Goal: Task Accomplishment & Management: Manage account settings

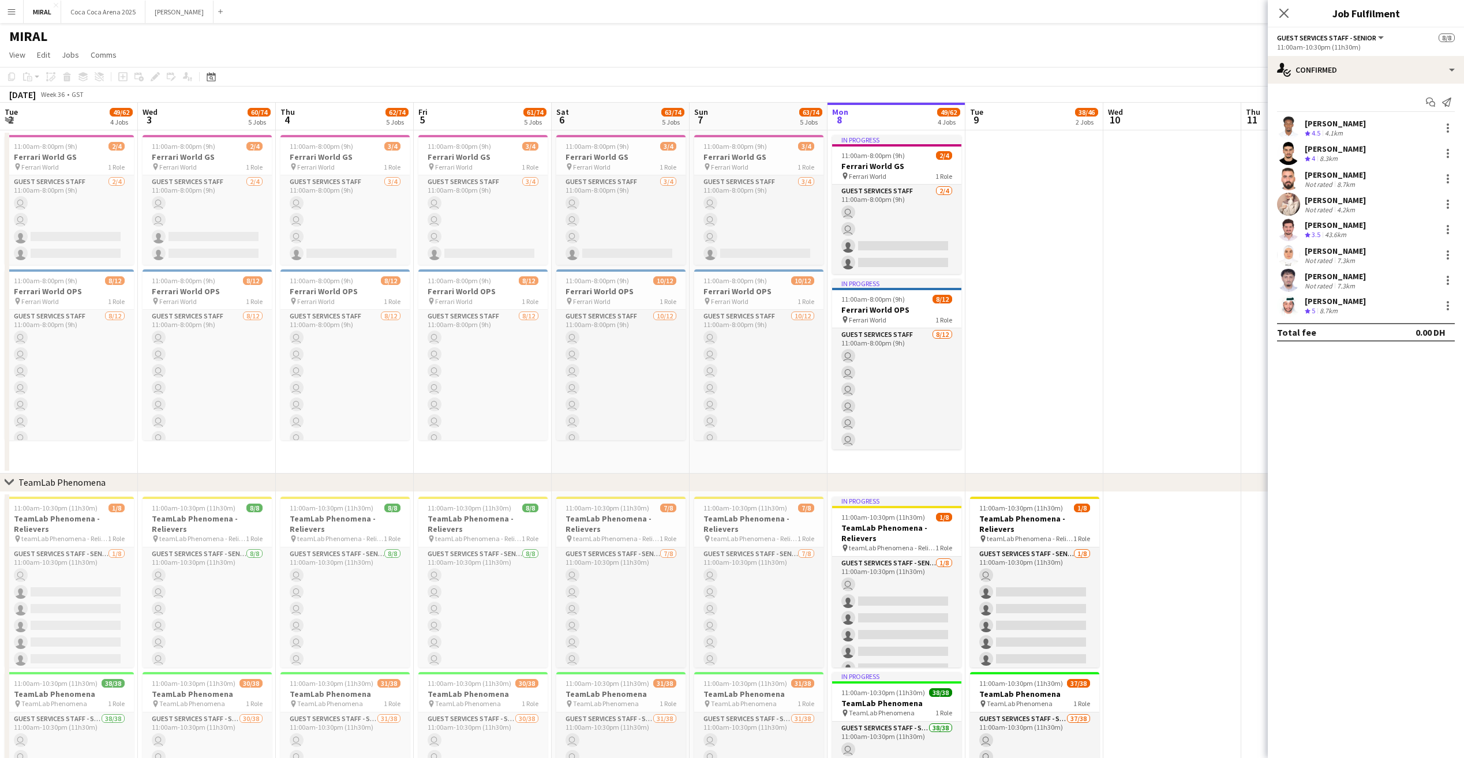
scroll to position [0, 294]
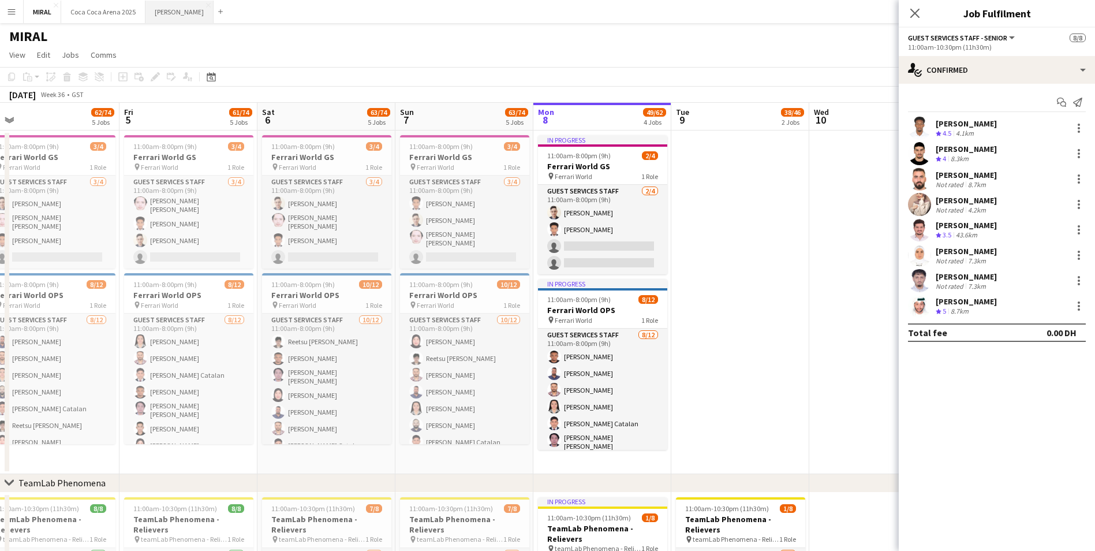
click at [156, 10] on button "[PERSON_NAME]" at bounding box center [179, 12] width 68 height 23
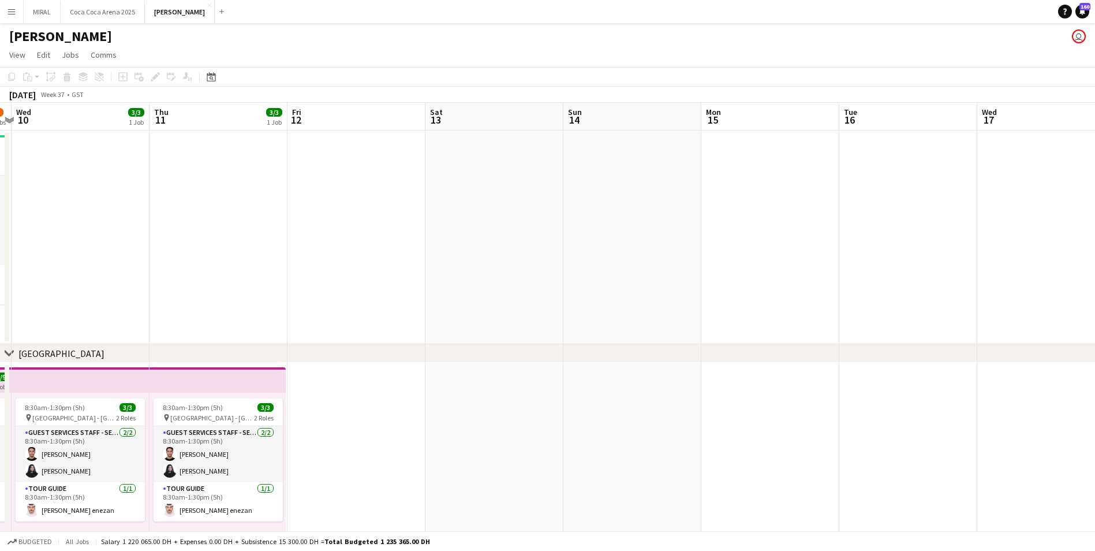
scroll to position [0, 464]
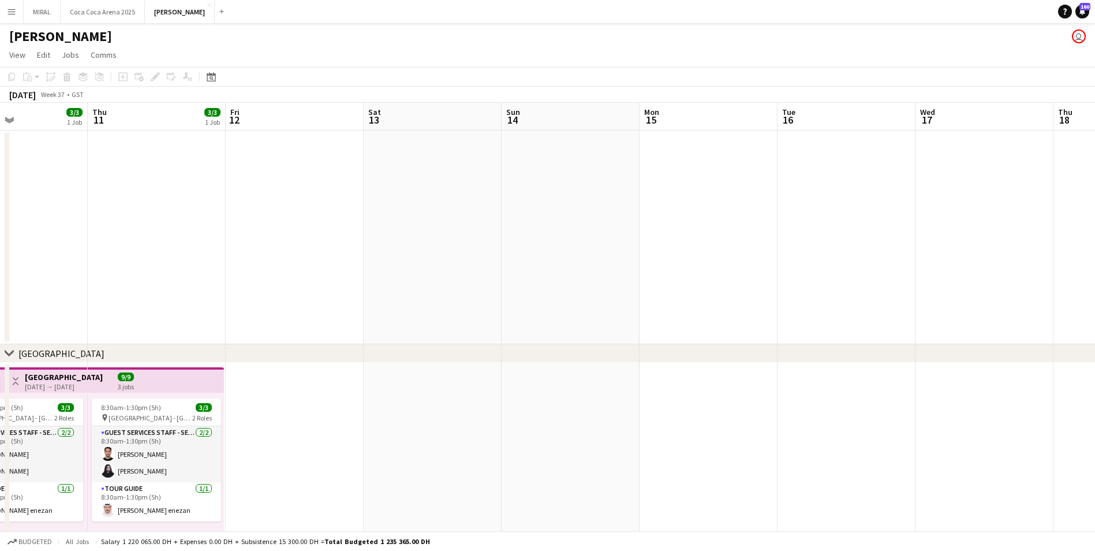
drag, startPoint x: 897, startPoint y: 290, endPoint x: 433, endPoint y: 286, distance: 464.1
click at [433, 286] on app-calendar-viewport "Sun 7 1/1 1 Job Mon 8 Tue 9 5/8 2 Jobs Wed 10 3/3 1 Job Thu 11 3/3 1 Job Fri 12…" at bounding box center [547, 366] width 1095 height 526
click at [297, 203] on app-date-cell at bounding box center [295, 237] width 138 height 214
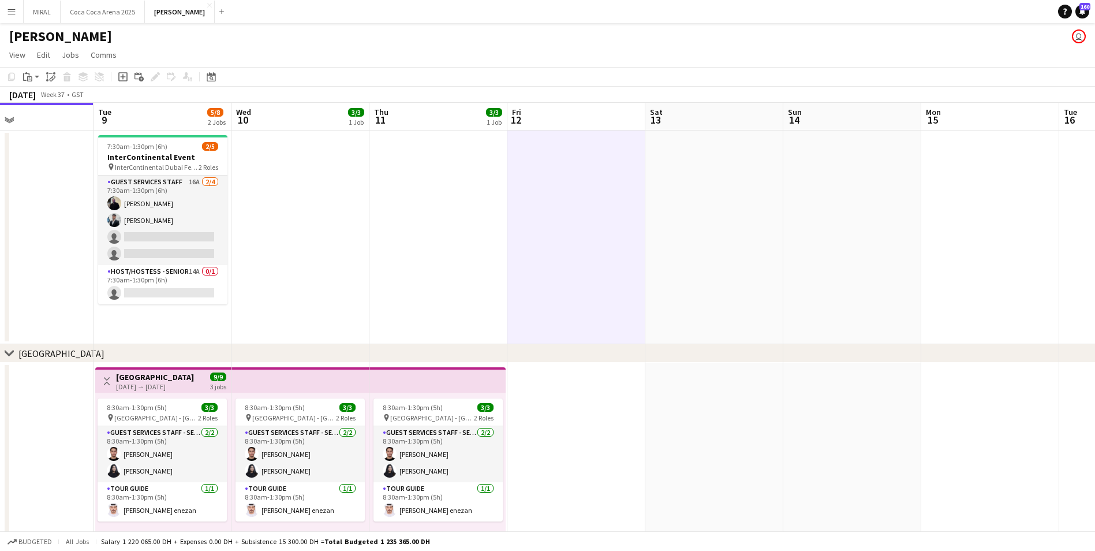
scroll to position [0, 275]
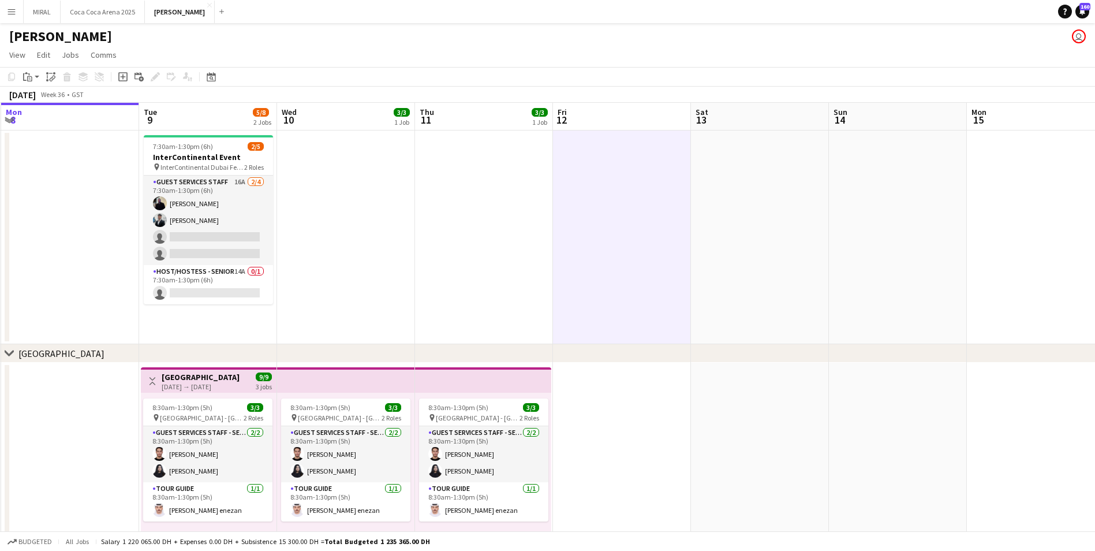
drag, startPoint x: 184, startPoint y: 238, endPoint x: 511, endPoint y: 256, distance: 327.7
click at [511, 256] on app-calendar-viewport "Sat 6 1/1 1 Job Sun 7 1/1 1 Job Mon 8 Tue 9 5/8 2 Jobs Wed 10 3/3 1 Job Thu 11 …" at bounding box center [547, 366] width 1095 height 526
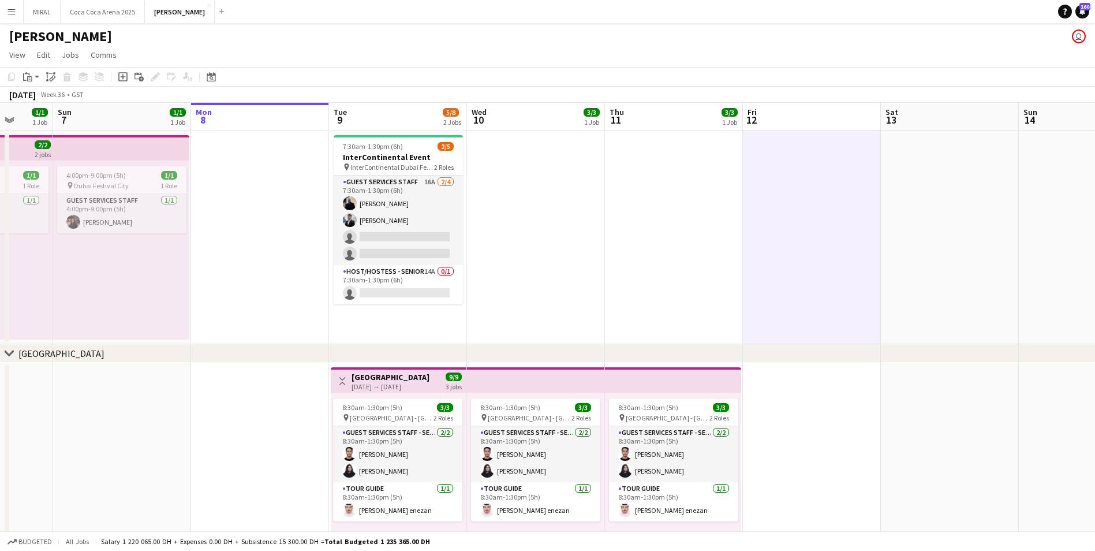
scroll to position [0, 372]
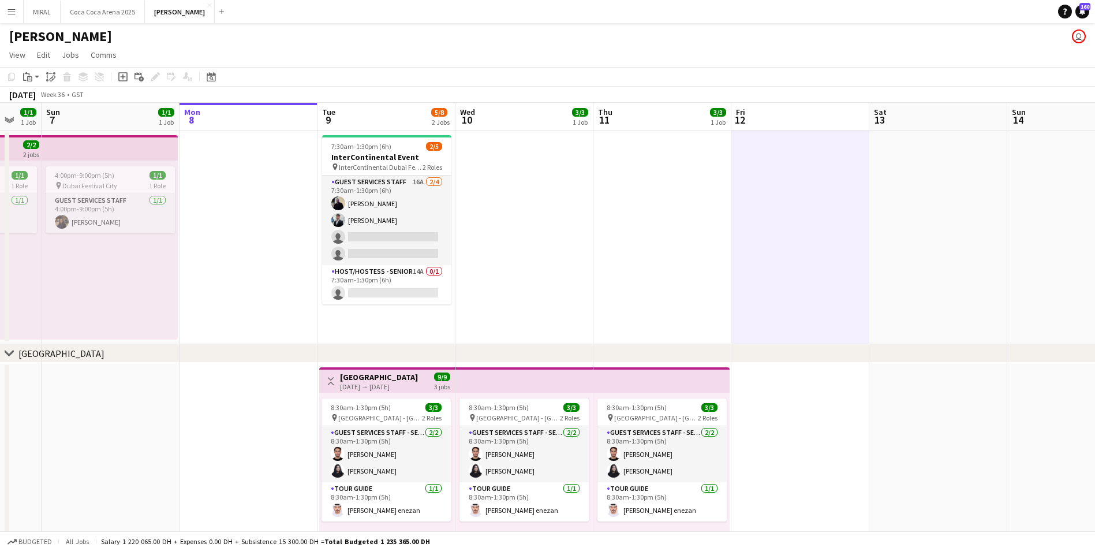
drag, startPoint x: 311, startPoint y: 259, endPoint x: 489, endPoint y: 264, distance: 178.5
click at [489, 264] on app-calendar-viewport "Thu 4 Fri 5 Sat 6 1/1 1 Job Sun 7 1/1 1 Job Mon 8 Tue 9 5/8 2 Jobs Wed 10 3/3 1…" at bounding box center [547, 366] width 1095 height 526
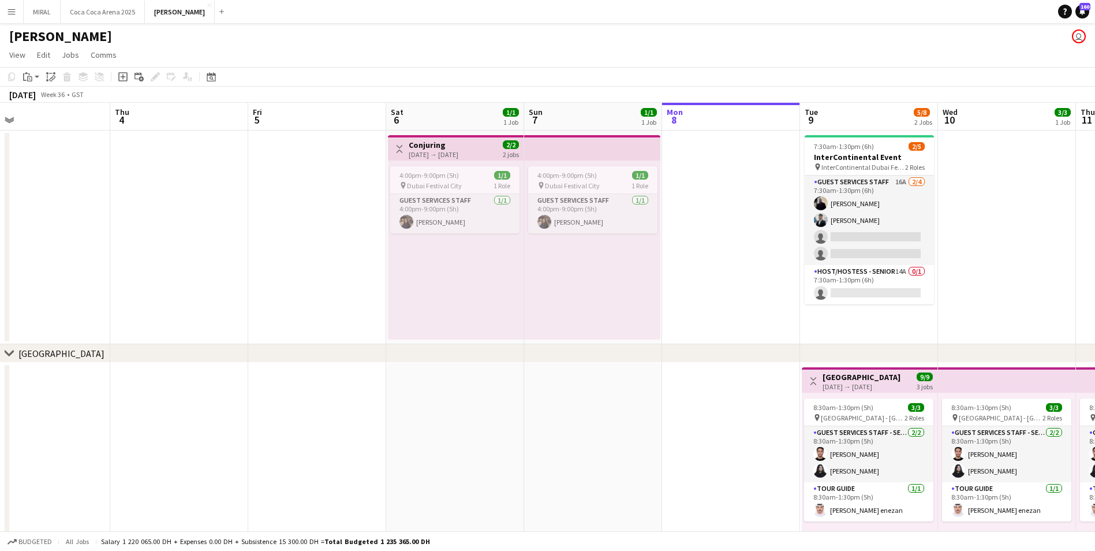
scroll to position [0, 292]
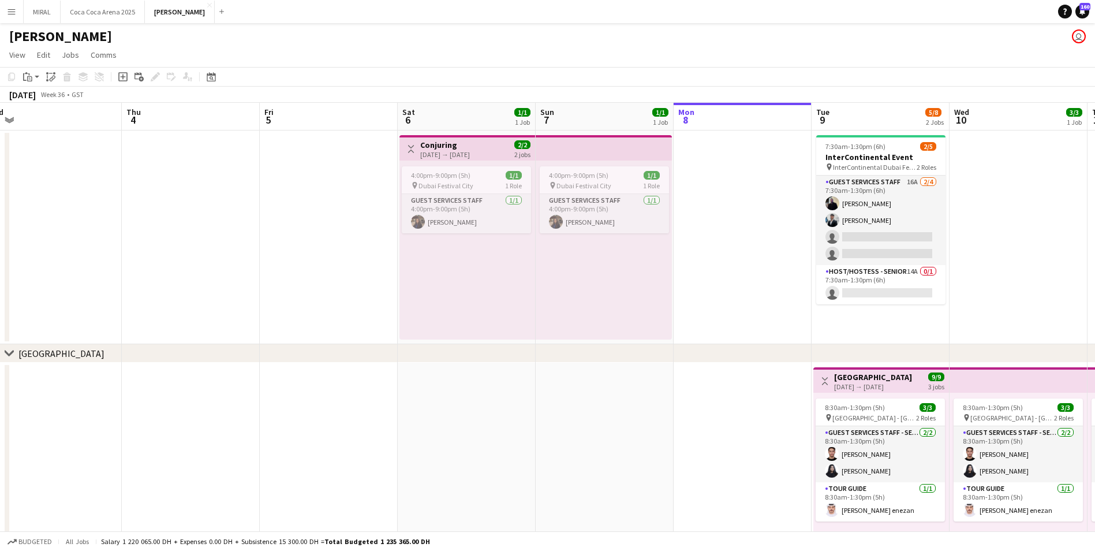
drag, startPoint x: 197, startPoint y: 270, endPoint x: 692, endPoint y: 272, distance: 494.1
click at [692, 272] on app-calendar-viewport "Mon 1 Tue 2 Wed 3 Thu 4 Fri 5 Sat 6 1/1 1 Job Sun 7 1/1 1 Job Mon 8 Tue 9 5/8 2…" at bounding box center [547, 366] width 1095 height 526
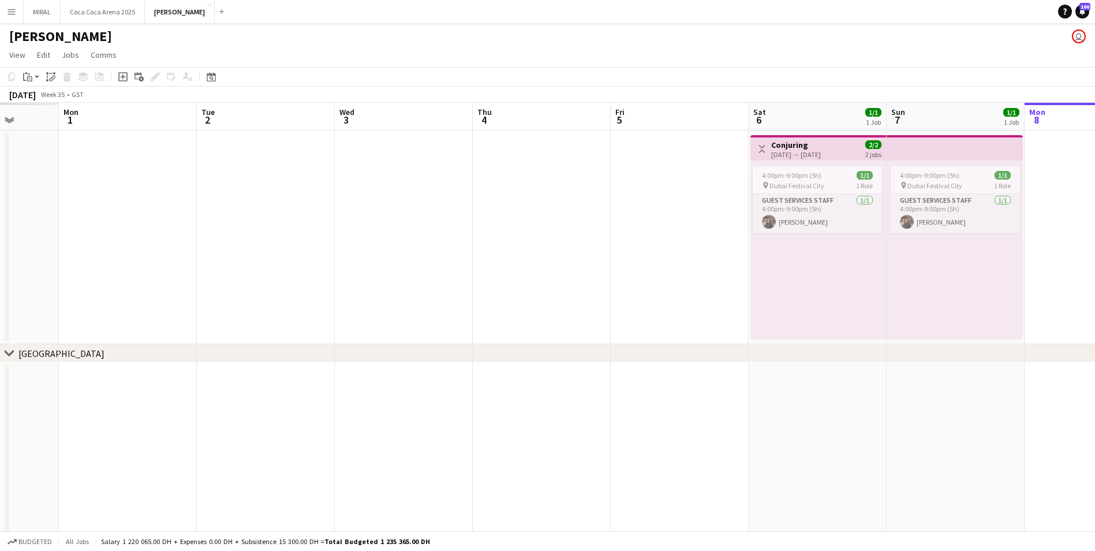
drag, startPoint x: 220, startPoint y: 257, endPoint x: 722, endPoint y: 264, distance: 501.6
click at [722, 264] on app-calendar-viewport "Fri 29 Sat 30 Sun 31 Mon 1 Tue 2 Wed 3 Thu 4 Fri 5 Sat 6 1/1 1 Job Sun 7 1/1 1 …" at bounding box center [547, 366] width 1095 height 526
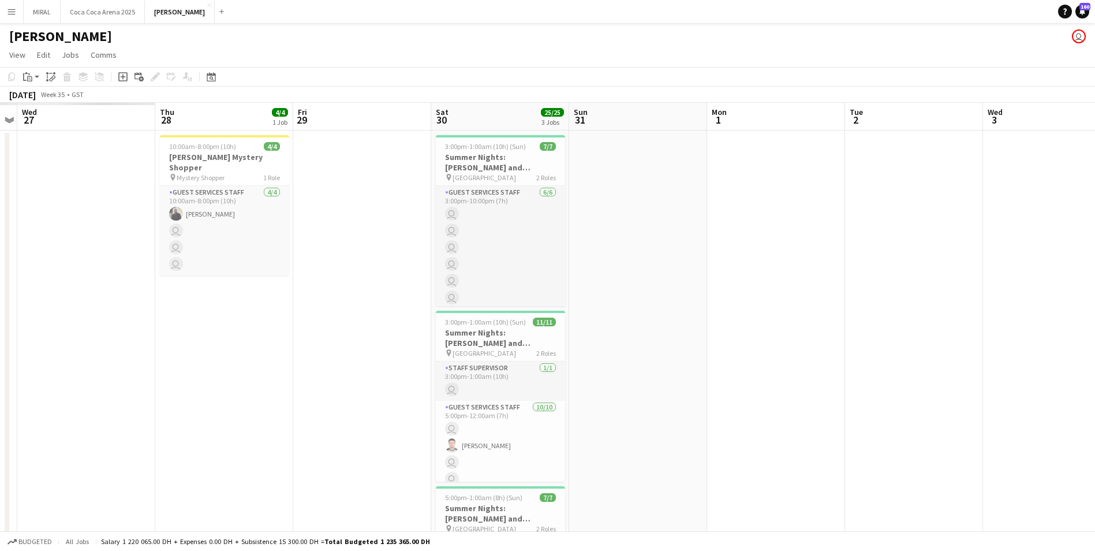
drag, startPoint x: 124, startPoint y: 256, endPoint x: 630, endPoint y: 259, distance: 506.8
click at [630, 259] on app-calendar-viewport "Mon 25 Tue 26 Wed 27 Thu 28 4/4 1 Job Fri 29 Sat 30 25/25 3 Jobs Sun 31 Mon 1 T…" at bounding box center [547, 534] width 1095 height 862
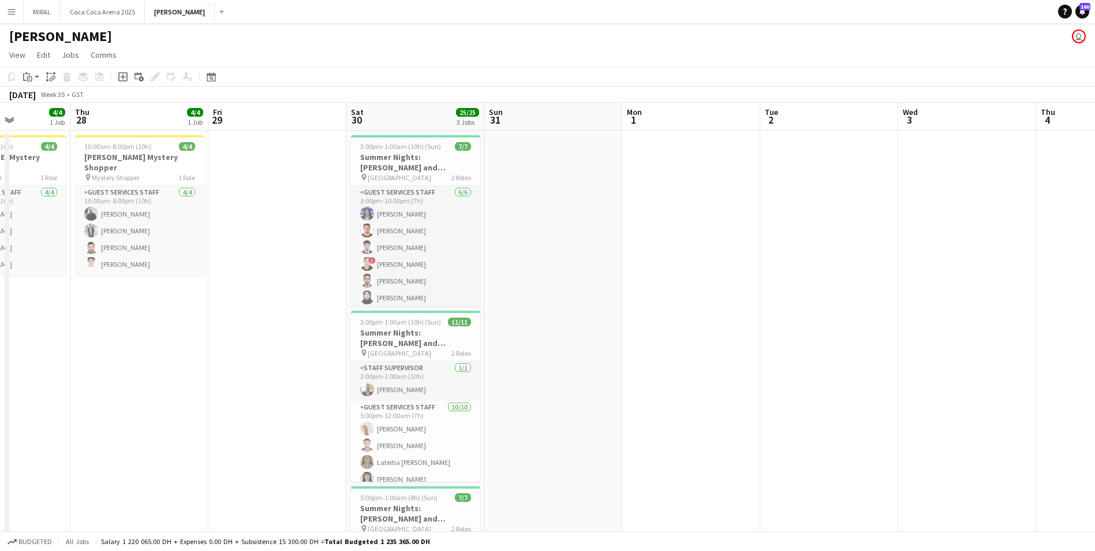
scroll to position [0, 408]
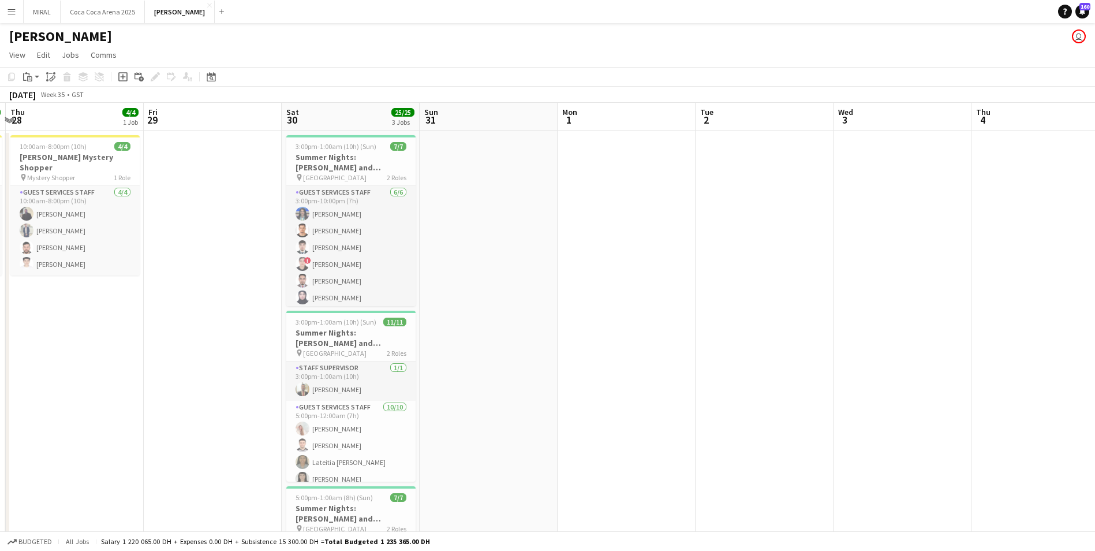
drag, startPoint x: 195, startPoint y: 267, endPoint x: -2, endPoint y: 263, distance: 196.9
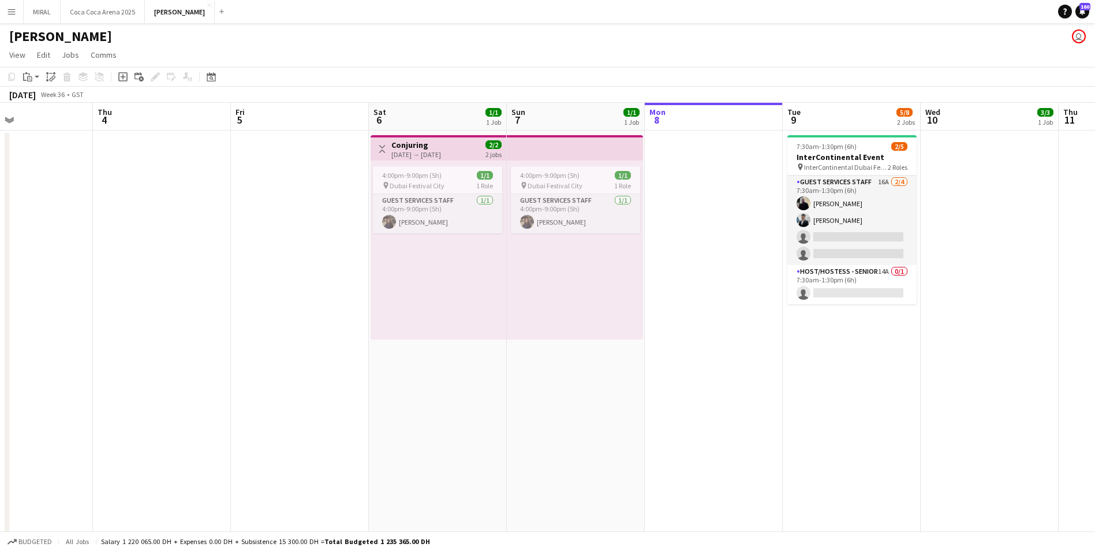
scroll to position [0, 464]
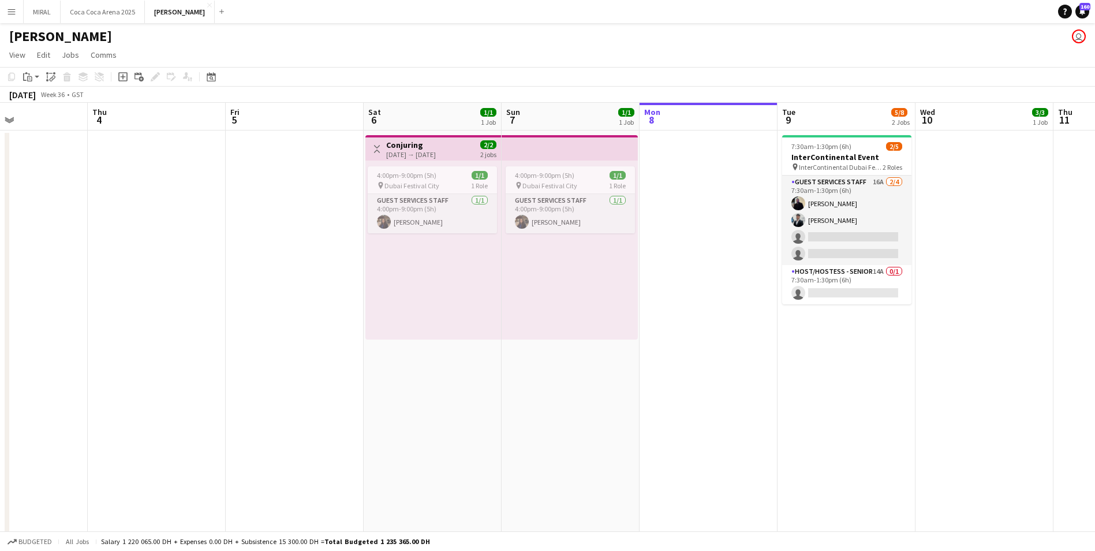
drag, startPoint x: 918, startPoint y: 264, endPoint x: -2, endPoint y: 253, distance: 920.7
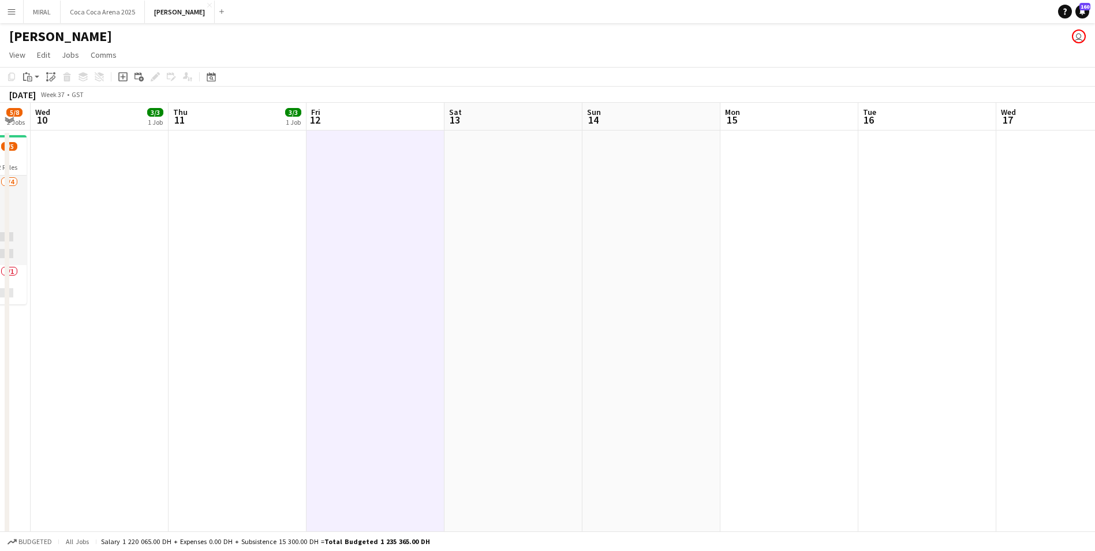
scroll to position [0, 367]
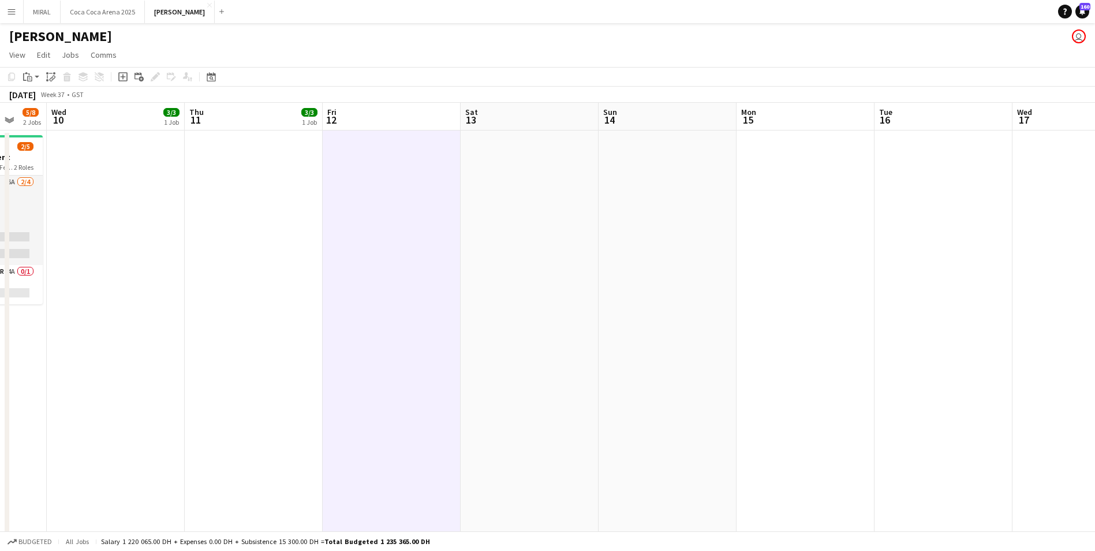
drag, startPoint x: 1033, startPoint y: 259, endPoint x: 164, endPoint y: 238, distance: 869.0
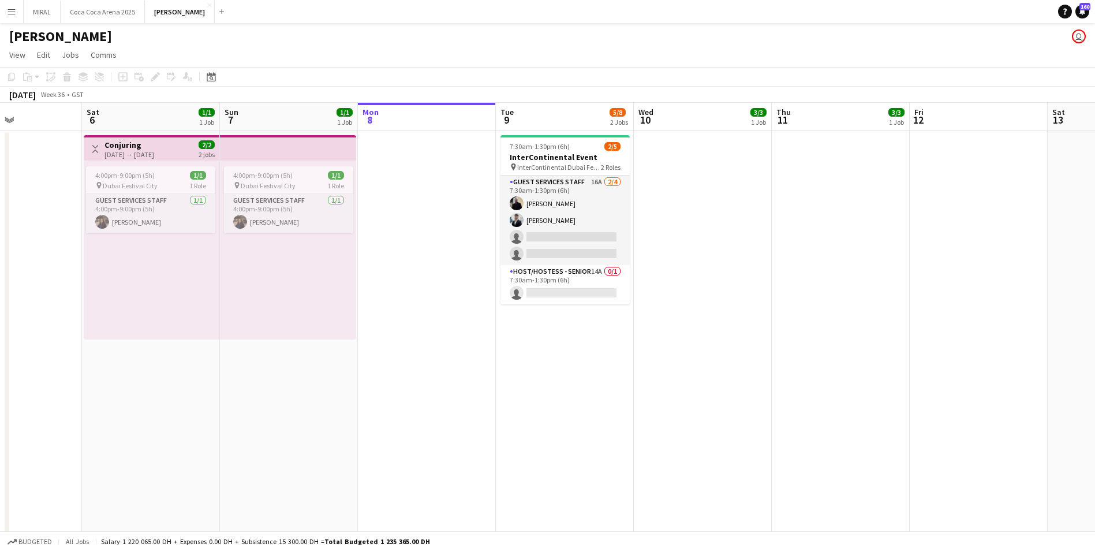
drag, startPoint x: 144, startPoint y: 224, endPoint x: 872, endPoint y: 231, distance: 727.9
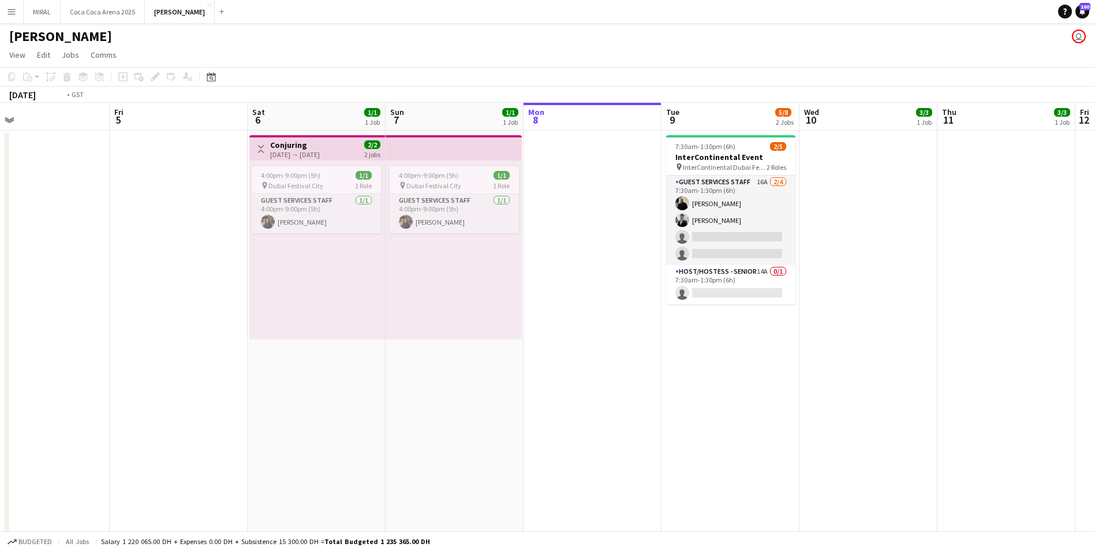
drag, startPoint x: 134, startPoint y: 233, endPoint x: 672, endPoint y: 235, distance: 538.0
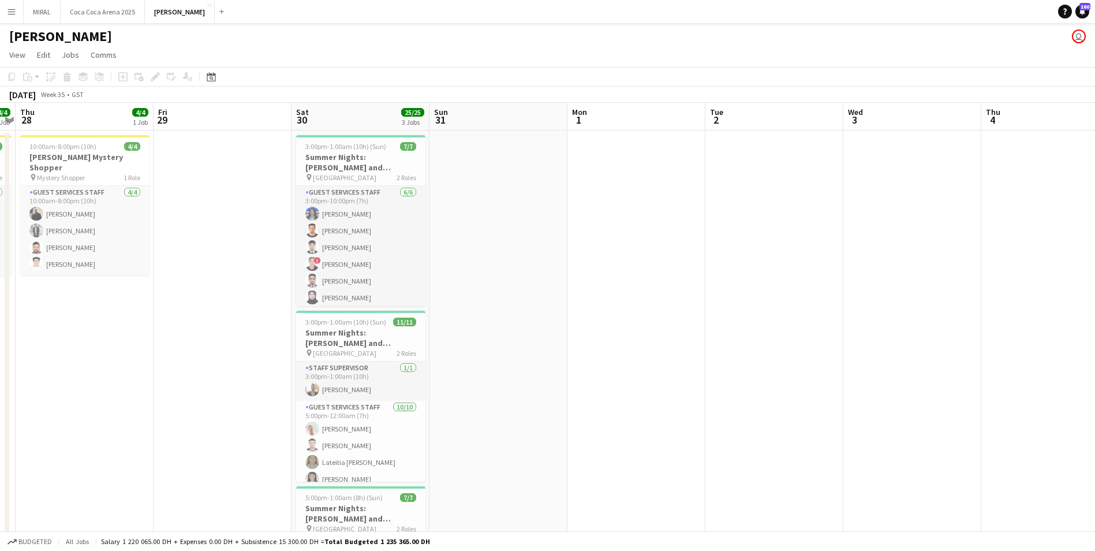
drag, startPoint x: 189, startPoint y: 237, endPoint x: 590, endPoint y: 234, distance: 401.2
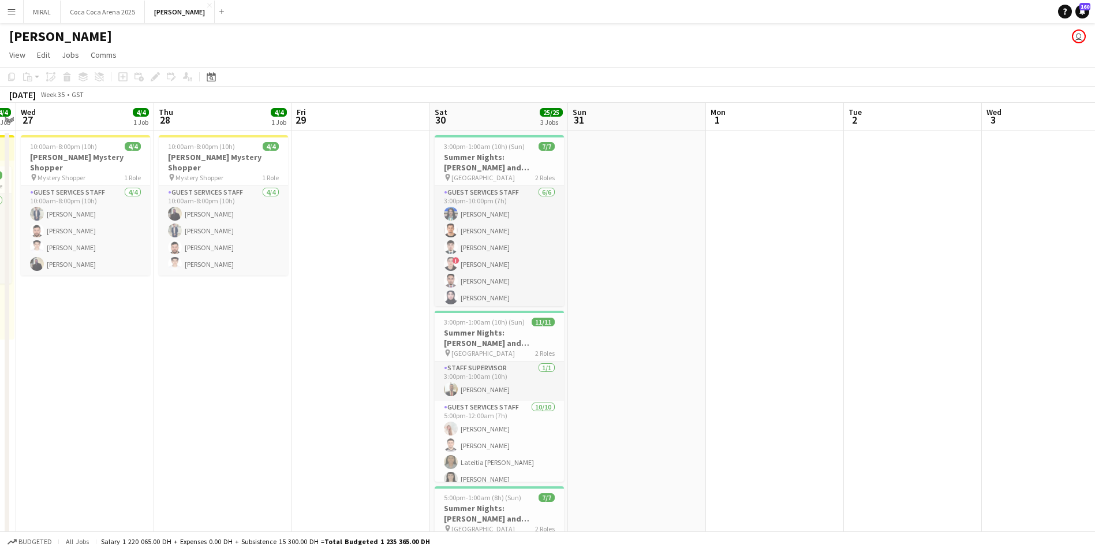
scroll to position [0, 312]
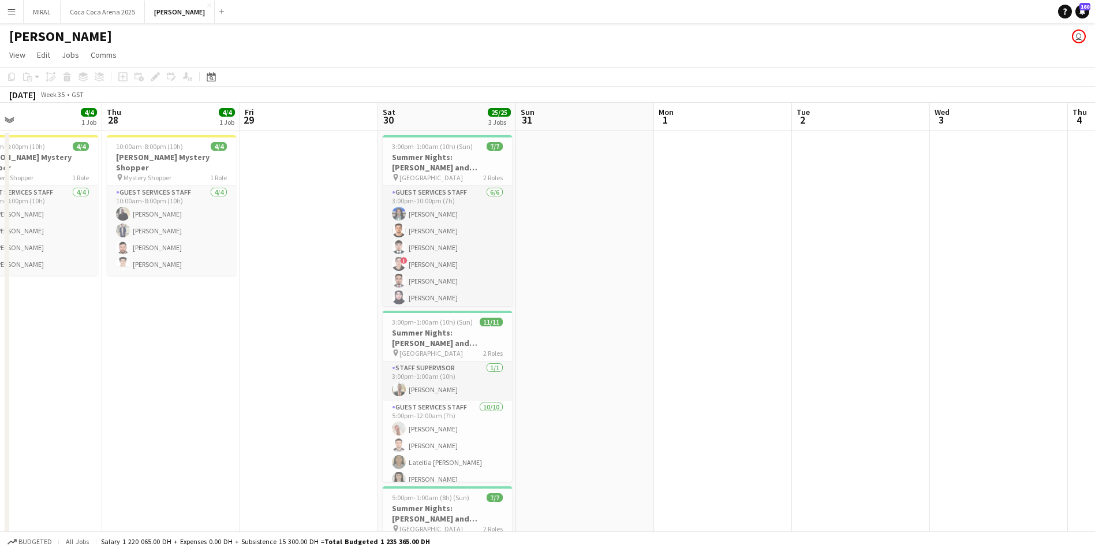
drag, startPoint x: 300, startPoint y: 232, endPoint x: 324, endPoint y: 232, distance: 23.7
drag, startPoint x: 166, startPoint y: 155, endPoint x: 130, endPoint y: 162, distance: 36.6
click at [130, 173] on span "Mystery Shopper" at bounding box center [148, 177] width 48 height 9
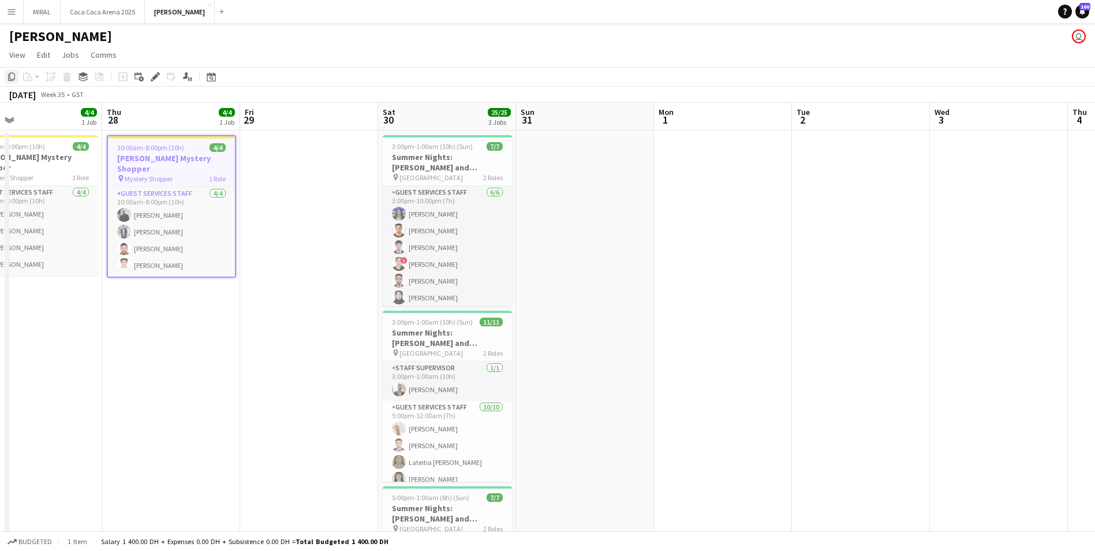
click at [12, 79] on icon at bounding box center [11, 77] width 7 height 8
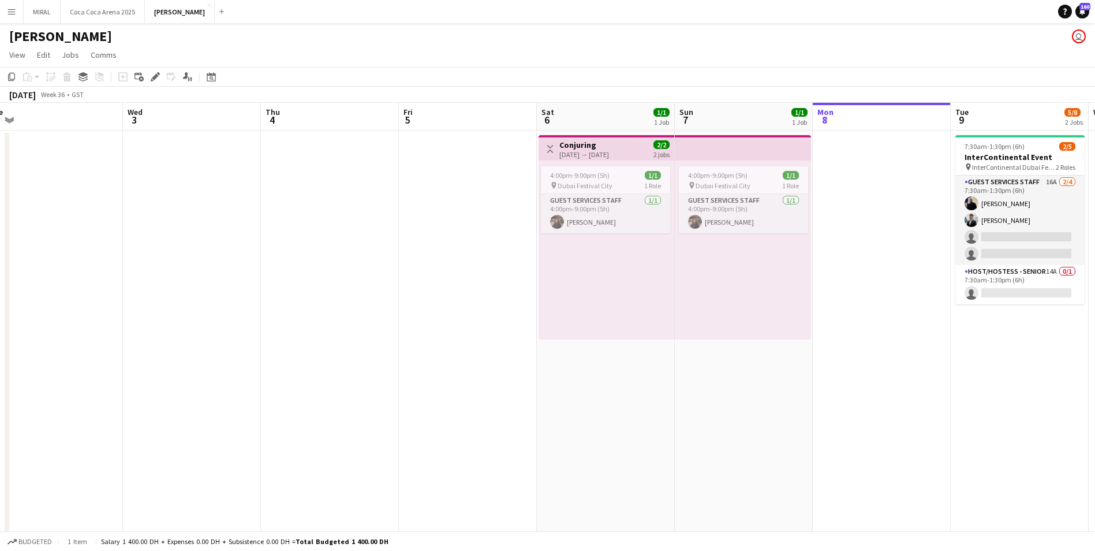
scroll to position [0, 282]
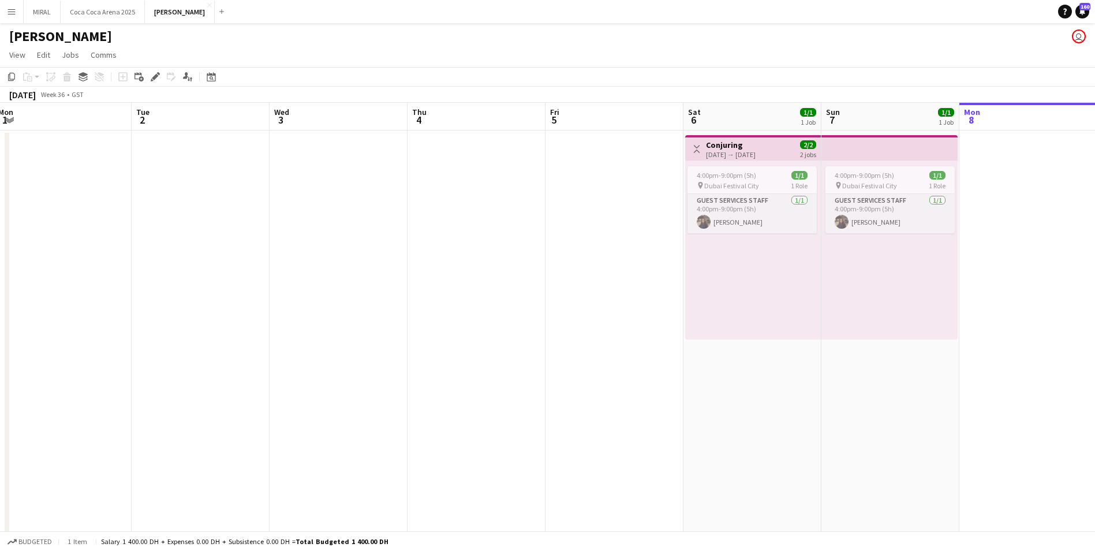
drag, startPoint x: 975, startPoint y: 193, endPoint x: 0, endPoint y: 144, distance: 976.2
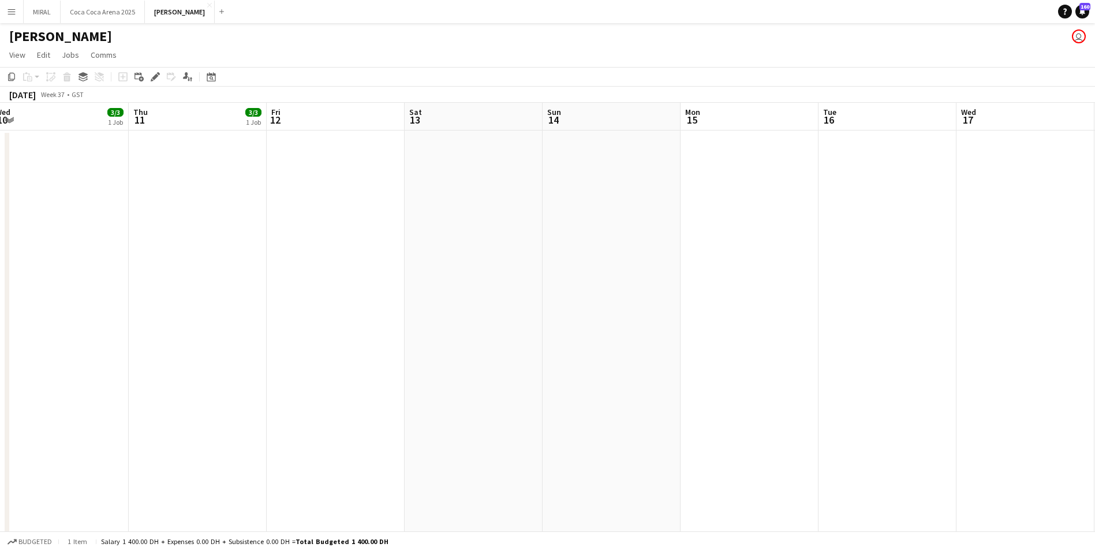
scroll to position [0, 454]
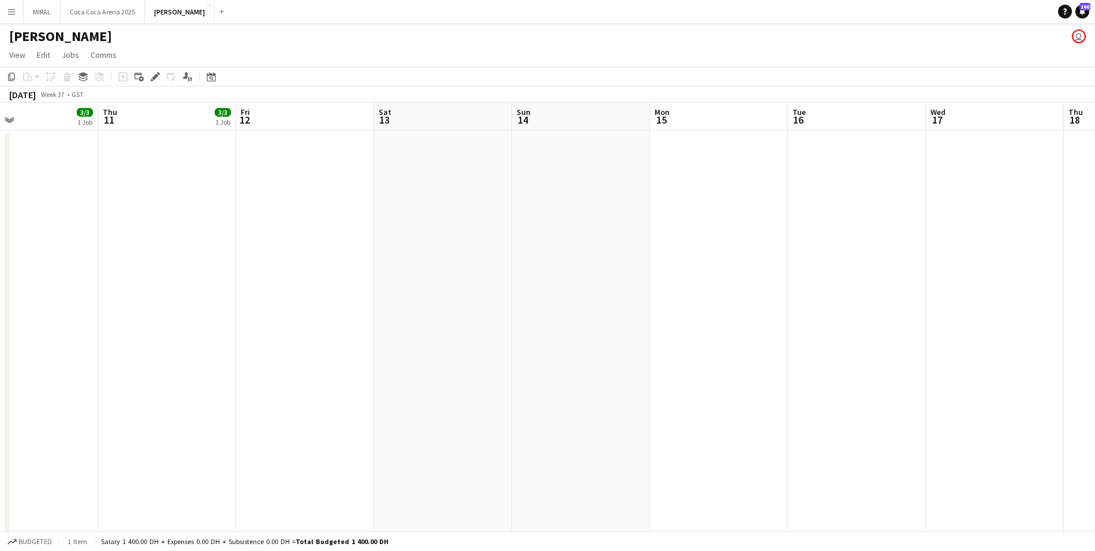
drag, startPoint x: 1038, startPoint y: 170, endPoint x: 0, endPoint y: 158, distance: 1037.9
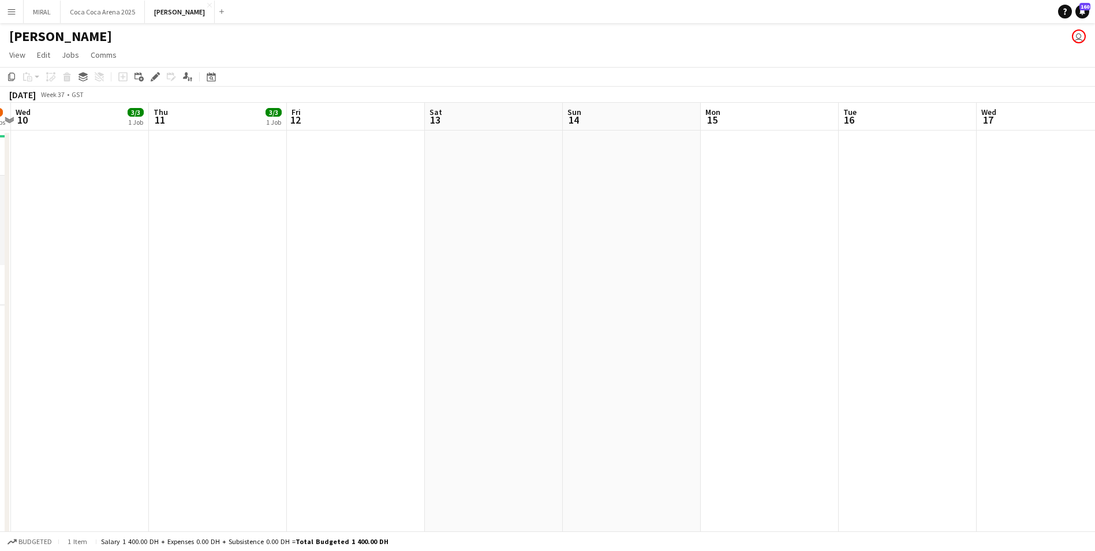
scroll to position [0, 372]
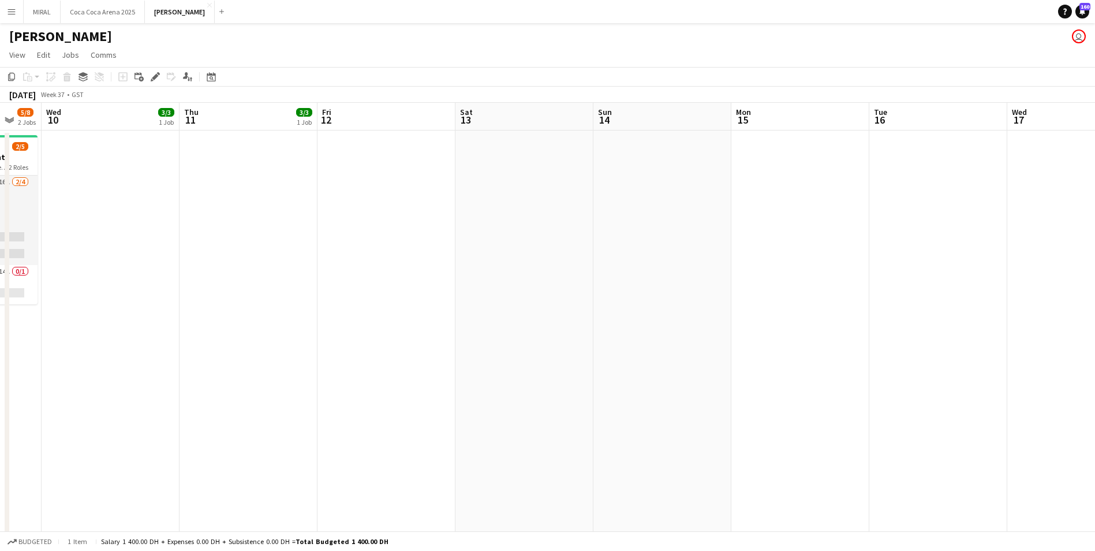
drag, startPoint x: 424, startPoint y: 179, endPoint x: 506, endPoint y: 182, distance: 81.4
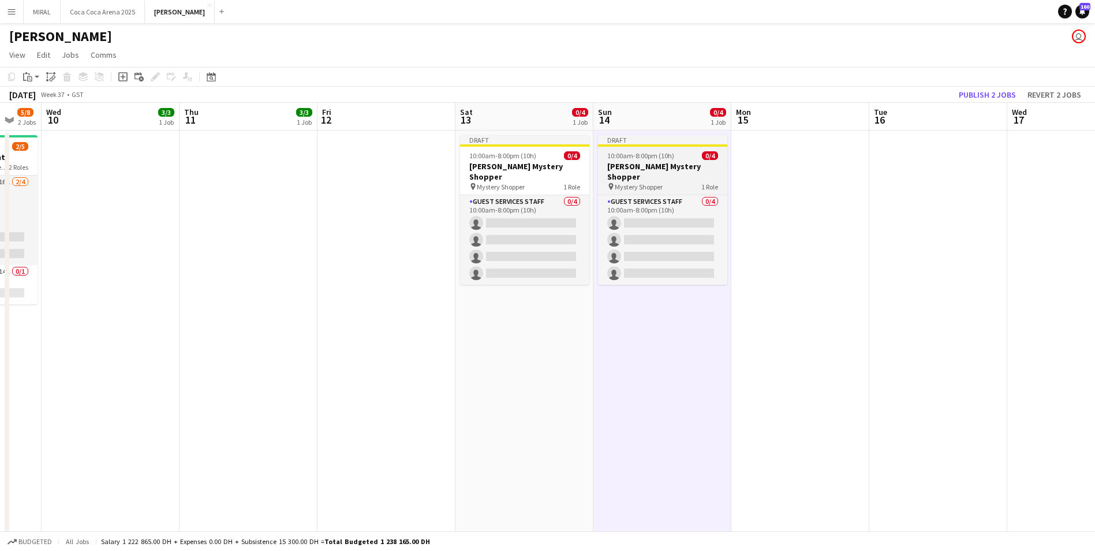
click at [671, 182] on div "pin Mystery Shopper 1 Role" at bounding box center [662, 186] width 129 height 9
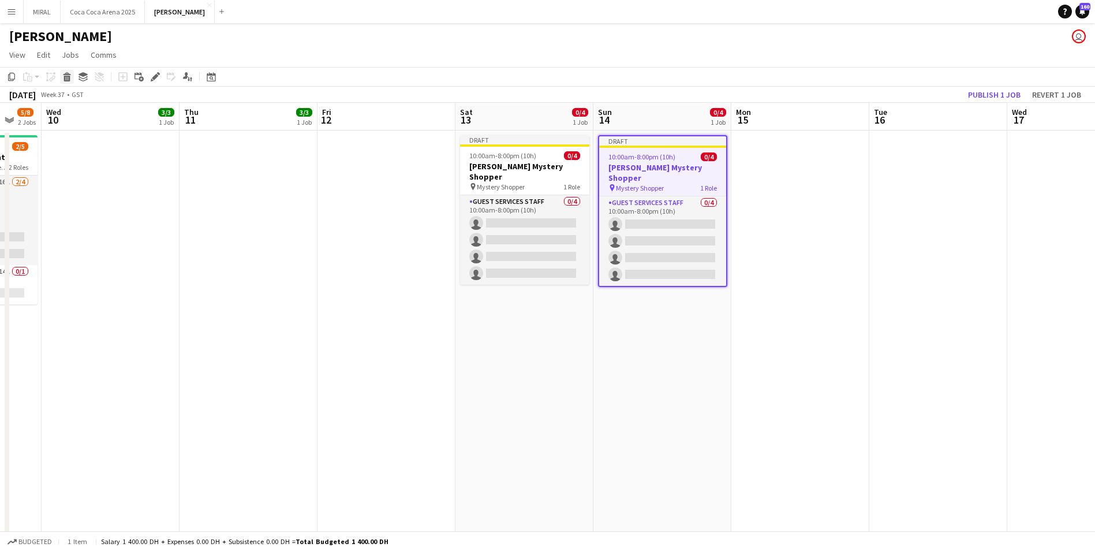
click at [68, 81] on icon at bounding box center [67, 79] width 6 height 6
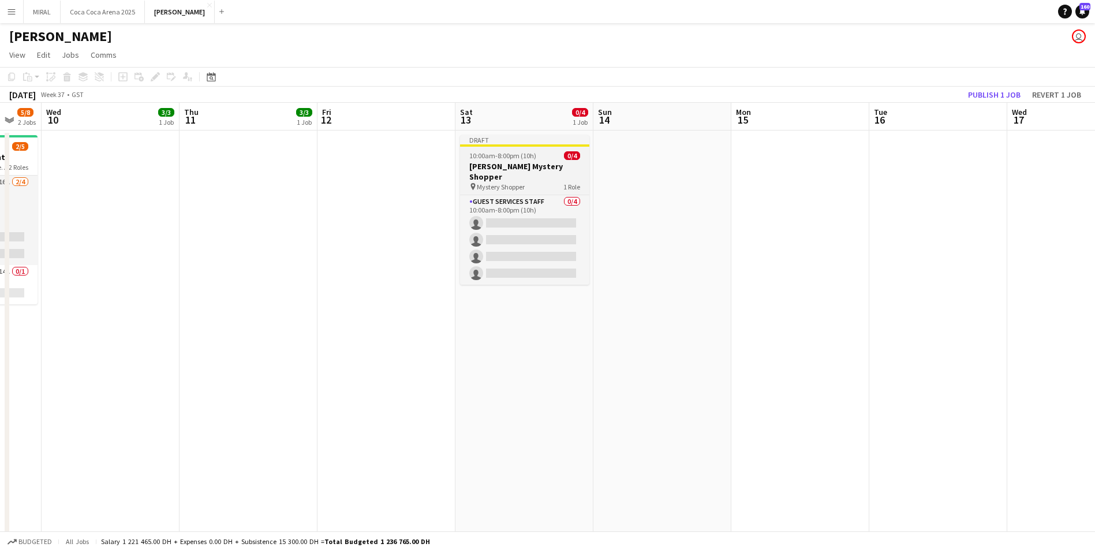
click at [507, 182] on span "Mystery Shopper" at bounding box center [501, 186] width 48 height 9
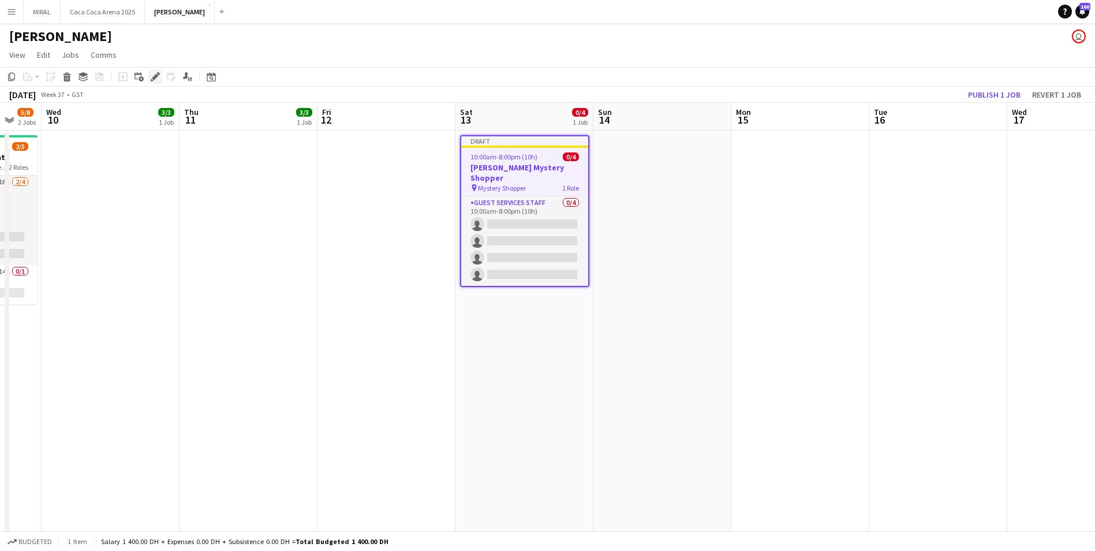
click at [153, 77] on icon at bounding box center [155, 77] width 6 height 6
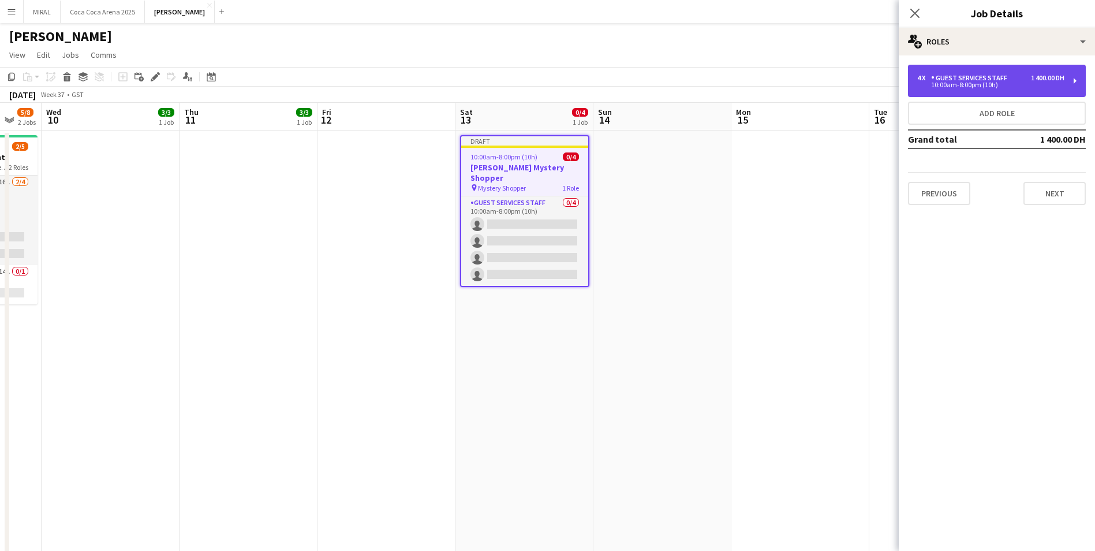
click at [973, 81] on div "Guest Services Staff" at bounding box center [971, 78] width 81 height 8
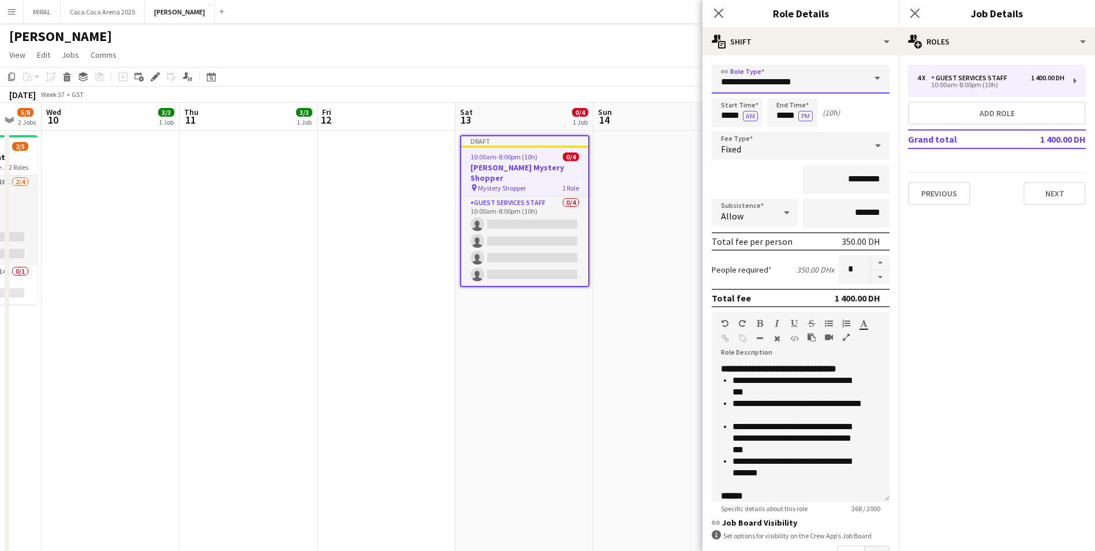
click at [846, 81] on input "**********" at bounding box center [801, 79] width 178 height 29
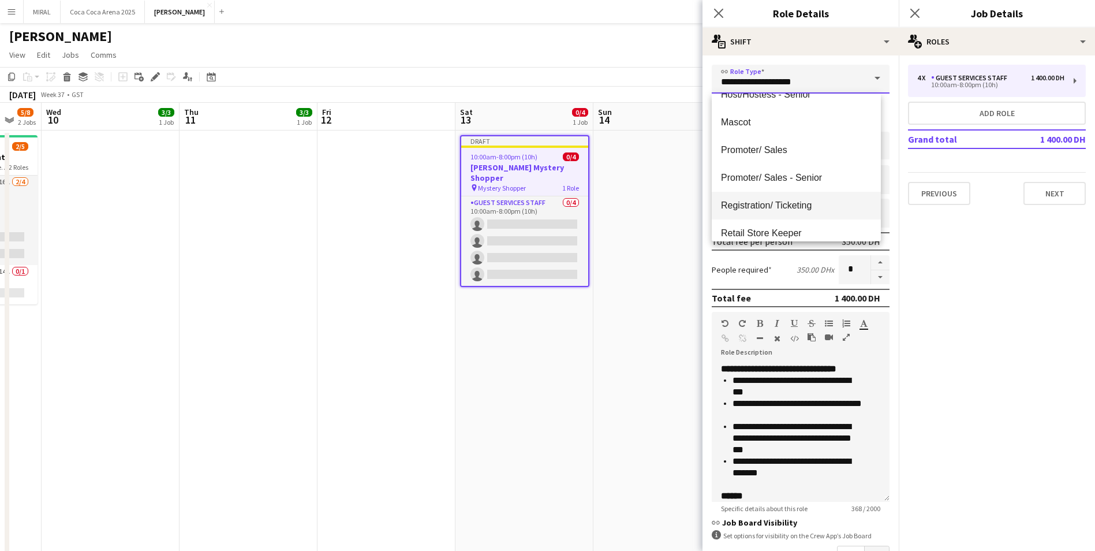
scroll to position [231, 0]
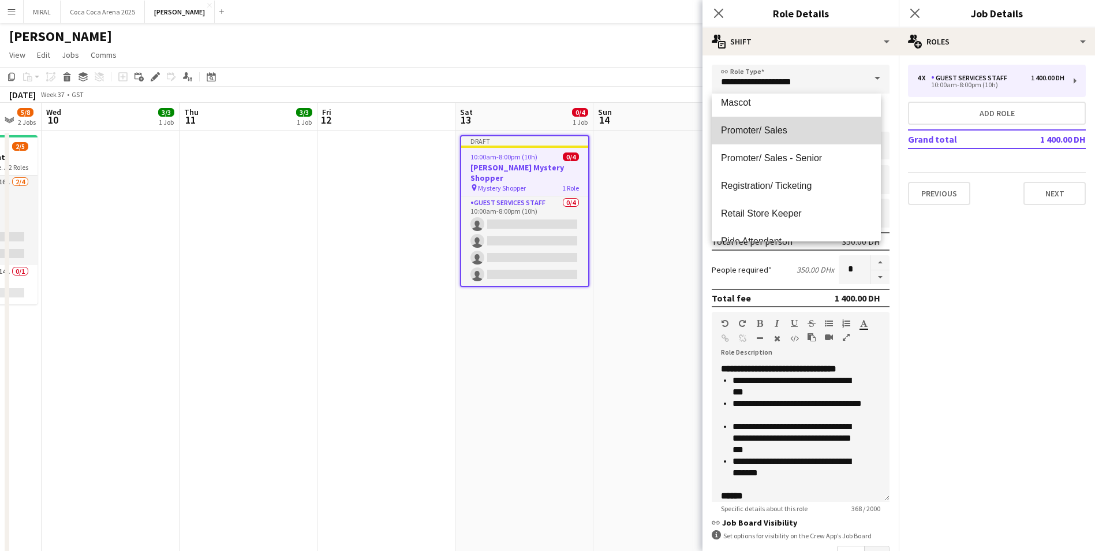
click at [825, 129] on span "Promoter/ Sales" at bounding box center [796, 130] width 151 height 11
type input "**********"
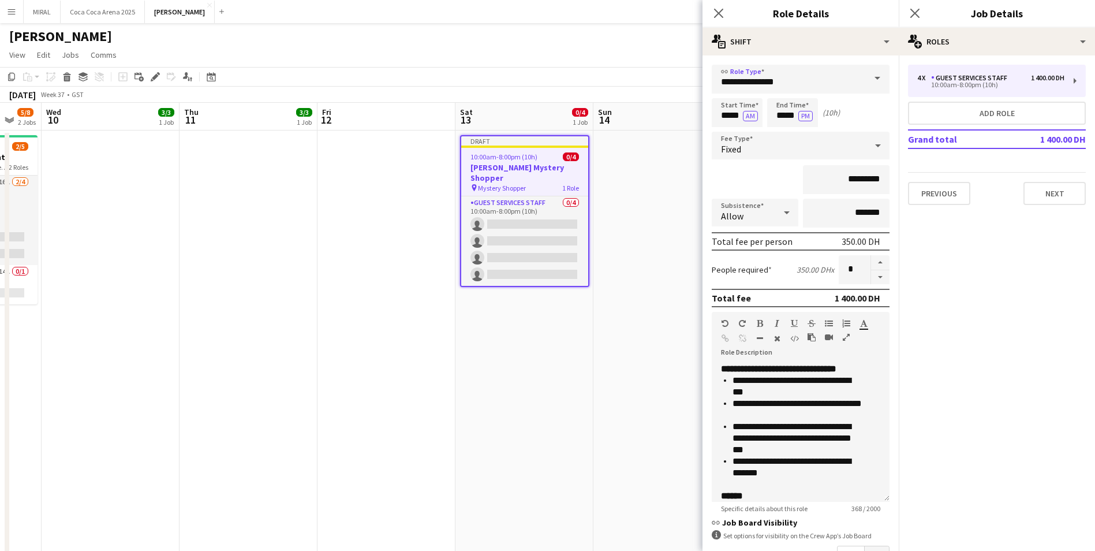
click at [868, 80] on span at bounding box center [877, 79] width 24 height 28
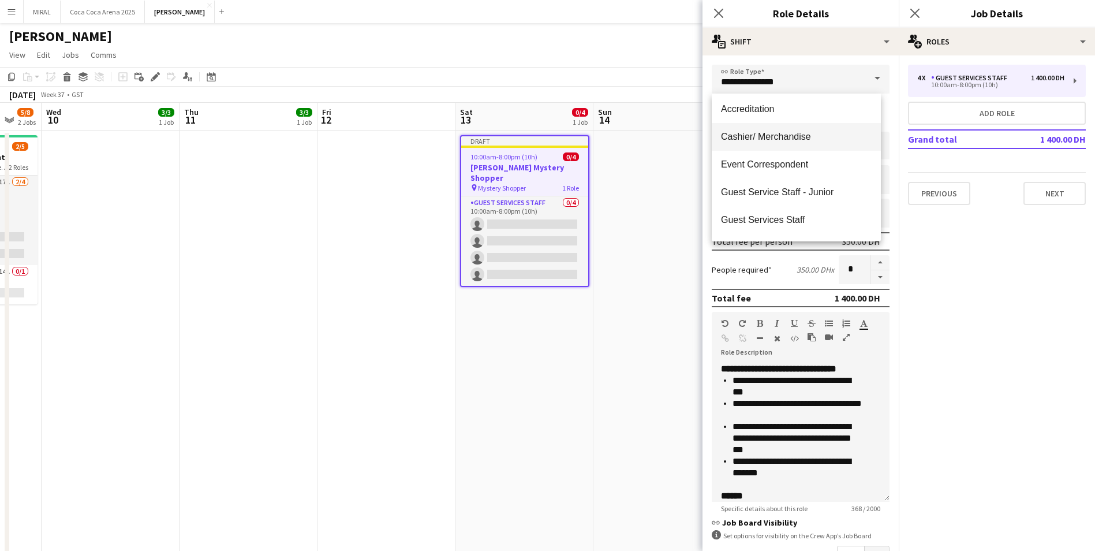
scroll to position [0, 0]
click at [795, 87] on input "**********" at bounding box center [801, 79] width 178 height 29
click at [883, 133] on form "**********" at bounding box center [800, 378] width 196 height 627
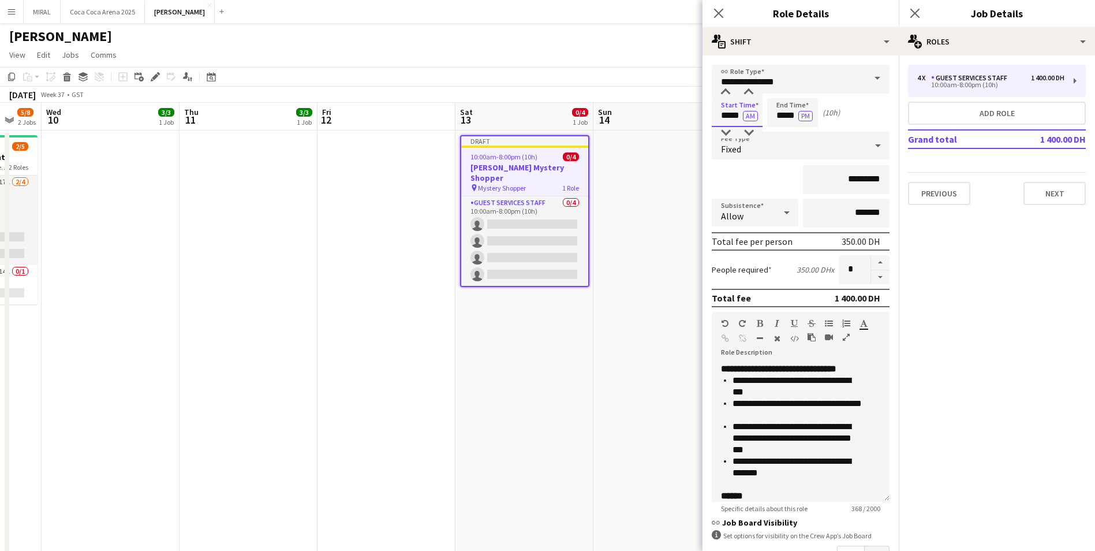
click at [719, 118] on input "*****" at bounding box center [737, 112] width 51 height 29
type input "*****"
click at [746, 117] on button "AM" at bounding box center [750, 116] width 15 height 10
click at [775, 117] on input "*****" at bounding box center [792, 112] width 51 height 29
type input "*****"
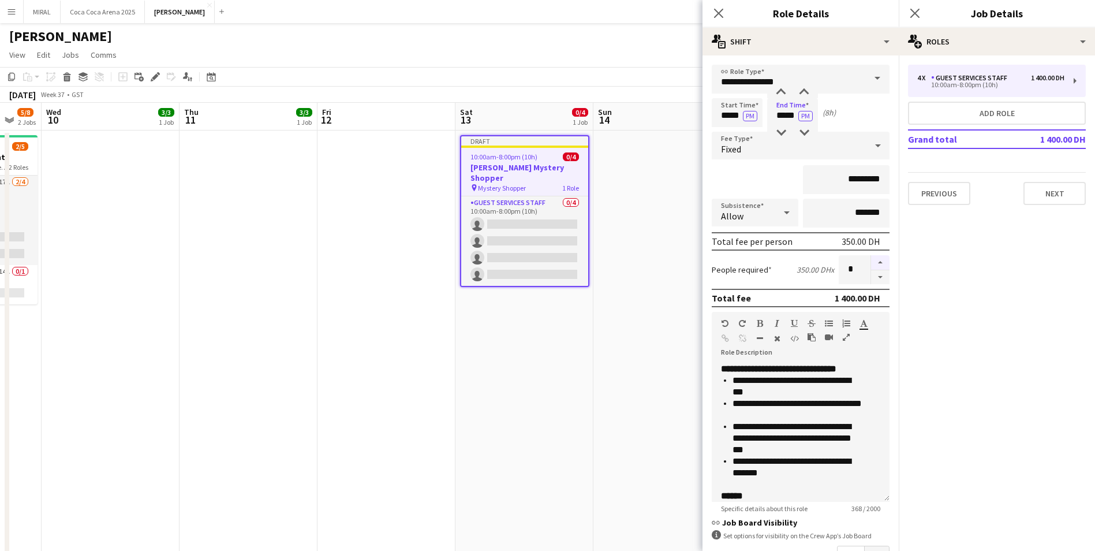
click at [871, 262] on button "button" at bounding box center [880, 262] width 18 height 15
click at [871, 278] on button "button" at bounding box center [880, 277] width 18 height 14
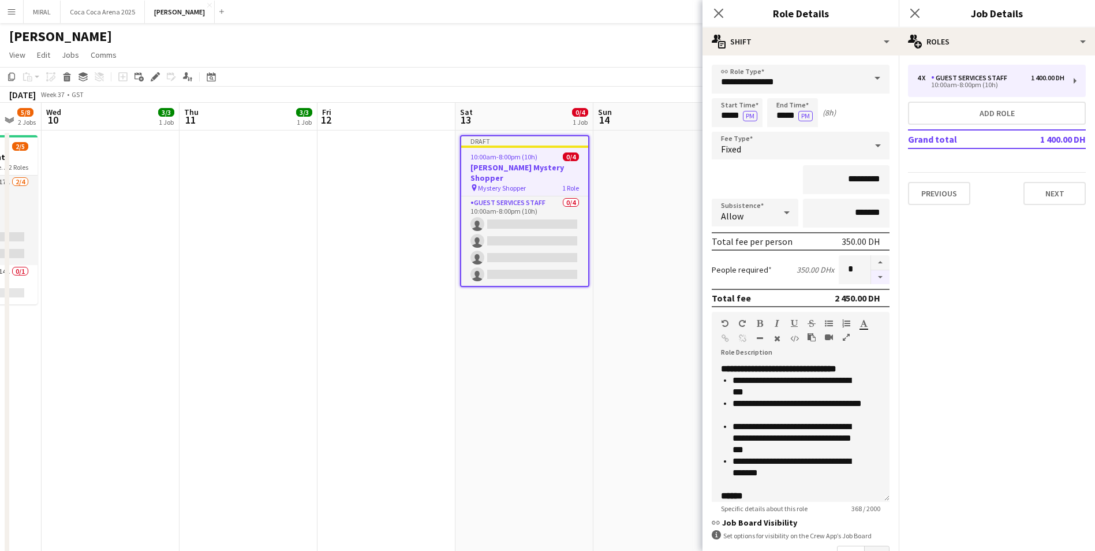
click at [871, 278] on button "button" at bounding box center [880, 277] width 18 height 14
click at [879, 260] on button "button" at bounding box center [880, 262] width 18 height 15
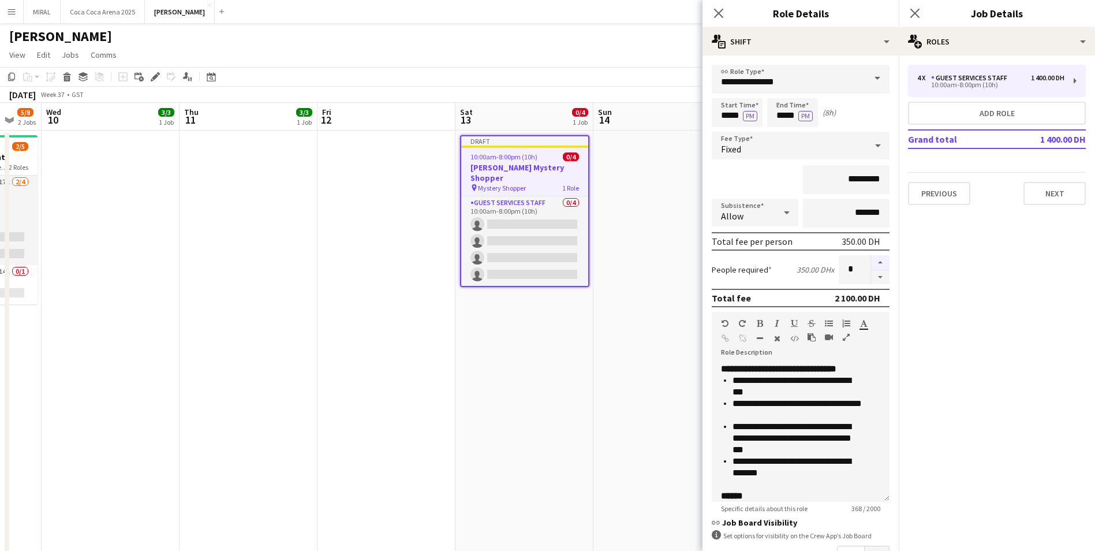
click at [871, 259] on button "button" at bounding box center [880, 262] width 18 height 15
click at [871, 275] on button "button" at bounding box center [880, 277] width 18 height 14
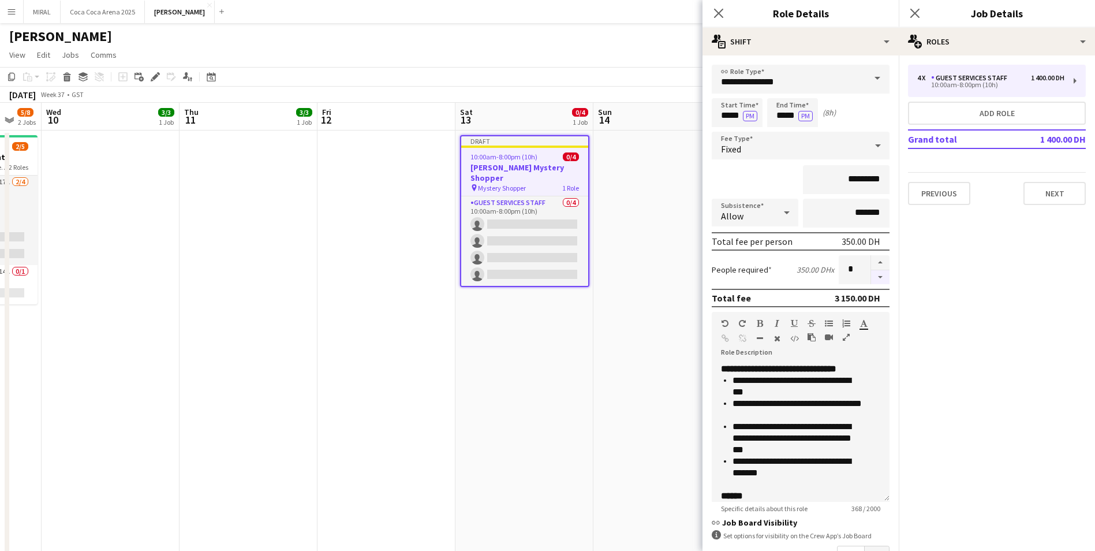
click at [871, 275] on button "button" at bounding box center [880, 277] width 18 height 14
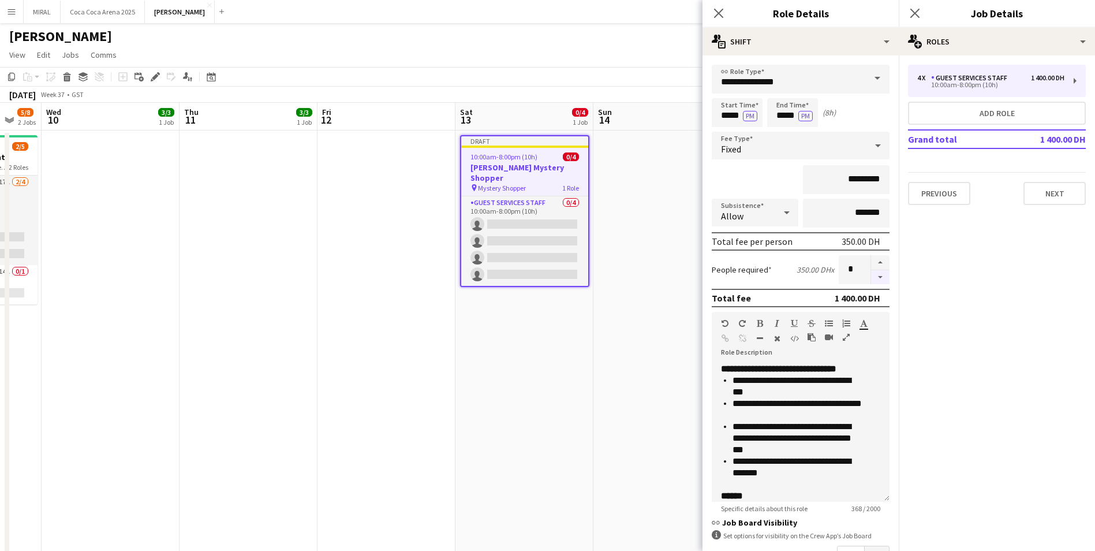
click at [871, 275] on button "button" at bounding box center [880, 277] width 18 height 14
click at [873, 276] on button "button" at bounding box center [880, 277] width 18 height 14
type input "*"
drag, startPoint x: 795, startPoint y: 370, endPoint x: 855, endPoint y: 368, distance: 60.1
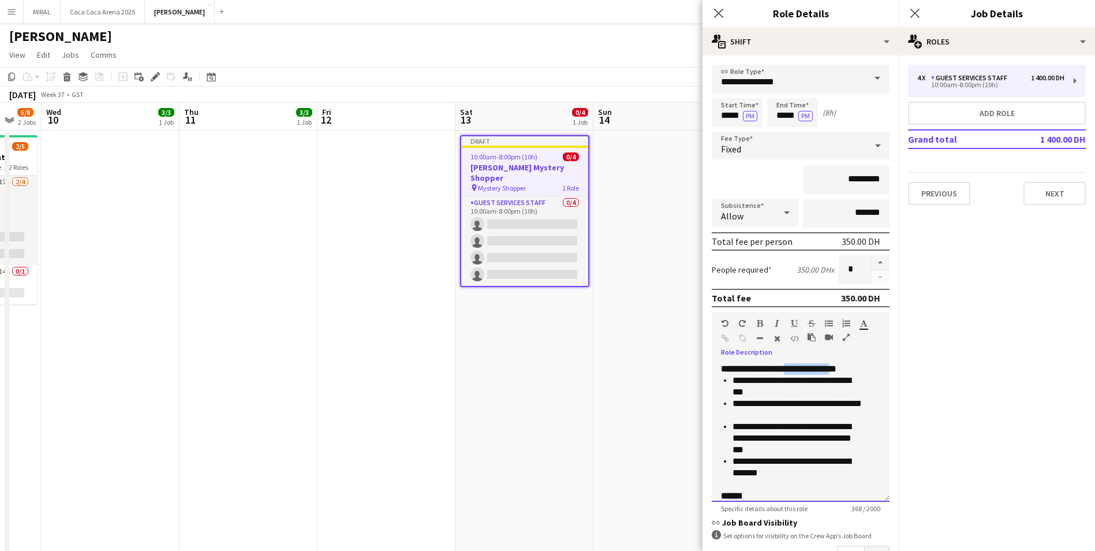
click at [836, 368] on strong "**********" at bounding box center [778, 368] width 115 height 9
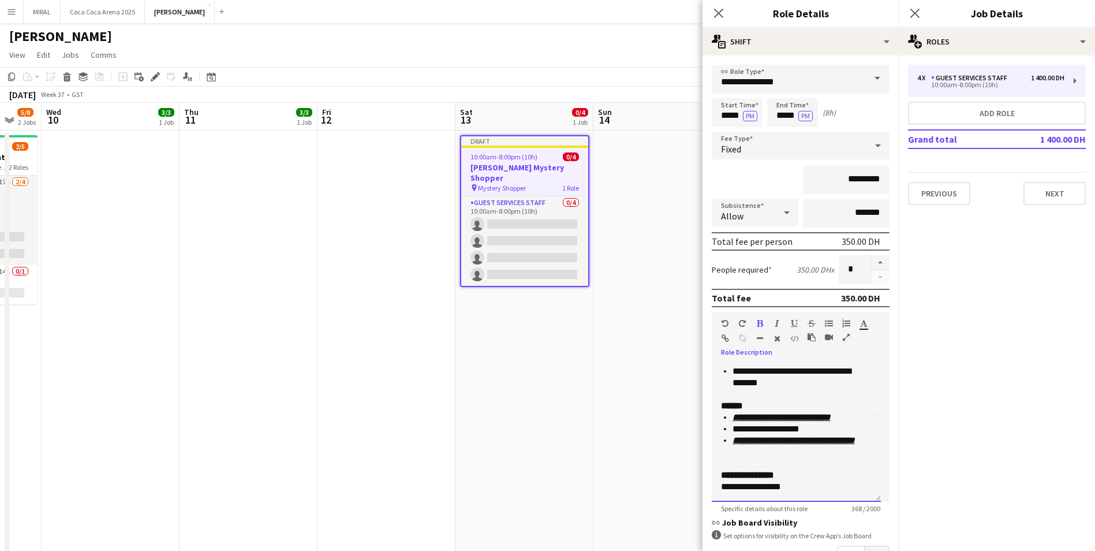
scroll to position [58, 0]
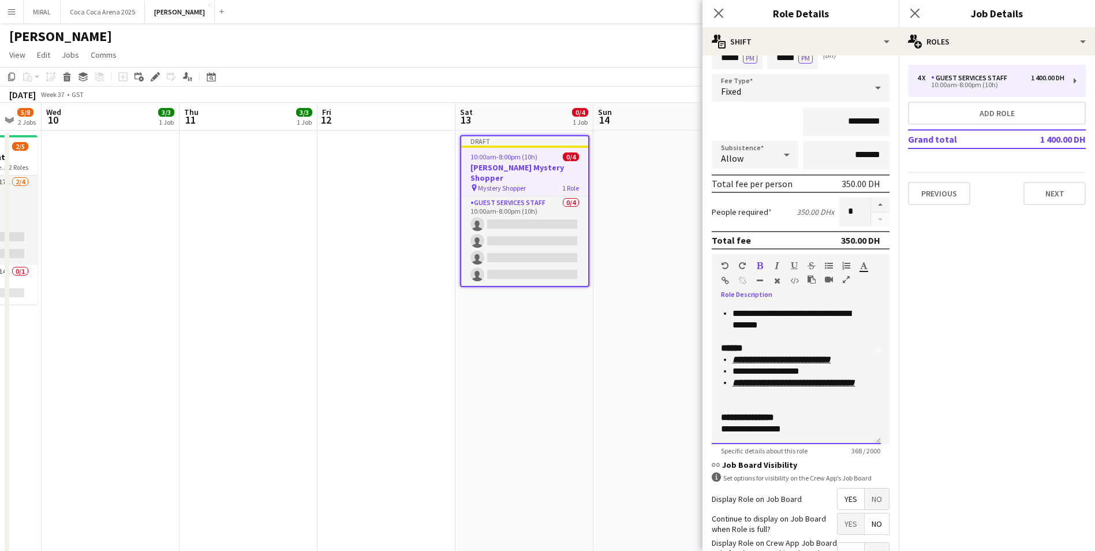
drag, startPoint x: 806, startPoint y: 427, endPoint x: 799, endPoint y: 427, distance: 7.5
click at [799, 427] on div "**********" at bounding box center [792, 429] width 142 height 12
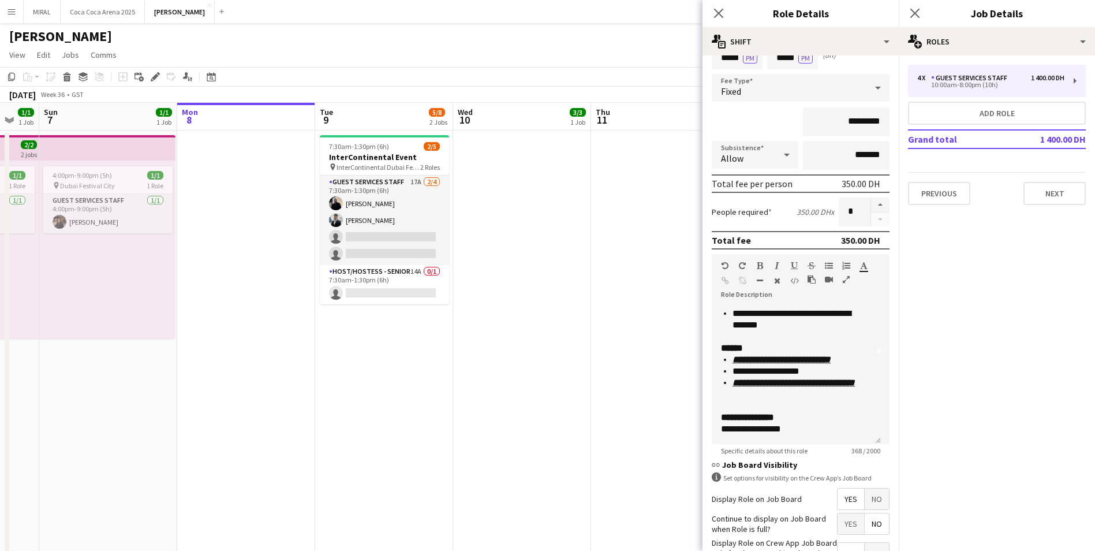
drag, startPoint x: 277, startPoint y: 271, endPoint x: 770, endPoint y: 322, distance: 495.6
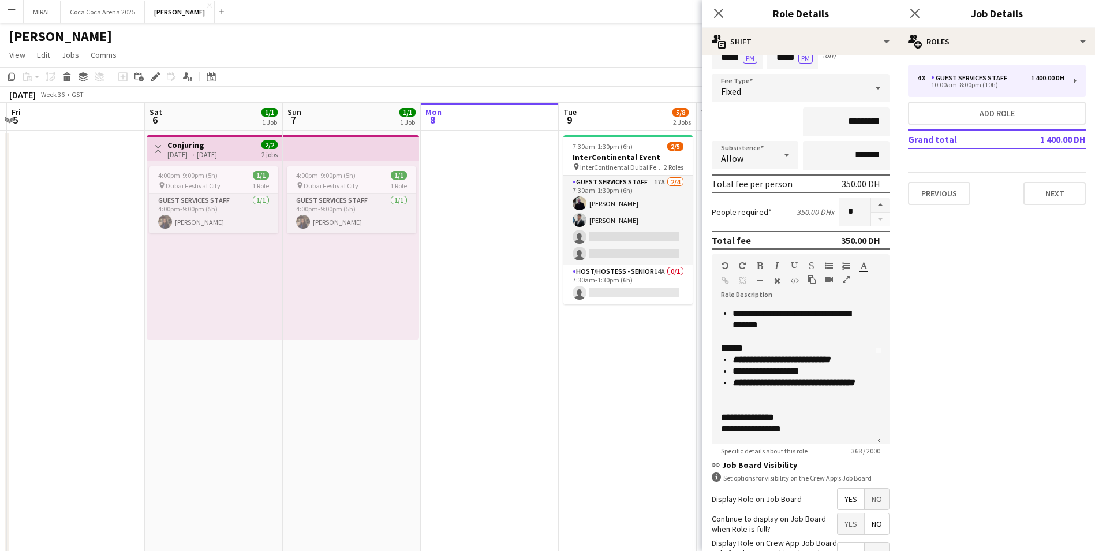
drag, startPoint x: 321, startPoint y: 345, endPoint x: 470, endPoint y: 354, distance: 149.8
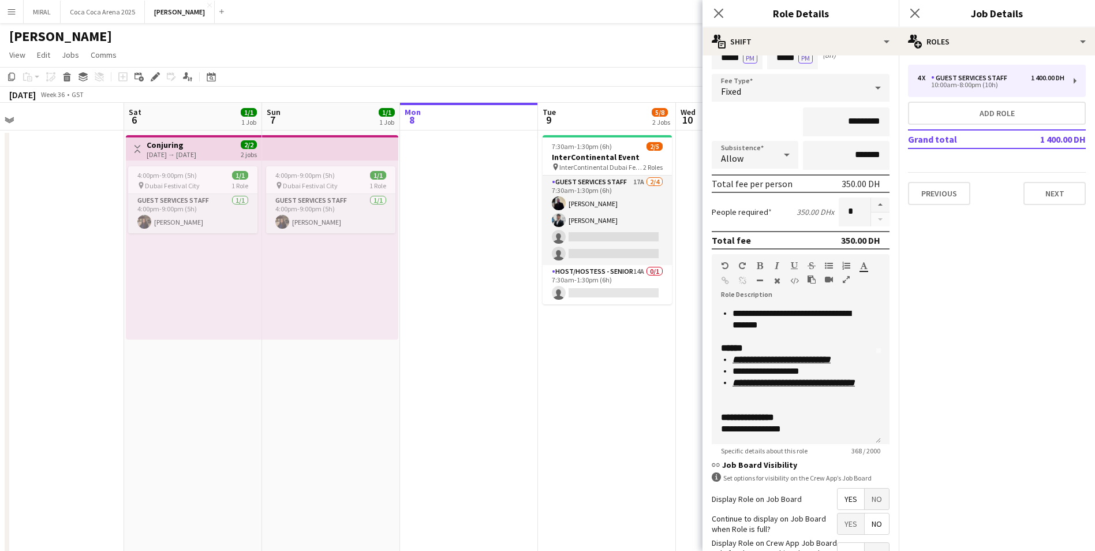
drag, startPoint x: 259, startPoint y: 361, endPoint x: 653, endPoint y: 368, distance: 393.7
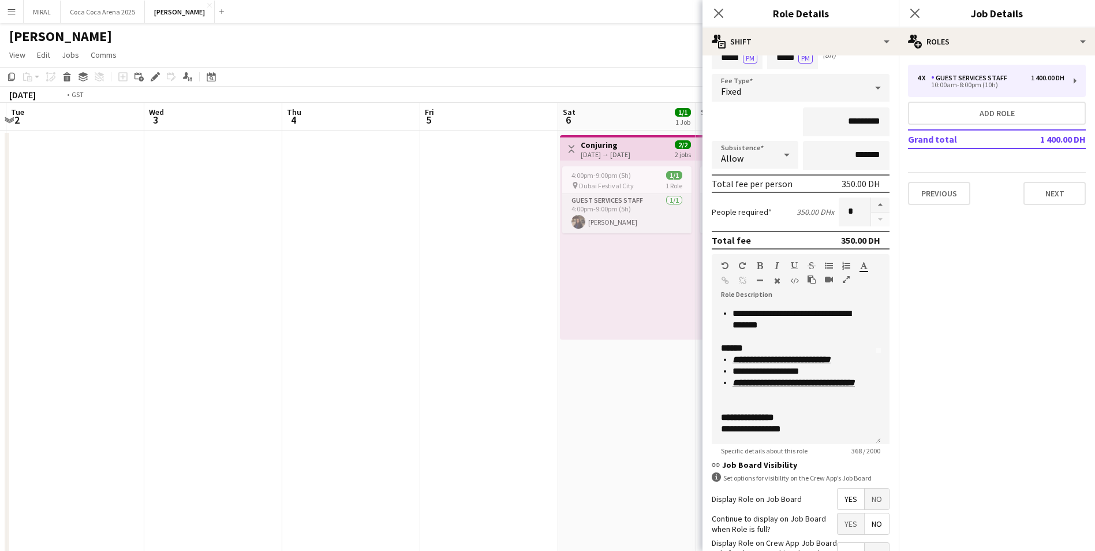
drag, startPoint x: 478, startPoint y: 346, endPoint x: 489, endPoint y: 346, distance: 11.5
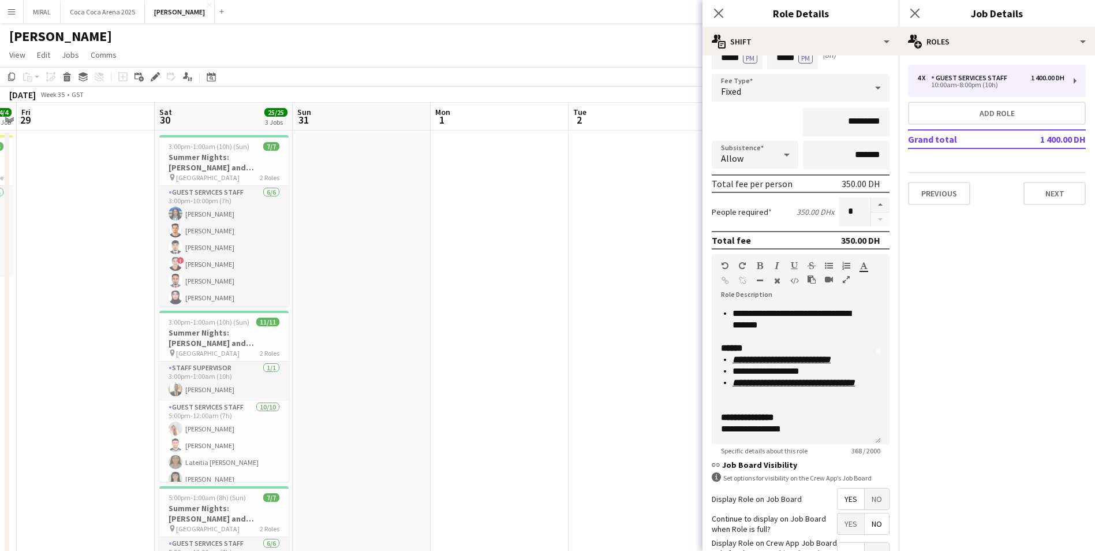
scroll to position [0, 372]
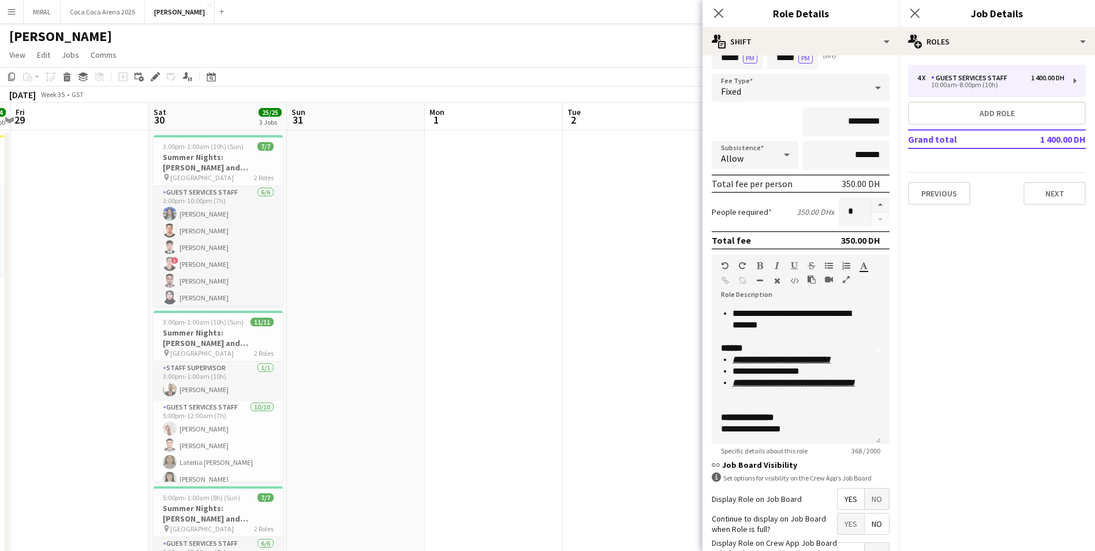
drag, startPoint x: 301, startPoint y: 319, endPoint x: 586, endPoint y: 323, distance: 285.7
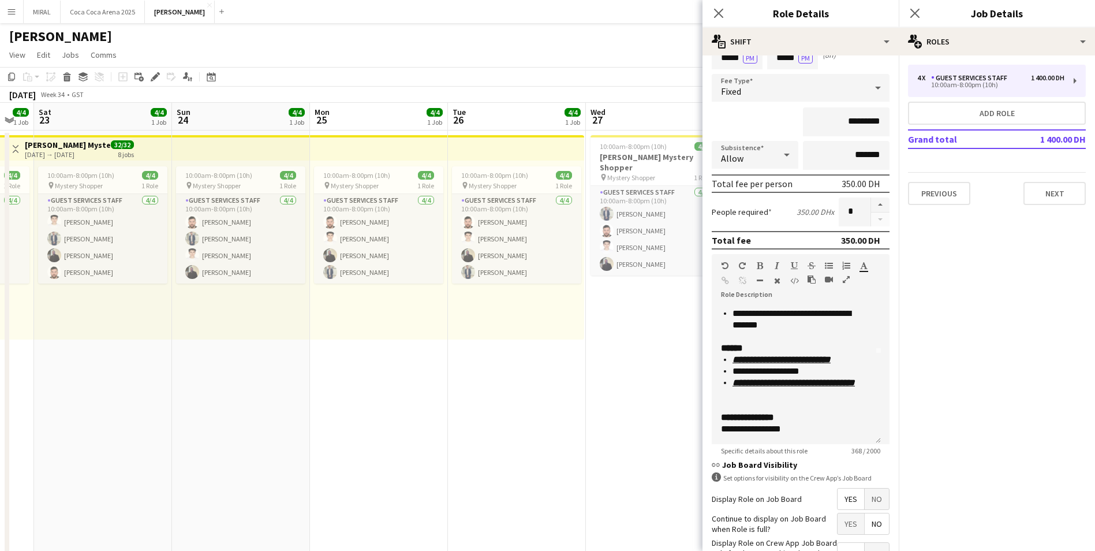
drag, startPoint x: 264, startPoint y: 356, endPoint x: 685, endPoint y: 387, distance: 422.5
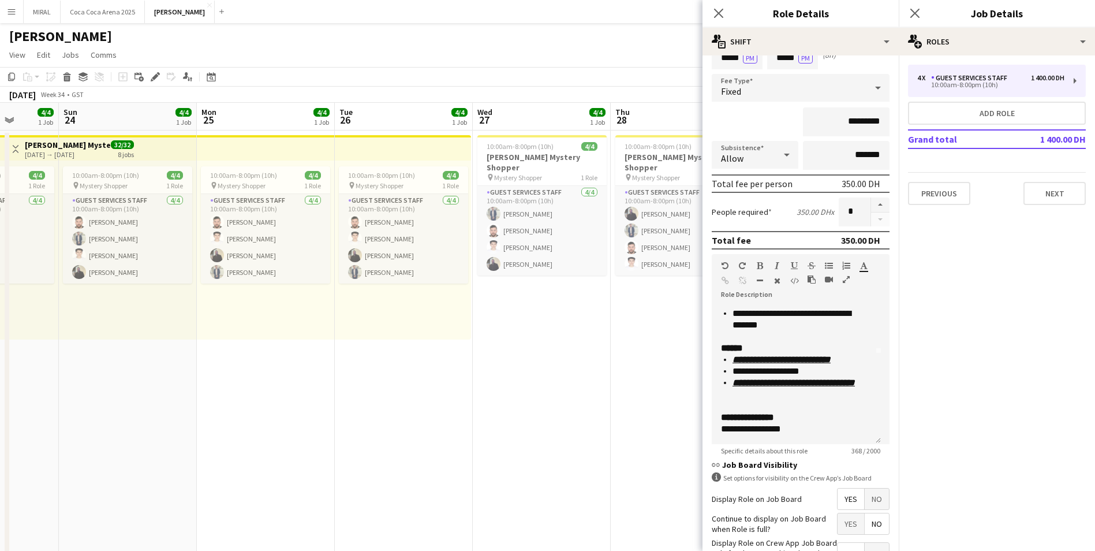
scroll to position [0, 466]
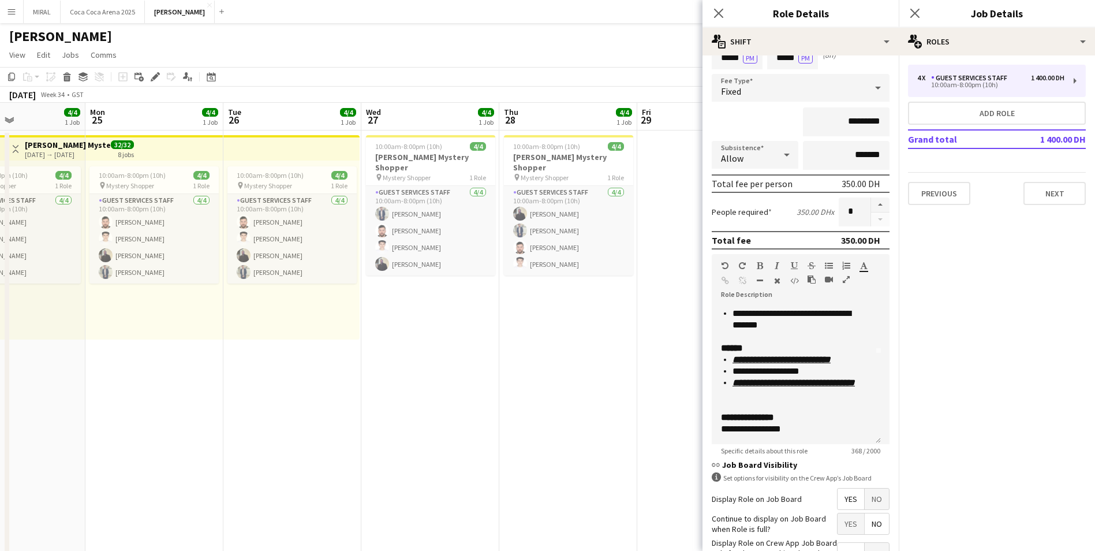
drag, startPoint x: 150, startPoint y: 393, endPoint x: 0, endPoint y: 410, distance: 151.1
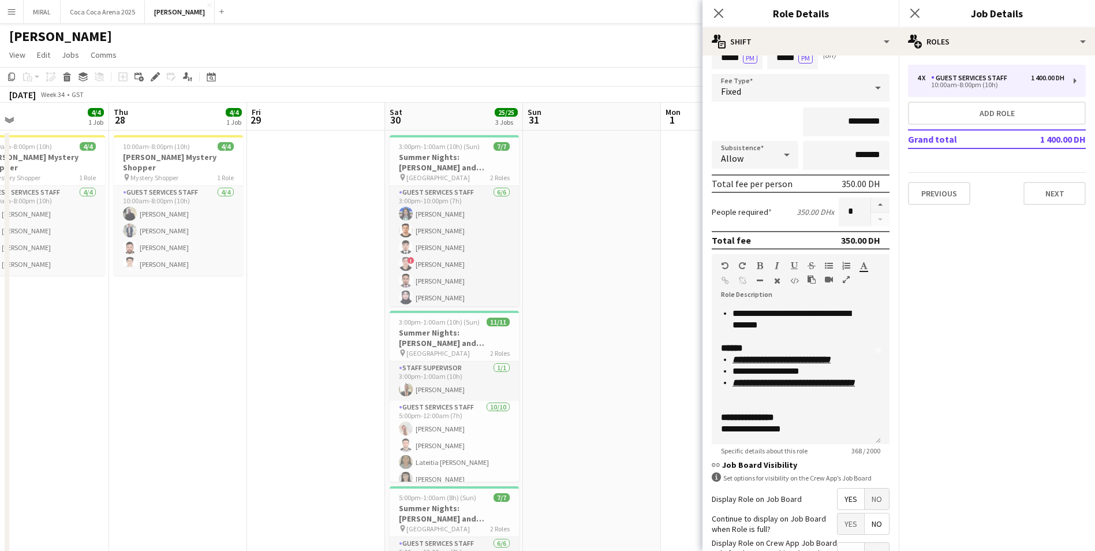
drag, startPoint x: 664, startPoint y: 393, endPoint x: 240, endPoint y: 391, distance: 423.7
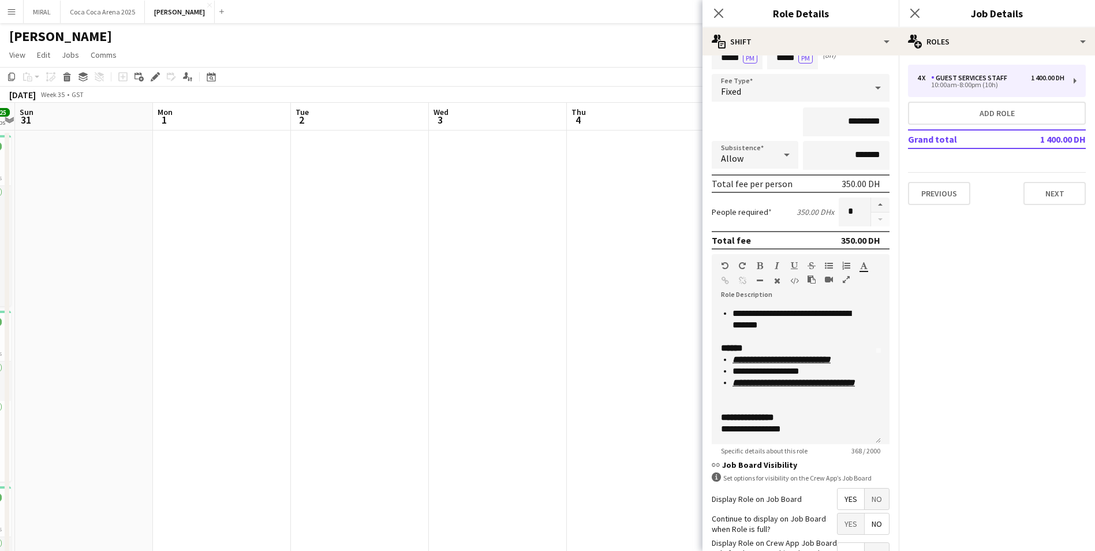
drag, startPoint x: 620, startPoint y: 374, endPoint x: 146, endPoint y: 374, distance: 473.9
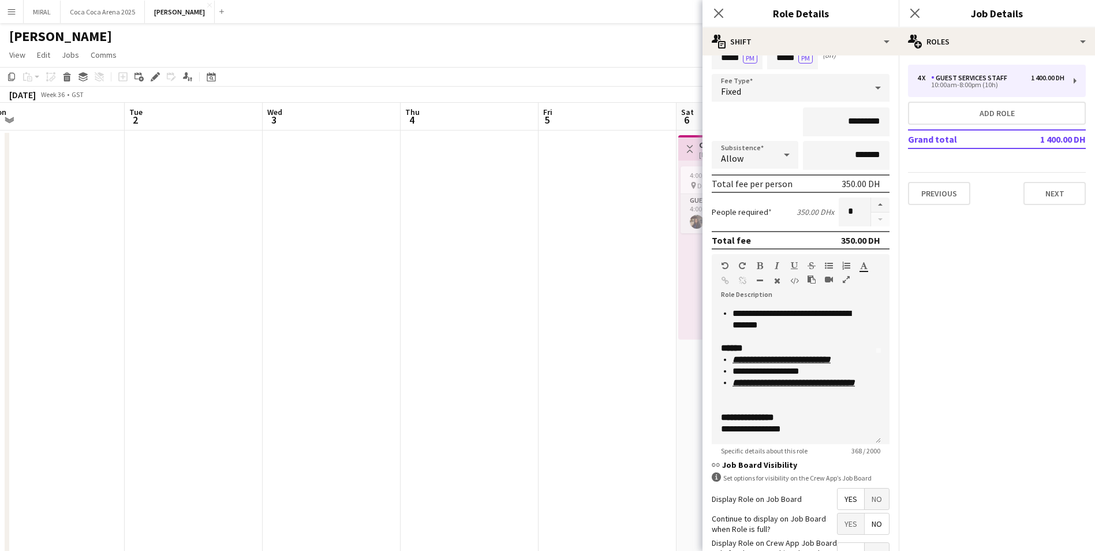
drag, startPoint x: 589, startPoint y: 368, endPoint x: 423, endPoint y: 371, distance: 166.3
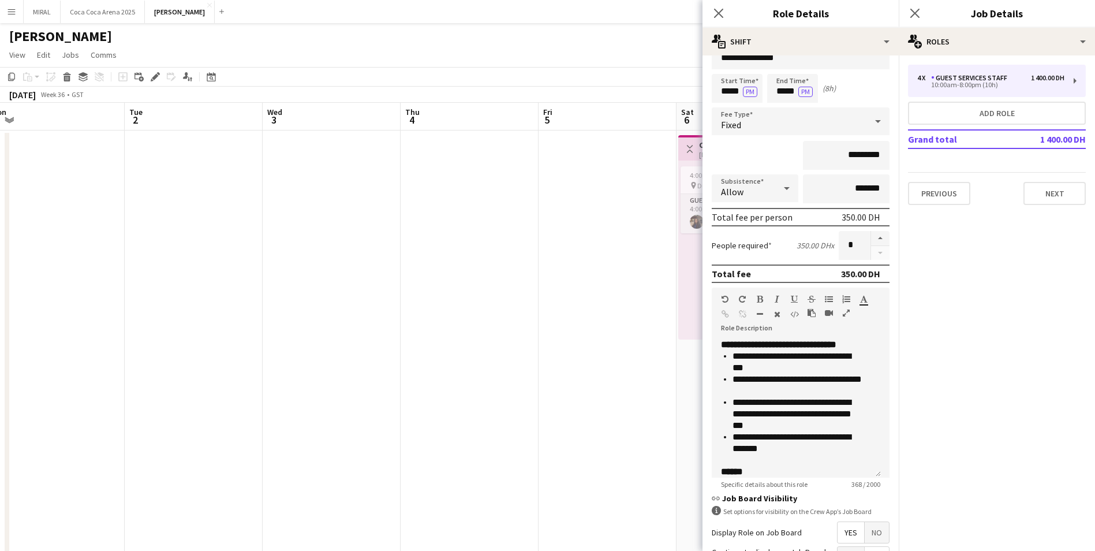
scroll to position [0, 0]
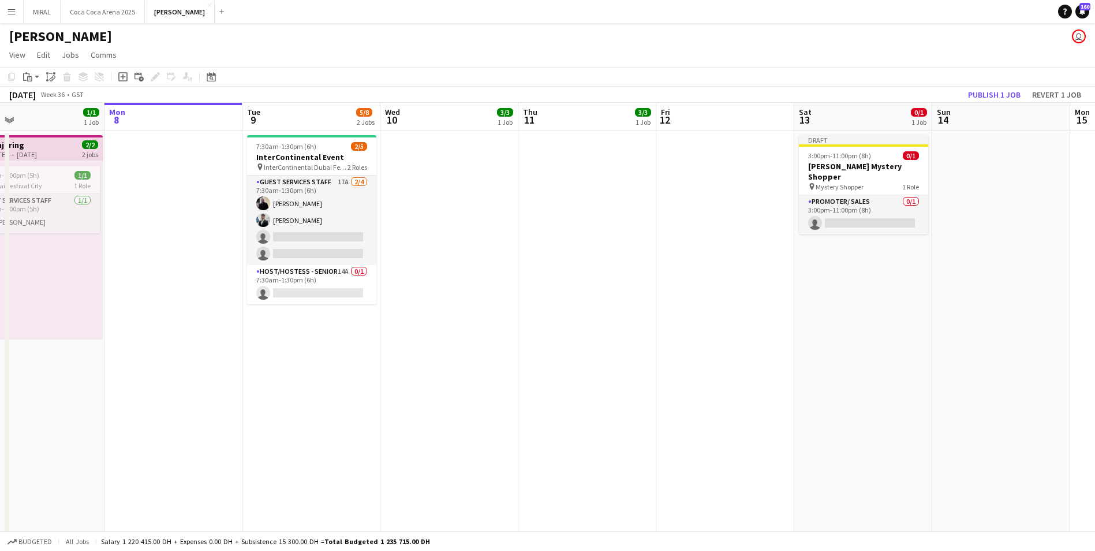
drag, startPoint x: 988, startPoint y: 201, endPoint x: 141, endPoint y: 200, distance: 846.8
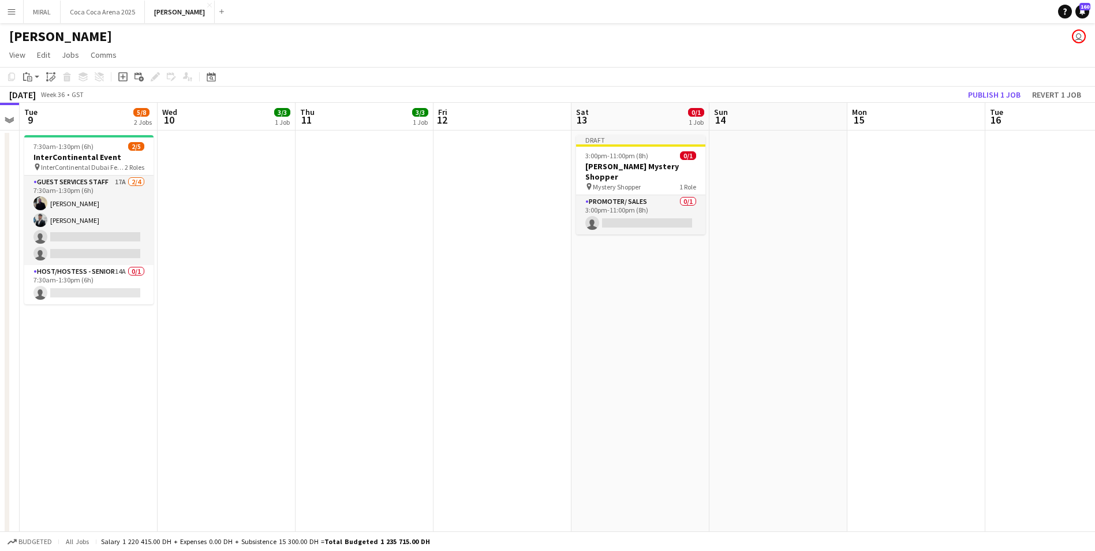
drag, startPoint x: 977, startPoint y: 247, endPoint x: 744, endPoint y: 233, distance: 233.1
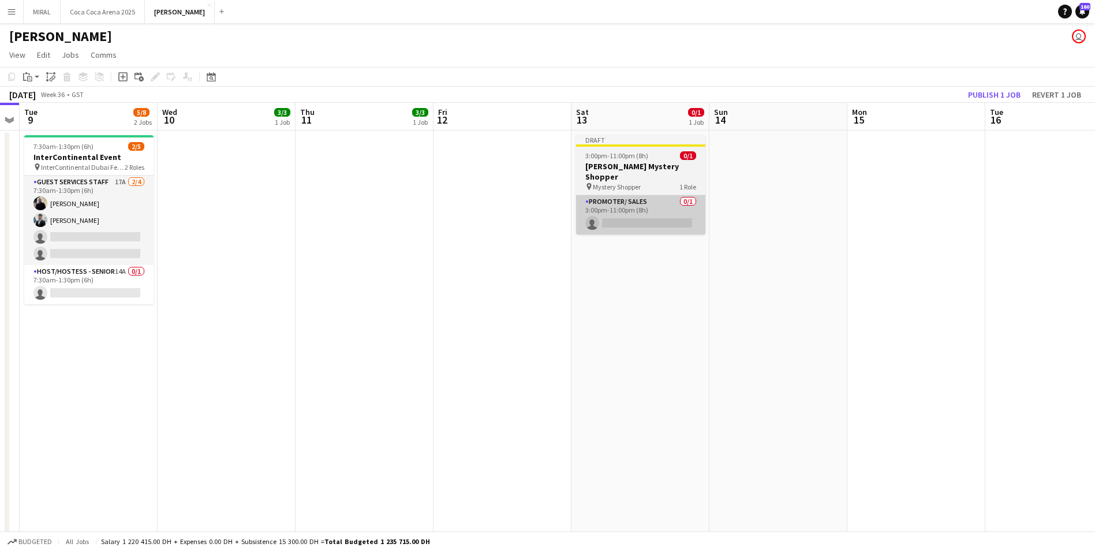
scroll to position [0, 397]
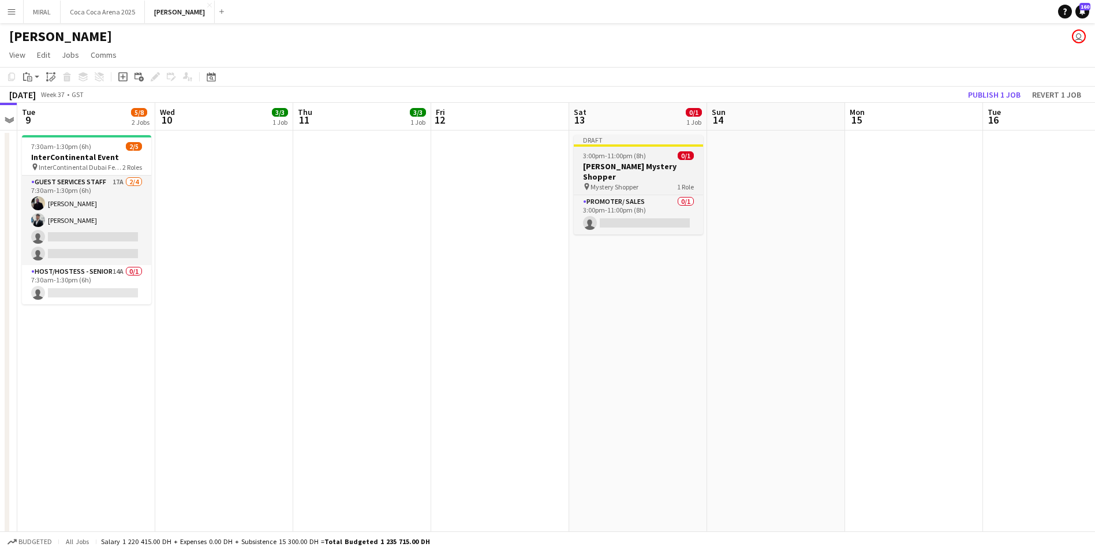
click at [633, 168] on h3 "[PERSON_NAME] Mystery Shopper" at bounding box center [638, 171] width 129 height 21
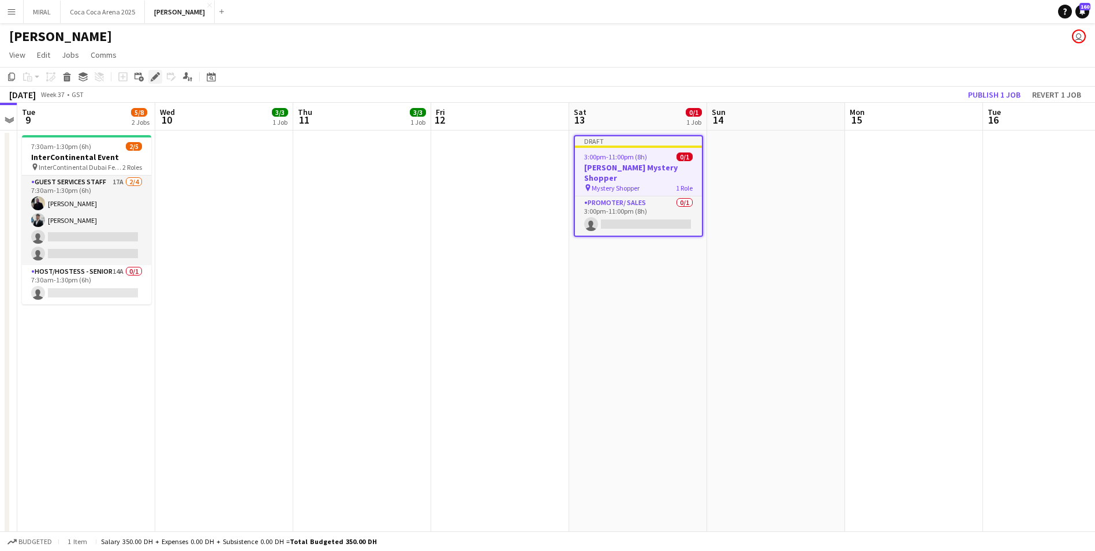
click at [155, 76] on icon at bounding box center [155, 77] width 6 height 6
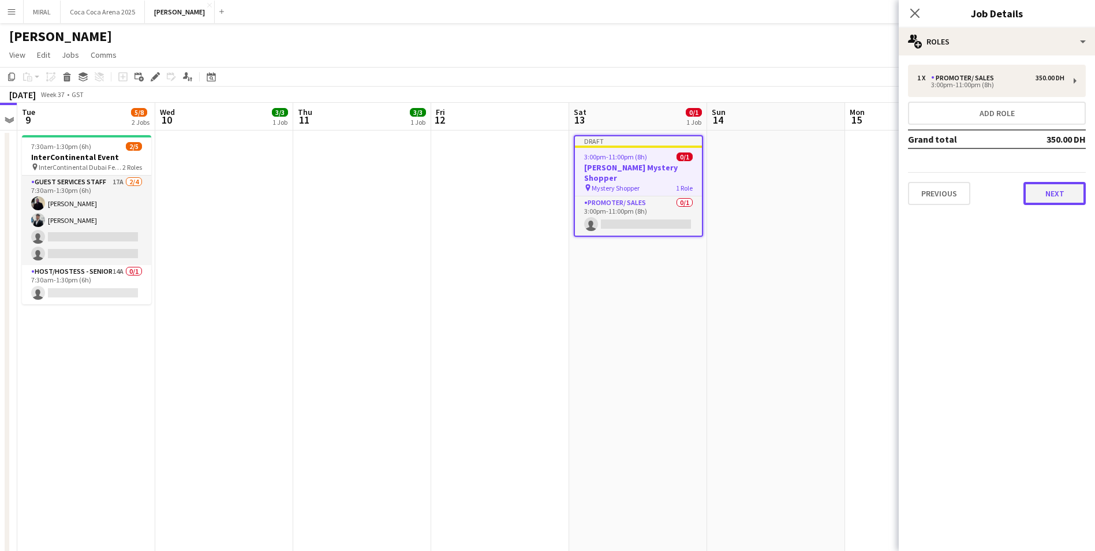
click at [1055, 193] on button "Next" at bounding box center [1054, 193] width 62 height 23
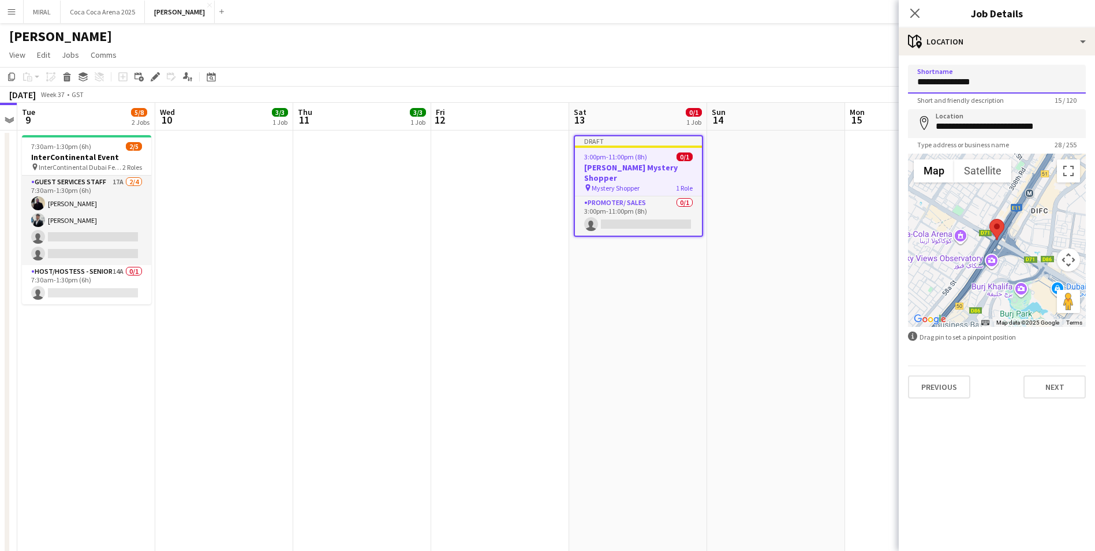
drag, startPoint x: 994, startPoint y: 84, endPoint x: 904, endPoint y: 81, distance: 89.5
click at [904, 81] on form "**********" at bounding box center [997, 232] width 196 height 334
drag, startPoint x: 996, startPoint y: 83, endPoint x: 910, endPoint y: 83, distance: 86.0
click at [910, 83] on input "**********" at bounding box center [997, 79] width 178 height 29
type input "**********"
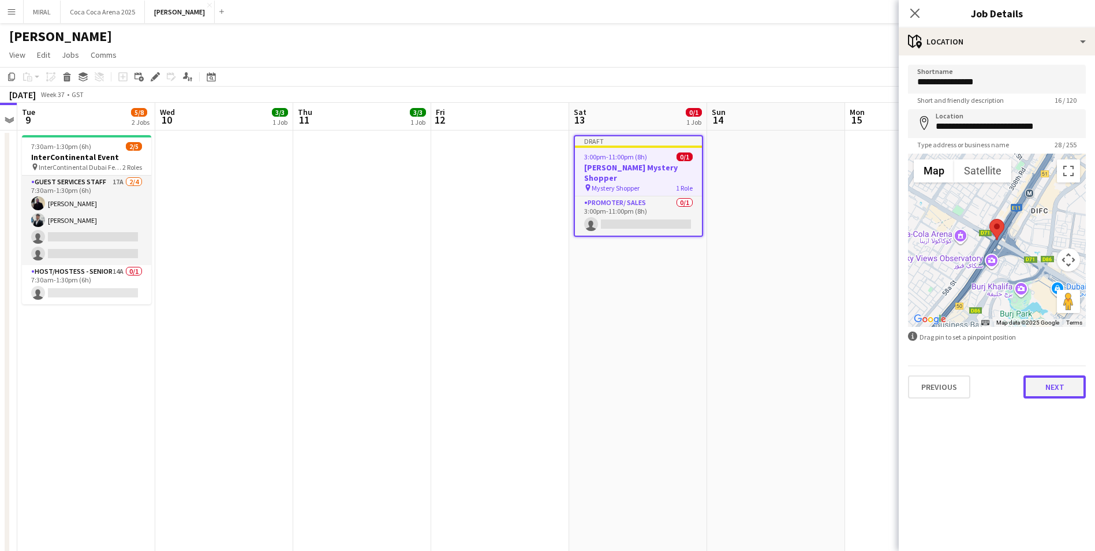
click at [1064, 389] on button "Next" at bounding box center [1054, 386] width 62 height 23
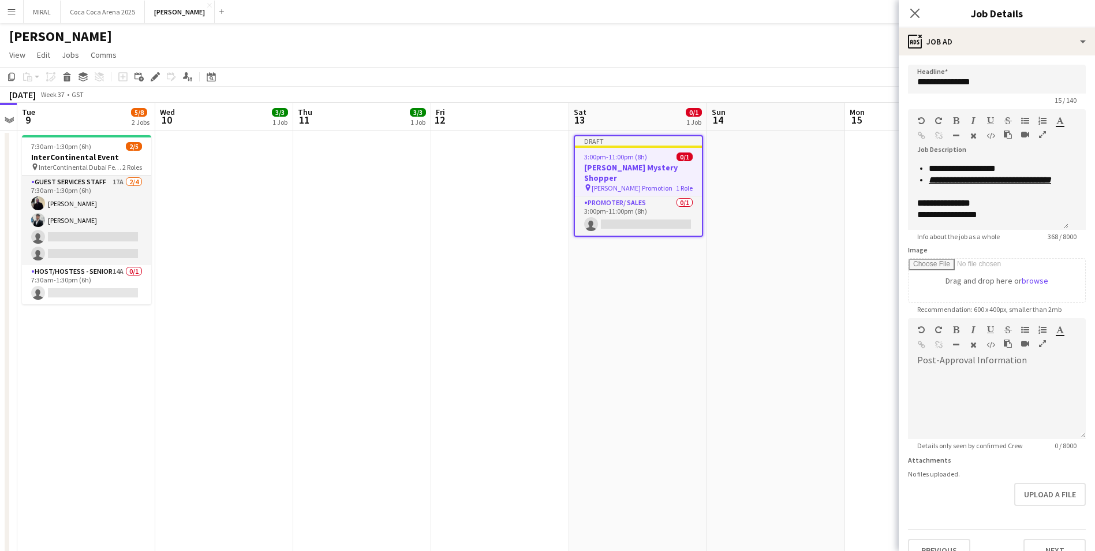
scroll to position [0, 0]
drag, startPoint x: 982, startPoint y: 79, endPoint x: 909, endPoint y: 83, distance: 73.4
click at [909, 83] on input "**********" at bounding box center [997, 79] width 178 height 29
paste input "*"
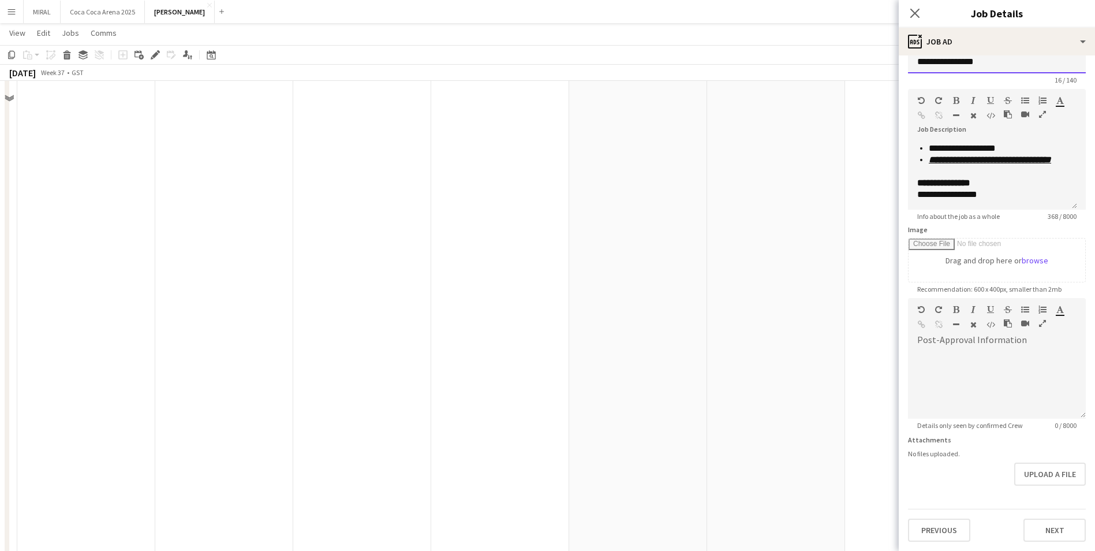
scroll to position [346, 0]
type input "**********"
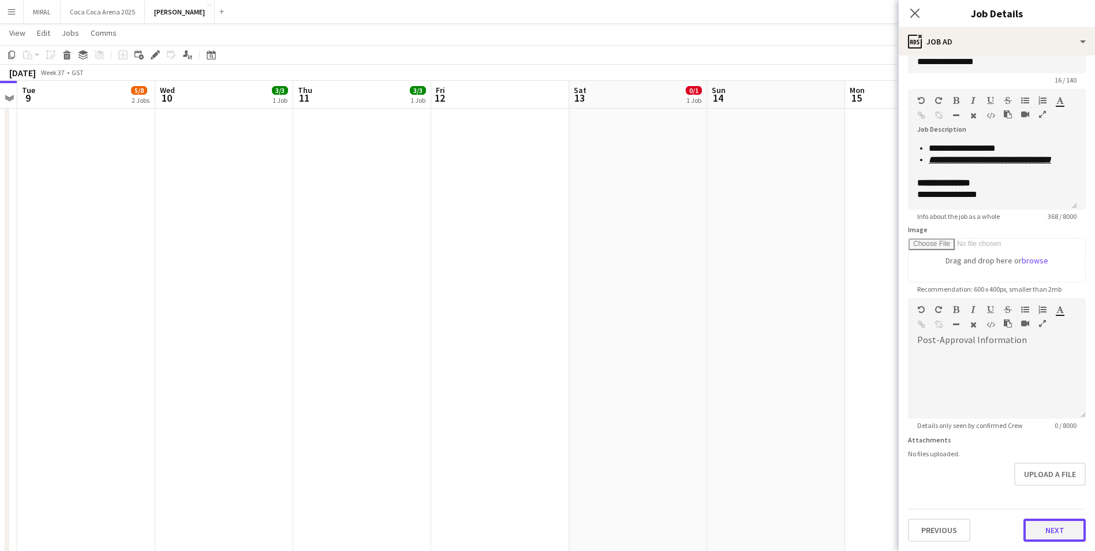
click at [1052, 528] on button "Next" at bounding box center [1054, 529] width 62 height 23
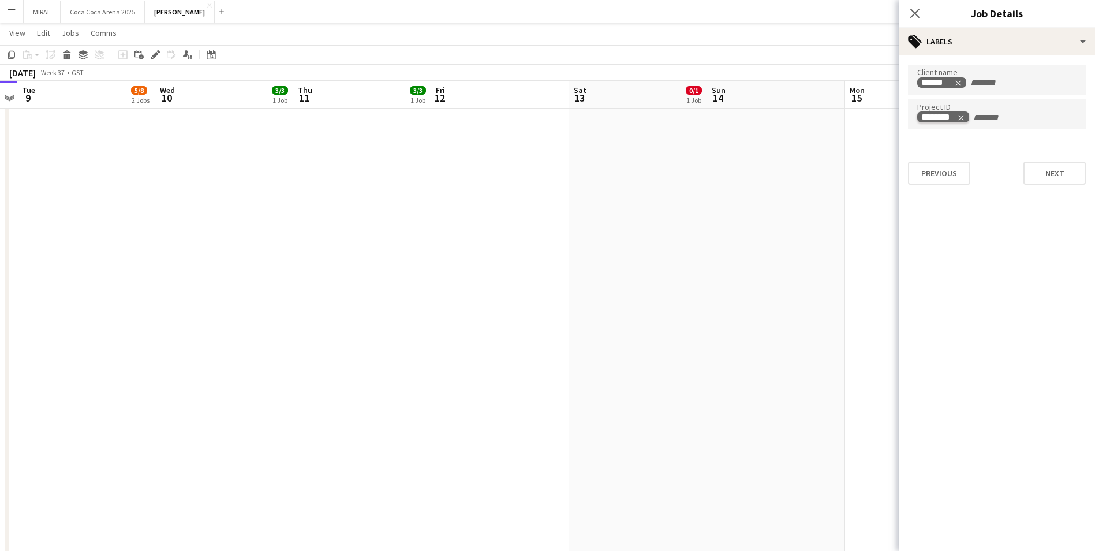
click at [962, 114] on icon "Remove tag" at bounding box center [961, 118] width 8 height 8
click at [1053, 169] on button "Next" at bounding box center [1054, 173] width 62 height 23
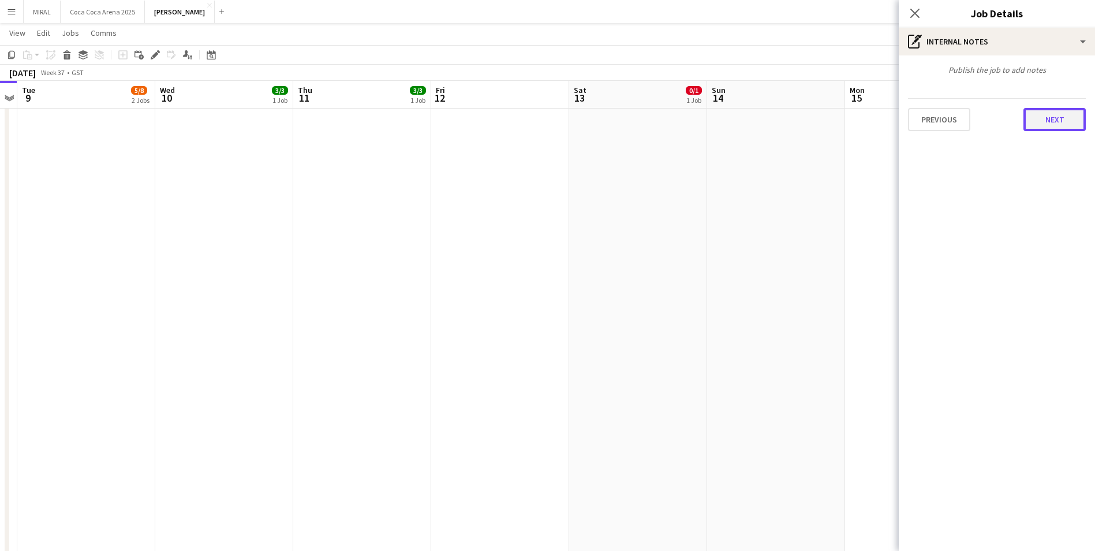
click at [1046, 118] on button "Next" at bounding box center [1054, 119] width 62 height 23
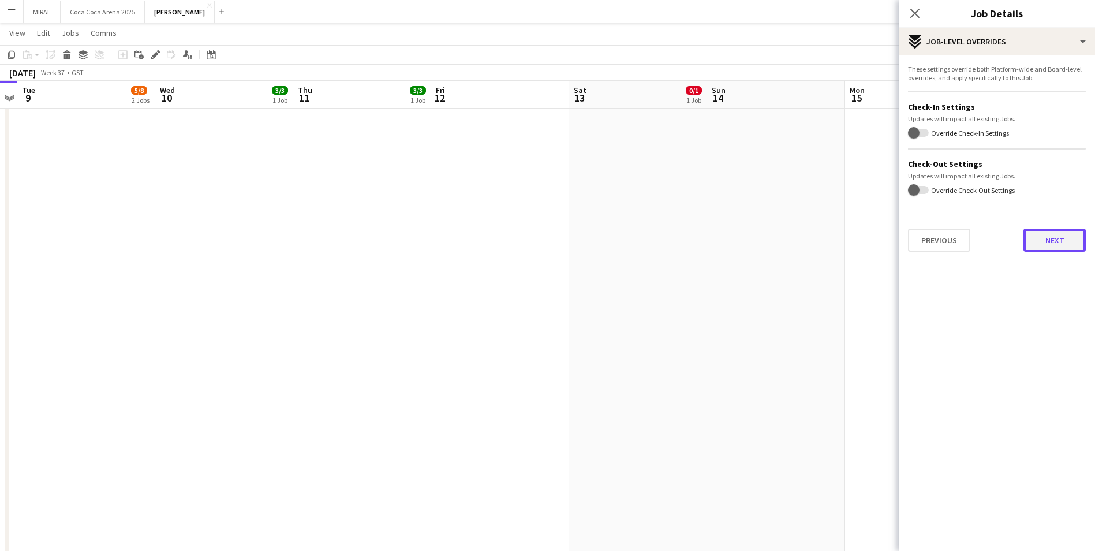
click at [1060, 236] on button "Next" at bounding box center [1054, 240] width 62 height 23
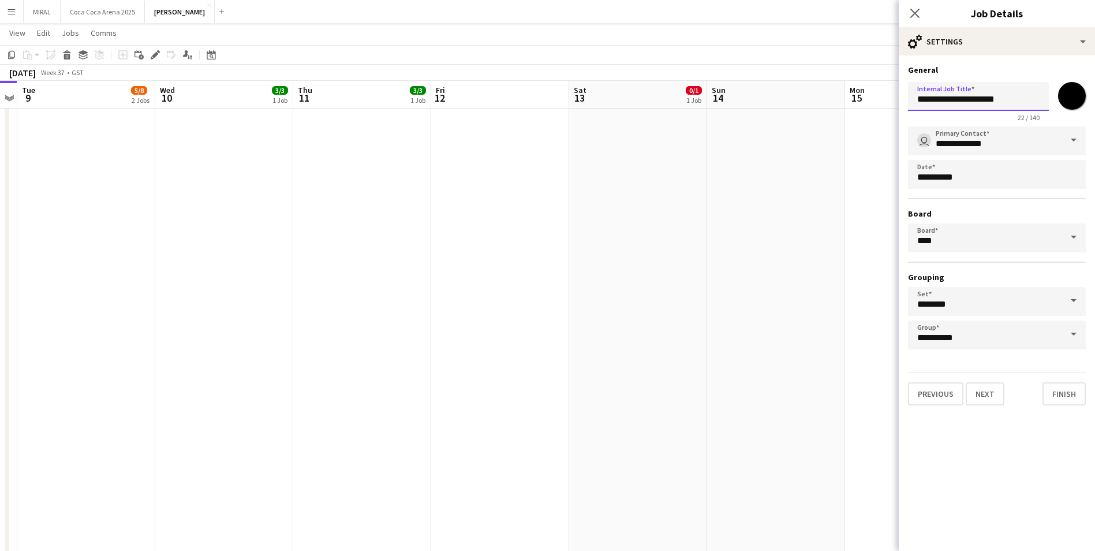
drag, startPoint x: 1015, startPoint y: 98, endPoint x: 874, endPoint y: 96, distance: 140.9
paste input "text"
type input "**********"
click at [1067, 99] on input "*******" at bounding box center [1072, 96] width 42 height 42
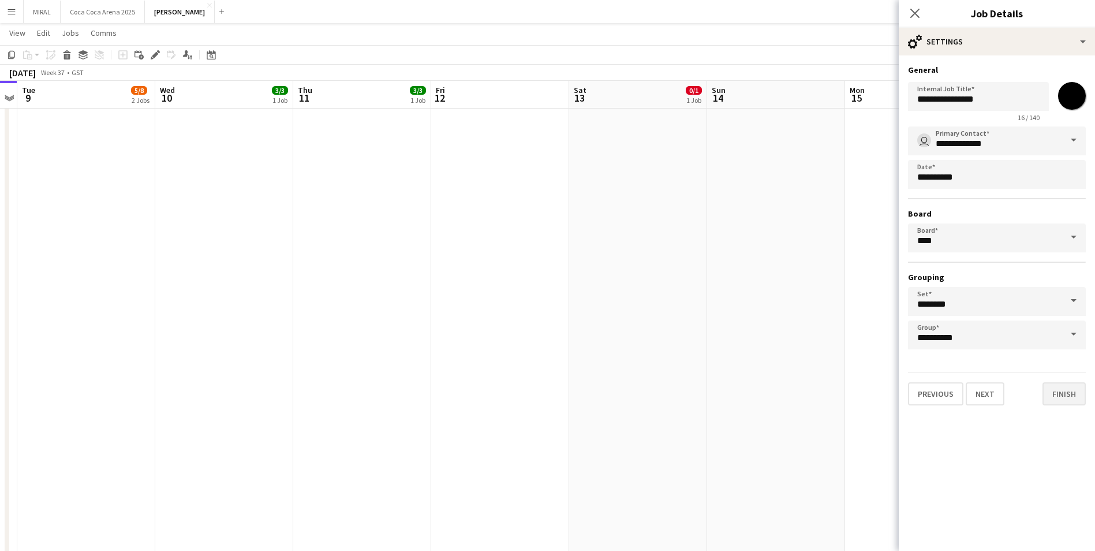
type input "*******"
click at [1059, 397] on button "Finish" at bounding box center [1063, 393] width 43 height 23
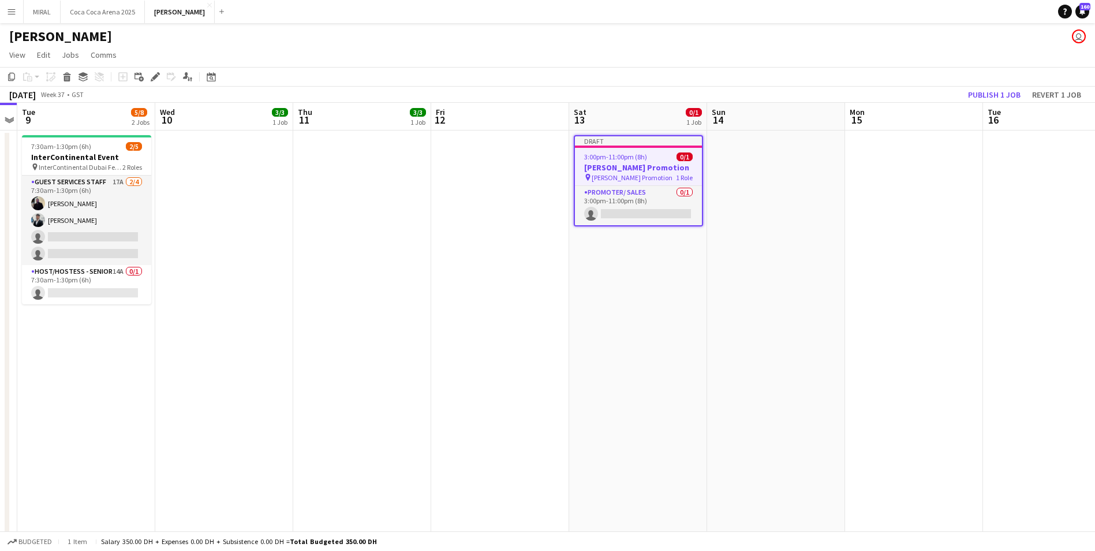
click at [661, 170] on h3 "[PERSON_NAME] Promotion" at bounding box center [638, 167] width 127 height 10
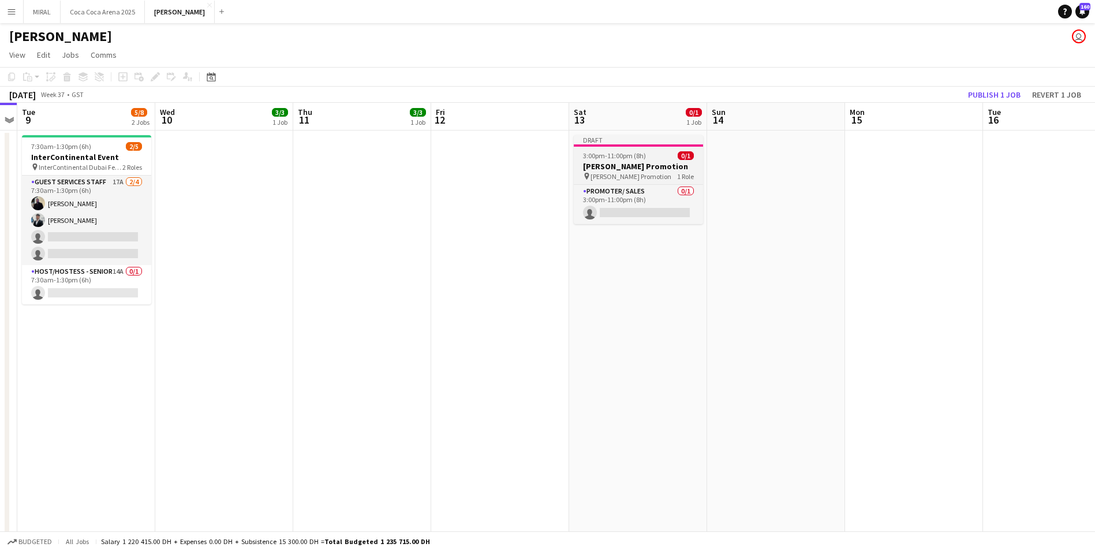
click at [661, 170] on h3 "[PERSON_NAME] Promotion" at bounding box center [638, 166] width 129 height 10
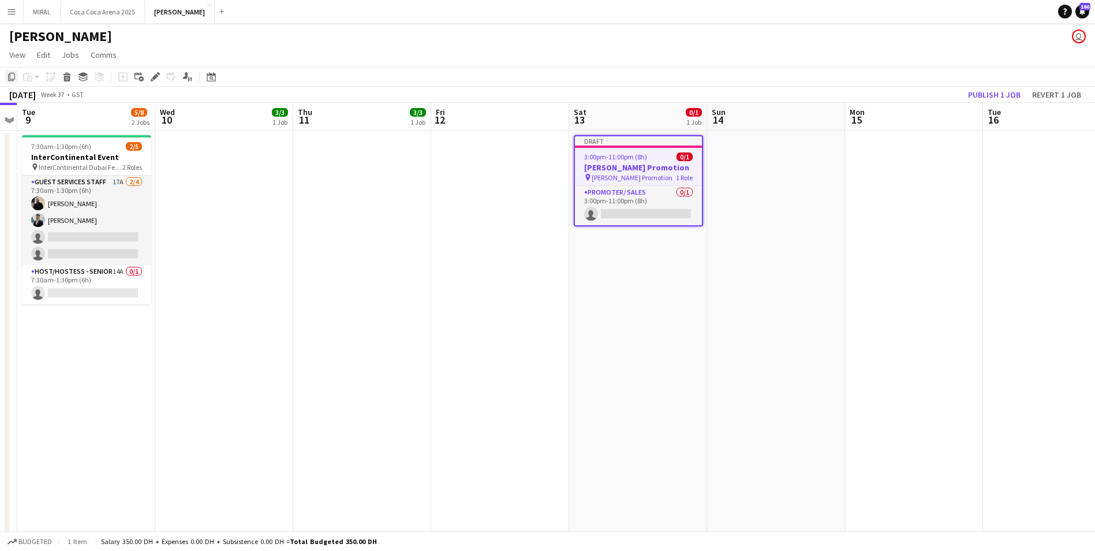
drag, startPoint x: 661, startPoint y: 170, endPoint x: 8, endPoint y: 76, distance: 659.5
click at [8, 76] on icon "Copy" at bounding box center [11, 76] width 9 height 9
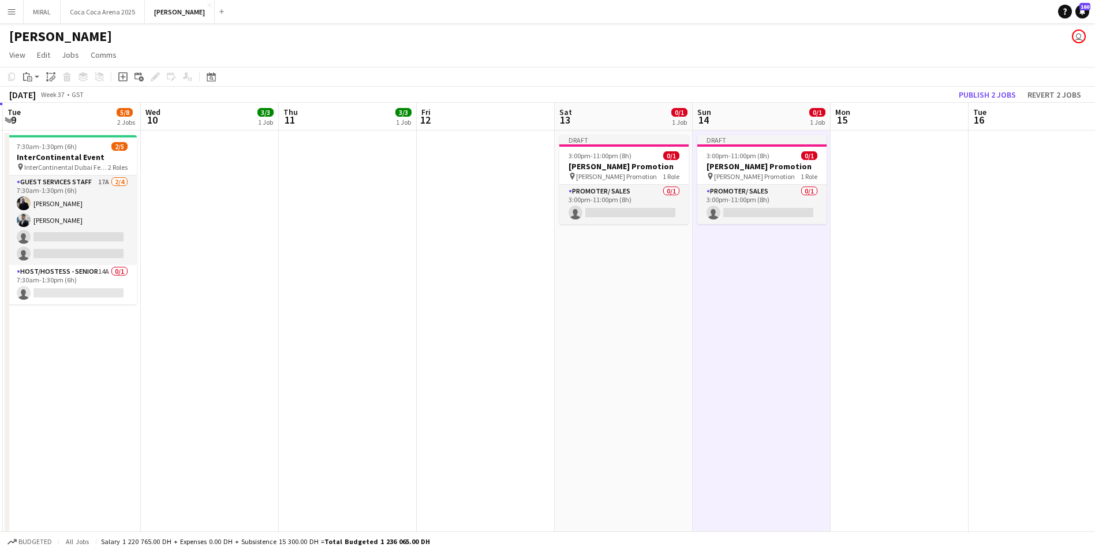
scroll to position [0, 409]
drag, startPoint x: 923, startPoint y: 193, endPoint x: 911, endPoint y: 194, distance: 12.1
click at [772, 156] on div "3:00pm-11:00pm (8h) 0/1" at bounding box center [764, 155] width 129 height 9
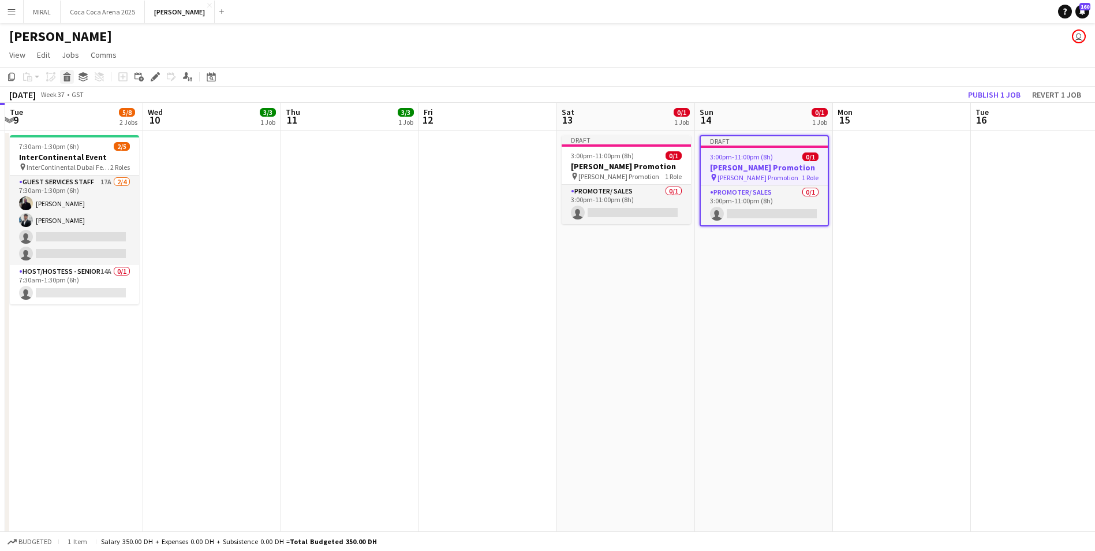
click at [71, 78] on icon "Delete" at bounding box center [66, 76] width 9 height 9
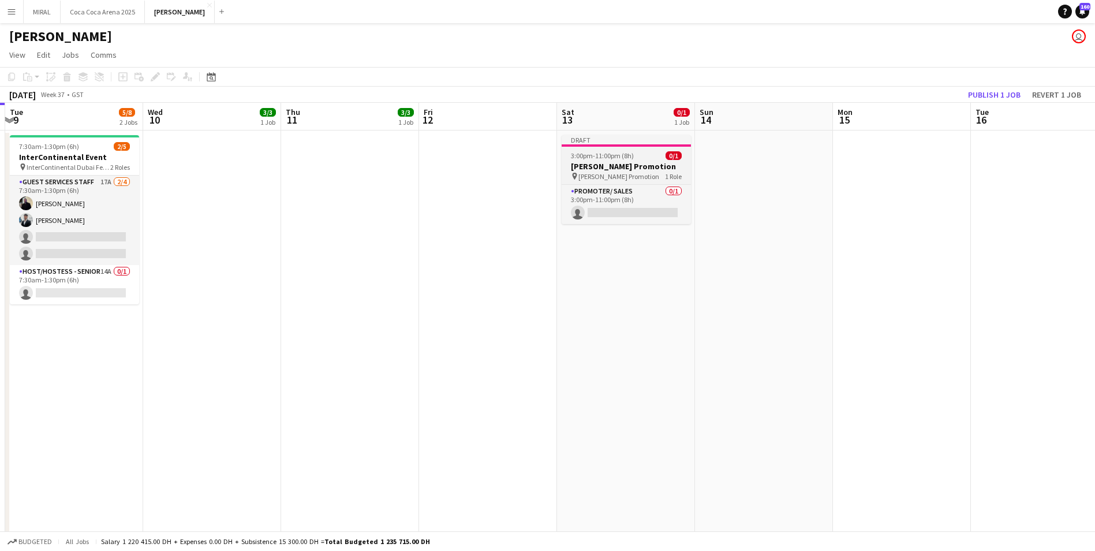
click at [618, 160] on app-job-card "Draft 3:00pm-11:00pm (8h) 0/1 Tamara Promotion pin Tamara Promotion 1 Role Prom…" at bounding box center [626, 179] width 129 height 89
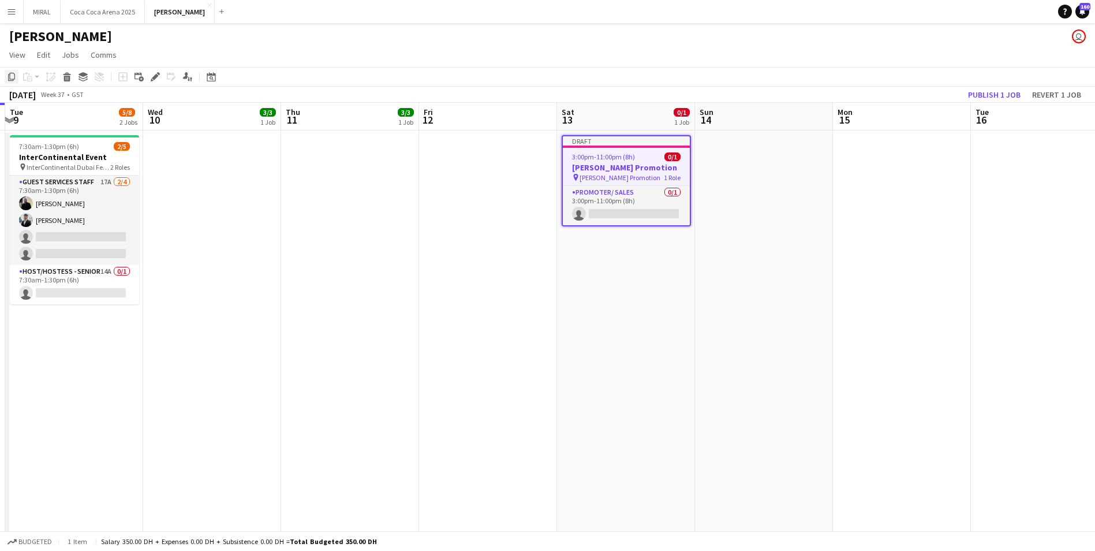
click at [11, 76] on icon "Copy" at bounding box center [11, 76] width 9 height 9
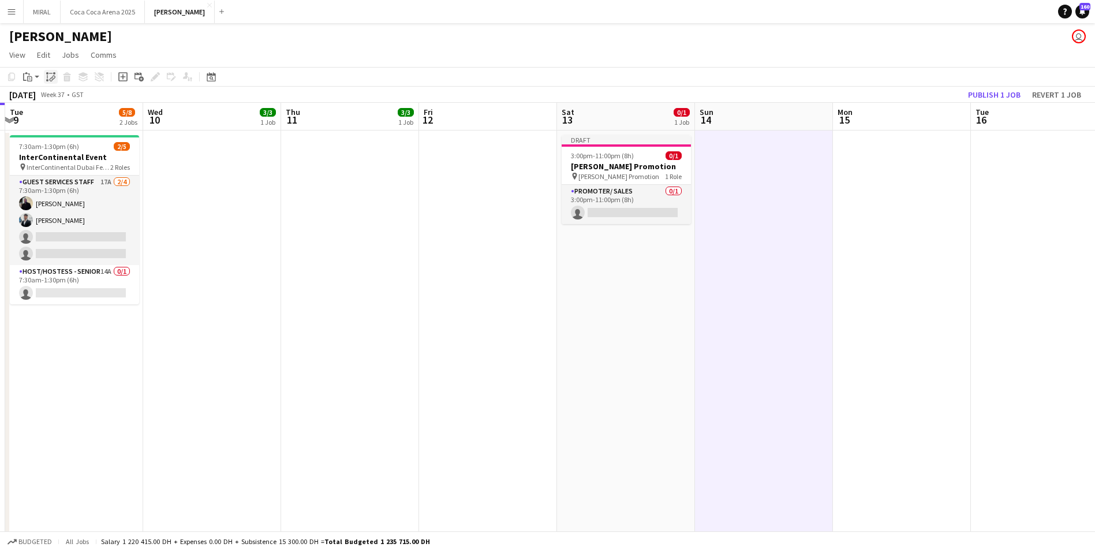
click at [53, 80] on icon at bounding box center [53, 78] width 4 height 5
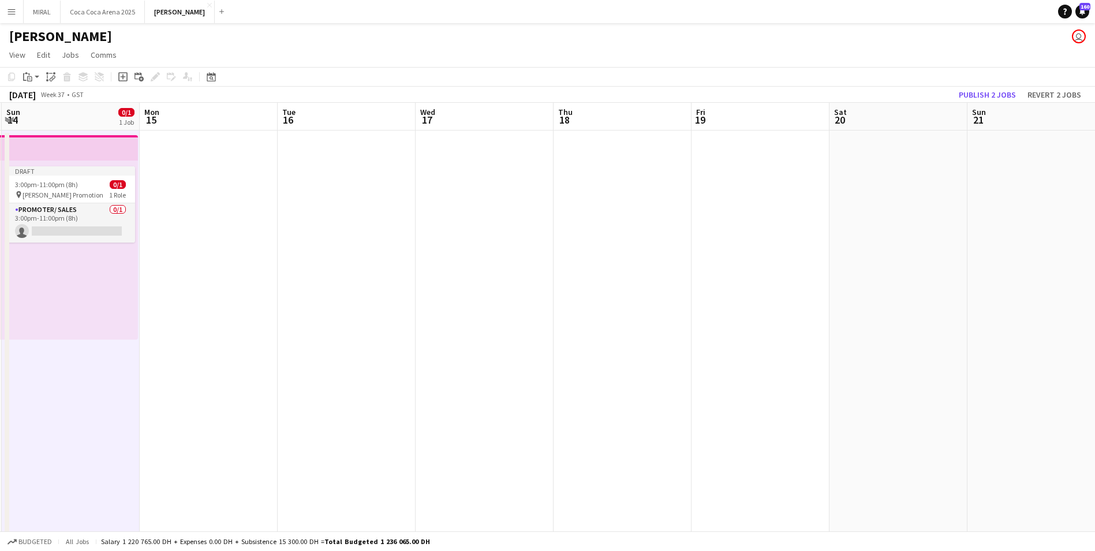
scroll to position [0, 420]
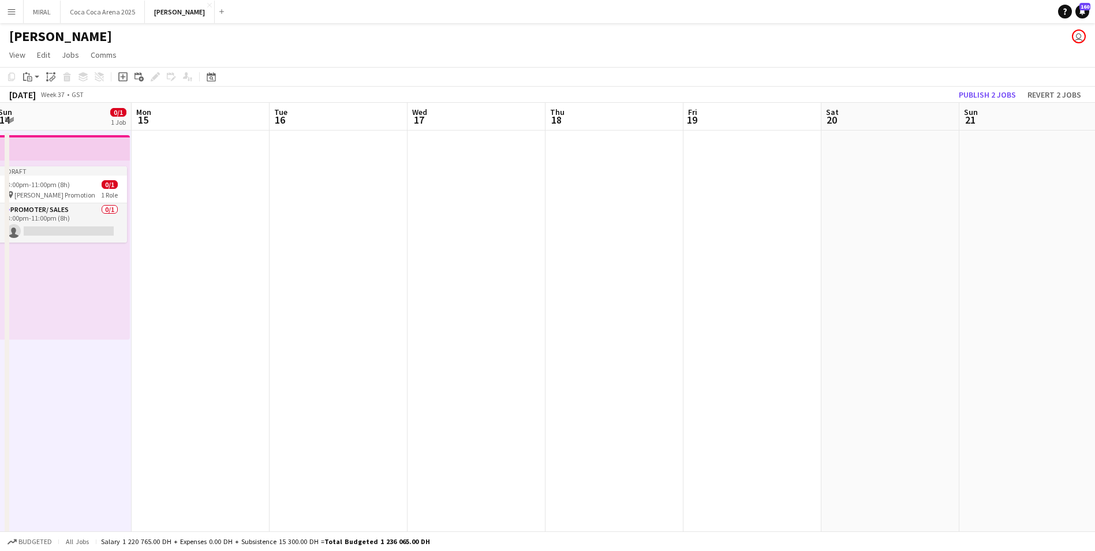
drag, startPoint x: 950, startPoint y: 234, endPoint x: 248, endPoint y: 230, distance: 701.3
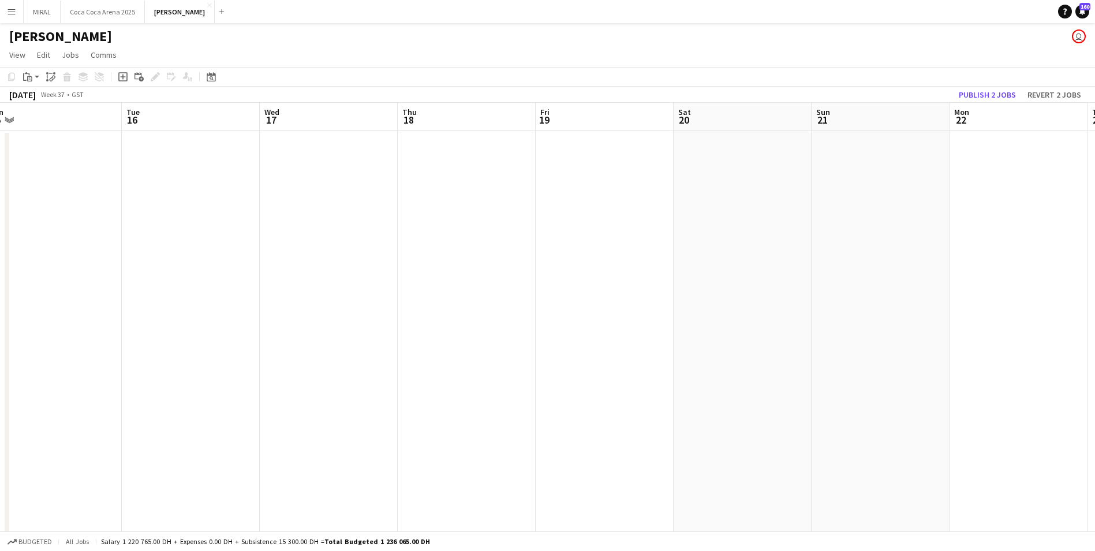
scroll to position [0, 450]
drag, startPoint x: 865, startPoint y: 220, endPoint x: 697, endPoint y: 220, distance: 168.0
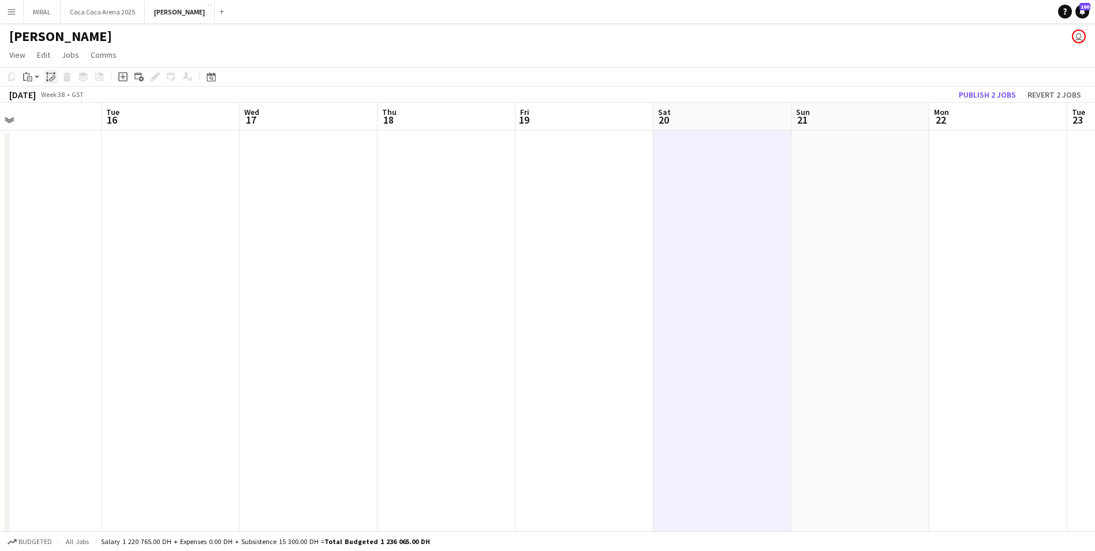
click at [46, 77] on icon "Paste linked Job" at bounding box center [50, 76] width 9 height 9
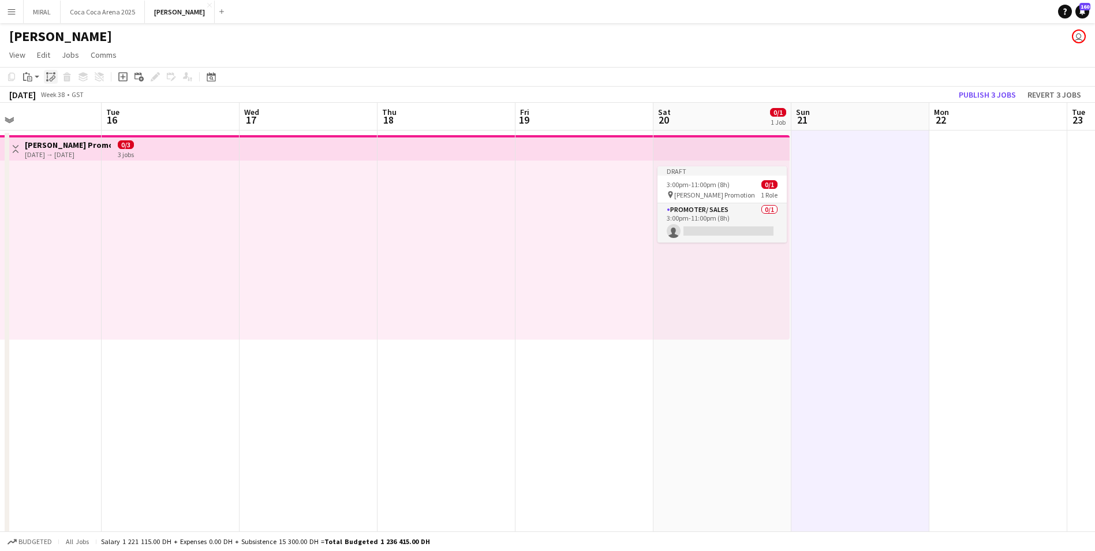
click at [51, 81] on icon at bounding box center [52, 79] width 4 height 5
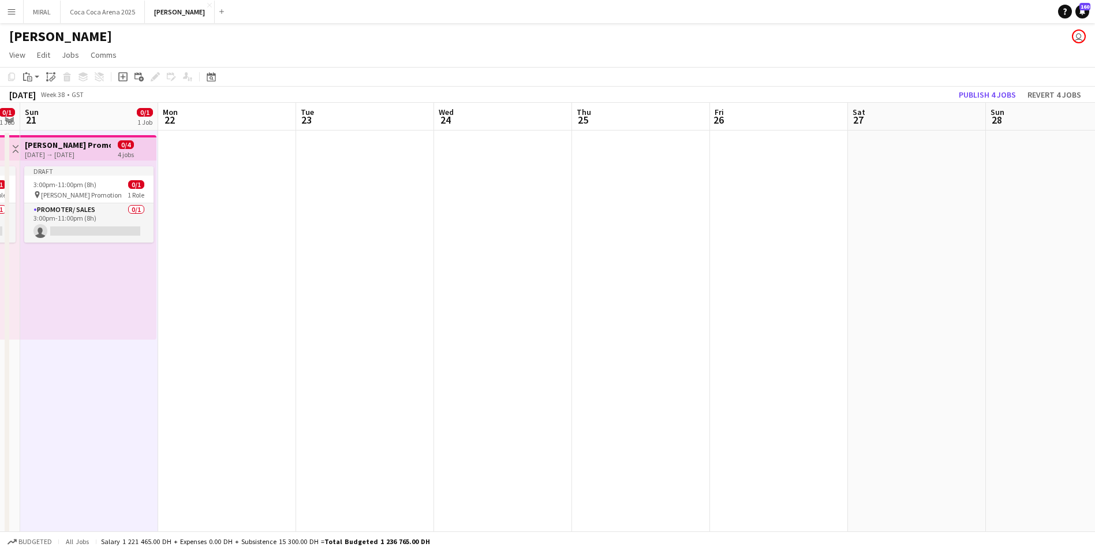
drag, startPoint x: 1024, startPoint y: 208, endPoint x: 253, endPoint y: 203, distance: 771.2
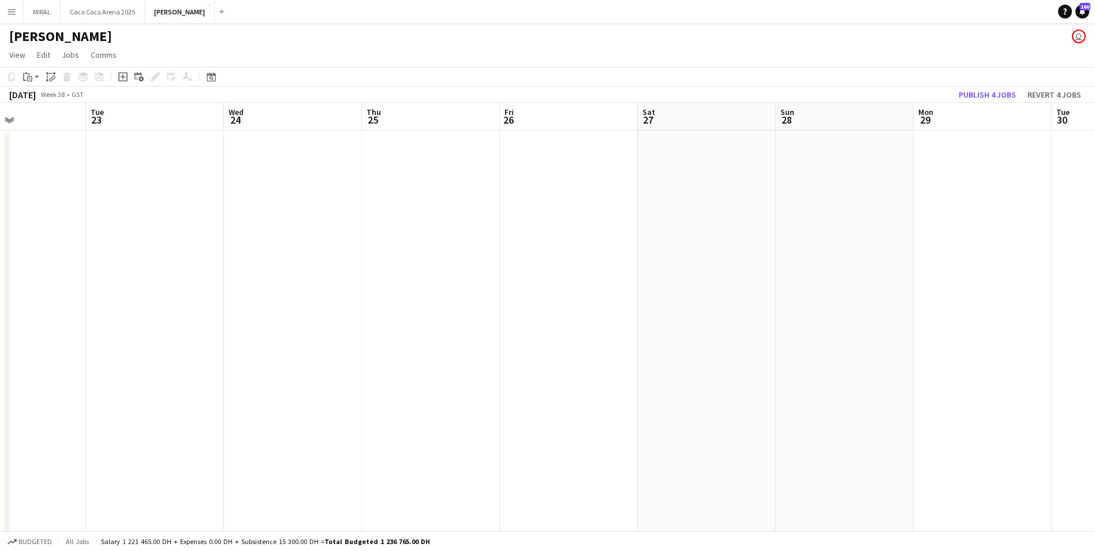
drag, startPoint x: 855, startPoint y: 203, endPoint x: 638, endPoint y: 199, distance: 216.5
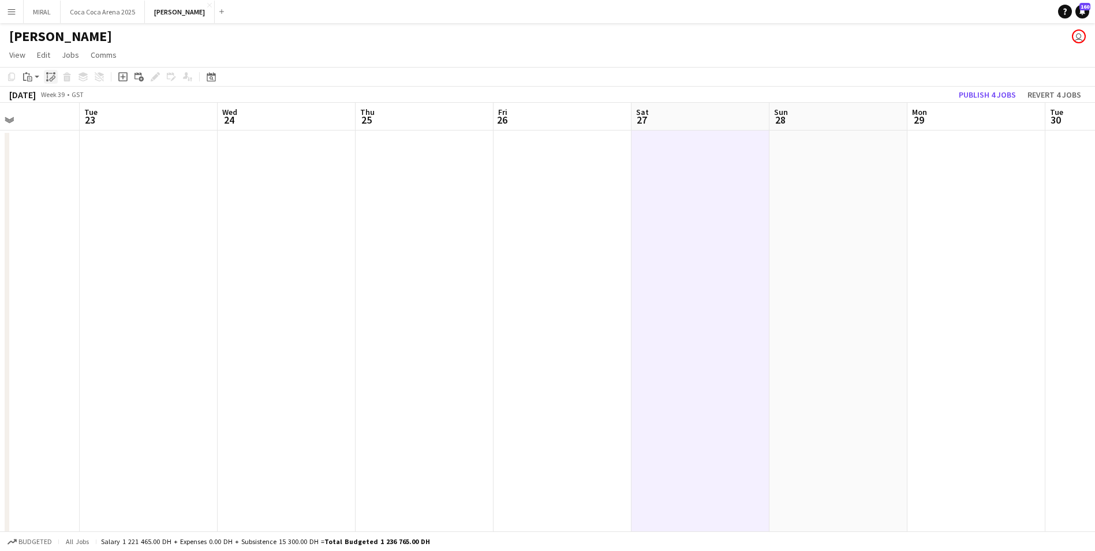
click at [46, 73] on div "Paste linked Job" at bounding box center [51, 77] width 14 height 14
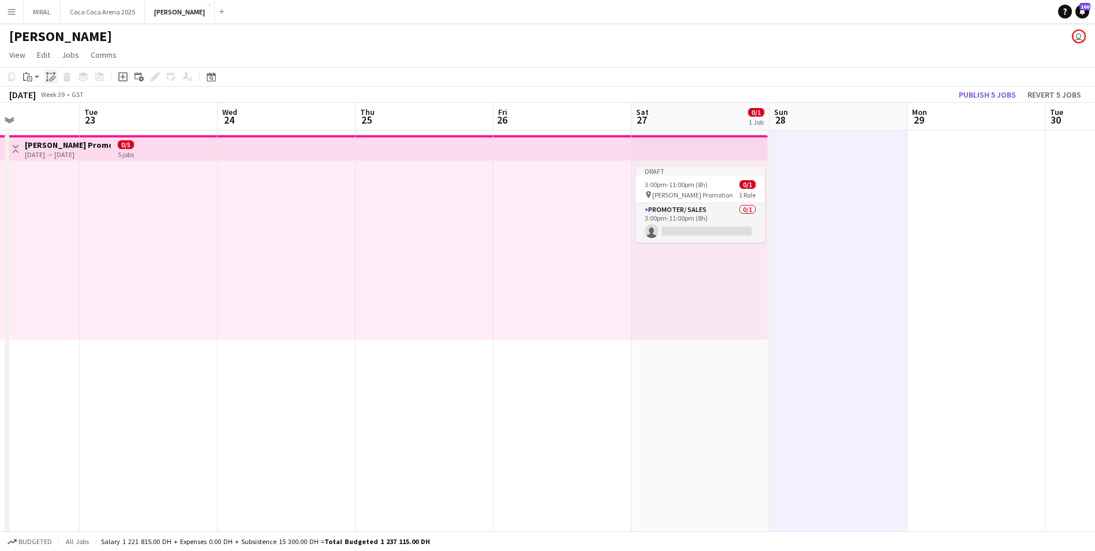
click at [48, 80] on icon at bounding box center [47, 80] width 2 height 2
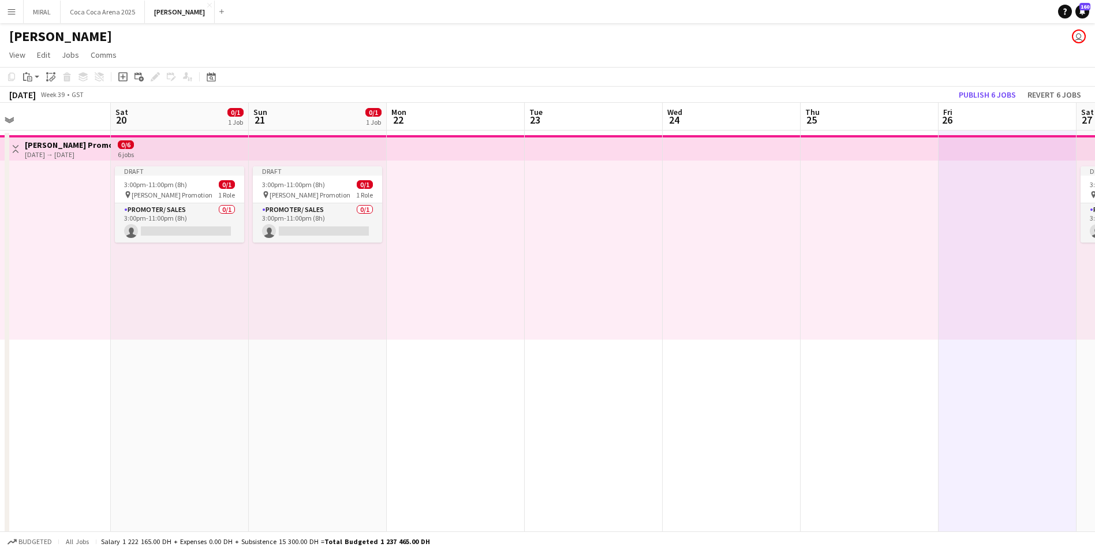
drag, startPoint x: 276, startPoint y: 438, endPoint x: 635, endPoint y: 444, distance: 359.1
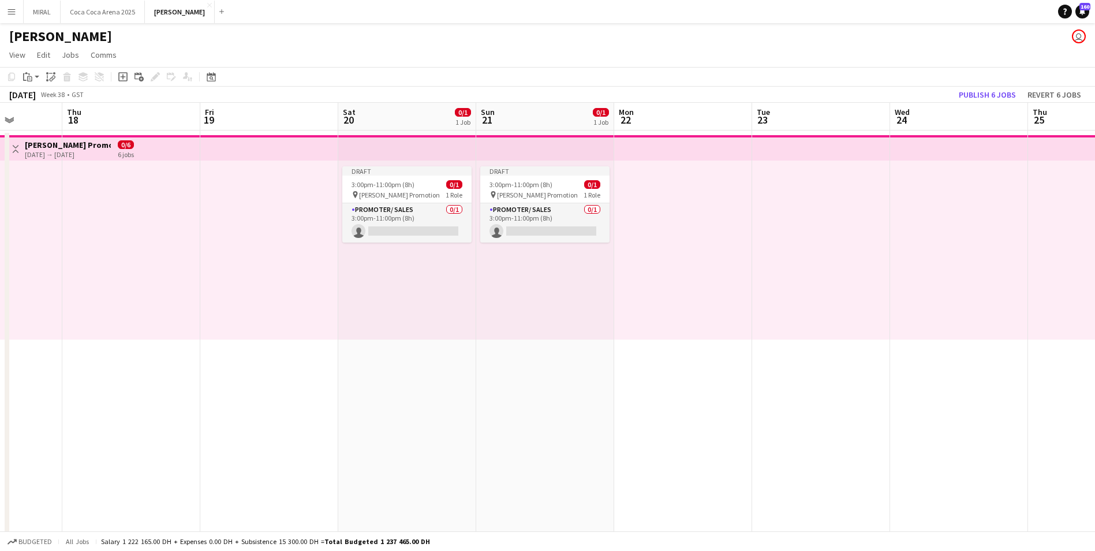
drag, startPoint x: 265, startPoint y: 443, endPoint x: 500, endPoint y: 443, distance: 234.9
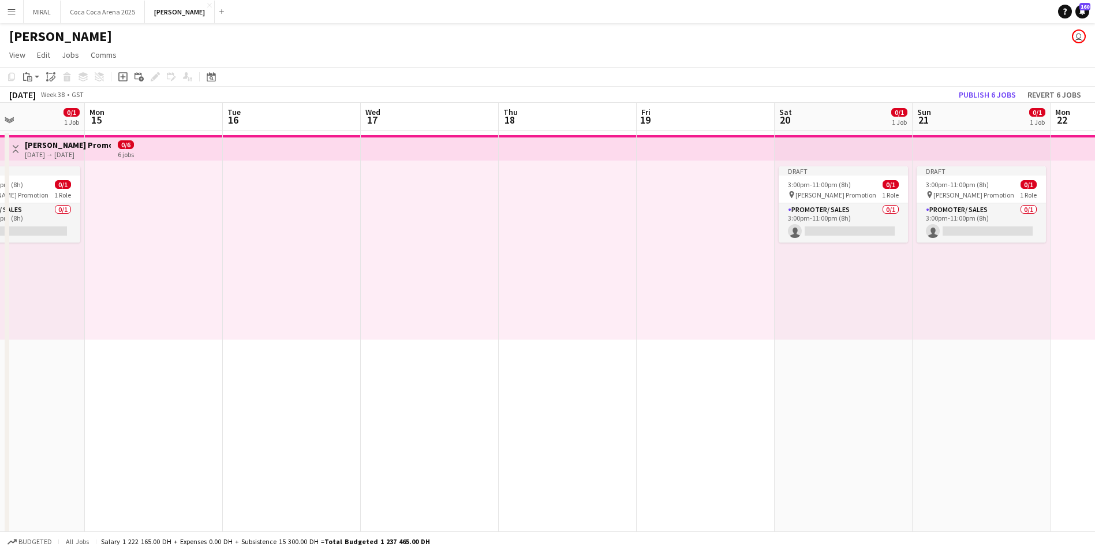
drag, startPoint x: 211, startPoint y: 427, endPoint x: 407, endPoint y: 427, distance: 195.7
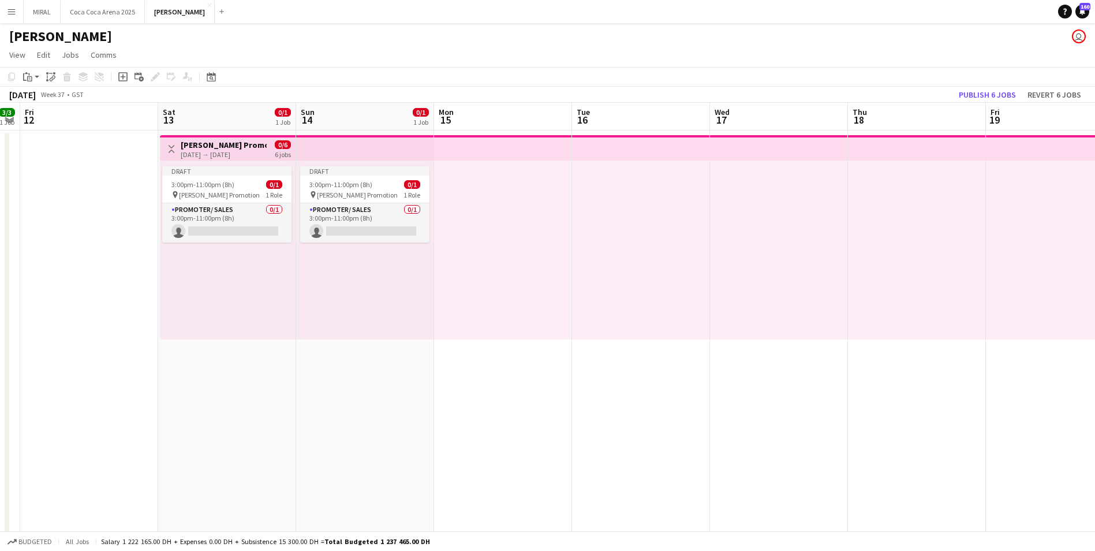
drag, startPoint x: 155, startPoint y: 423, endPoint x: 420, endPoint y: 418, distance: 265.0
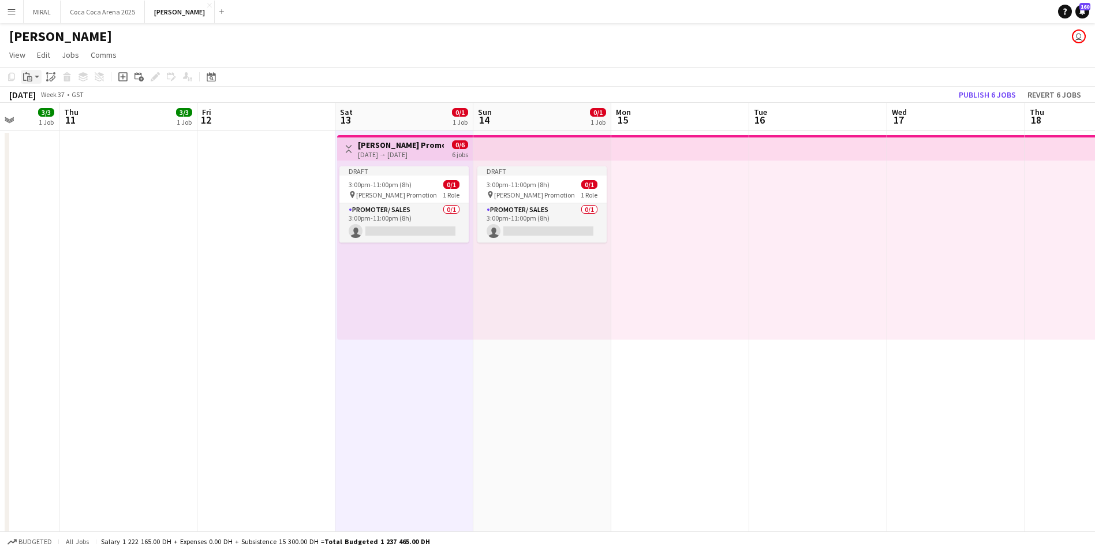
click at [25, 79] on icon "Paste" at bounding box center [27, 76] width 9 height 9
click at [50, 100] on link "Paste Ctrl+V" at bounding box center [85, 99] width 109 height 10
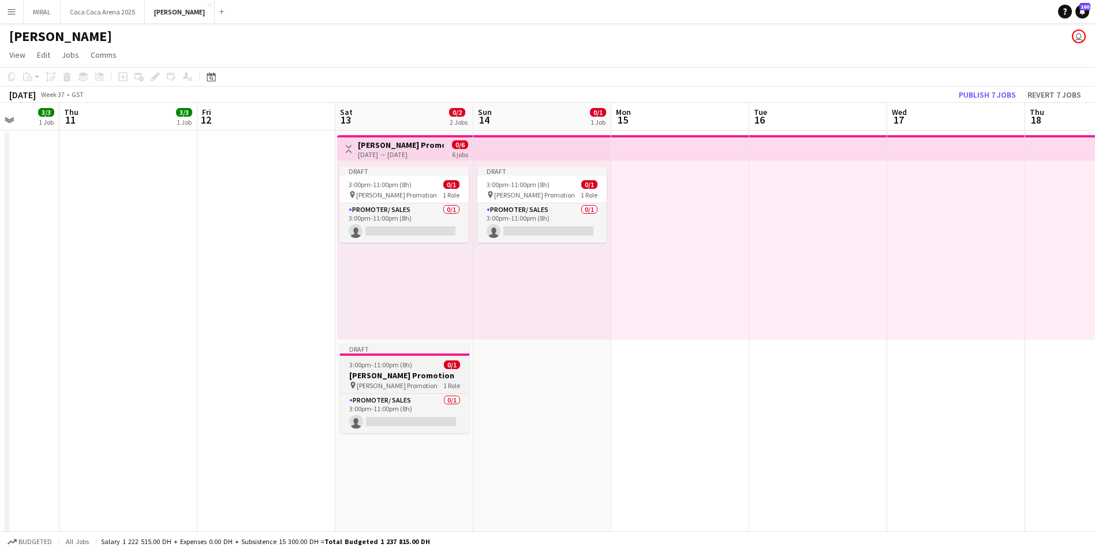
click at [427, 373] on h3 "[PERSON_NAME] Promotion" at bounding box center [404, 375] width 129 height 10
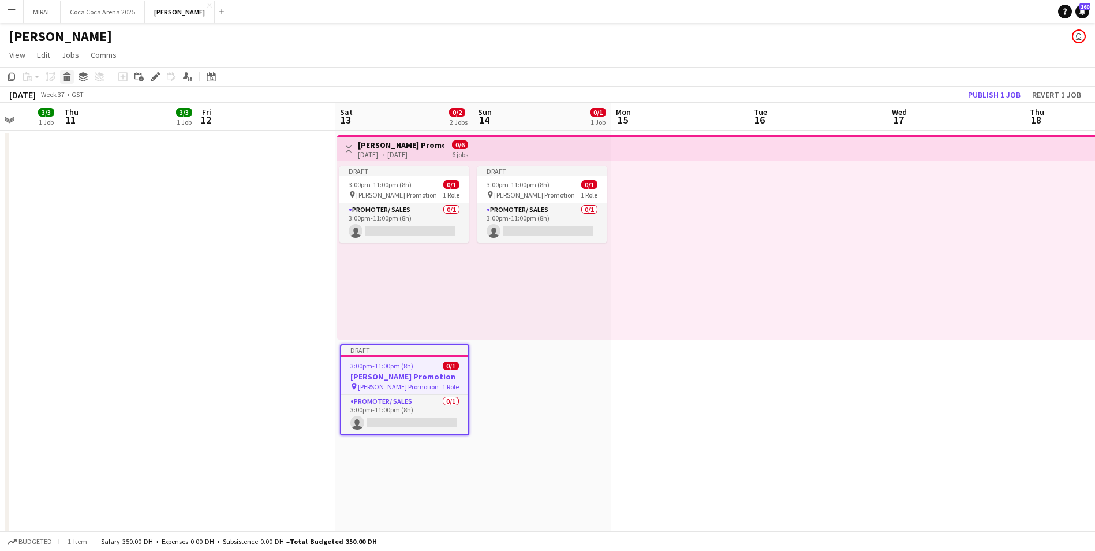
click at [66, 77] on icon at bounding box center [67, 79] width 6 height 6
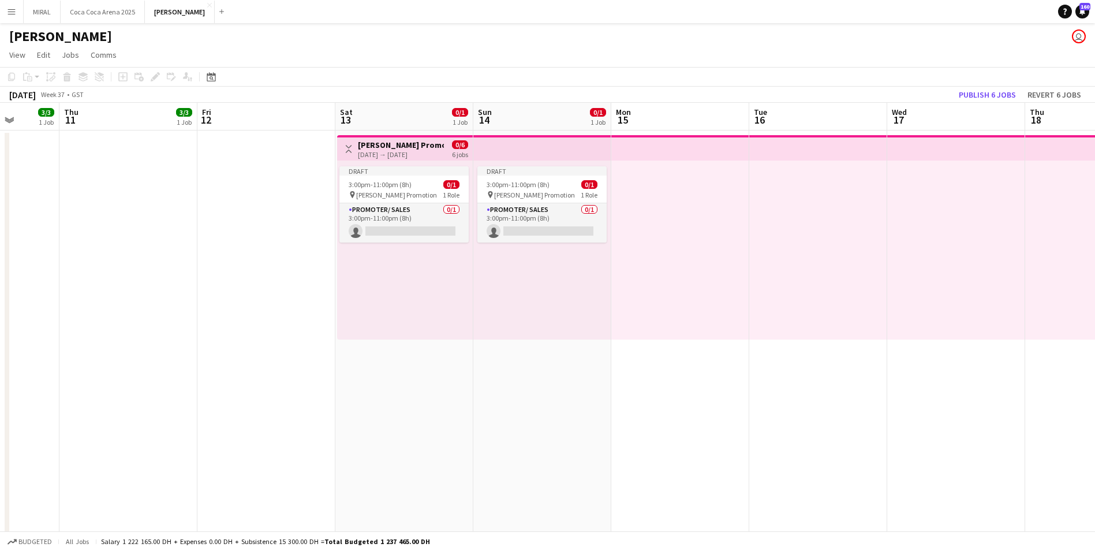
scroll to position [0, 354]
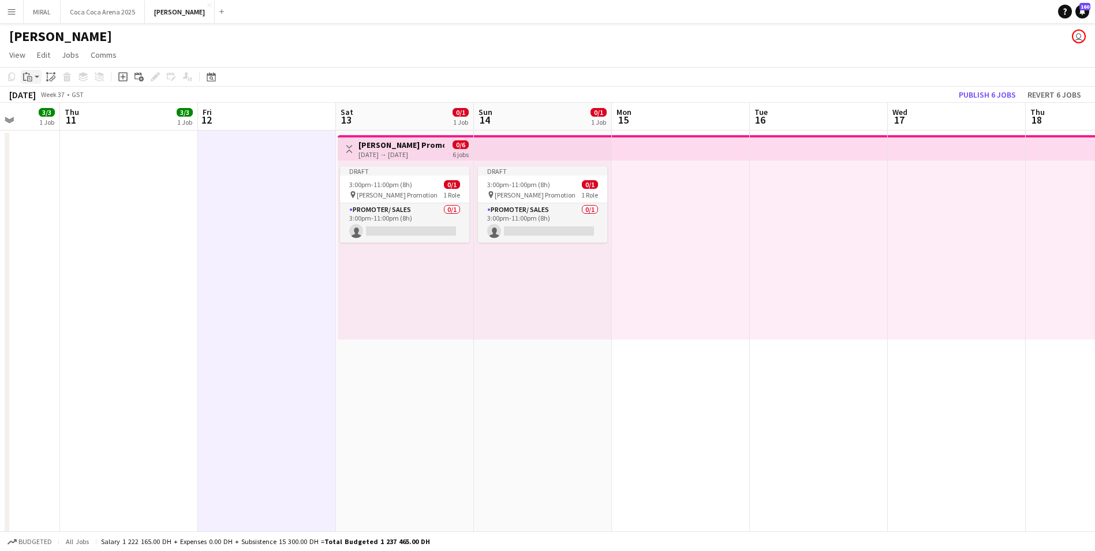
click at [28, 81] on icon at bounding box center [29, 78] width 5 height 5
click at [71, 99] on link "Paste Ctrl+V" at bounding box center [85, 99] width 109 height 10
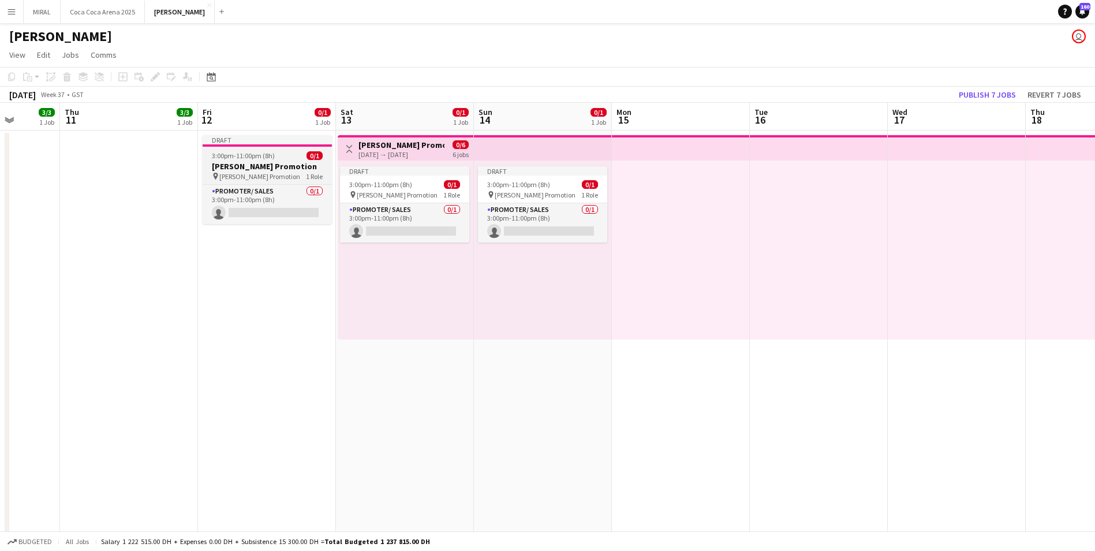
click at [270, 165] on h3 "[PERSON_NAME] Promotion" at bounding box center [267, 166] width 129 height 10
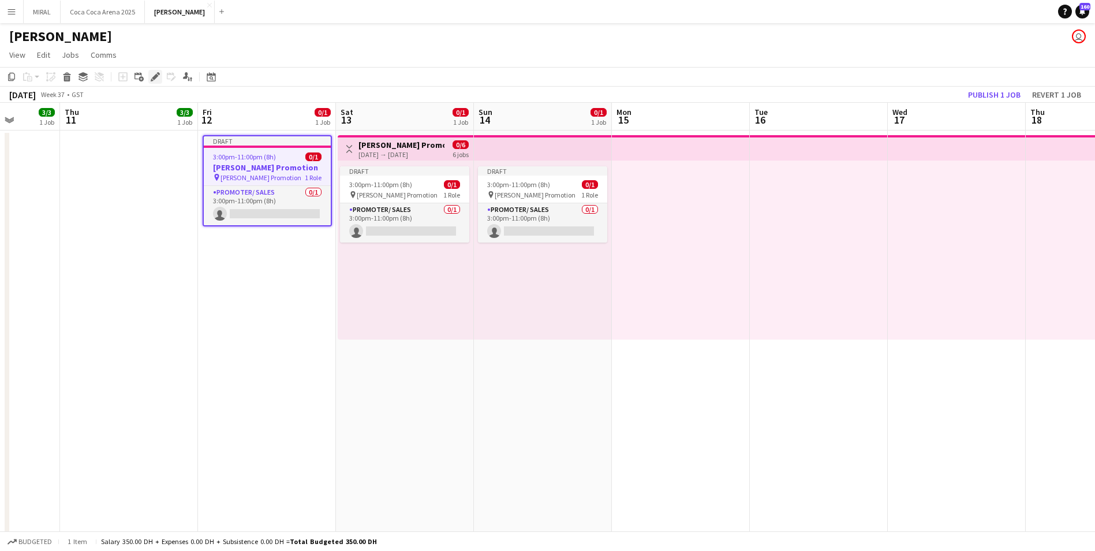
click at [154, 82] on div "Edit" at bounding box center [155, 77] width 14 height 14
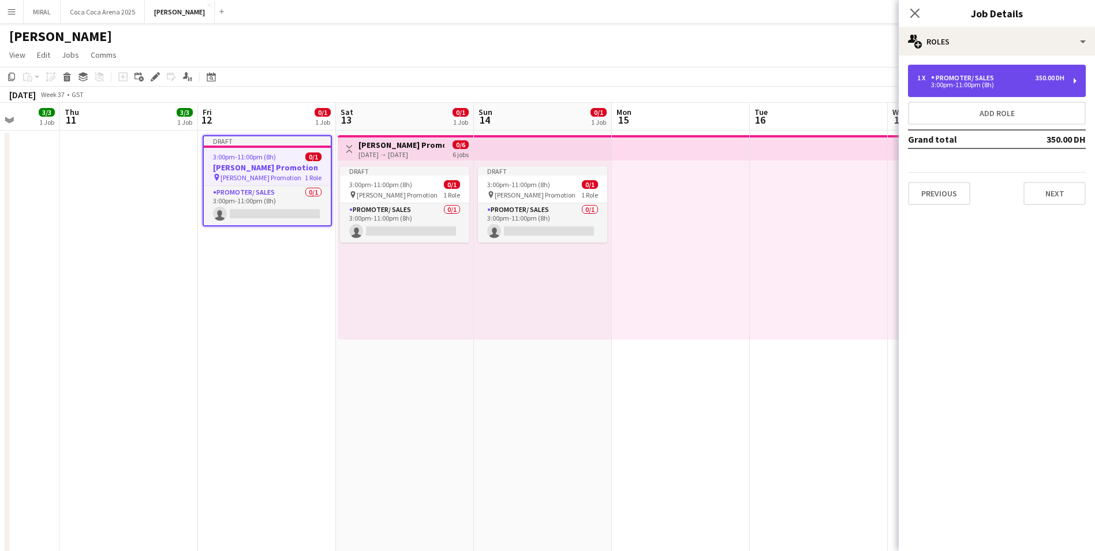
click at [988, 83] on div "3:00pm-11:00pm (8h)" at bounding box center [990, 85] width 147 height 6
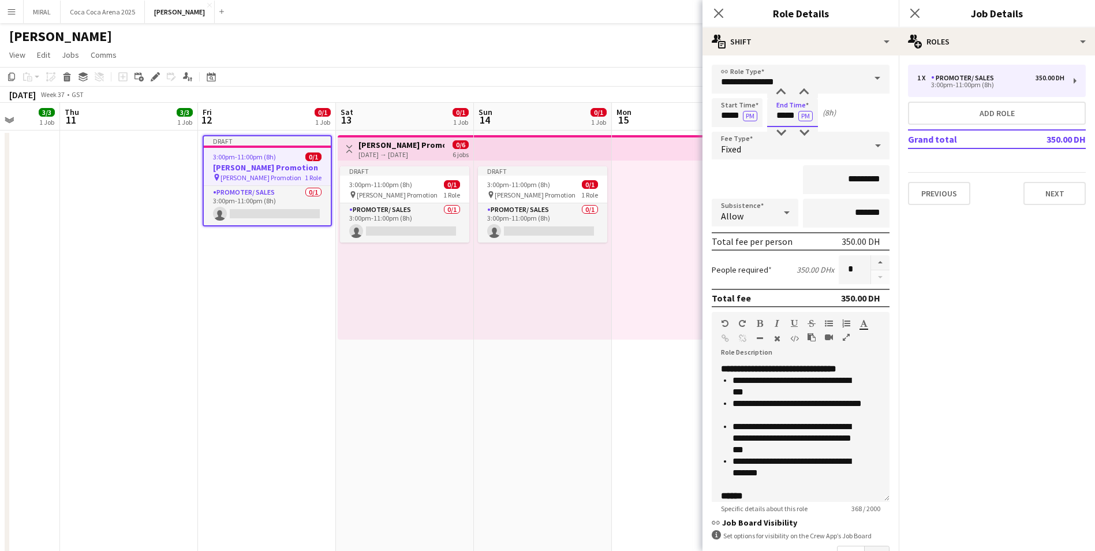
click at [785, 115] on input "*****" at bounding box center [792, 112] width 51 height 29
type input "*****"
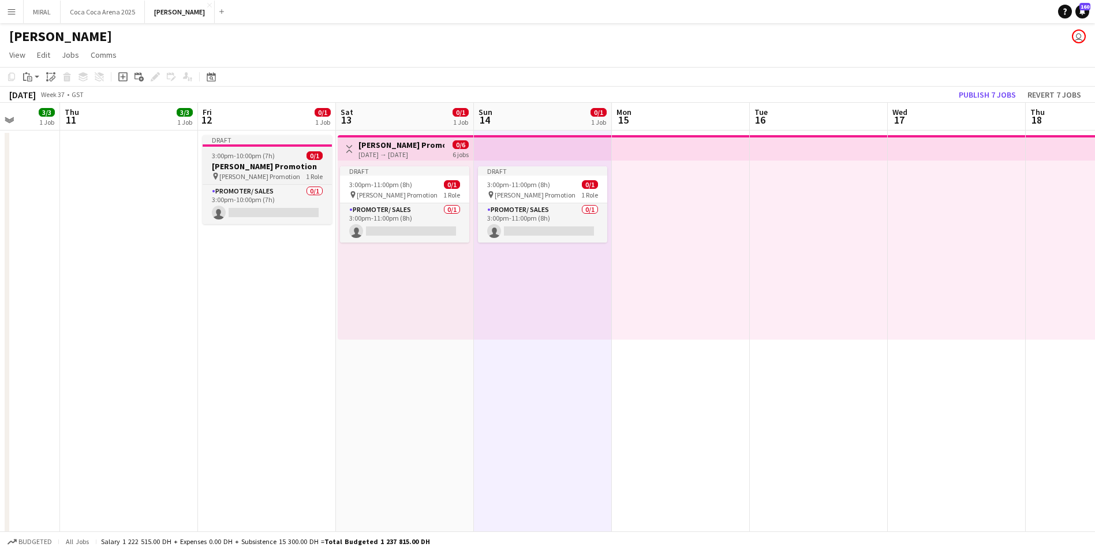
click at [256, 167] on h3 "[PERSON_NAME] Promotion" at bounding box center [267, 166] width 129 height 10
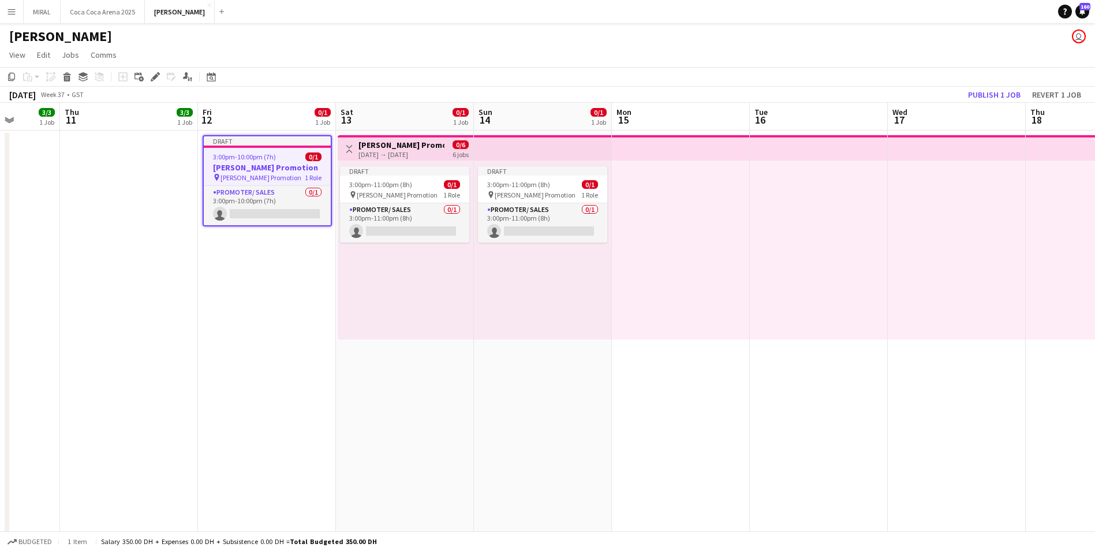
click at [683, 189] on div at bounding box center [681, 249] width 138 height 179
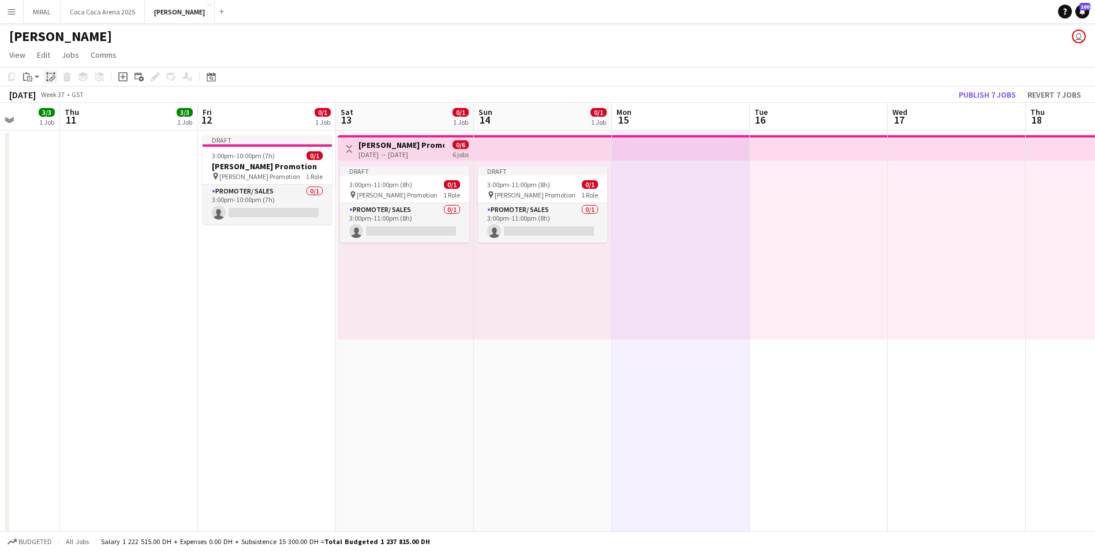
click at [52, 76] on icon "Paste linked Job" at bounding box center [50, 76] width 9 height 9
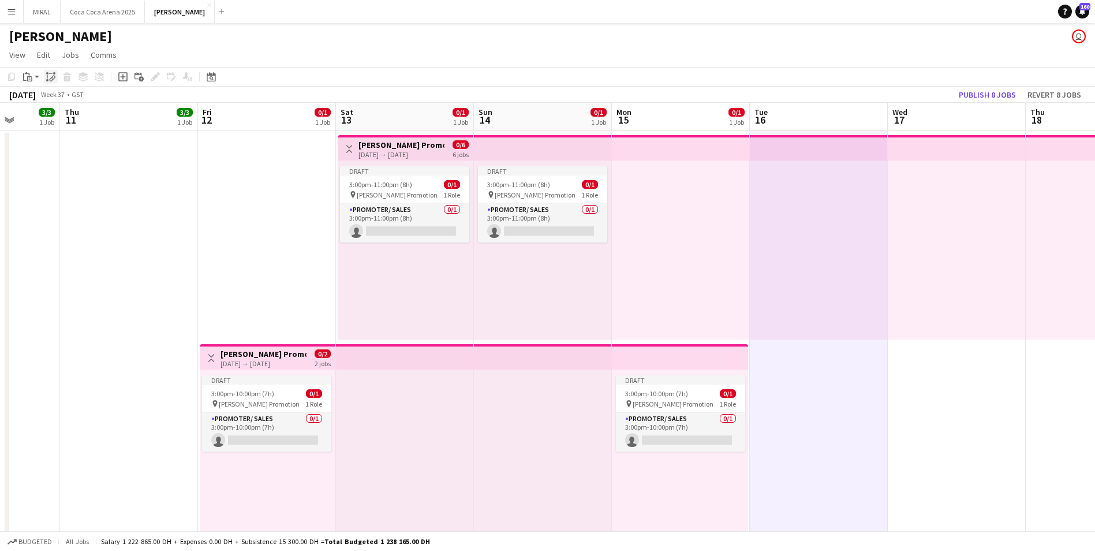
click at [55, 77] on icon at bounding box center [53, 78] width 4 height 5
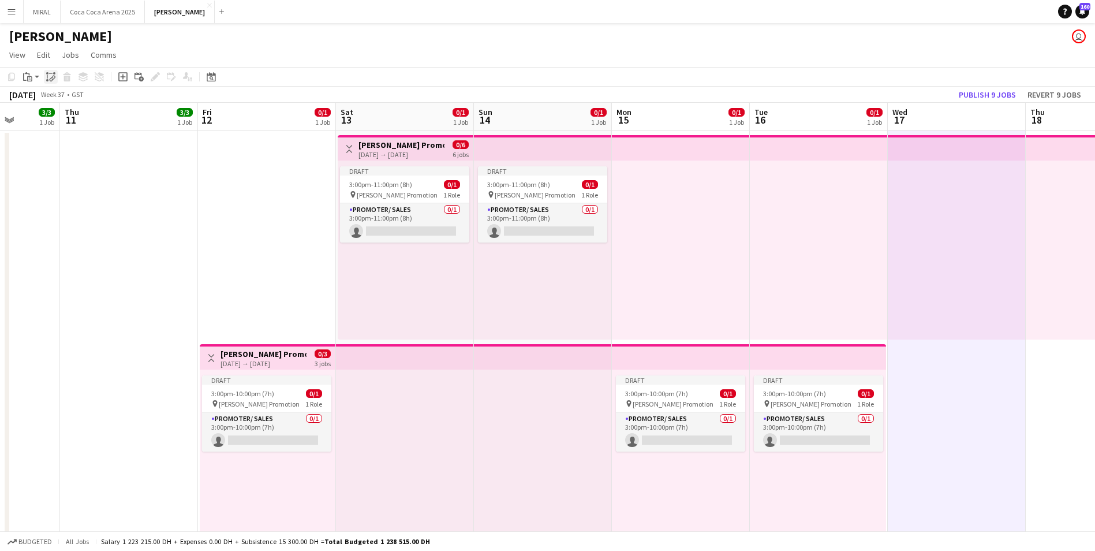
click at [50, 70] on div "Paste linked Job" at bounding box center [51, 77] width 14 height 14
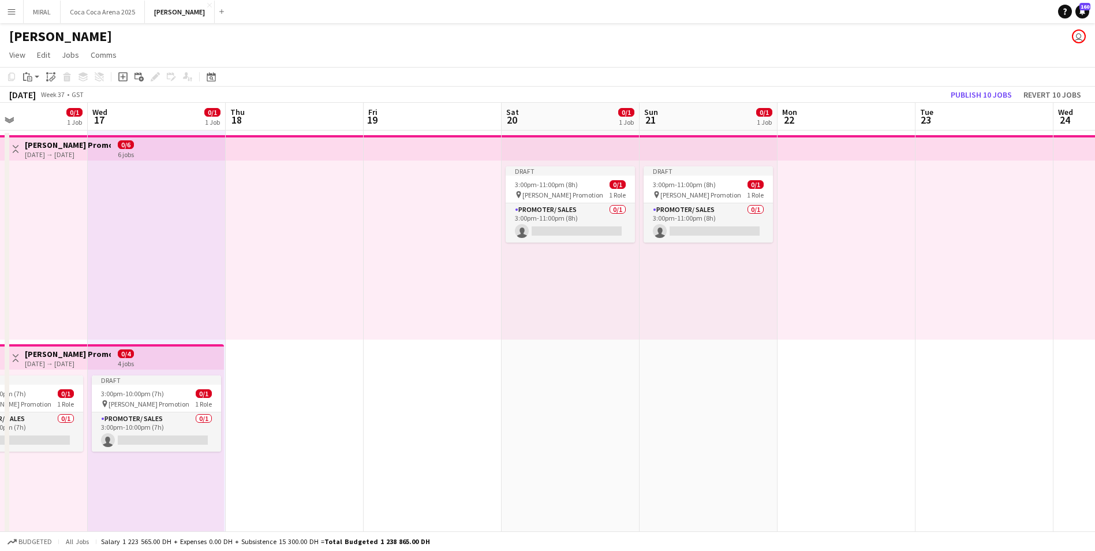
scroll to position [0, 330]
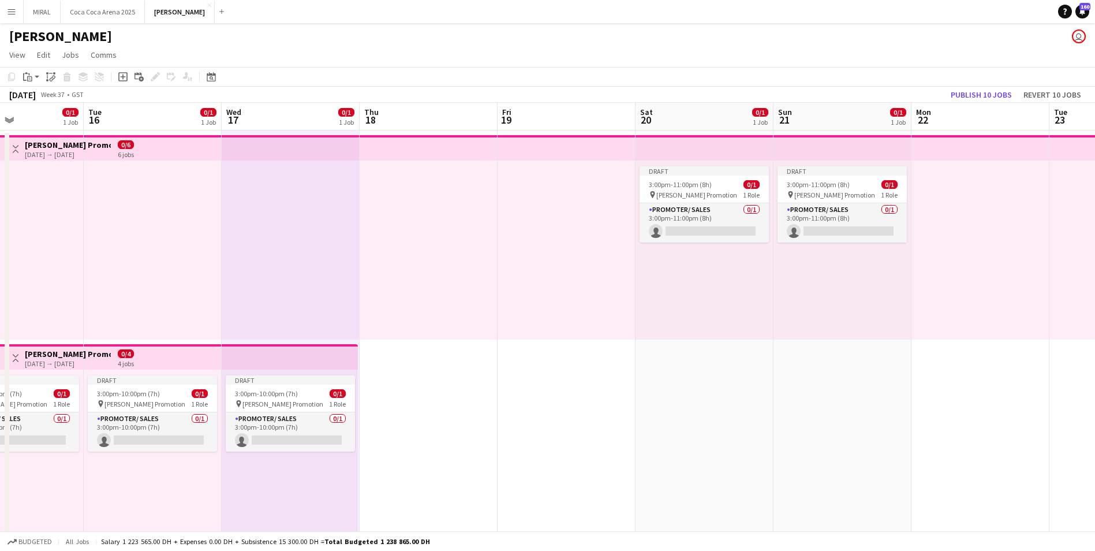
drag, startPoint x: 1062, startPoint y: 393, endPoint x: 396, endPoint y: 373, distance: 666.4
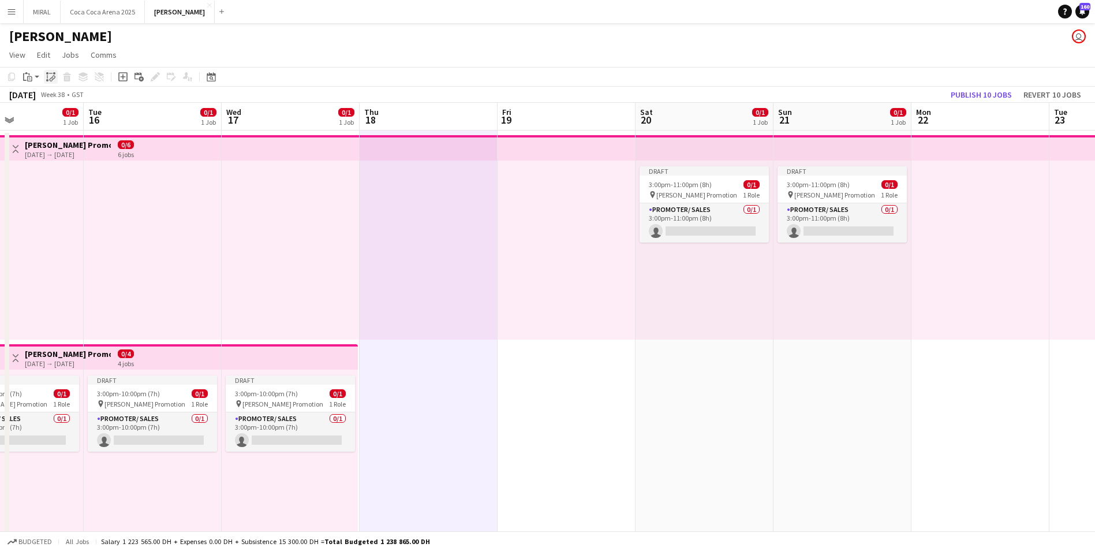
click at [49, 79] on icon "Paste linked Job" at bounding box center [50, 76] width 9 height 9
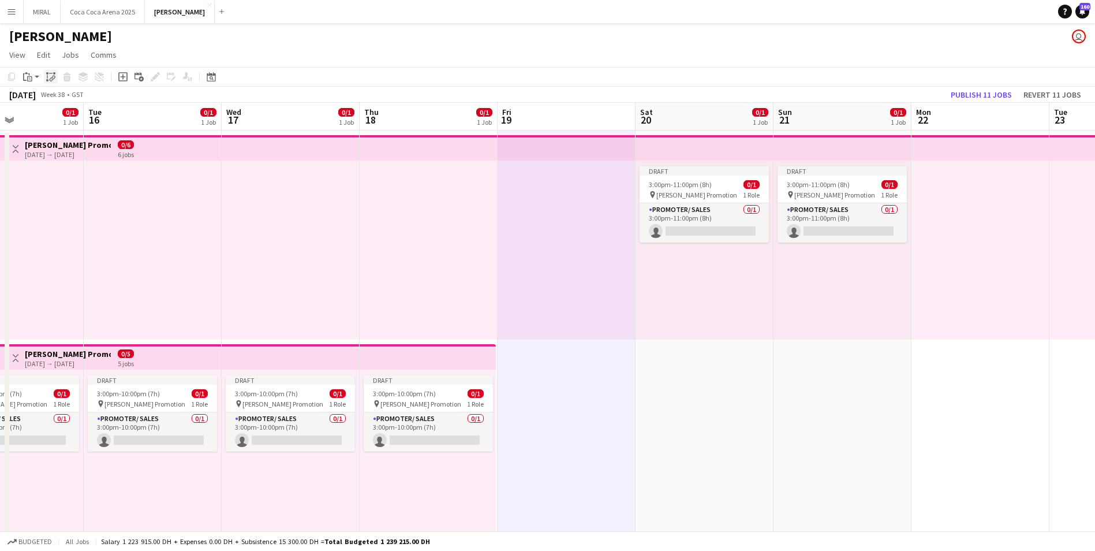
click at [51, 77] on icon at bounding box center [52, 79] width 4 height 5
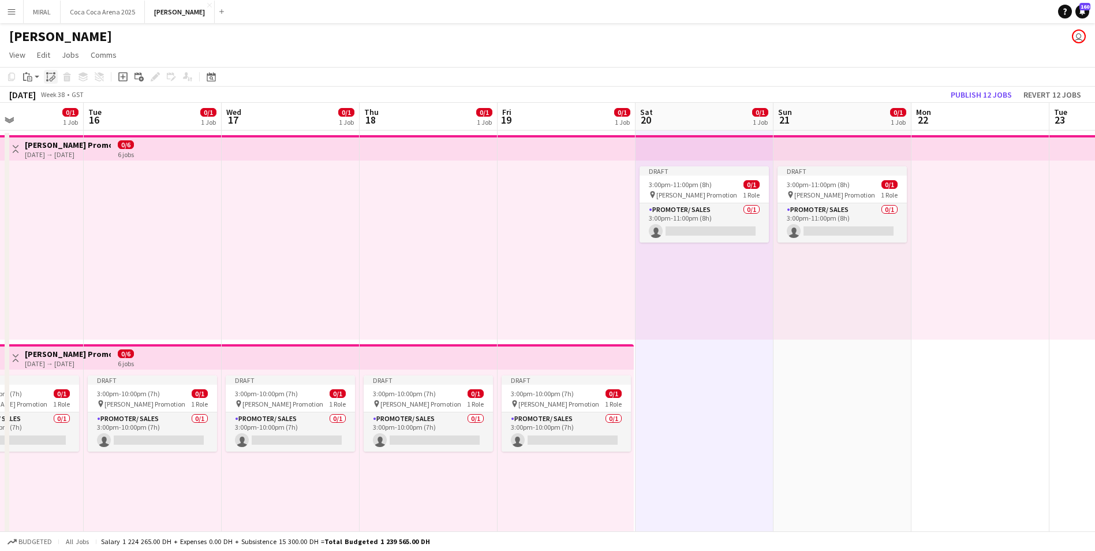
click at [50, 77] on icon "Paste linked Job" at bounding box center [50, 76] width 9 height 9
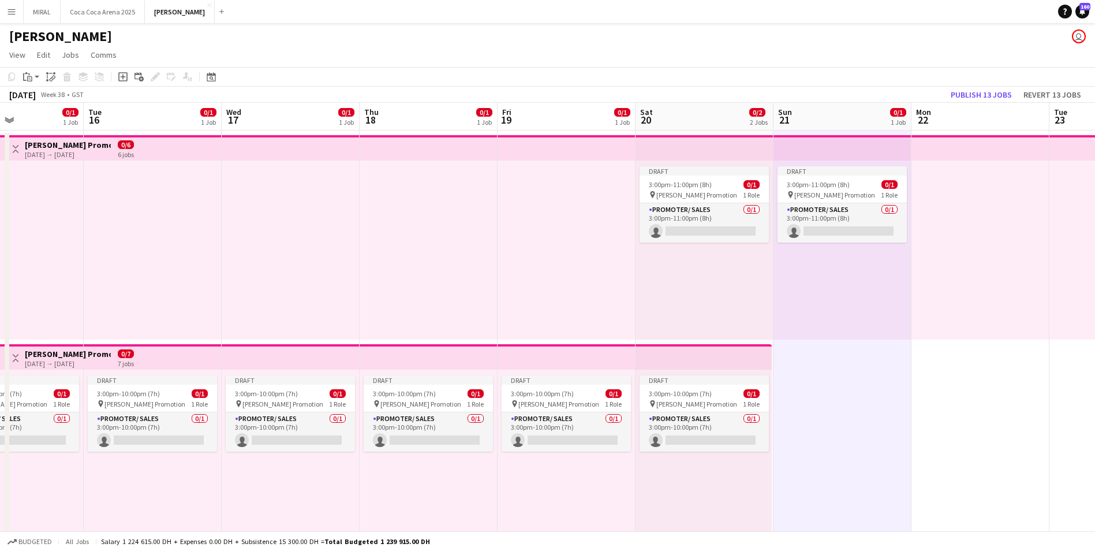
click at [686, 369] on div "Draft 3:00pm-10:00pm (7h) 0/1 pin Tamara Promotion 1 Role Promoter/ Sales 0/1 3…" at bounding box center [704, 458] width 136 height 179
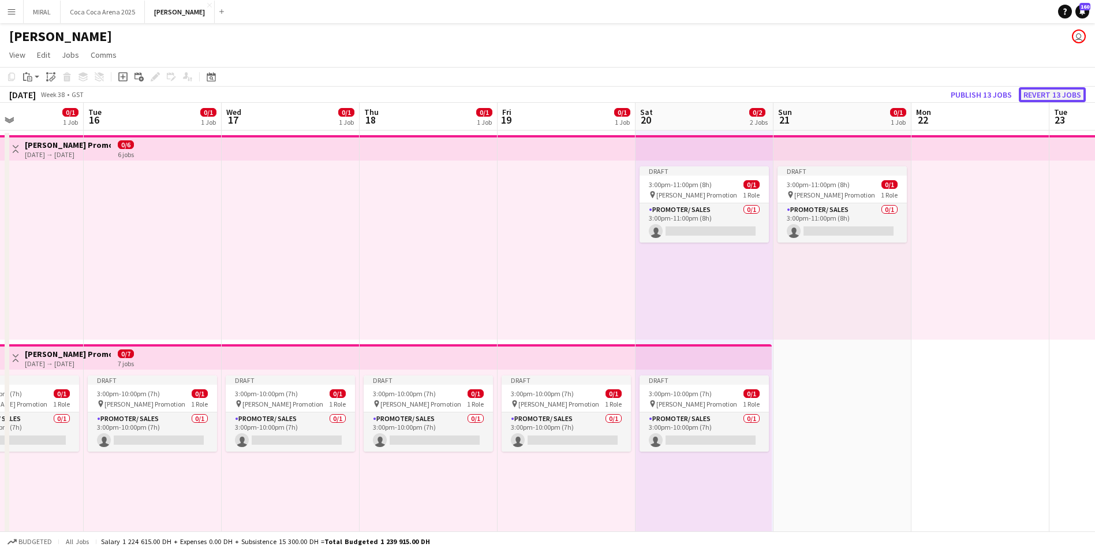
click at [1051, 96] on button "Revert 13 jobs" at bounding box center [1052, 94] width 67 height 15
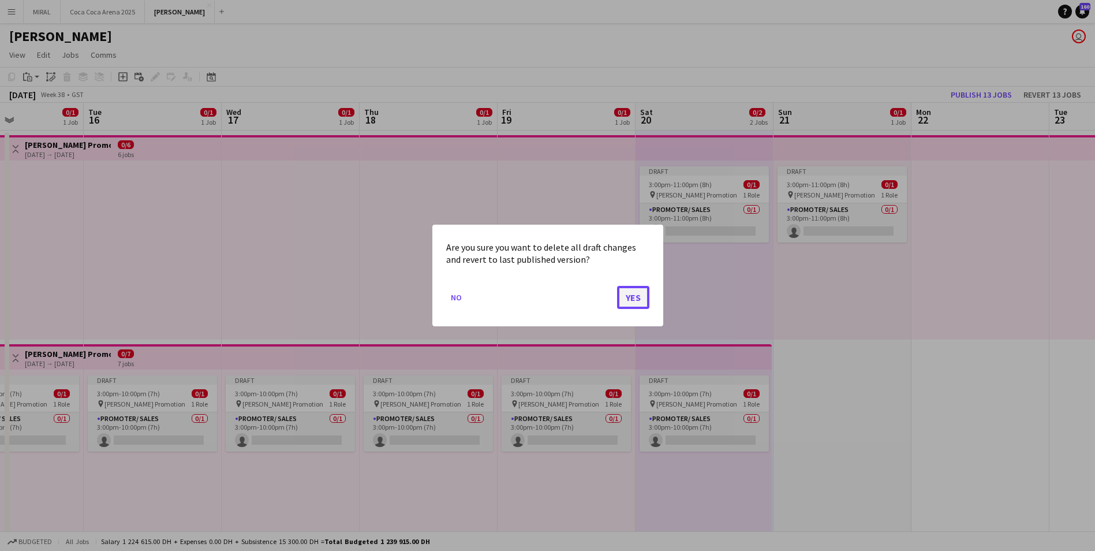
click at [641, 294] on button "Yes" at bounding box center [633, 297] width 32 height 23
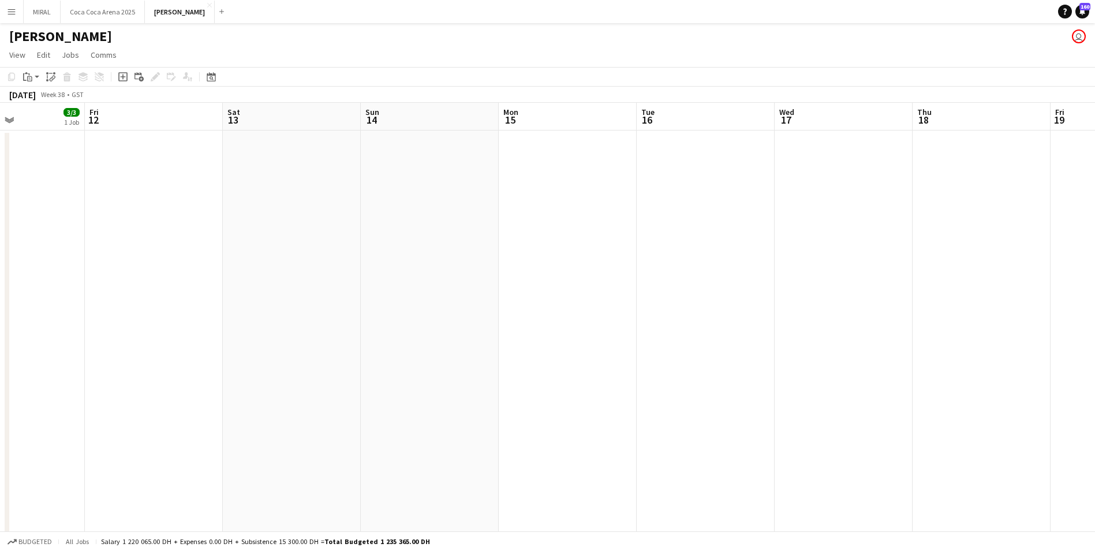
drag, startPoint x: 287, startPoint y: 276, endPoint x: 839, endPoint y: 308, distance: 553.3
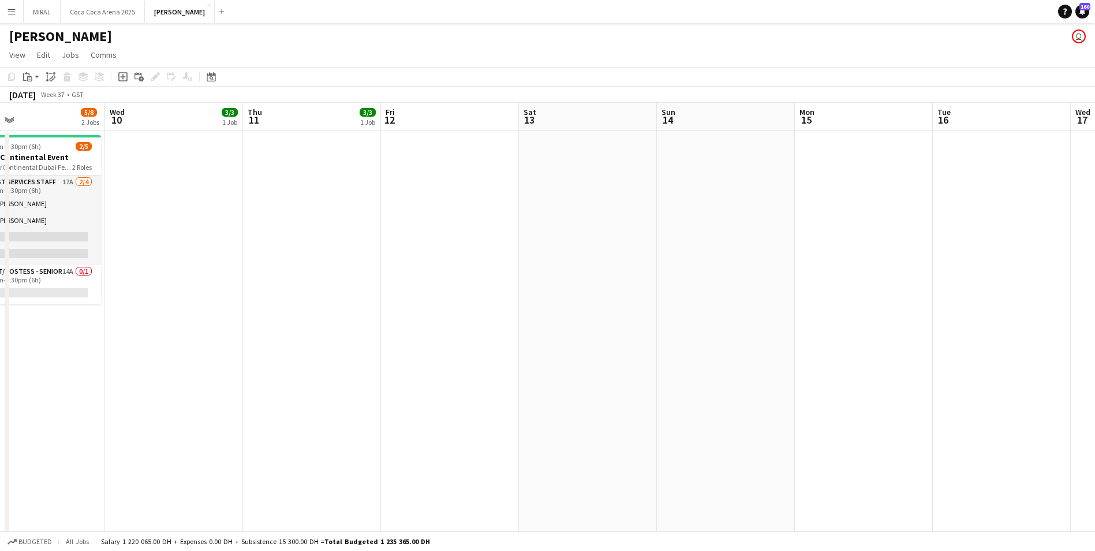
scroll to position [0, 270]
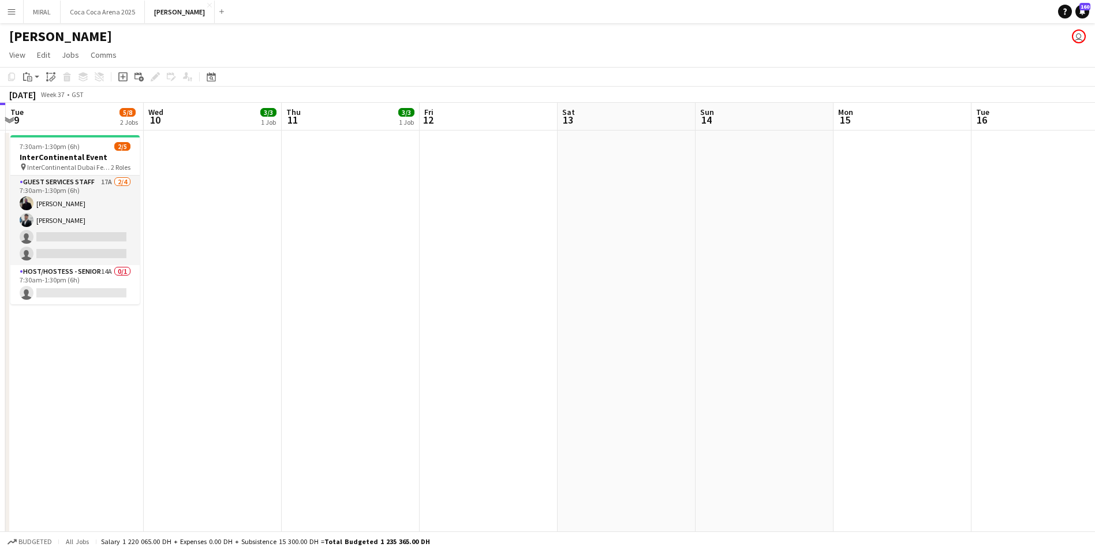
drag, startPoint x: 413, startPoint y: 276, endPoint x: 698, endPoint y: 282, distance: 284.6
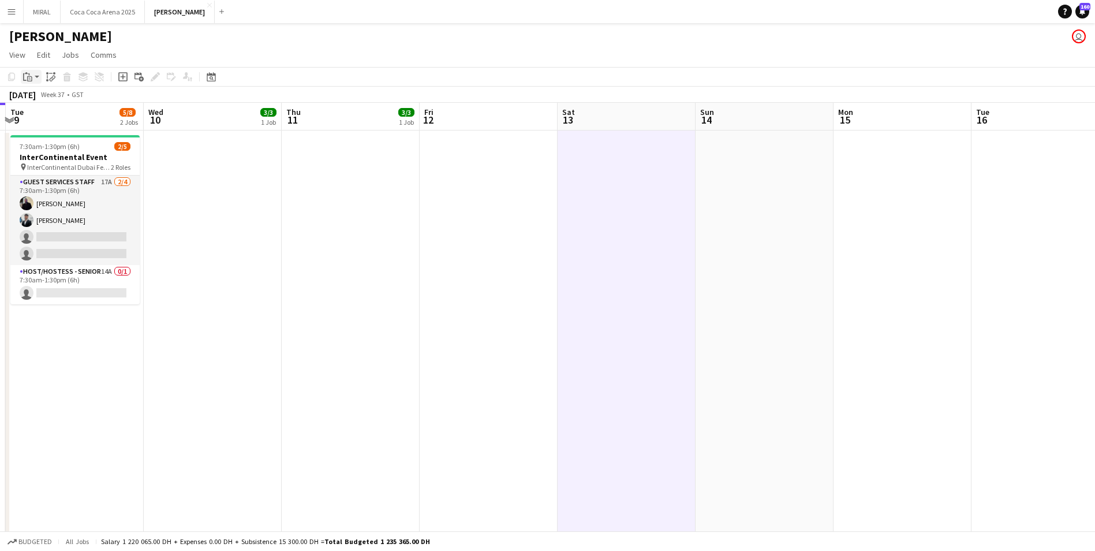
click at [27, 79] on icon "Paste" at bounding box center [27, 76] width 9 height 9
click at [61, 99] on link "Paste Ctrl+V" at bounding box center [85, 99] width 109 height 10
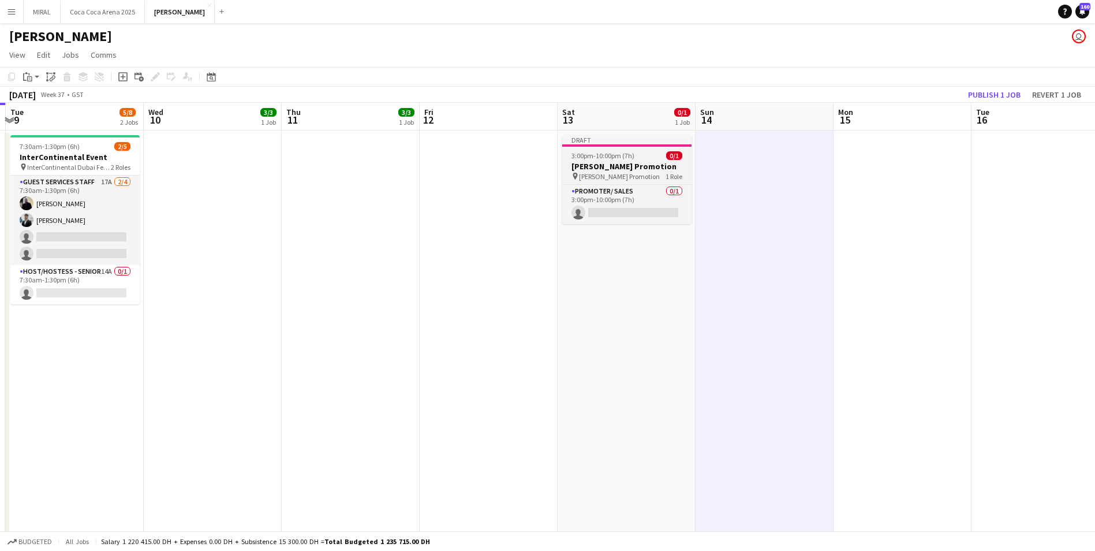
click at [614, 169] on h3 "[PERSON_NAME] Promotion" at bounding box center [626, 166] width 129 height 10
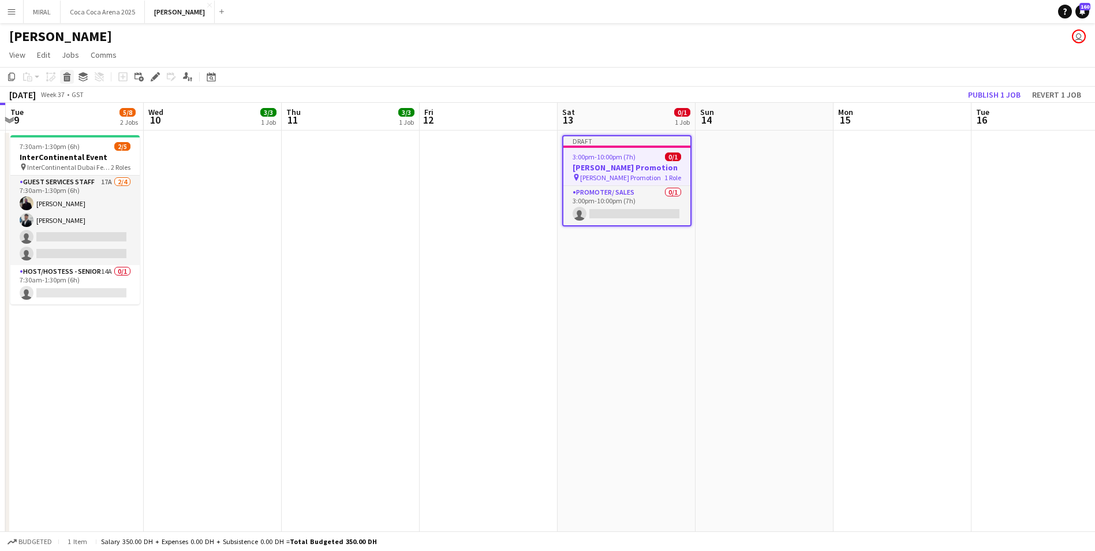
click at [62, 74] on div "Delete" at bounding box center [67, 77] width 14 height 14
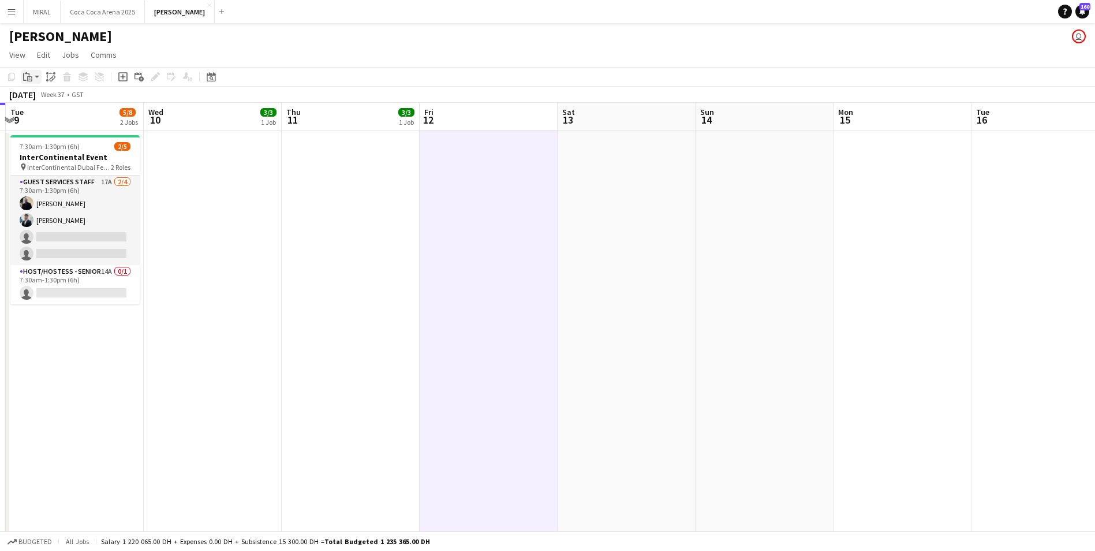
click at [28, 74] on icon "Paste" at bounding box center [27, 76] width 9 height 9
click at [41, 101] on link "Paste Ctrl+V" at bounding box center [85, 99] width 109 height 10
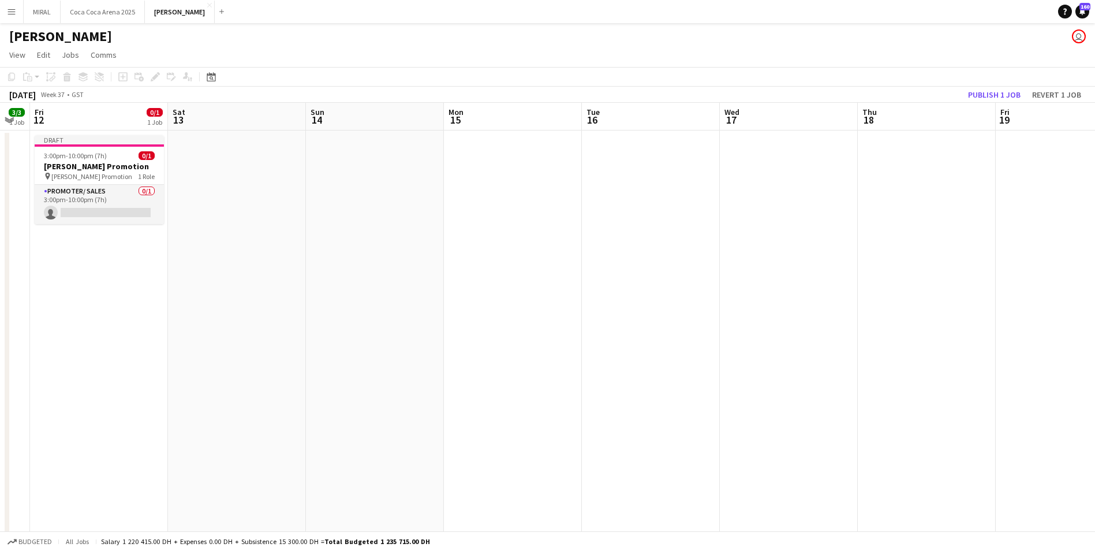
drag, startPoint x: 883, startPoint y: 185, endPoint x: 483, endPoint y: 182, distance: 399.4
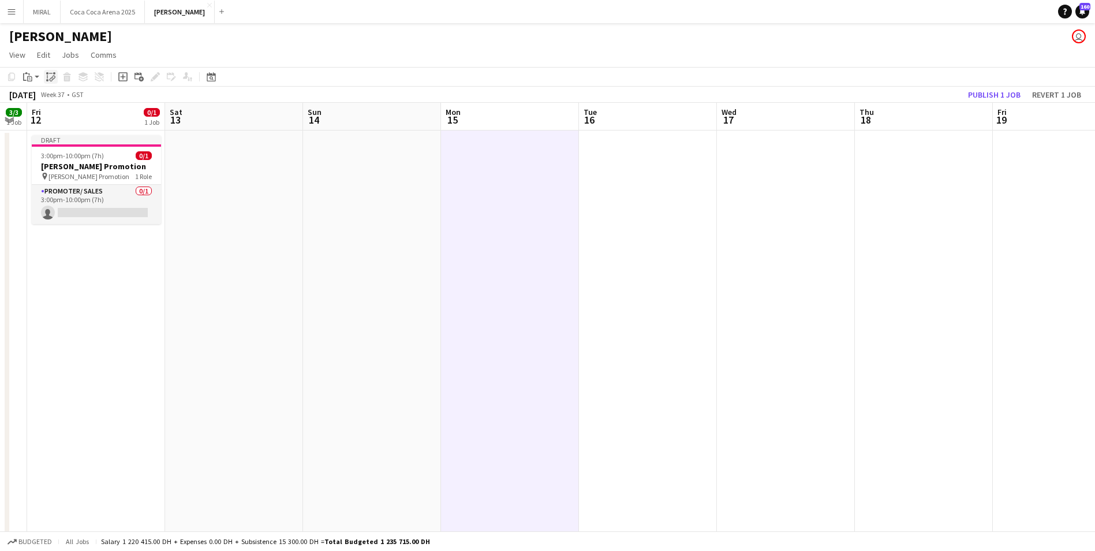
click at [51, 75] on icon "Paste linked Job" at bounding box center [50, 76] width 9 height 9
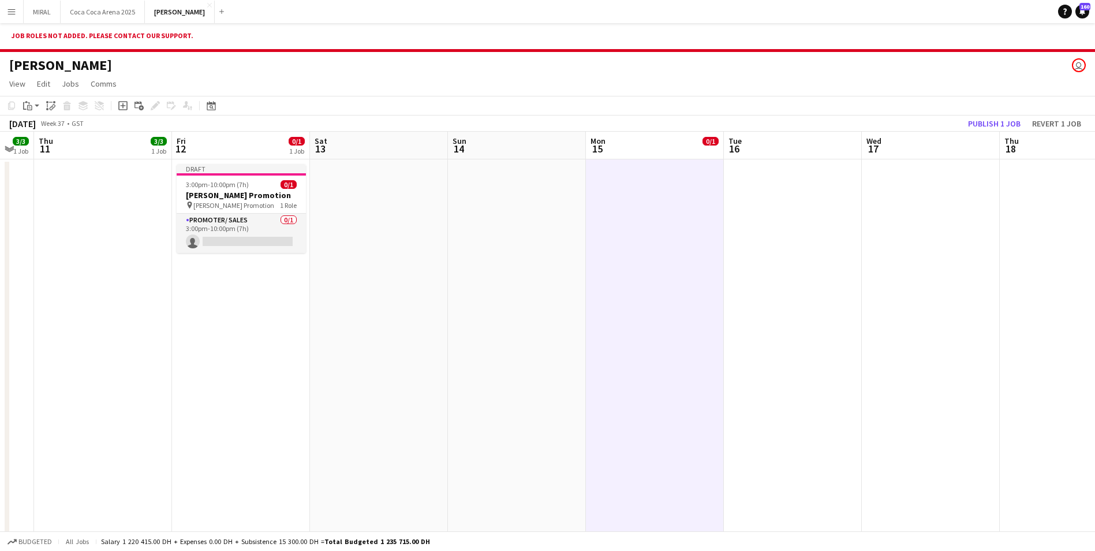
drag, startPoint x: 154, startPoint y: 259, endPoint x: 304, endPoint y: 259, distance: 150.1
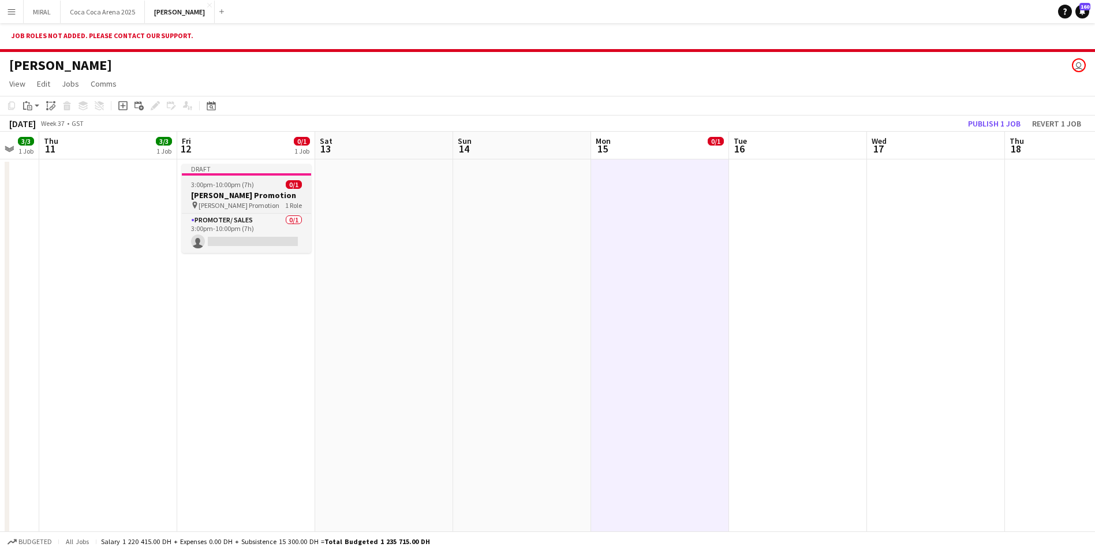
click at [261, 200] on div "pin Tamara Promotion 1 Role" at bounding box center [246, 204] width 129 height 9
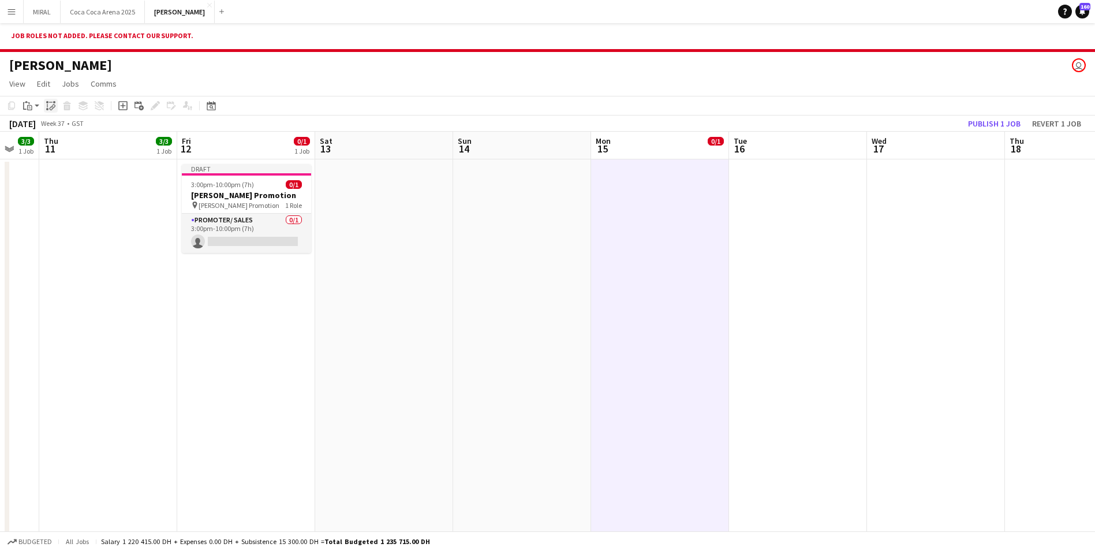
click at [50, 106] on icon "Paste linked Job" at bounding box center [50, 105] width 9 height 9
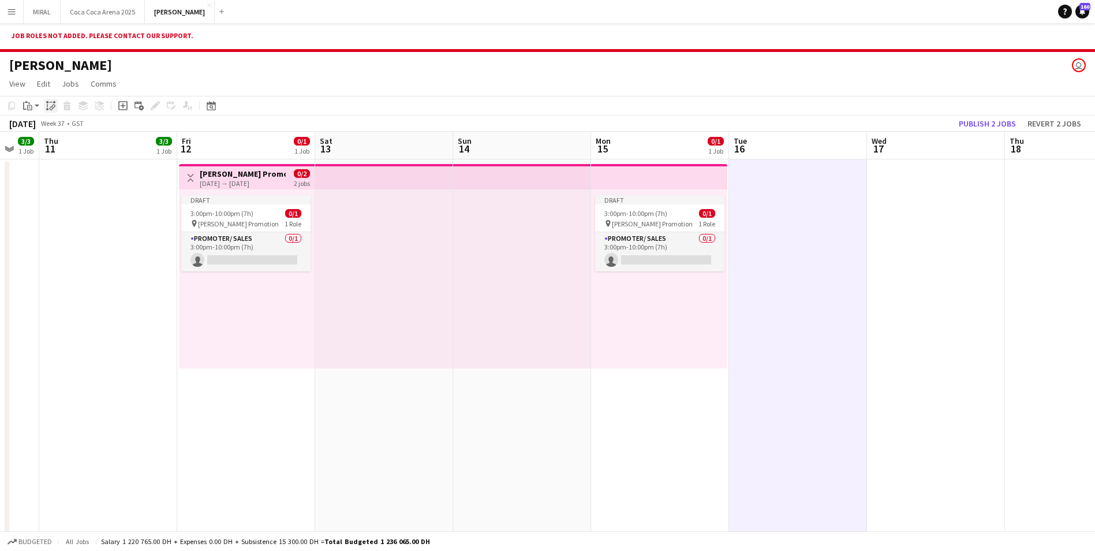
click at [52, 102] on icon at bounding box center [50, 102] width 3 height 1
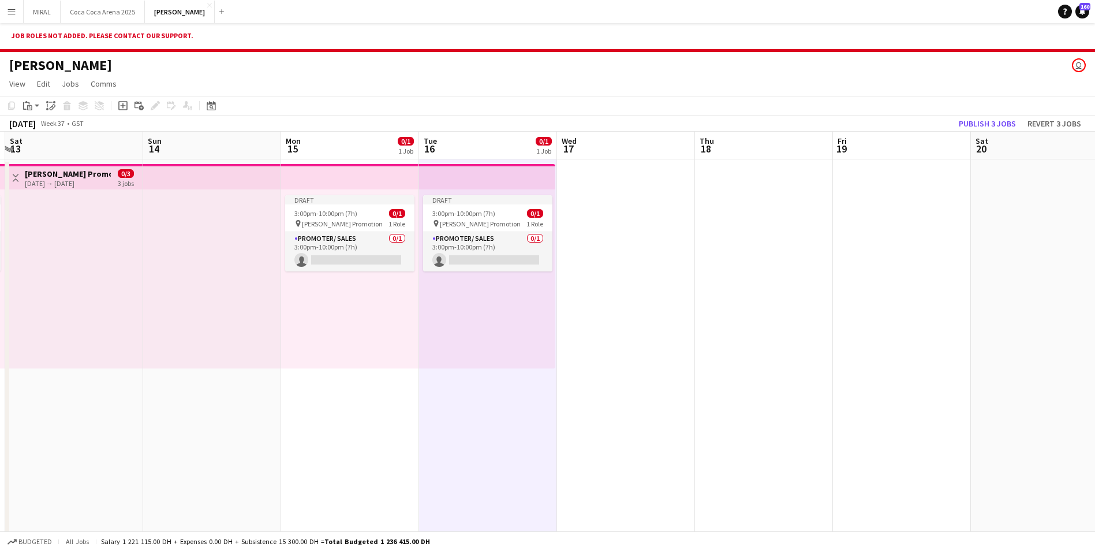
scroll to position [0, 419]
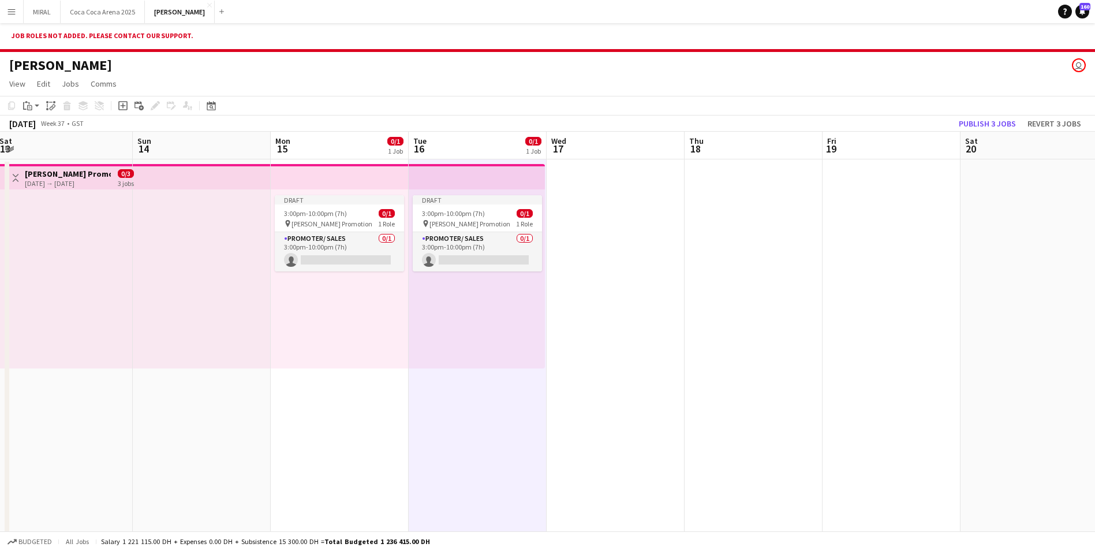
drag, startPoint x: 891, startPoint y: 246, endPoint x: 579, endPoint y: 234, distance: 312.5
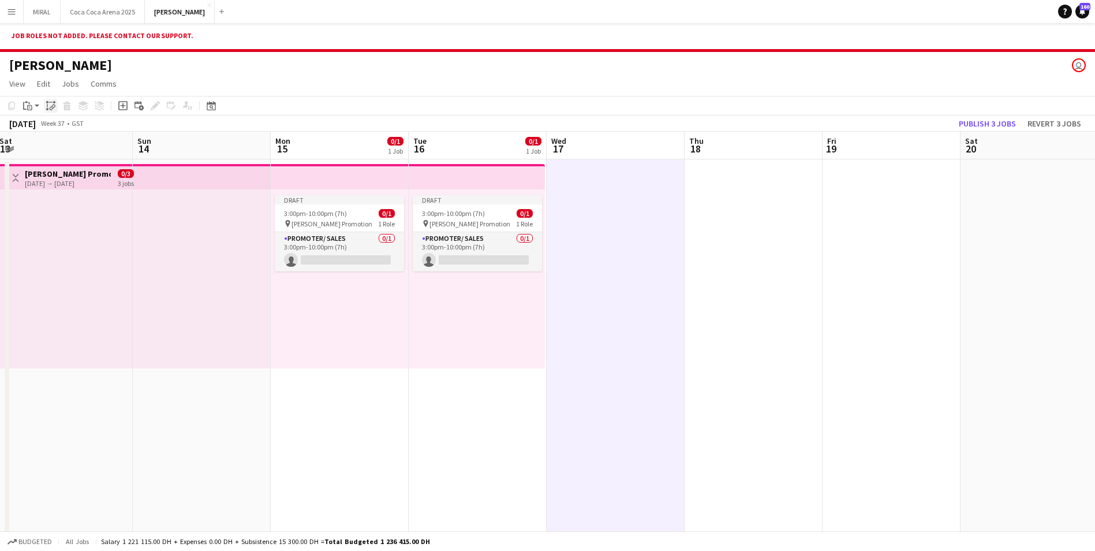
click at [52, 105] on icon "Paste linked Job" at bounding box center [50, 105] width 9 height 9
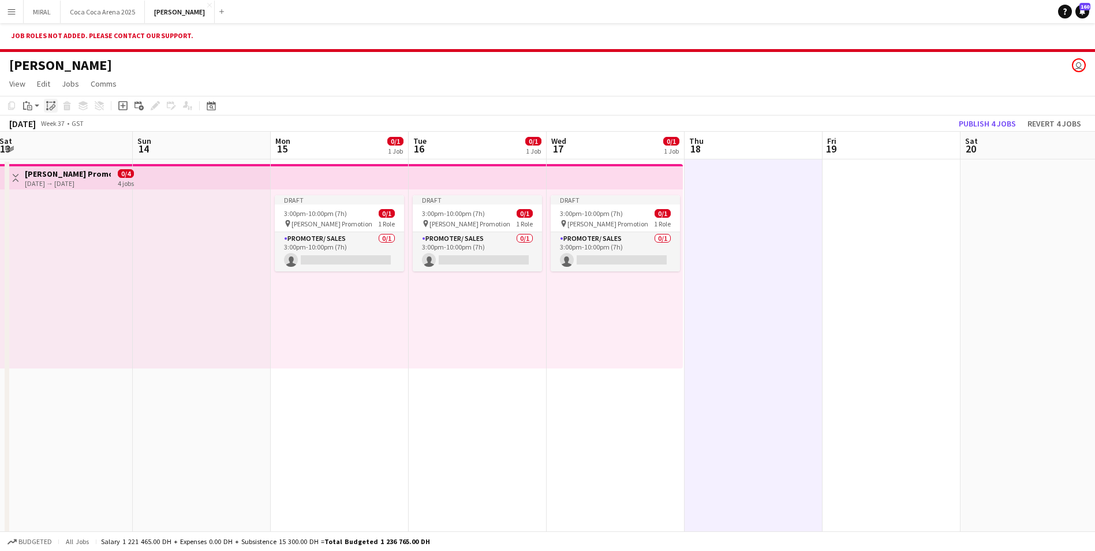
click at [48, 104] on icon "Paste linked Job" at bounding box center [50, 105] width 9 height 9
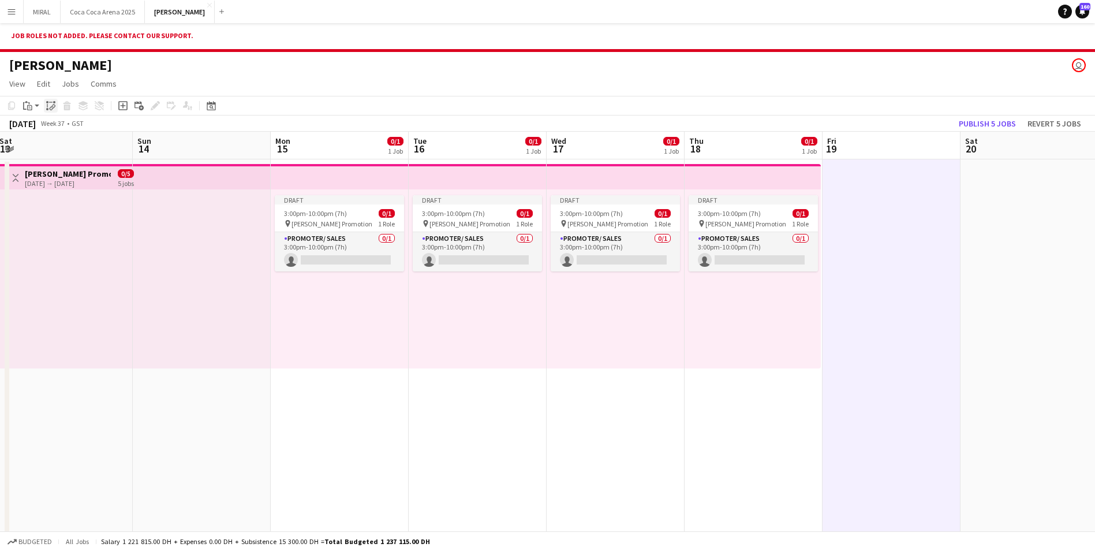
click at [54, 104] on icon "Paste linked Job" at bounding box center [50, 105] width 9 height 9
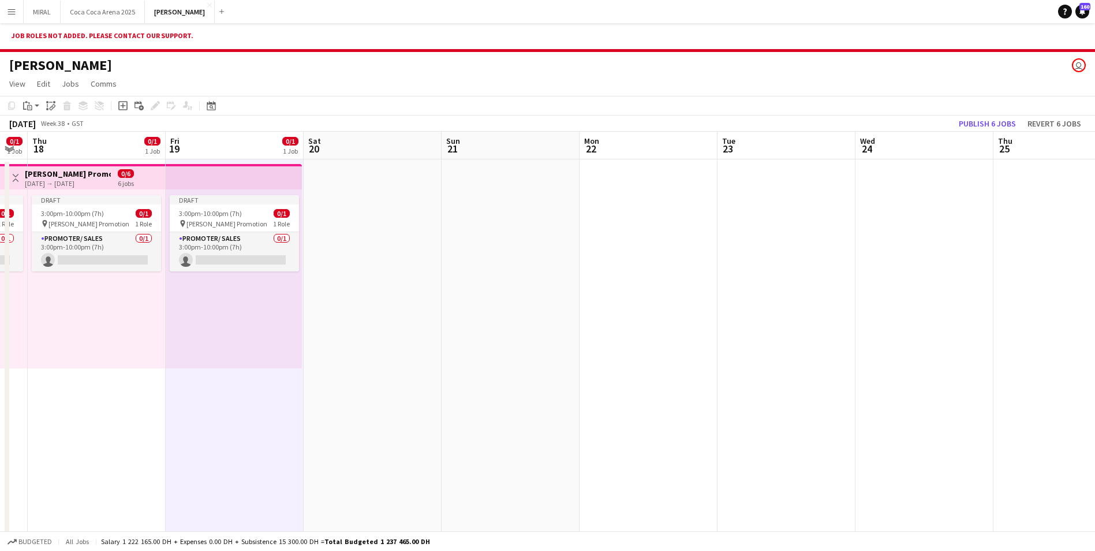
scroll to position [0, 409]
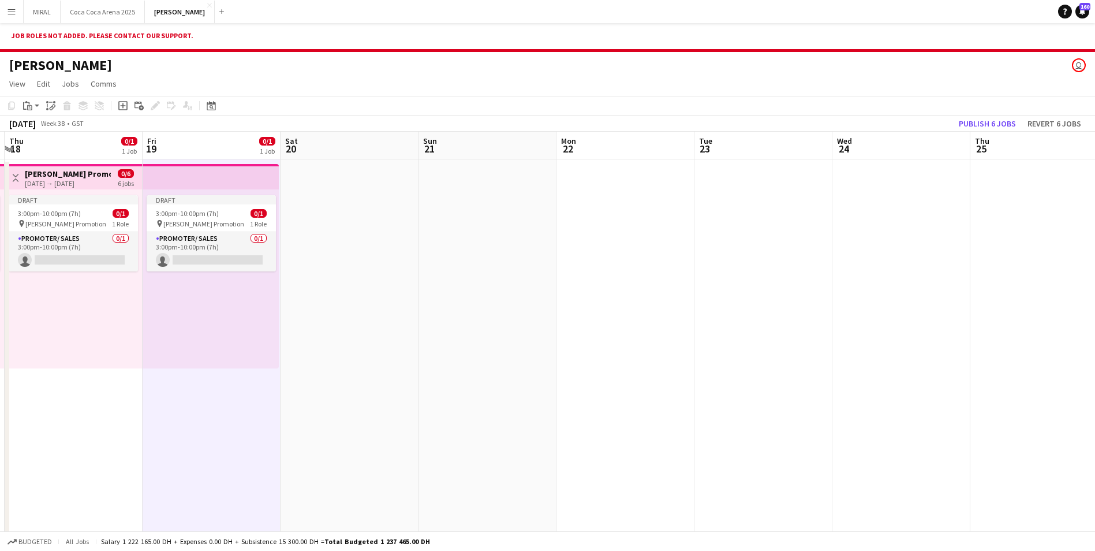
drag, startPoint x: 884, startPoint y: 236, endPoint x: 273, endPoint y: 225, distance: 610.8
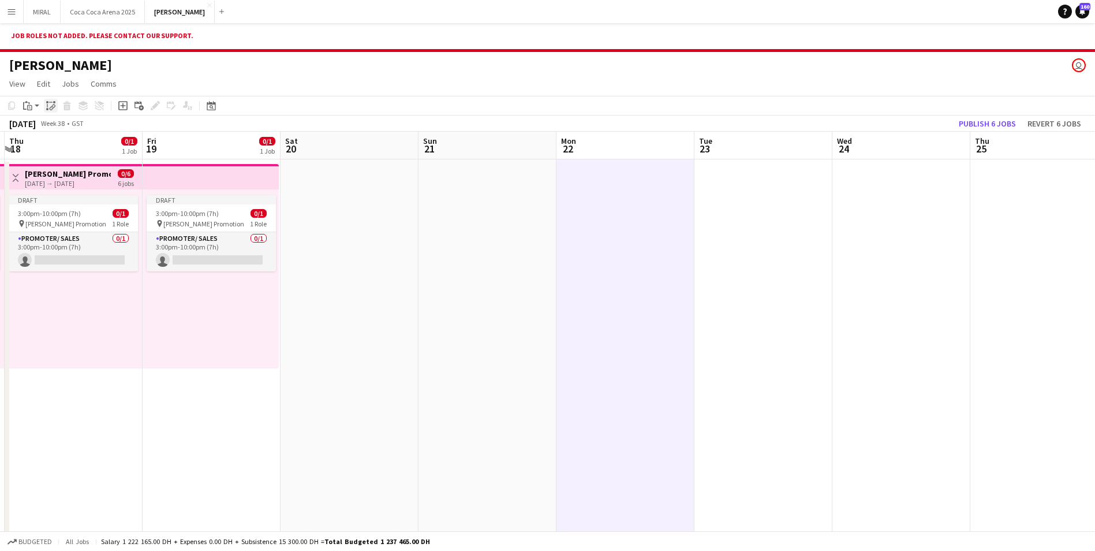
click at [51, 105] on icon "Paste linked Job" at bounding box center [50, 105] width 9 height 9
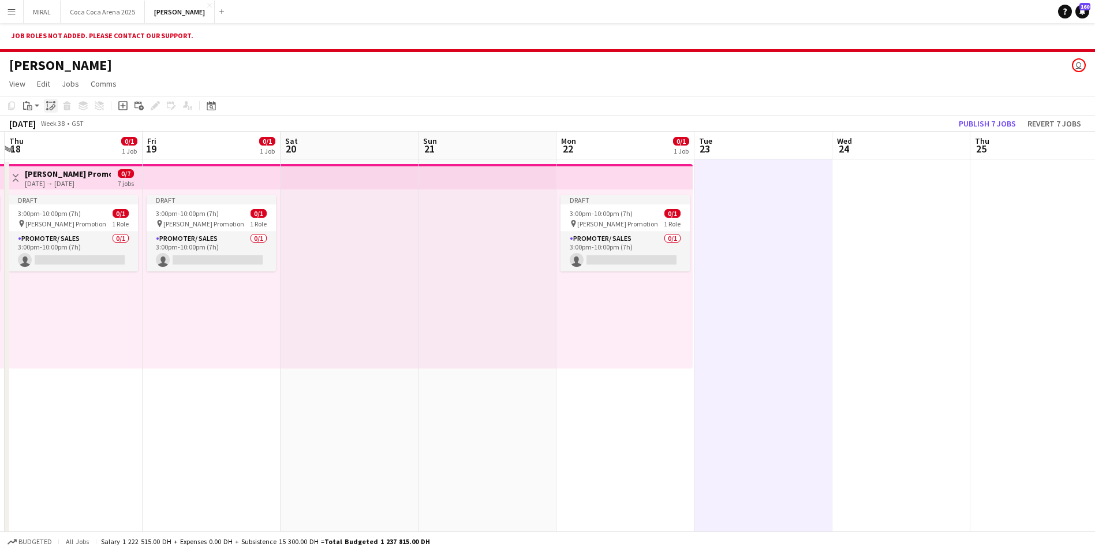
click at [48, 111] on div "Paste linked Job" at bounding box center [51, 106] width 14 height 14
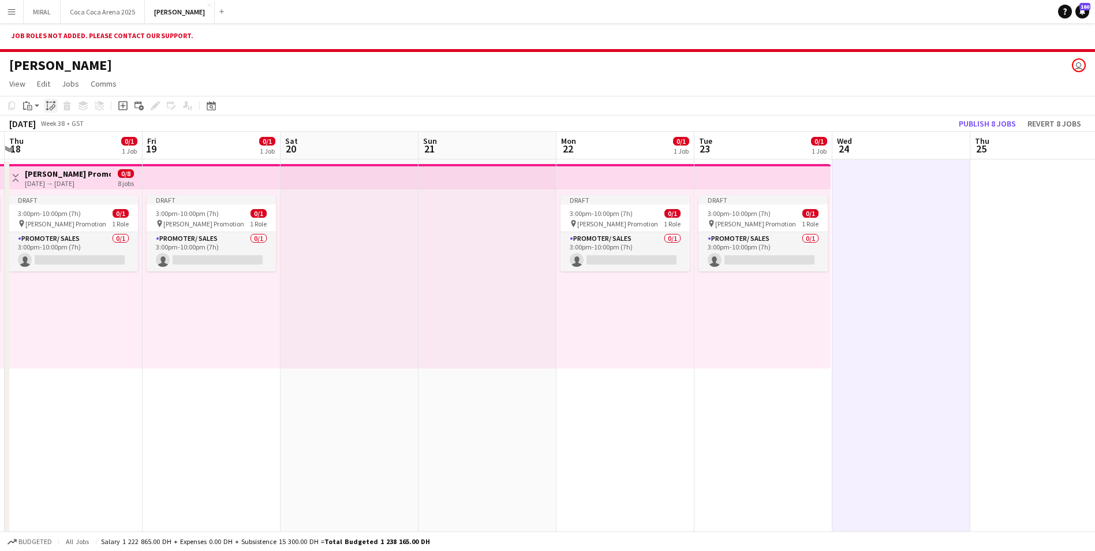
click at [53, 106] on icon "Paste linked Job" at bounding box center [50, 105] width 9 height 9
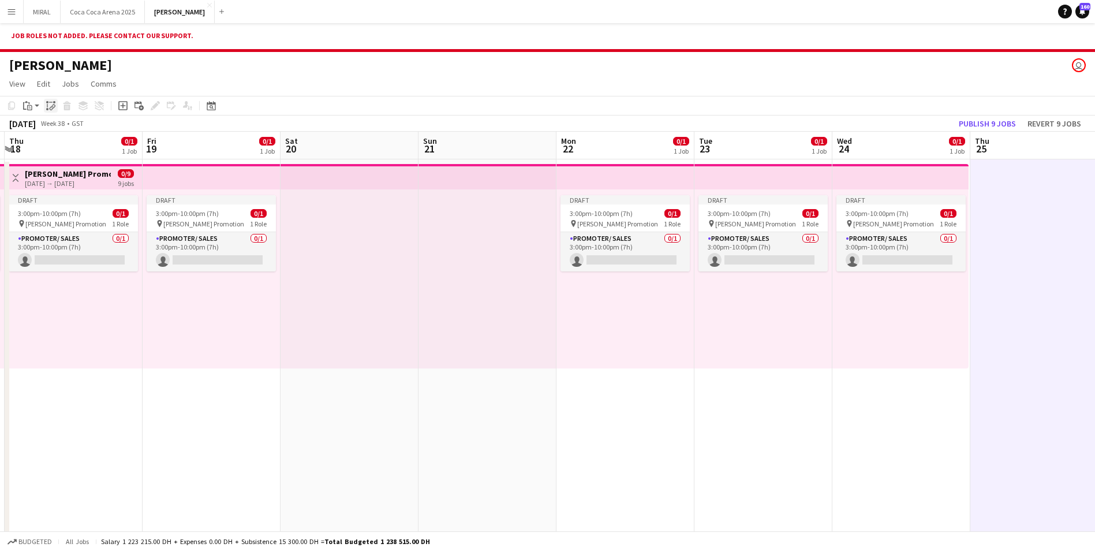
click at [53, 106] on icon at bounding box center [53, 106] width 4 height 5
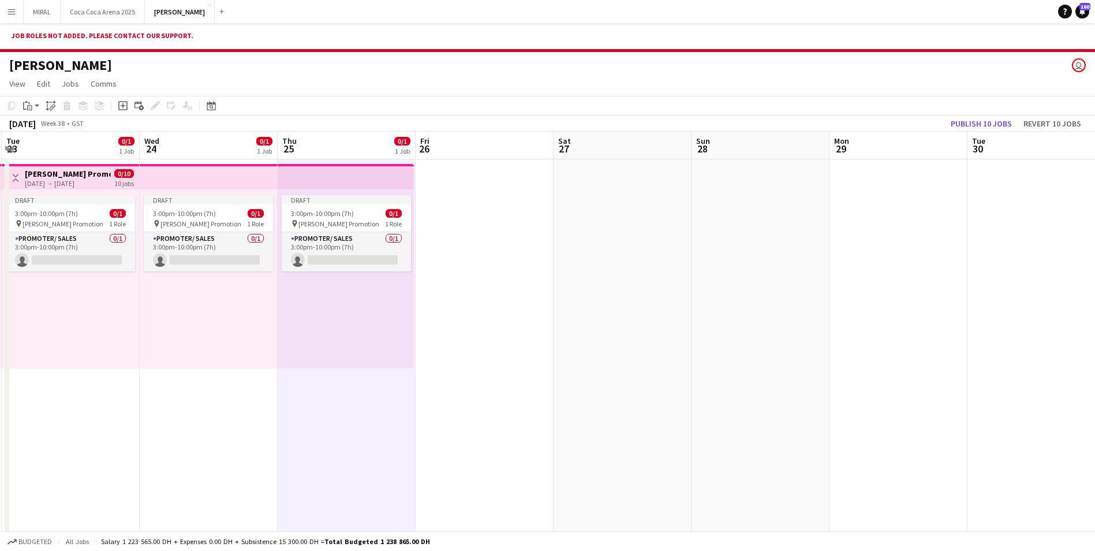
scroll to position [0, 423]
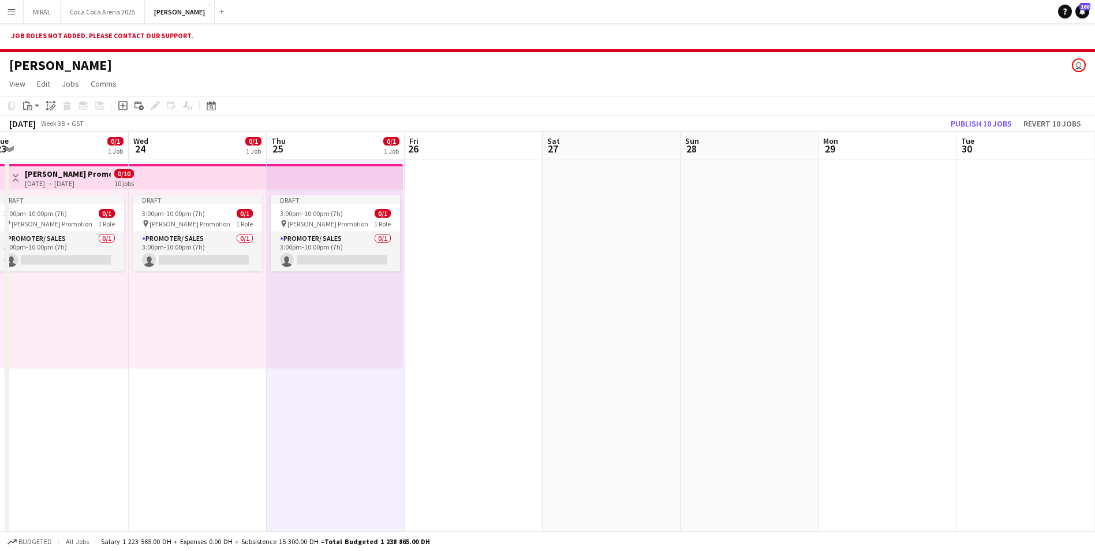
drag, startPoint x: 978, startPoint y: 342, endPoint x: 300, endPoint y: 316, distance: 678.7
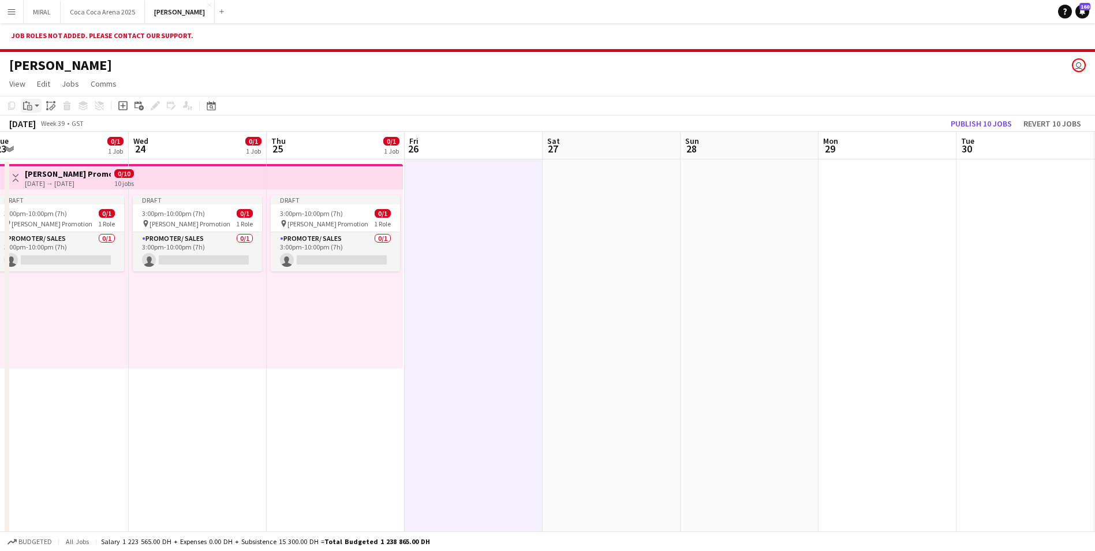
click at [33, 105] on div "Paste" at bounding box center [28, 106] width 14 height 14
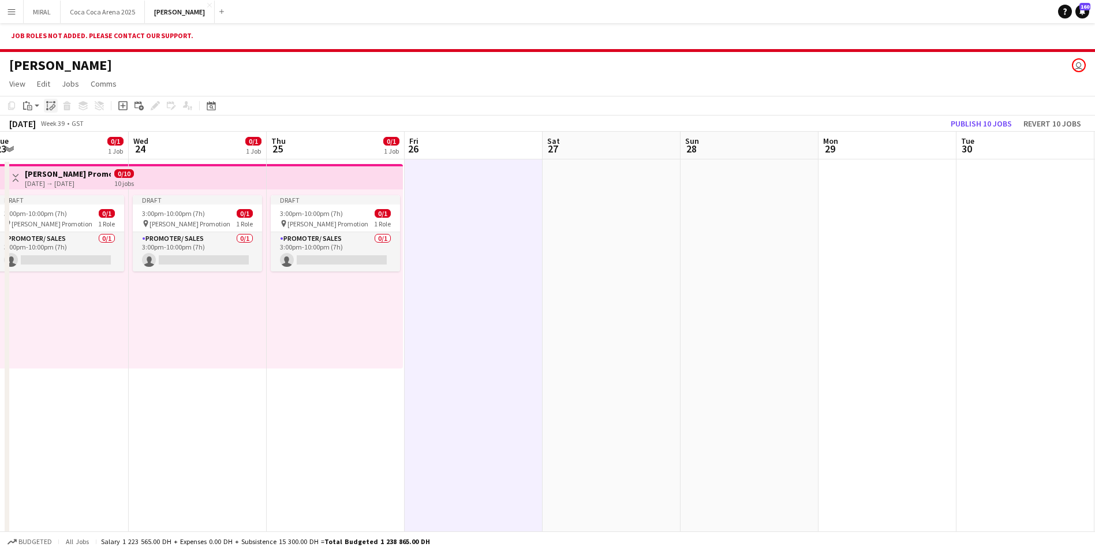
click at [50, 104] on icon "Paste linked Job" at bounding box center [50, 105] width 9 height 9
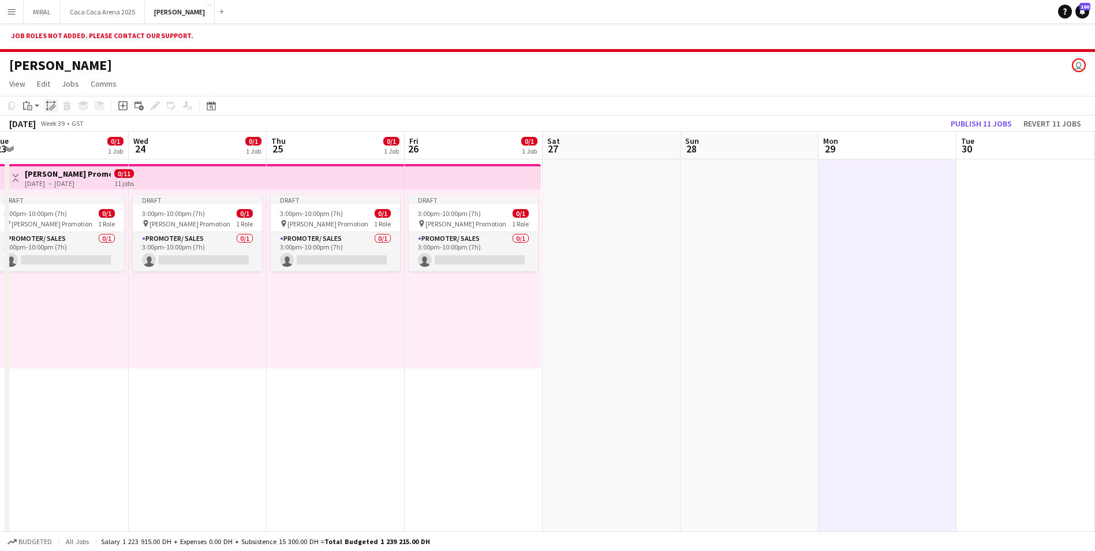
click at [54, 107] on icon at bounding box center [53, 106] width 4 height 5
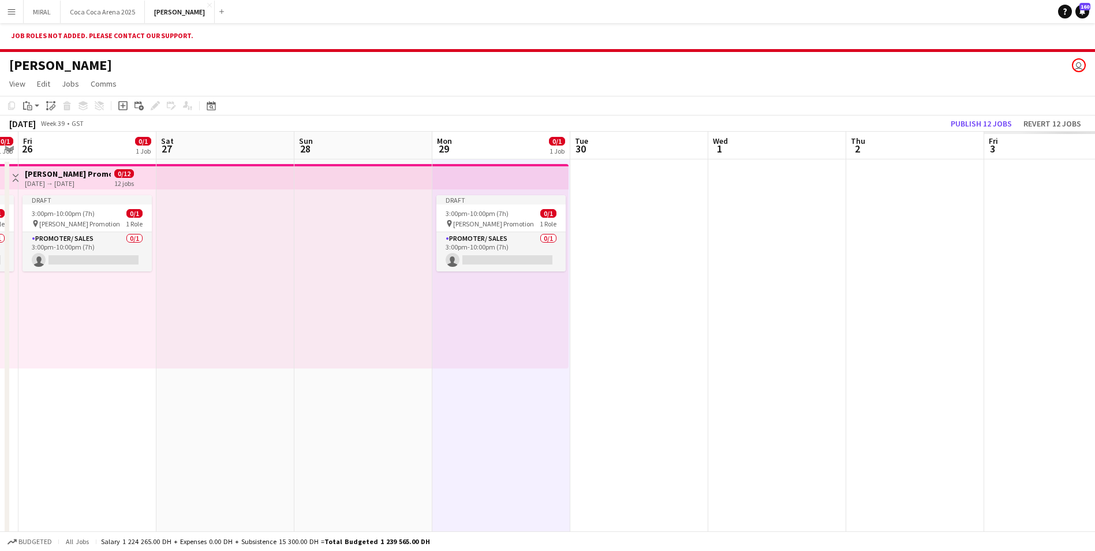
scroll to position [0, 414]
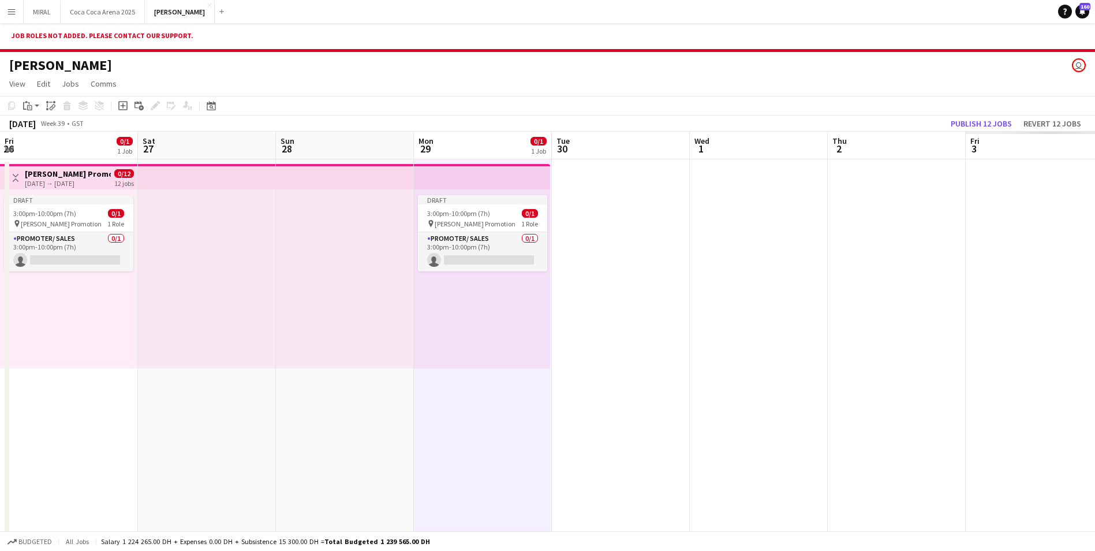
drag, startPoint x: 1035, startPoint y: 248, endPoint x: 630, endPoint y: 248, distance: 404.6
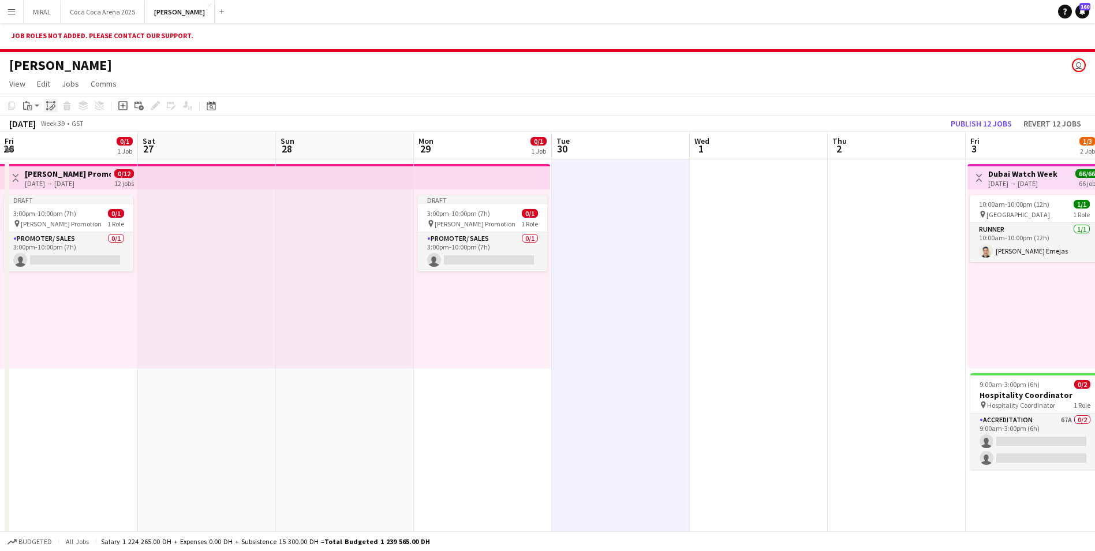
click at [51, 104] on icon "Paste linked Job" at bounding box center [50, 105] width 9 height 9
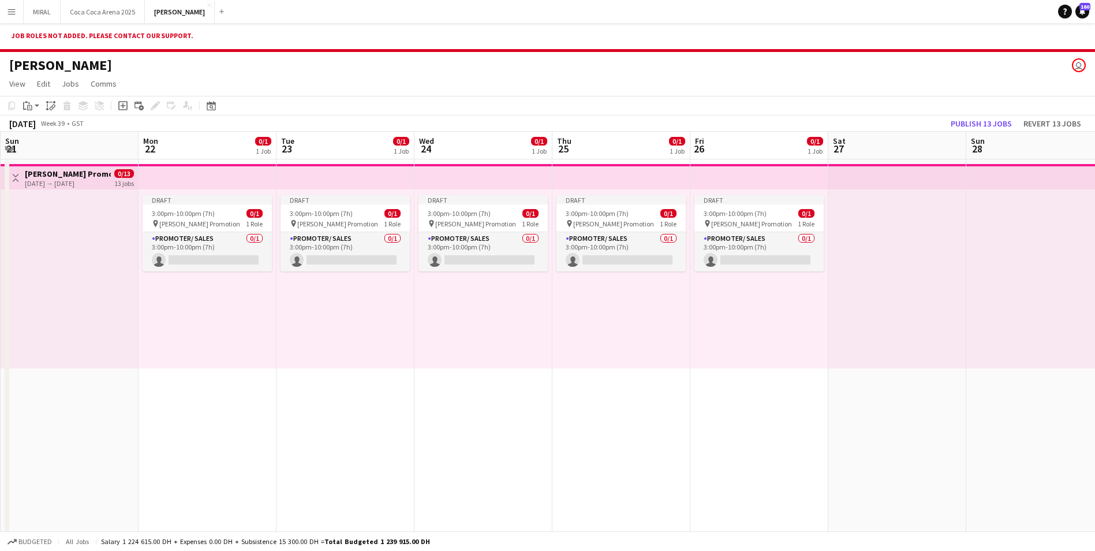
drag, startPoint x: 602, startPoint y: 402, endPoint x: 1168, endPoint y: 438, distance: 567.4
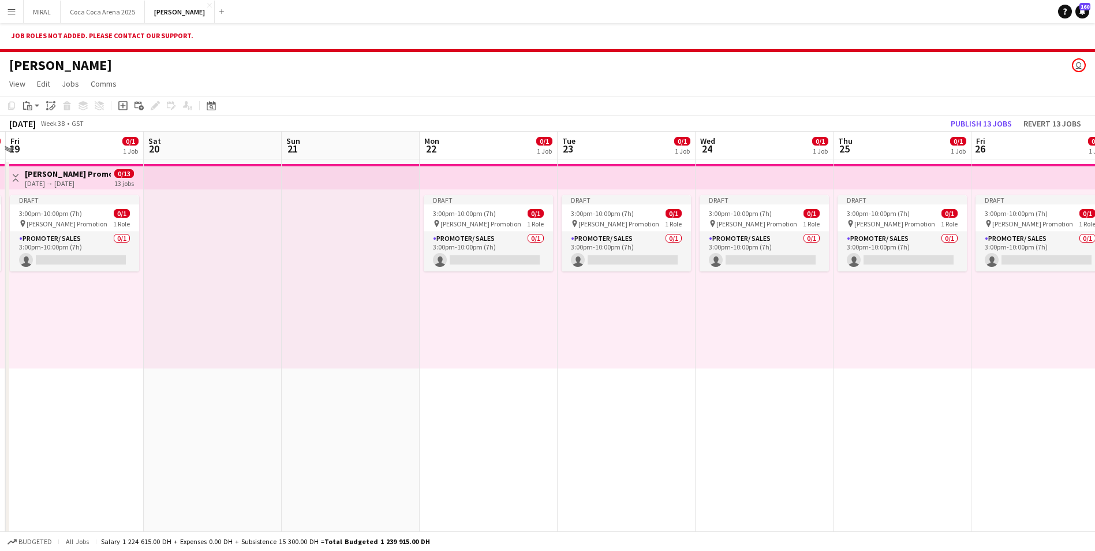
drag, startPoint x: 555, startPoint y: 432, endPoint x: 724, endPoint y: 434, distance: 169.1
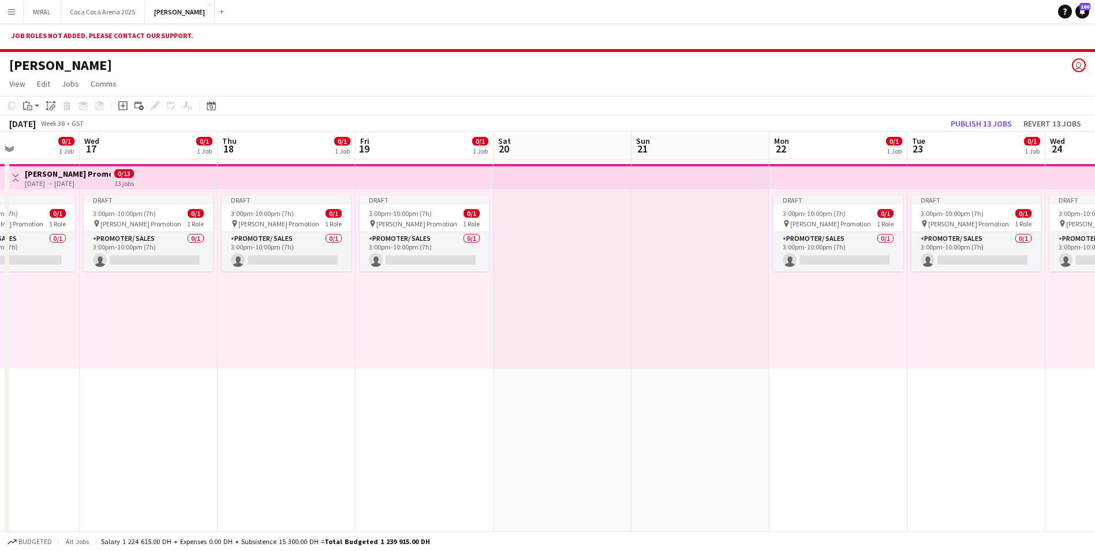
drag, startPoint x: 448, startPoint y: 431, endPoint x: 620, endPoint y: 433, distance: 172.0
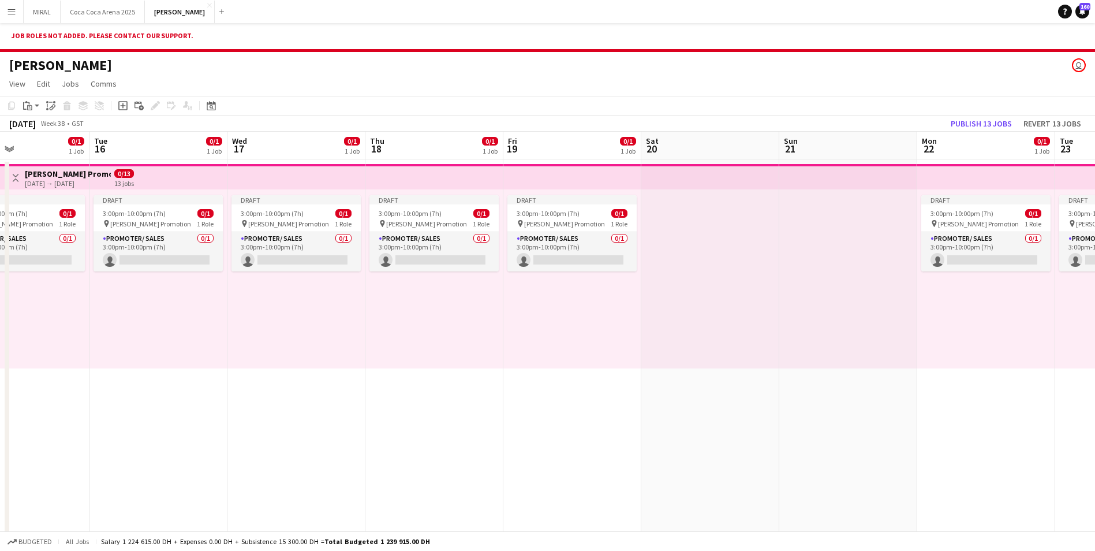
drag, startPoint x: 276, startPoint y: 433, endPoint x: 603, endPoint y: 433, distance: 326.7
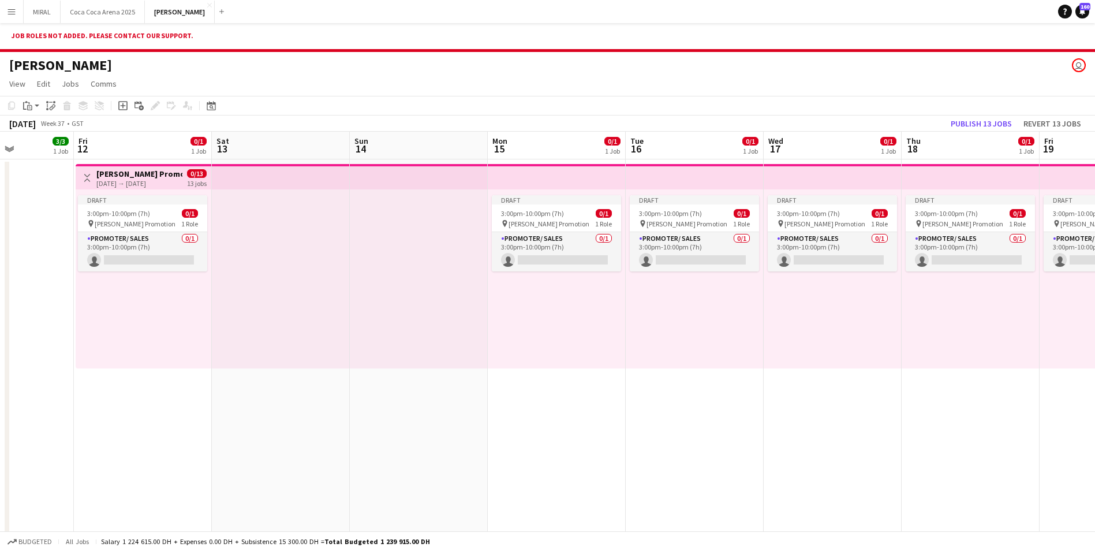
drag, startPoint x: 279, startPoint y: 424, endPoint x: 652, endPoint y: 432, distance: 373.5
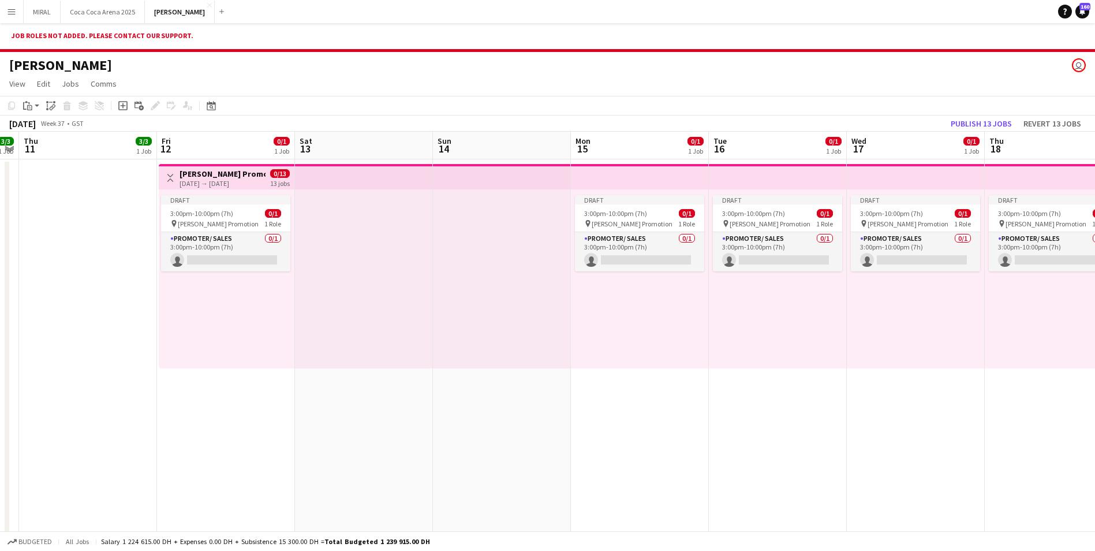
drag, startPoint x: 280, startPoint y: 431, endPoint x: 363, endPoint y: 431, distance: 83.1
click at [242, 211] on div "3:00pm-10:00pm (7h) 0/1" at bounding box center [225, 213] width 129 height 9
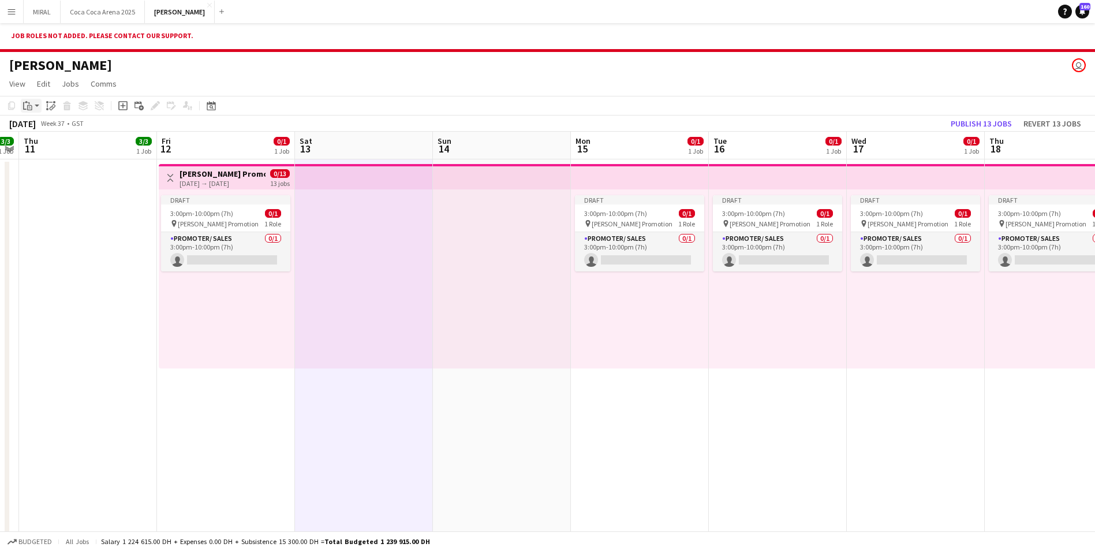
click at [31, 109] on icon "Paste" at bounding box center [27, 105] width 9 height 9
click at [53, 125] on link "Paste Ctrl+V" at bounding box center [85, 127] width 109 height 10
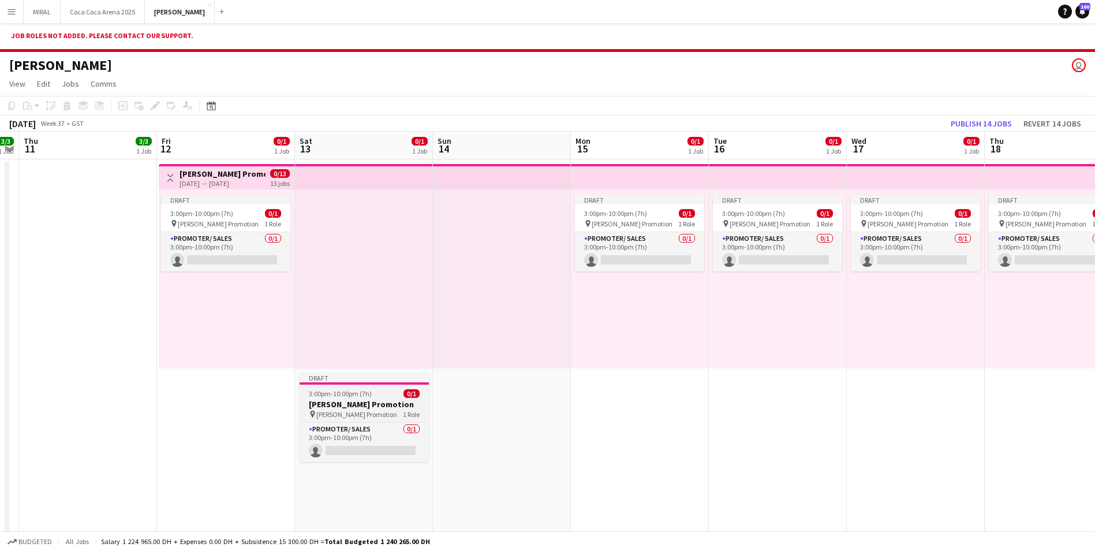
click at [376, 395] on div "3:00pm-10:00pm (7h) 0/1" at bounding box center [364, 393] width 129 height 9
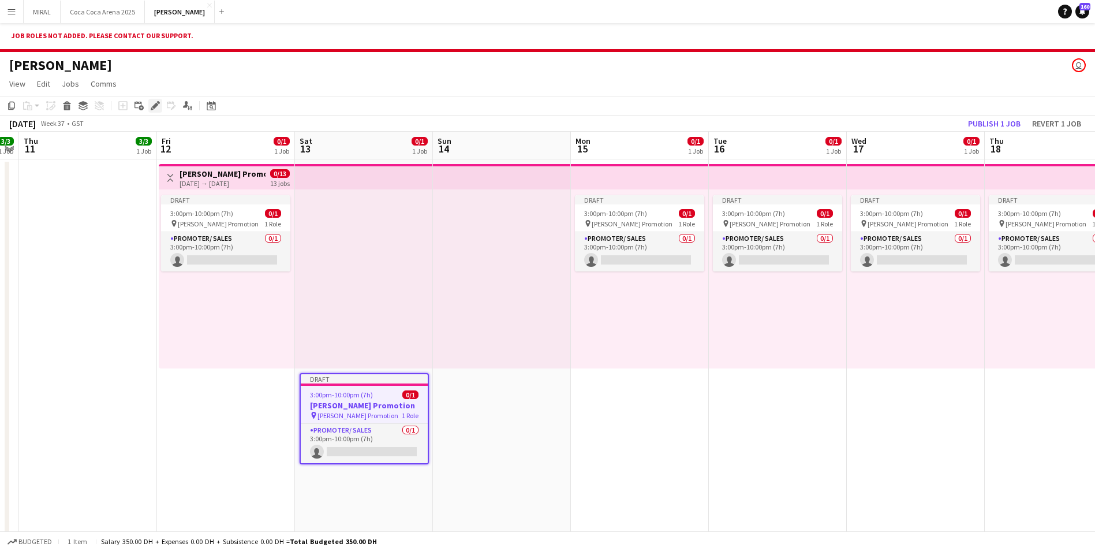
click at [152, 103] on icon "Edit" at bounding box center [155, 105] width 9 height 9
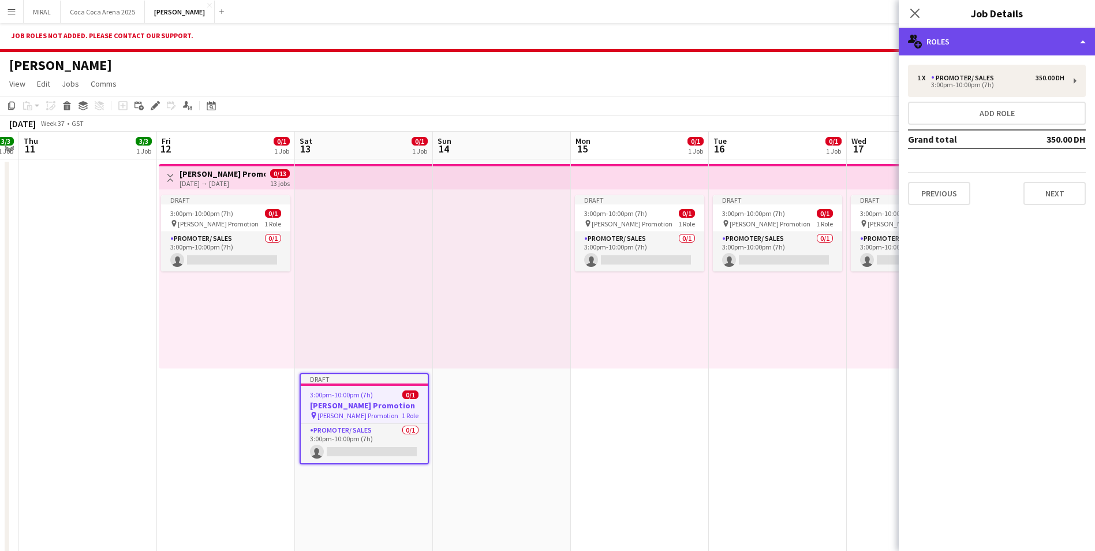
click at [1057, 43] on div "multiple-users-add Roles" at bounding box center [997, 42] width 196 height 28
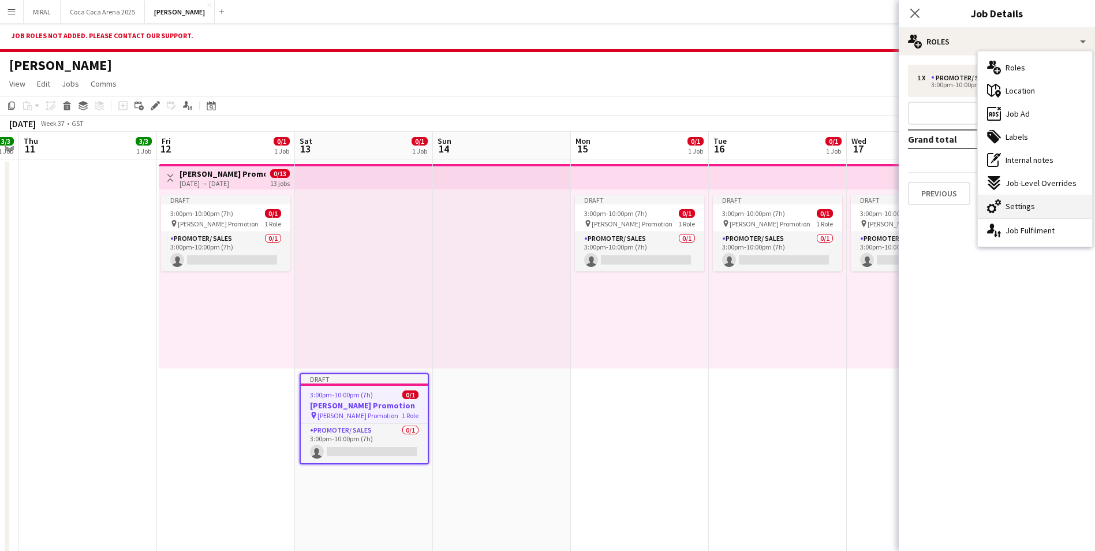
click at [1030, 201] on span "Settings" at bounding box center [1020, 206] width 29 height 10
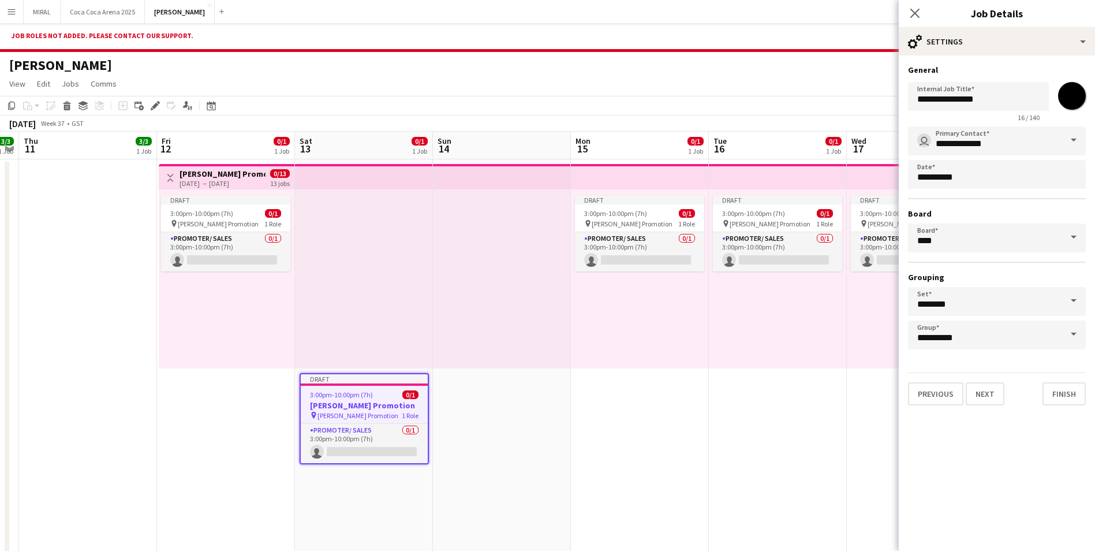
click at [1072, 99] on input "*******" at bounding box center [1072, 96] width 42 height 42
type input "*******"
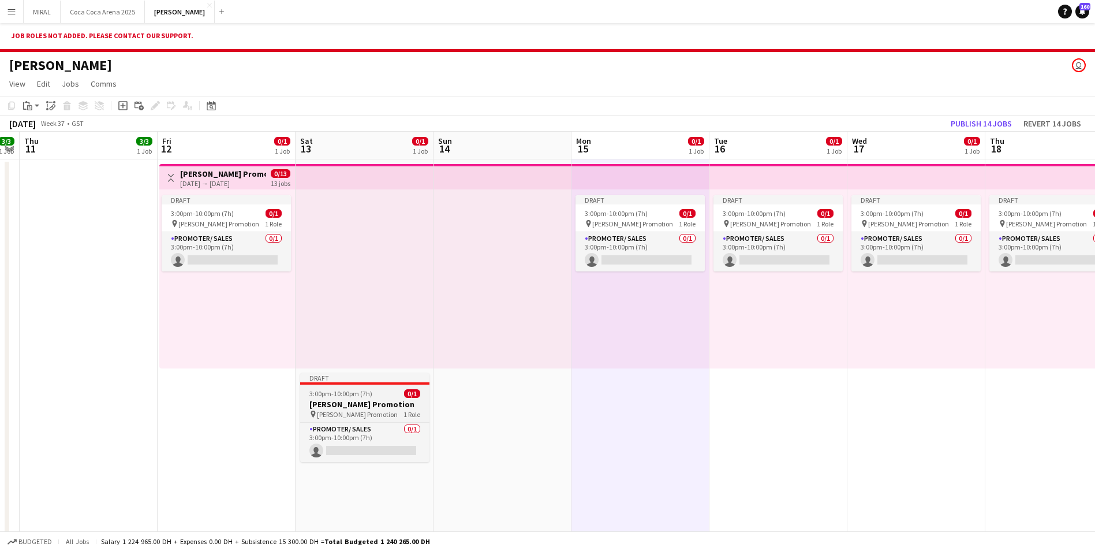
click at [372, 394] on div "3:00pm-10:00pm (7h) 0/1" at bounding box center [364, 393] width 129 height 9
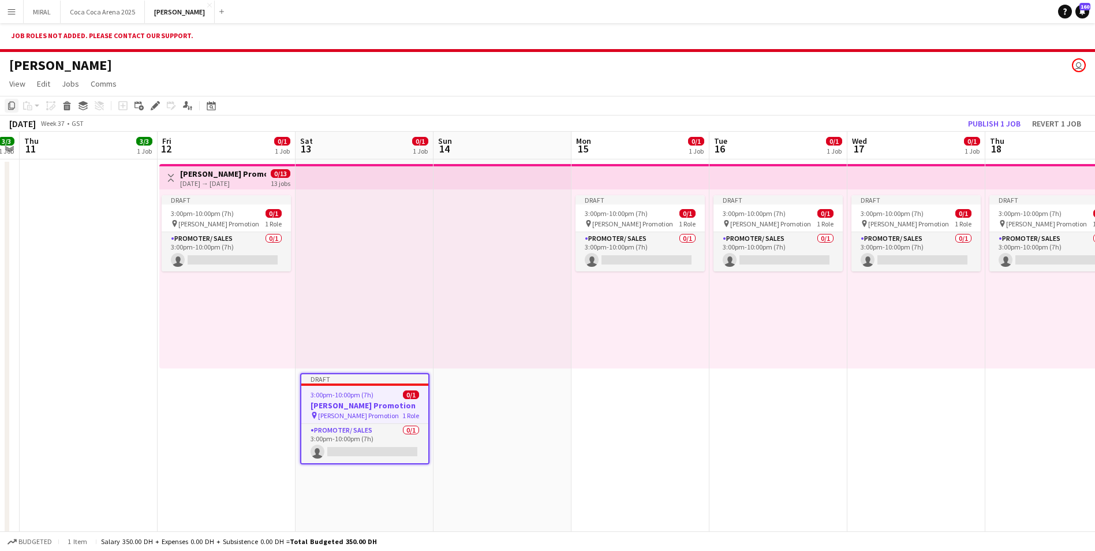
click at [12, 103] on icon "Copy" at bounding box center [11, 105] width 9 height 9
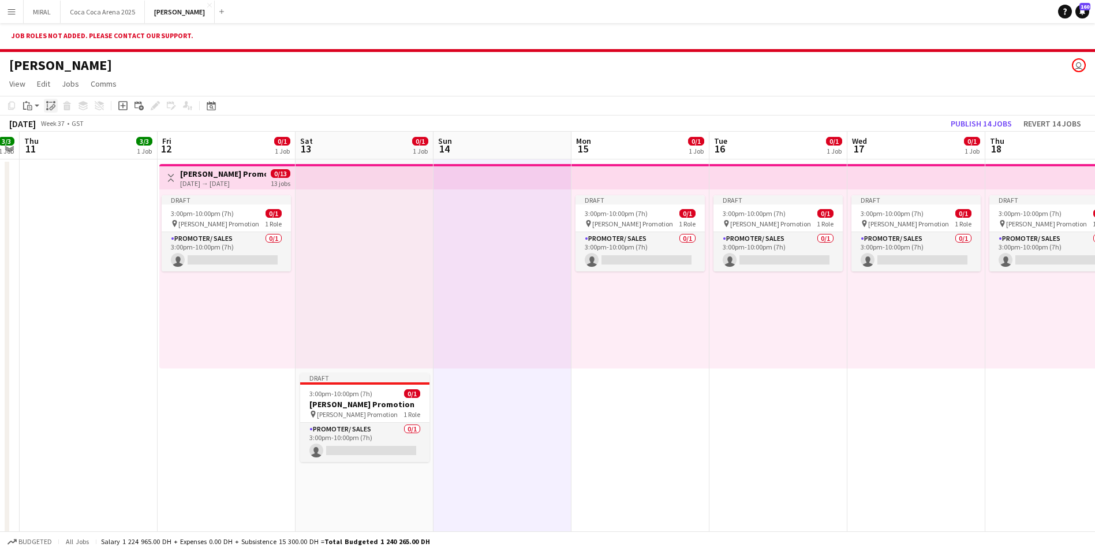
click at [52, 107] on icon "Paste linked Job" at bounding box center [50, 105] width 9 height 9
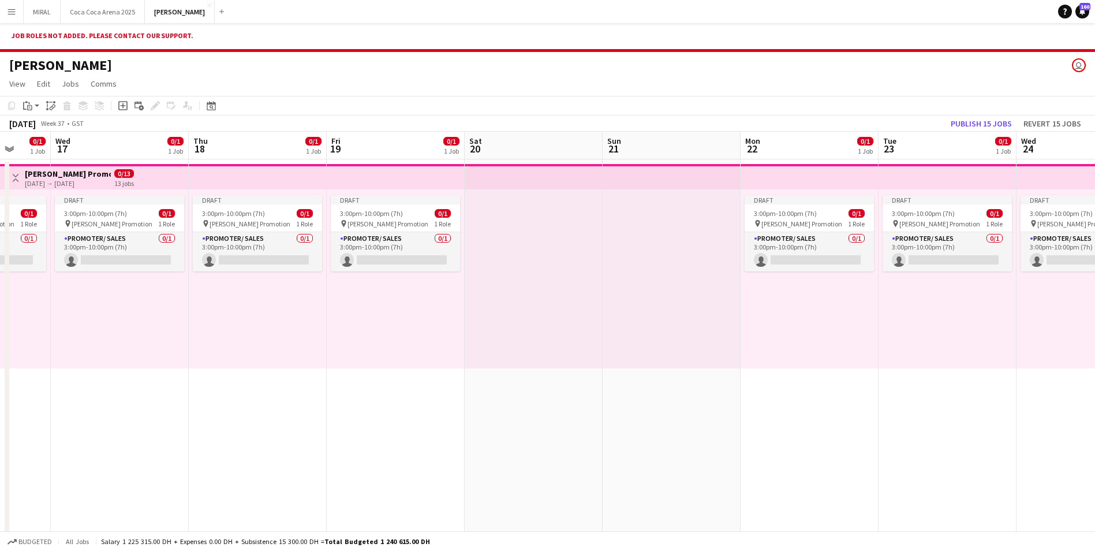
scroll to position [0, 380]
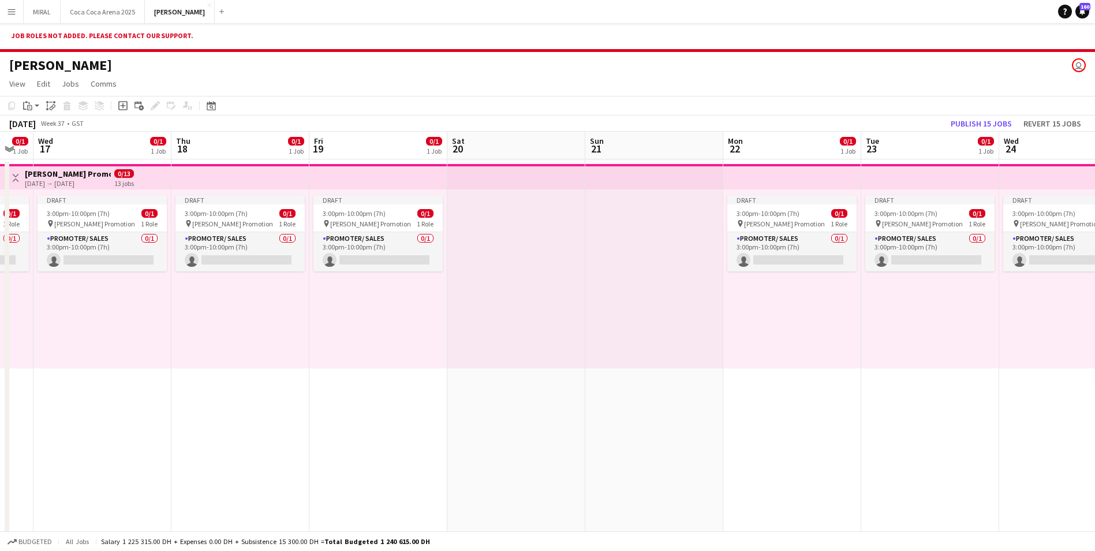
drag, startPoint x: 944, startPoint y: 410, endPoint x: 130, endPoint y: 412, distance: 813.9
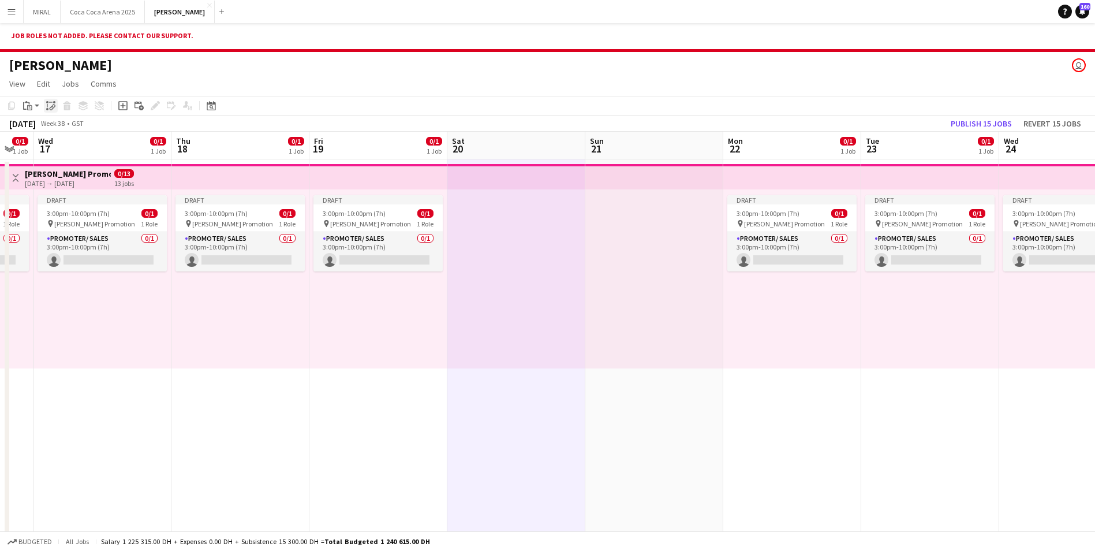
click at [54, 102] on icon at bounding box center [54, 102] width 2 height 2
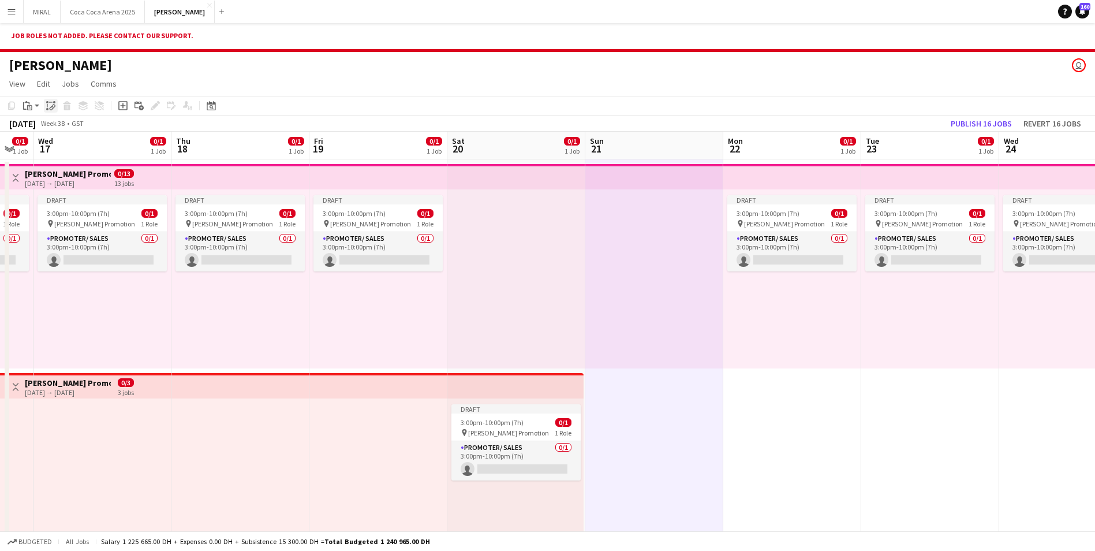
click at [51, 107] on icon at bounding box center [52, 108] width 4 height 5
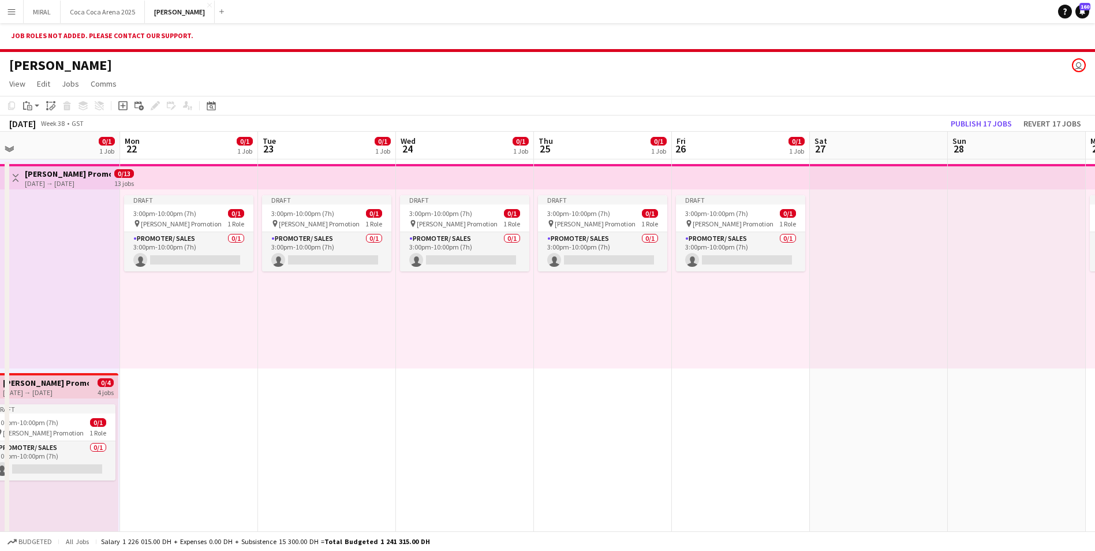
drag, startPoint x: 1003, startPoint y: 412, endPoint x: 404, endPoint y: 409, distance: 599.2
drag, startPoint x: 868, startPoint y: 412, endPoint x: 765, endPoint y: 401, distance: 103.3
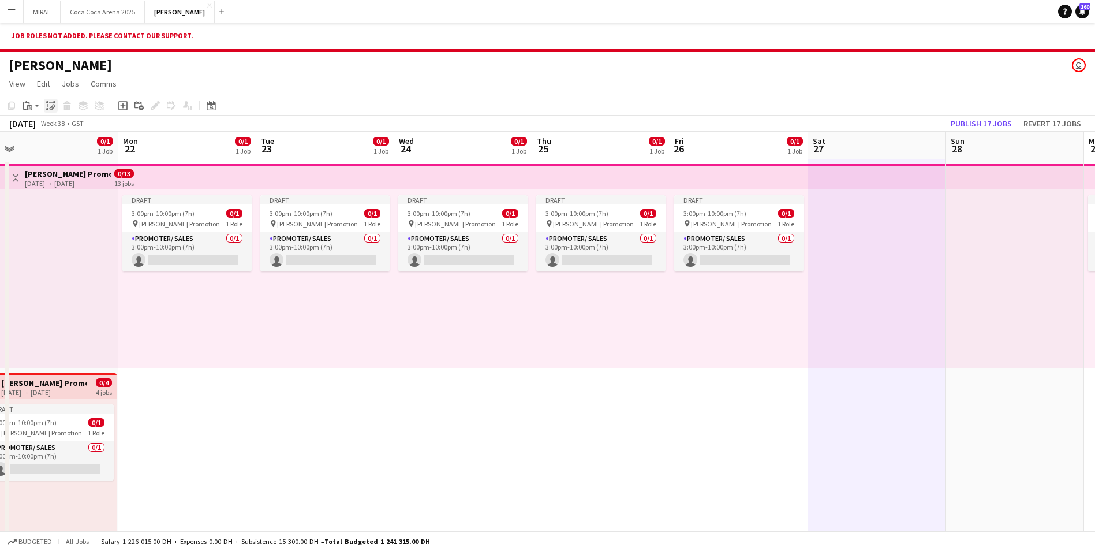
click at [50, 104] on icon "Paste linked Job" at bounding box center [50, 105] width 9 height 9
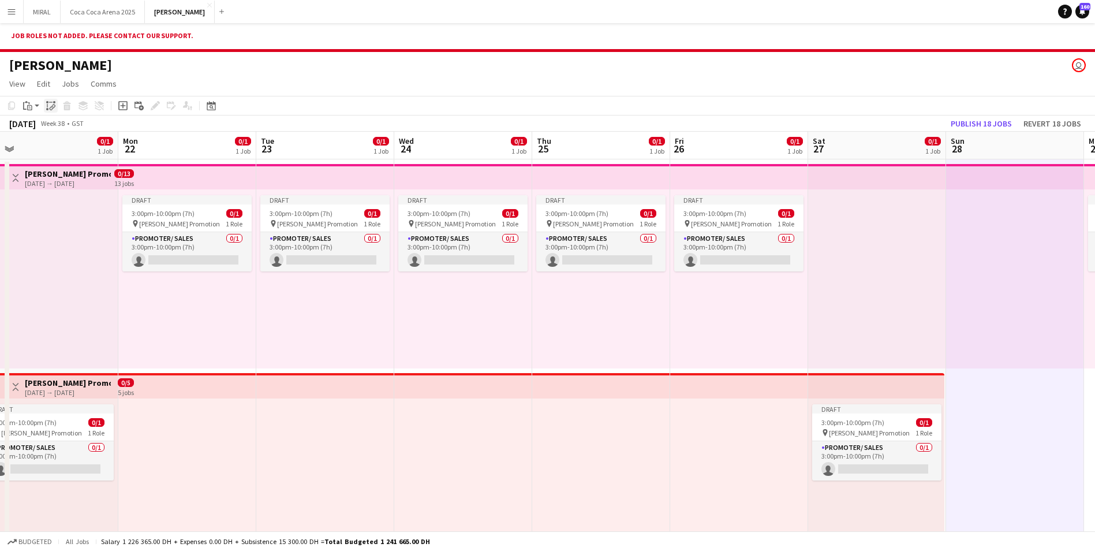
click at [51, 106] on icon "Paste linked Job" at bounding box center [50, 105] width 9 height 9
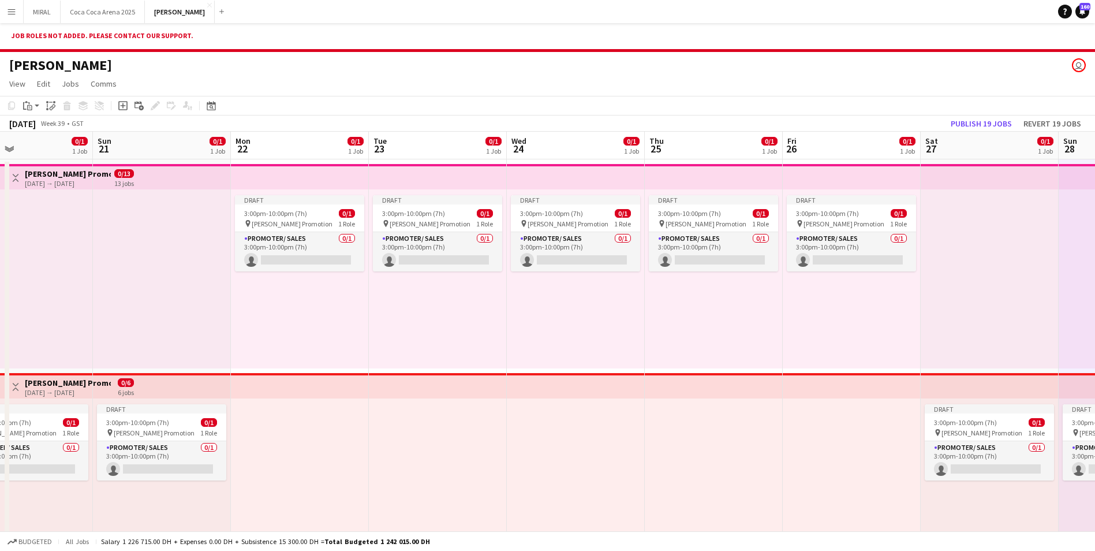
drag, startPoint x: 973, startPoint y: 374, endPoint x: 947, endPoint y: 402, distance: 38.0
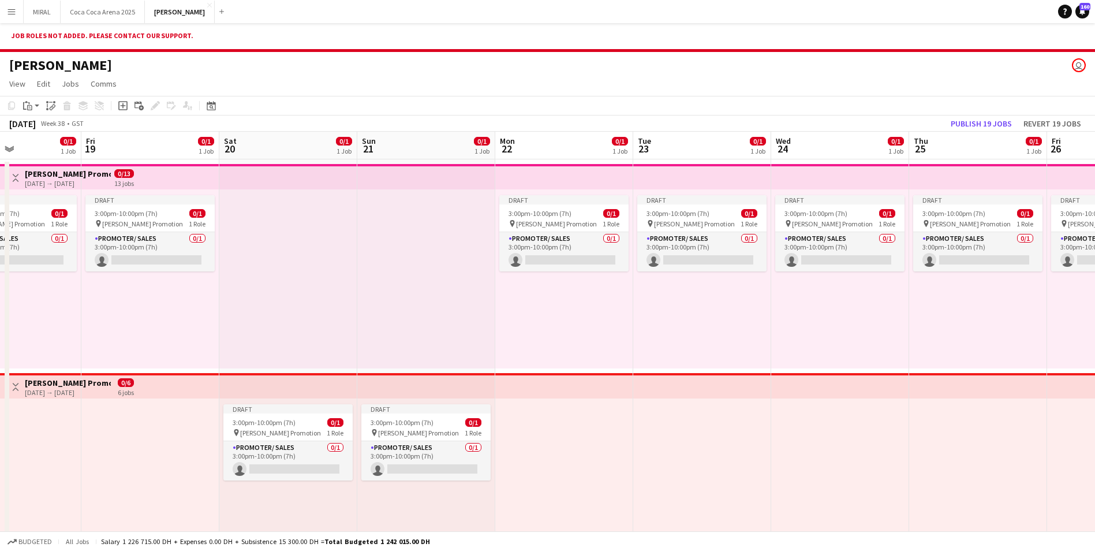
drag, startPoint x: 538, startPoint y: 419, endPoint x: 1149, endPoint y: 426, distance: 610.7
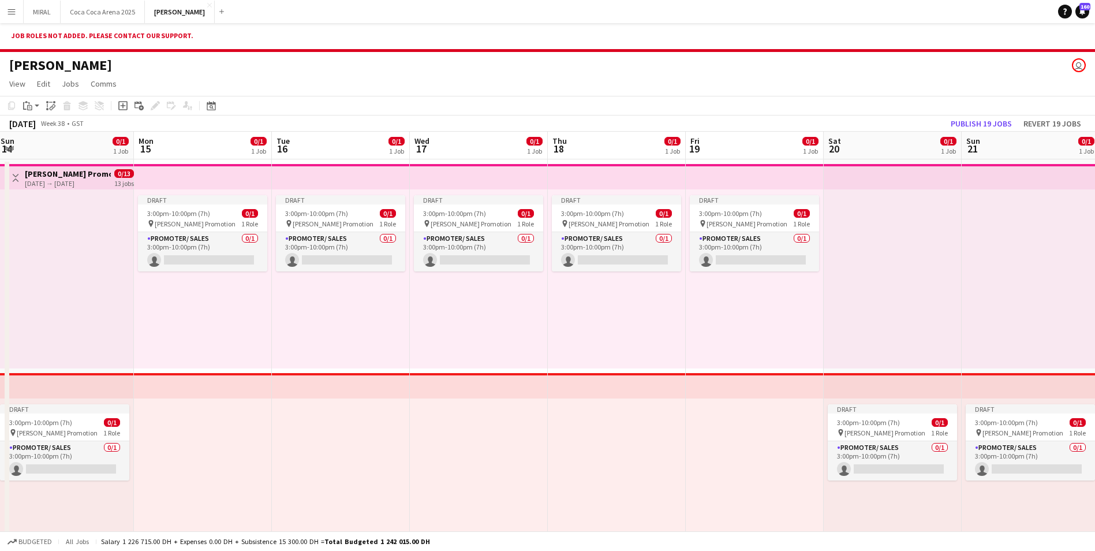
scroll to position [0, 252]
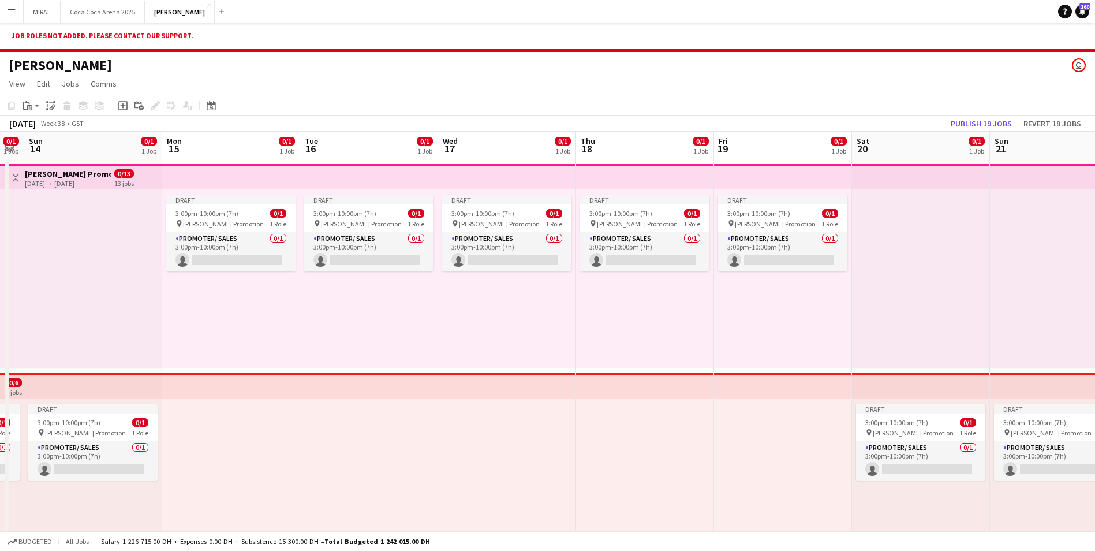
drag, startPoint x: 566, startPoint y: 313, endPoint x: 758, endPoint y: 315, distance: 192.2
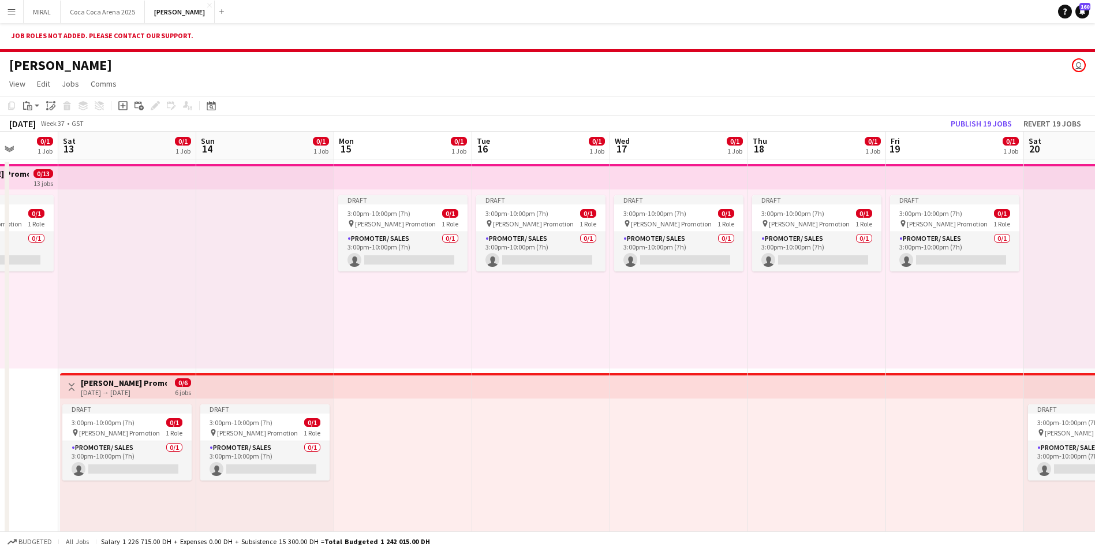
drag, startPoint x: 287, startPoint y: 283, endPoint x: 601, endPoint y: 363, distance: 324.7
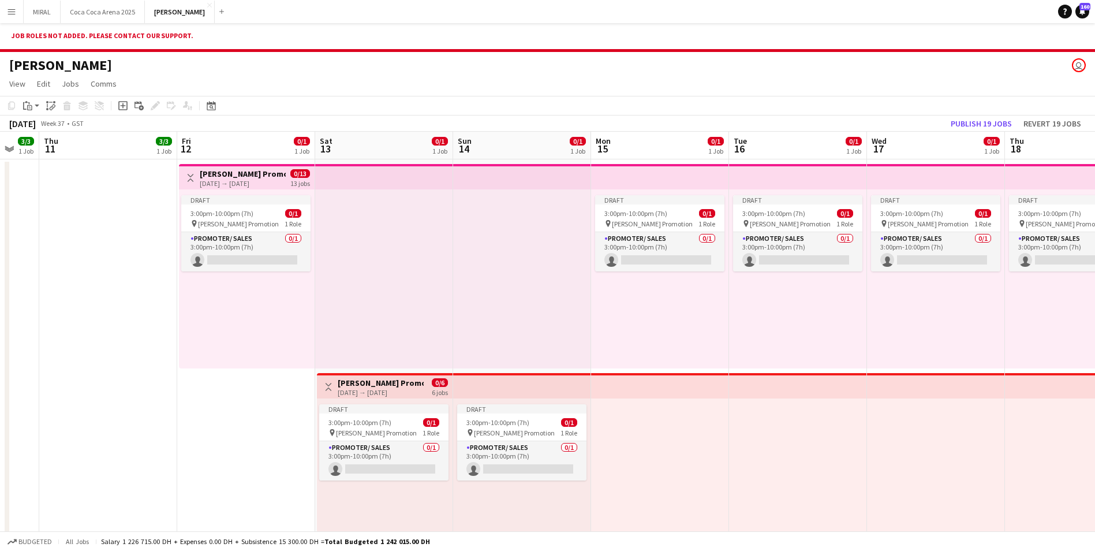
drag, startPoint x: 663, startPoint y: 365, endPoint x: 724, endPoint y: 367, distance: 61.2
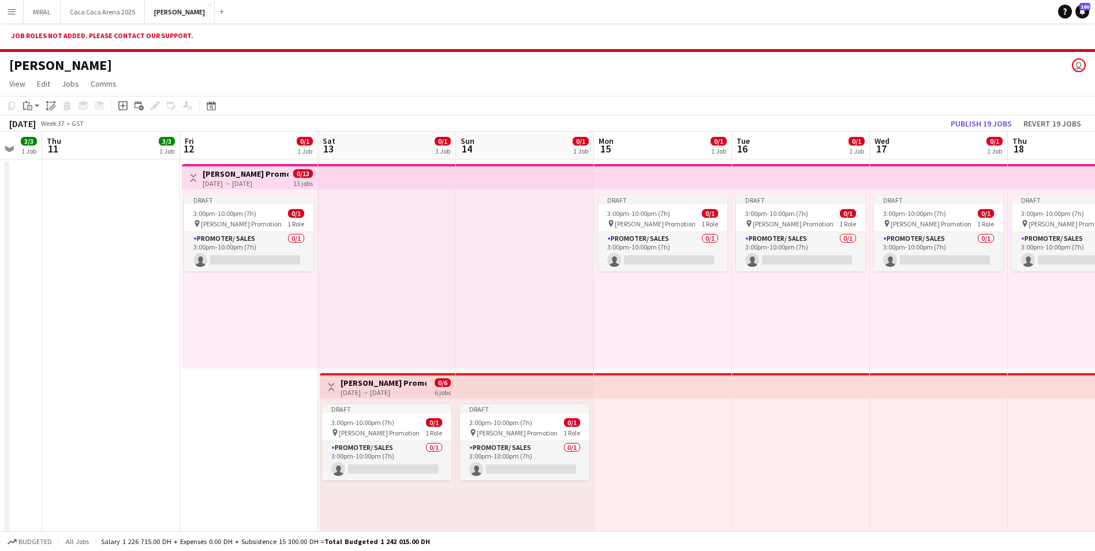
click at [374, 390] on div "[DATE] → [DATE]" at bounding box center [384, 392] width 86 height 9
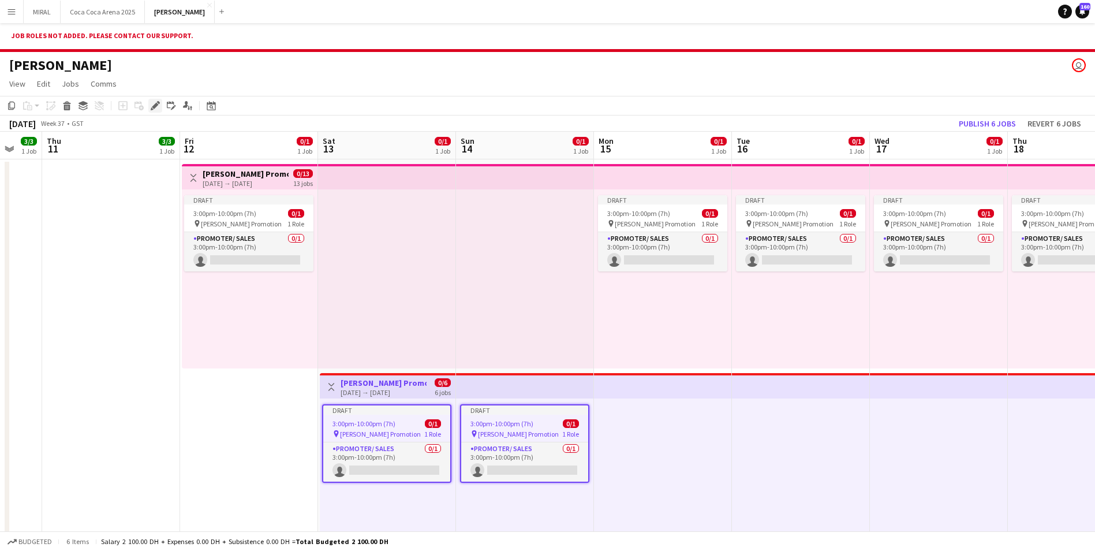
click at [158, 102] on icon at bounding box center [158, 102] width 3 height 3
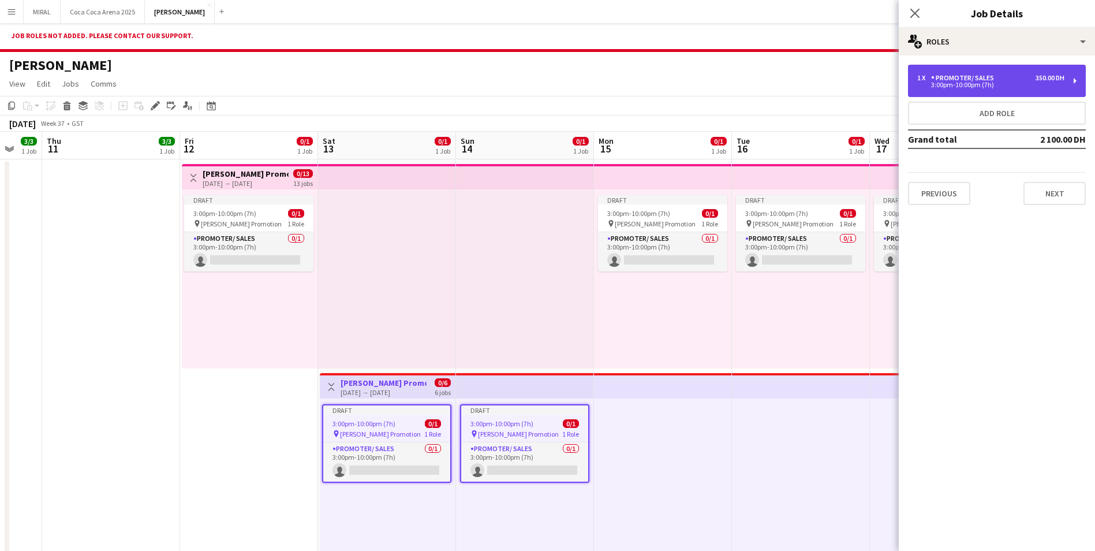
click at [999, 83] on div "3:00pm-10:00pm (7h)" at bounding box center [990, 85] width 147 height 6
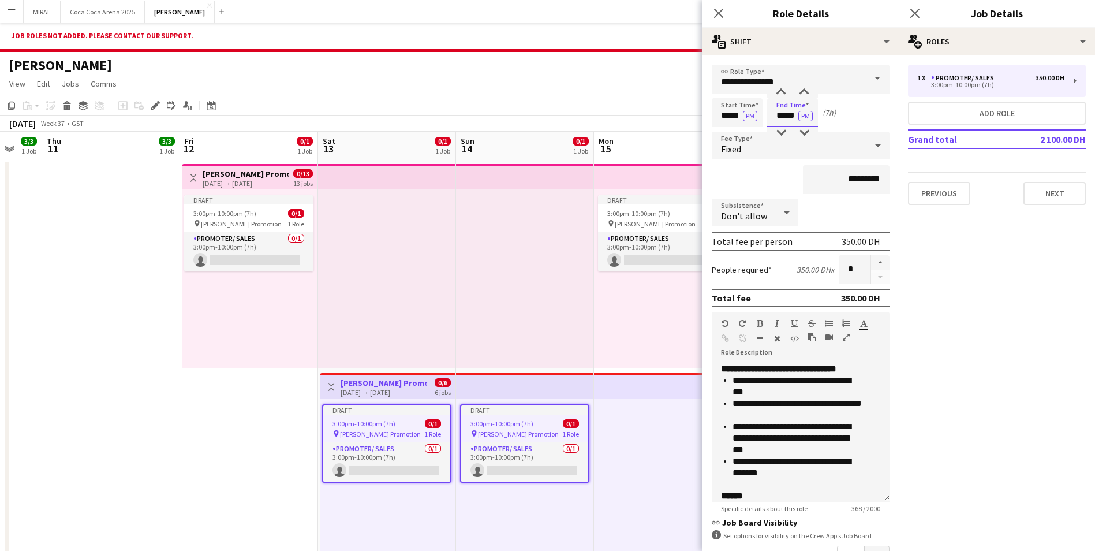
click at [784, 117] on input "*****" at bounding box center [792, 112] width 51 height 29
type input "*****"
click at [592, 68] on div "Kate user" at bounding box center [547, 63] width 1095 height 22
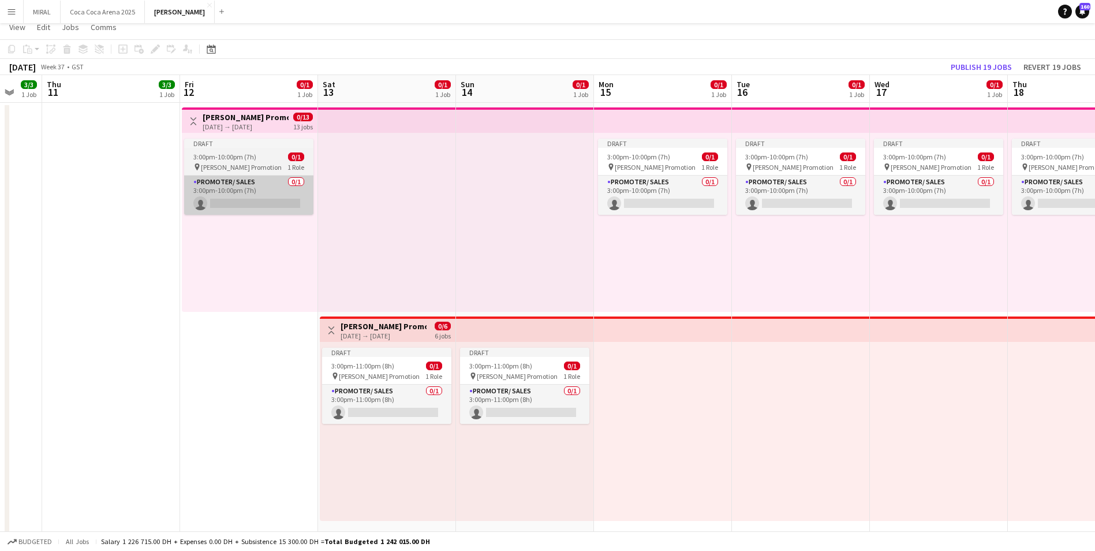
scroll to position [0, 0]
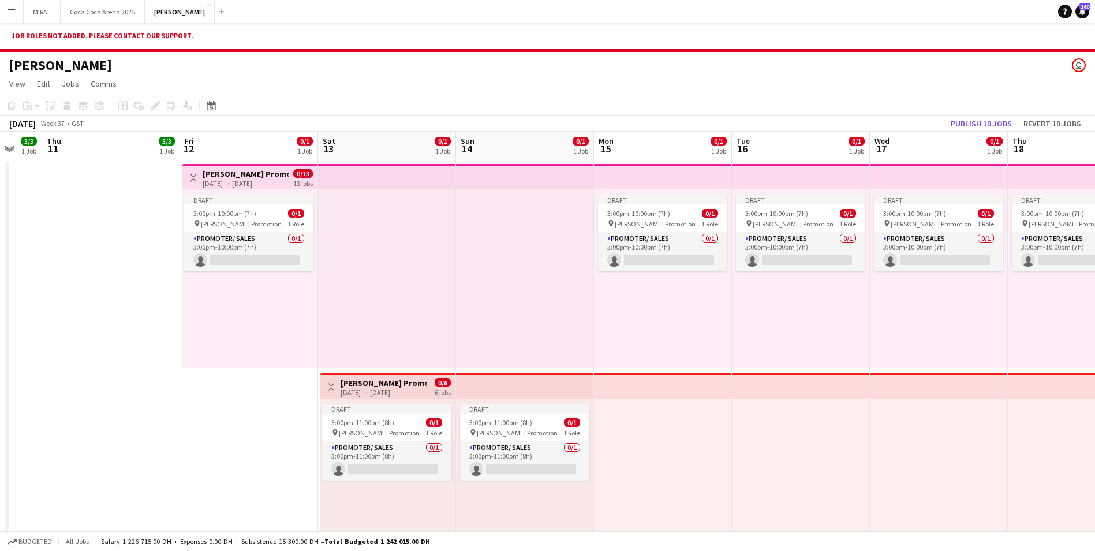
click at [233, 181] on div "[DATE] → [DATE]" at bounding box center [246, 183] width 86 height 9
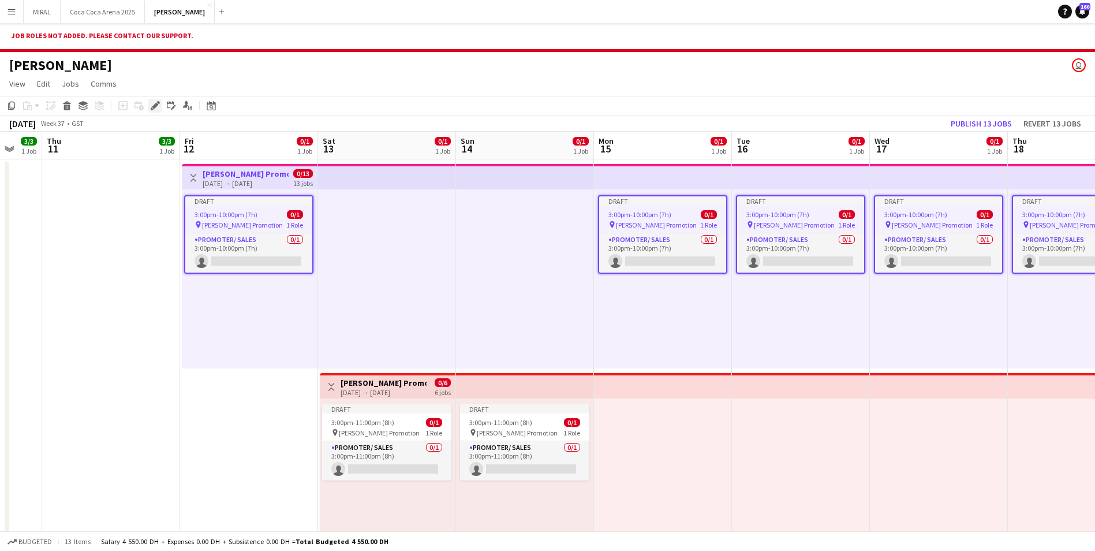
click at [156, 104] on icon at bounding box center [155, 106] width 6 height 6
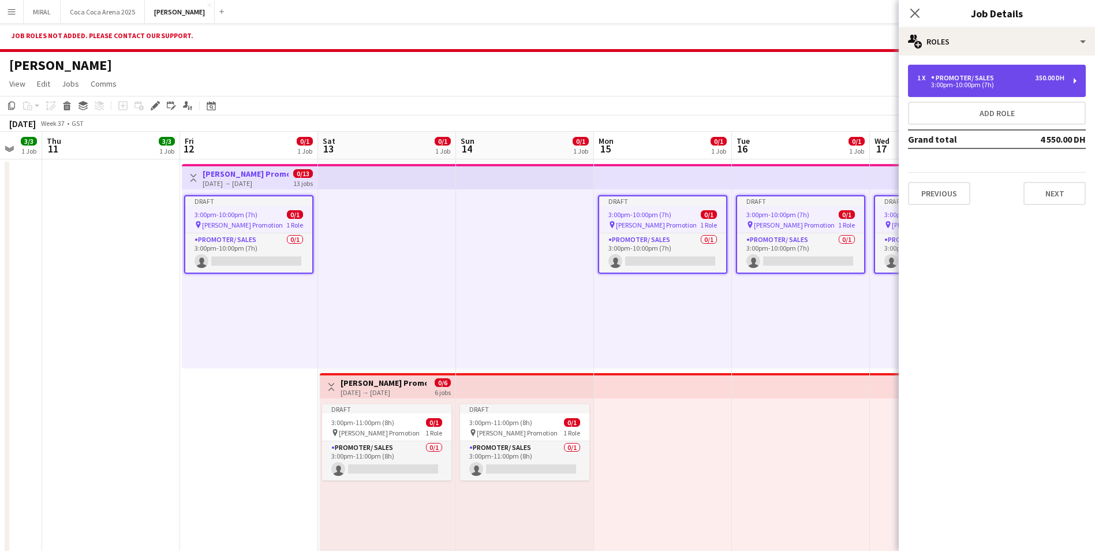
click at [1049, 73] on div "1 x Promoter/ Sales 350.00 DH 3:00pm-10:00pm (7h)" at bounding box center [997, 81] width 178 height 32
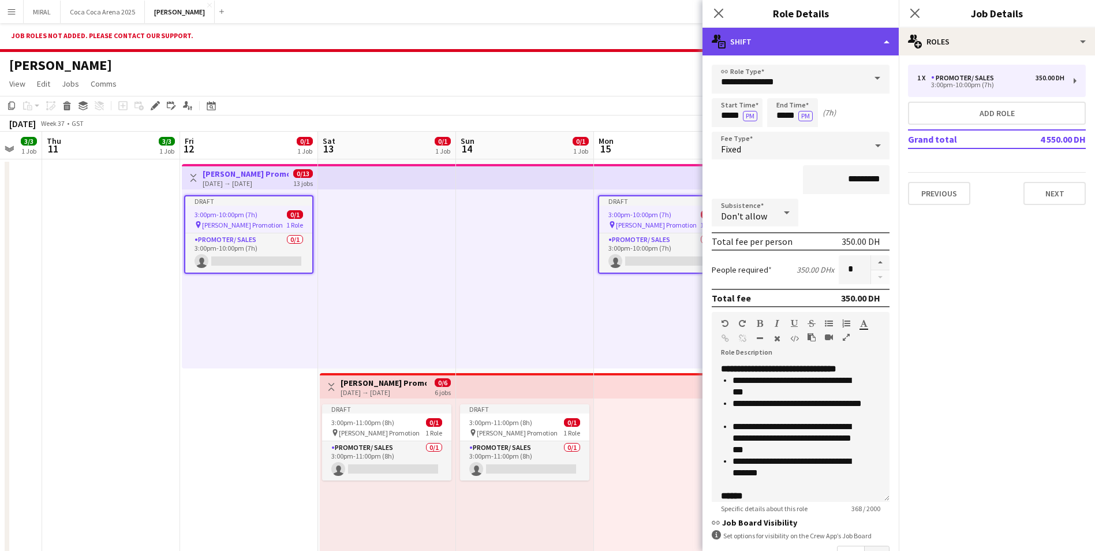
click at [872, 46] on div "multiple-actions-text Shift" at bounding box center [800, 42] width 196 height 28
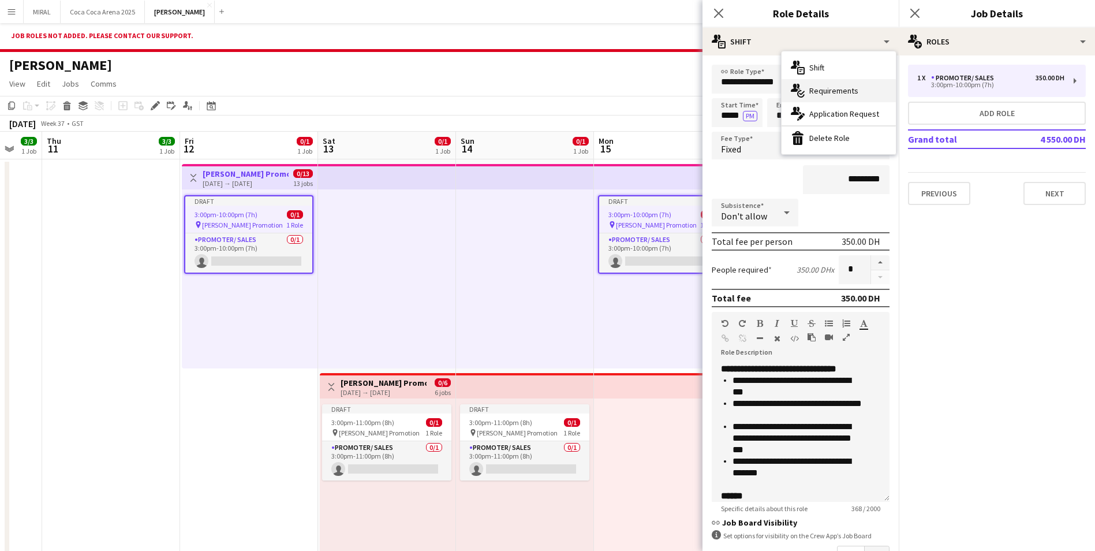
click at [844, 93] on span "Requirements" at bounding box center [833, 90] width 49 height 10
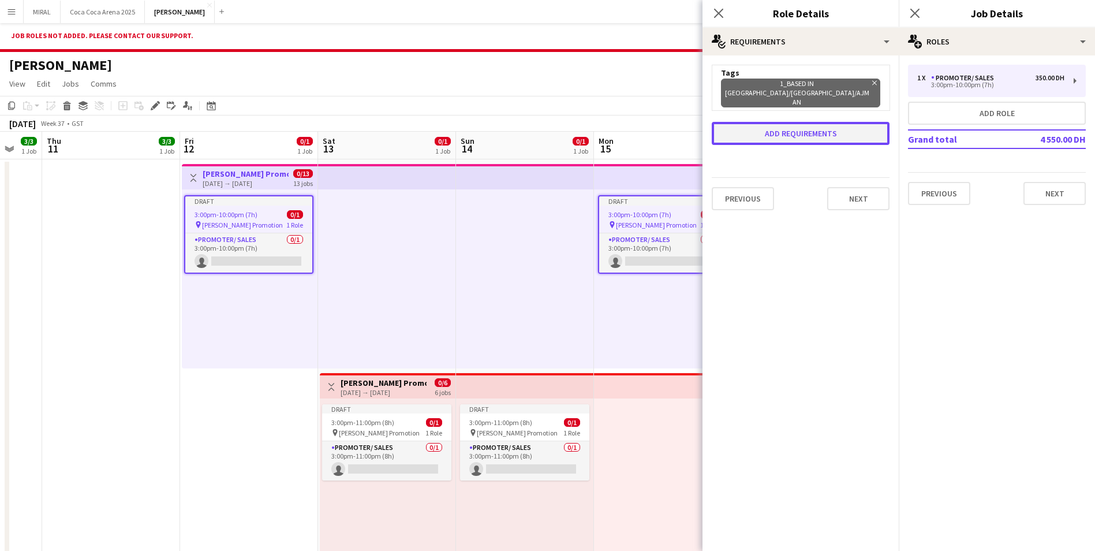
click at [846, 122] on button "Add requirements" at bounding box center [801, 133] width 178 height 23
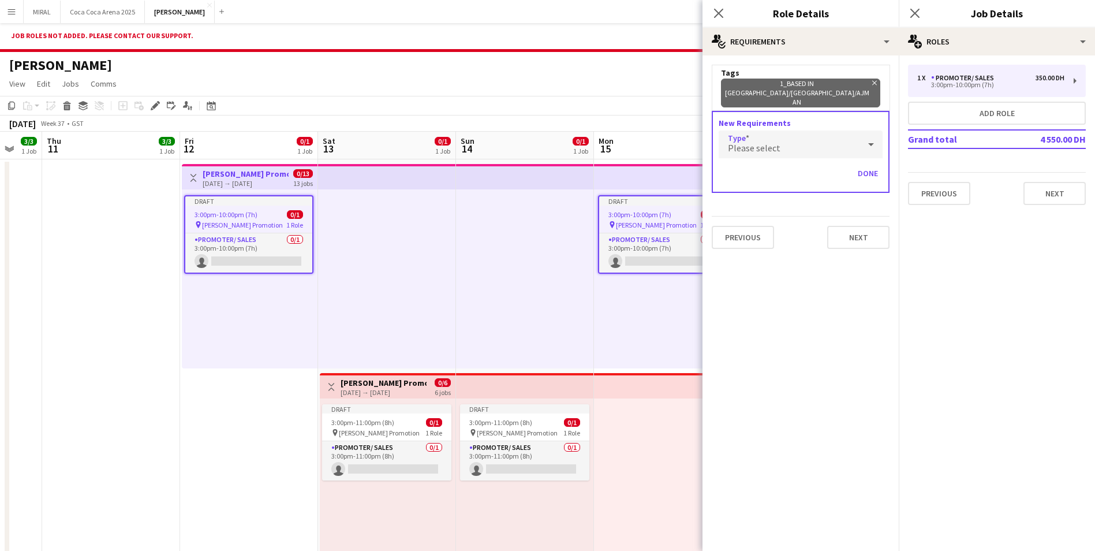
click at [780, 130] on div "Please select" at bounding box center [789, 144] width 141 height 28
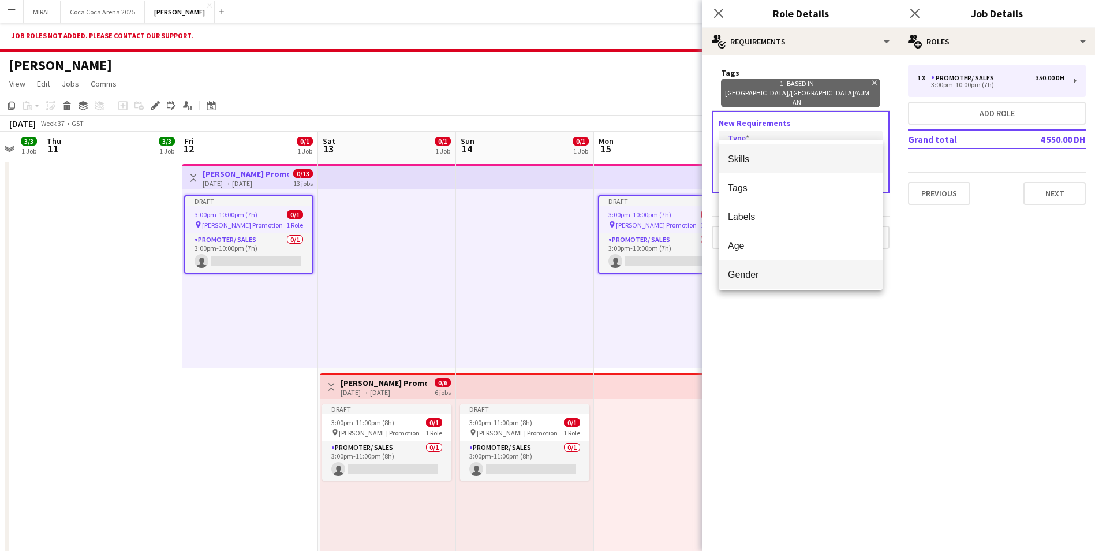
click at [763, 272] on span "Gender" at bounding box center [800, 274] width 145 height 11
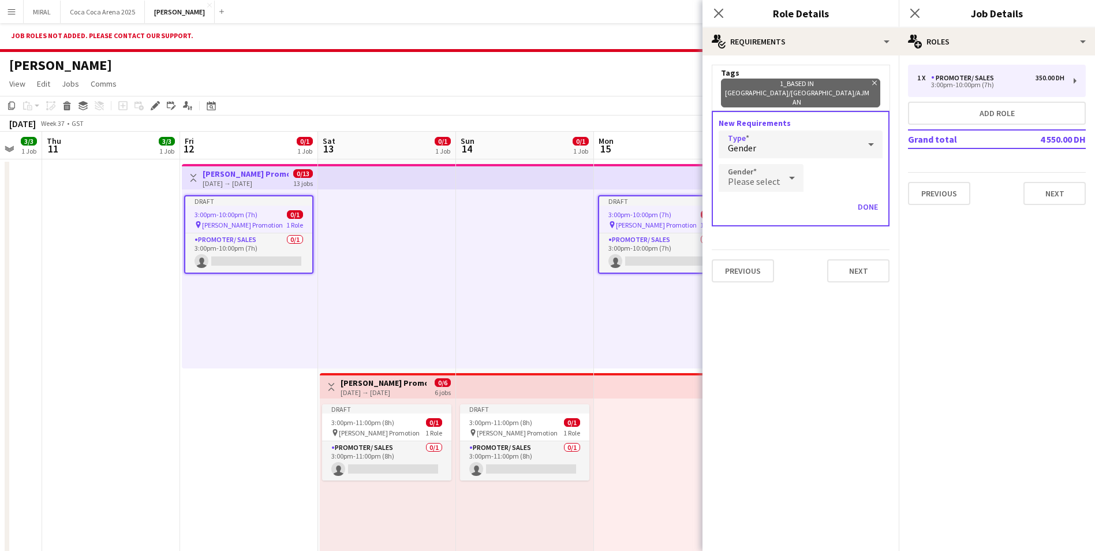
click at [785, 166] on icon at bounding box center [792, 177] width 14 height 23
click at [751, 222] on span "[DEMOGRAPHIC_DATA]" at bounding box center [759, 221] width 63 height 11
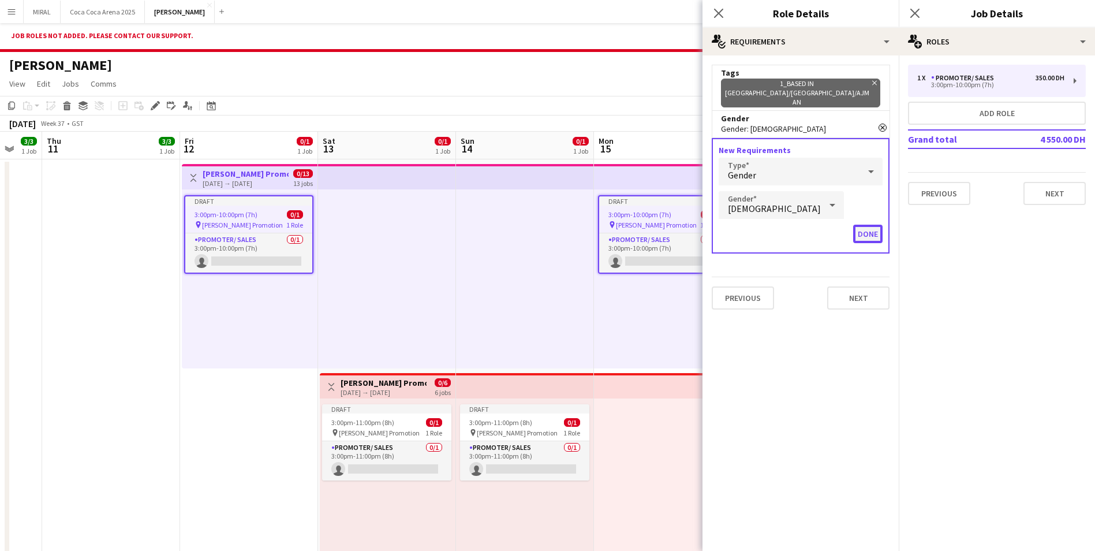
click at [872, 225] on button "Done" at bounding box center [867, 234] width 29 height 18
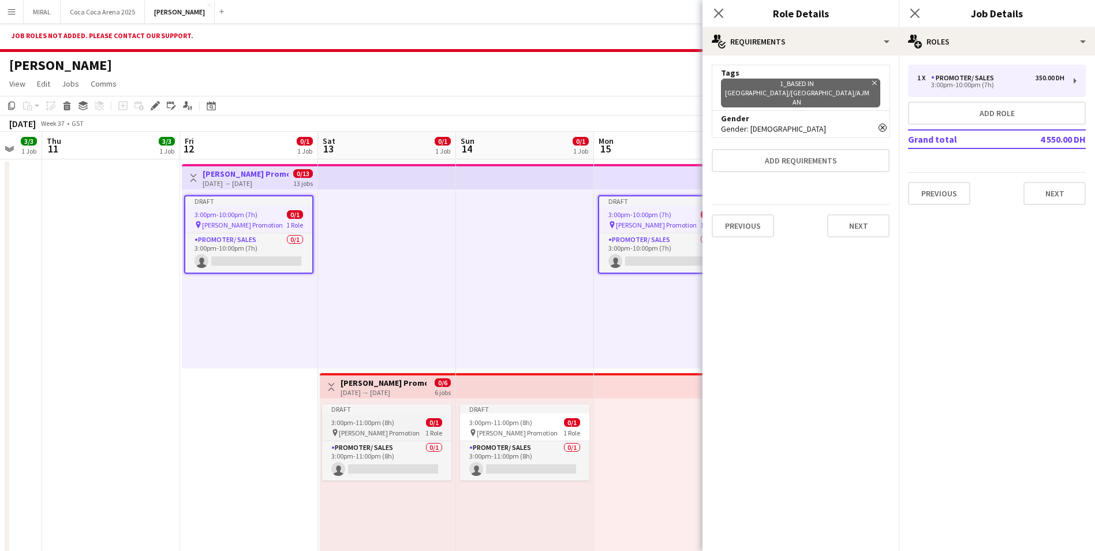
click at [397, 425] on div "3:00pm-11:00pm (8h) 0/1" at bounding box center [386, 422] width 129 height 9
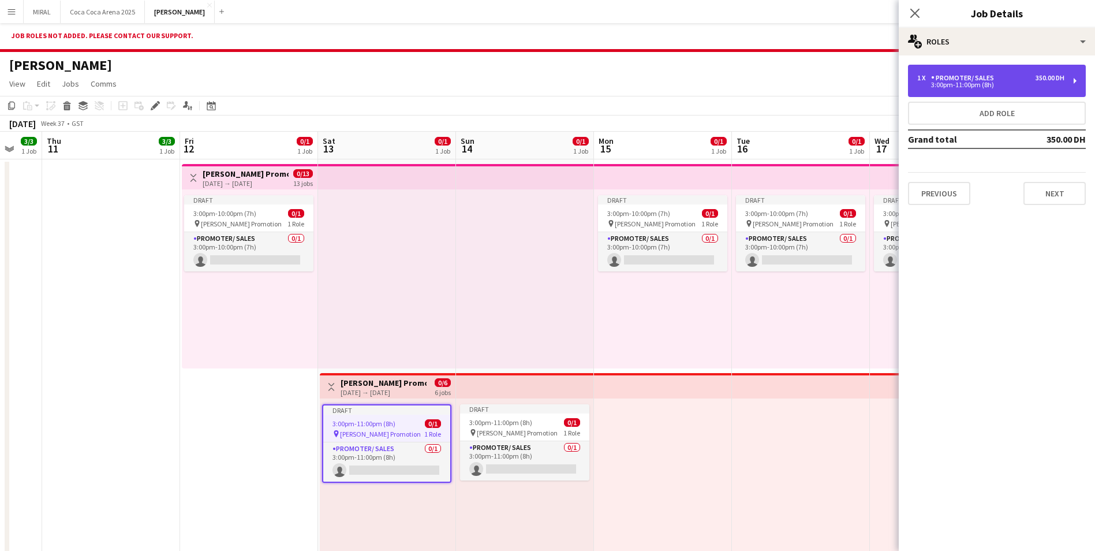
click at [996, 87] on div "3:00pm-11:00pm (8h)" at bounding box center [990, 85] width 147 height 6
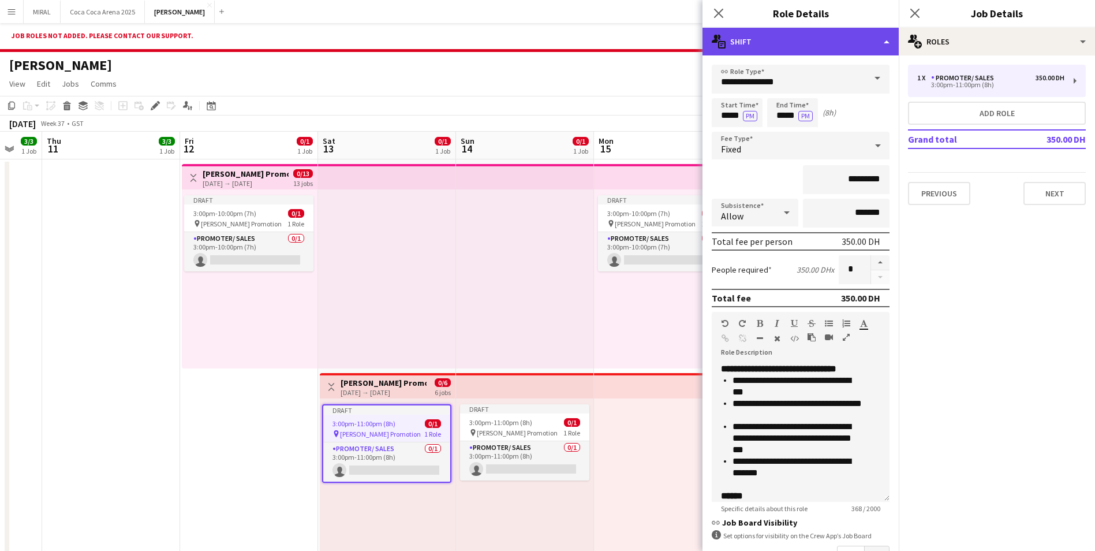
click at [869, 36] on div "multiple-actions-text Shift" at bounding box center [800, 42] width 196 height 28
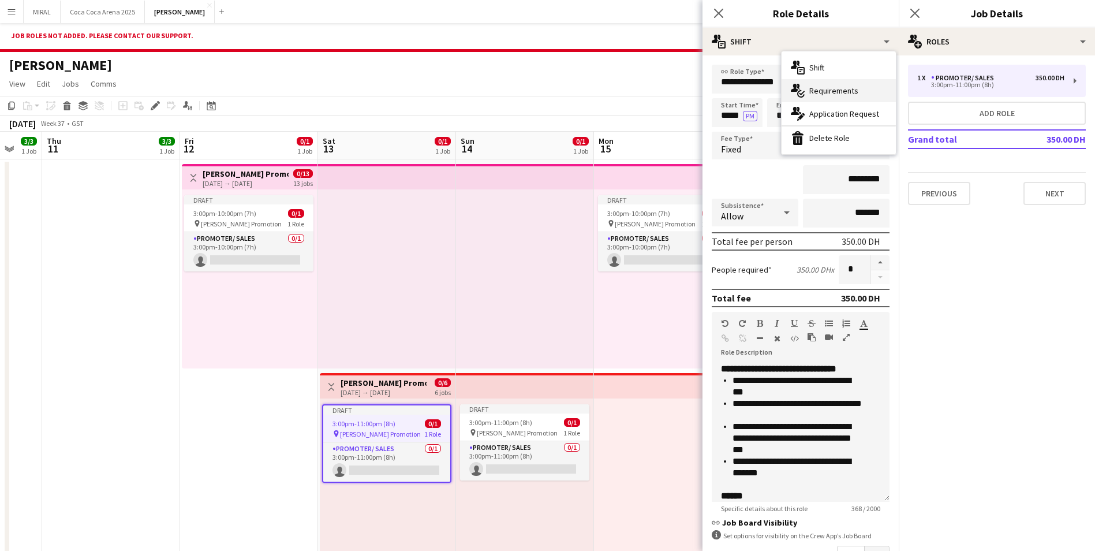
click at [836, 93] on span "Requirements" at bounding box center [833, 90] width 49 height 10
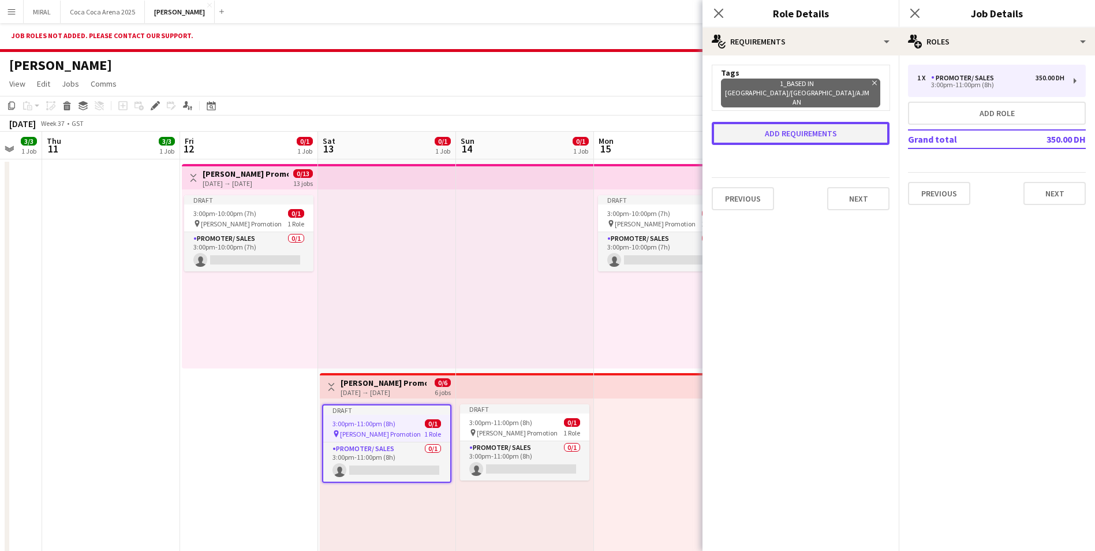
click at [839, 122] on button "Add requirements" at bounding box center [801, 133] width 178 height 23
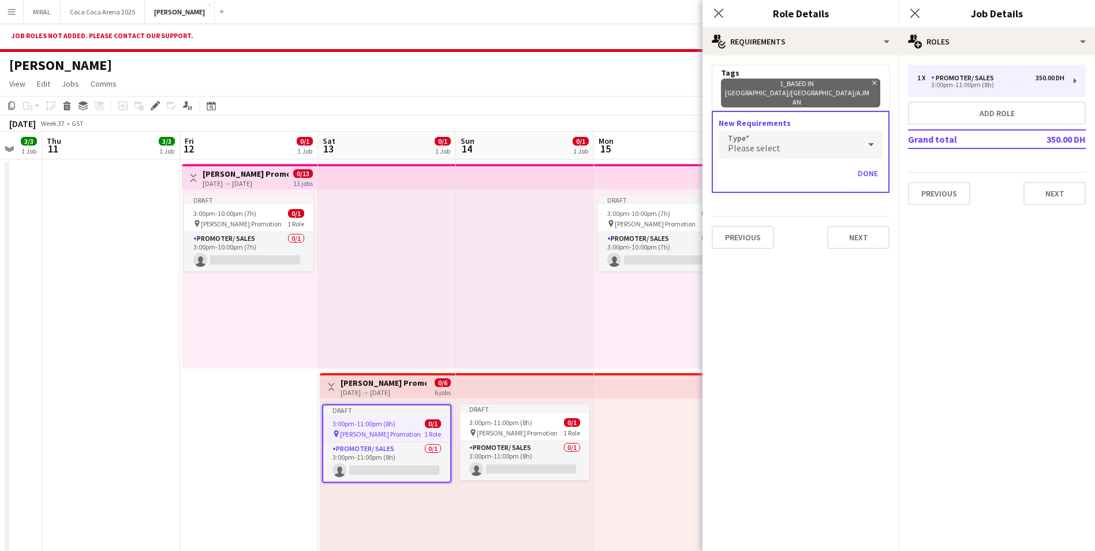
click at [778, 130] on div "Please select" at bounding box center [789, 144] width 141 height 28
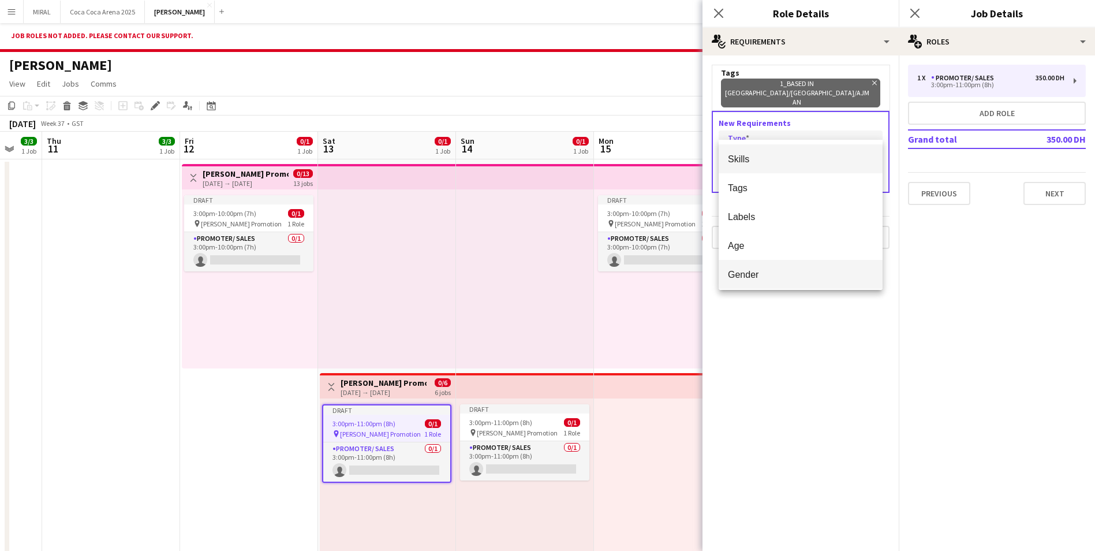
click at [756, 271] on span "Gender" at bounding box center [800, 274] width 145 height 11
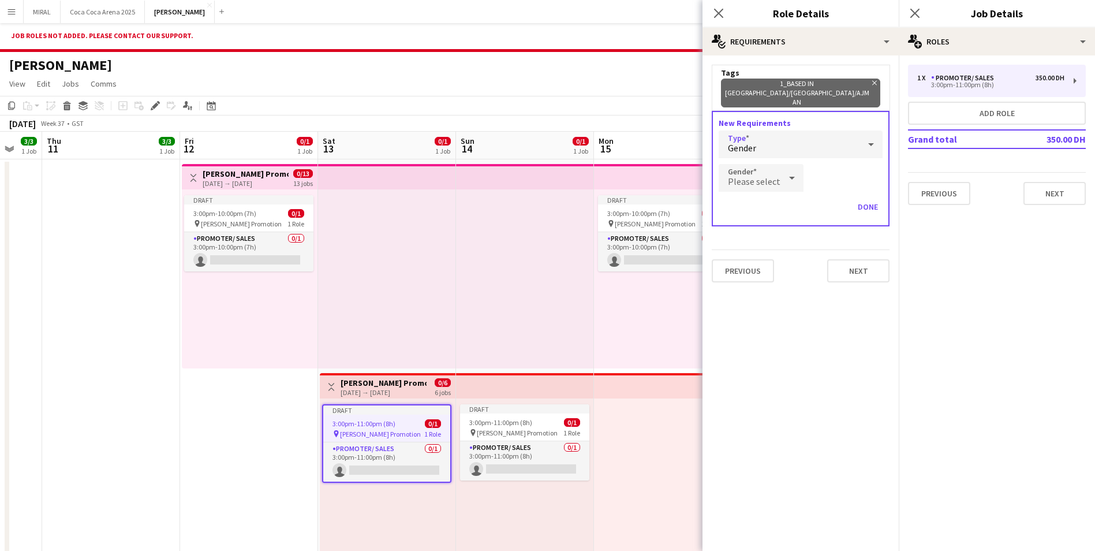
click at [780, 166] on div at bounding box center [791, 177] width 23 height 23
click at [752, 224] on span "[DEMOGRAPHIC_DATA]" at bounding box center [759, 221] width 63 height 11
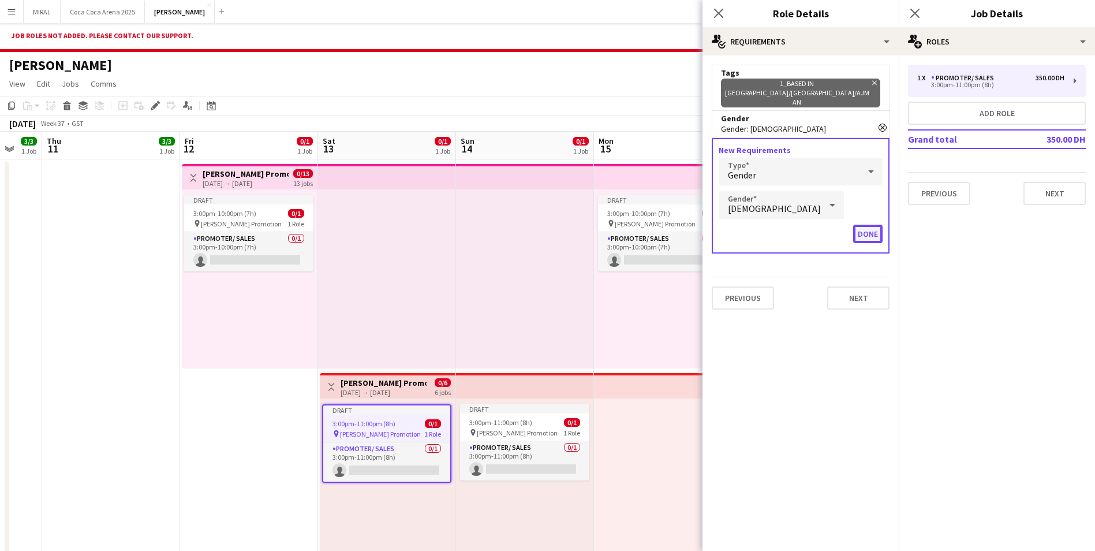
click at [870, 225] on button "Done" at bounding box center [867, 234] width 29 height 18
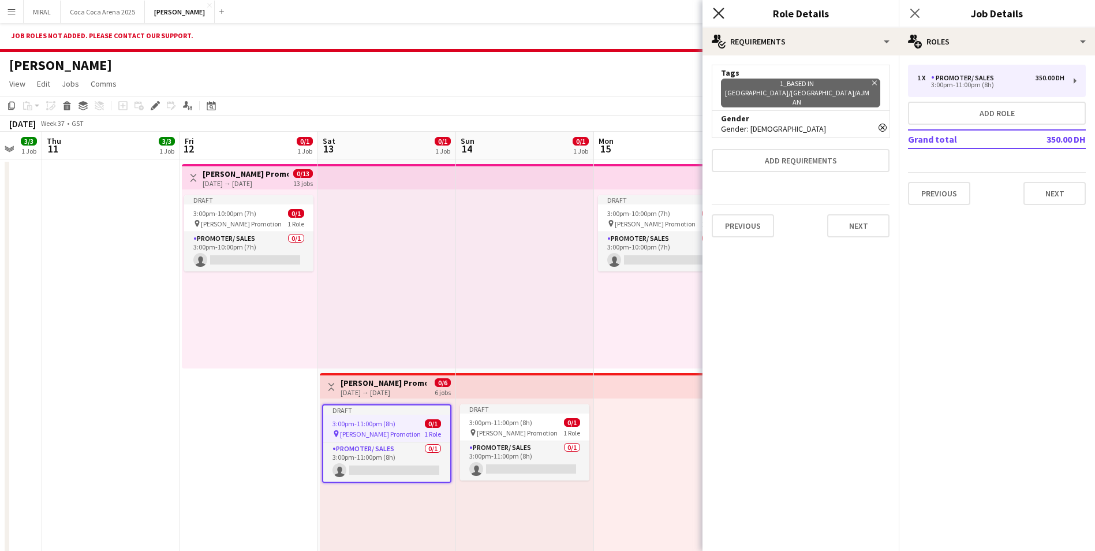
click at [720, 10] on icon "Close pop-in" at bounding box center [718, 13] width 11 height 11
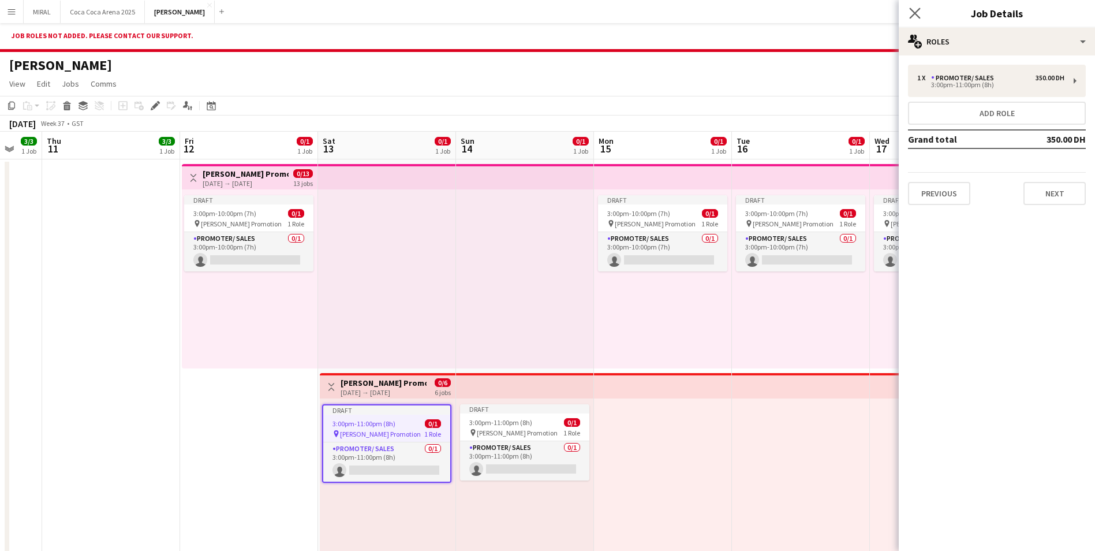
click at [910, 5] on app-icon "Close pop-in" at bounding box center [915, 13] width 17 height 17
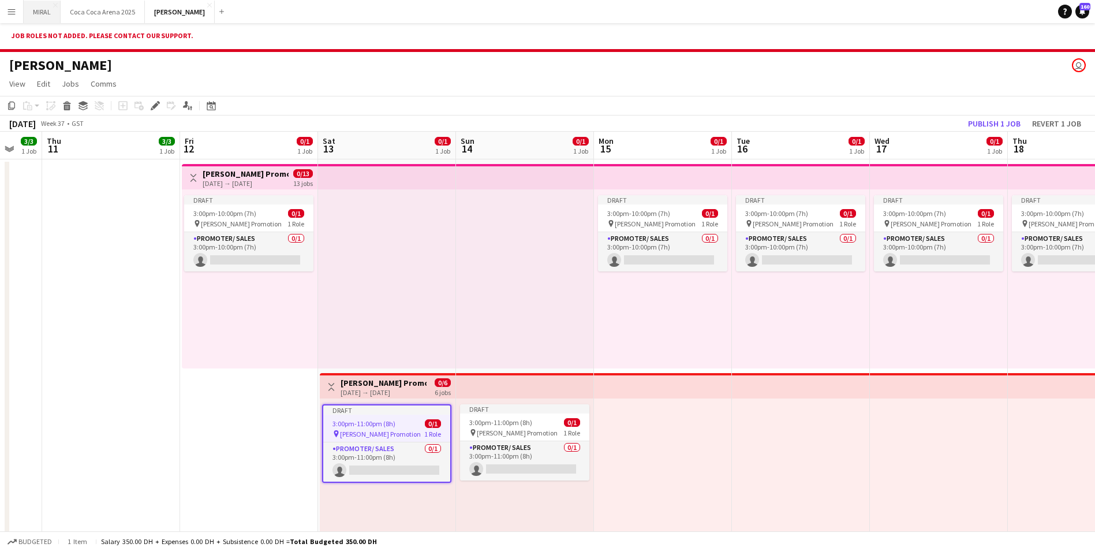
click at [42, 9] on button "MIRAL Close" at bounding box center [42, 12] width 37 height 23
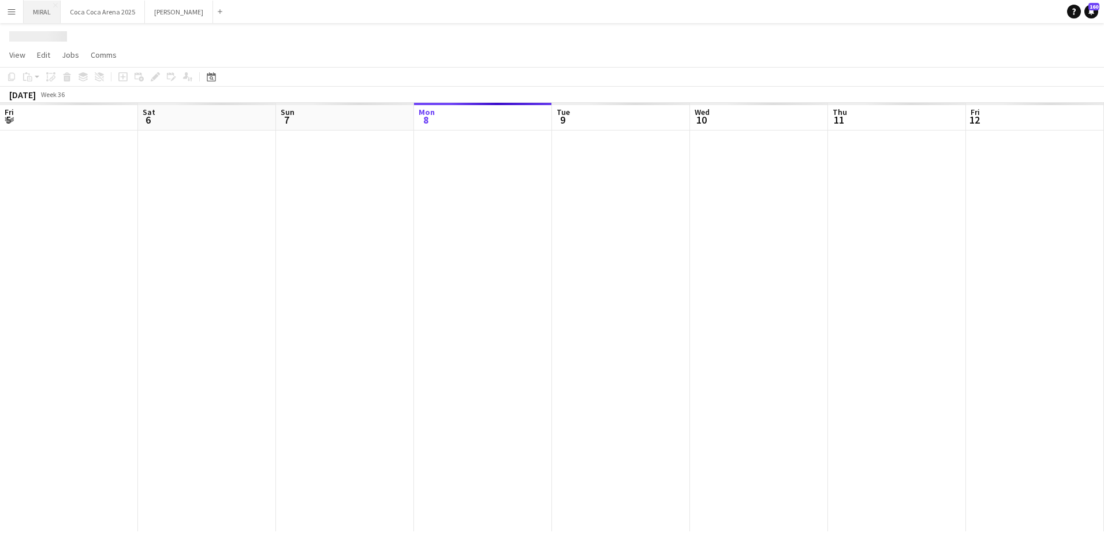
scroll to position [0, 276]
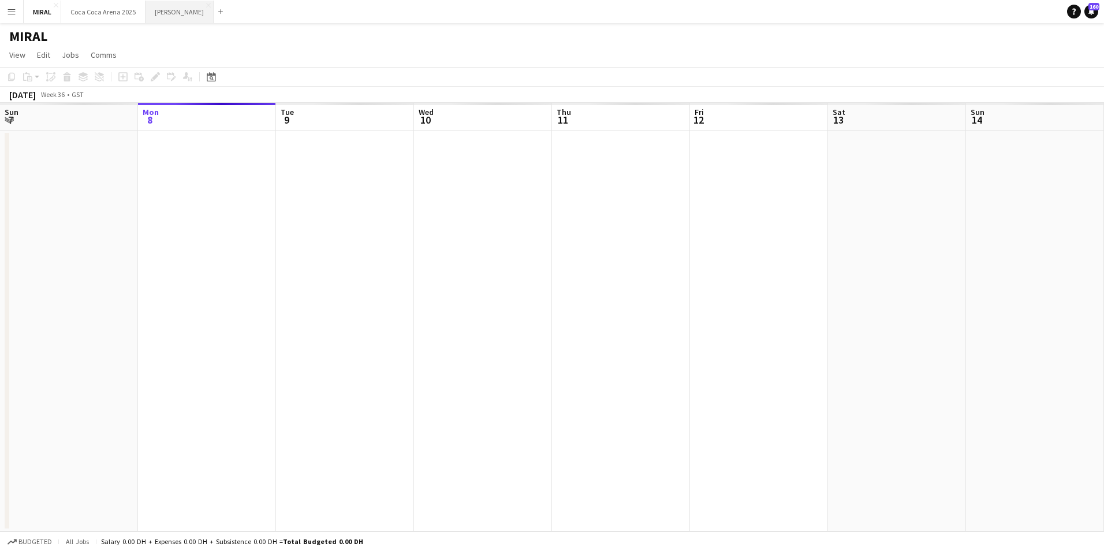
click at [159, 5] on button "[PERSON_NAME]" at bounding box center [179, 12] width 68 height 23
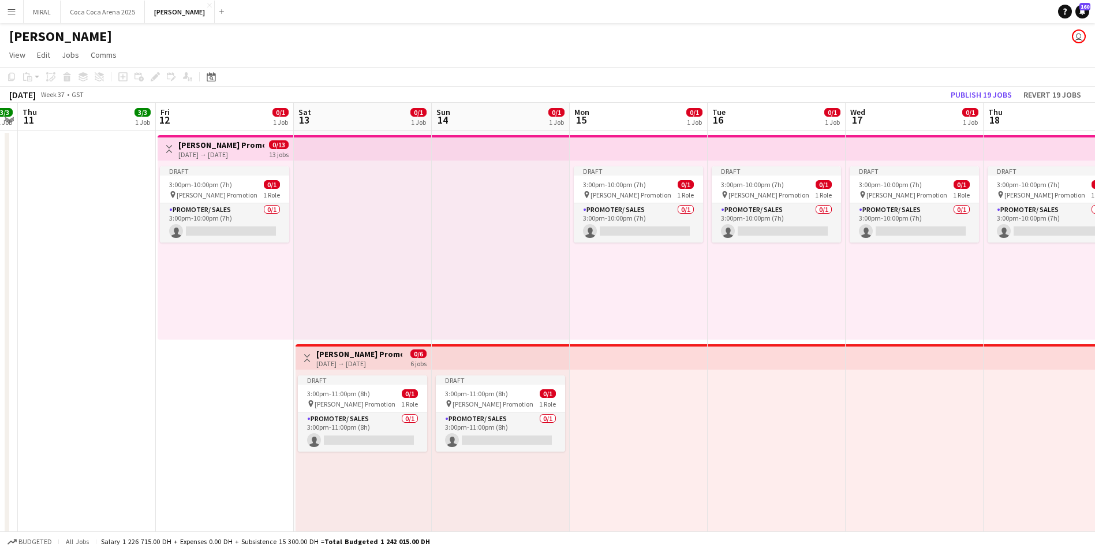
scroll to position [0, 408]
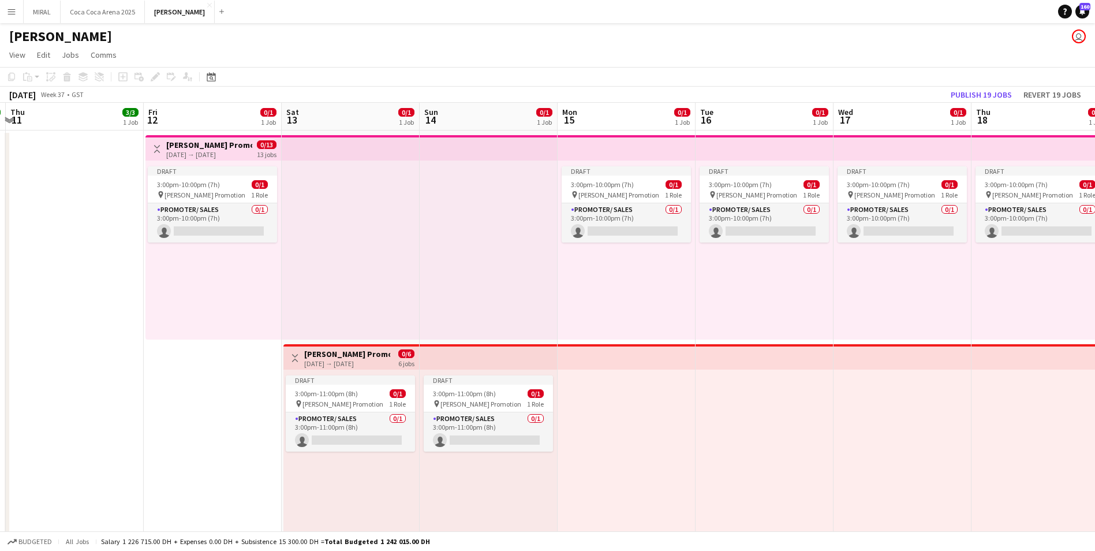
drag, startPoint x: 887, startPoint y: 282, endPoint x: 341, endPoint y: 275, distance: 546.1
click at [341, 275] on app-calendar-viewport "Mon 8 Tue 9 5/8 2 Jobs Wed 10 3/3 1 Job Thu 11 3/3 1 Job Fri 12 0/1 1 Job Sat 1…" at bounding box center [547, 470] width 1095 height 735
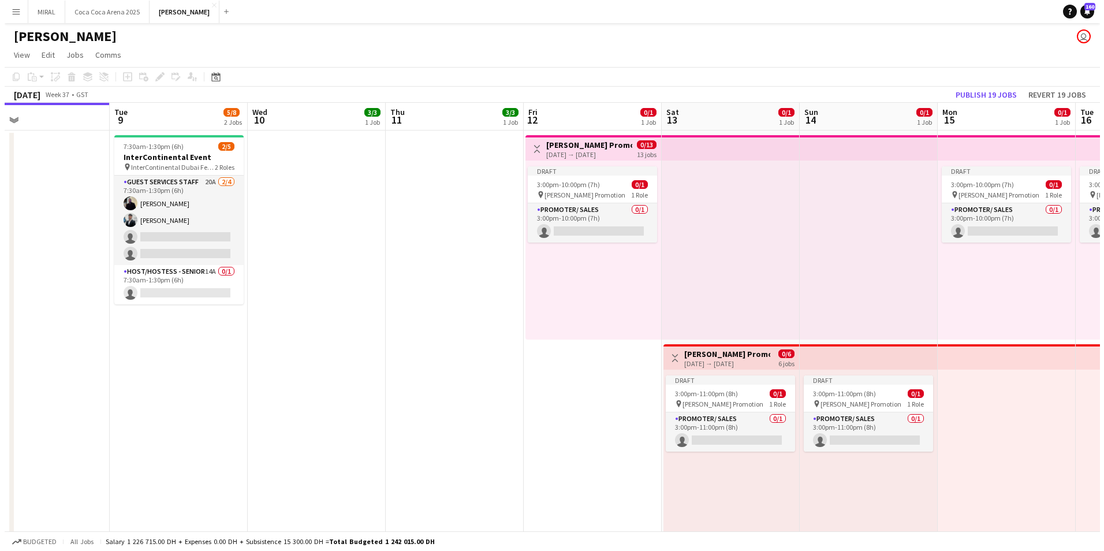
scroll to position [0, 302]
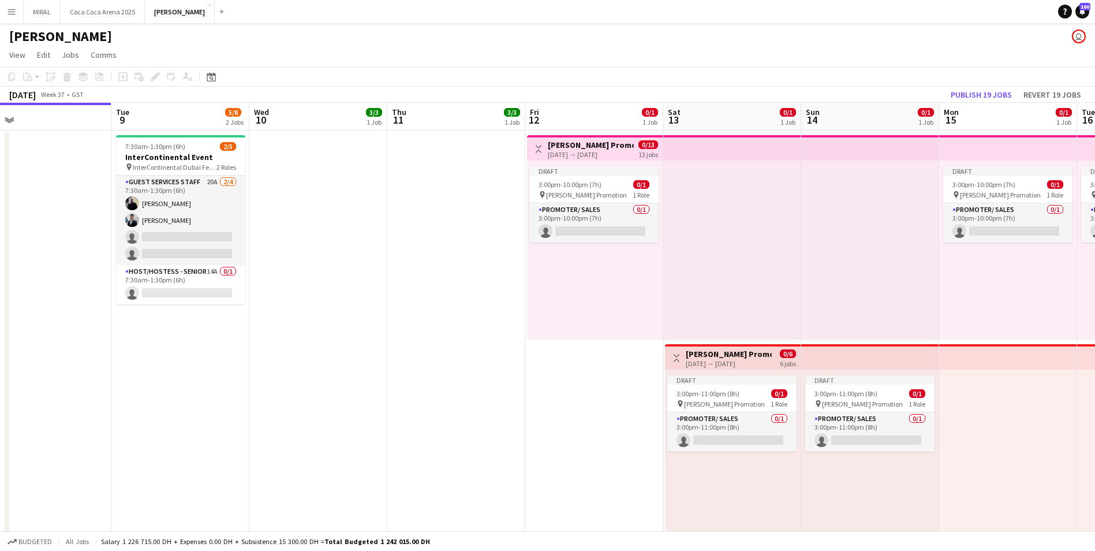
drag, startPoint x: 492, startPoint y: 271, endPoint x: 874, endPoint y: 278, distance: 381.6
click at [874, 278] on app-calendar-viewport "Sat 6 1/1 1 Job Sun 7 1/1 1 Job Mon 8 Tue 9 5/8 2 Jobs Wed 10 3/3 1 Job Thu 11 …" at bounding box center [547, 470] width 1095 height 735
click at [43, 14] on button "MIRAL Close" at bounding box center [42, 12] width 37 height 23
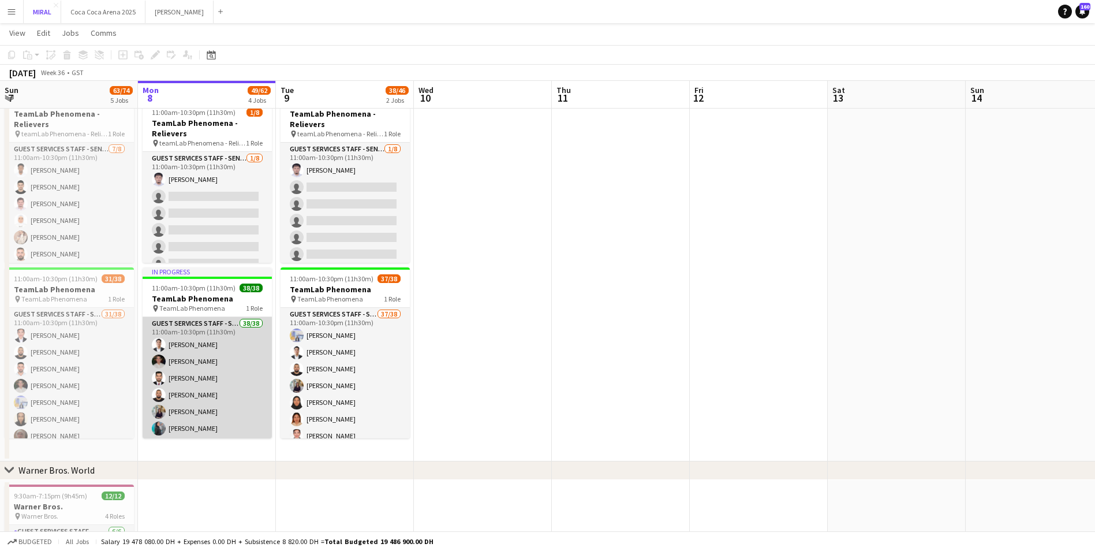
scroll to position [58, 0]
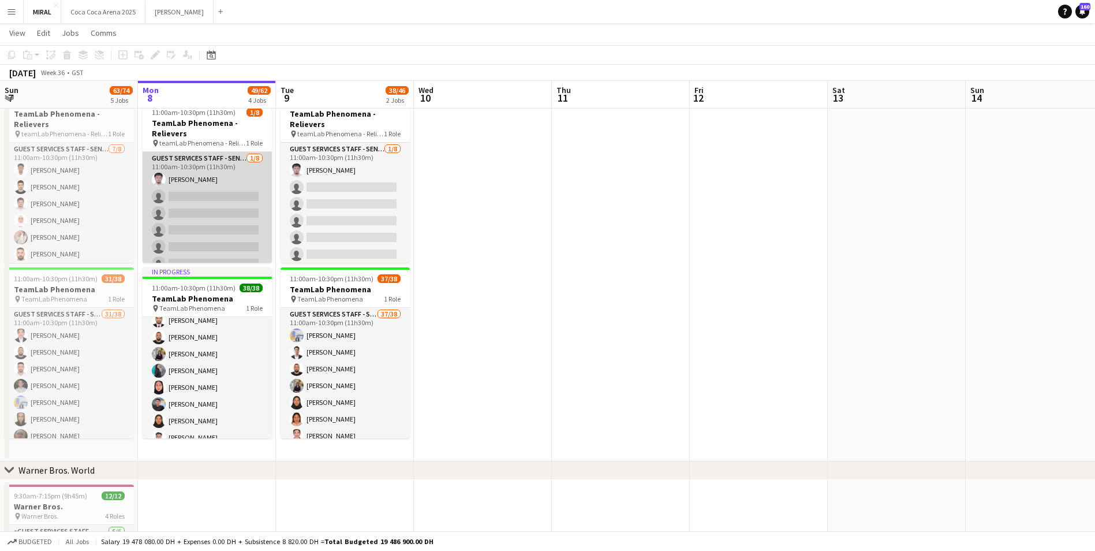
click at [170, 214] on app-card-role "Guest Services Staff - Senior 1/8 11:00am-10:30pm (11h30m) Abdulrahman Sameeh s…" at bounding box center [207, 230] width 129 height 156
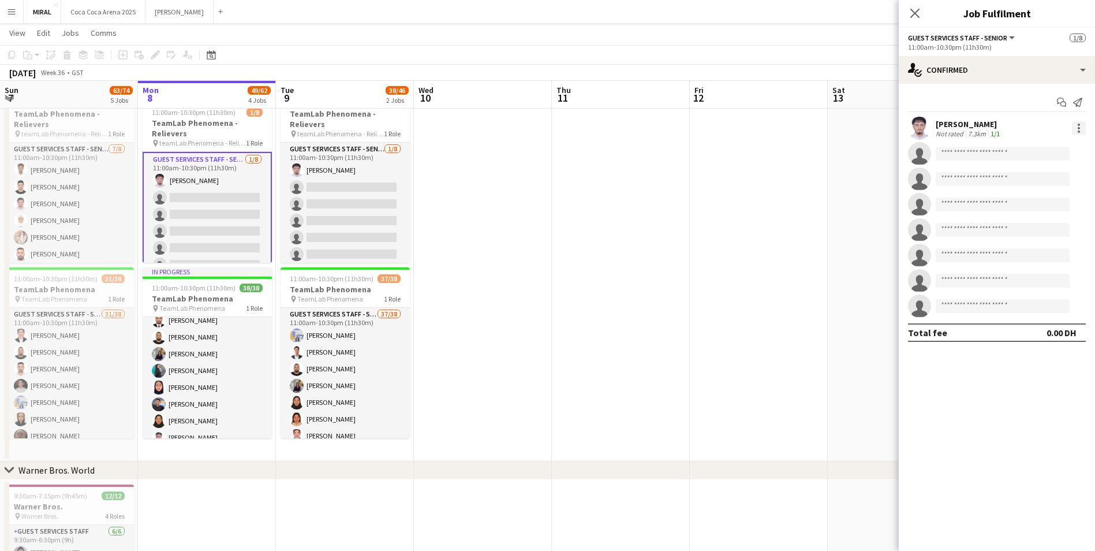
click at [1077, 124] on div at bounding box center [1079, 128] width 14 height 14
click at [1041, 260] on span "Remove" at bounding box center [1041, 260] width 72 height 10
click at [212, 227] on app-card-role "Guest Services Staff - Senior 0/8 11:00am-10:30pm (11h30m) single-neutral-actio…" at bounding box center [207, 231] width 129 height 159
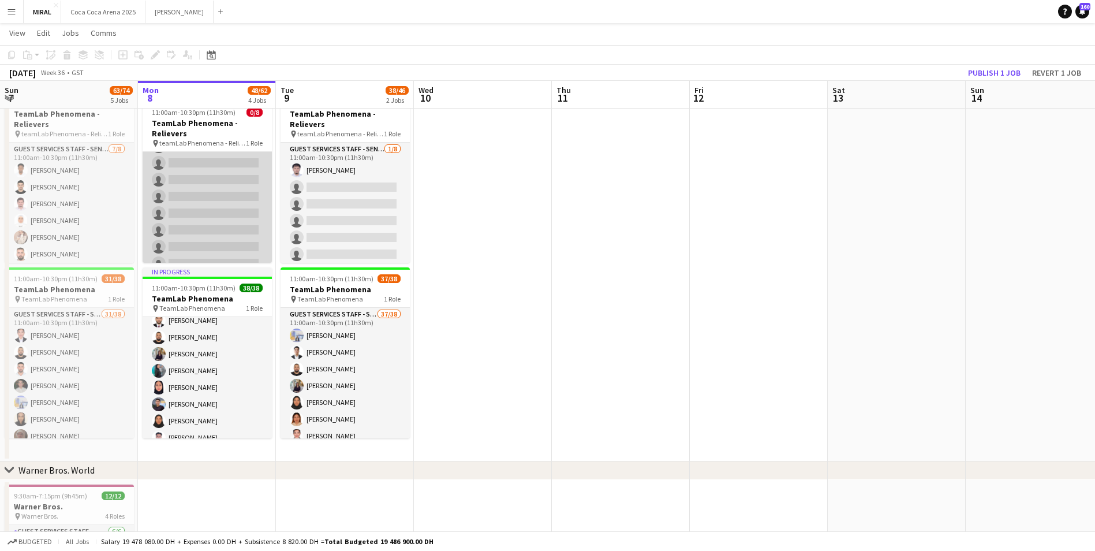
scroll to position [46, 0]
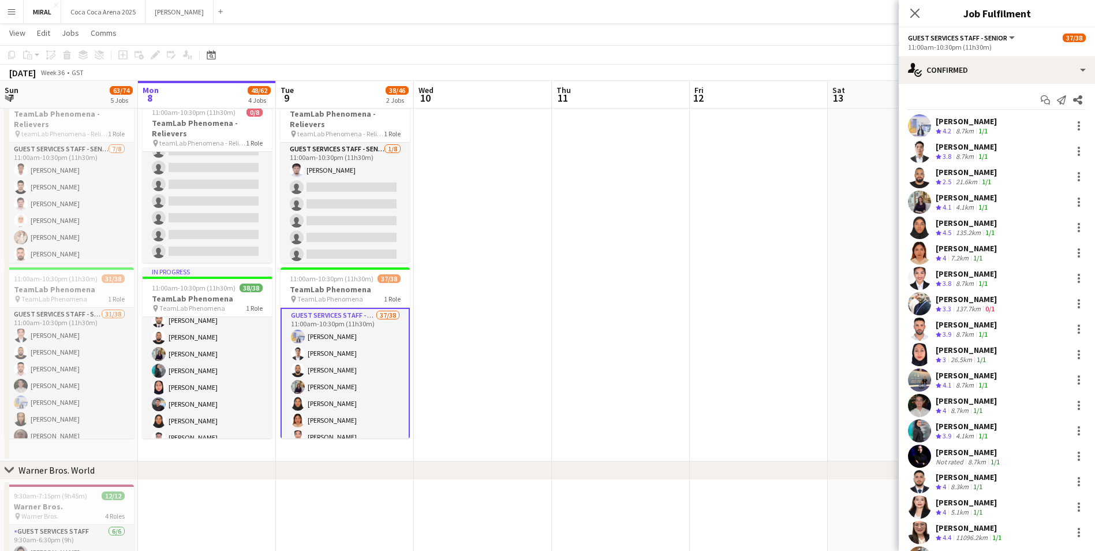
scroll to position [0, 0]
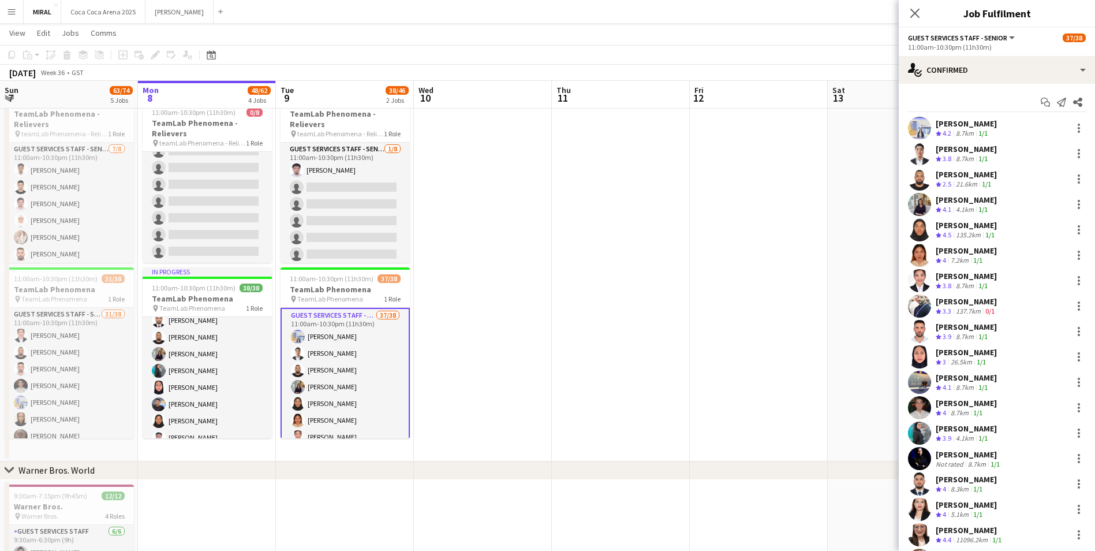
click at [700, 257] on app-date-cell at bounding box center [759, 274] width 138 height 374
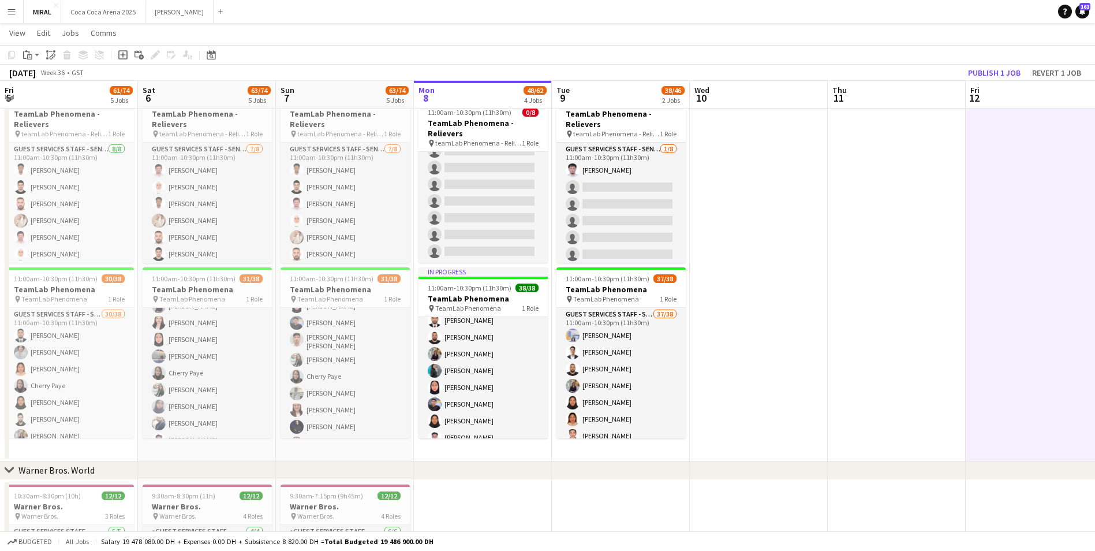
scroll to position [185, 0]
click at [734, 296] on app-date-cell at bounding box center [759, 274] width 138 height 374
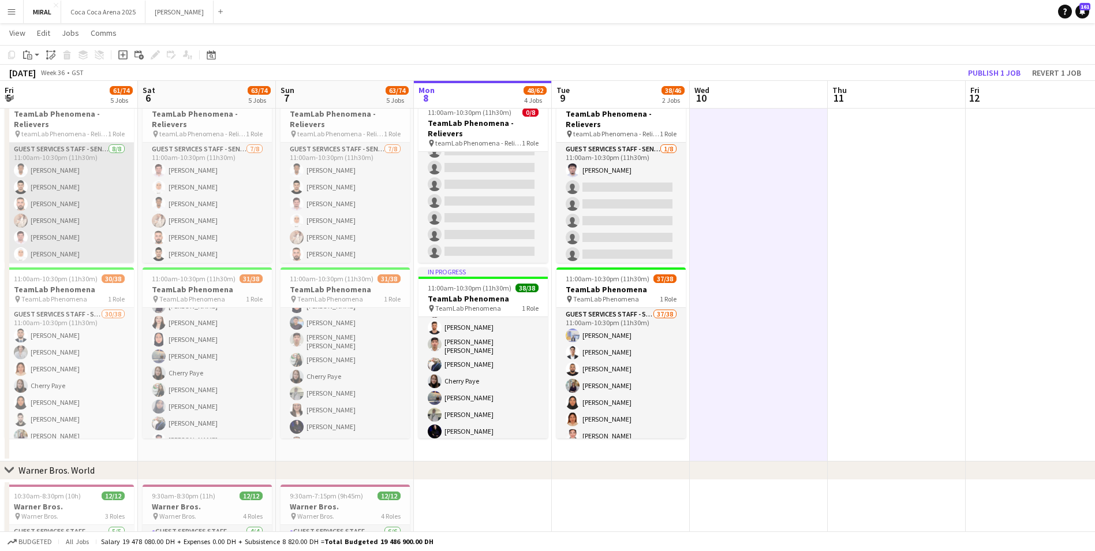
click at [100, 212] on app-card-role "Guest Services Staff - Senior 8/8 11:00am-10:30pm (11h30m) Marwan Yousif Hamed …" at bounding box center [69, 221] width 129 height 156
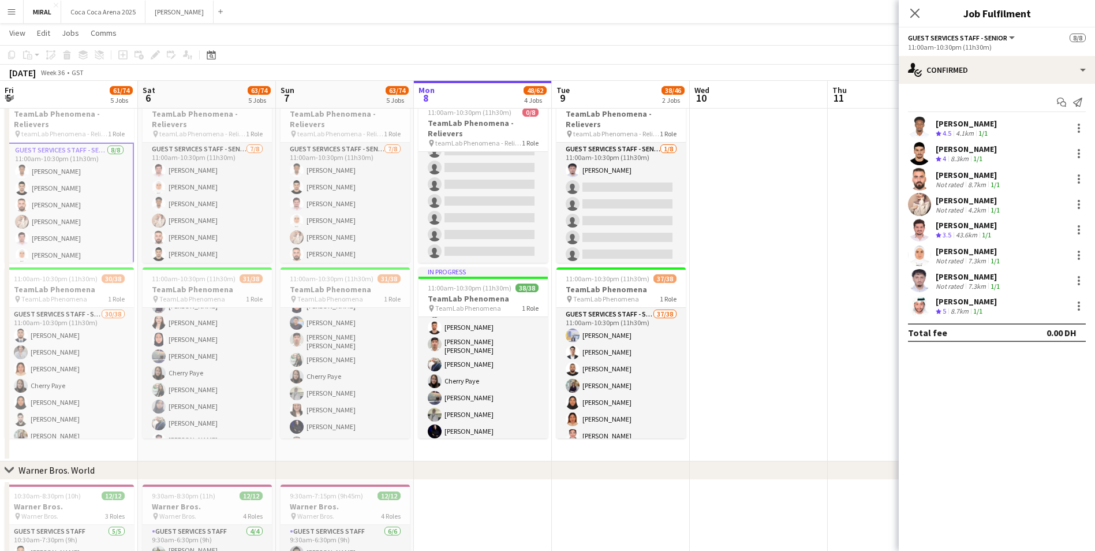
click at [87, 185] on app-card-role "Guest Services Staff - Senior 8/8 11:00am-10:30pm (11h30m) Marwan Yousif Hamed …" at bounding box center [69, 222] width 129 height 159
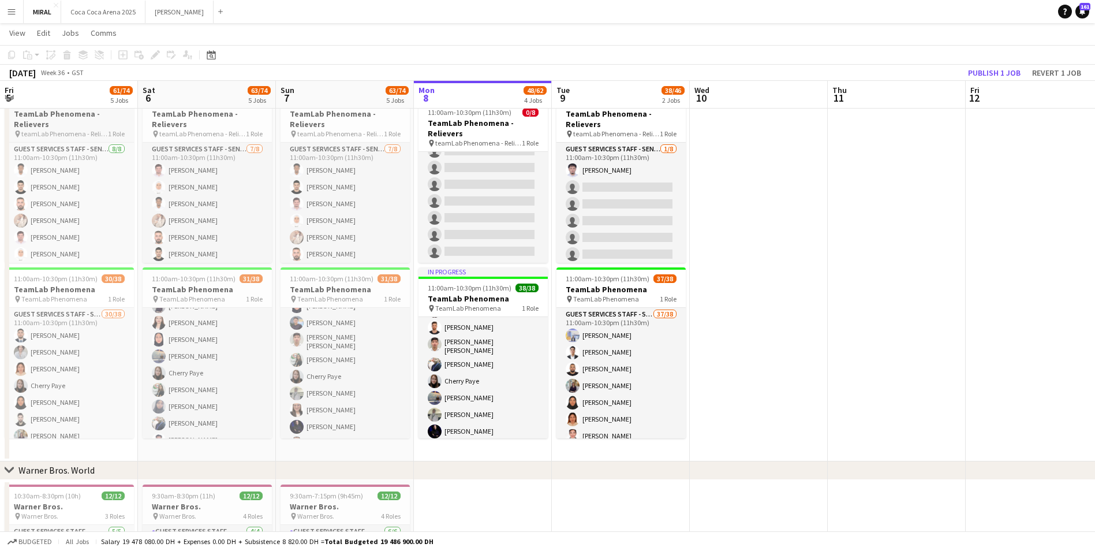
click at [83, 128] on h3 "TeamLab Phenomena - Relievers" at bounding box center [69, 119] width 129 height 21
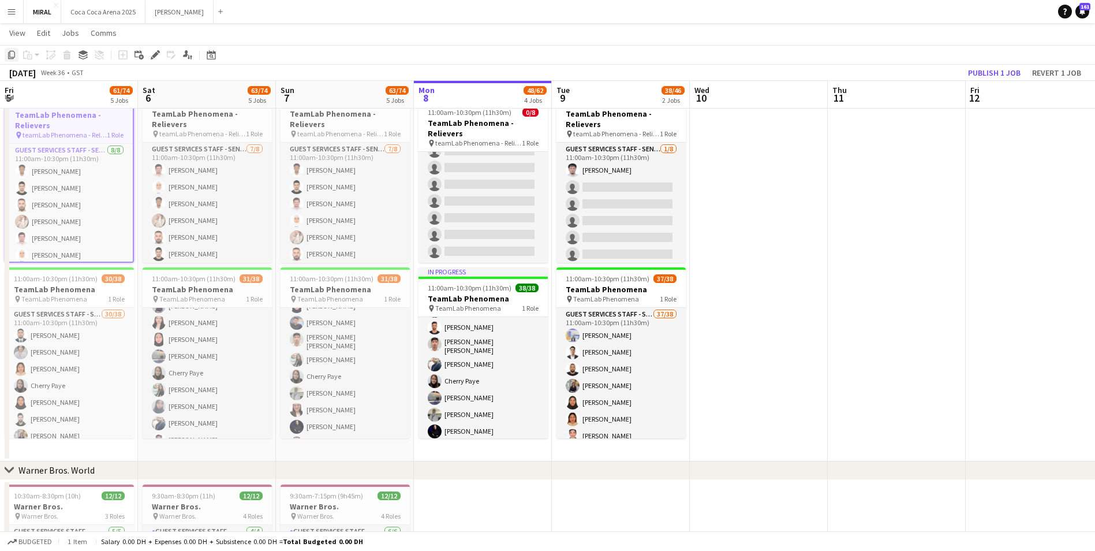
click at [12, 55] on icon "Copy" at bounding box center [11, 54] width 9 height 9
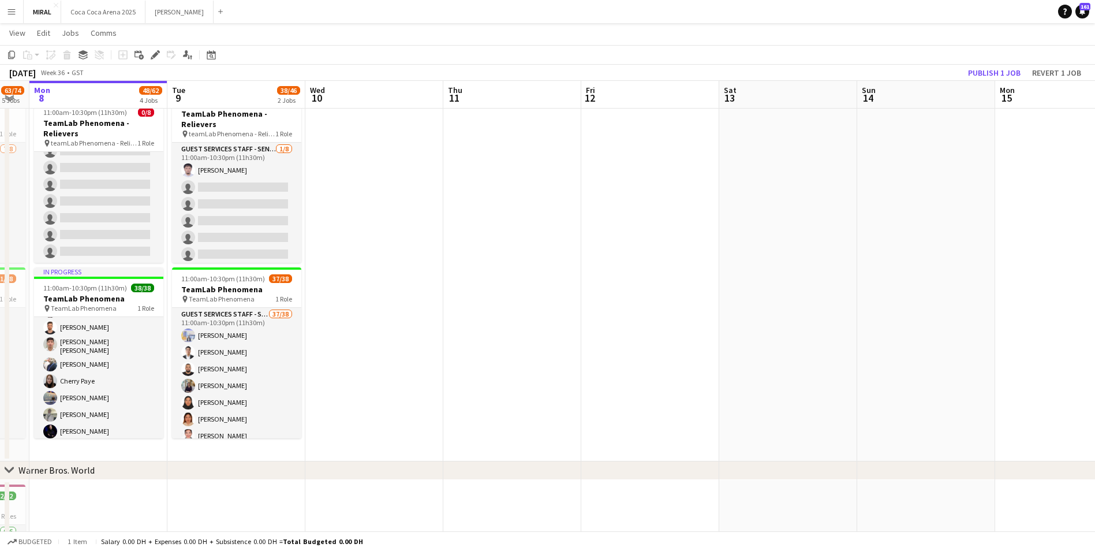
scroll to position [0, 402]
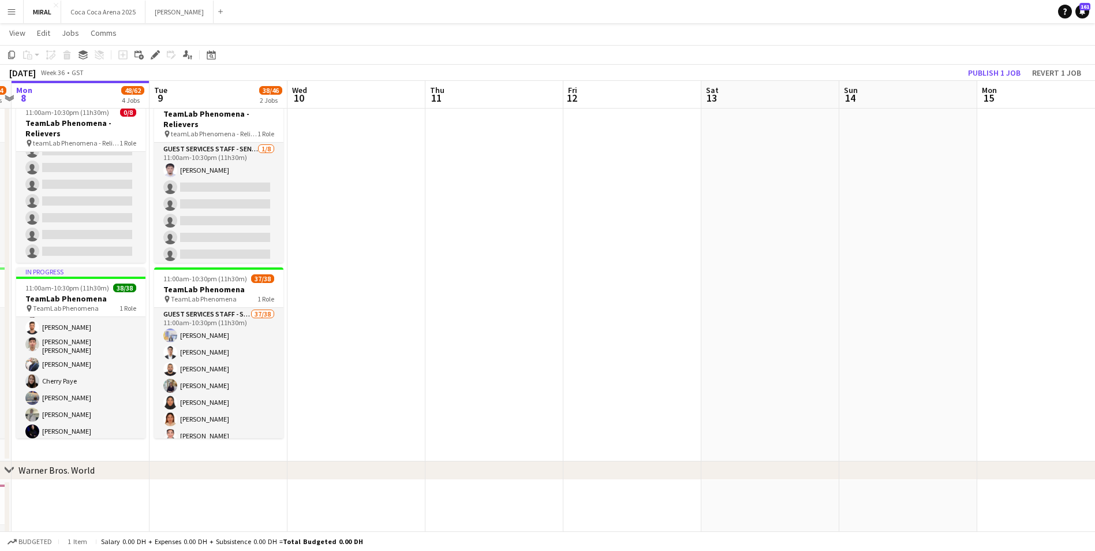
drag, startPoint x: 777, startPoint y: 184, endPoint x: 375, endPoint y: 178, distance: 402.4
click at [375, 178] on app-calendar-viewport "Fri 5 61/74 5 Jobs Sat 6 63/74 5 Jobs Sun 7 63/74 5 Jobs Mon 8 48/62 4 Jobs Tue…" at bounding box center [547, 193] width 1095 height 1105
click at [335, 149] on app-date-cell at bounding box center [356, 274] width 138 height 374
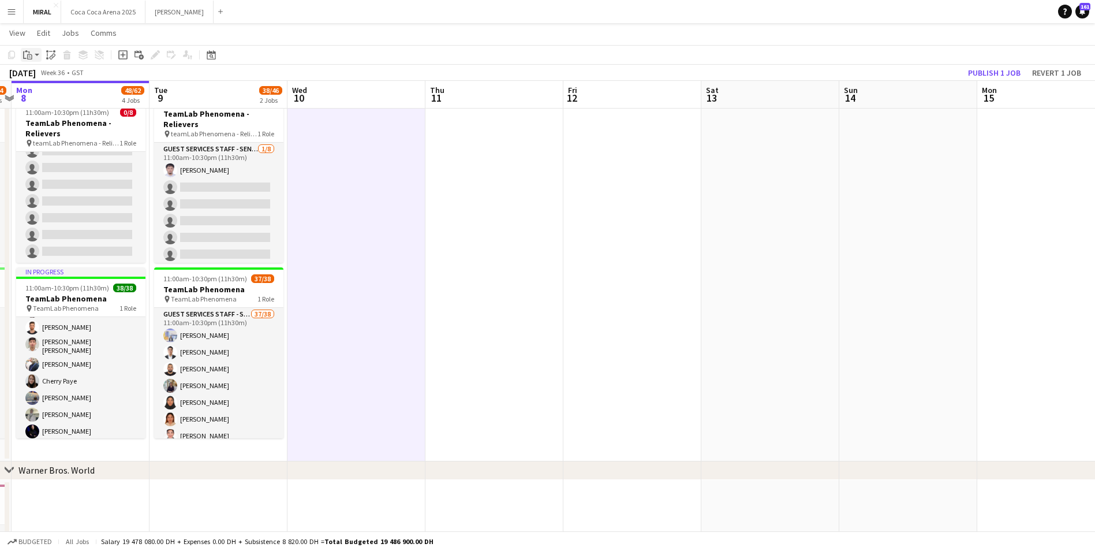
click at [27, 57] on icon "Paste" at bounding box center [27, 54] width 9 height 9
click at [81, 98] on link "Paste with crew Ctrl+Shift+V" at bounding box center [85, 96] width 109 height 10
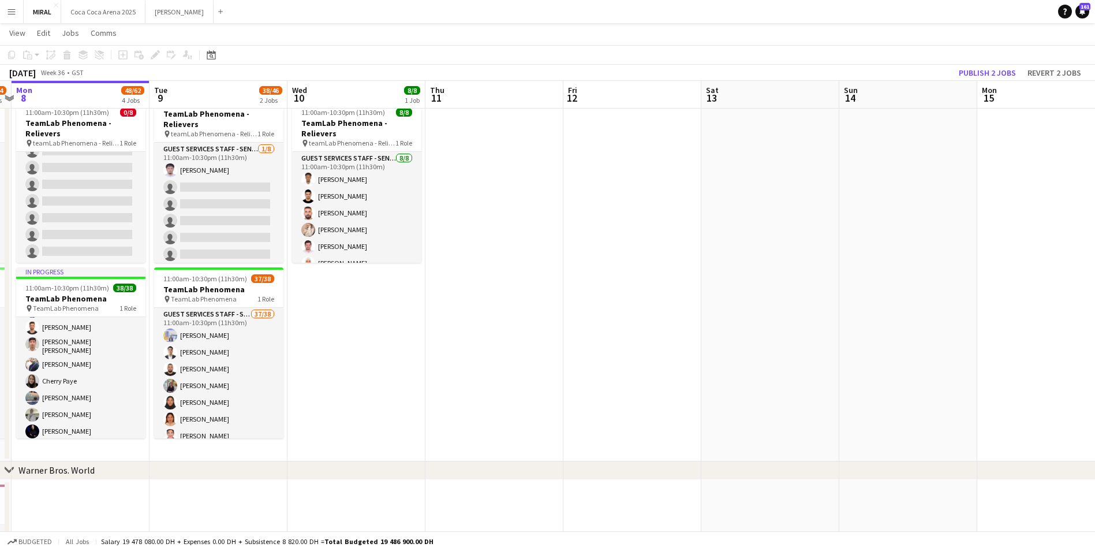
click at [507, 188] on app-date-cell at bounding box center [494, 274] width 138 height 374
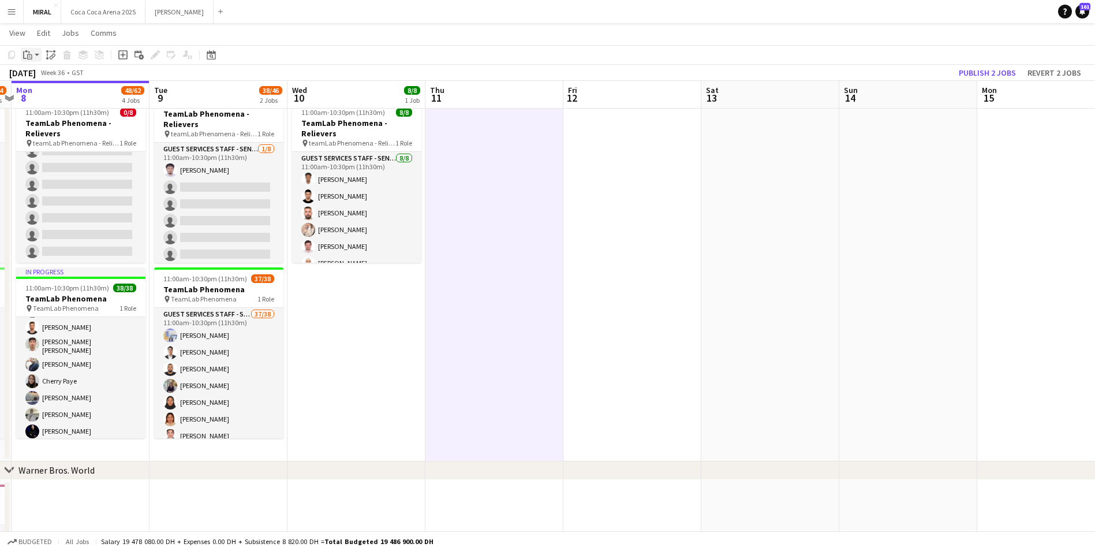
click at [36, 55] on app-action-btn "Paste" at bounding box center [31, 55] width 21 height 14
click at [48, 96] on link "Paste with crew Ctrl+Shift+V" at bounding box center [85, 96] width 109 height 10
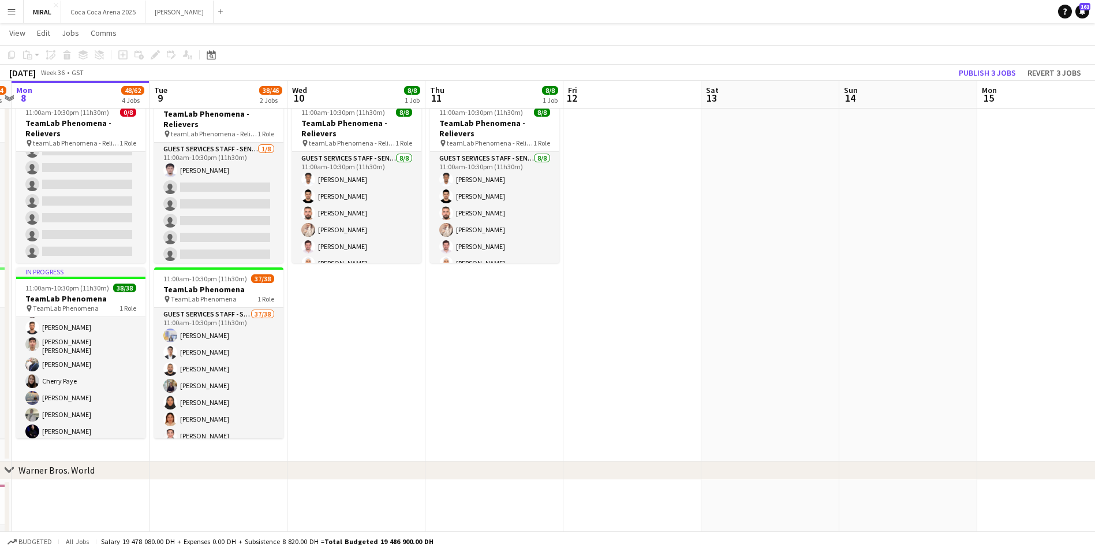
click at [623, 150] on app-date-cell at bounding box center [632, 274] width 138 height 374
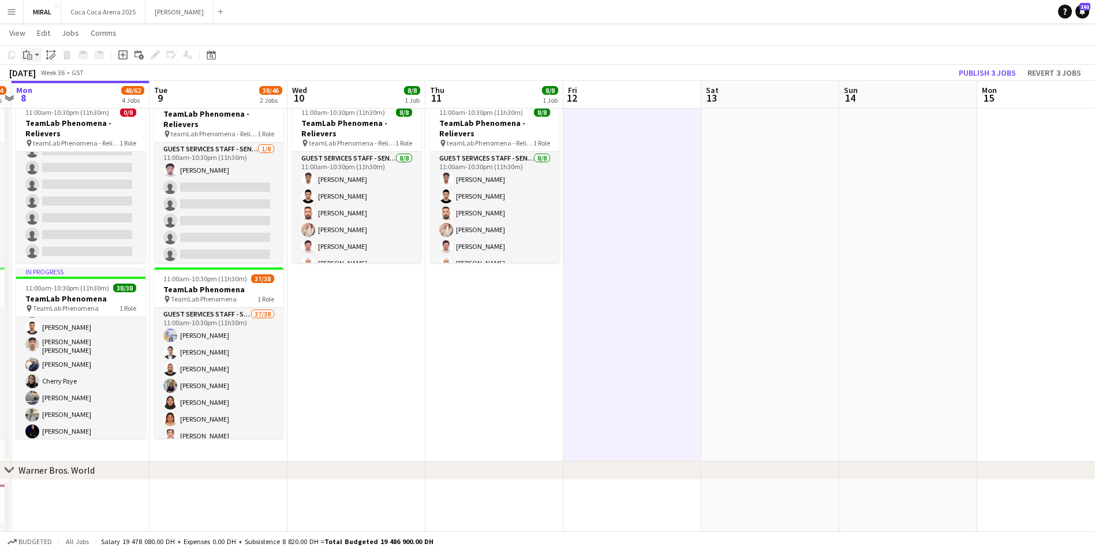
click at [31, 54] on icon at bounding box center [29, 56] width 5 height 5
click at [39, 98] on link "Paste with crew Ctrl+Shift+V" at bounding box center [85, 96] width 109 height 10
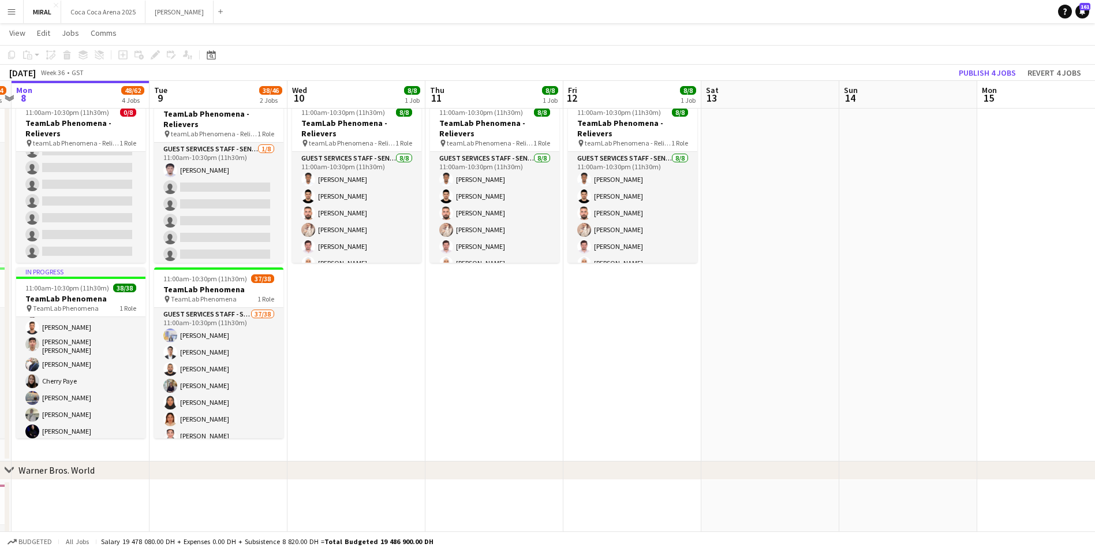
click at [768, 213] on app-date-cell at bounding box center [770, 274] width 138 height 374
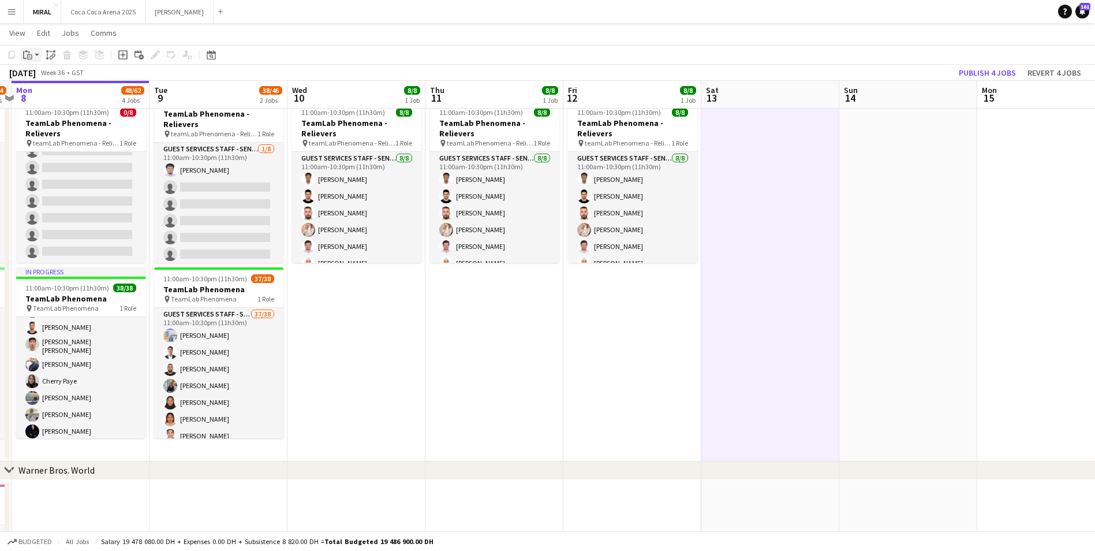
click at [33, 57] on div "Paste" at bounding box center [28, 55] width 14 height 14
click at [110, 96] on icon "Ctrl+Shift+V" at bounding box center [119, 96] width 40 height 10
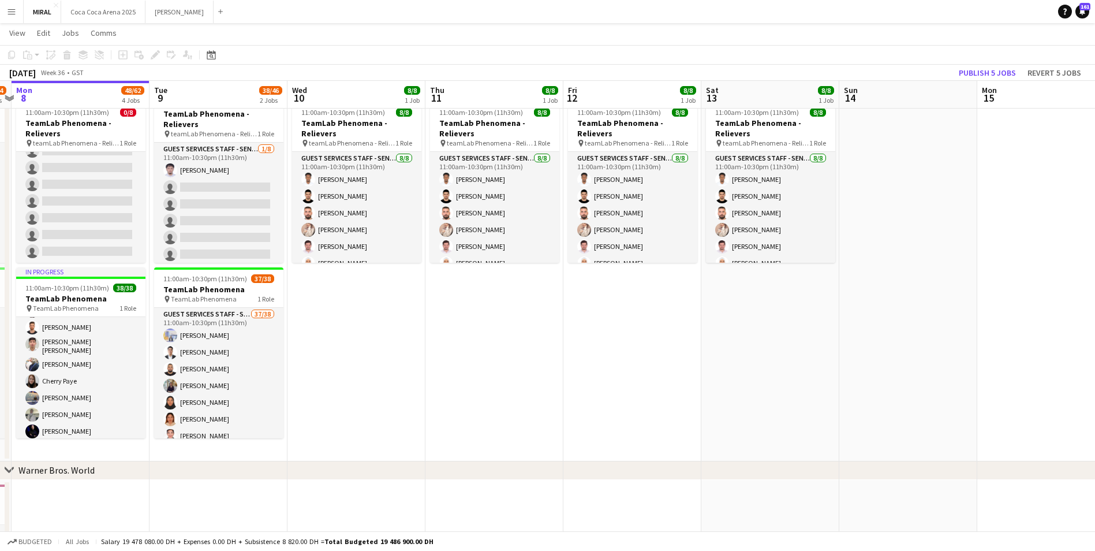
click at [911, 197] on app-date-cell at bounding box center [908, 274] width 138 height 374
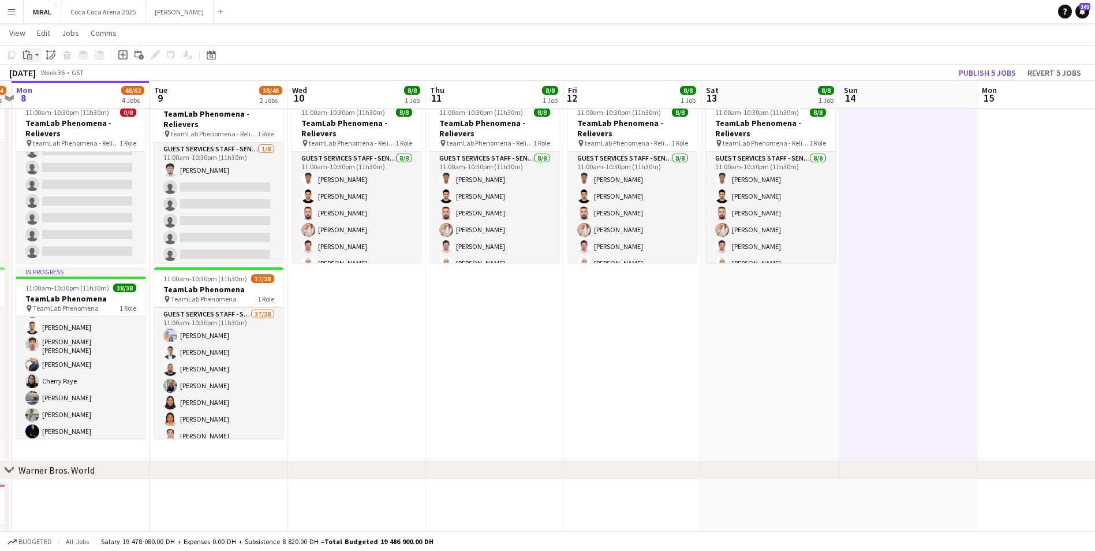
click at [24, 53] on icon "Paste" at bounding box center [27, 54] width 9 height 9
click at [47, 96] on link "Paste with crew Ctrl+Shift+V" at bounding box center [85, 96] width 109 height 10
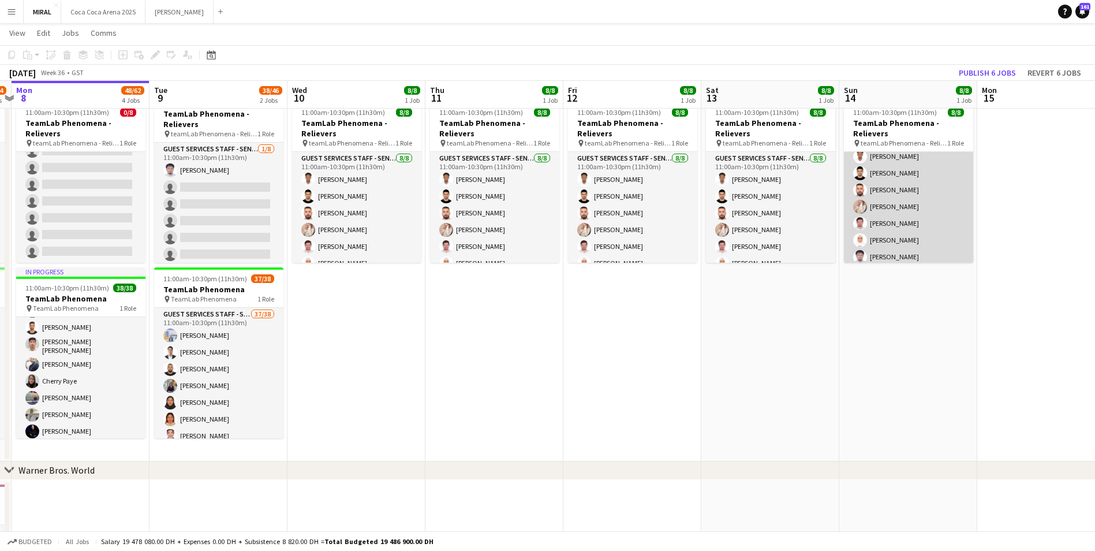
scroll to position [46, 0]
click at [922, 235] on app-card-role "Guest Services Staff - Senior 8/8 11:00am-10:30pm (11h30m) Marwan Yousif Hamed …" at bounding box center [908, 184] width 129 height 156
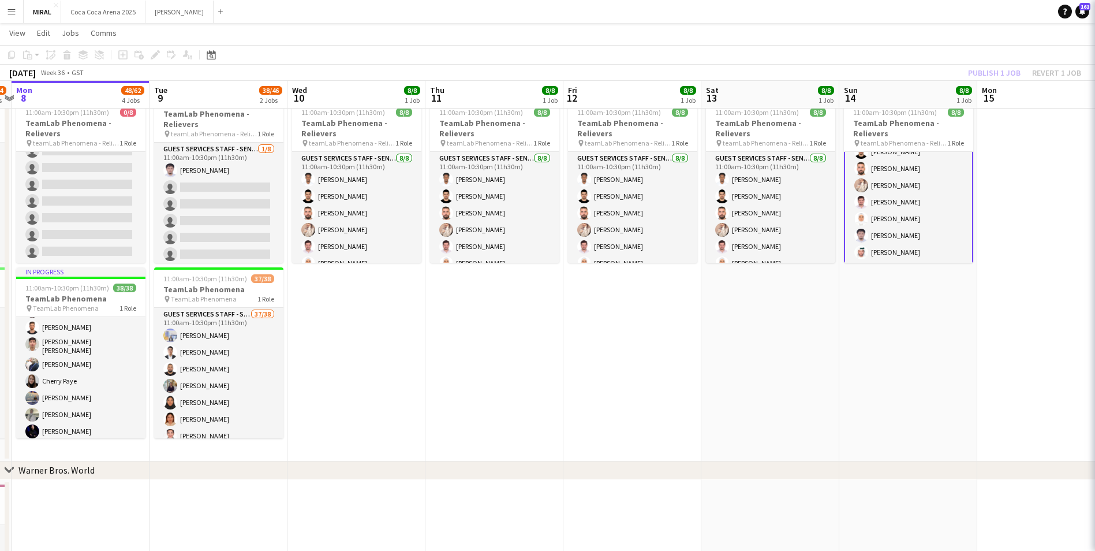
scroll to position [47, 0]
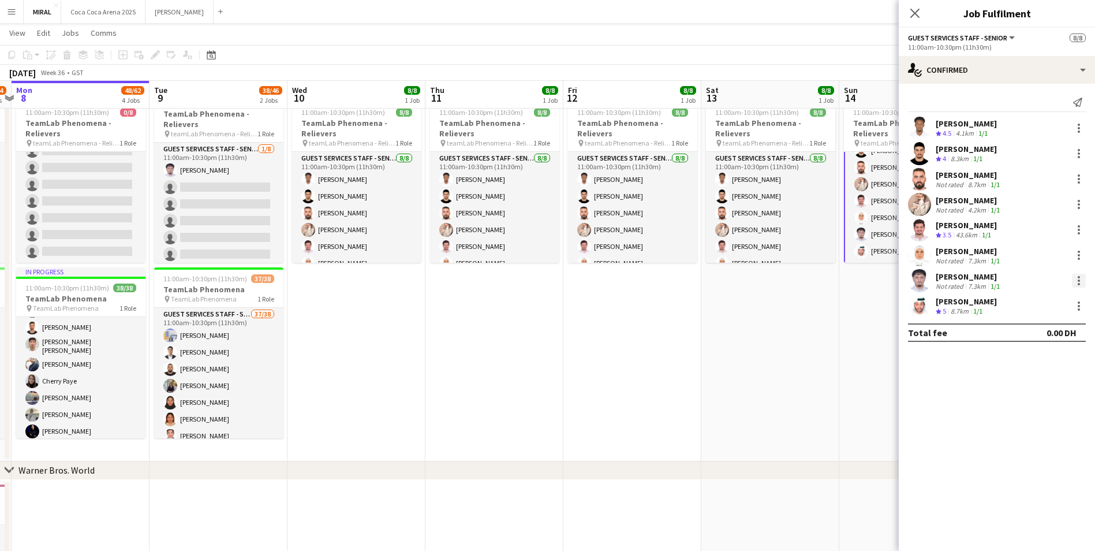
click at [1075, 281] on div at bounding box center [1079, 281] width 14 height 14
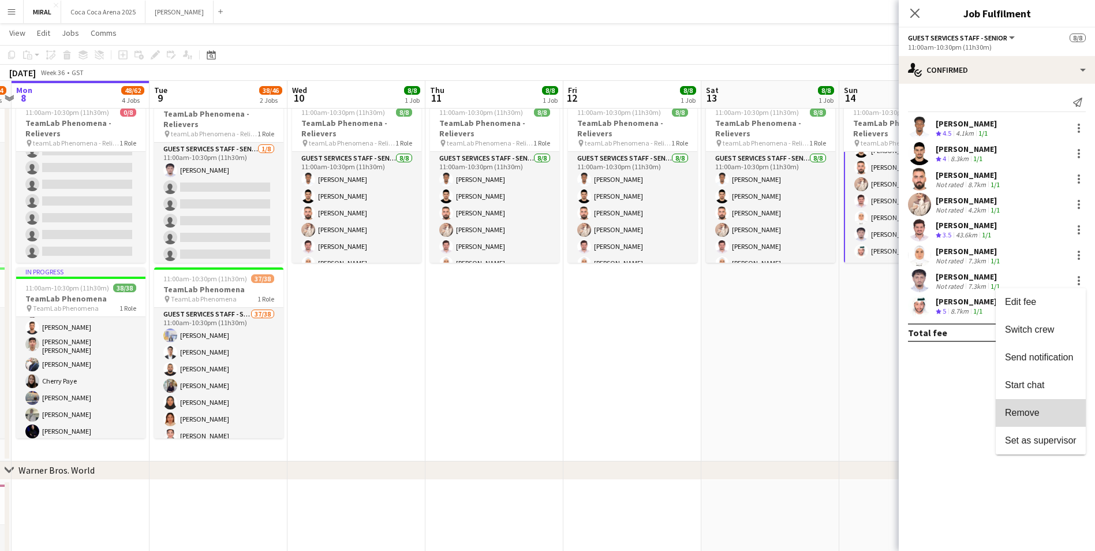
click at [1026, 413] on span "Remove" at bounding box center [1022, 413] width 35 height 10
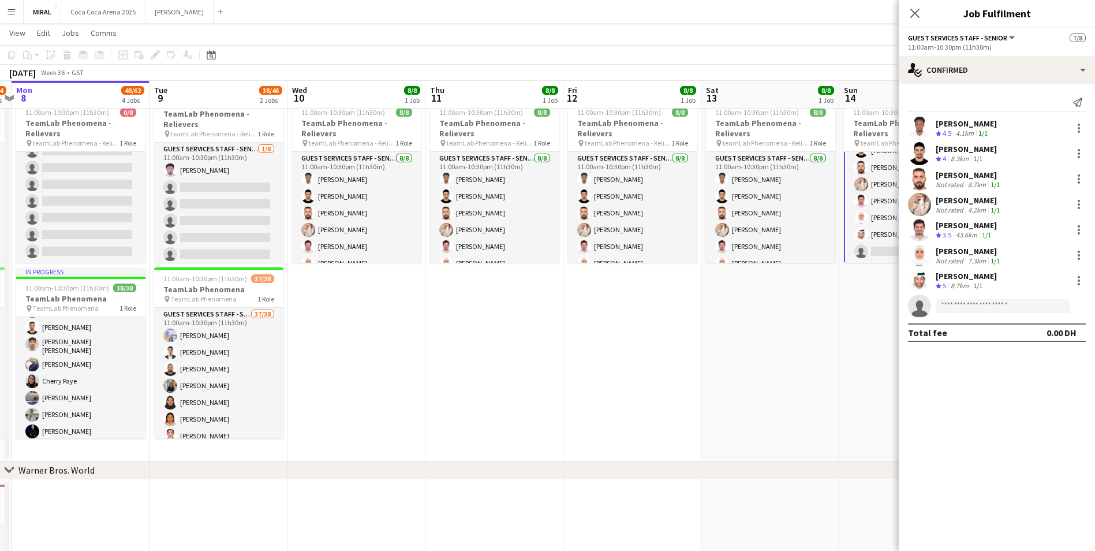
click at [647, 336] on app-date-cell "Draft 11:00am-10:30pm (11h30m) 8/8 TeamLab Phenomena - Relievers pin teamLab Ph…" at bounding box center [632, 274] width 138 height 374
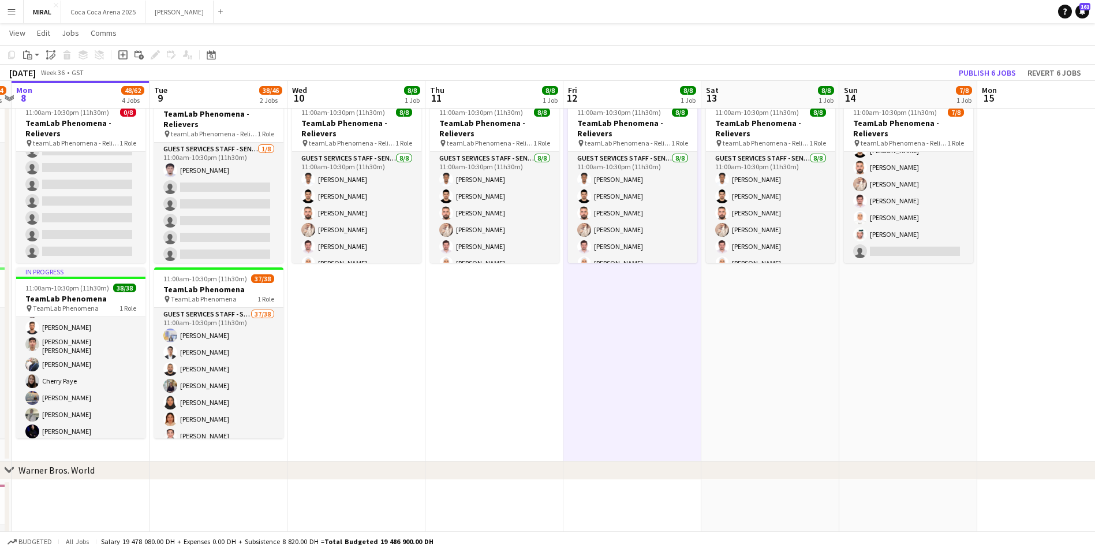
click at [359, 311] on app-date-cell "Draft 11:00am-10:30pm (11h30m) 8/8 TeamLab Phenomena - Relievers pin teamLab Ph…" at bounding box center [356, 274] width 138 height 374
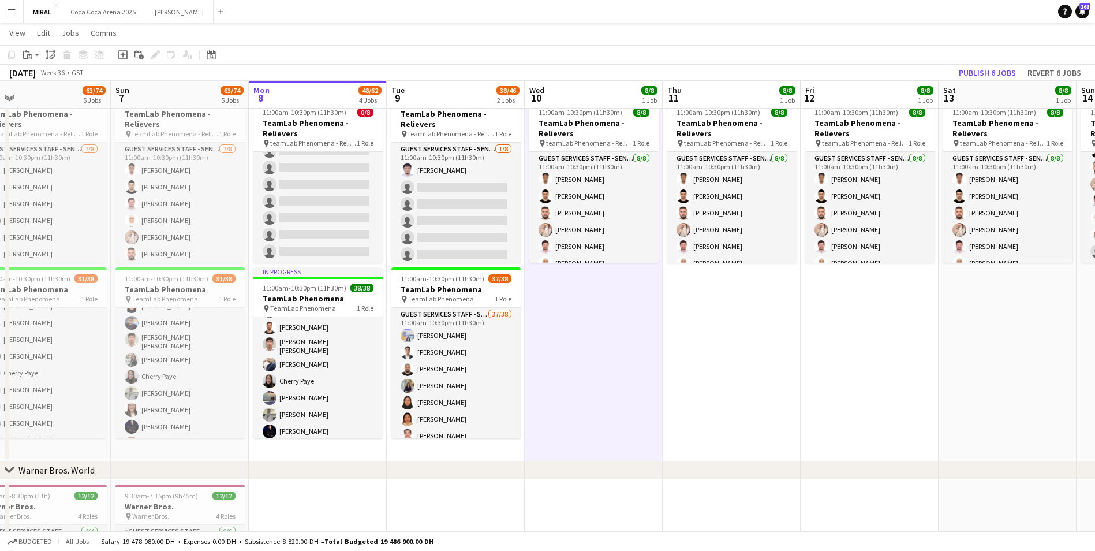
scroll to position [0, 289]
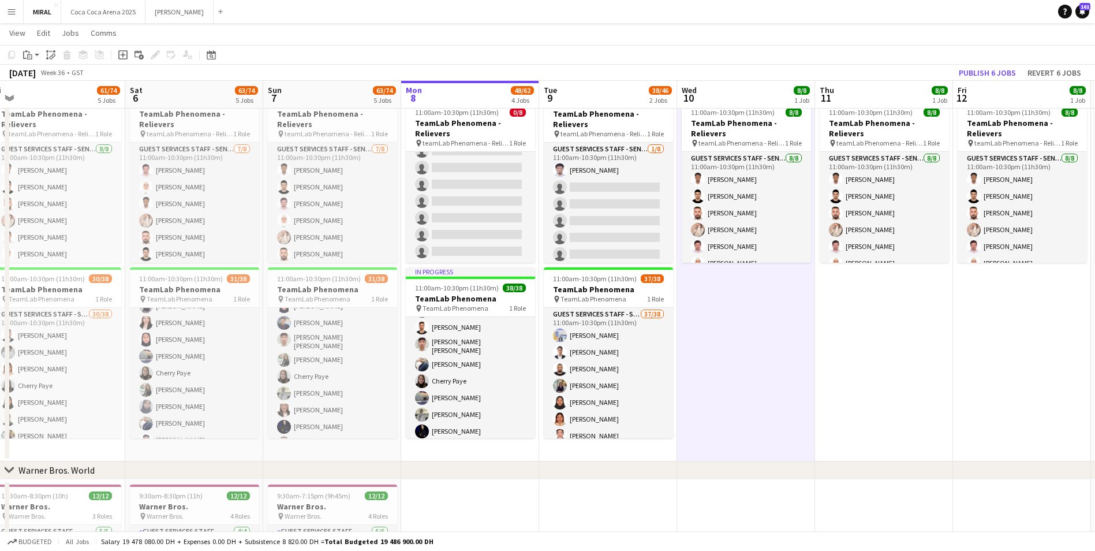
drag, startPoint x: 312, startPoint y: 402, endPoint x: 702, endPoint y: 409, distance: 389.7
click at [702, 409] on app-calendar-viewport "Wed 3 60/74 5 Jobs Thu 4 62/74 5 Jobs Fri 5 61/74 5 Jobs Sat 6 63/74 5 Jobs Sun…" at bounding box center [547, 193] width 1095 height 1105
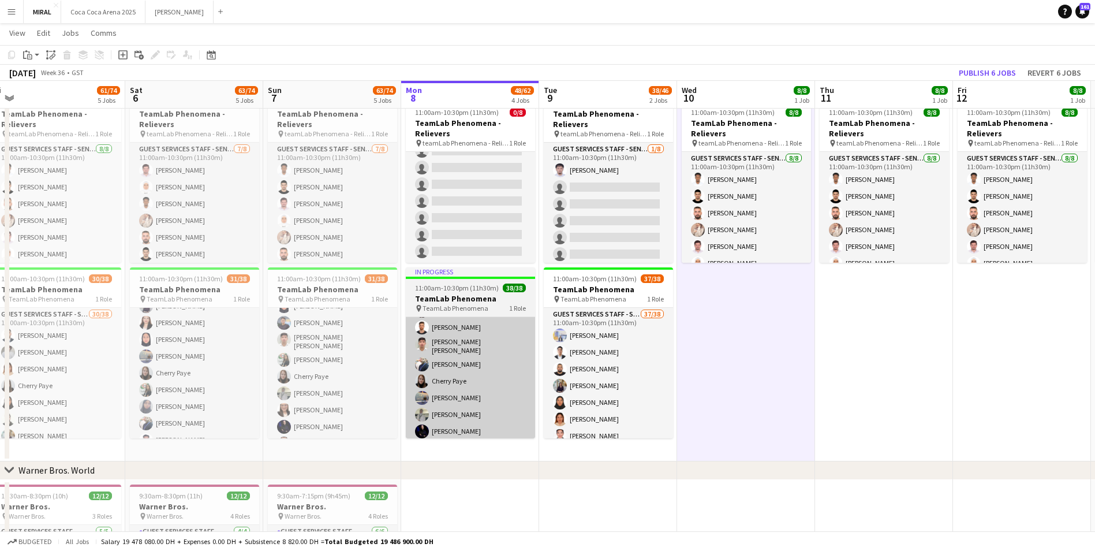
click at [489, 393] on app-card-role "Guest Services Staff - Senior 38/38 11:00am-10:30pm (11h30m) Ricardo Rivera Moh…" at bounding box center [470, 463] width 129 height 662
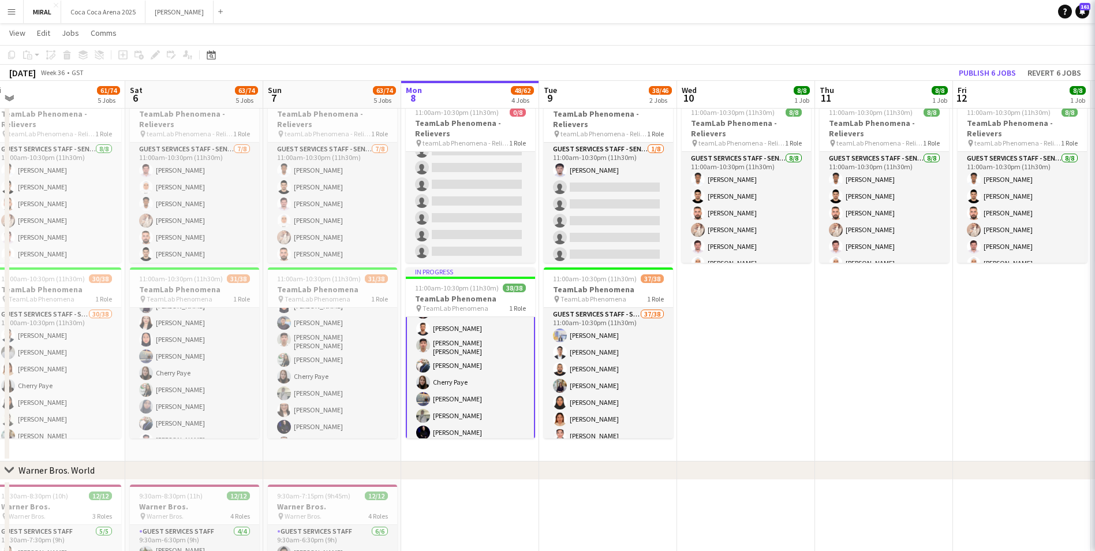
scroll to position [186, 0]
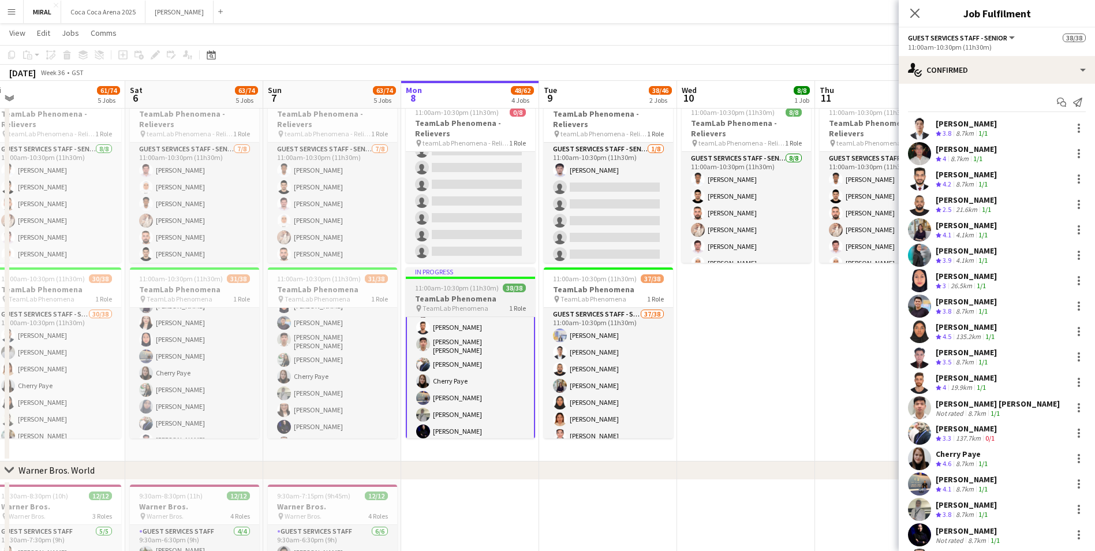
click at [483, 298] on h3 "TeamLab Phenomena" at bounding box center [470, 298] width 129 height 10
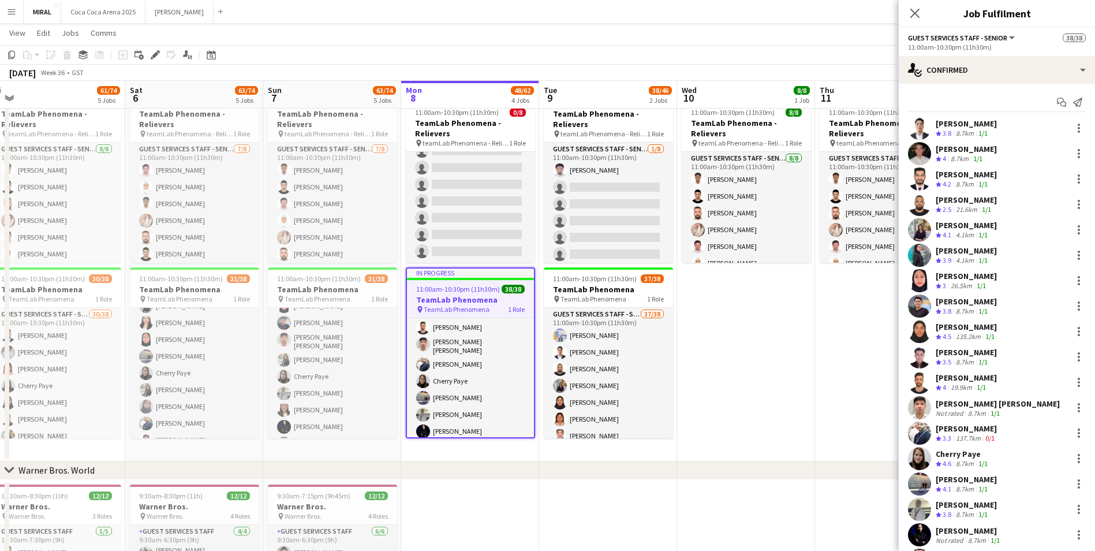
scroll to position [185, 0]
click at [12, 55] on icon "Copy" at bounding box center [11, 54] width 9 height 9
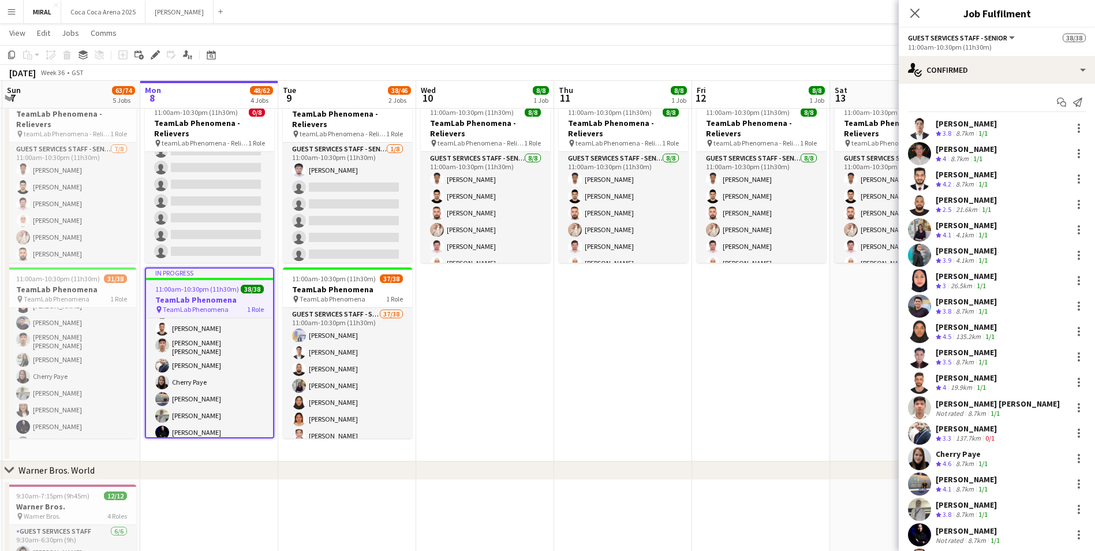
drag, startPoint x: 743, startPoint y: 371, endPoint x: 468, endPoint y: 353, distance: 275.9
click at [469, 354] on app-calendar-viewport "Thu 4 62/74 5 Jobs Fri 5 61/74 5 Jobs Sat 6 63/74 5 Jobs Sun 7 63/74 5 Jobs Mon…" at bounding box center [547, 193] width 1095 height 1105
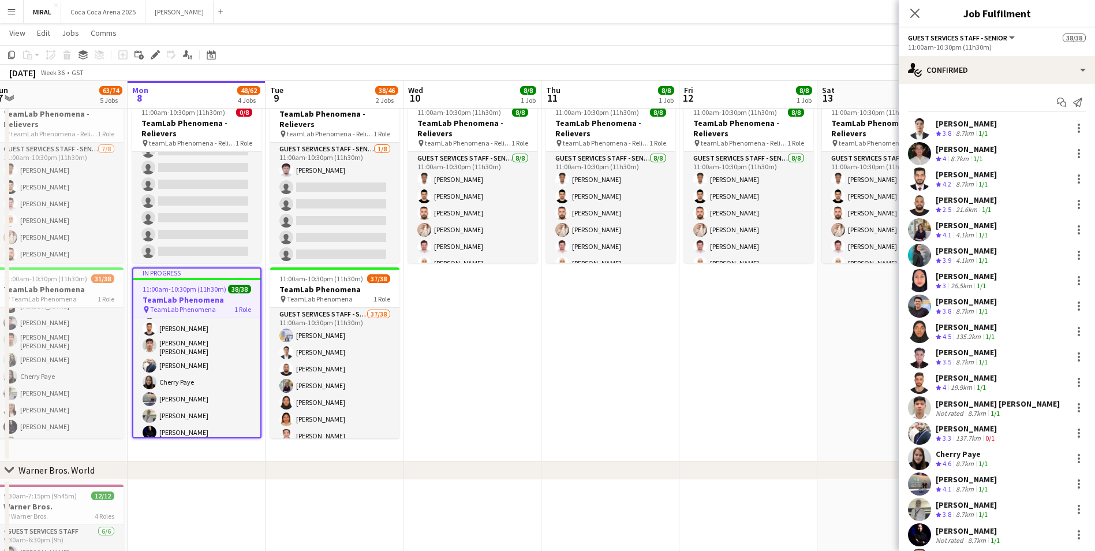
click at [468, 350] on app-date-cell "Draft 11:00am-10:30pm (11h30m) 8/8 TeamLab Phenomena - Relievers pin teamLab Ph…" at bounding box center [472, 274] width 138 height 374
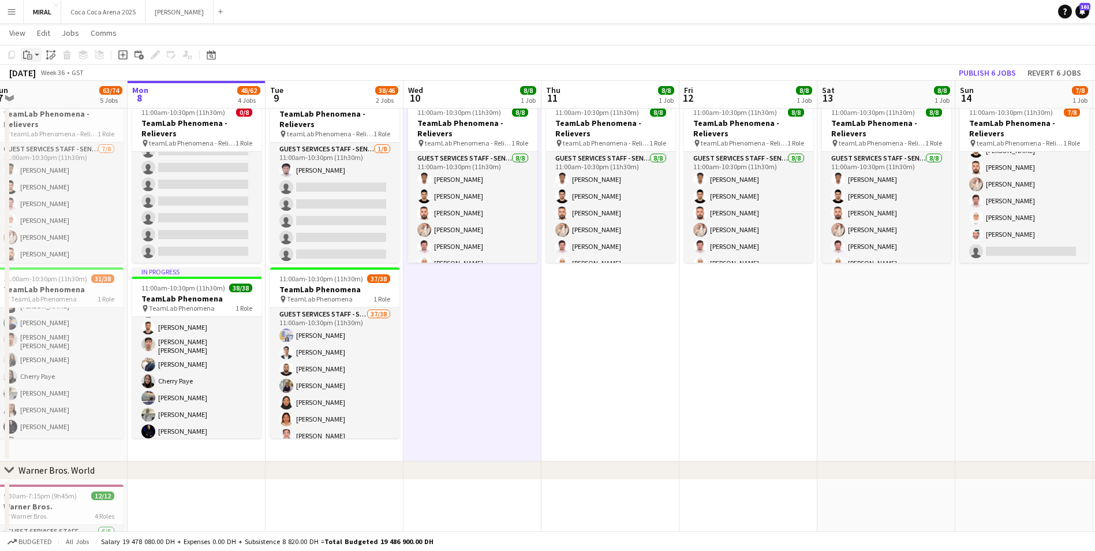
click at [32, 54] on div "Paste" at bounding box center [28, 55] width 14 height 14
click at [42, 93] on link "Paste with crew Ctrl+Shift+V" at bounding box center [85, 96] width 109 height 10
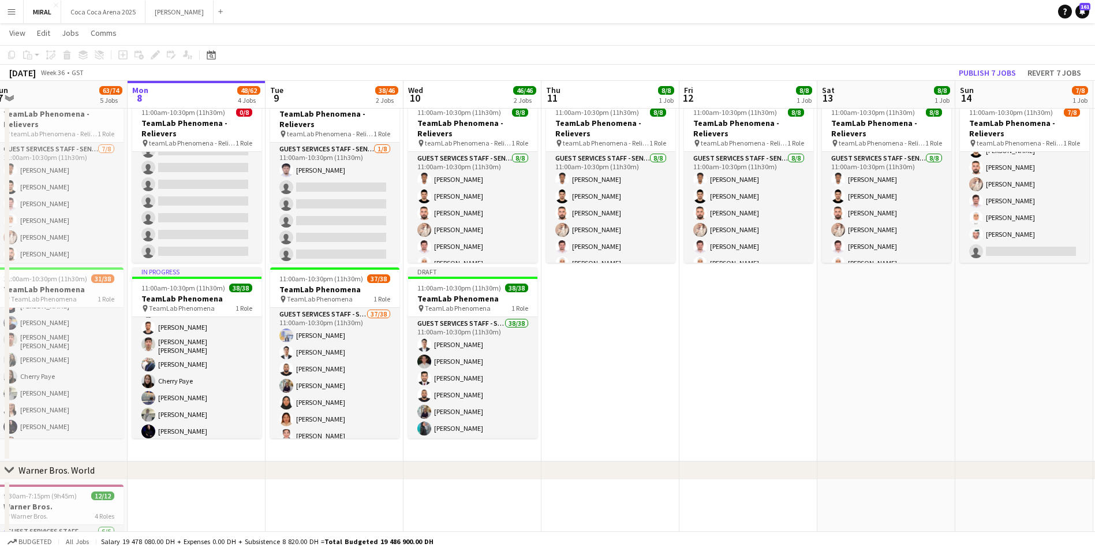
click at [603, 322] on app-date-cell "Draft 11:00am-10:30pm (11h30m) 8/8 TeamLab Phenomena - Relievers pin teamLab Ph…" at bounding box center [610, 274] width 138 height 374
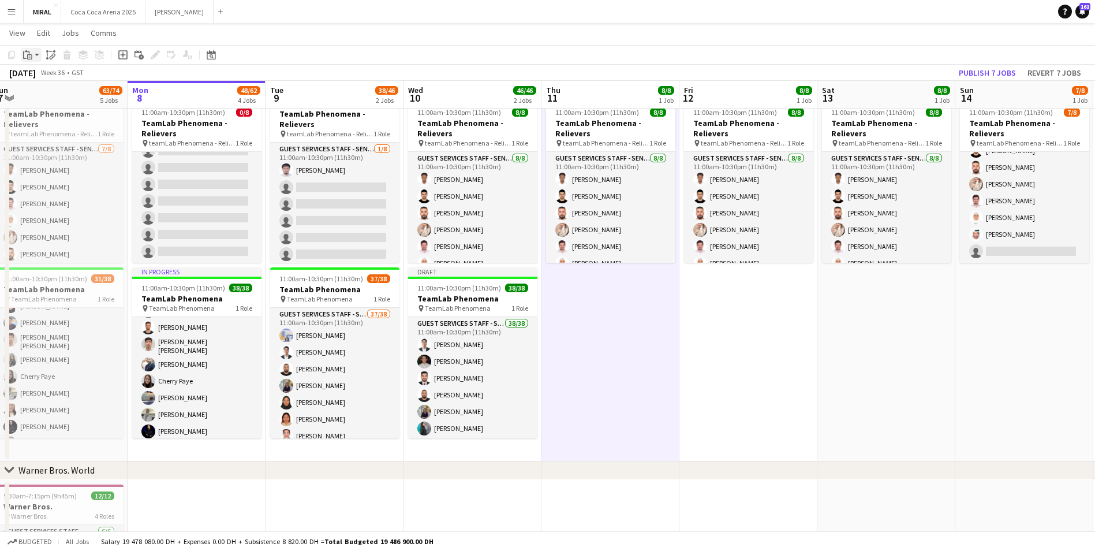
click at [32, 56] on icon at bounding box center [29, 56] width 5 height 5
click at [101, 100] on icon "Ctrl+Shift+V" at bounding box center [119, 96] width 40 height 10
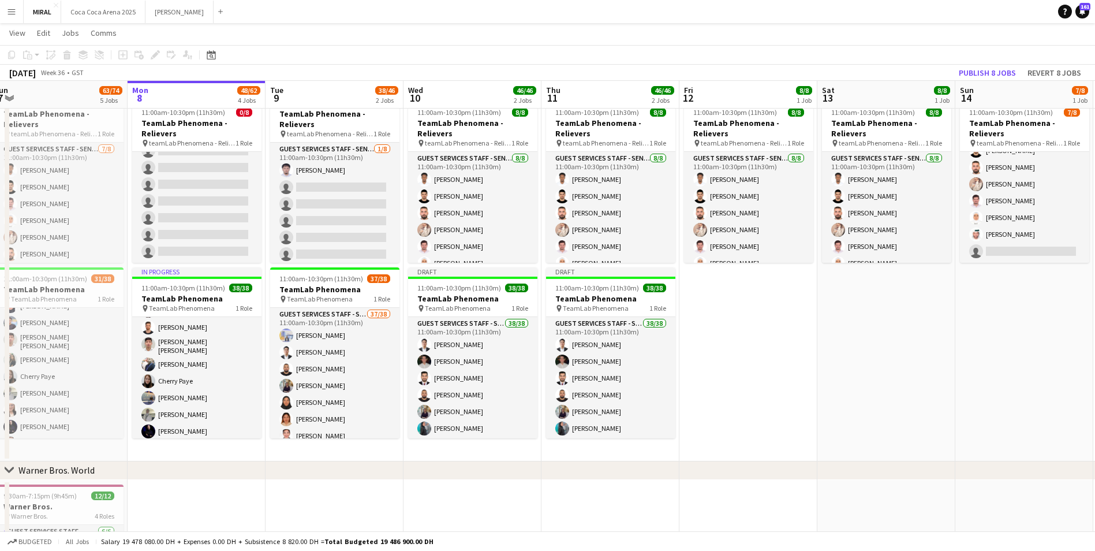
click at [683, 315] on app-date-cell "Draft 11:00am-10:30pm (11h30m) 8/8 TeamLab Phenomena - Relievers pin teamLab Ph…" at bounding box center [748, 274] width 138 height 374
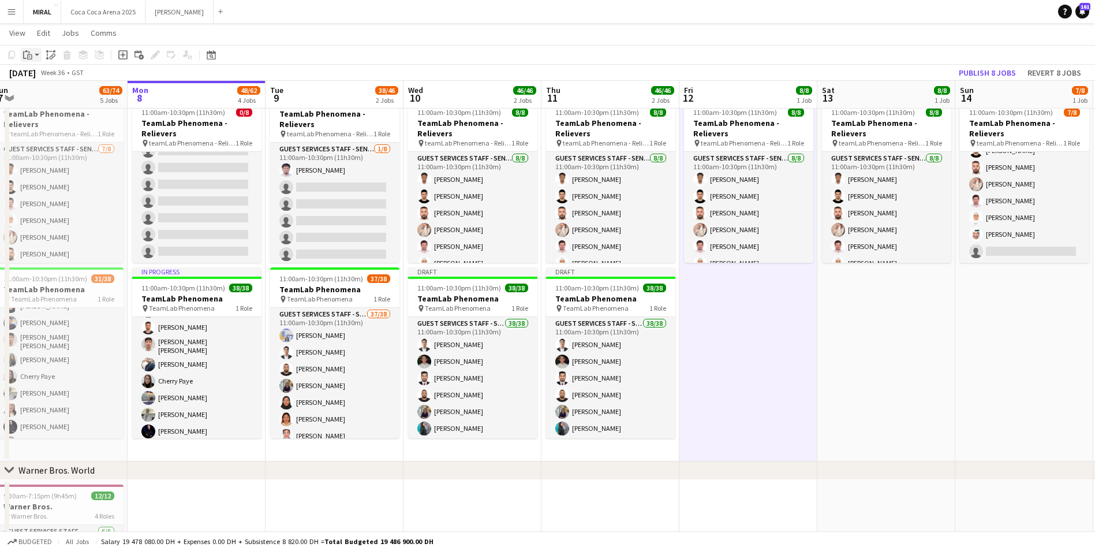
click at [24, 57] on icon at bounding box center [24, 55] width 3 height 8
click at [38, 99] on link "Paste with crew Ctrl+Shift+V" at bounding box center [85, 96] width 109 height 10
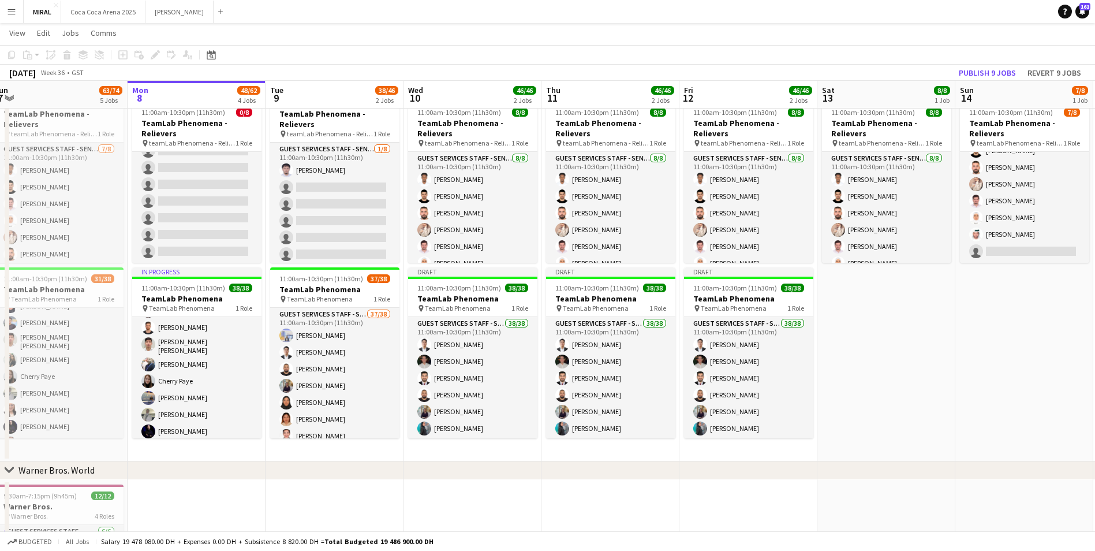
click at [871, 341] on app-date-cell "Draft 11:00am-10:30pm (11h30m) 8/8 TeamLab Phenomena - Relievers pin teamLab Ph…" at bounding box center [886, 274] width 138 height 374
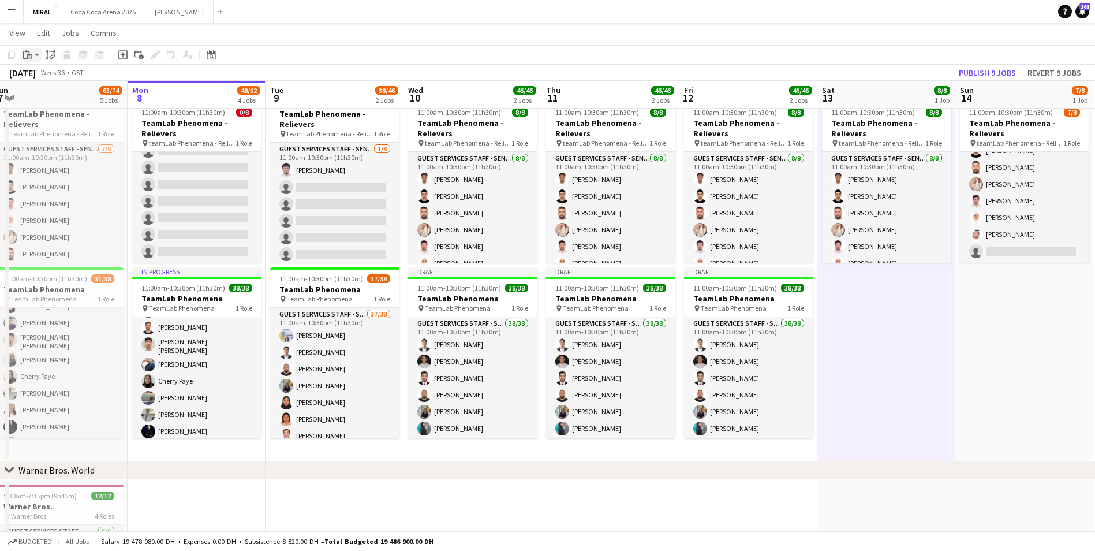
click at [29, 53] on icon at bounding box center [28, 52] width 1 height 2
click at [54, 101] on link "Paste with crew Ctrl+Shift+V" at bounding box center [85, 96] width 109 height 10
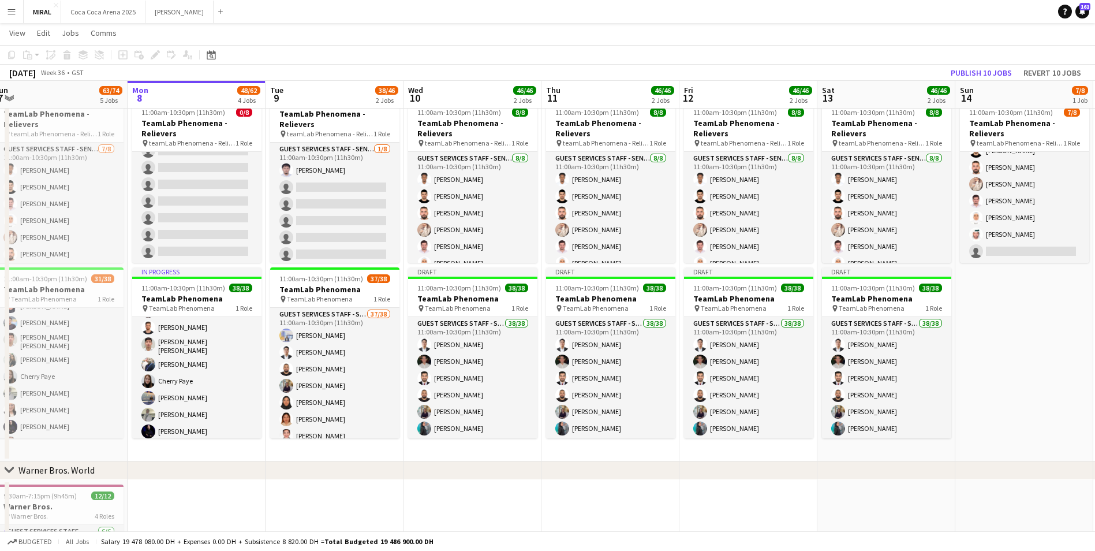
click at [992, 303] on app-date-cell "Draft 11:00am-10:30pm (11h30m) 7/8 TeamLab Phenomena - Relievers pin teamLab Ph…" at bounding box center [1024, 274] width 138 height 374
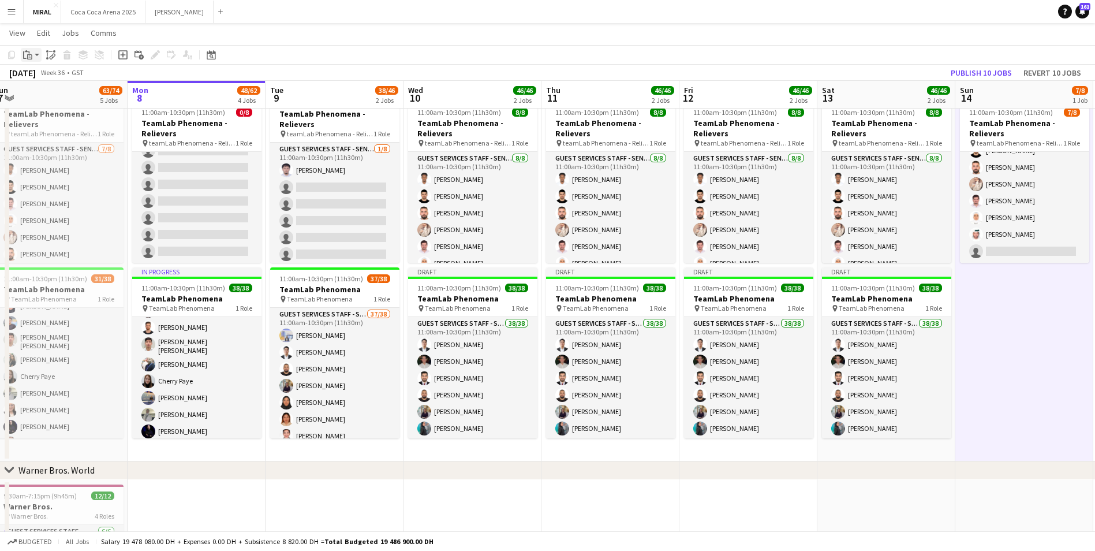
click at [33, 58] on div "Paste" at bounding box center [28, 55] width 14 height 14
click at [53, 100] on link "Paste with crew Ctrl+Shift+V" at bounding box center [85, 96] width 109 height 10
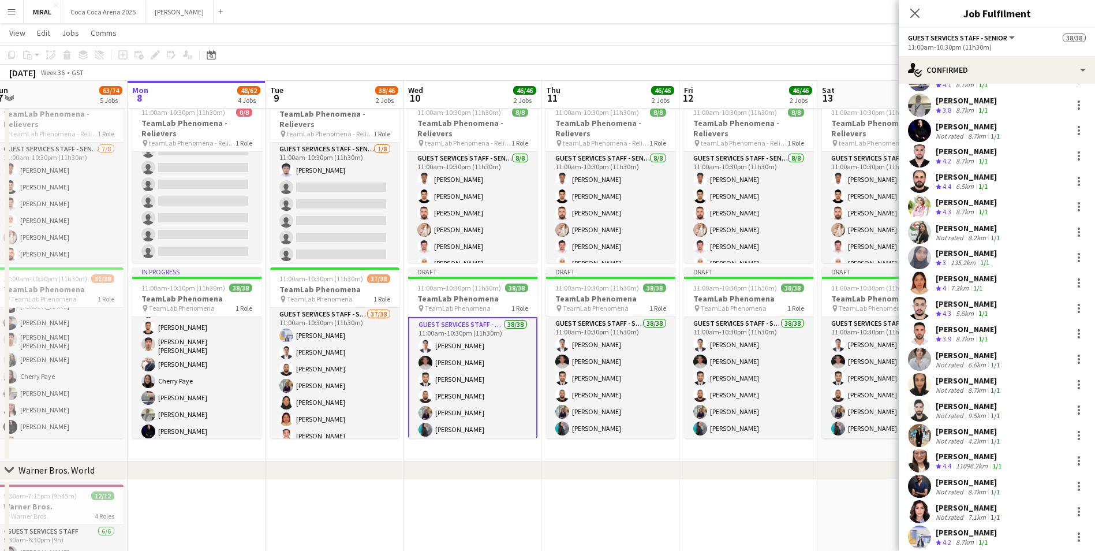
scroll to position [562, 0]
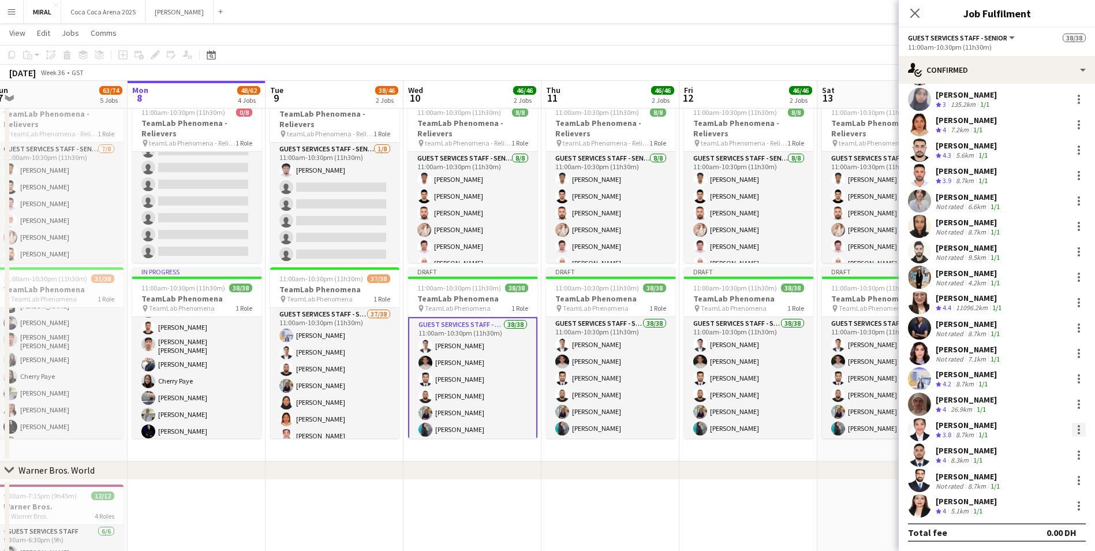
click at [1072, 431] on div at bounding box center [1079, 430] width 14 height 14
click at [1023, 382] on span "Remove" at bounding box center [1013, 380] width 35 height 10
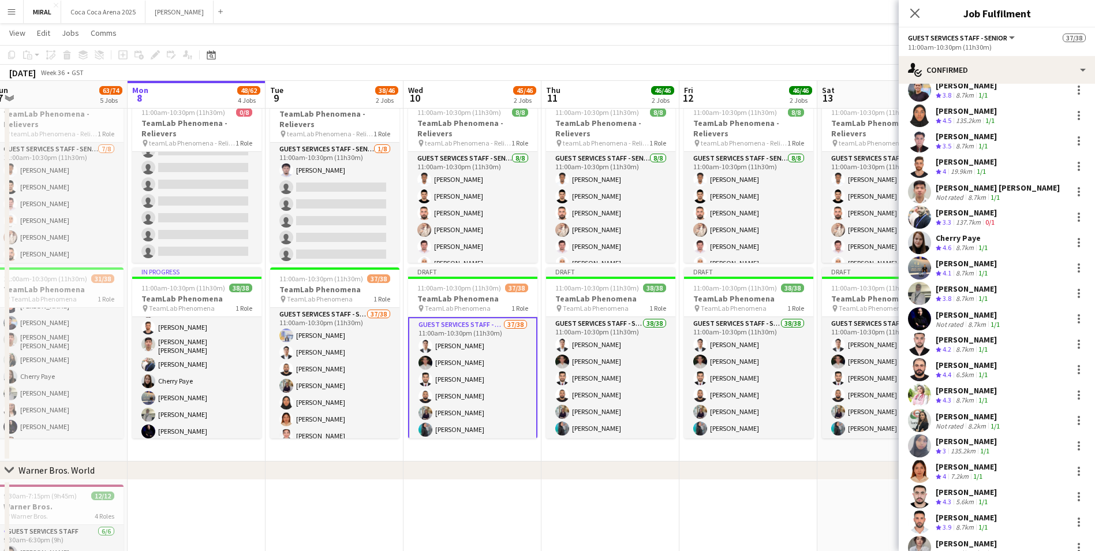
scroll to position [100, 0]
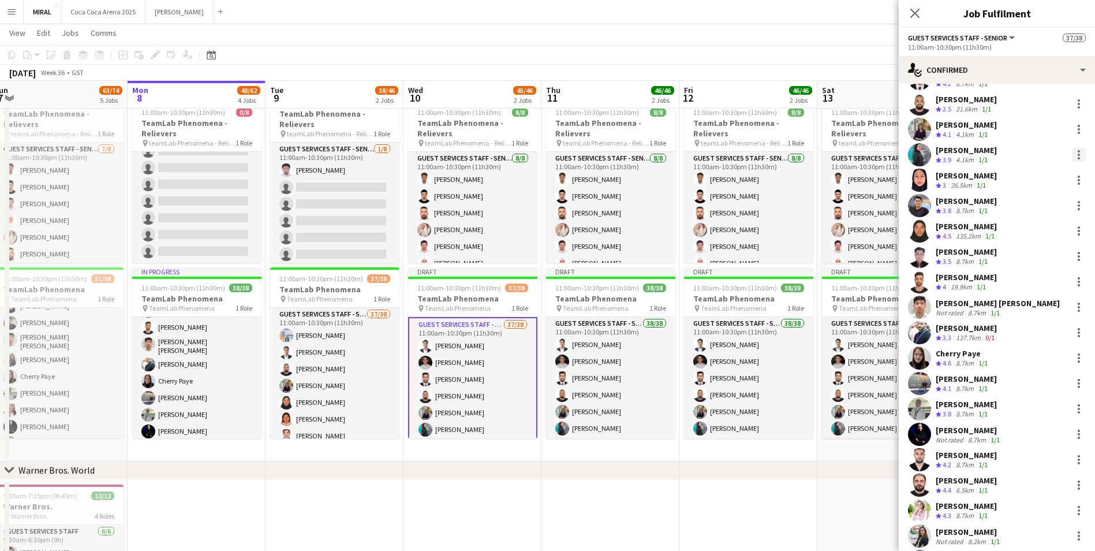
click at [1078, 154] on div at bounding box center [1079, 155] width 2 height 2
click at [1024, 293] on button "Remove" at bounding box center [1032, 287] width 90 height 28
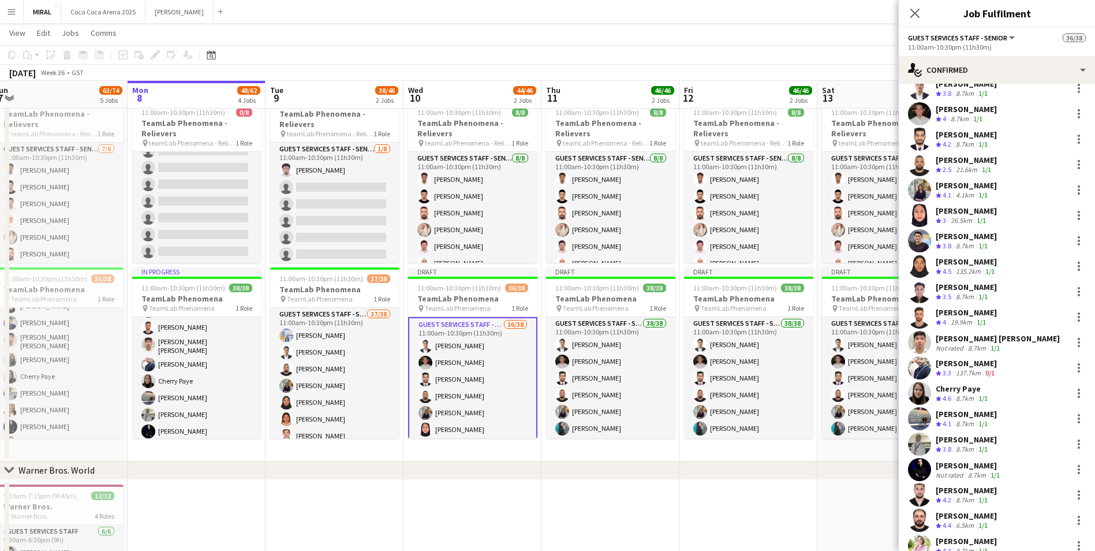
scroll to position [0, 0]
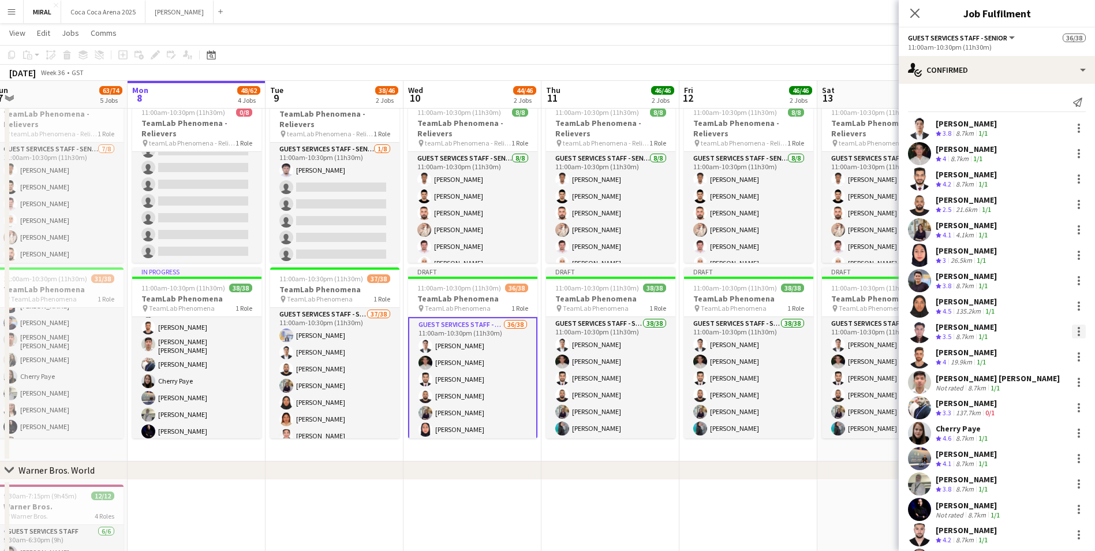
click at [1078, 332] on div at bounding box center [1079, 331] width 2 height 2
click at [1018, 459] on span "Remove" at bounding box center [1013, 463] width 35 height 10
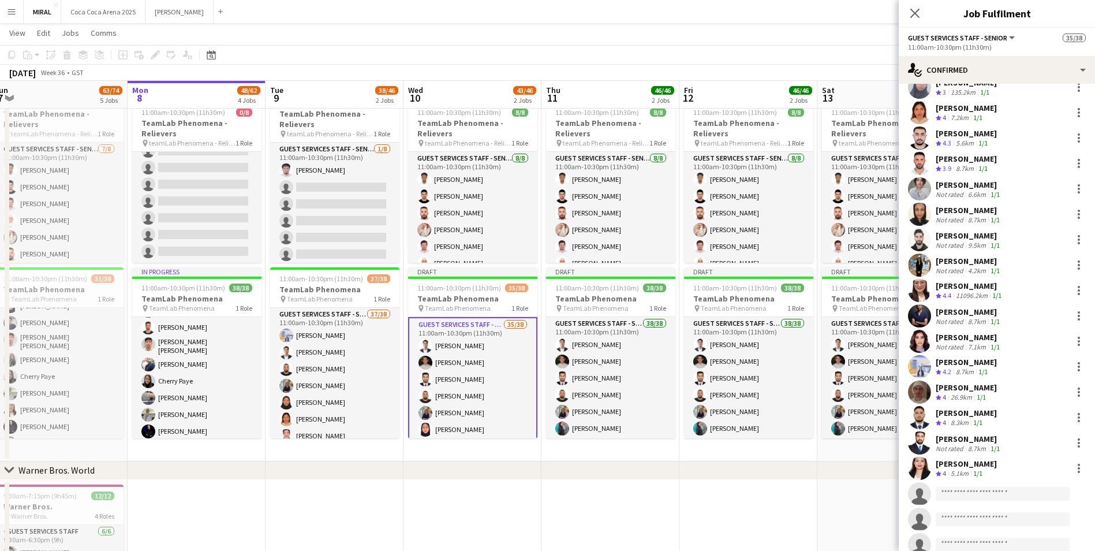
scroll to position [504, 0]
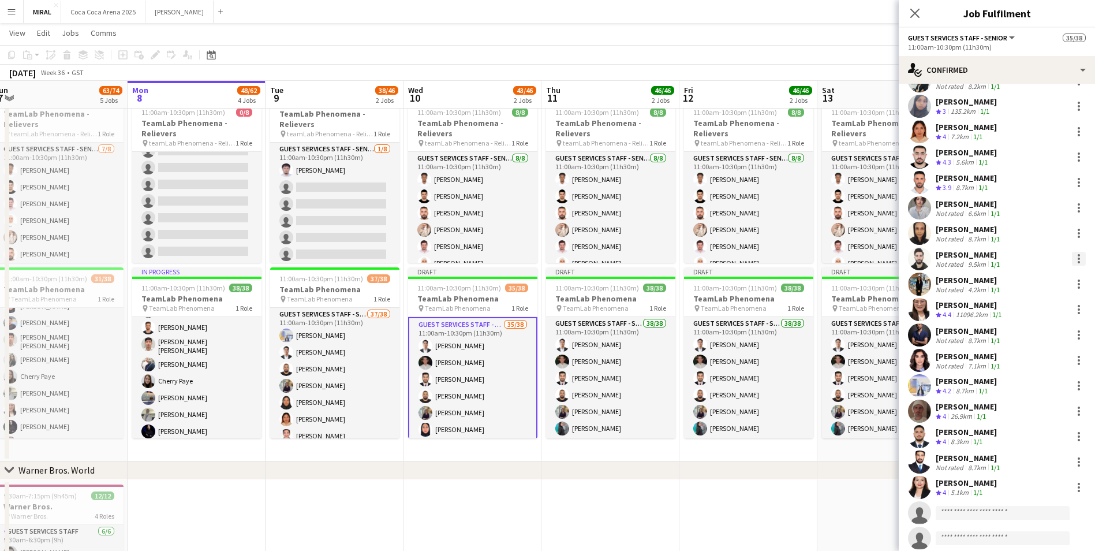
click at [1078, 258] on div at bounding box center [1079, 258] width 2 height 2
click at [1026, 388] on span "Remove" at bounding box center [1013, 391] width 35 height 10
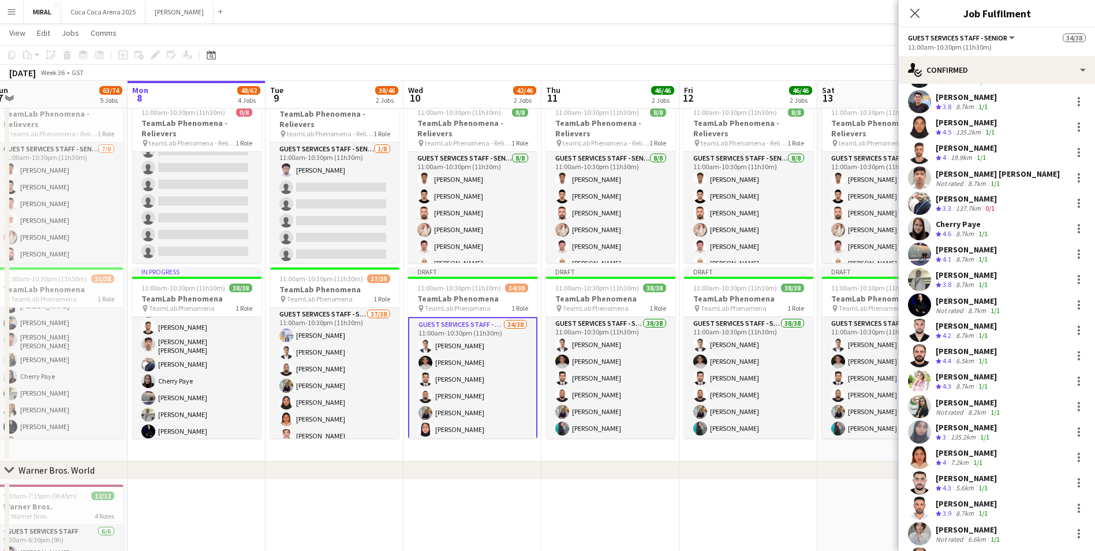
scroll to position [158, 0]
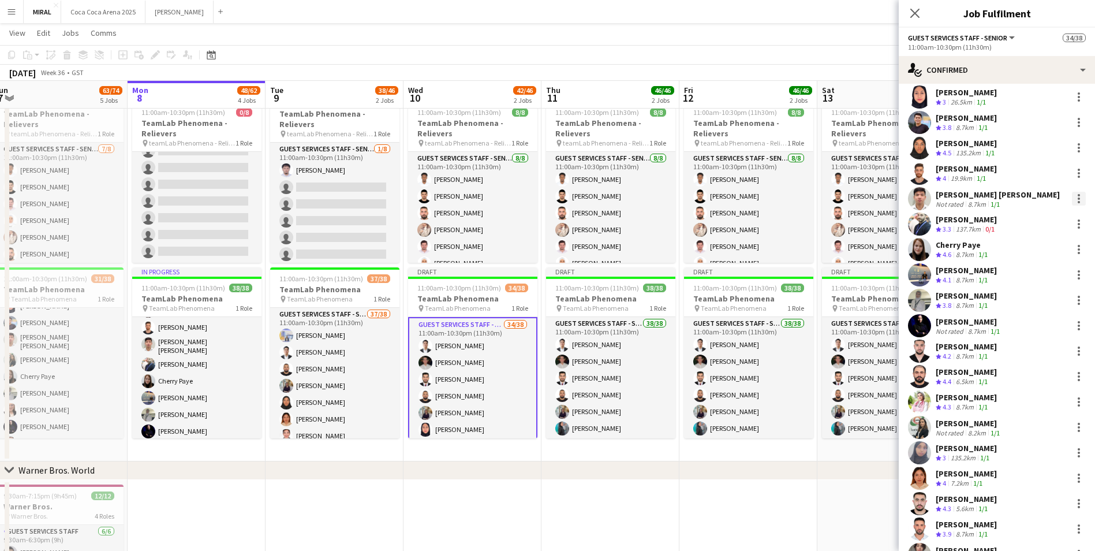
click at [1072, 200] on div at bounding box center [1079, 199] width 14 height 14
click at [1010, 333] on span "Remove" at bounding box center [1013, 331] width 35 height 10
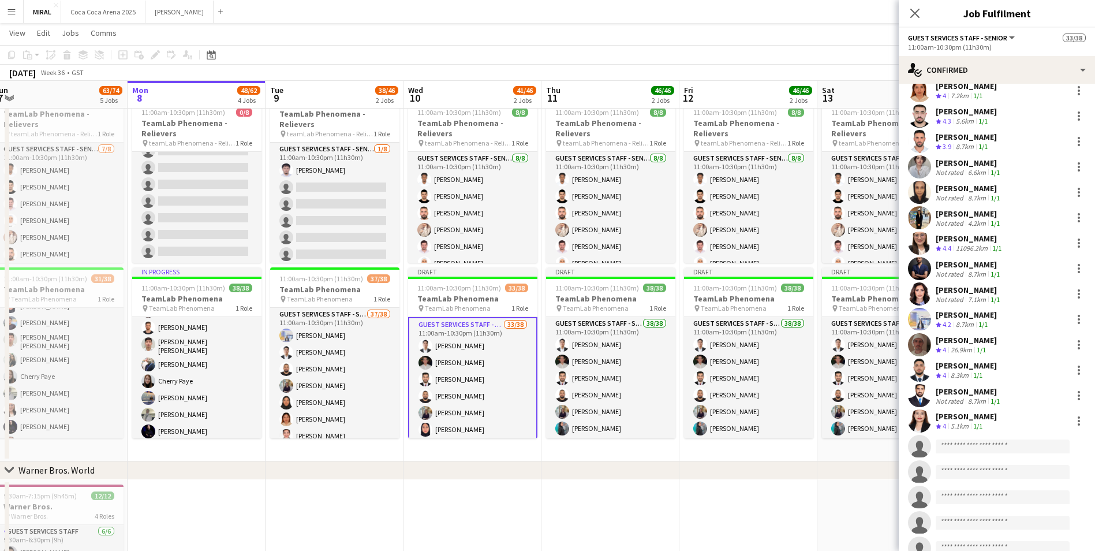
scroll to position [562, 0]
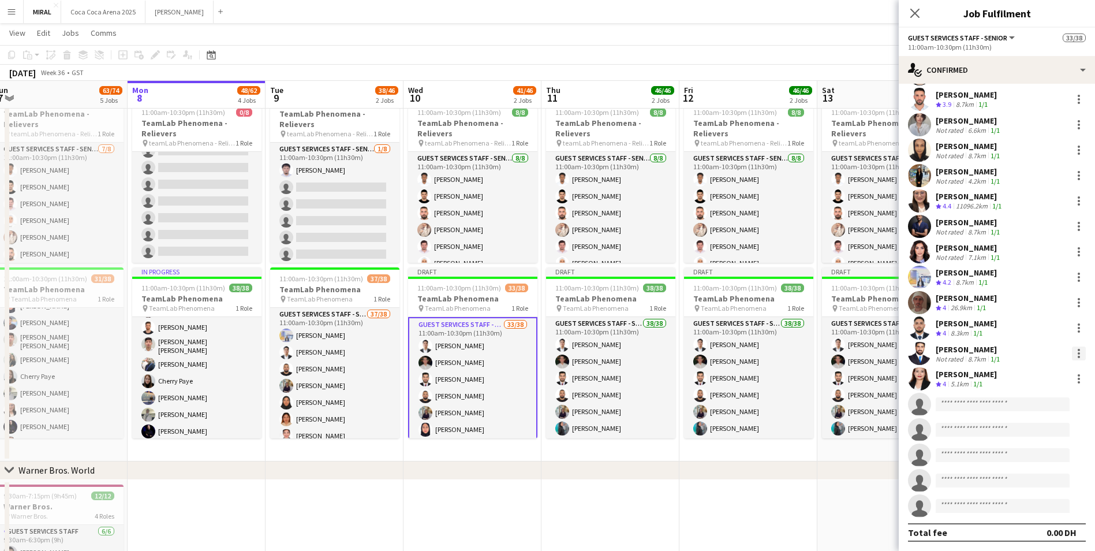
click at [1072, 353] on div at bounding box center [1079, 353] width 14 height 14
click at [1024, 486] on span "Remove" at bounding box center [1013, 485] width 35 height 10
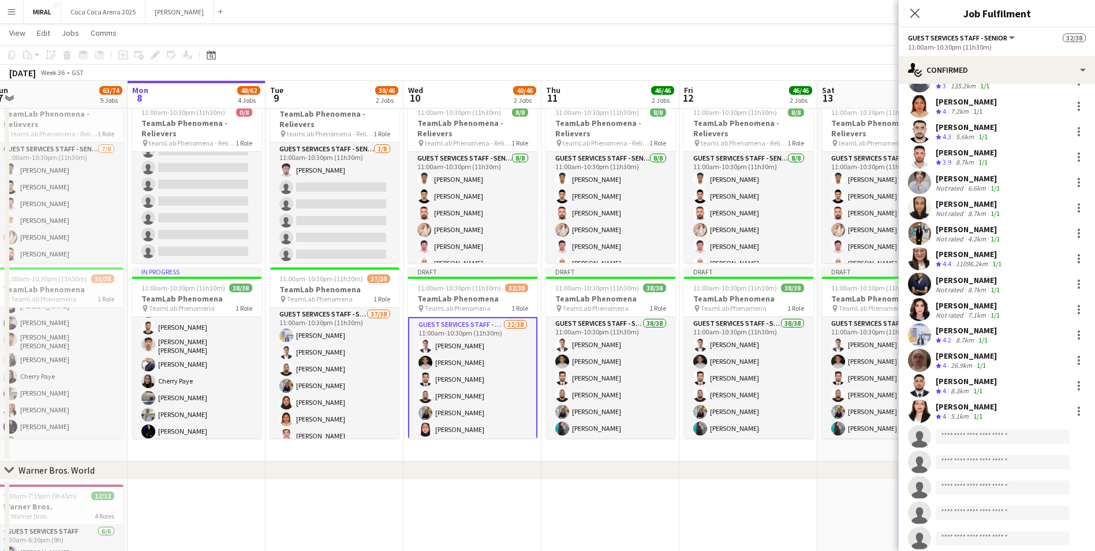
scroll to position [447, 0]
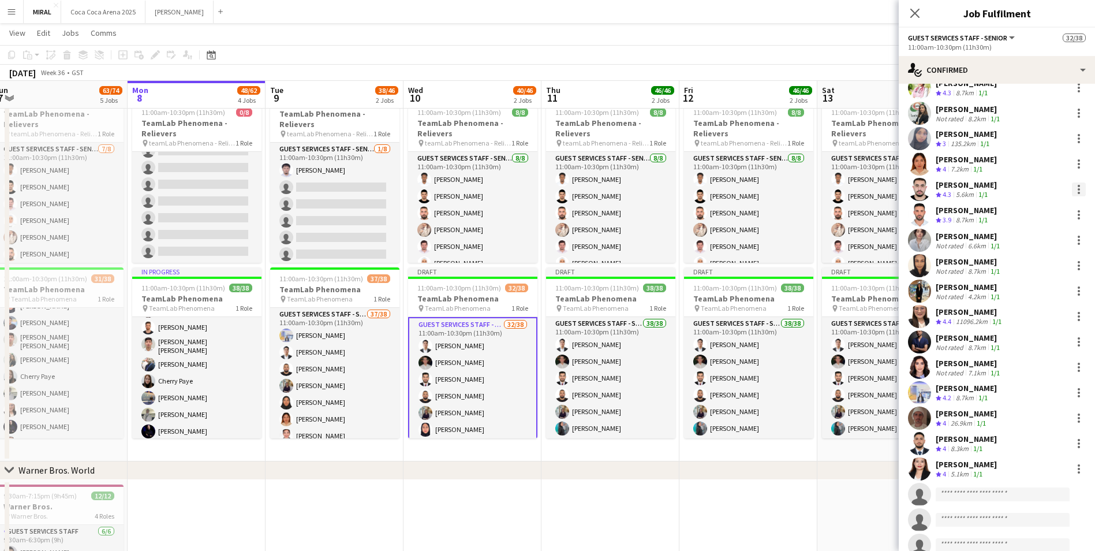
click at [1072, 190] on div at bounding box center [1079, 189] width 14 height 14
click at [1038, 323] on span "Remove" at bounding box center [1032, 321] width 72 height 10
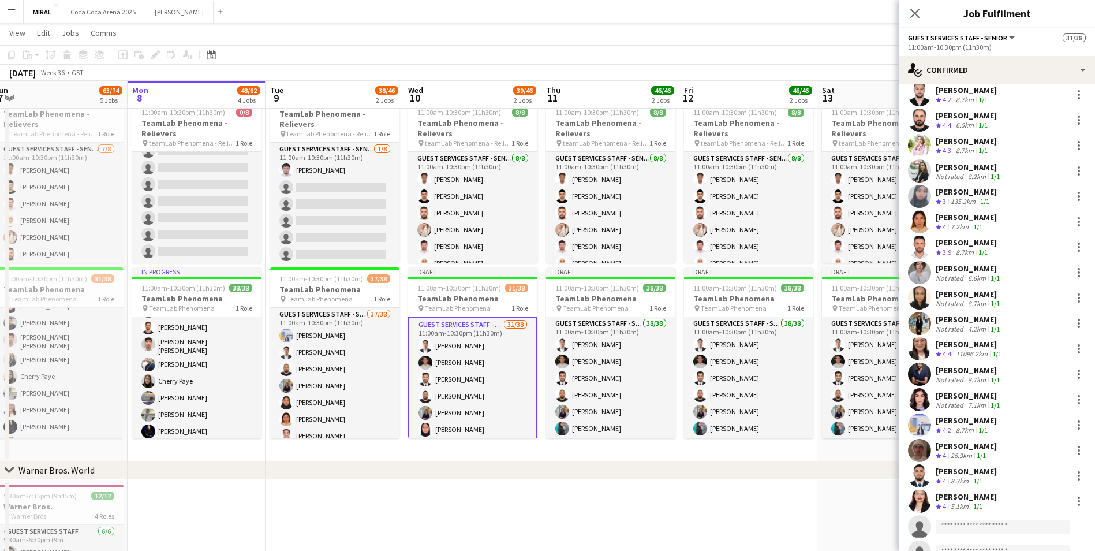
scroll to position [331, 0]
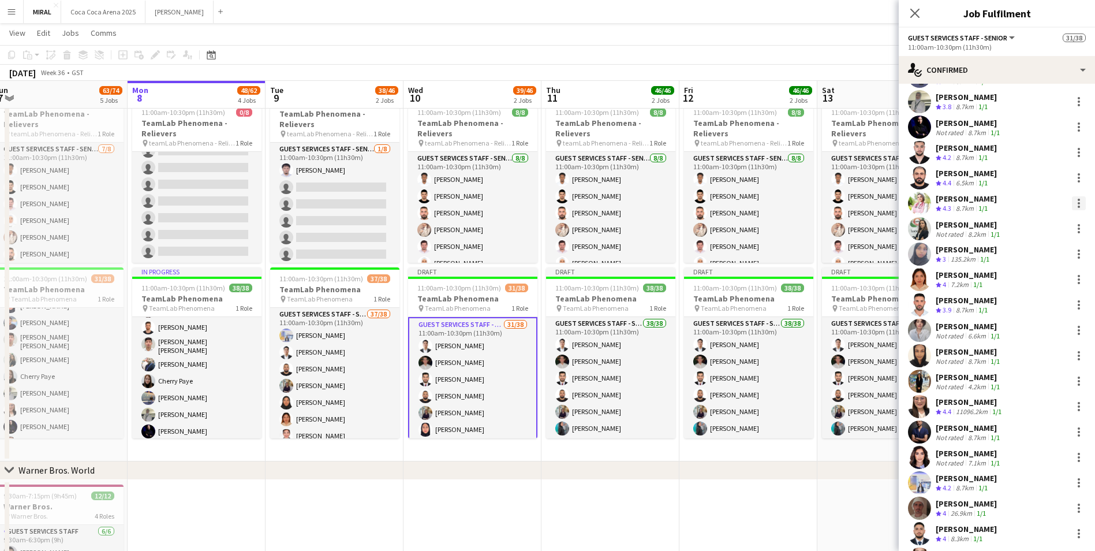
click at [1078, 202] on div at bounding box center [1079, 203] width 2 height 2
click at [1026, 334] on span "Remove" at bounding box center [1013, 335] width 35 height 10
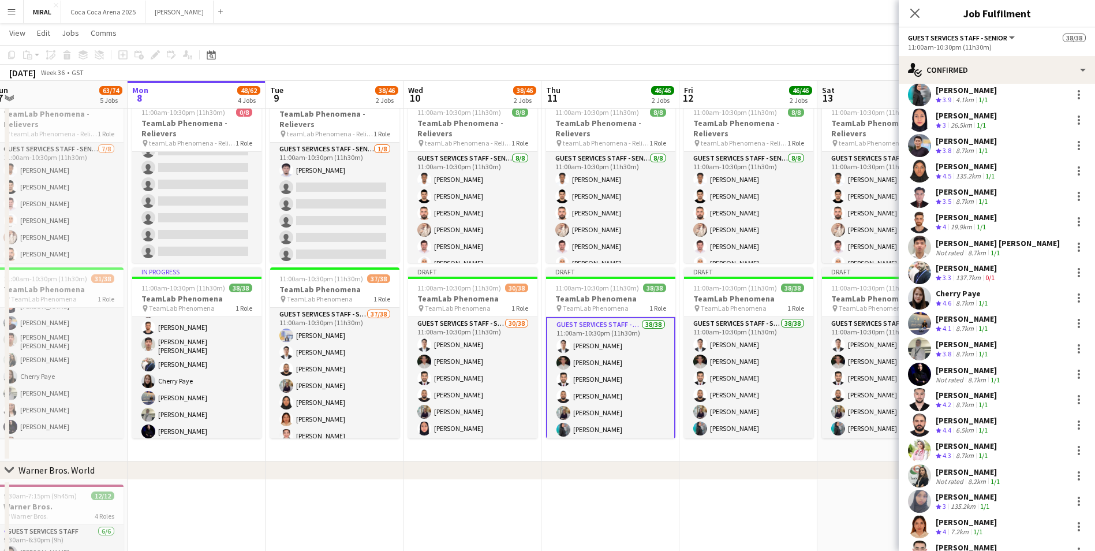
scroll to position [100, 0]
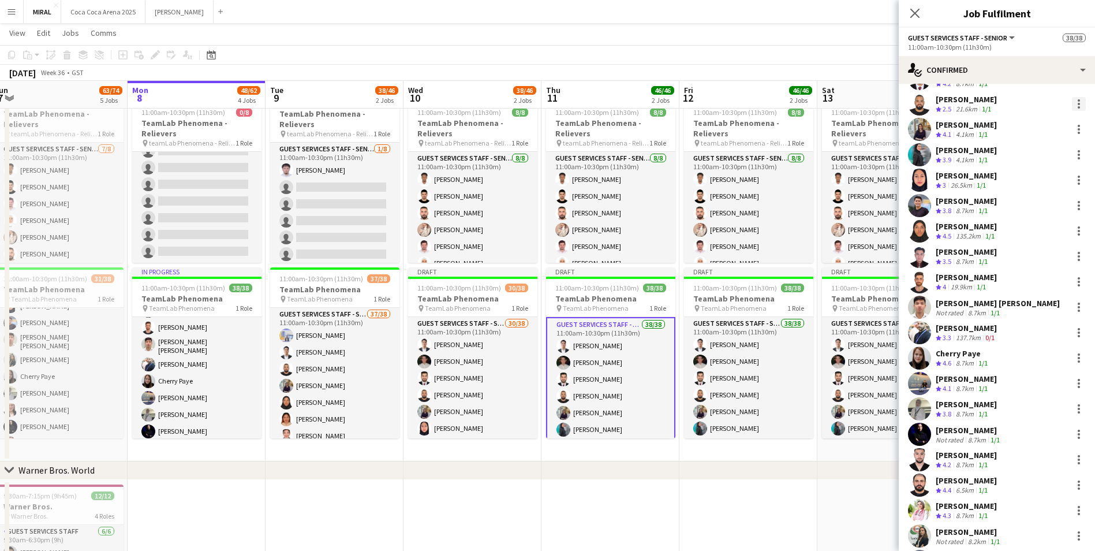
click at [1078, 102] on div at bounding box center [1079, 100] width 2 height 2
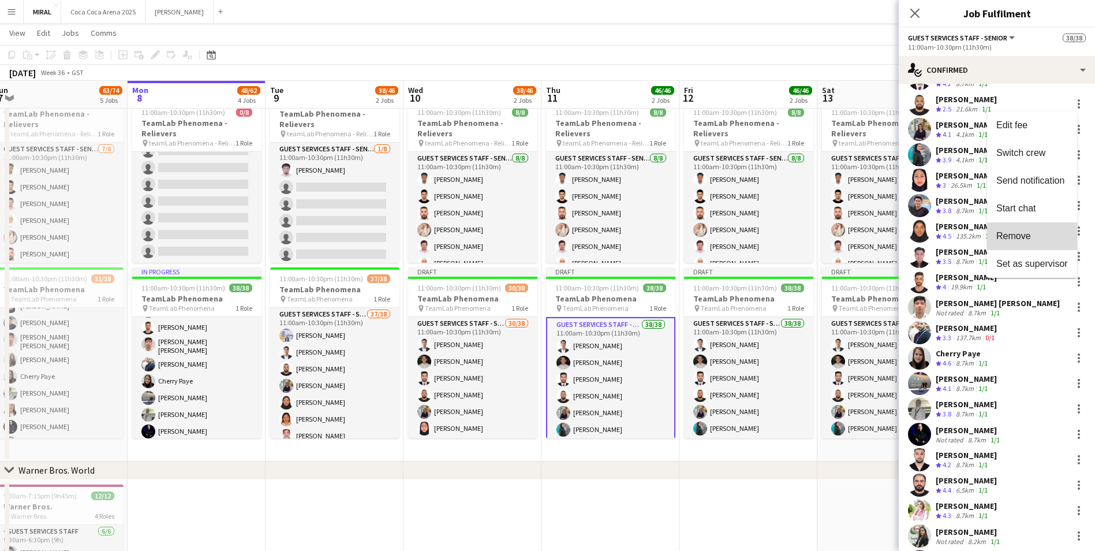
click at [1019, 234] on span "Remove" at bounding box center [1013, 236] width 35 height 10
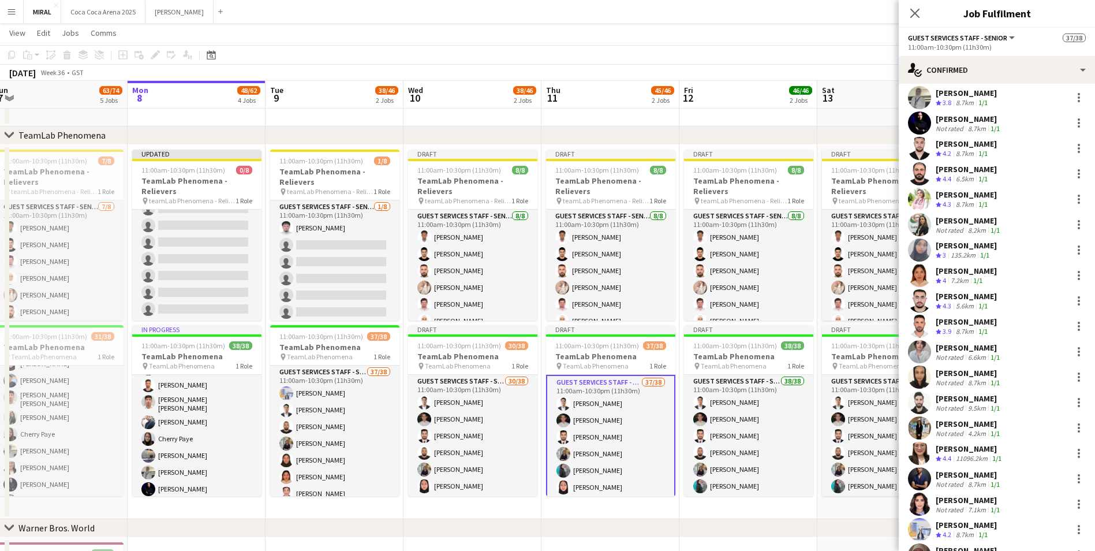
scroll to position [404, 0]
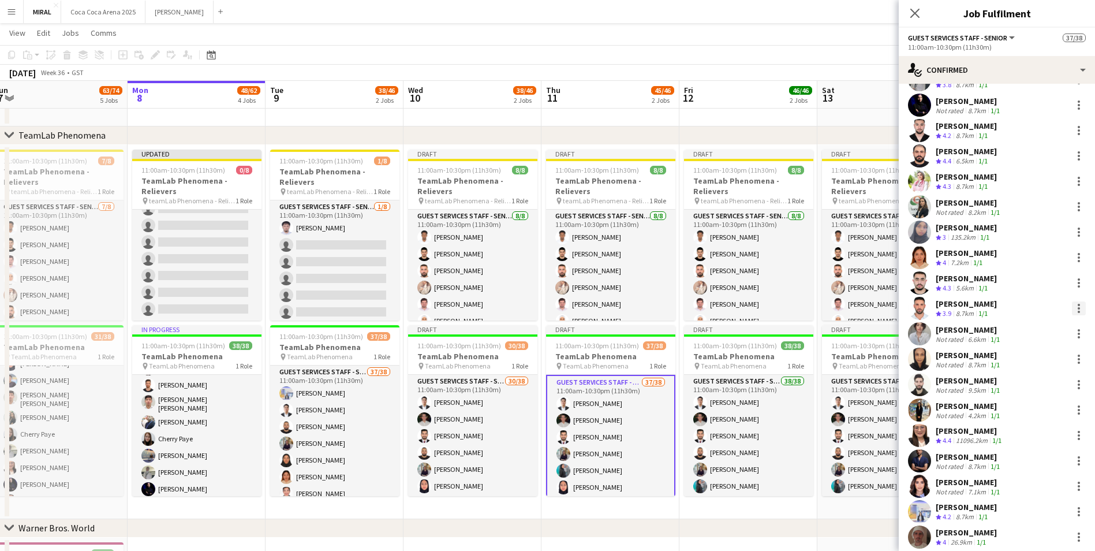
click at [1078, 309] on div at bounding box center [1079, 308] width 2 height 2
click at [1024, 435] on span "Remove" at bounding box center [1013, 440] width 35 height 10
click at [1072, 332] on div at bounding box center [1079, 334] width 14 height 14
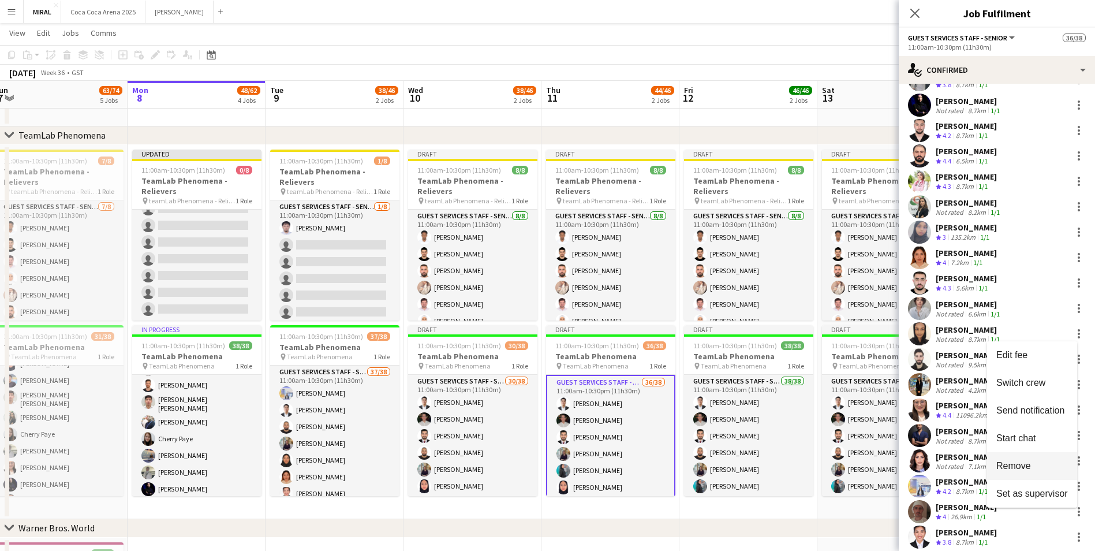
click at [1010, 466] on span "Remove" at bounding box center [1013, 466] width 35 height 10
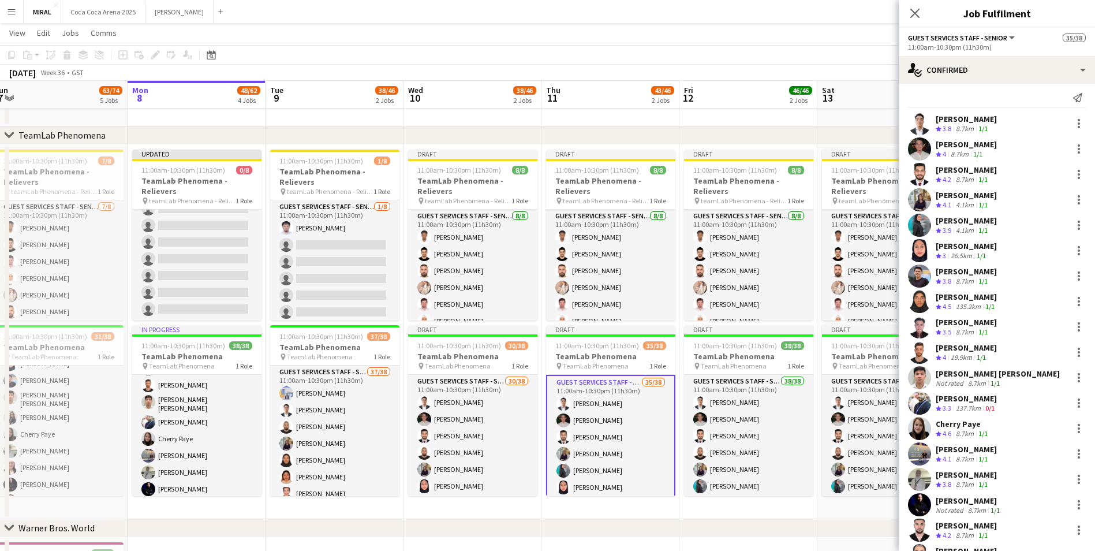
scroll to position [0, 0]
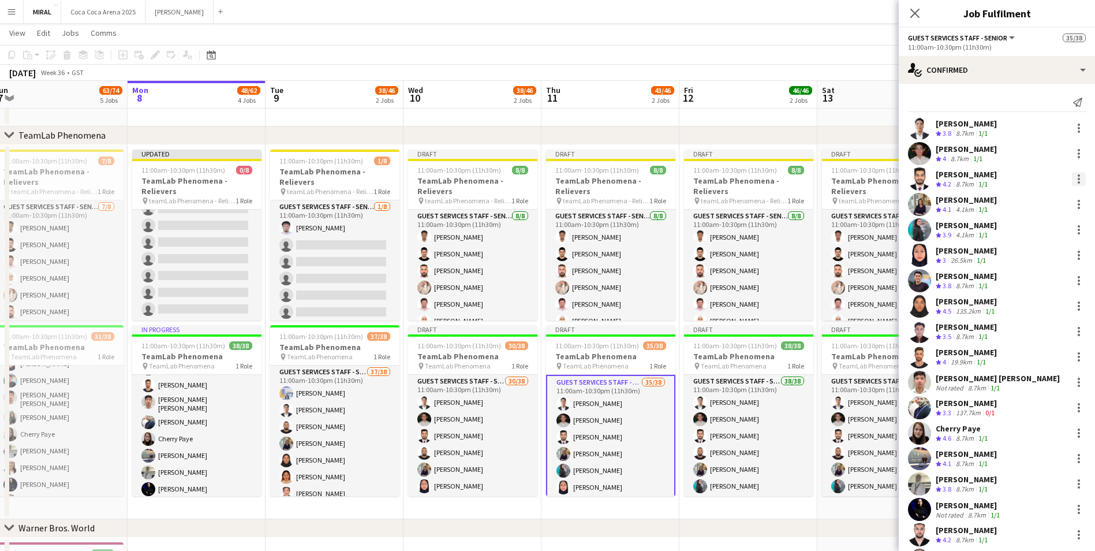
click at [1074, 180] on div at bounding box center [1079, 179] width 14 height 14
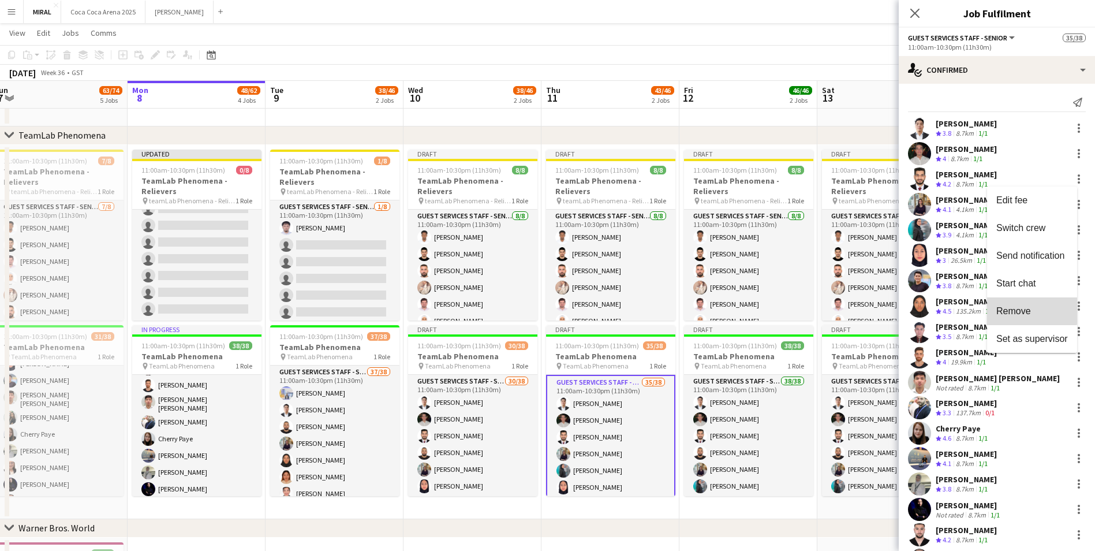
click at [1025, 306] on span "Remove" at bounding box center [1013, 311] width 35 height 10
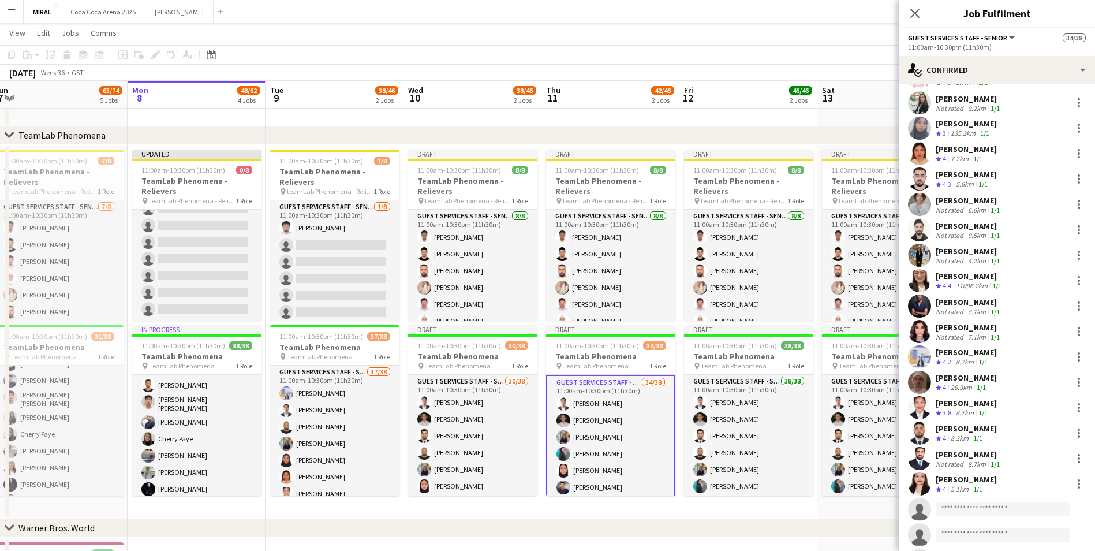
scroll to position [519, 0]
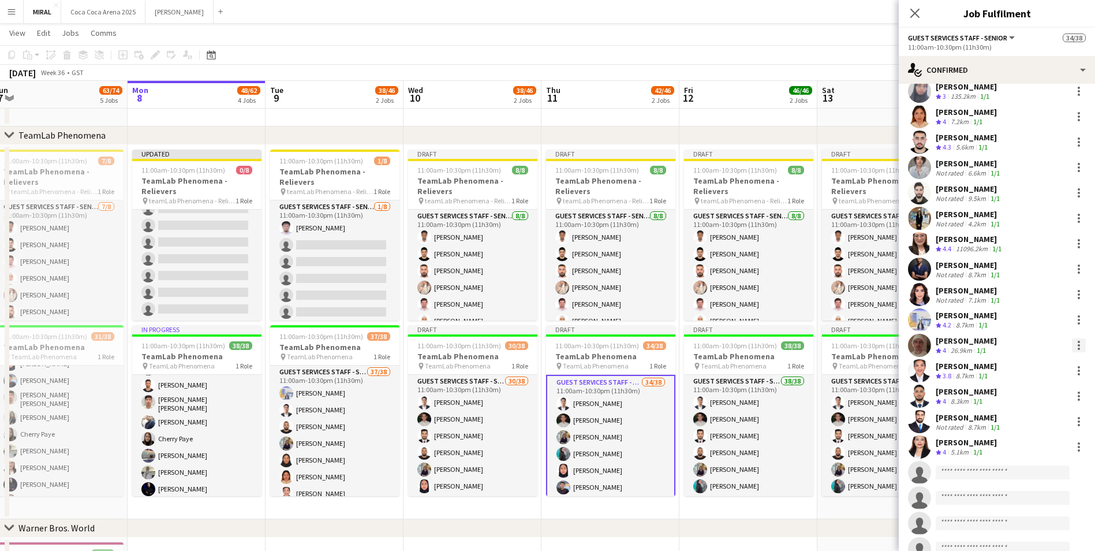
click at [1072, 343] on div at bounding box center [1079, 345] width 14 height 14
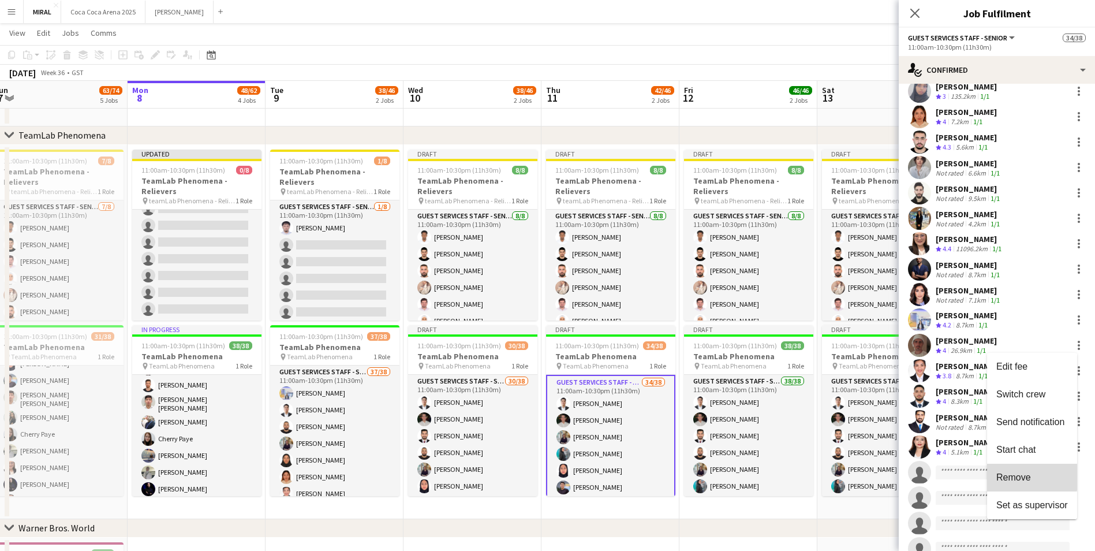
click at [1026, 476] on span "Remove" at bounding box center [1013, 477] width 35 height 10
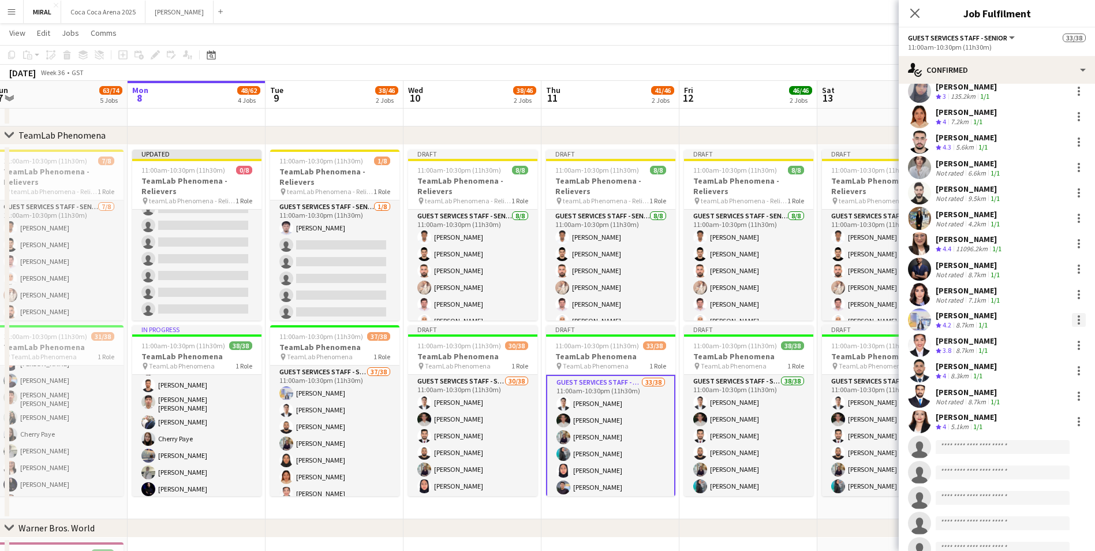
click at [1078, 320] on div at bounding box center [1079, 320] width 2 height 2
click at [1025, 448] on span "Remove" at bounding box center [1013, 452] width 35 height 10
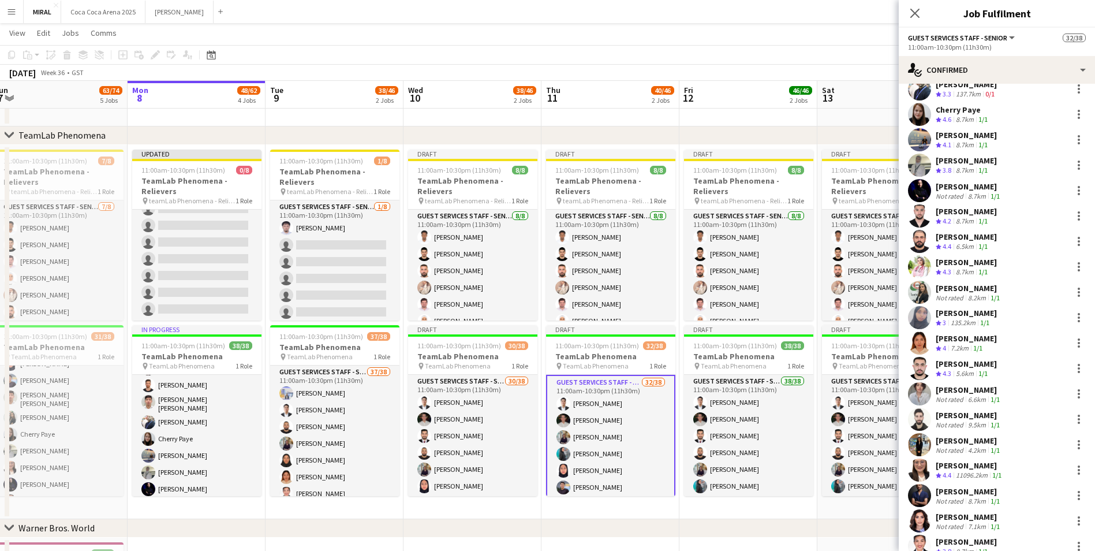
scroll to position [289, 0]
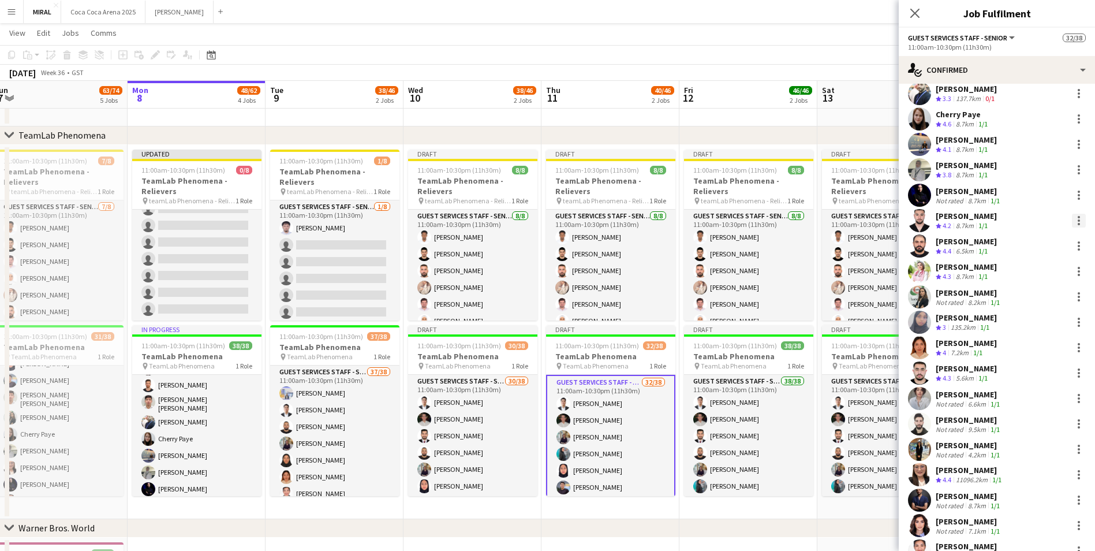
click at [1072, 220] on div at bounding box center [1079, 221] width 14 height 14
click at [1021, 347] on span "Remove" at bounding box center [1013, 352] width 35 height 10
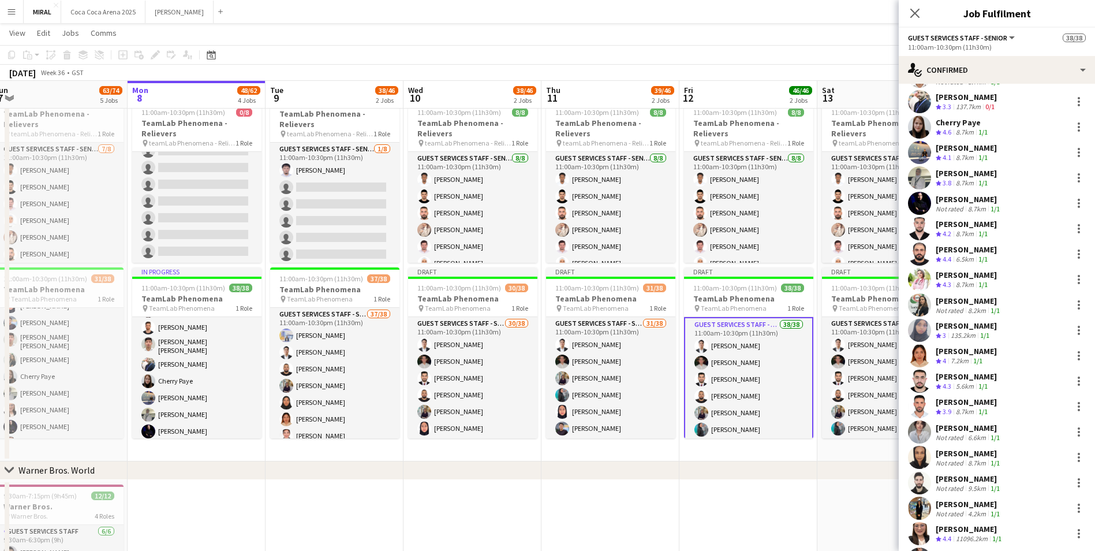
scroll to position [274, 0]
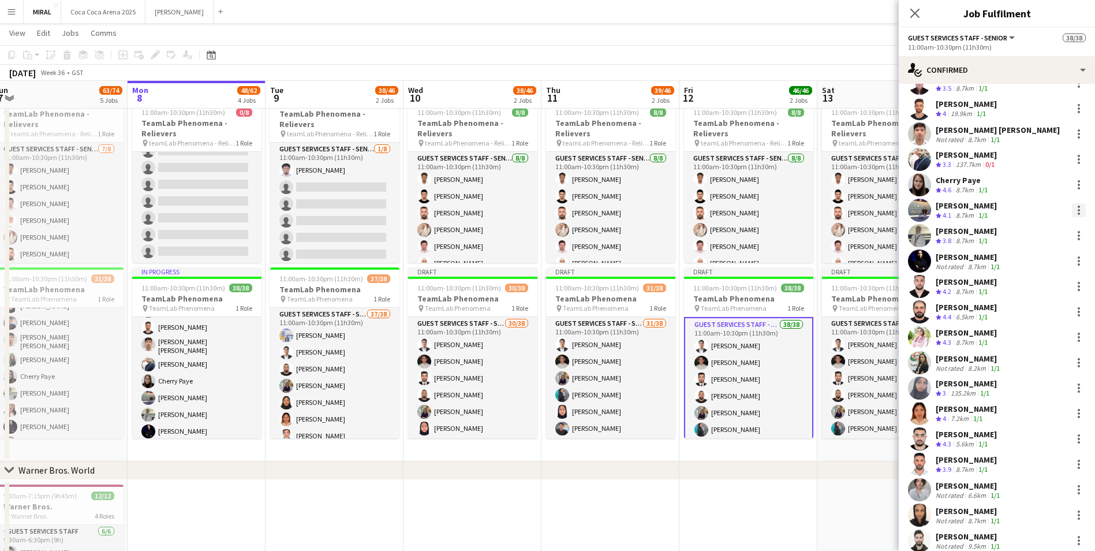
click at [1078, 211] on div at bounding box center [1079, 210] width 2 height 2
click at [1018, 341] on span "Remove" at bounding box center [1013, 342] width 35 height 10
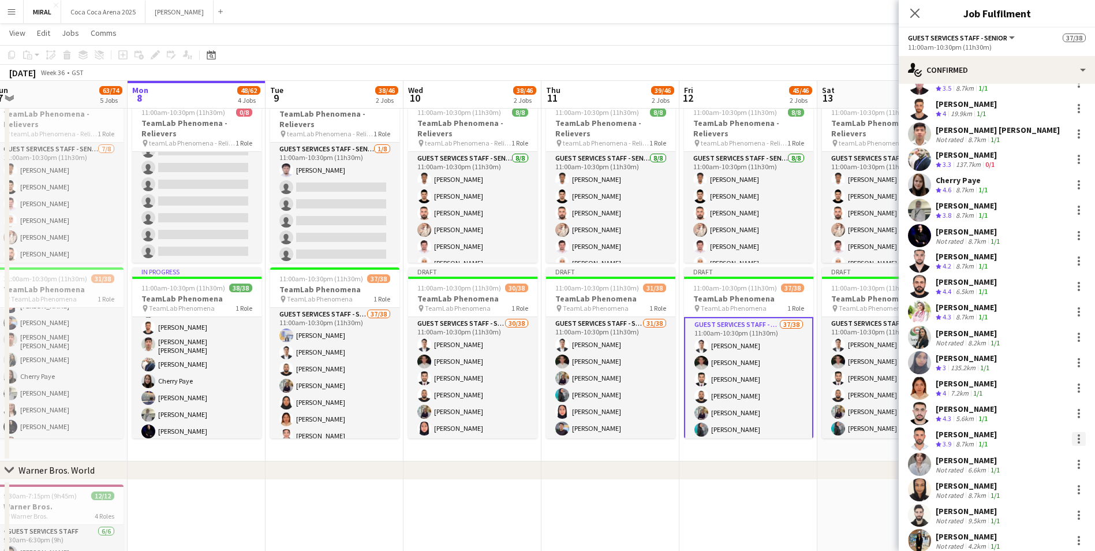
click at [1078, 438] on div at bounding box center [1079, 439] width 2 height 2
click at [1019, 390] on span "Remove" at bounding box center [1013, 389] width 35 height 10
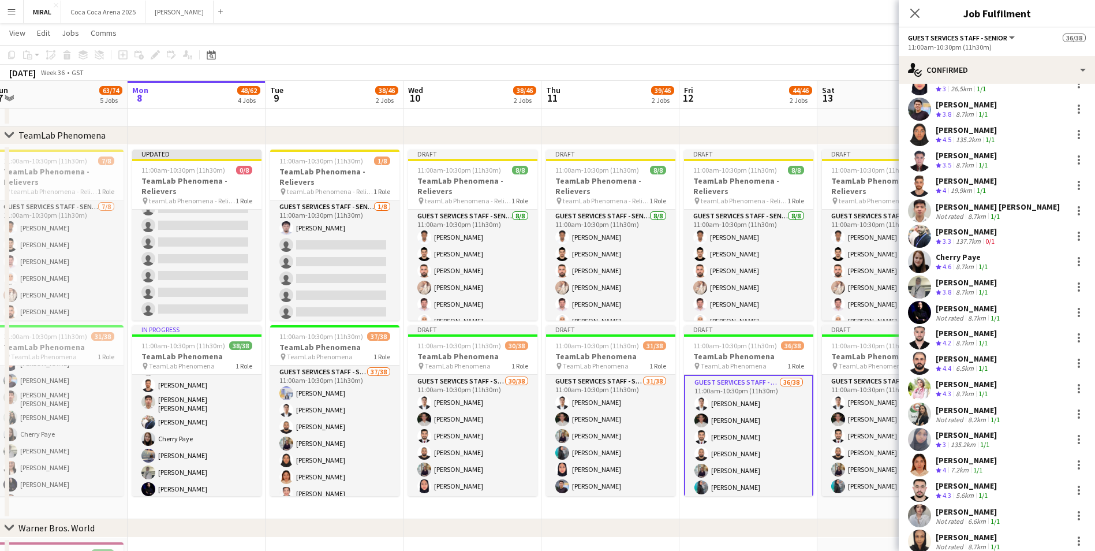
scroll to position [173, 0]
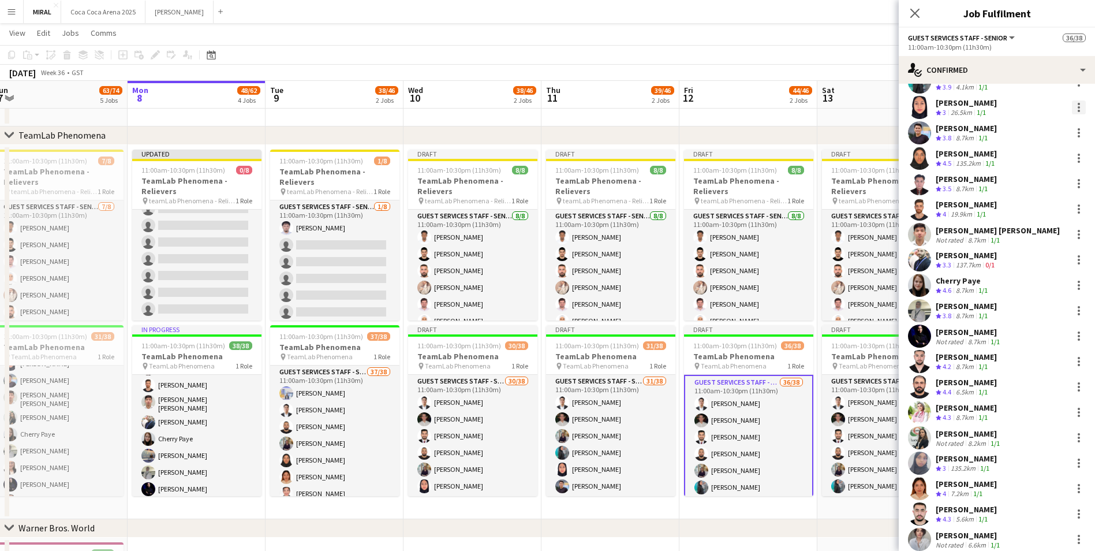
click at [1072, 109] on div at bounding box center [1079, 107] width 14 height 14
click at [1022, 235] on span "Remove" at bounding box center [1013, 239] width 35 height 10
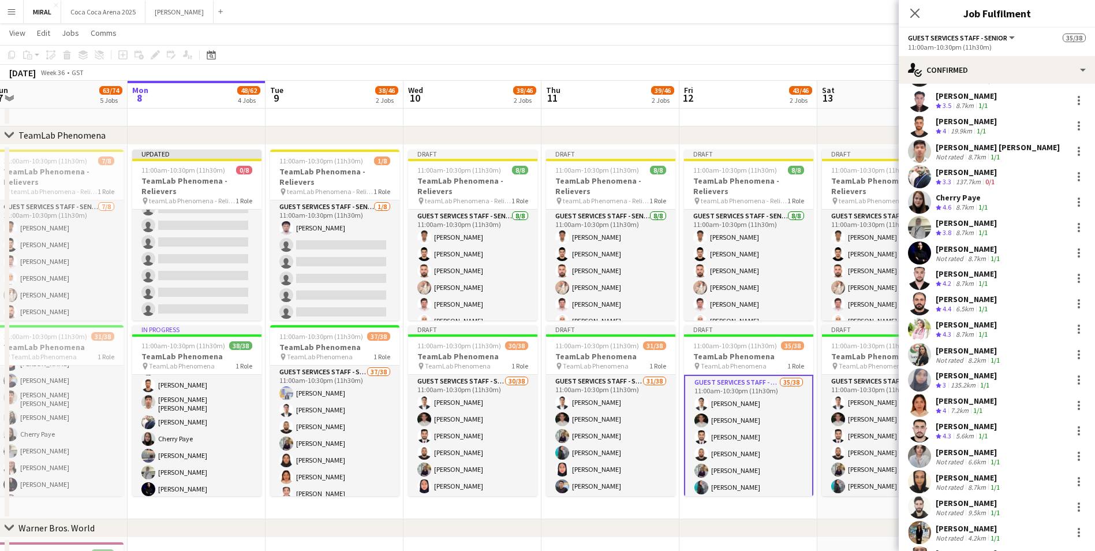
scroll to position [289, 0]
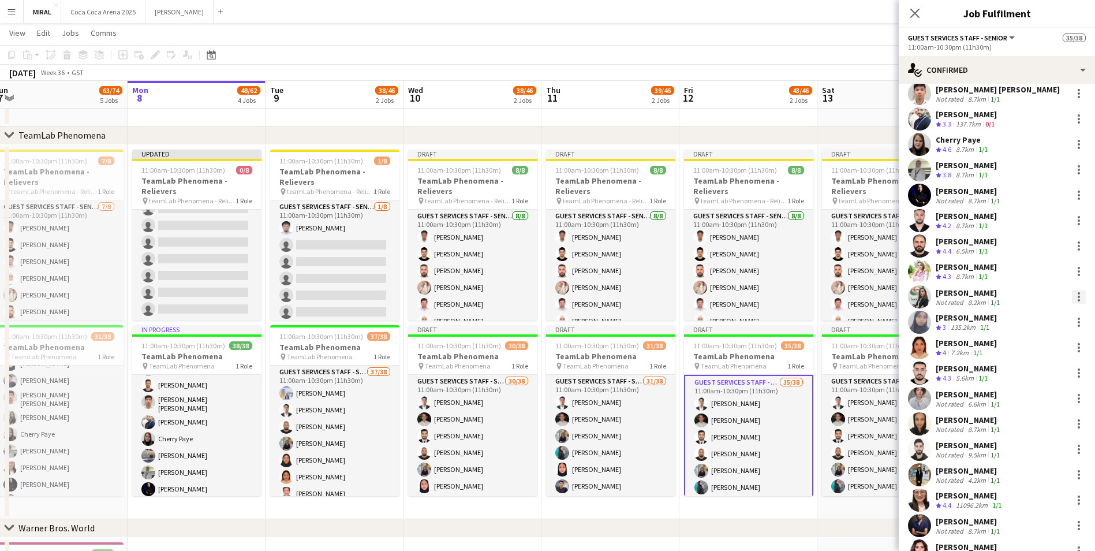
click at [1072, 297] on div at bounding box center [1079, 297] width 14 height 14
click at [1025, 427] on span "Remove" at bounding box center [1013, 429] width 35 height 10
click at [1072, 474] on div at bounding box center [1079, 475] width 14 height 14
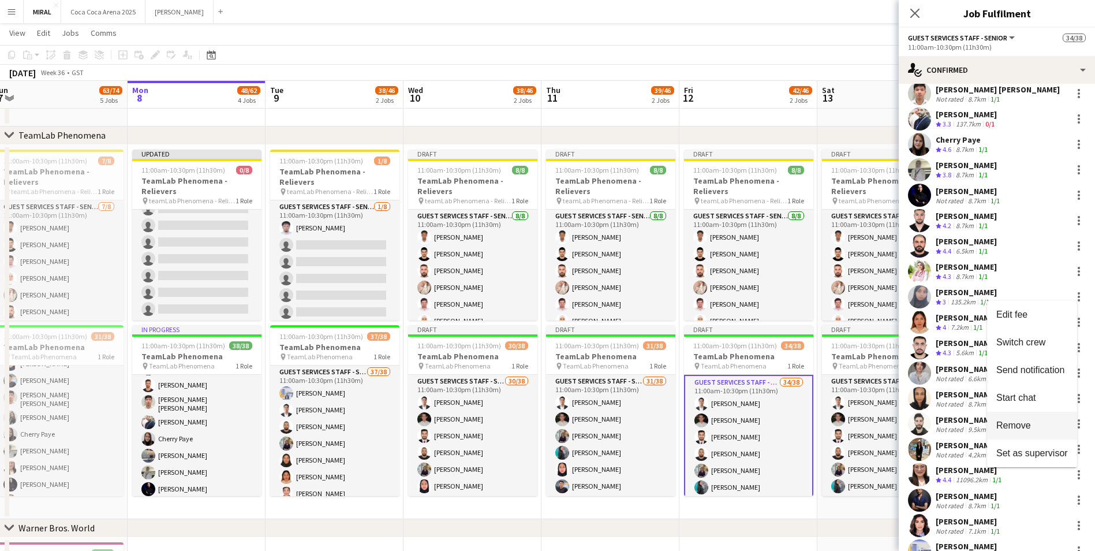
click at [1019, 417] on button "Remove" at bounding box center [1032, 426] width 90 height 28
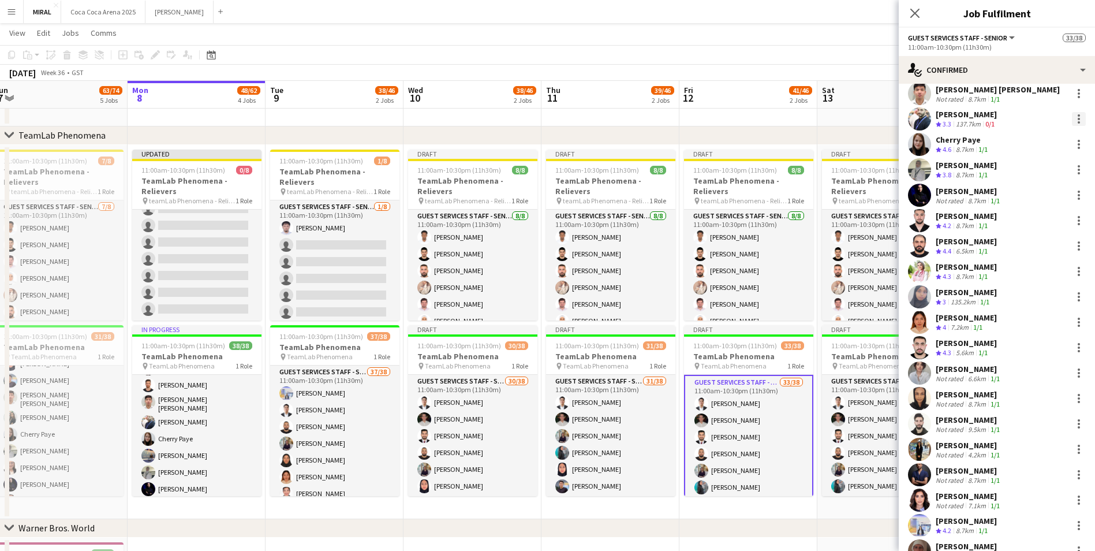
click at [1078, 118] on div at bounding box center [1079, 119] width 2 height 2
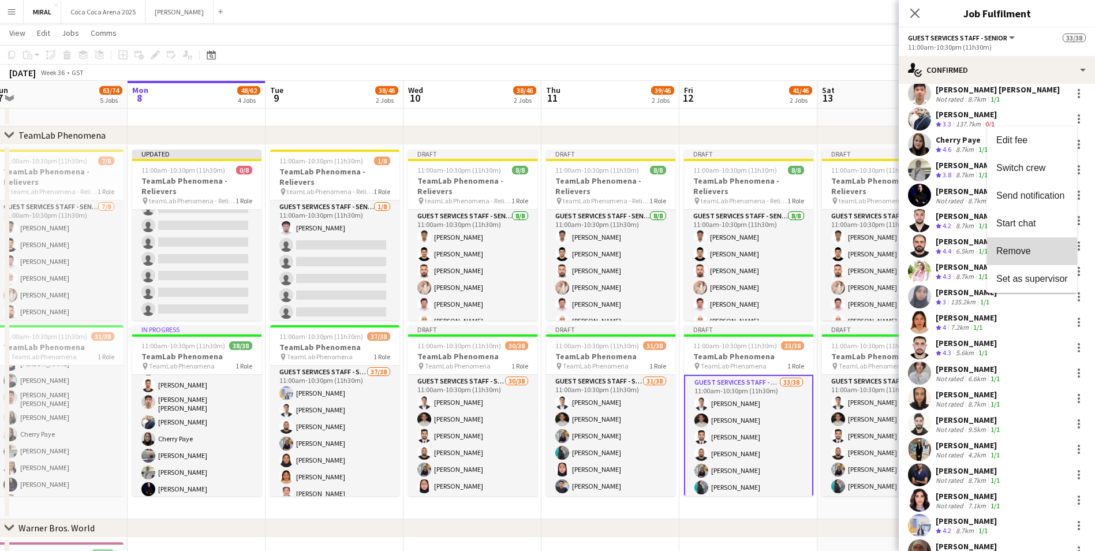
click at [1020, 251] on span "Remove" at bounding box center [1013, 251] width 35 height 10
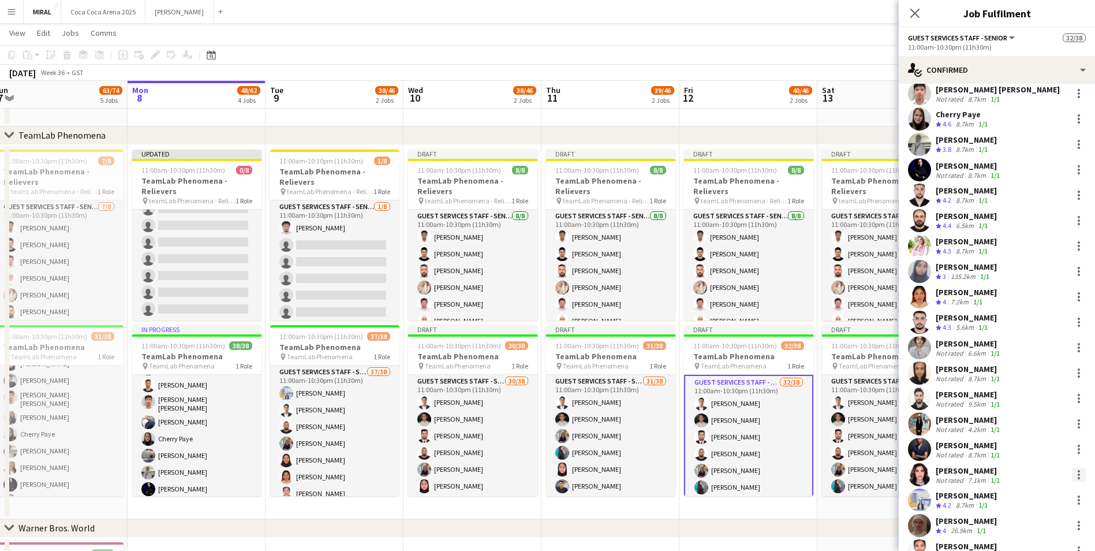
click at [1075, 473] on div at bounding box center [1079, 475] width 14 height 14
click at [1022, 423] on span "Remove" at bounding box center [1013, 425] width 35 height 10
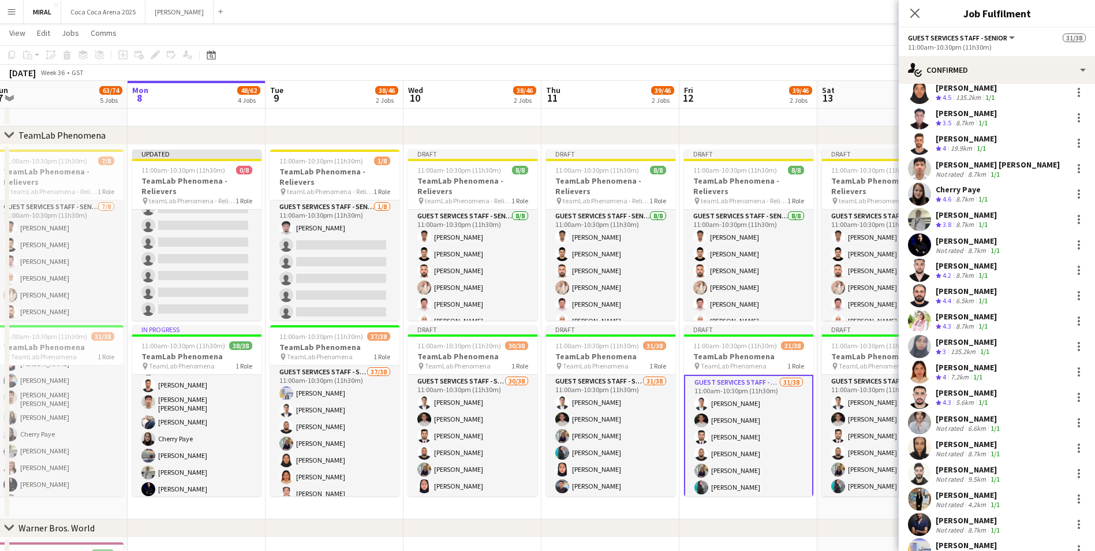
scroll to position [58, 0]
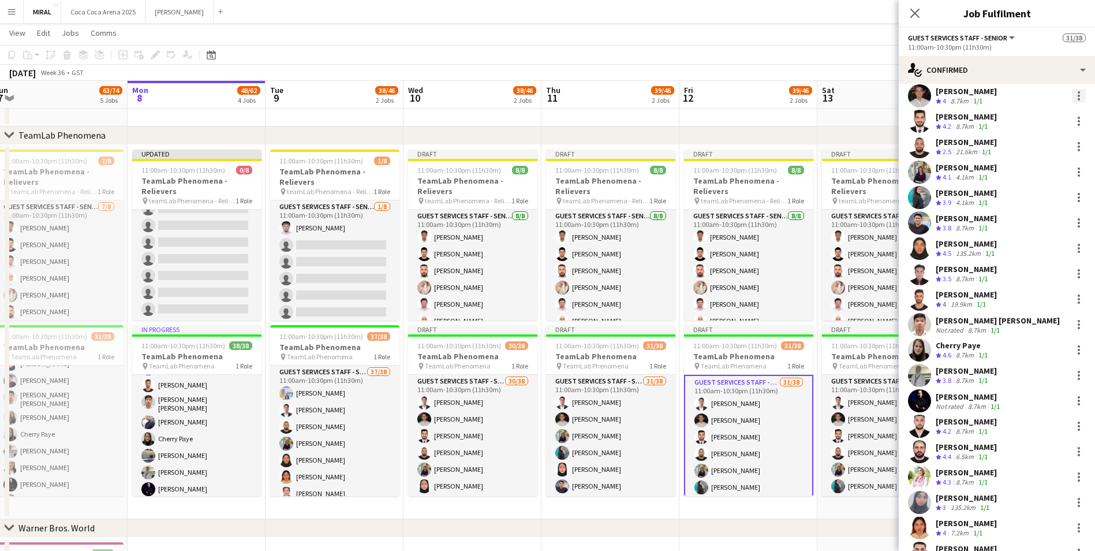
click at [1072, 97] on div at bounding box center [1079, 96] width 14 height 14
click at [1026, 230] on span "Remove" at bounding box center [1013, 228] width 35 height 10
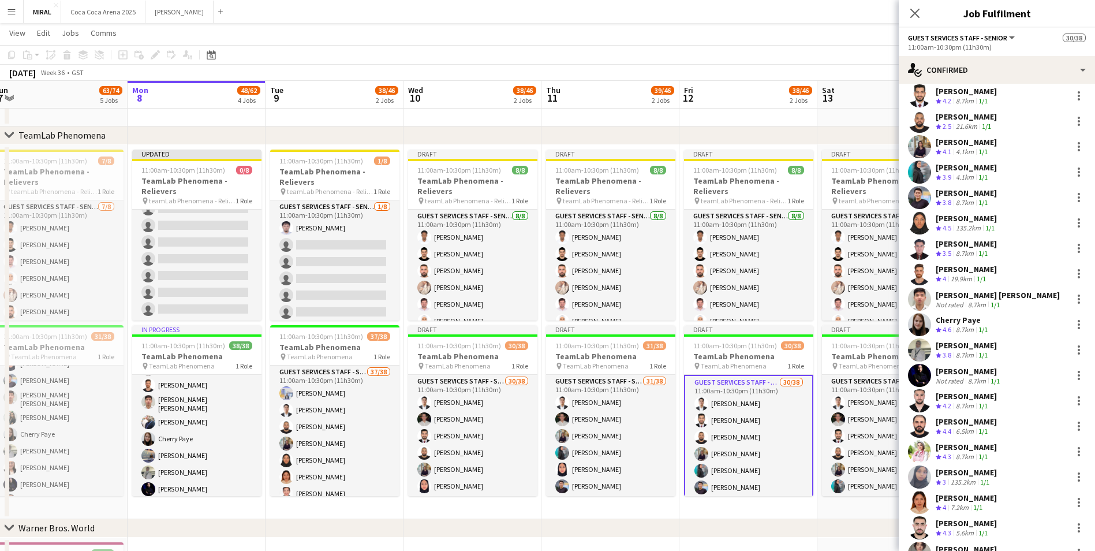
scroll to position [32, 0]
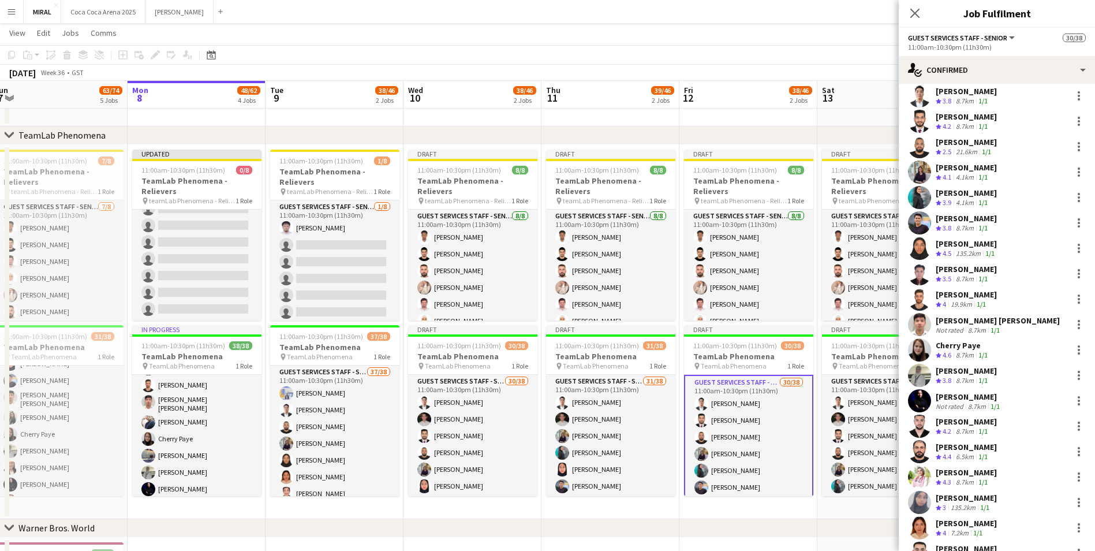
drag, startPoint x: 786, startPoint y: 518, endPoint x: 651, endPoint y: 501, distance: 136.7
click at [648, 501] on div "chevron-right TeamLab Phenomena chevron-right Warner Bros. World chevron-right …" at bounding box center [547, 251] width 1095 height 1105
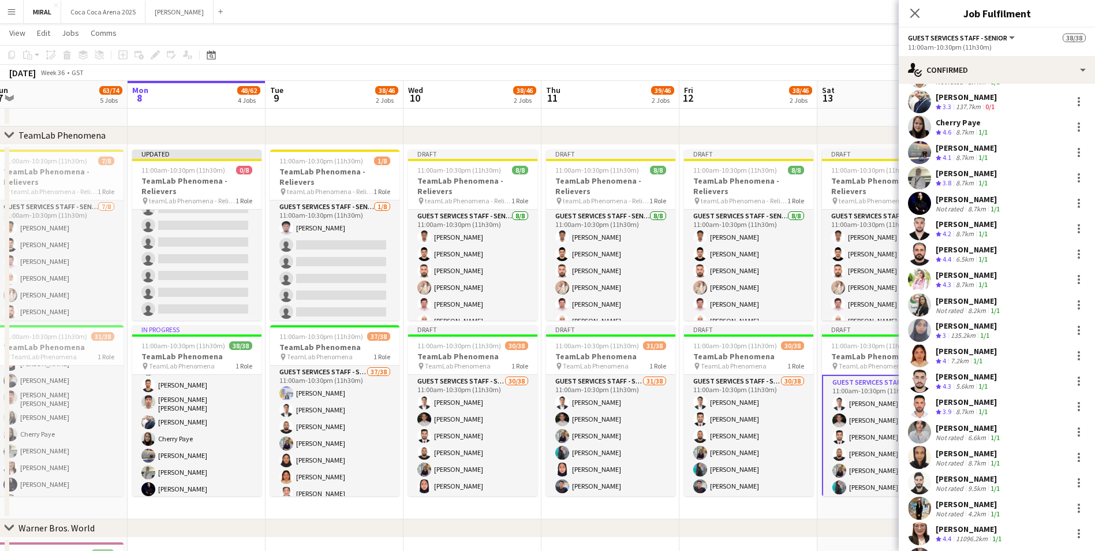
scroll to position [274, 0]
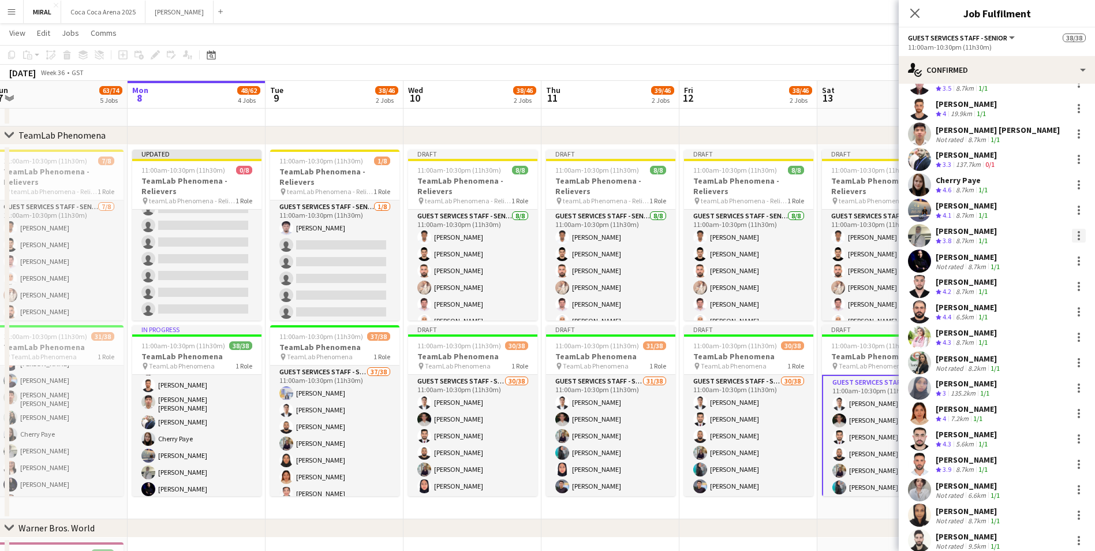
click at [1072, 231] on div at bounding box center [1079, 236] width 14 height 14
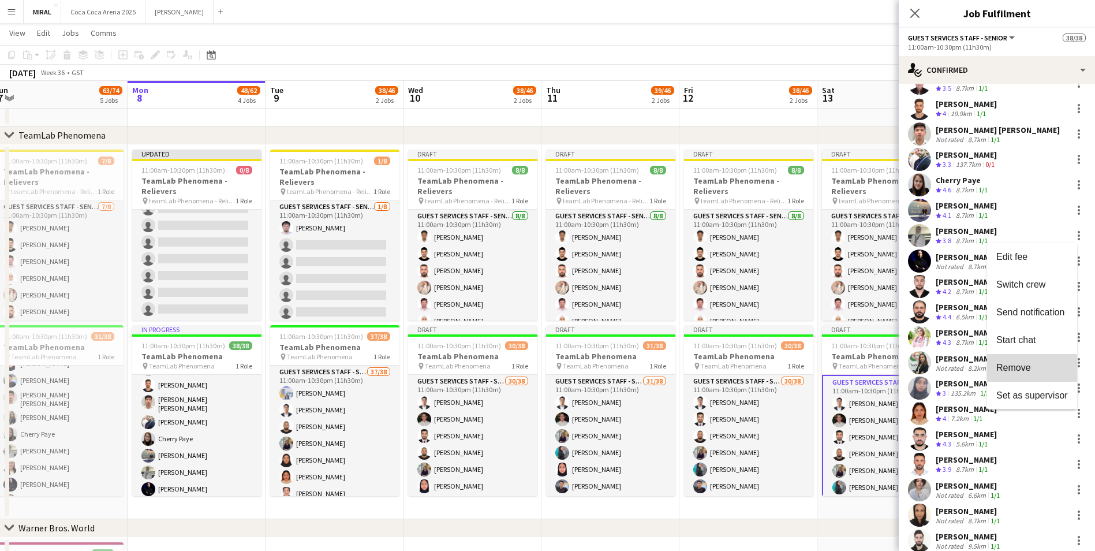
click at [1026, 360] on button "Remove" at bounding box center [1032, 368] width 90 height 28
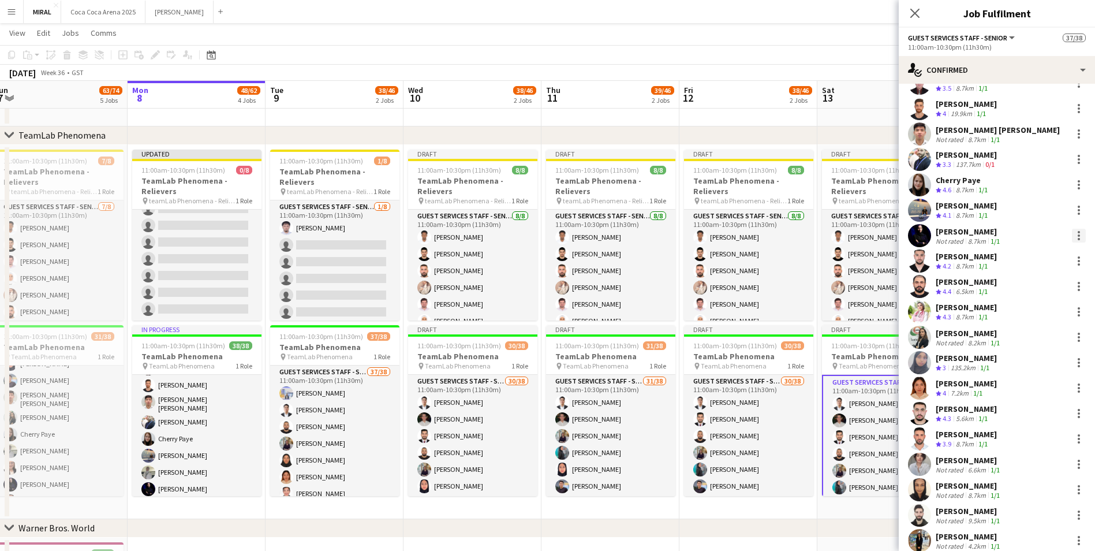
click at [1072, 235] on div at bounding box center [1079, 236] width 14 height 14
click at [1022, 367] on span "Remove" at bounding box center [1013, 367] width 35 height 10
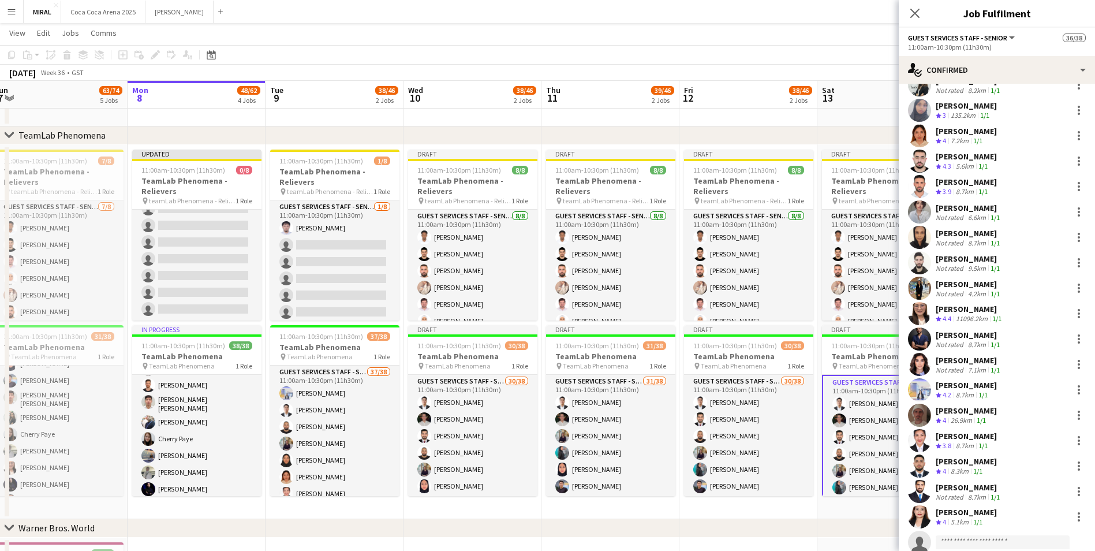
scroll to position [510, 0]
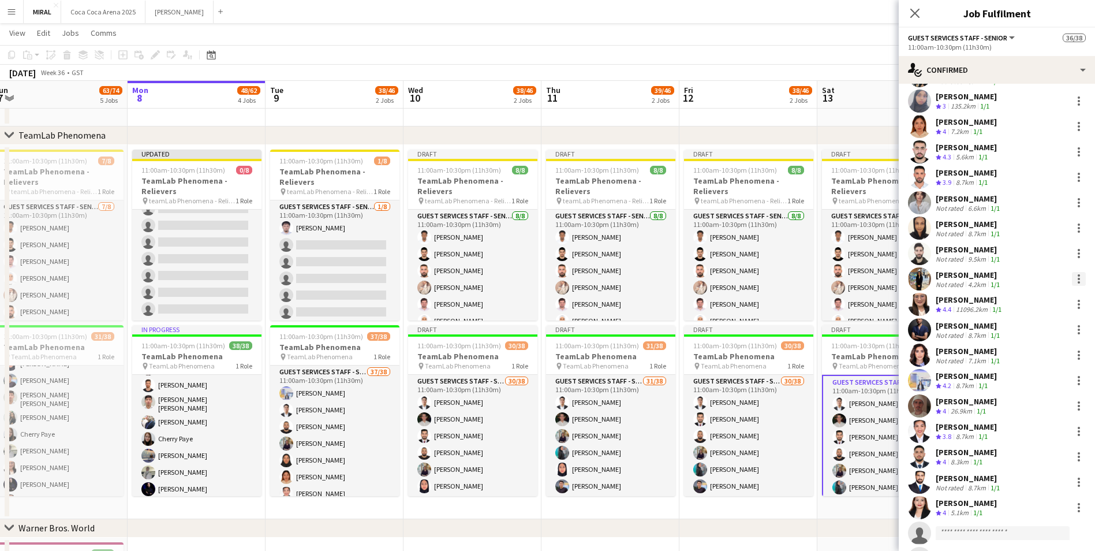
click at [1078, 278] on div at bounding box center [1079, 279] width 2 height 2
click at [1024, 410] on span "Remove" at bounding box center [1013, 411] width 35 height 10
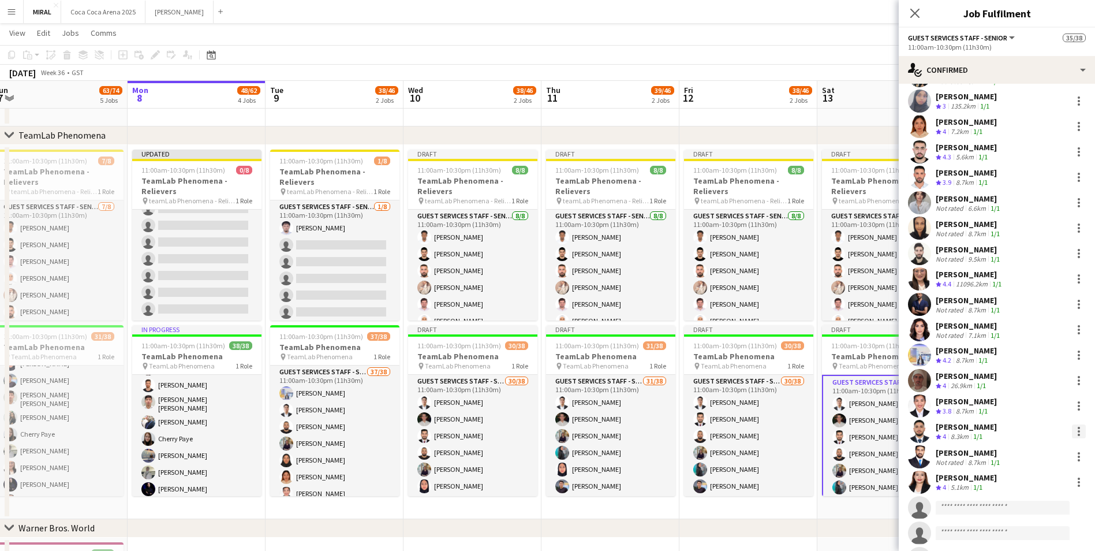
click at [1078, 427] on div at bounding box center [1079, 428] width 2 height 2
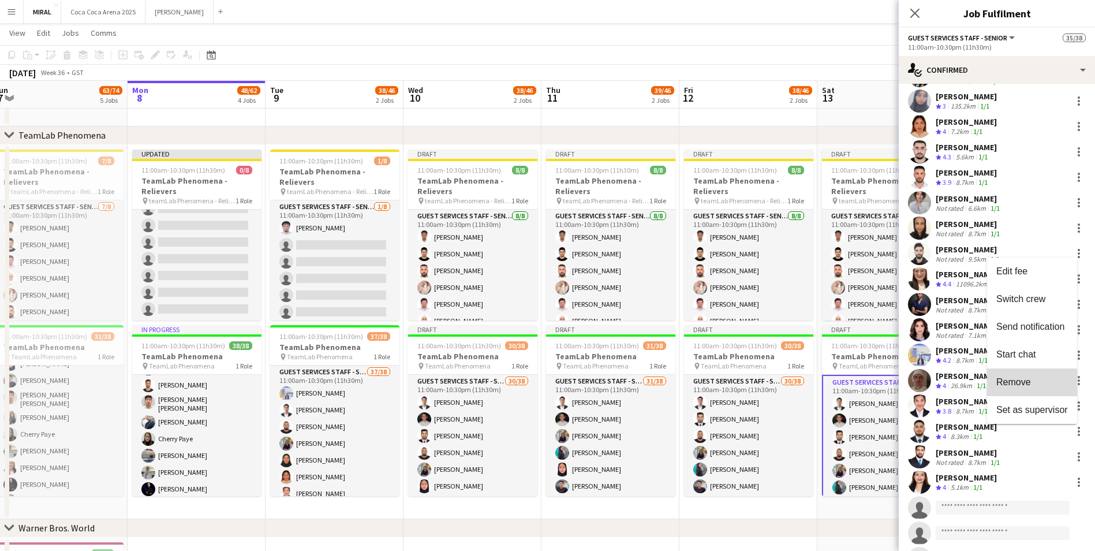
click at [1021, 384] on span "Remove" at bounding box center [1013, 382] width 35 height 10
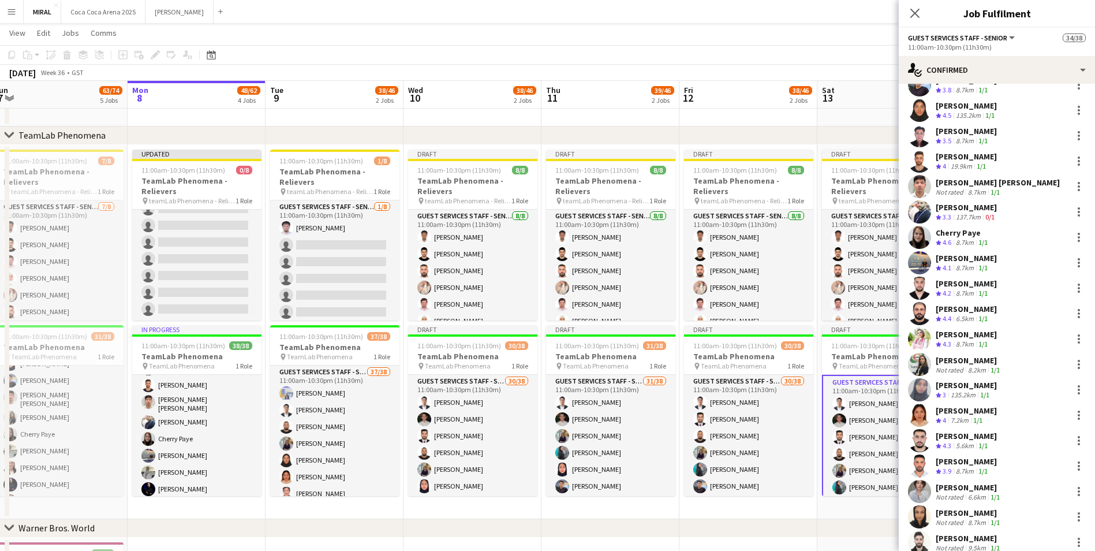
scroll to position [163, 0]
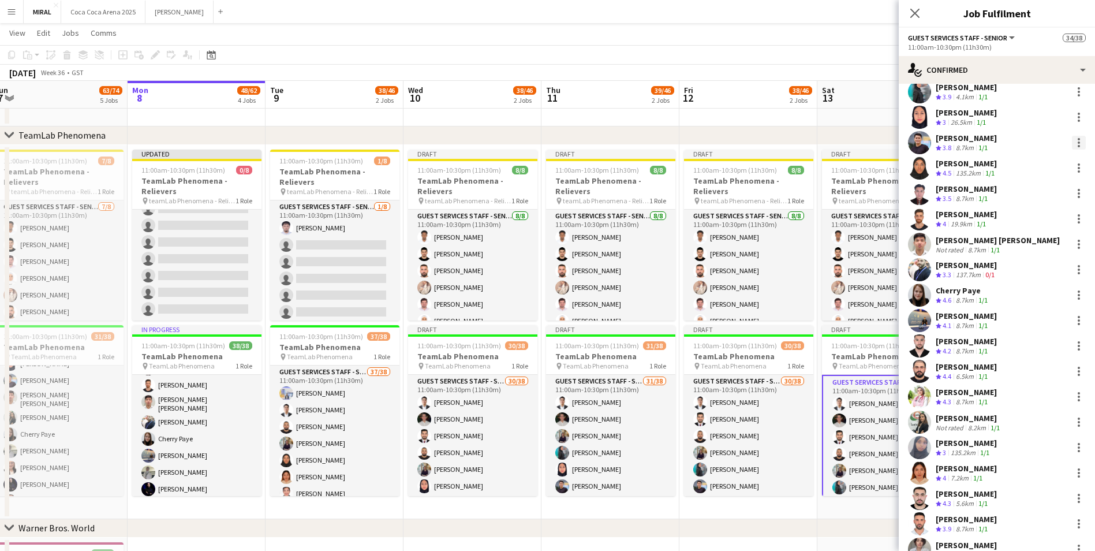
click at [1072, 143] on div at bounding box center [1079, 143] width 14 height 14
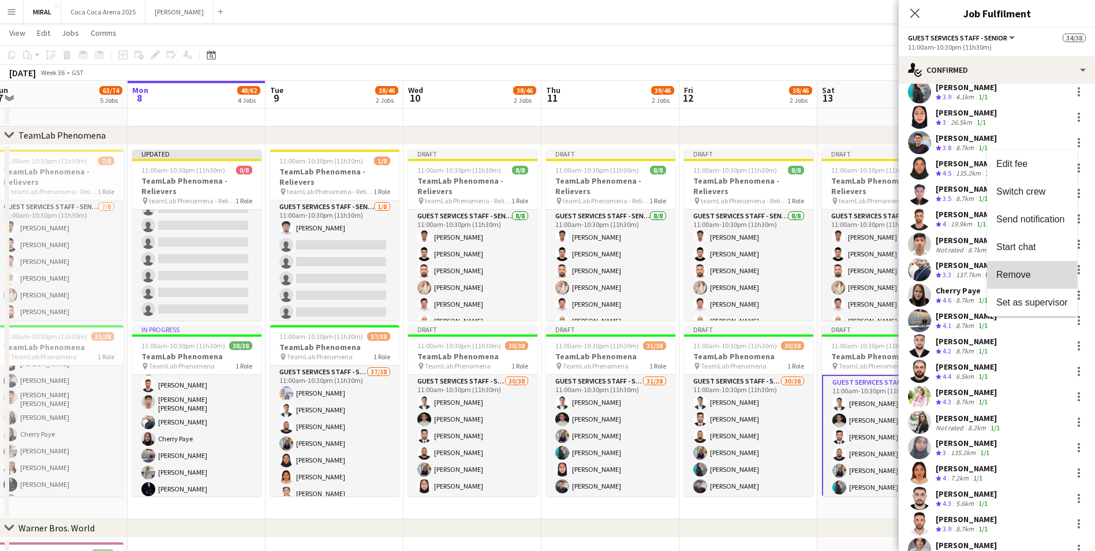
click at [1044, 281] on button "Remove" at bounding box center [1032, 275] width 90 height 28
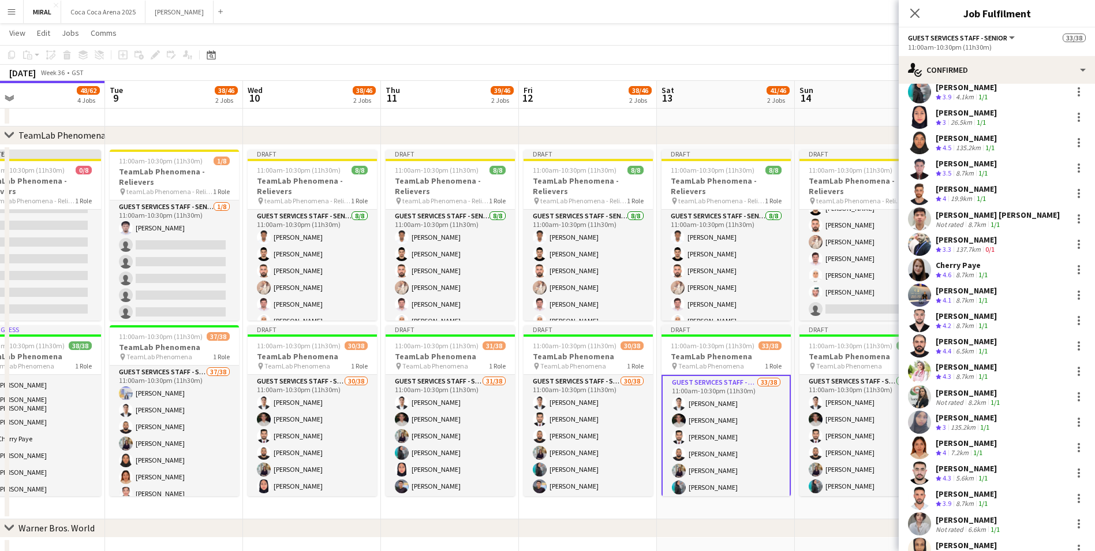
scroll to position [0, 450]
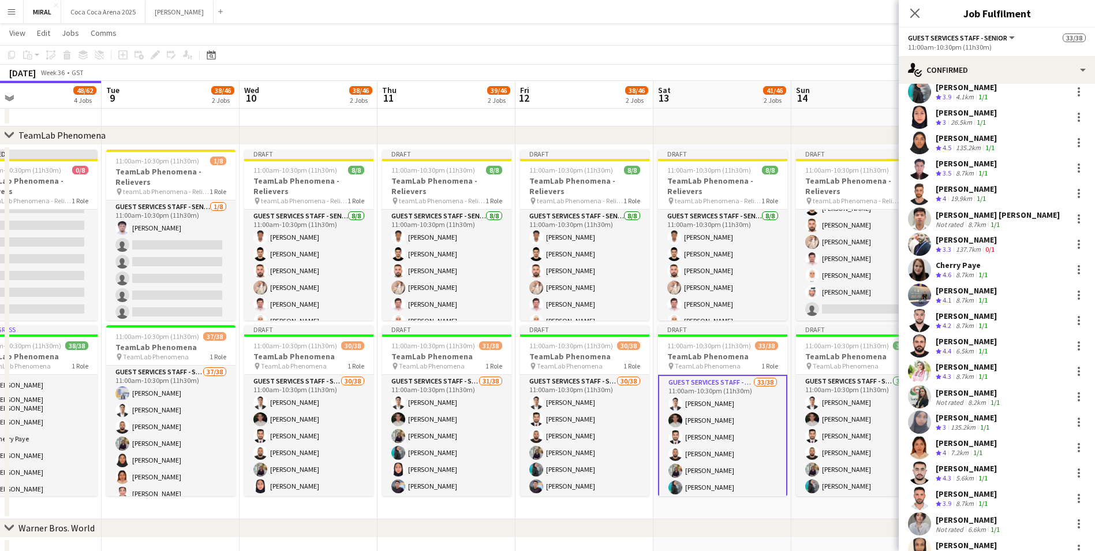
drag, startPoint x: 866, startPoint y: 510, endPoint x: 735, endPoint y: 510, distance: 131.0
click at [702, 517] on app-calendar-viewport "Fri 5 61/74 5 Jobs Sat 6 63/74 5 Jobs Sun 7 63/74 5 Jobs Mon 8 48/62 4 Jobs Tue…" at bounding box center [547, 251] width 1095 height 1105
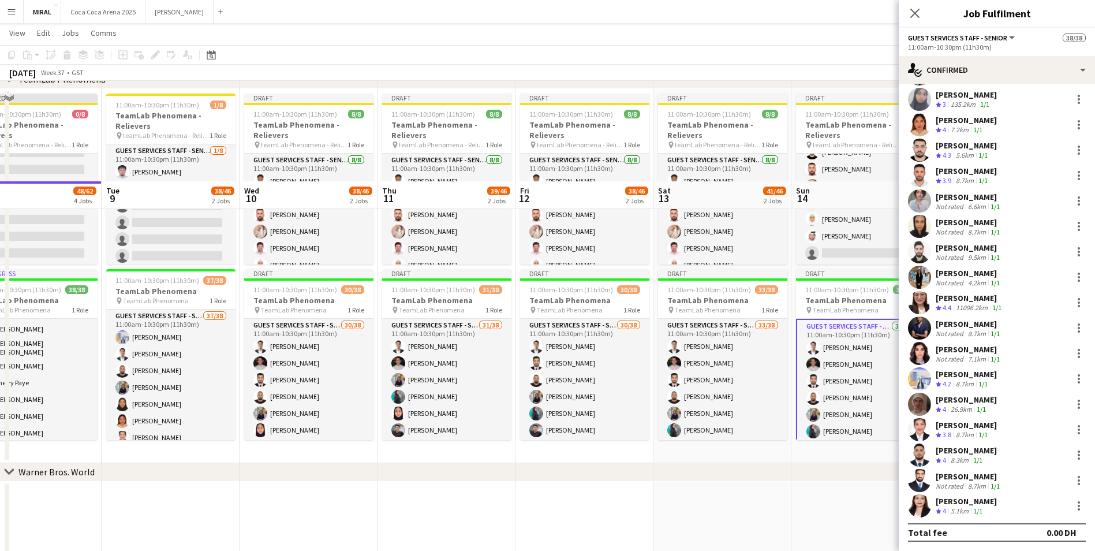
scroll to position [519, 0]
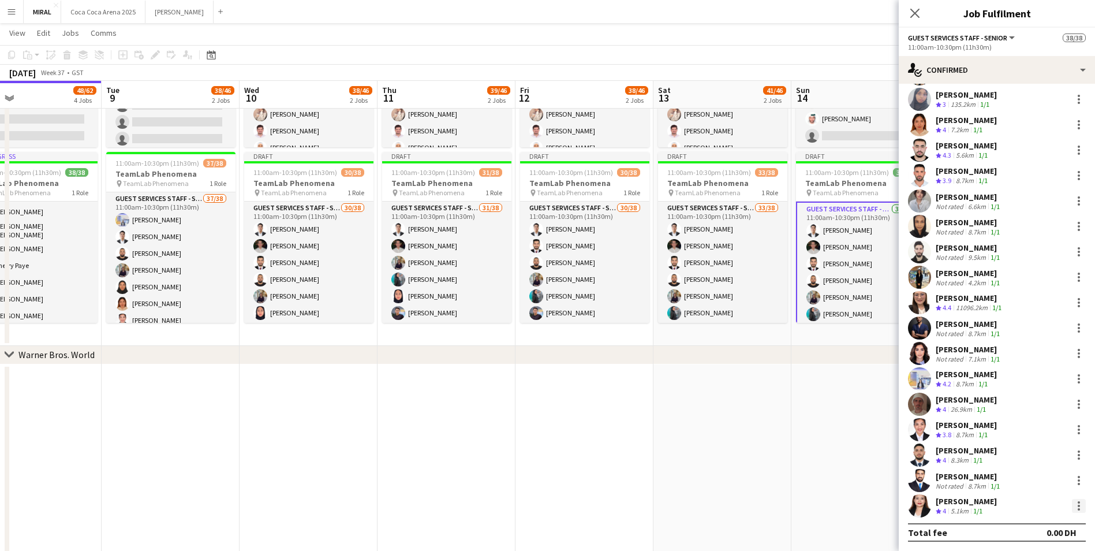
click at [1078, 505] on div at bounding box center [1079, 505] width 2 height 2
click at [1019, 457] on span "Remove" at bounding box center [1013, 456] width 35 height 10
click at [1072, 328] on div at bounding box center [1079, 328] width 14 height 14
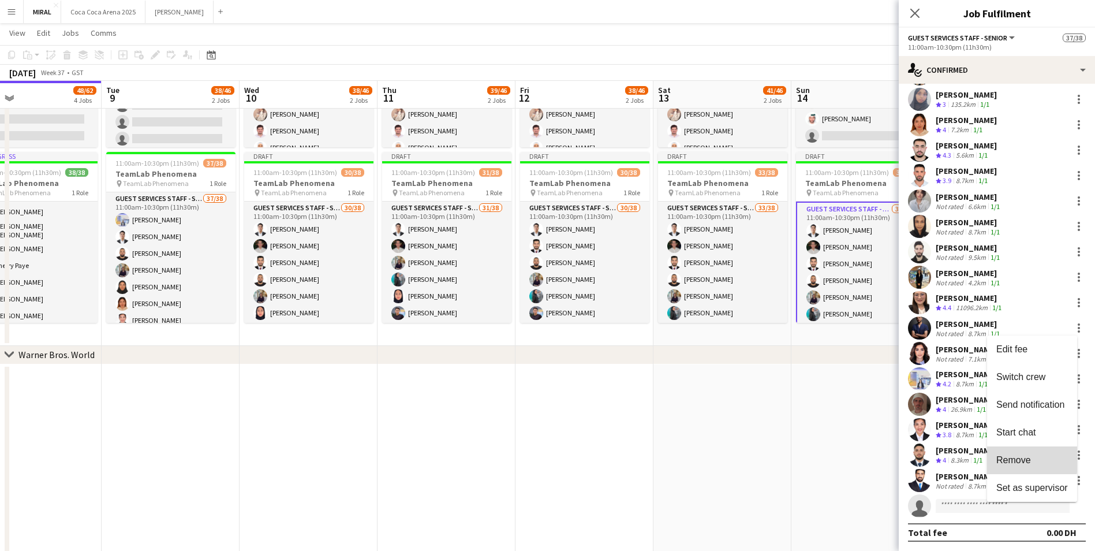
click at [1015, 457] on span "Remove" at bounding box center [1013, 460] width 35 height 10
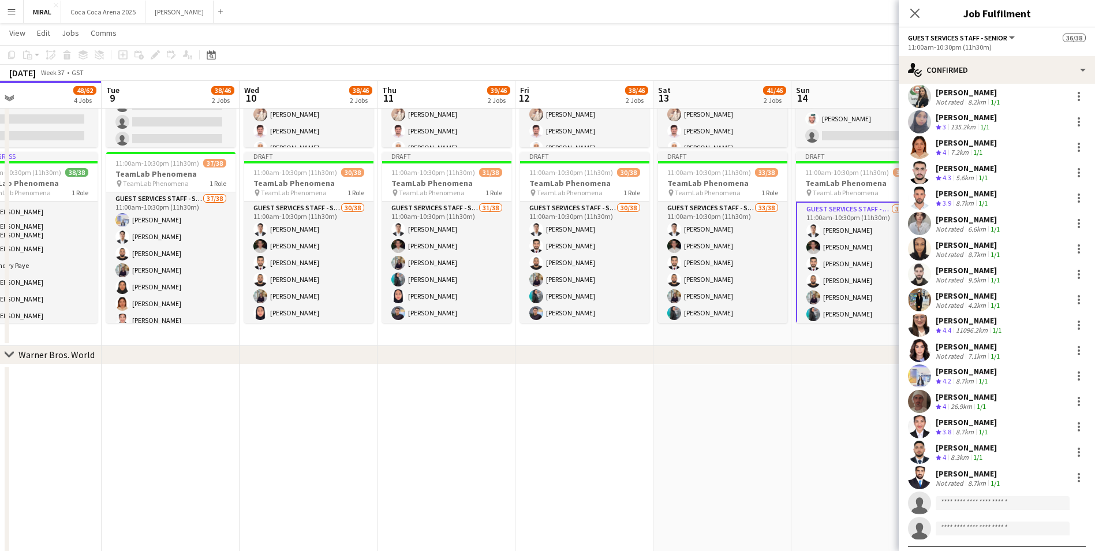
scroll to position [504, 0]
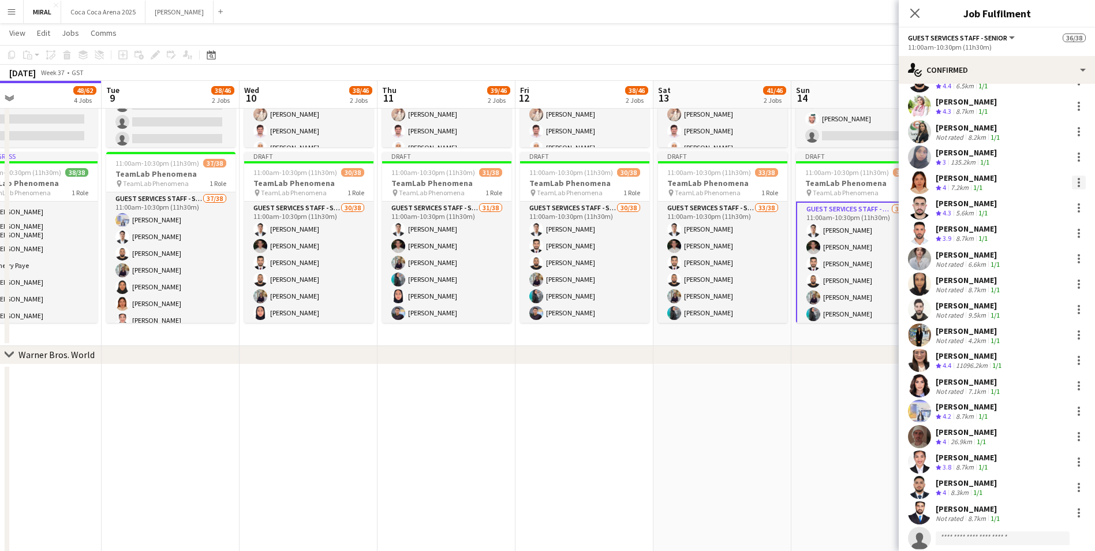
click at [1072, 184] on div at bounding box center [1079, 182] width 14 height 14
click at [1017, 317] on span "Remove" at bounding box center [1013, 314] width 35 height 10
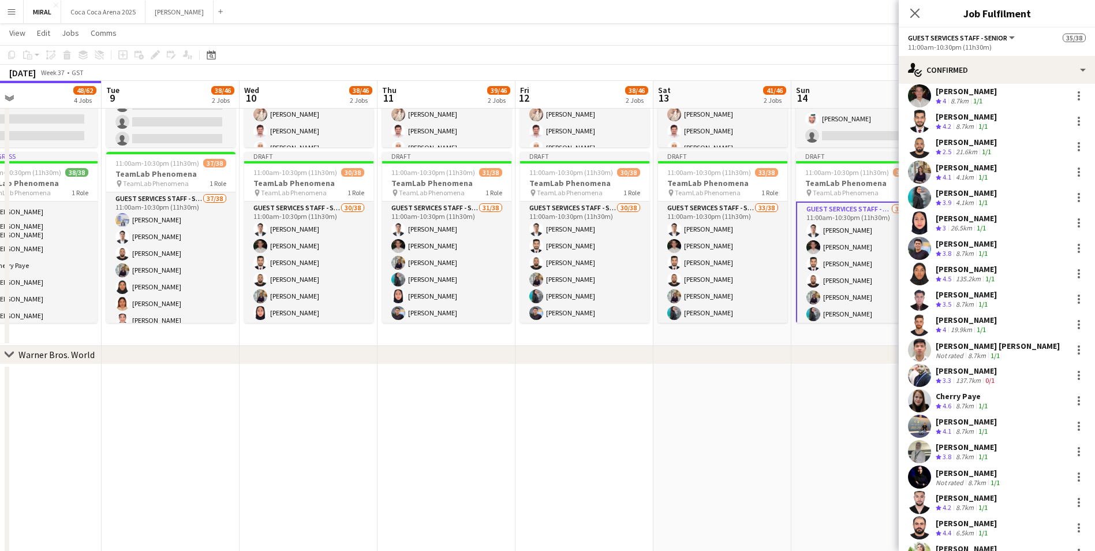
scroll to position [0, 0]
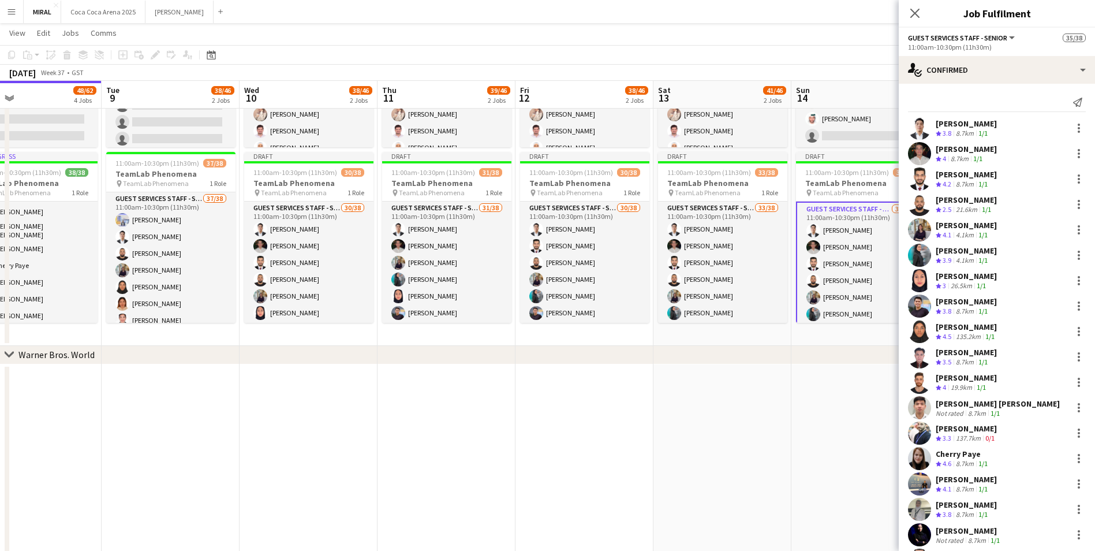
click at [829, 454] on app-date-cell at bounding box center [860, 471] width 138 height 214
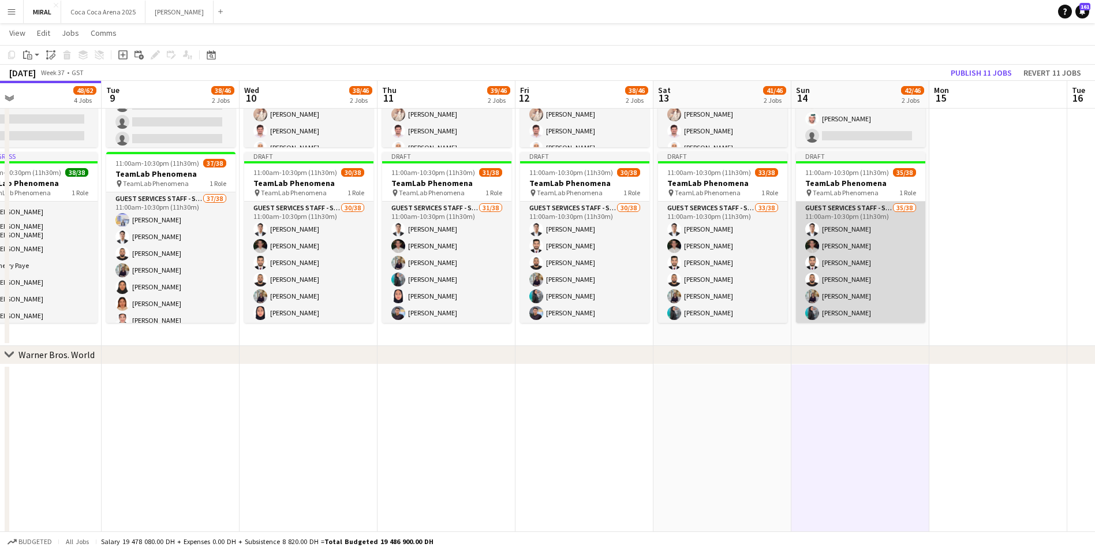
click at [829, 268] on app-card-role "Guest Services Staff - Senior 35/38 11:00am-10:30pm (11h30m) Ricardo Rivera Moh…" at bounding box center [860, 532] width 129 height 662
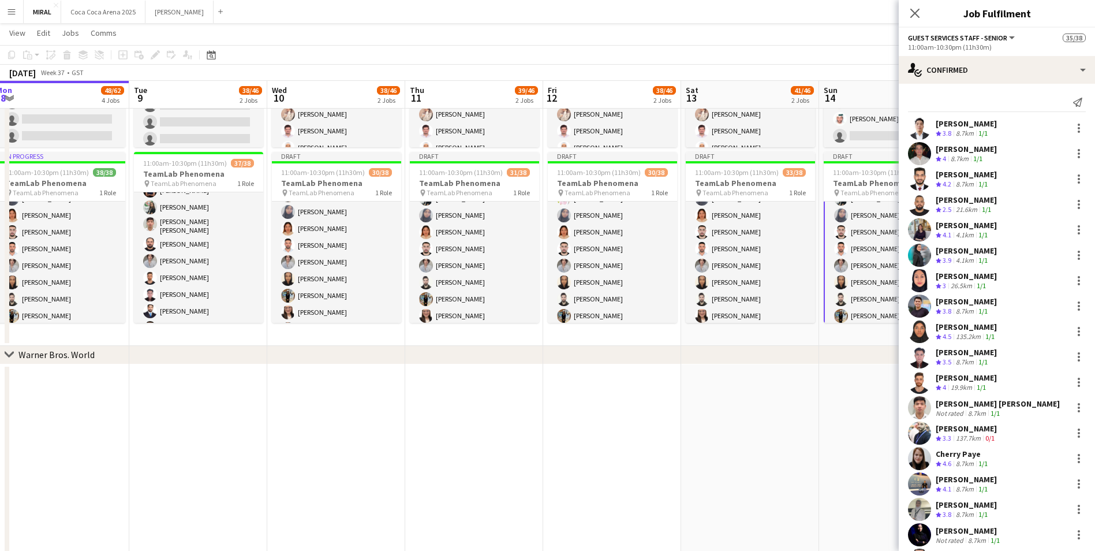
scroll to position [416, 0]
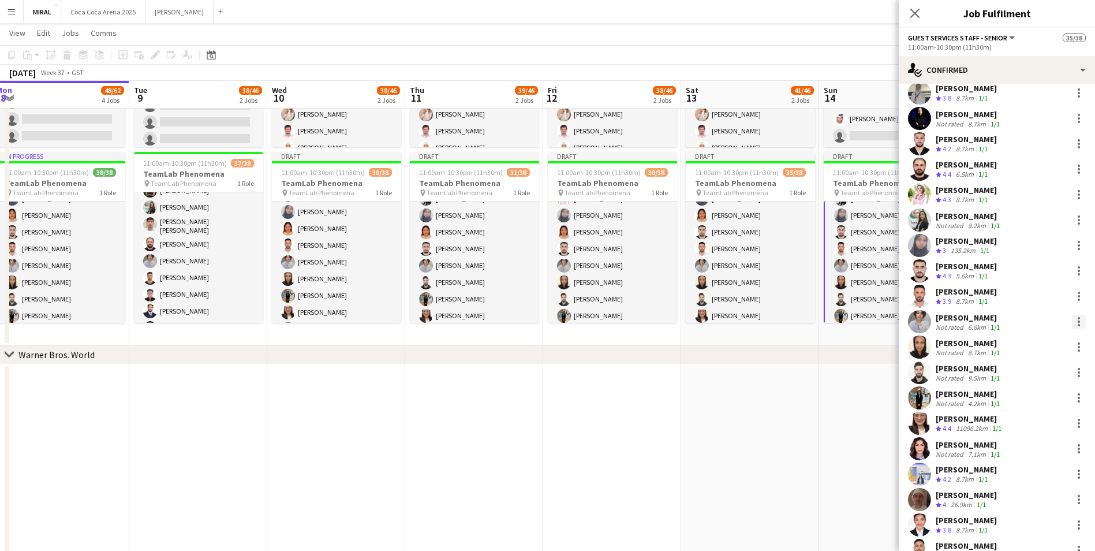
click at [1072, 320] on div at bounding box center [1079, 322] width 14 height 14
click at [1027, 451] on span "Remove" at bounding box center [1013, 453] width 35 height 10
click at [1072, 244] on div at bounding box center [1079, 245] width 14 height 14
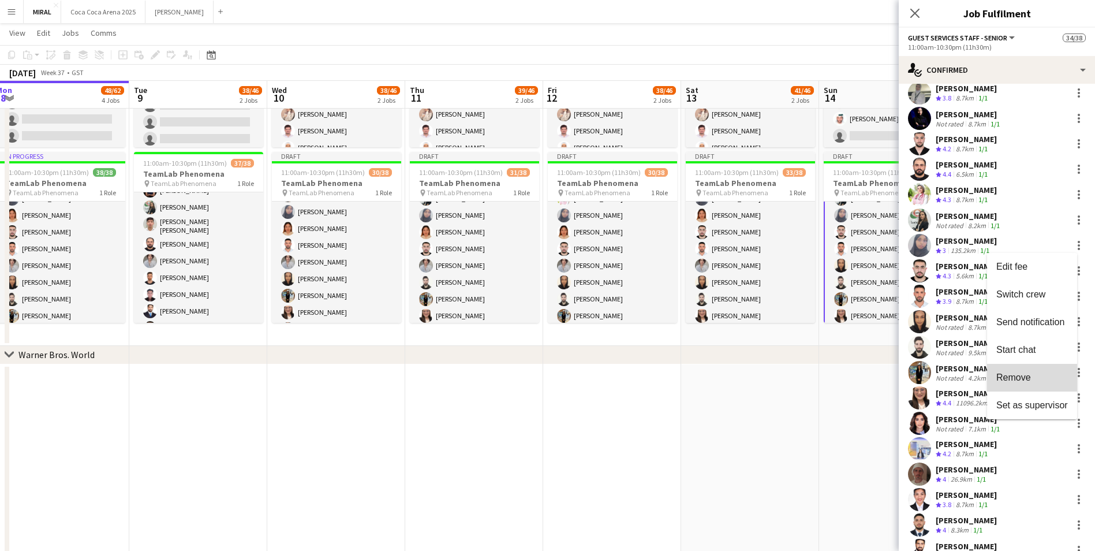
click at [1027, 380] on span "Remove" at bounding box center [1013, 377] width 35 height 10
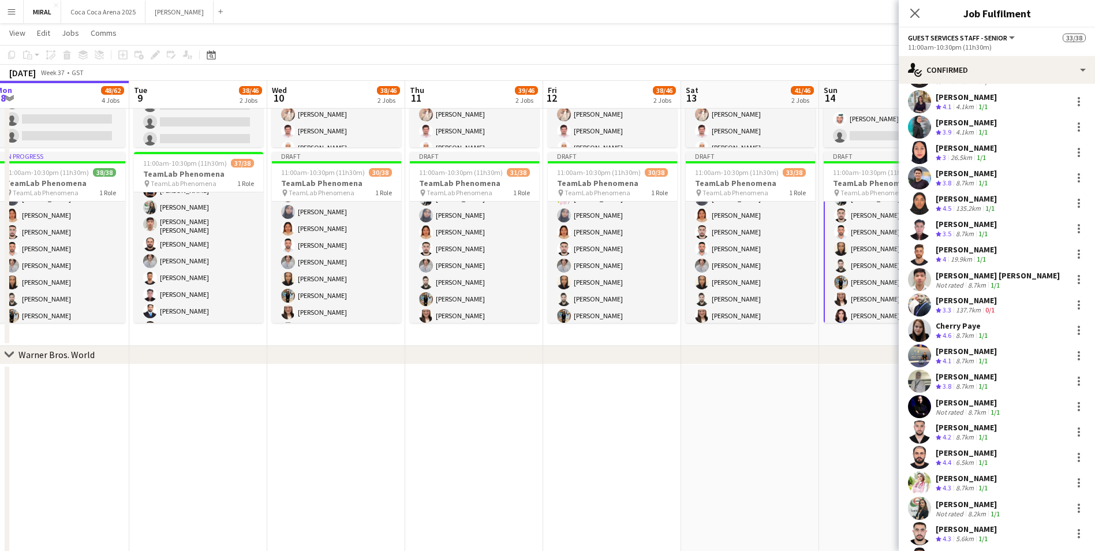
scroll to position [128, 0]
click at [1072, 201] on div at bounding box center [1079, 204] width 14 height 14
click at [1019, 334] on span "Remove" at bounding box center [1013, 336] width 35 height 10
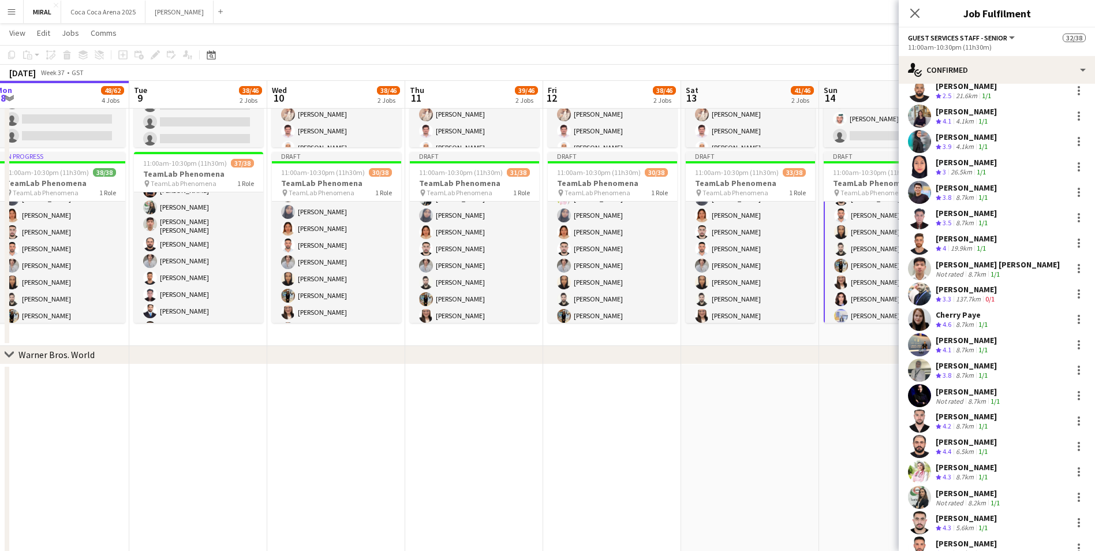
scroll to position [115, 0]
click at [1072, 242] on div at bounding box center [1079, 241] width 14 height 14
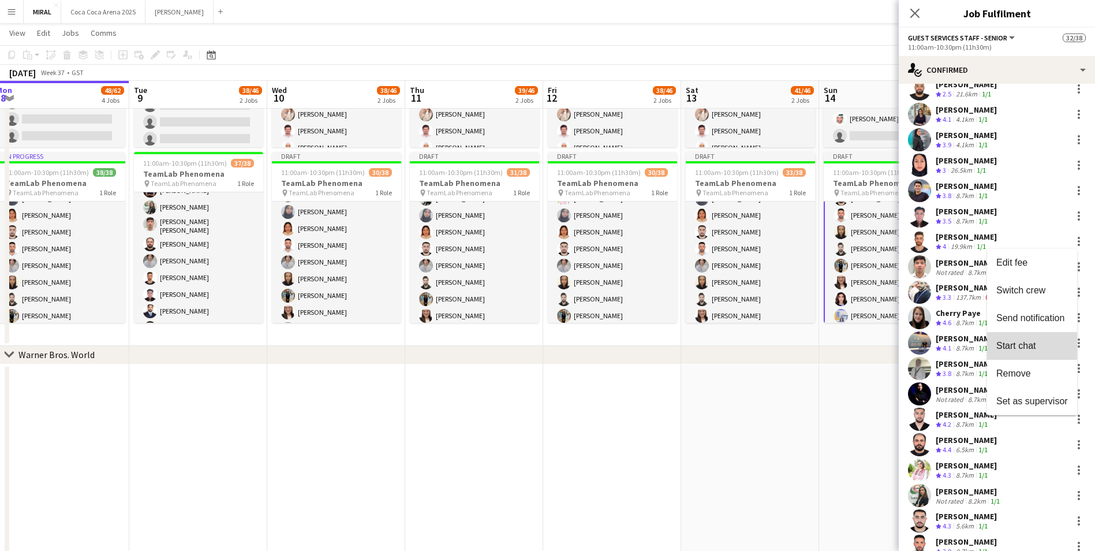
click at [1031, 344] on span "Start chat" at bounding box center [1015, 346] width 39 height 10
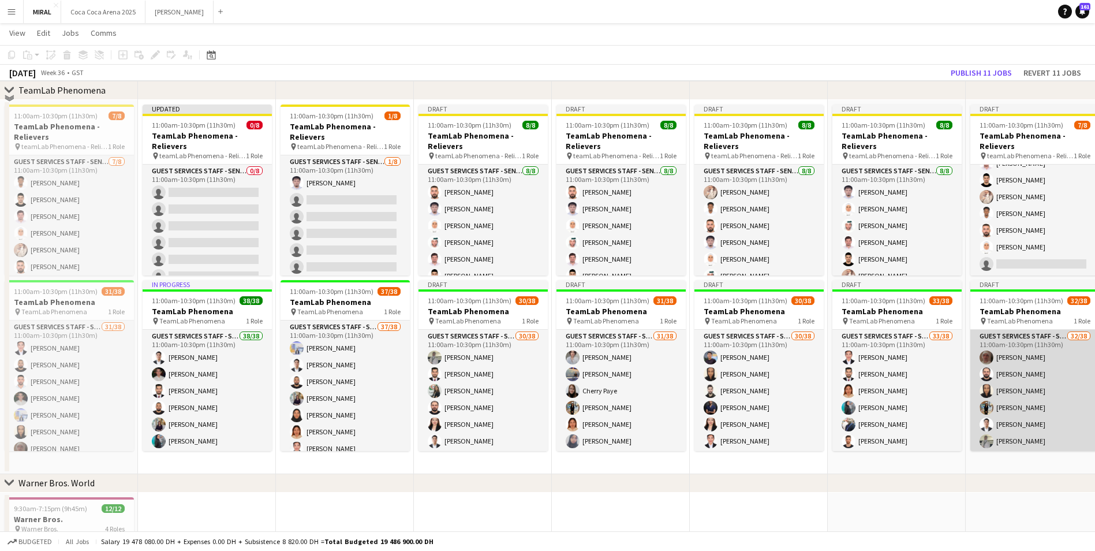
scroll to position [404, 0]
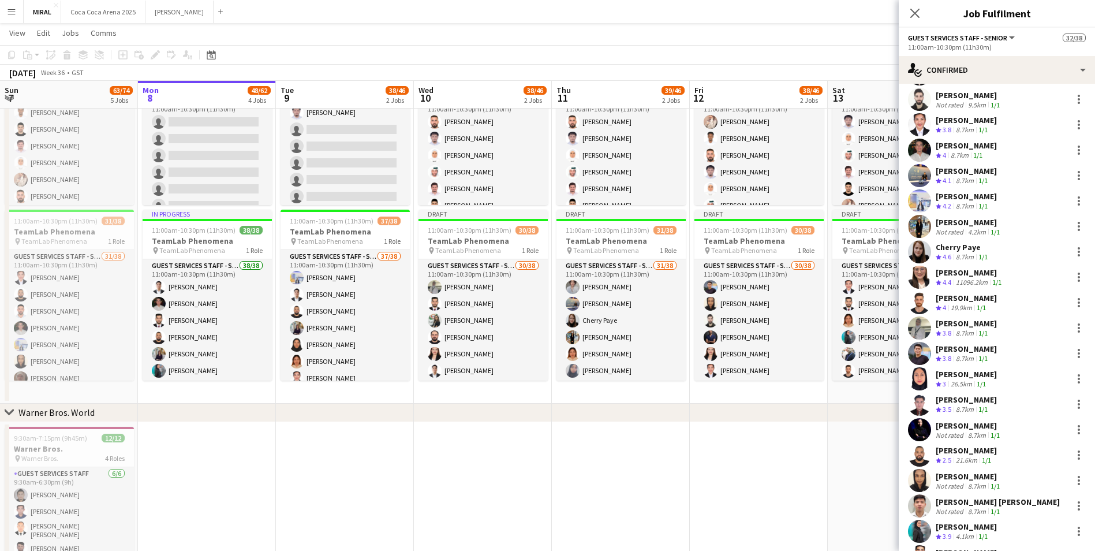
scroll to position [246, 0]
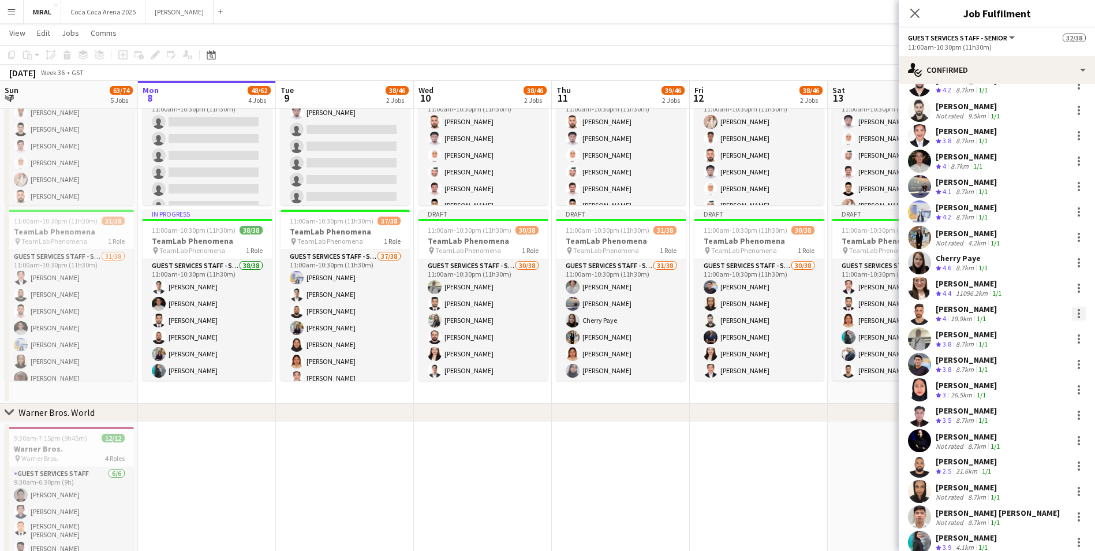
click at [1078, 314] on div at bounding box center [1079, 313] width 2 height 2
click at [1030, 441] on span "Remove" at bounding box center [1013, 445] width 35 height 10
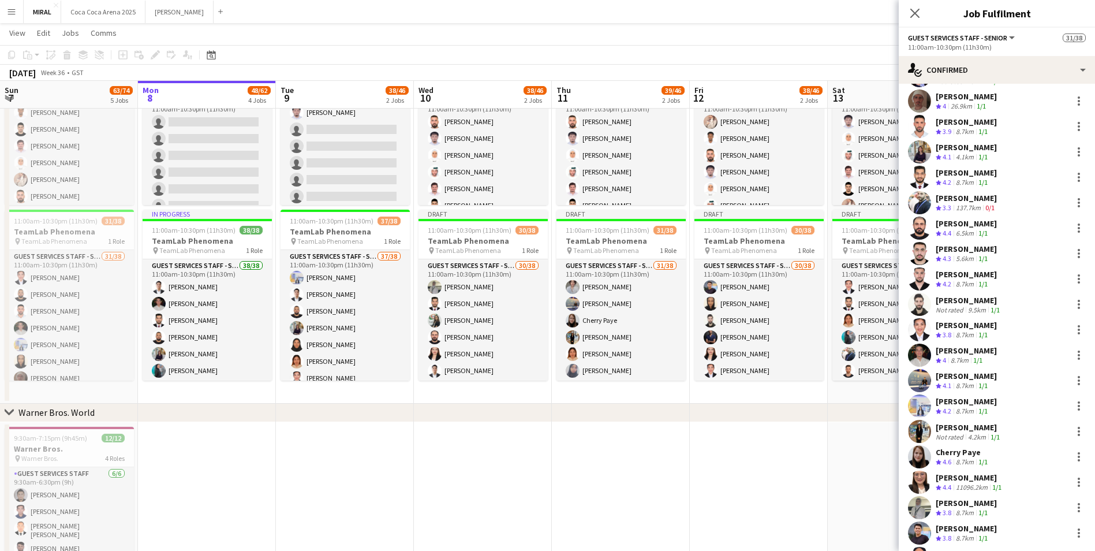
scroll to position [16, 0]
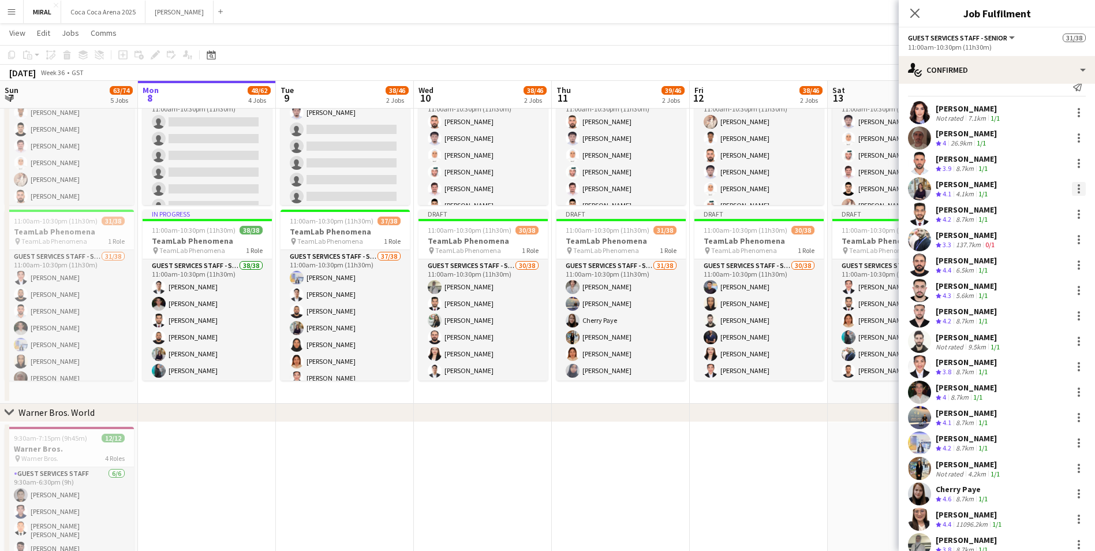
click at [1078, 193] on div at bounding box center [1079, 192] width 2 height 2
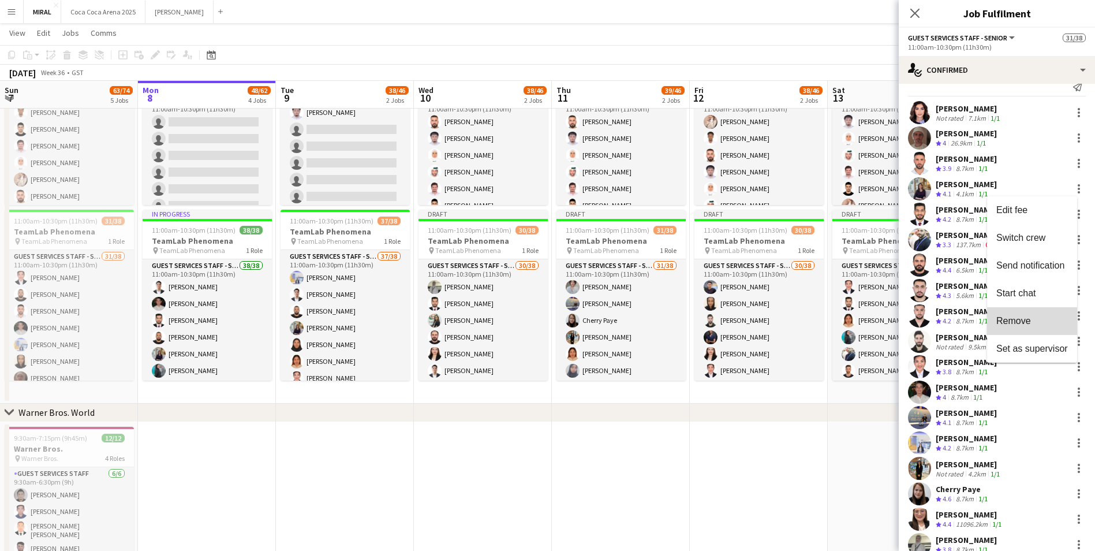
click at [1020, 318] on span "Remove" at bounding box center [1013, 321] width 35 height 10
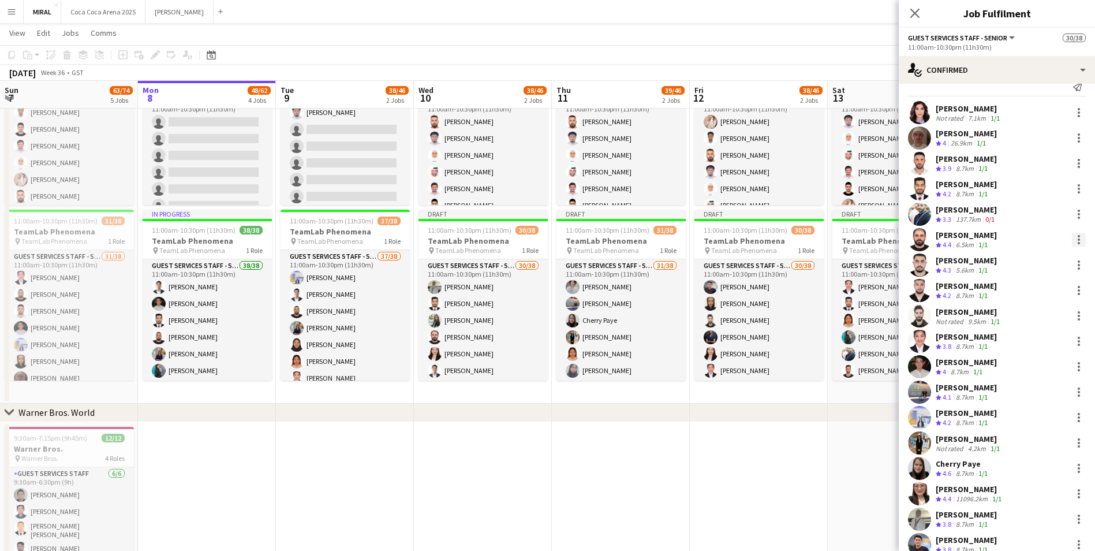
click at [1072, 240] on div at bounding box center [1079, 240] width 14 height 14
click at [1014, 372] on span "Remove" at bounding box center [1013, 372] width 35 height 10
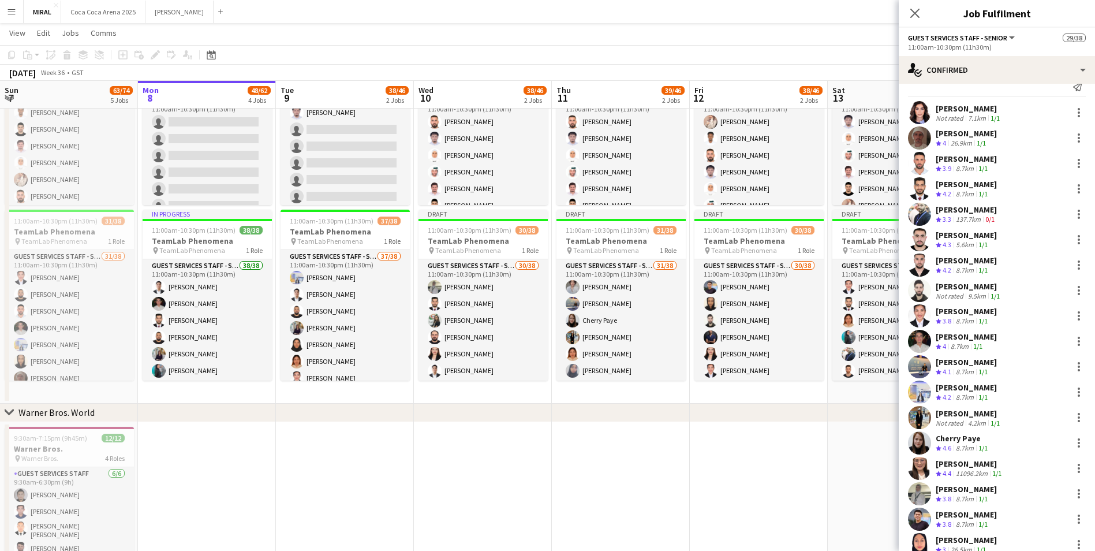
click at [760, 429] on app-date-cell at bounding box center [759, 521] width 138 height 199
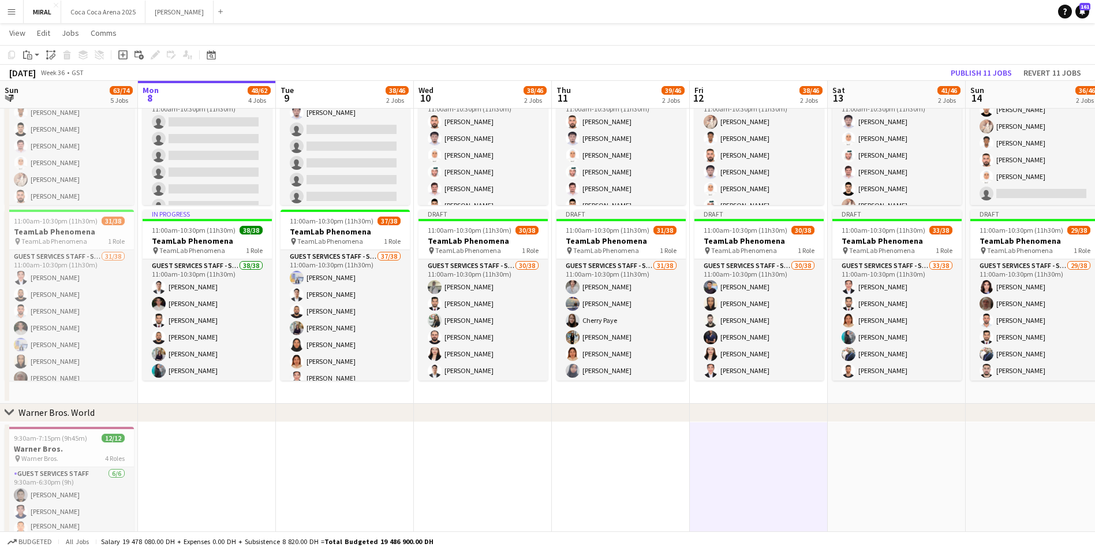
click at [636, 29] on app-page-menu "View Day view expanded Day view collapsed Month view Date picker Jump to today …" at bounding box center [547, 34] width 1095 height 22
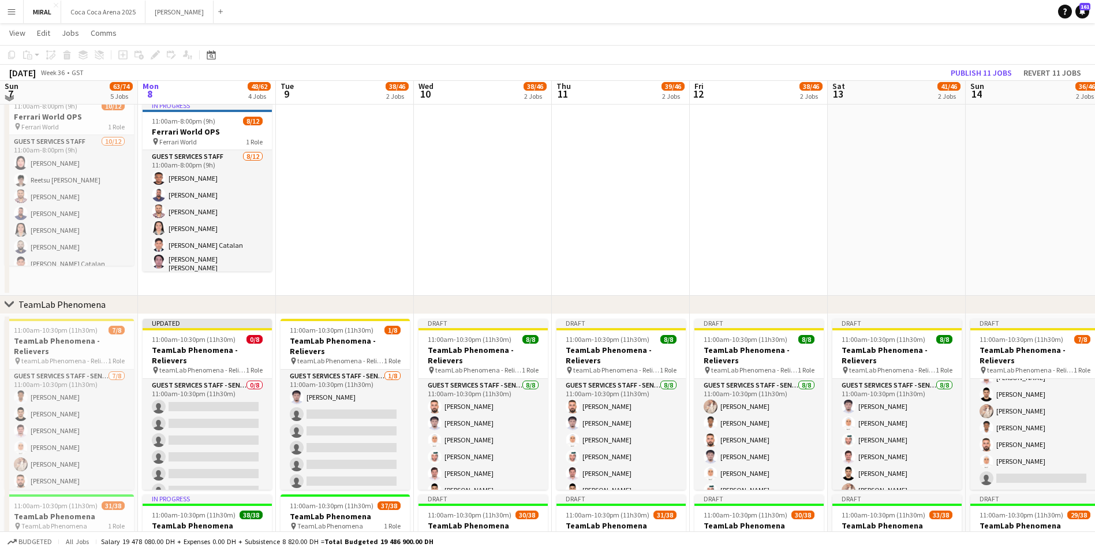
scroll to position [173, 0]
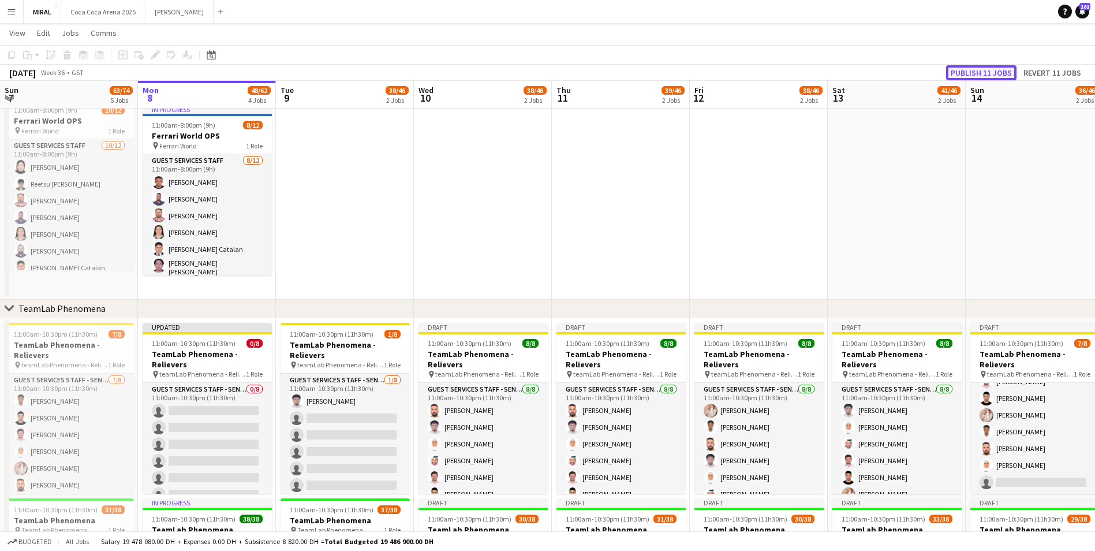
click at [992, 74] on button "Publish 11 jobs" at bounding box center [981, 72] width 70 height 15
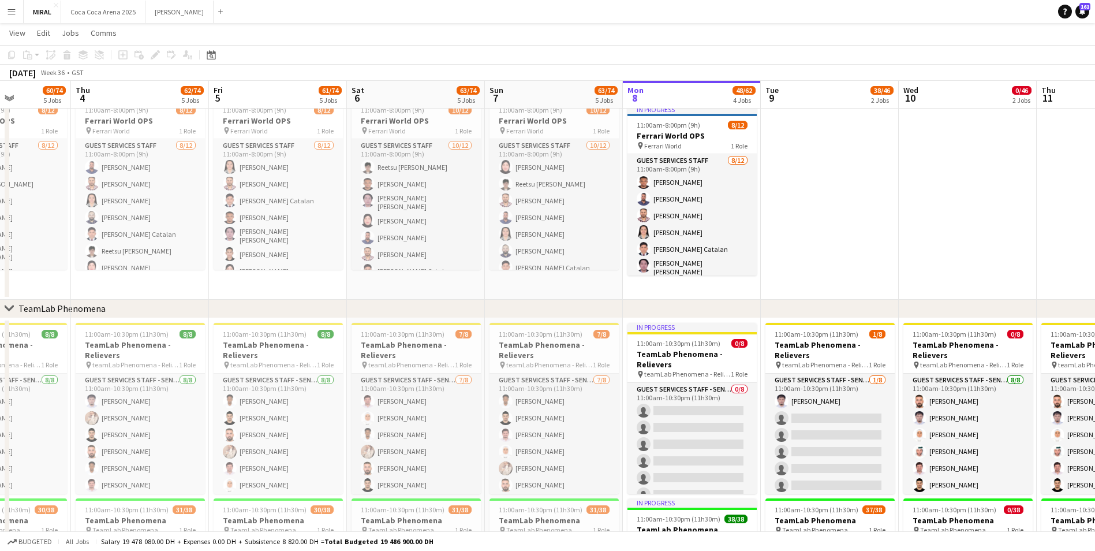
scroll to position [0, 342]
drag, startPoint x: 376, startPoint y: 229, endPoint x: 862, endPoint y: 241, distance: 485.6
click at [862, 241] on app-calendar-viewport "Mon 1 49/62 4 Jobs Tue 2 49/62 4 Jobs Wed 3 60/74 5 Jobs Thu 4 62/74 5 Jobs Fri…" at bounding box center [547, 424] width 1095 height 1105
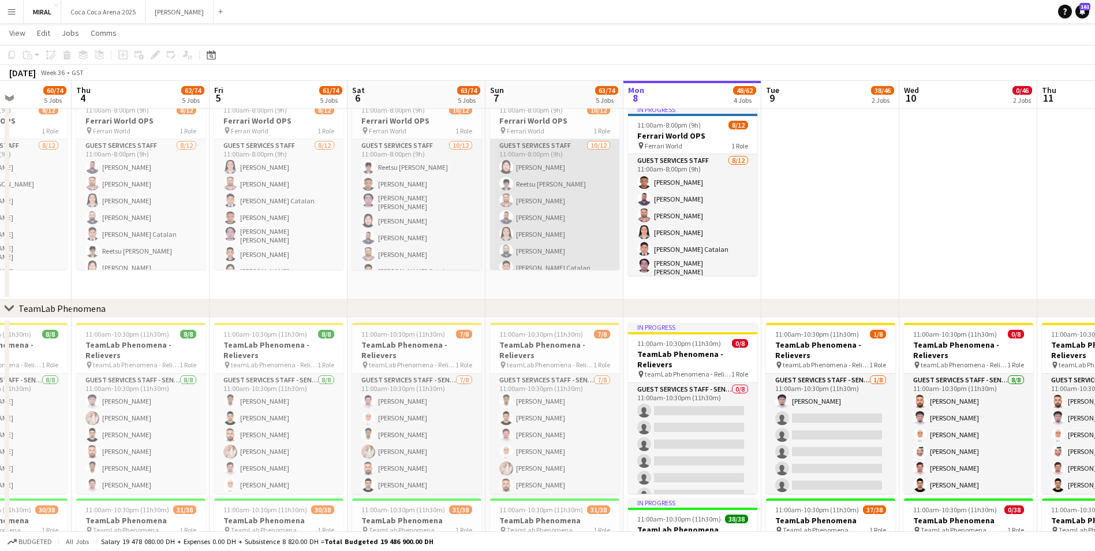
click at [578, 177] on app-card-role "Guest Services Staff 10/12 11:00am-8:00pm (9h) Sheena Catherine Pineda Reetsu H…" at bounding box center [554, 252] width 129 height 227
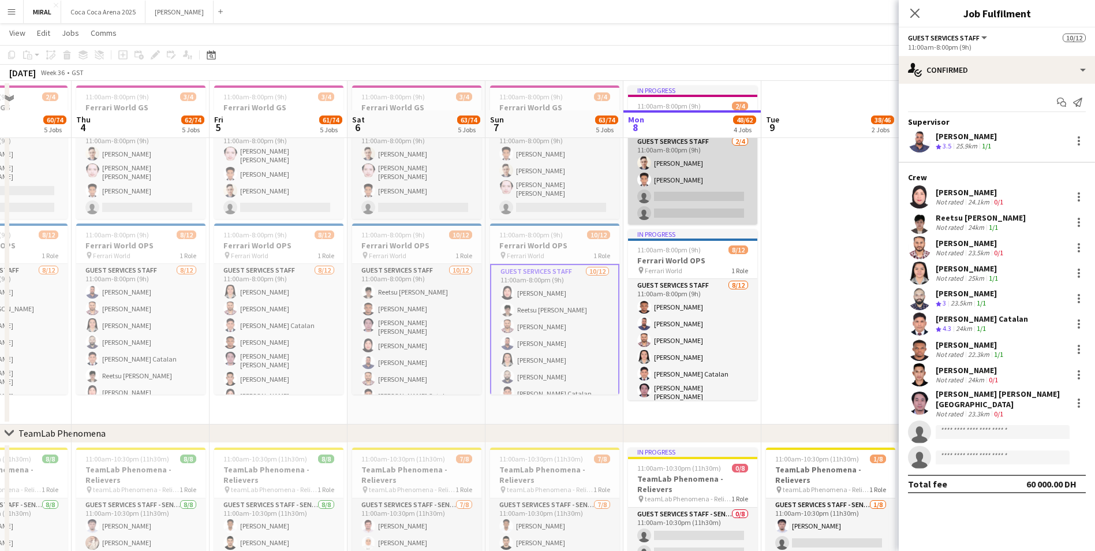
scroll to position [0, 0]
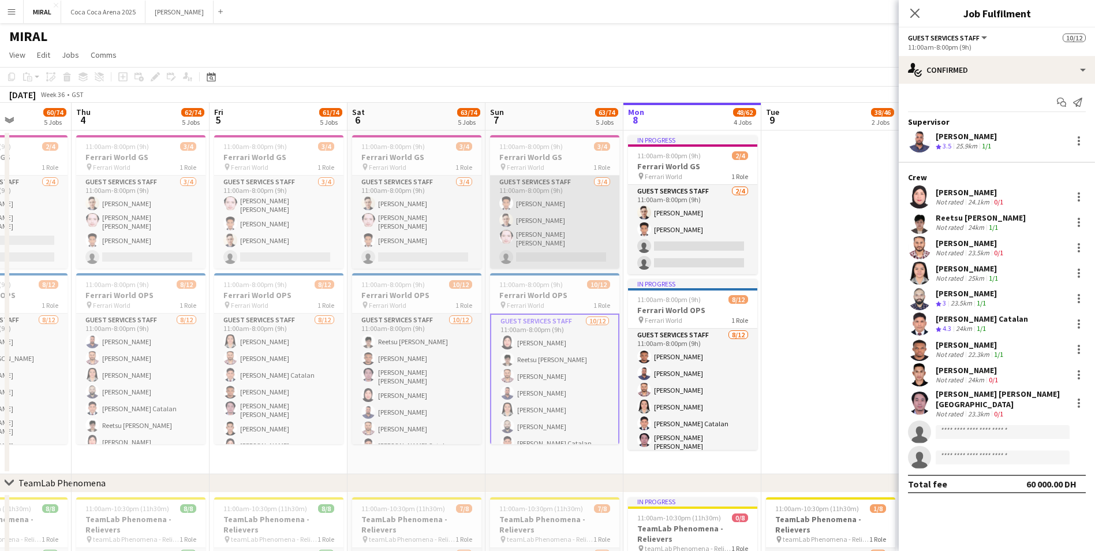
click at [559, 216] on app-card-role "Guest Services Staff 3/4 11:00am-8:00pm (9h) Abdulsalam Salom Mohammad Alasadi …" at bounding box center [554, 221] width 129 height 93
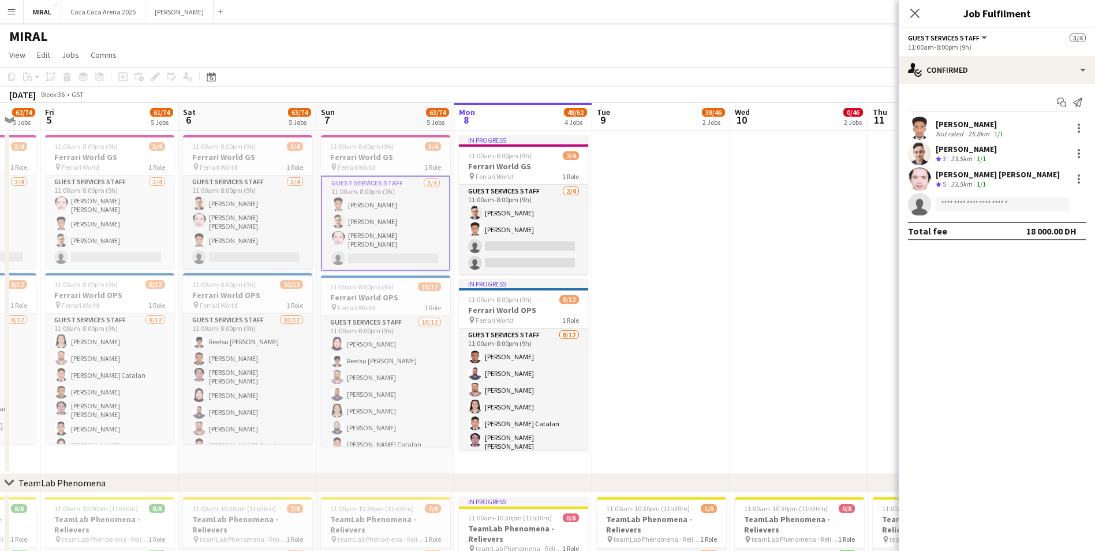
scroll to position [0, 384]
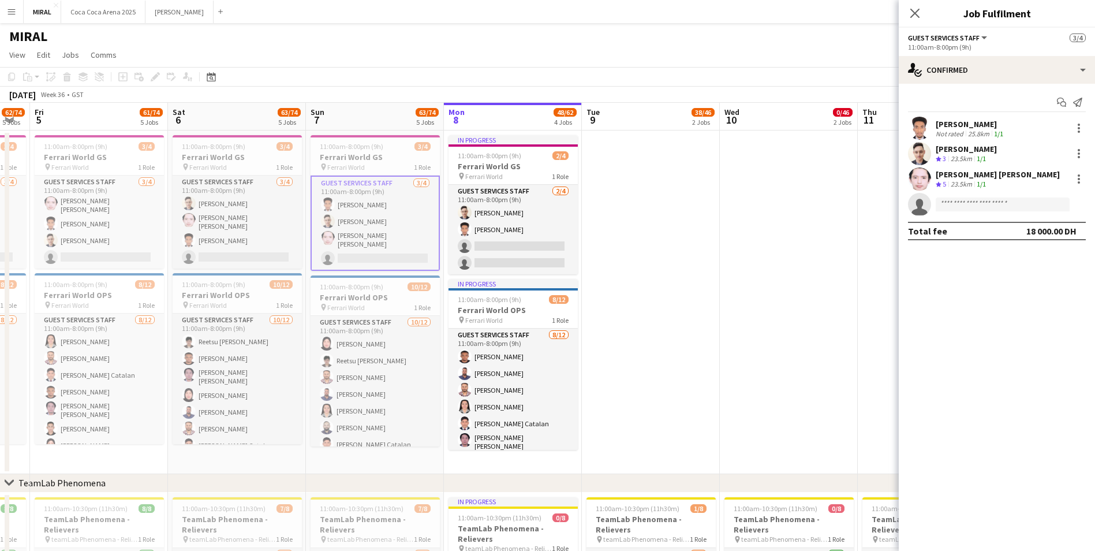
drag, startPoint x: 877, startPoint y: 225, endPoint x: 698, endPoint y: 208, distance: 180.3
click at [376, 190] on app-card-role "Guest Services Staff 3/4 11:00am-8:00pm (9h) Abdulsalam Salom Mohammad Alasadi …" at bounding box center [375, 222] width 129 height 95
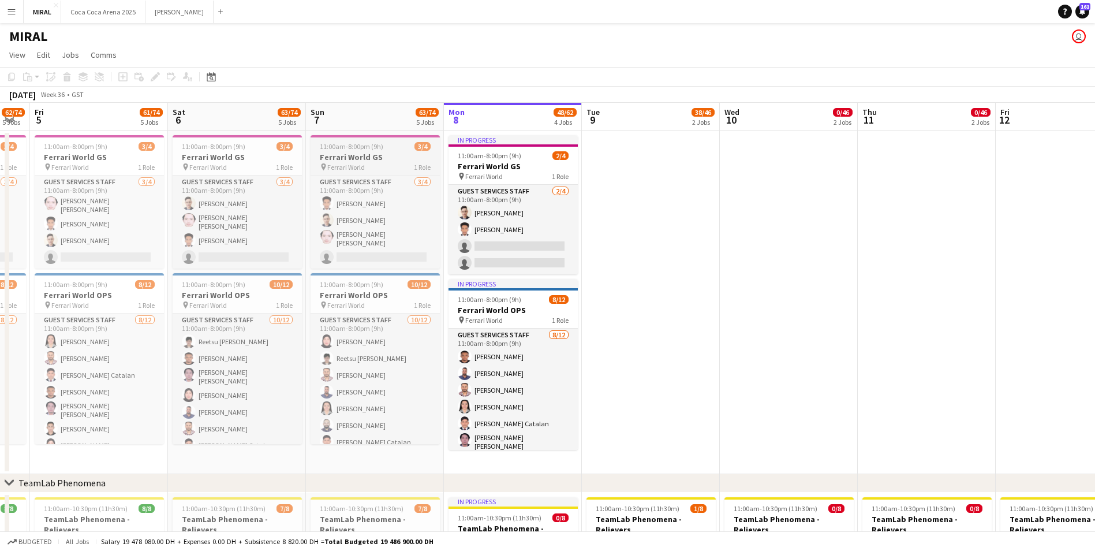
click at [380, 160] on h3 "Ferrari World GS" at bounding box center [375, 157] width 129 height 10
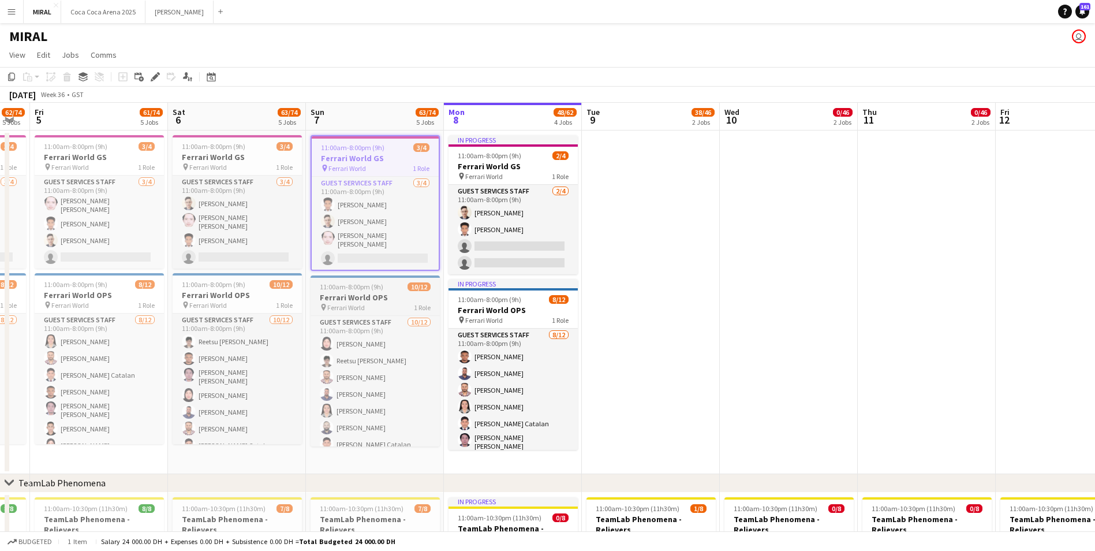
click at [346, 284] on span "11:00am-8:00pm (9h)" at bounding box center [351, 286] width 63 height 9
click at [14, 80] on icon "Copy" at bounding box center [11, 76] width 9 height 9
click at [678, 186] on app-date-cell at bounding box center [651, 301] width 138 height 343
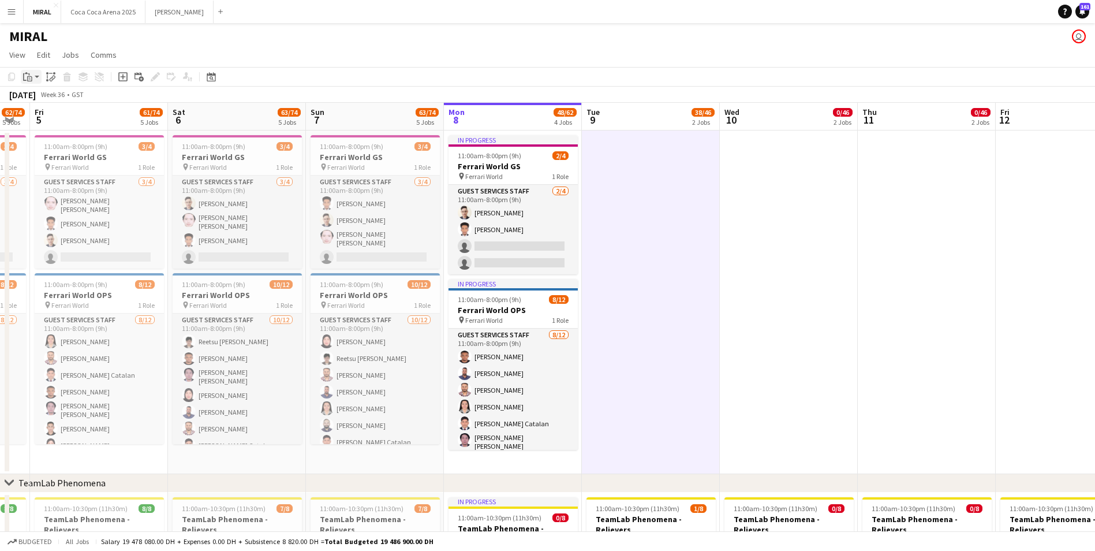
click at [35, 79] on app-action-btn "Paste" at bounding box center [31, 77] width 21 height 14
click at [53, 122] on link "Paste with crew Ctrl+Shift+V" at bounding box center [85, 118] width 109 height 10
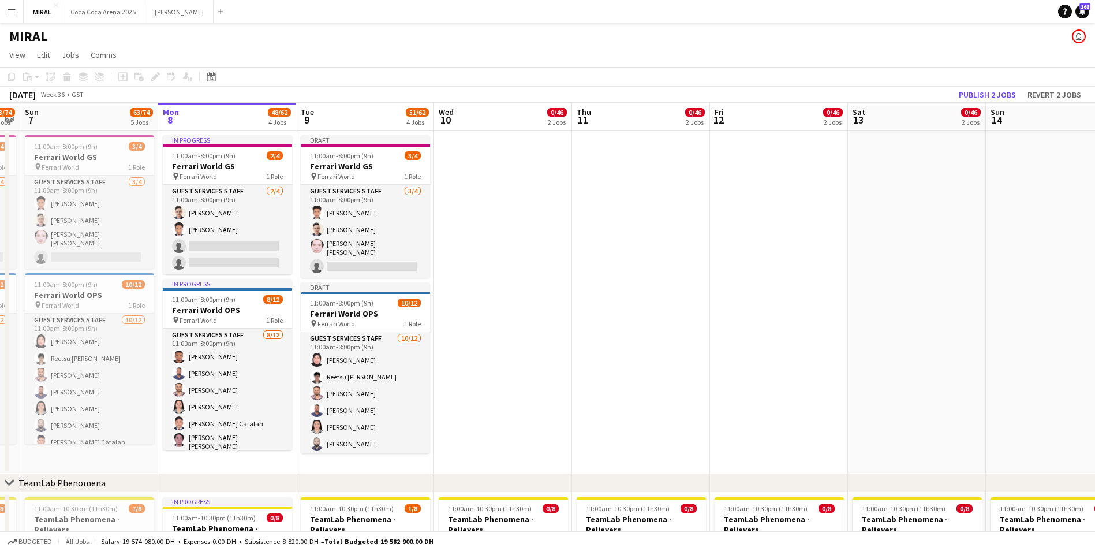
scroll to position [0, 399]
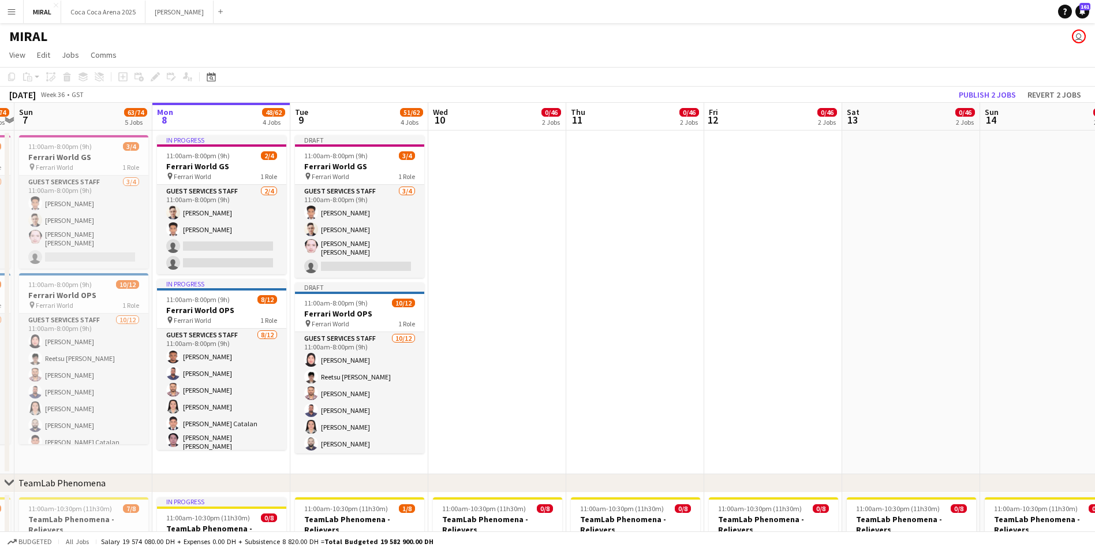
drag, startPoint x: 803, startPoint y: 235, endPoint x: 511, endPoint y: 209, distance: 292.6
click at [490, 204] on app-date-cell at bounding box center [497, 301] width 138 height 343
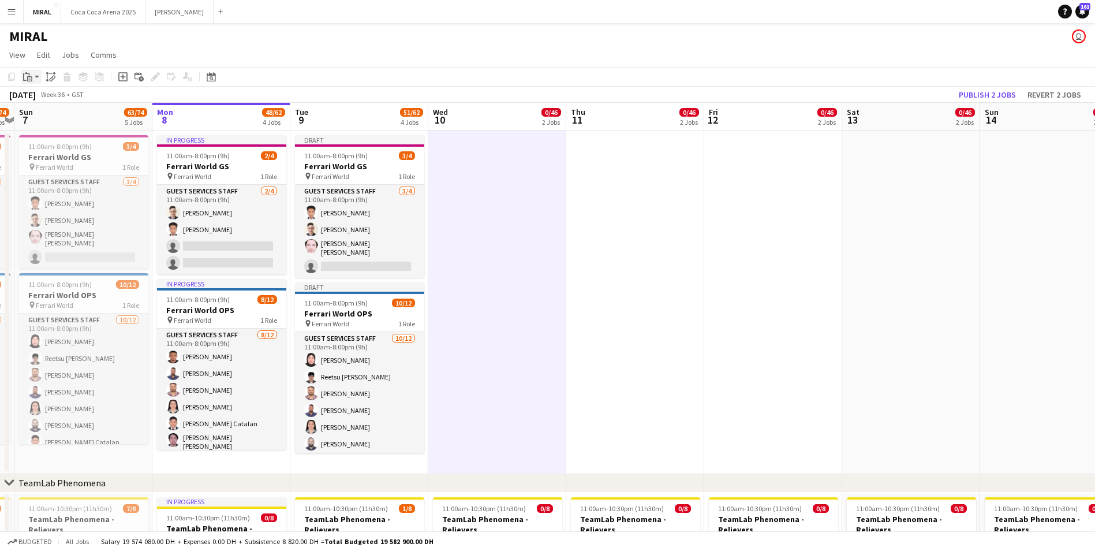
click at [29, 79] on icon "Paste" at bounding box center [27, 76] width 9 height 9
click at [40, 116] on link "Paste with crew Ctrl+Shift+V" at bounding box center [85, 118] width 109 height 10
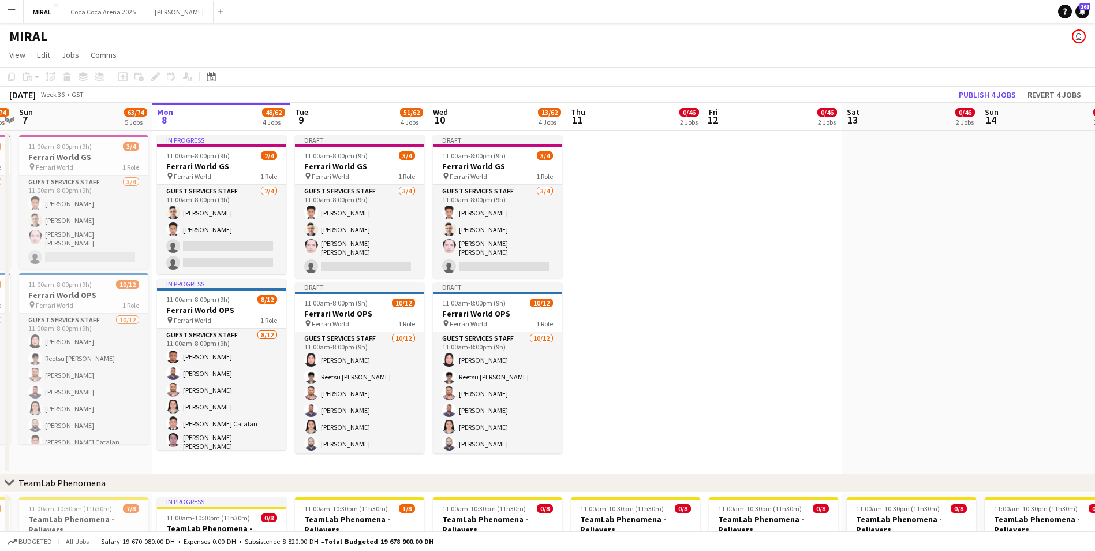
click at [644, 176] on app-date-cell at bounding box center [635, 301] width 138 height 343
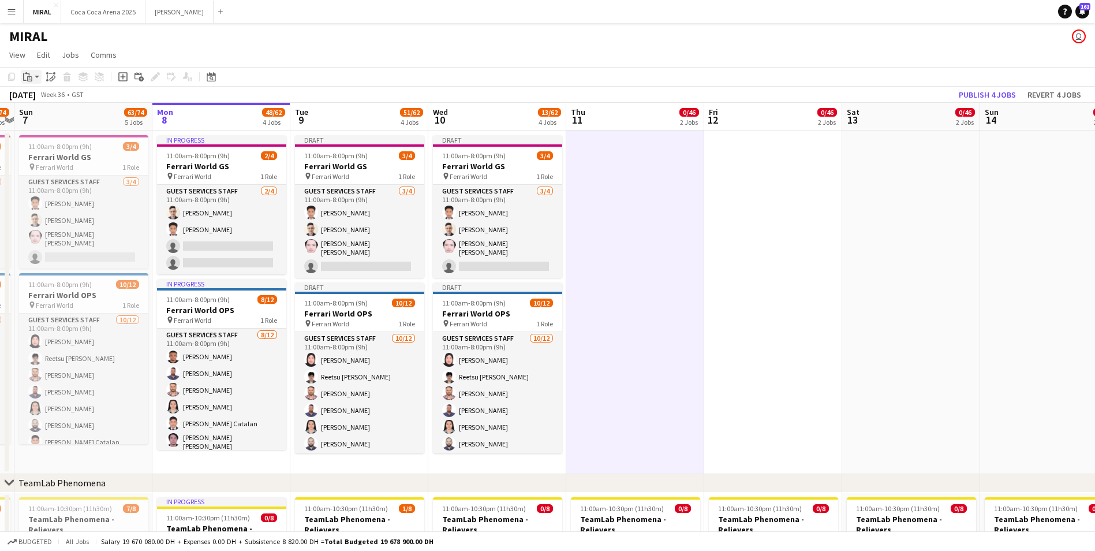
click at [29, 76] on icon at bounding box center [29, 78] width 5 height 5
click at [46, 115] on link "Paste with crew Ctrl+Shift+V" at bounding box center [85, 118] width 109 height 10
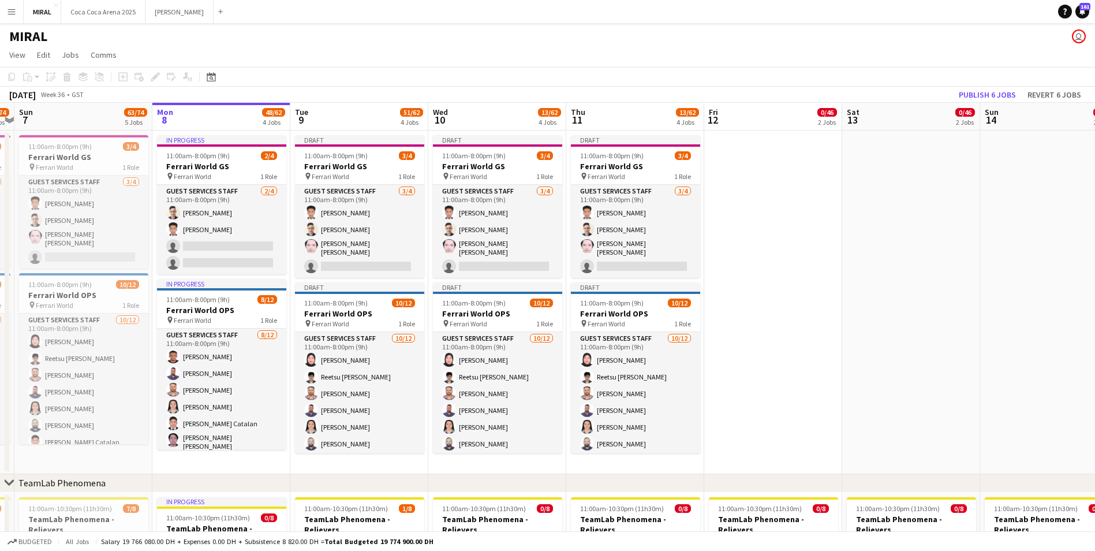
click at [753, 188] on app-date-cell at bounding box center [773, 301] width 138 height 343
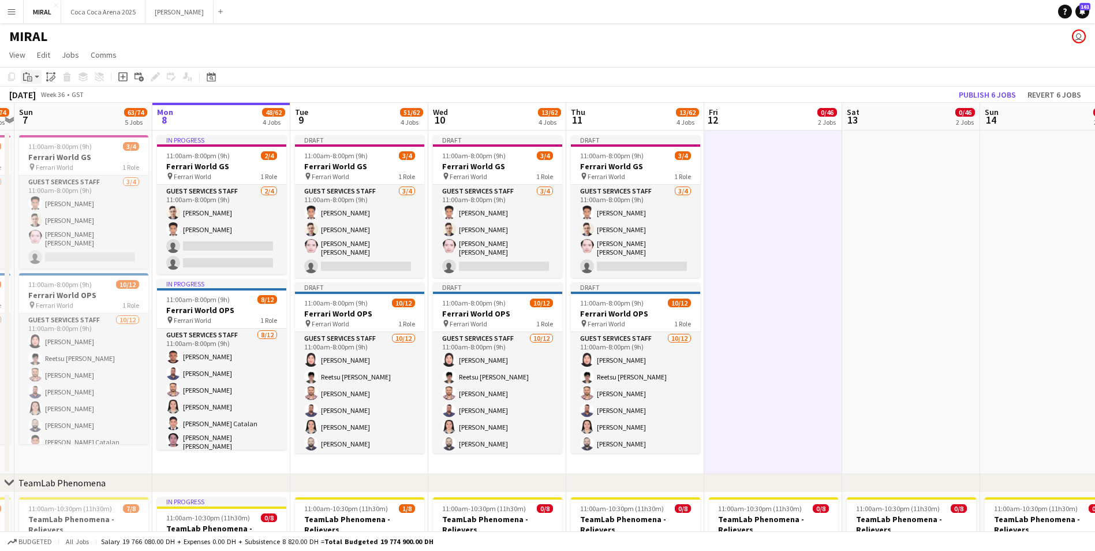
click at [25, 79] on icon "Paste" at bounding box center [27, 76] width 9 height 9
click at [38, 118] on link "Paste with crew Ctrl+Shift+V" at bounding box center [85, 118] width 109 height 10
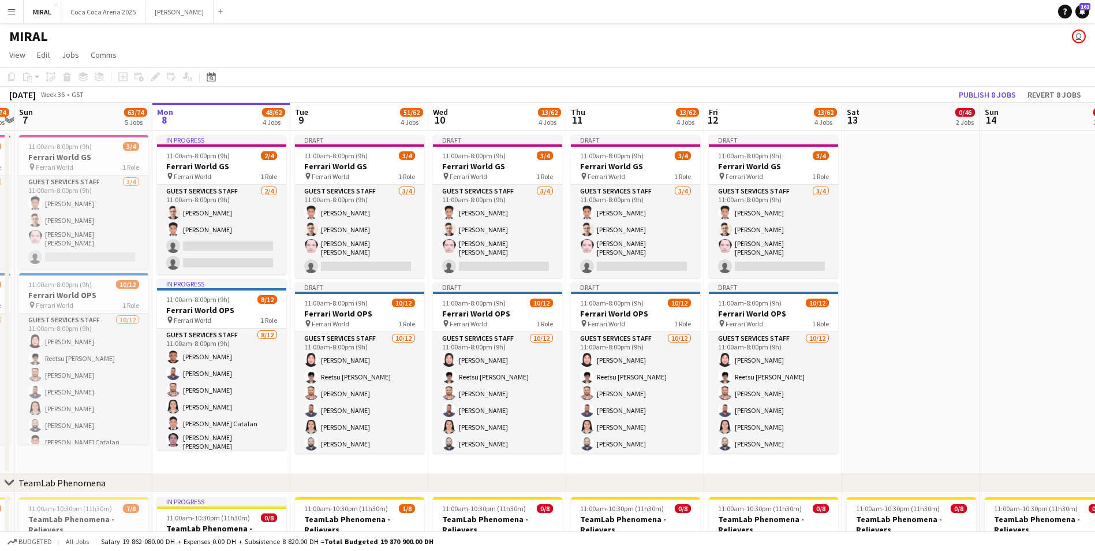
click at [884, 183] on app-date-cell at bounding box center [911, 301] width 138 height 343
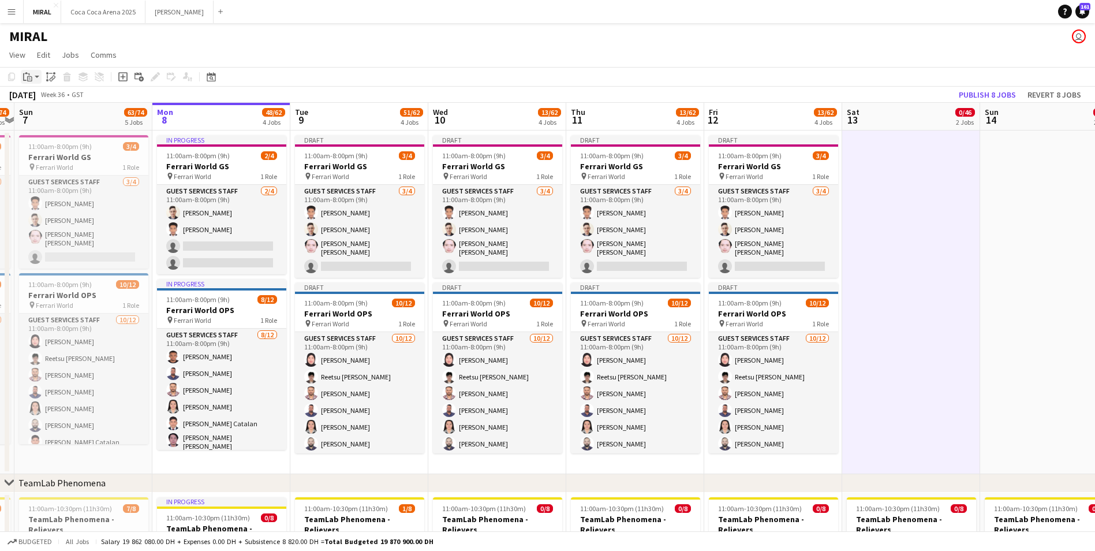
click at [31, 79] on icon at bounding box center [30, 79] width 2 height 1
click at [42, 115] on link "Paste with crew Ctrl+Shift+V" at bounding box center [85, 118] width 109 height 10
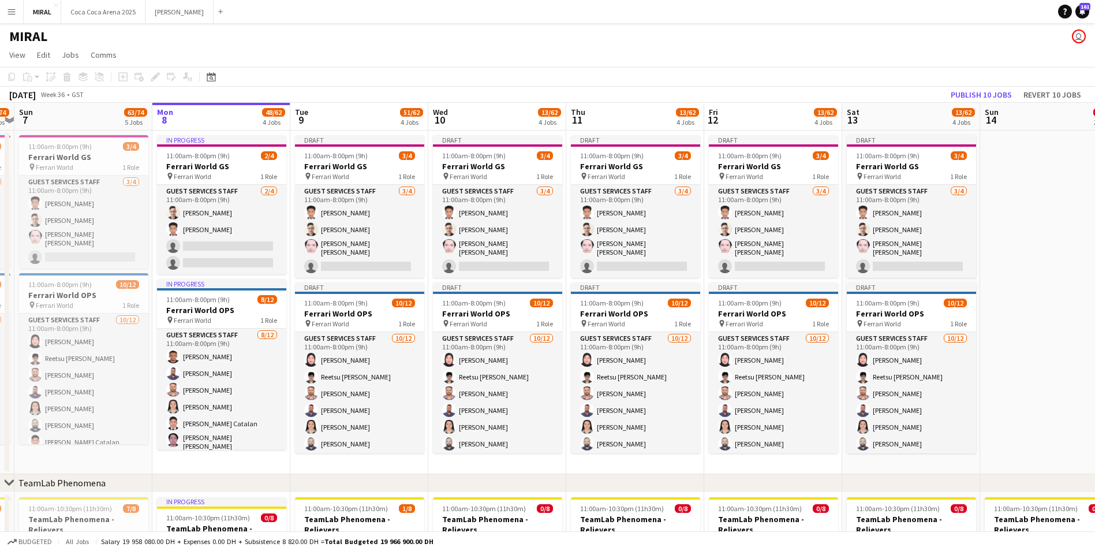
click at [1023, 169] on app-date-cell at bounding box center [1049, 301] width 138 height 343
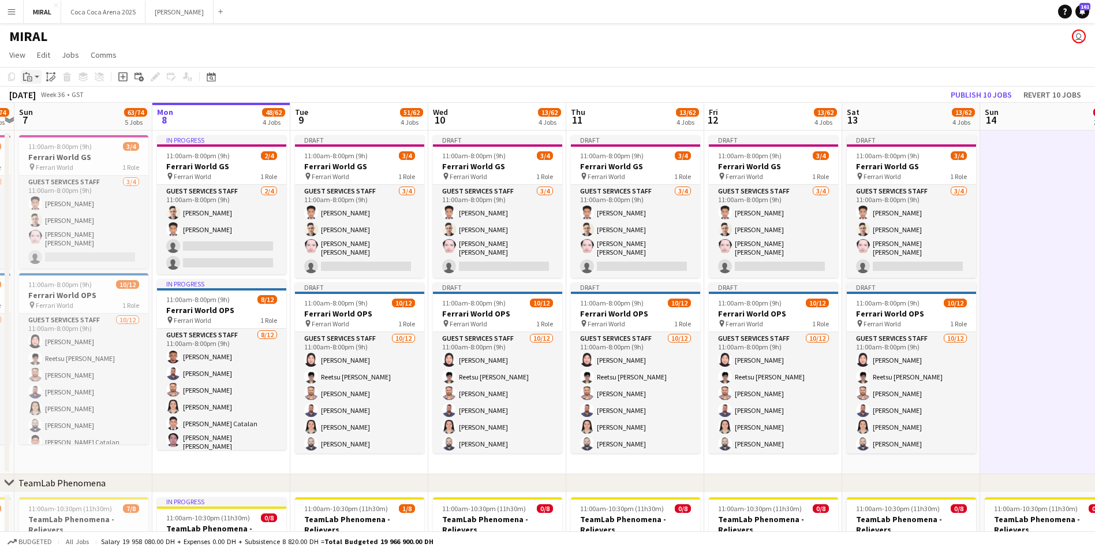
click at [29, 79] on icon "Paste" at bounding box center [27, 76] width 9 height 9
click at [40, 121] on link "Paste with crew Ctrl+Shift+V" at bounding box center [85, 118] width 109 height 10
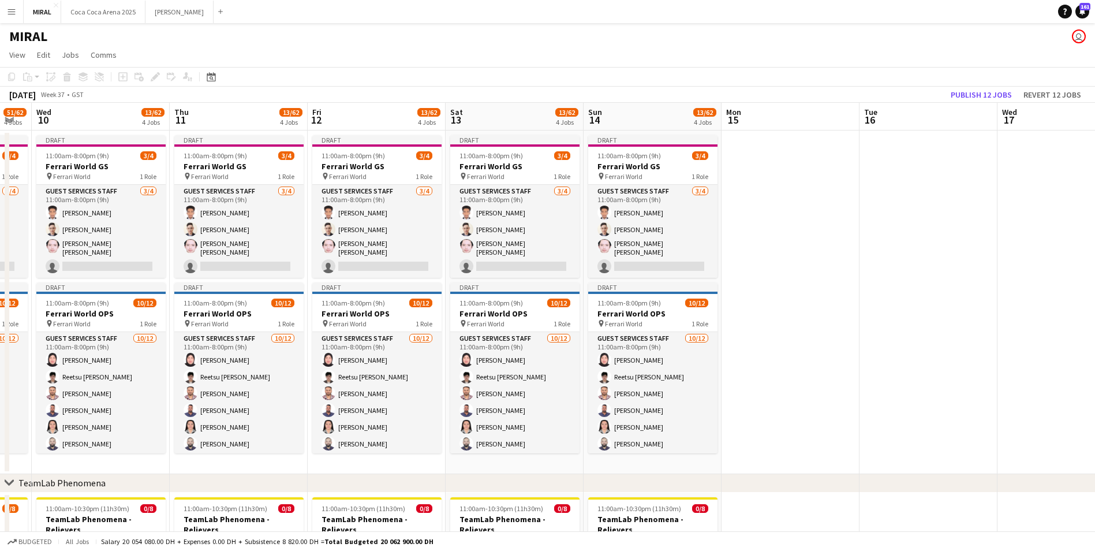
scroll to position [0, 321]
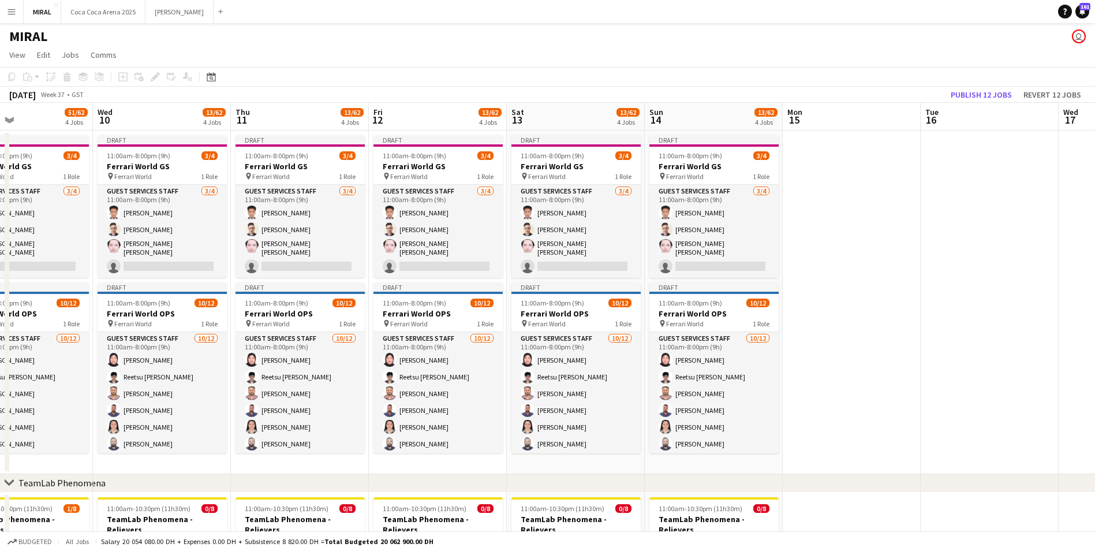
drag, startPoint x: 1063, startPoint y: 249, endPoint x: 742, endPoint y: 240, distance: 321.6
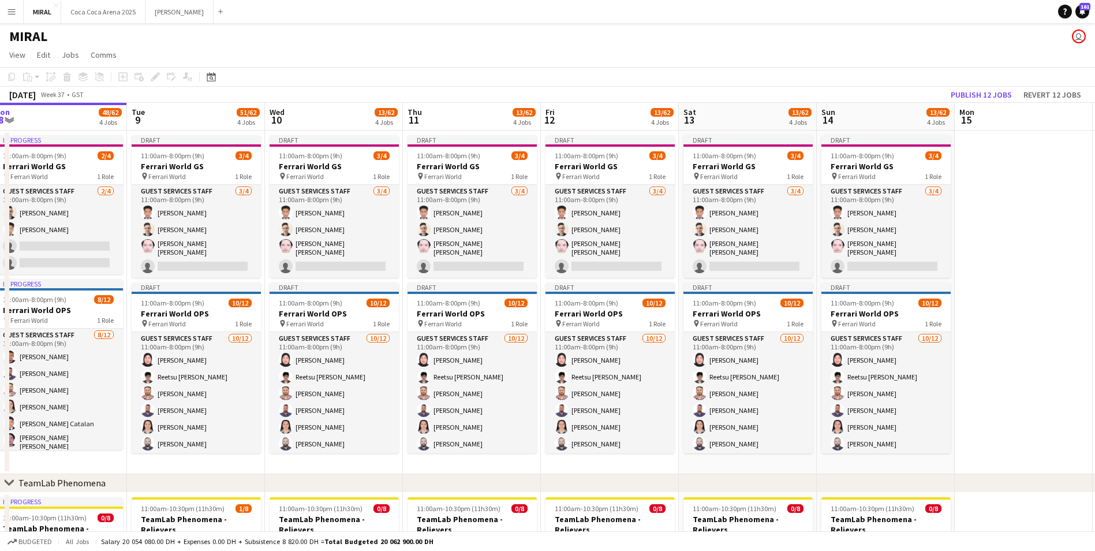
scroll to position [0, 360]
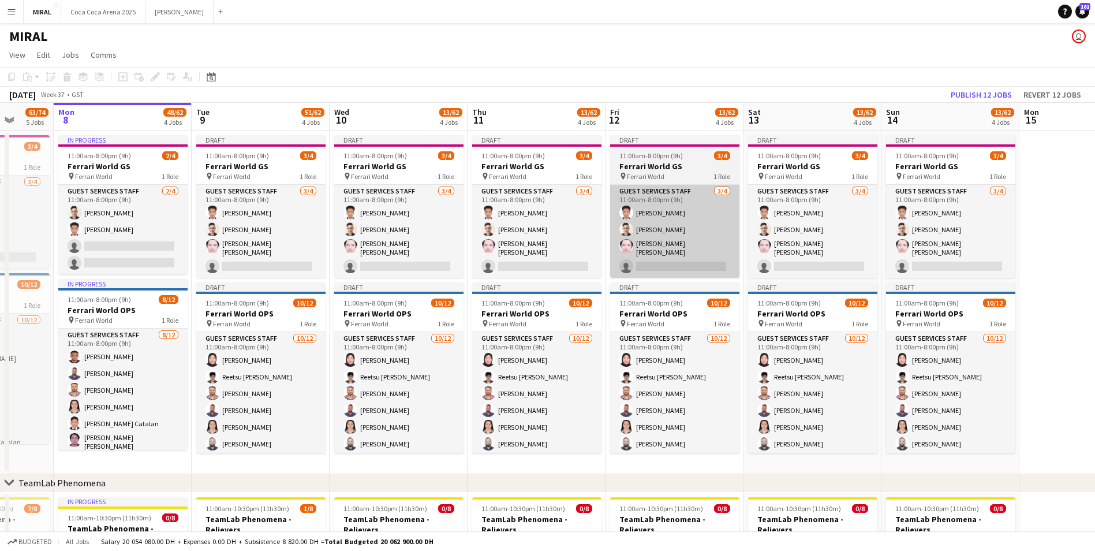
drag, startPoint x: 849, startPoint y: 271, endPoint x: 678, endPoint y: 243, distance: 173.2
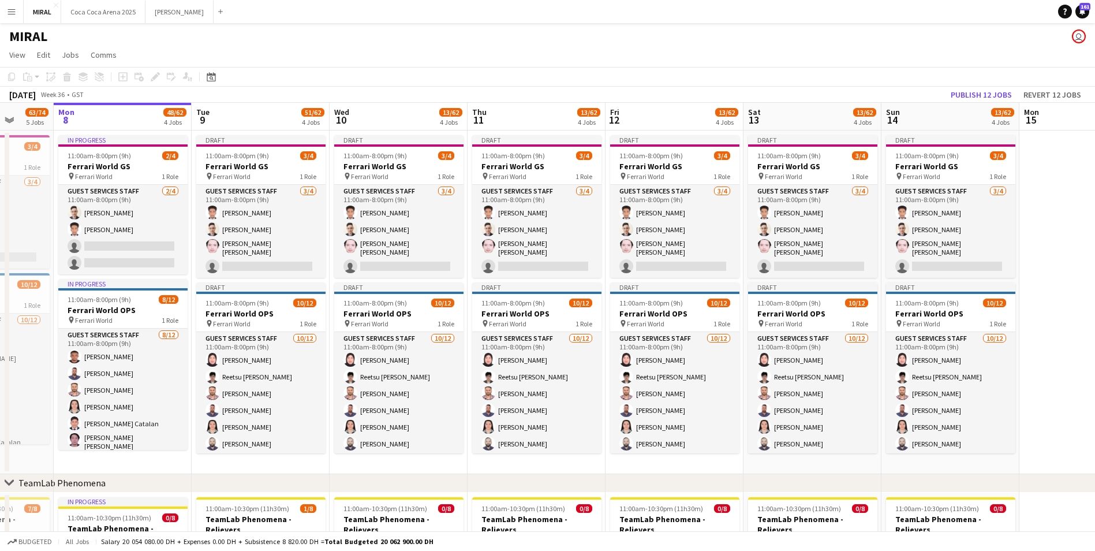
drag, startPoint x: 502, startPoint y: 68, endPoint x: 591, endPoint y: 73, distance: 89.0
click at [615, 70] on app-toolbar "Copy Paste Paste Ctrl+V Paste with crew Ctrl+Shift+V Paste linked Job Delete Gr…" at bounding box center [547, 77] width 1095 height 20
drag, startPoint x: 425, startPoint y: 81, endPoint x: 528, endPoint y: 91, distance: 103.3
click at [528, 91] on div "Copy Paste Paste Ctrl+V Paste with crew Ctrl+Shift+V Paste linked Job Delete Gr…" at bounding box center [547, 85] width 1095 height 36
click at [266, 117] on app-board-header-date "Tue 9 51/62 4 Jobs" at bounding box center [261, 117] width 138 height 28
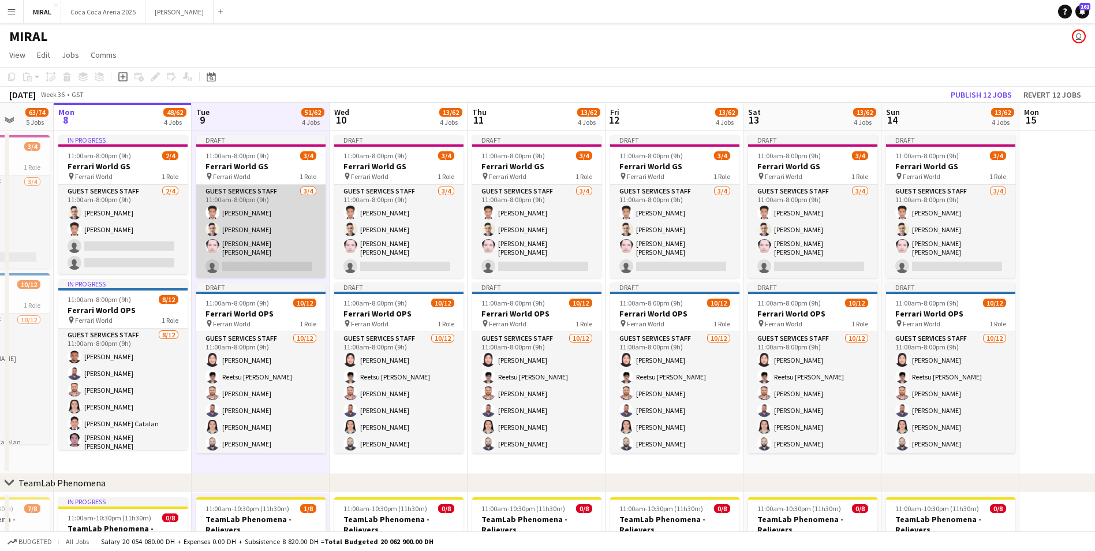
click at [245, 230] on app-card-role "Guest Services Staff 3/4 11:00am-8:00pm (9h) Abdulsalam Salom Mohammad Alasadi …" at bounding box center [260, 231] width 129 height 93
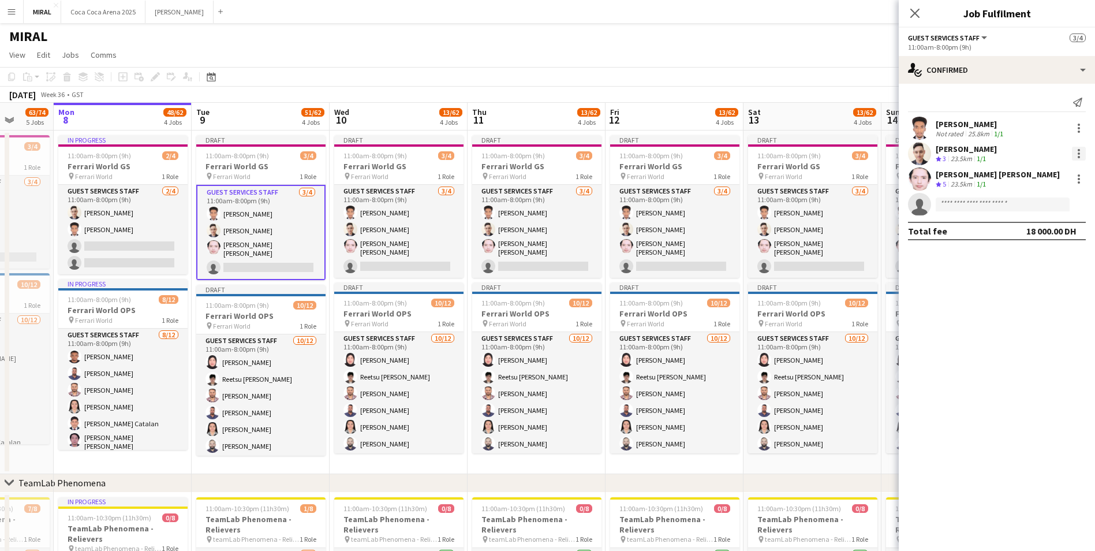
click at [1076, 155] on div at bounding box center [1079, 154] width 14 height 14
click at [1038, 289] on span "Remove" at bounding box center [1022, 286] width 35 height 10
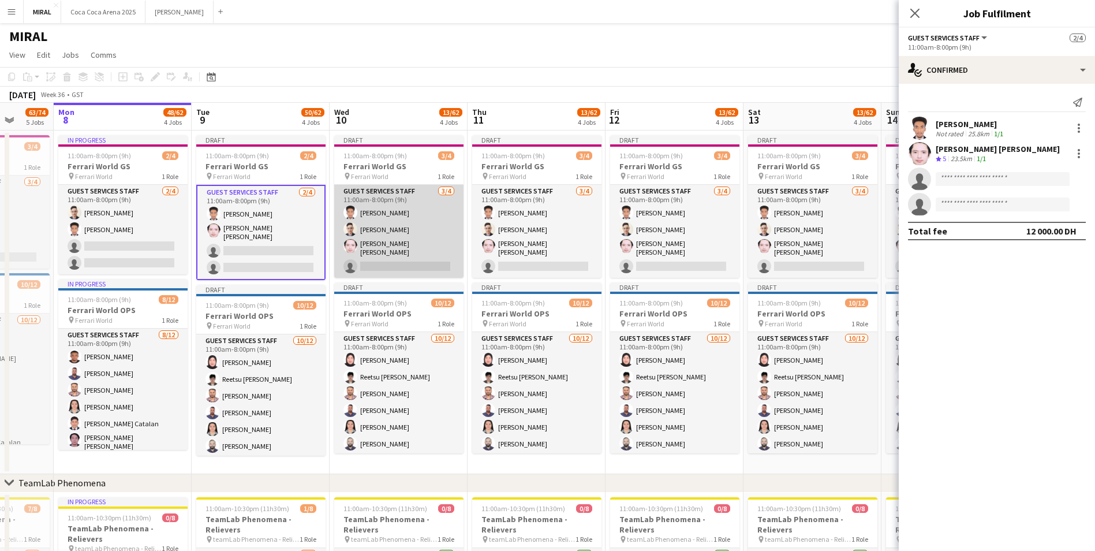
click at [384, 233] on app-card-role "Guest Services Staff 3/4 11:00am-8:00pm (9h) Abdulsalam Salom Mohammad Alasadi …" at bounding box center [398, 231] width 129 height 93
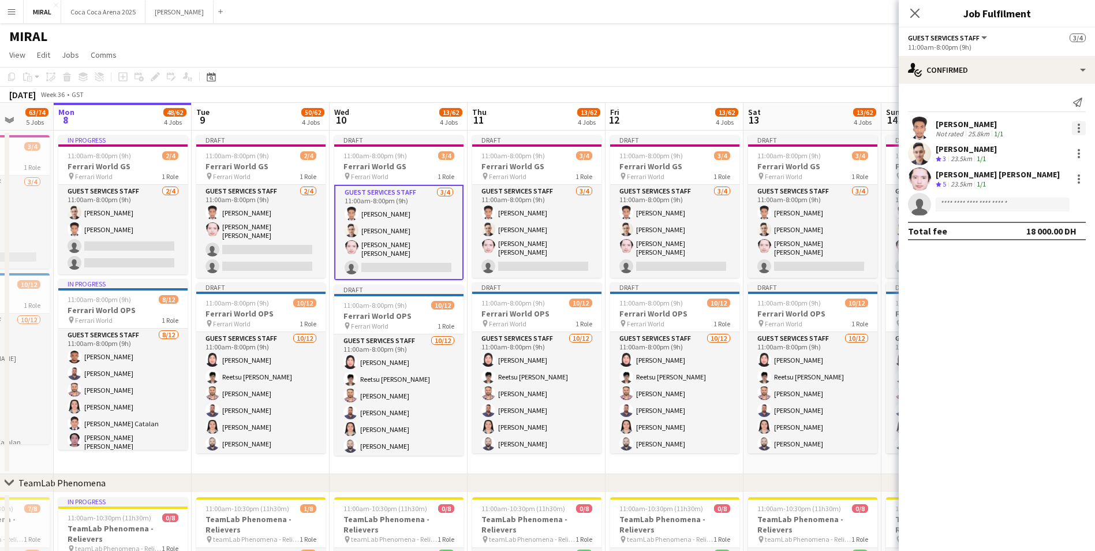
click at [1079, 129] on div at bounding box center [1079, 128] width 2 height 2
click at [1029, 263] on span "Remove" at bounding box center [1022, 260] width 35 height 10
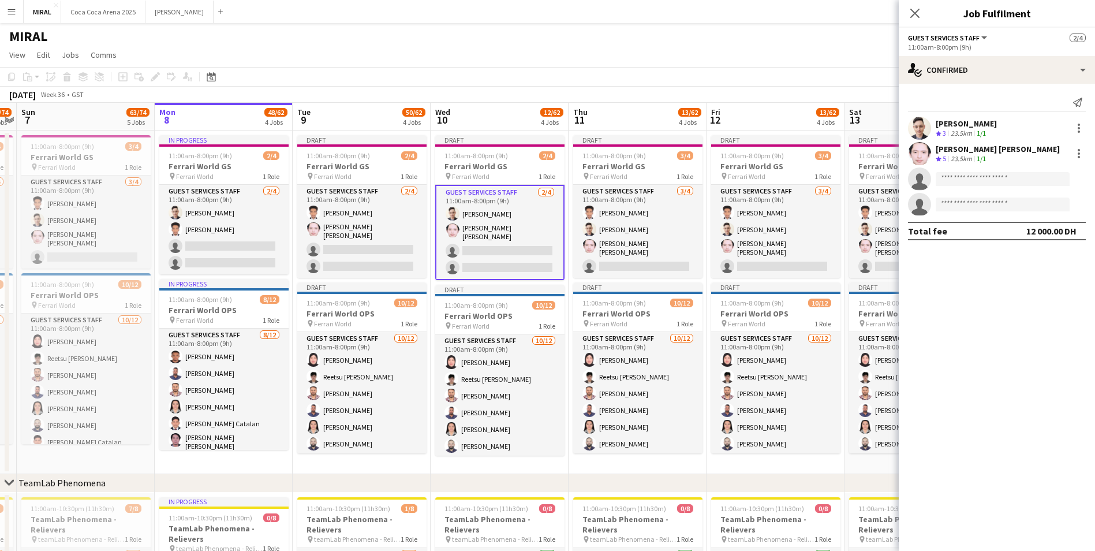
scroll to position [0, 333]
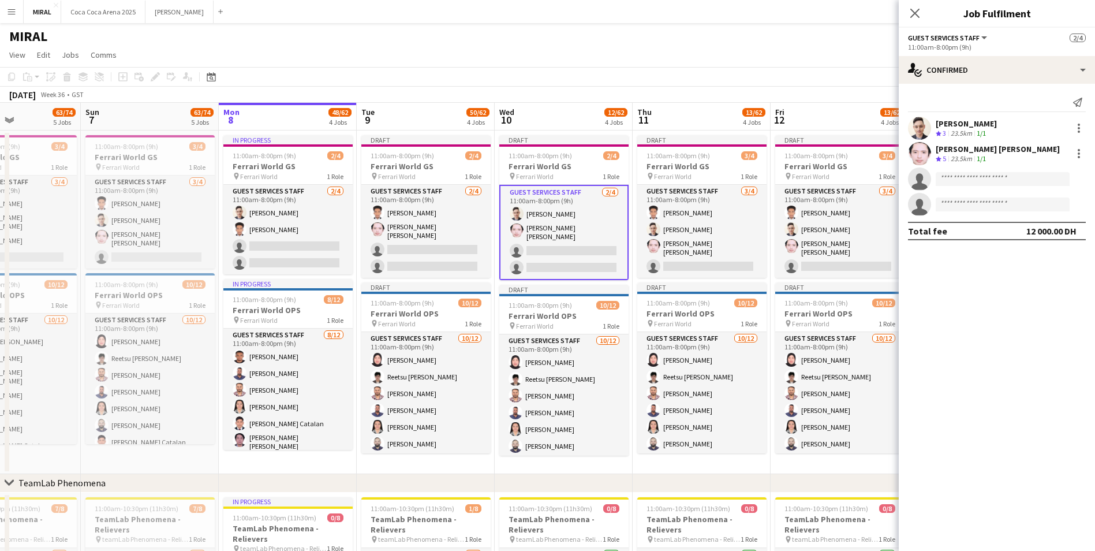
drag, startPoint x: 415, startPoint y: 284, endPoint x: 580, endPoint y: 299, distance: 165.8
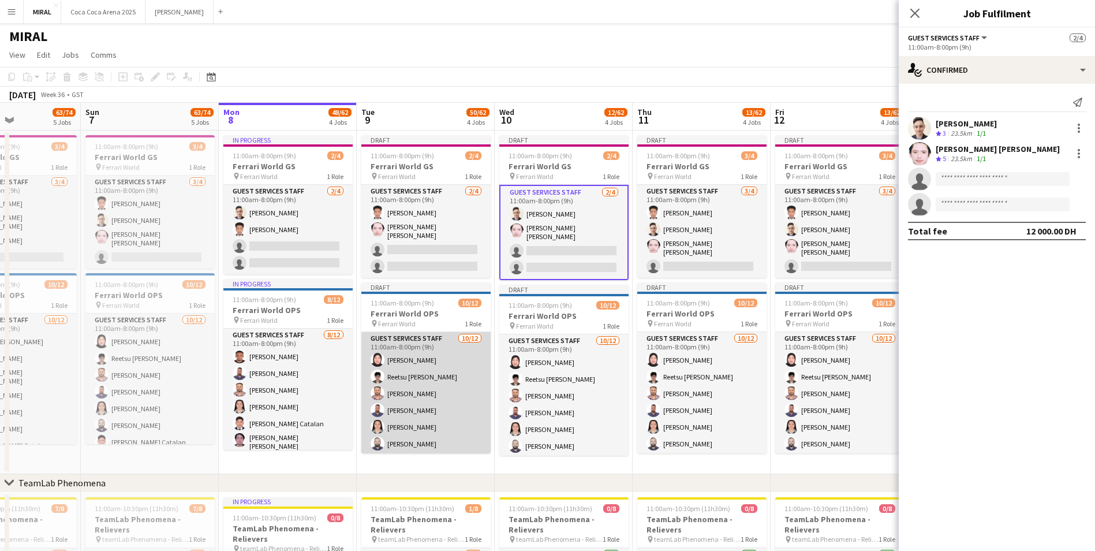
click at [410, 420] on app-card-role "Guest Services Staff 10/12 11:00am-8:00pm (9h) Sheena Catherine Pineda Reetsu H…" at bounding box center [425, 445] width 129 height 227
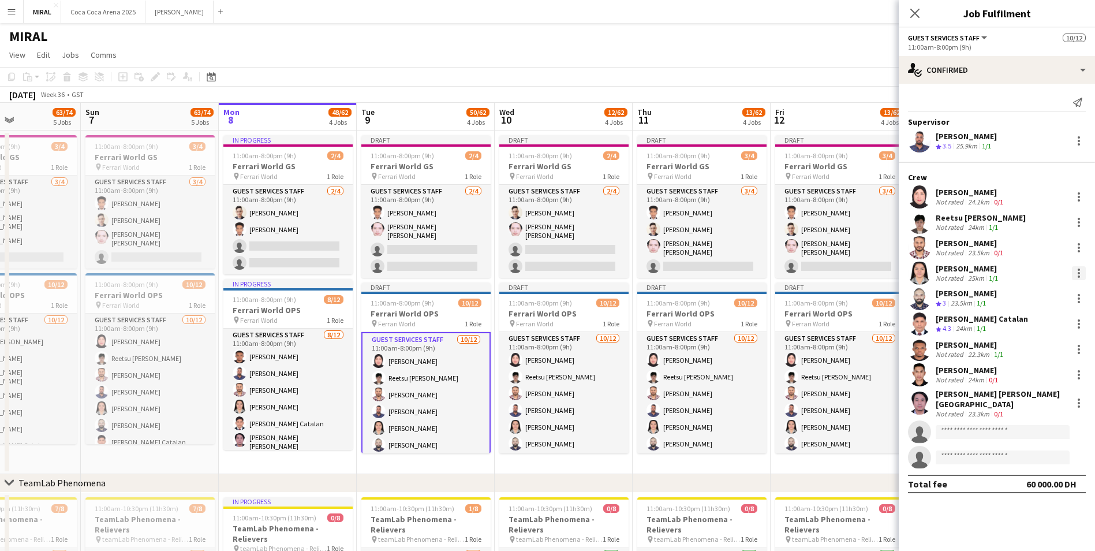
click at [1074, 272] on div at bounding box center [1079, 273] width 14 height 14
click at [1032, 406] on span "Remove" at bounding box center [1022, 404] width 35 height 10
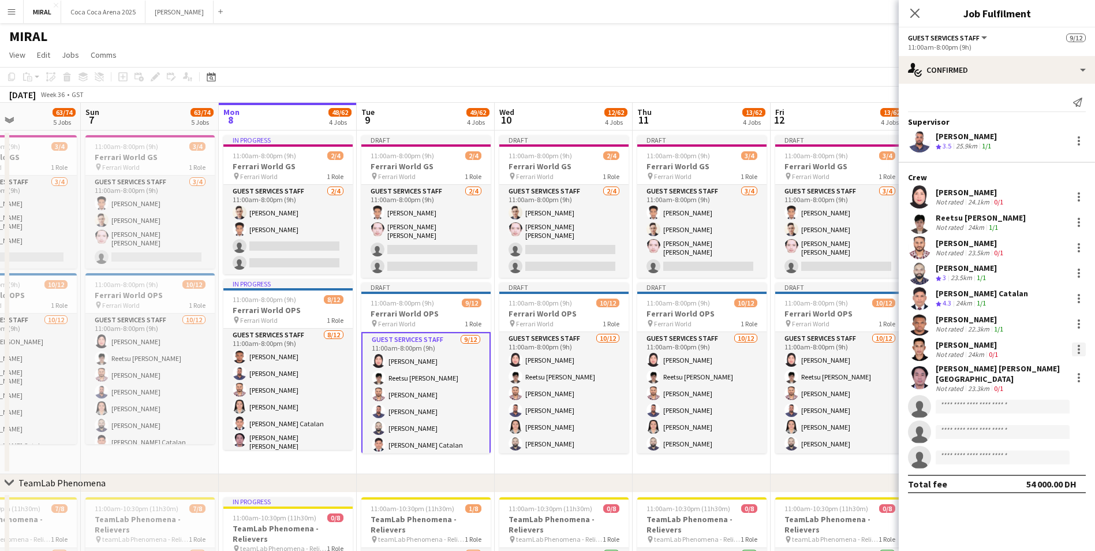
click at [1083, 343] on div at bounding box center [1079, 349] width 14 height 14
click at [1033, 480] on span "Remove" at bounding box center [1022, 481] width 35 height 10
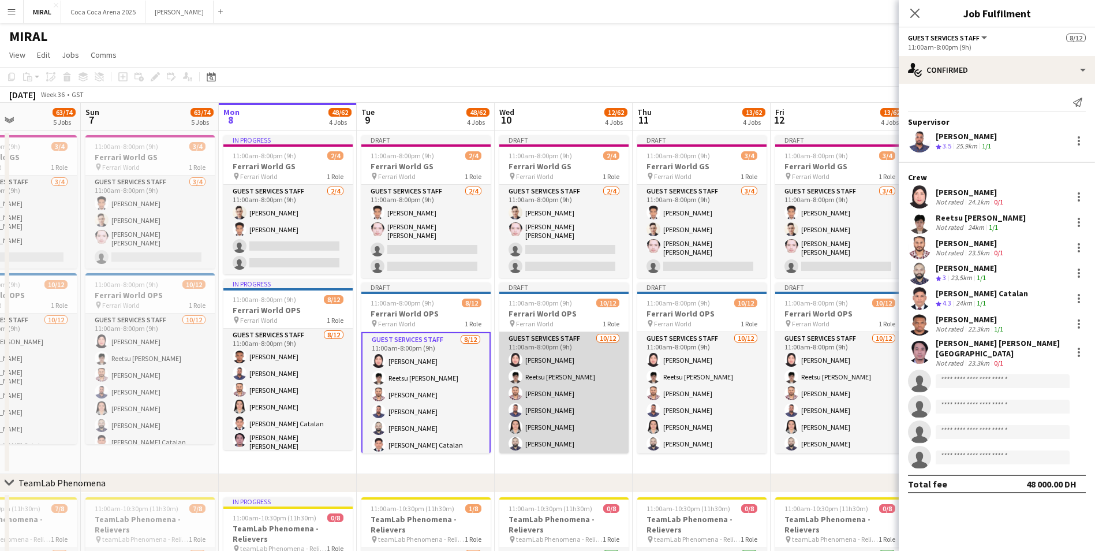
click at [556, 401] on app-card-role "Guest Services Staff 10/12 11:00am-8:00pm (9h) Sheena Catherine Pineda Reetsu H…" at bounding box center [563, 445] width 129 height 227
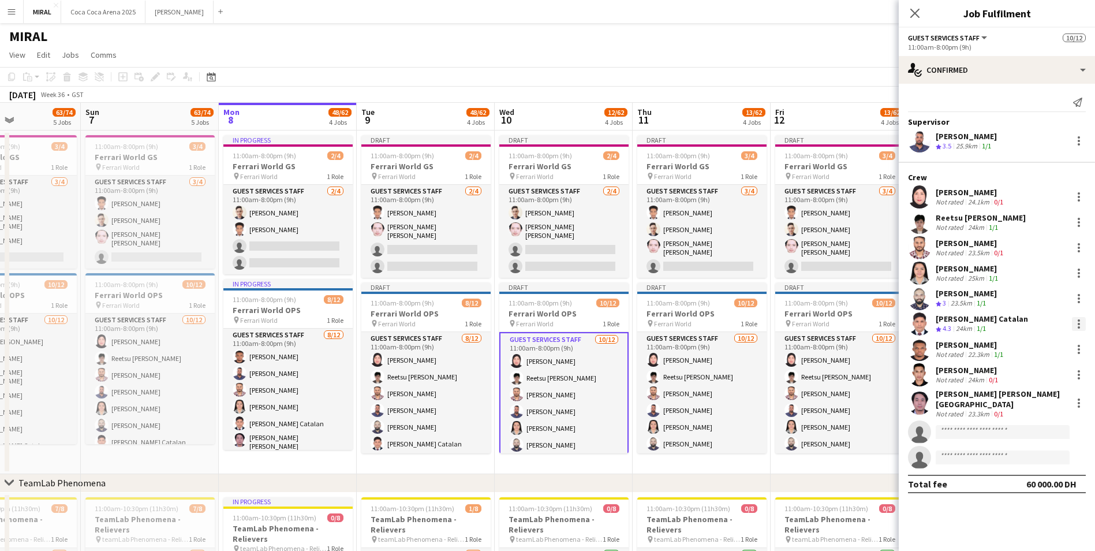
click at [1080, 323] on div at bounding box center [1079, 324] width 14 height 14
click at [1036, 454] on span "Remove" at bounding box center [1022, 455] width 35 height 10
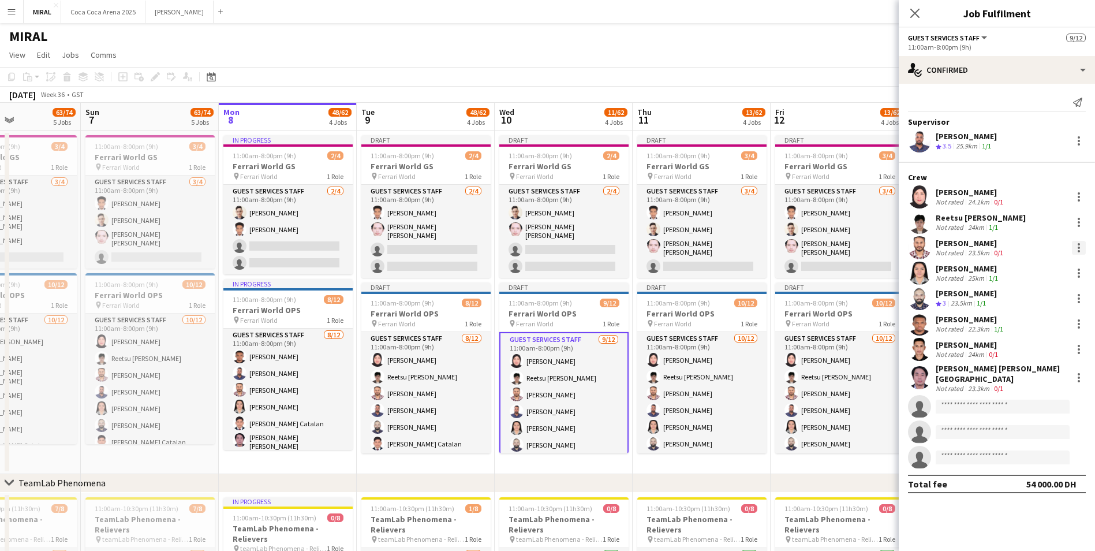
click at [1081, 247] on div at bounding box center [1079, 248] width 14 height 14
click at [1016, 383] on span "Remove" at bounding box center [1022, 379] width 35 height 10
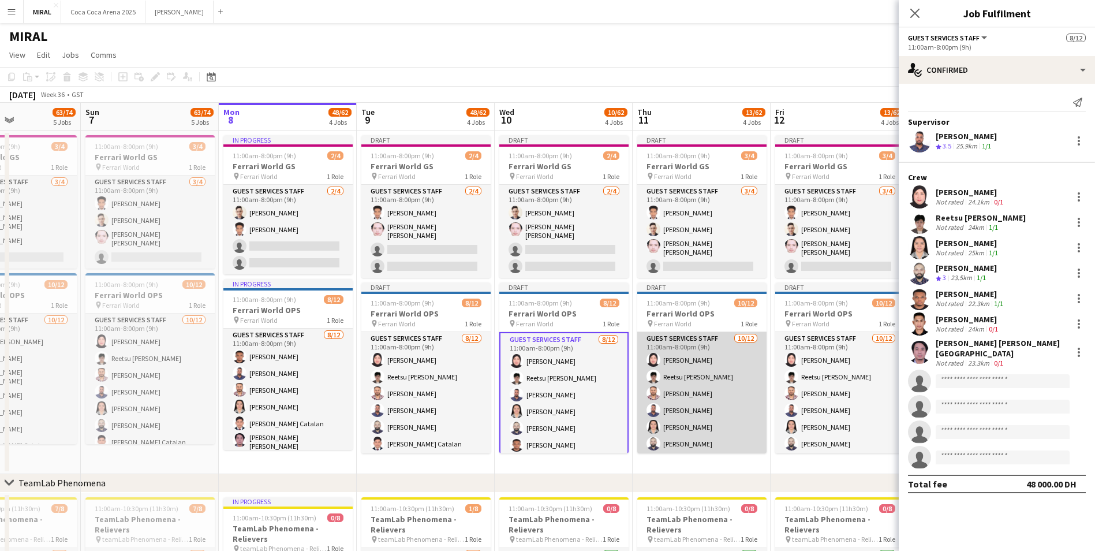
click at [706, 385] on app-card-role "Guest Services Staff 10/12 11:00am-8:00pm (9h) Sheena Catherine Pineda Reetsu H…" at bounding box center [701, 445] width 129 height 227
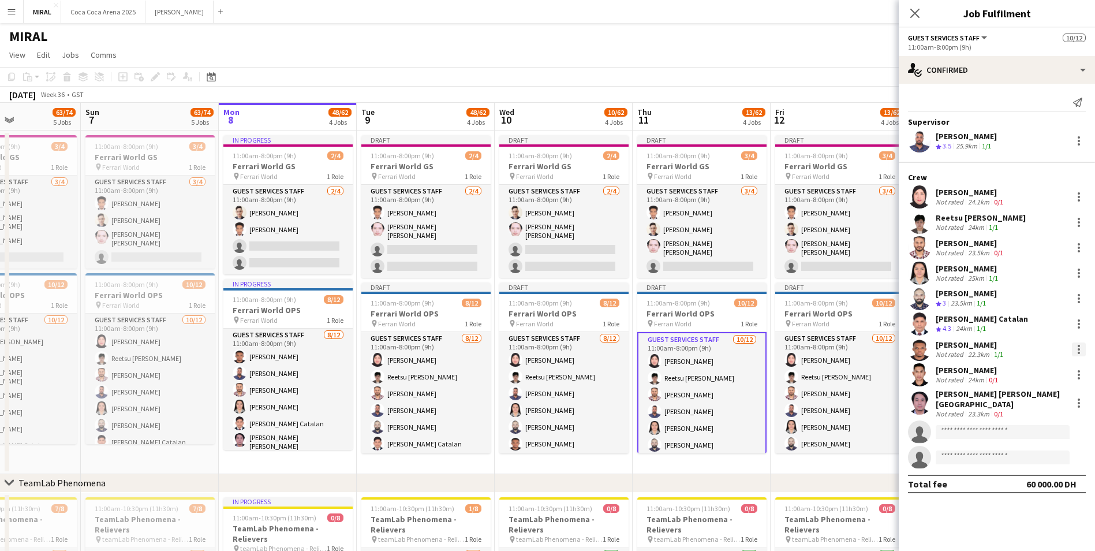
click at [1076, 347] on div at bounding box center [1079, 349] width 14 height 14
click at [1027, 477] on span "Remove" at bounding box center [1022, 481] width 35 height 10
click at [1075, 375] on div at bounding box center [1079, 378] width 14 height 14
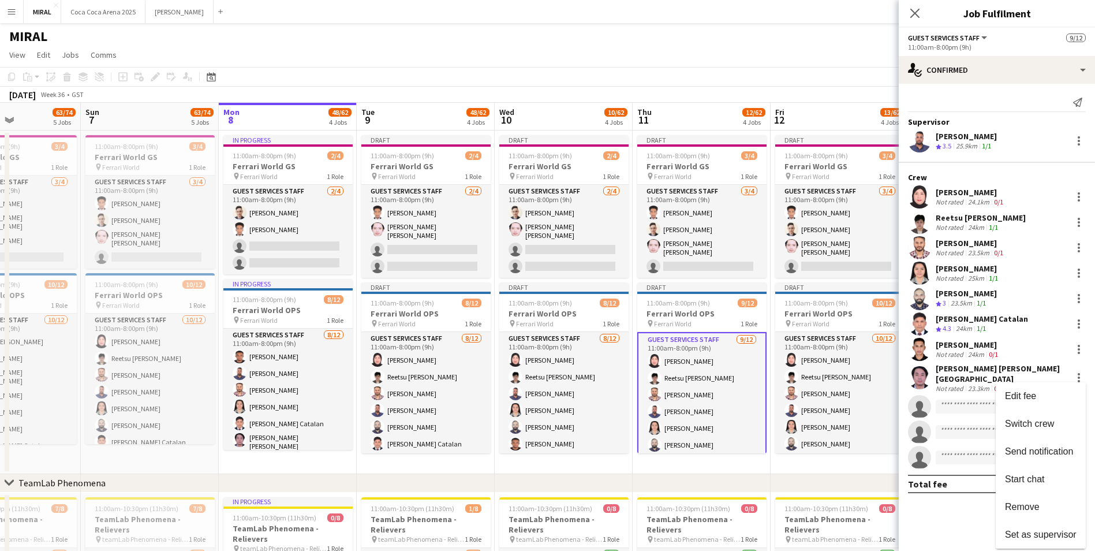
click at [1027, 508] on span "Remove" at bounding box center [1022, 506] width 35 height 10
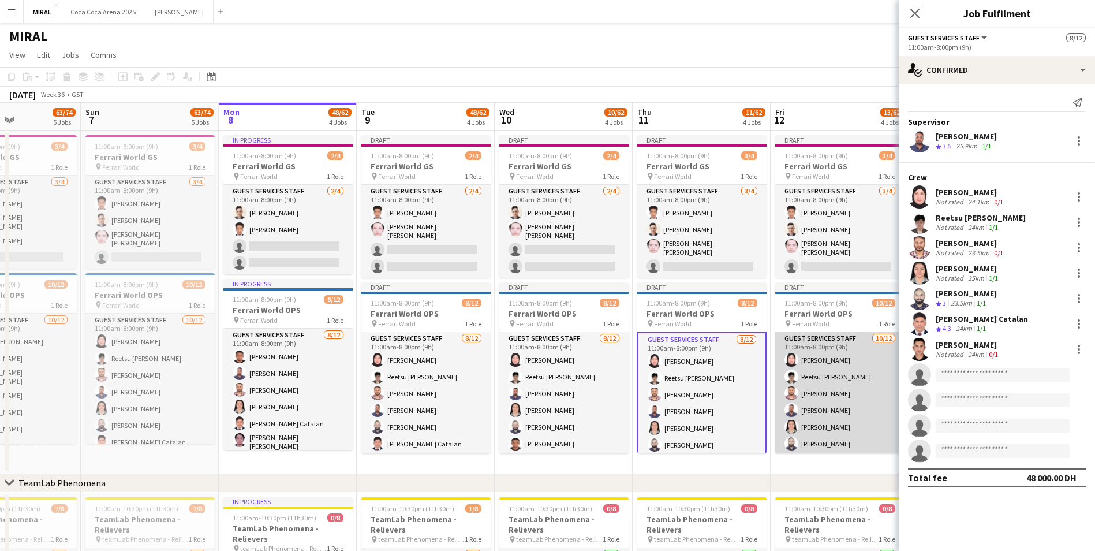
click at [823, 384] on app-card-role "Guest Services Staff 10/12 11:00am-8:00pm (9h) Sheena Catherine Pineda Reetsu H…" at bounding box center [839, 445] width 129 height 227
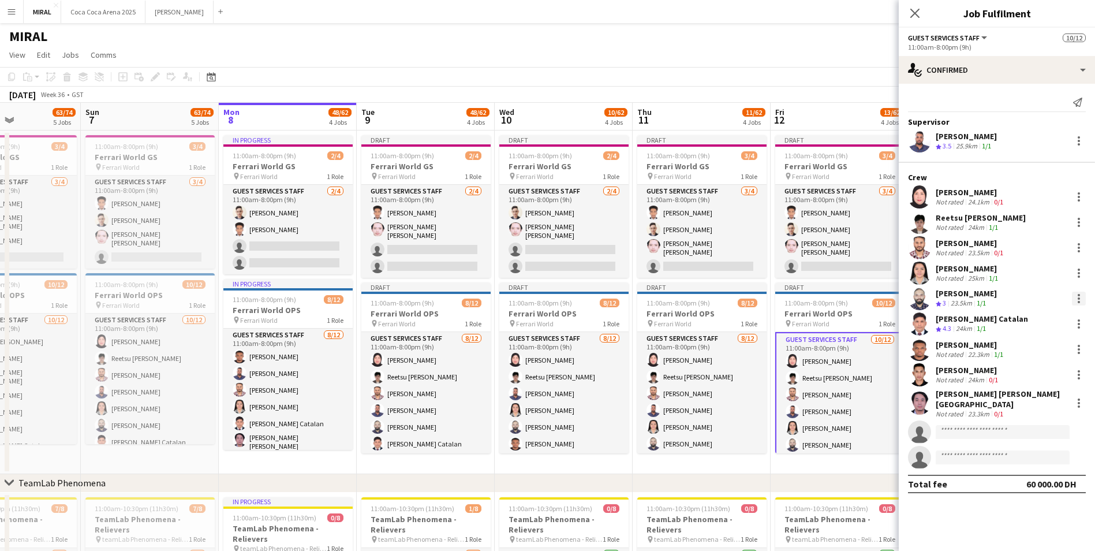
click at [1076, 299] on div at bounding box center [1079, 298] width 14 height 14
click at [1046, 429] on span "Remove" at bounding box center [1041, 430] width 72 height 10
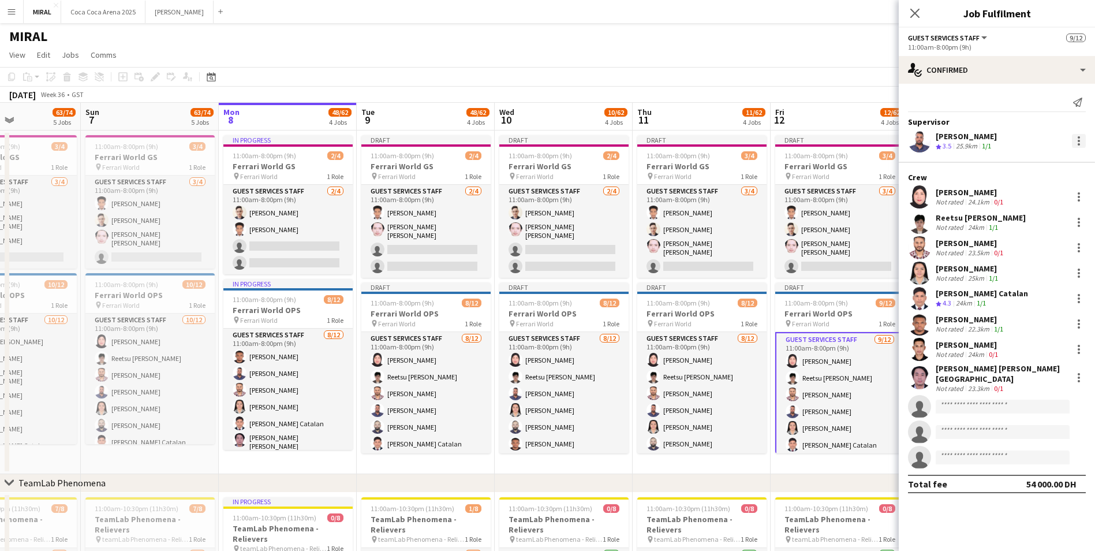
click at [1075, 138] on div at bounding box center [1079, 141] width 14 height 14
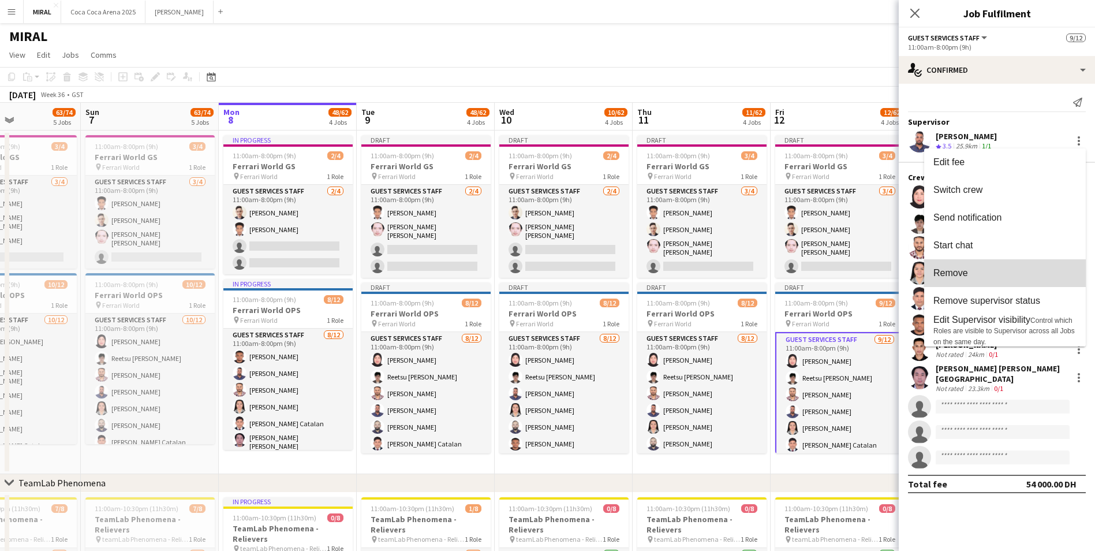
click at [978, 274] on span "Remove" at bounding box center [1004, 273] width 143 height 10
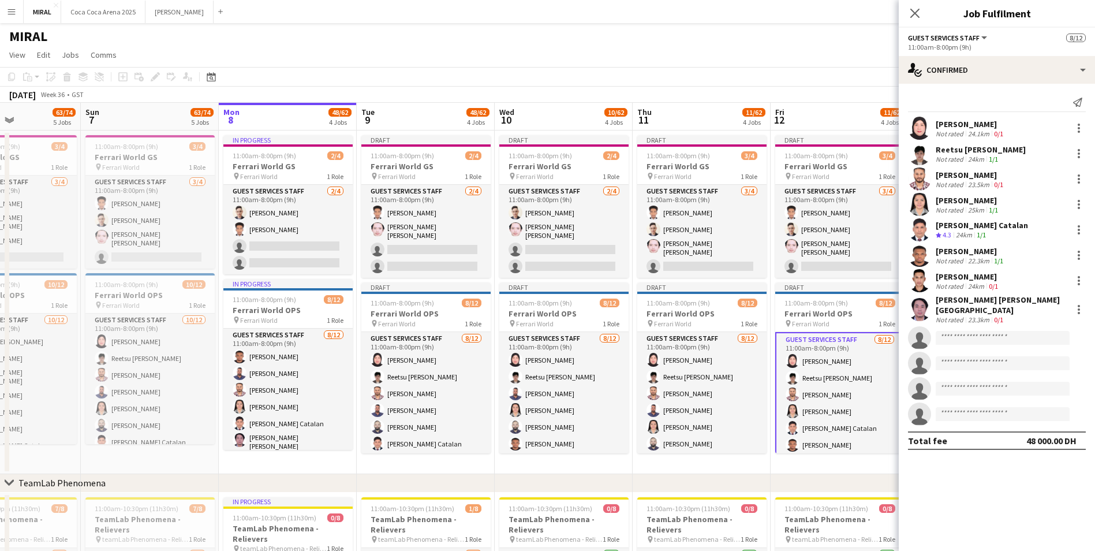
drag, startPoint x: 852, startPoint y: 86, endPoint x: 756, endPoint y: 87, distance: 96.4
click at [756, 87] on div "Copy Paste Paste Ctrl+V Paste with crew Ctrl+Shift+V Paste linked Job Delete Gr…" at bounding box center [547, 85] width 1095 height 36
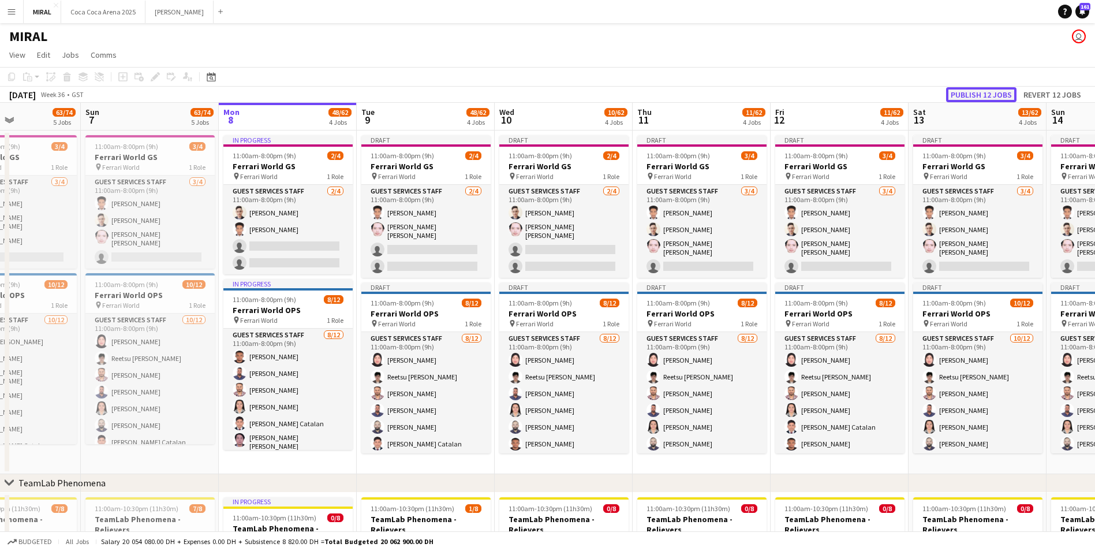
click at [985, 94] on button "Publish 12 jobs" at bounding box center [981, 94] width 70 height 15
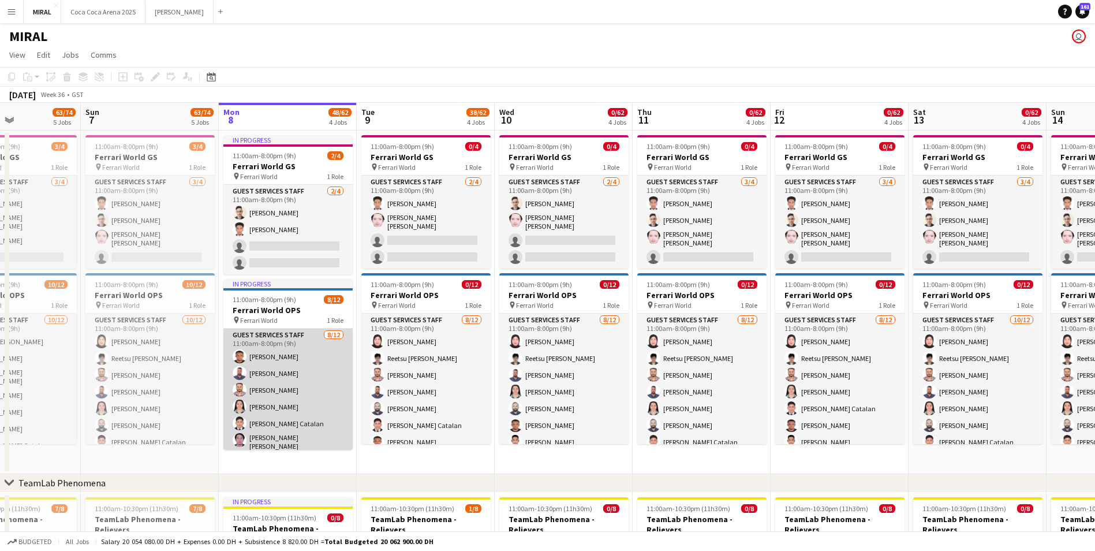
click at [306, 399] on app-card-role "Guest Services Staff 8/12 11:00am-8:00pm (9h) Mohaned Abdelwahab Mohamed Selim …" at bounding box center [287, 441] width 129 height 227
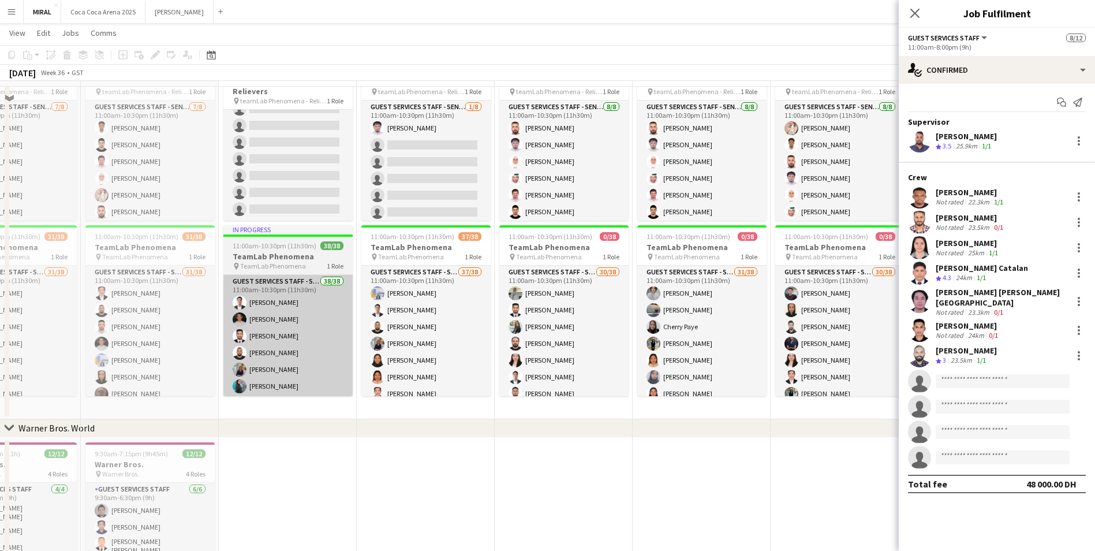
scroll to position [388, 0]
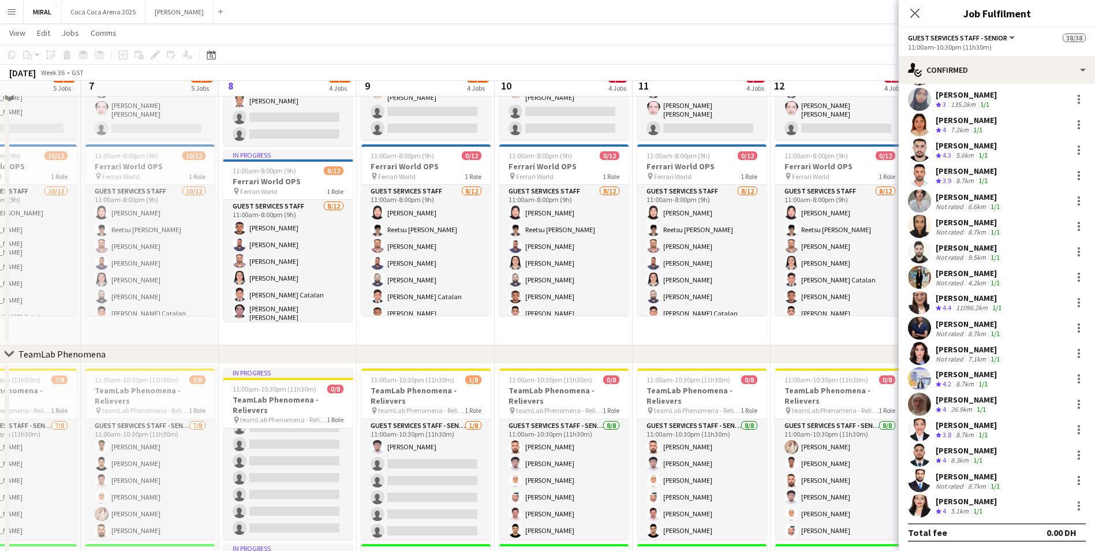
scroll to position [115, 0]
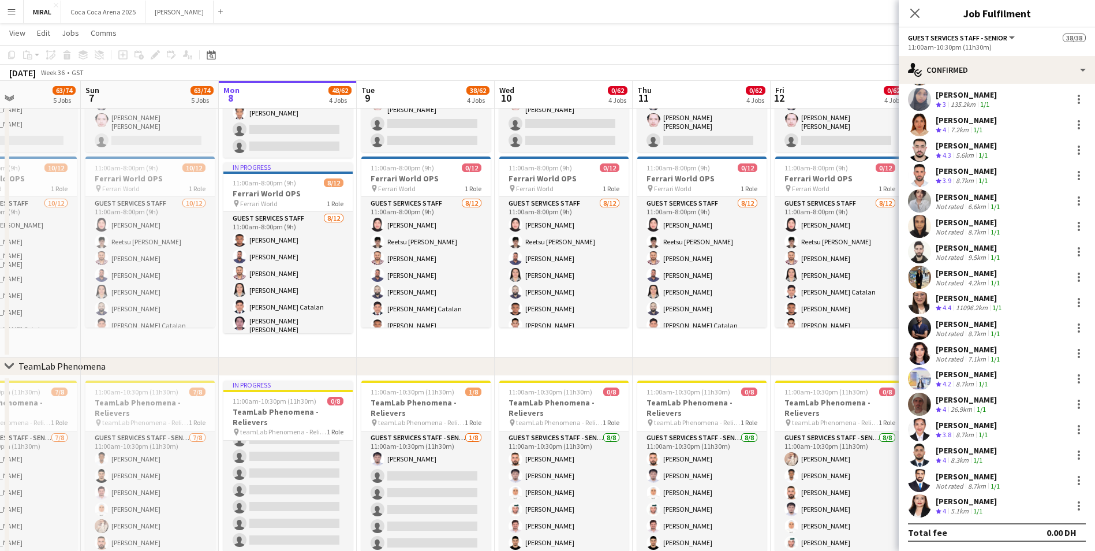
click at [536, 4] on app-navbar "Menu Boards Boards Boards All jobs Status Workforce Workforce My Workforce Recr…" at bounding box center [547, 11] width 1095 height 23
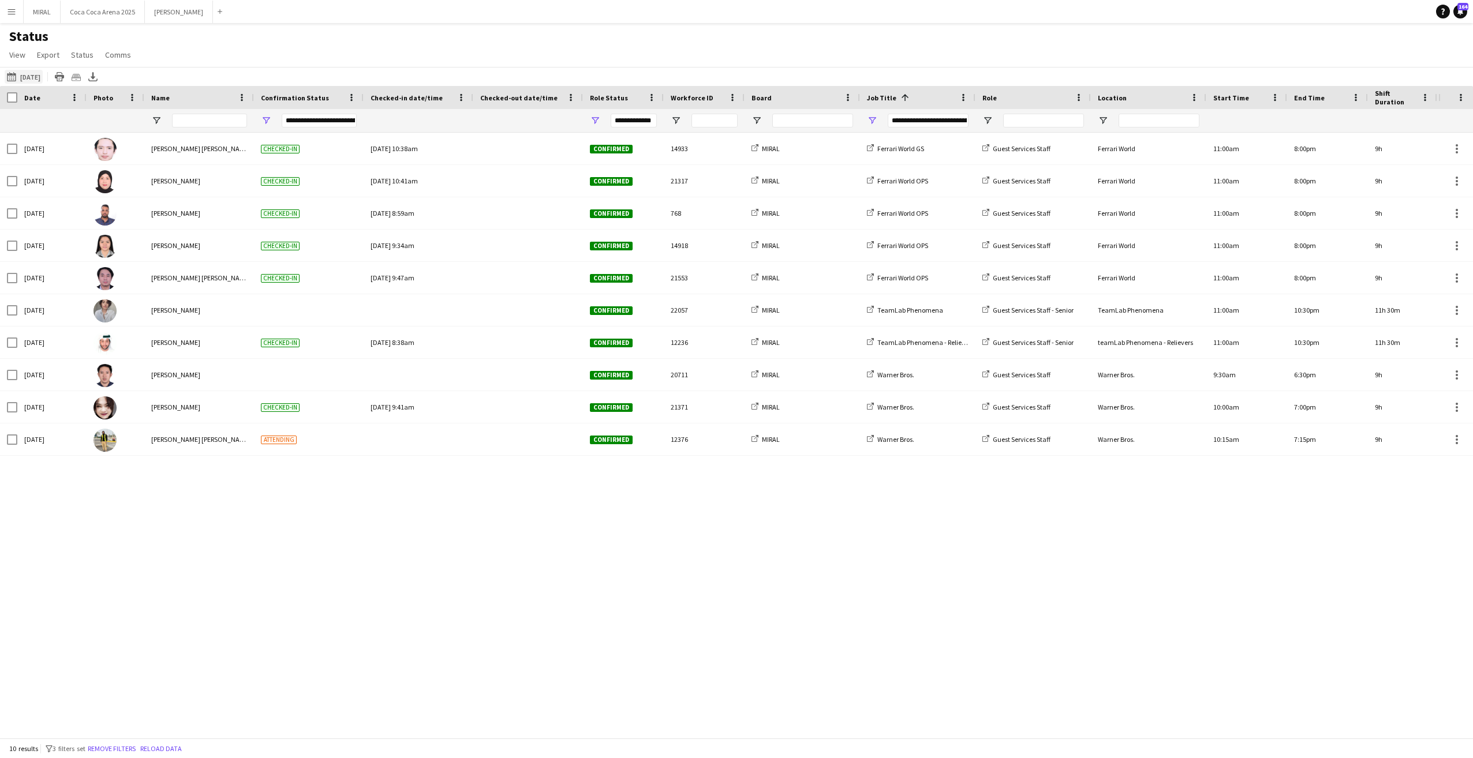
click at [40, 77] on button "[DATE] to [DATE] [DATE]" at bounding box center [24, 77] width 38 height 14
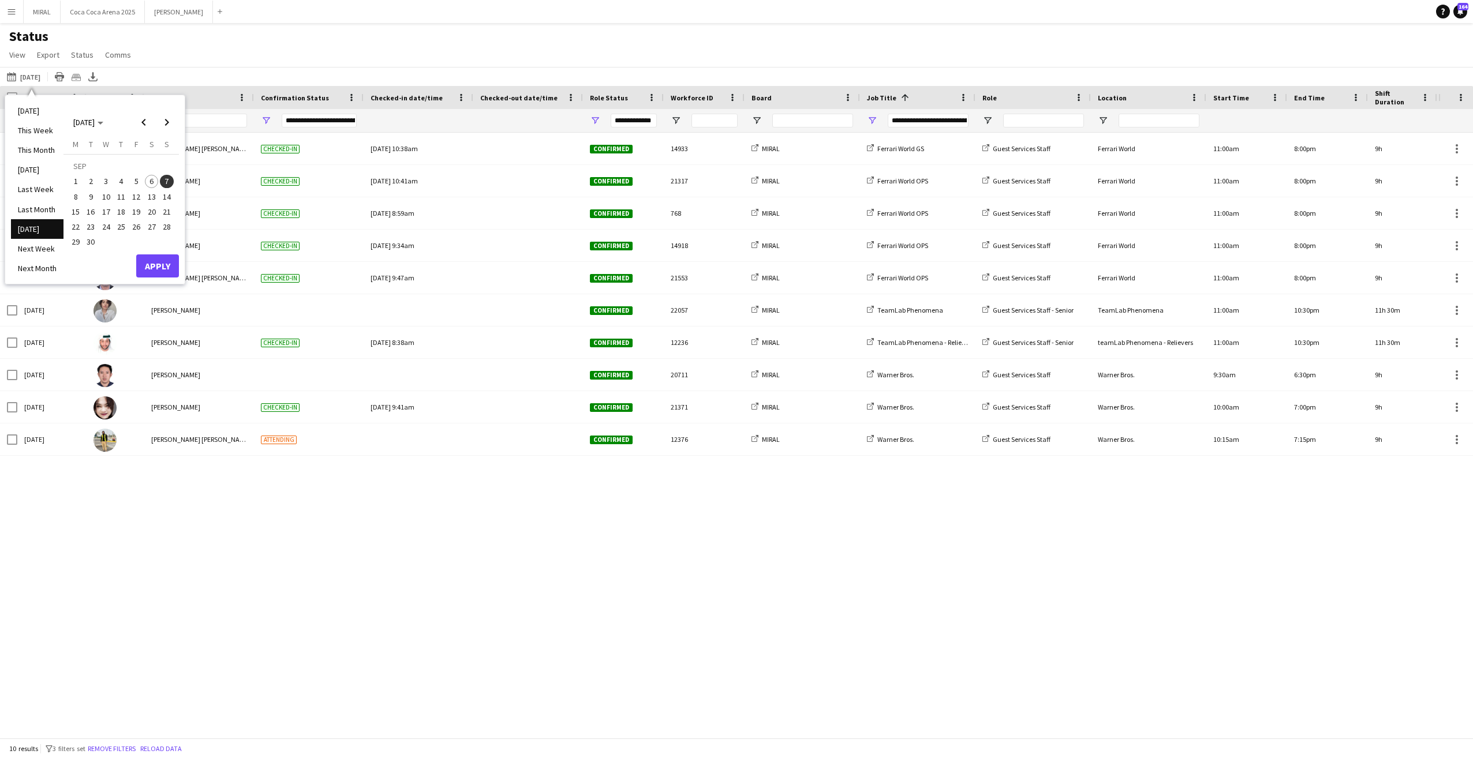
click at [134, 186] on span "5" at bounding box center [136, 182] width 14 height 14
click at [166, 183] on span "7" at bounding box center [167, 182] width 14 height 14
click at [159, 259] on button "Apply" at bounding box center [157, 266] width 43 height 23
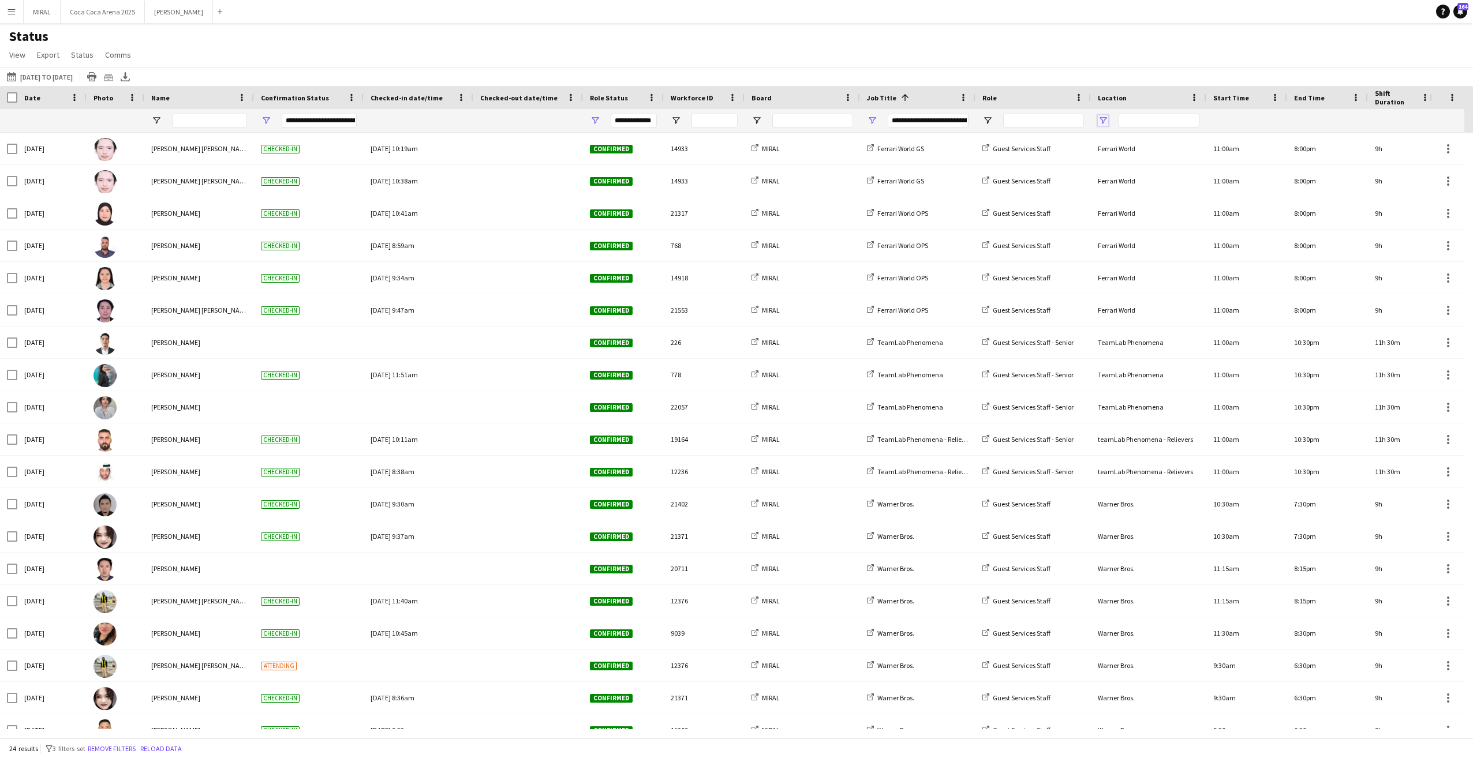
click at [1106, 122] on span "Open Filter Menu" at bounding box center [1103, 120] width 10 height 10
type input "**********"
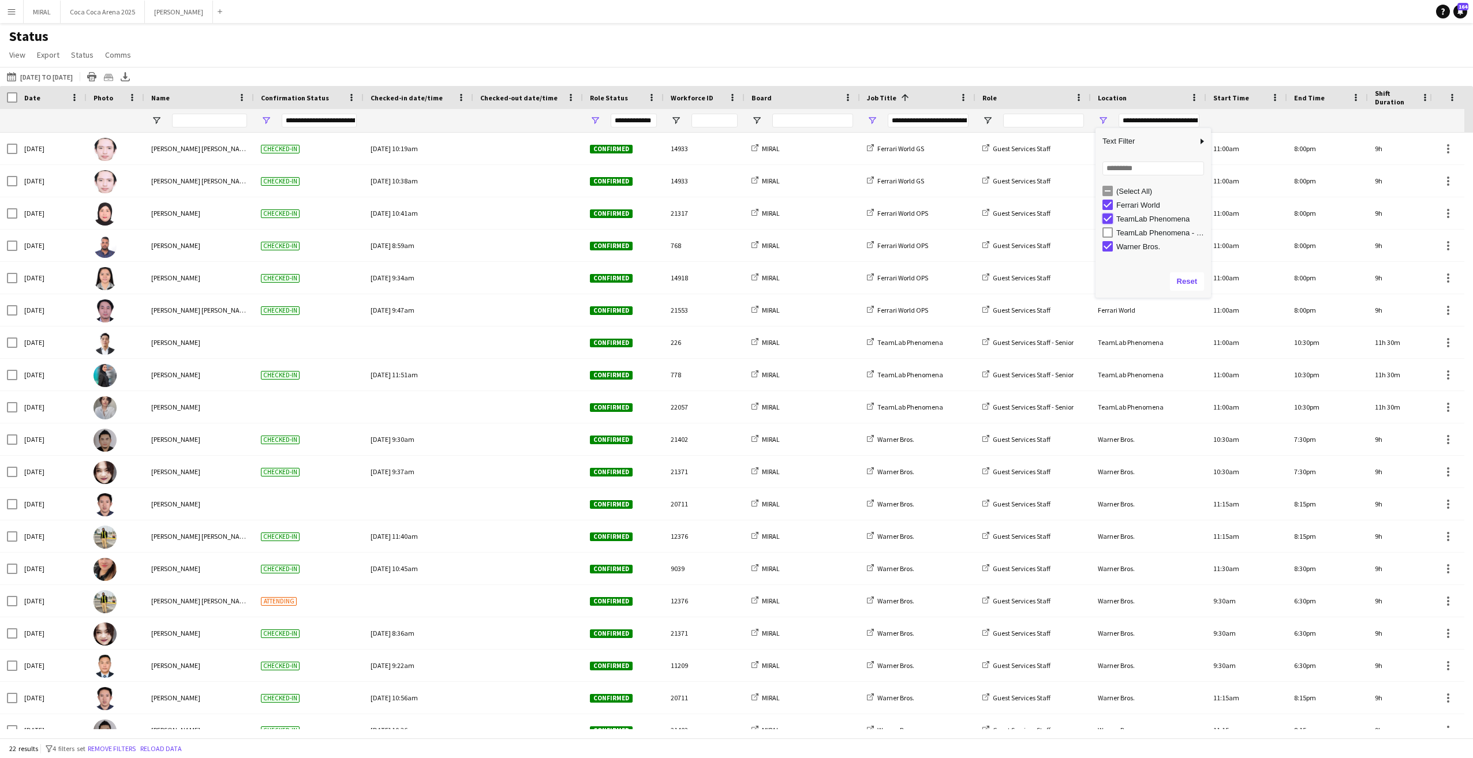
type input "**********"
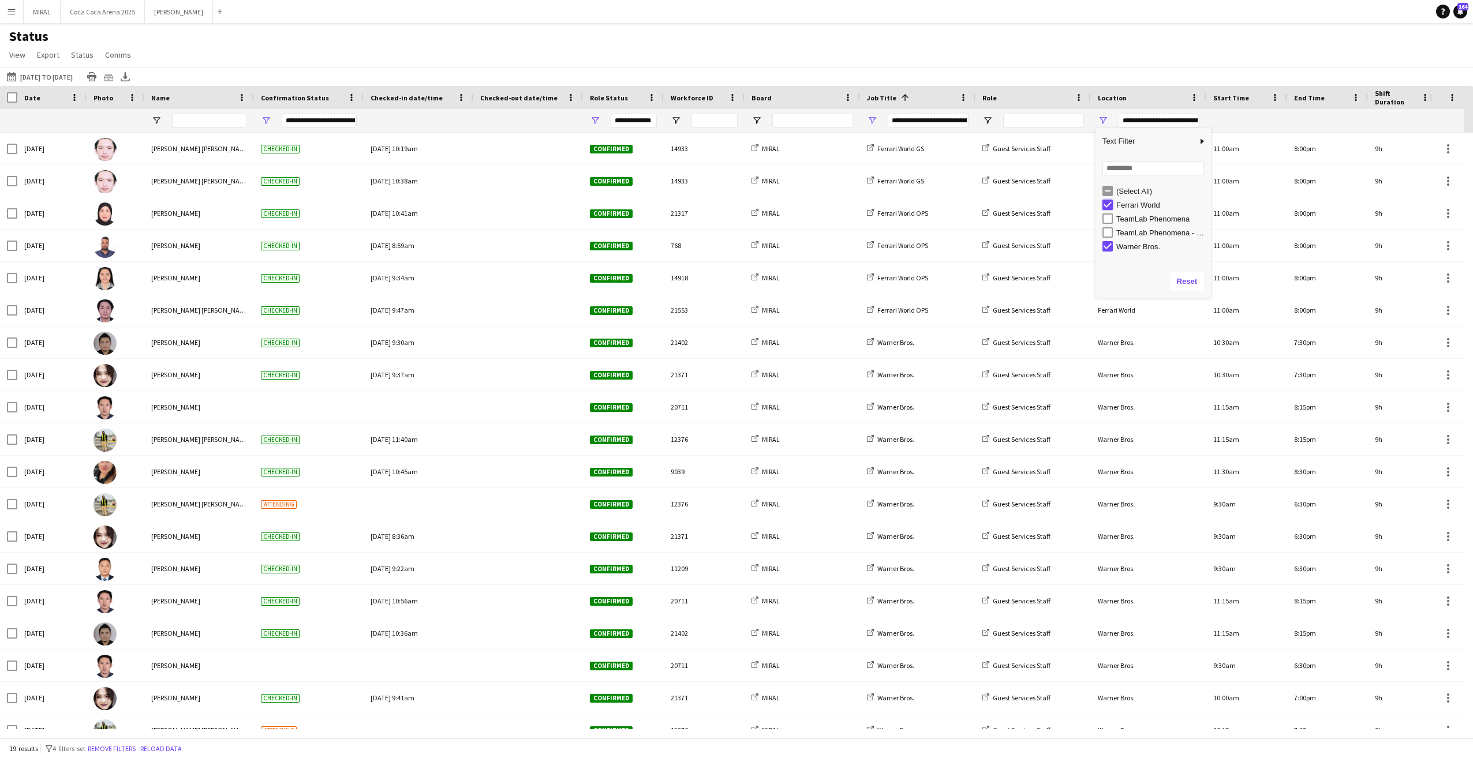
type input "**********"
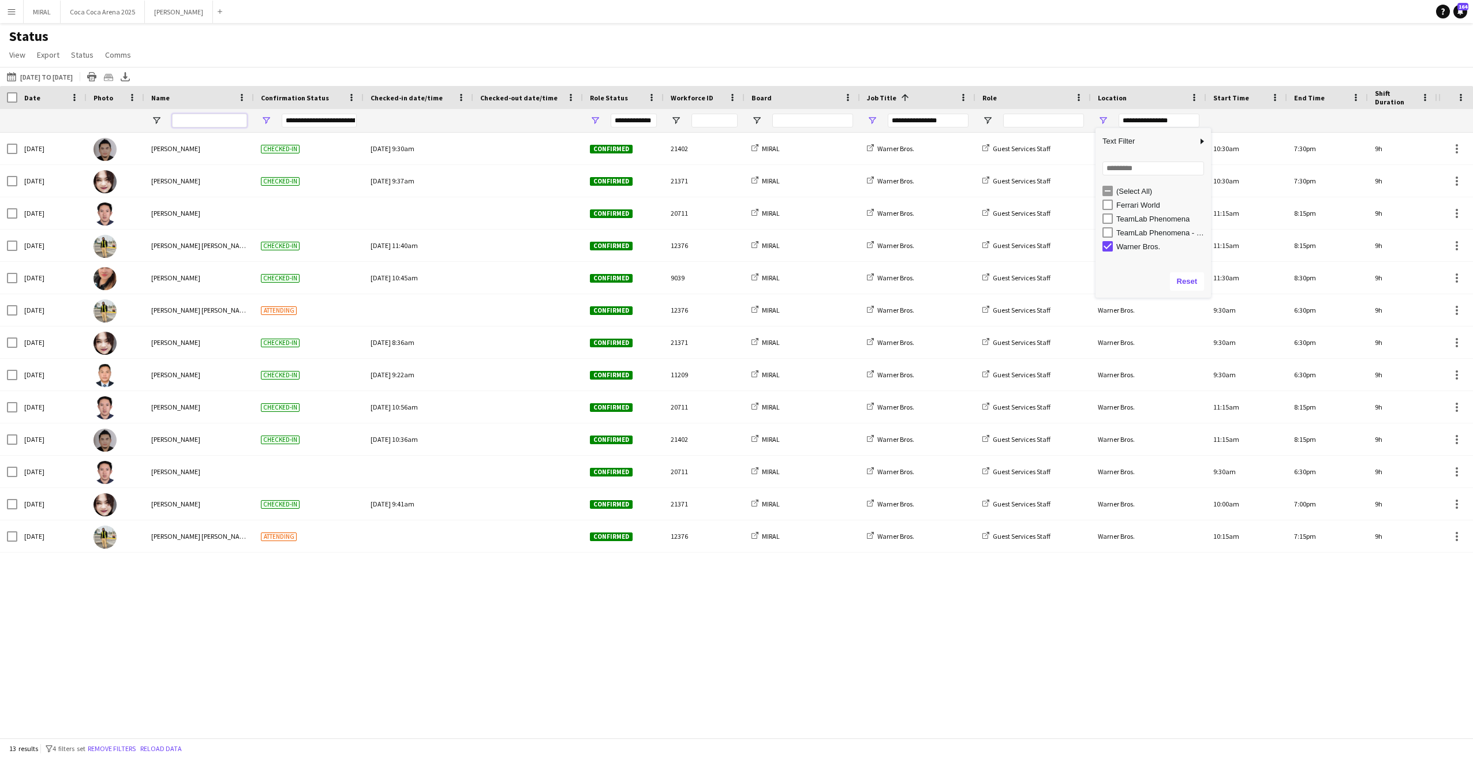
click at [203, 121] on input "Name Filter Input" at bounding box center [209, 121] width 75 height 14
type input "***"
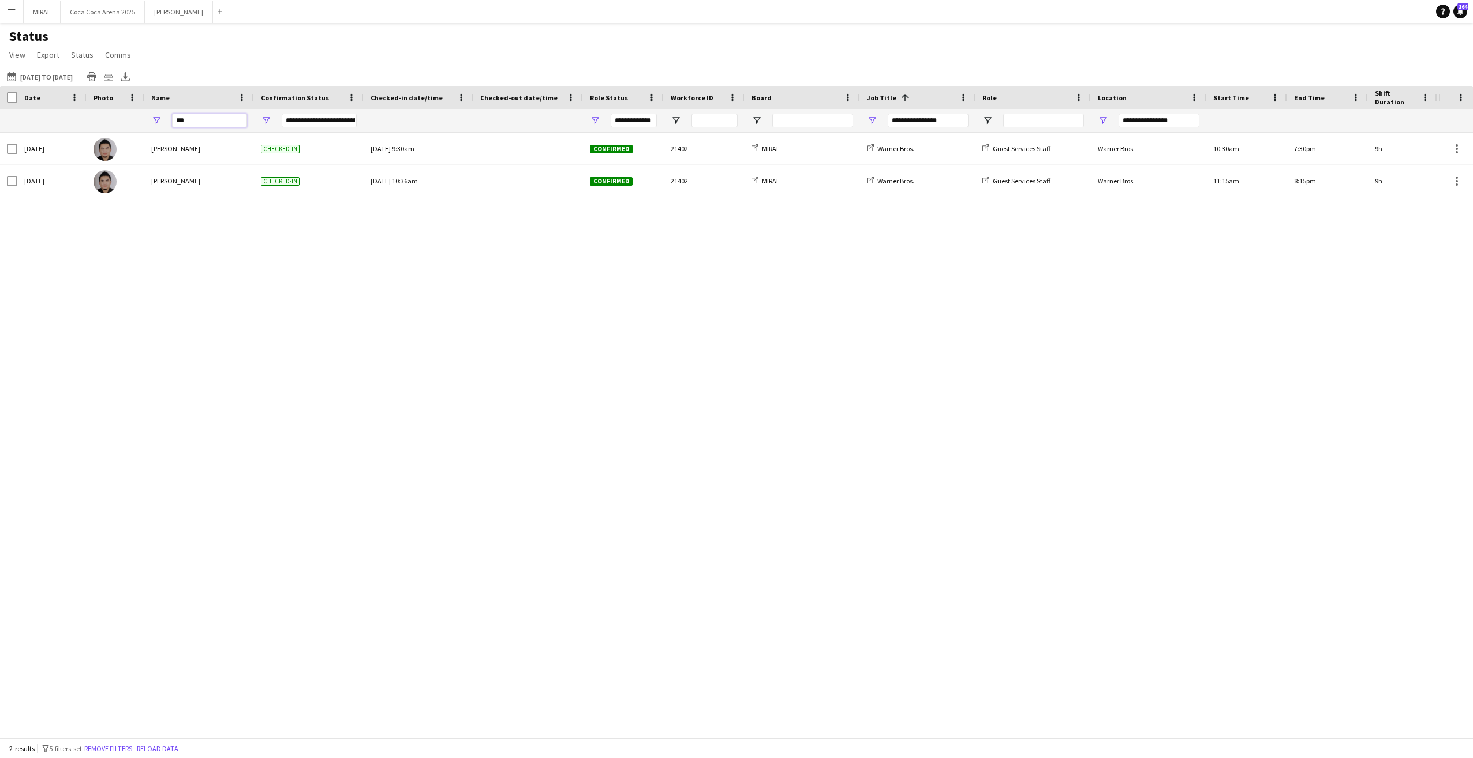
type input "**********"
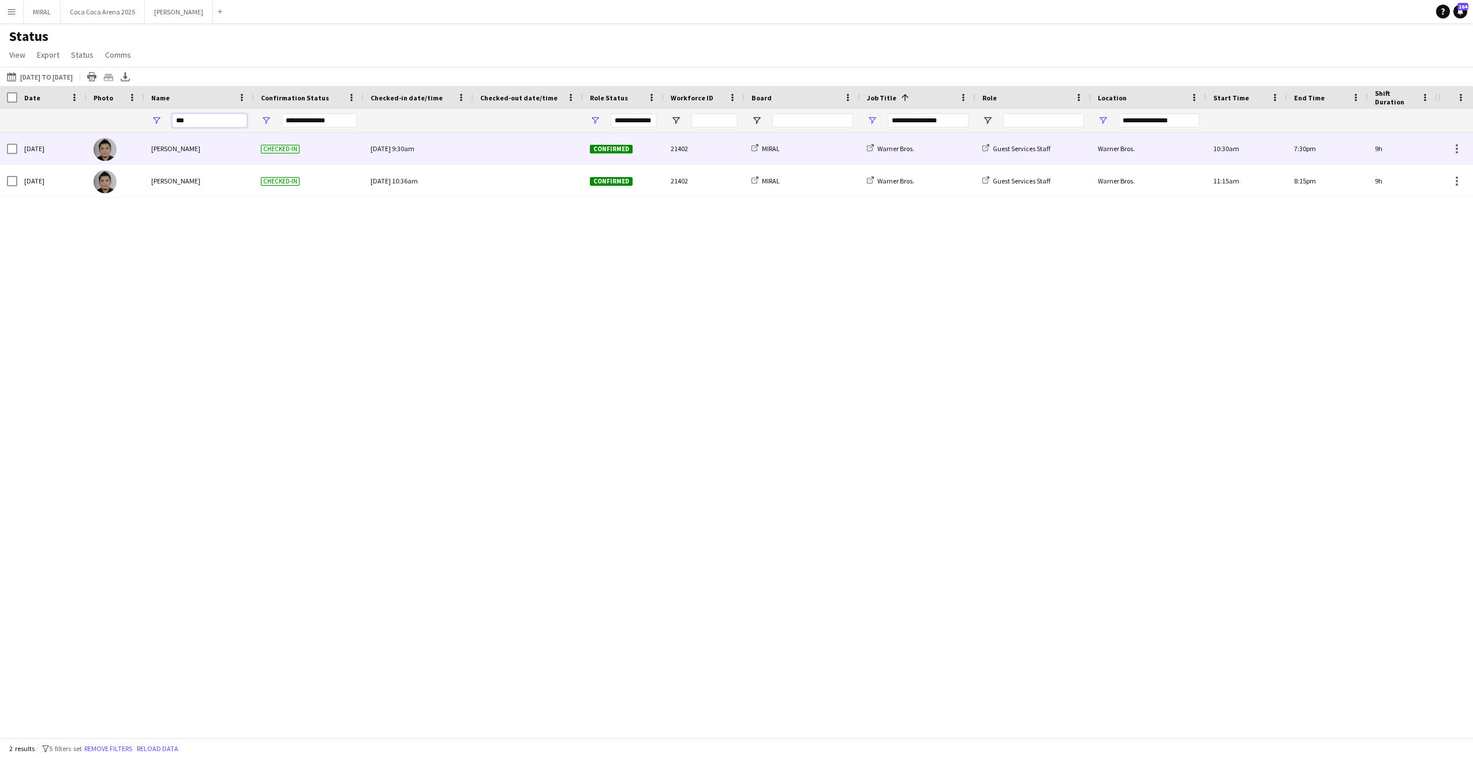
type input "***"
click at [525, 154] on div at bounding box center [528, 149] width 96 height 32
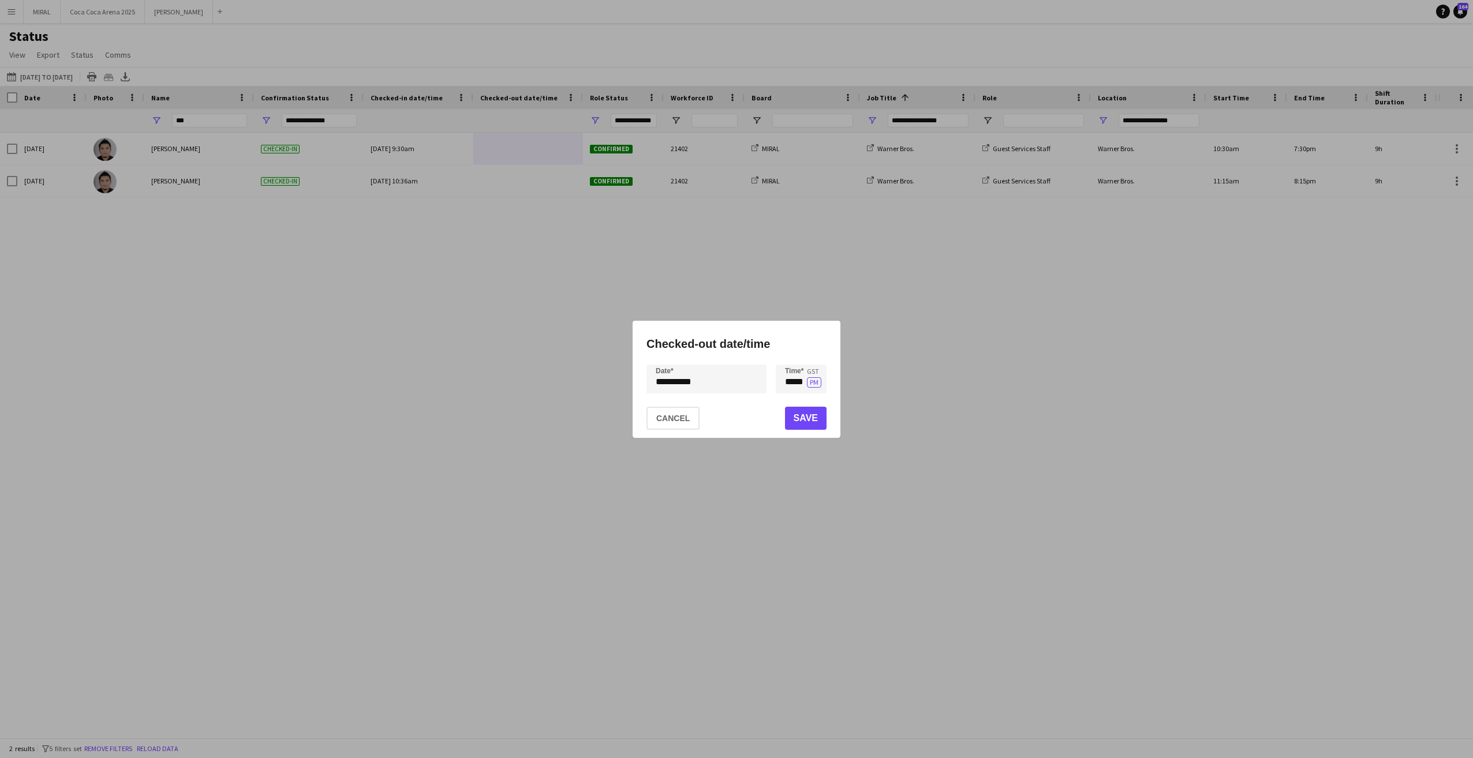
click at [733, 380] on div "**********" at bounding box center [736, 379] width 1473 height 758
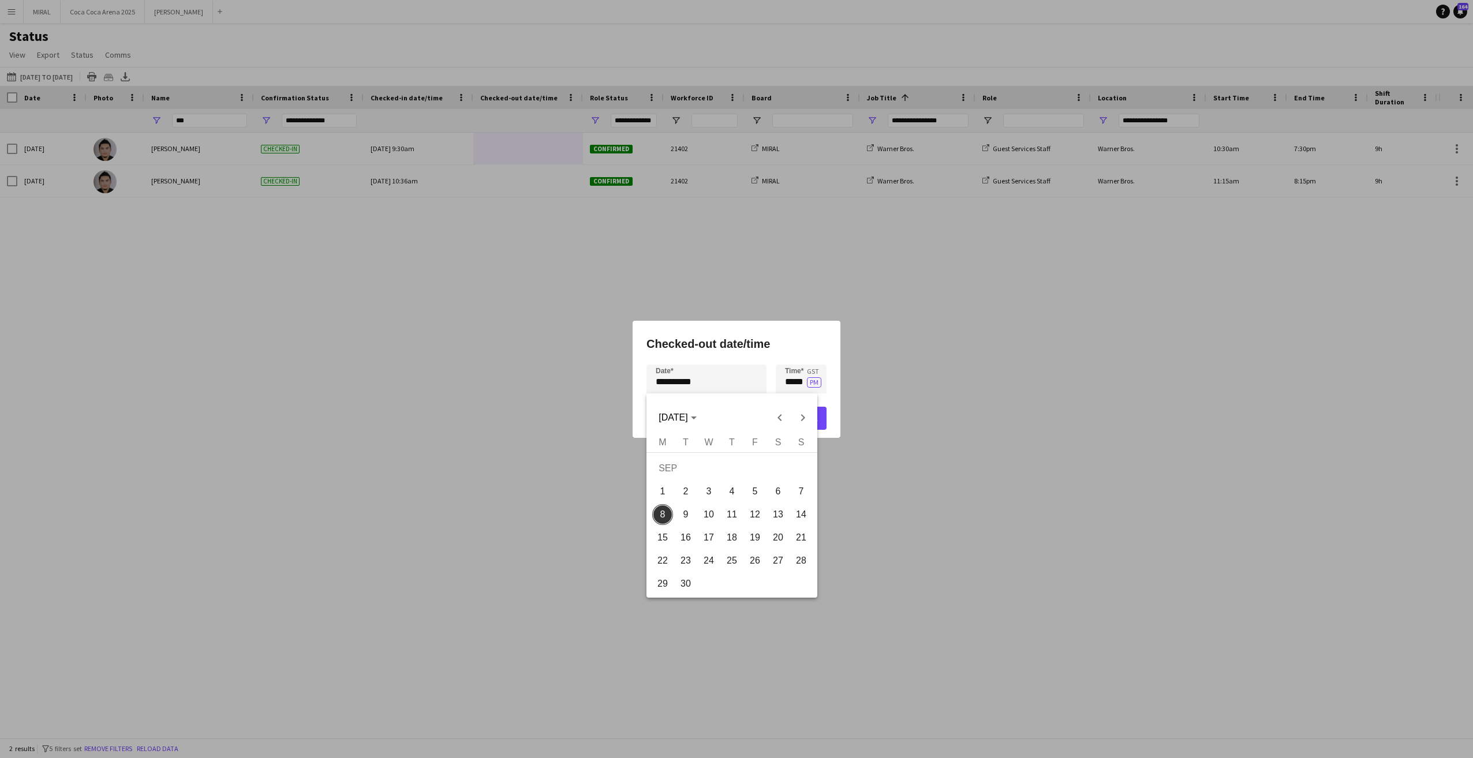
drag, startPoint x: 751, startPoint y: 493, endPoint x: 761, endPoint y: 477, distance: 18.4
click at [751, 492] on span "5" at bounding box center [755, 491] width 21 height 21
type input "**********"
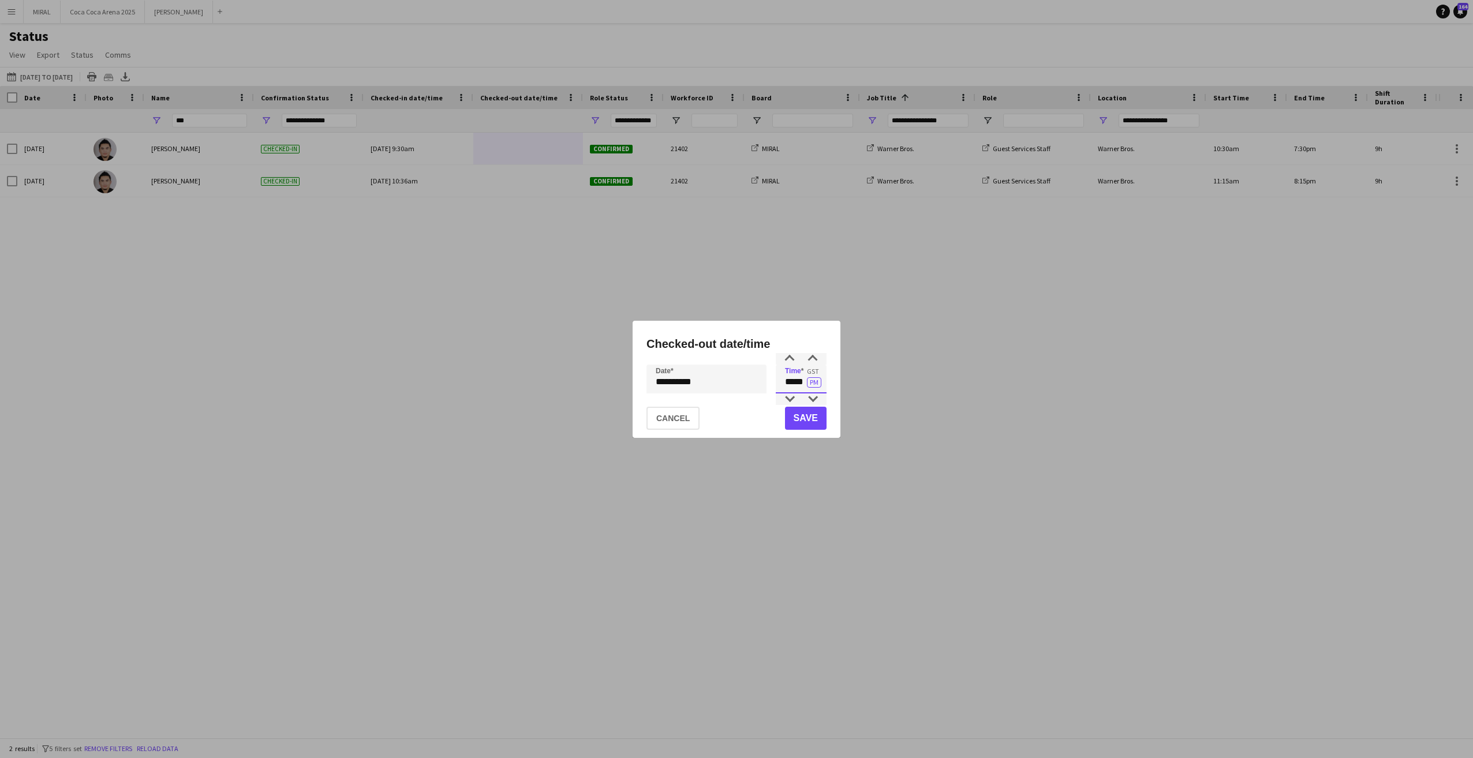
drag, startPoint x: 783, startPoint y: 383, endPoint x: 805, endPoint y: 382, distance: 22.0
click at [805, 382] on input "*****" at bounding box center [801, 379] width 51 height 29
type input "*****"
click at [804, 416] on button "Save" at bounding box center [806, 418] width 42 height 23
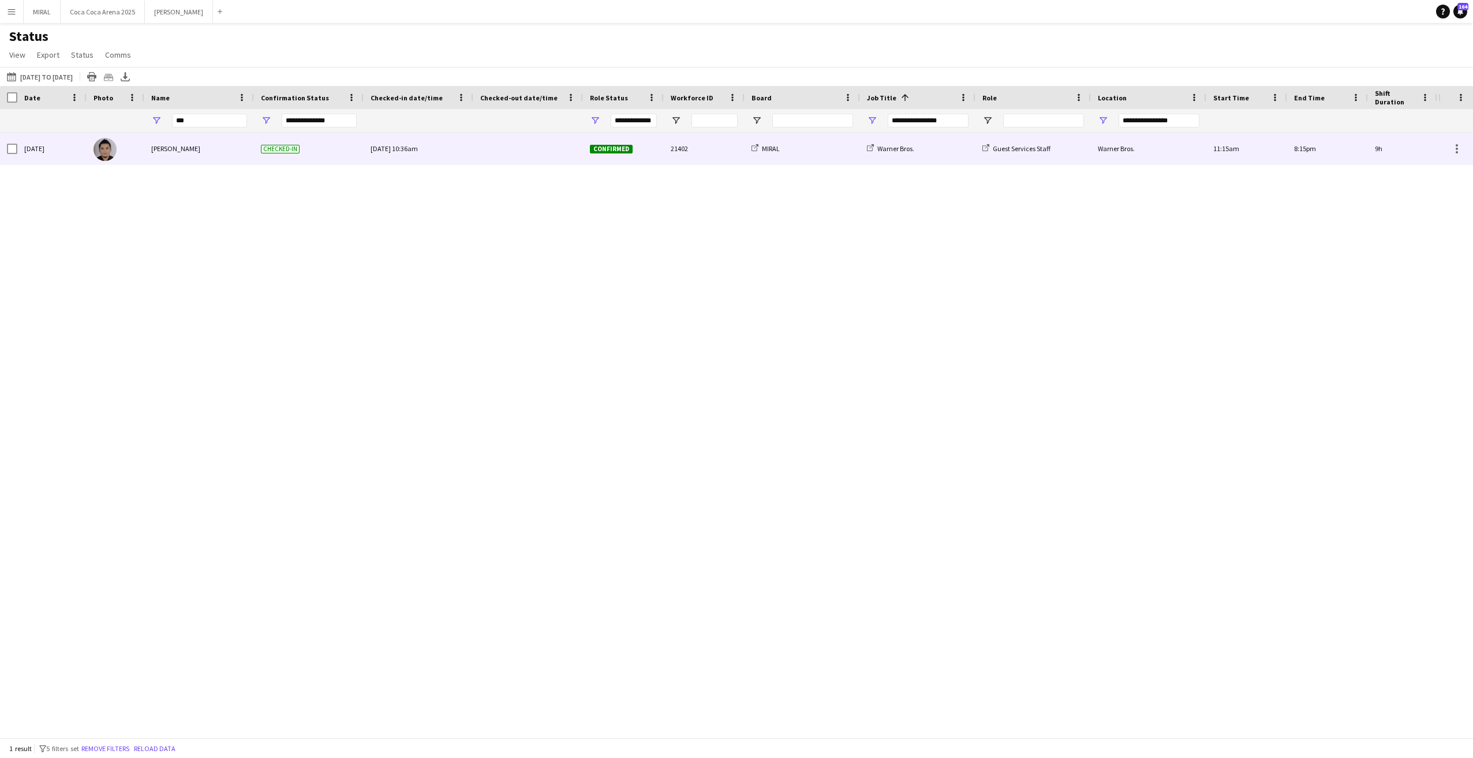
click at [524, 149] on div at bounding box center [528, 149] width 96 height 32
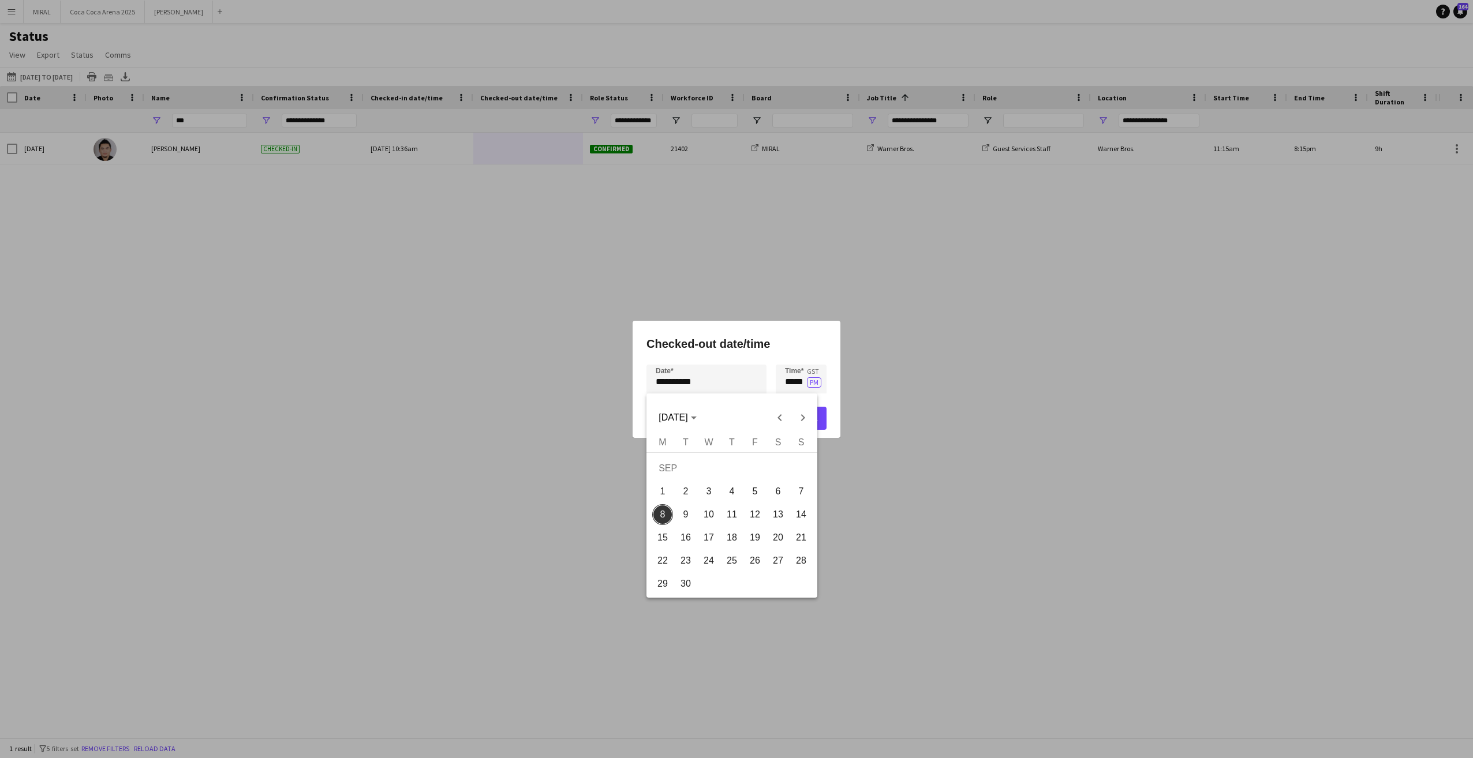
click at [734, 387] on div "**********" at bounding box center [736, 379] width 1473 height 758
click at [785, 490] on span "6" at bounding box center [778, 491] width 21 height 21
type input "**********"
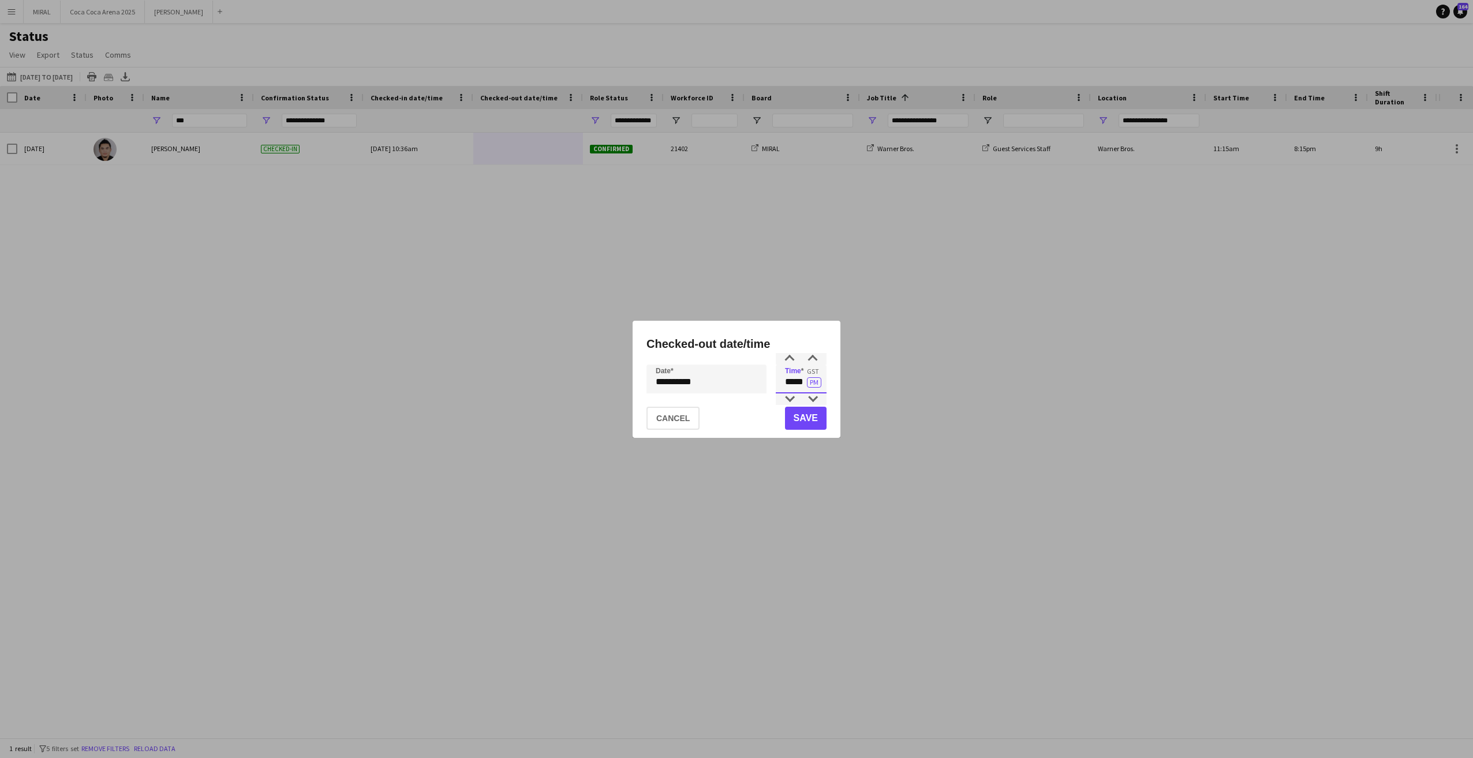
drag, startPoint x: 784, startPoint y: 382, endPoint x: 804, endPoint y: 381, distance: 20.2
click at [804, 381] on input "*****" at bounding box center [801, 379] width 51 height 29
type input "*****"
click at [805, 420] on button "Save" at bounding box center [806, 418] width 42 height 23
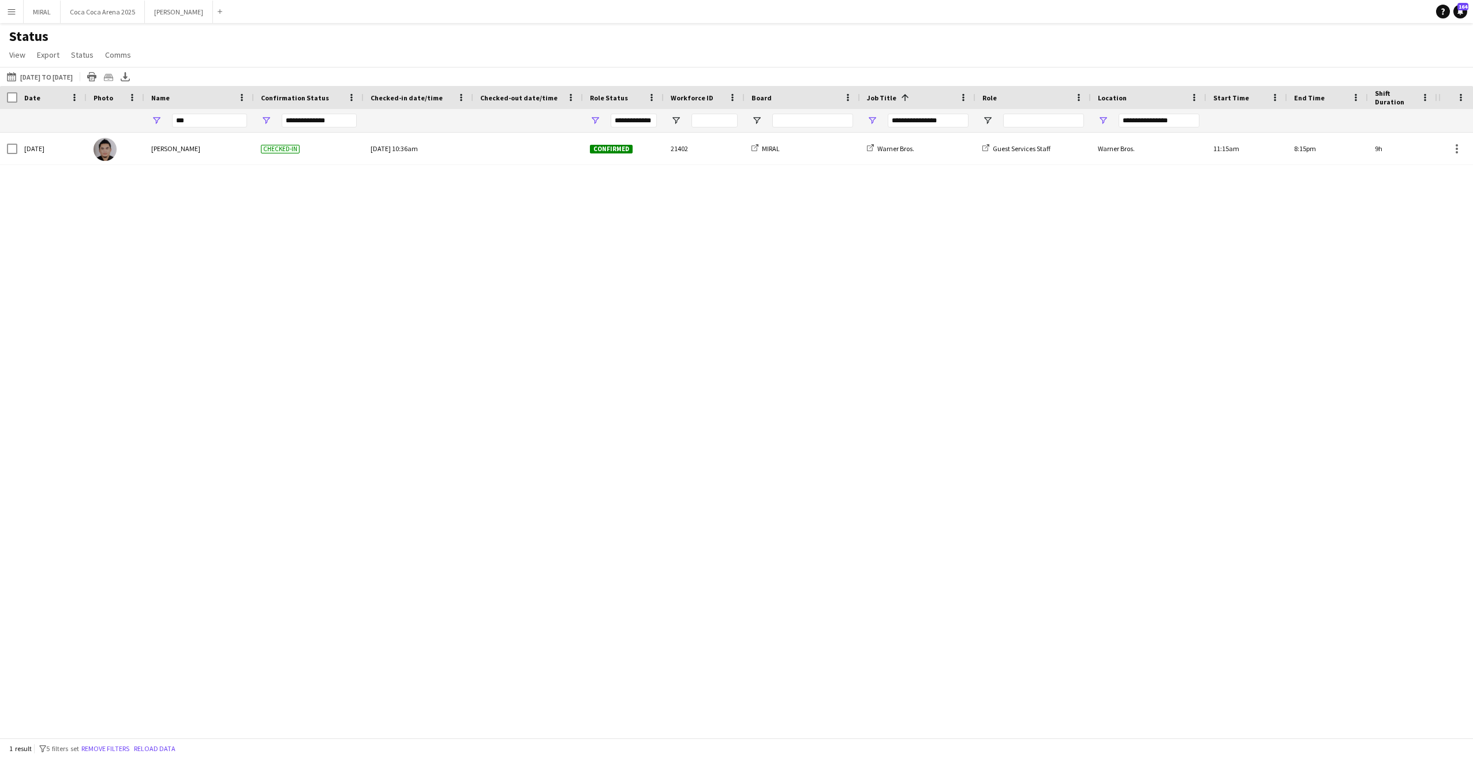
type input "***"
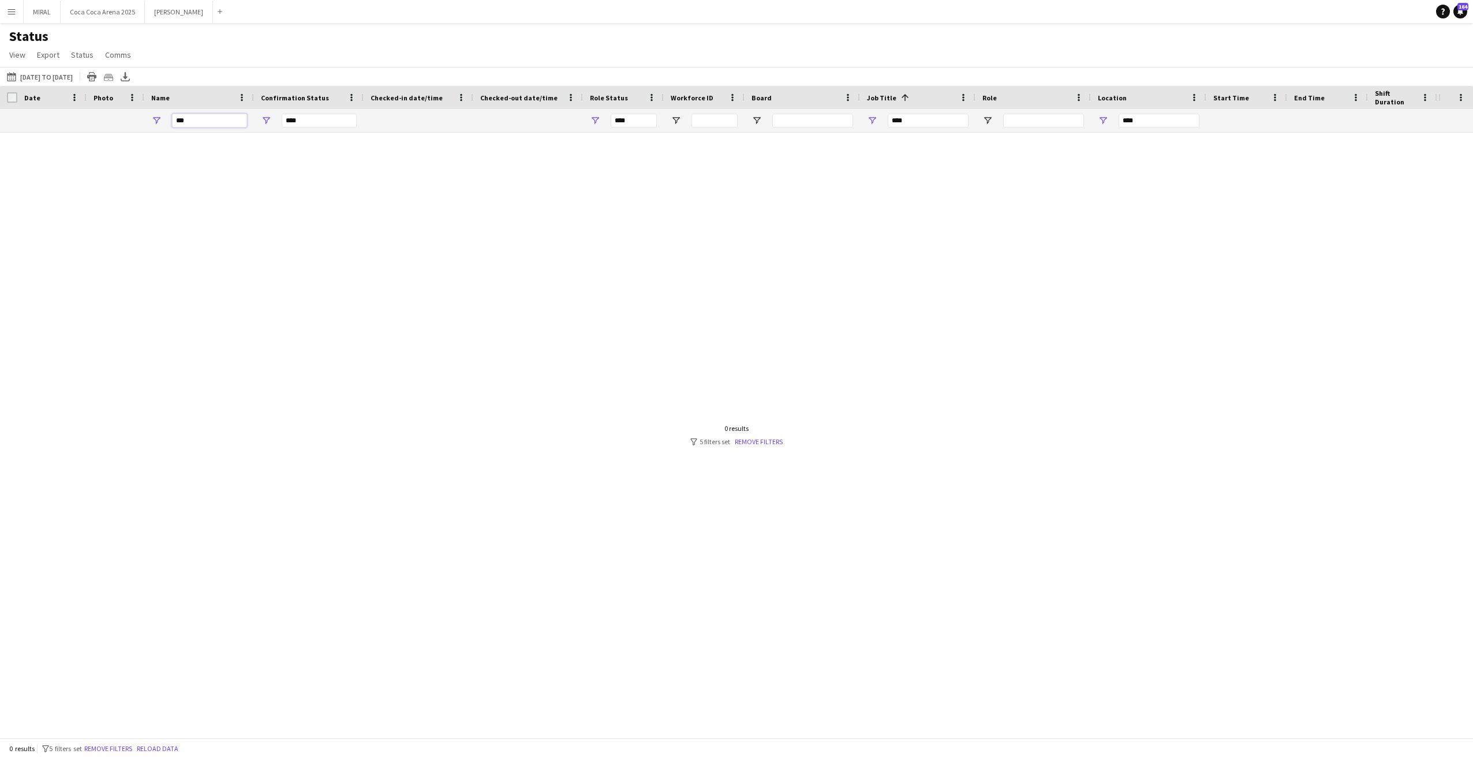
drag, startPoint x: 233, startPoint y: 120, endPoint x: 174, endPoint y: 120, distance: 58.9
click at [174, 120] on input "***" at bounding box center [209, 121] width 75 height 14
type input "**********"
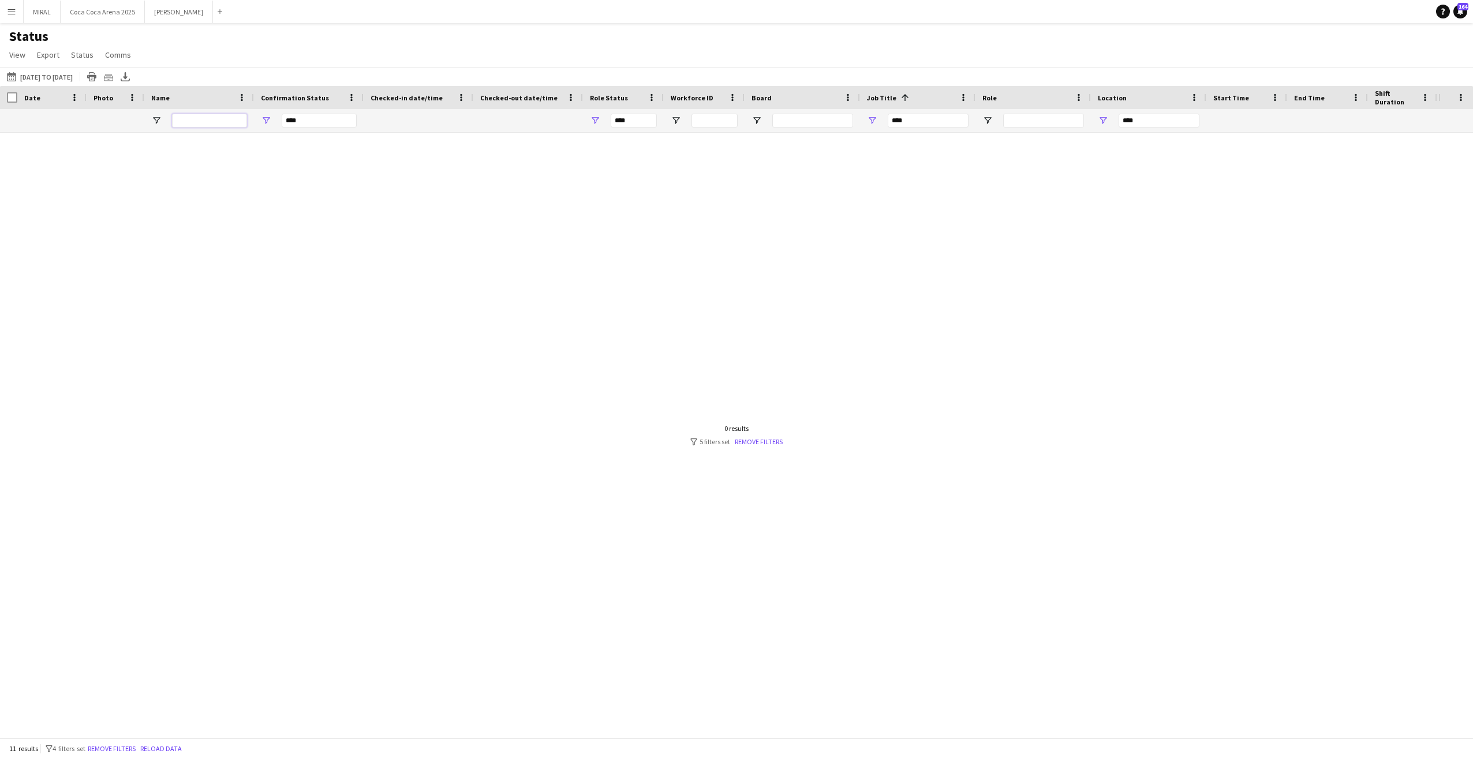
type input "**********"
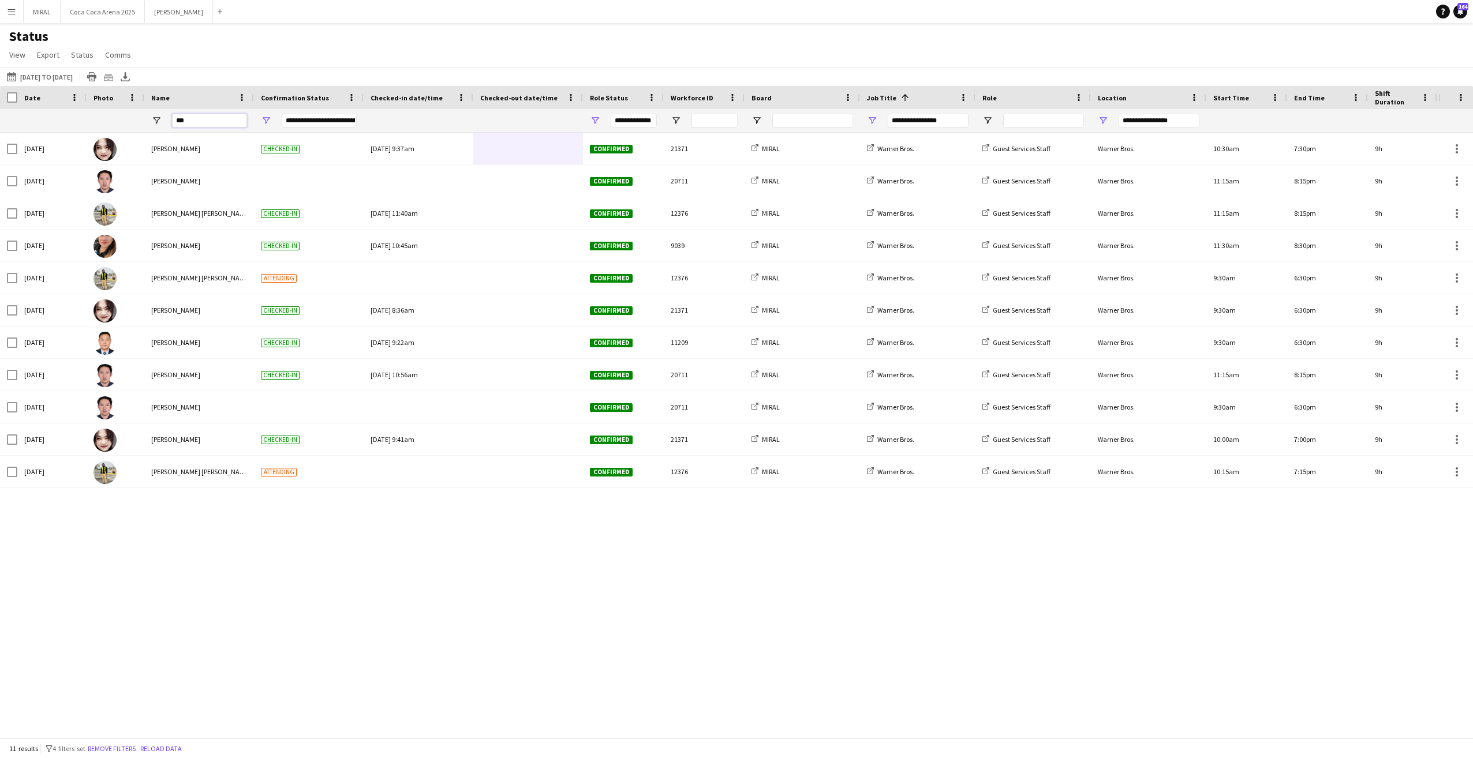
type input "****"
type input "**********"
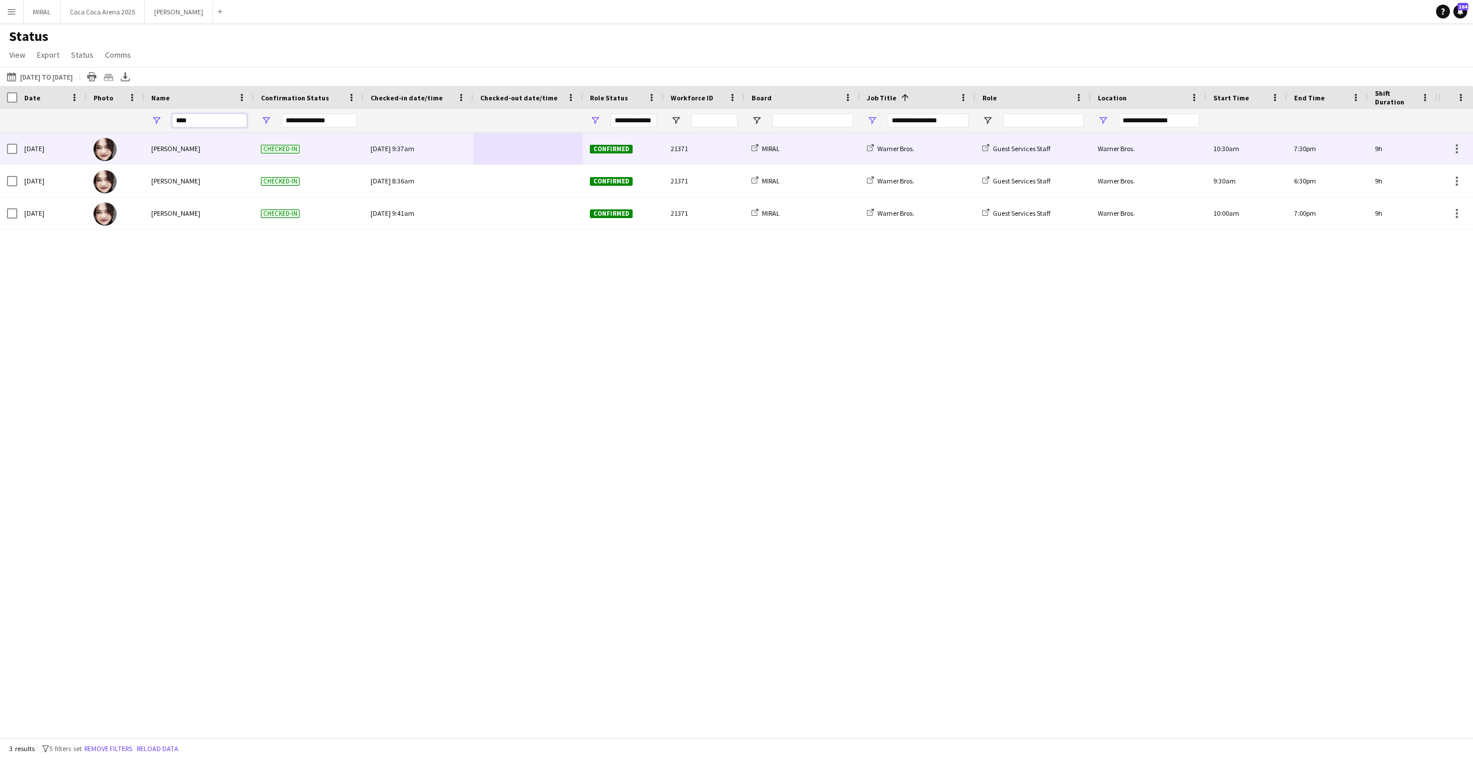
type input "****"
click at [518, 151] on div at bounding box center [528, 149] width 96 height 32
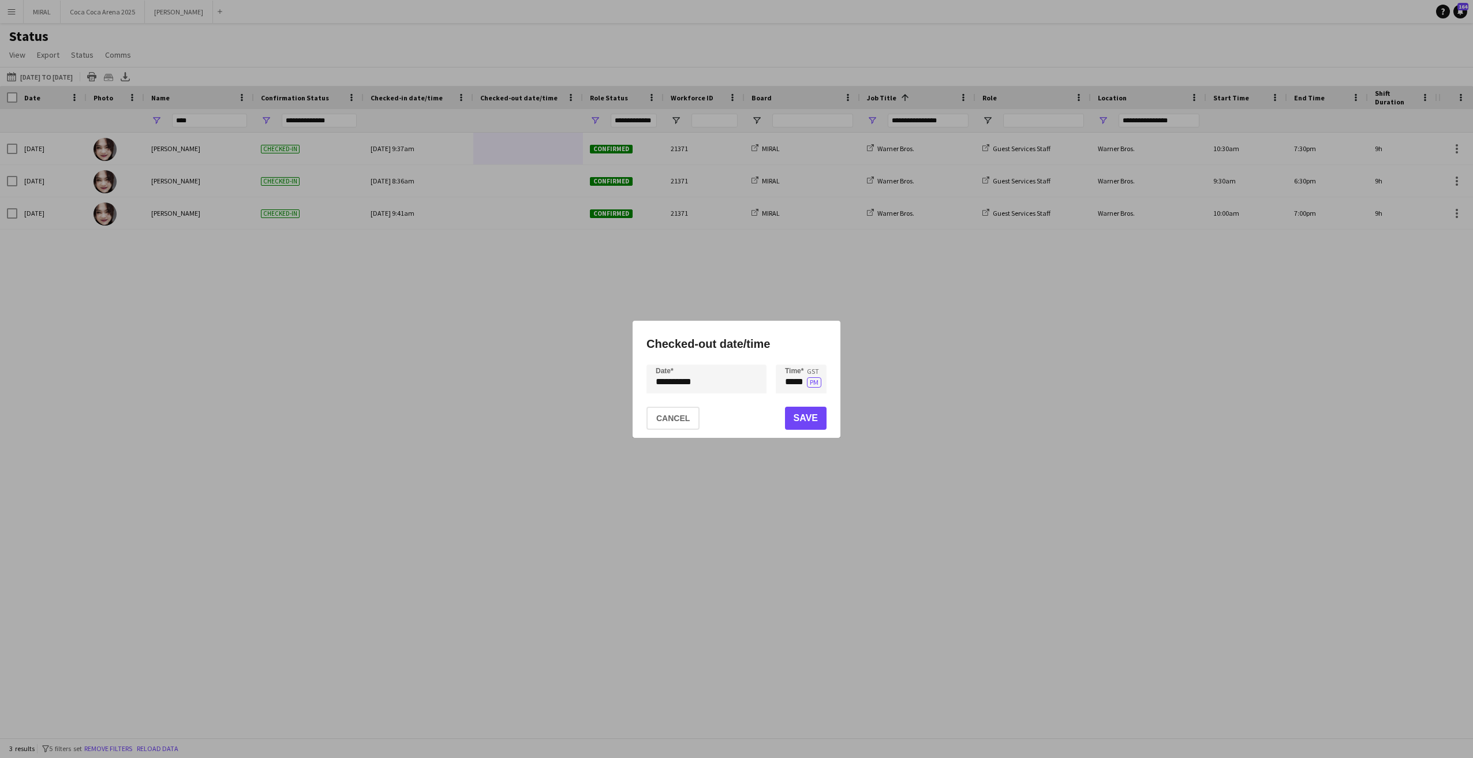
click at [725, 382] on div "**********" at bounding box center [736, 379] width 1473 height 758
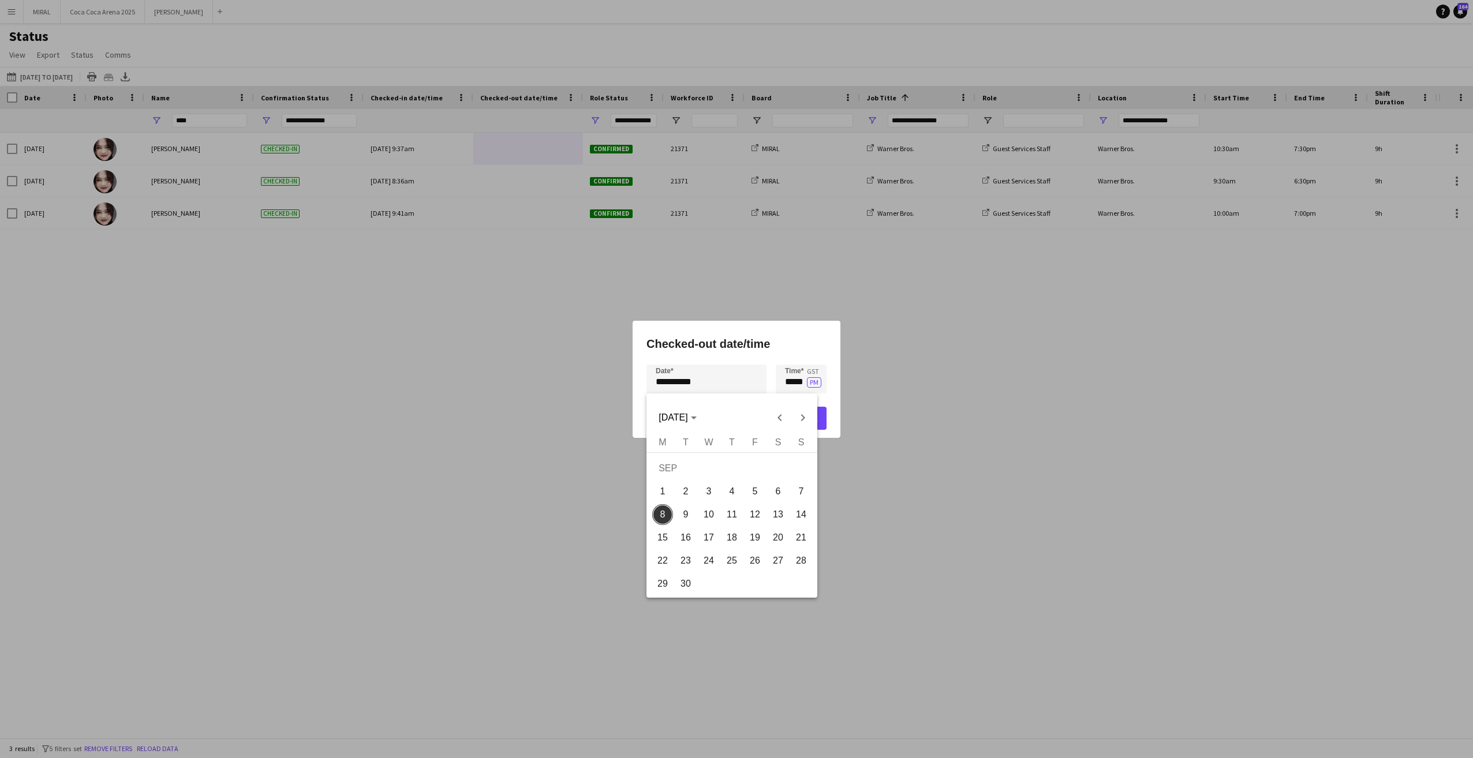
click at [755, 494] on span "5" at bounding box center [755, 491] width 21 height 21
type input "**********"
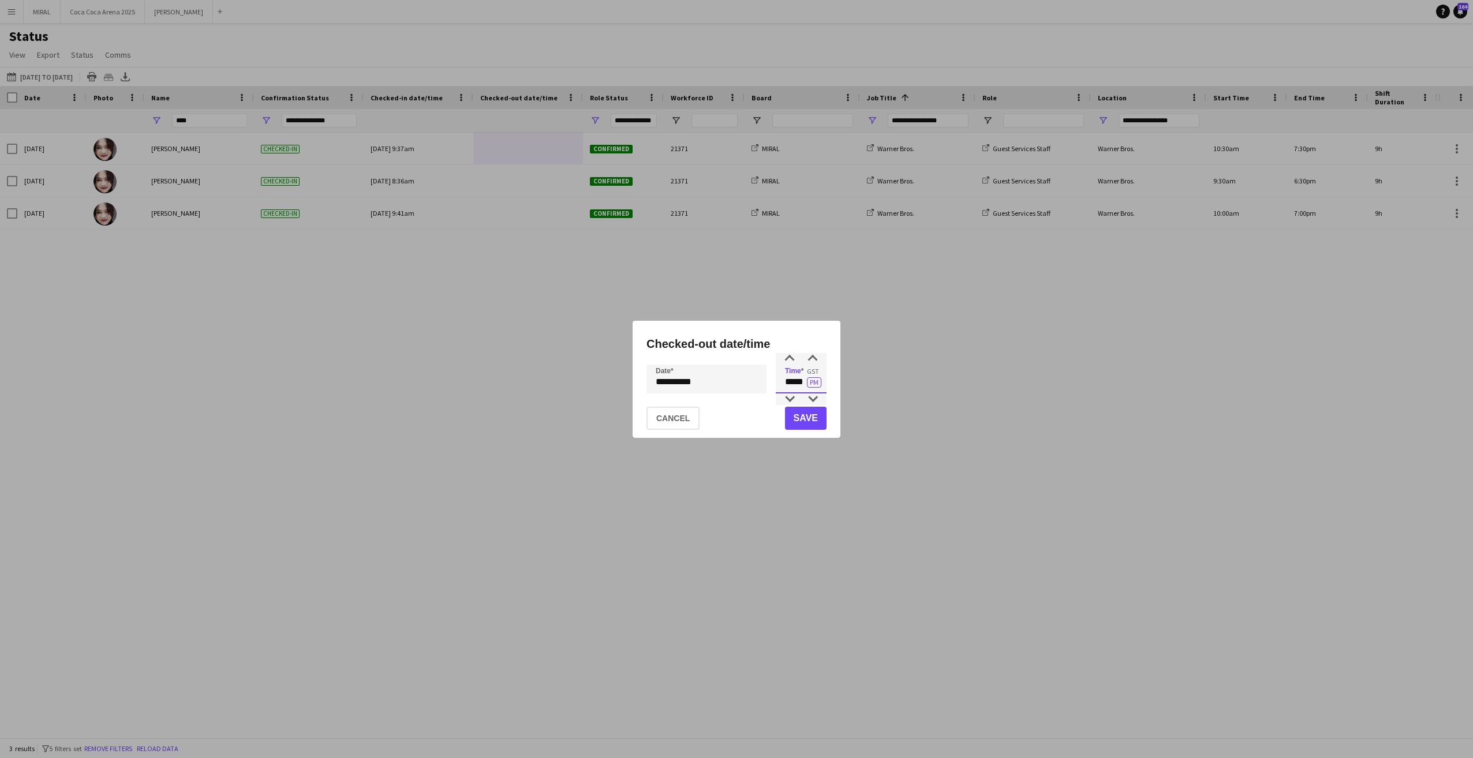
drag, startPoint x: 783, startPoint y: 381, endPoint x: 805, endPoint y: 380, distance: 22.0
click at [805, 380] on input "*****" at bounding box center [801, 379] width 51 height 29
type input "*****"
click at [803, 417] on button "Save" at bounding box center [806, 418] width 42 height 23
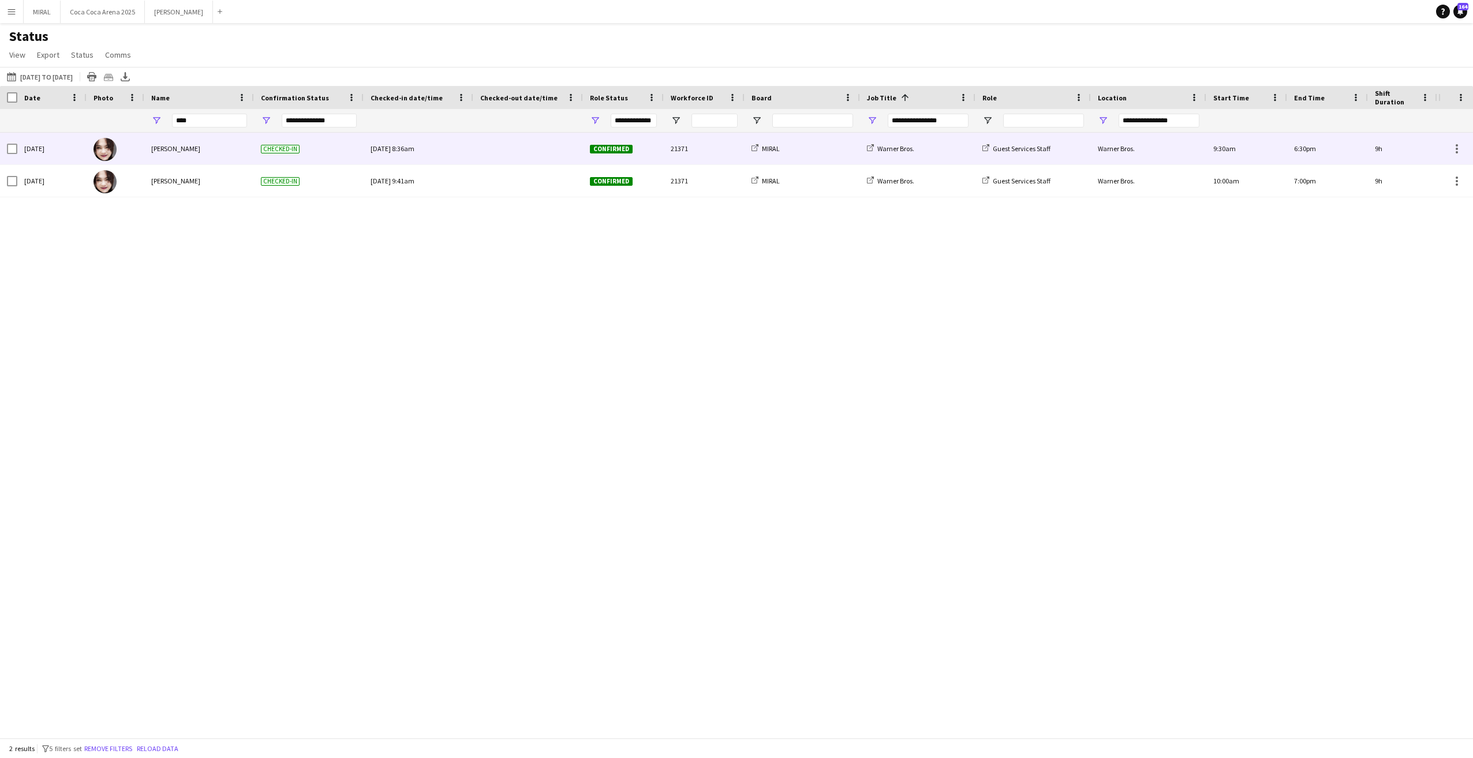
click at [528, 150] on div at bounding box center [528, 149] width 96 height 32
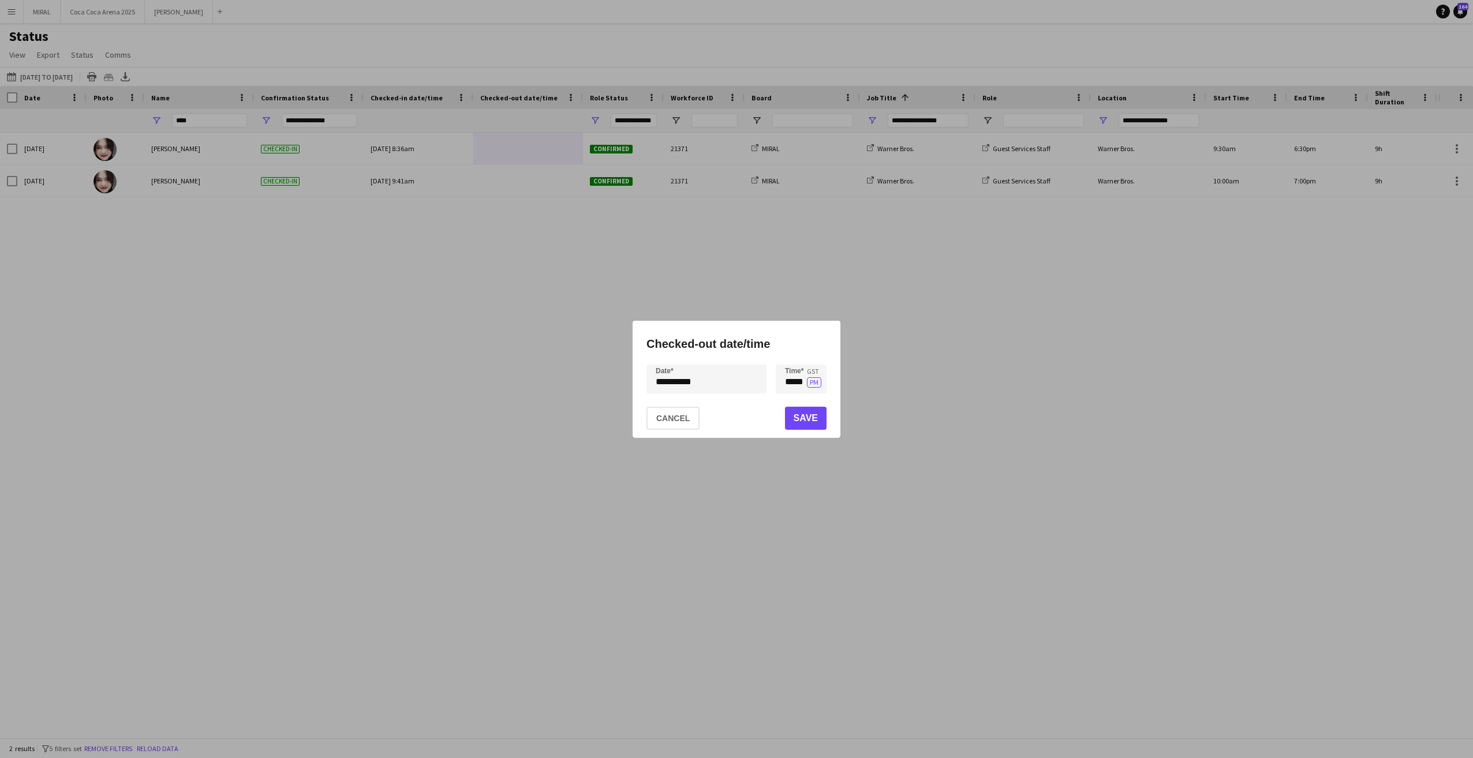
click at [730, 380] on div "**********" at bounding box center [736, 379] width 1473 height 758
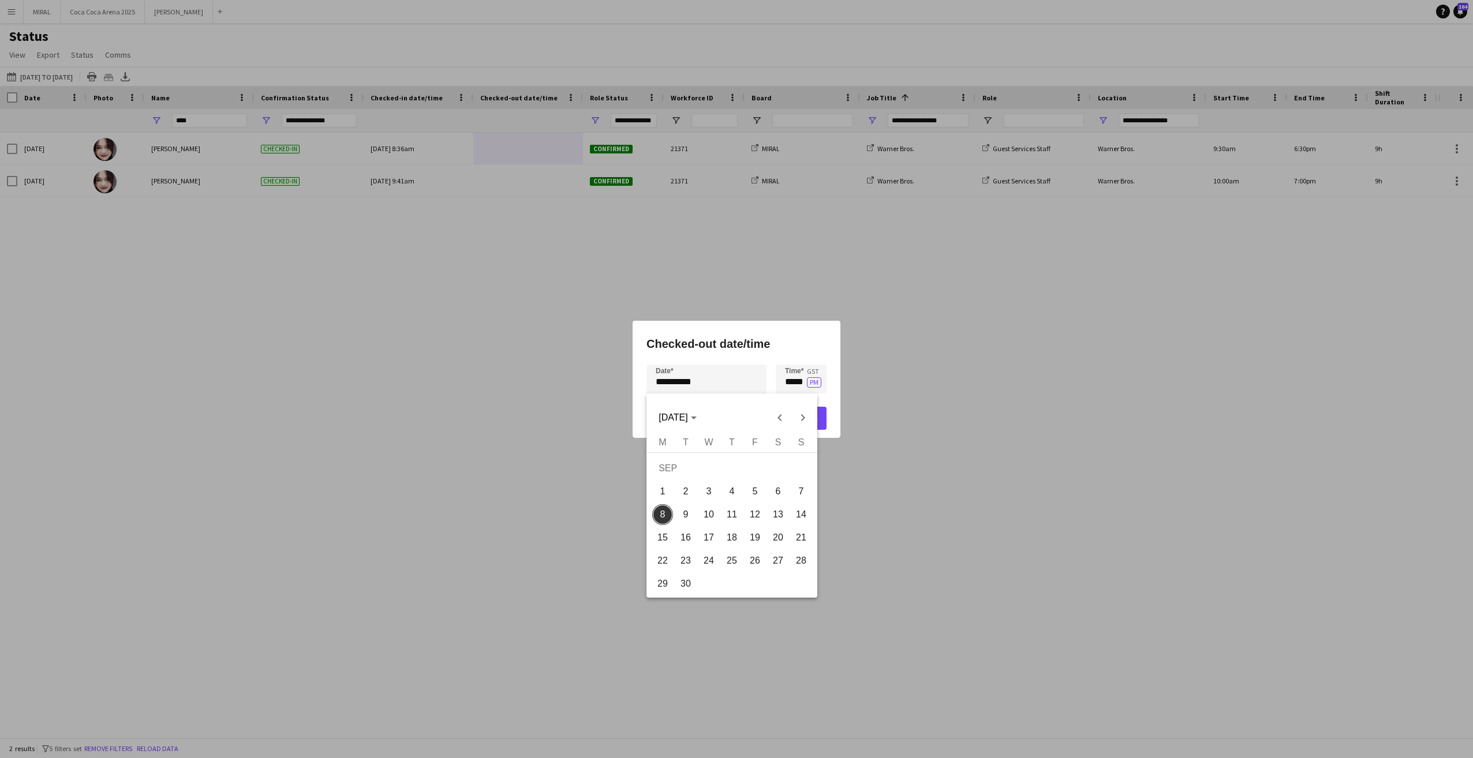
click at [776, 504] on span "13" at bounding box center [778, 514] width 21 height 21
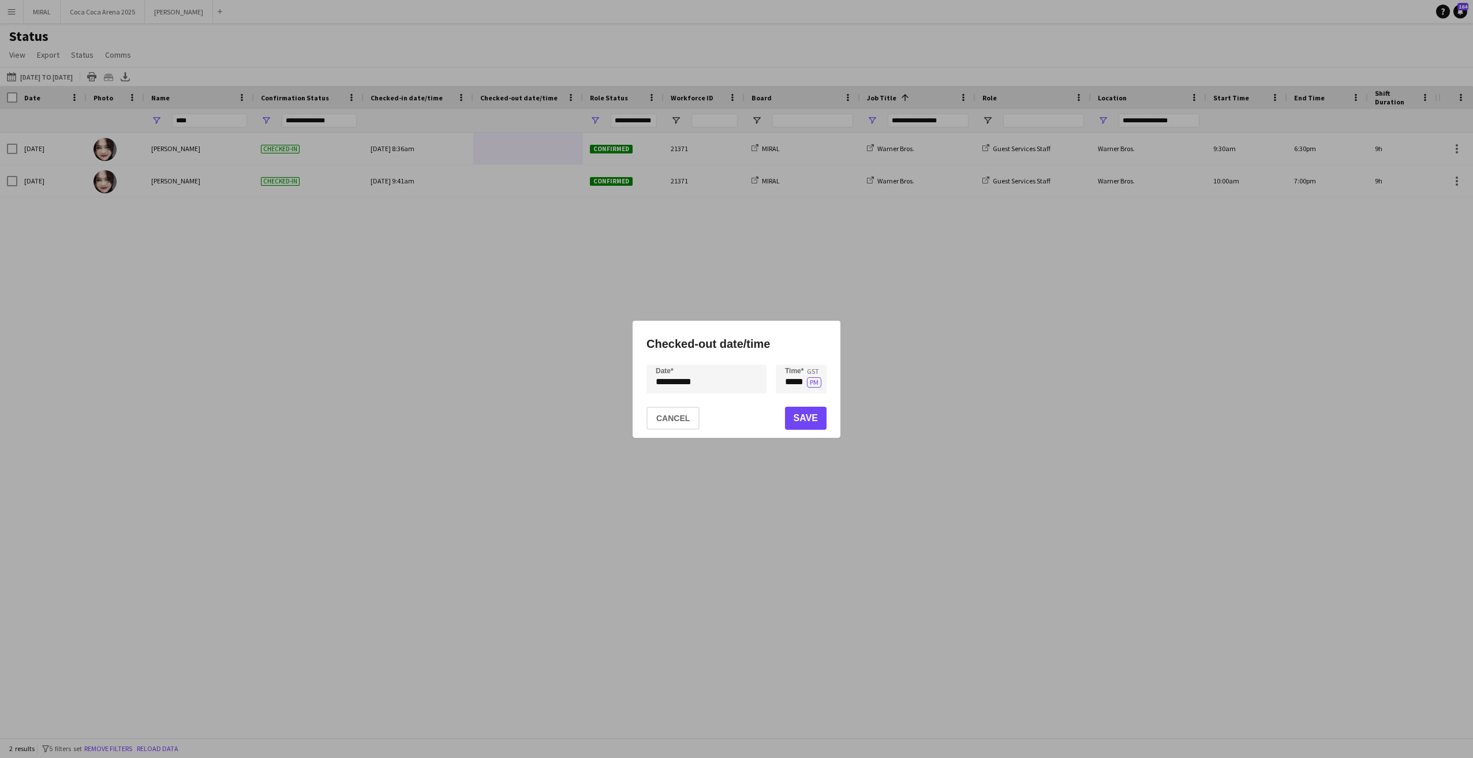
click at [737, 378] on div "**********" at bounding box center [736, 379] width 1473 height 758
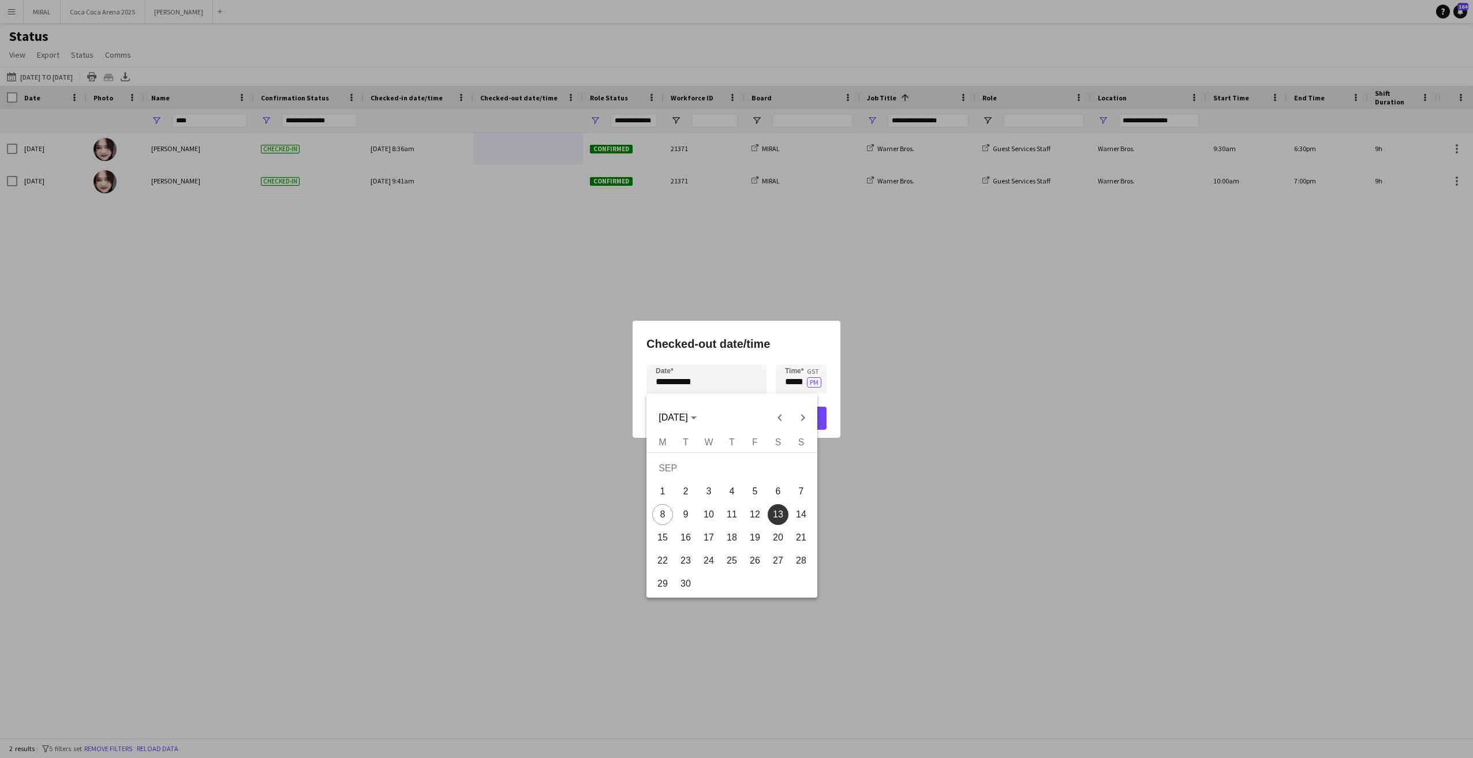
click at [780, 493] on span "6" at bounding box center [778, 491] width 21 height 21
type input "**********"
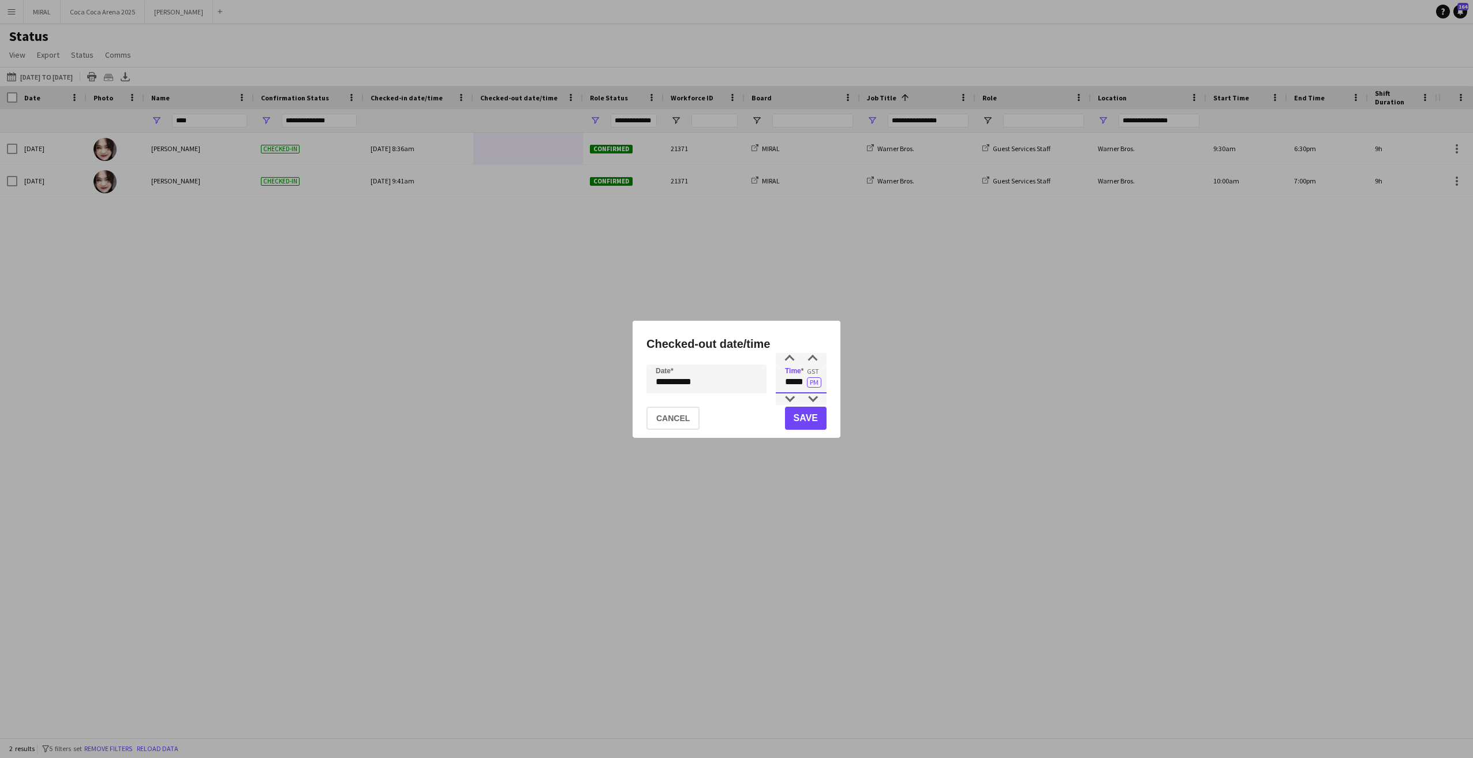
drag, startPoint x: 784, startPoint y: 386, endPoint x: 805, endPoint y: 383, distance: 20.9
click at [805, 383] on input "*****" at bounding box center [801, 379] width 51 height 29
type input "*****"
click at [808, 421] on button "Save" at bounding box center [806, 418] width 42 height 23
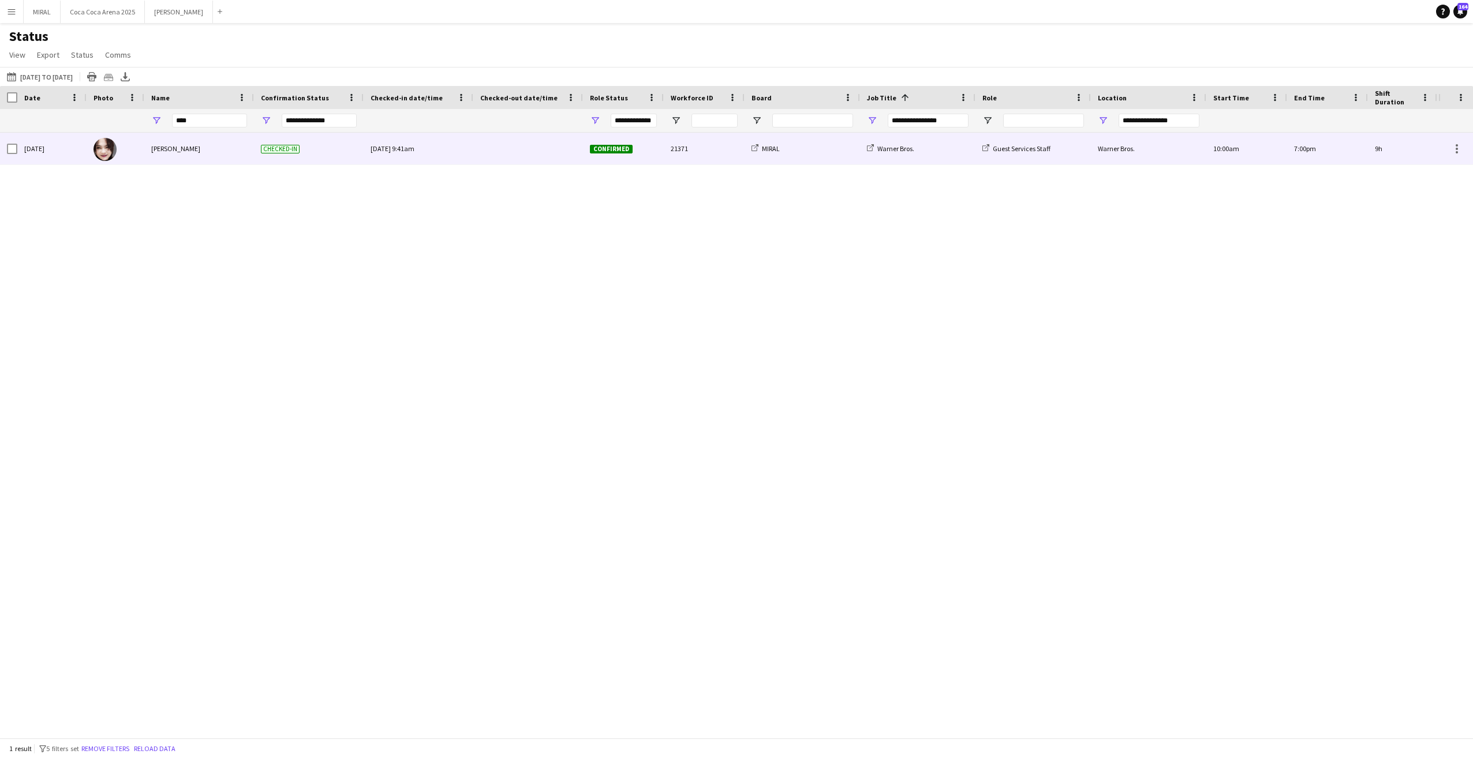
click at [514, 152] on div at bounding box center [528, 149] width 96 height 32
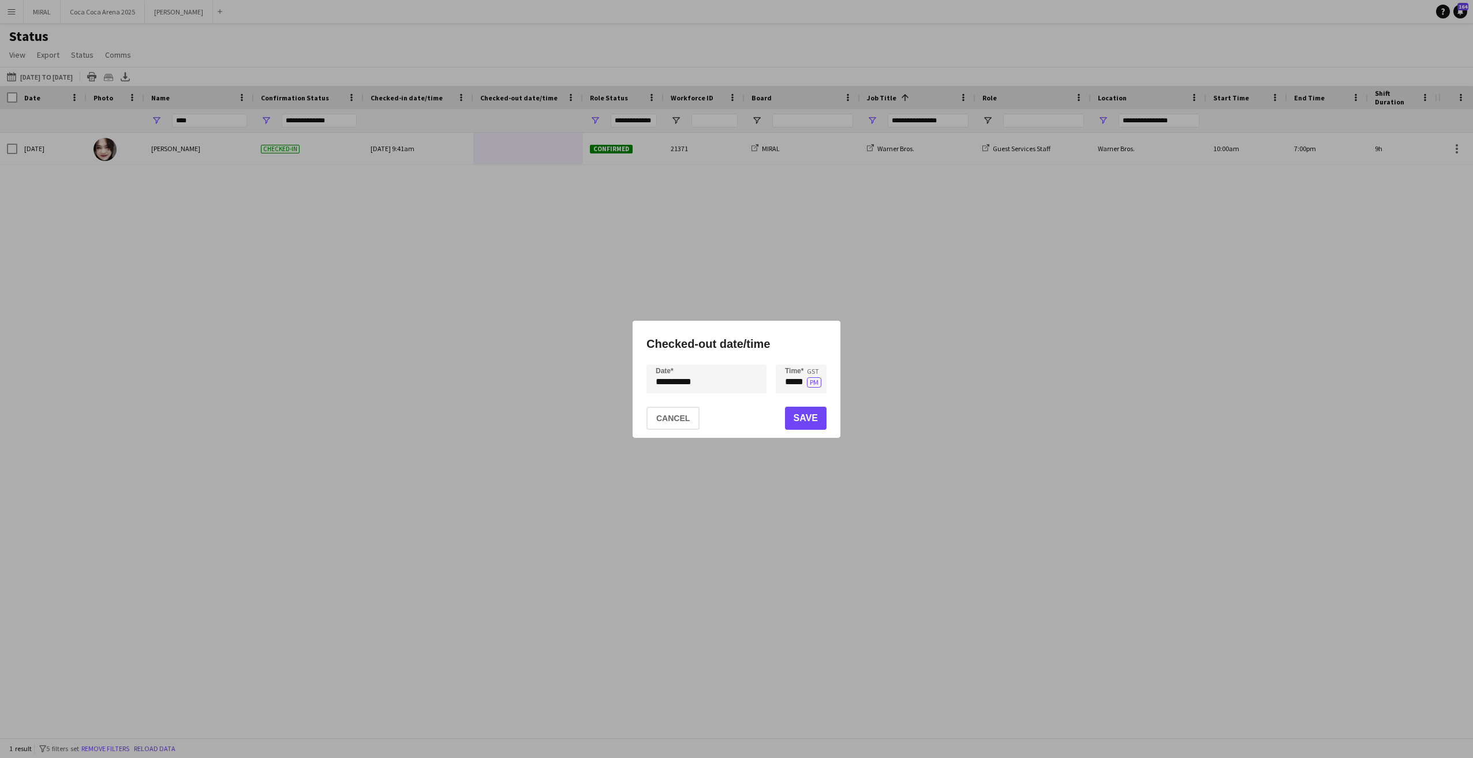
click at [731, 380] on div "**********" at bounding box center [736, 379] width 1473 height 758
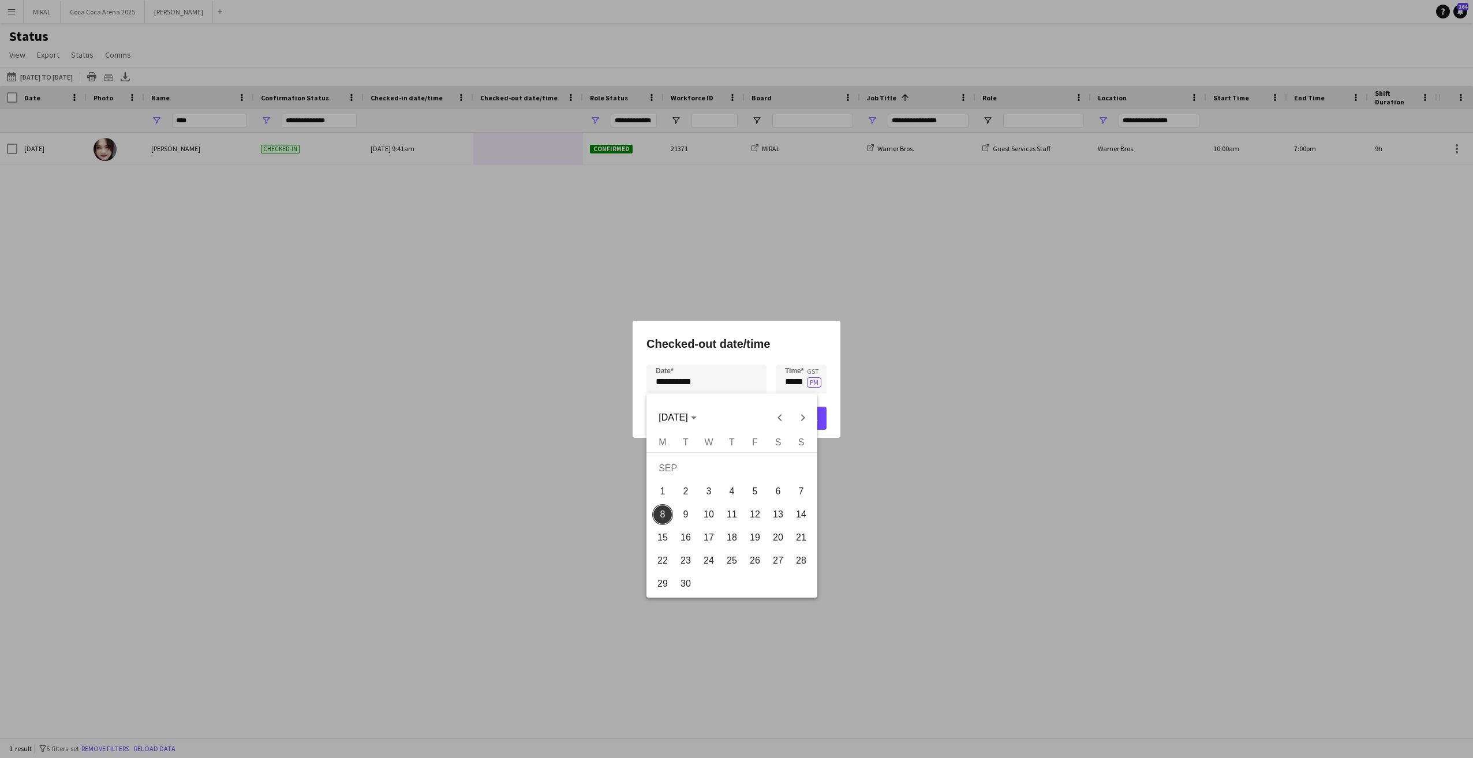
click at [802, 491] on span "7" at bounding box center [801, 491] width 21 height 21
type input "**********"
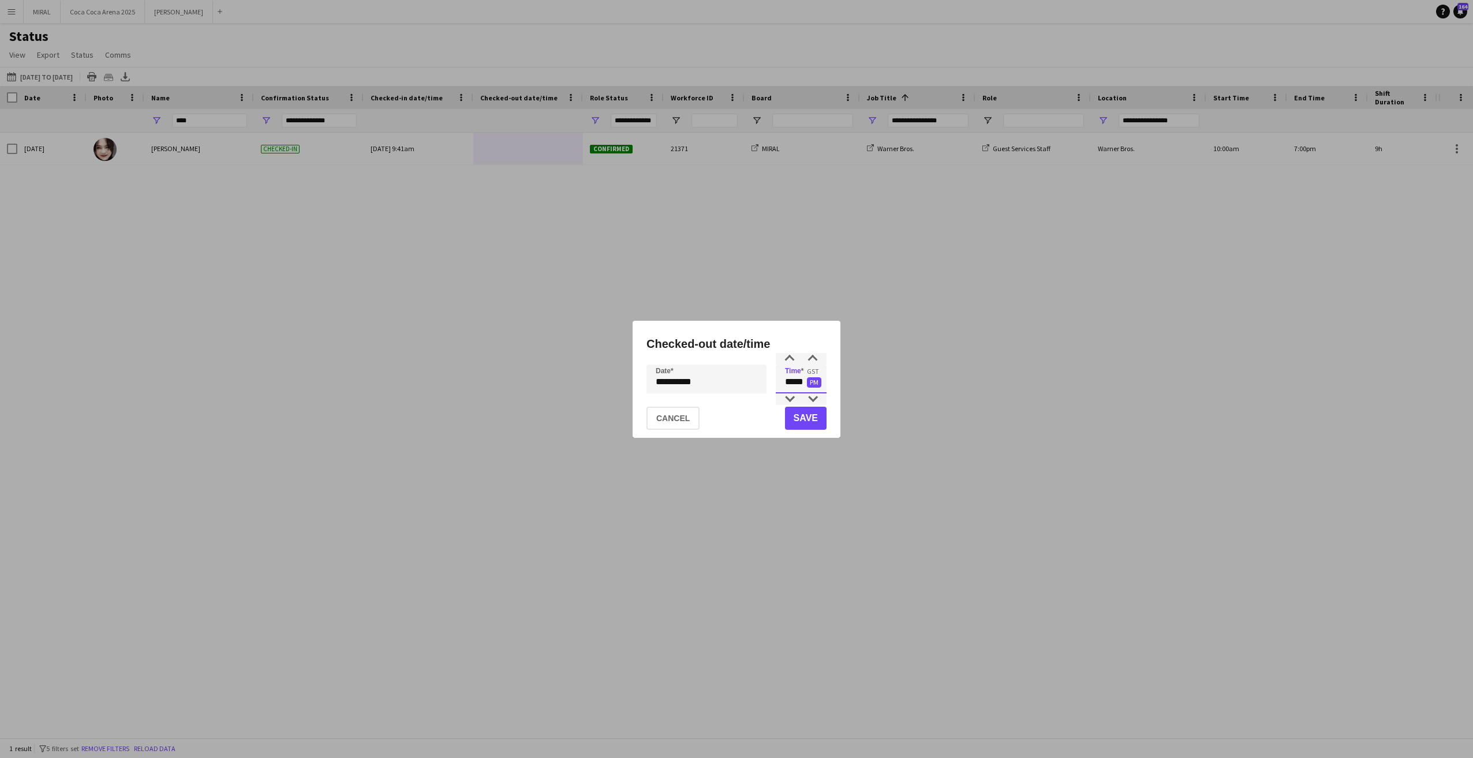
drag, startPoint x: 783, startPoint y: 379, endPoint x: 807, endPoint y: 380, distance: 23.7
click at [807, 380] on app-time-picker "***** GST PM" at bounding box center [801, 382] width 51 height 8
type input "*****"
click at [803, 421] on button "Save" at bounding box center [806, 418] width 42 height 23
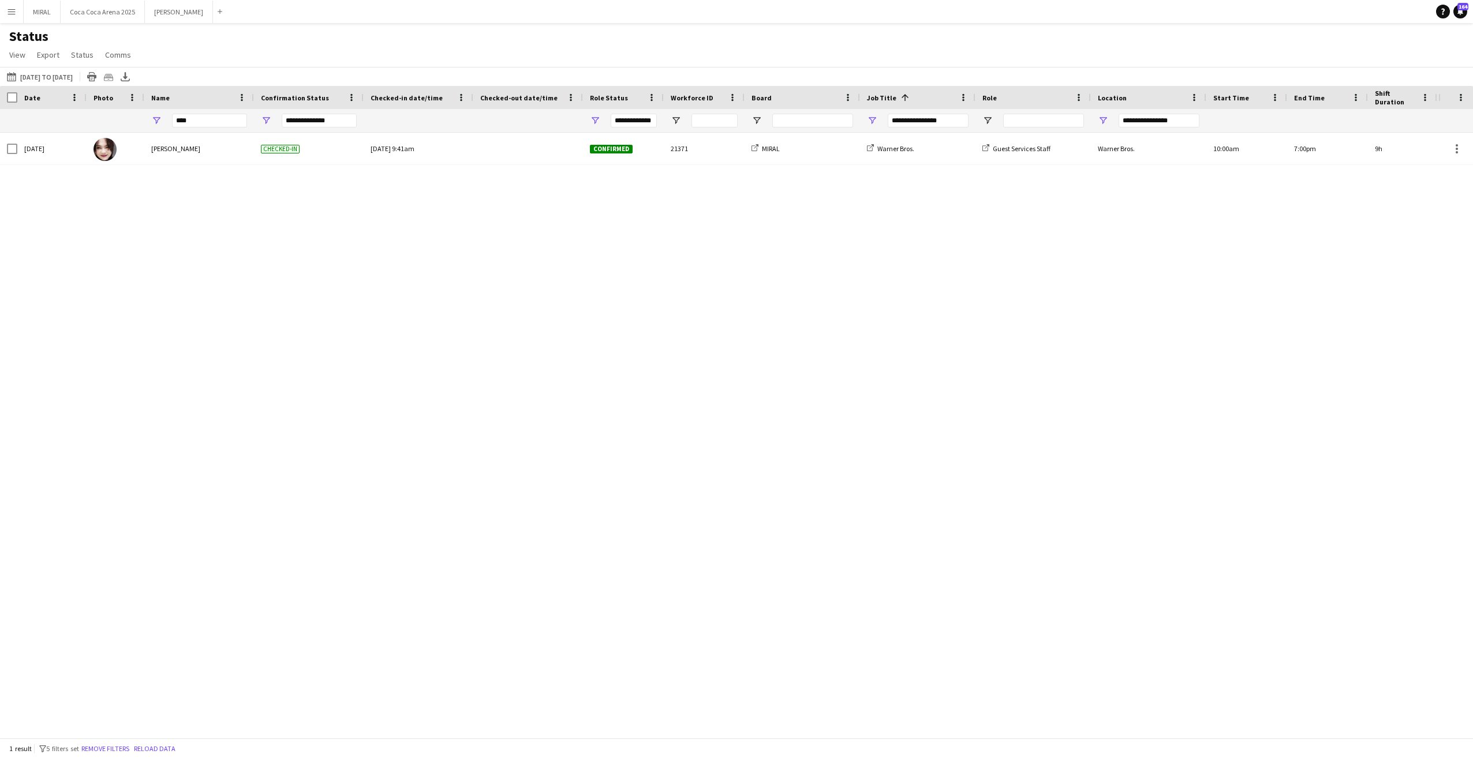
type input "***"
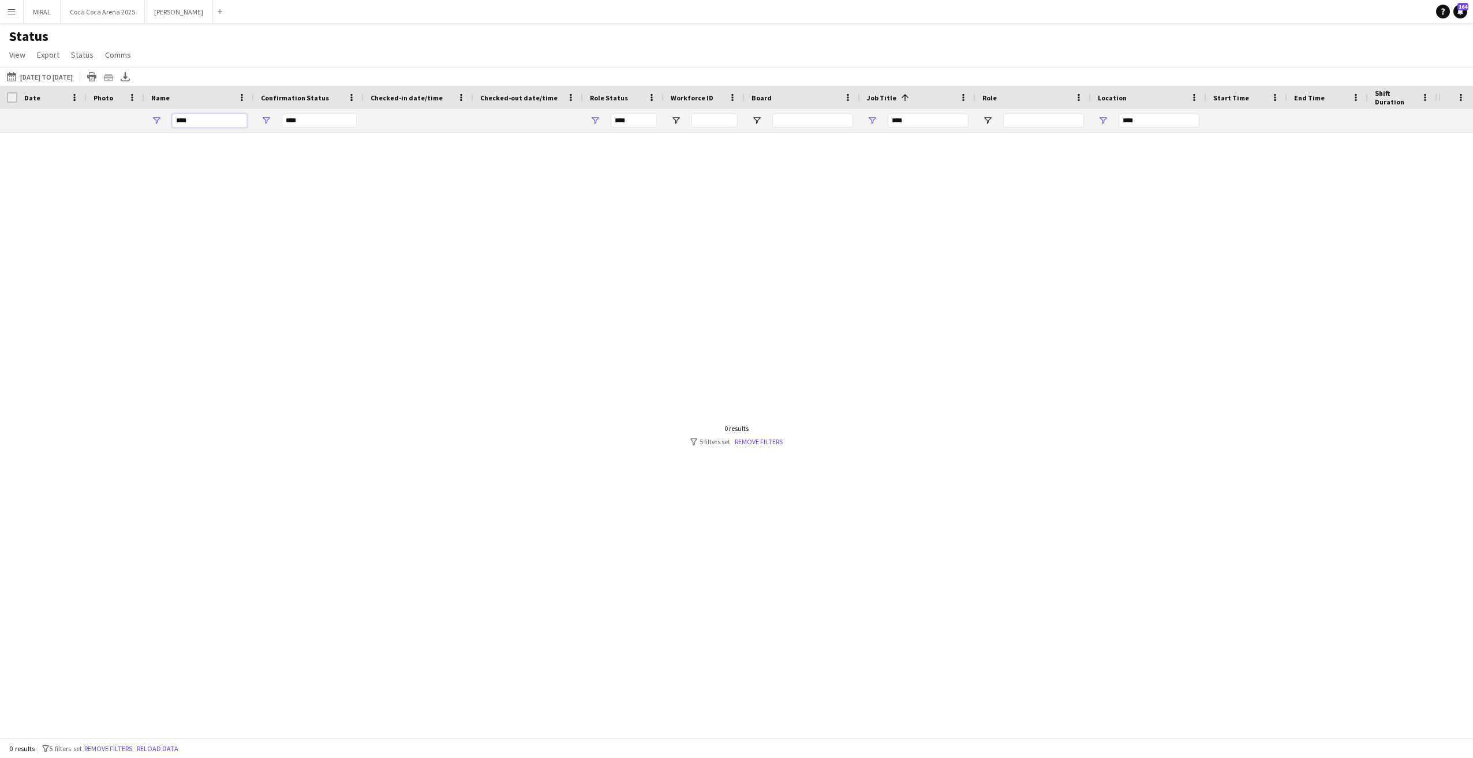
drag, startPoint x: 235, startPoint y: 119, endPoint x: 170, endPoint y: 119, distance: 64.6
click at [170, 119] on div "****" at bounding box center [199, 120] width 110 height 23
type input "**********"
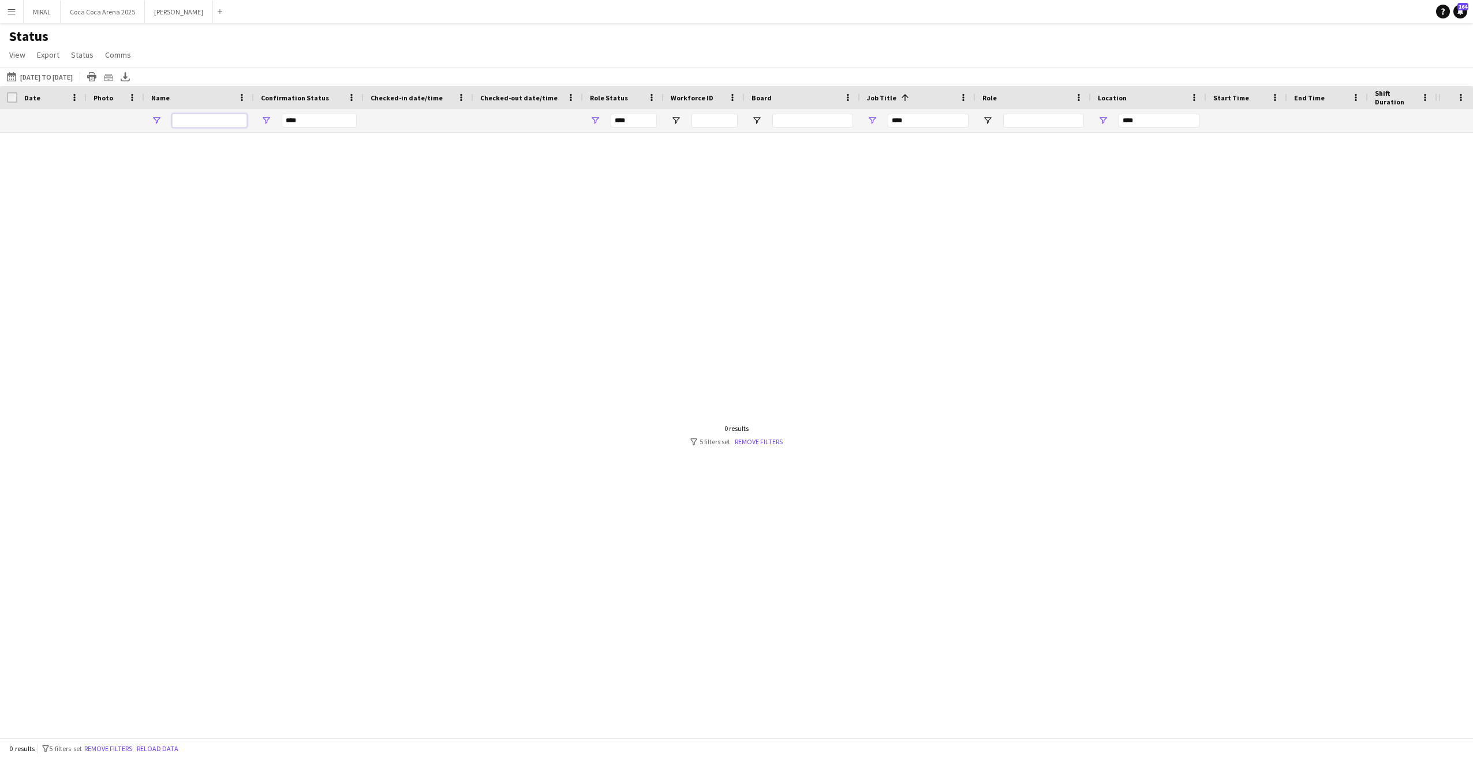
type input "**********"
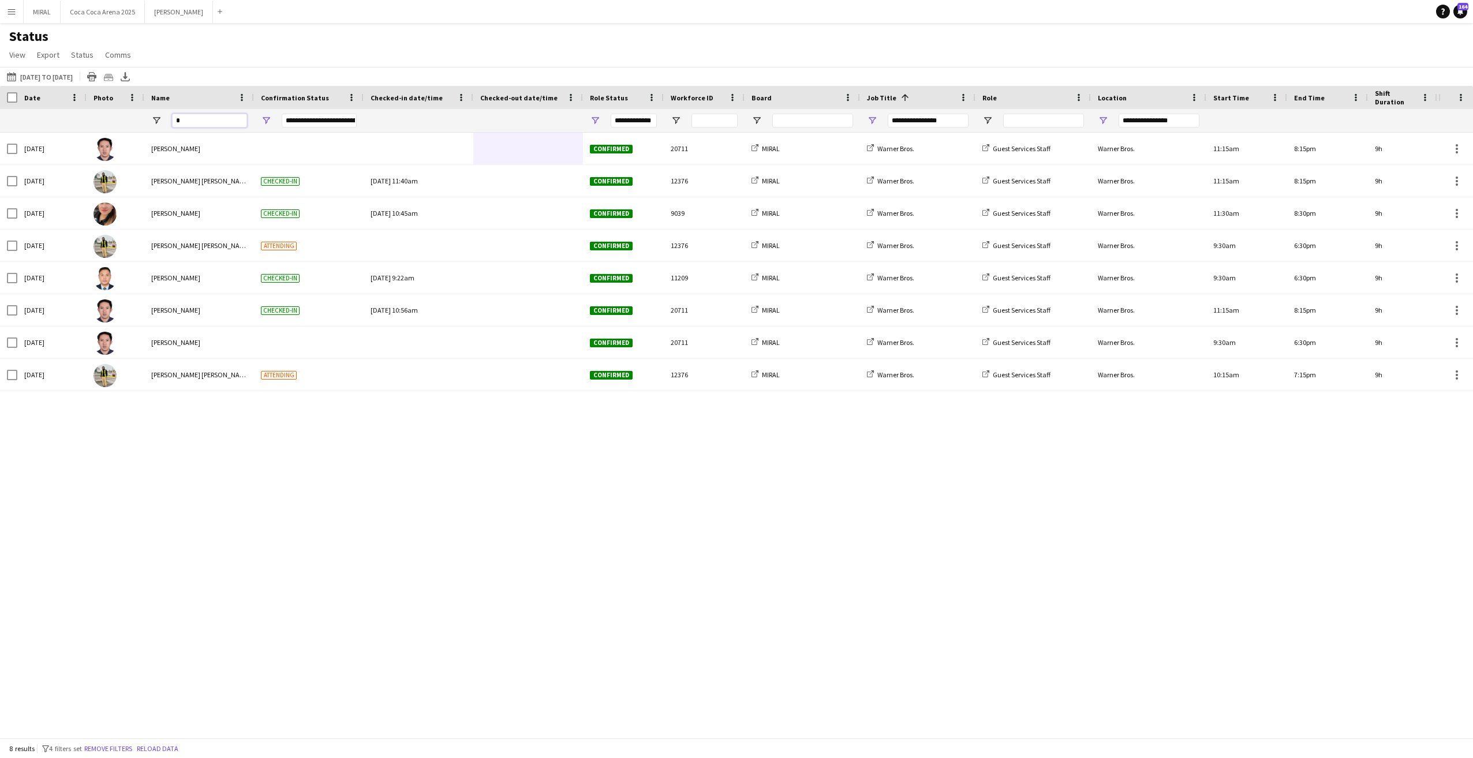
type input "**"
type input "**********"
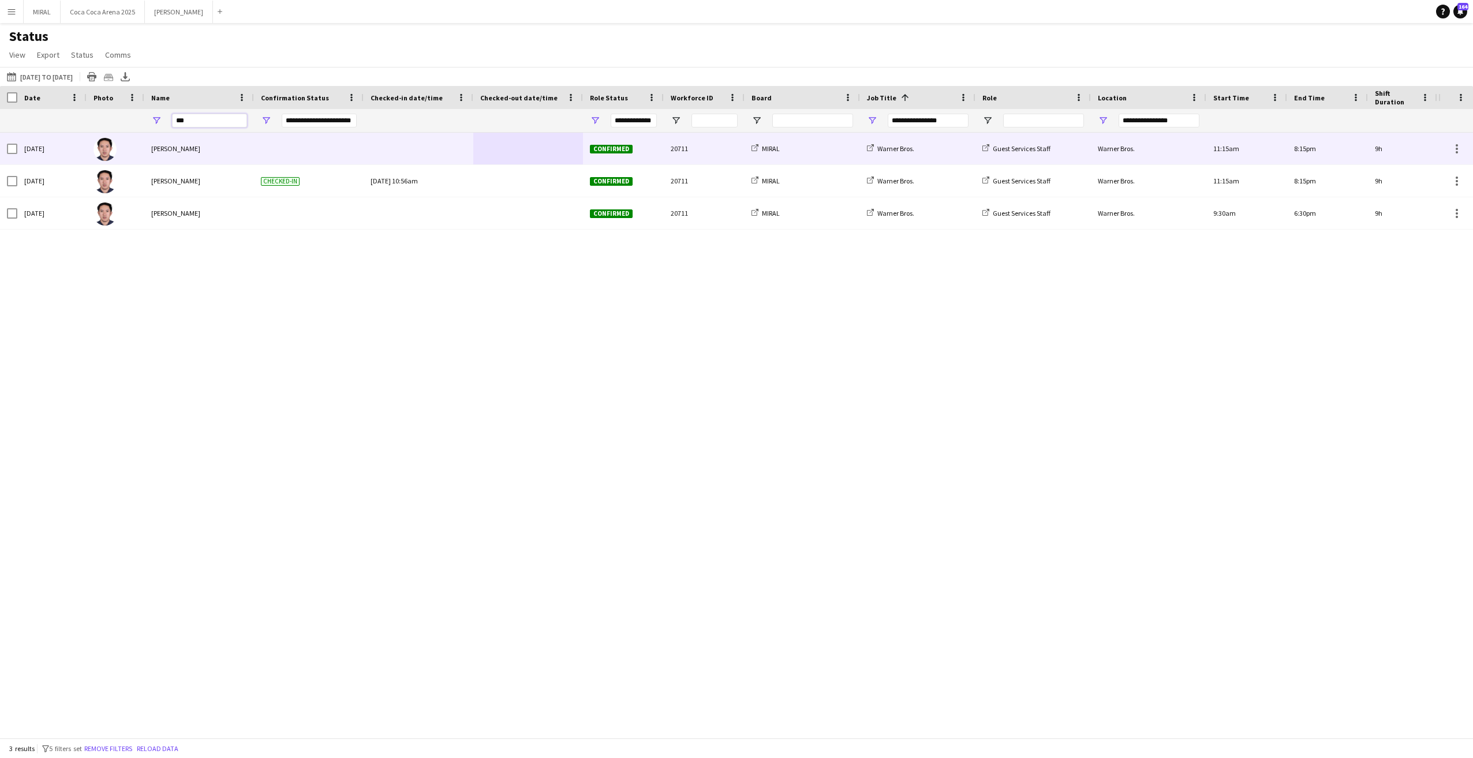
type input "***"
click at [436, 149] on div at bounding box center [419, 149] width 96 height 32
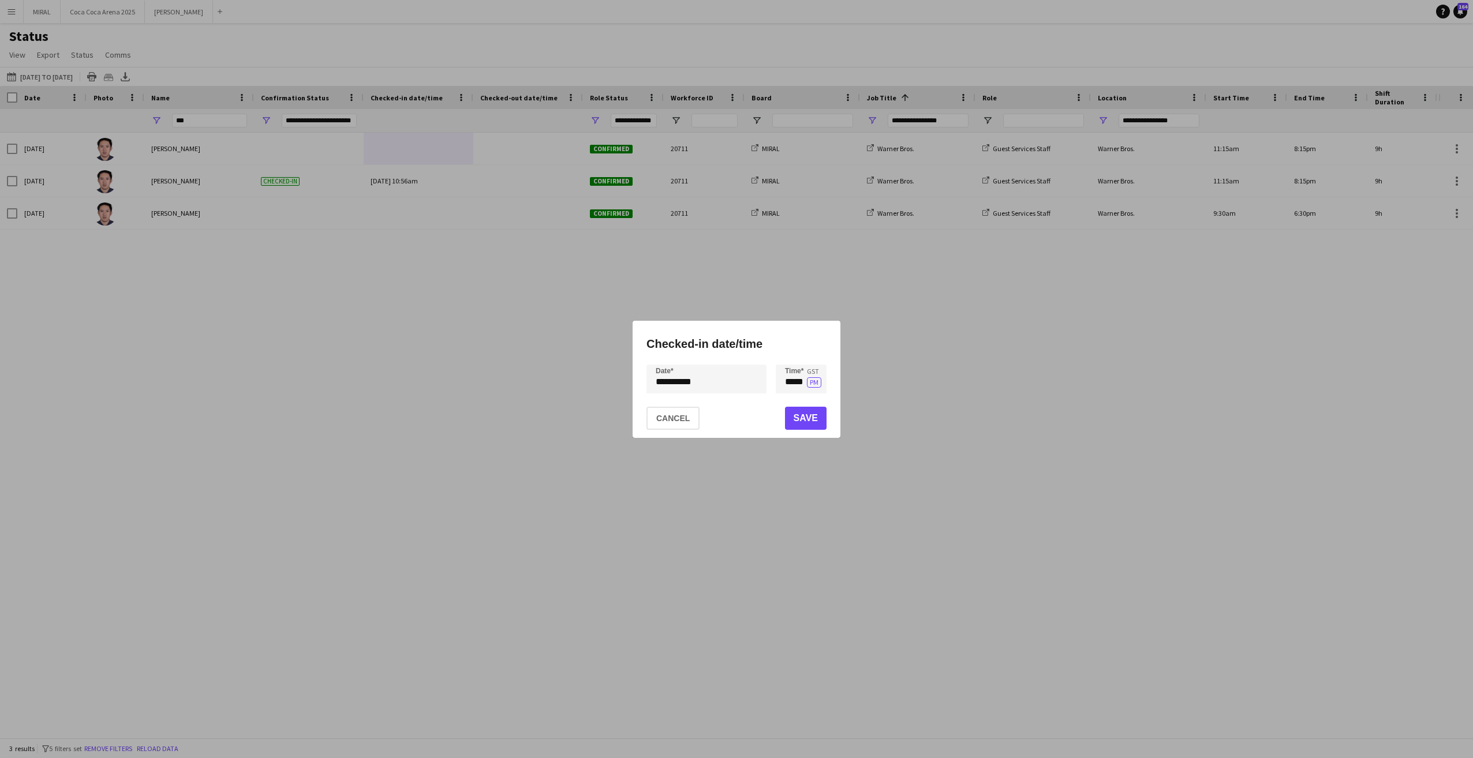
click at [724, 387] on div "**********" at bounding box center [736, 379] width 1473 height 758
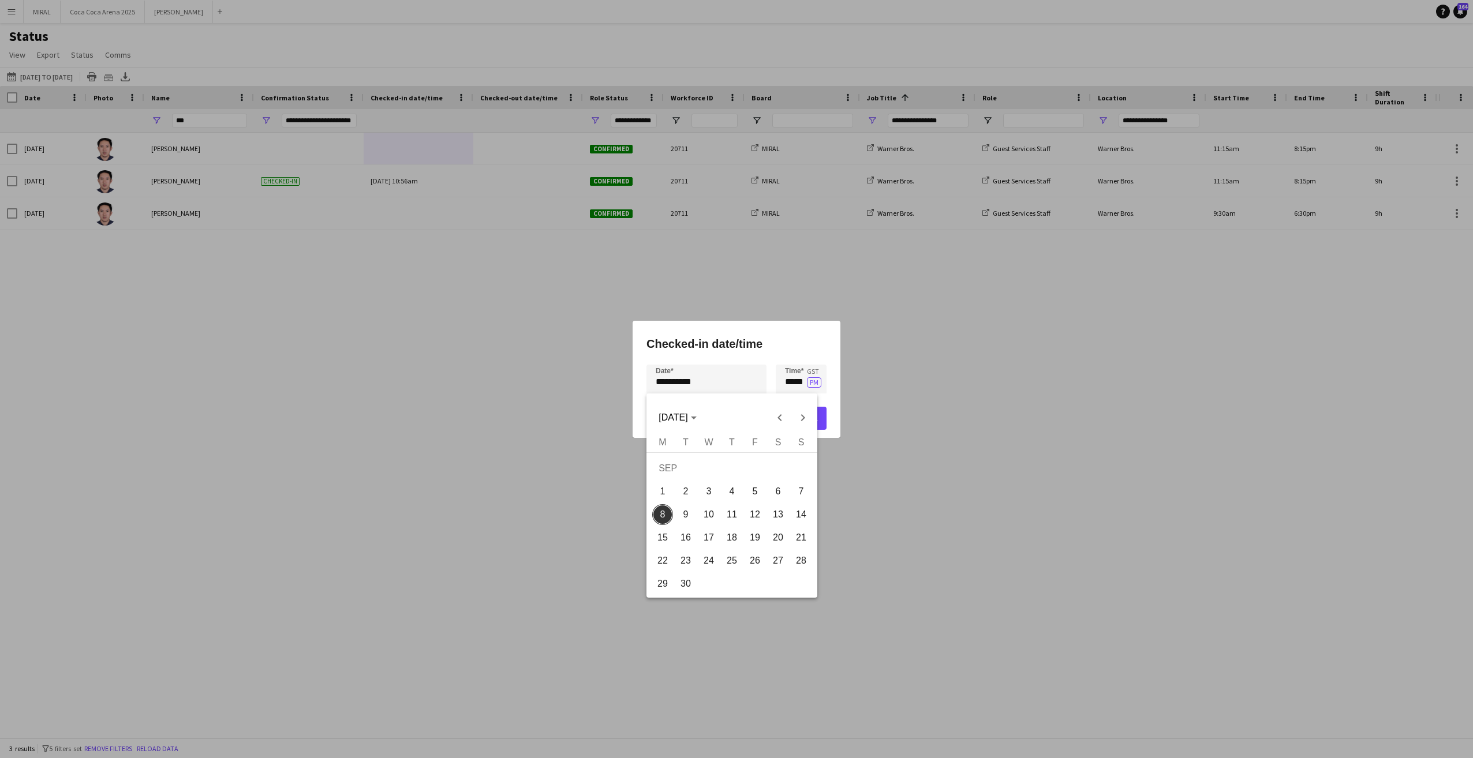
click at [750, 491] on span "5" at bounding box center [755, 491] width 21 height 21
type input "**********"
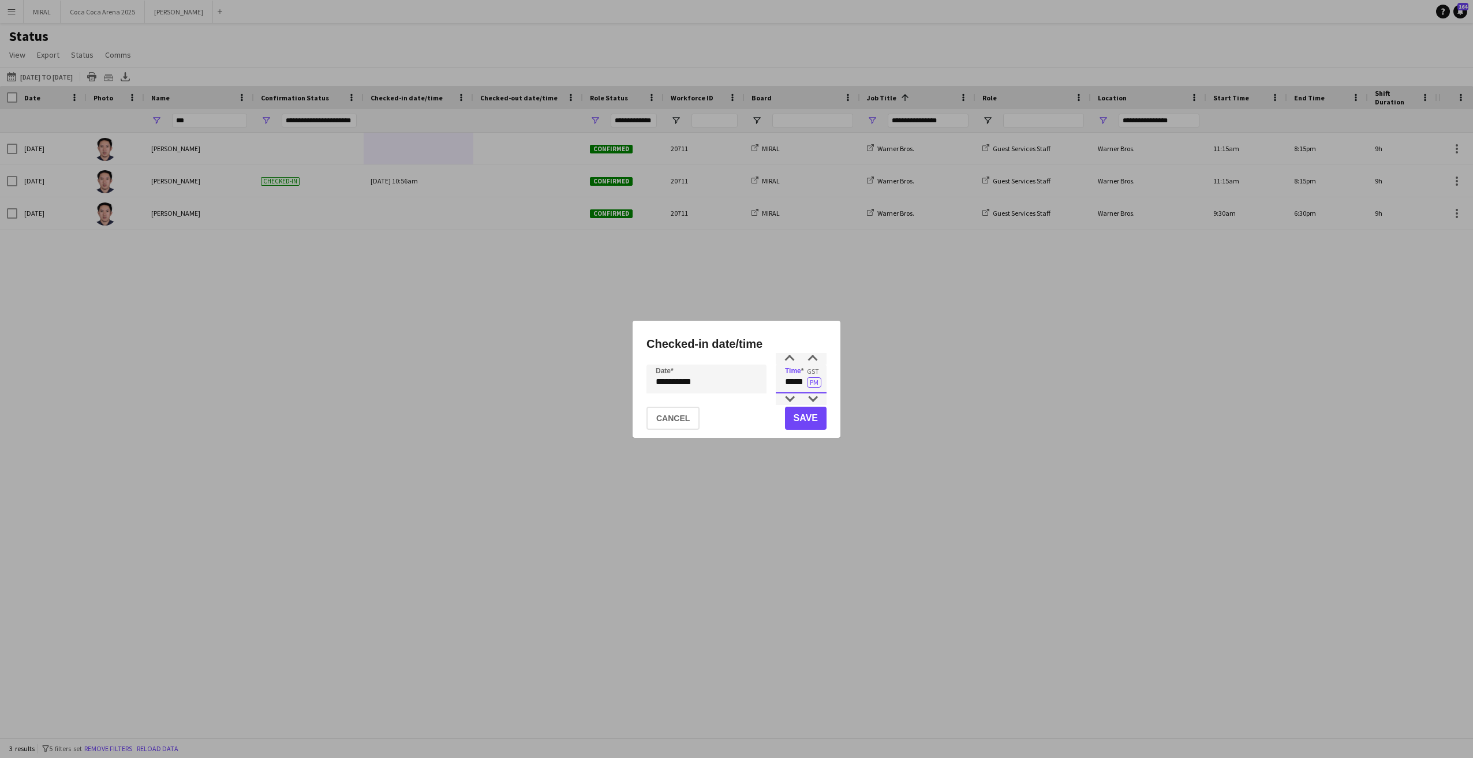
drag, startPoint x: 778, startPoint y: 382, endPoint x: 805, endPoint y: 380, distance: 26.6
click at [805, 380] on input "*****" at bounding box center [801, 379] width 51 height 29
type input "*****"
click at [811, 382] on button "PM" at bounding box center [814, 382] width 14 height 10
click at [813, 421] on button "Save" at bounding box center [806, 418] width 42 height 23
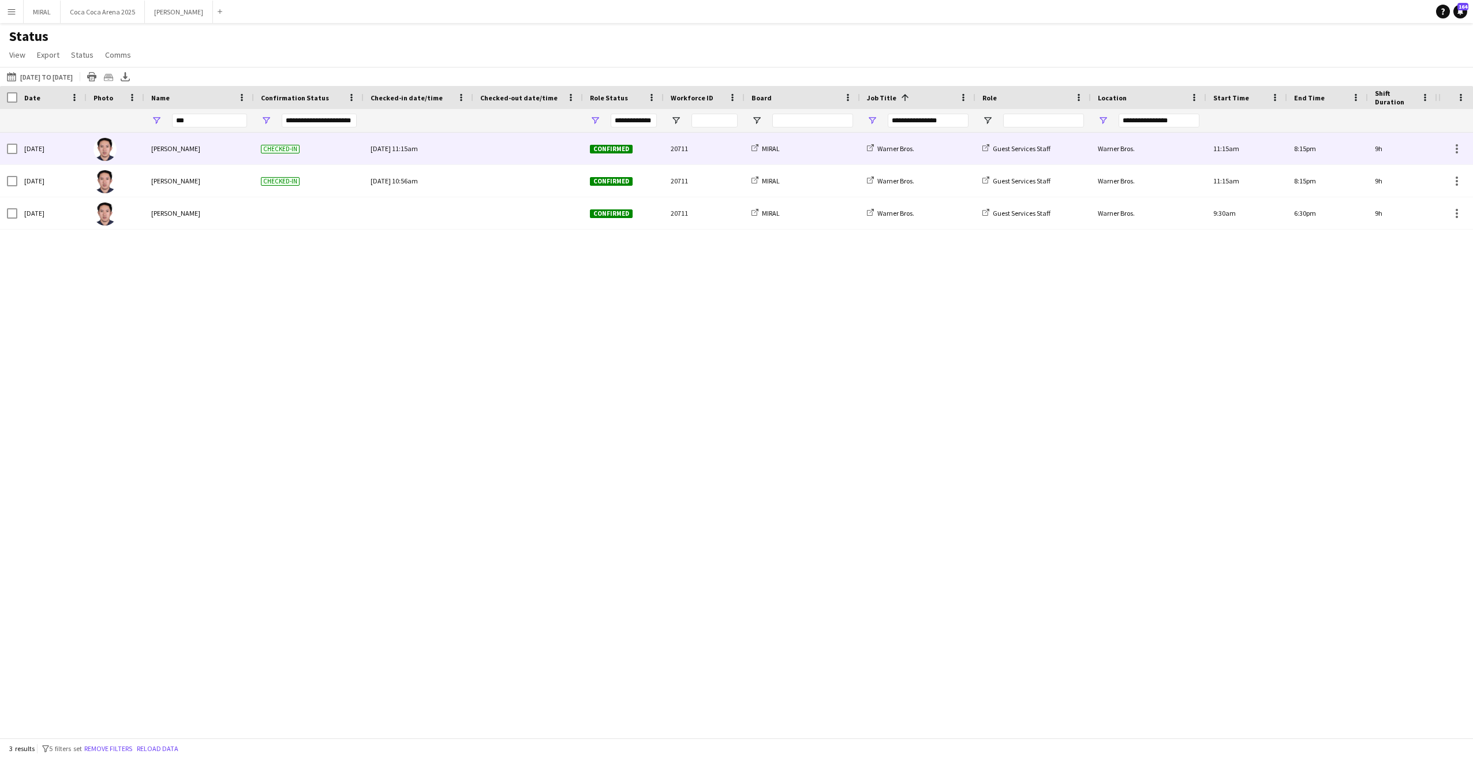
click at [521, 156] on div at bounding box center [528, 149] width 96 height 32
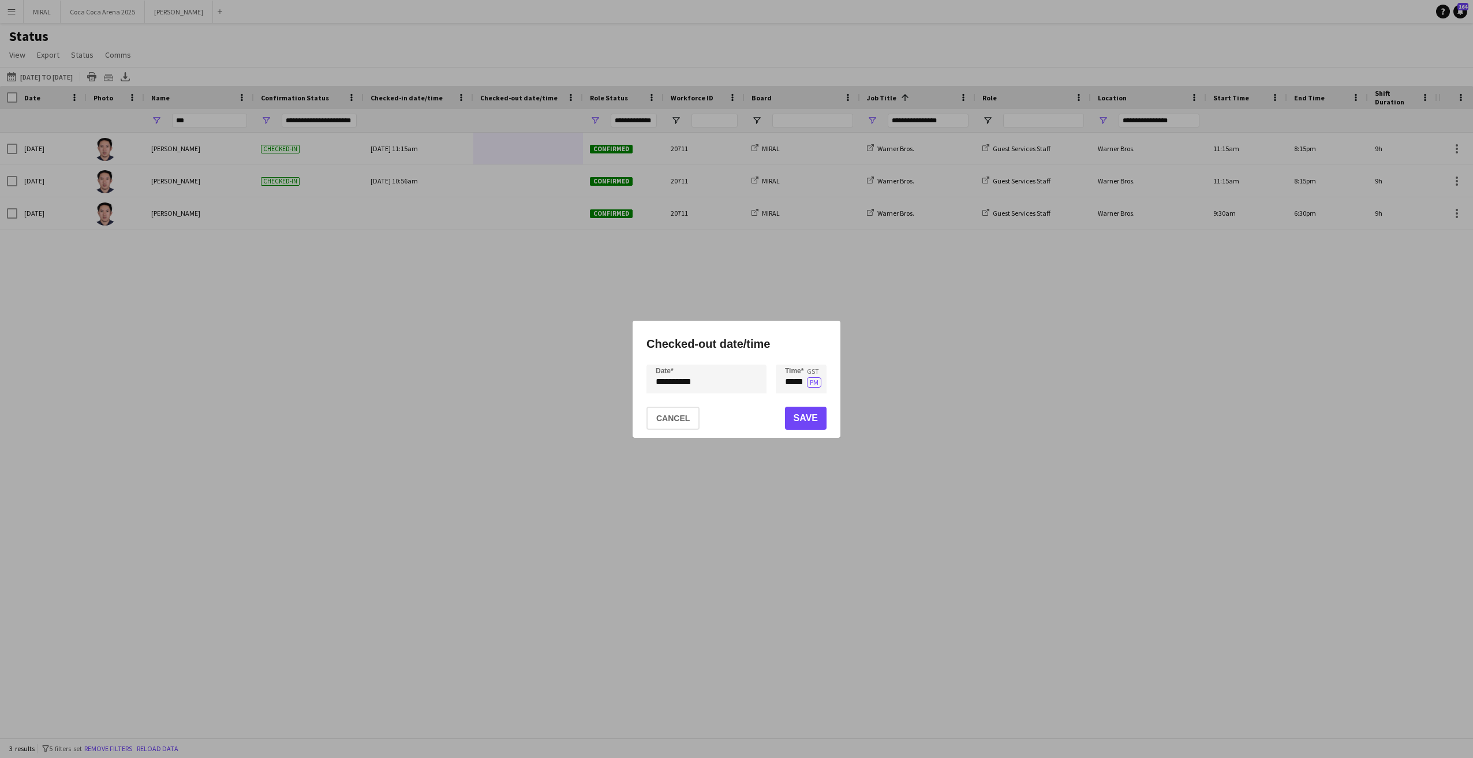
click at [740, 374] on div "**********" at bounding box center [736, 379] width 1473 height 758
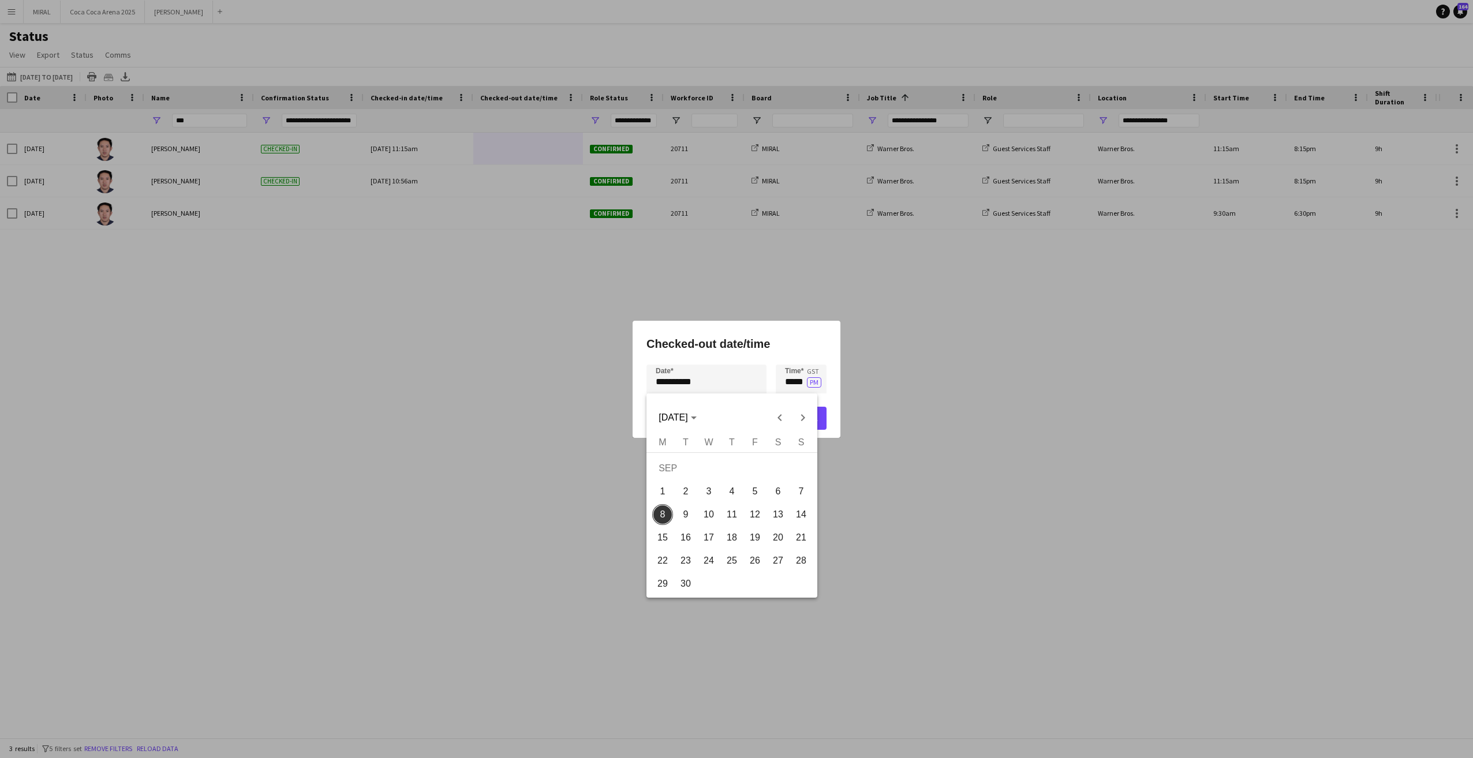
click at [749, 500] on span "5" at bounding box center [755, 491] width 21 height 21
type input "**********"
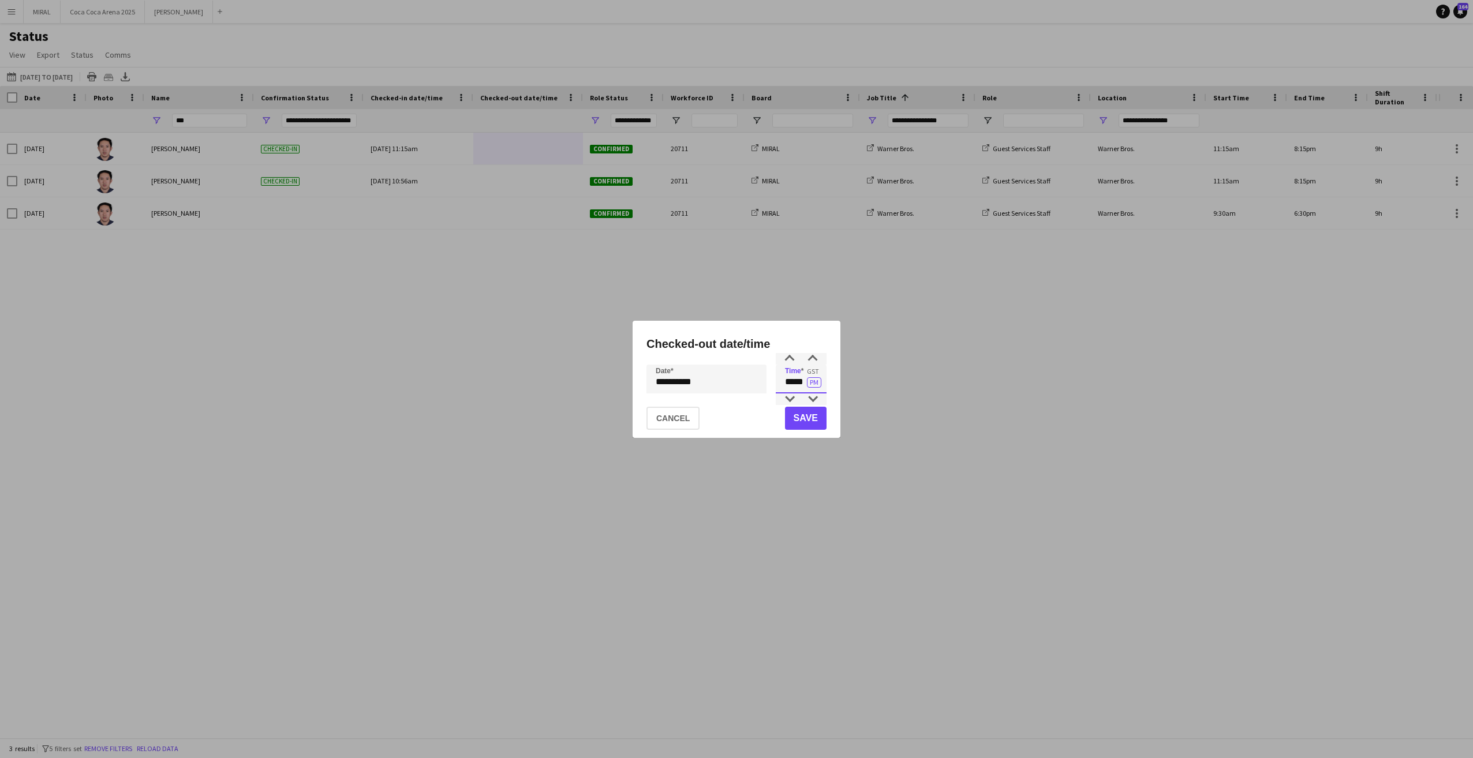
drag, startPoint x: 778, startPoint y: 383, endPoint x: 805, endPoint y: 383, distance: 26.6
click at [805, 383] on input "*****" at bounding box center [801, 379] width 51 height 29
type input "*****"
click at [801, 410] on button "Save" at bounding box center [806, 418] width 42 height 23
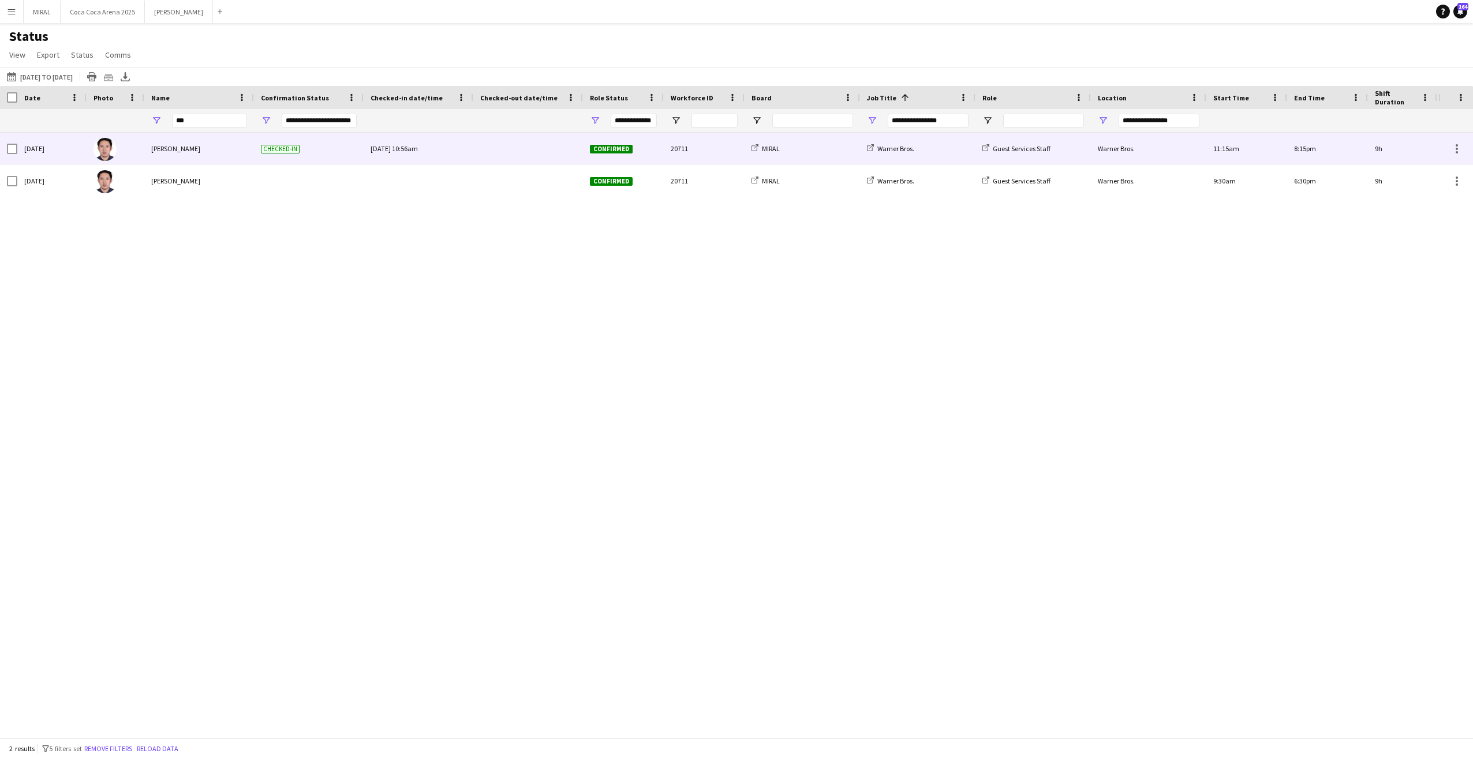
click at [525, 156] on div at bounding box center [528, 149] width 96 height 32
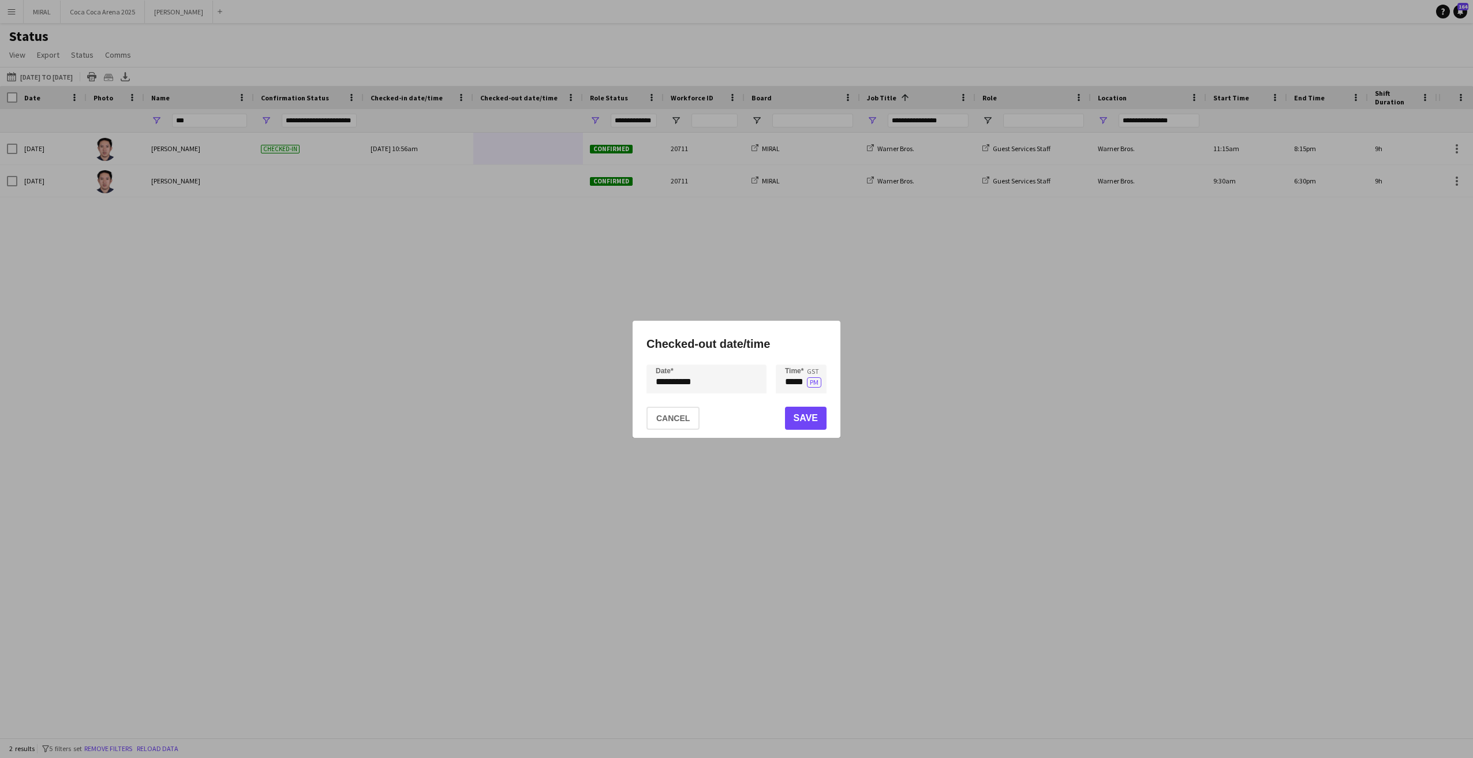
click at [744, 376] on div "**********" at bounding box center [736, 379] width 1473 height 758
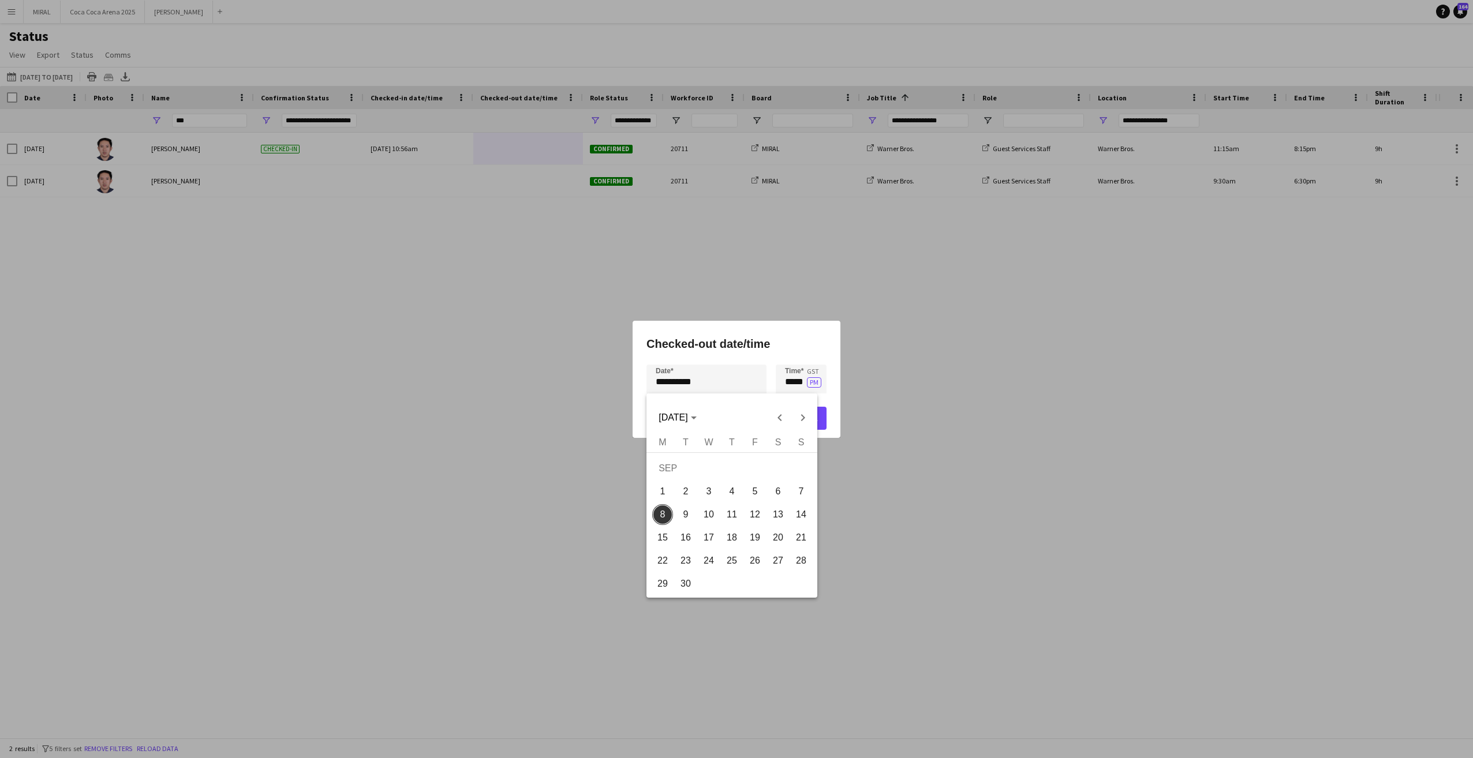
click at [775, 490] on span "6" at bounding box center [778, 491] width 21 height 21
type input "**********"
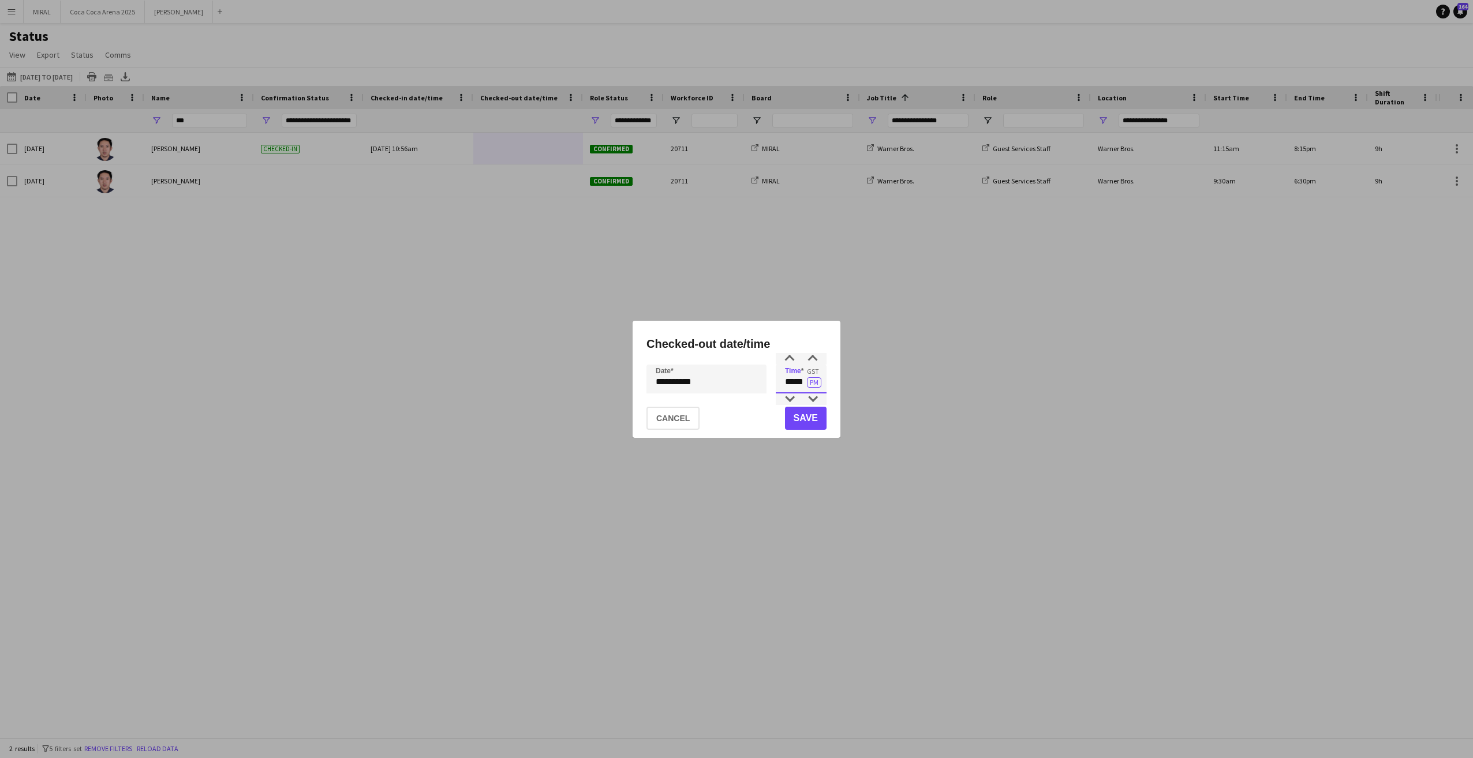
drag, startPoint x: 780, startPoint y: 377, endPoint x: 804, endPoint y: 377, distance: 23.7
click at [804, 377] on input "*****" at bounding box center [801, 379] width 51 height 29
type input "*****"
click at [809, 414] on button "Save" at bounding box center [806, 418] width 42 height 23
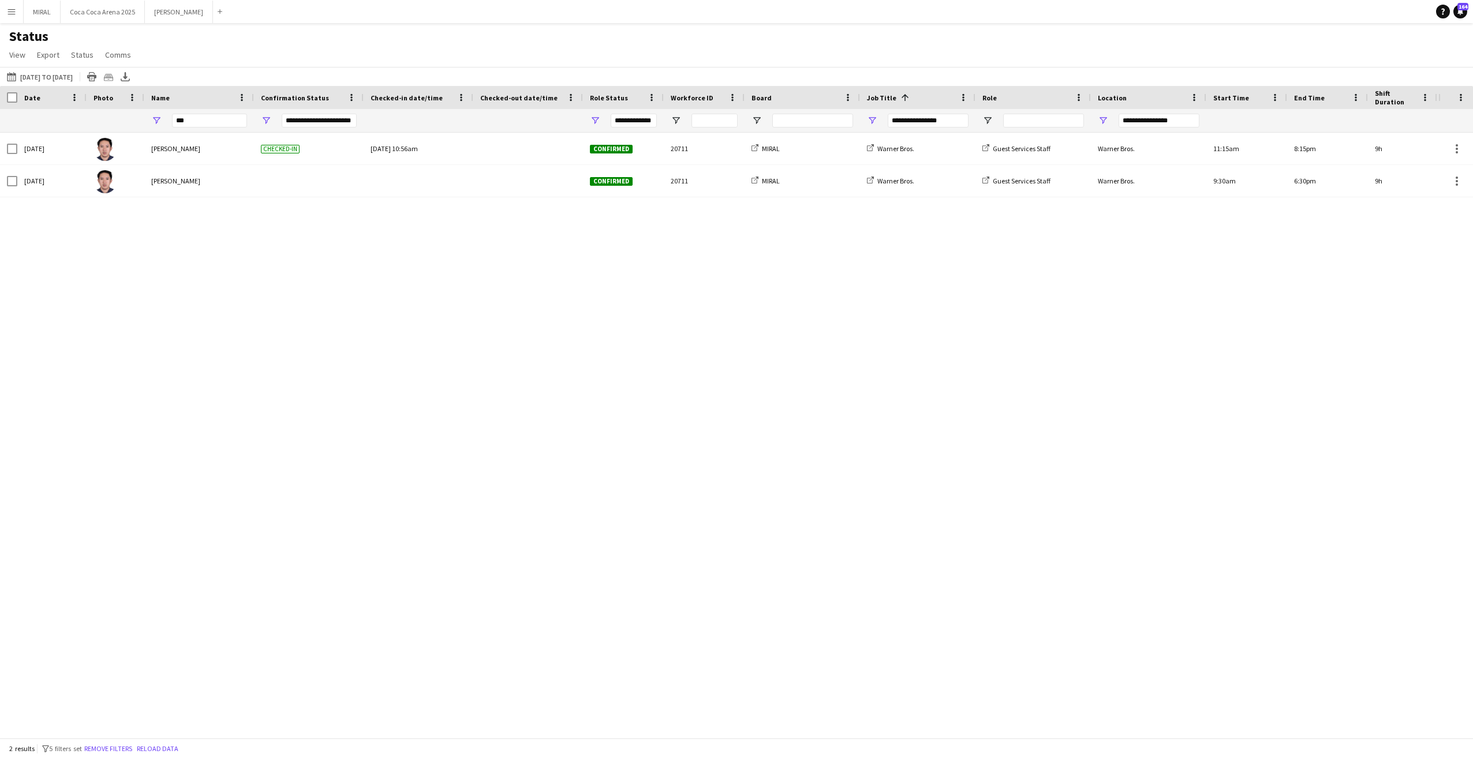
type input "**********"
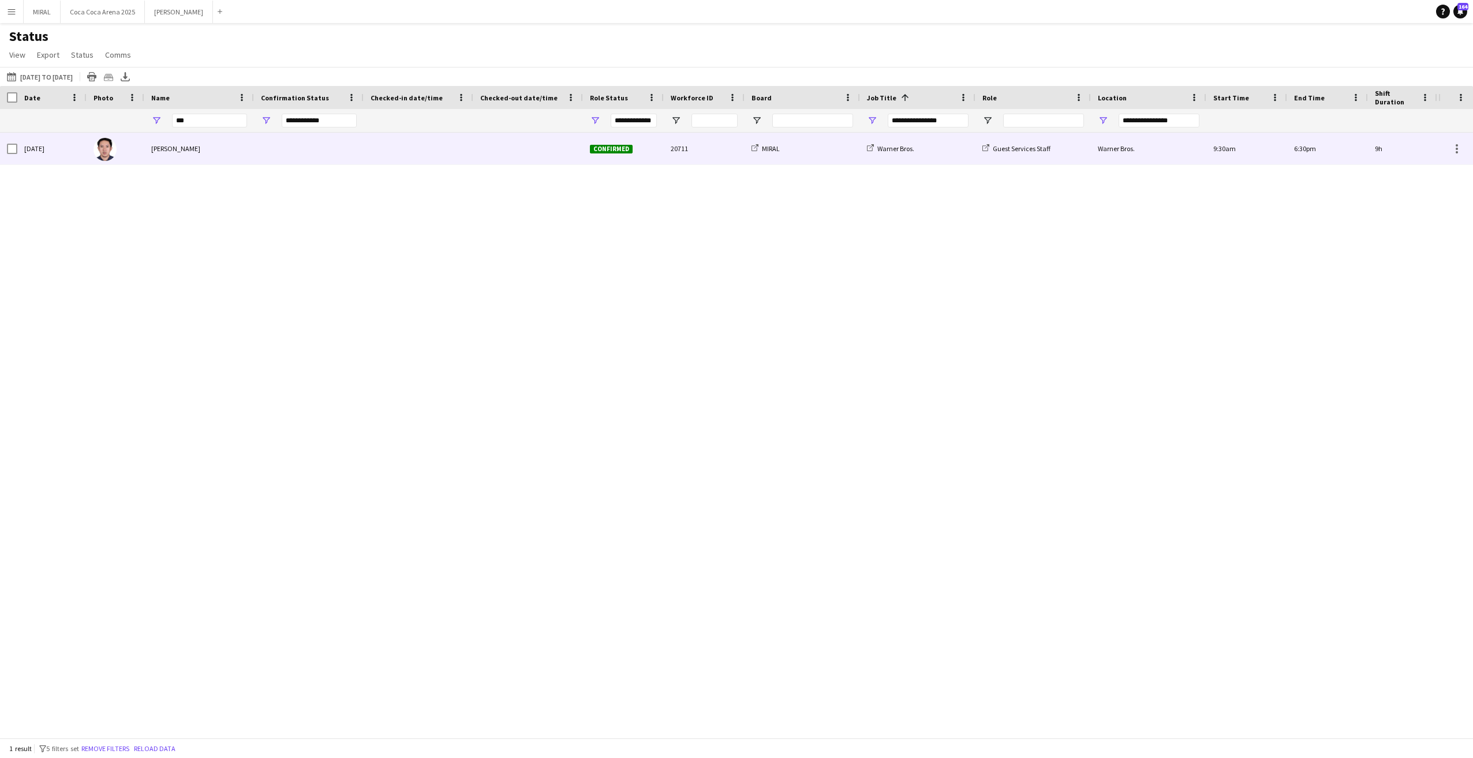
click at [421, 140] on div at bounding box center [419, 149] width 96 height 32
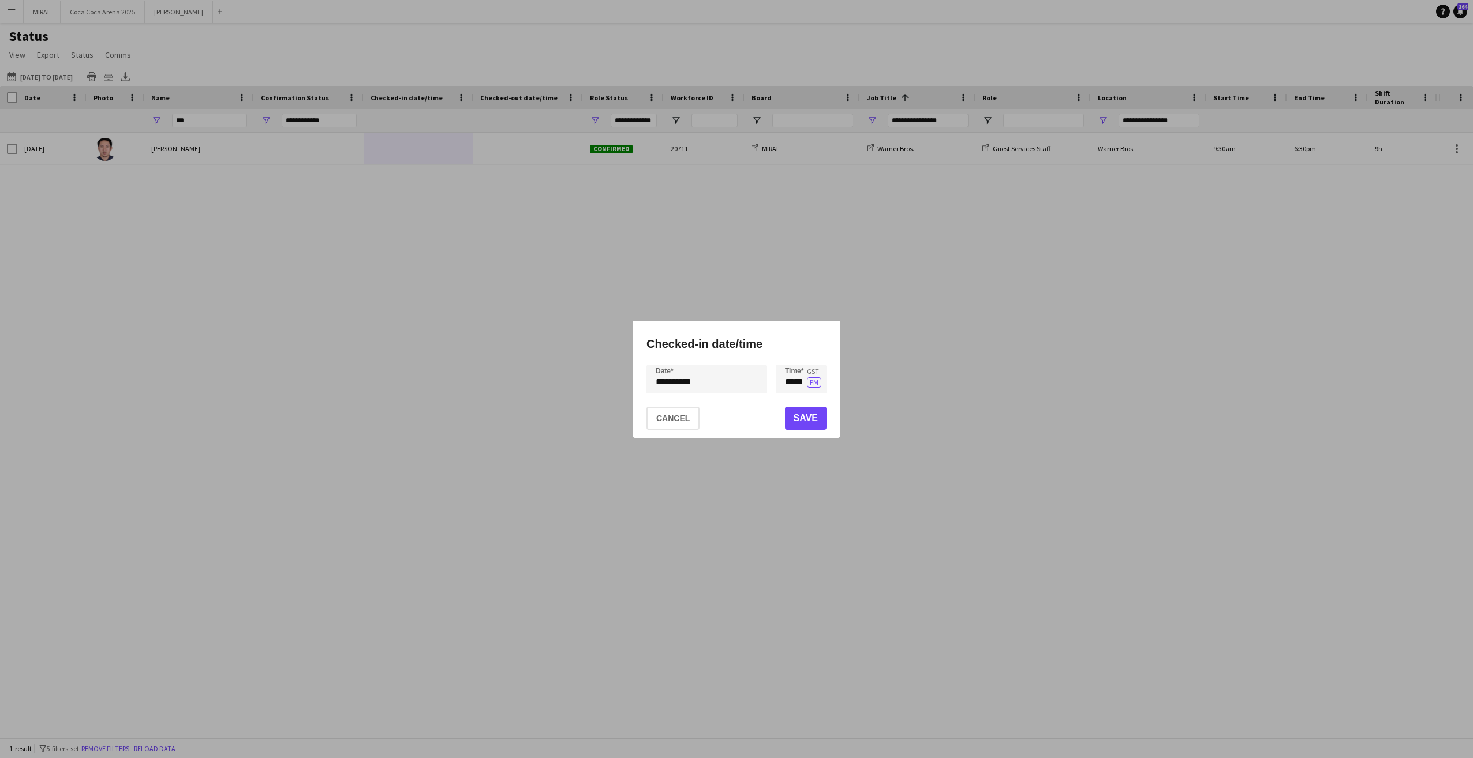
click at [711, 382] on div "**********" at bounding box center [736, 379] width 1473 height 758
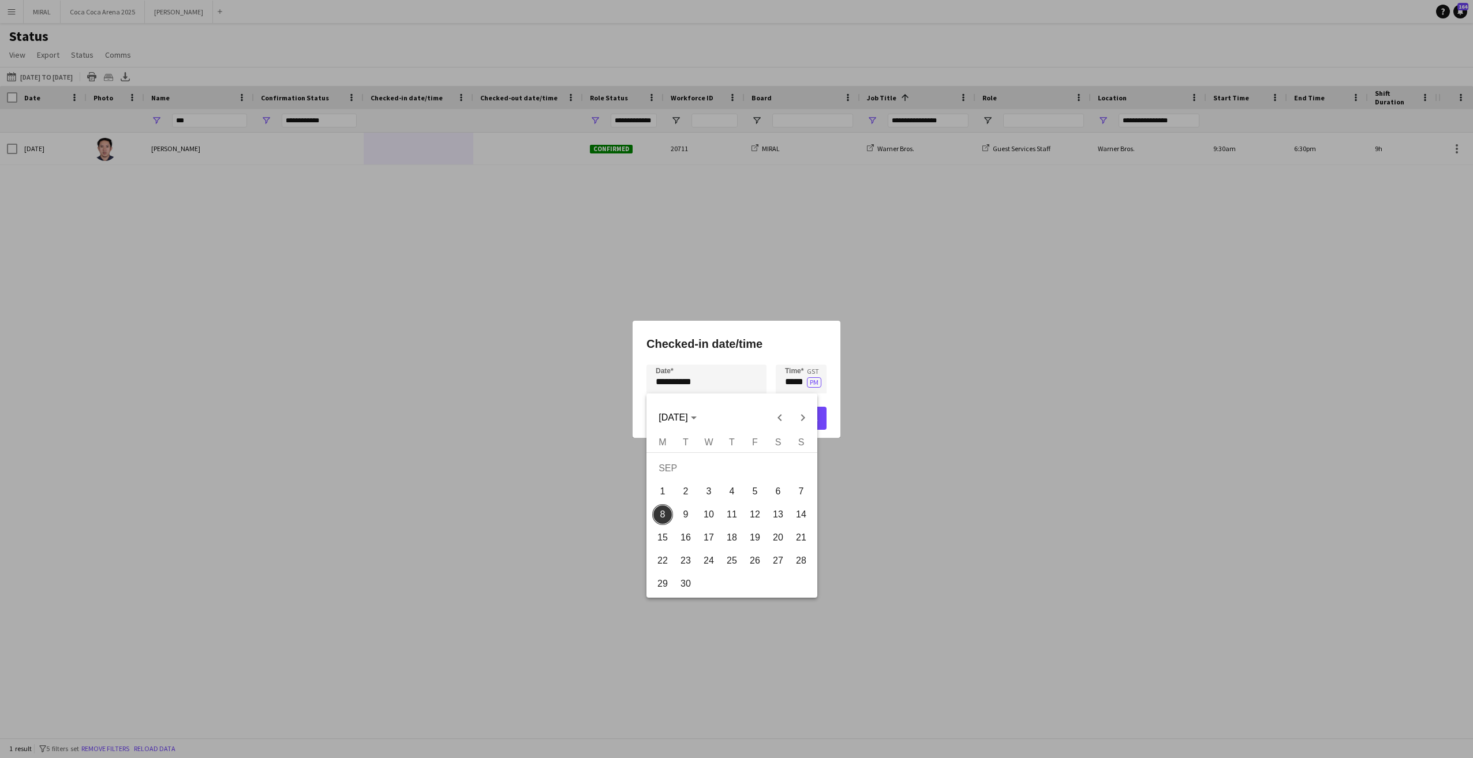
click at [804, 492] on span "7" at bounding box center [801, 491] width 21 height 21
type input "**********"
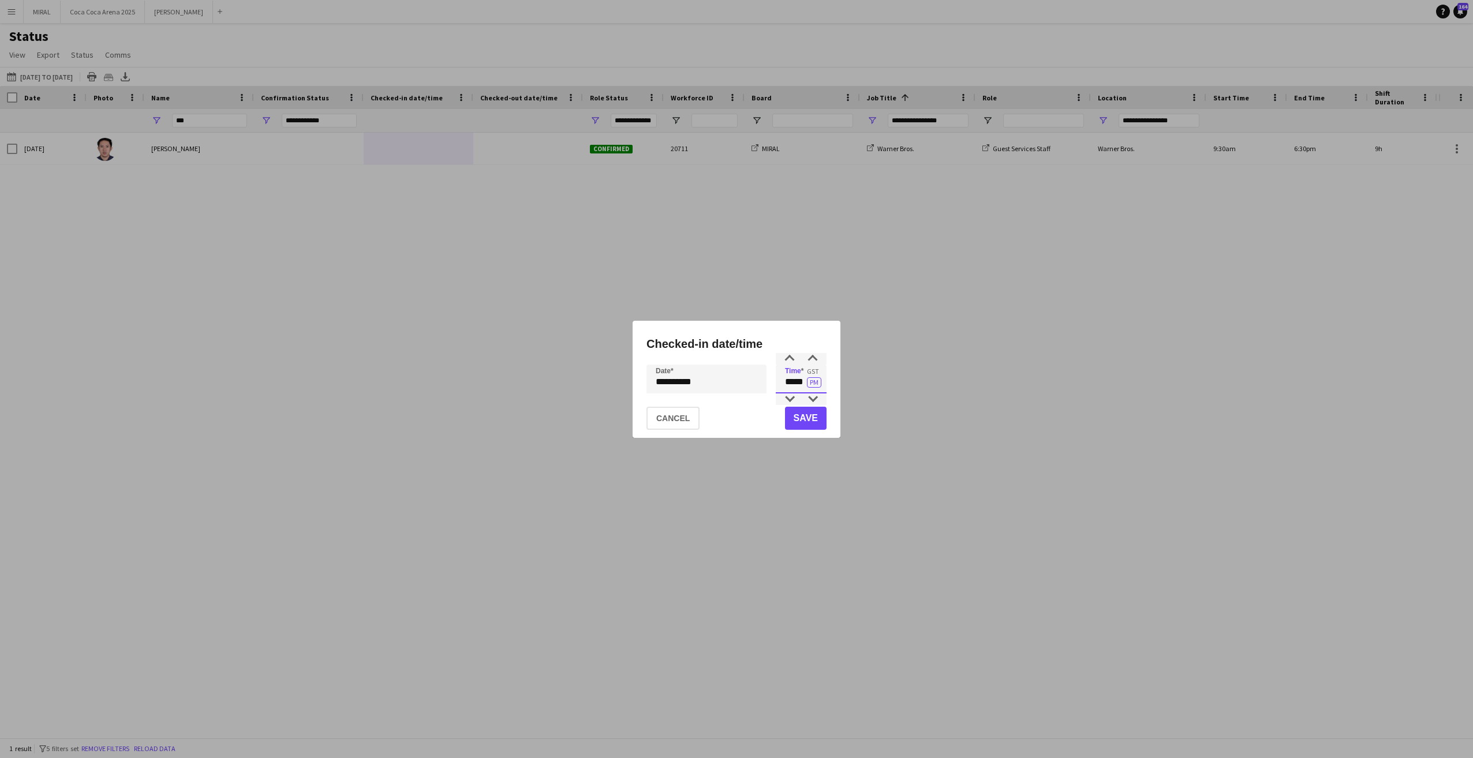
drag, startPoint x: 786, startPoint y: 380, endPoint x: 806, endPoint y: 379, distance: 19.7
click at [806, 379] on input "*****" at bounding box center [801, 379] width 51 height 29
type input "*****"
click at [820, 384] on button "PM" at bounding box center [814, 382] width 14 height 10
click at [810, 417] on button "Save" at bounding box center [806, 418] width 42 height 23
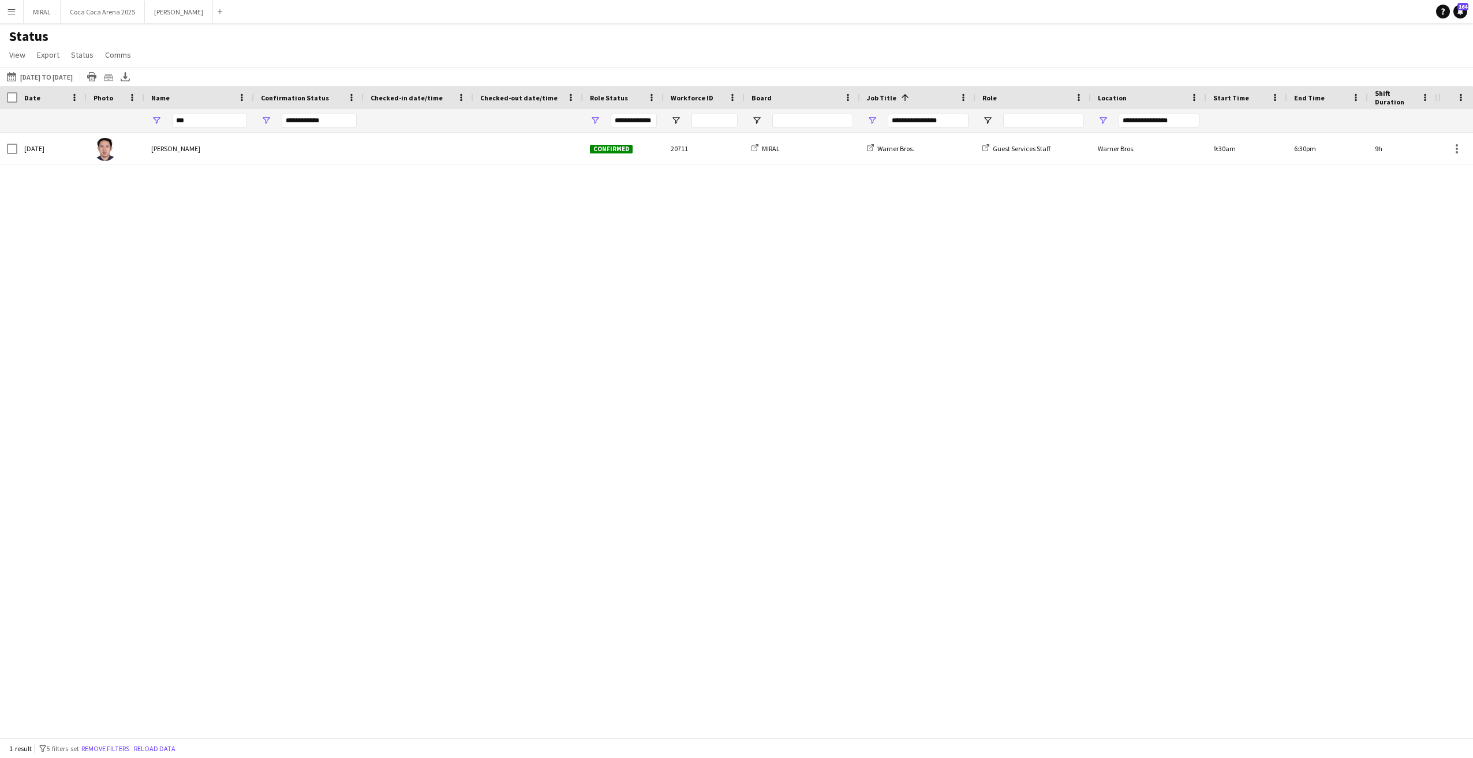
type input "**********"
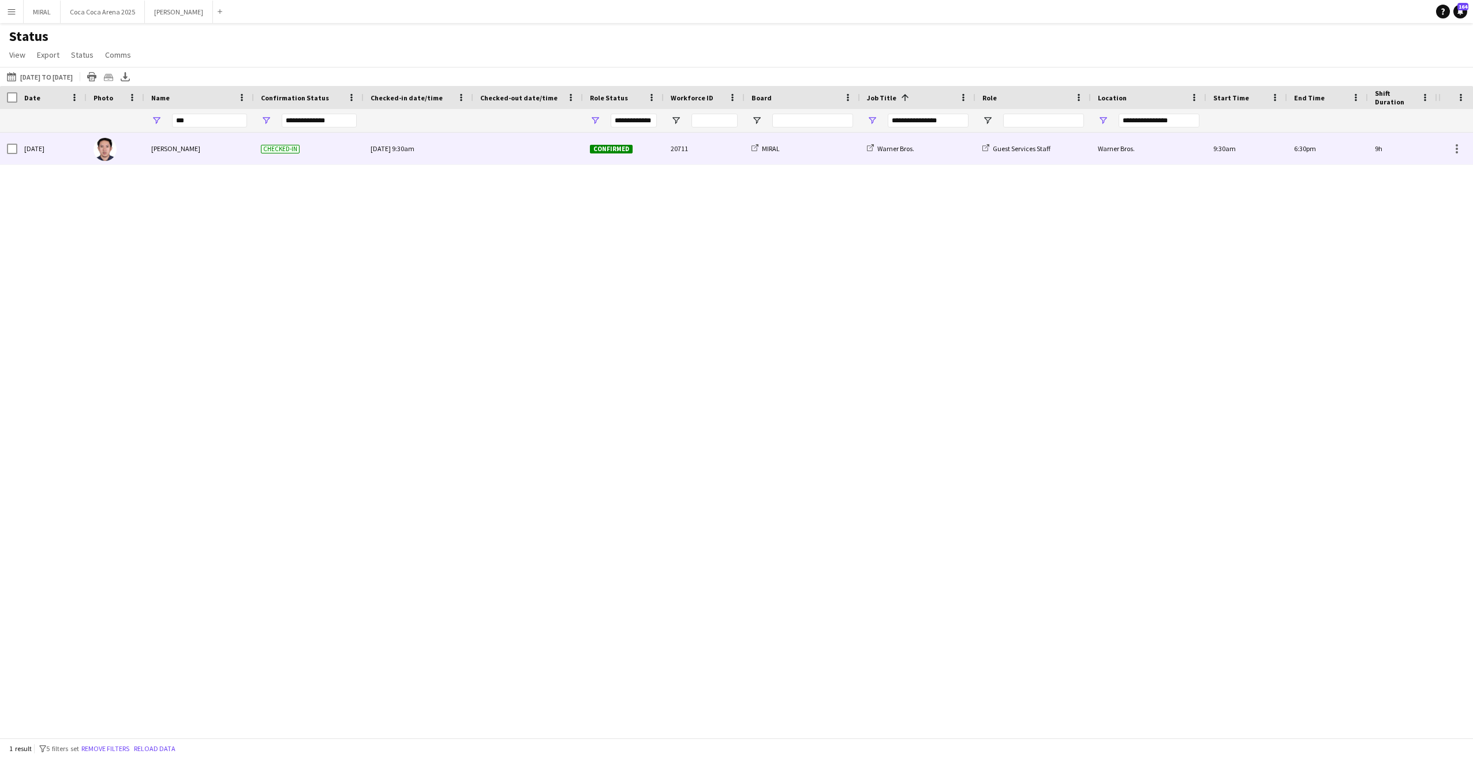
click at [533, 149] on div at bounding box center [528, 149] width 96 height 32
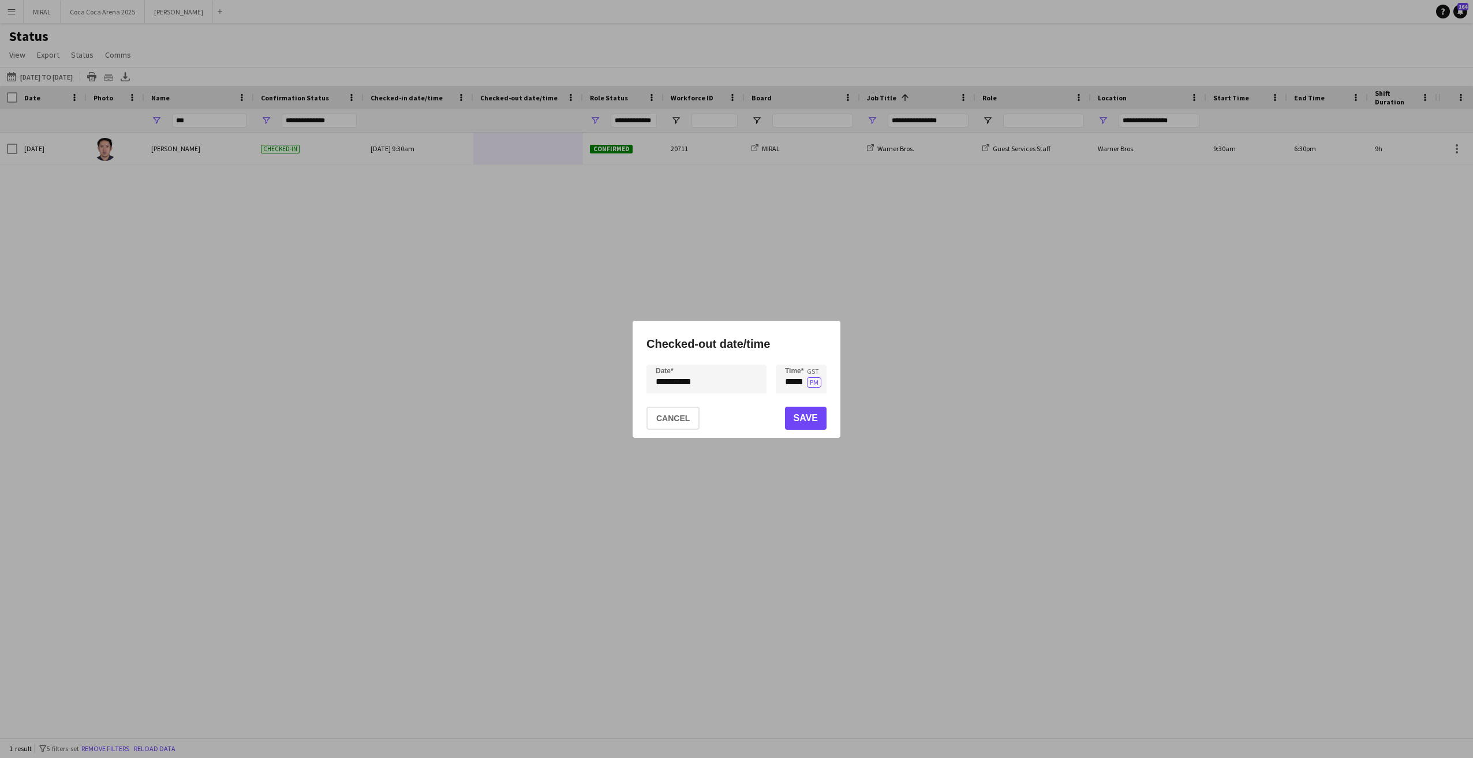
click at [761, 383] on div "**********" at bounding box center [736, 379] width 1473 height 758
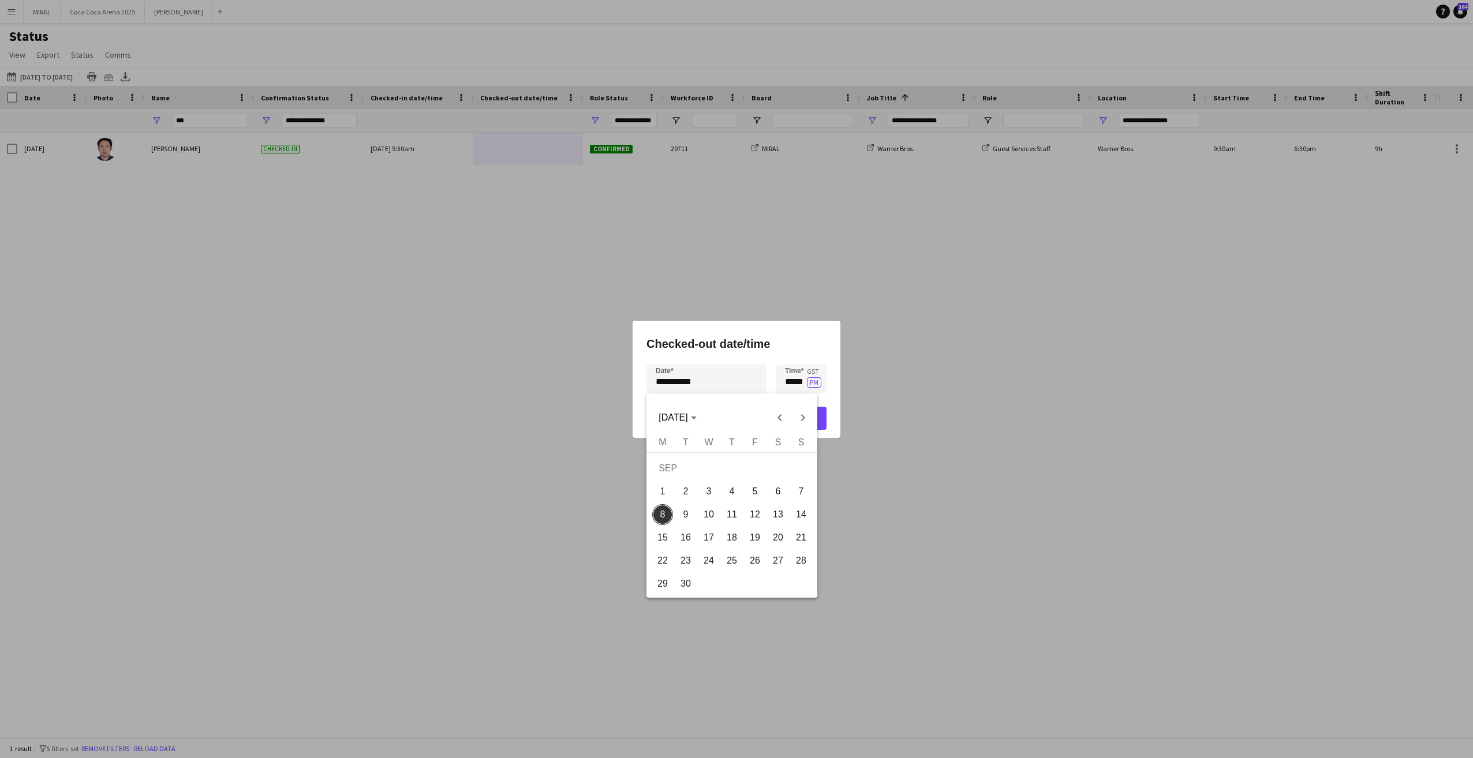
drag, startPoint x: 795, startPoint y: 476, endPoint x: 795, endPoint y: 484, distance: 8.7
click at [795, 479] on td "SEP" at bounding box center [732, 468] width 162 height 23
click at [798, 494] on span "7" at bounding box center [801, 491] width 21 height 21
type input "**********"
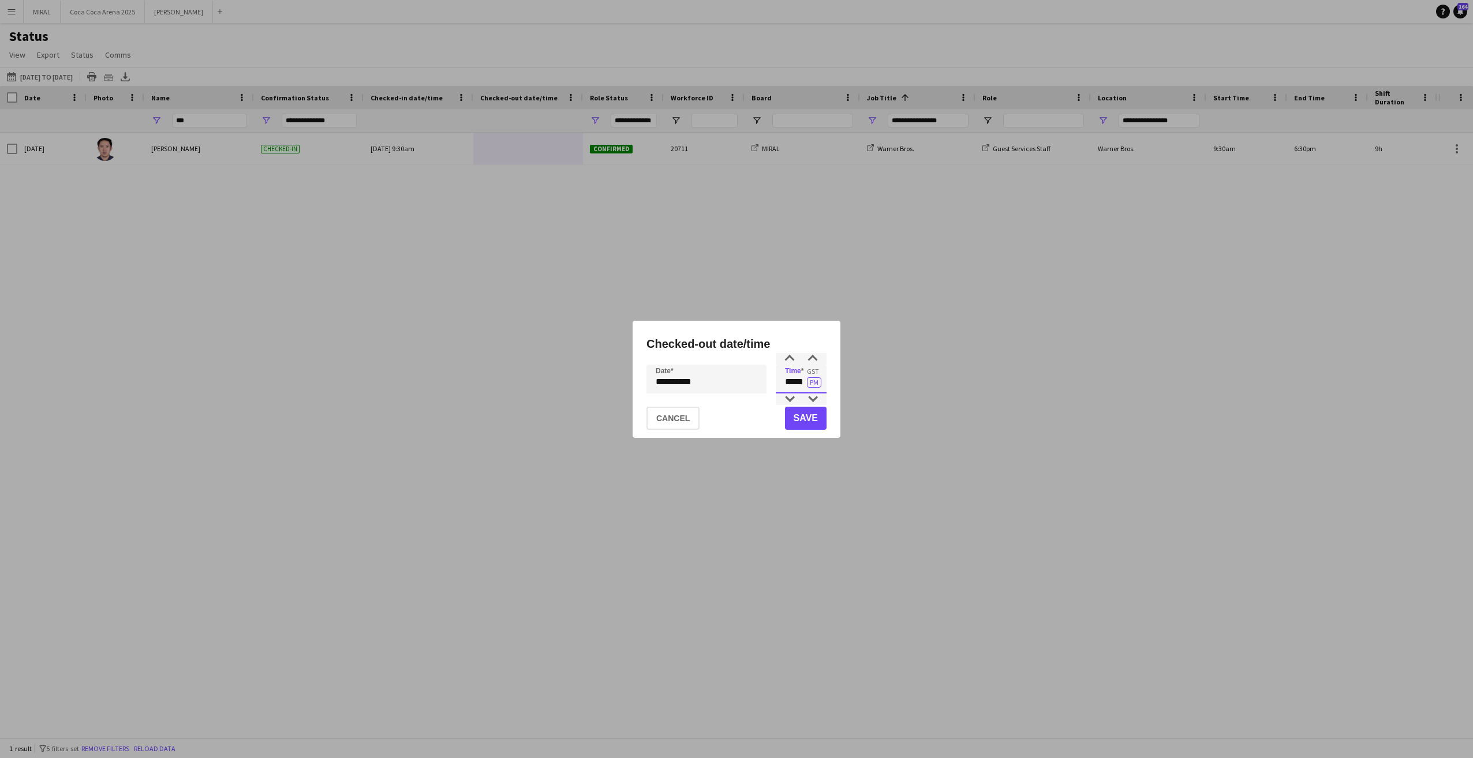
drag, startPoint x: 783, startPoint y: 381, endPoint x: 805, endPoint y: 379, distance: 21.4
click at [805, 379] on input "*****" at bounding box center [801, 379] width 51 height 29
type input "*****"
click at [810, 418] on button "Save" at bounding box center [806, 418] width 42 height 23
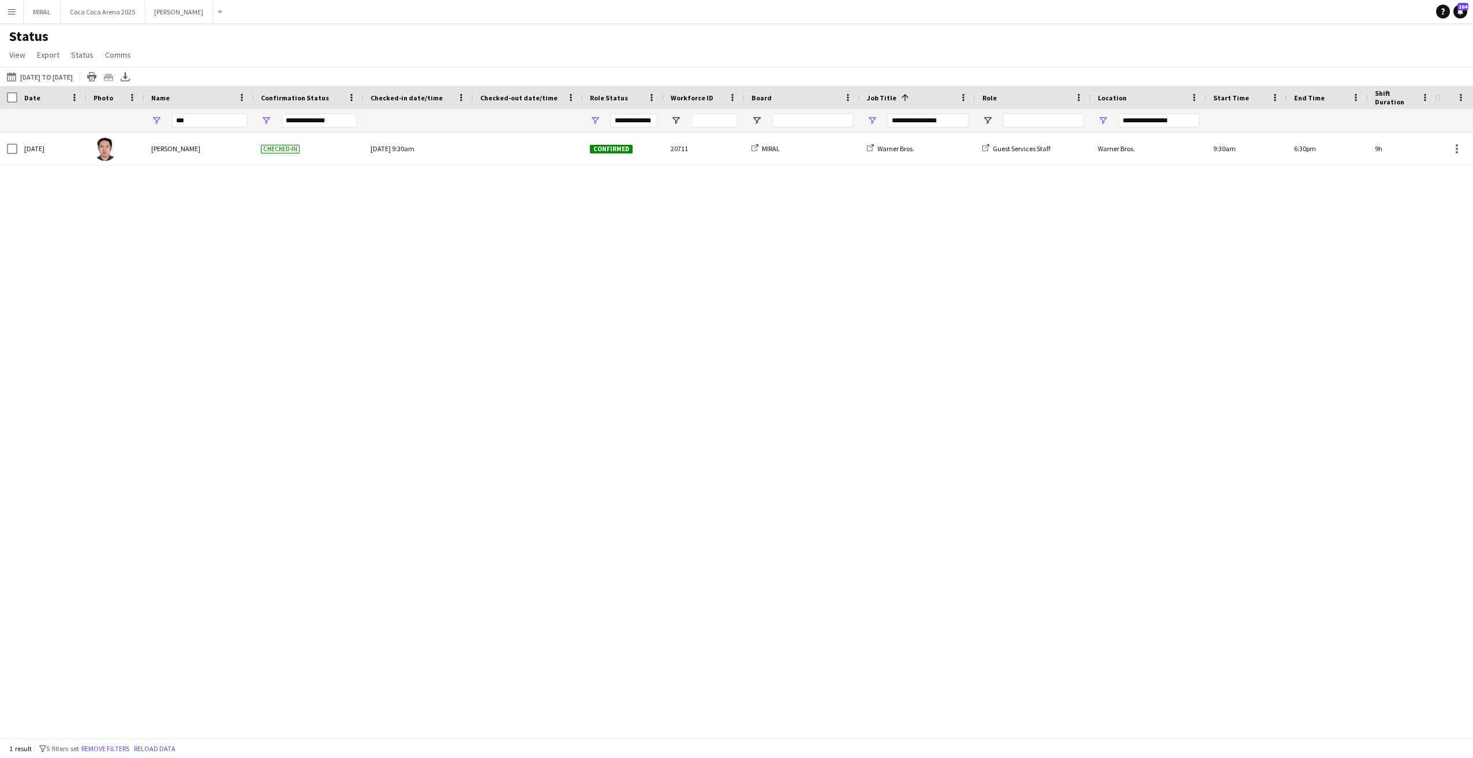
type input "***"
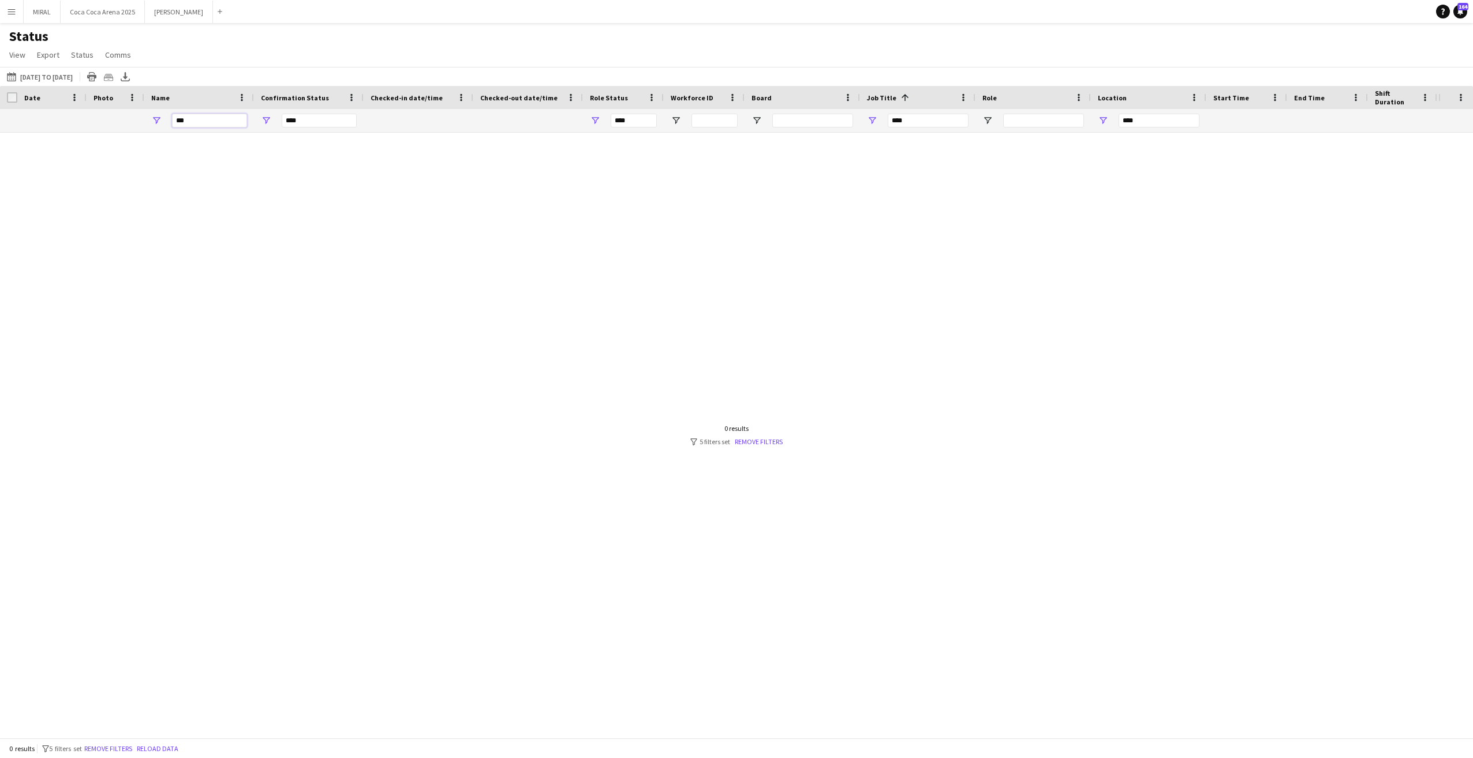
drag, startPoint x: 196, startPoint y: 117, endPoint x: 171, endPoint y: 117, distance: 25.4
click at [171, 117] on div "***" at bounding box center [199, 120] width 110 height 23
type input "**********"
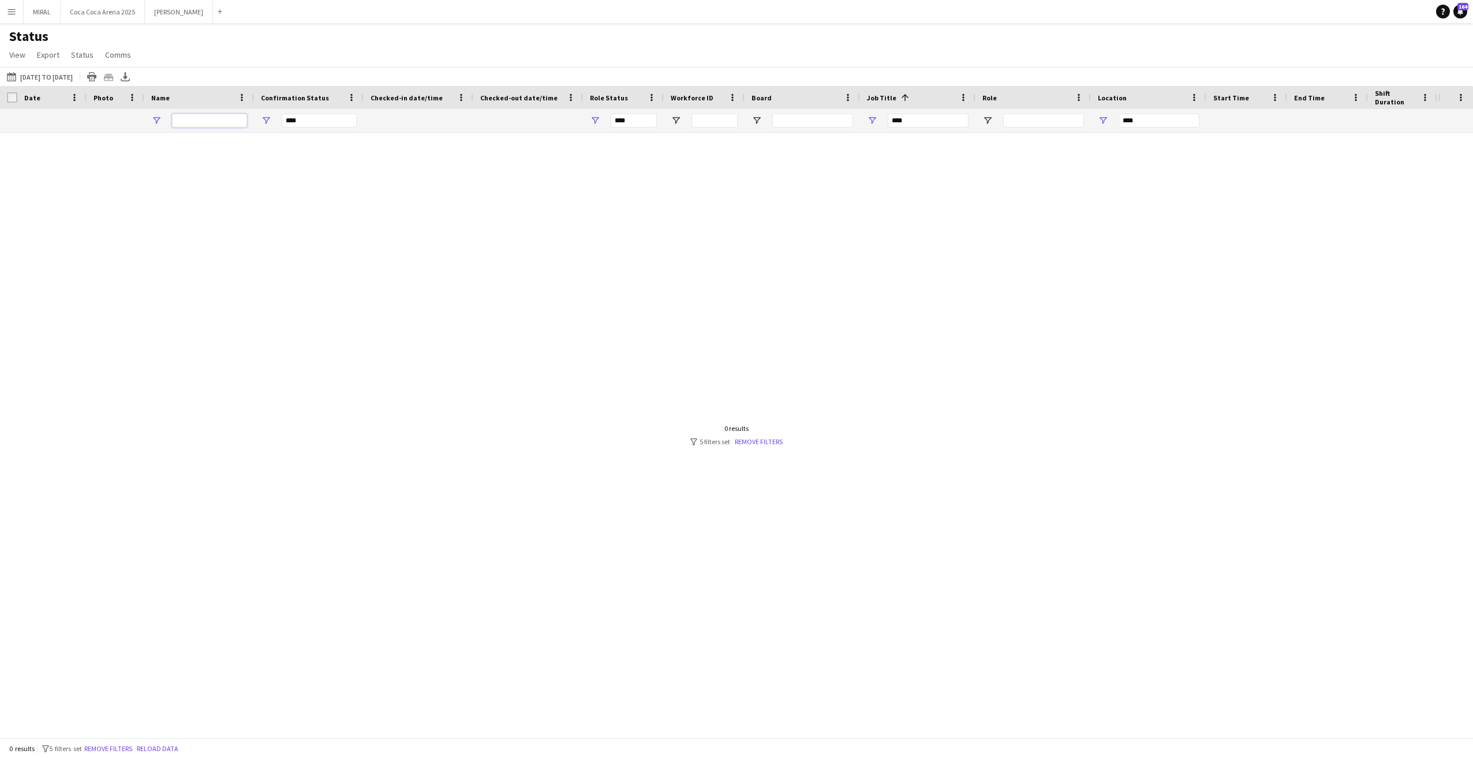
type input "**********"
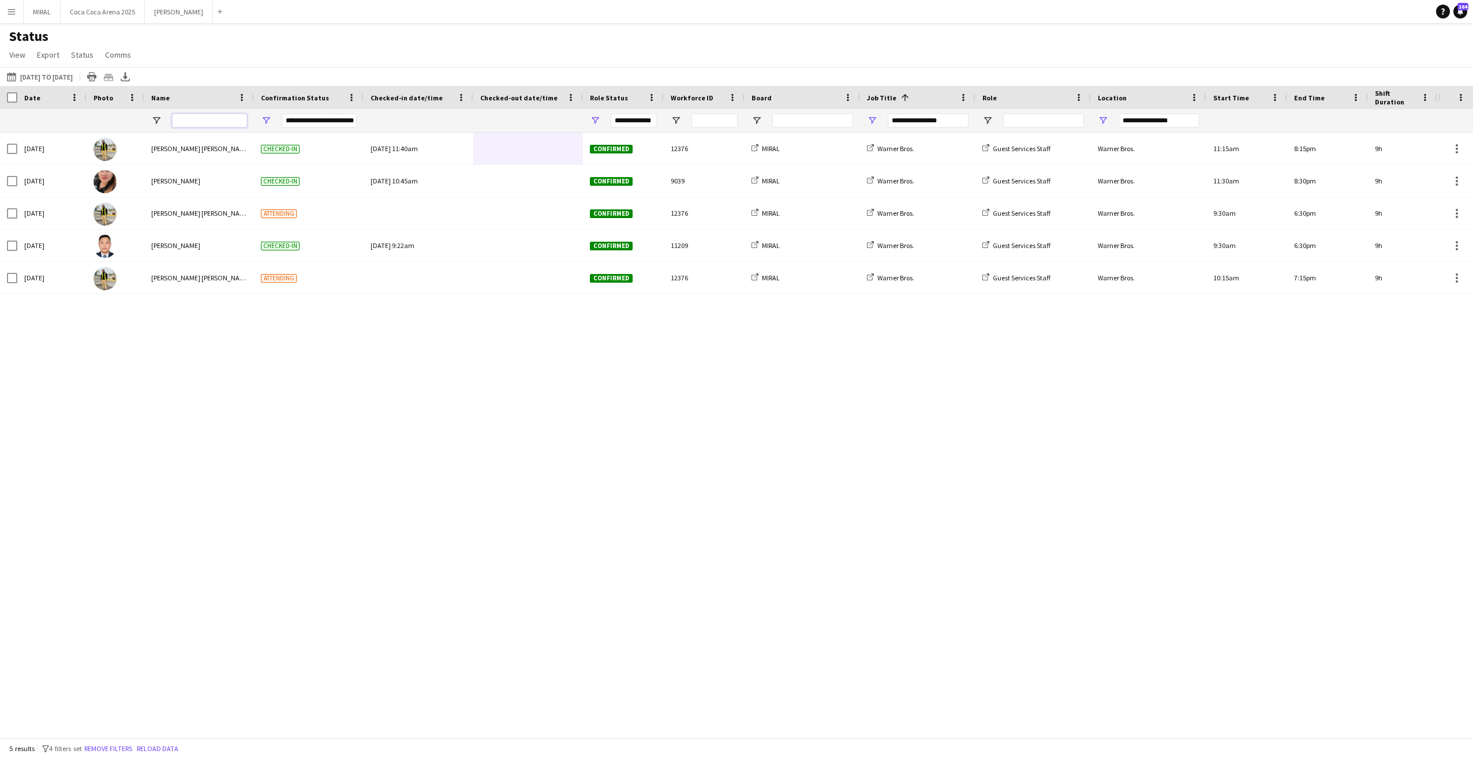
click at [210, 123] on input "Name Filter Input" at bounding box center [209, 121] width 75 height 14
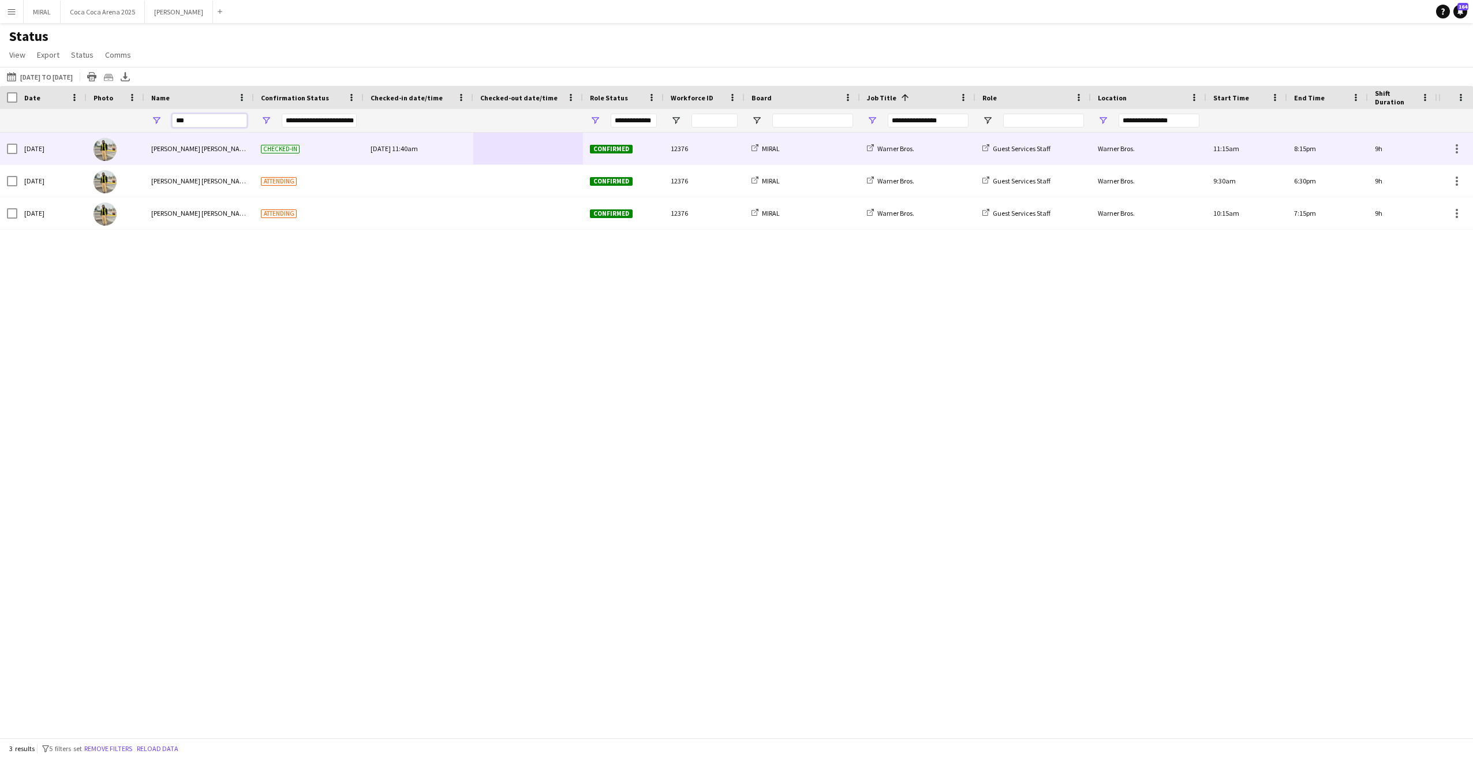
type input "***"
click at [529, 153] on div at bounding box center [528, 149] width 96 height 32
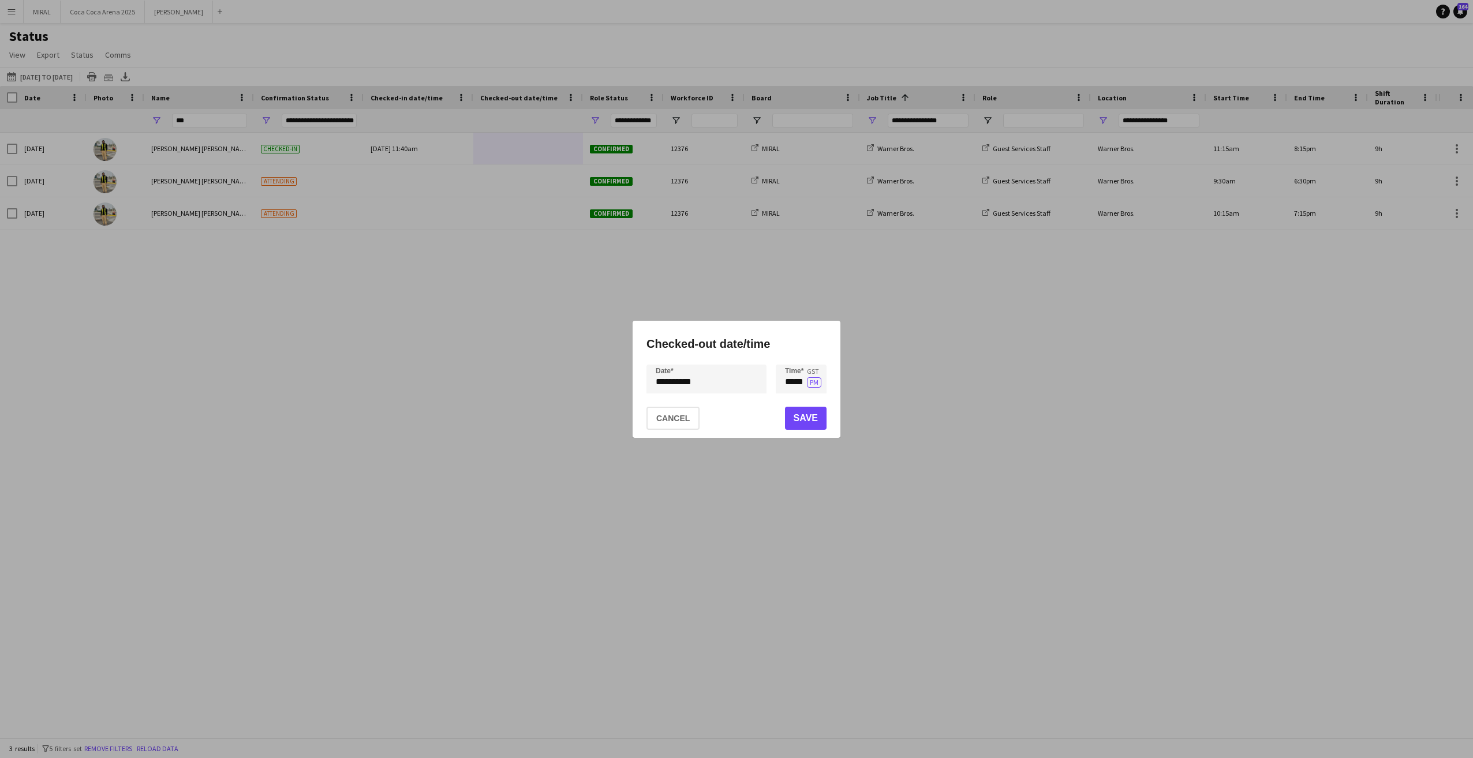
click at [736, 380] on div "**********" at bounding box center [736, 379] width 1473 height 758
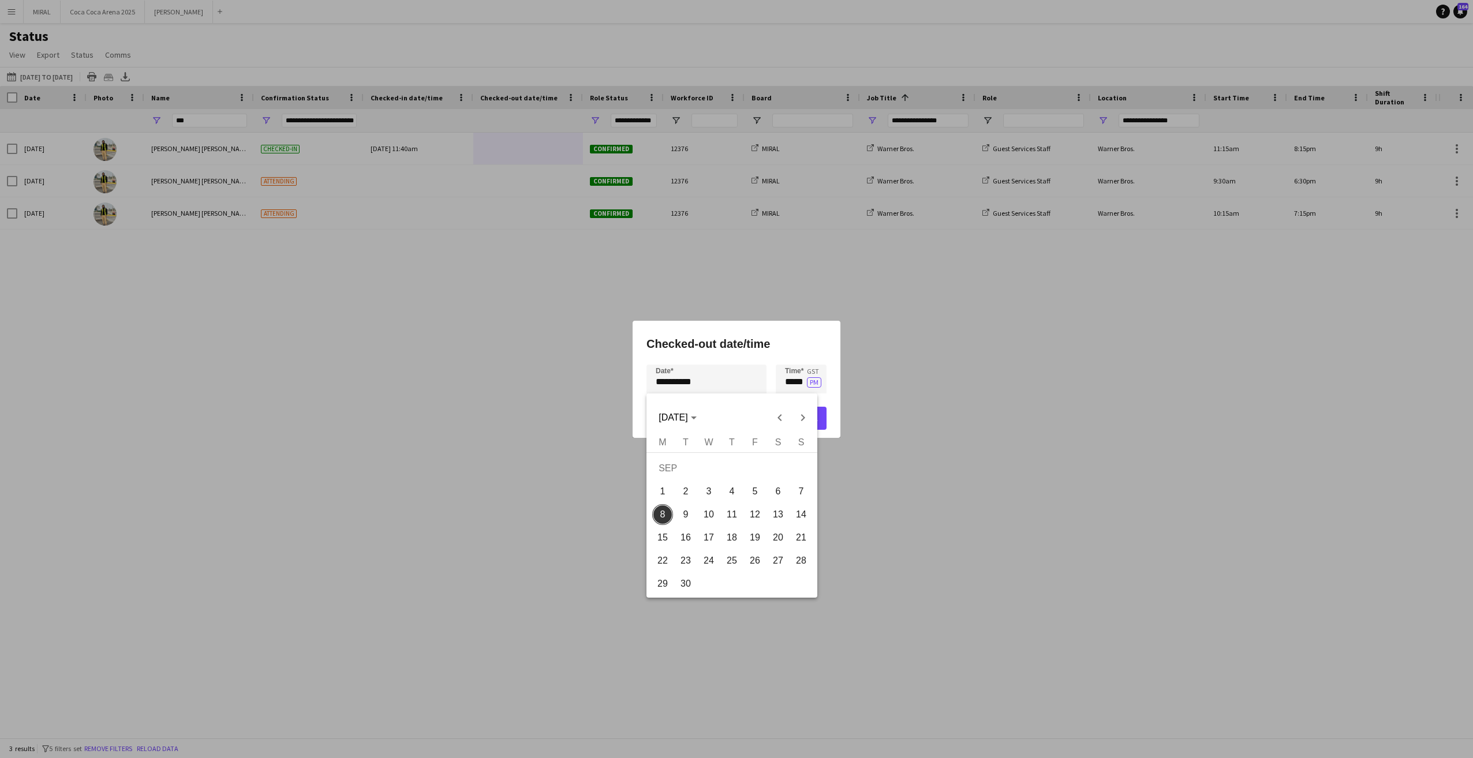
drag, startPoint x: 754, startPoint y: 496, endPoint x: 768, endPoint y: 444, distance: 54.3
click at [754, 496] on span "5" at bounding box center [755, 491] width 21 height 21
type input "**********"
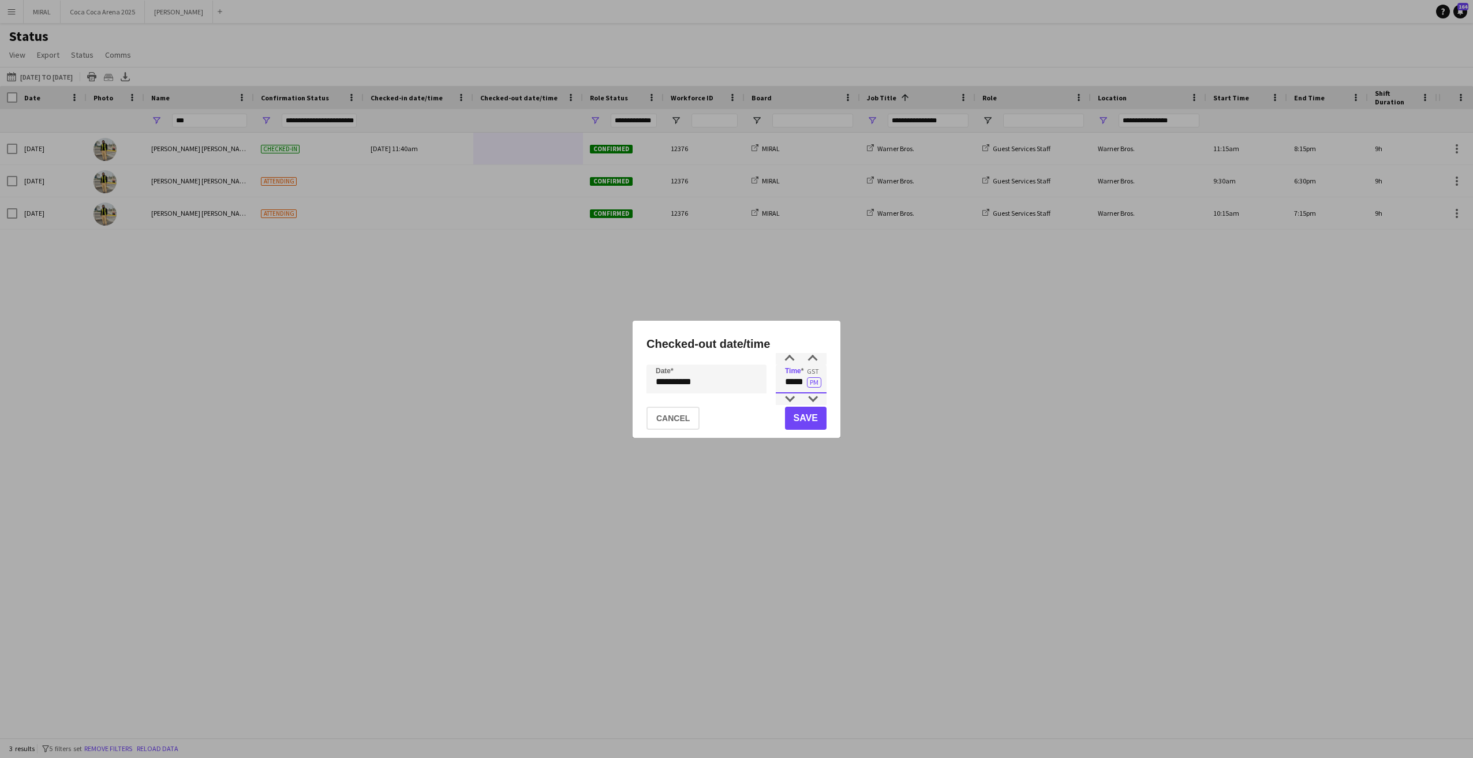
drag, startPoint x: 782, startPoint y: 380, endPoint x: 805, endPoint y: 382, distance: 22.5
click at [805, 382] on input "*****" at bounding box center [801, 379] width 51 height 29
type input "*****"
click at [808, 417] on button "Save" at bounding box center [806, 418] width 42 height 23
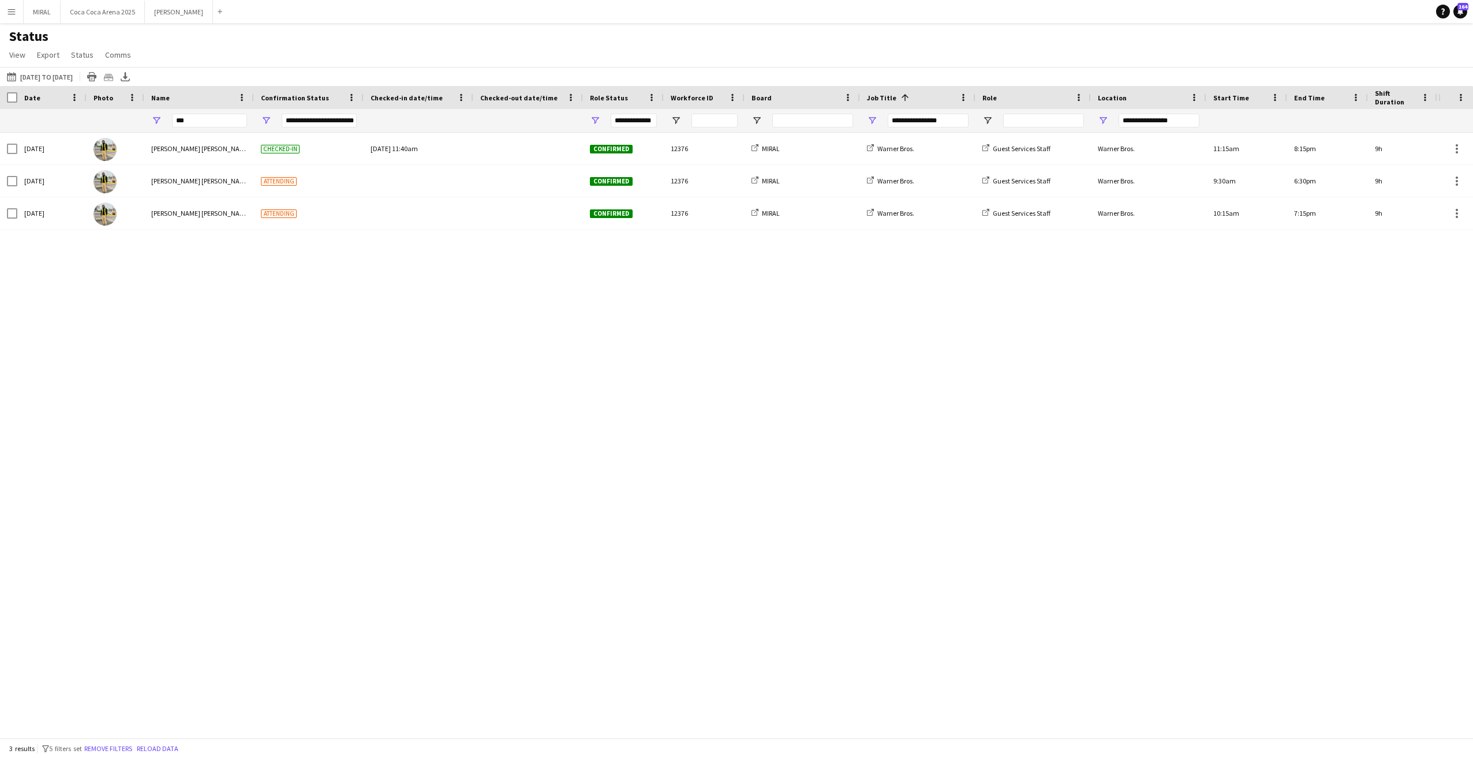
type input "**********"
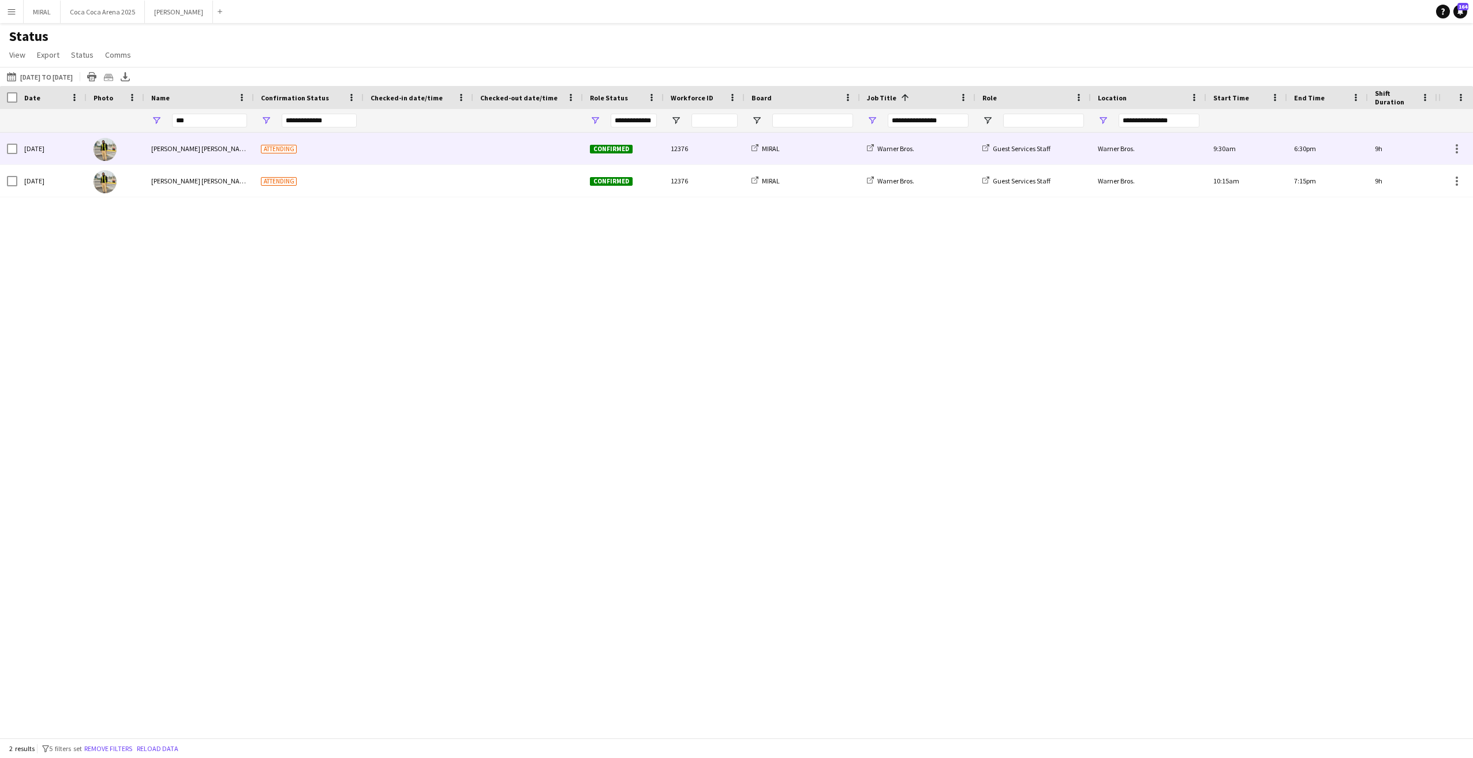
click at [443, 153] on div at bounding box center [419, 149] width 96 height 32
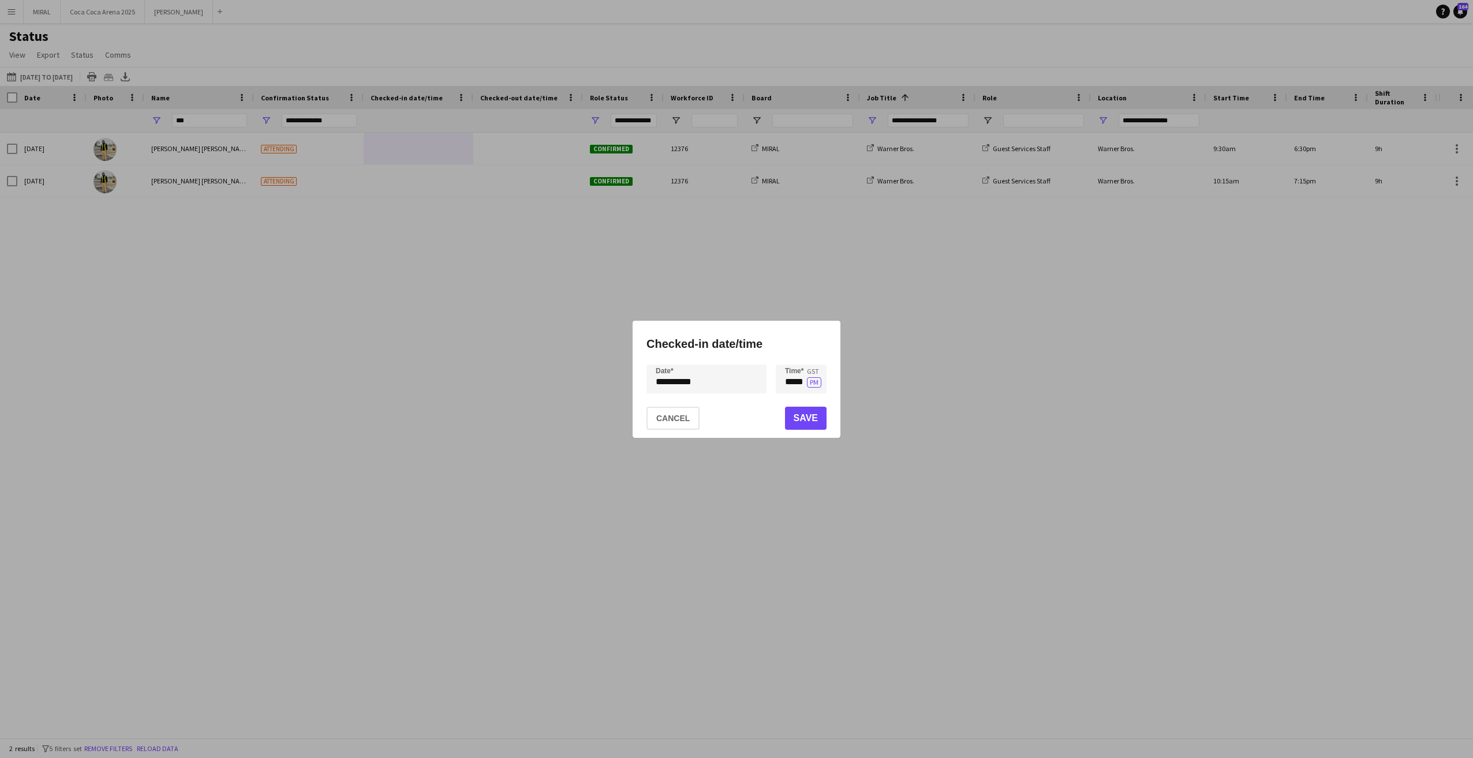
click at [730, 383] on div "**********" at bounding box center [736, 379] width 1473 height 758
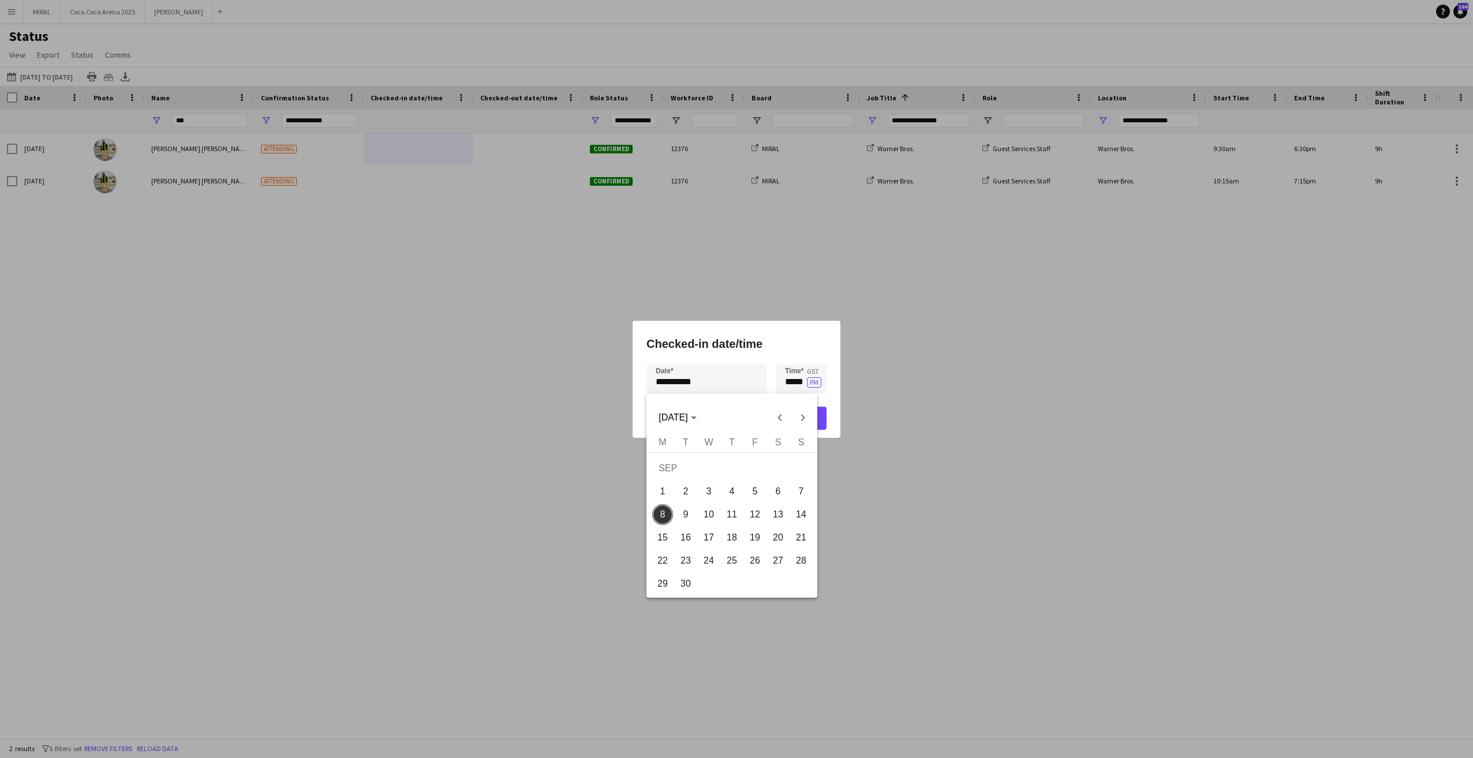
click at [783, 492] on span "6" at bounding box center [778, 491] width 21 height 21
type input "**********"
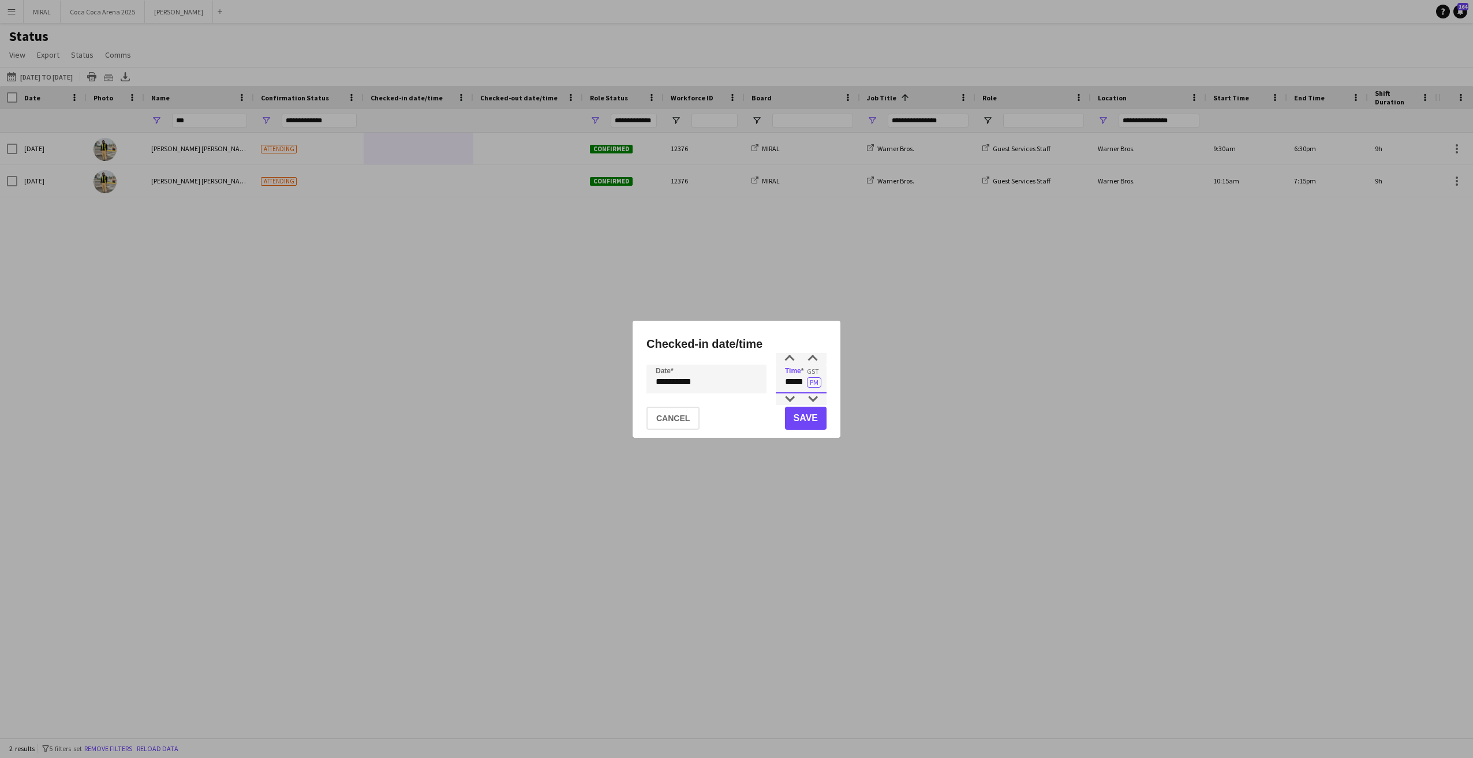
drag, startPoint x: 785, startPoint y: 381, endPoint x: 803, endPoint y: 382, distance: 18.5
click at [804, 382] on input "*****" at bounding box center [801, 379] width 51 height 29
type input "*****"
click at [814, 380] on button "PM" at bounding box center [814, 382] width 14 height 10
click at [810, 418] on button "Save" at bounding box center [806, 418] width 42 height 23
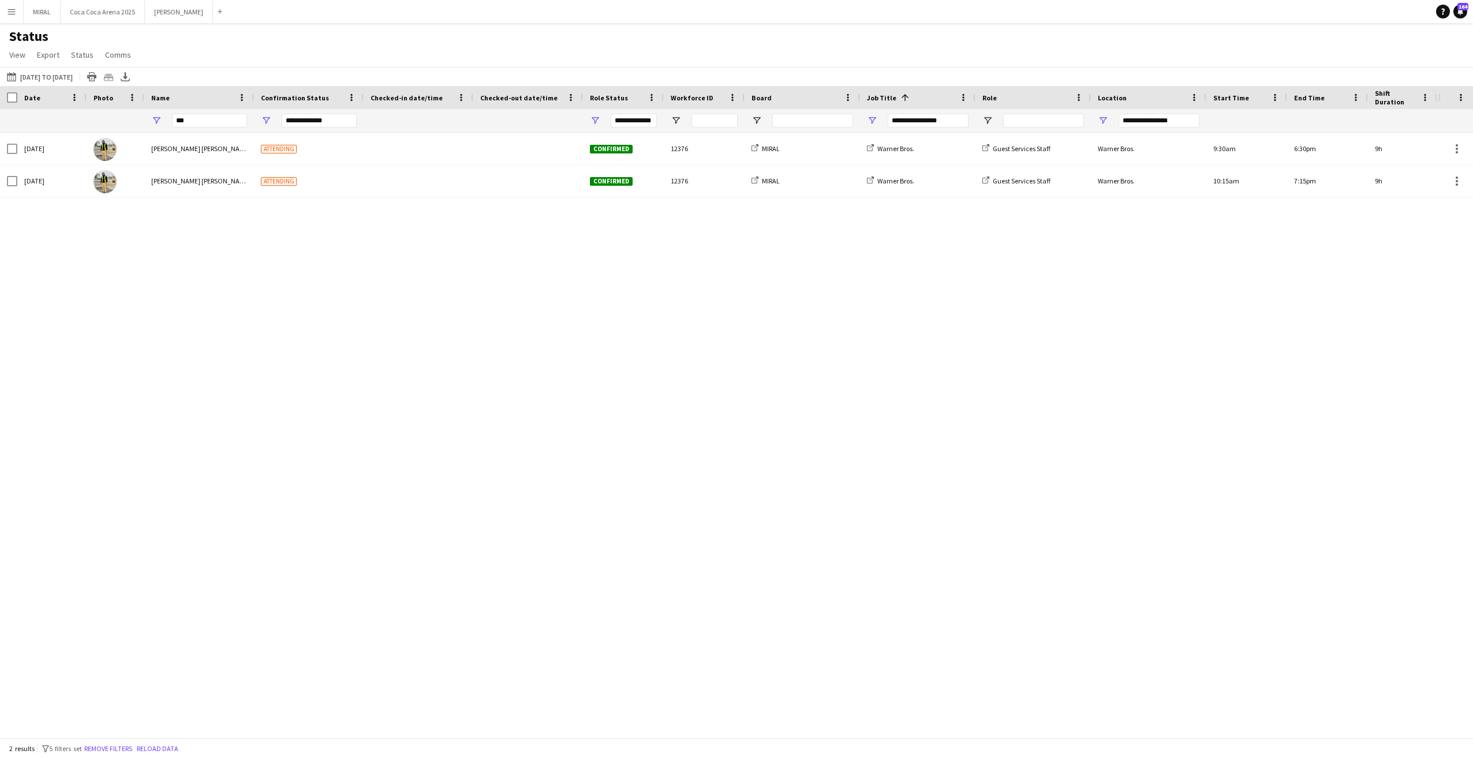
type input "**********"
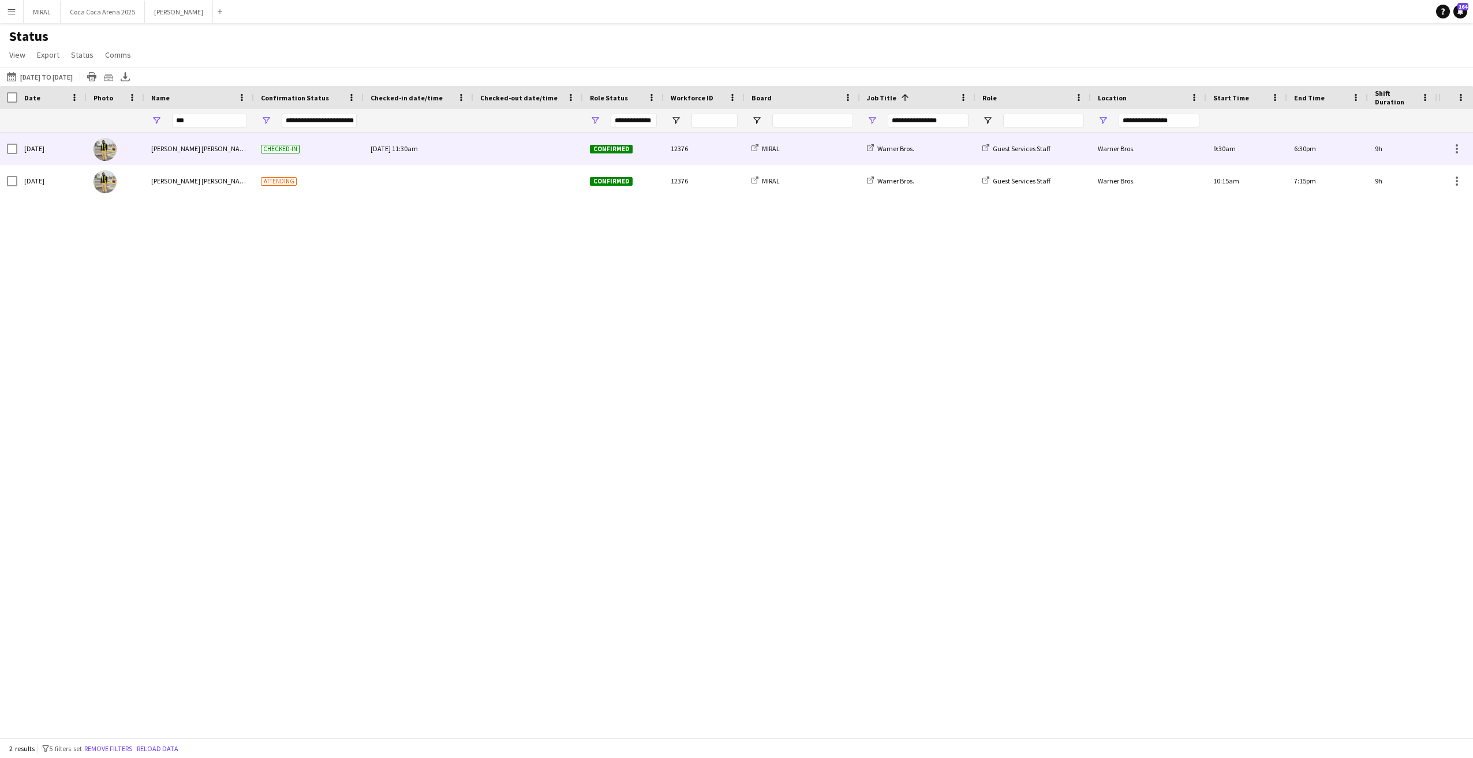
click at [528, 152] on div at bounding box center [528, 149] width 96 height 32
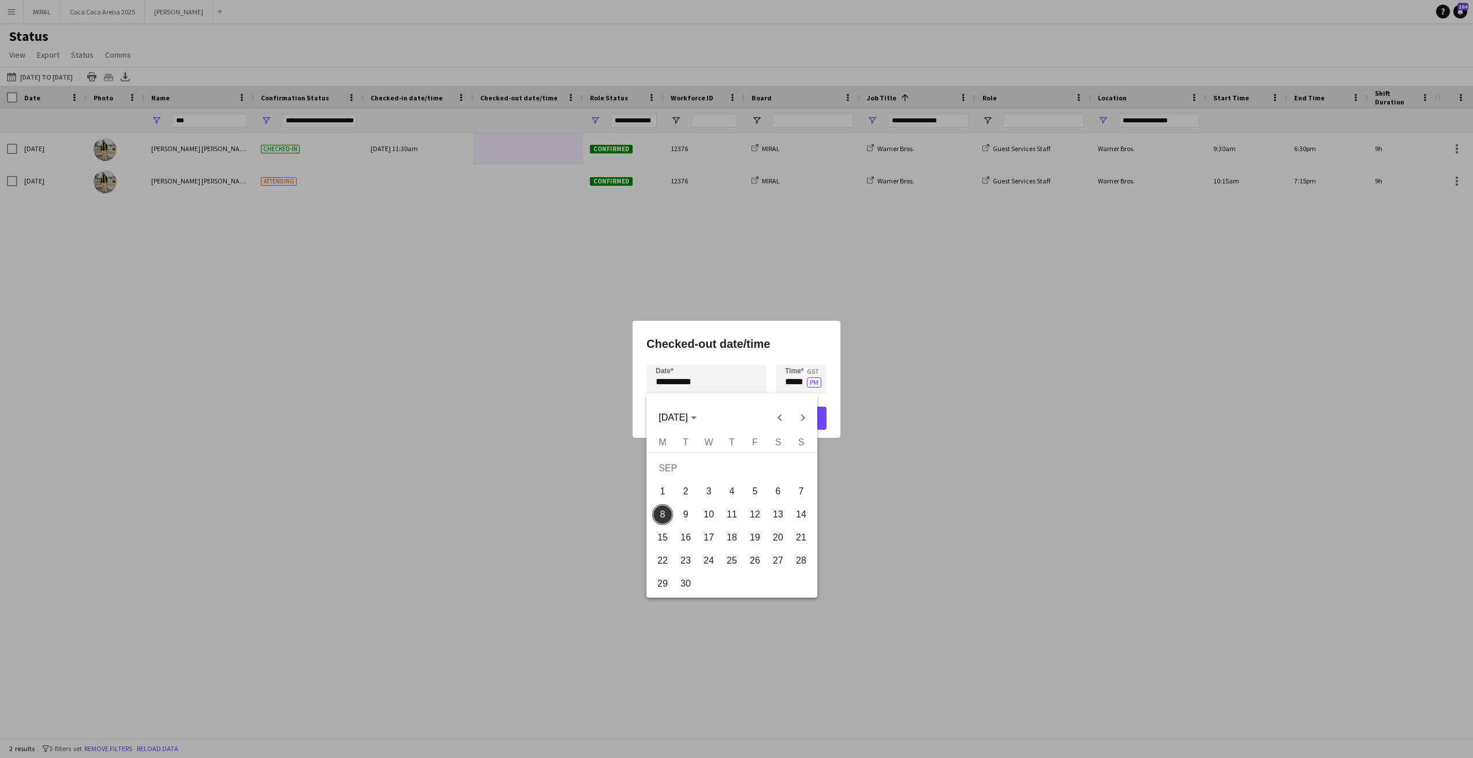
click at [728, 376] on div "**********" at bounding box center [736, 379] width 1473 height 758
click at [778, 489] on span "6" at bounding box center [778, 491] width 21 height 21
type input "**********"
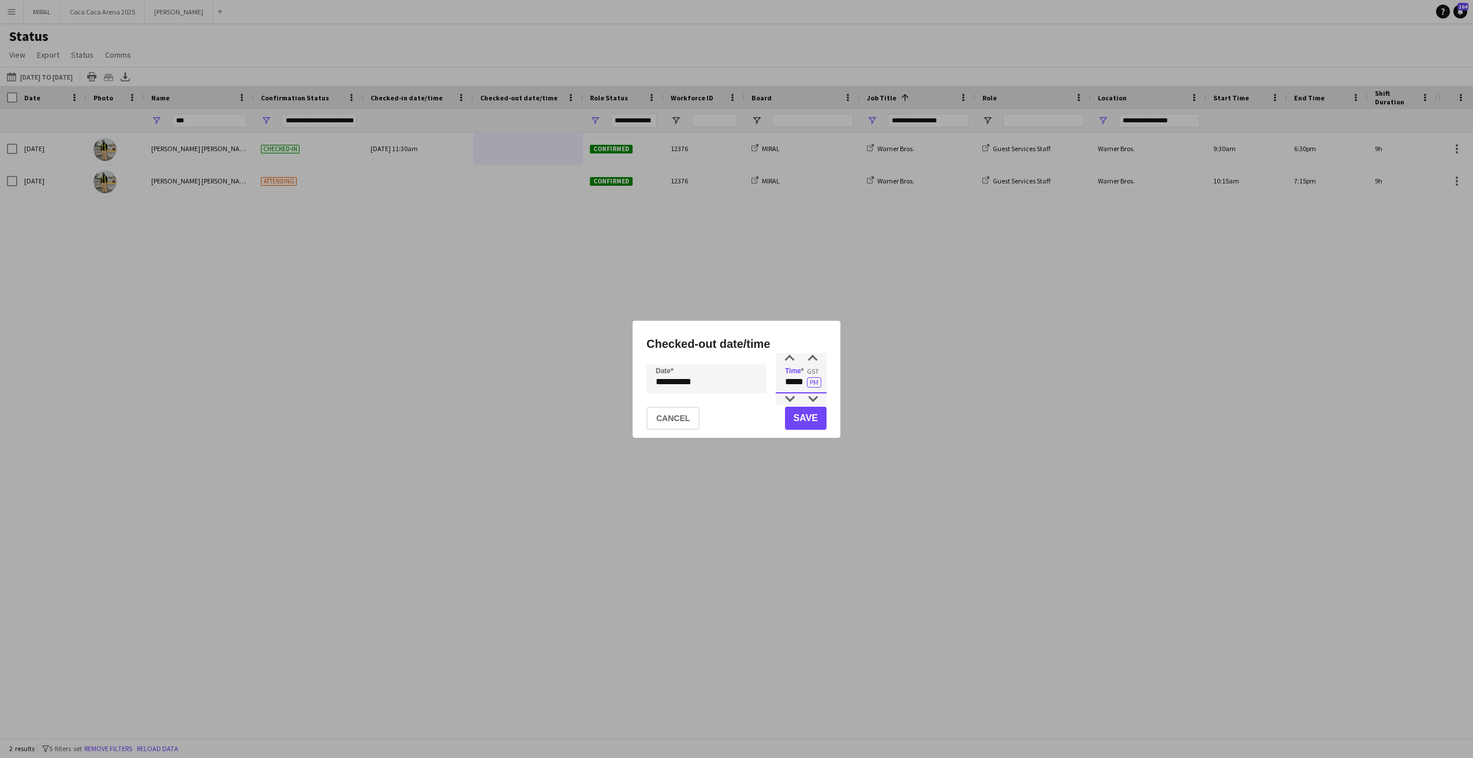
drag, startPoint x: 783, startPoint y: 381, endPoint x: 804, endPoint y: 380, distance: 21.4
click at [804, 380] on input "*****" at bounding box center [801, 379] width 51 height 29
type input "*****"
click at [816, 411] on button "Save" at bounding box center [806, 418] width 42 height 23
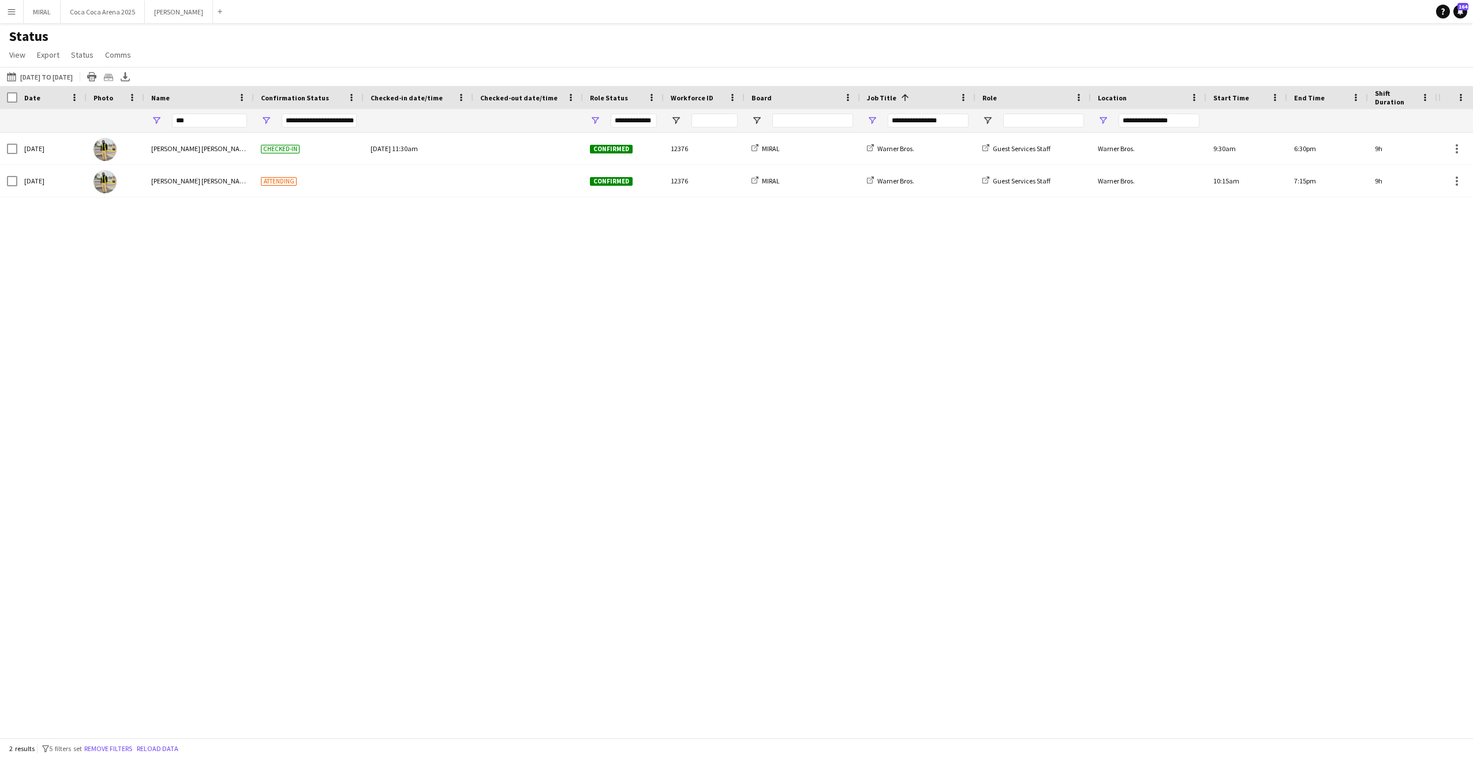
type input "**********"
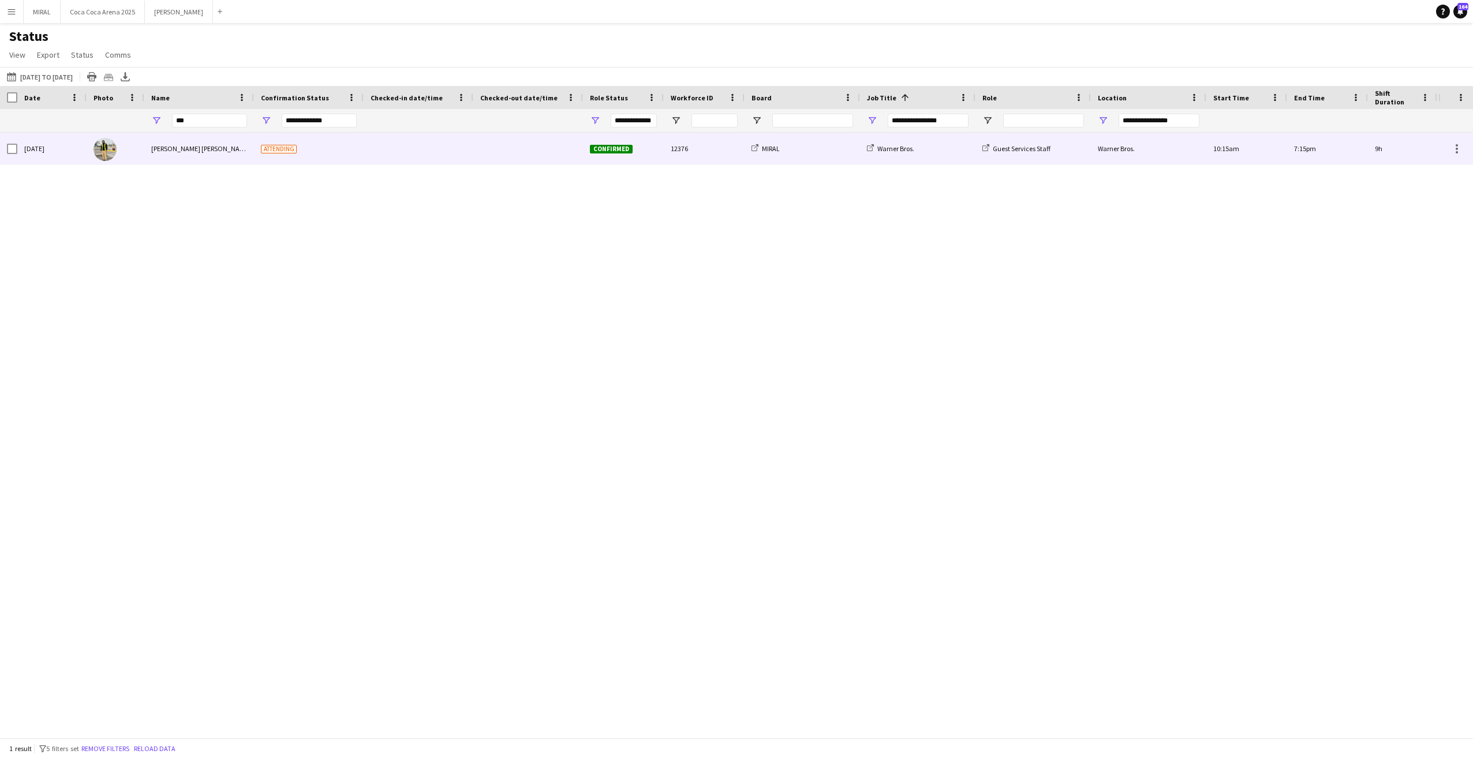
click at [424, 154] on div at bounding box center [419, 149] width 96 height 32
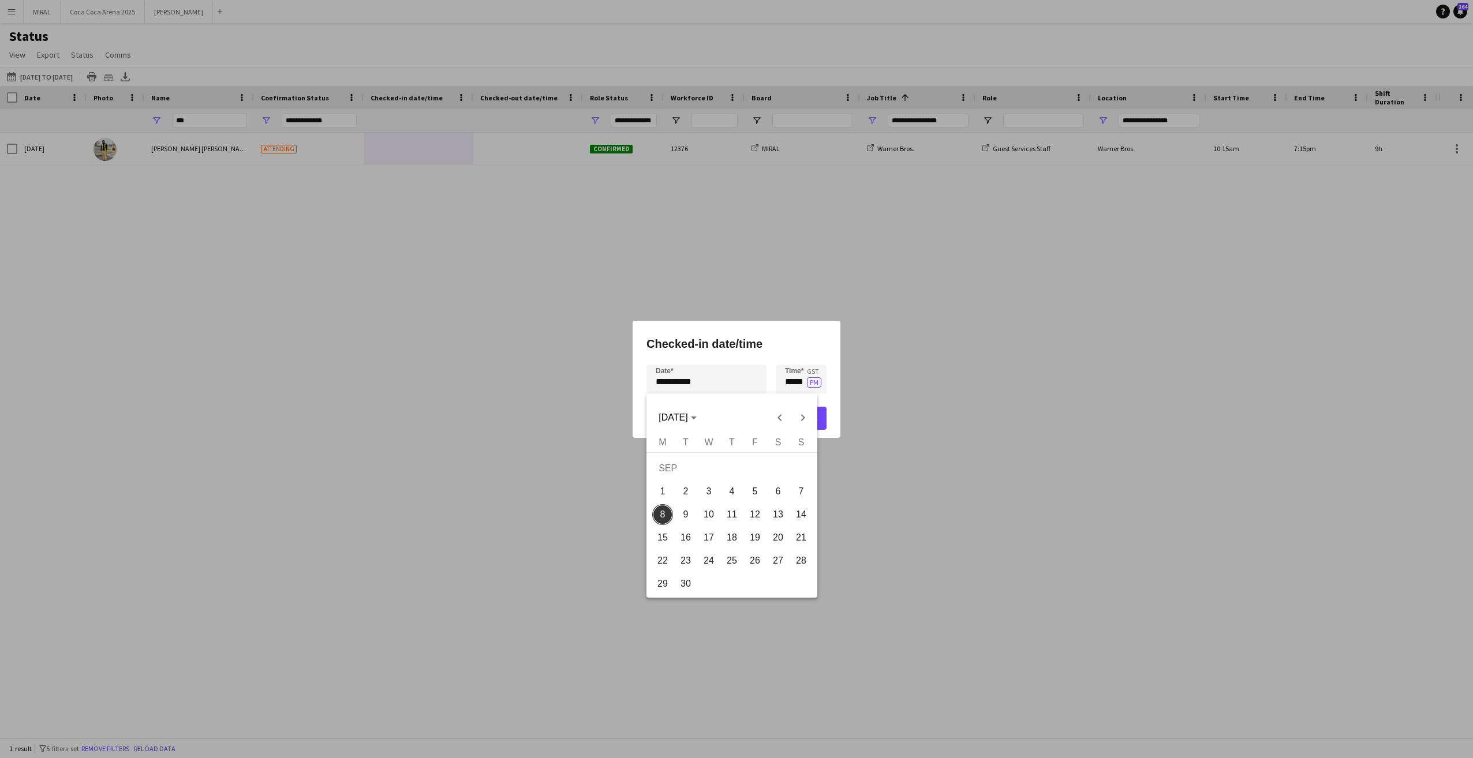
click at [728, 384] on div "**********" at bounding box center [736, 379] width 1473 height 758
click at [808, 489] on span "7" at bounding box center [801, 491] width 21 height 21
type input "**********"
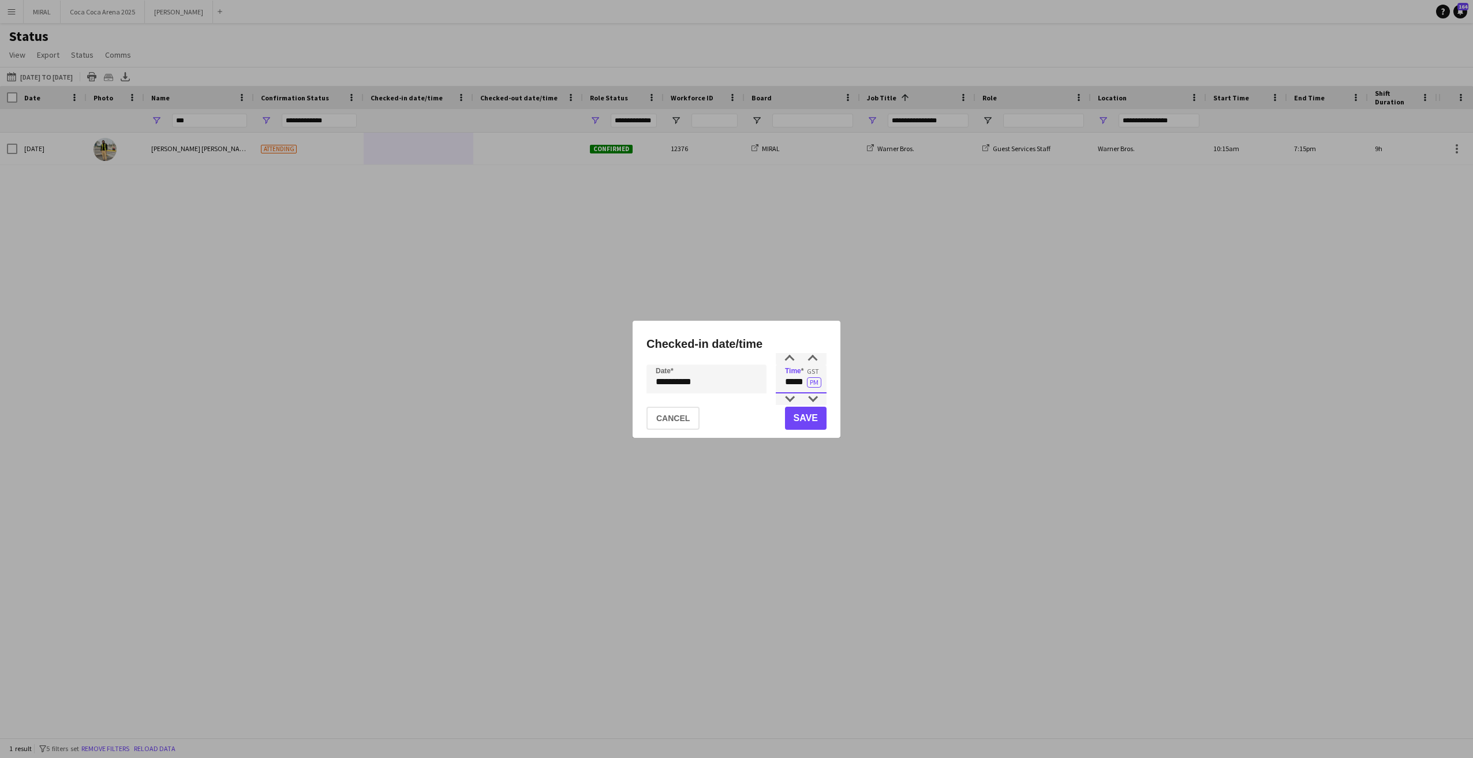
drag, startPoint x: 783, startPoint y: 380, endPoint x: 805, endPoint y: 379, distance: 21.4
click at [805, 379] on input "*****" at bounding box center [801, 379] width 51 height 29
type input "*****"
click at [812, 380] on button "PM" at bounding box center [814, 382] width 14 height 10
click at [806, 425] on button "Save" at bounding box center [806, 418] width 42 height 23
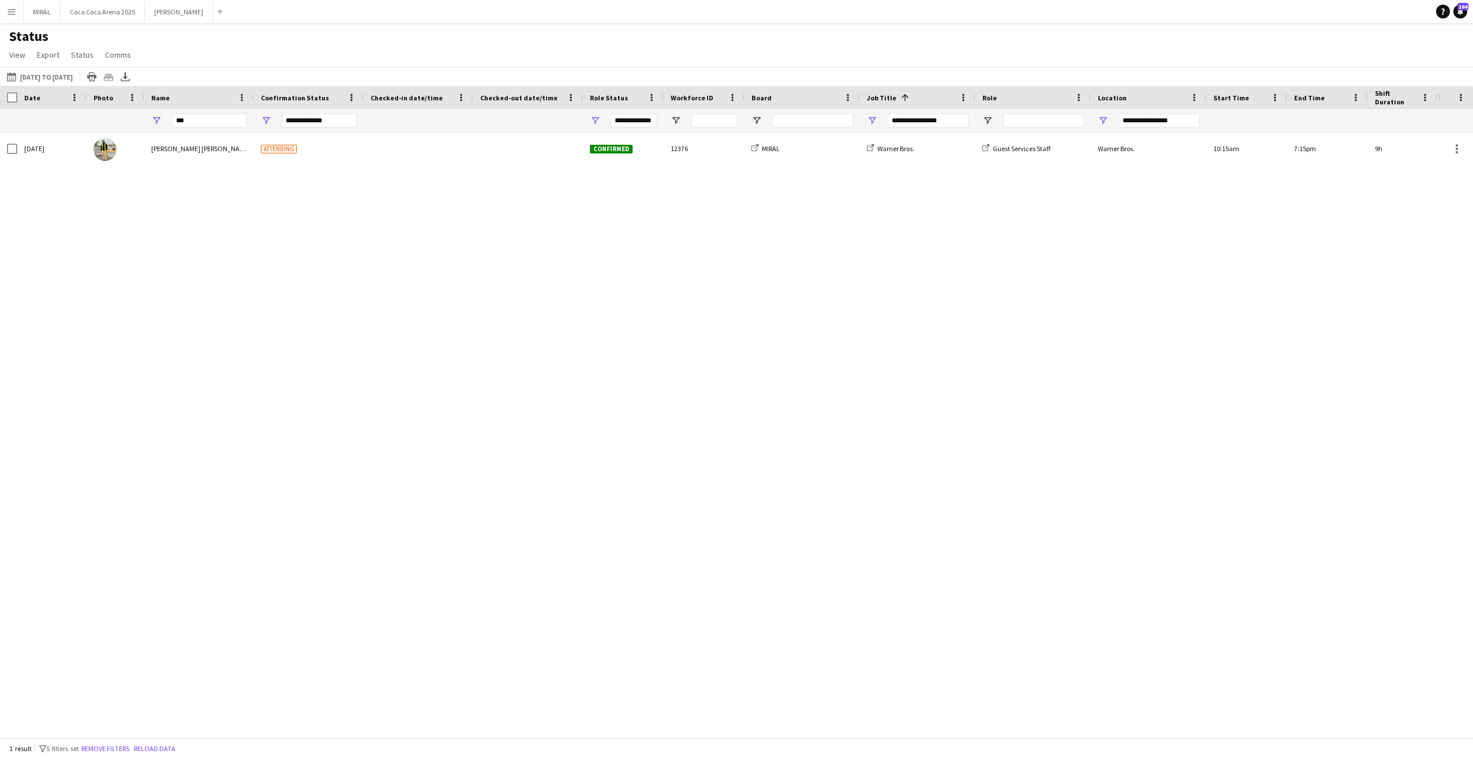
type input "**********"
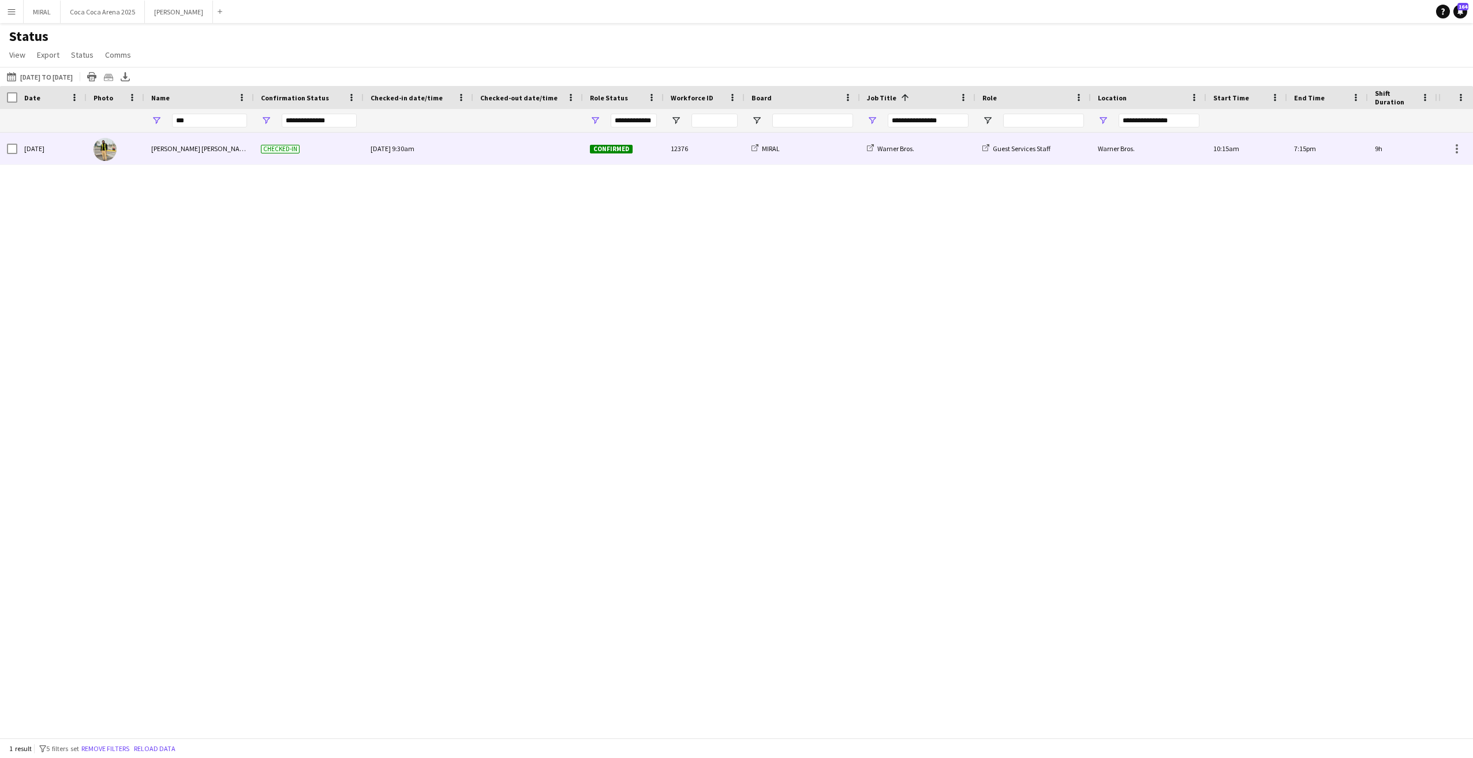
click at [520, 157] on div at bounding box center [528, 149] width 96 height 32
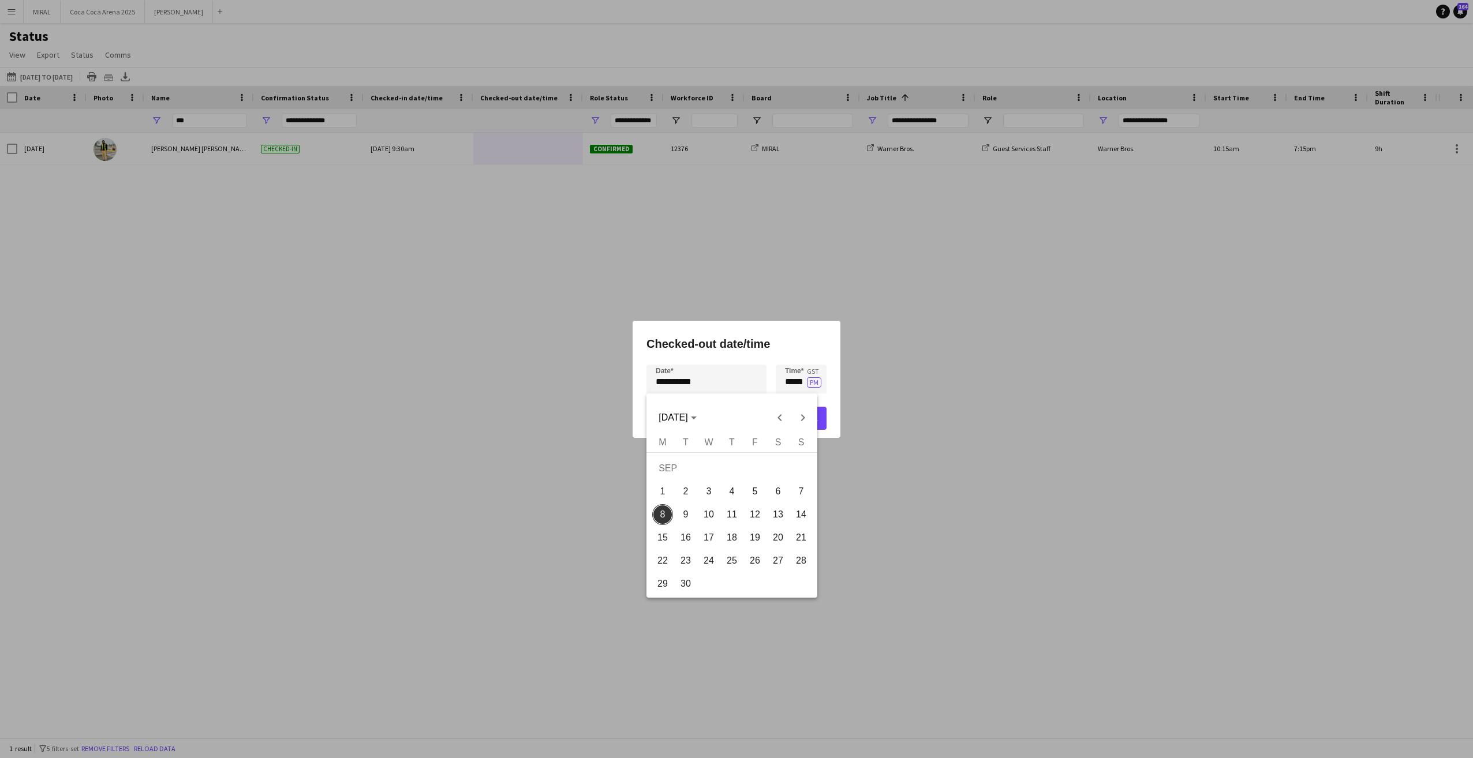
click at [711, 382] on div "**********" at bounding box center [736, 379] width 1473 height 758
click at [806, 491] on span "7" at bounding box center [801, 491] width 21 height 21
type input "**********"
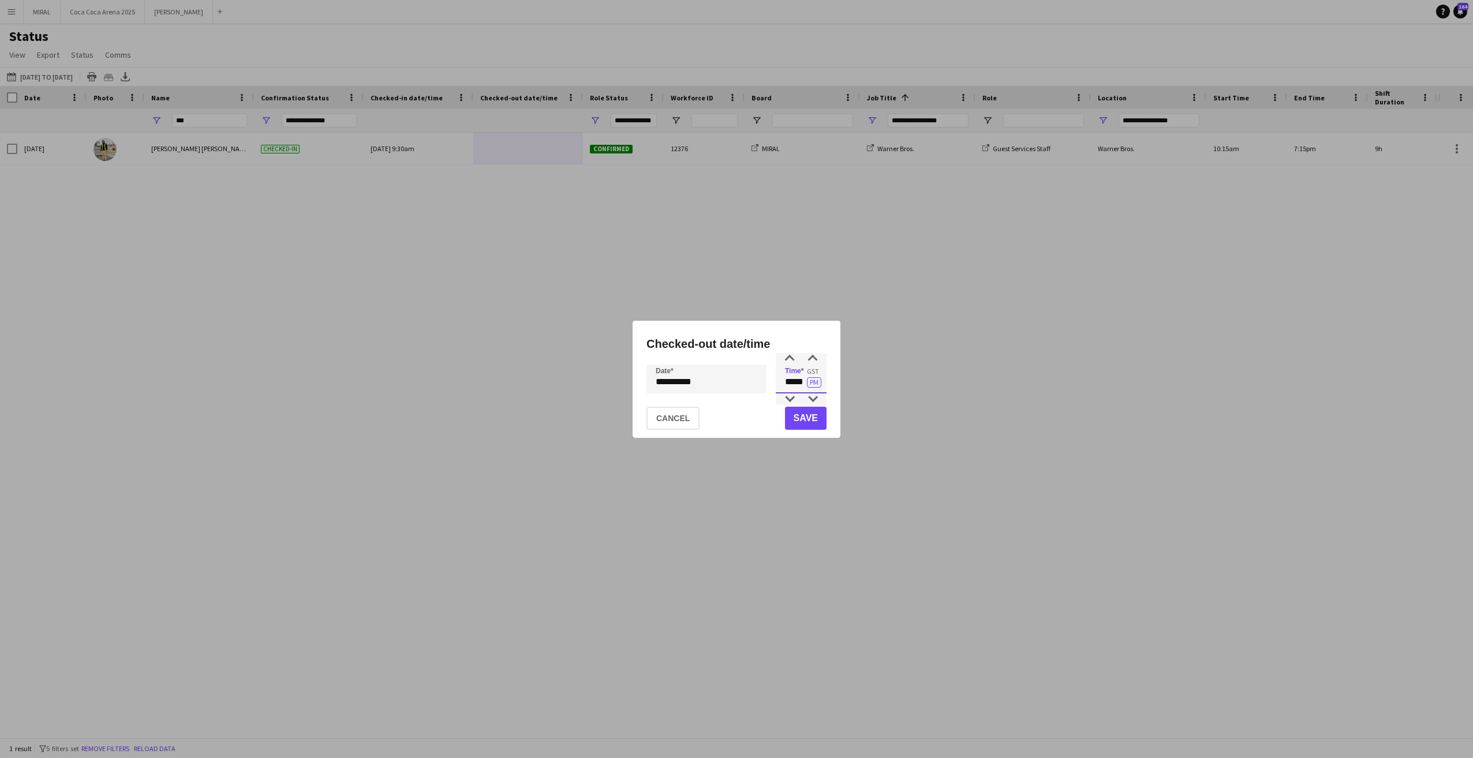
drag, startPoint x: 788, startPoint y: 383, endPoint x: 805, endPoint y: 379, distance: 17.2
click at [805, 379] on input "*****" at bounding box center [801, 379] width 51 height 29
type input "*****"
click at [821, 424] on button "Save" at bounding box center [806, 418] width 42 height 23
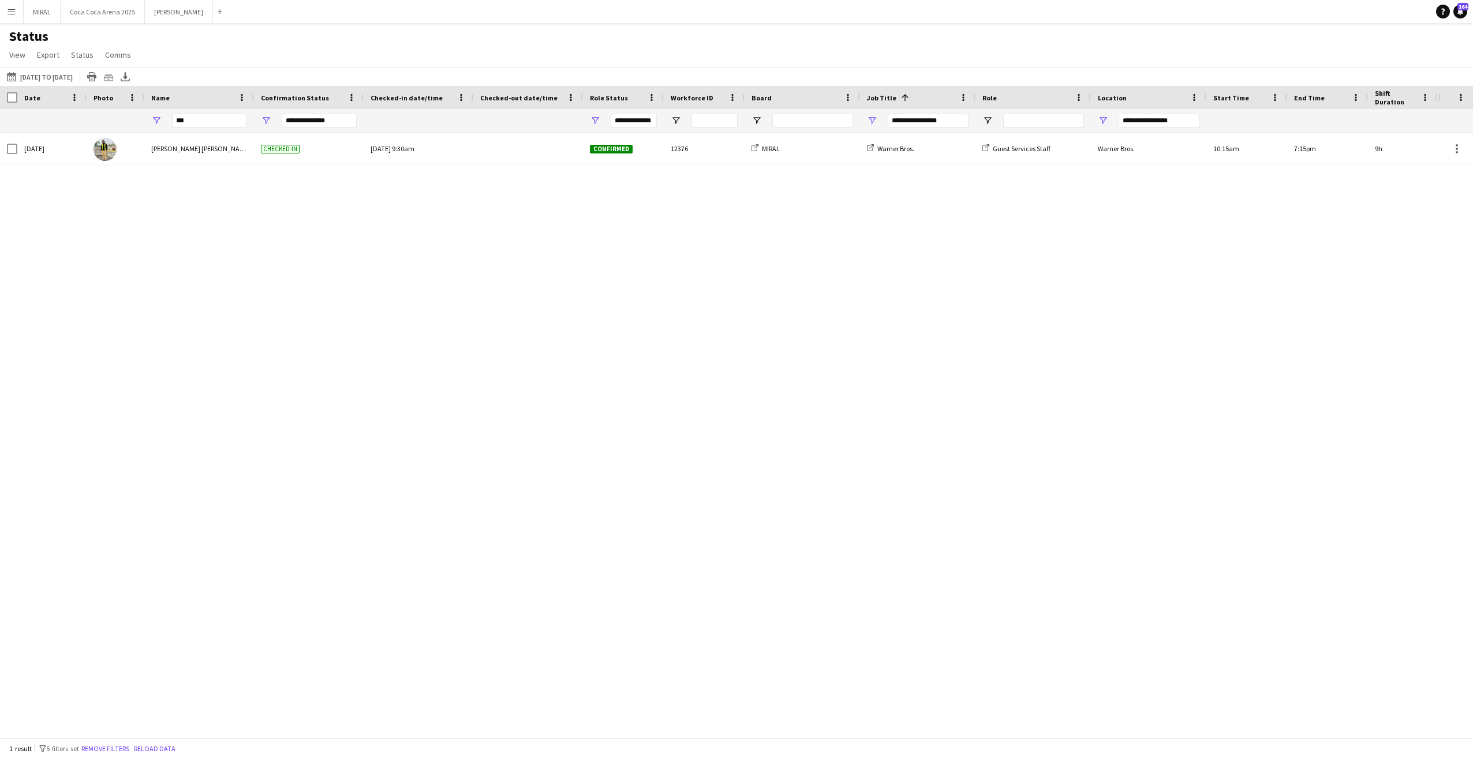
type input "***"
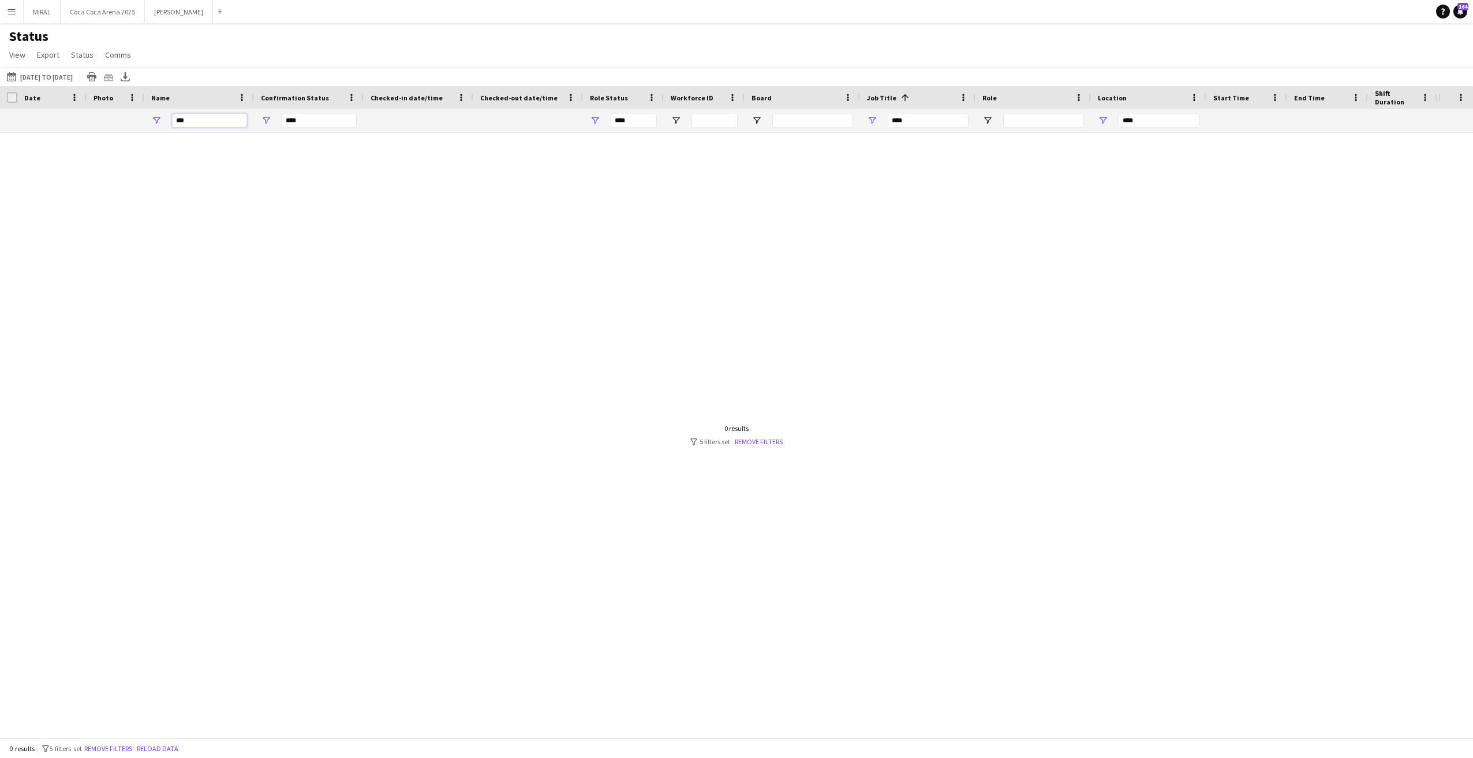
drag, startPoint x: 232, startPoint y: 122, endPoint x: 174, endPoint y: 117, distance: 58.5
click at [174, 117] on input "***" at bounding box center [209, 121] width 75 height 14
type input "**********"
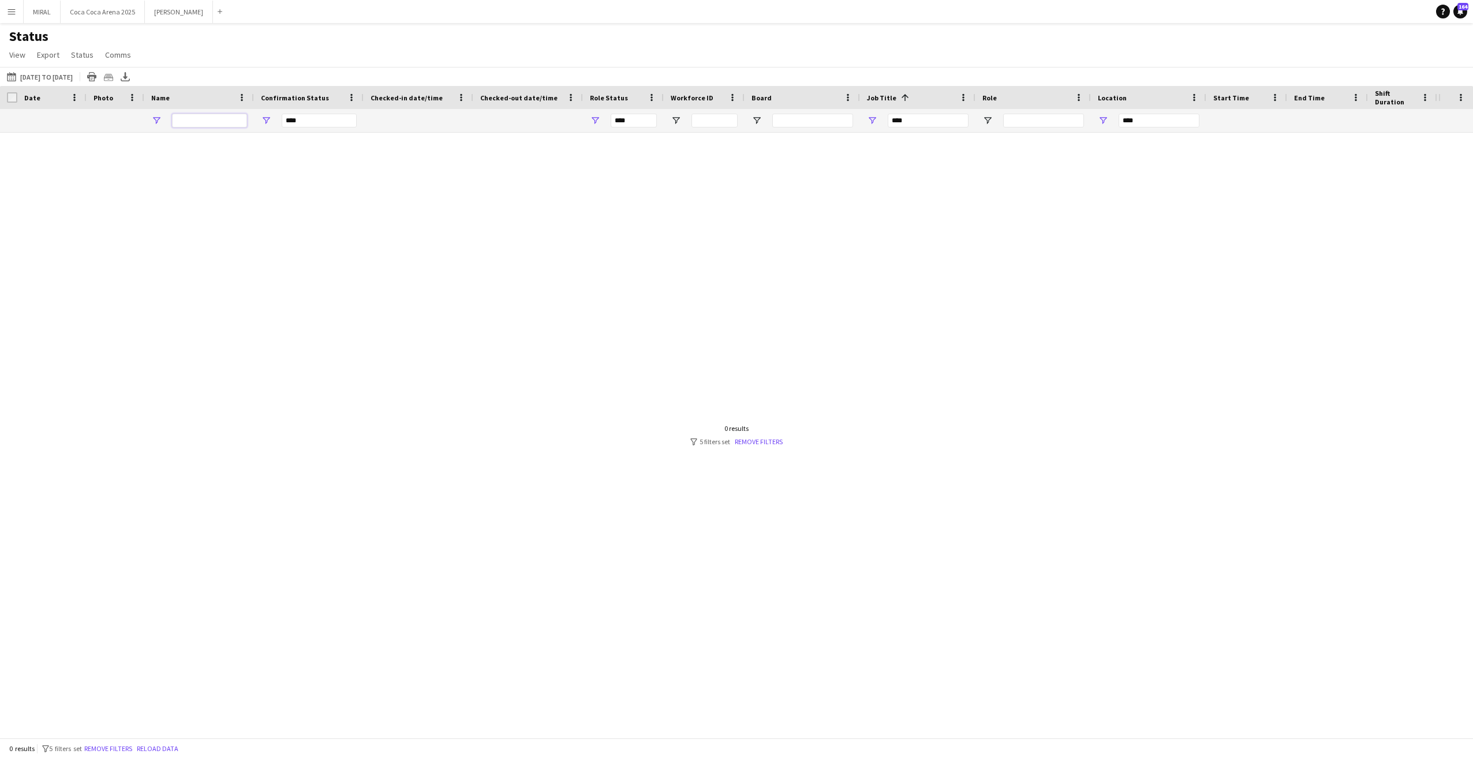
type input "**********"
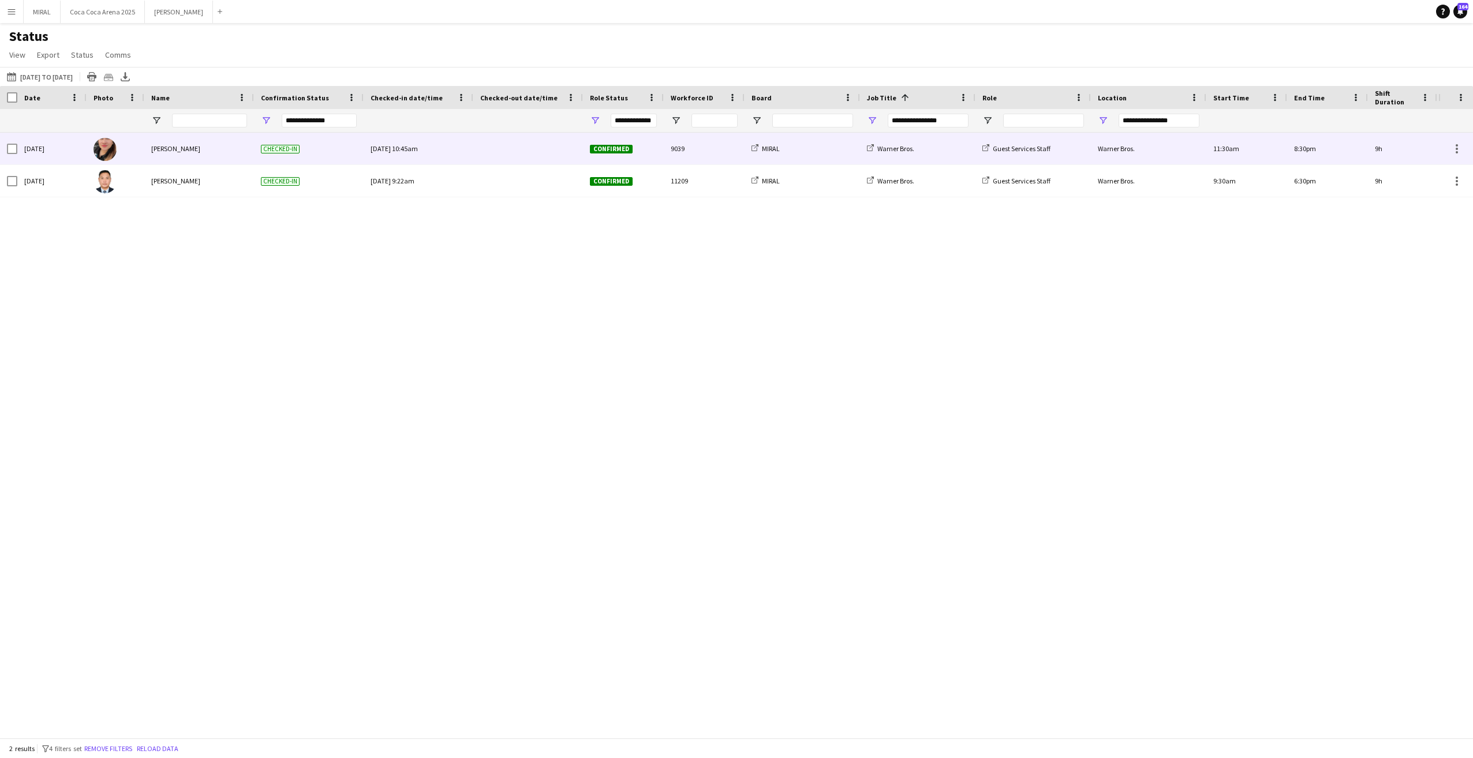
click at [530, 148] on div at bounding box center [528, 149] width 96 height 32
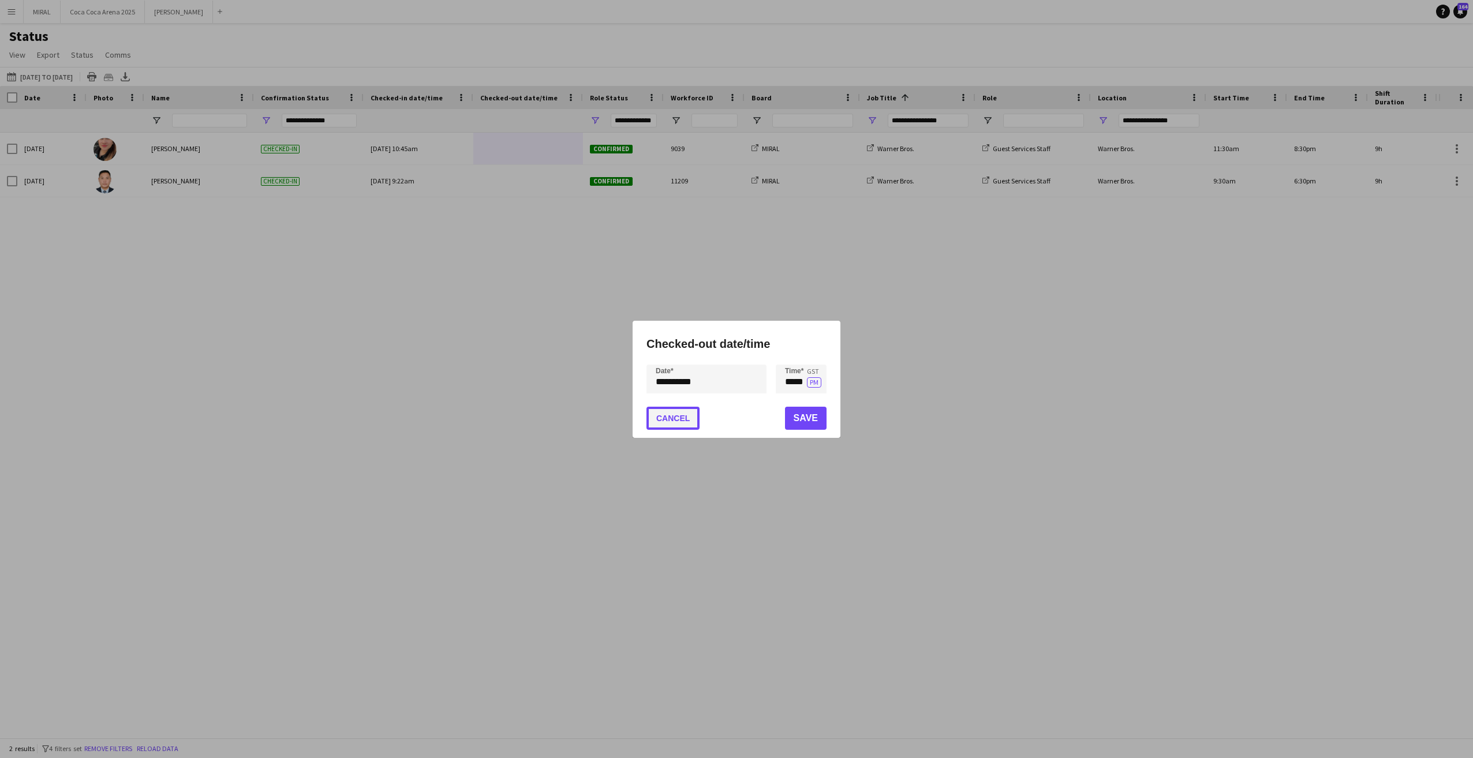
click at [660, 418] on button "Cancel" at bounding box center [672, 418] width 53 height 23
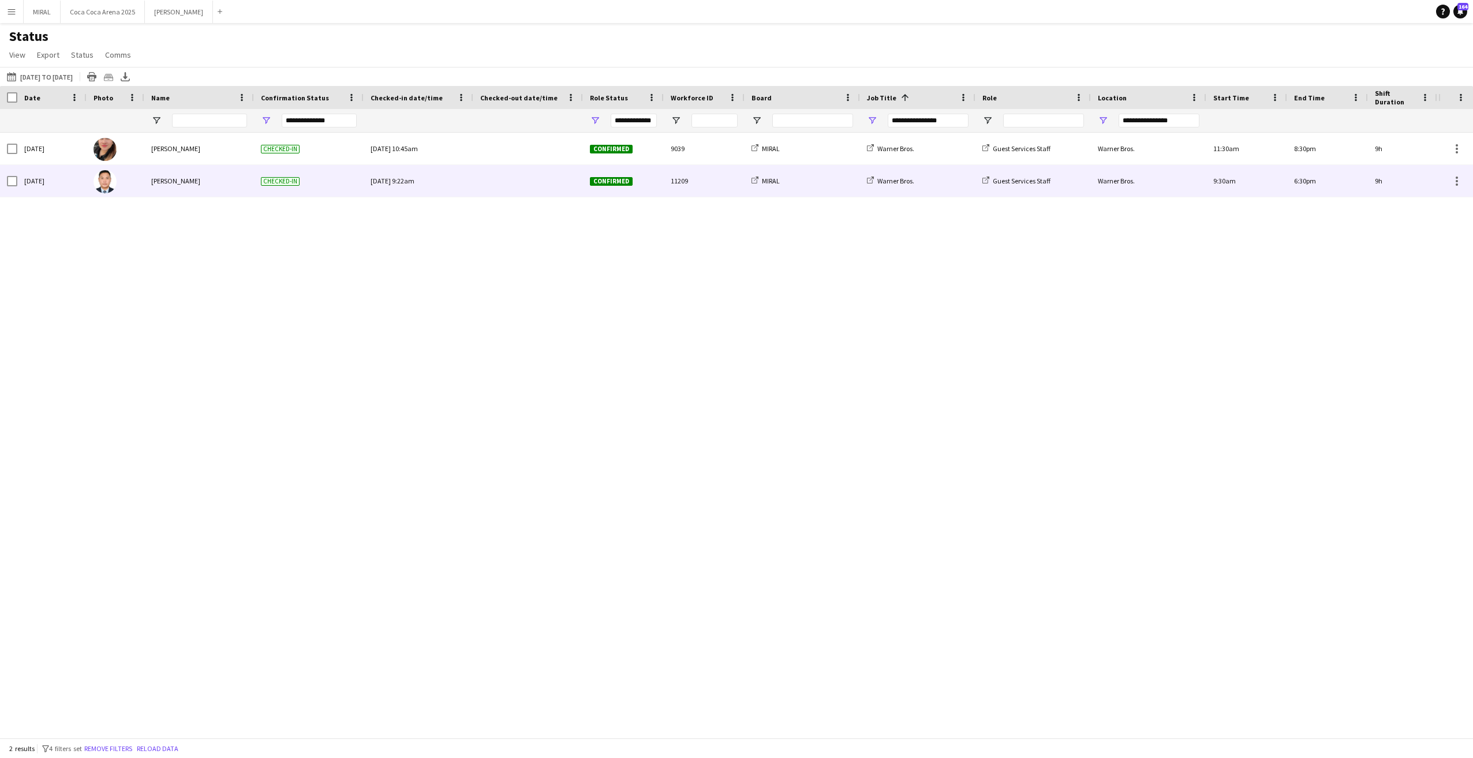
click at [518, 177] on div at bounding box center [528, 181] width 96 height 32
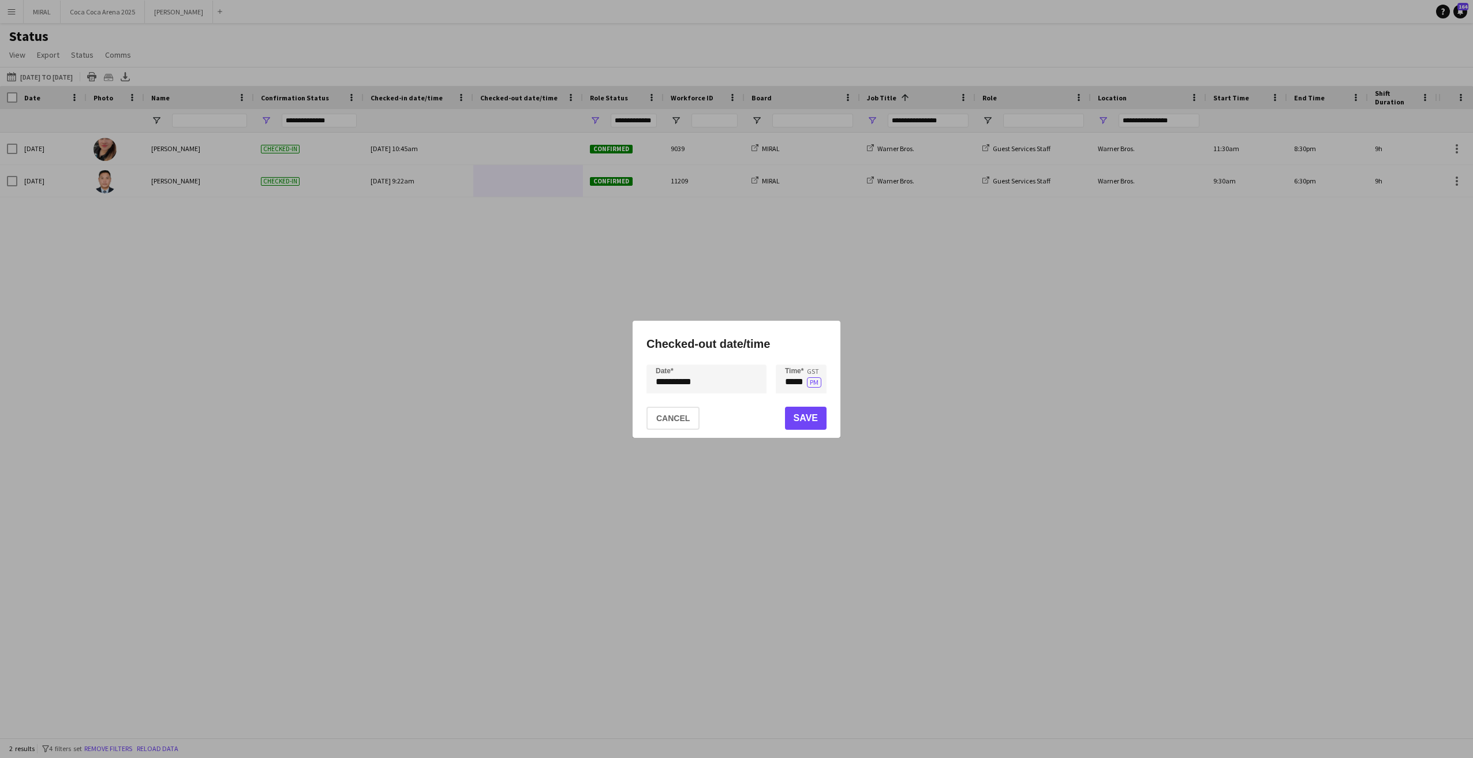
click at [698, 382] on div "**********" at bounding box center [736, 379] width 1473 height 758
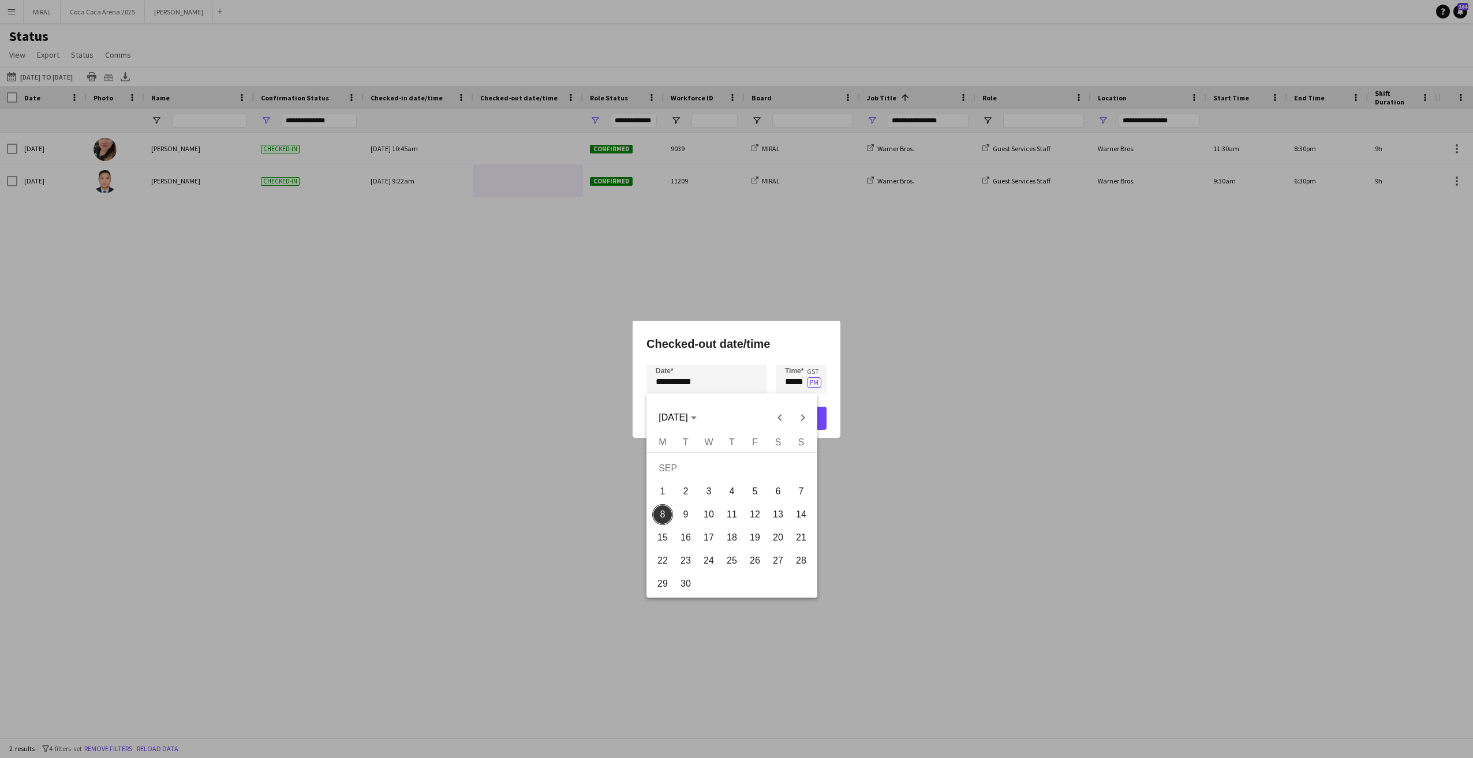
click at [775, 490] on span "6" at bounding box center [778, 491] width 21 height 21
type input "**********"
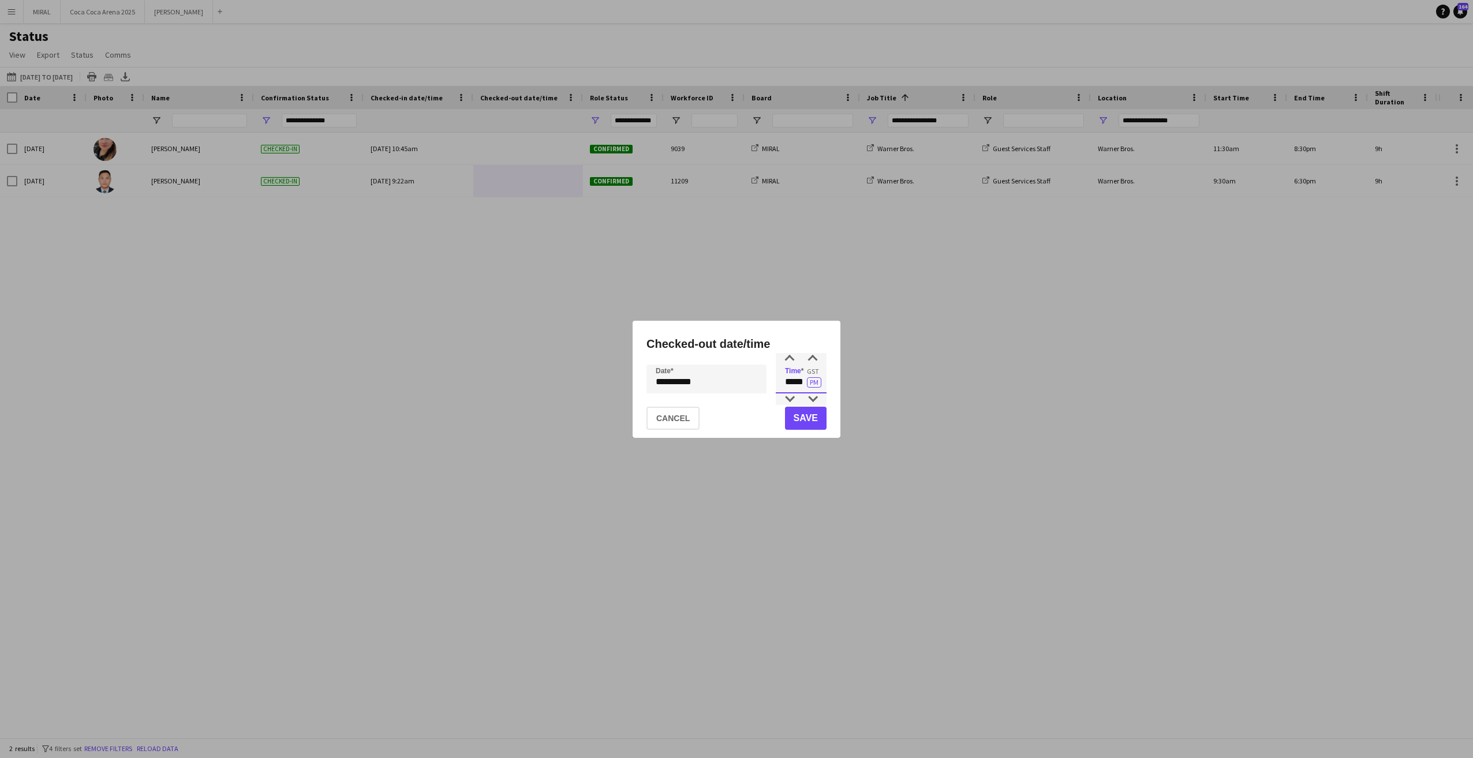
drag, startPoint x: 781, startPoint y: 384, endPoint x: 806, endPoint y: 383, distance: 24.8
click at [806, 383] on input "*****" at bounding box center [801, 379] width 51 height 29
type input "*****"
click at [809, 417] on button "Save" at bounding box center [806, 418] width 42 height 23
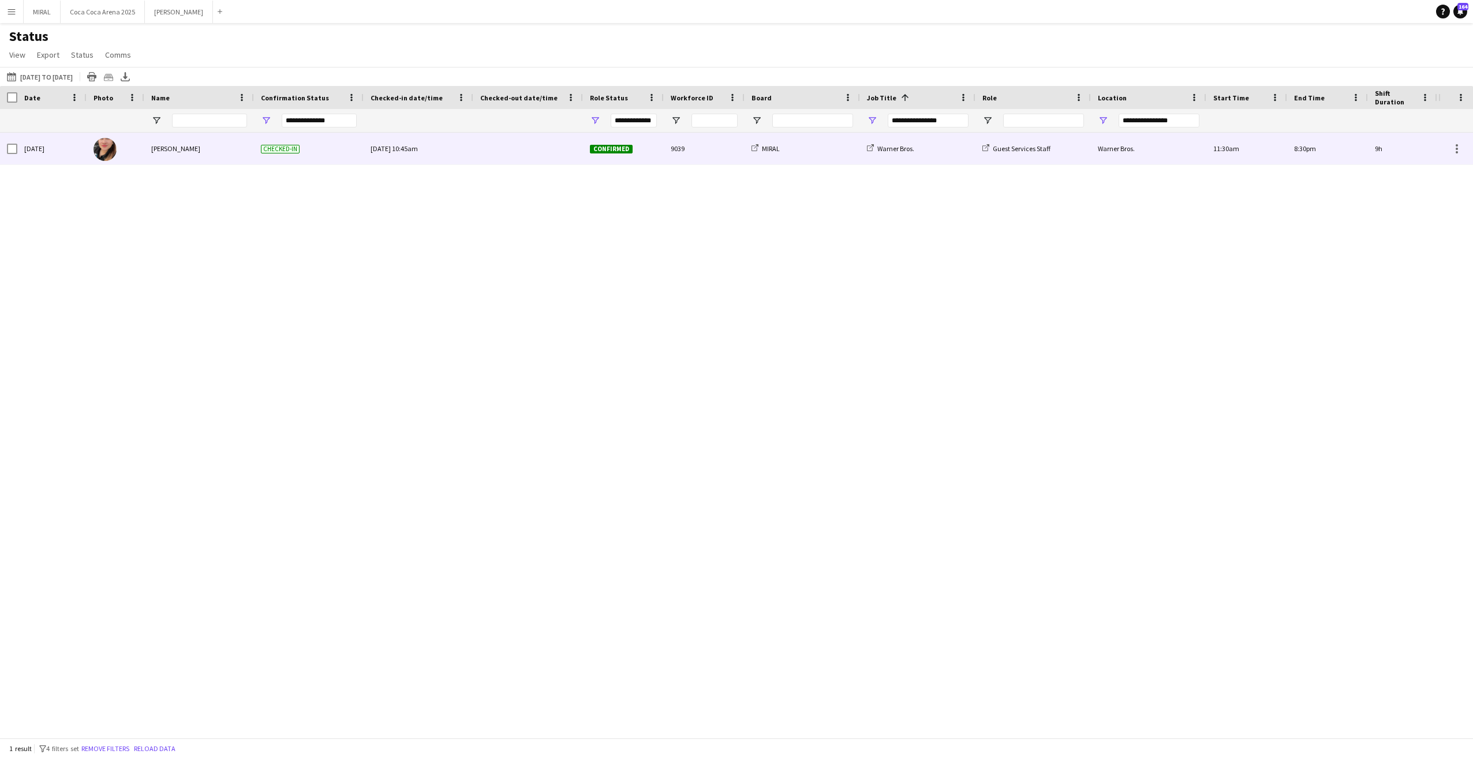
click at [514, 157] on div at bounding box center [528, 149] width 96 height 32
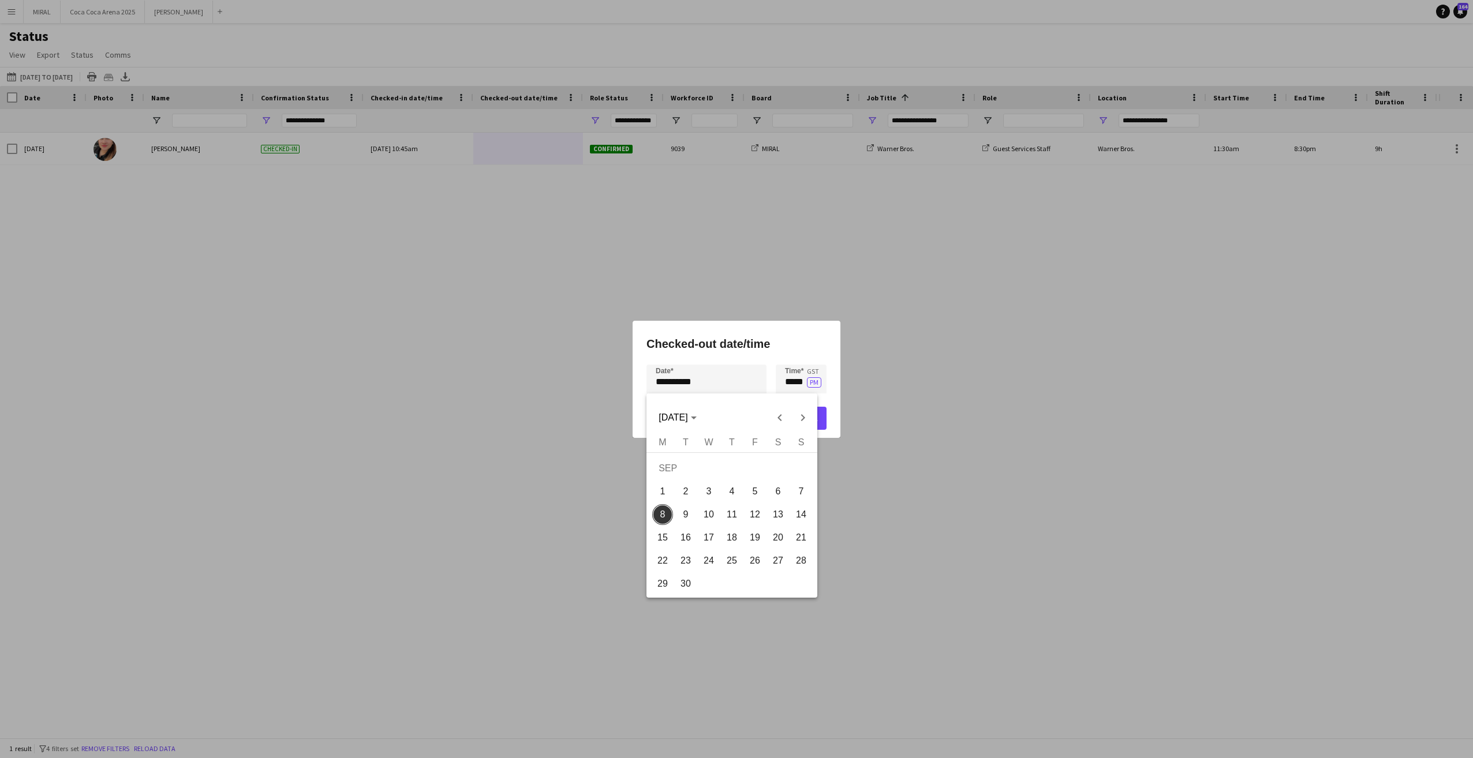
click at [724, 382] on div "**********" at bounding box center [736, 379] width 1473 height 758
drag, startPoint x: 755, startPoint y: 491, endPoint x: 762, endPoint y: 468, distance: 24.1
click at [756, 491] on span "5" at bounding box center [755, 491] width 21 height 21
type input "**********"
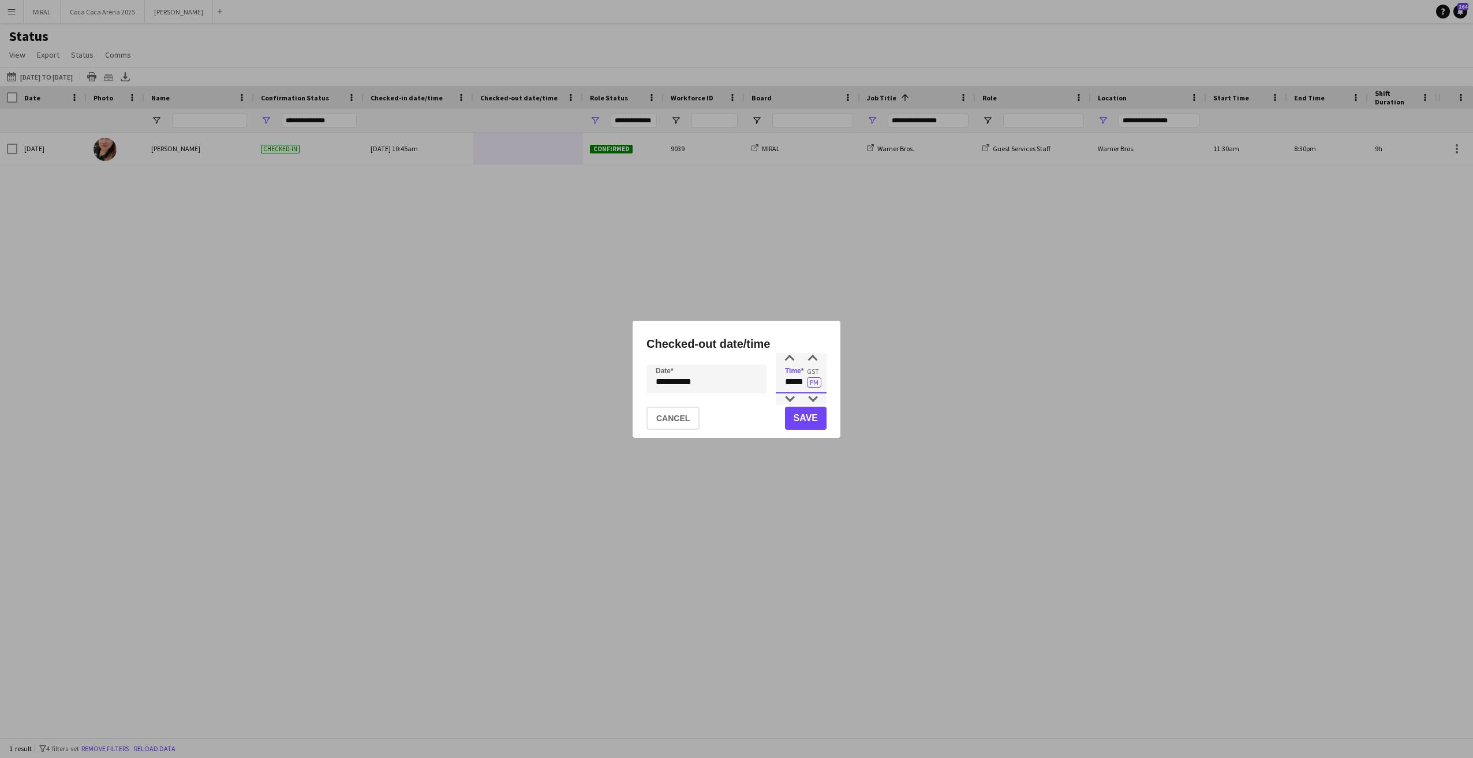
drag, startPoint x: 782, startPoint y: 386, endPoint x: 806, endPoint y: 383, distance: 24.4
click at [806, 383] on input "*****" at bounding box center [801, 379] width 51 height 29
type input "*****"
click at [817, 417] on button "Save" at bounding box center [806, 418] width 42 height 23
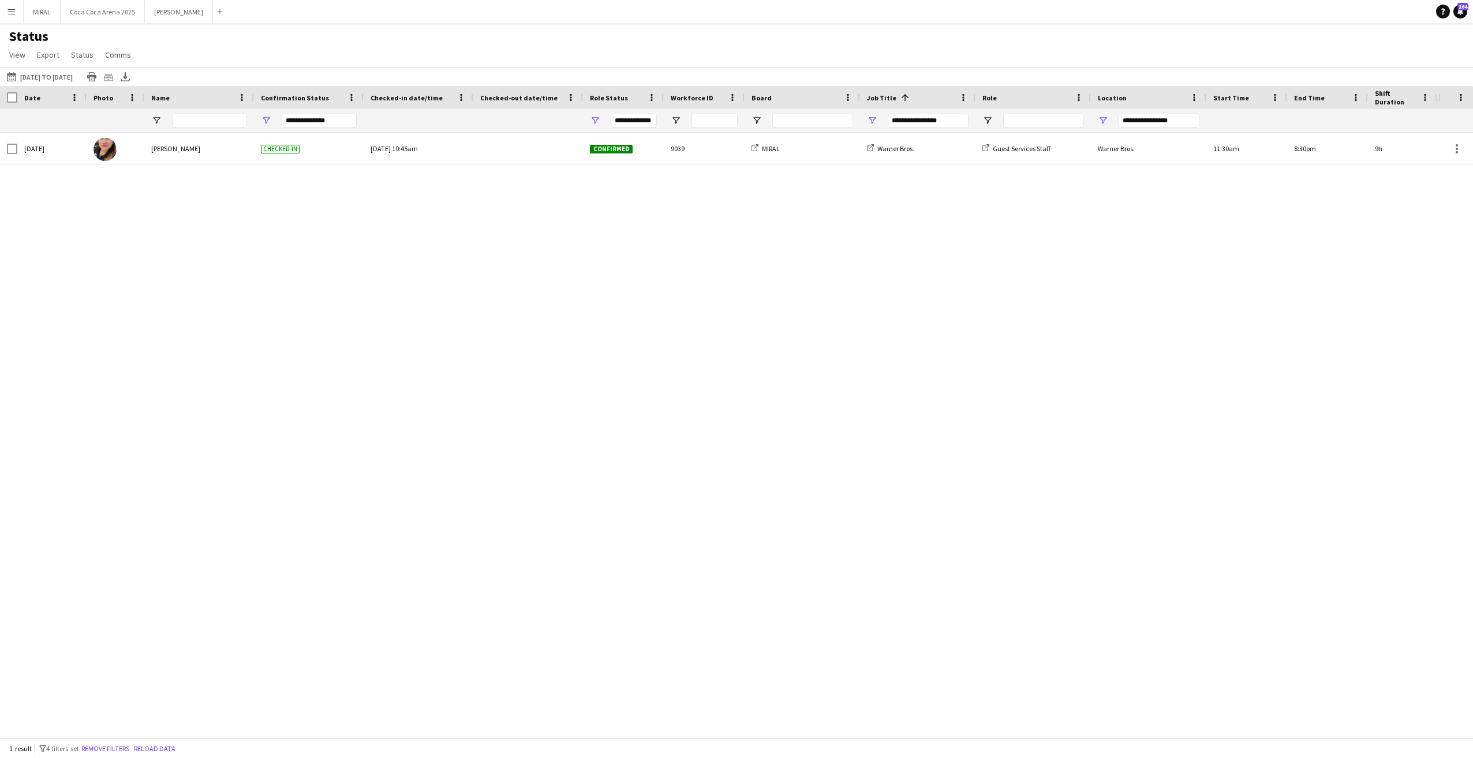
type input "***"
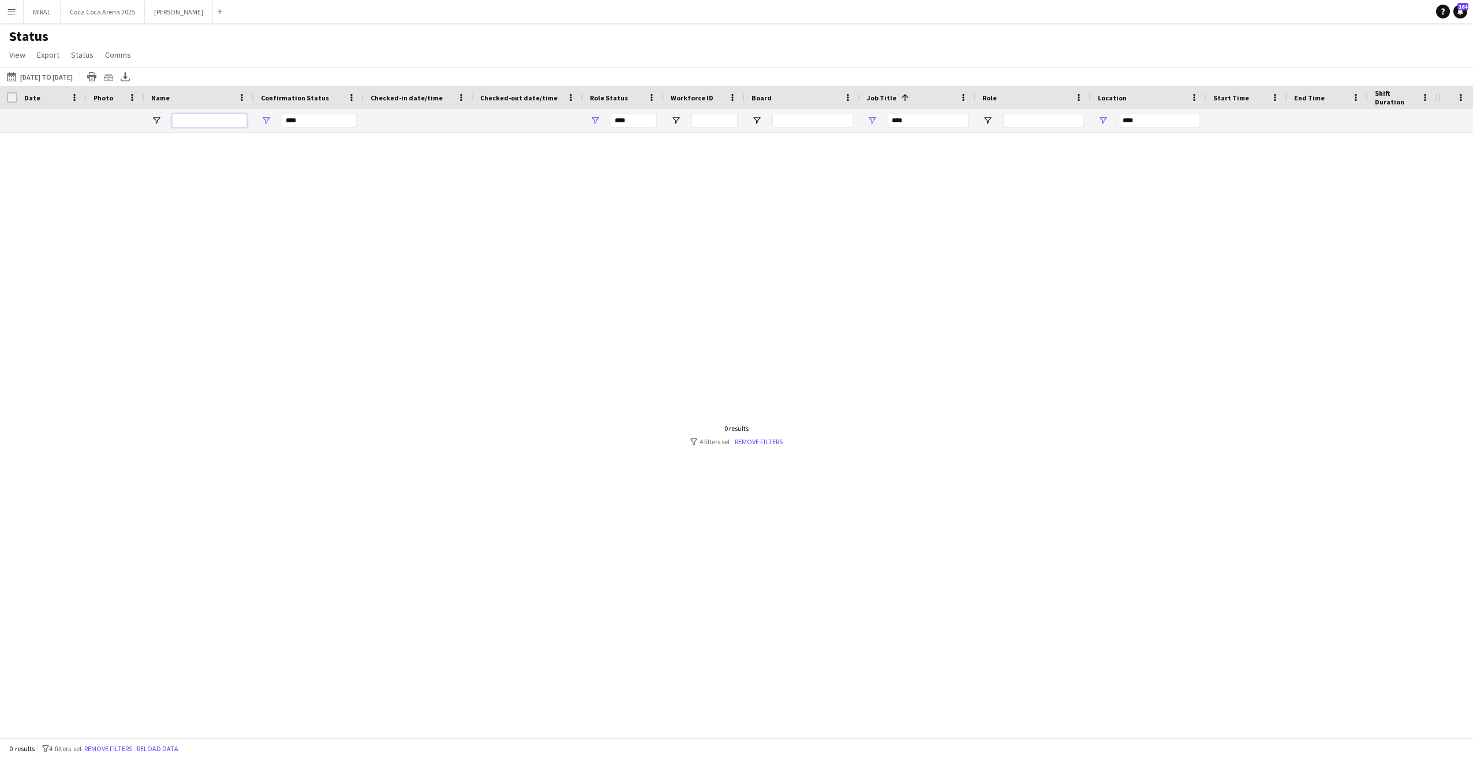
click at [220, 119] on input "Name Filter Input" at bounding box center [209, 121] width 75 height 14
click at [758, 444] on link "Remove filters" at bounding box center [759, 442] width 48 height 9
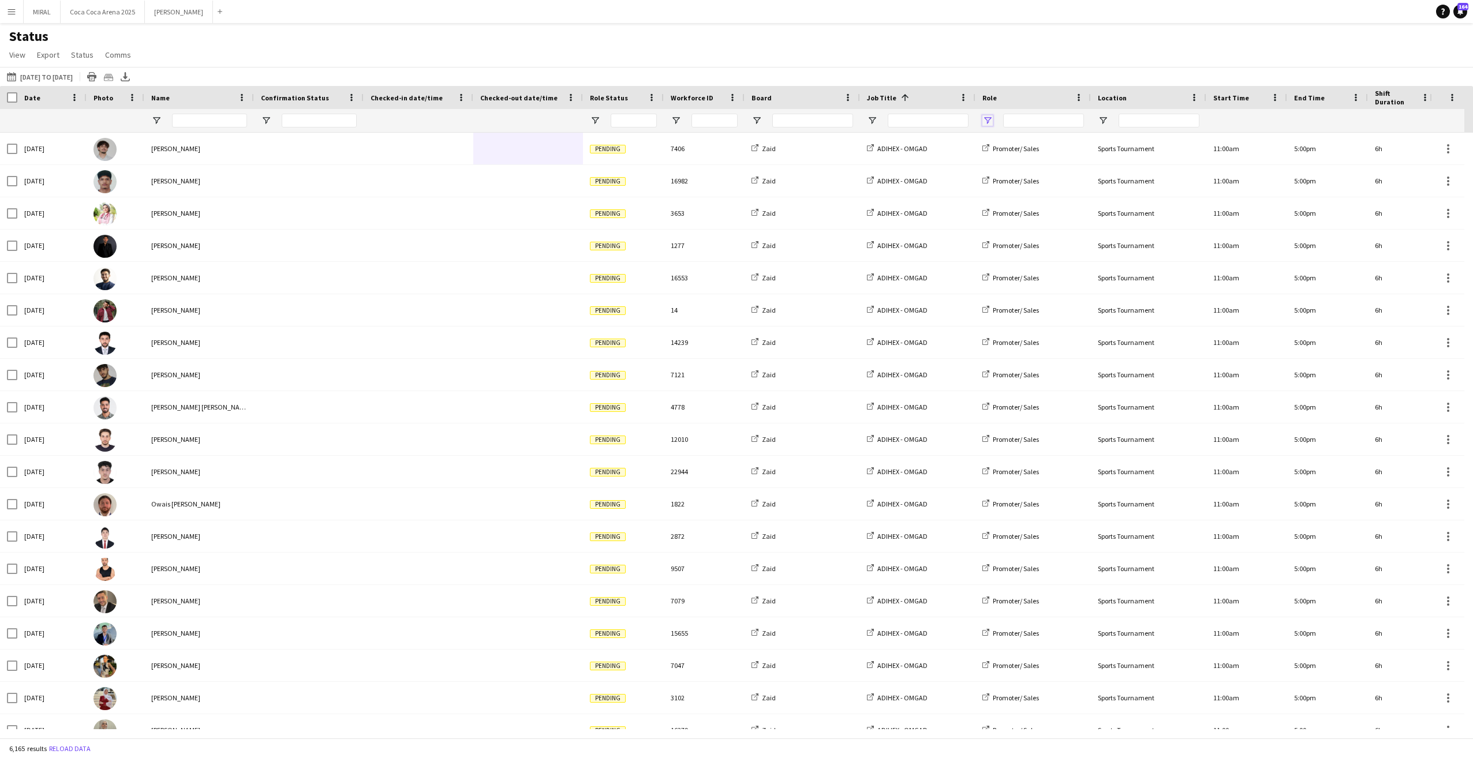
click at [985, 118] on span "Open Filter Menu" at bounding box center [987, 120] width 10 height 10
click at [872, 119] on span "Open Filter Menu" at bounding box center [872, 120] width 10 height 10
type input "**********"
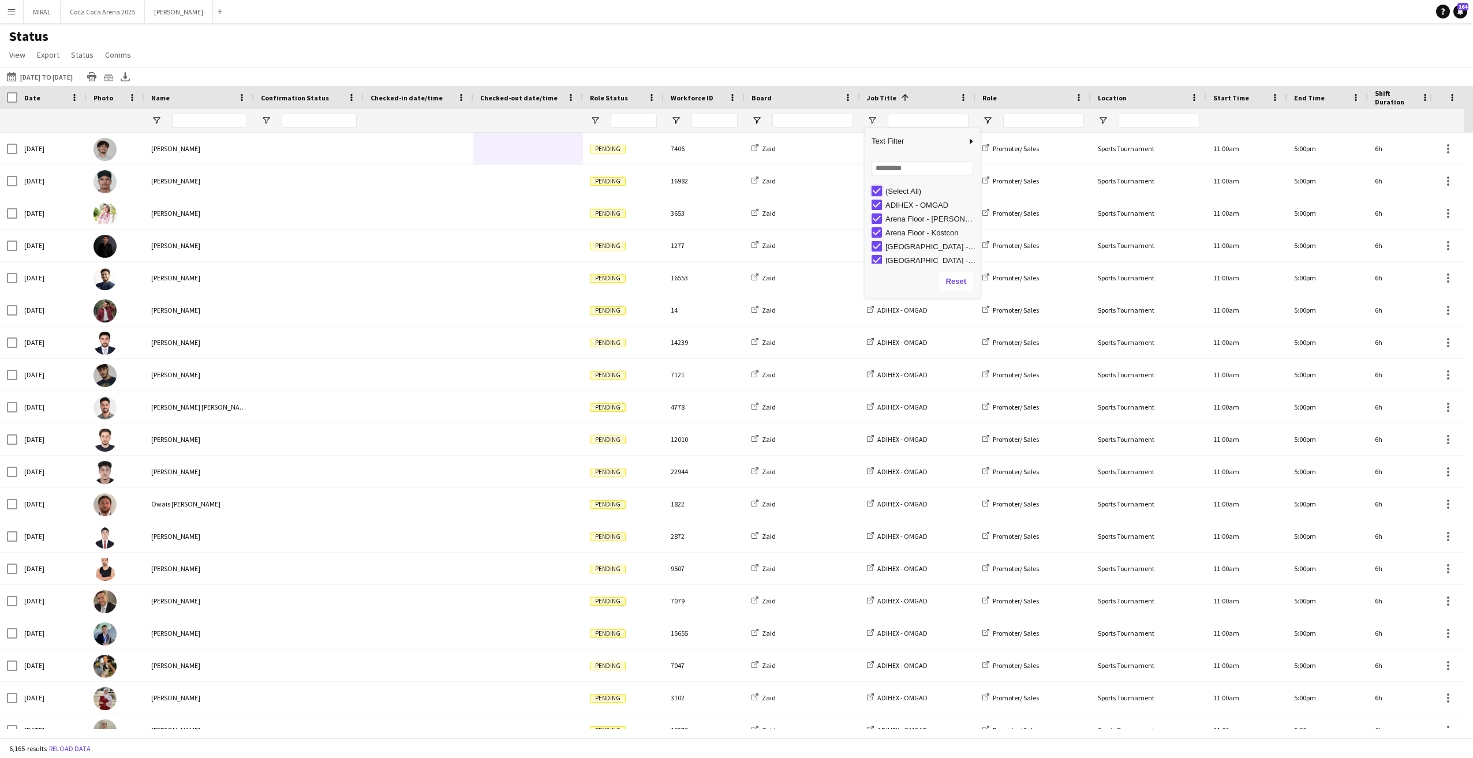
type input "***"
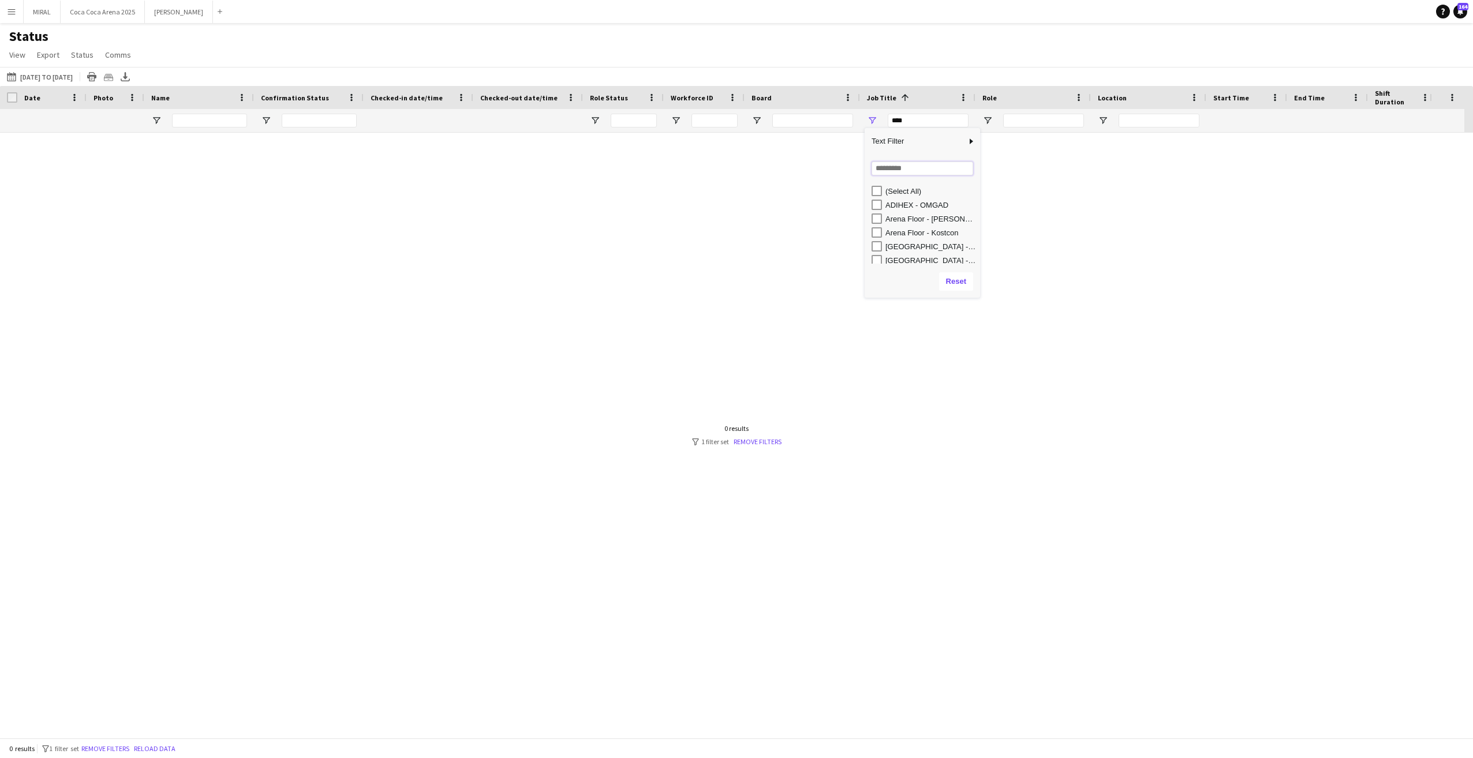
click at [891, 170] on input "Search filter values" at bounding box center [923, 169] width 102 height 14
type input "****"
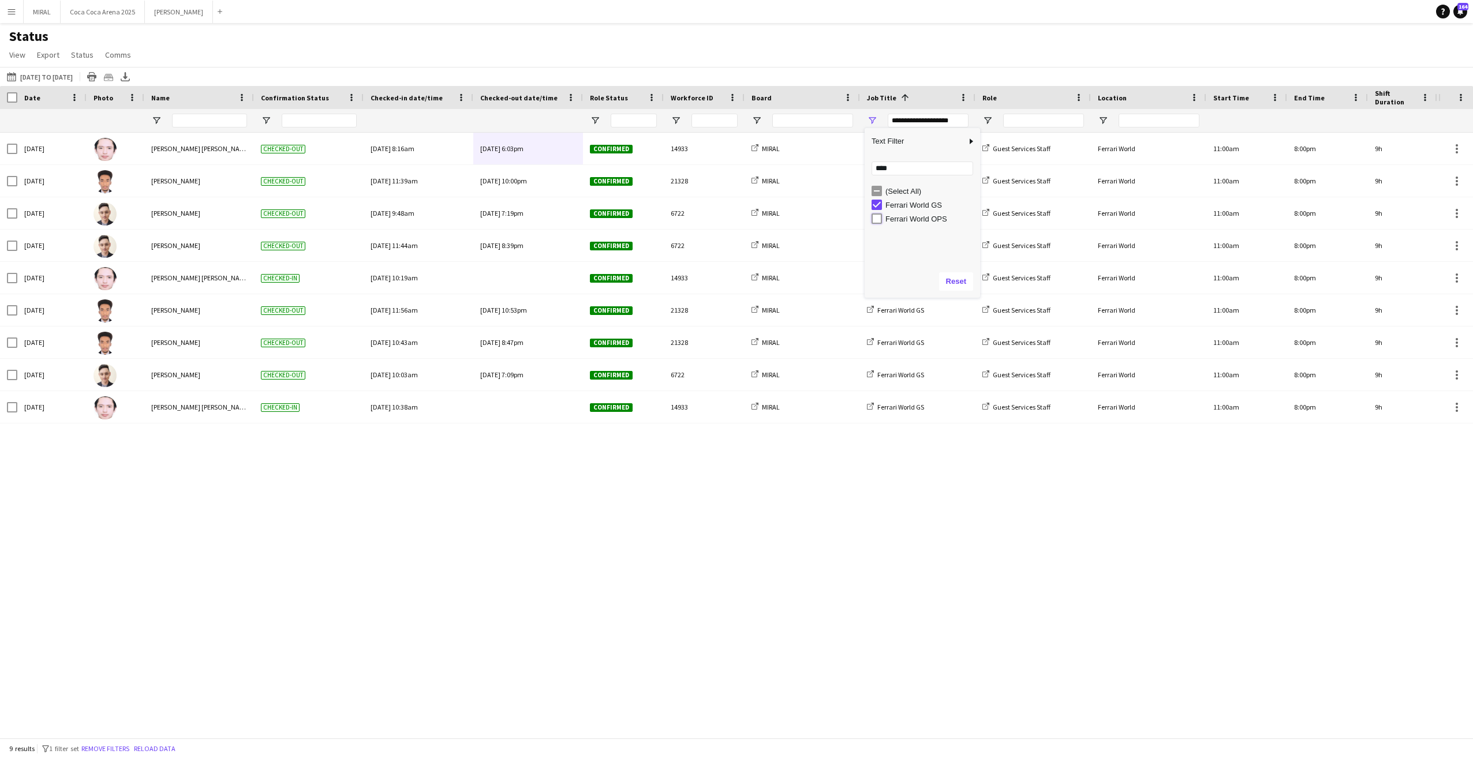
type input "**********"
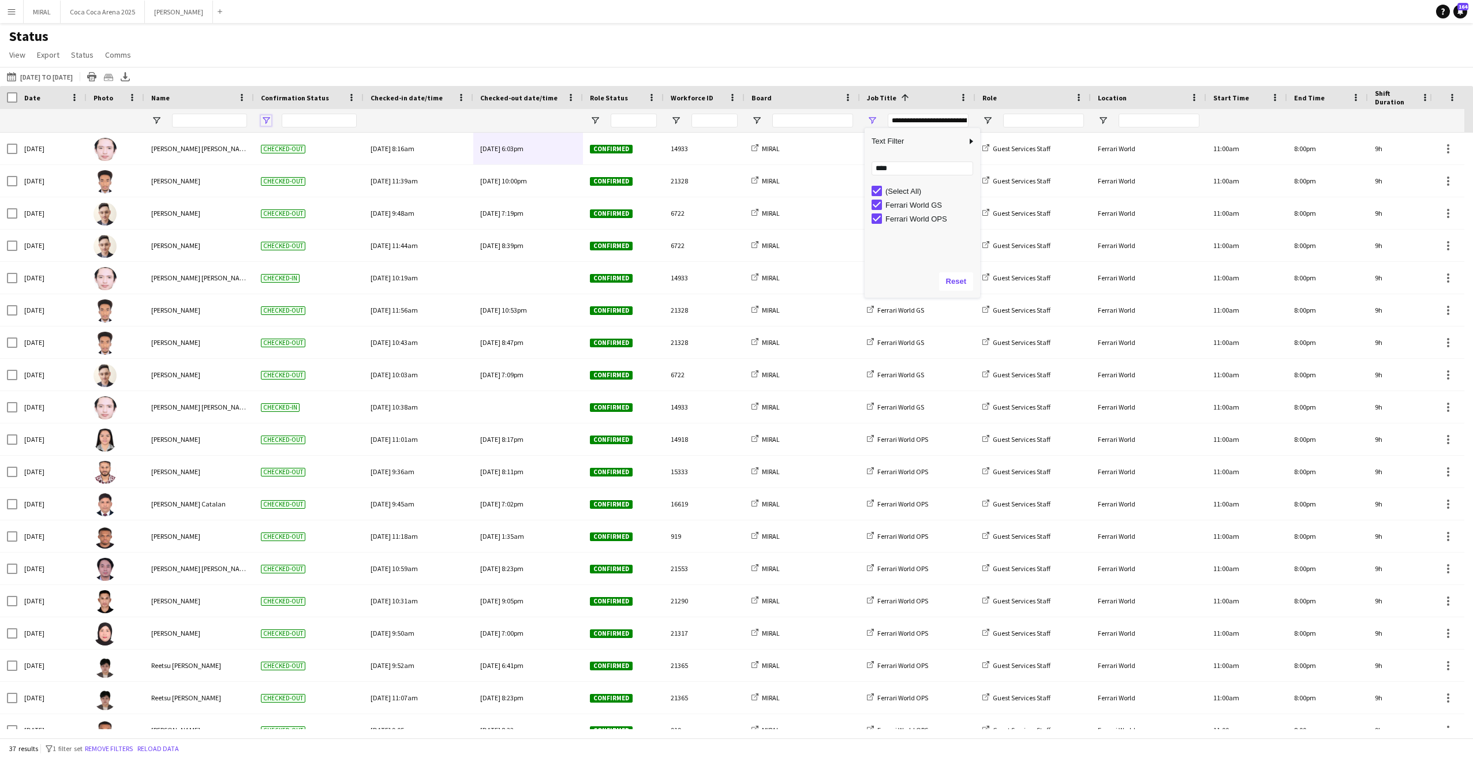
click at [266, 122] on span "Open Filter Menu" at bounding box center [266, 120] width 10 height 10
type input "**********"
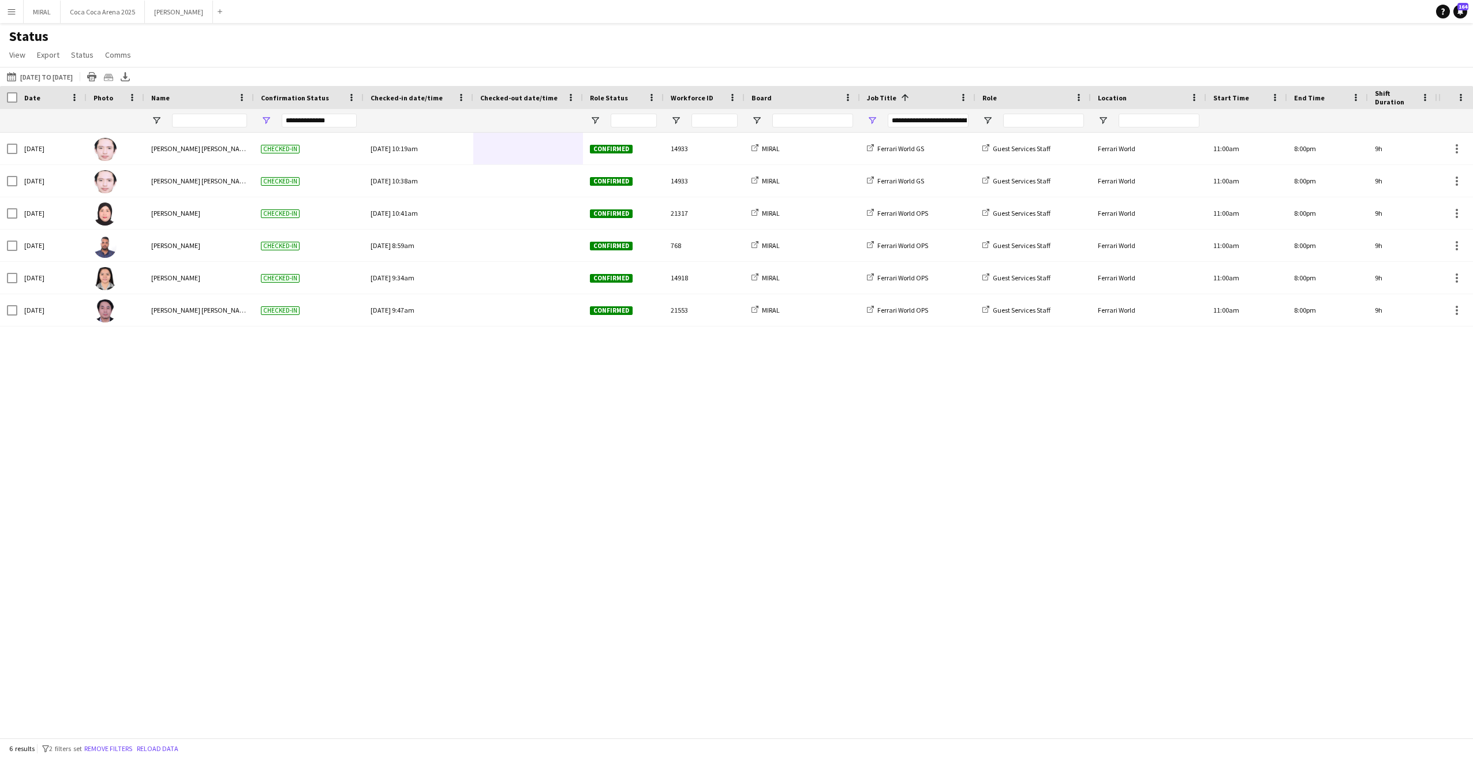
click at [394, 59] on div "Status View Views Default view Attendance Report / F1 Attendance Sheet F1 Group…" at bounding box center [736, 47] width 1473 height 39
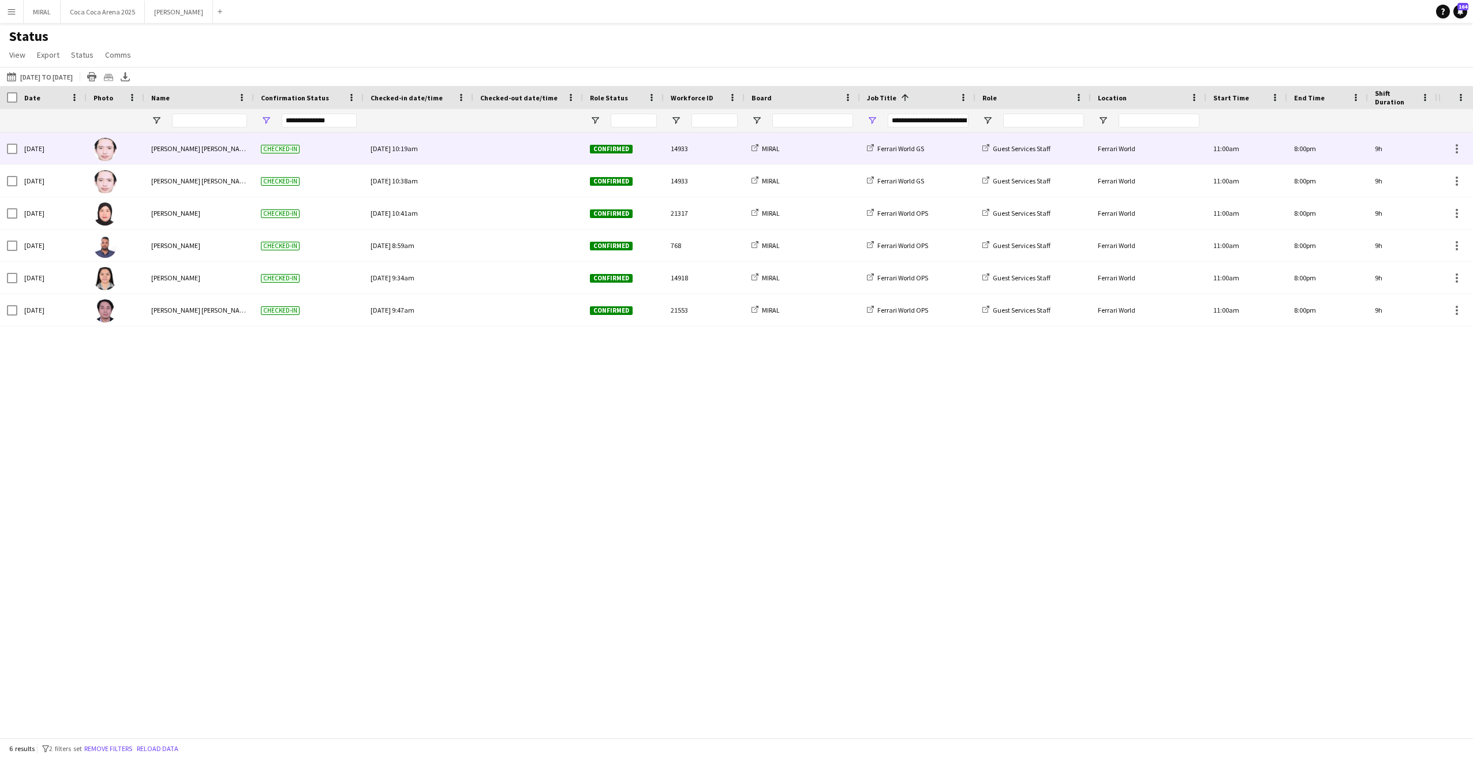
click at [528, 149] on div at bounding box center [528, 149] width 96 height 32
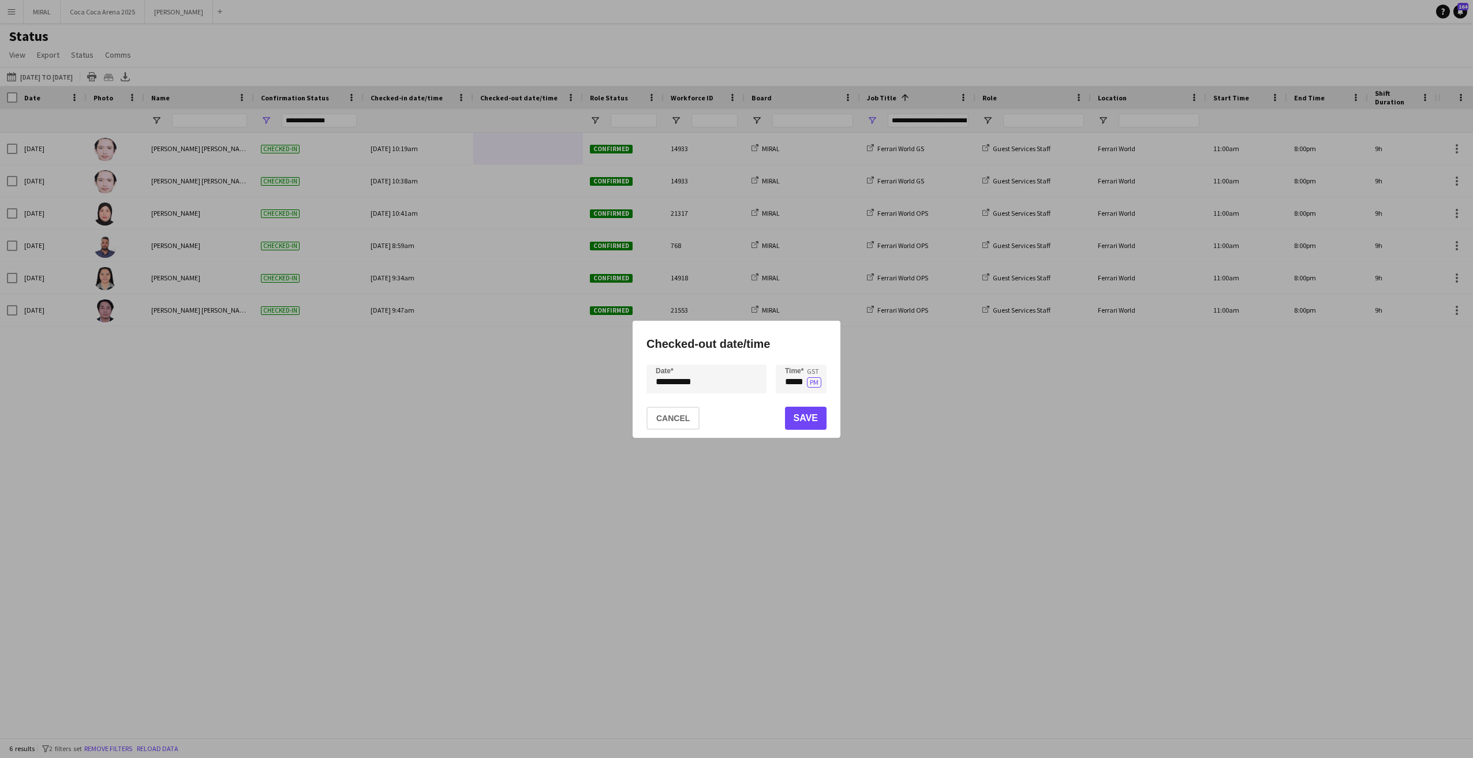
click at [712, 382] on div "**********" at bounding box center [736, 379] width 1473 height 758
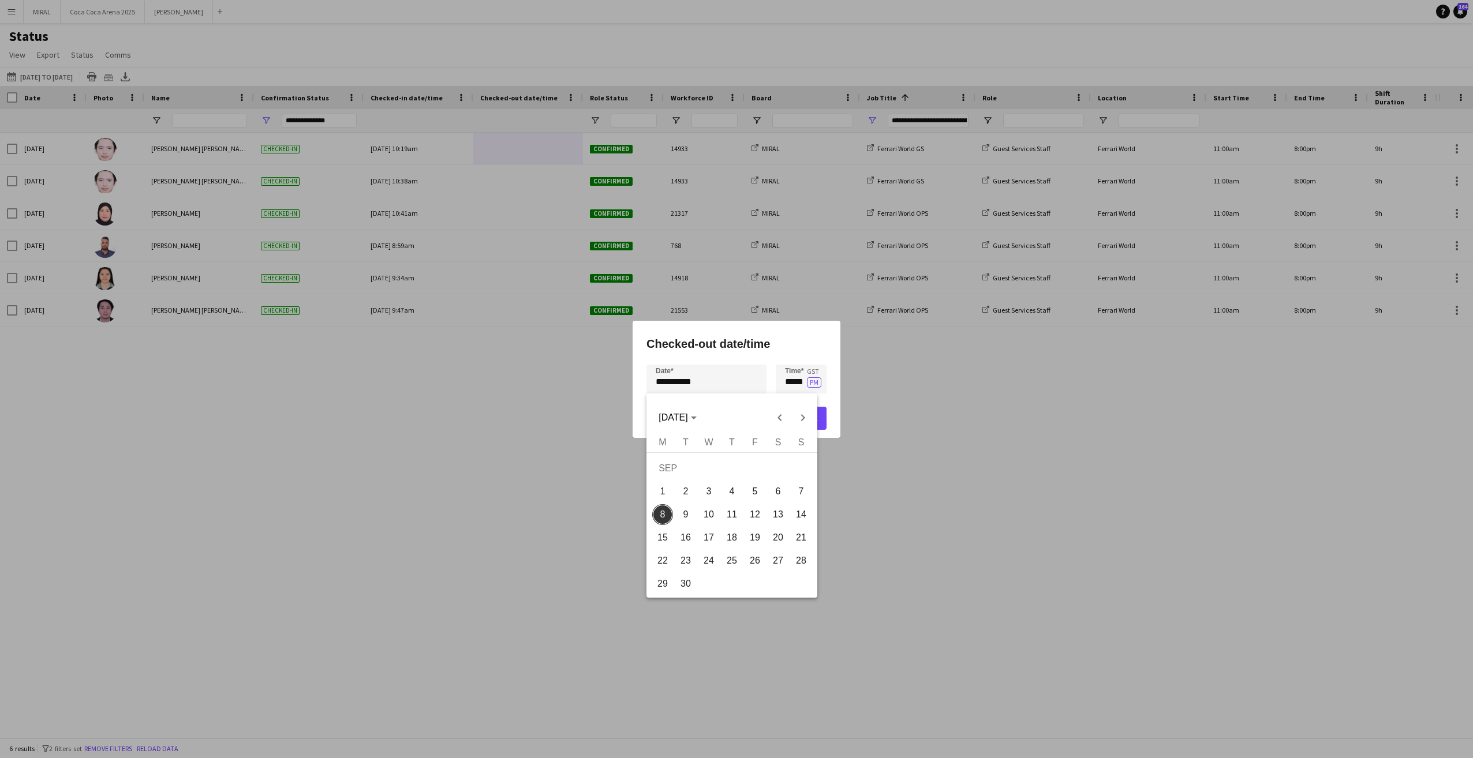
click at [773, 492] on span "6" at bounding box center [778, 491] width 21 height 21
type input "**********"
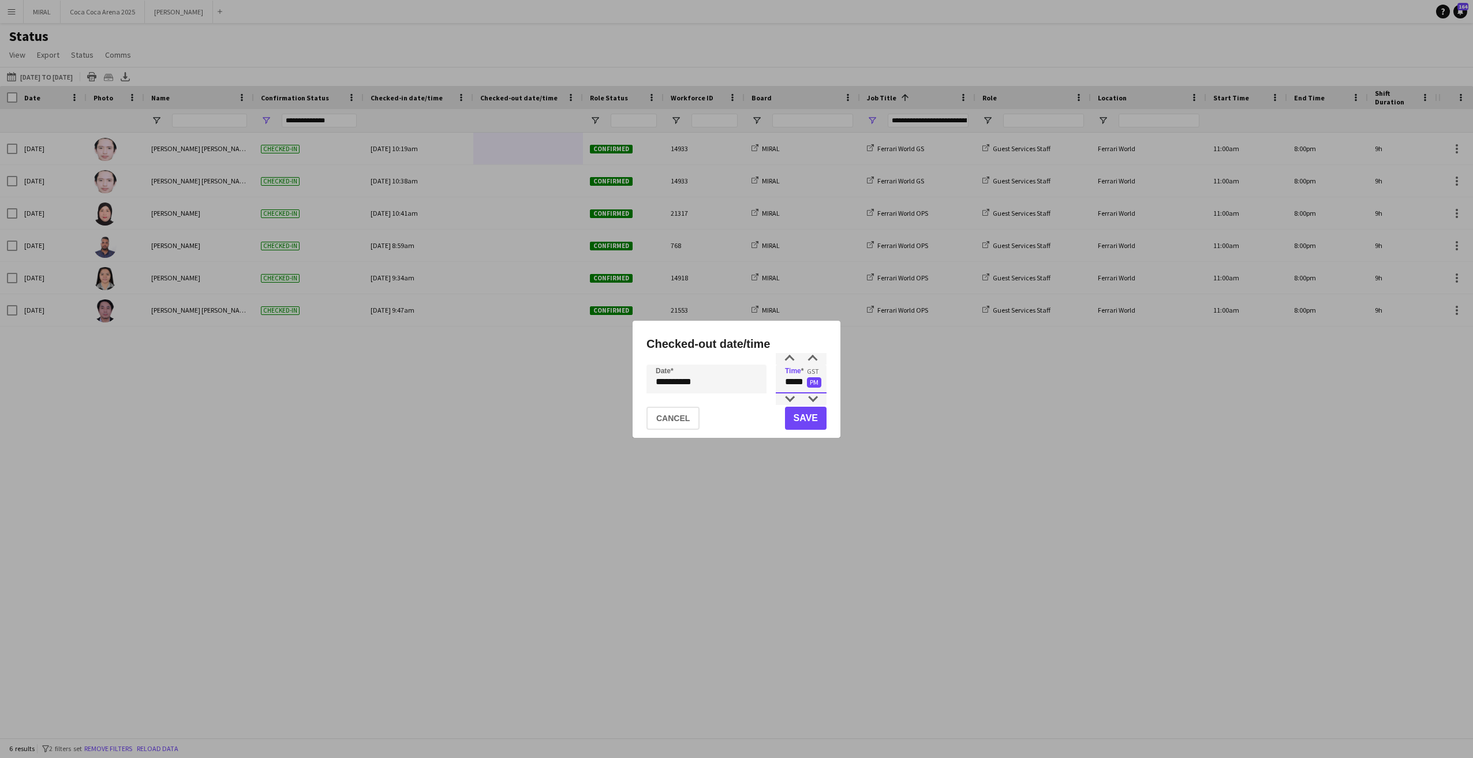
drag, startPoint x: 787, startPoint y: 380, endPoint x: 807, endPoint y: 379, distance: 20.3
click at [807, 379] on app-time-picker "***** GST PM" at bounding box center [801, 382] width 51 height 8
type input "*****"
click at [809, 420] on button "Save" at bounding box center [806, 418] width 42 height 23
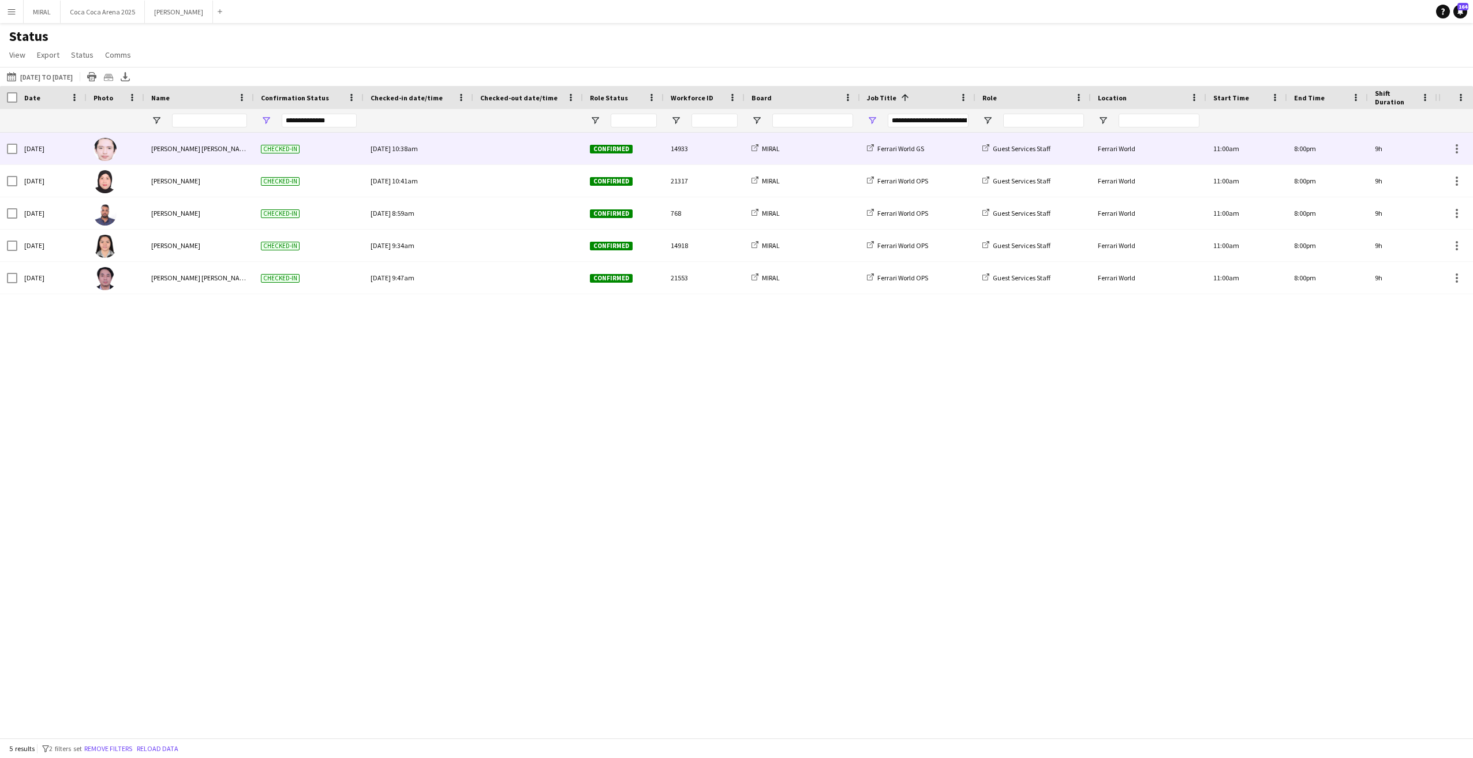
click at [529, 151] on div at bounding box center [528, 149] width 96 height 32
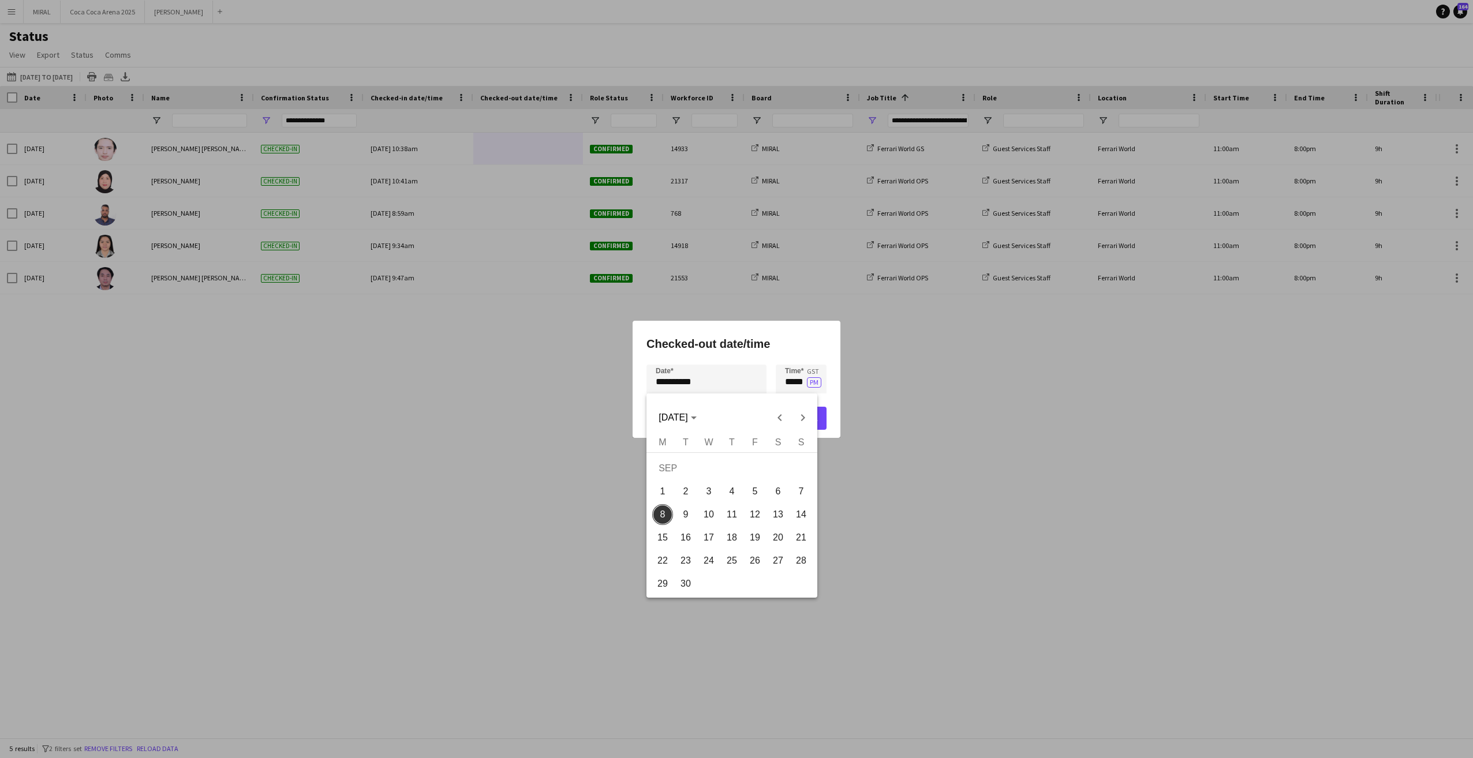
click at [712, 377] on div "**********" at bounding box center [736, 379] width 1473 height 758
click at [797, 495] on span "7" at bounding box center [801, 491] width 21 height 21
type input "**********"
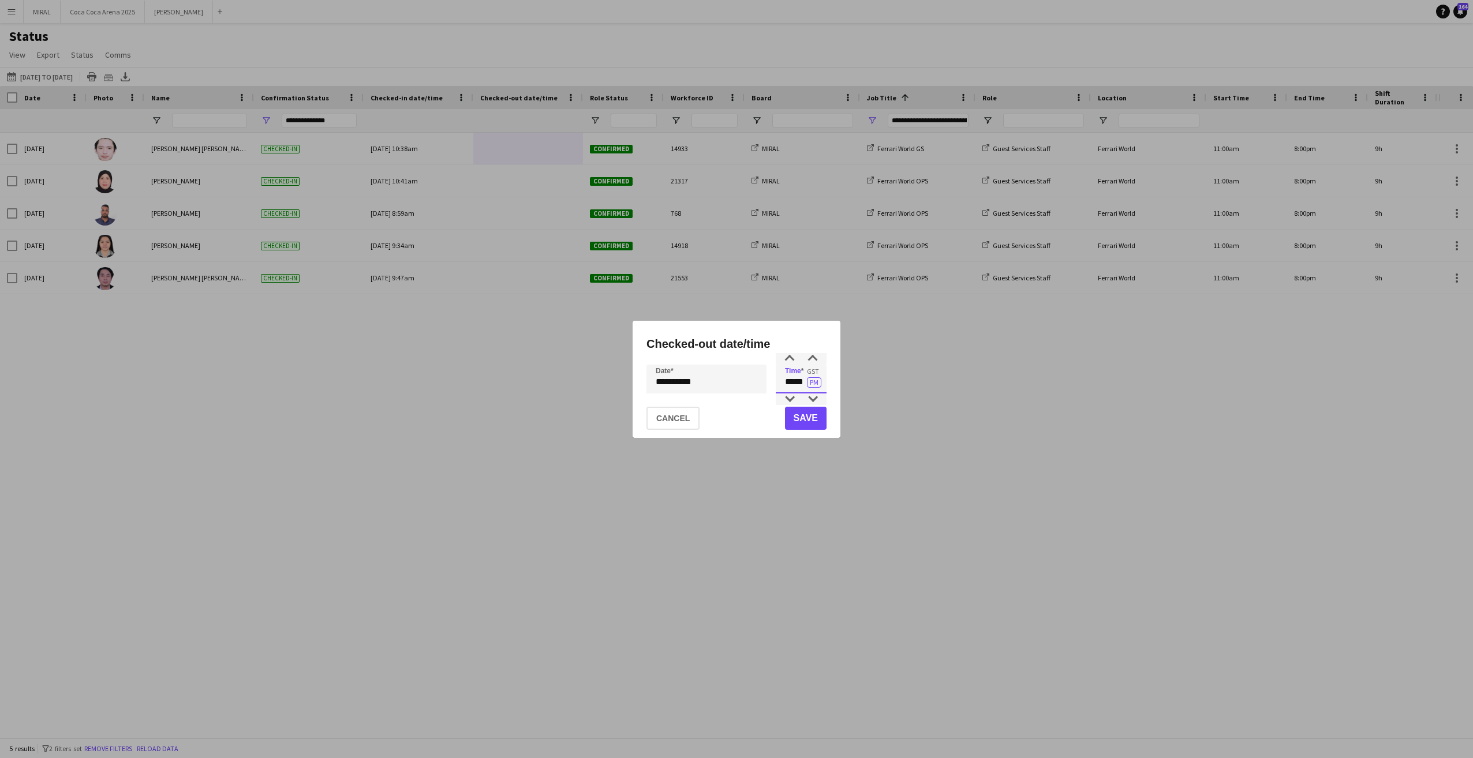
drag, startPoint x: 784, startPoint y: 385, endPoint x: 805, endPoint y: 378, distance: 22.5
click at [805, 378] on input "*****" at bounding box center [801, 379] width 51 height 29
type input "*****"
click at [810, 417] on button "Save" at bounding box center [806, 418] width 42 height 23
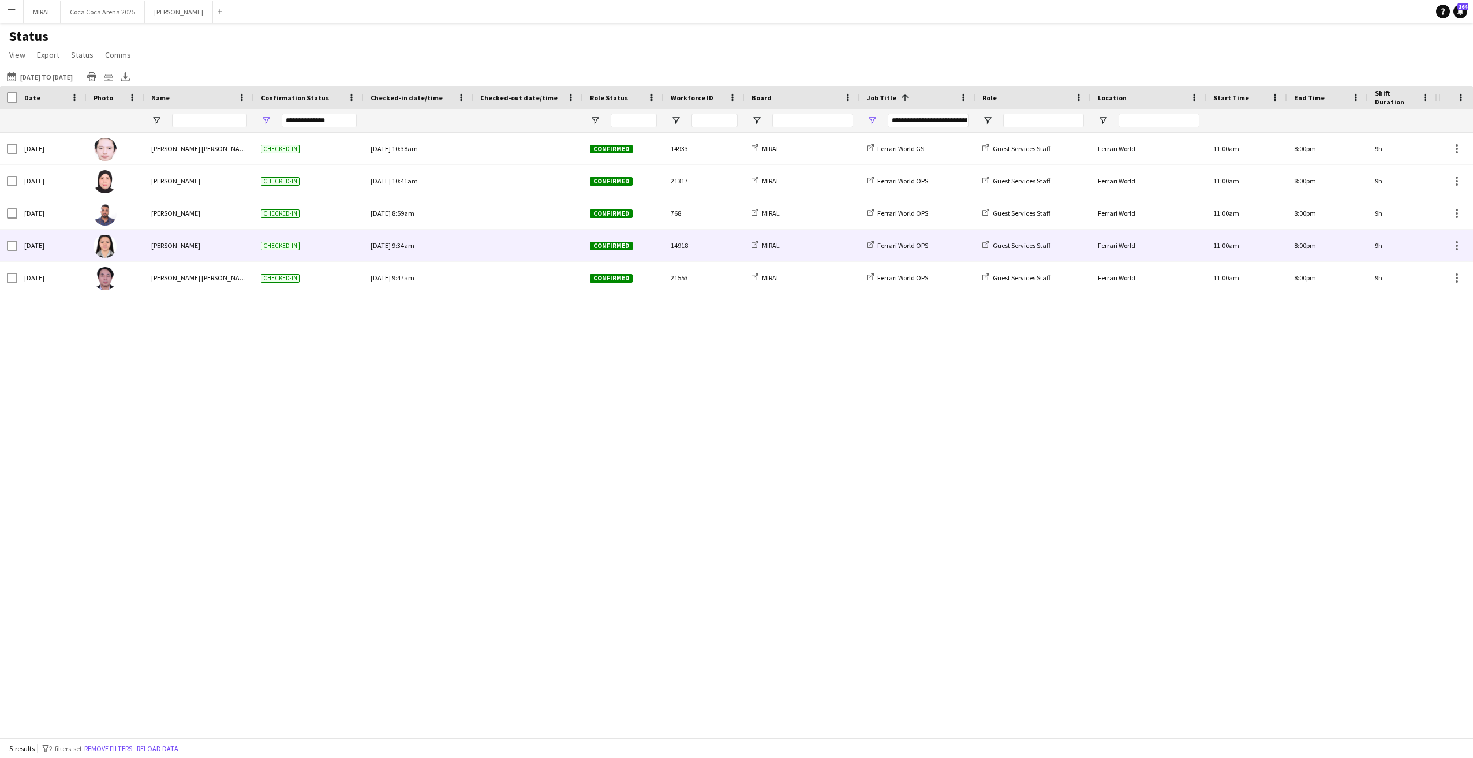
type input "**********"
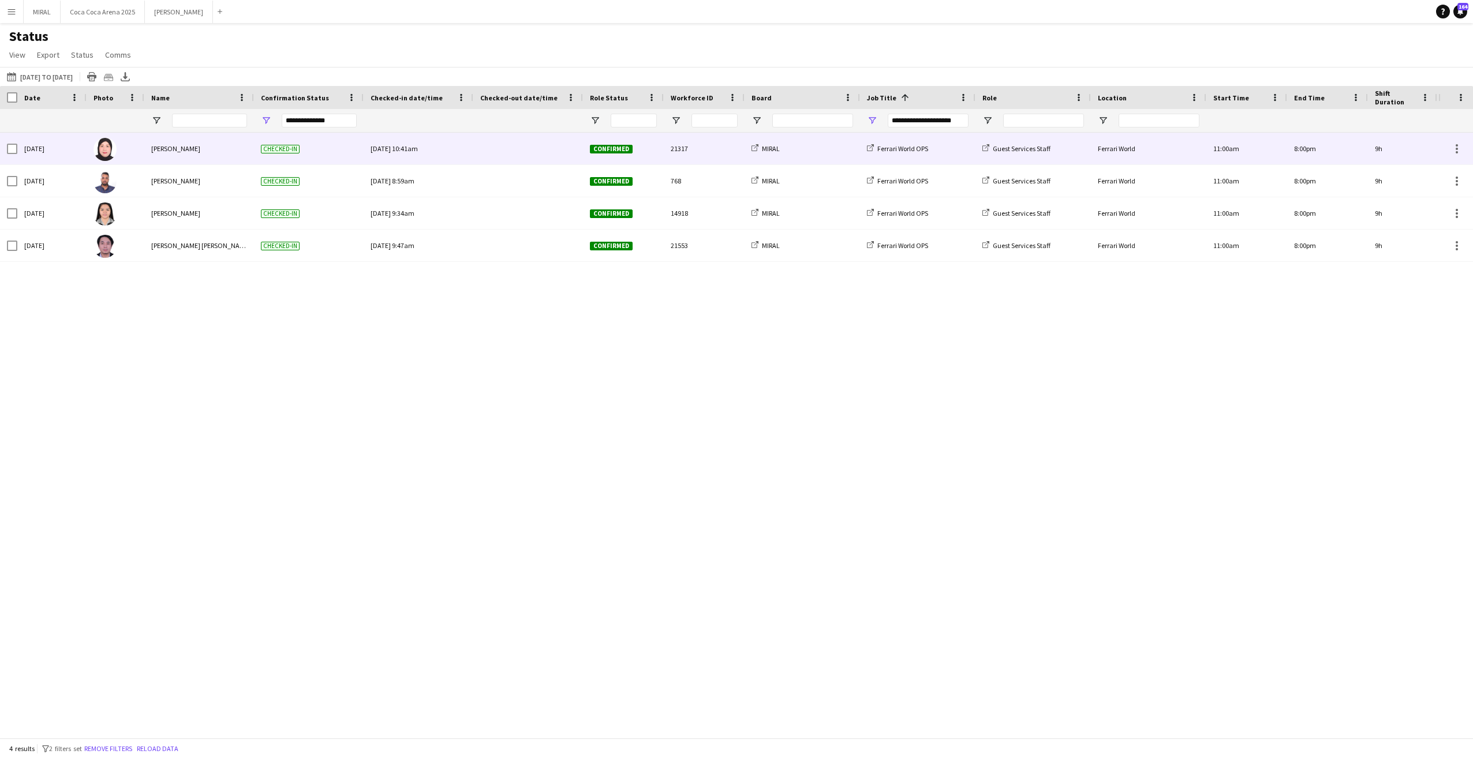
click at [528, 158] on div at bounding box center [528, 149] width 96 height 32
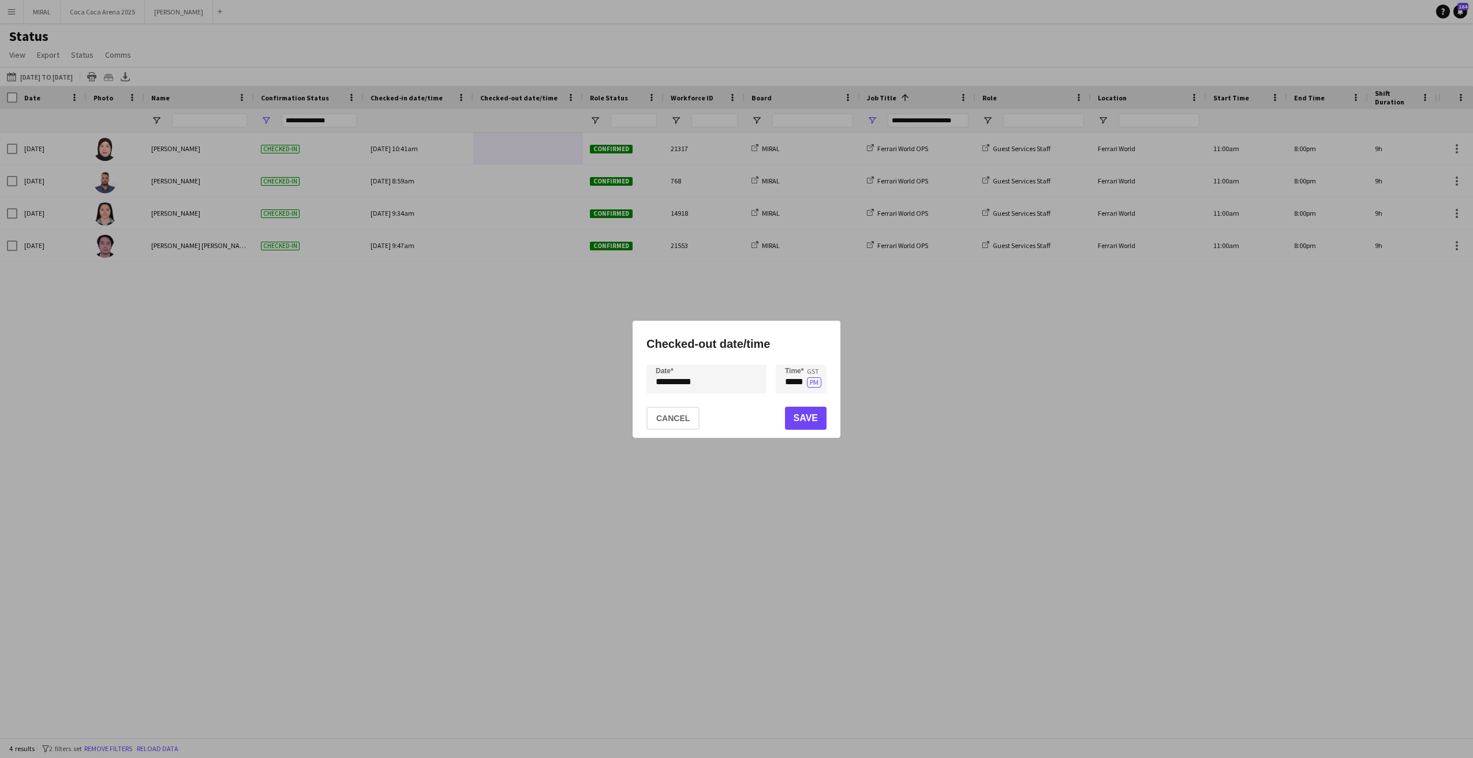
click at [703, 375] on div "**********" at bounding box center [736, 379] width 1473 height 758
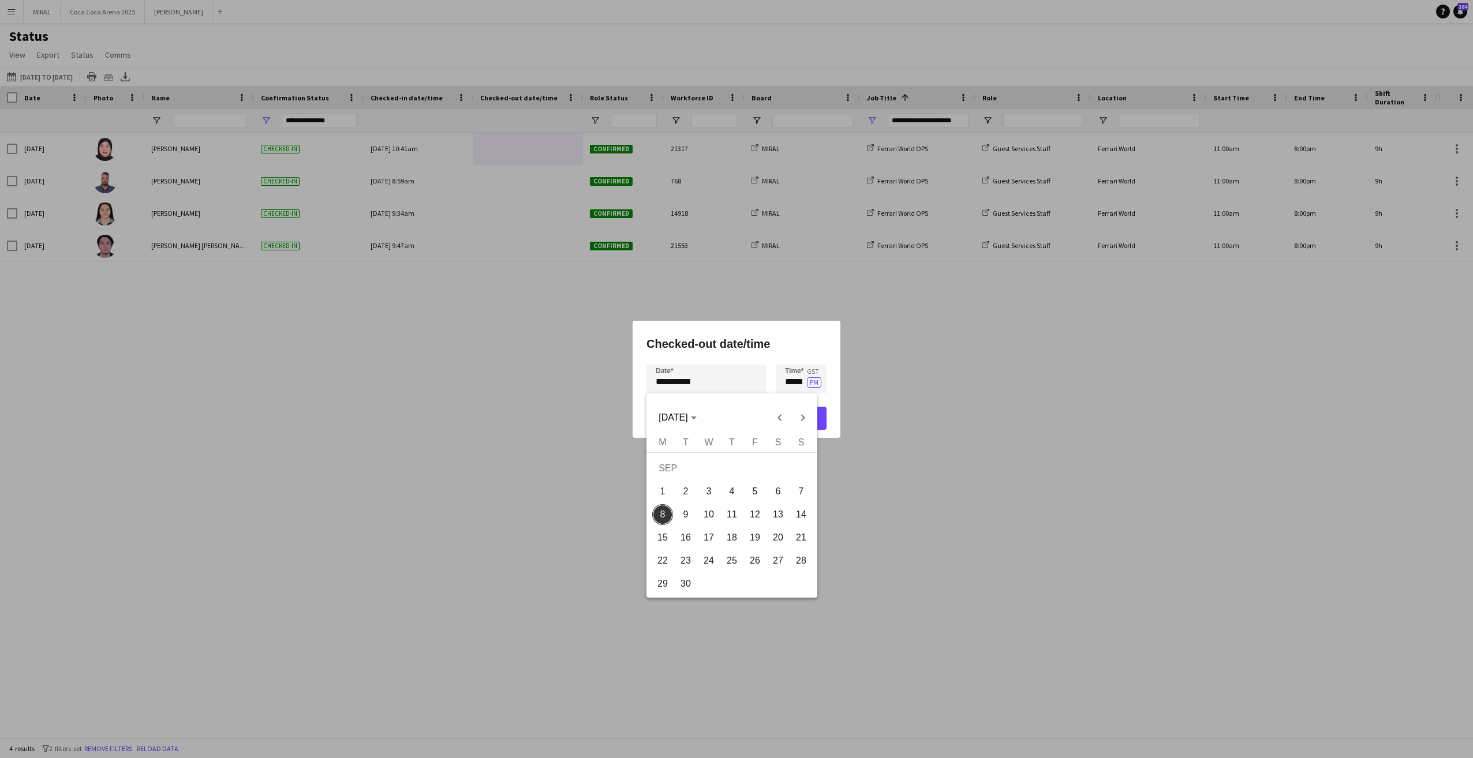
click at [803, 491] on span "7" at bounding box center [801, 491] width 21 height 21
type input "**********"
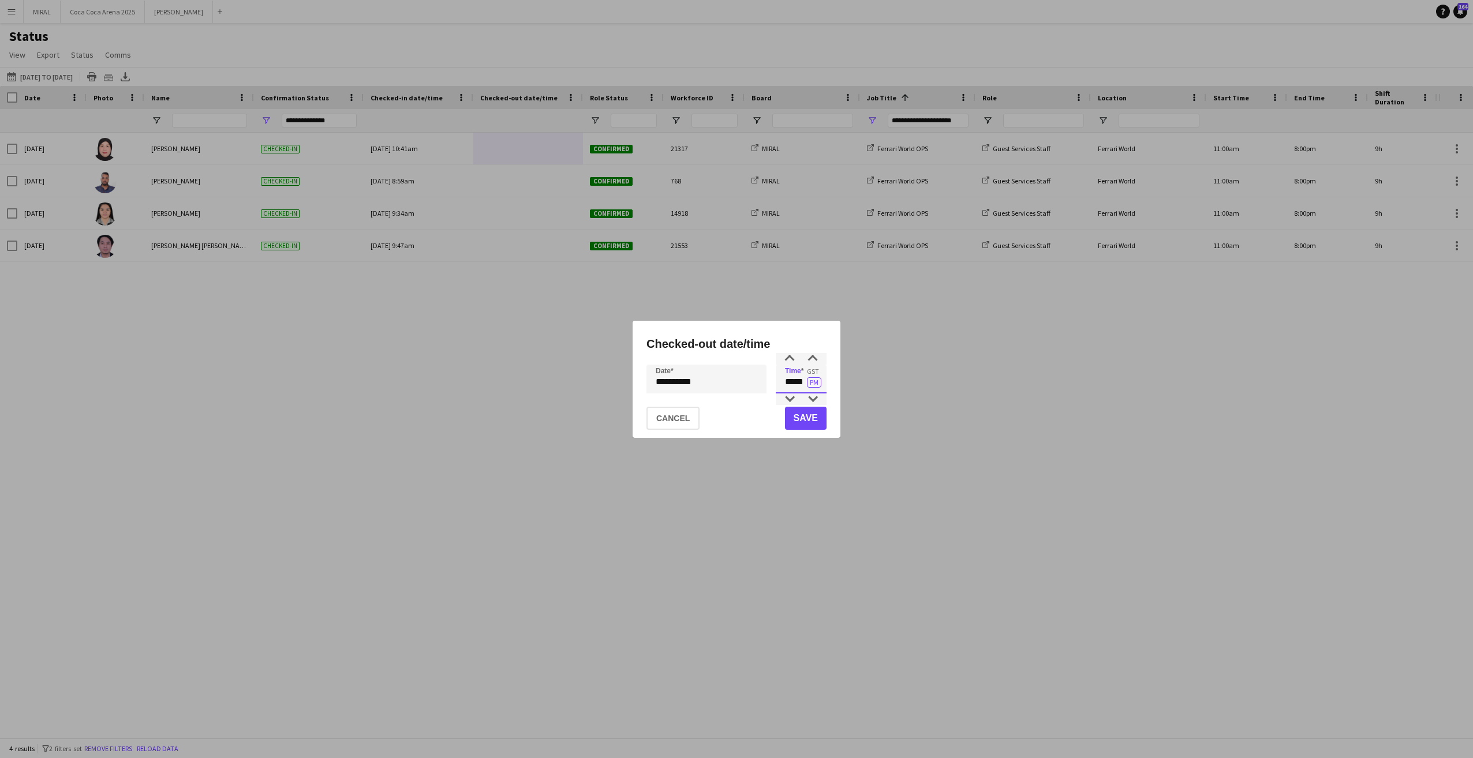
drag, startPoint x: 786, startPoint y: 384, endPoint x: 804, endPoint y: 379, distance: 18.8
click at [804, 379] on input "*****" at bounding box center [801, 379] width 51 height 29
type input "*****"
click at [809, 414] on button "Save" at bounding box center [806, 418] width 42 height 23
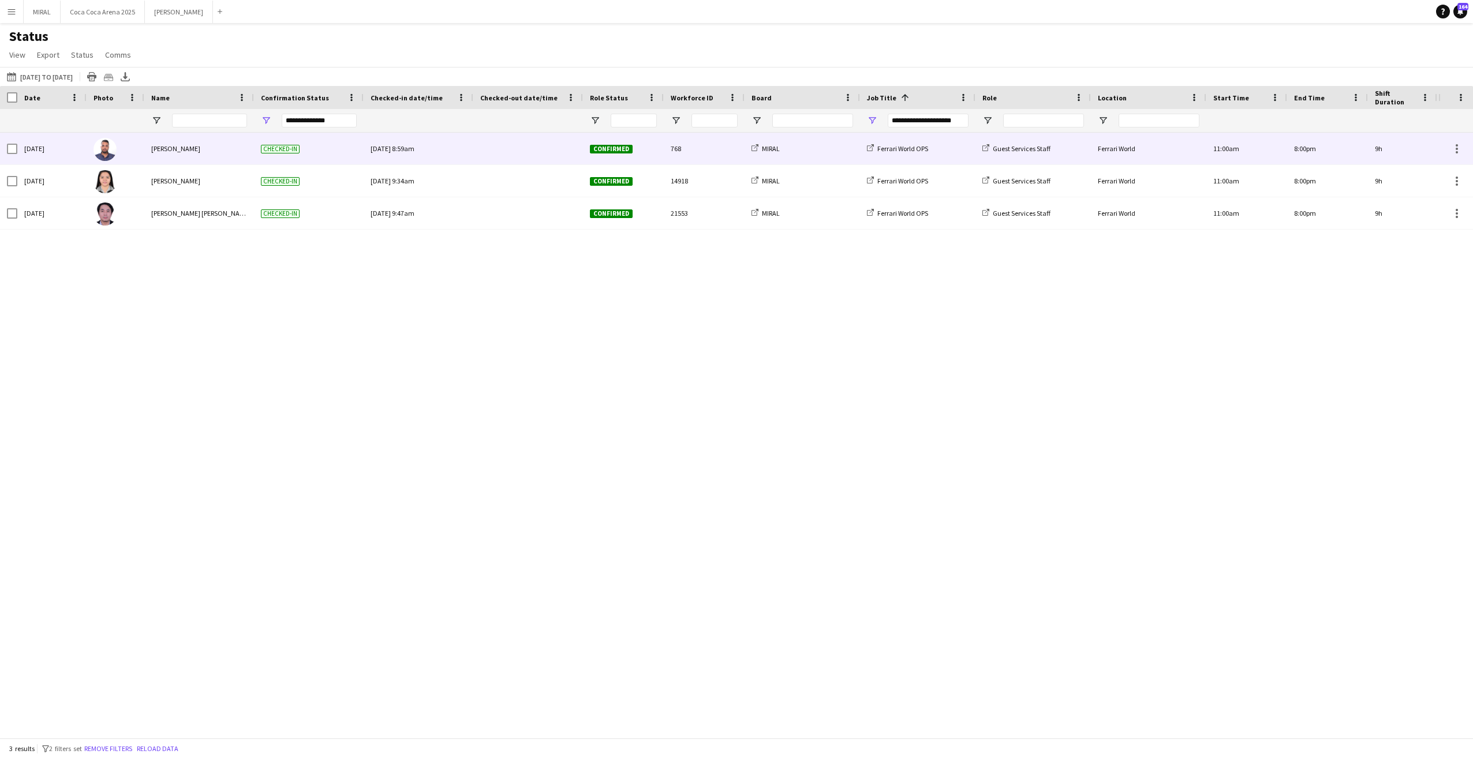
click at [531, 153] on div at bounding box center [528, 149] width 96 height 32
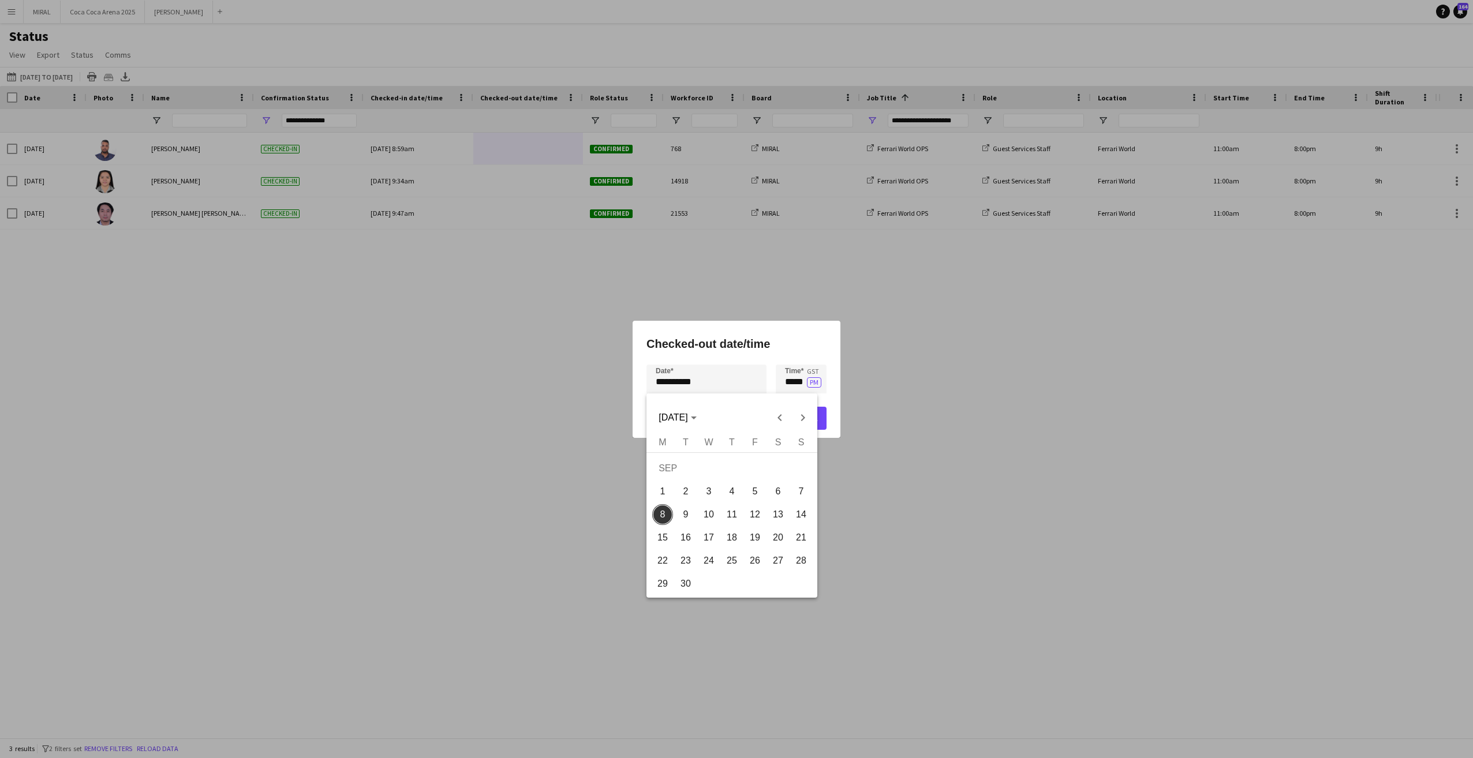
click at [714, 379] on div "**********" at bounding box center [736, 379] width 1473 height 758
click at [802, 491] on span "7" at bounding box center [801, 491] width 21 height 21
type input "**********"
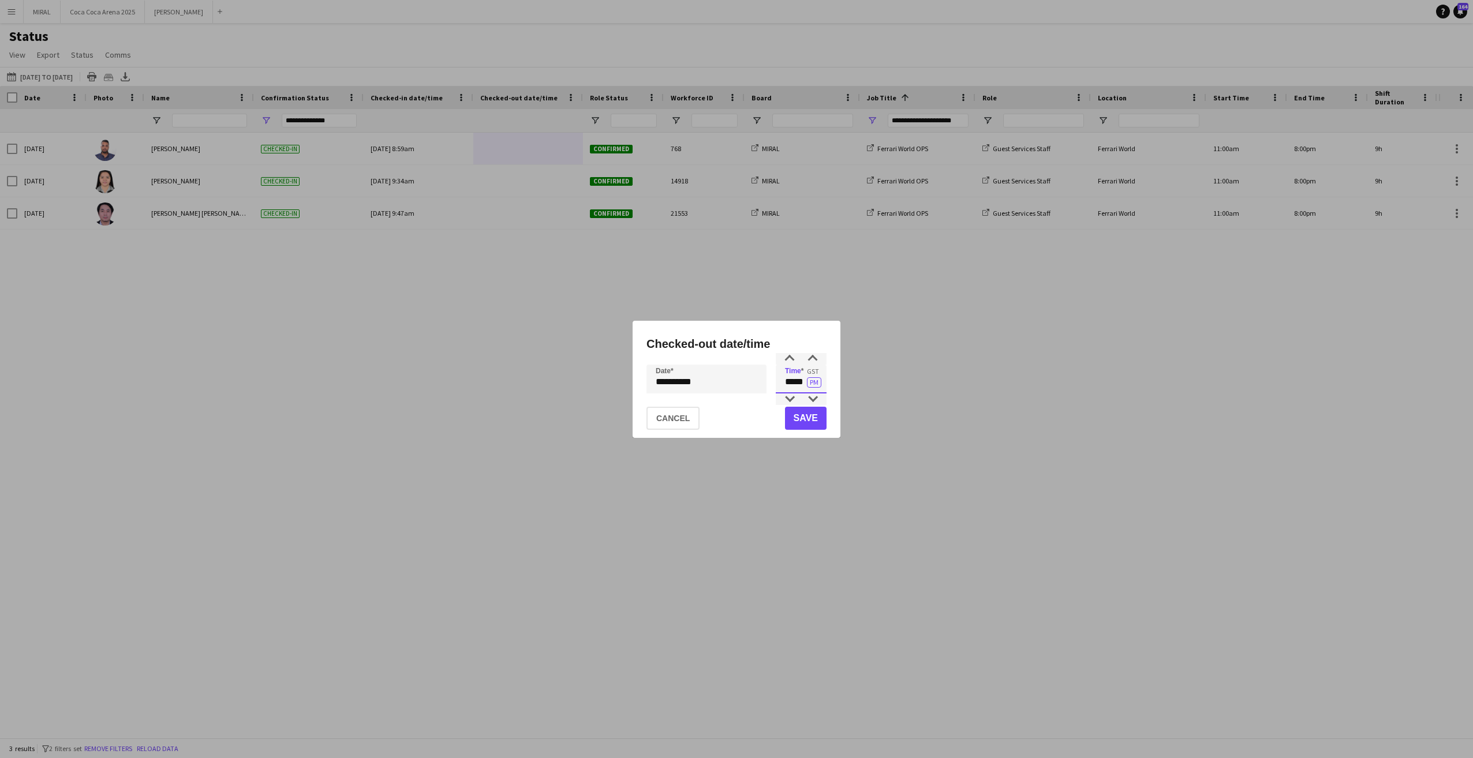
drag, startPoint x: 782, startPoint y: 375, endPoint x: 805, endPoint y: 378, distance: 23.3
click at [805, 378] on input "*****" at bounding box center [801, 379] width 51 height 29
type input "*****"
click at [812, 420] on button "Save" at bounding box center [806, 418] width 42 height 23
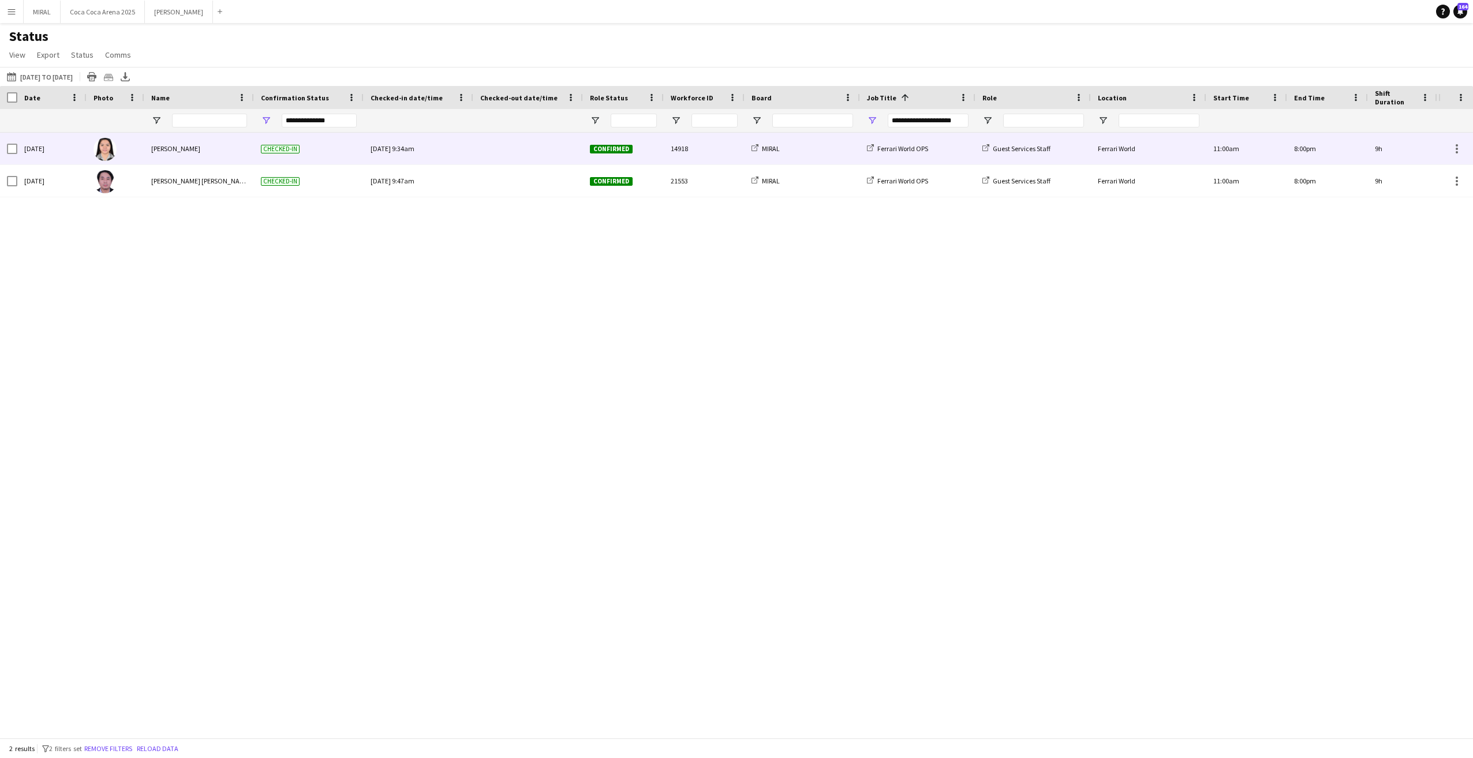
click at [504, 148] on div at bounding box center [528, 149] width 96 height 32
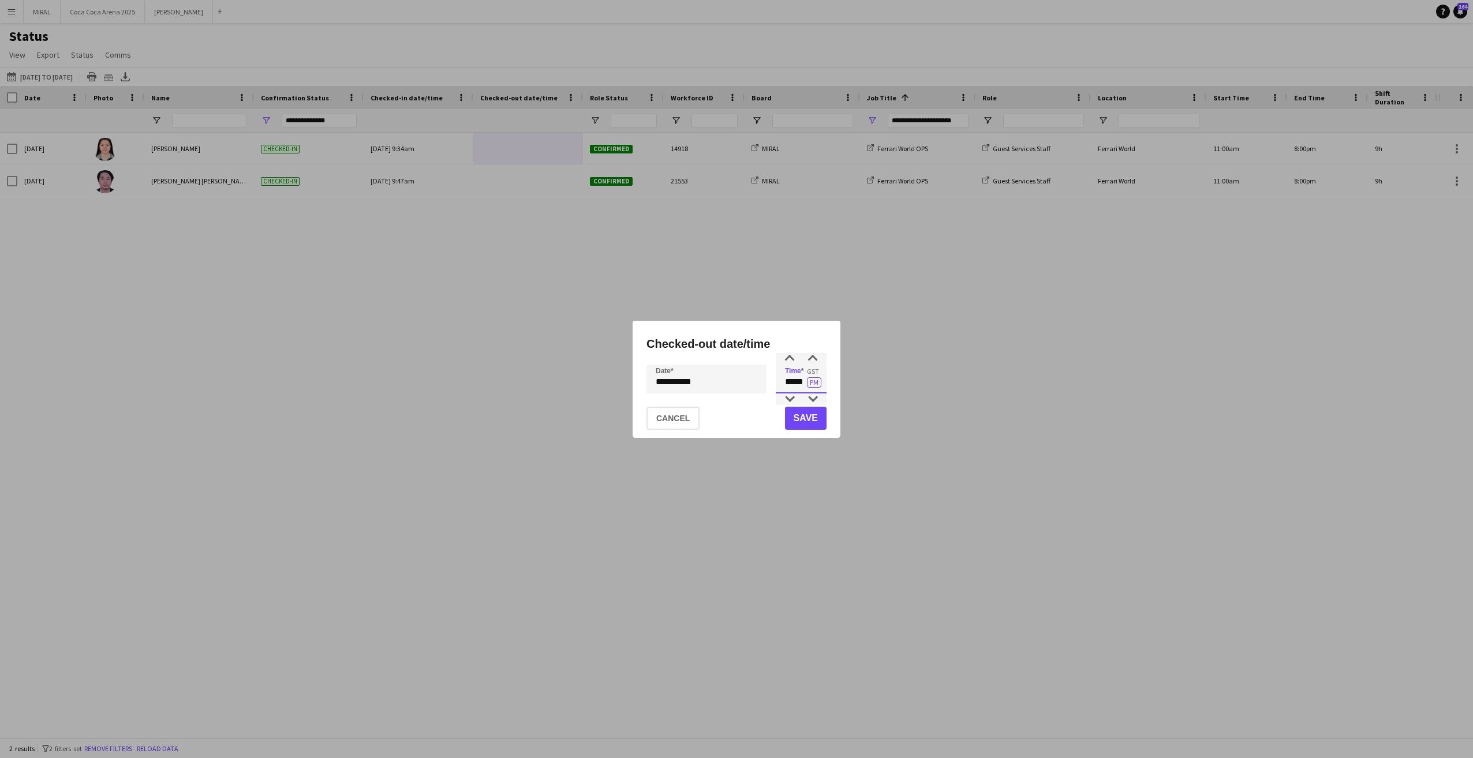
drag, startPoint x: 783, startPoint y: 383, endPoint x: 803, endPoint y: 379, distance: 20.5
click at [803, 379] on input "*****" at bounding box center [801, 379] width 51 height 29
type input "*****"
click at [737, 382] on div "**********" at bounding box center [736, 379] width 1473 height 758
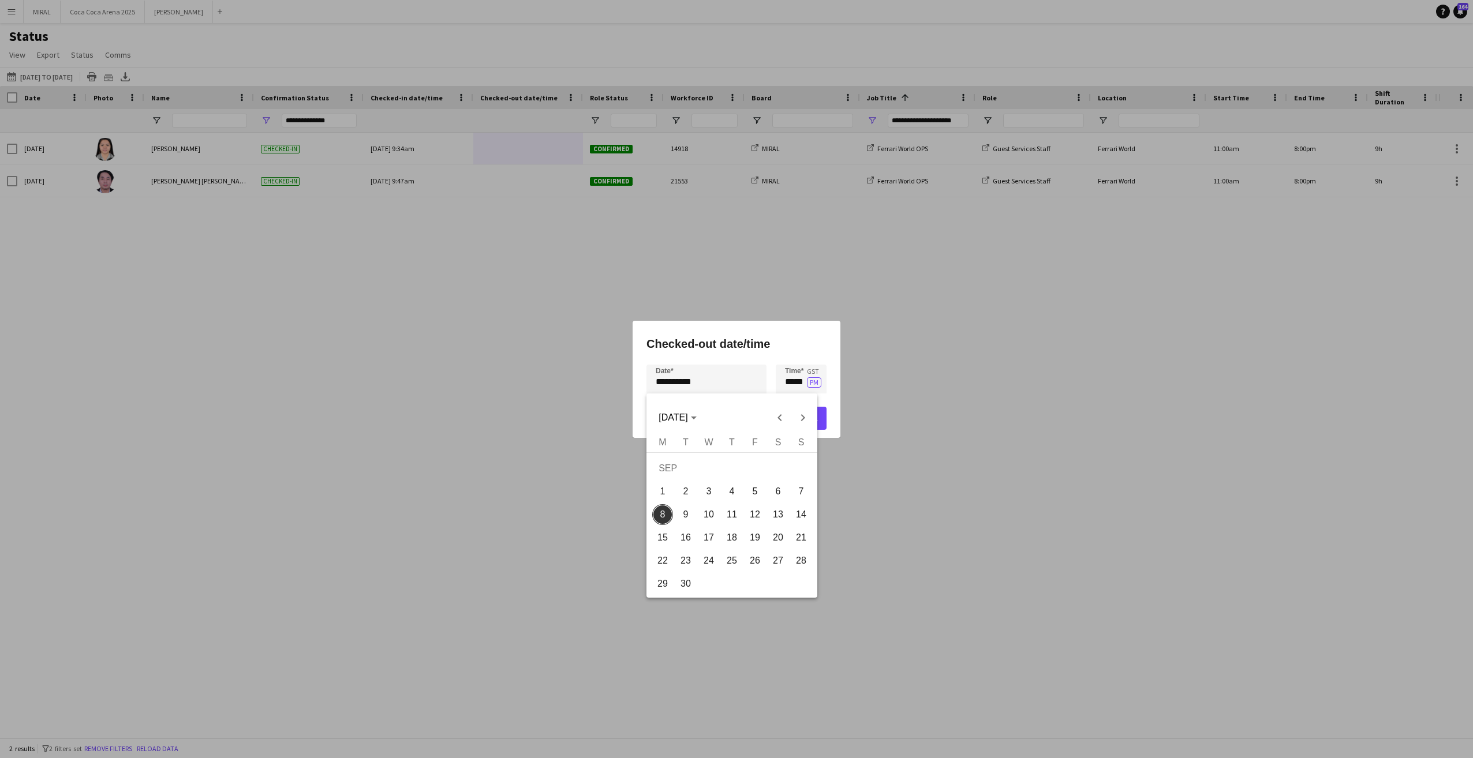
click at [806, 492] on span "7" at bounding box center [801, 491] width 21 height 21
type input "**********"
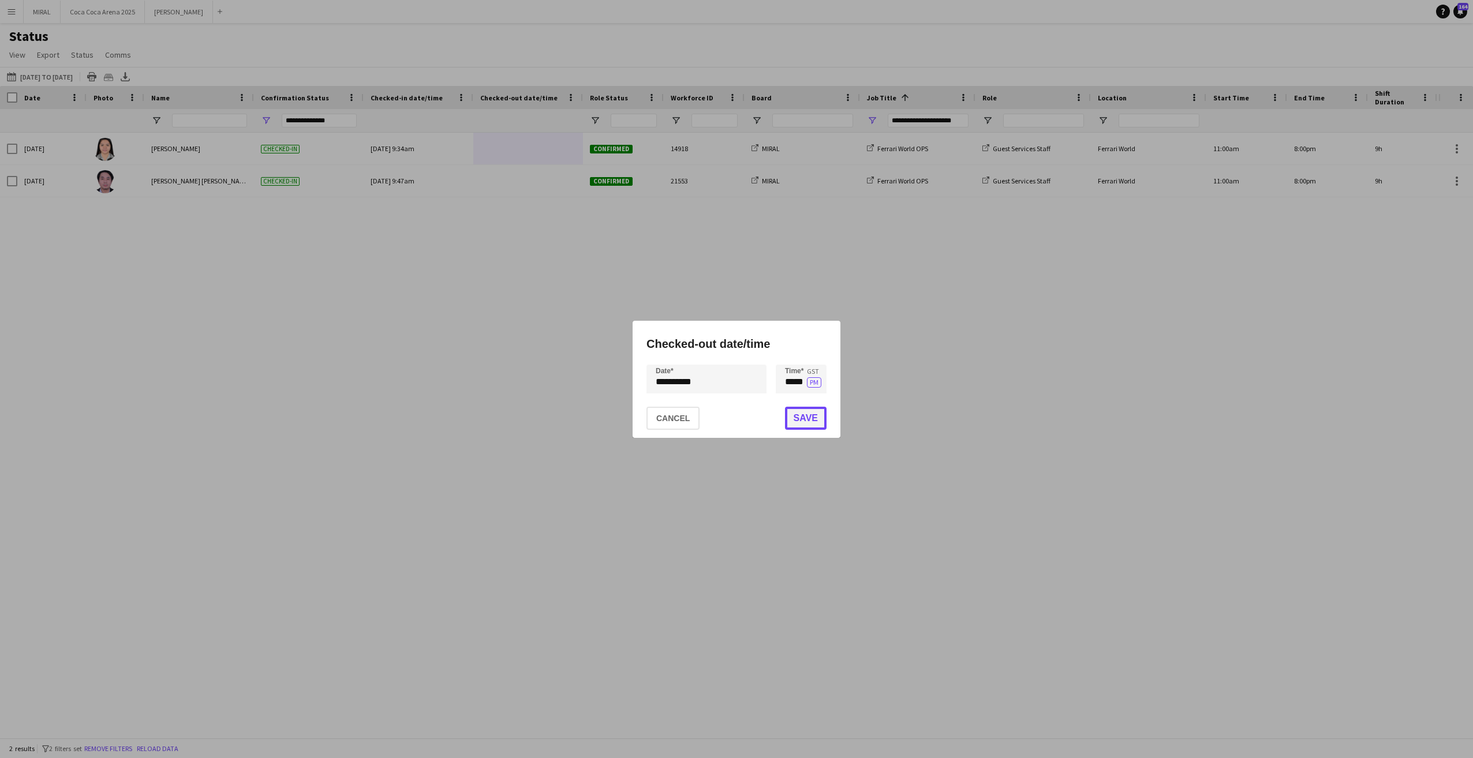
click at [809, 410] on button "Save" at bounding box center [806, 418] width 42 height 23
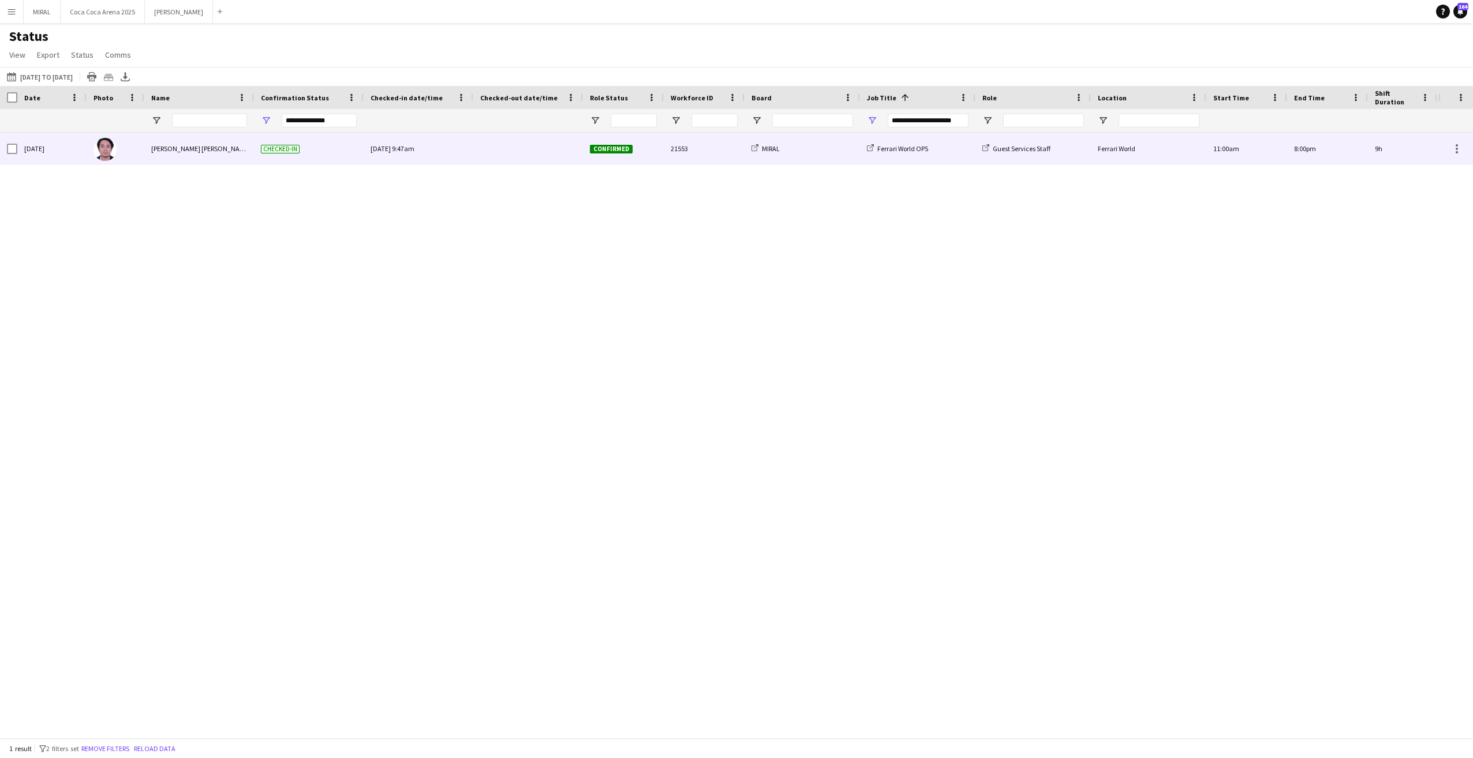
click at [532, 152] on div at bounding box center [528, 149] width 96 height 32
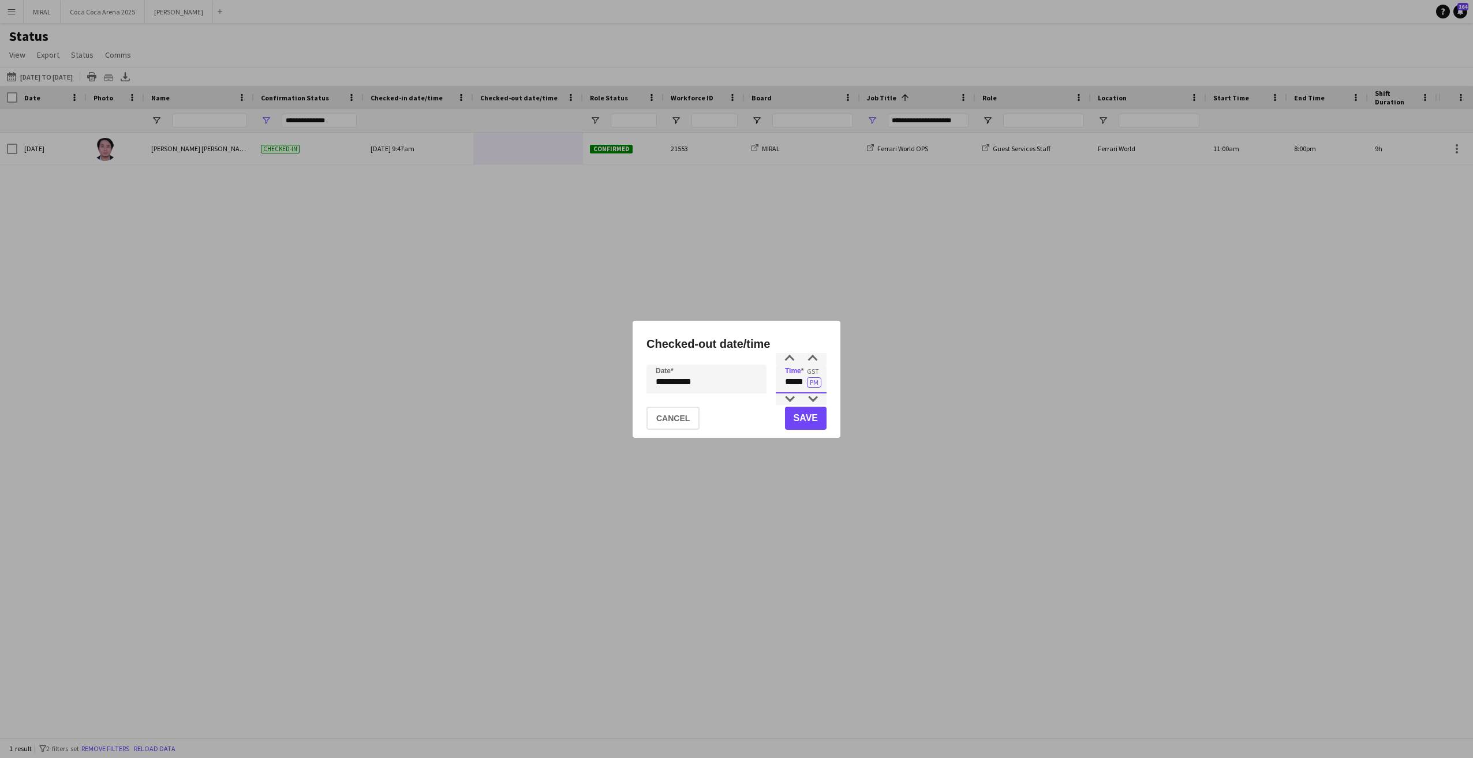
drag, startPoint x: 779, startPoint y: 379, endPoint x: 804, endPoint y: 380, distance: 24.8
click at [804, 380] on input "*****" at bounding box center [801, 379] width 51 height 29
type input "*****"
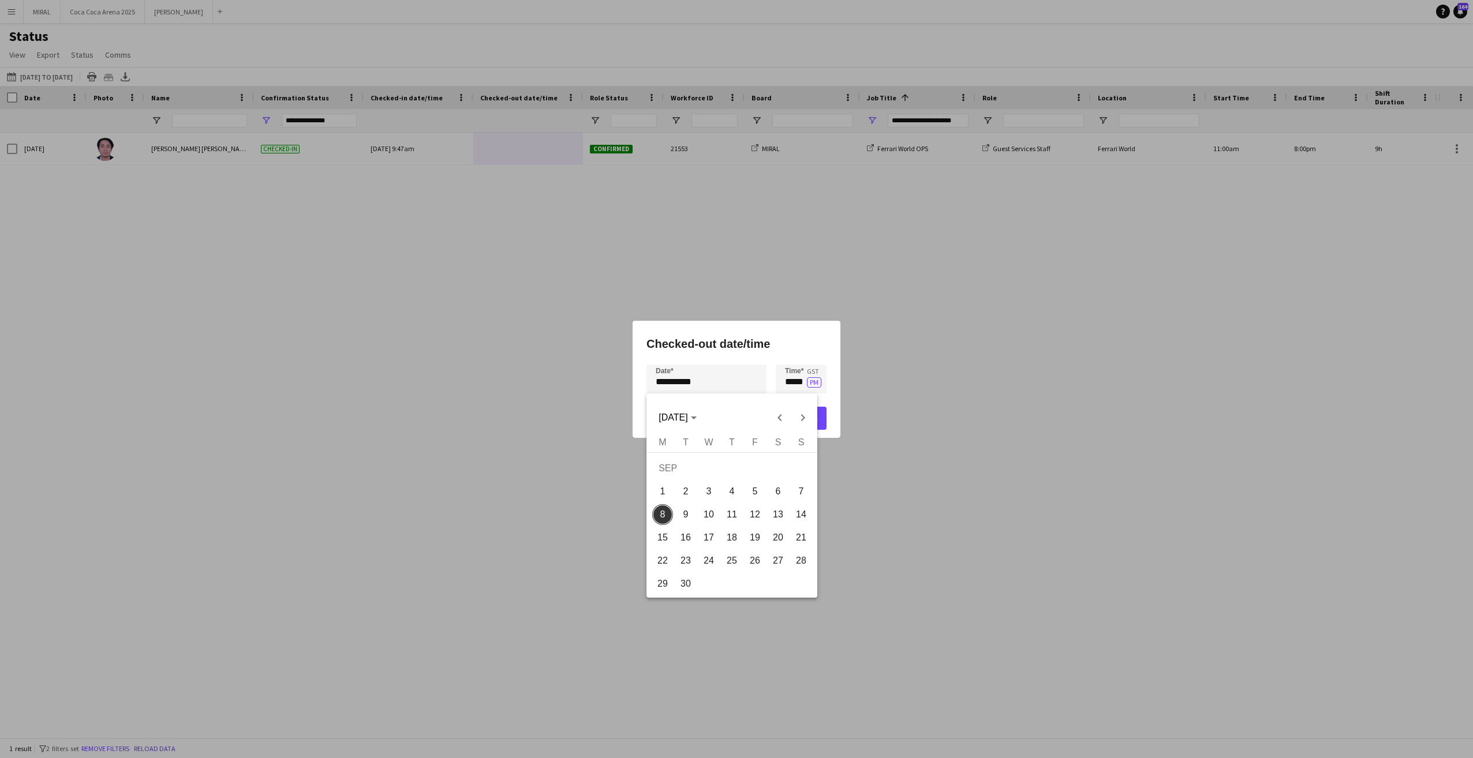
click at [730, 375] on div "**********" at bounding box center [736, 379] width 1473 height 758
click at [802, 489] on span "7" at bounding box center [801, 491] width 21 height 21
type input "**********"
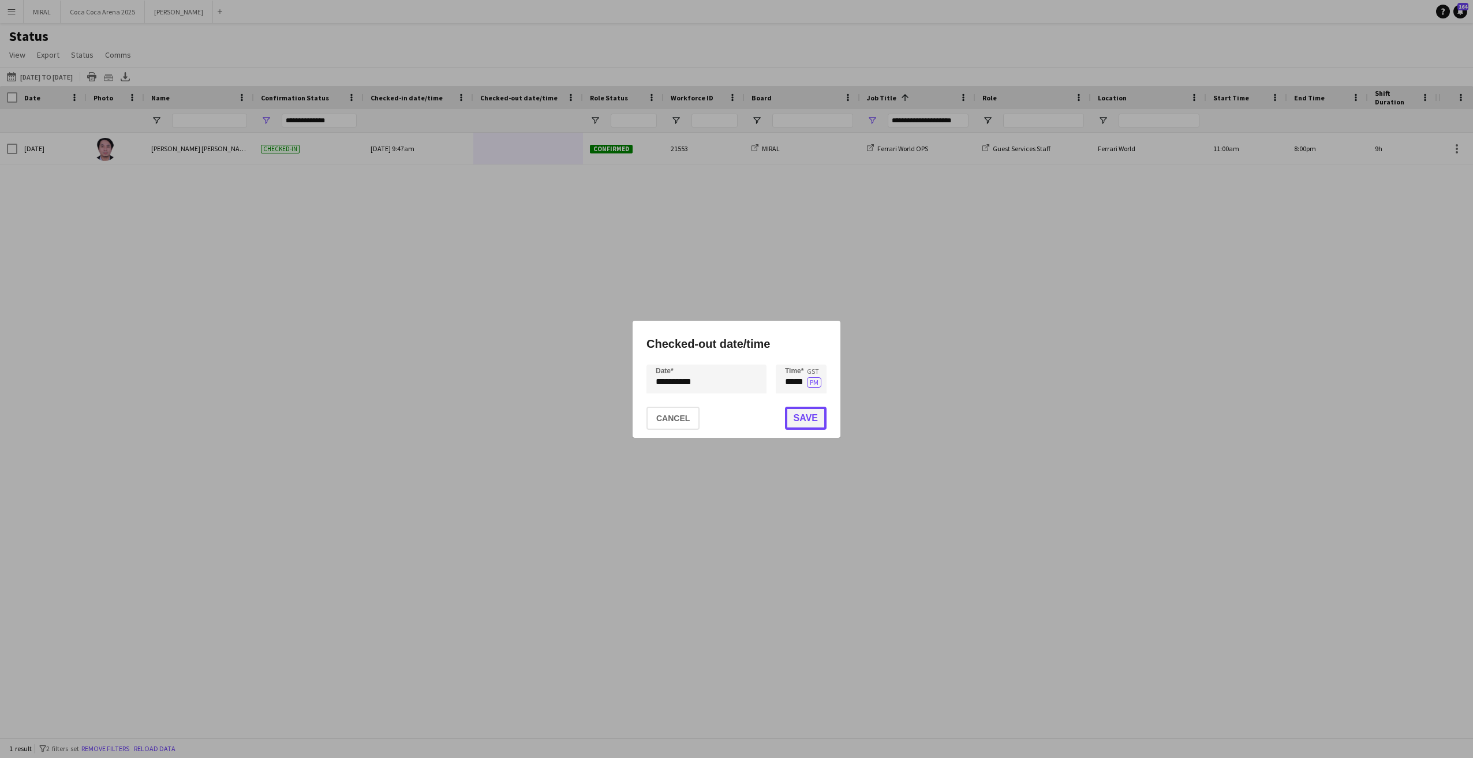
click at [810, 421] on button "Save" at bounding box center [806, 418] width 42 height 23
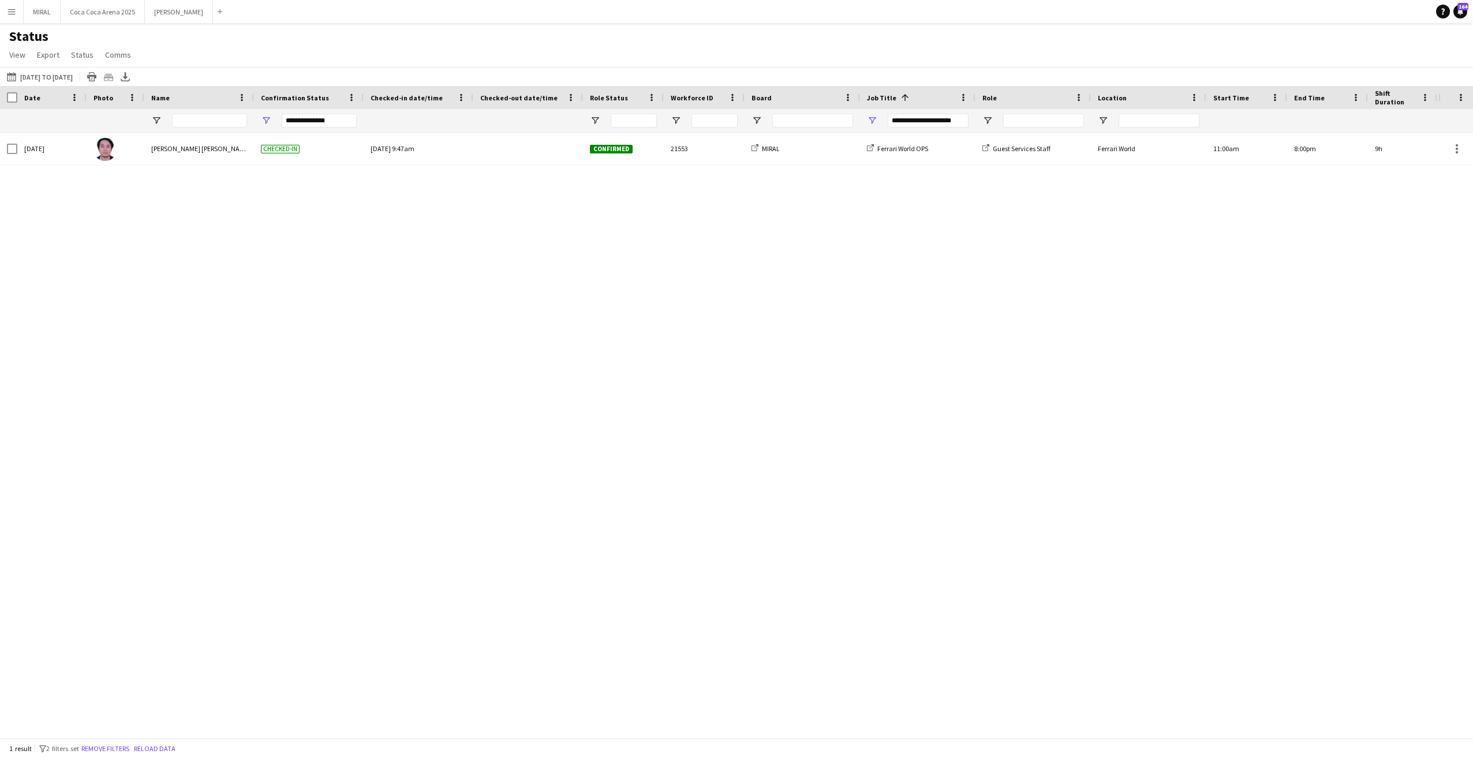
type input "***"
click at [872, 117] on span "Open Filter Menu" at bounding box center [872, 120] width 10 height 10
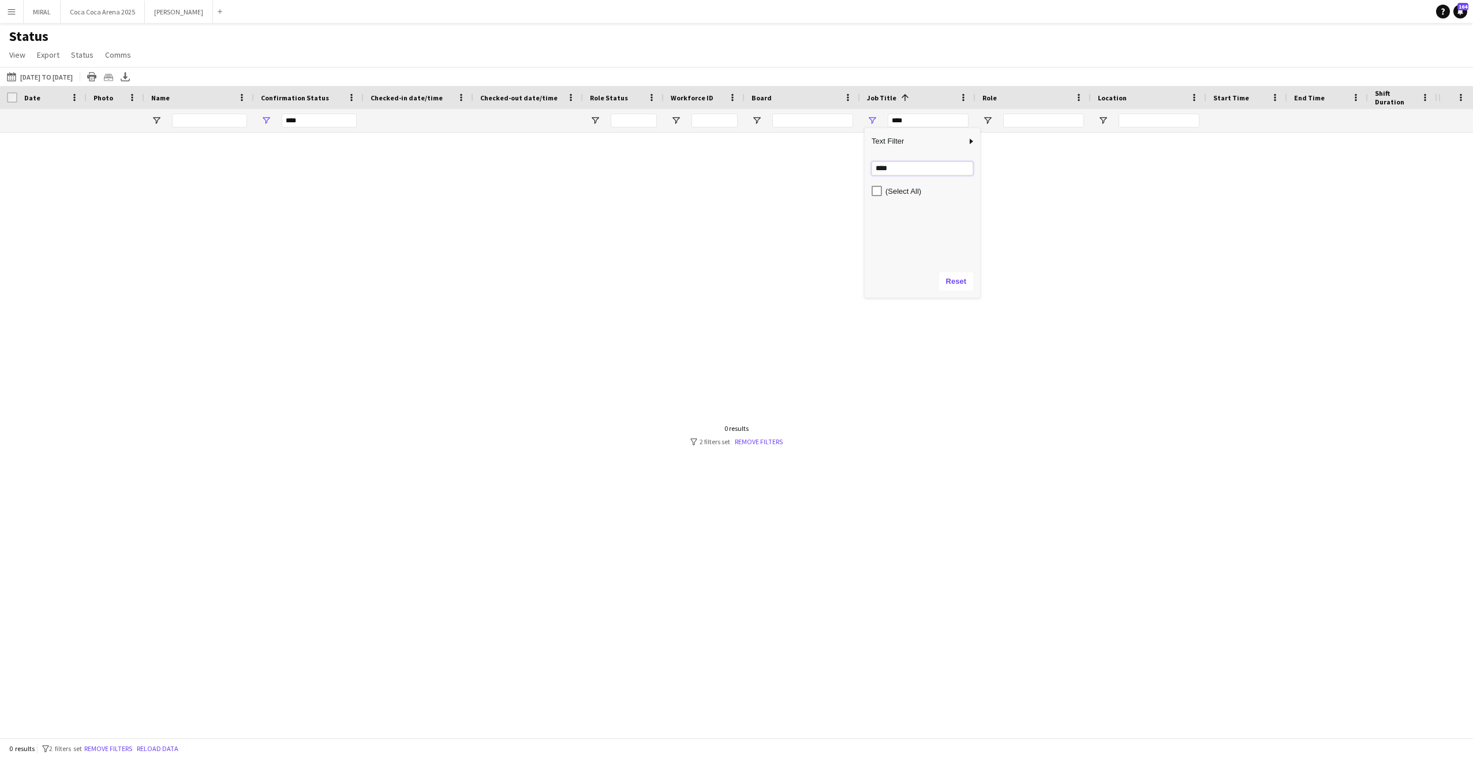
drag, startPoint x: 892, startPoint y: 168, endPoint x: 851, endPoint y: 168, distance: 41.0
click at [851, 168] on div "Drag here to set row groups Date Photo Name Confirmation Status Attending date/…" at bounding box center [736, 412] width 1473 height 652
type input "****"
type input "**********"
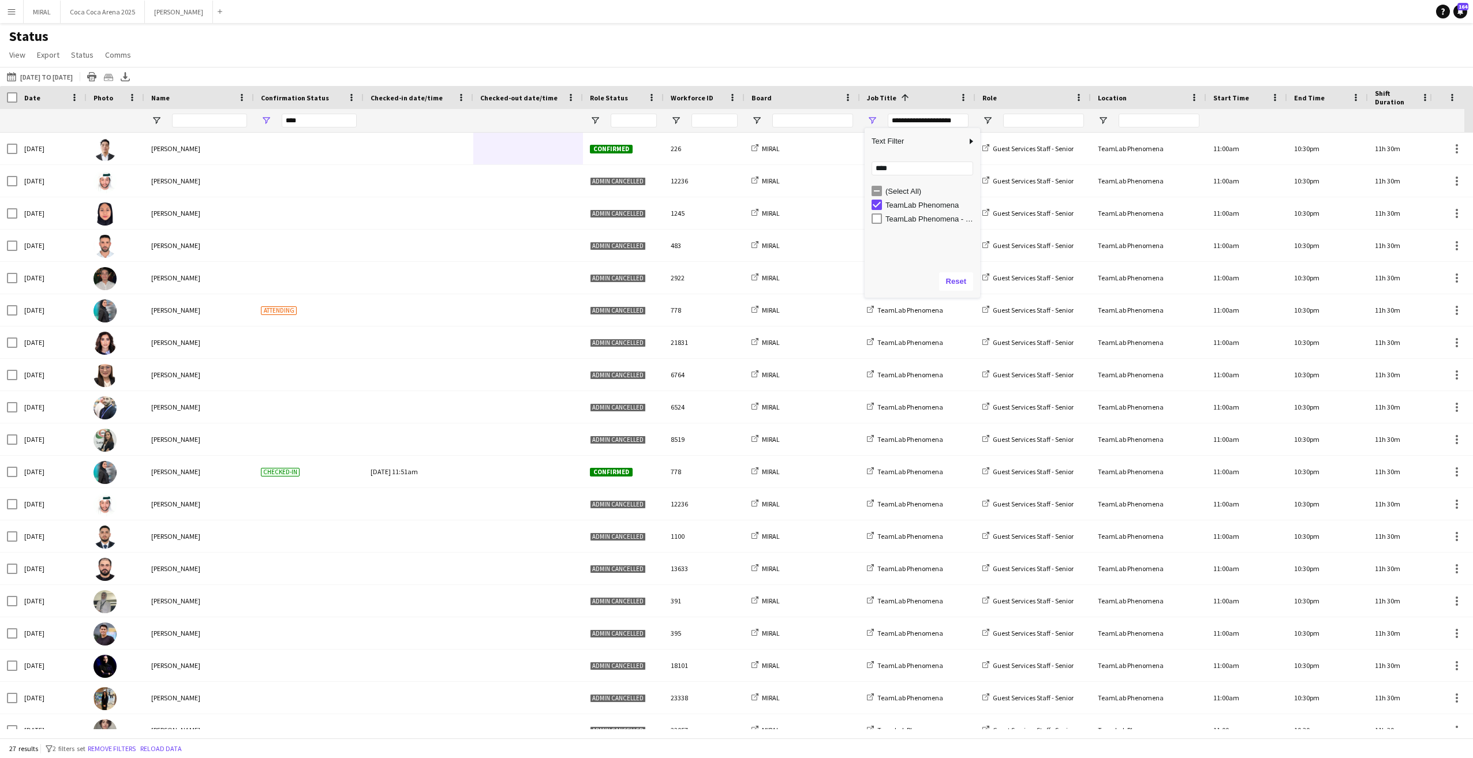
type input "**********"
click at [593, 121] on span "Open Filter Menu" at bounding box center [595, 120] width 10 height 10
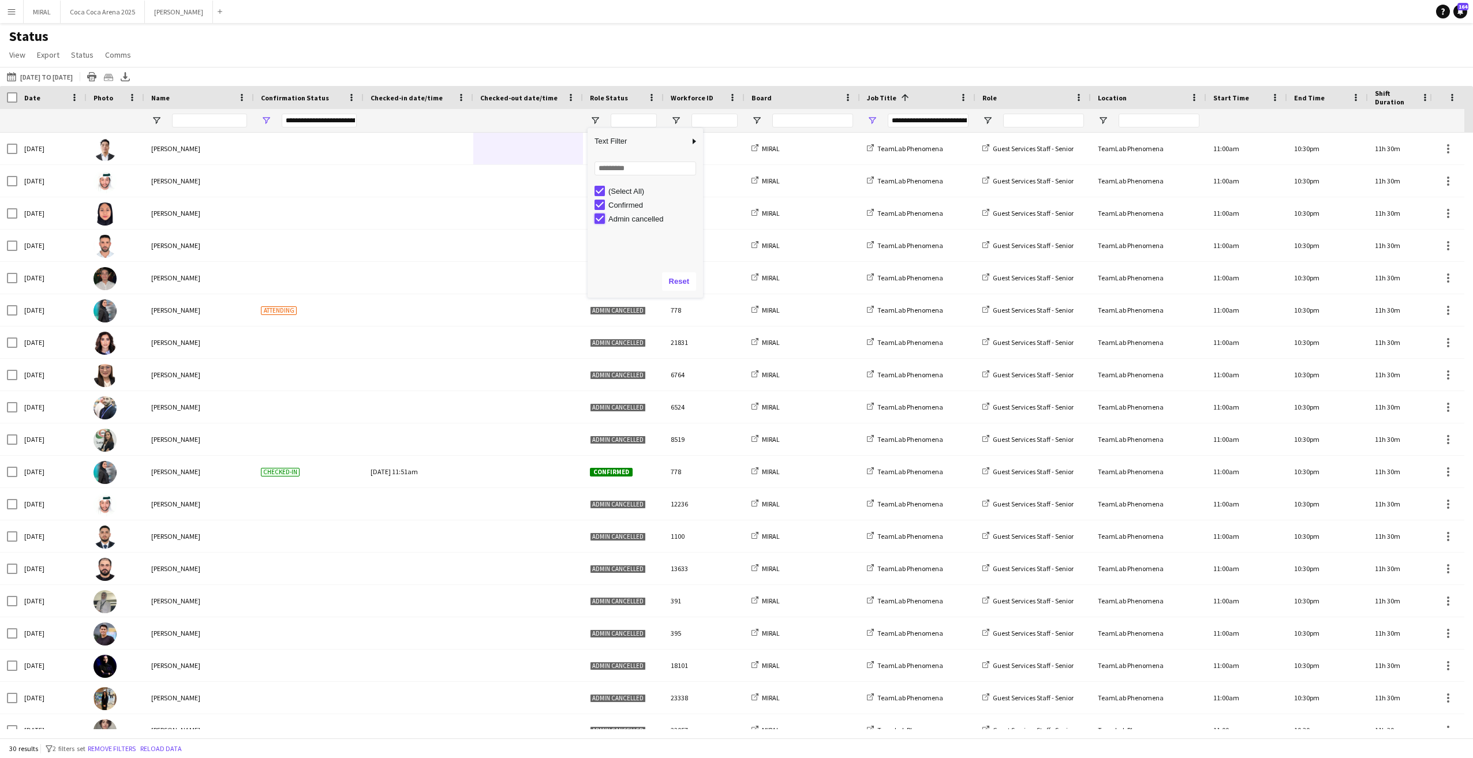
type input "**********"
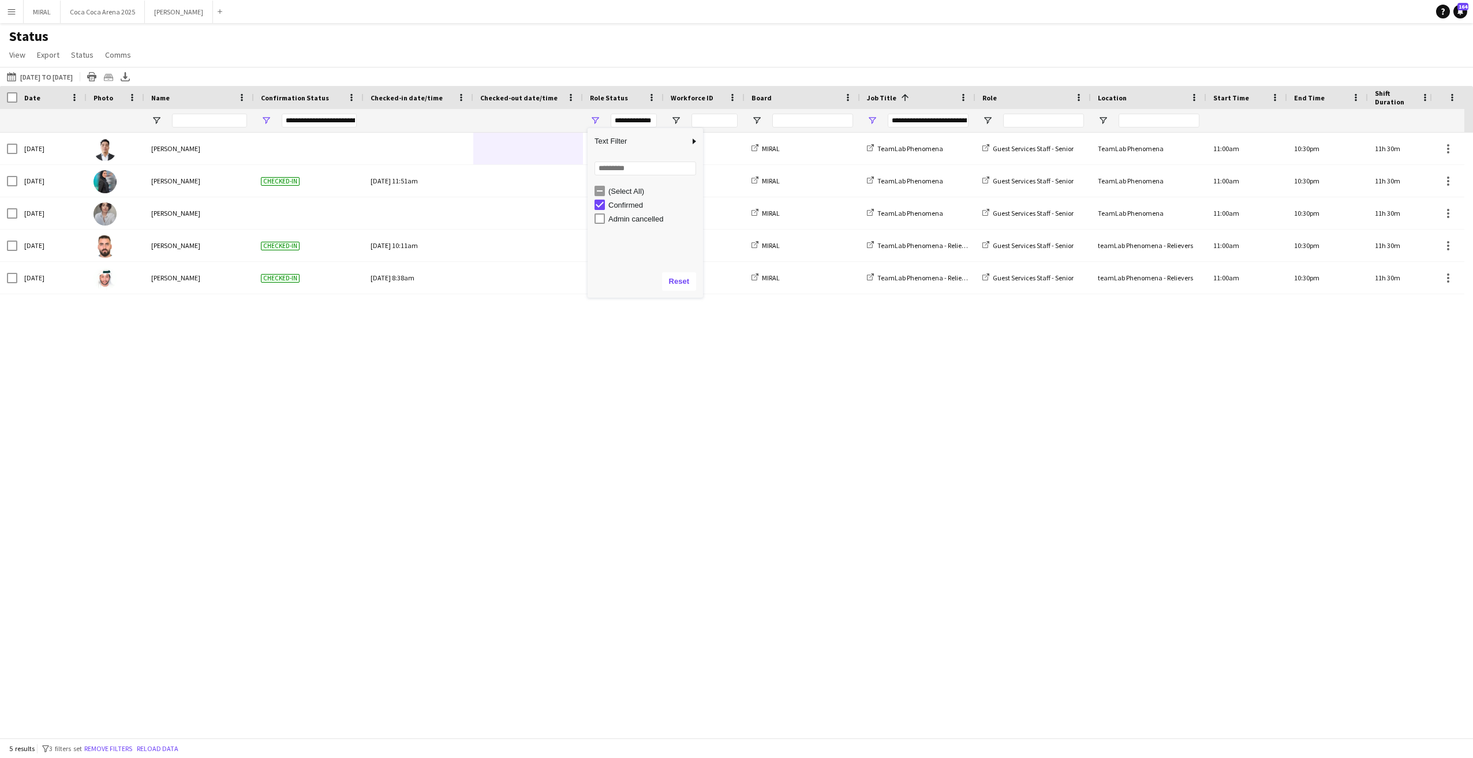
type input "**********"
click at [795, 410] on div "[DATE] [PERSON_NAME] Confirmed 226 MIRAL TeamLab Phenomena Guest Services Staff…" at bounding box center [719, 431] width 1438 height 597
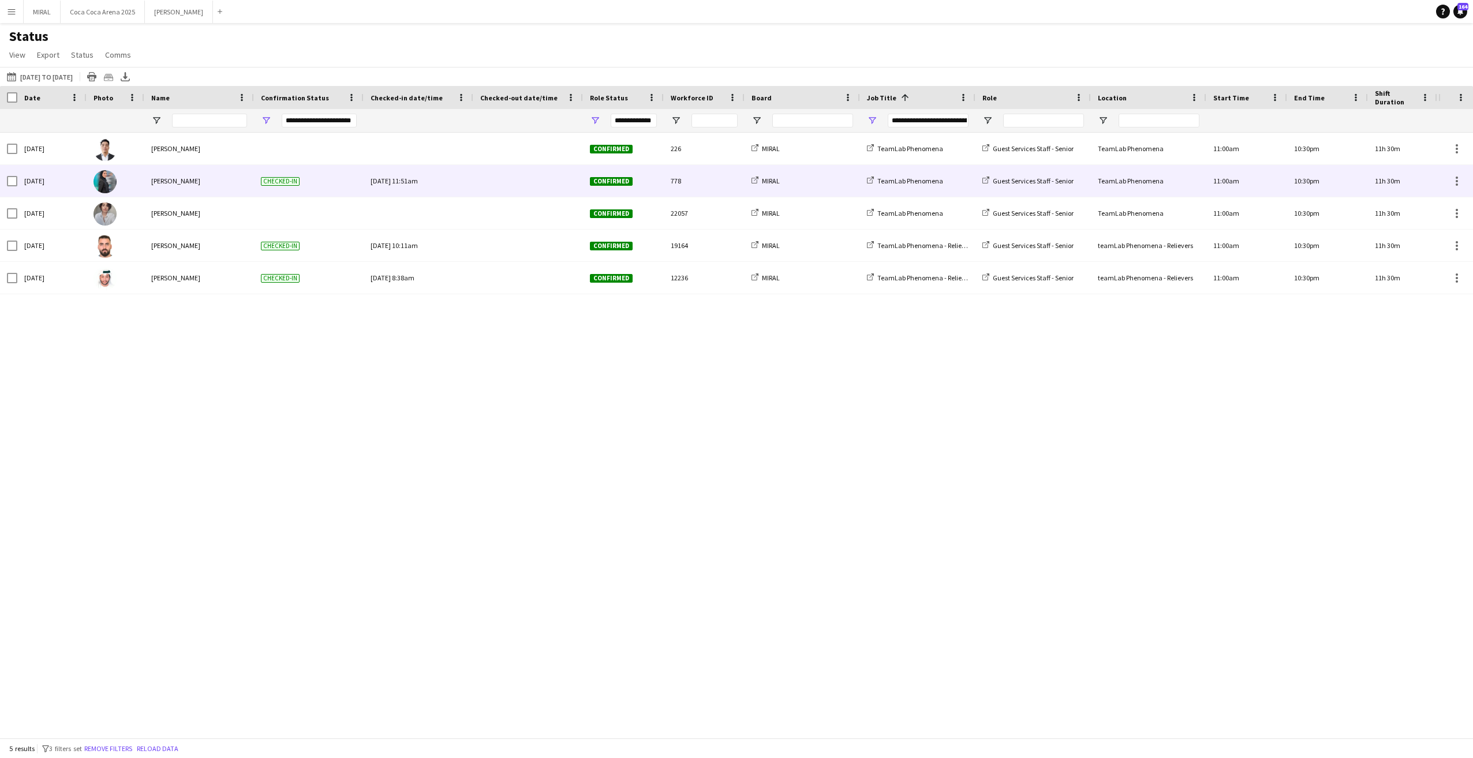
click at [520, 186] on div at bounding box center [528, 181] width 96 height 32
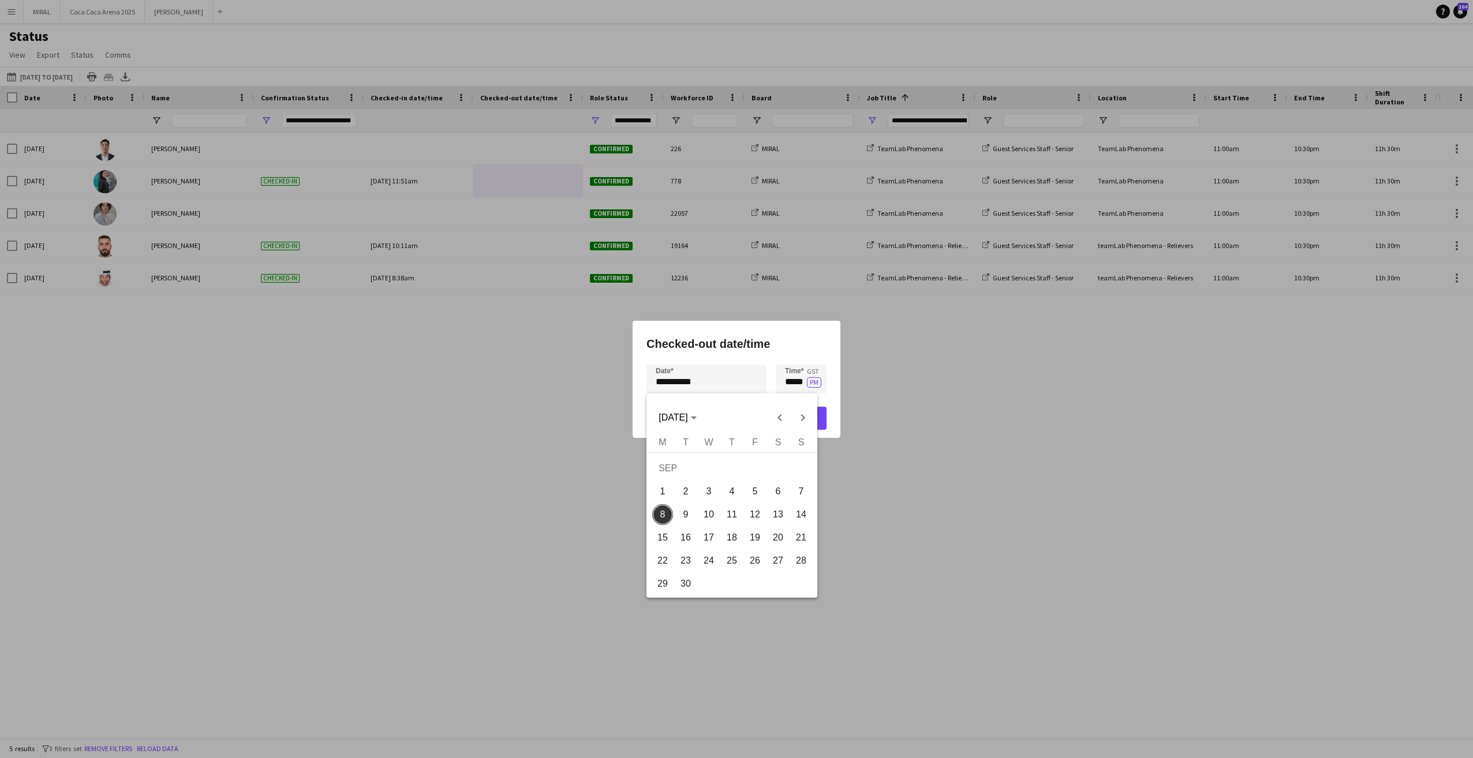
click at [753, 384] on div "**********" at bounding box center [736, 379] width 1473 height 758
click at [780, 494] on span "6" at bounding box center [778, 491] width 21 height 21
type input "**********"
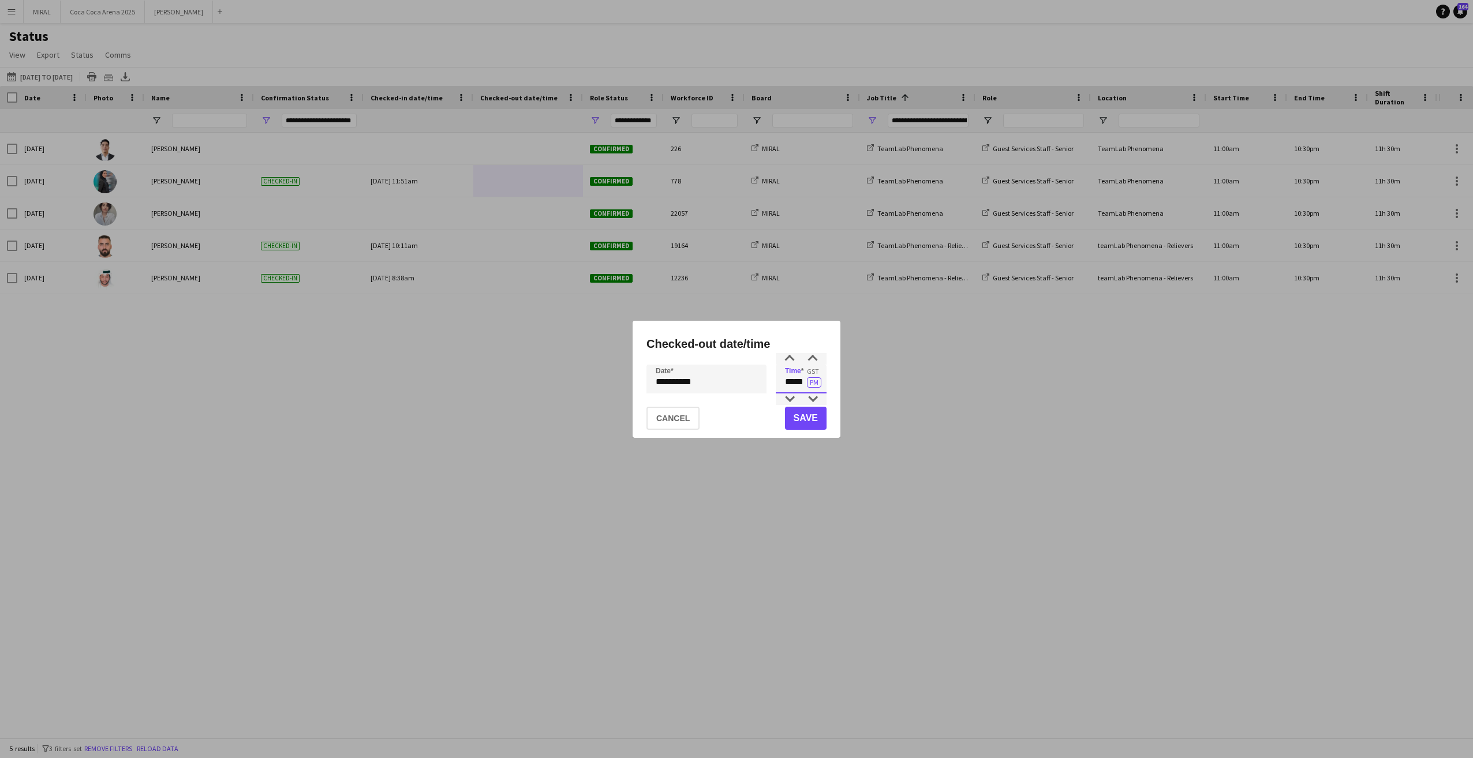
drag, startPoint x: 786, startPoint y: 382, endPoint x: 806, endPoint y: 382, distance: 20.2
click at [806, 382] on input "*****" at bounding box center [801, 379] width 51 height 29
type input "*****"
click at [808, 422] on button "Save" at bounding box center [806, 418] width 42 height 23
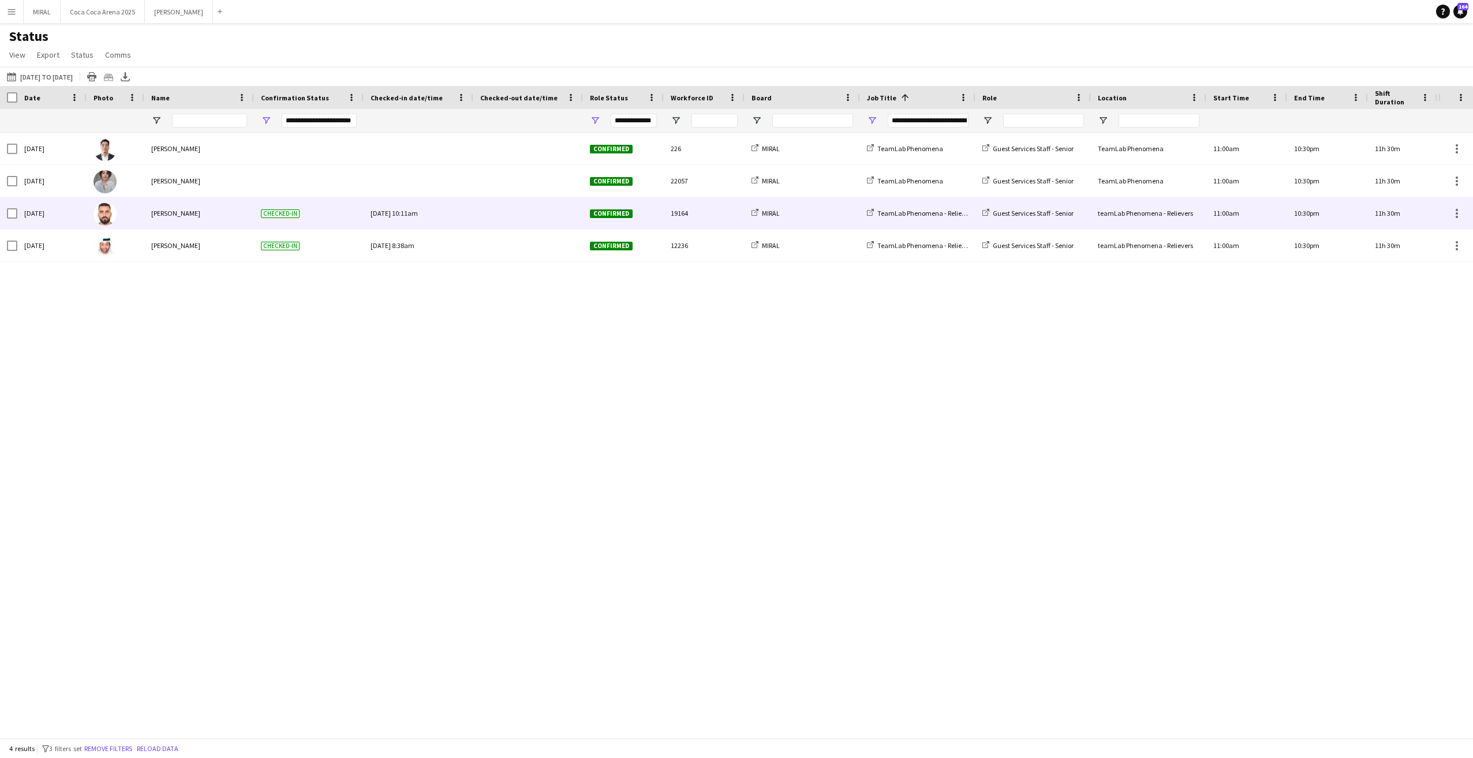
click at [530, 214] on div at bounding box center [528, 213] width 96 height 32
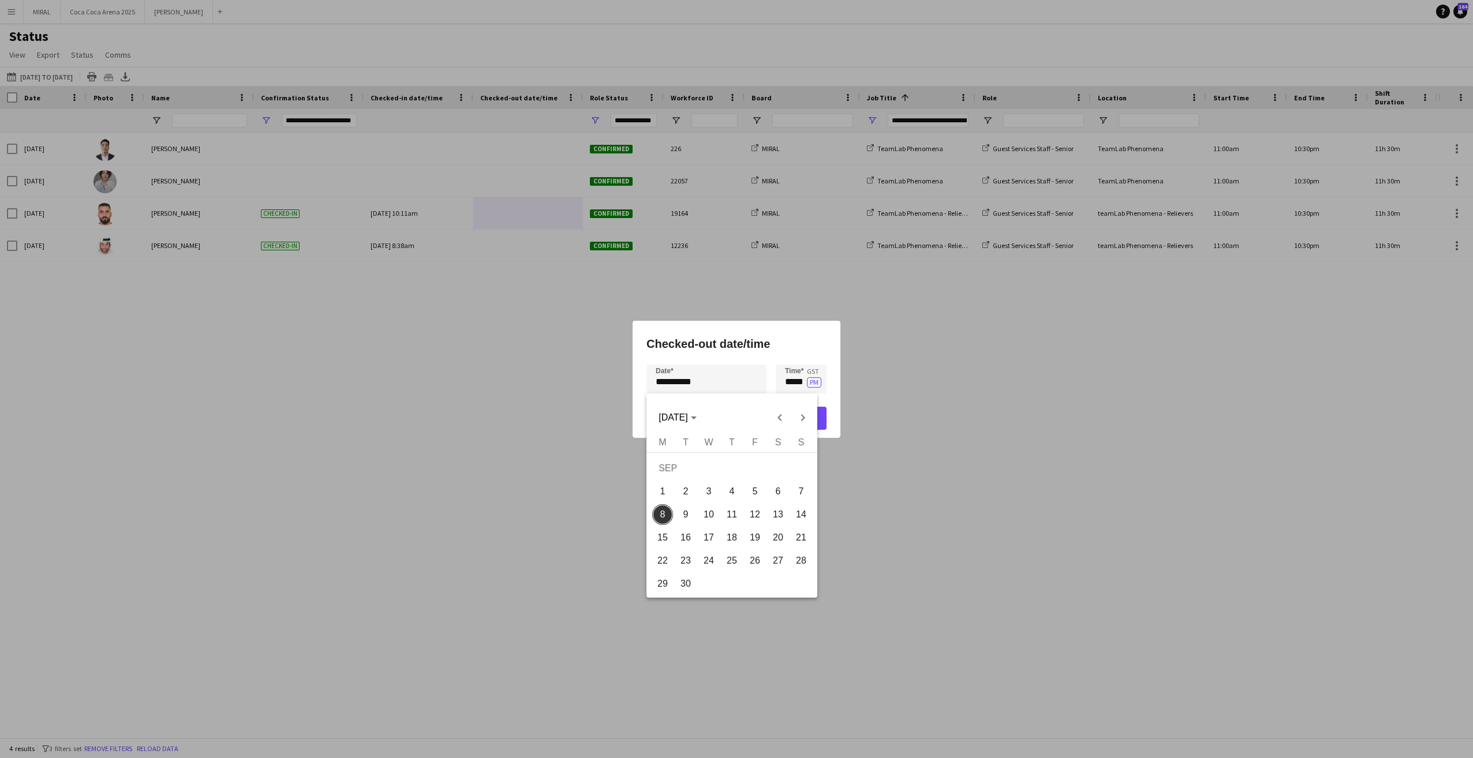
click at [720, 389] on div "**********" at bounding box center [736, 379] width 1473 height 758
click at [778, 496] on span "6" at bounding box center [778, 491] width 21 height 21
type input "**********"
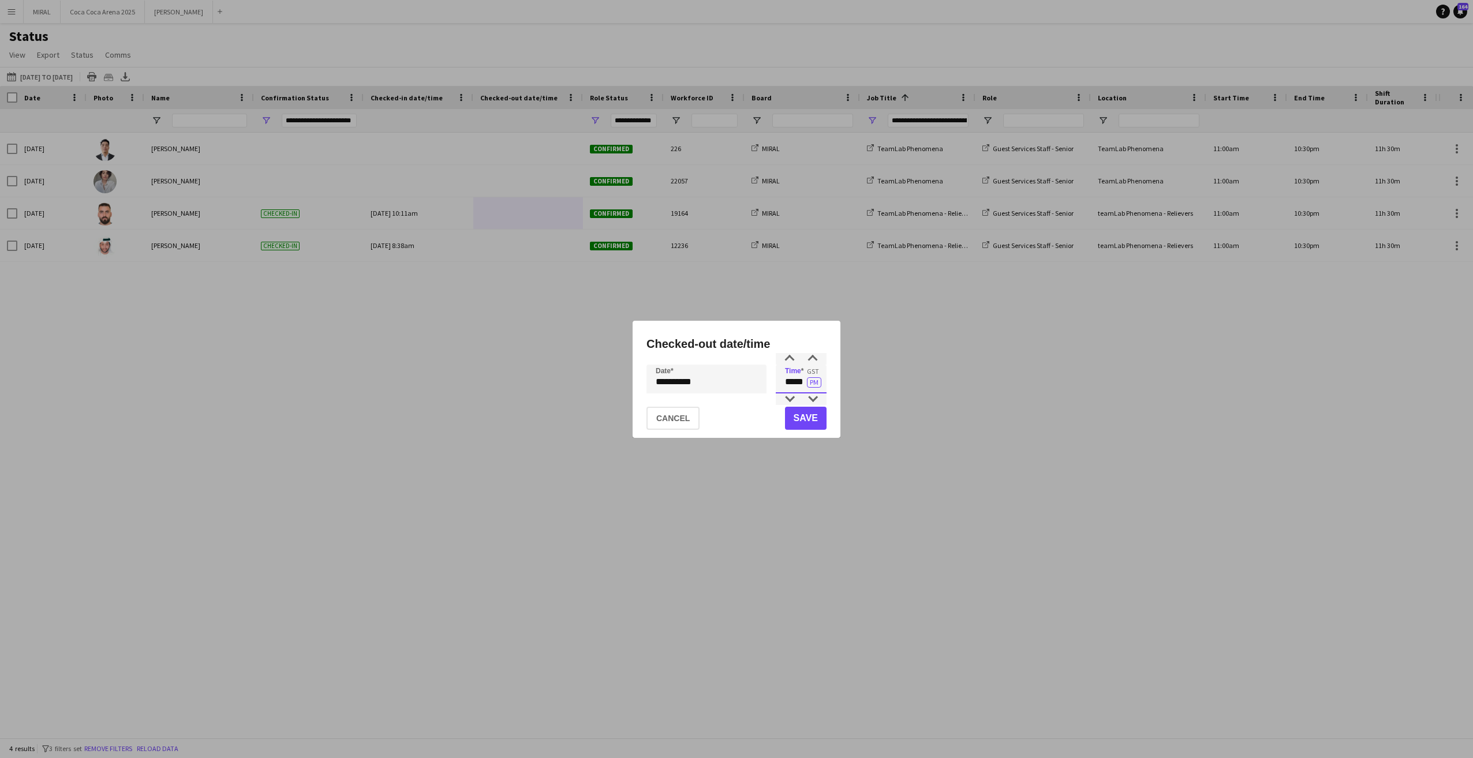
drag, startPoint x: 784, startPoint y: 383, endPoint x: 805, endPoint y: 379, distance: 21.3
click at [805, 379] on input "*****" at bounding box center [801, 379] width 51 height 29
click at [783, 383] on input "*****" at bounding box center [801, 379] width 51 height 29
type input "*****"
click at [797, 413] on button "Save" at bounding box center [806, 418] width 42 height 23
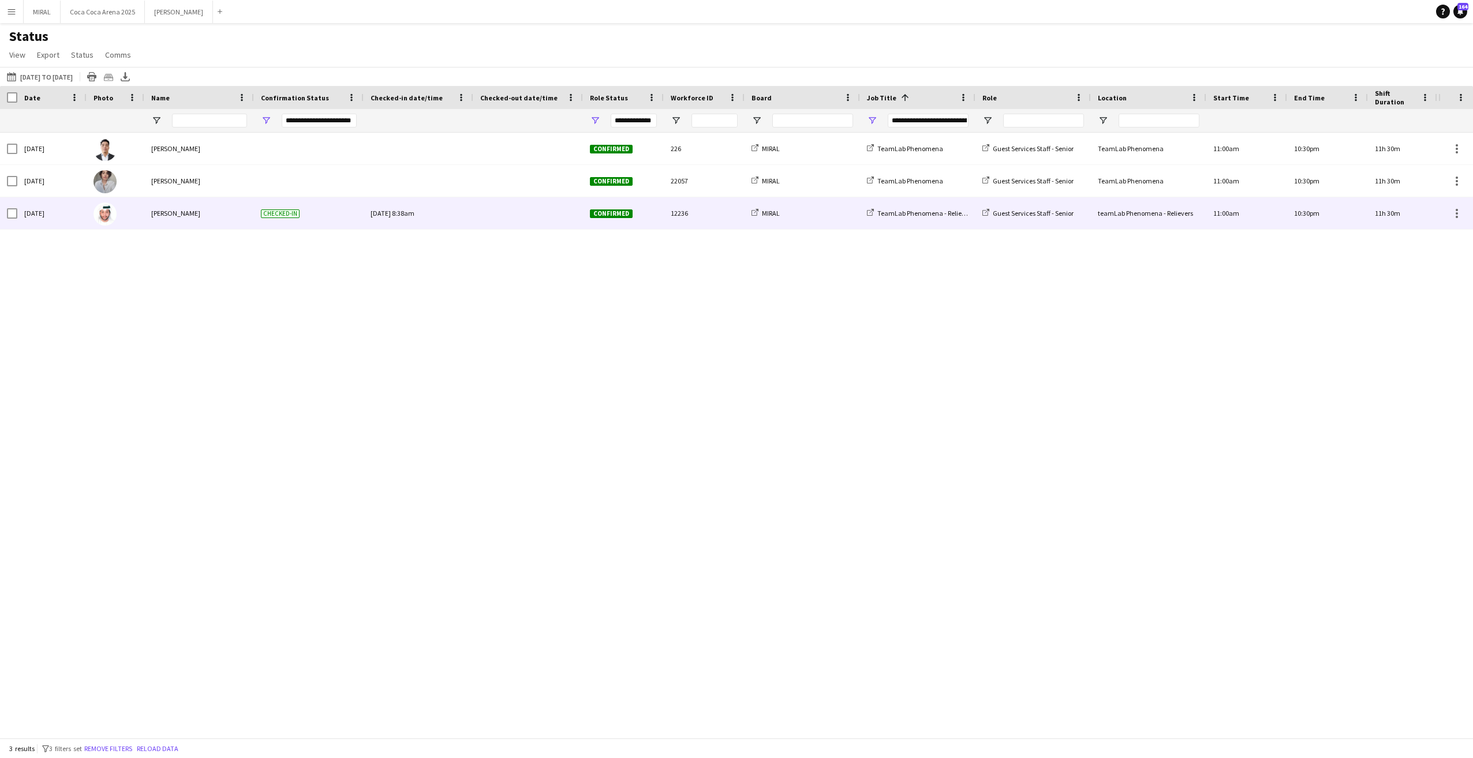
click at [519, 215] on div at bounding box center [528, 213] width 96 height 32
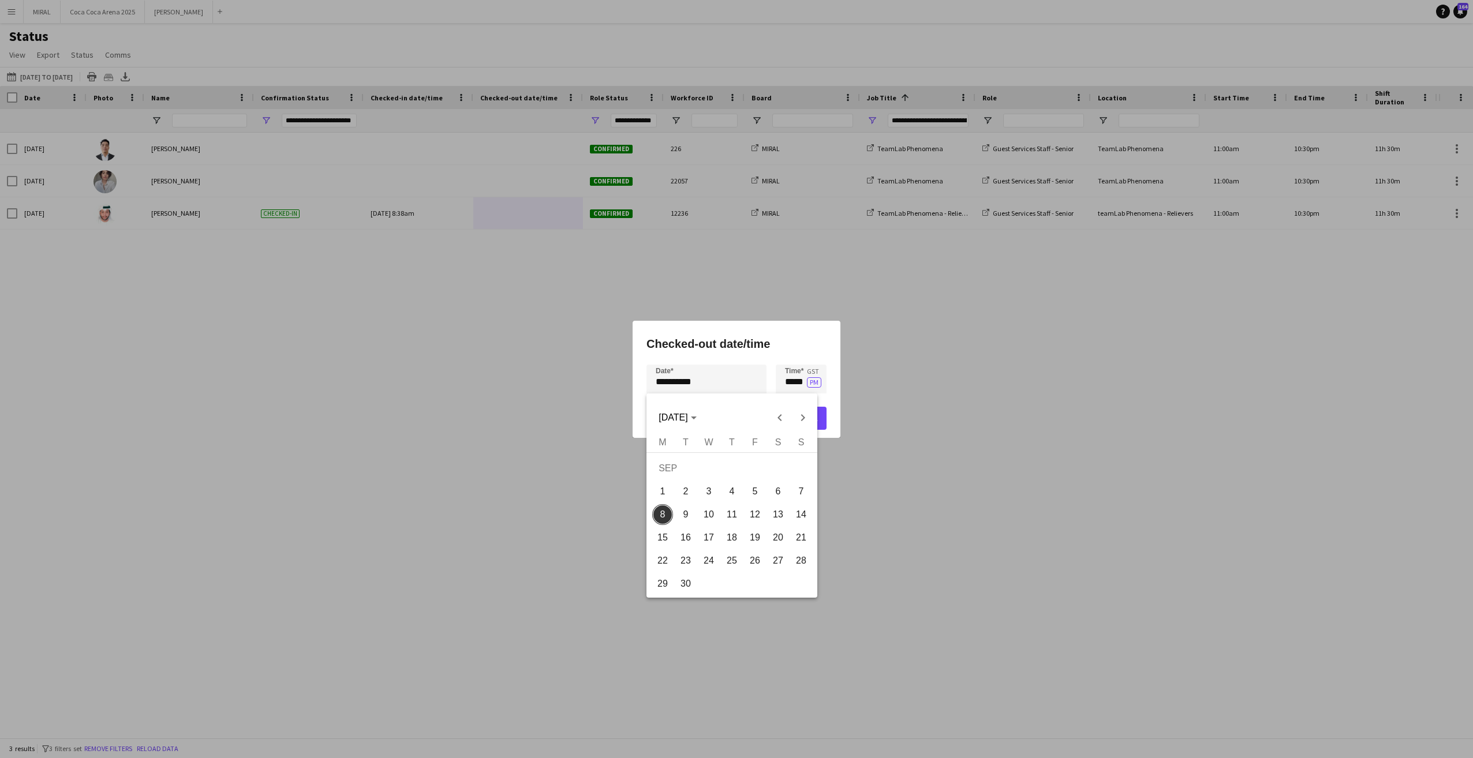
click at [705, 382] on div "**********" at bounding box center [736, 379] width 1473 height 758
click at [804, 488] on span "7" at bounding box center [801, 491] width 21 height 21
type input "**********"
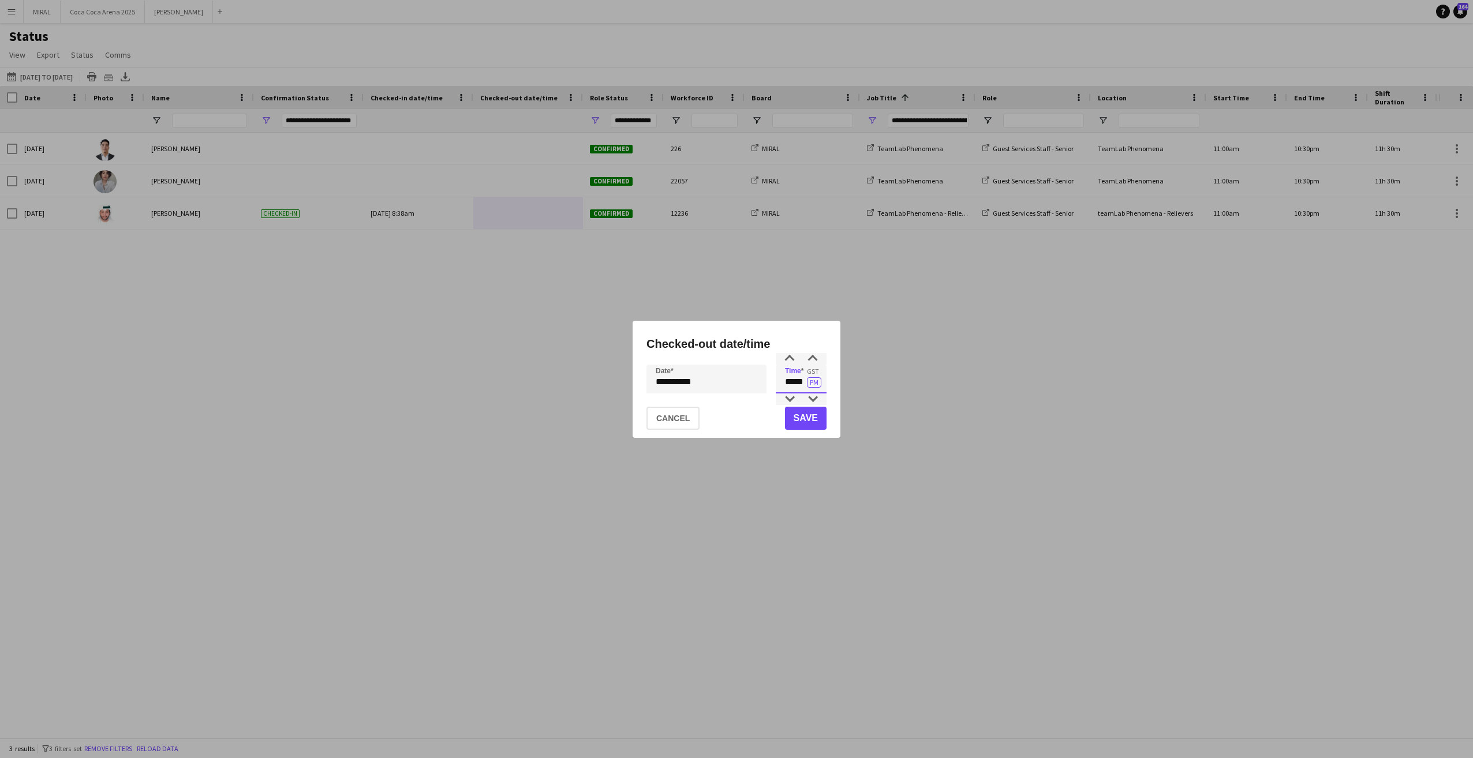
drag, startPoint x: 782, startPoint y: 383, endPoint x: 805, endPoint y: 380, distance: 23.3
click at [805, 380] on input "*****" at bounding box center [801, 379] width 51 height 29
type input "*****"
click at [805, 417] on button "Save" at bounding box center [806, 418] width 42 height 23
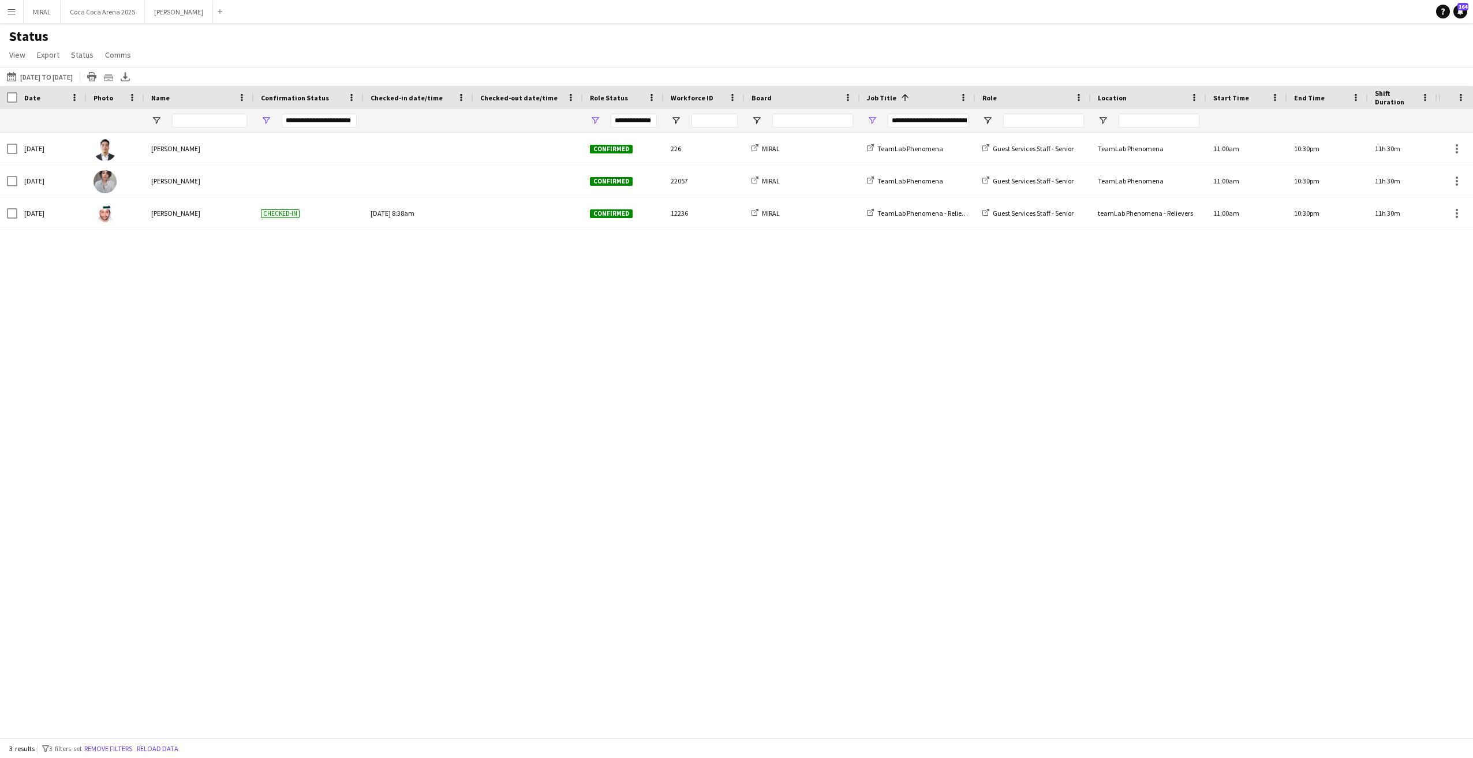
type input "**********"
click at [827, 356] on div "[DATE] [PERSON_NAME] Confirmed 226 MIRAL TeamLab Phenomena Guest Services Staff…" at bounding box center [719, 431] width 1438 height 597
click at [73, 75] on button "[DATE] to [DATE] [DATE] to [DATE]" at bounding box center [40, 77] width 70 height 14
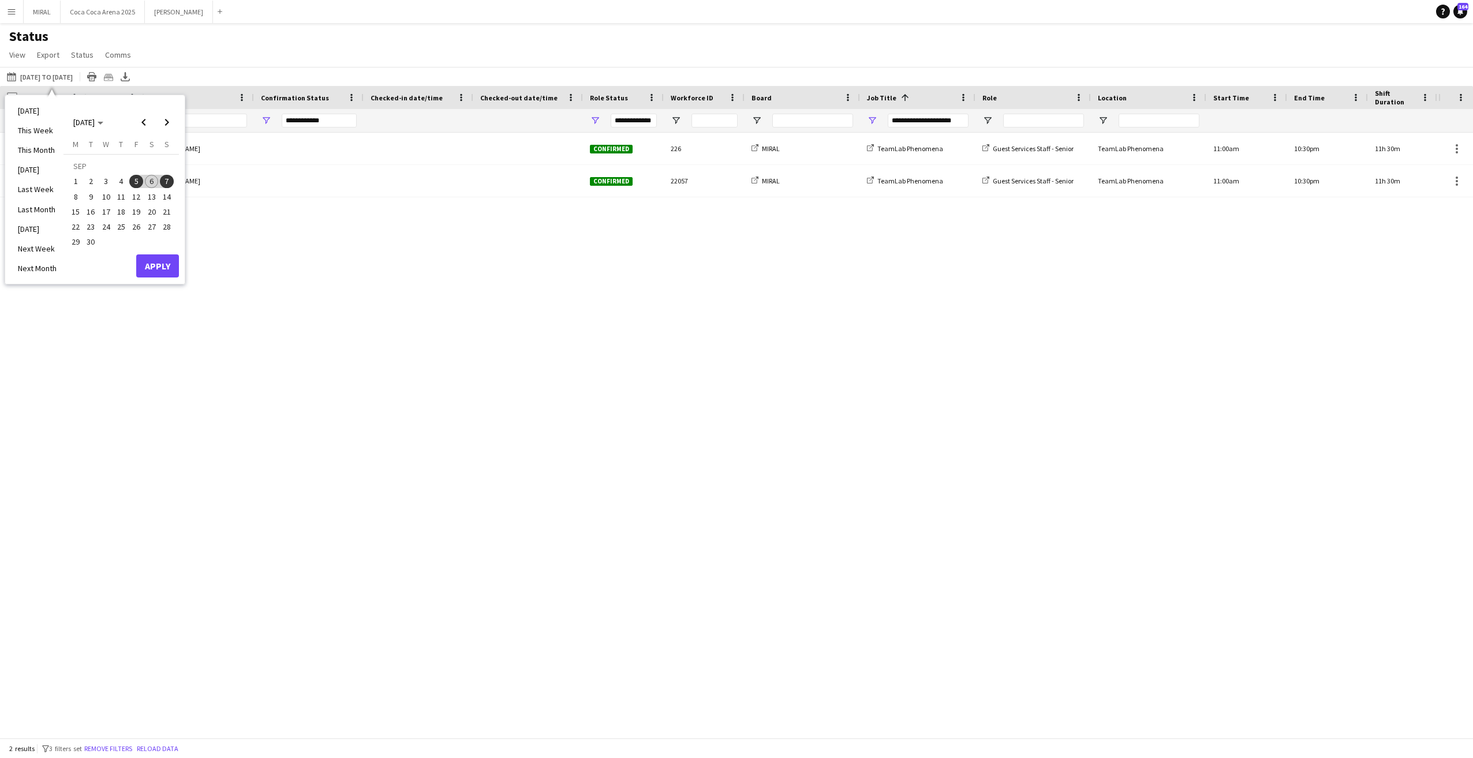
click at [79, 195] on span "8" at bounding box center [76, 197] width 14 height 14
click at [152, 264] on button "Apply" at bounding box center [157, 266] width 43 height 23
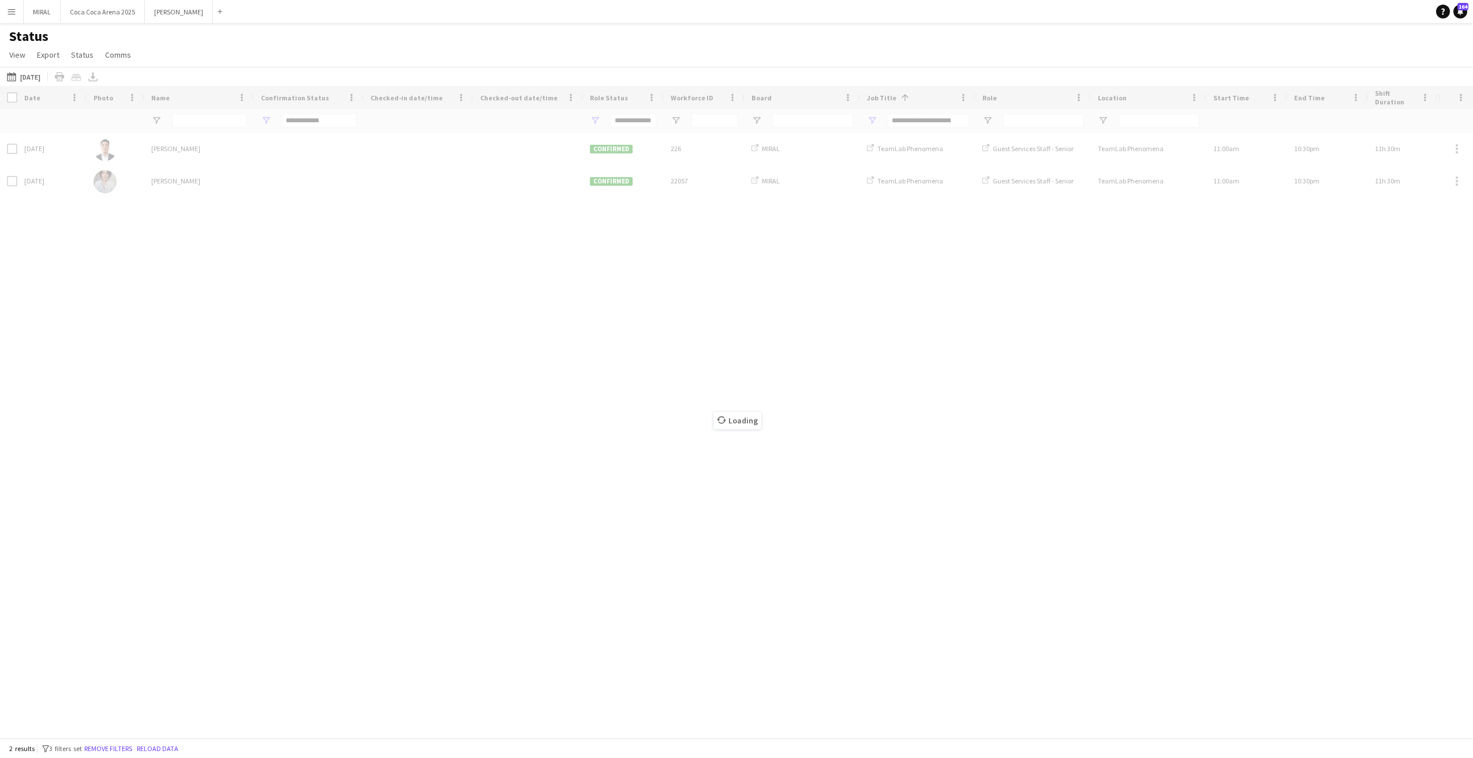
type input "**********"
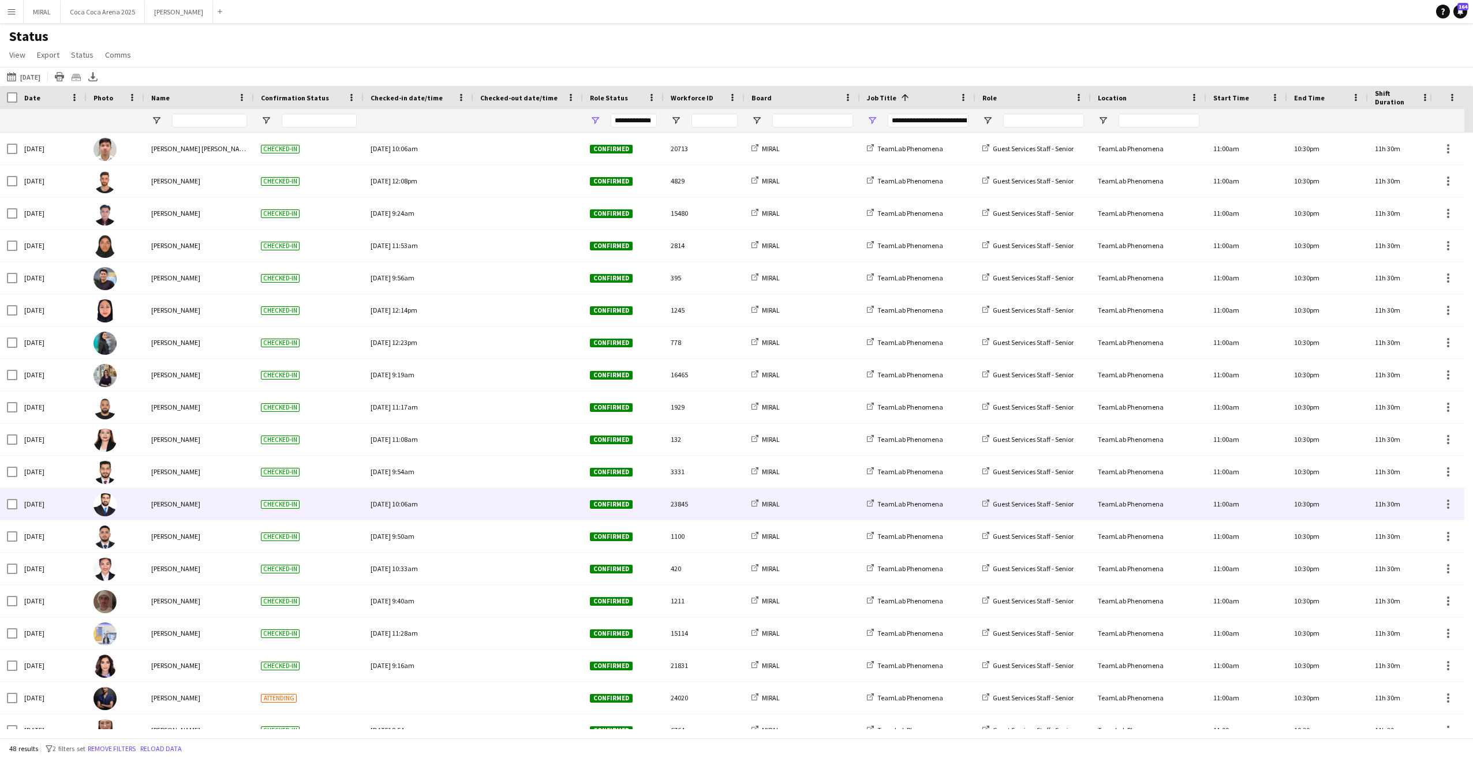
scroll to position [911, 0]
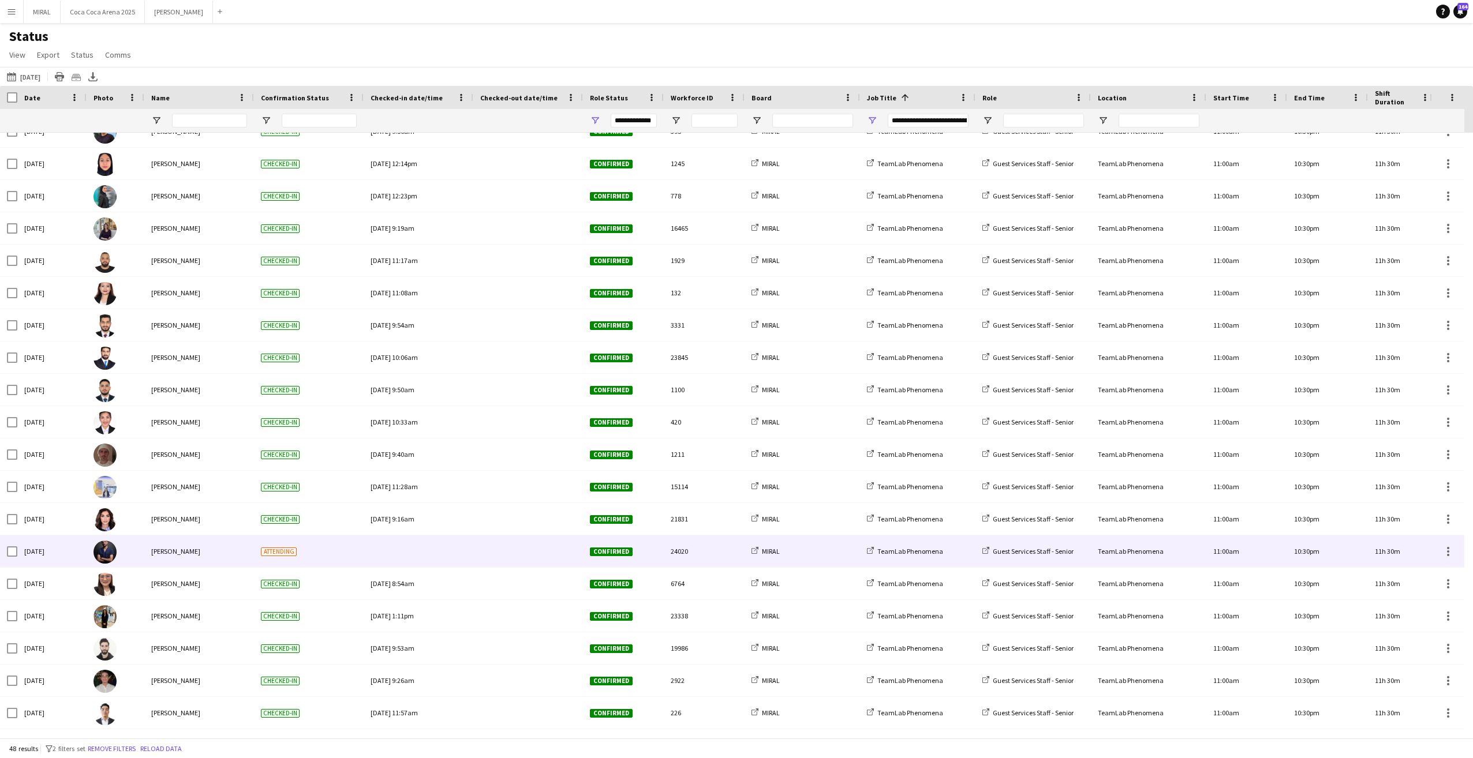
click at [403, 554] on div at bounding box center [419, 552] width 96 height 32
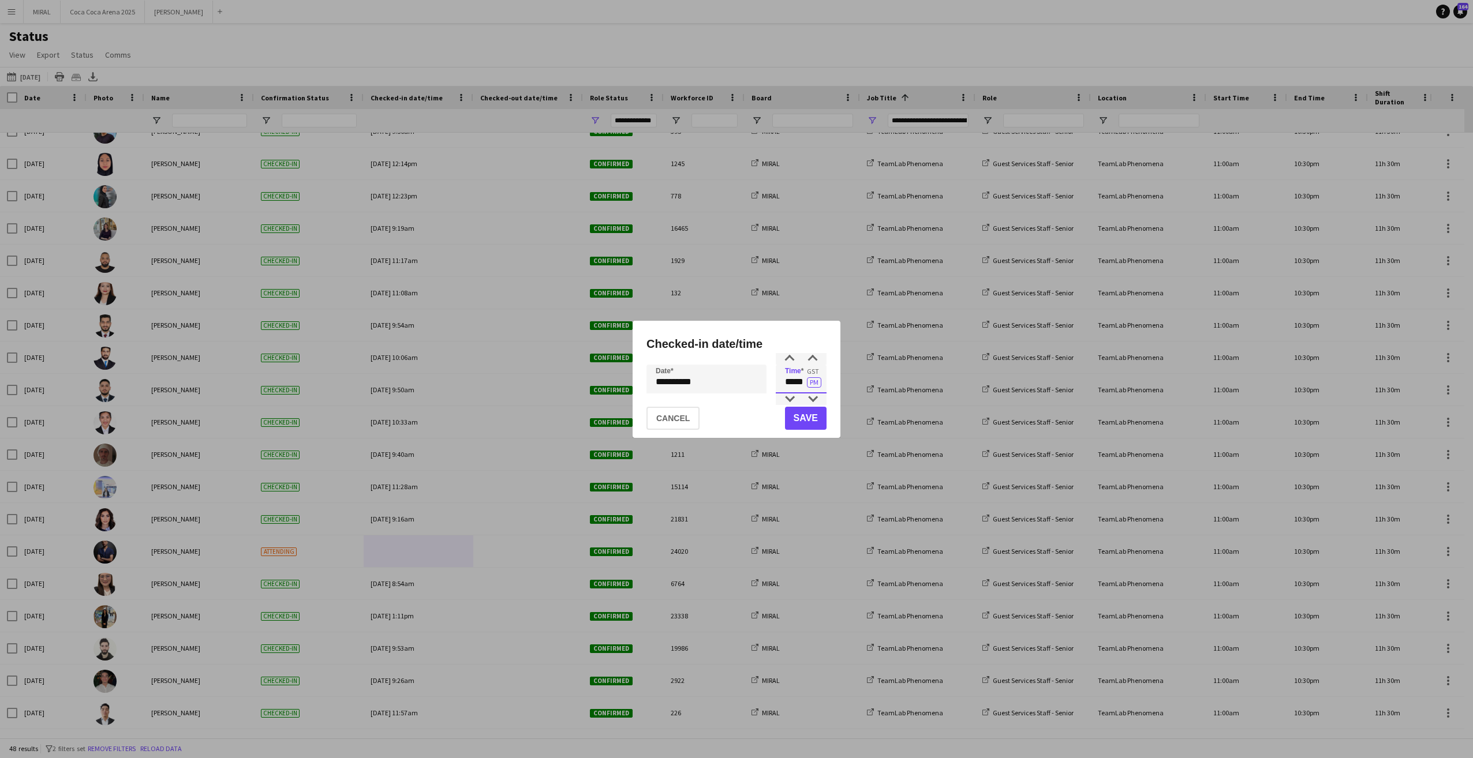
drag, startPoint x: 782, startPoint y: 379, endPoint x: 805, endPoint y: 379, distance: 23.1
click at [805, 379] on input "*****" at bounding box center [801, 379] width 51 height 29
type input "*****"
click at [811, 382] on button "PM" at bounding box center [814, 382] width 14 height 10
click at [809, 428] on button "Save" at bounding box center [806, 418] width 42 height 23
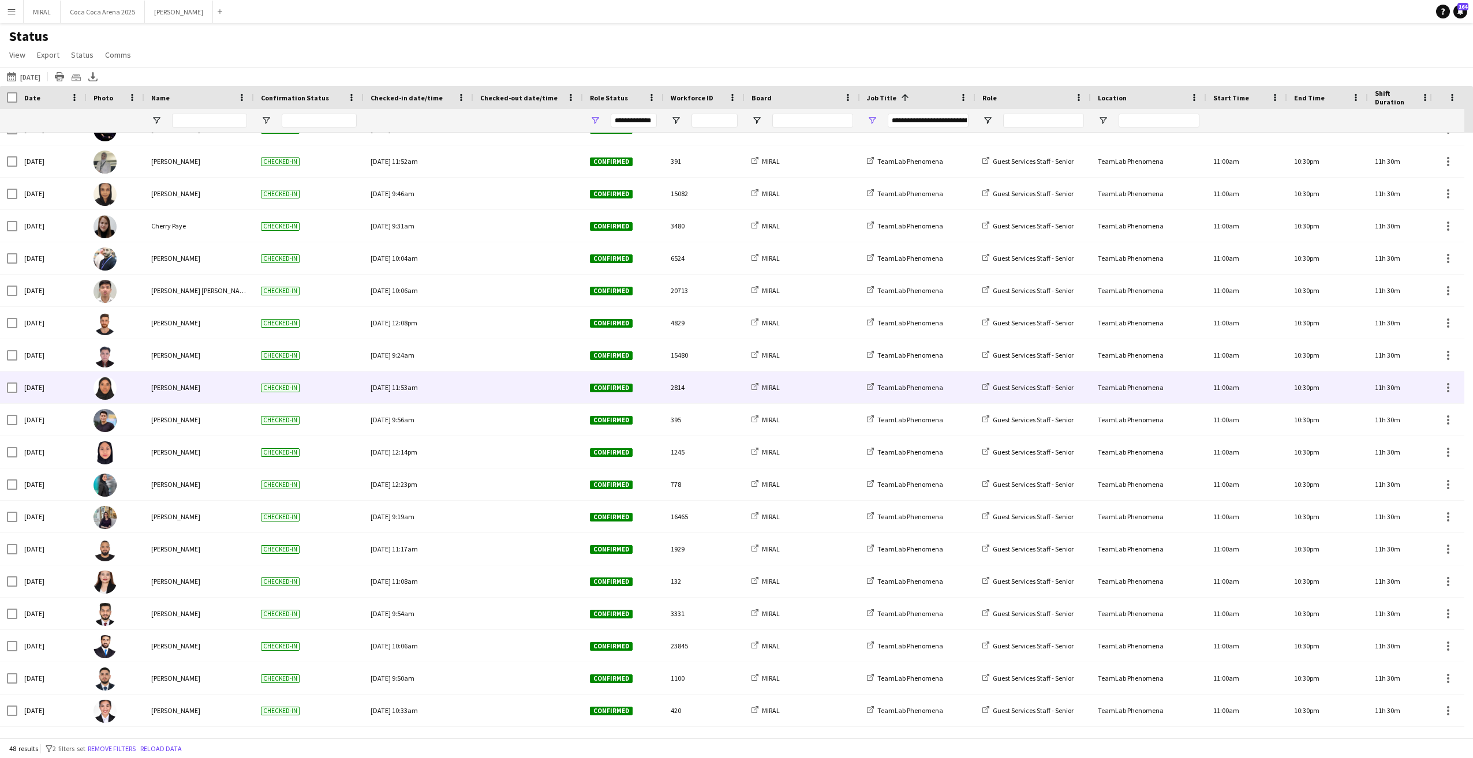
scroll to position [666, 0]
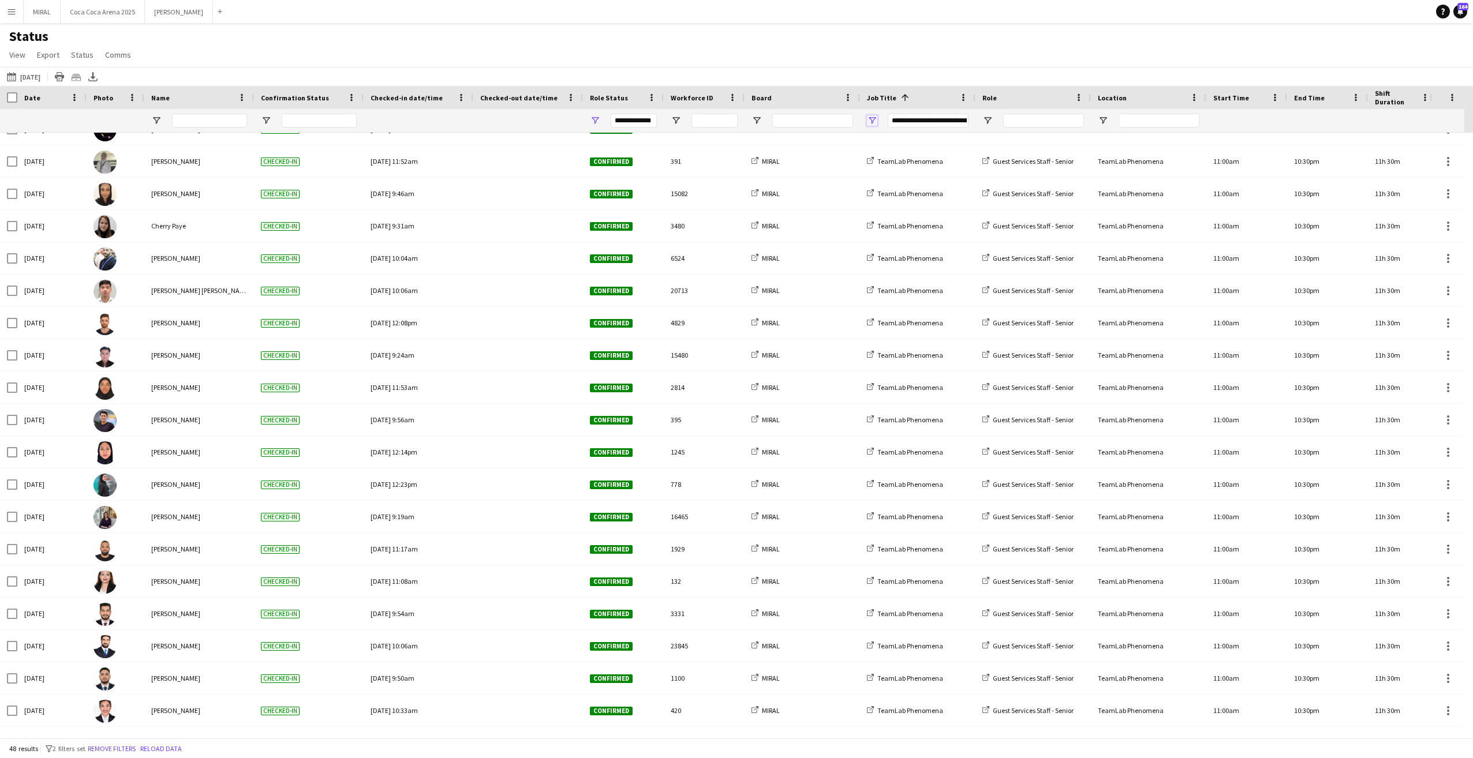
click at [871, 116] on span "Open Filter Menu" at bounding box center [872, 120] width 10 height 10
click at [954, 281] on button "Reset" at bounding box center [956, 281] width 34 height 18
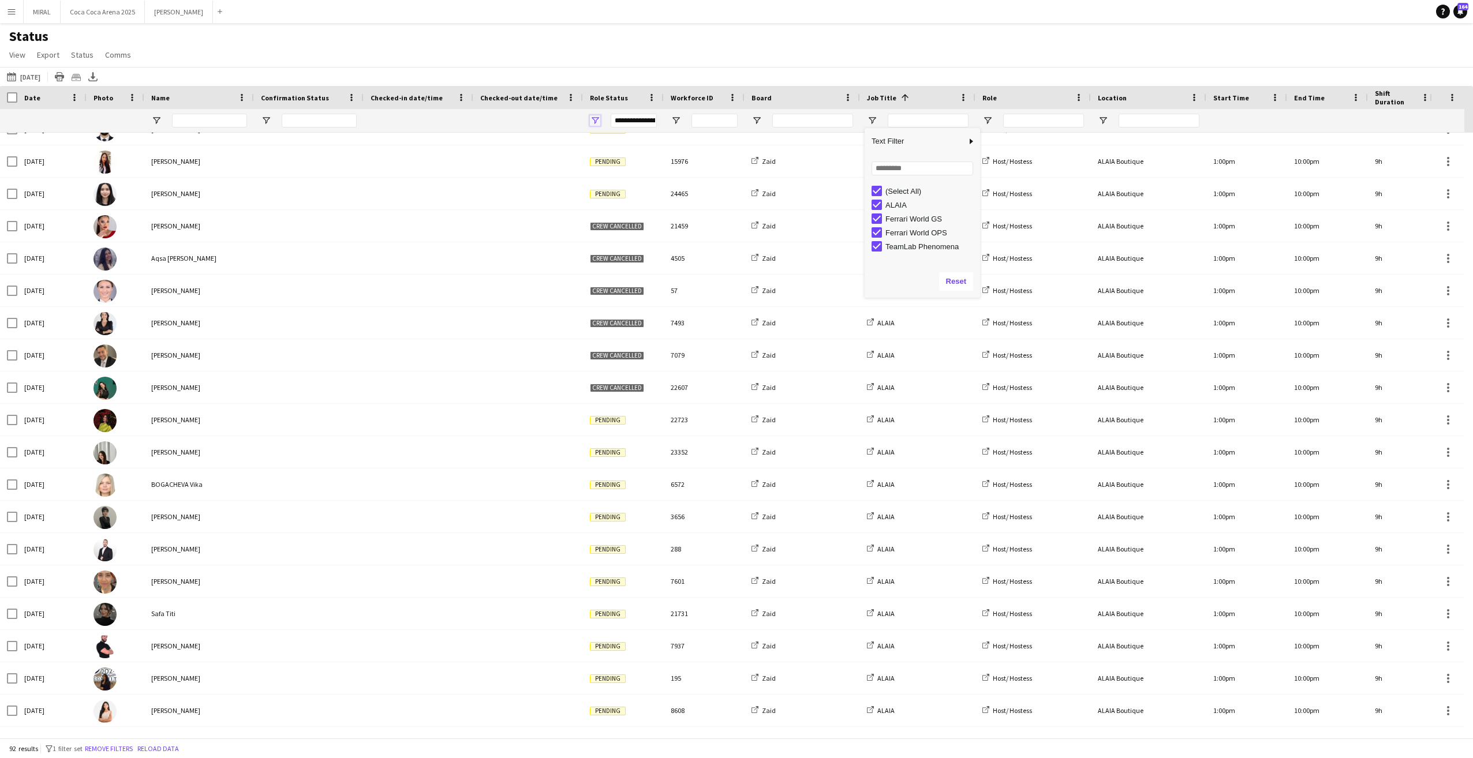
click at [595, 118] on span "Open Filter Menu" at bounding box center [595, 120] width 10 height 10
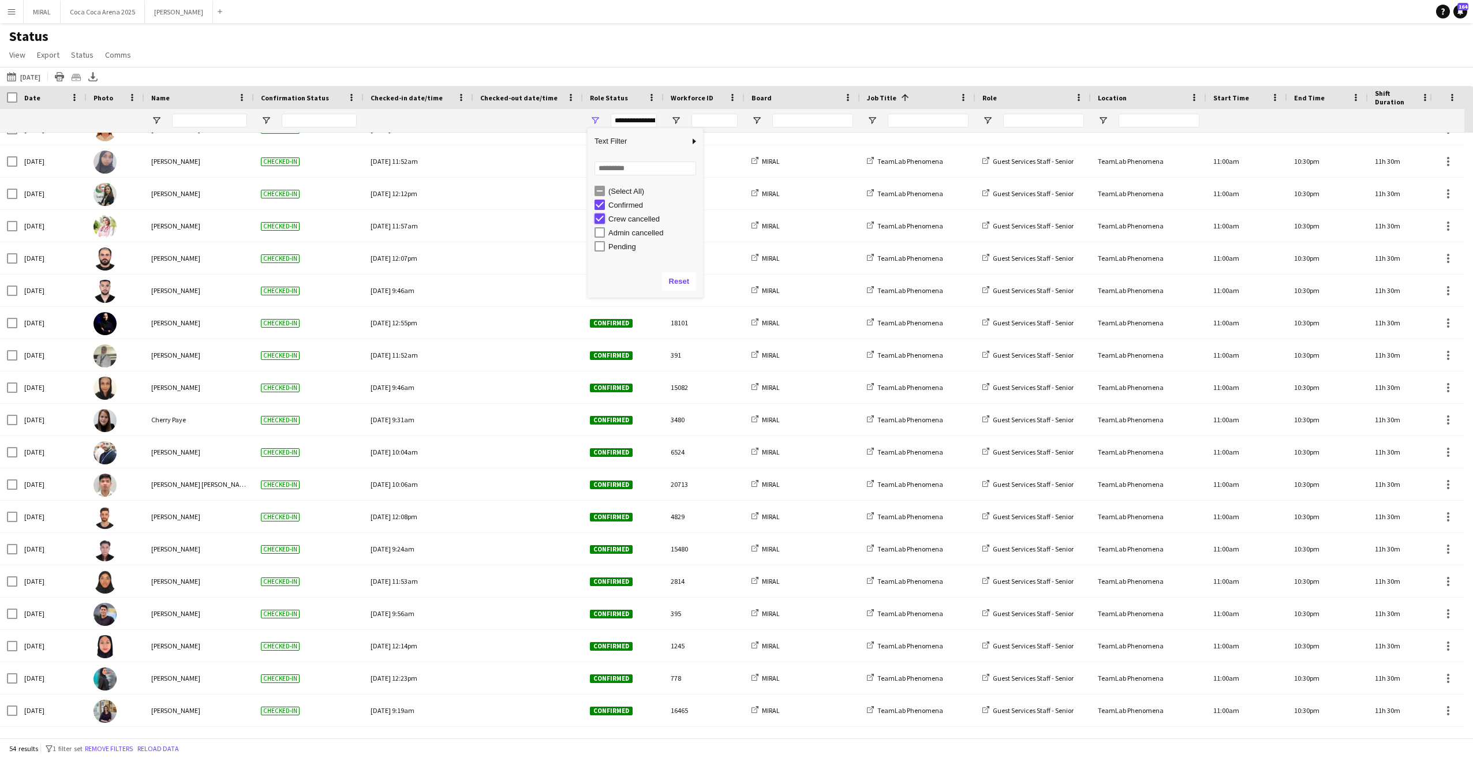
type input "**********"
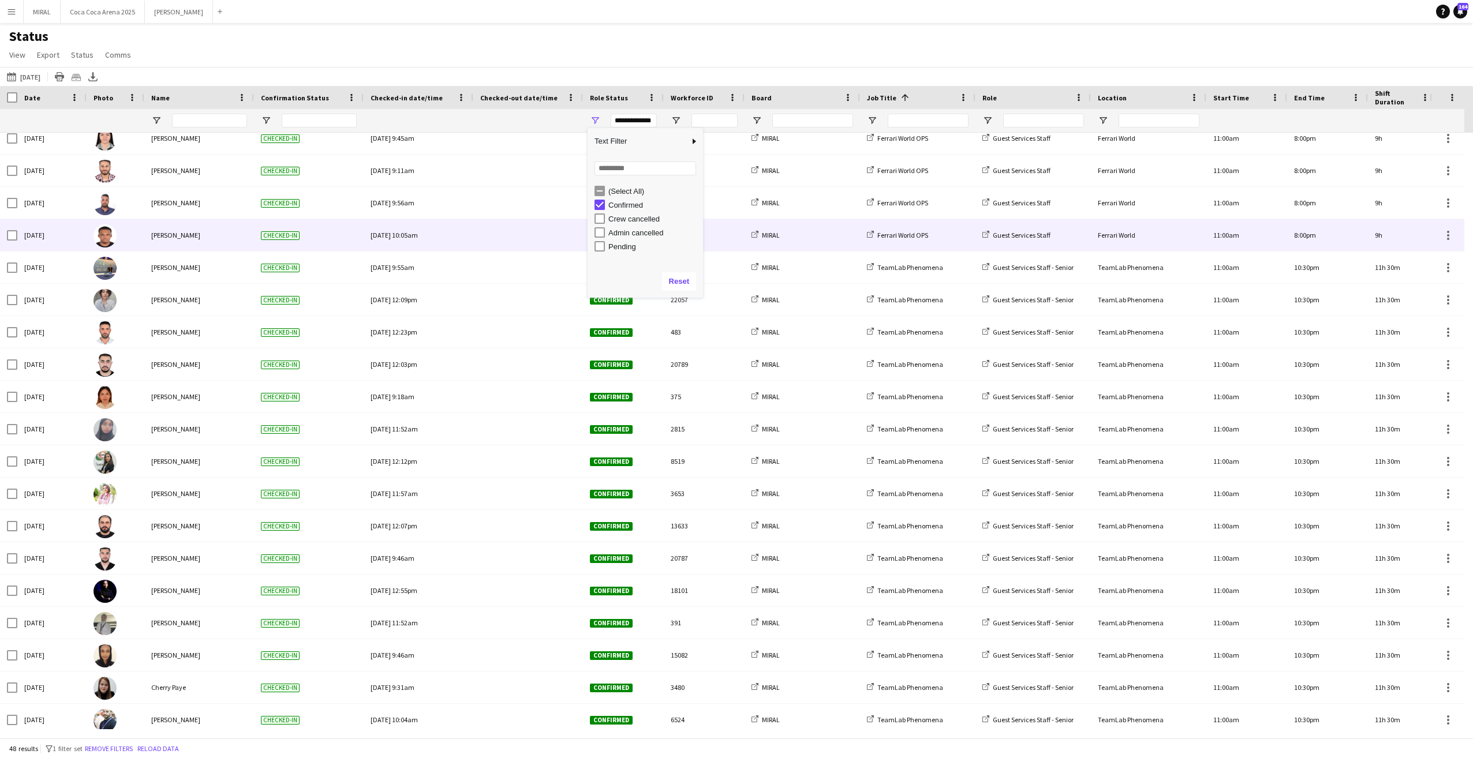
scroll to position [9, 0]
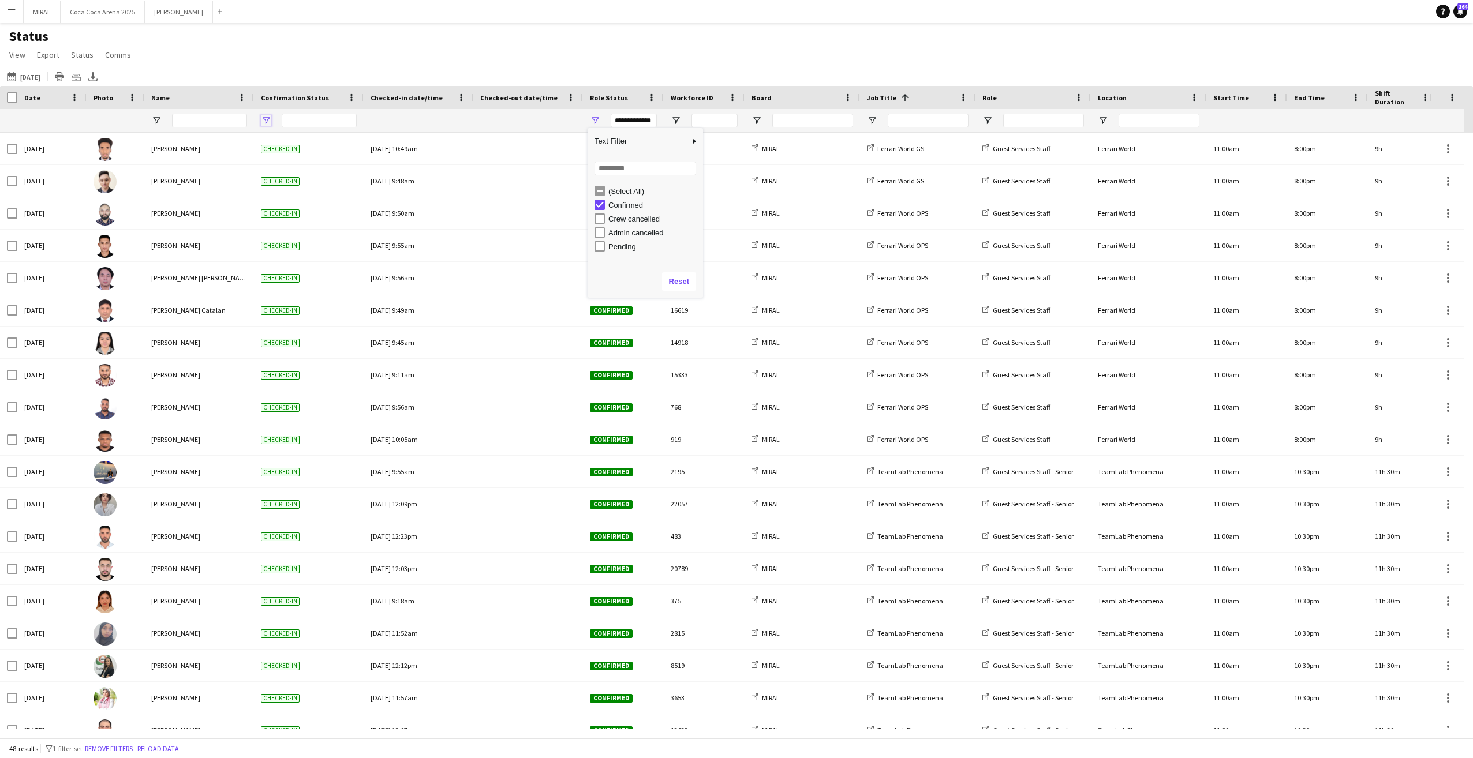
click at [264, 120] on span "Open Filter Menu" at bounding box center [266, 120] width 10 height 10
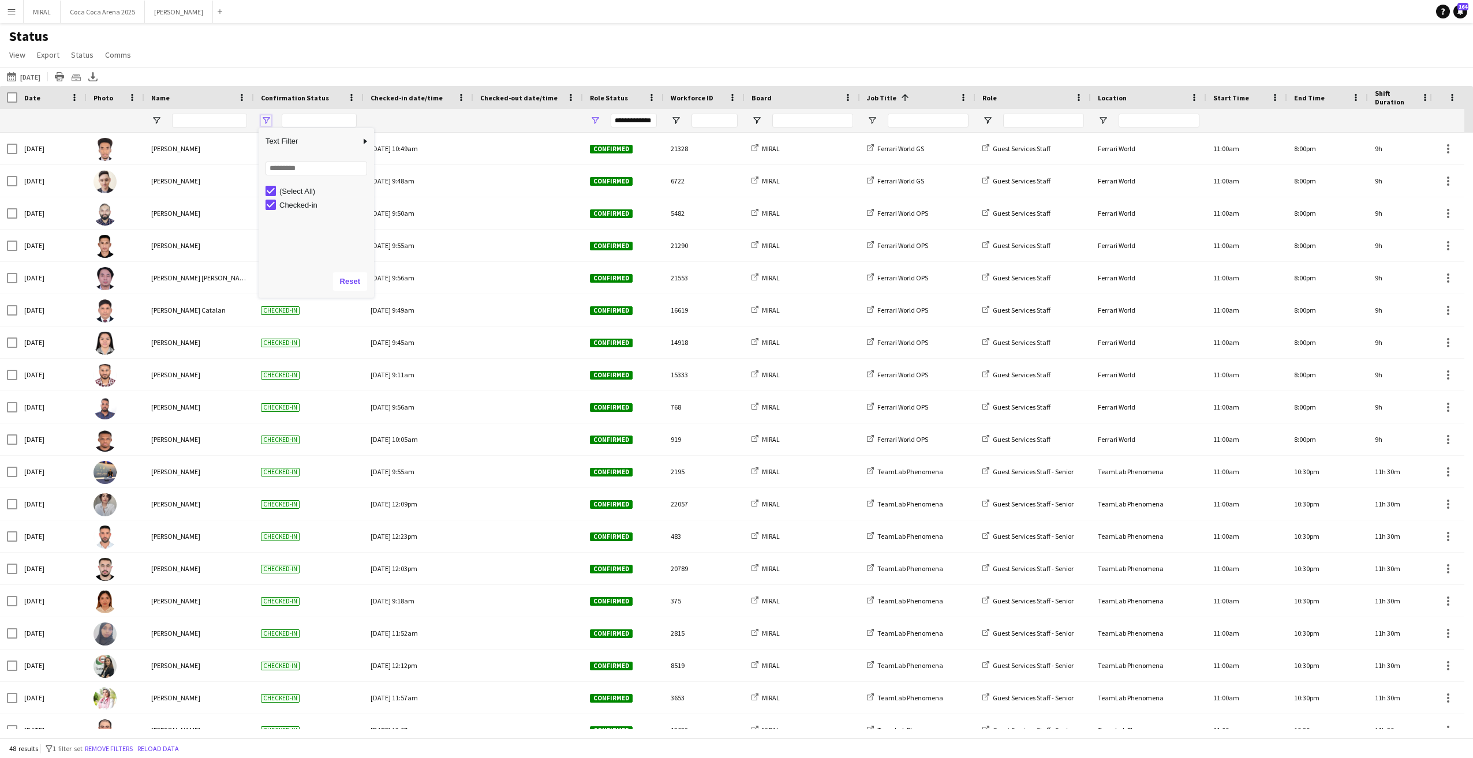
click at [268, 121] on span "Open Filter Menu" at bounding box center [266, 120] width 10 height 10
click at [311, 46] on div "Status View Views Default view Attendance Report / F1 Attendance Sheet F1 Group…" at bounding box center [736, 47] width 1473 height 39
click at [9, 10] on app-icon "Menu" at bounding box center [11, 11] width 9 height 9
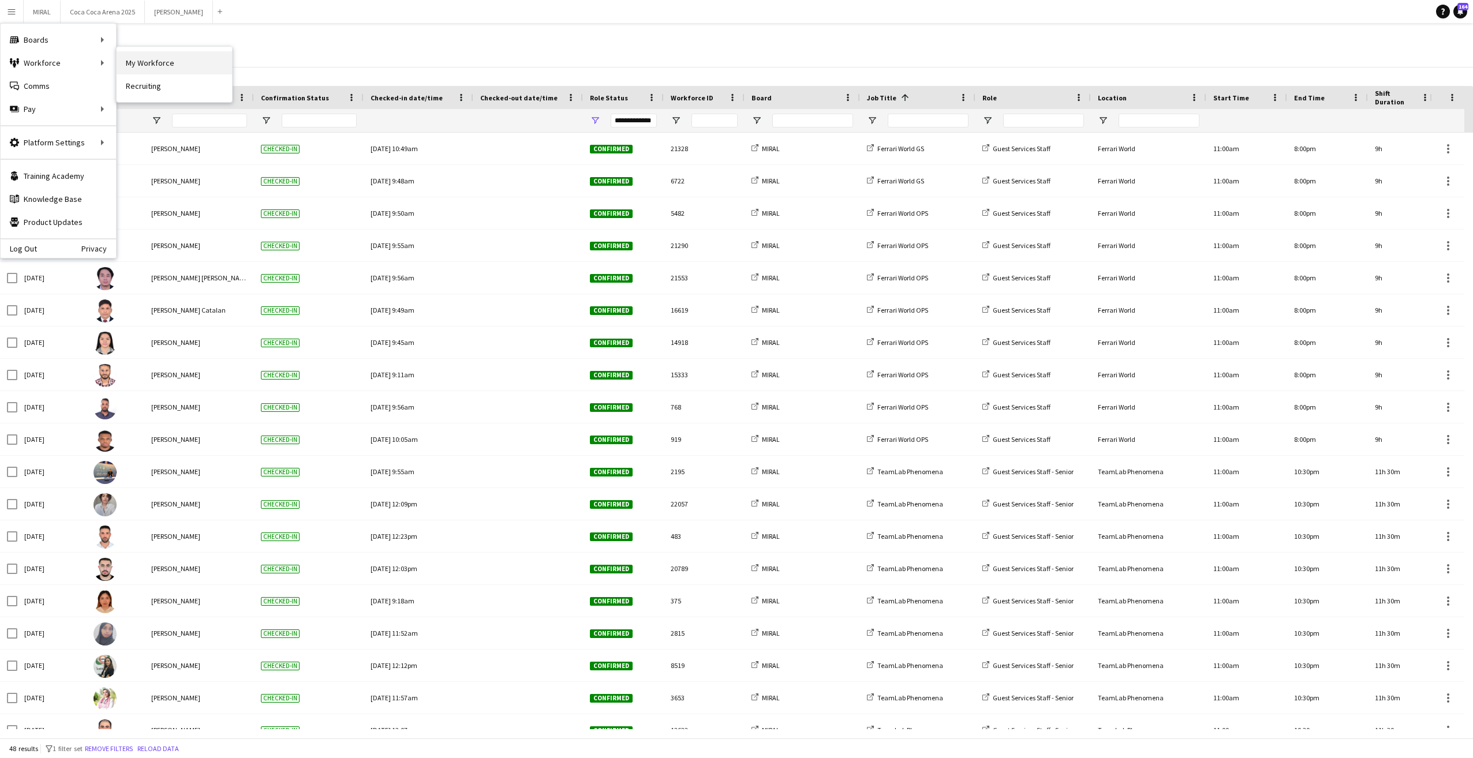
click at [130, 61] on link "My Workforce" at bounding box center [174, 62] width 115 height 23
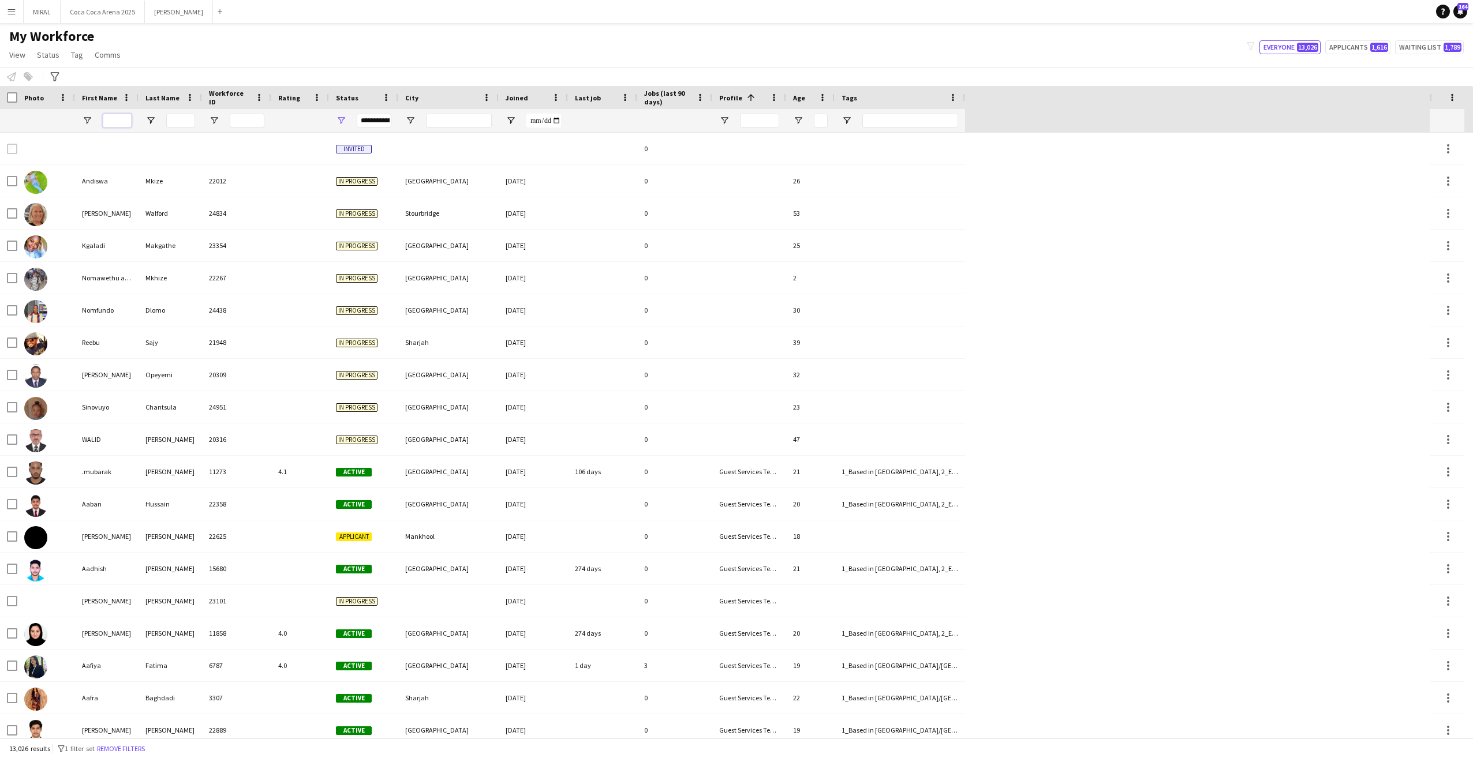
click at [113, 122] on input "First Name Filter Input" at bounding box center [117, 121] width 29 height 14
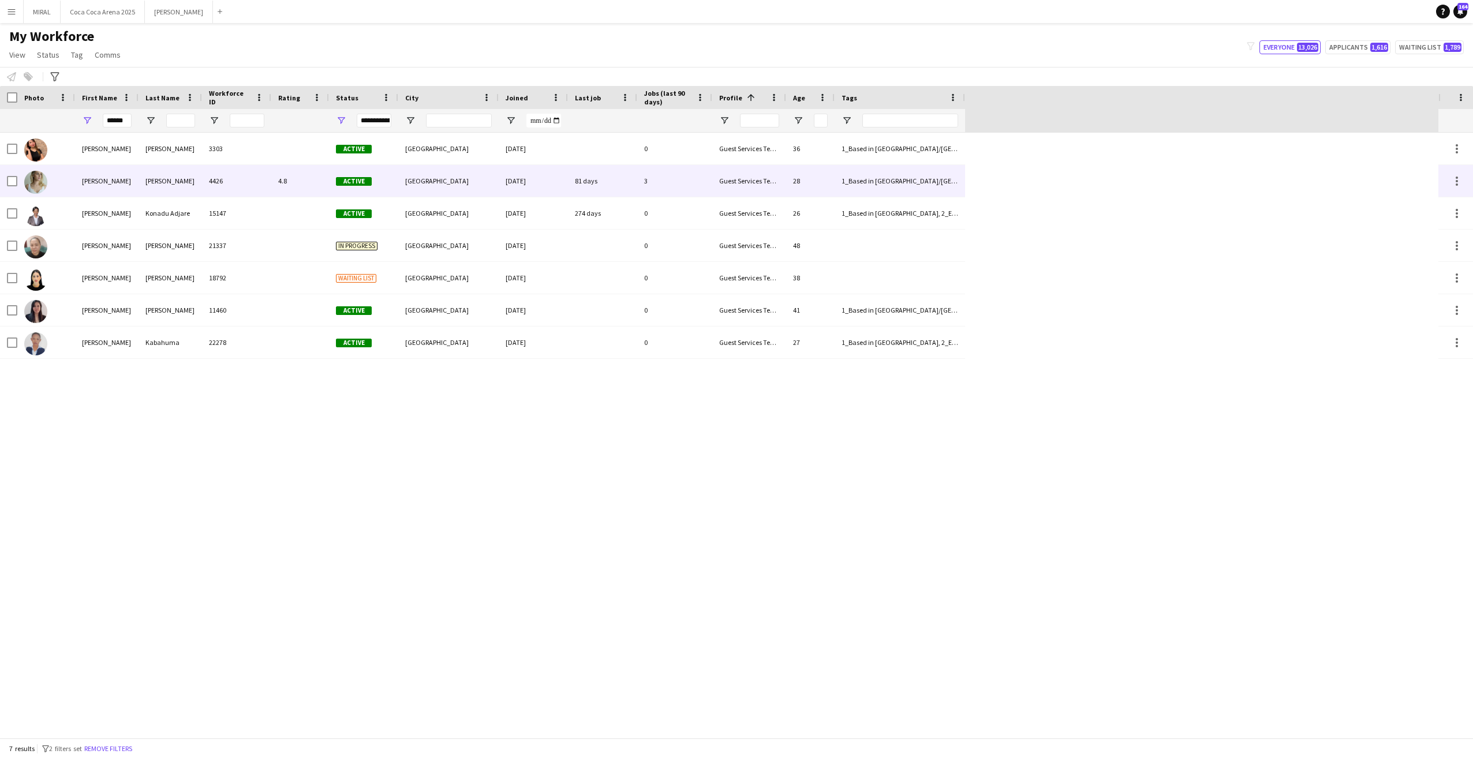
click at [254, 188] on div "4426" at bounding box center [236, 181] width 69 height 32
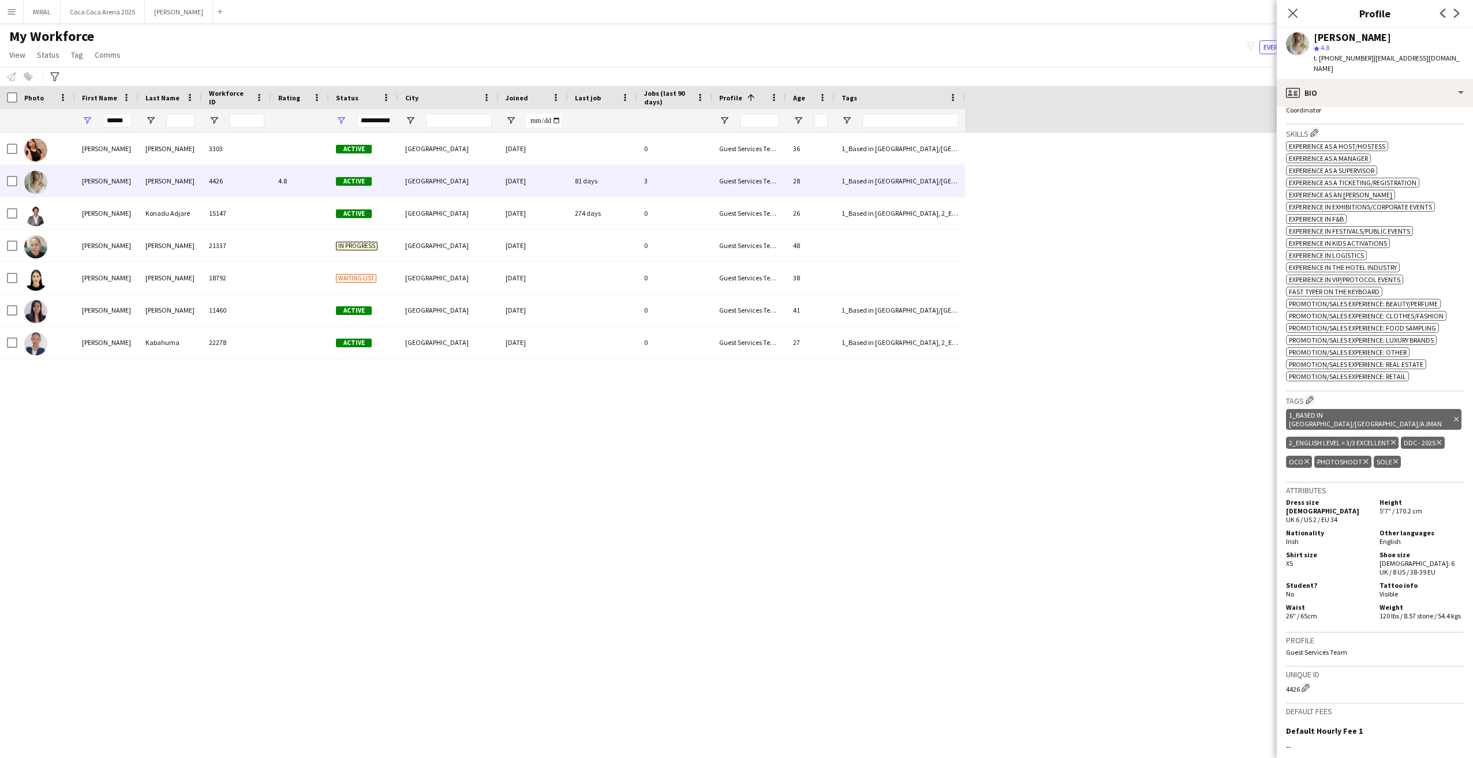
scroll to position [554, 0]
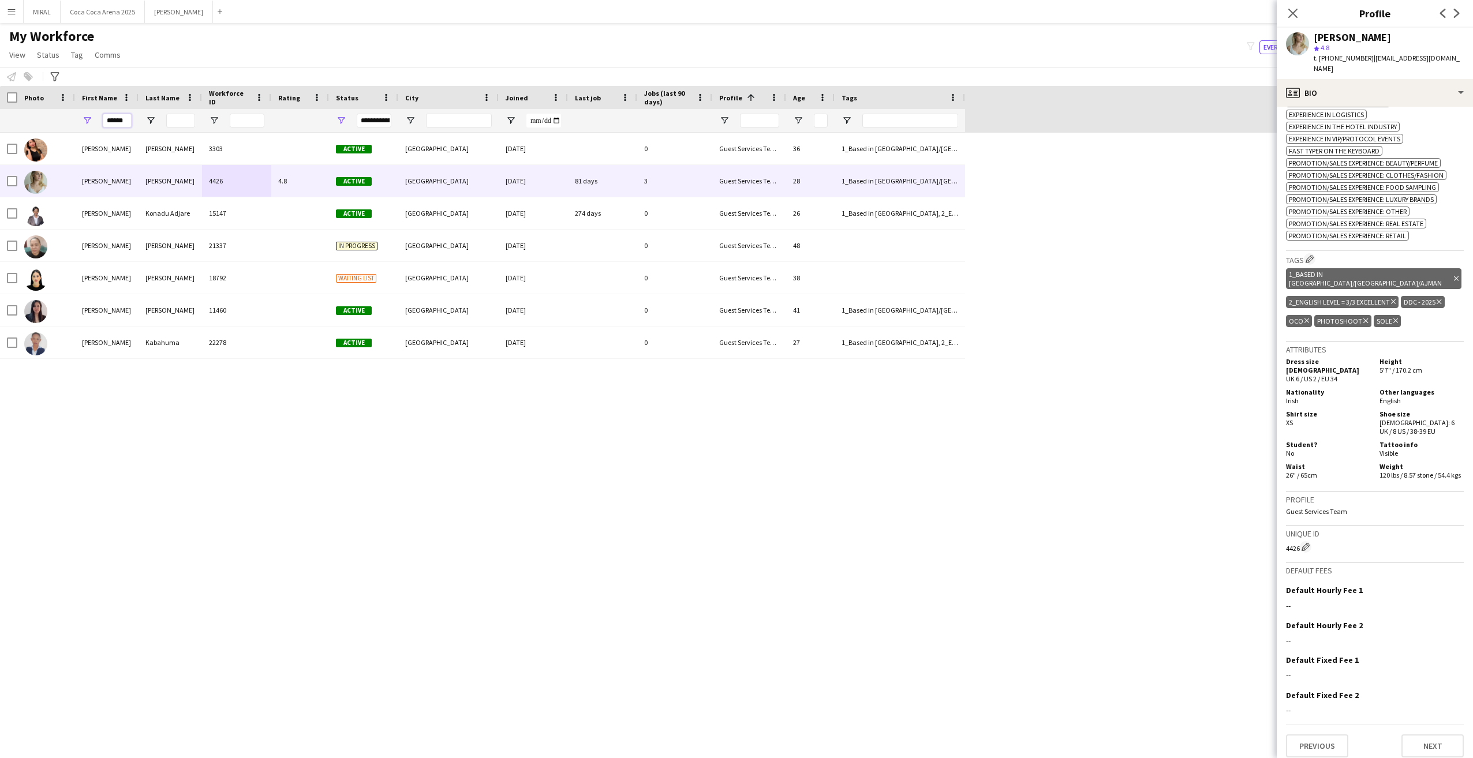
click at [125, 122] on input "******" at bounding box center [117, 121] width 29 height 14
drag, startPoint x: 125, startPoint y: 121, endPoint x: 96, endPoint y: 122, distance: 29.5
click at [96, 122] on div "******" at bounding box center [106, 120] width 63 height 23
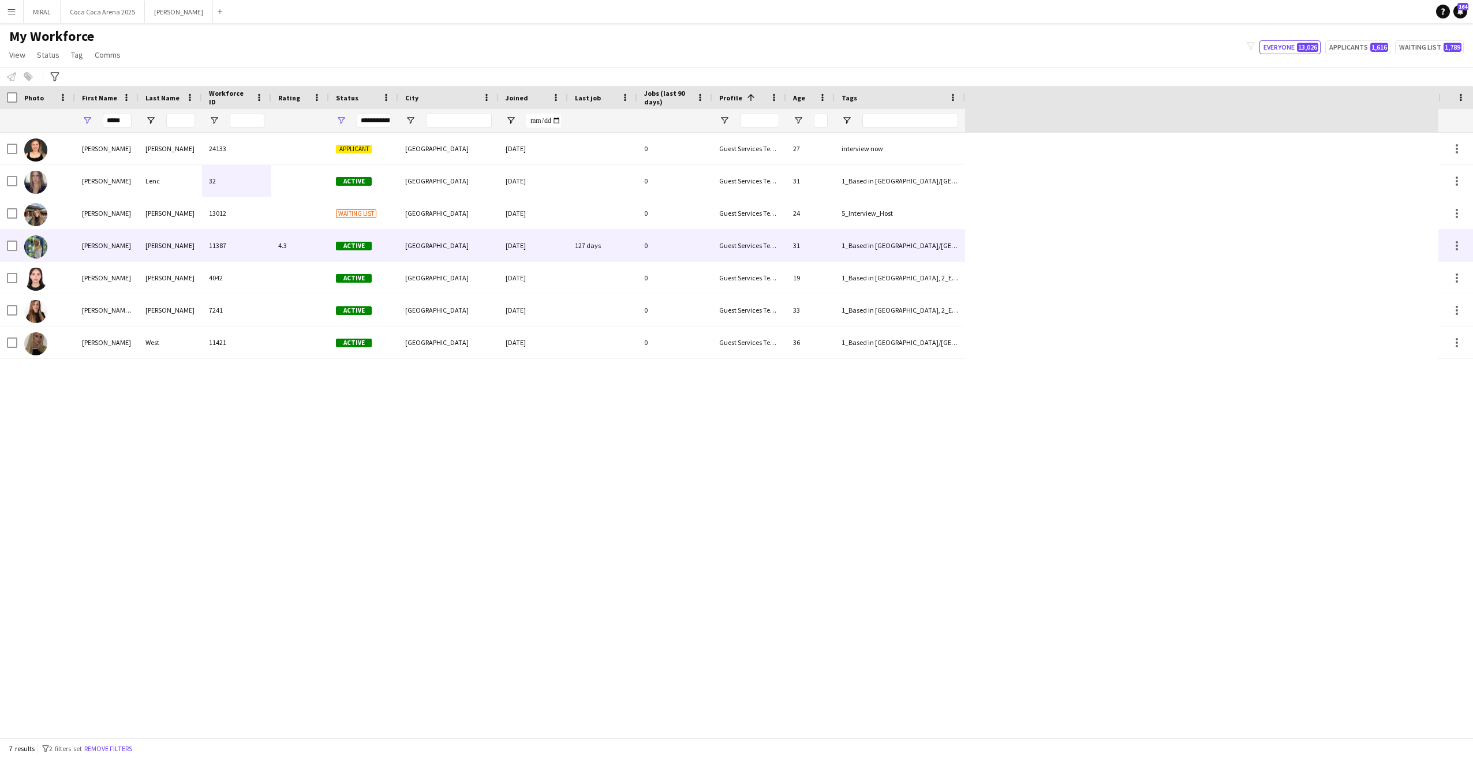
click at [124, 252] on div "[PERSON_NAME]" at bounding box center [106, 246] width 63 height 32
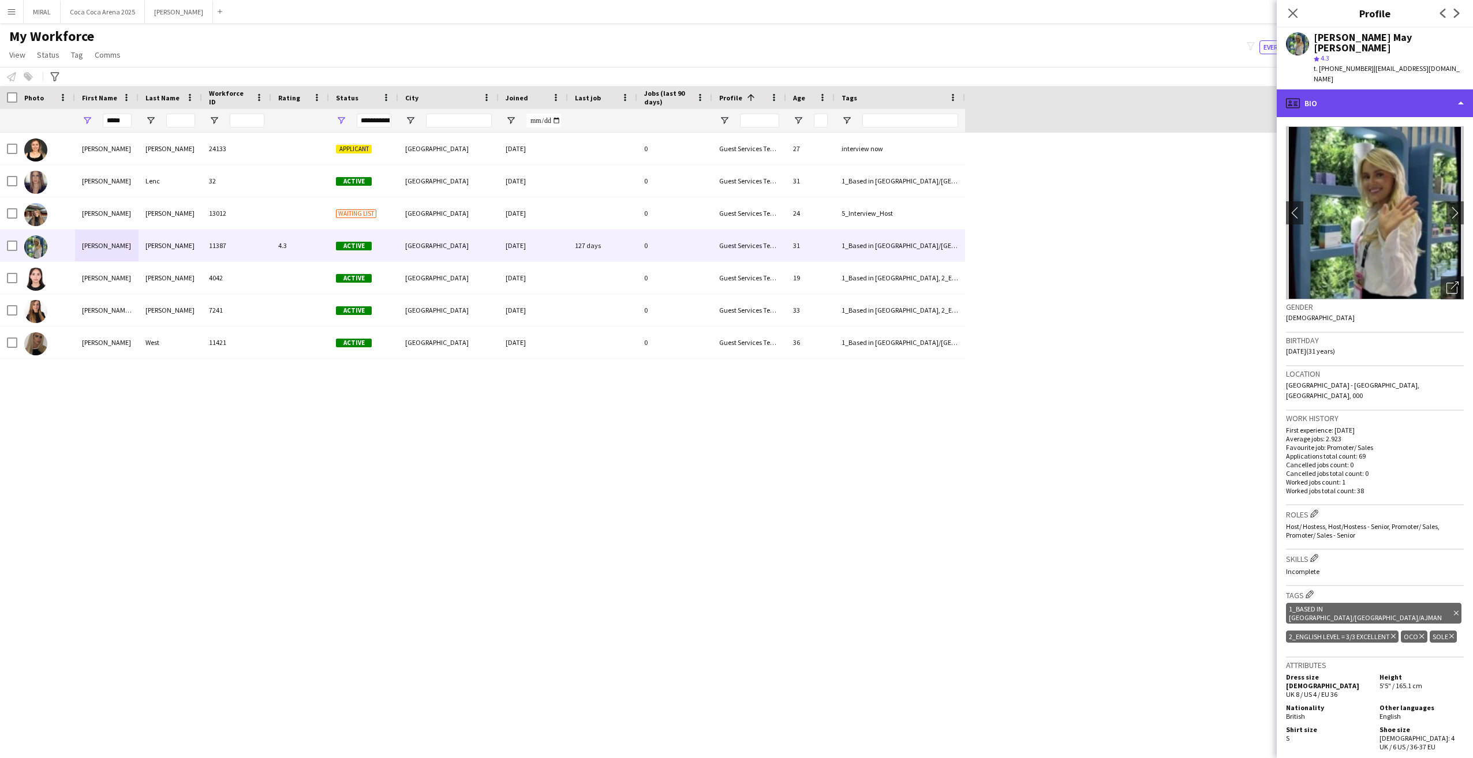
click at [1426, 90] on div "profile Bio" at bounding box center [1375, 103] width 196 height 28
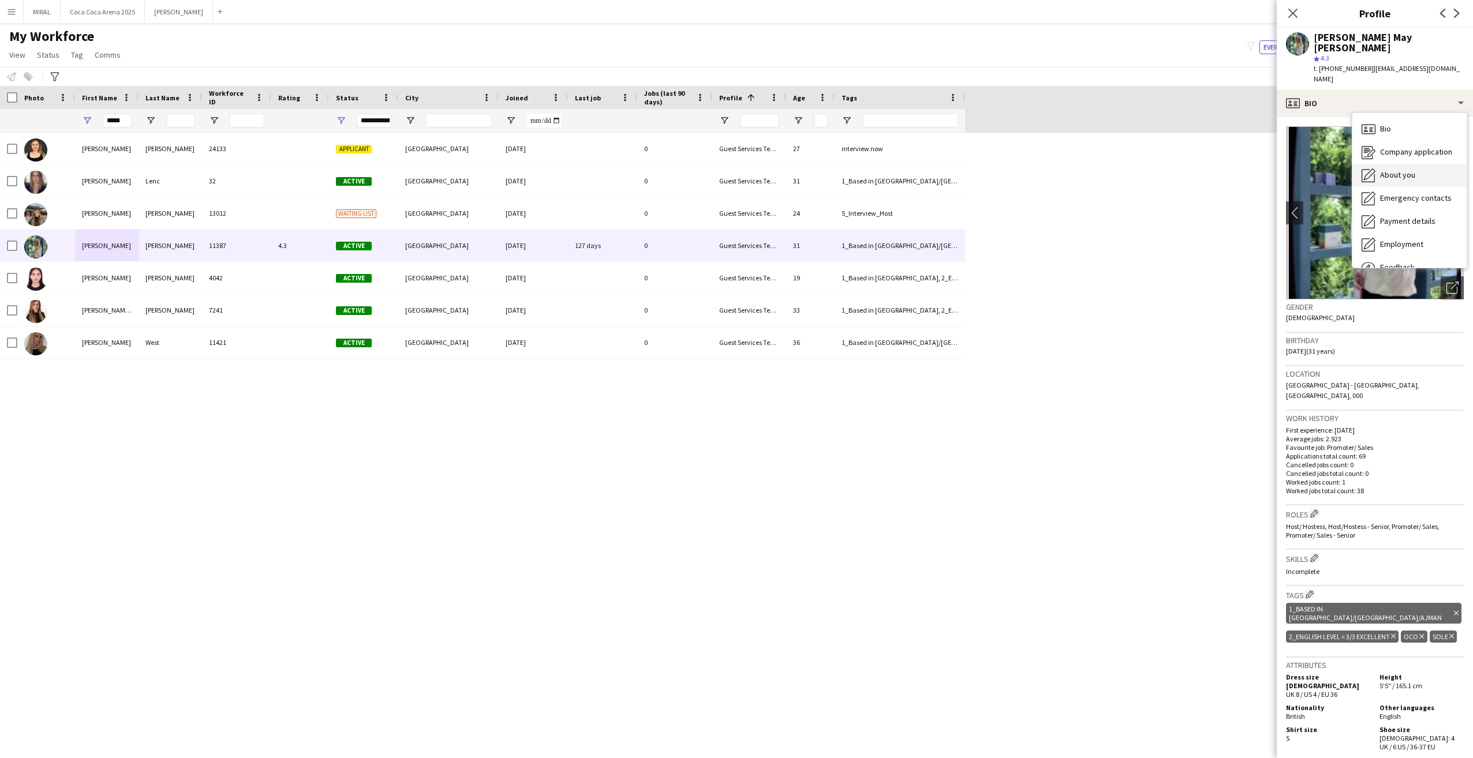
drag, startPoint x: 1426, startPoint y: 90, endPoint x: 1406, endPoint y: 155, distance: 68.1
click at [1406, 170] on span "About you" at bounding box center [1397, 175] width 35 height 10
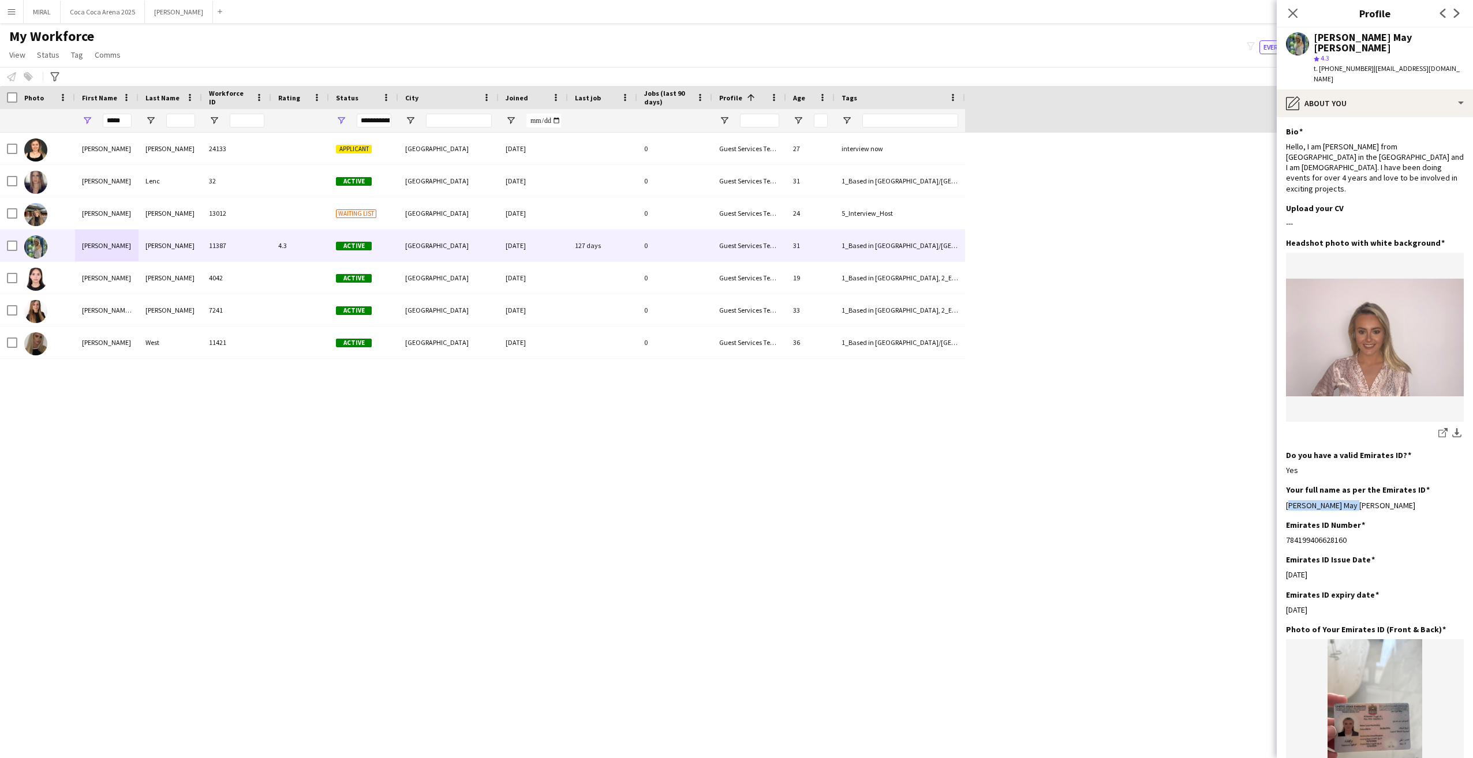
drag, startPoint x: 1359, startPoint y: 474, endPoint x: 1279, endPoint y: 473, distance: 79.7
click at [1279, 473] on app-section-data-types "Bio Edit this field Hello, I am [PERSON_NAME] from [GEOGRAPHIC_DATA] in the [GE…" at bounding box center [1375, 437] width 196 height 641
copy div "[PERSON_NAME] May [PERSON_NAME]"
drag, startPoint x: 125, startPoint y: 122, endPoint x: 86, endPoint y: 117, distance: 39.7
click at [86, 117] on div "*****" at bounding box center [106, 120] width 63 height 23
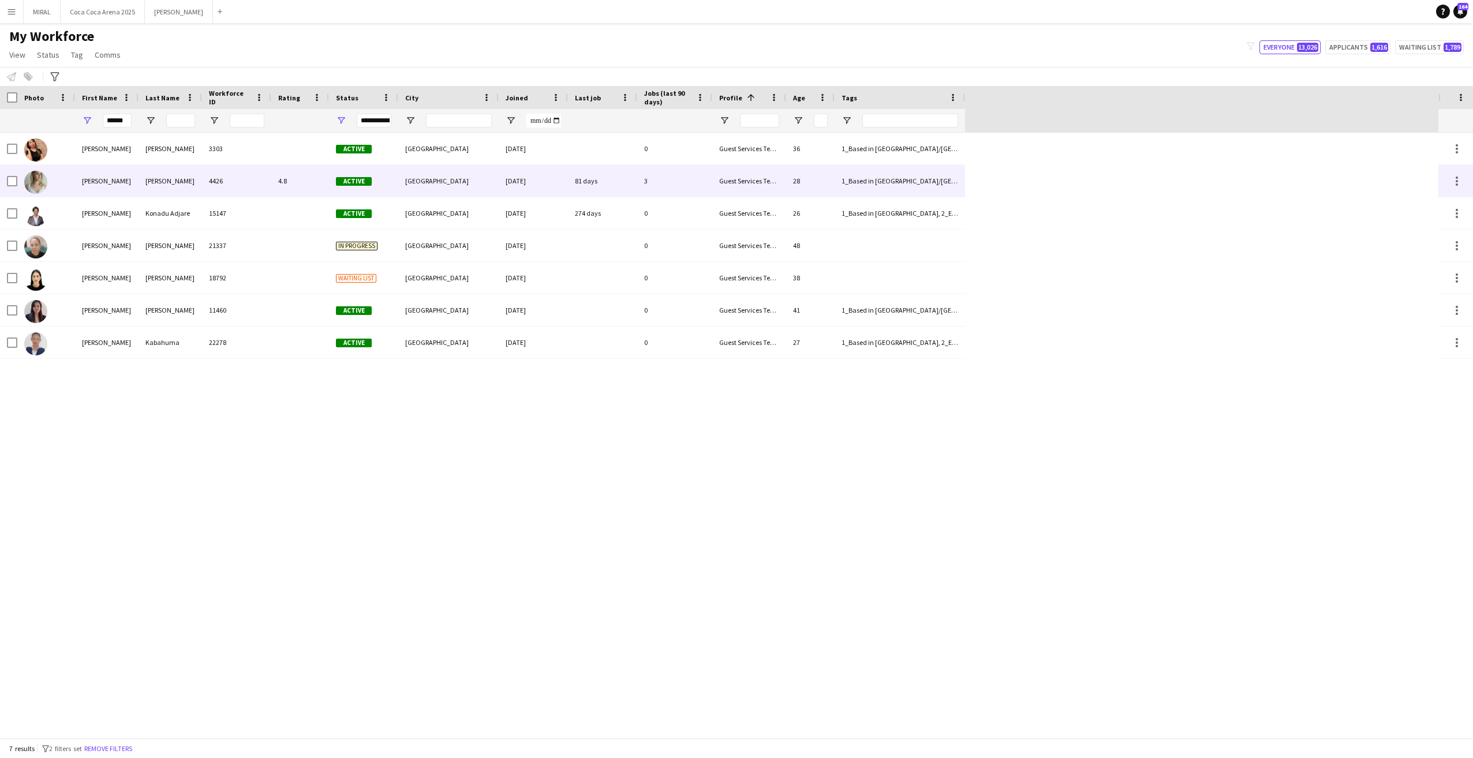
click at [233, 187] on div "4426" at bounding box center [236, 181] width 69 height 32
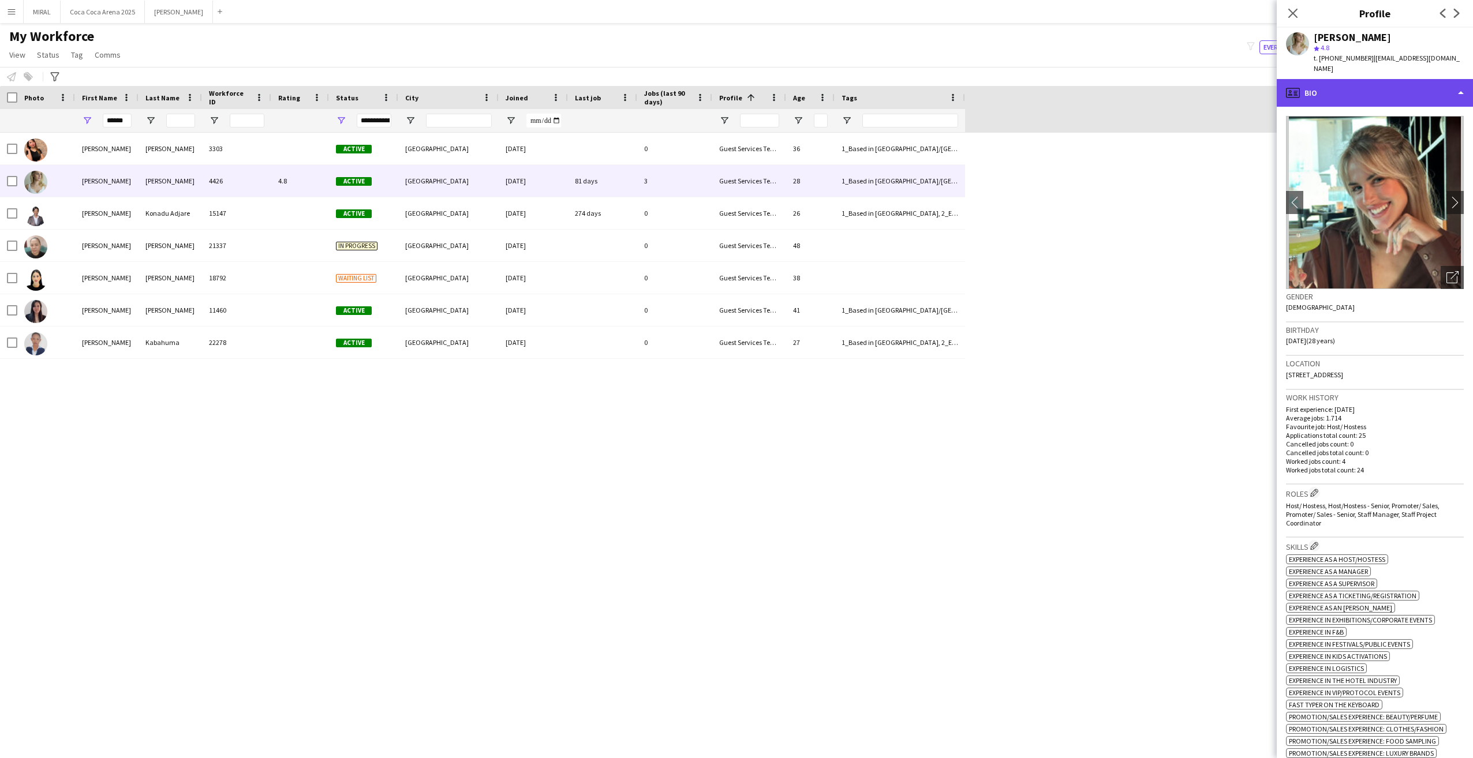
click at [1397, 94] on div "profile Bio" at bounding box center [1375, 93] width 196 height 28
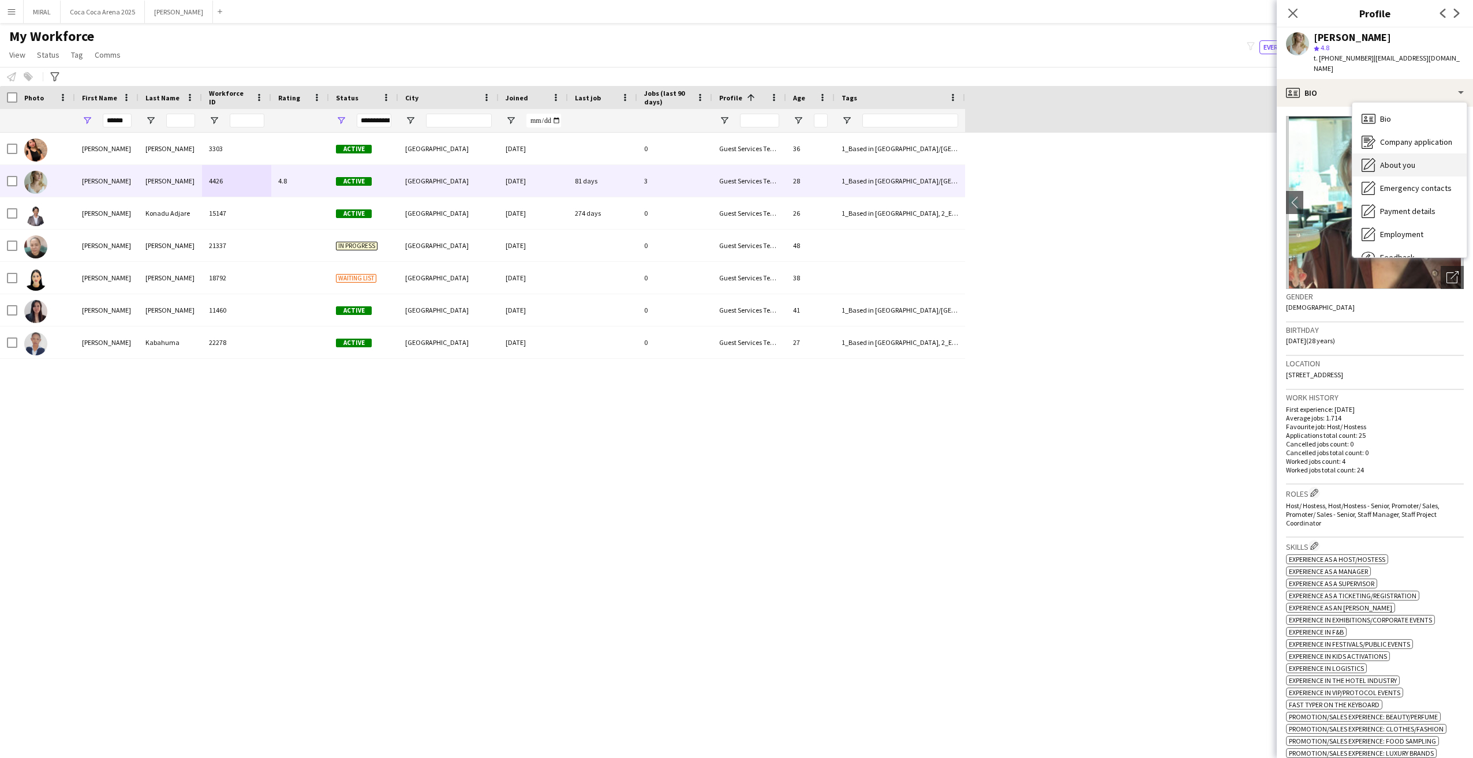
click at [1404, 165] on span "About you" at bounding box center [1397, 165] width 35 height 10
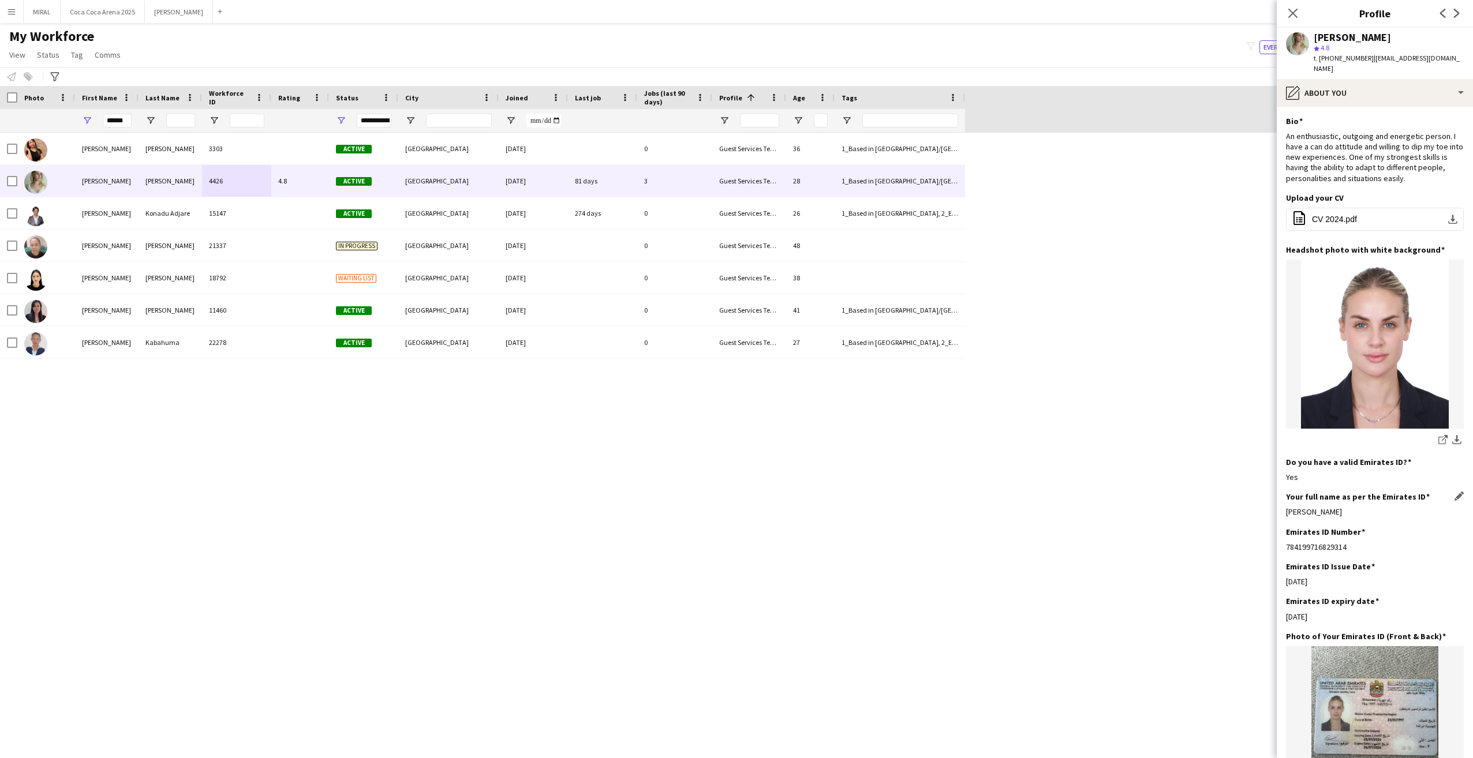
click at [1373, 511] on div "[PERSON_NAME]" at bounding box center [1375, 512] width 178 height 10
drag, startPoint x: 1376, startPoint y: 510, endPoint x: 1284, endPoint y: 513, distance: 91.2
click at [1284, 513] on app-section-data-types "Bio Edit this field An enthusiastic, outgoing and energetic person. I have a ca…" at bounding box center [1375, 433] width 196 height 652
copy div "[PERSON_NAME]"
drag, startPoint x: 129, startPoint y: 124, endPoint x: 78, endPoint y: 123, distance: 50.8
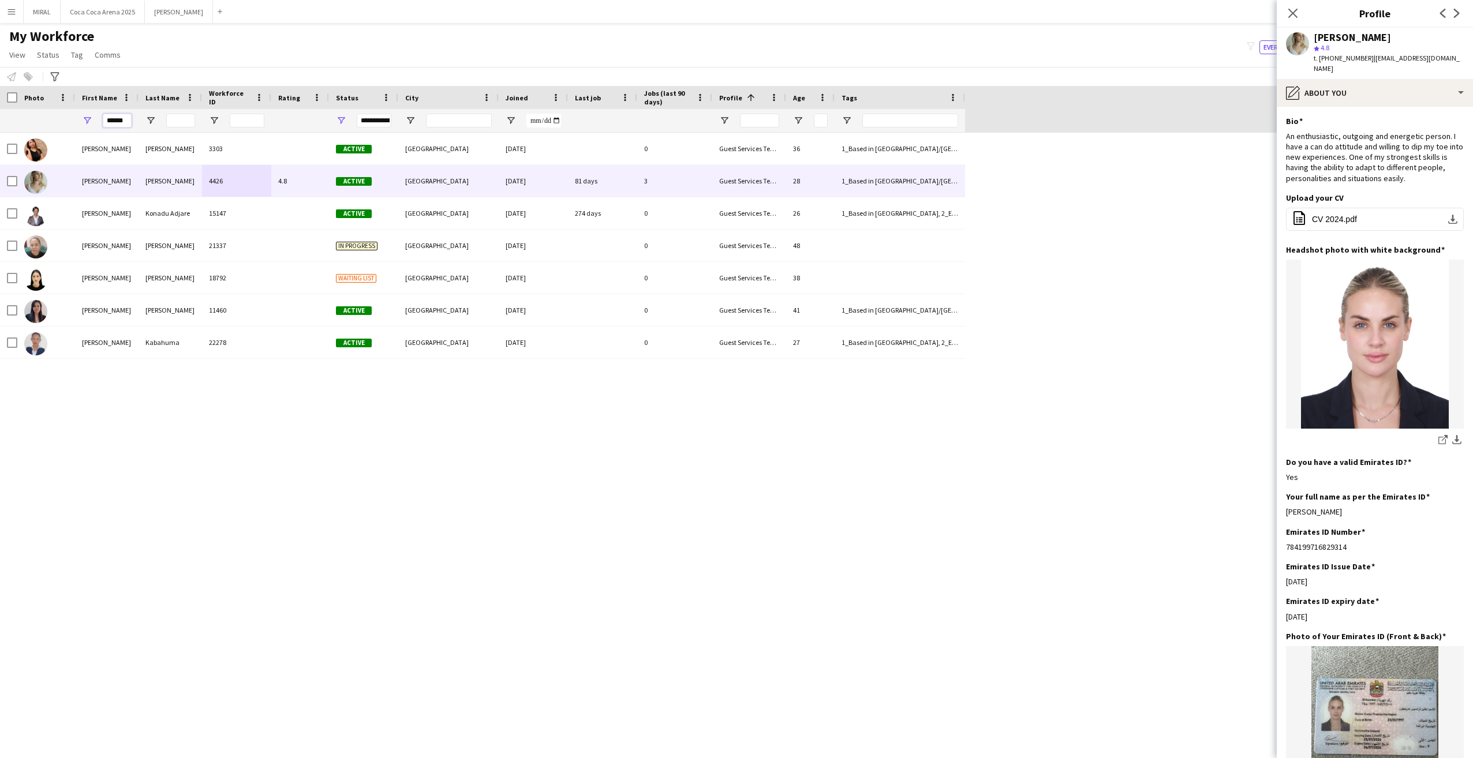
click at [78, 123] on div "******" at bounding box center [106, 120] width 63 height 23
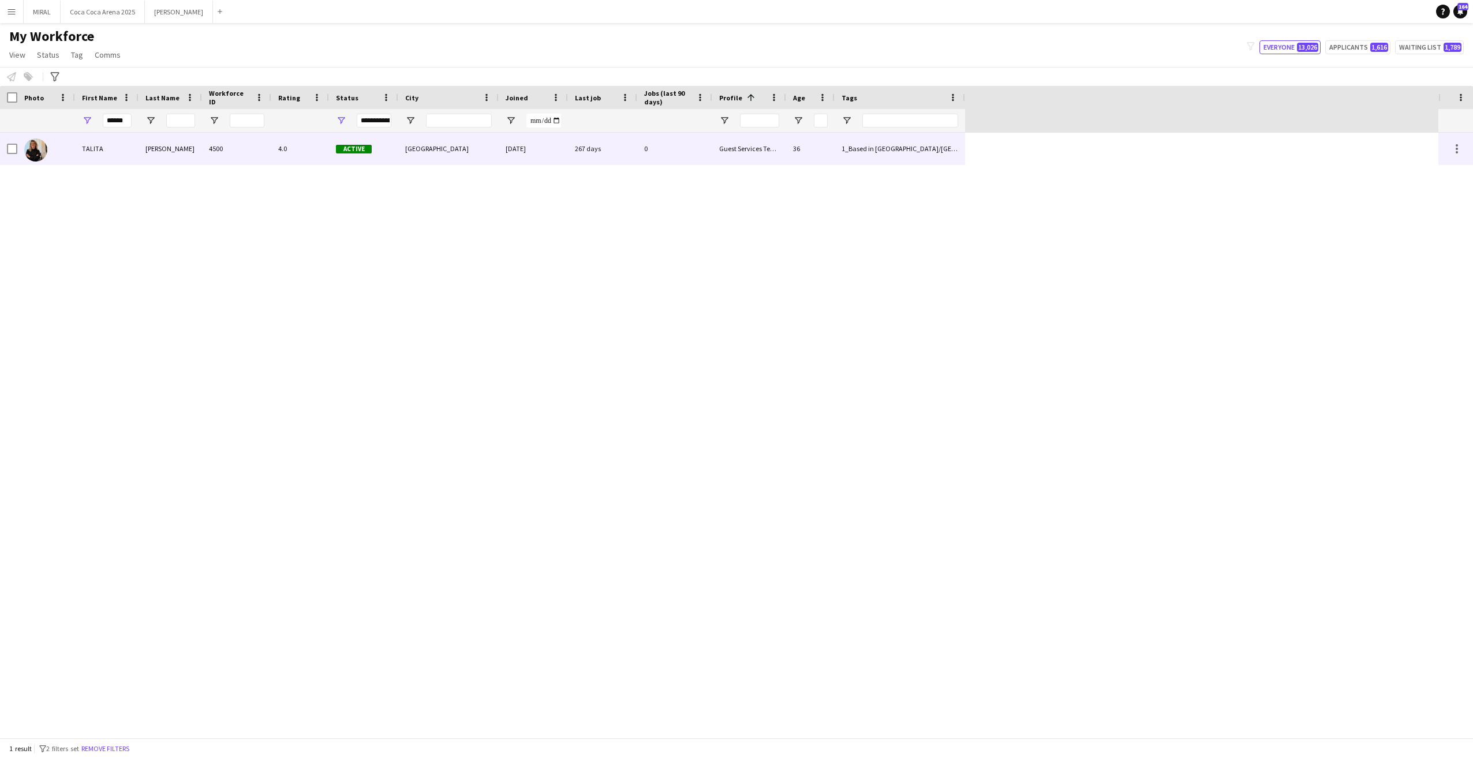
click at [248, 147] on div "4500" at bounding box center [236, 149] width 69 height 32
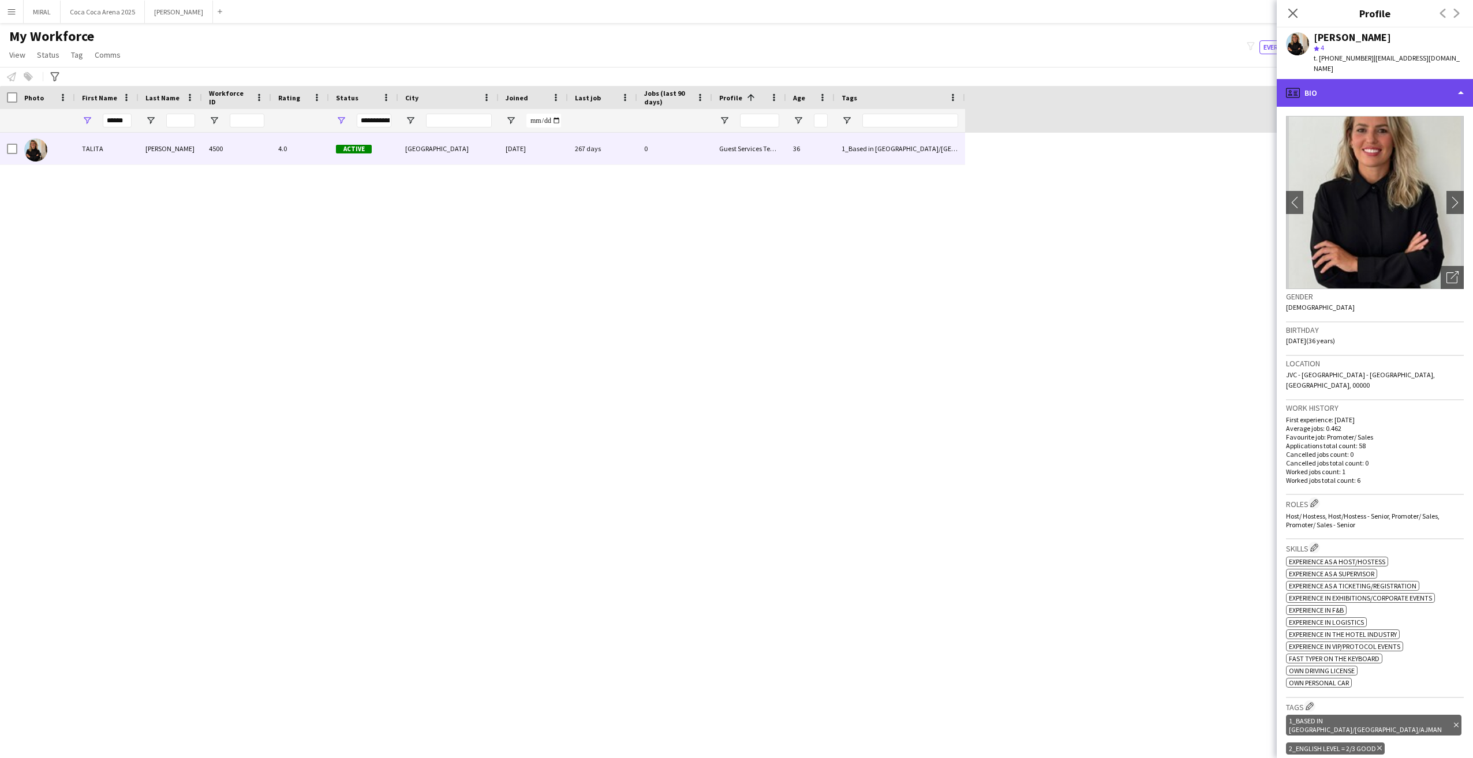
click at [1389, 81] on div "profile Bio" at bounding box center [1375, 93] width 196 height 28
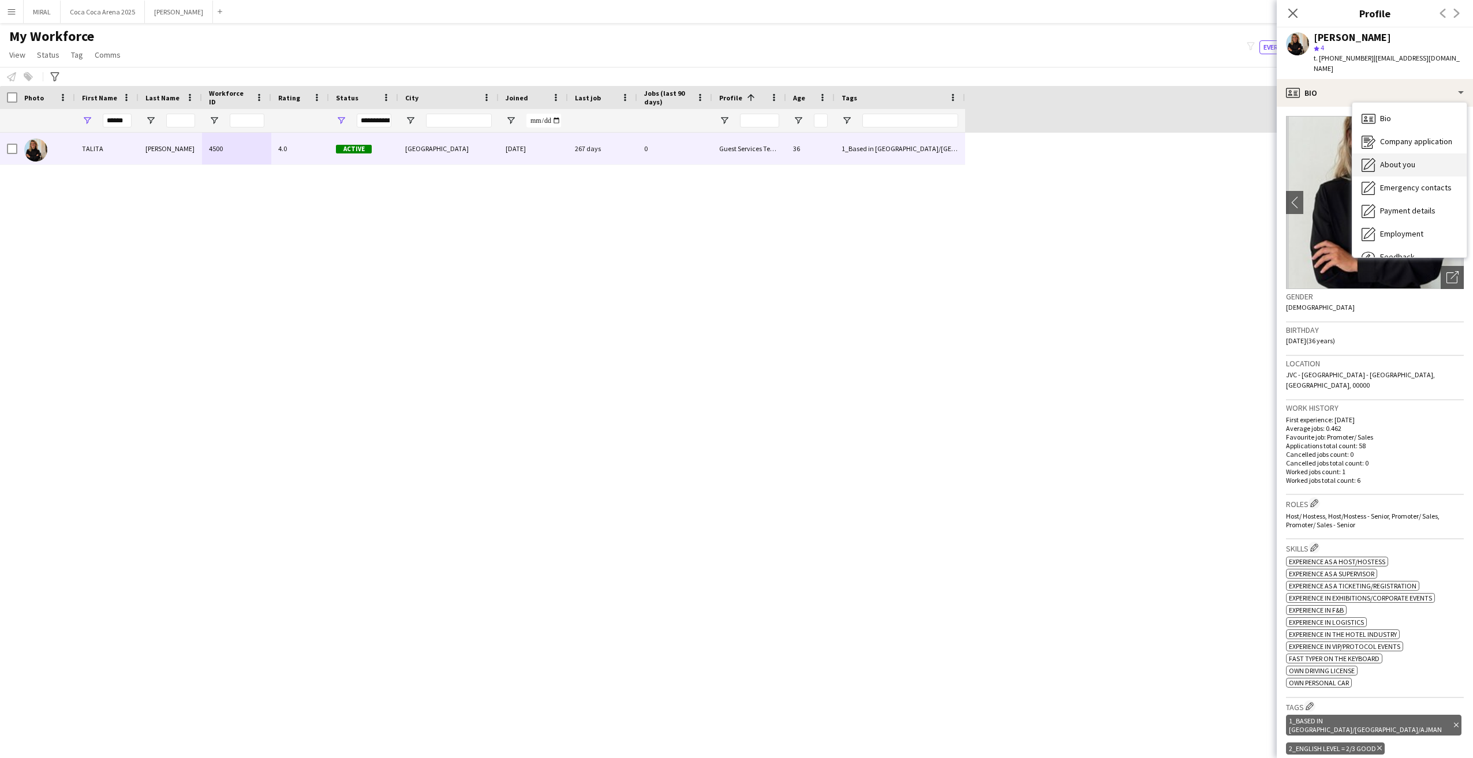
click at [1400, 159] on span "About you" at bounding box center [1397, 164] width 35 height 10
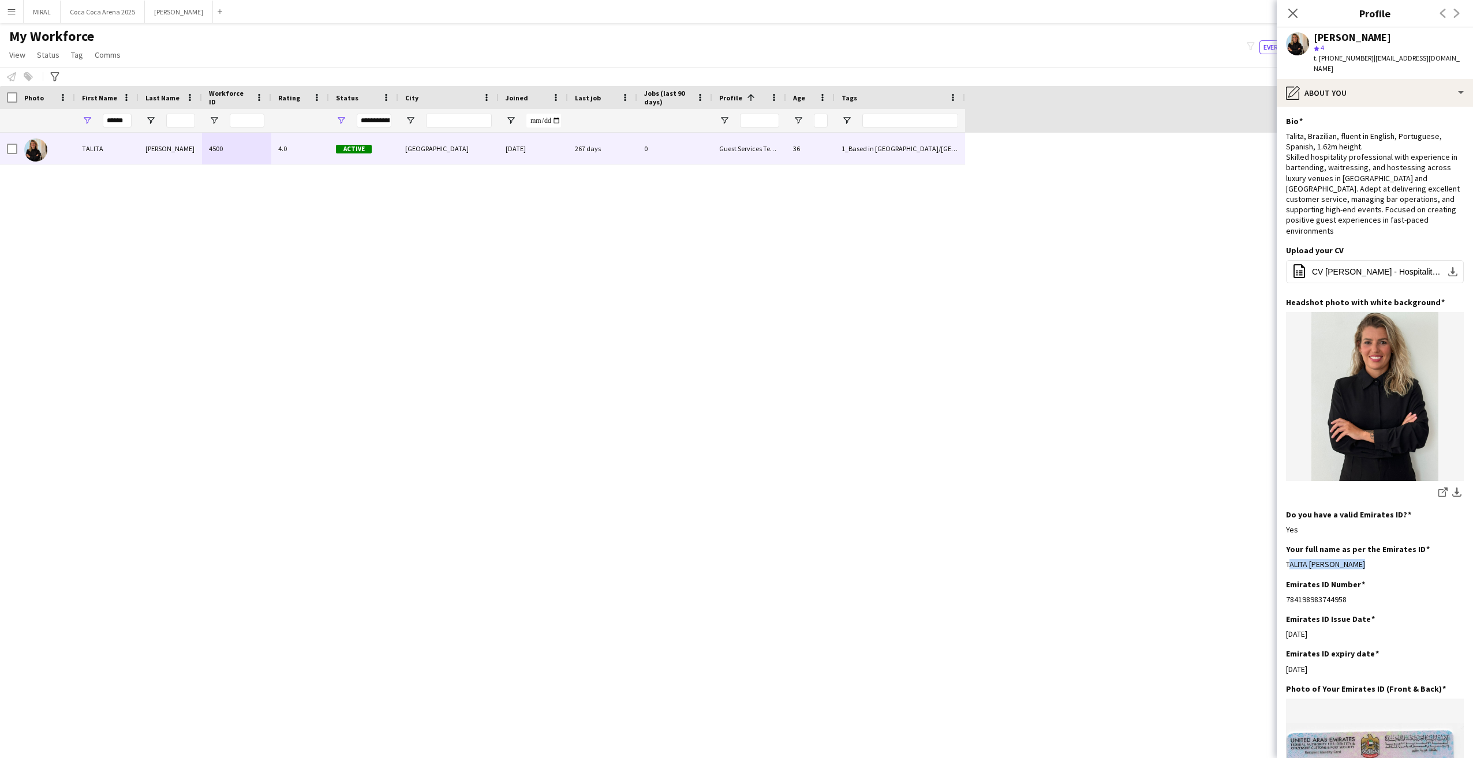
drag, startPoint x: 1371, startPoint y: 544, endPoint x: 1279, endPoint y: 544, distance: 92.9
click at [1279, 544] on app-section-data-types "Bio Edit this field Talita, Brazilian, fluent in English, Portuguese, Spanish, …" at bounding box center [1375, 433] width 196 height 652
copy div "TALITA [PERSON_NAME]"
drag, startPoint x: 126, startPoint y: 118, endPoint x: 75, endPoint y: 119, distance: 51.4
click at [75, 119] on div "******" at bounding box center [106, 120] width 63 height 23
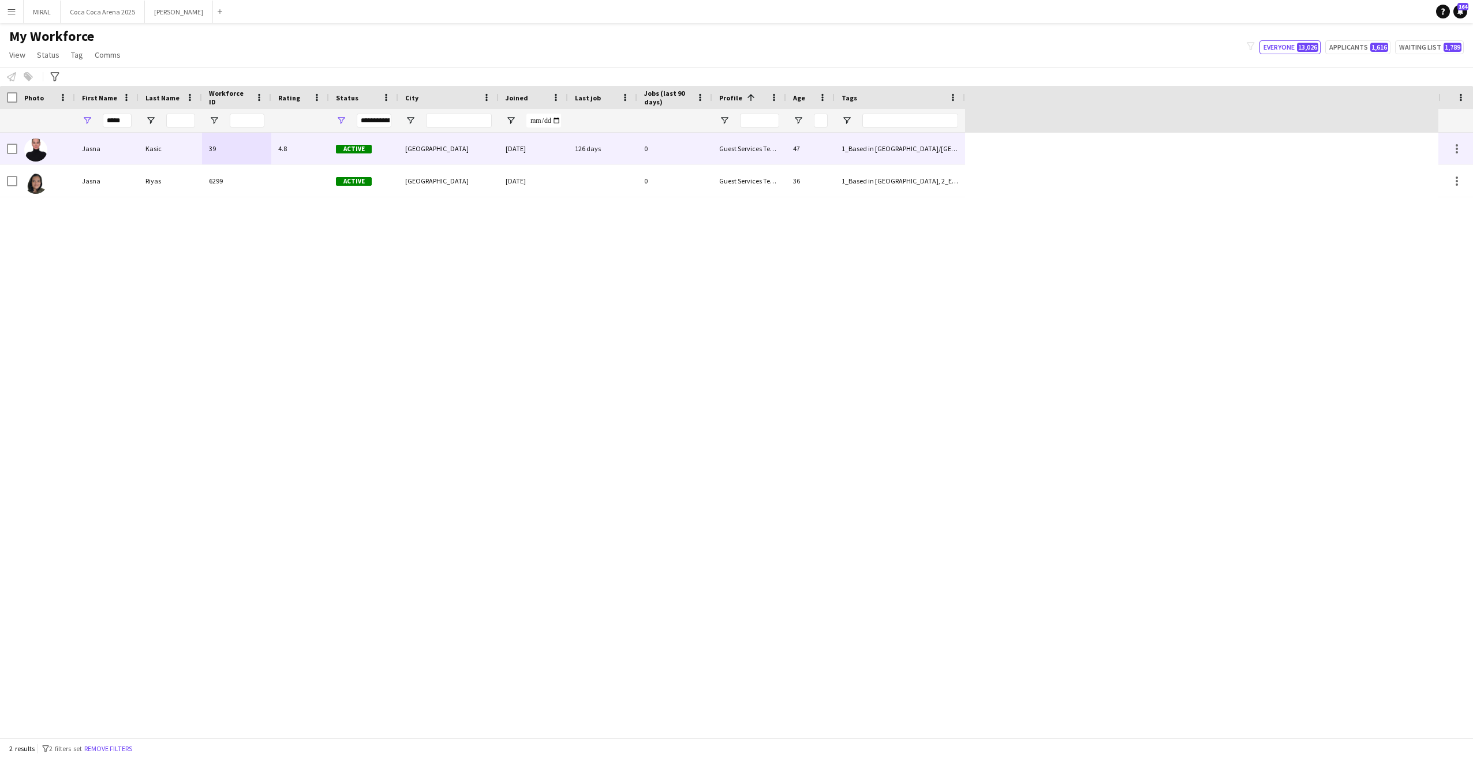
click at [327, 148] on div "4.8" at bounding box center [300, 149] width 58 height 32
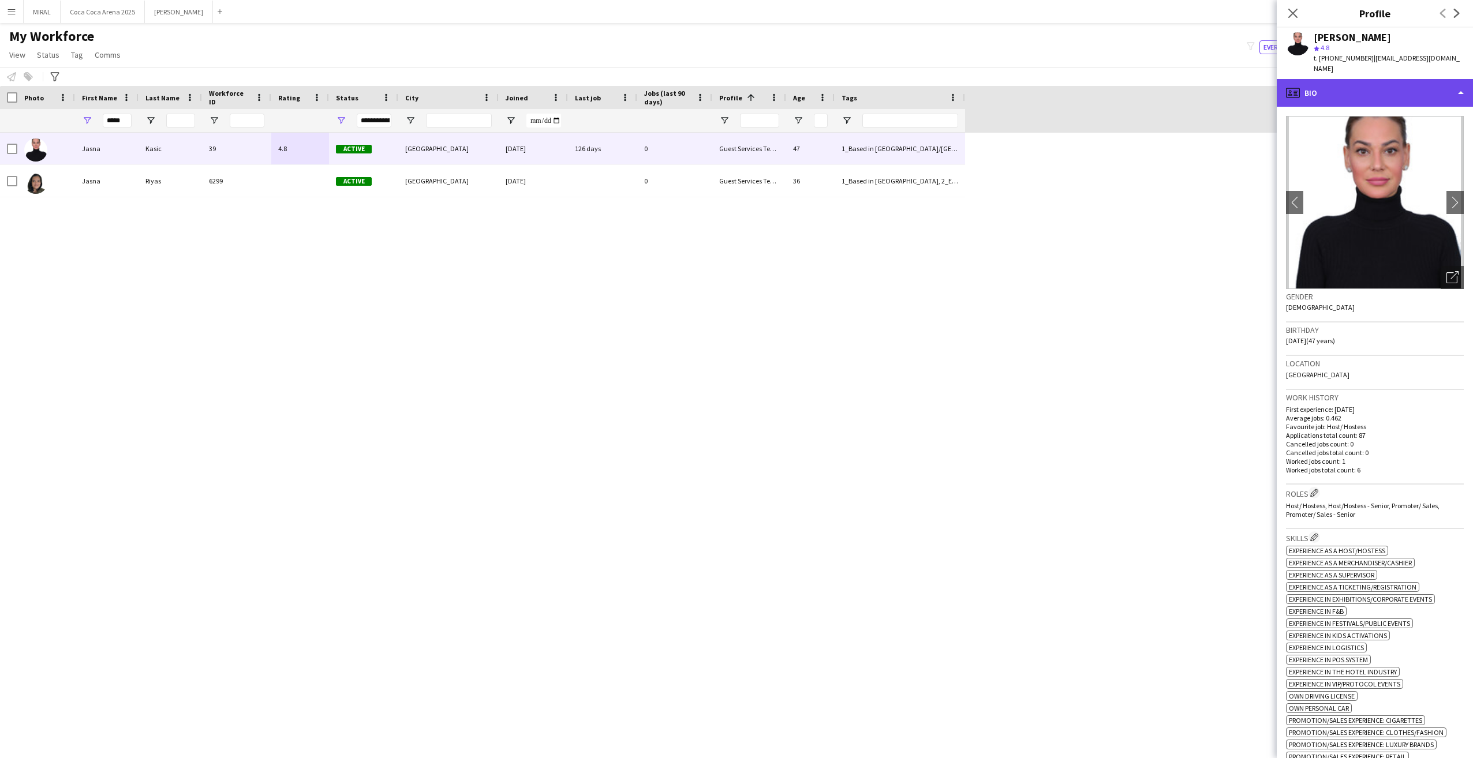
click at [1389, 79] on div "profile Bio" at bounding box center [1375, 93] width 196 height 28
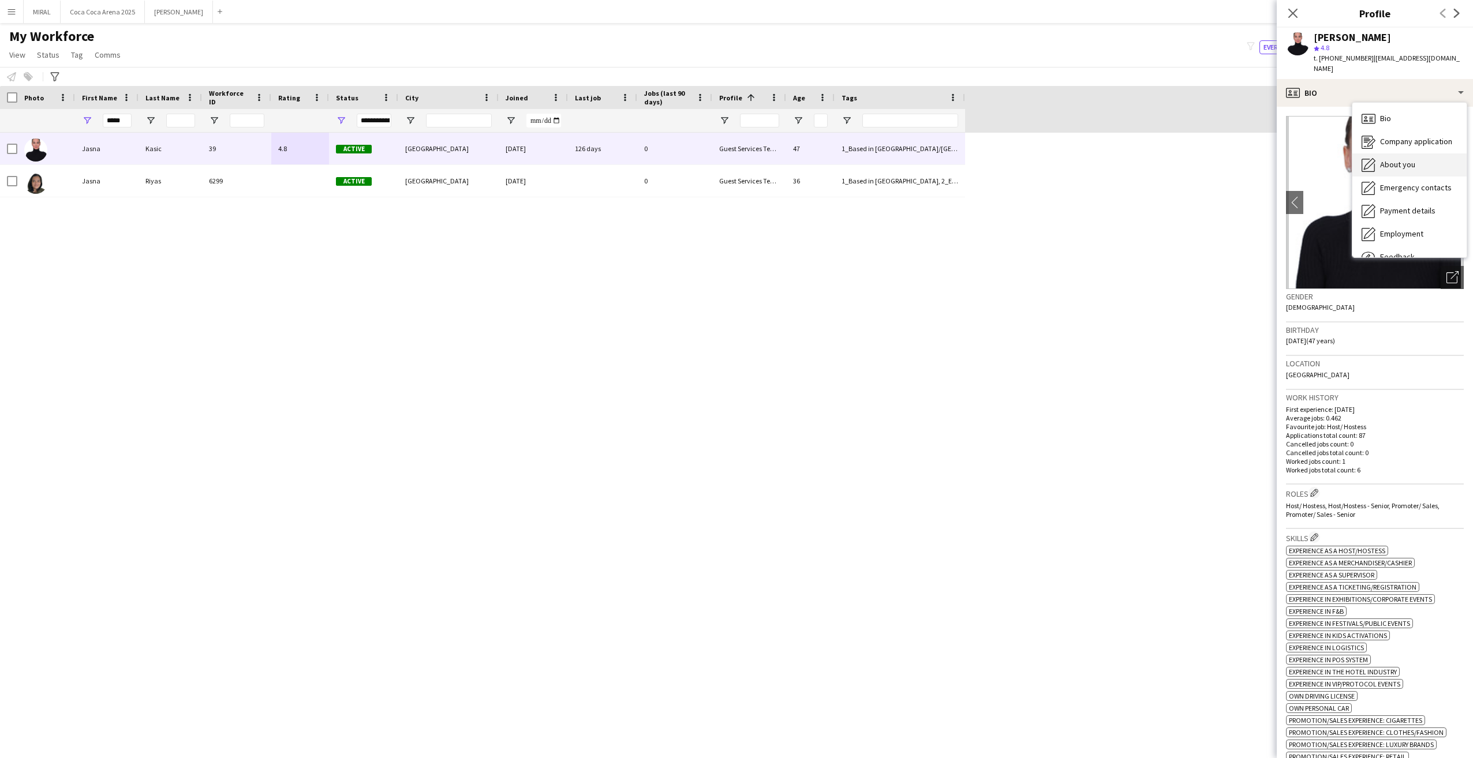
click at [1395, 159] on span "About you" at bounding box center [1397, 164] width 35 height 10
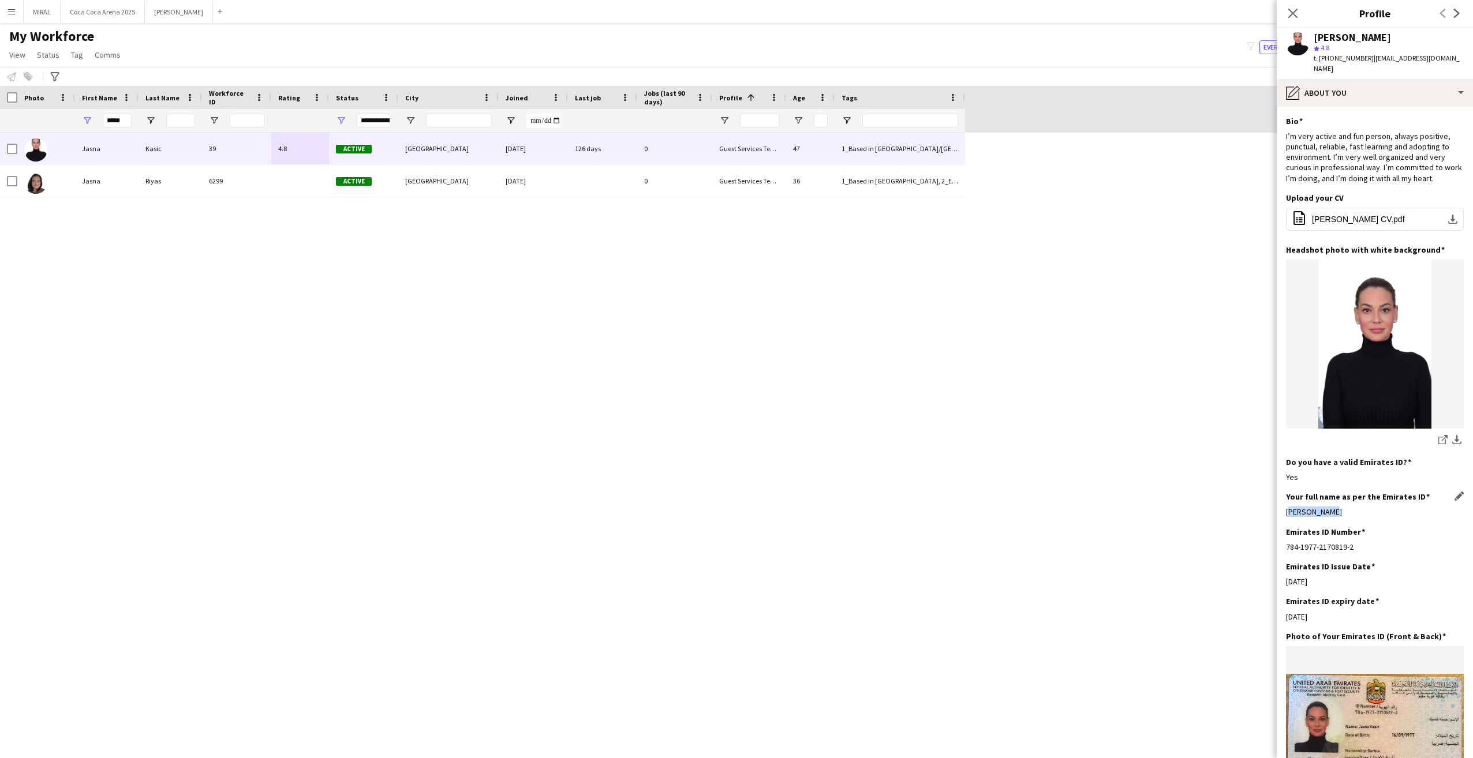
drag, startPoint x: 1333, startPoint y: 501, endPoint x: 1286, endPoint y: 501, distance: 46.8
click at [1286, 507] on div "[PERSON_NAME]" at bounding box center [1375, 512] width 178 height 10
copy div "[PERSON_NAME]"
drag, startPoint x: 124, startPoint y: 122, endPoint x: 77, endPoint y: 119, distance: 46.2
click at [77, 119] on div "*****" at bounding box center [106, 120] width 63 height 23
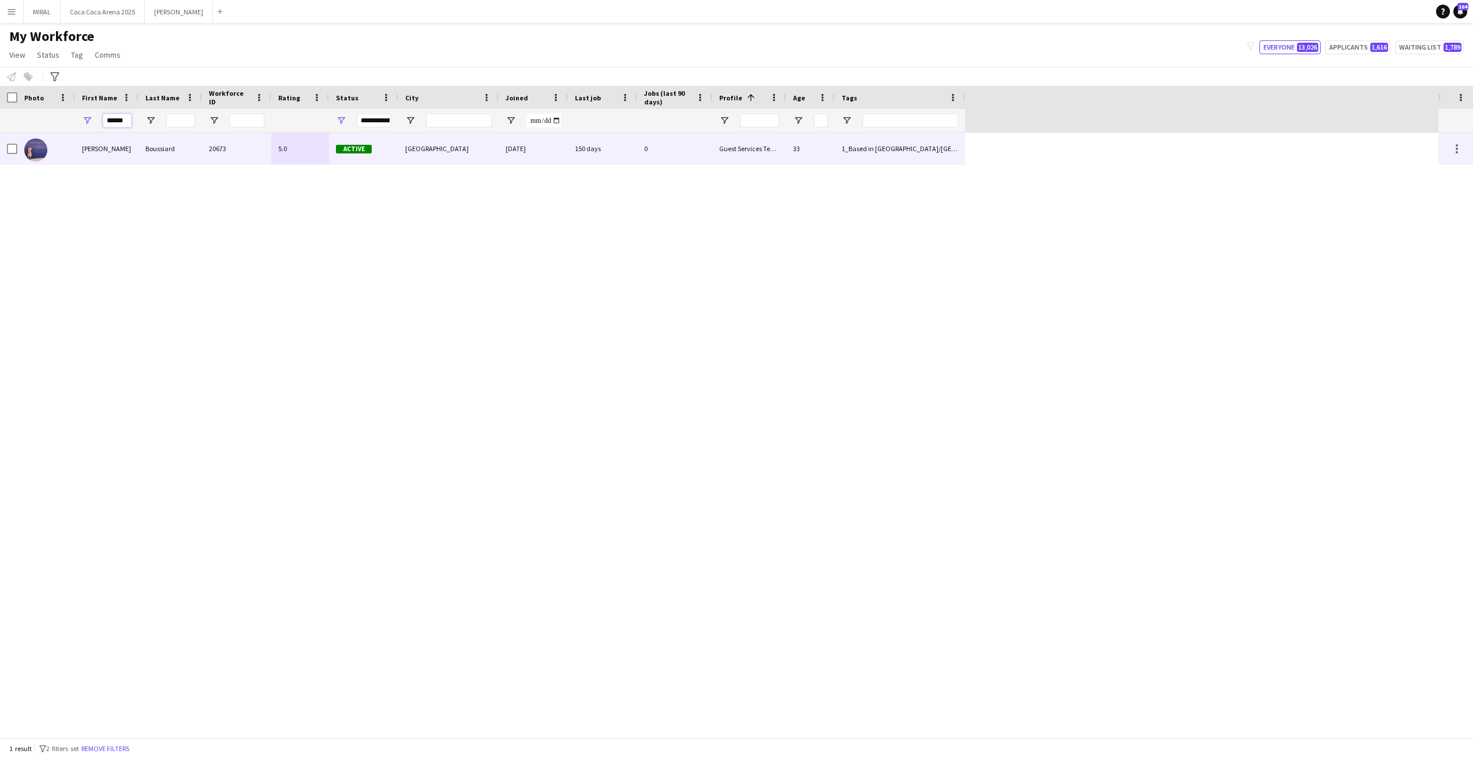
type input "******"
click at [199, 155] on div "Boussiard" at bounding box center [170, 149] width 63 height 32
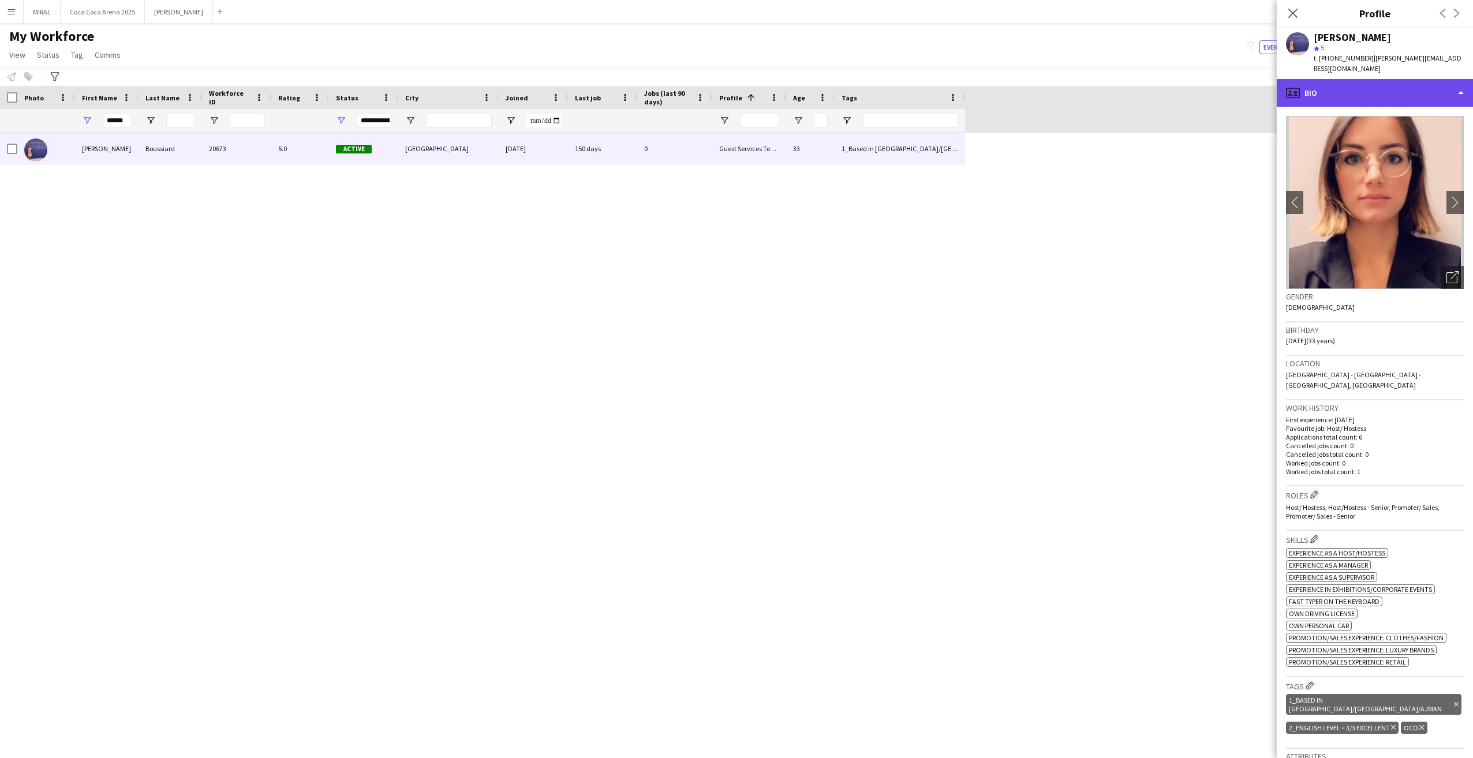
click at [1414, 79] on div "profile Bio" at bounding box center [1375, 93] width 196 height 28
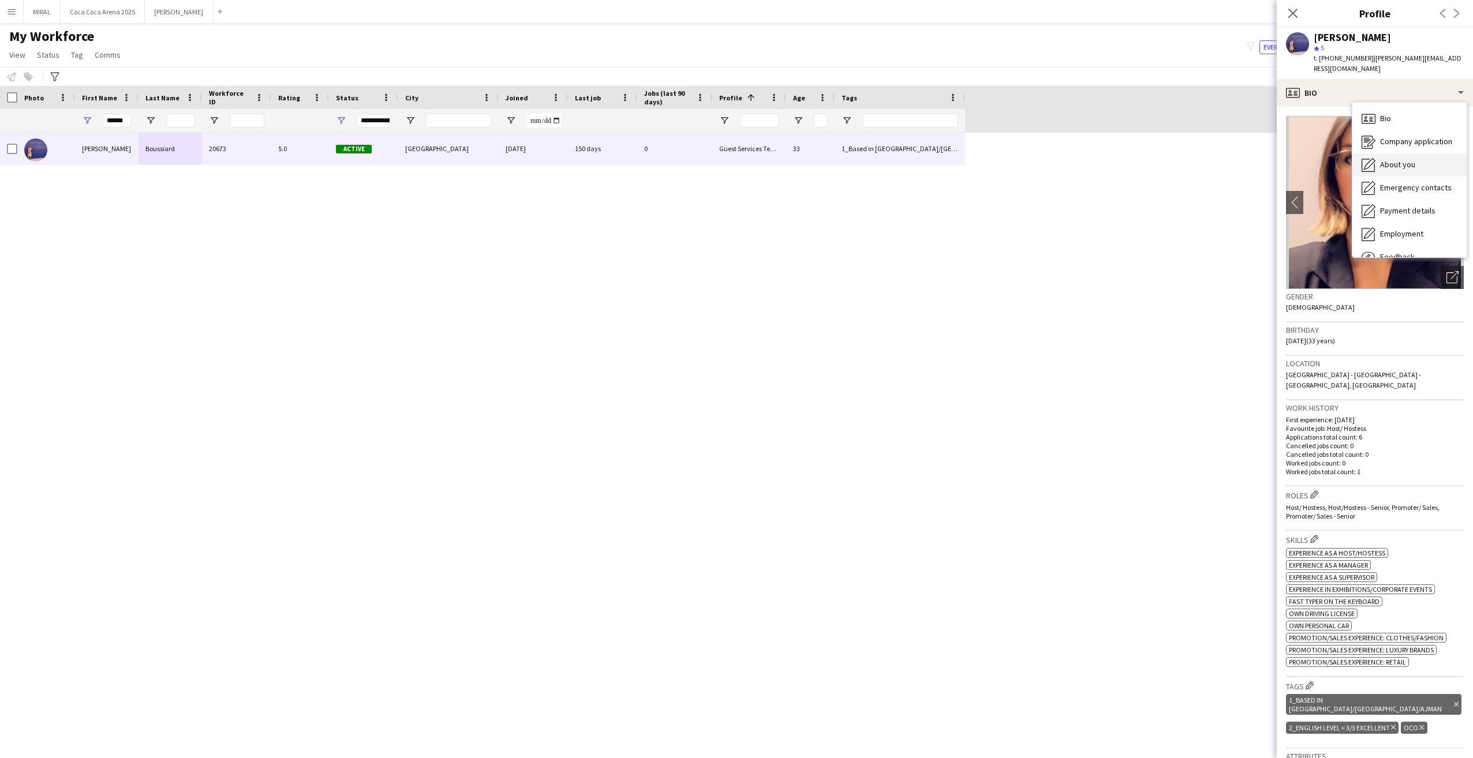
click at [1412, 159] on span "About you" at bounding box center [1397, 164] width 35 height 10
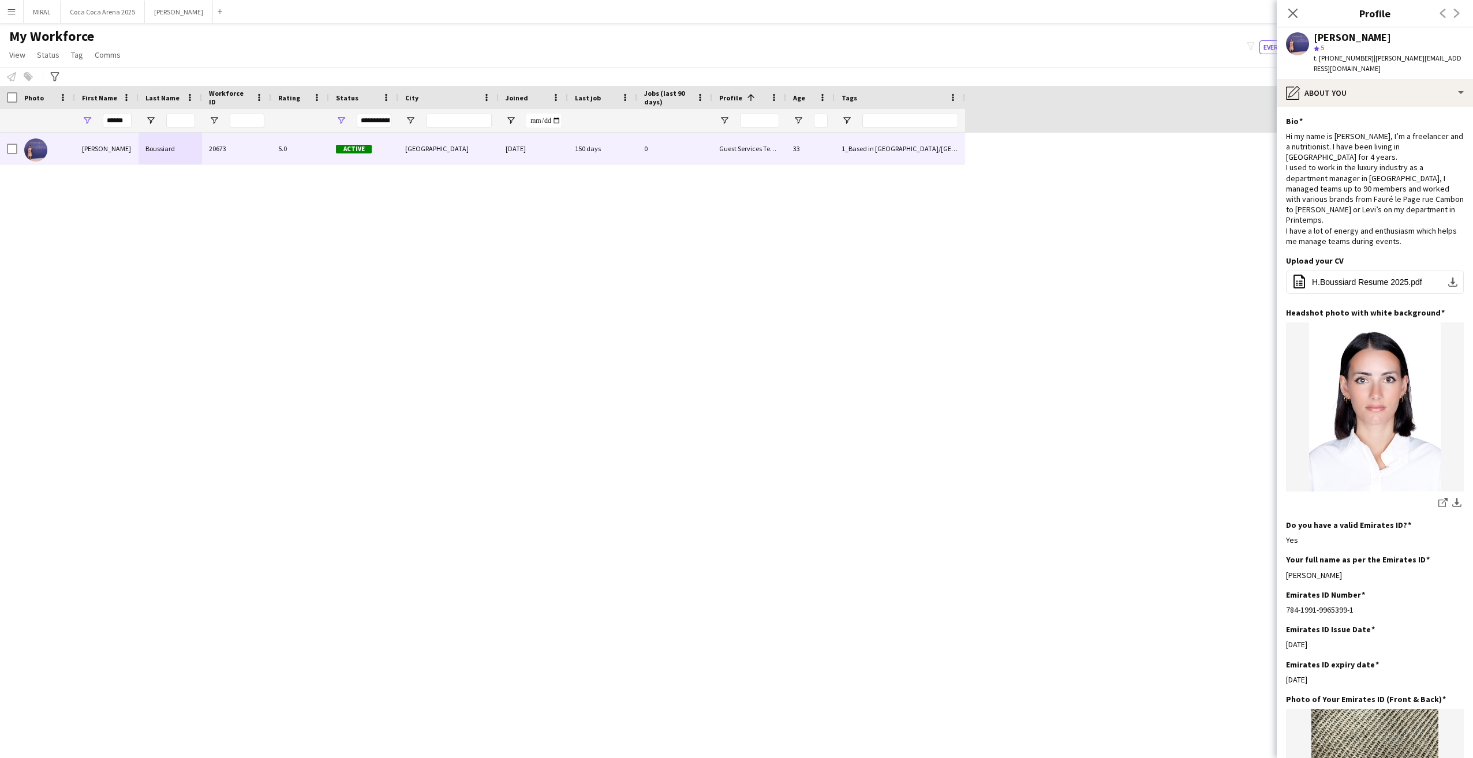
drag, startPoint x: 1356, startPoint y: 547, endPoint x: 1272, endPoint y: 547, distance: 83.7
click at [1272, 547] on body "Menu Boards Boards Boards All jobs Status Workforce Workforce My Workforce Recr…" at bounding box center [736, 379] width 1473 height 758
drag, startPoint x: 1272, startPoint y: 547, endPoint x: 1358, endPoint y: 543, distance: 85.5
click at [1358, 570] on div "[PERSON_NAME]" at bounding box center [1375, 575] width 178 height 10
drag, startPoint x: 1358, startPoint y: 543, endPoint x: 1298, endPoint y: 544, distance: 60.0
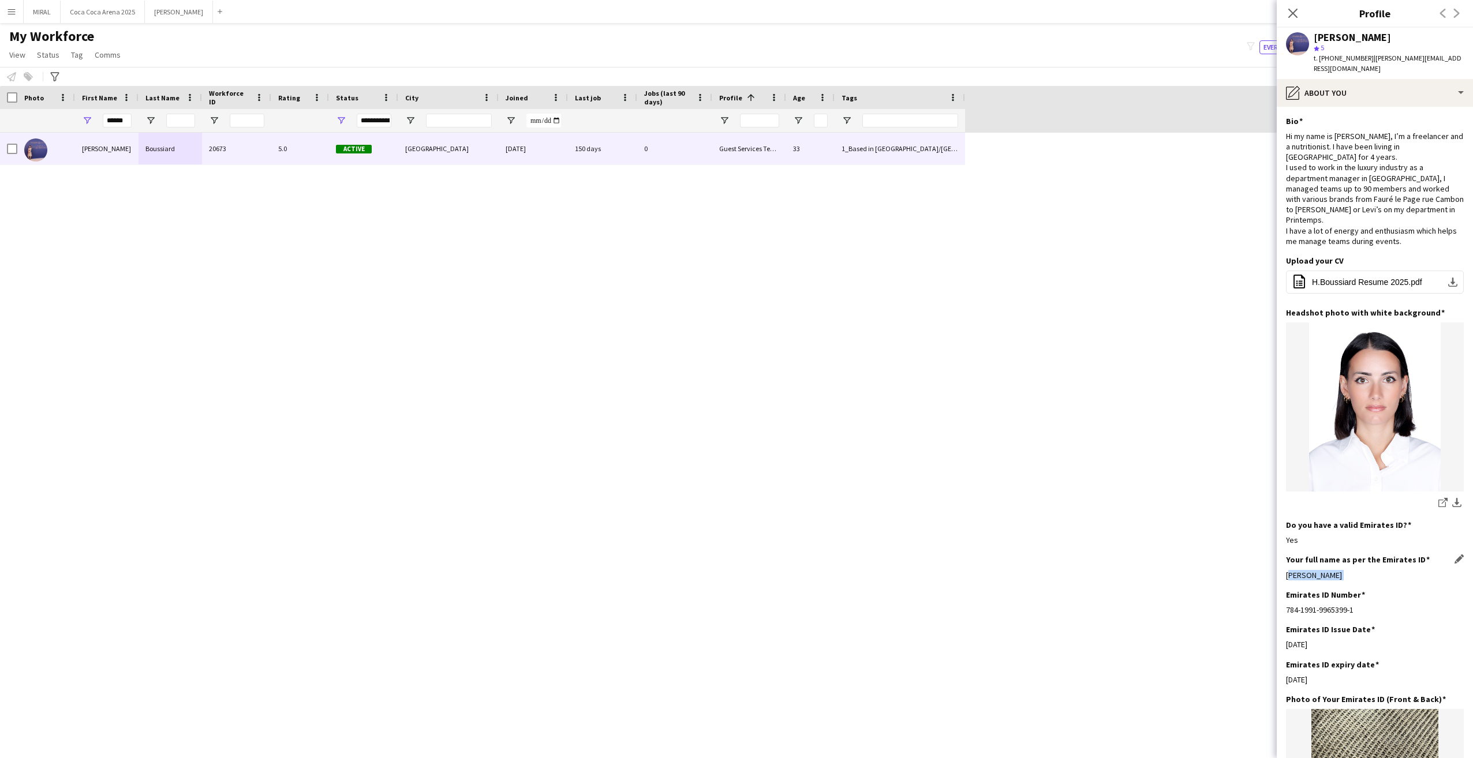
click at [1298, 570] on div "[PERSON_NAME]" at bounding box center [1375, 575] width 178 height 10
drag, startPoint x: 128, startPoint y: 122, endPoint x: 83, endPoint y: 122, distance: 45.0
click at [81, 122] on div "******" at bounding box center [106, 120] width 63 height 23
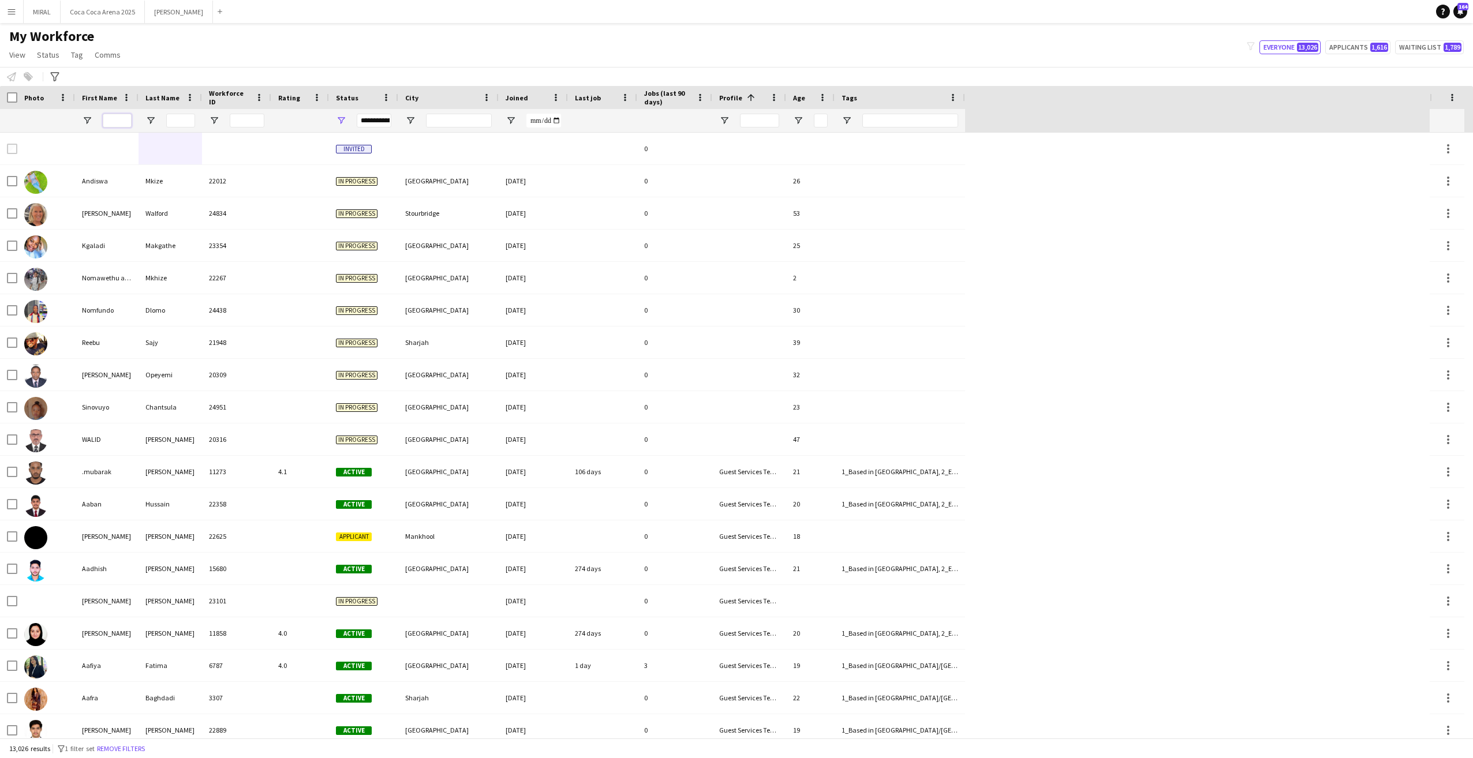
click at [111, 125] on input "First Name Filter Input" at bounding box center [117, 121] width 29 height 14
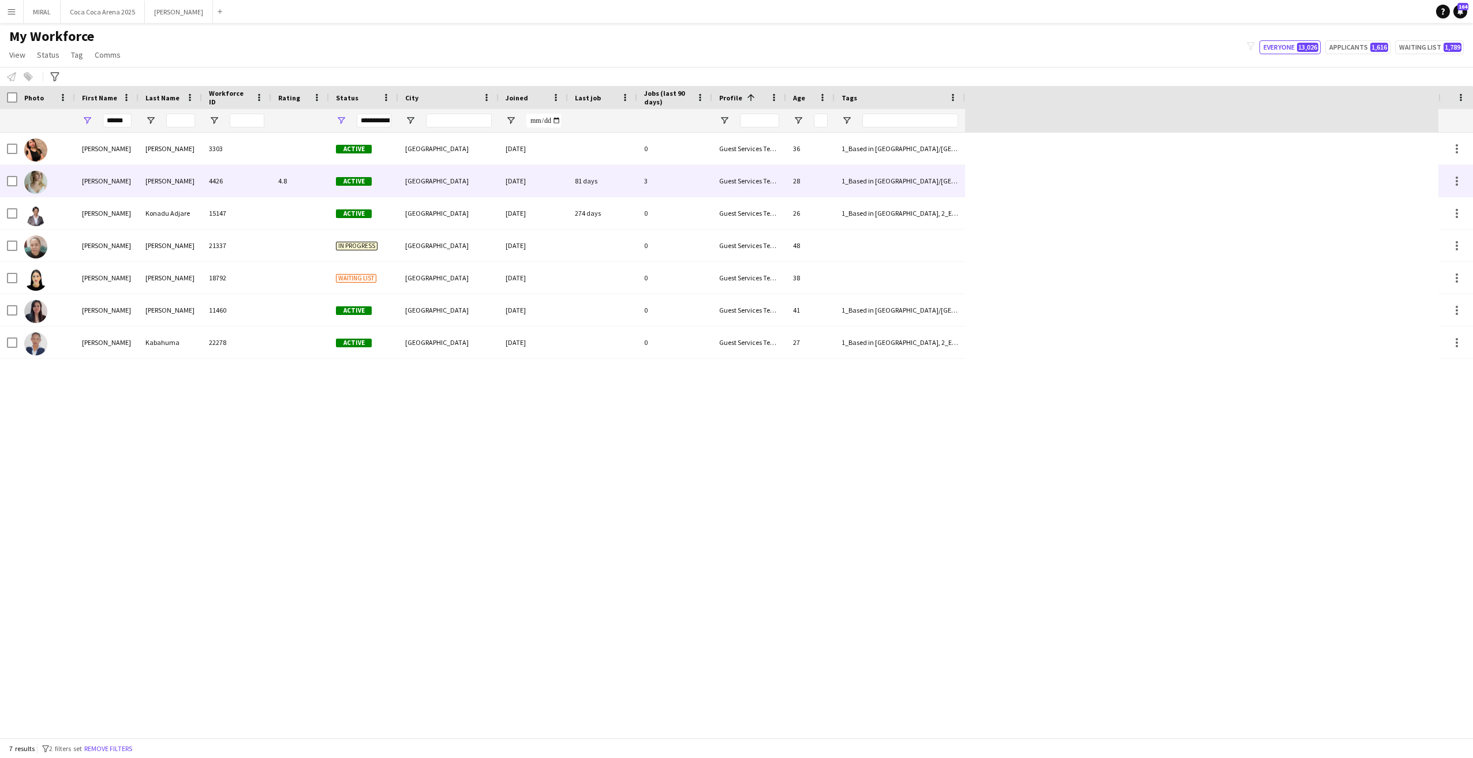
click at [248, 184] on div "4426" at bounding box center [236, 181] width 69 height 32
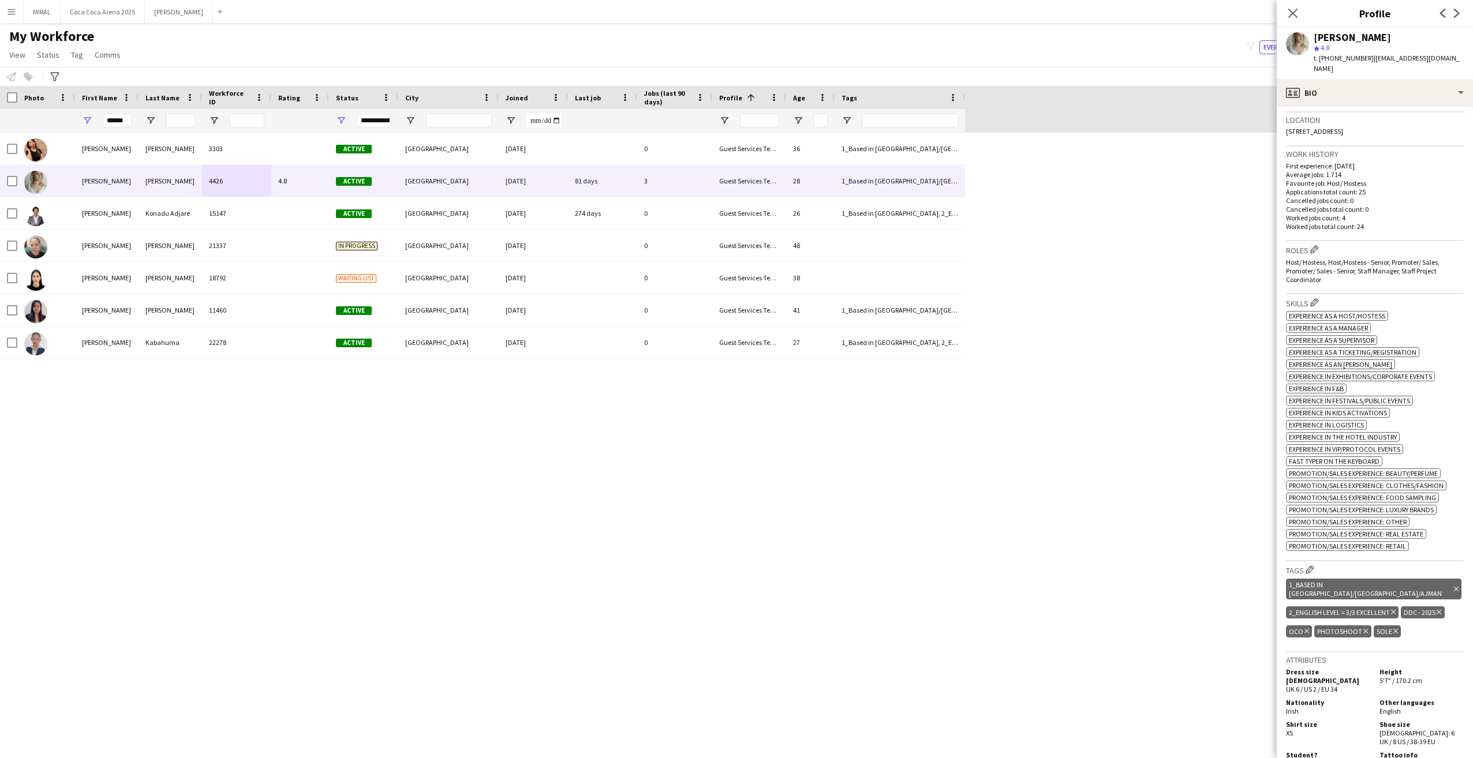
scroll to position [0, 0]
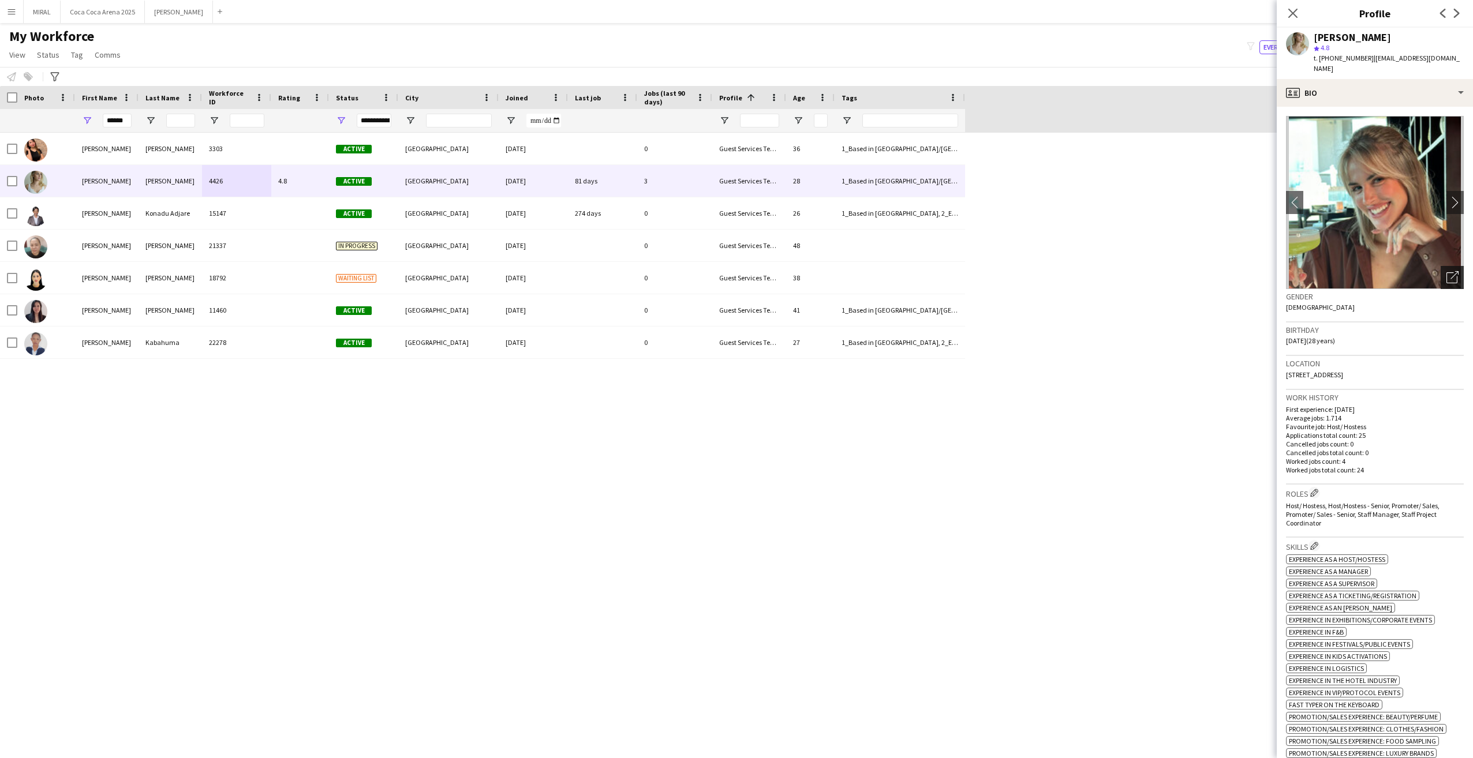
click at [1449, 274] on icon "Open photos pop-in" at bounding box center [1453, 277] width 12 height 12
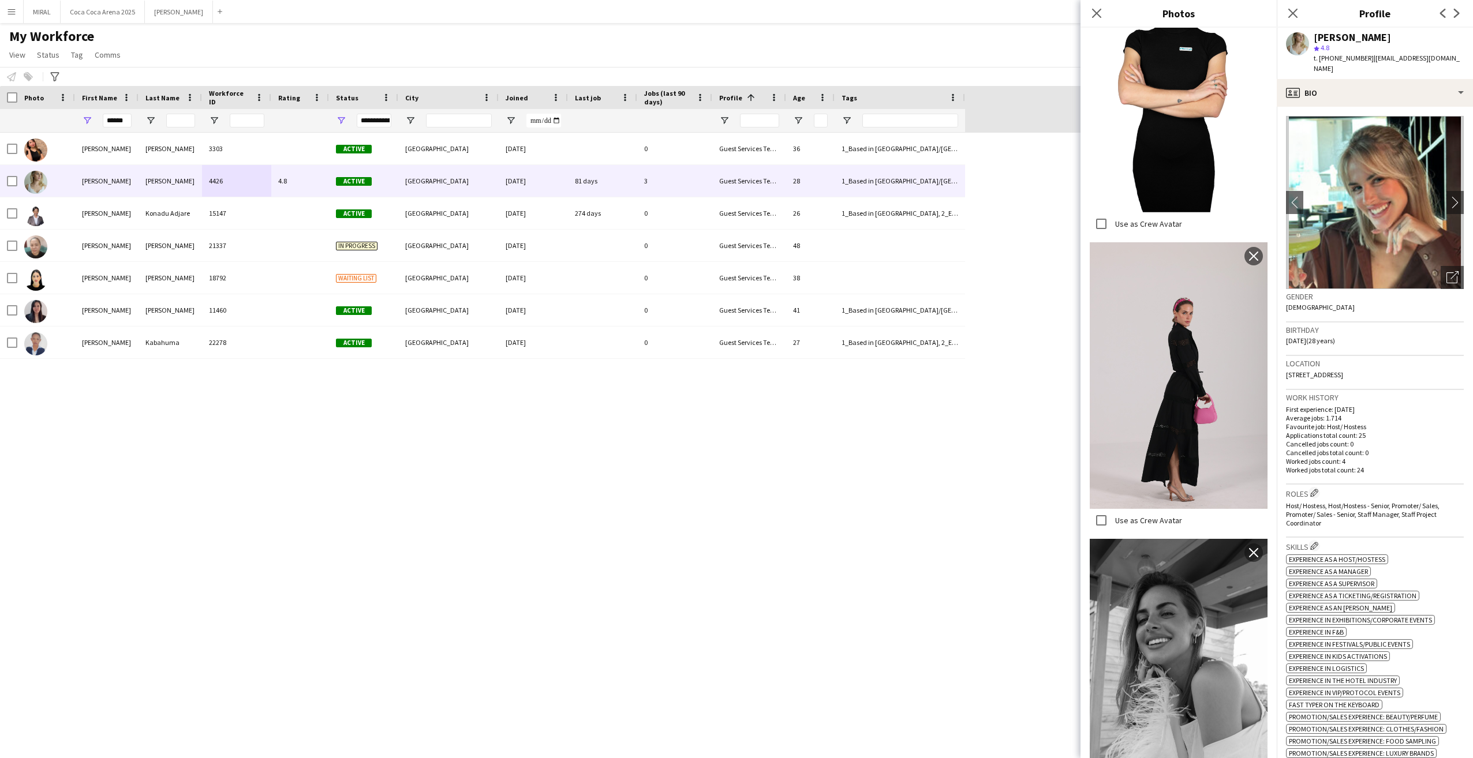
scroll to position [693, 0]
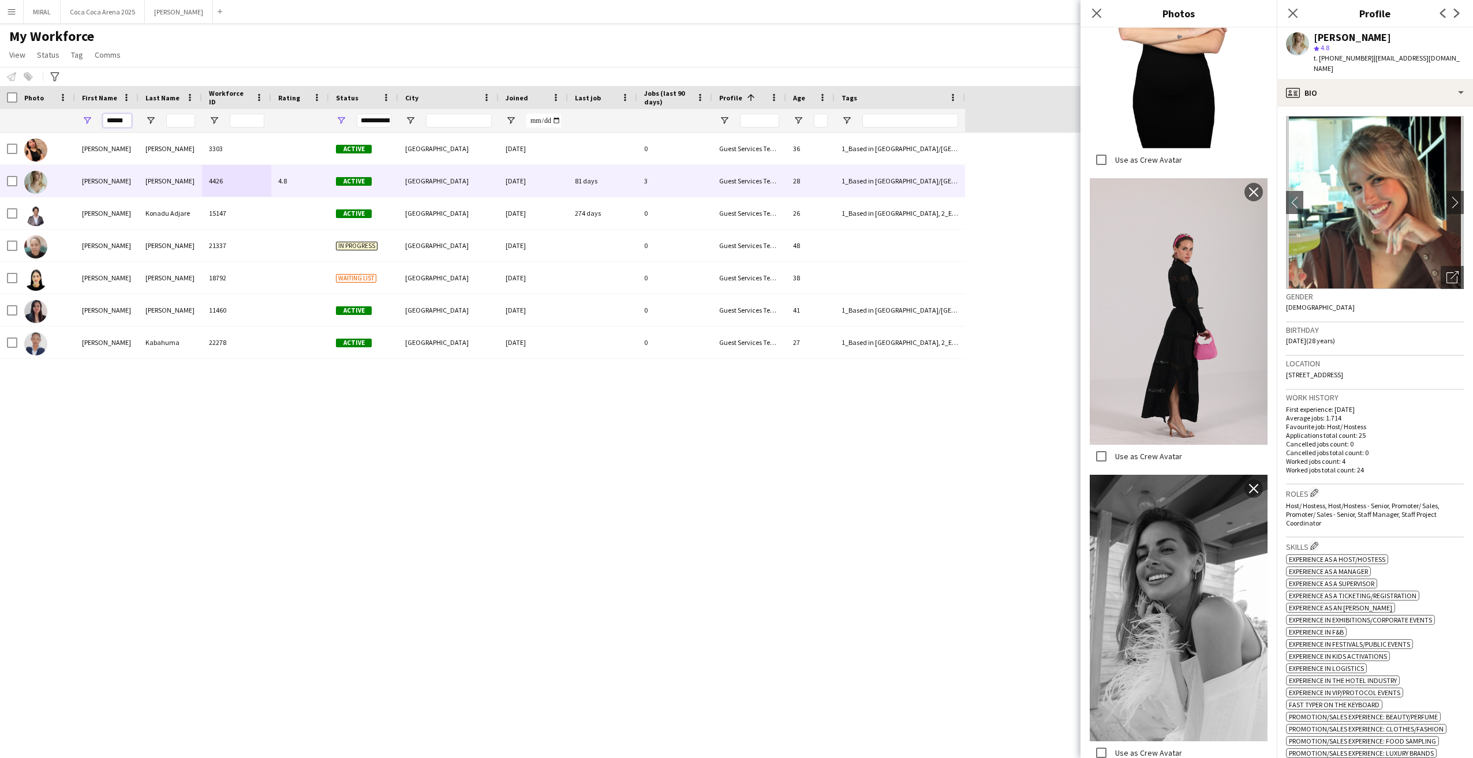
drag, startPoint x: 125, startPoint y: 122, endPoint x: 77, endPoint y: 121, distance: 47.9
click at [77, 121] on div "******" at bounding box center [106, 120] width 63 height 23
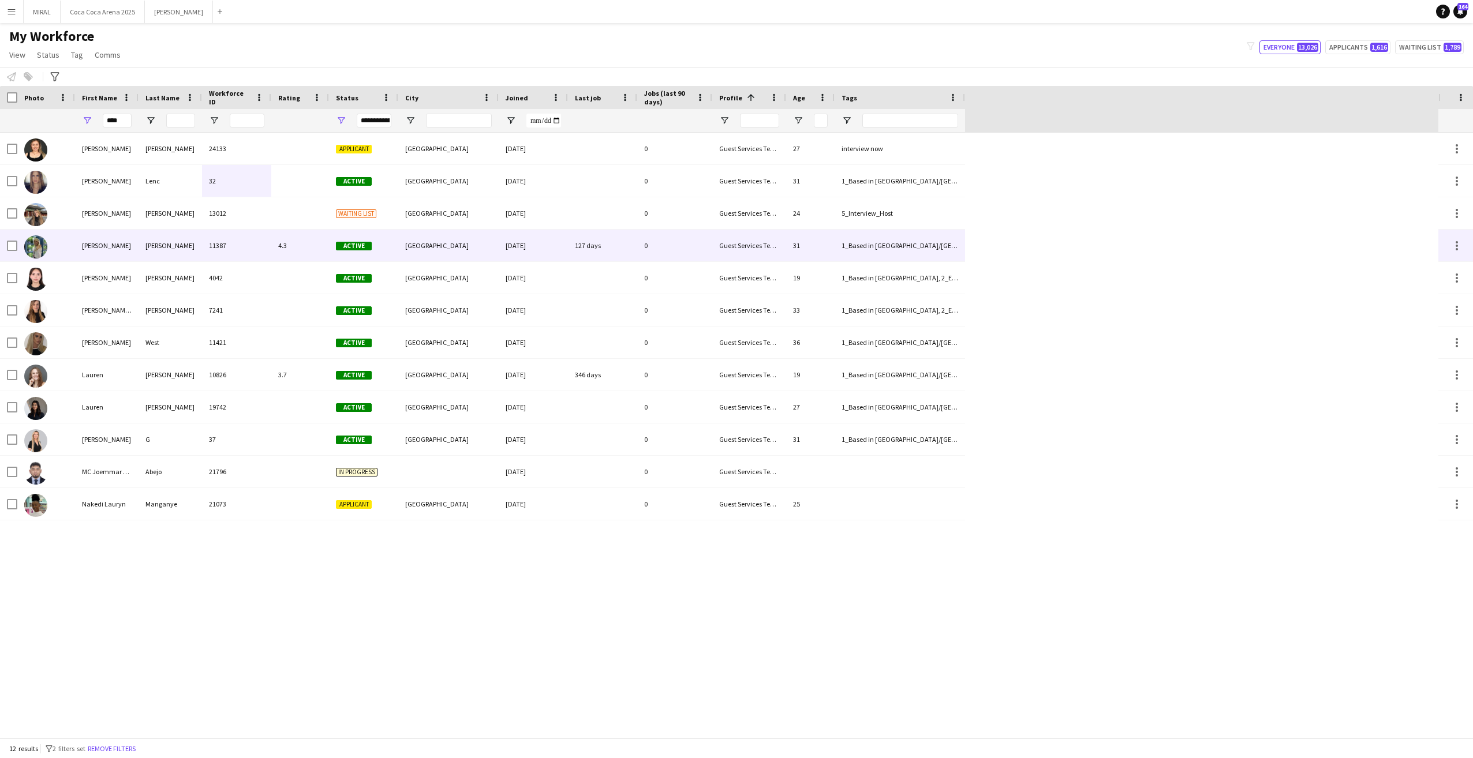
click at [126, 252] on div "[PERSON_NAME]" at bounding box center [106, 246] width 63 height 32
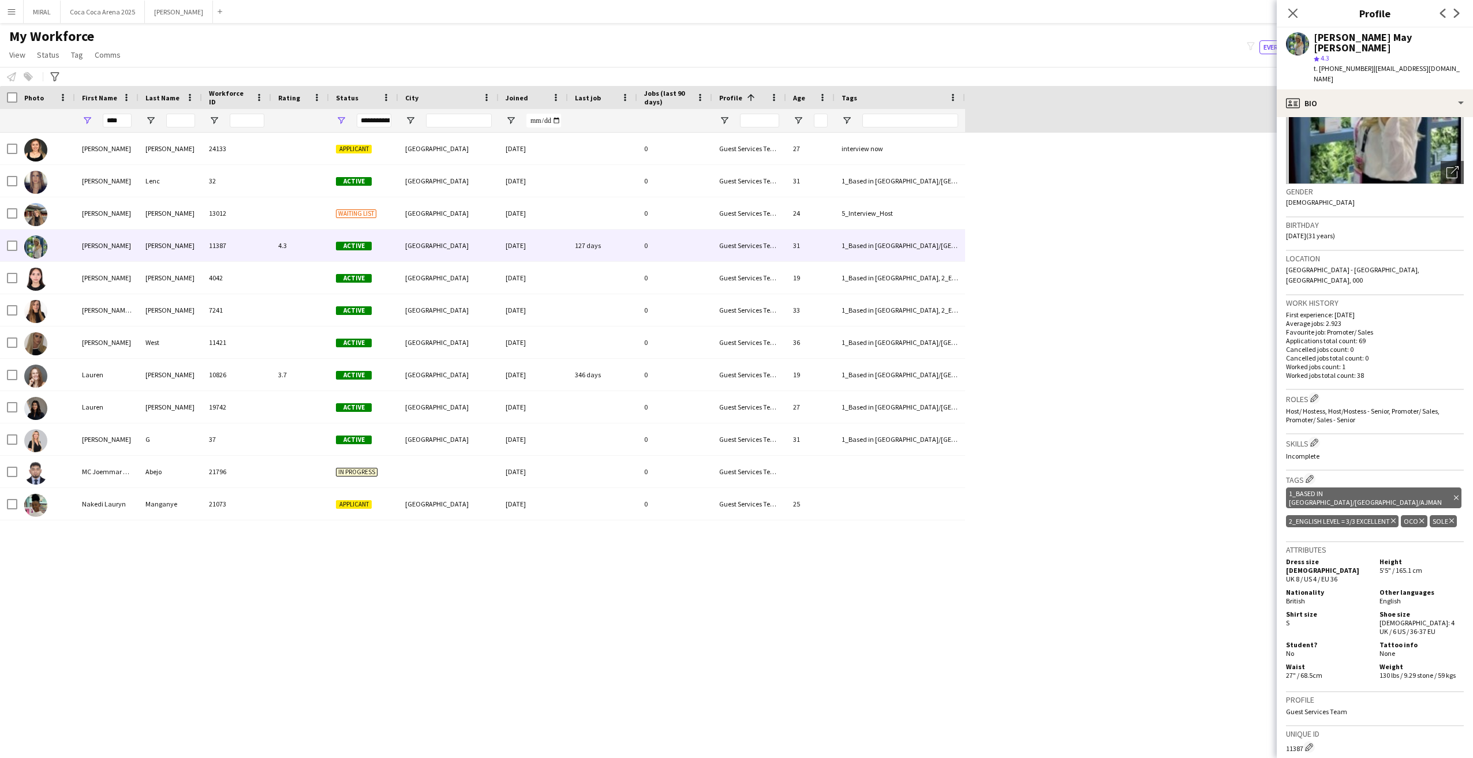
scroll to position [231, 0]
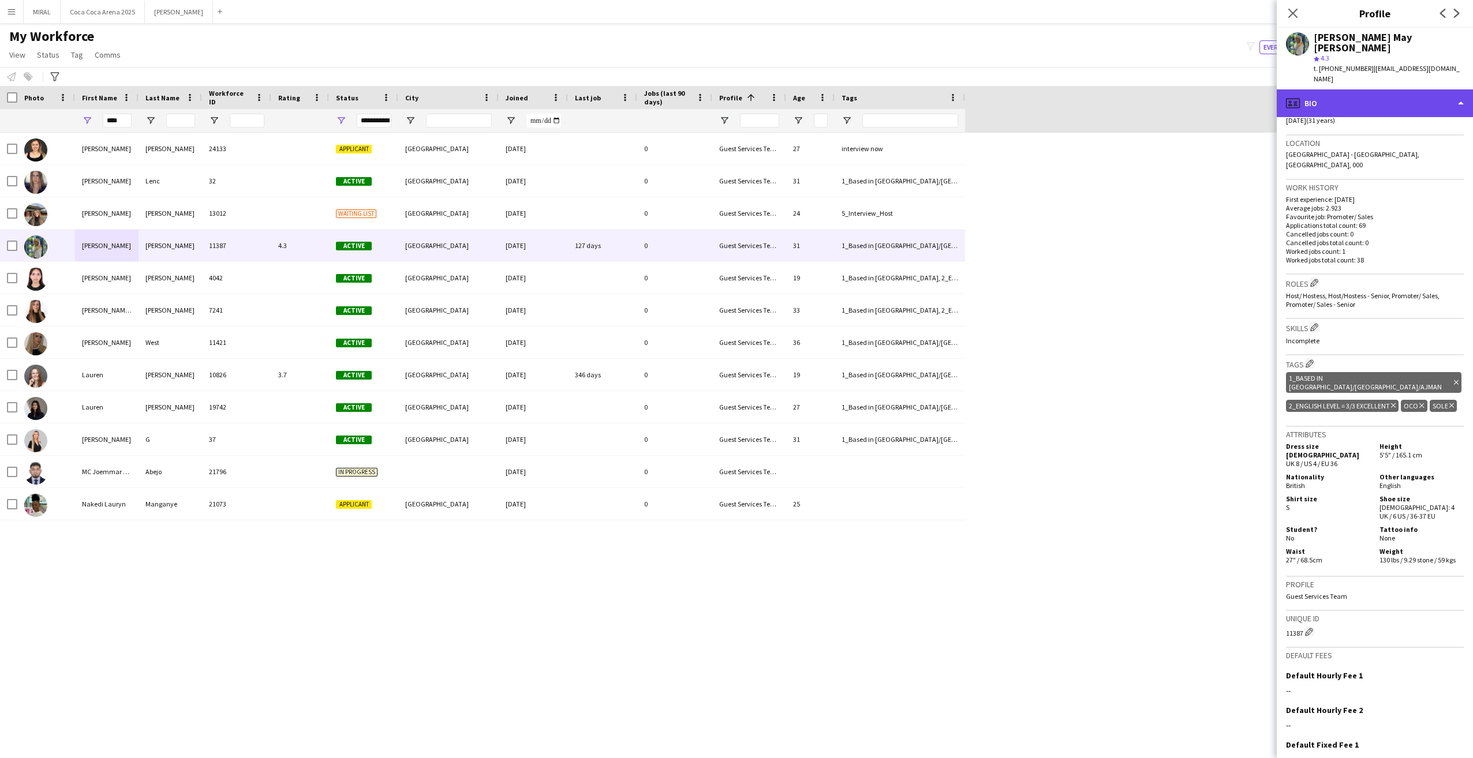
click at [1337, 89] on div "profile Bio" at bounding box center [1375, 103] width 196 height 28
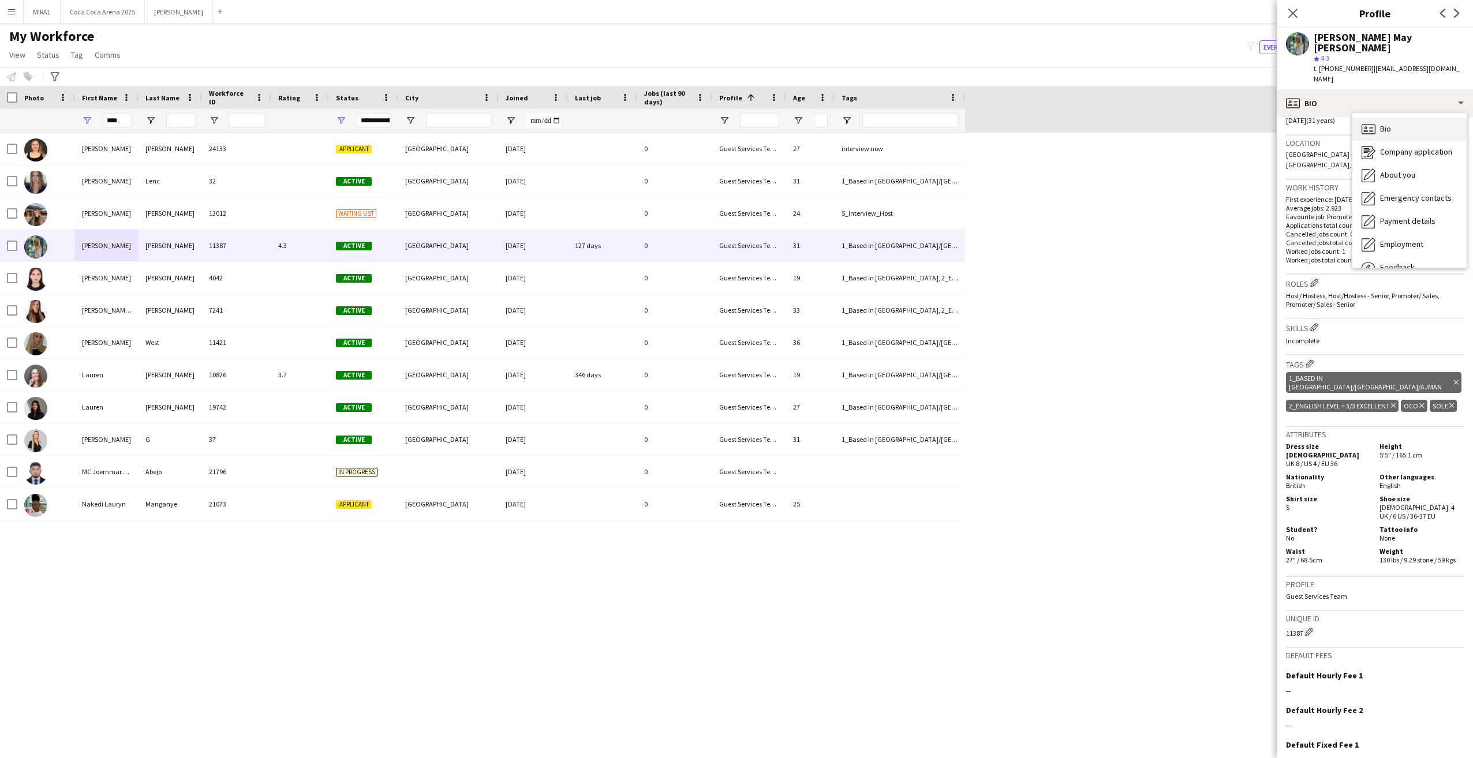
click at [1398, 118] on div "Bio Bio" at bounding box center [1409, 129] width 114 height 23
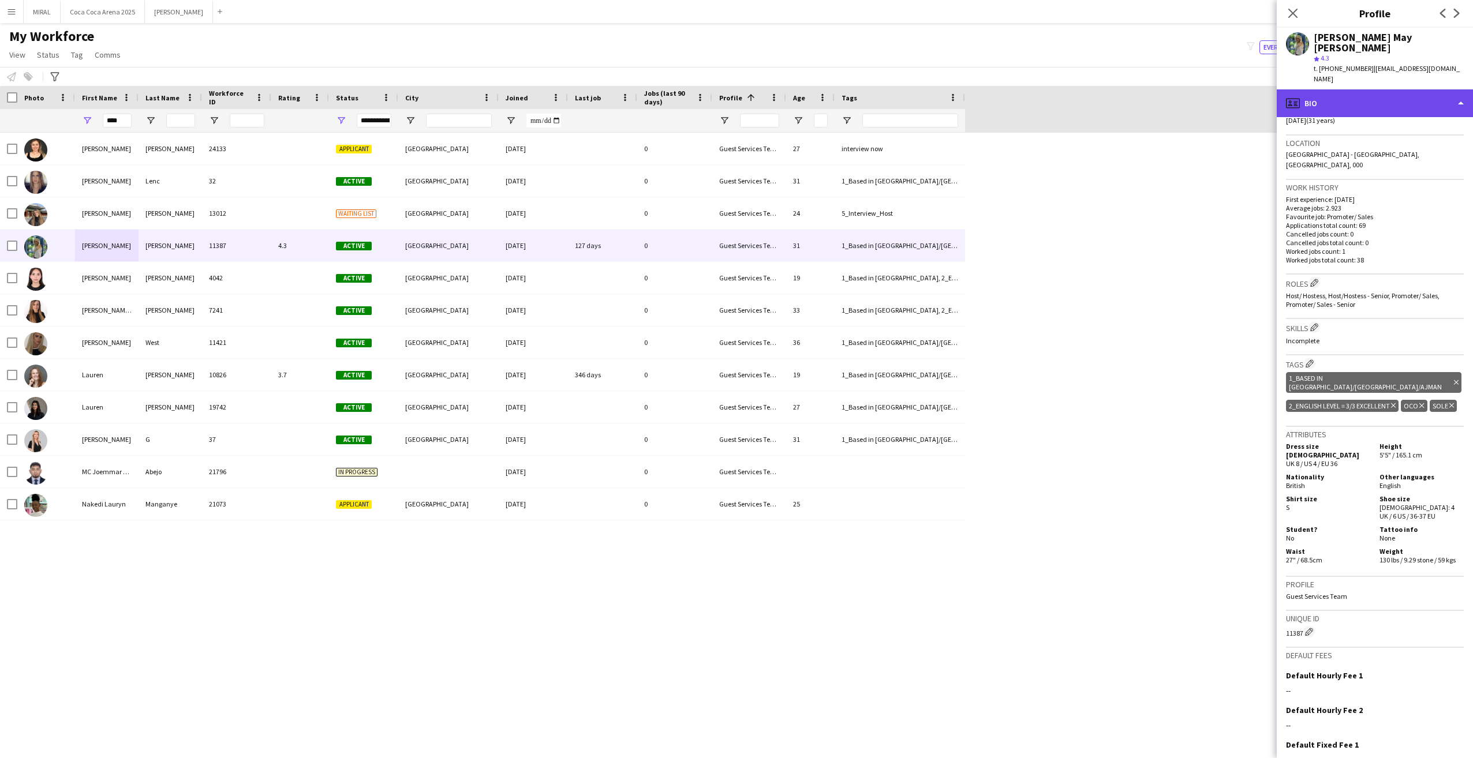
click at [1405, 89] on div "profile Bio" at bounding box center [1375, 103] width 196 height 28
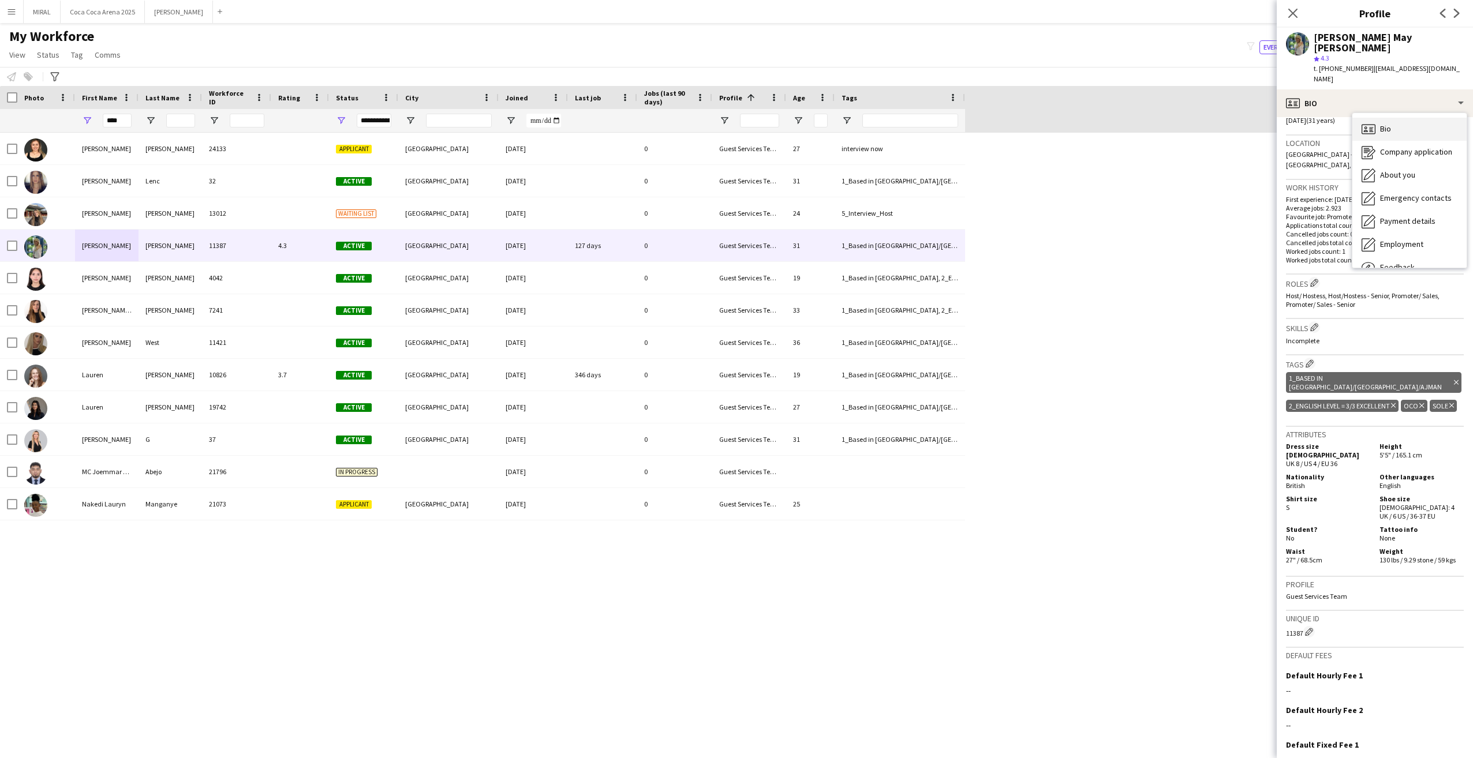
click at [1396, 118] on div "Bio Bio" at bounding box center [1409, 129] width 114 height 23
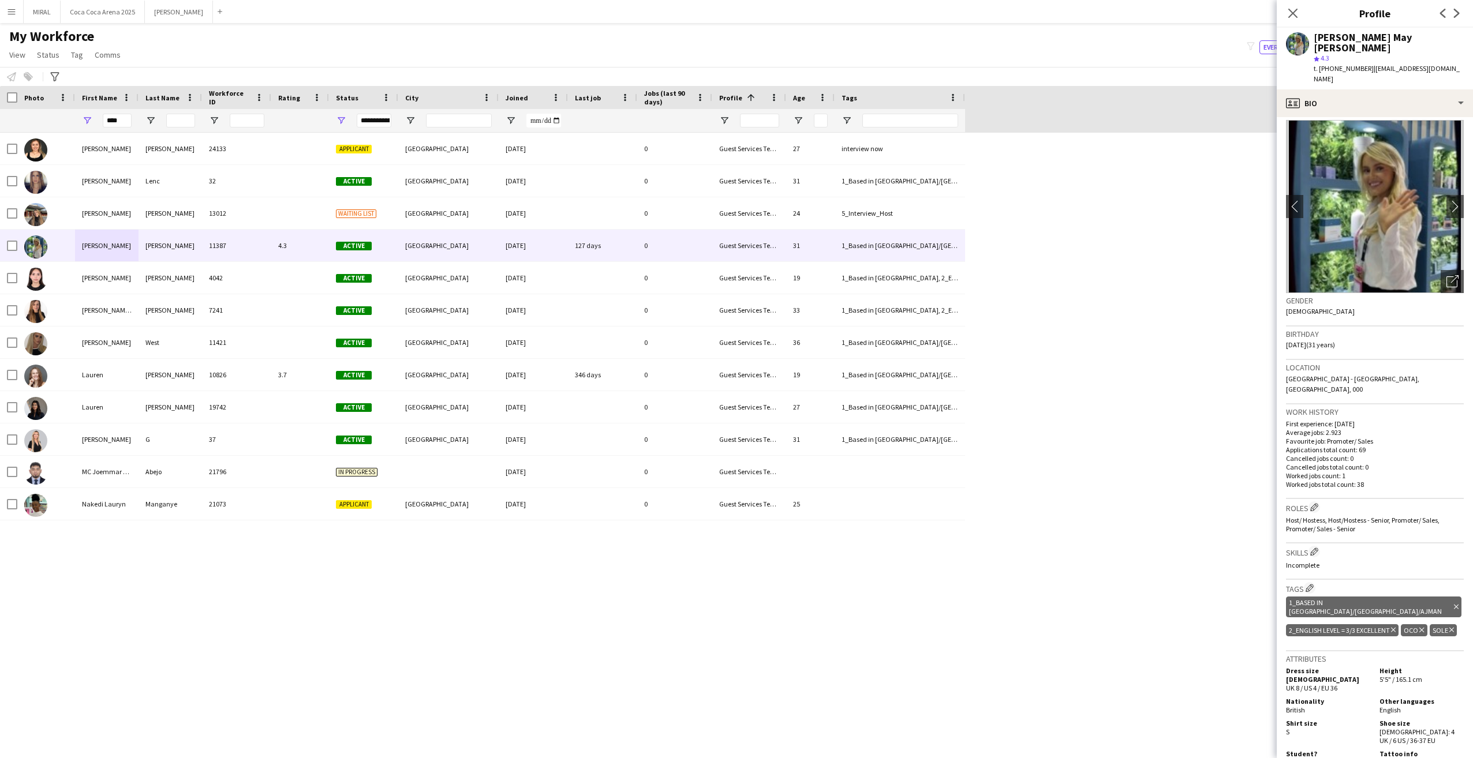
scroll to position [0, 0]
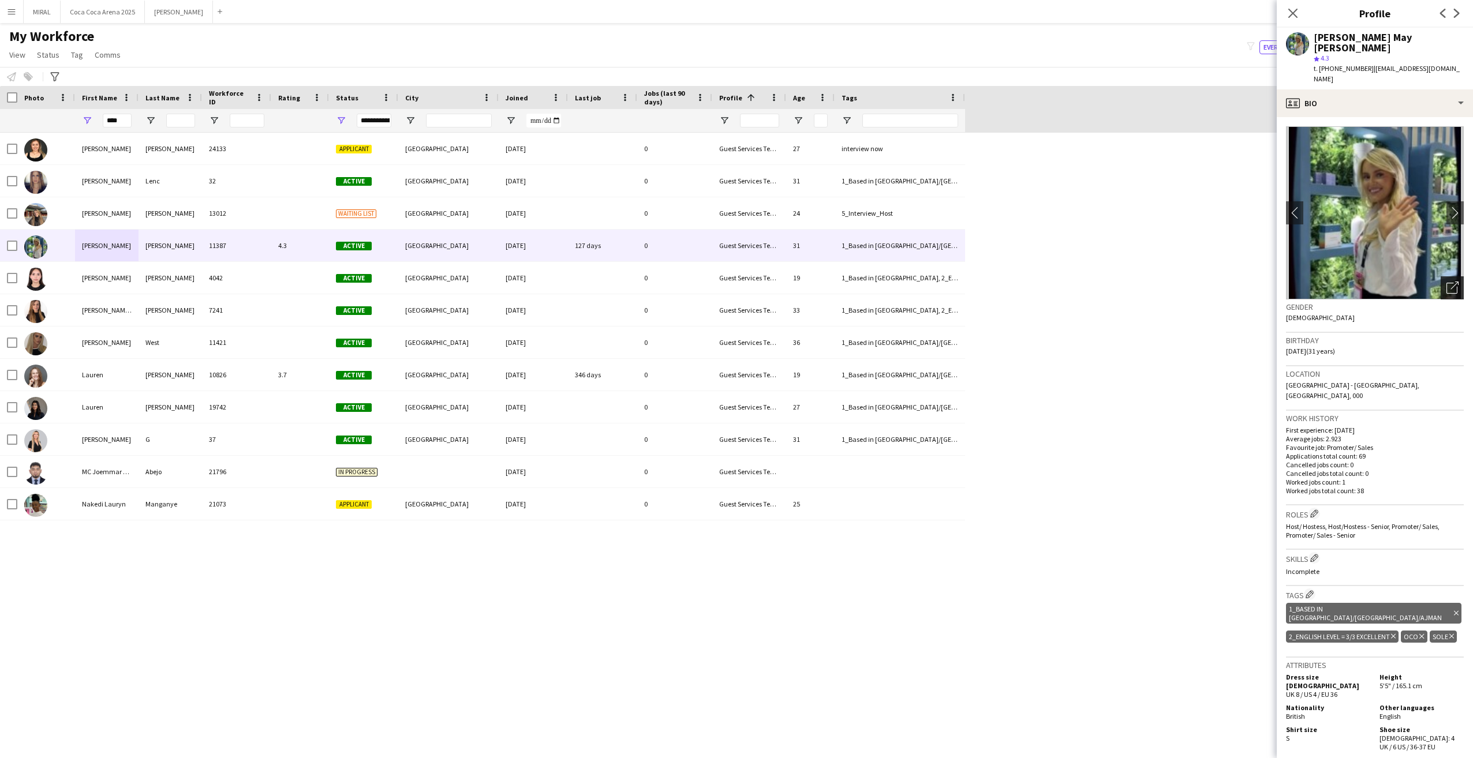
click at [1448, 282] on icon "Open photos pop-in" at bounding box center [1453, 288] width 12 height 12
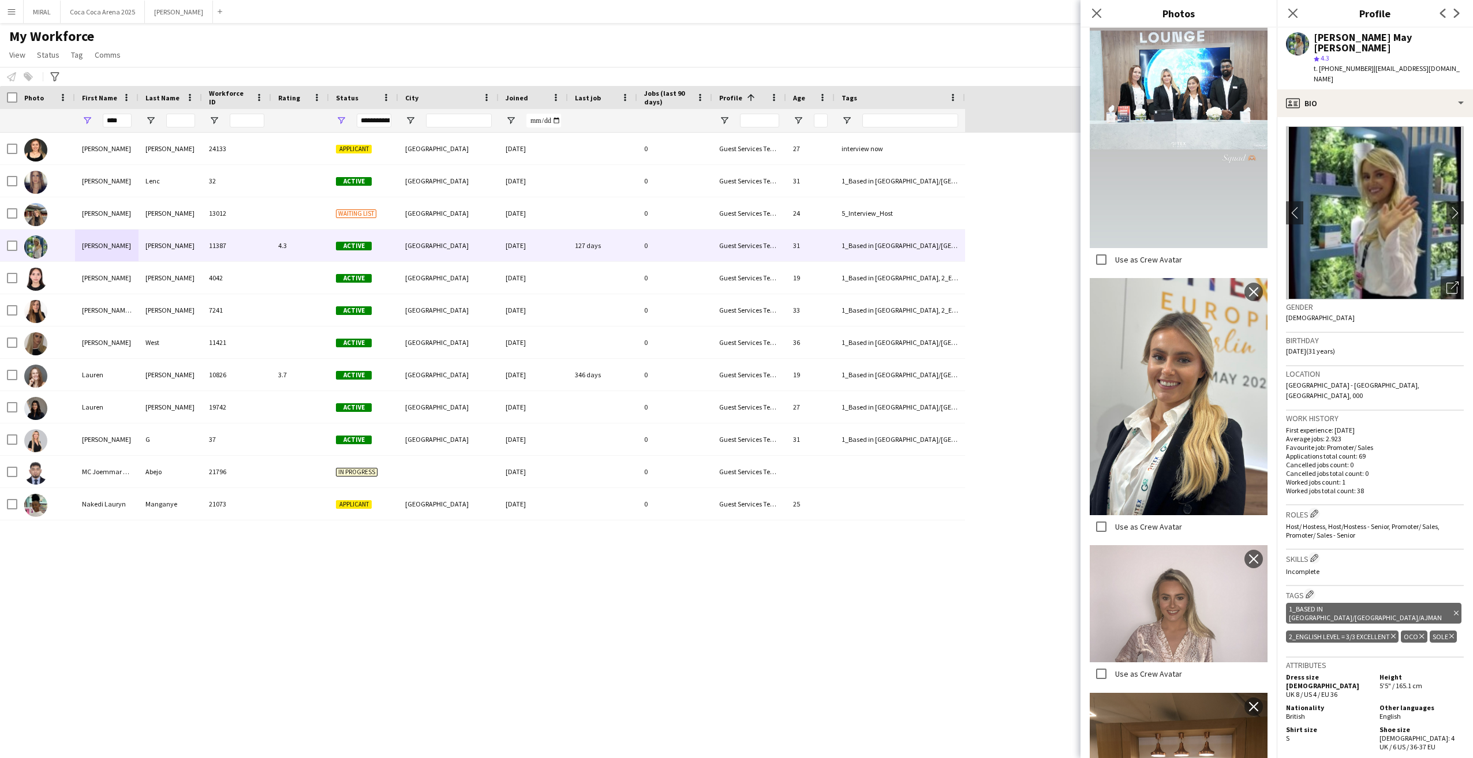
scroll to position [1016, 0]
click at [1199, 376] on img at bounding box center [1179, 397] width 178 height 237
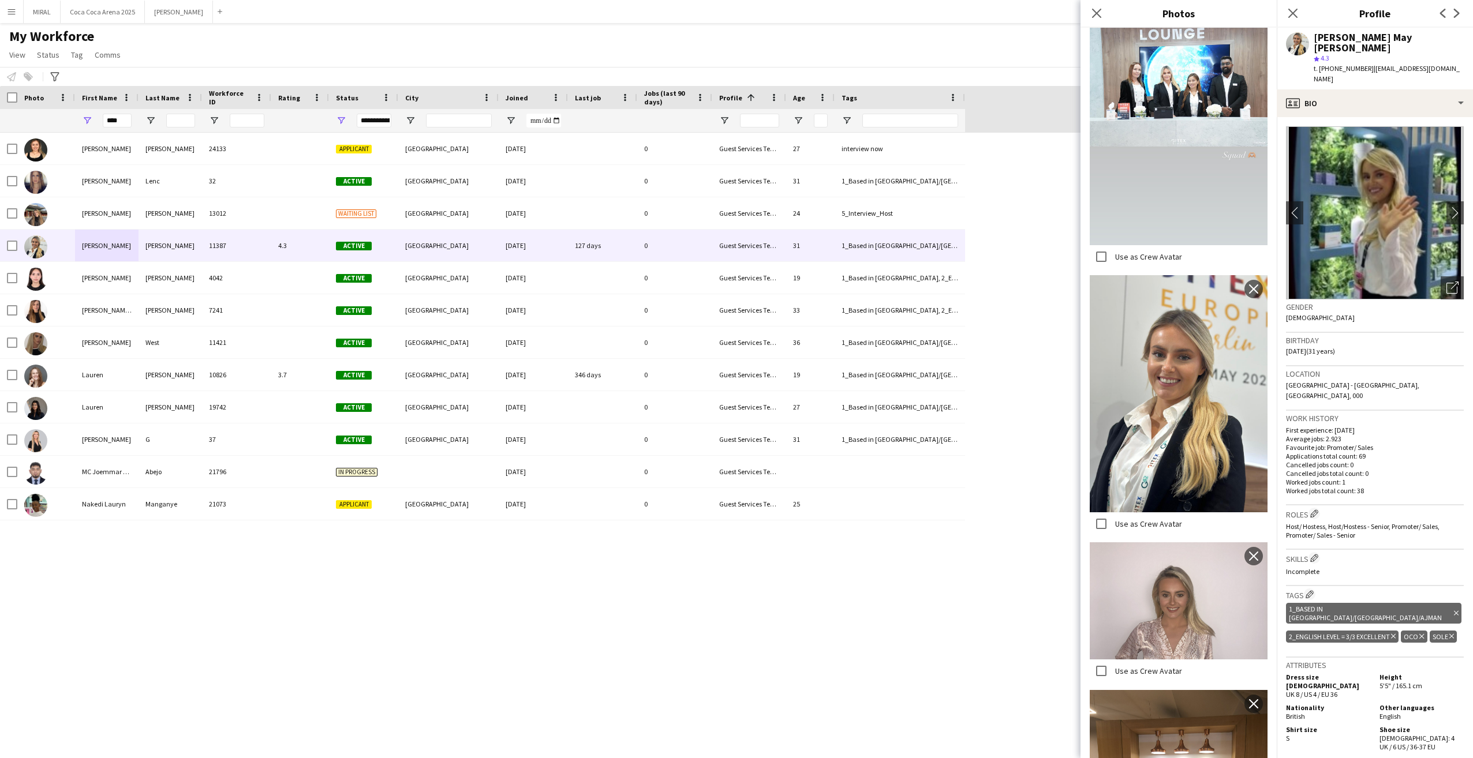
drag, startPoint x: 1197, startPoint y: 375, endPoint x: 1141, endPoint y: 432, distance: 80.4
click at [1141, 432] on img at bounding box center [1179, 393] width 178 height 237
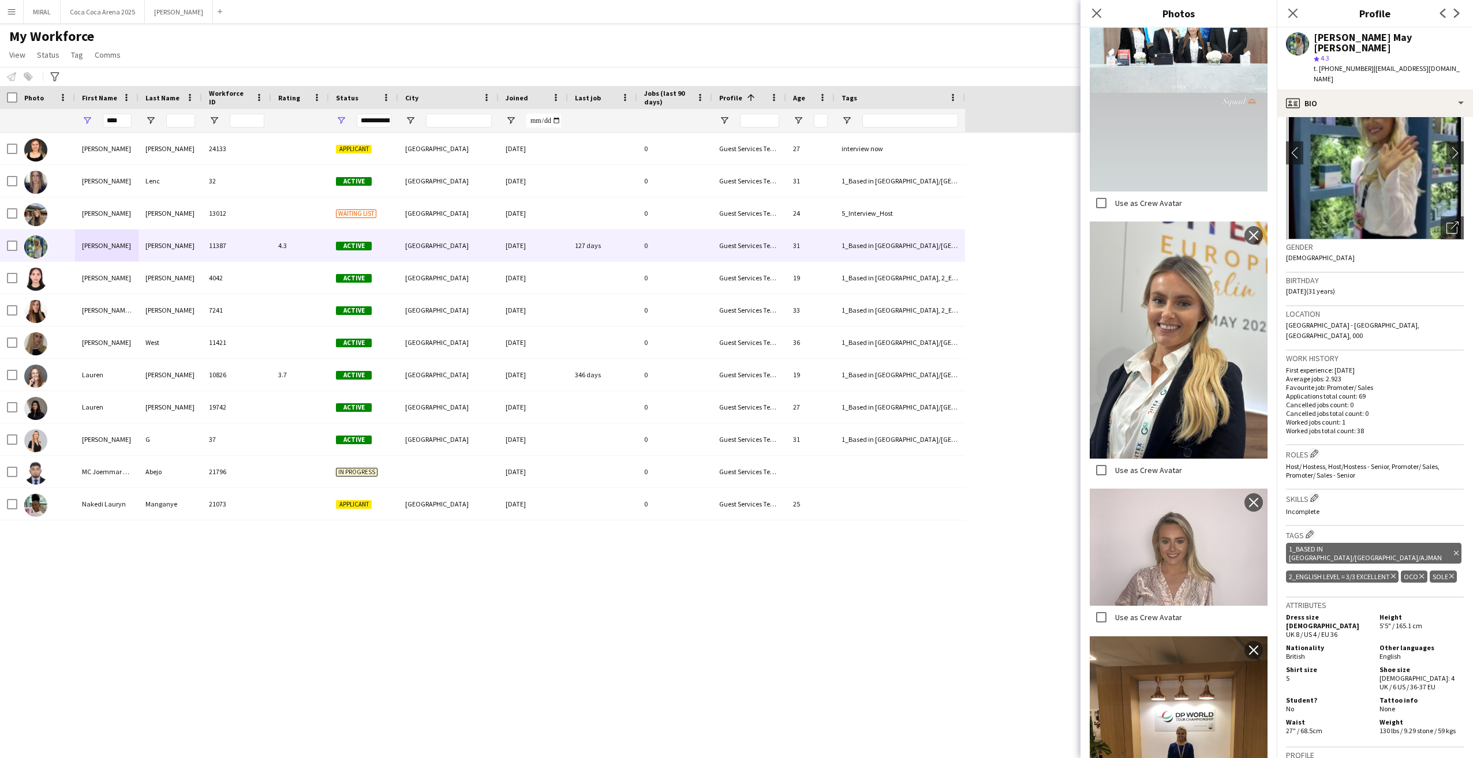
scroll to position [0, 0]
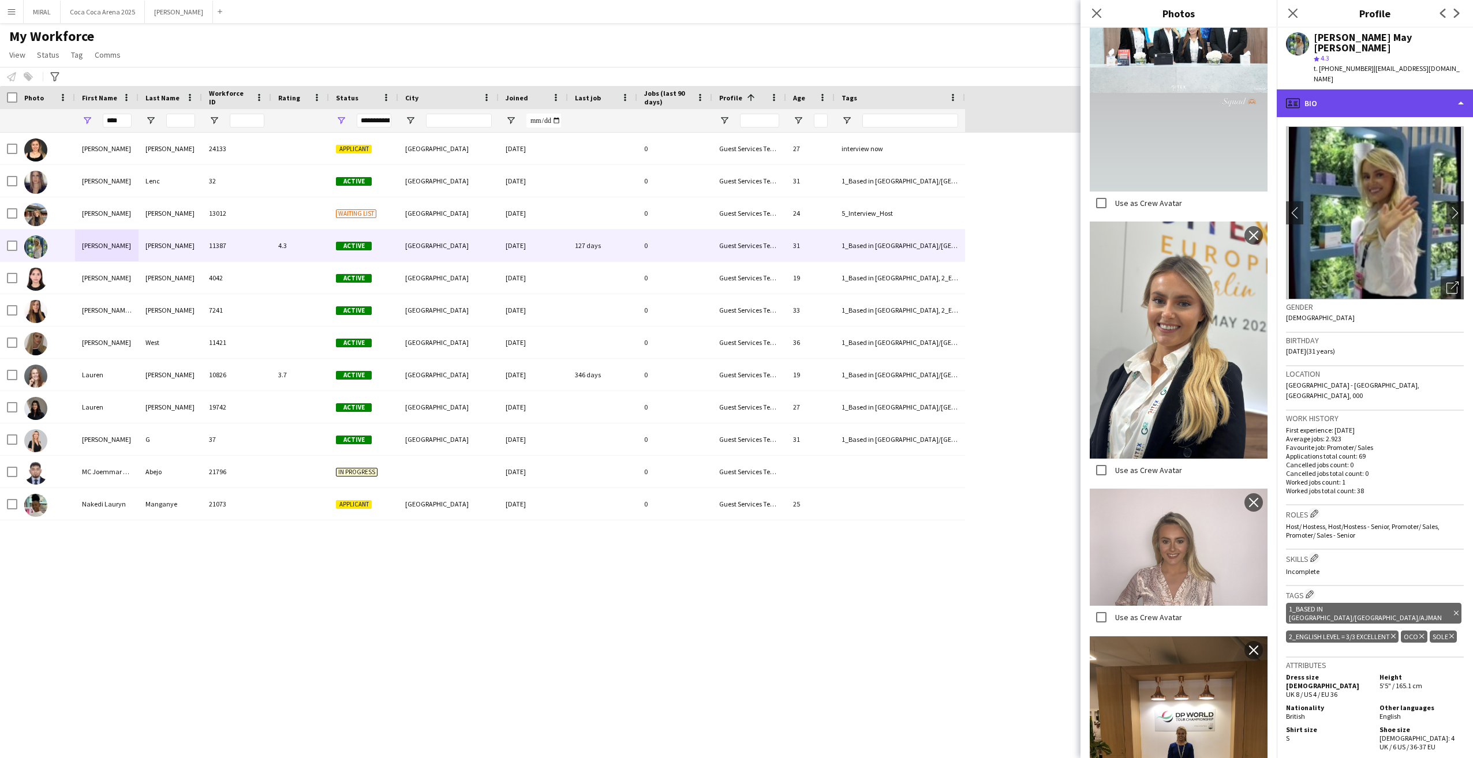
click at [1424, 89] on div "profile Bio" at bounding box center [1375, 103] width 196 height 28
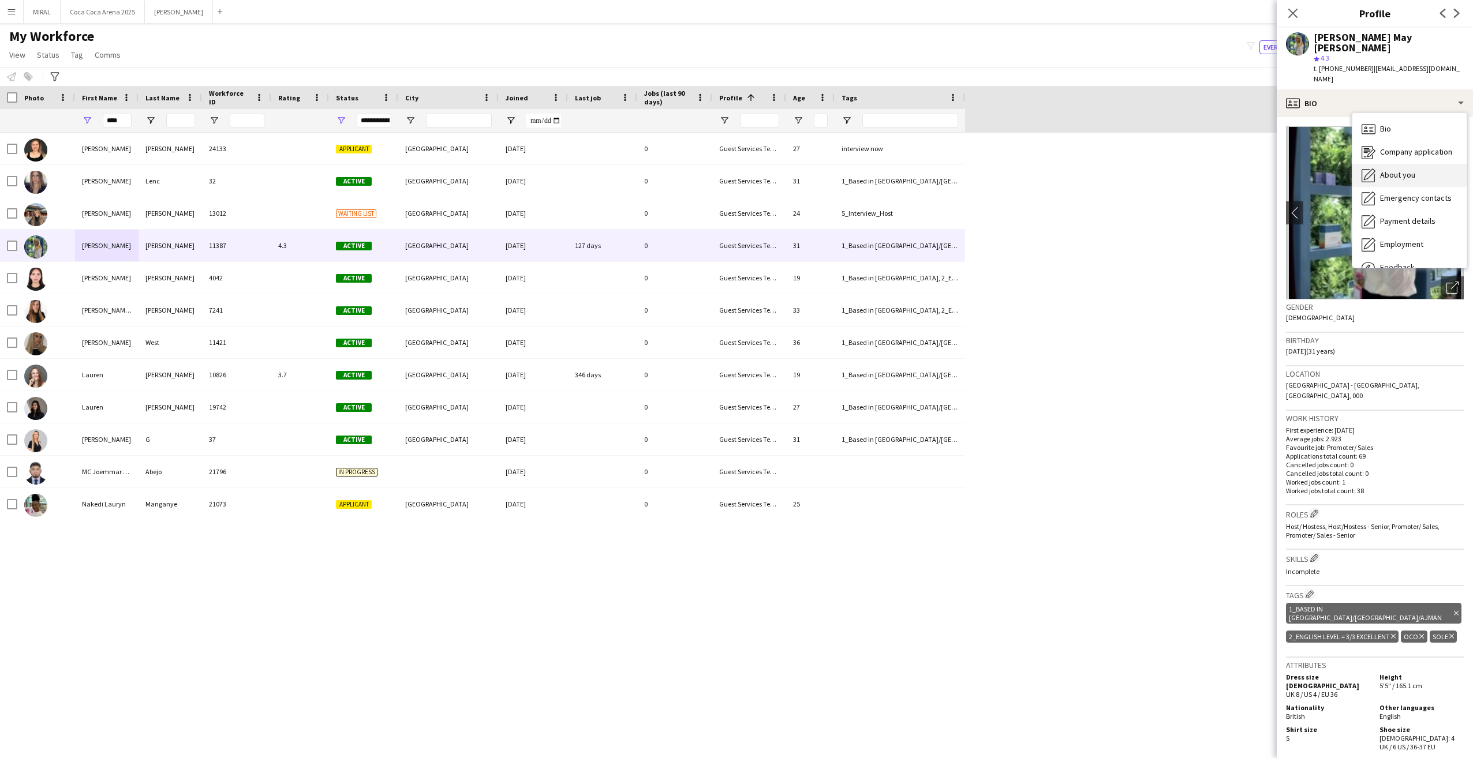
click at [1407, 170] on span "About you" at bounding box center [1397, 175] width 35 height 10
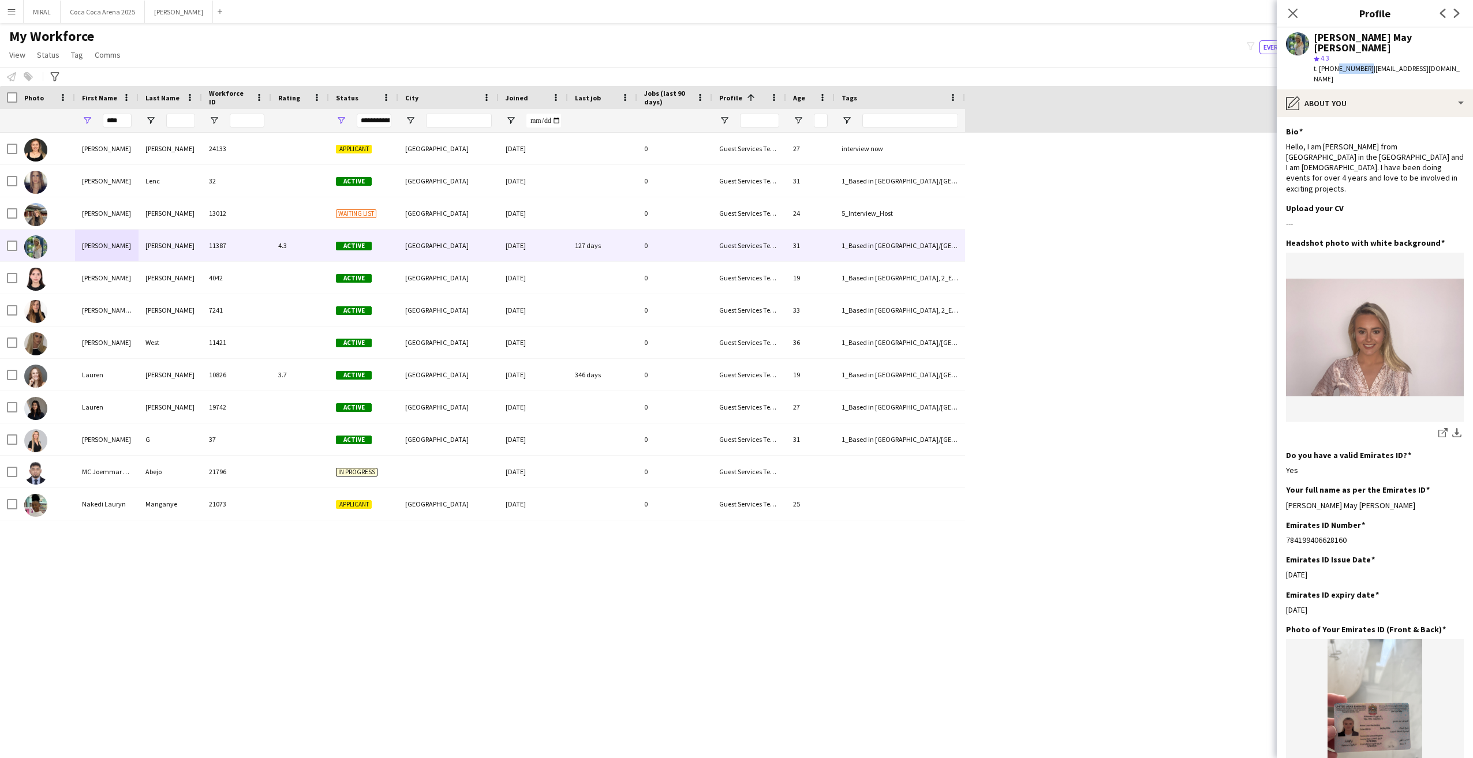
drag, startPoint x: 1332, startPoint y: 58, endPoint x: 1363, endPoint y: 57, distance: 30.6
click at [1363, 64] on span "t. [PHONE_NUMBER]" at bounding box center [1344, 68] width 60 height 9
drag, startPoint x: 1363, startPoint y: 57, endPoint x: 1326, endPoint y: 62, distance: 37.3
click at [1326, 64] on span "t. [PHONE_NUMBER]" at bounding box center [1344, 68] width 60 height 9
drag, startPoint x: 1322, startPoint y: 57, endPoint x: 1363, endPoint y: 55, distance: 40.4
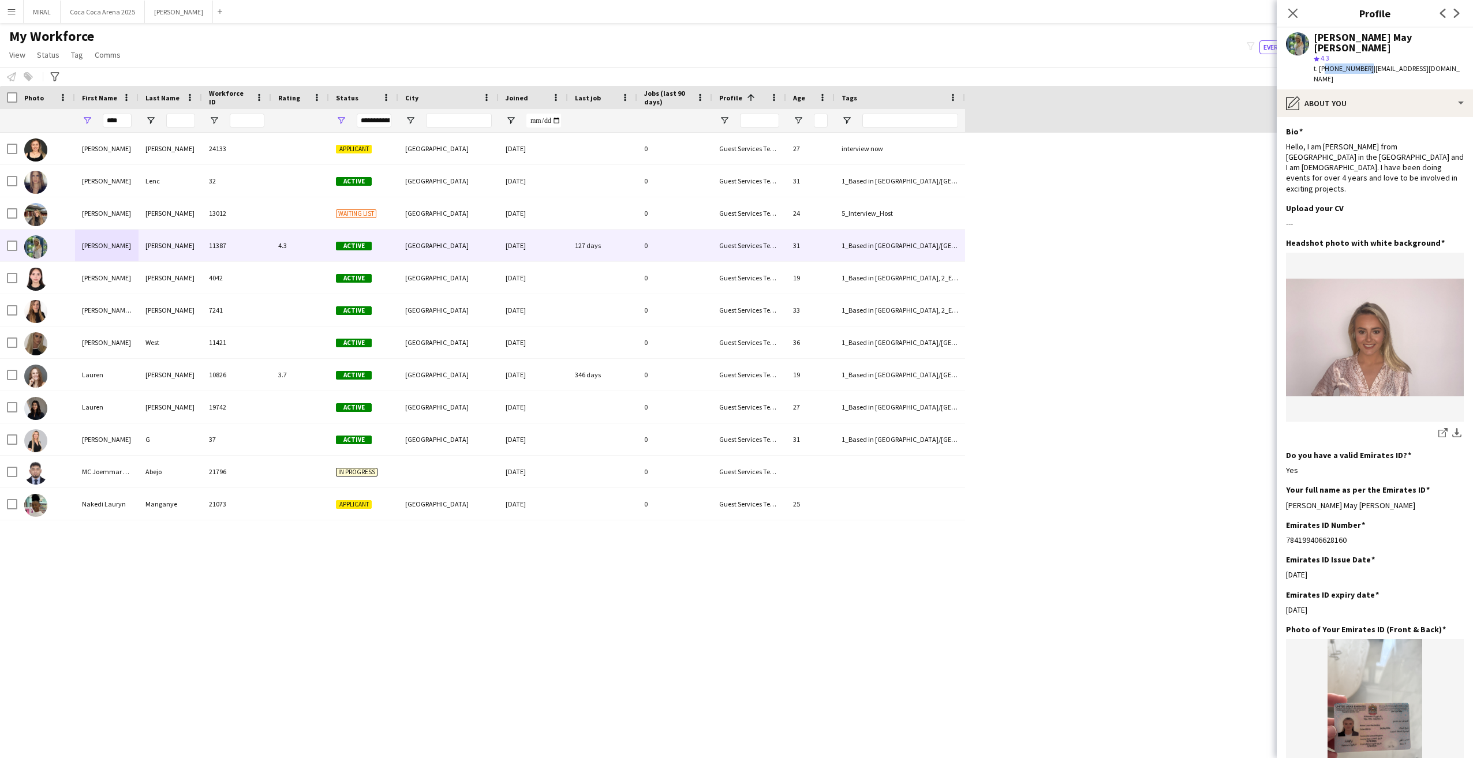
click at [1363, 64] on span "t. [PHONE_NUMBER]" at bounding box center [1344, 68] width 60 height 9
copy span "971528906194"
click at [1329, 64] on span "t. [PHONE_NUMBER]" at bounding box center [1344, 68] width 60 height 9
drag, startPoint x: 1323, startPoint y: 59, endPoint x: 1363, endPoint y: 61, distance: 39.9
click at [1363, 64] on span "t. [PHONE_NUMBER]" at bounding box center [1344, 68] width 60 height 9
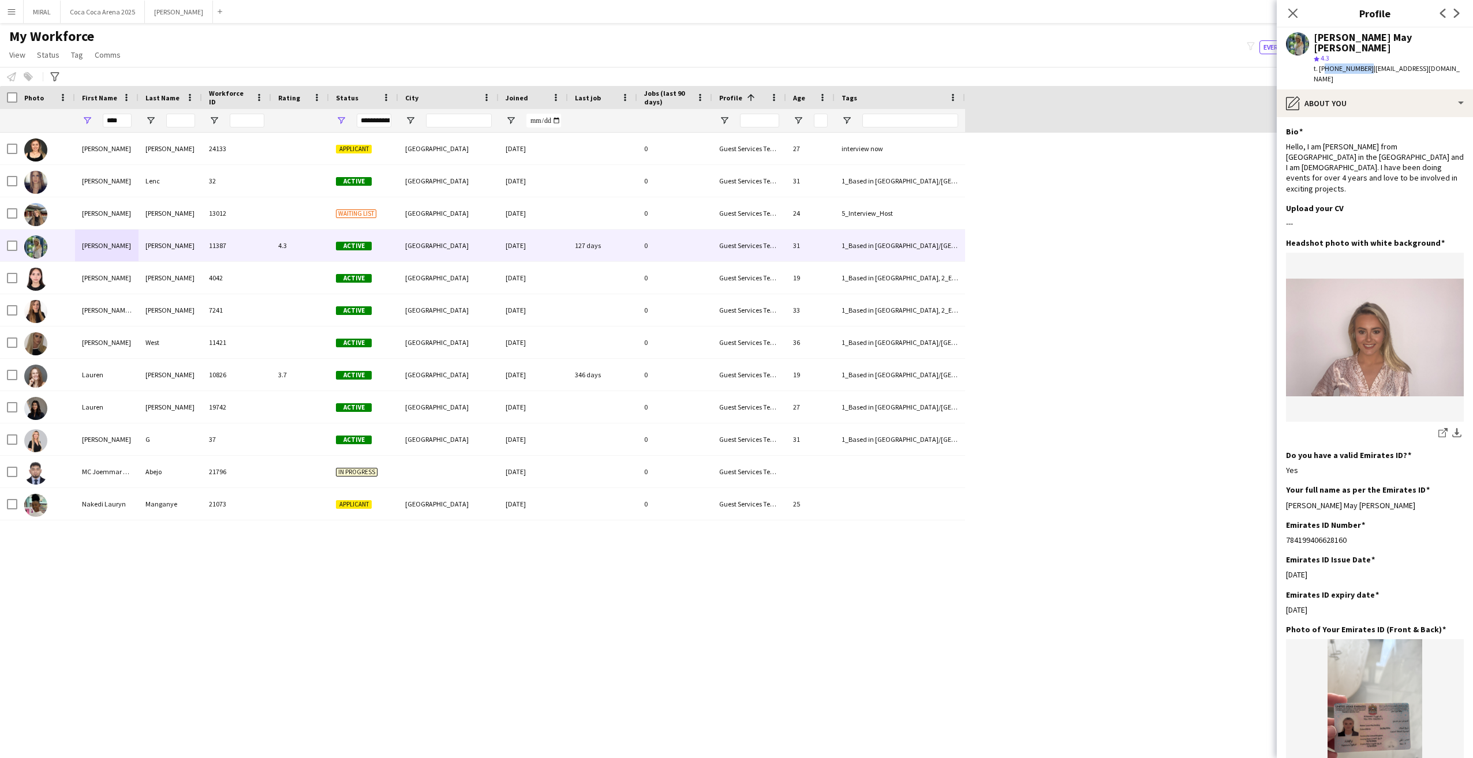
copy span "971528906194"
drag, startPoint x: 127, startPoint y: 119, endPoint x: 85, endPoint y: 121, distance: 41.6
click at [85, 121] on div "****" at bounding box center [106, 120] width 63 height 23
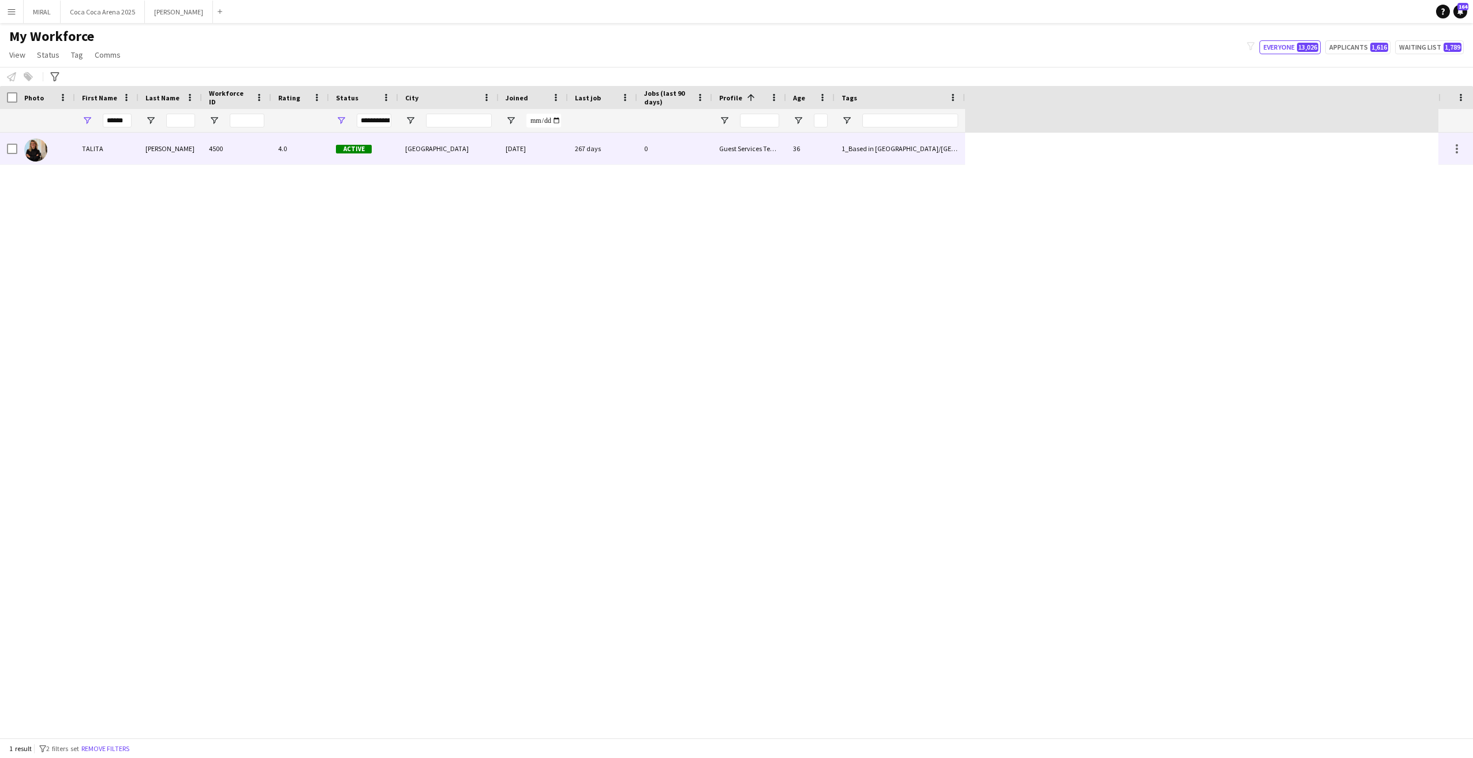
click at [134, 149] on div "TALITA" at bounding box center [106, 149] width 63 height 32
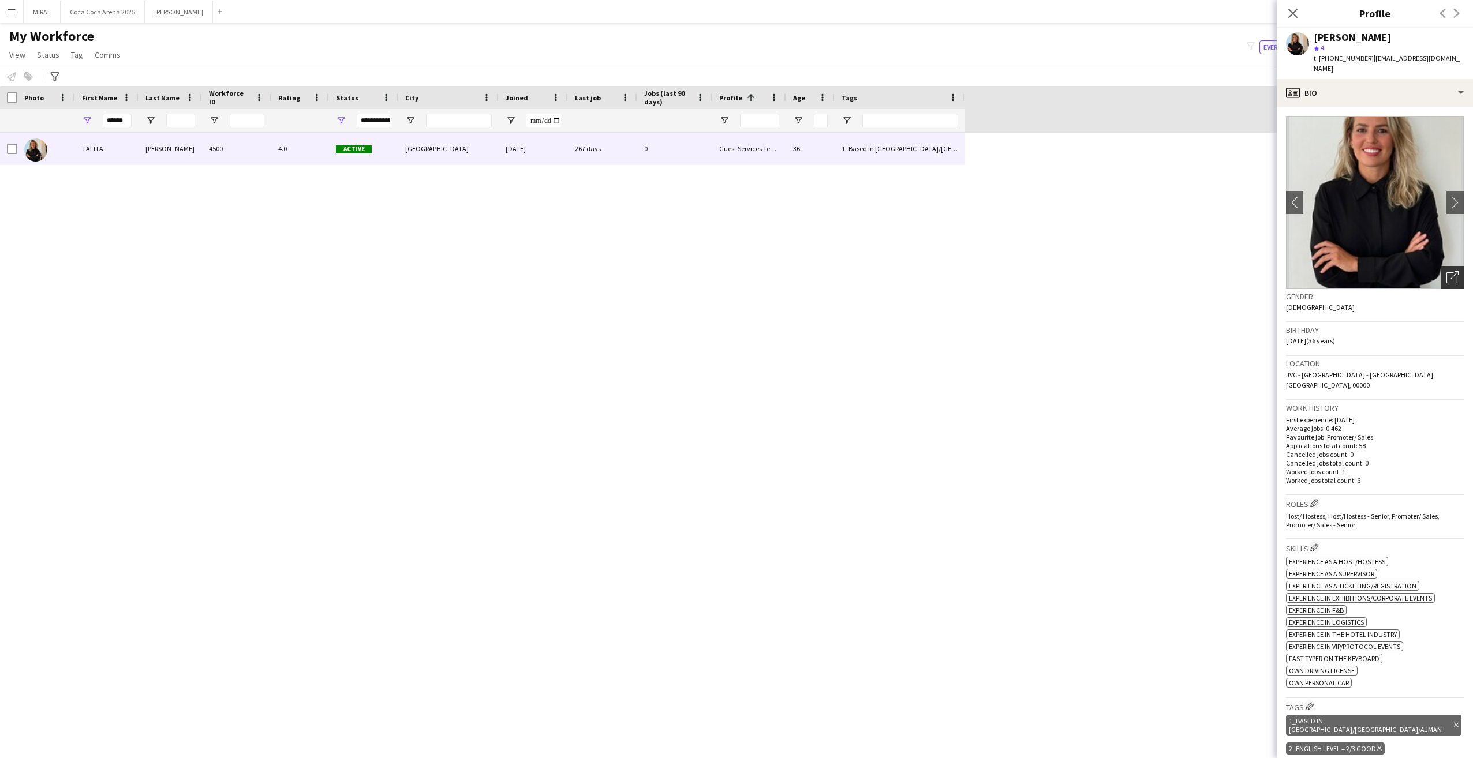
click at [1447, 271] on icon "Open photos pop-in" at bounding box center [1453, 277] width 12 height 12
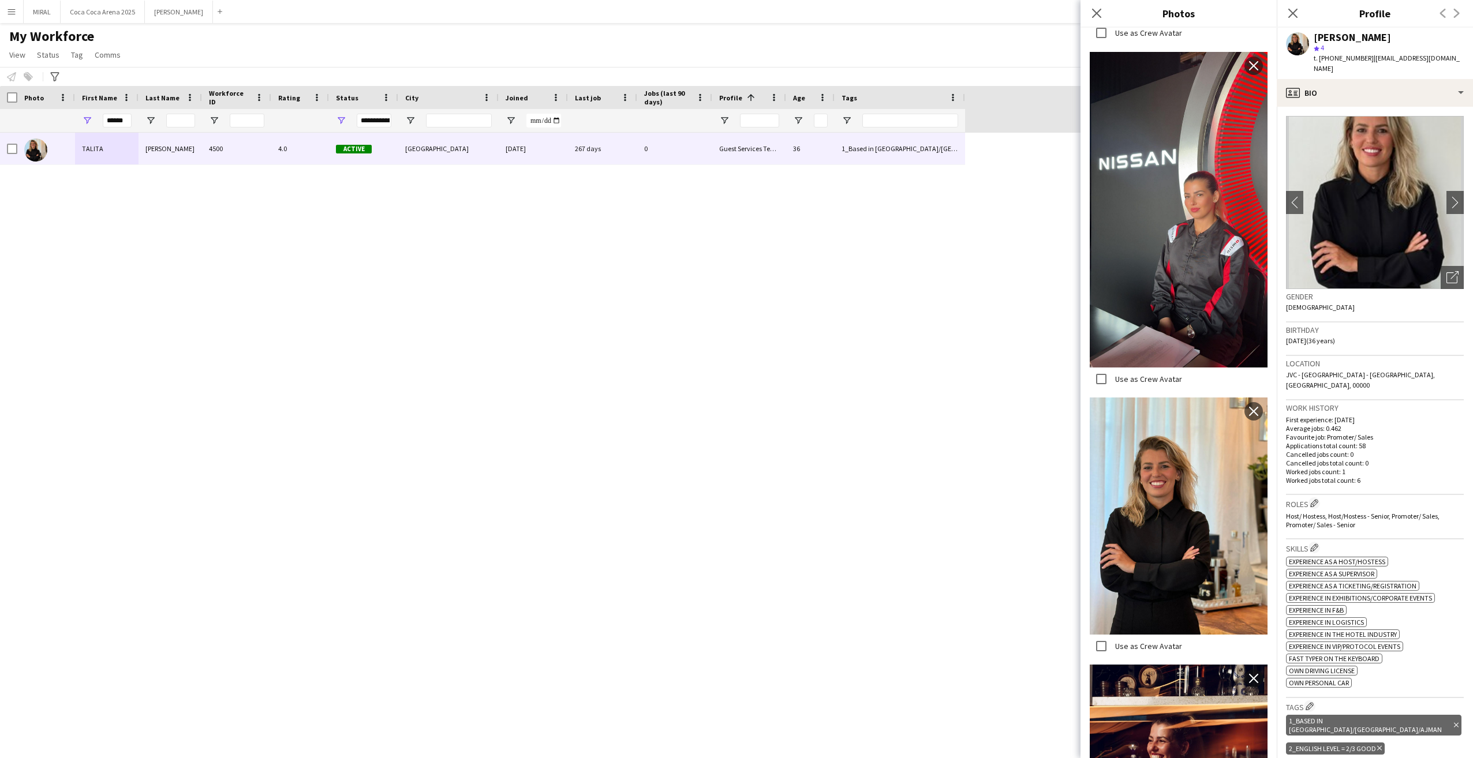
scroll to position [2051, 0]
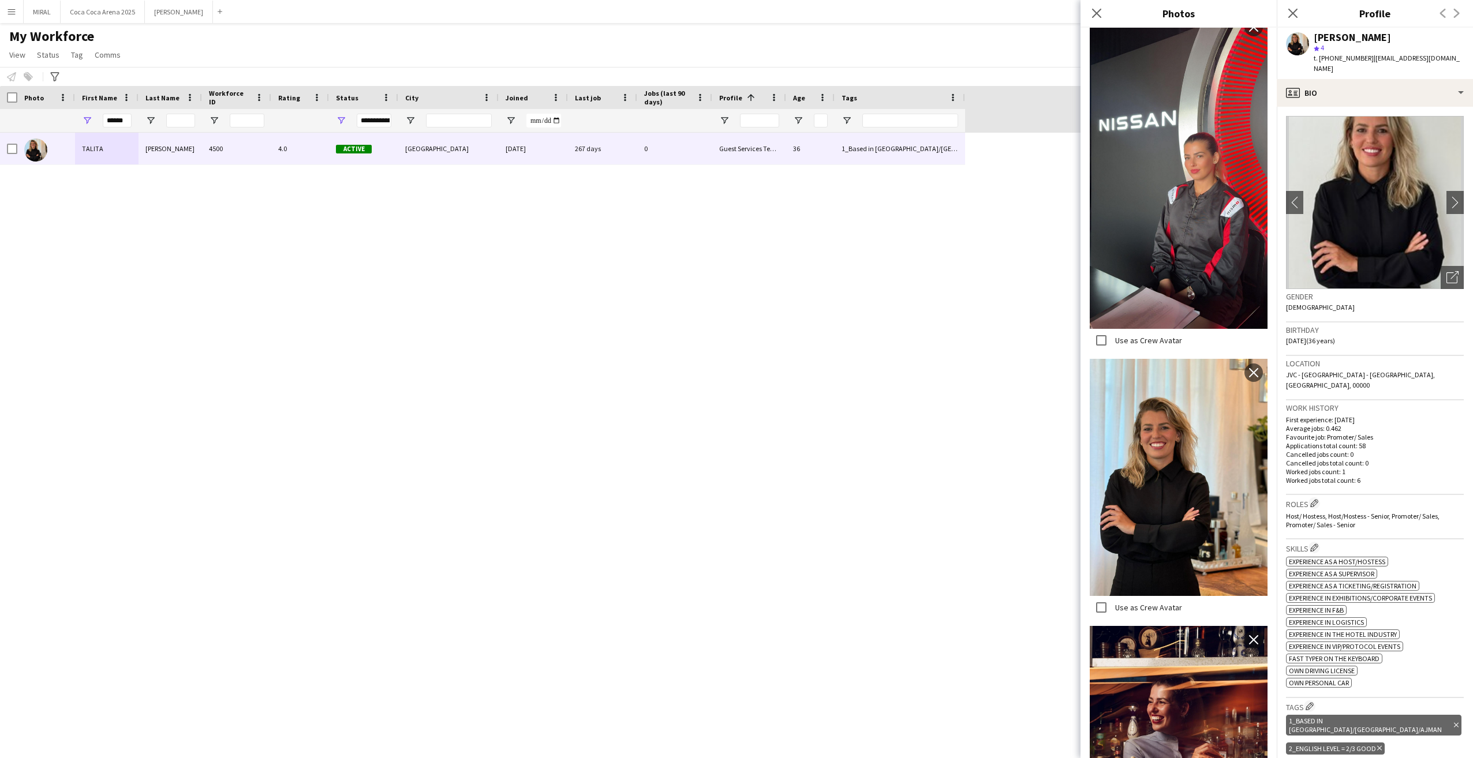
click at [1183, 405] on img at bounding box center [1179, 477] width 178 height 237
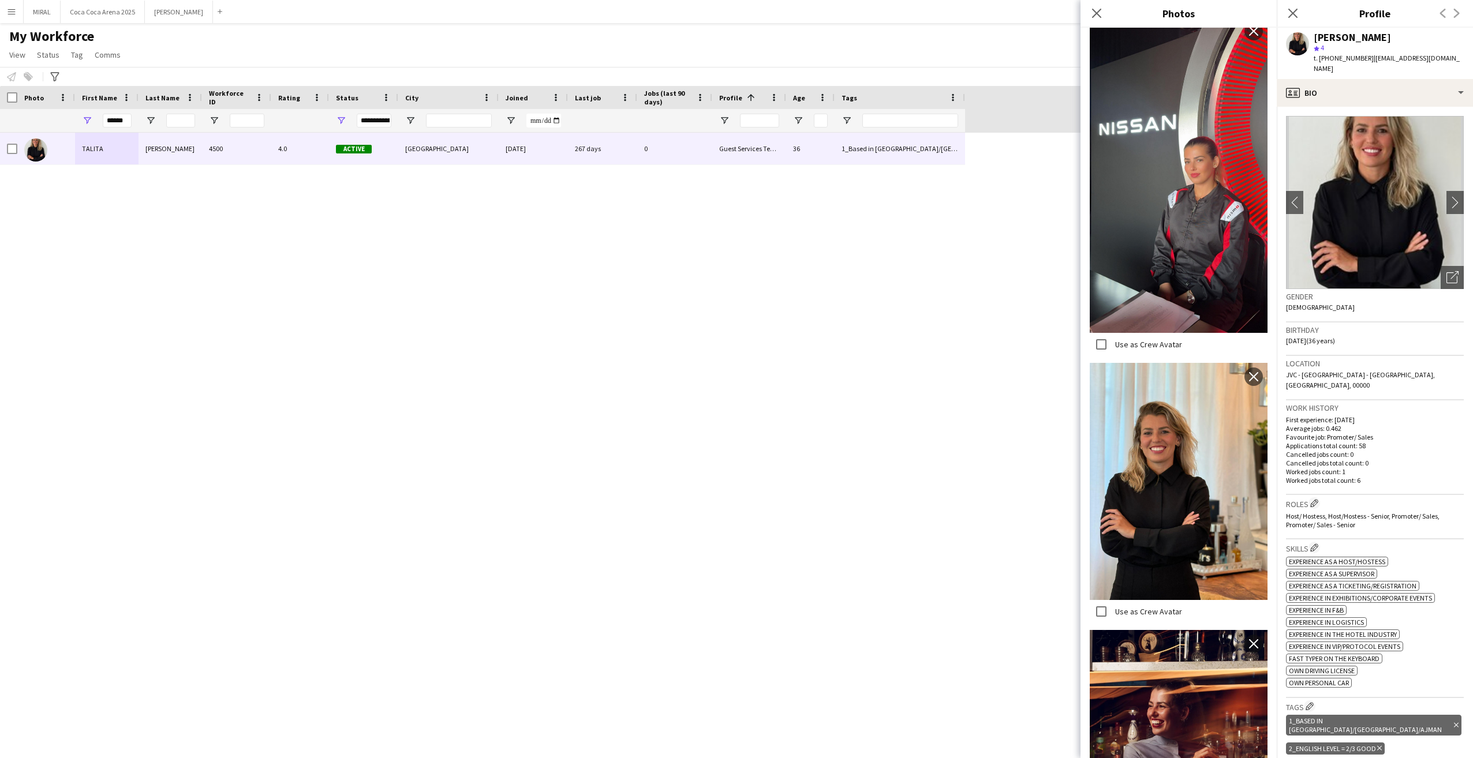
click at [1186, 401] on img at bounding box center [1179, 481] width 178 height 237
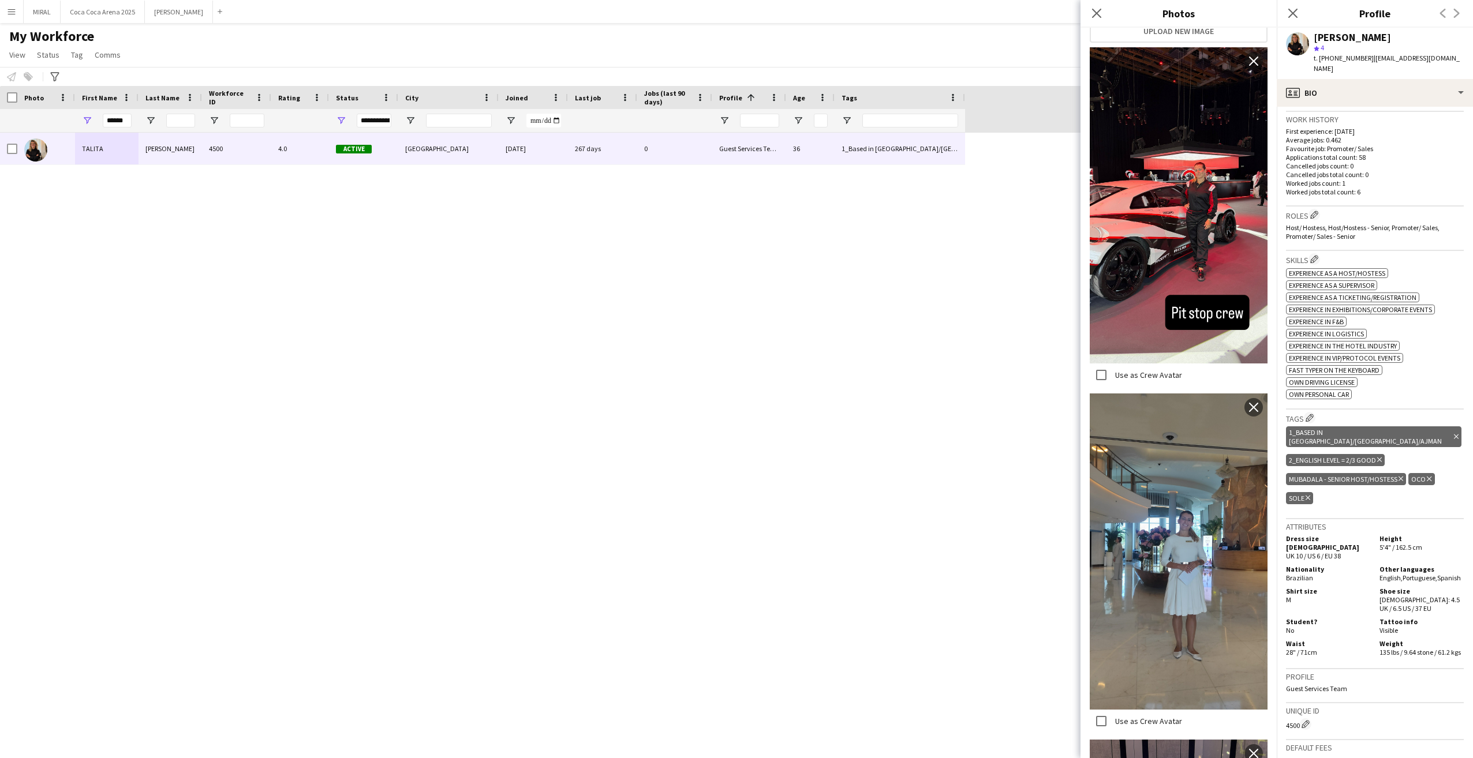
scroll to position [404, 0]
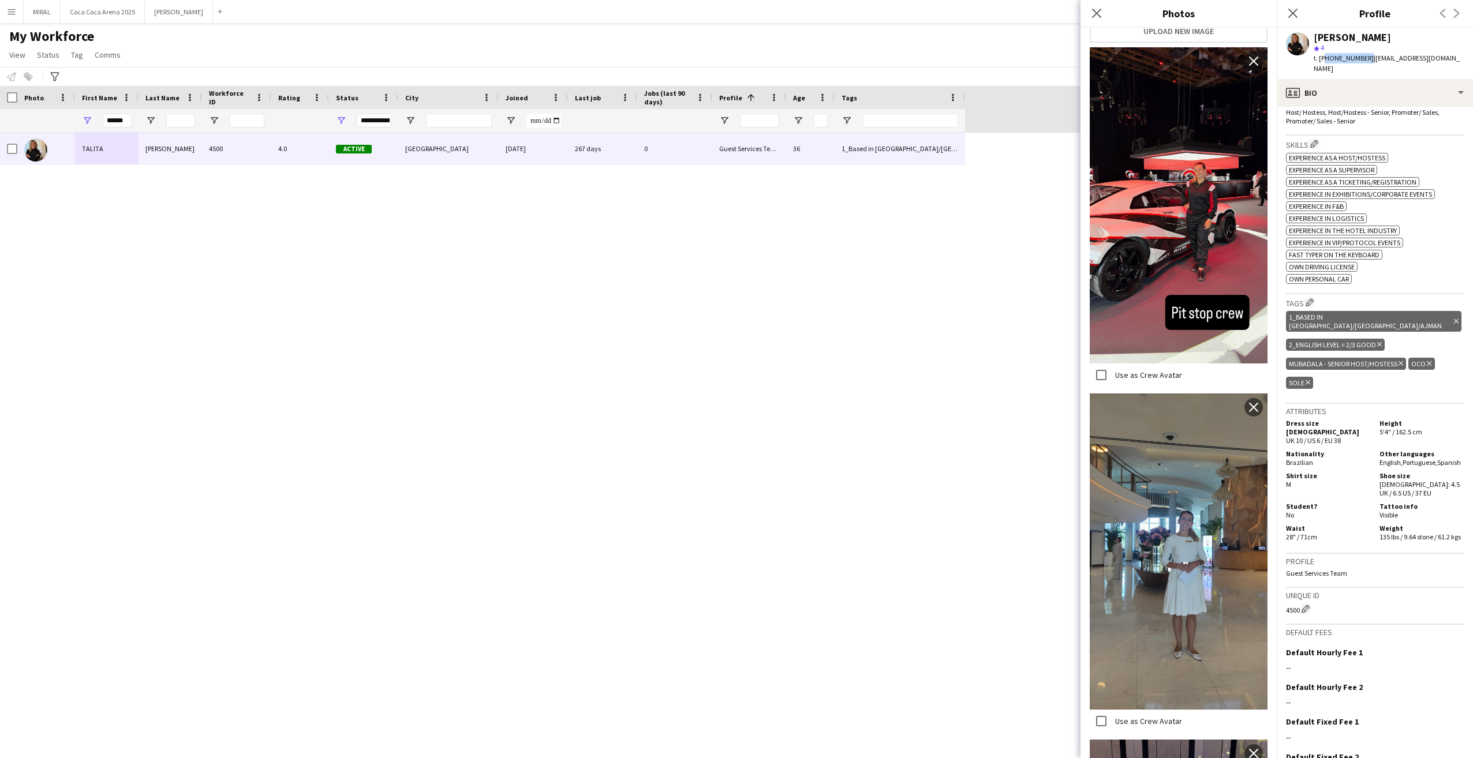
drag, startPoint x: 1363, startPoint y: 58, endPoint x: 1323, endPoint y: 57, distance: 40.4
click at [1323, 56] on span "t. [PHONE_NUMBER]" at bounding box center [1344, 58] width 60 height 9
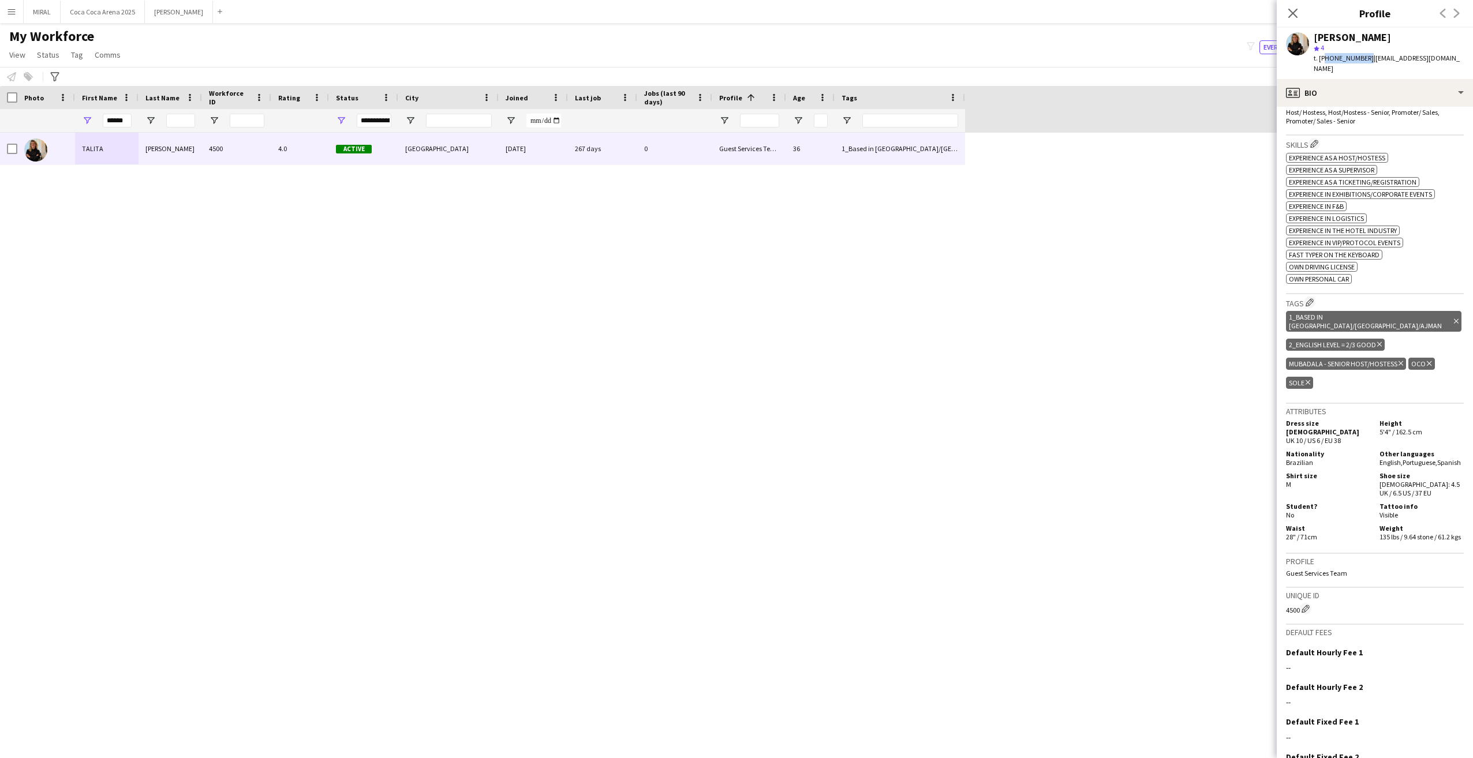
copy span "971561603895"
drag, startPoint x: 129, startPoint y: 121, endPoint x: 77, endPoint y: 120, distance: 52.0
click at [78, 120] on div "******" at bounding box center [106, 120] width 63 height 23
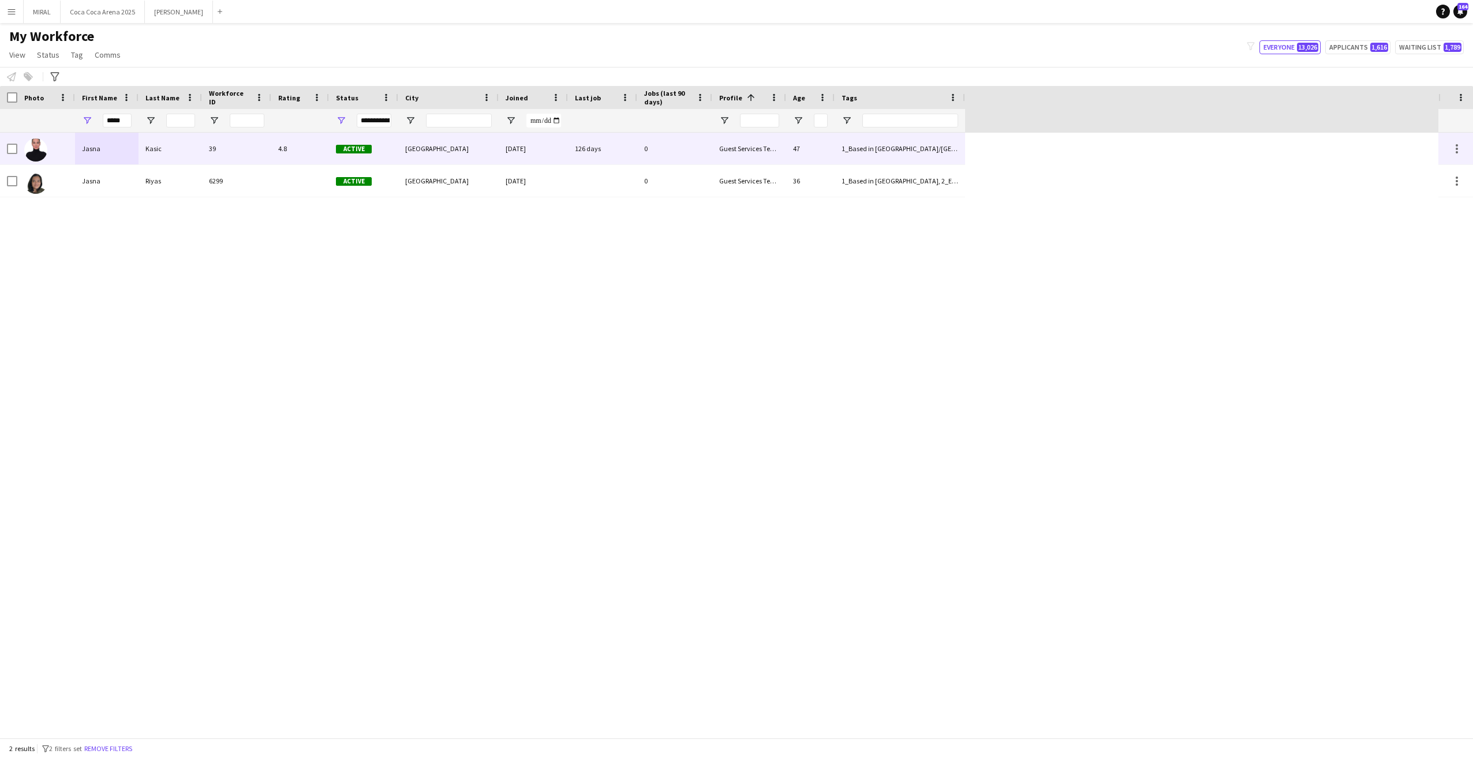
click at [245, 147] on div "39" at bounding box center [236, 149] width 69 height 32
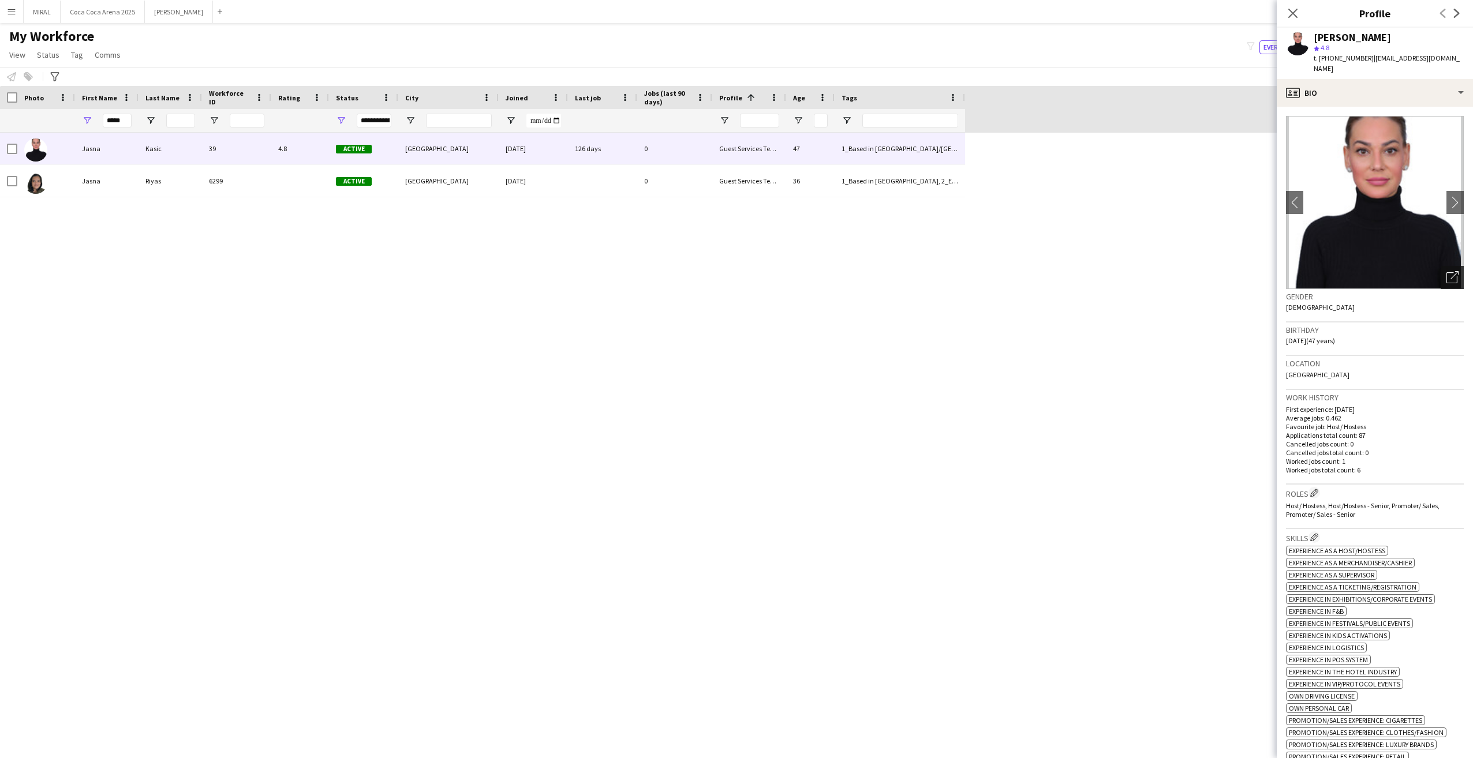
click at [1447, 271] on icon "Open photos pop-in" at bounding box center [1453, 277] width 12 height 12
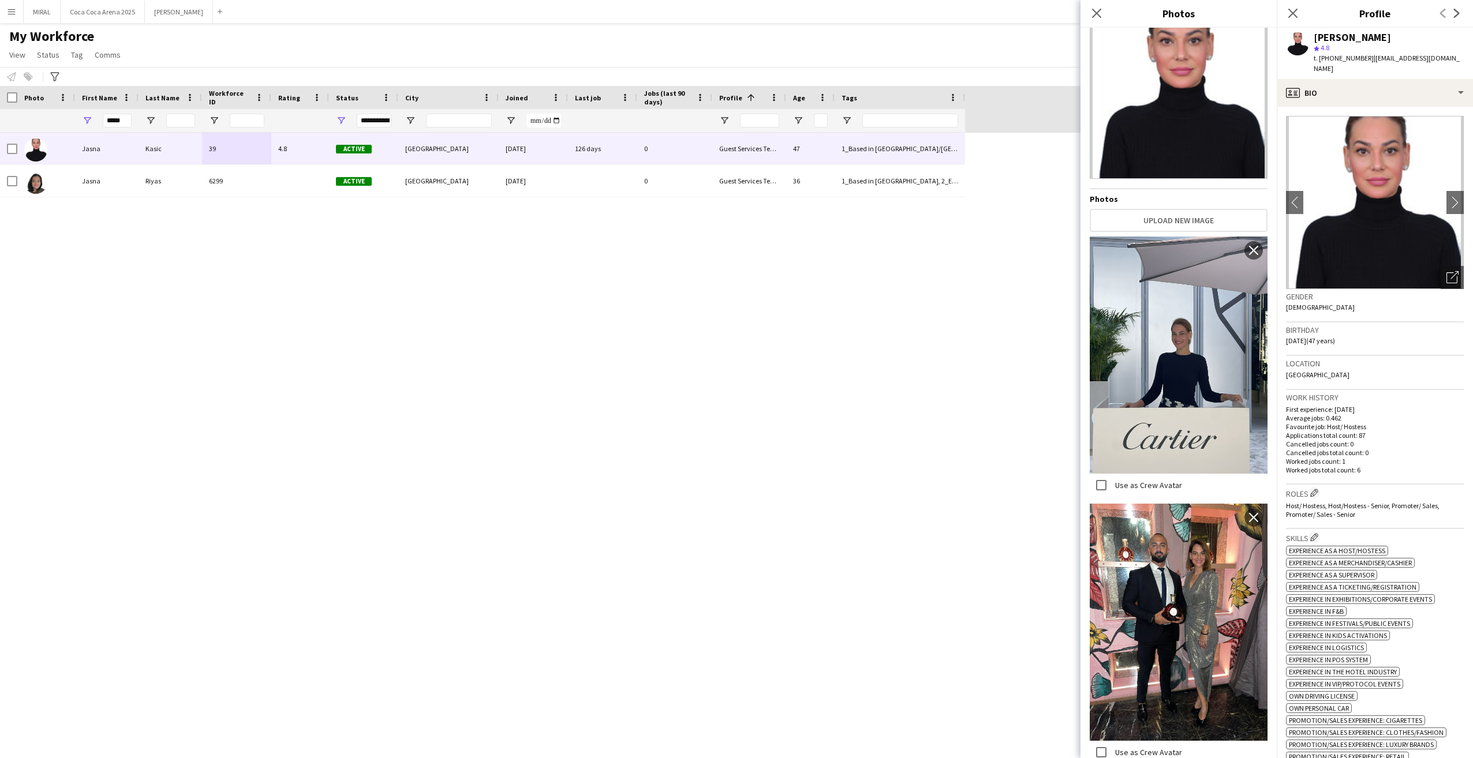
scroll to position [0, 0]
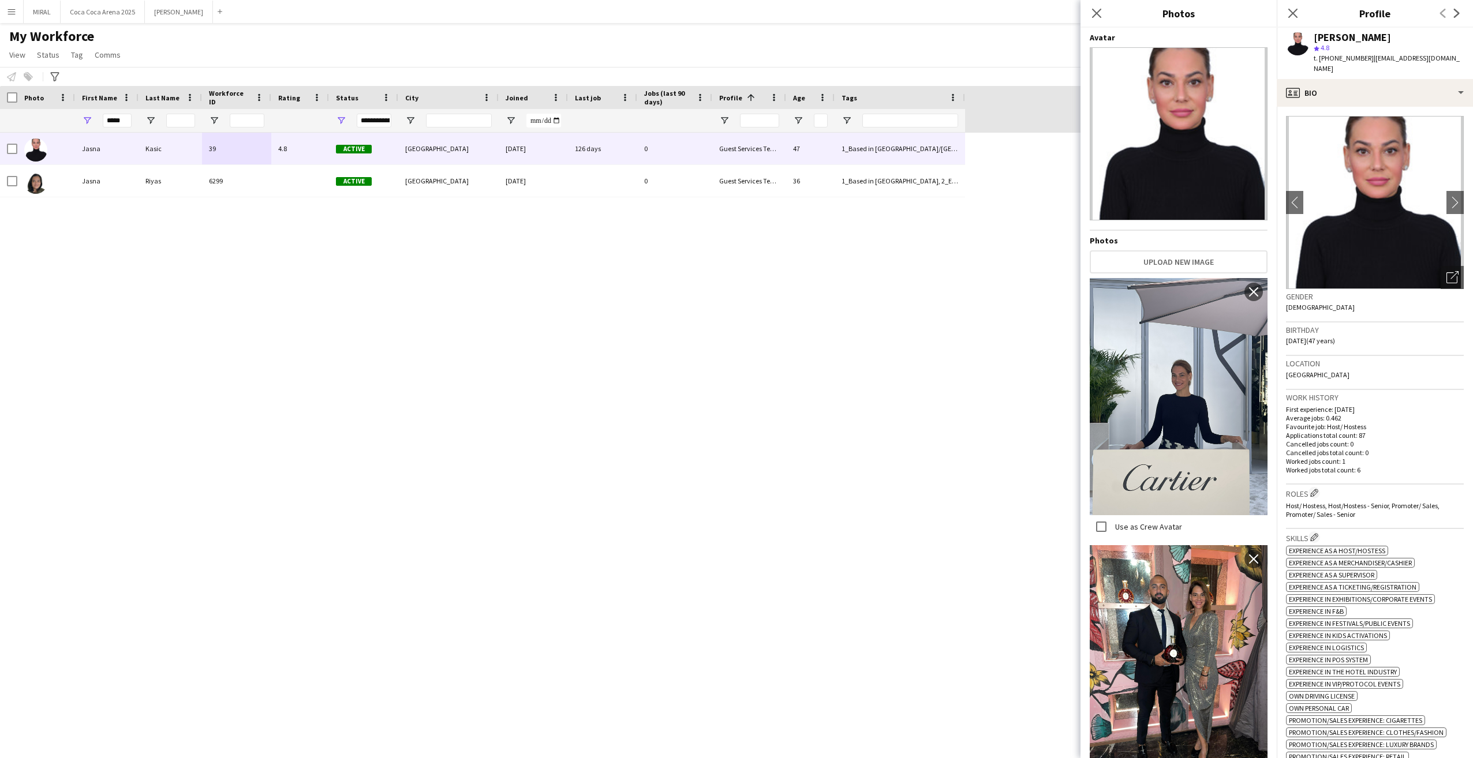
click at [1209, 164] on img at bounding box center [1179, 133] width 178 height 173
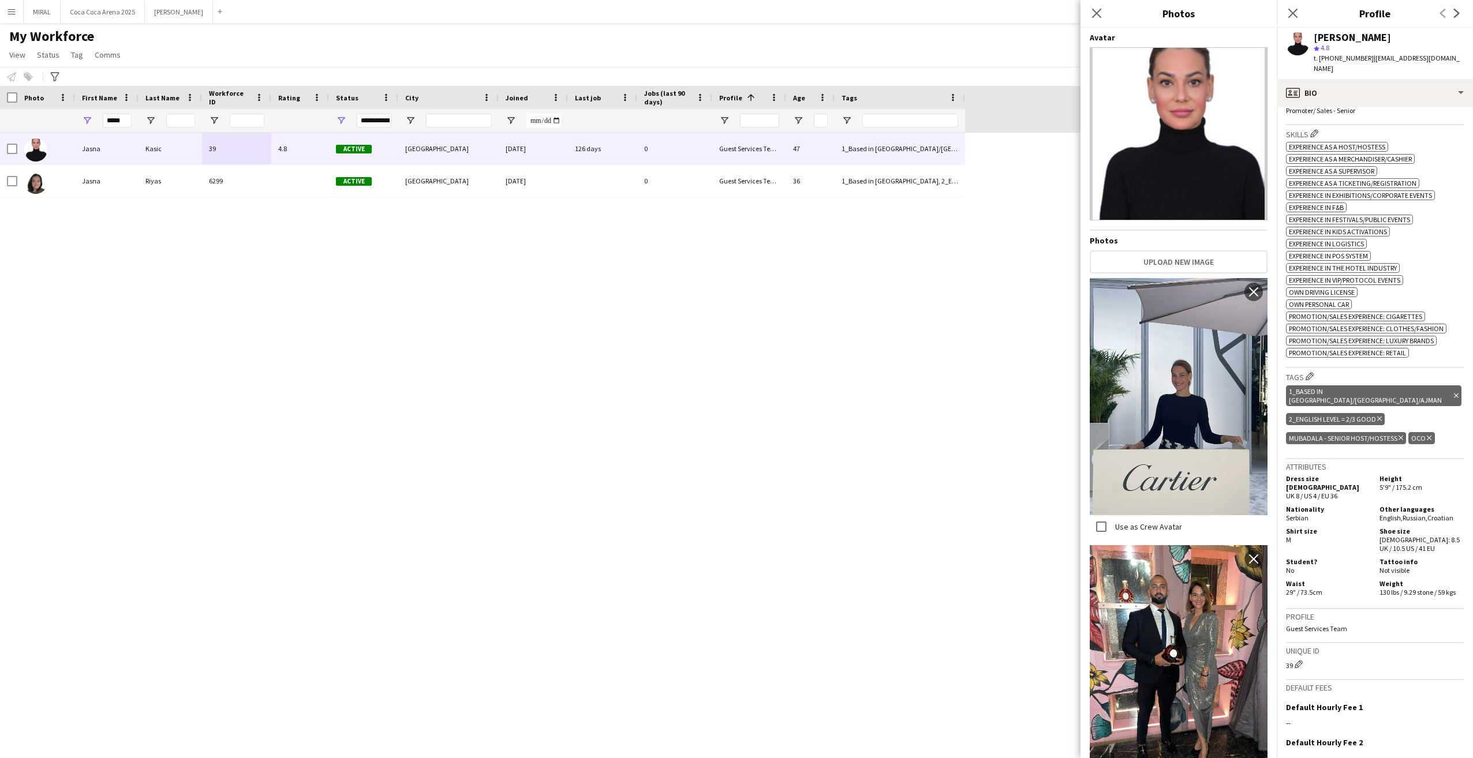
drag, startPoint x: 1203, startPoint y: 166, endPoint x: 1156, endPoint y: 402, distance: 240.8
drag, startPoint x: 1322, startPoint y: 58, endPoint x: 1363, endPoint y: 62, distance: 41.7
click at [1363, 62] on span "t. [PHONE_NUMBER]" at bounding box center [1344, 58] width 60 height 9
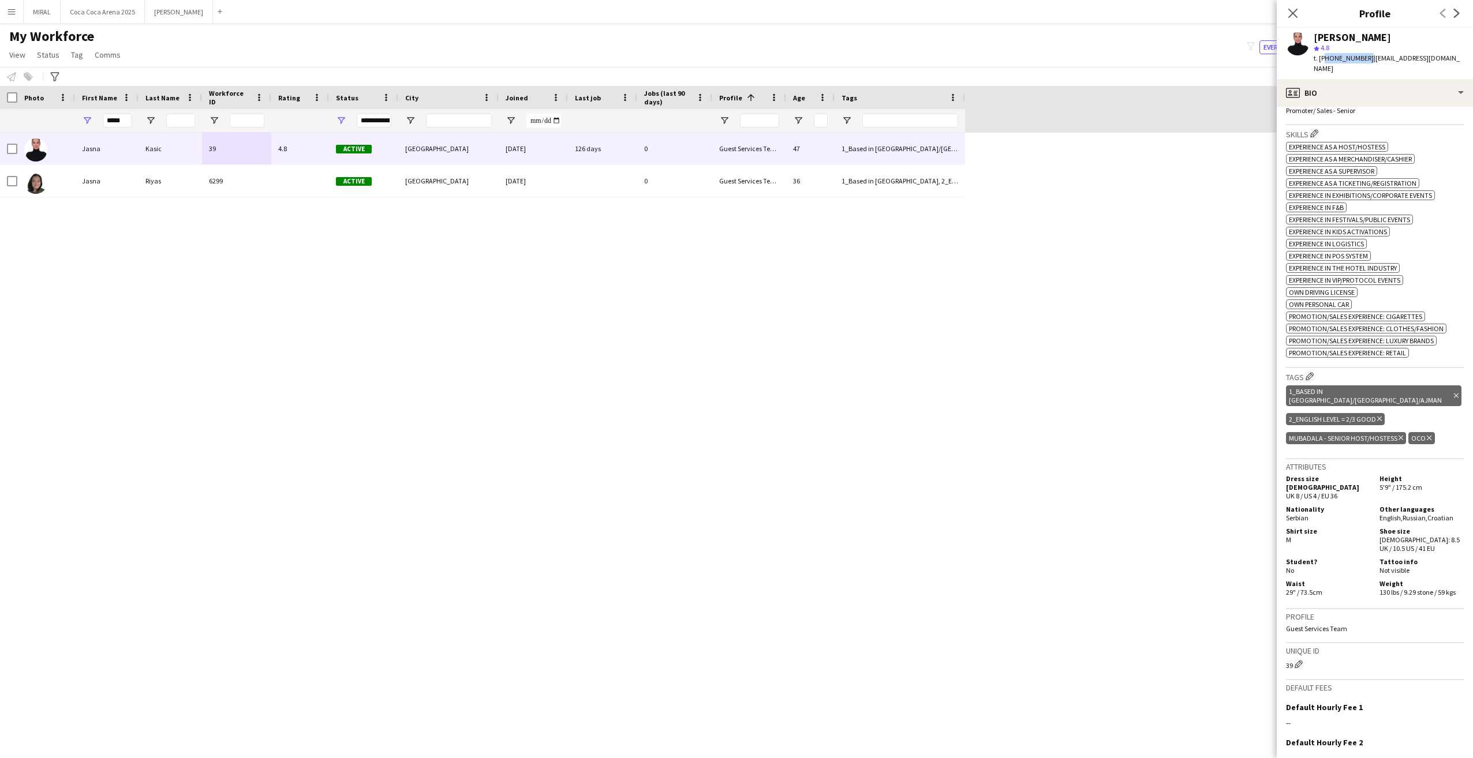
copy span "971558654370"
click at [1455, 86] on div "profile Bio" at bounding box center [1375, 93] width 196 height 28
click at [1417, 111] on div "Bio Bio" at bounding box center [1409, 118] width 114 height 23
click at [1416, 80] on div "profile Bio" at bounding box center [1375, 93] width 196 height 28
click at [1403, 159] on span "About you" at bounding box center [1397, 164] width 35 height 10
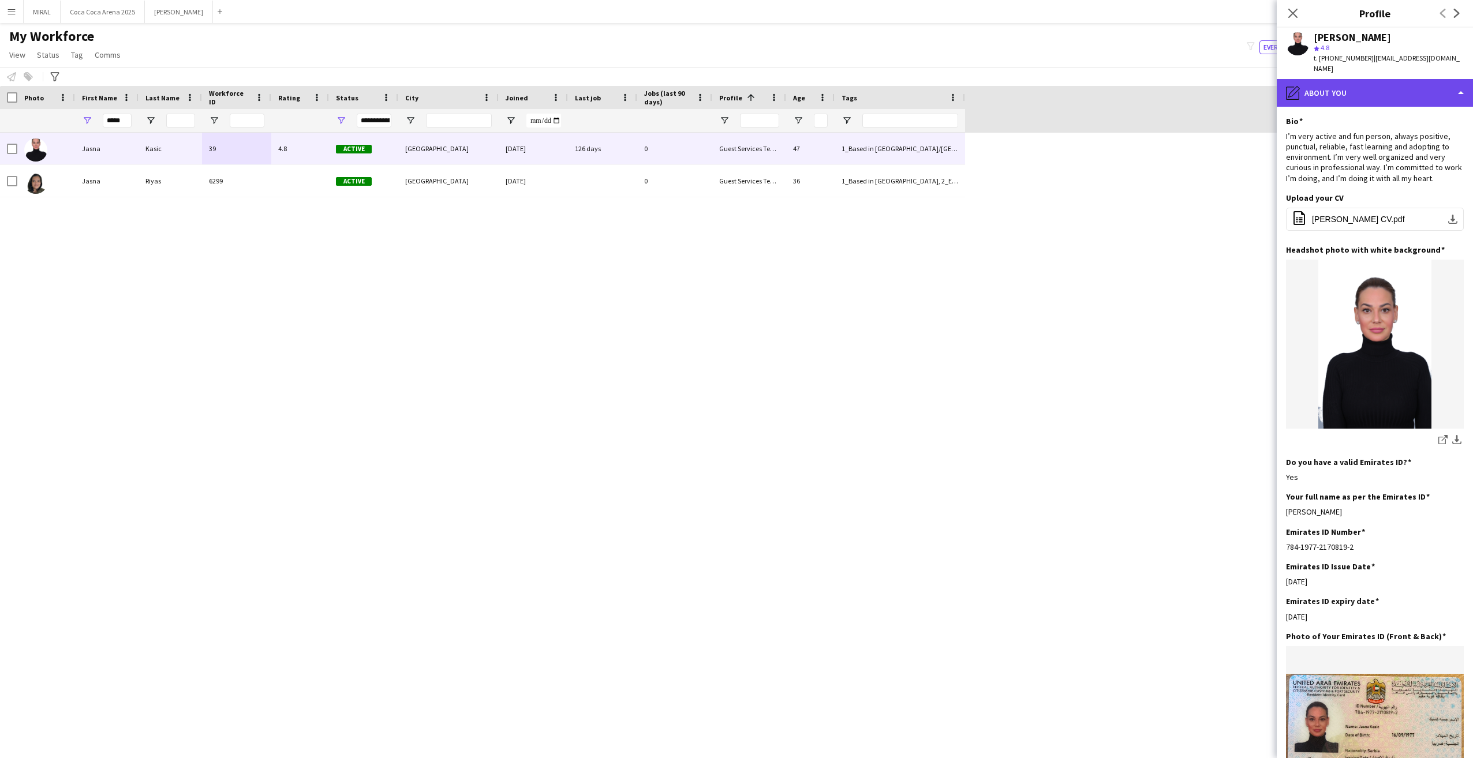
click at [1415, 79] on div "pencil4 About you" at bounding box center [1375, 93] width 196 height 28
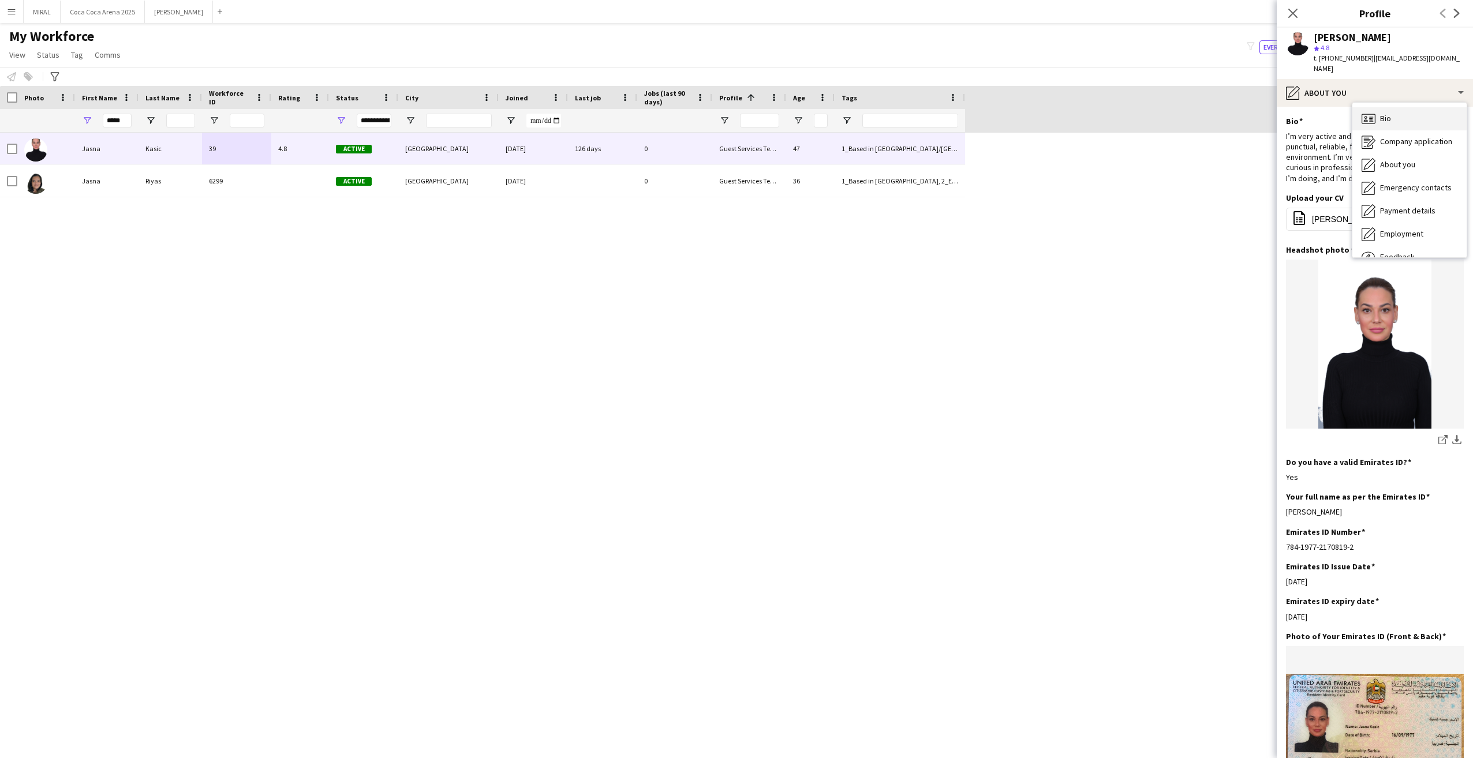
click at [1404, 107] on div "Bio Bio" at bounding box center [1409, 118] width 114 height 23
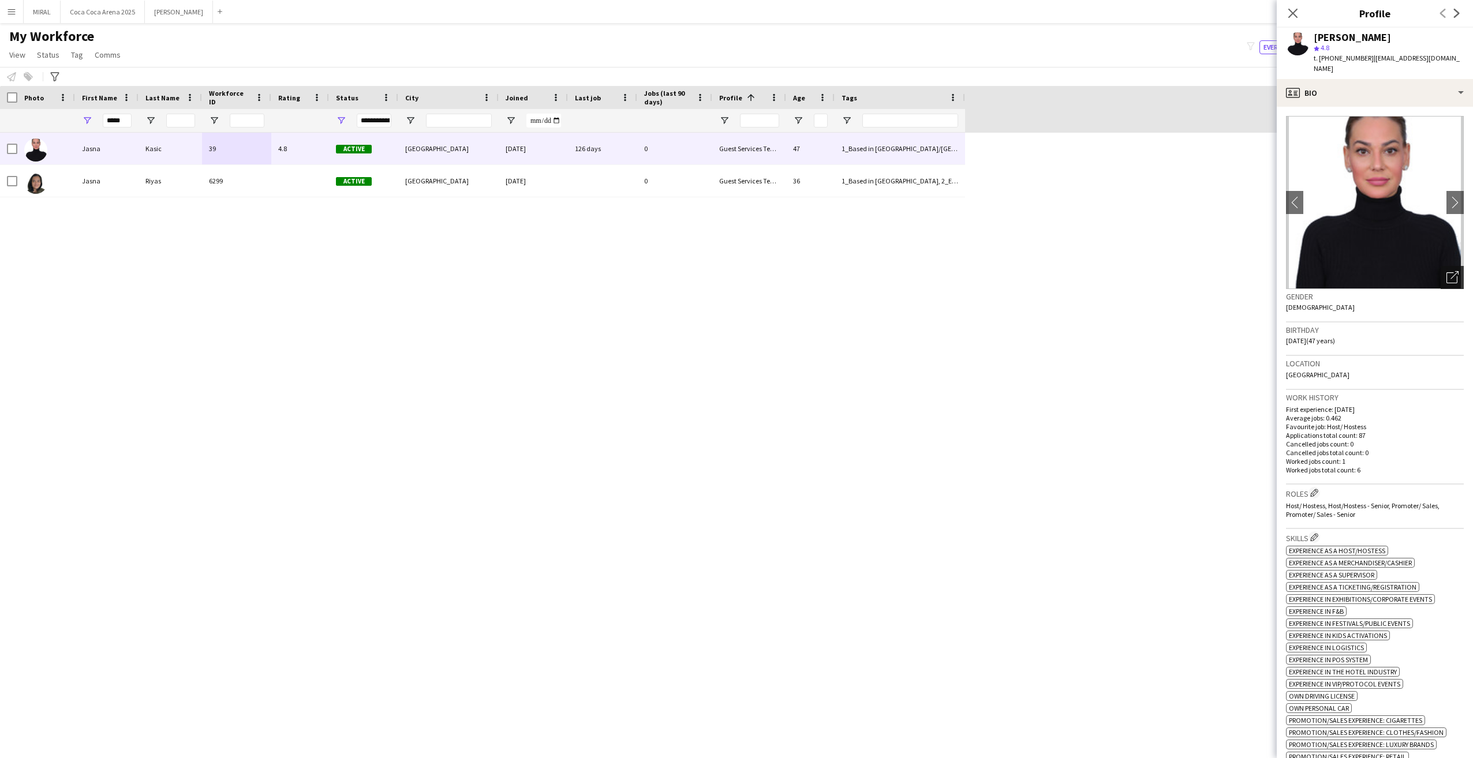
click at [1447, 271] on icon "Open photos pop-in" at bounding box center [1453, 277] width 12 height 12
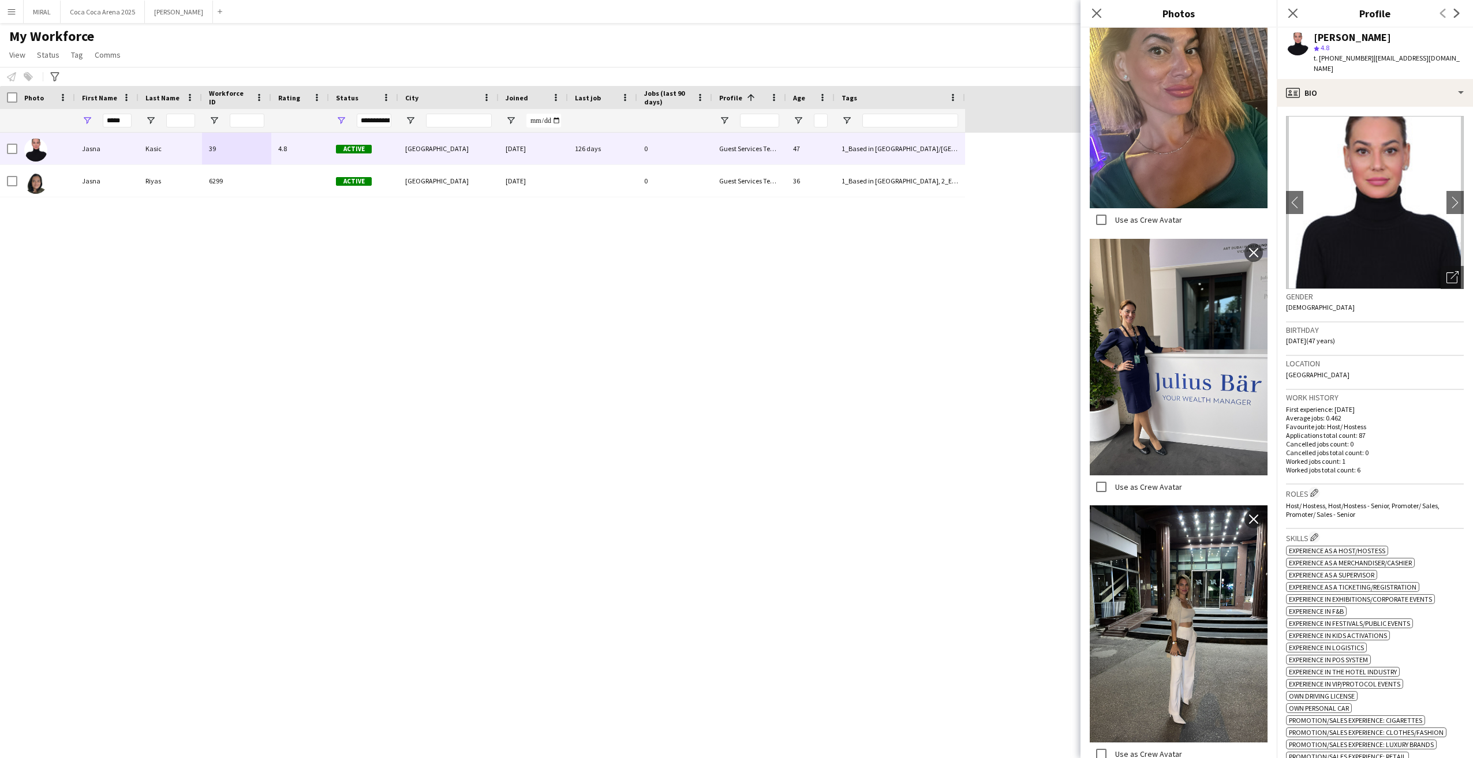
scroll to position [2655, 0]
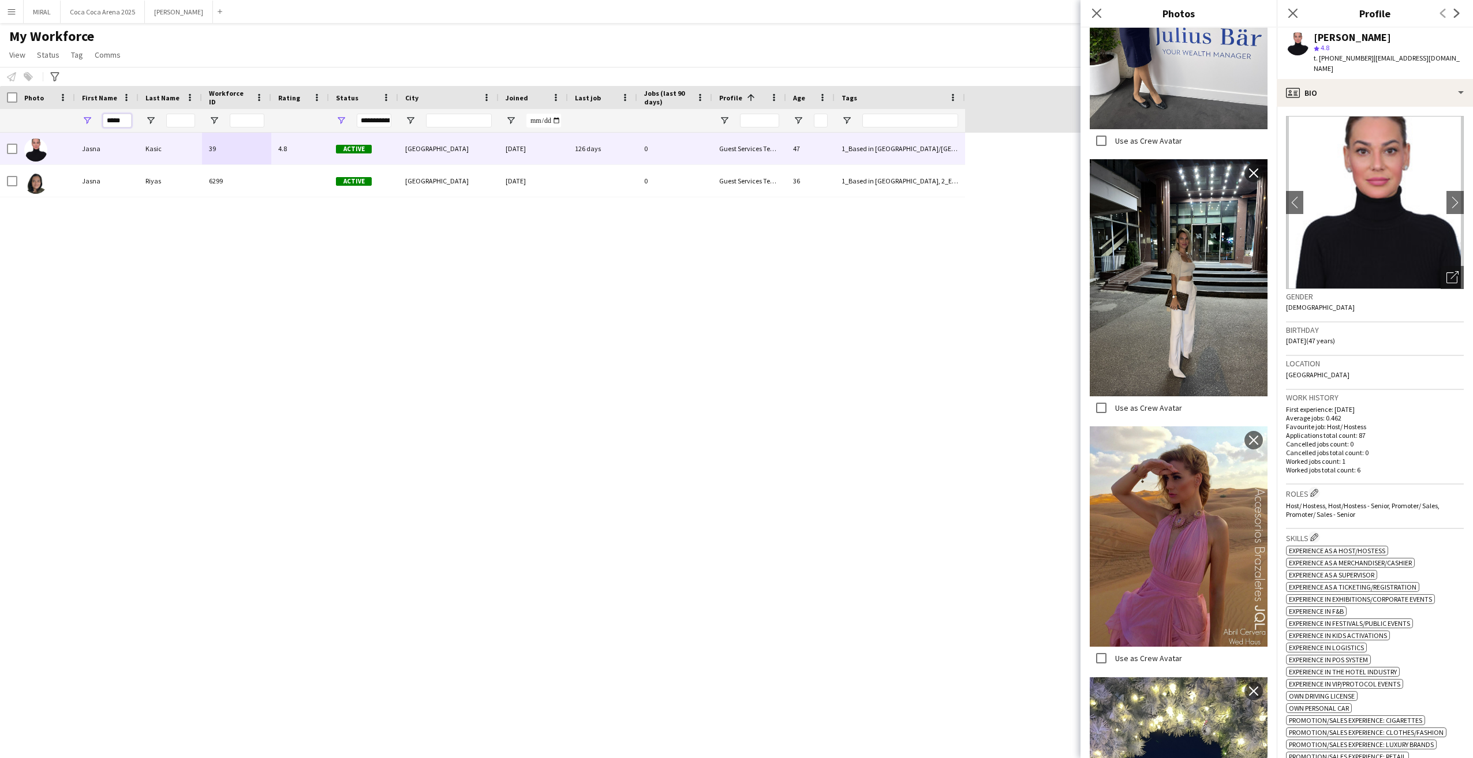
drag, startPoint x: 124, startPoint y: 119, endPoint x: 84, endPoint y: 119, distance: 39.8
click at [84, 119] on div "*****" at bounding box center [106, 120] width 63 height 23
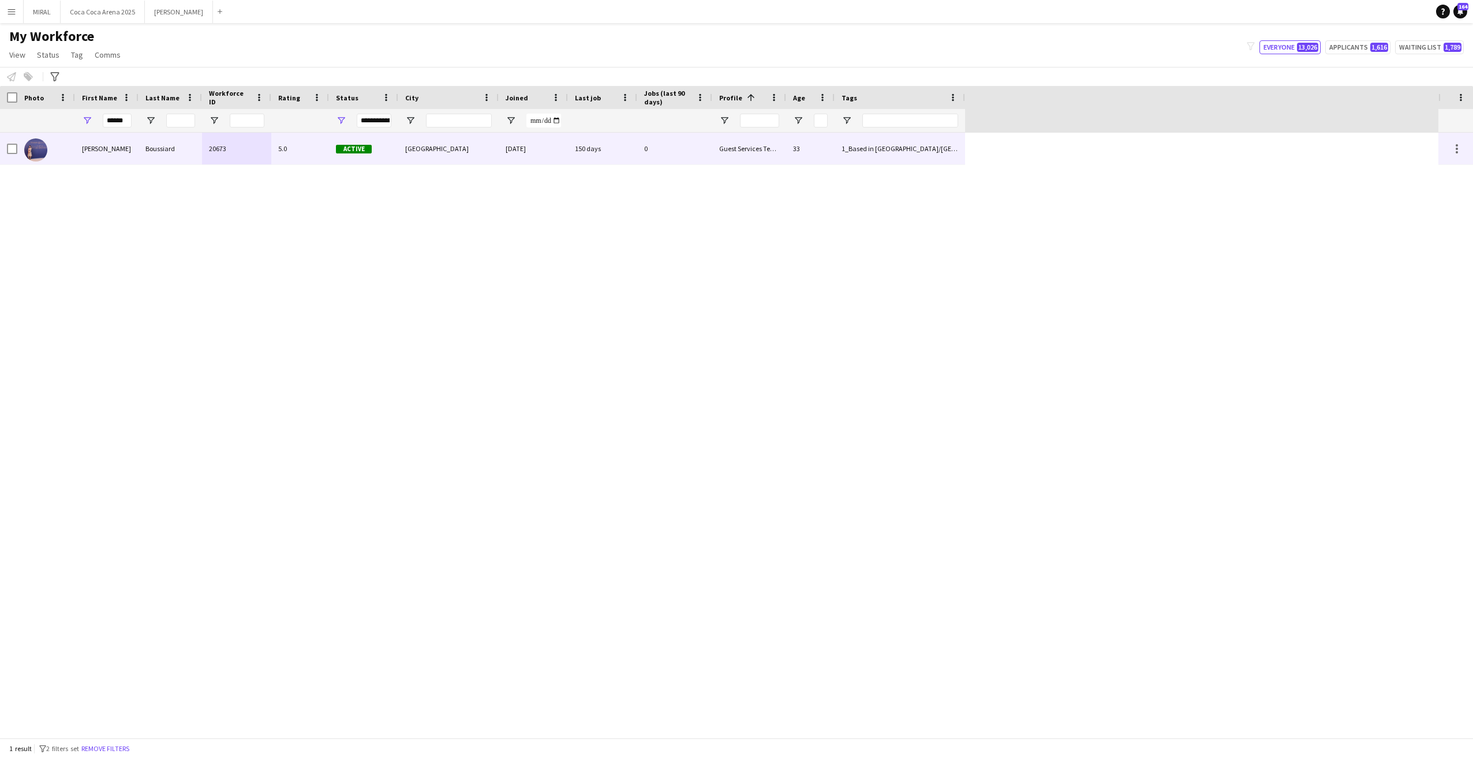
click at [307, 158] on div "5.0" at bounding box center [300, 149] width 58 height 32
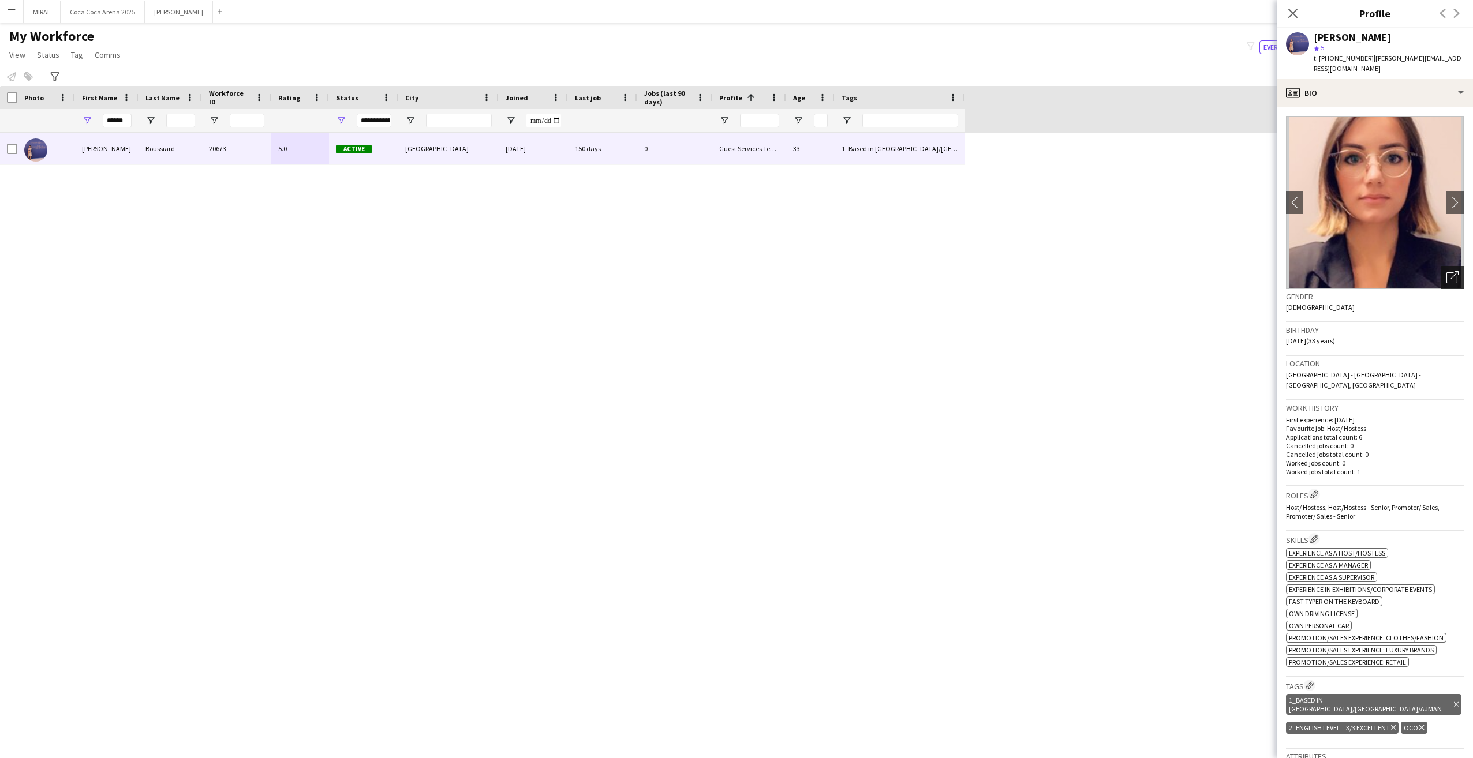
click at [1447, 271] on icon "Open photos pop-in" at bounding box center [1453, 277] width 12 height 12
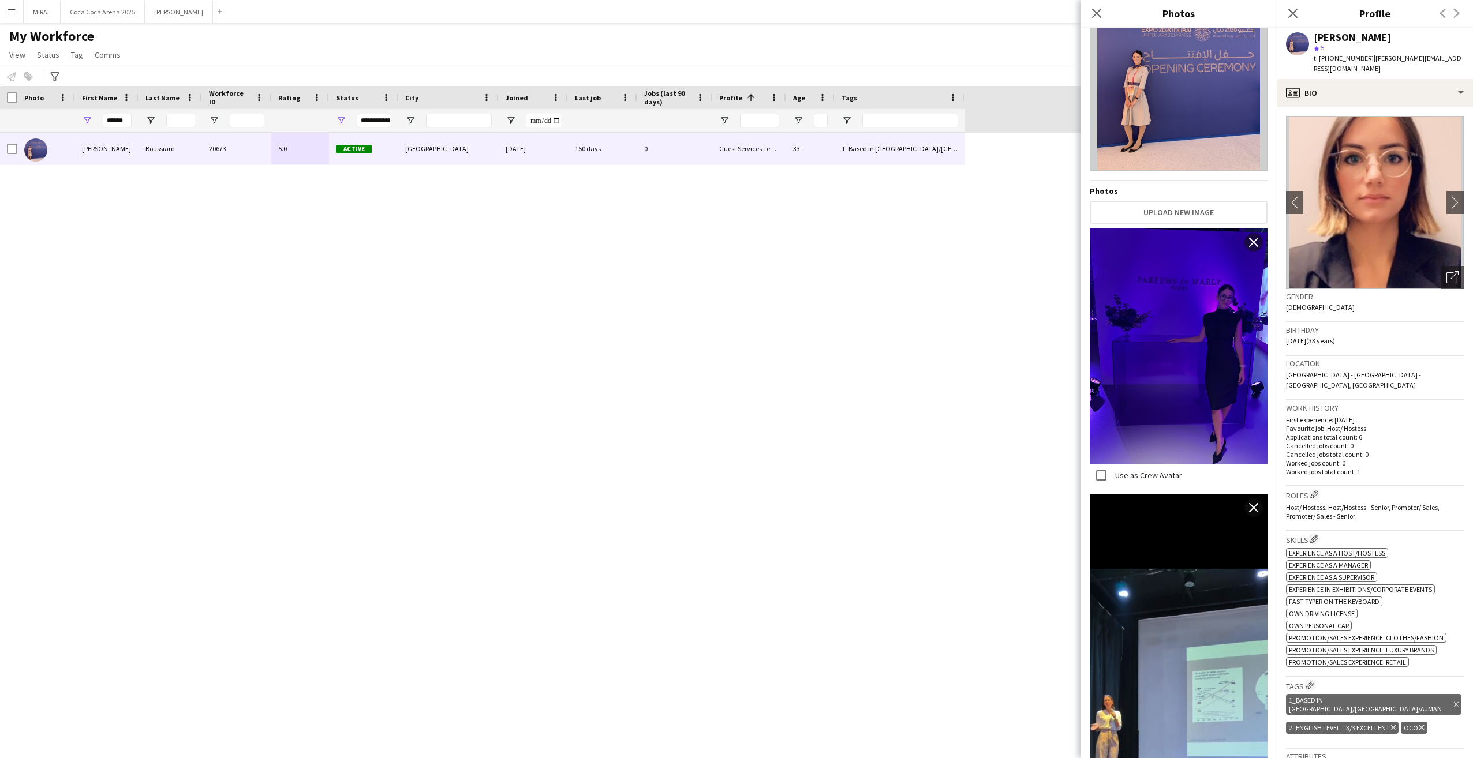
scroll to position [0, 0]
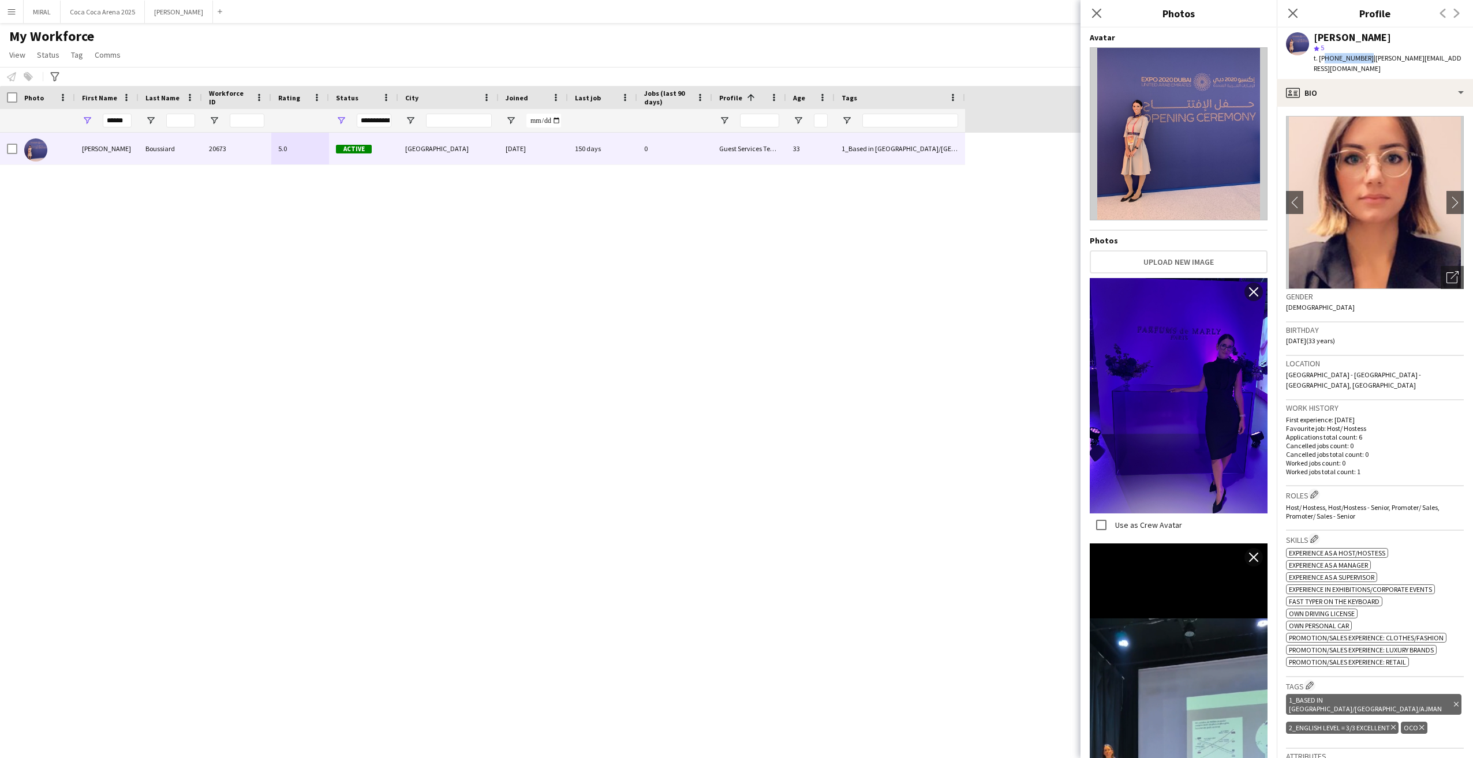
drag, startPoint x: 1322, startPoint y: 59, endPoint x: 1363, endPoint y: 55, distance: 40.6
click at [1363, 55] on span "t. [PHONE_NUMBER]" at bounding box center [1344, 58] width 60 height 9
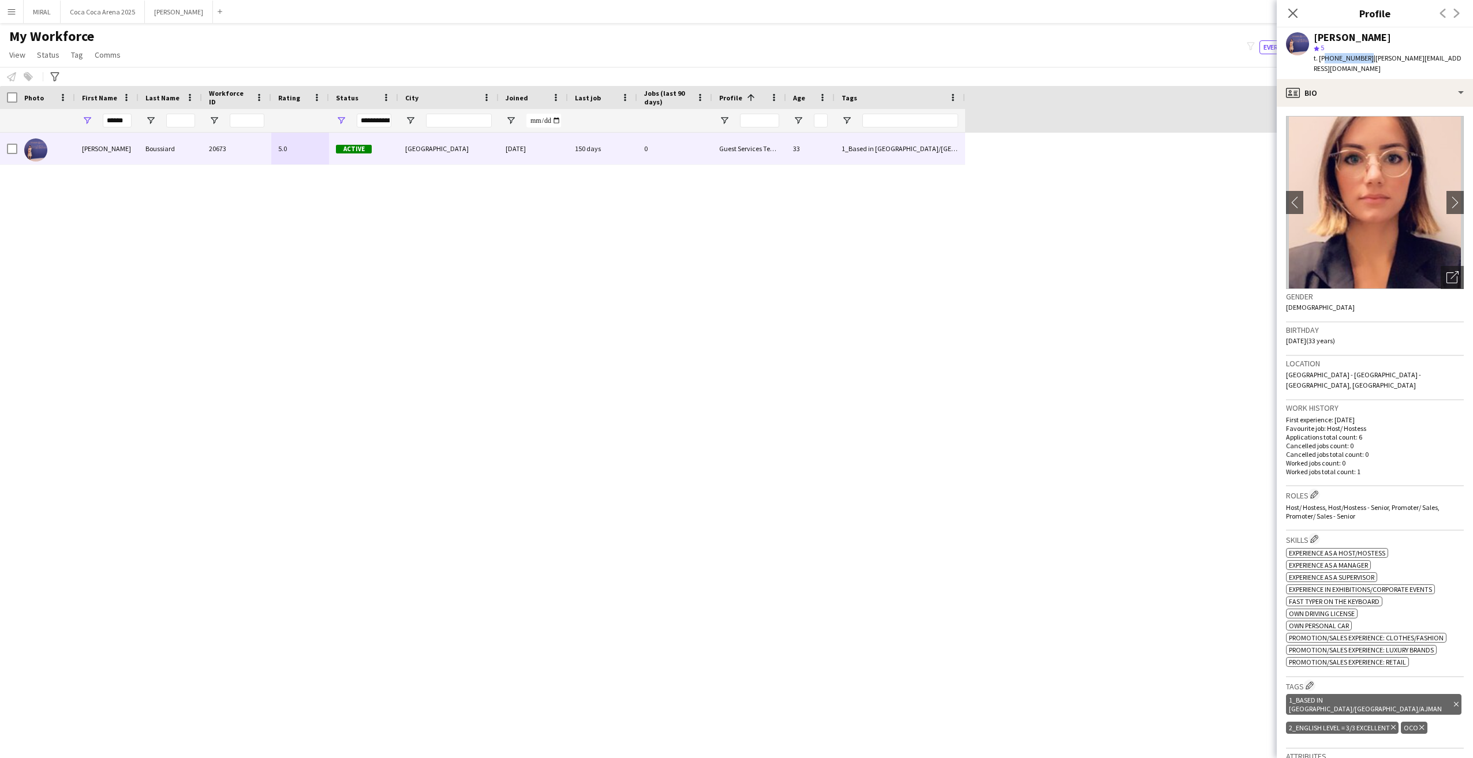
copy span "971544864313"
drag, startPoint x: 125, startPoint y: 120, endPoint x: 61, endPoint y: 121, distance: 64.7
click at [61, 121] on div "******" at bounding box center [482, 120] width 965 height 23
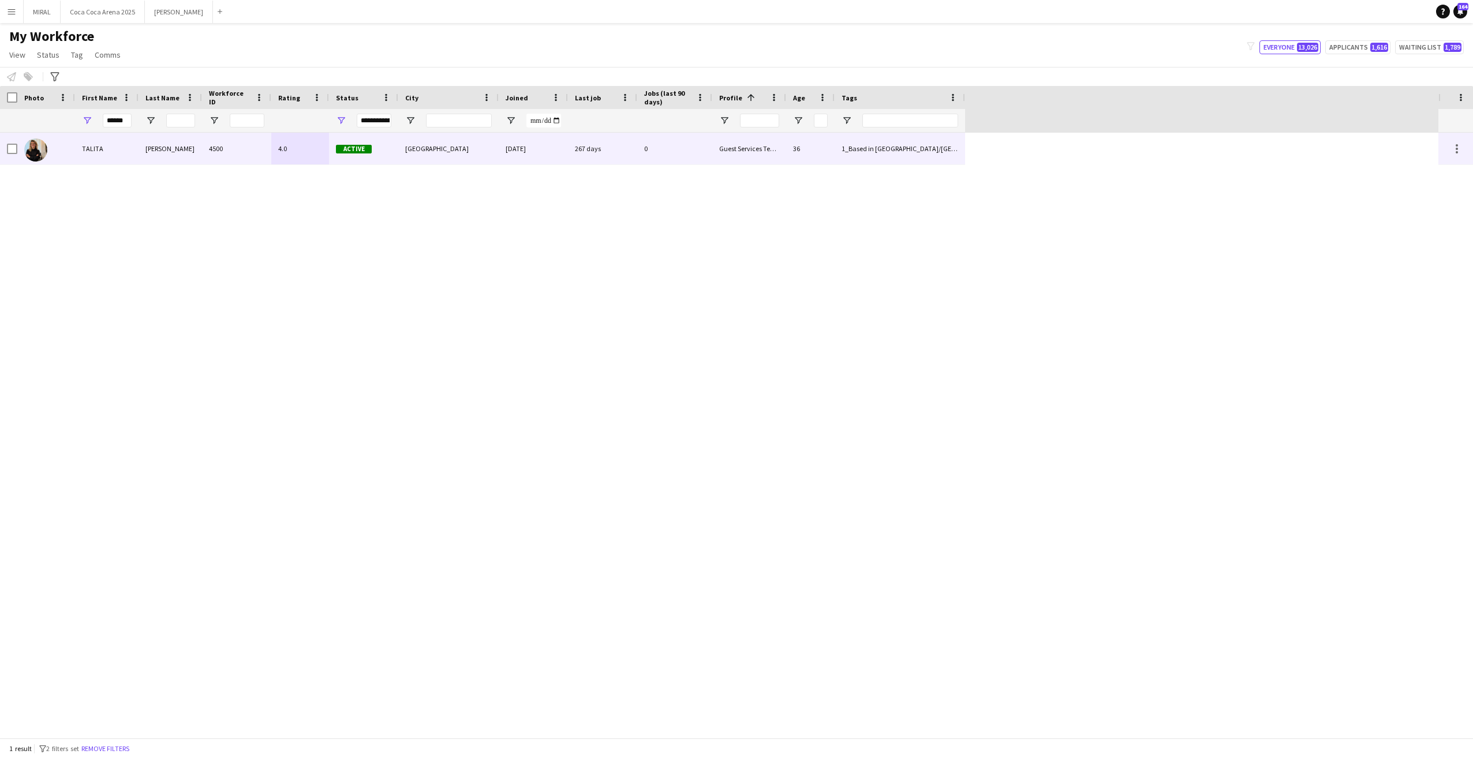
click at [138, 144] on div "TALITA" at bounding box center [106, 149] width 63 height 32
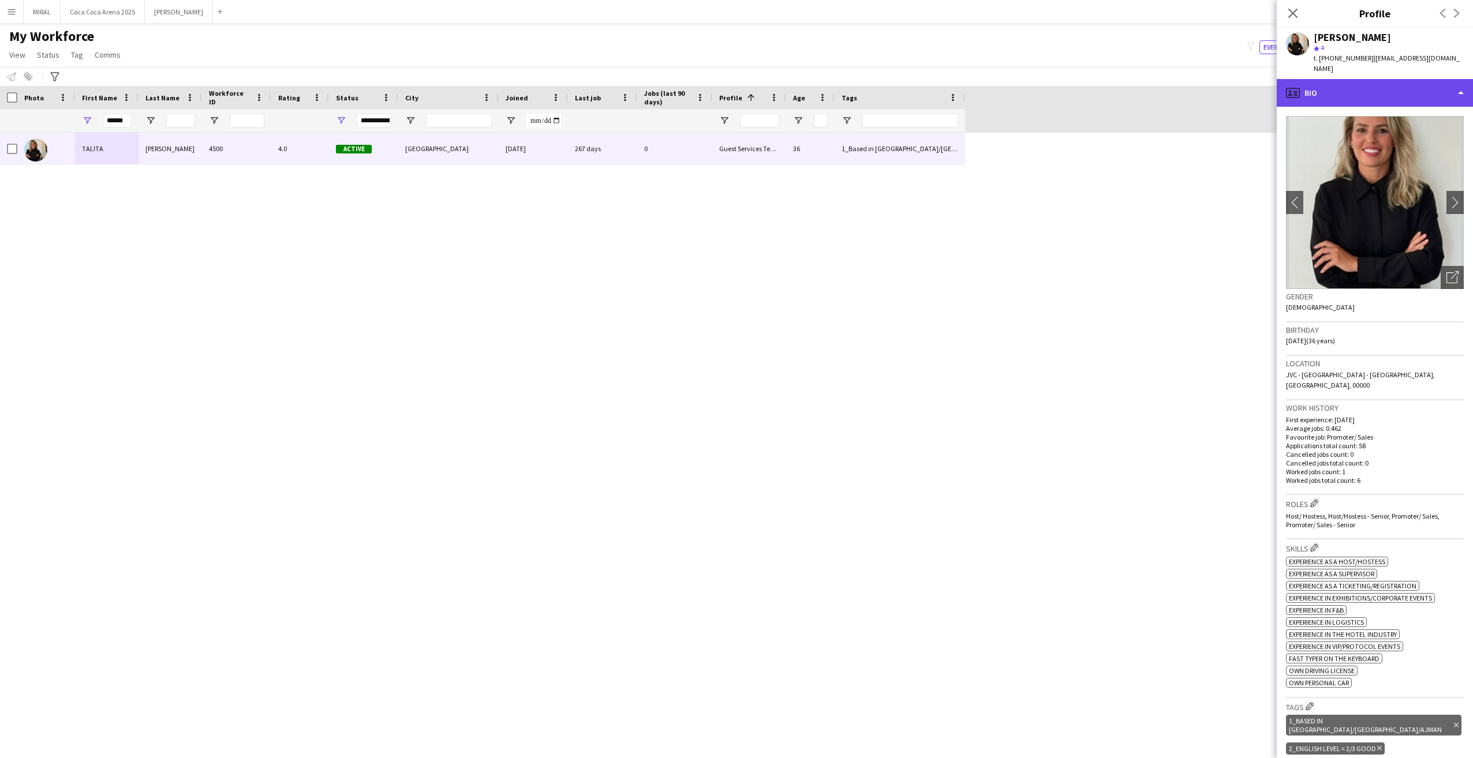
click at [1415, 81] on div "profile Bio" at bounding box center [1375, 93] width 196 height 28
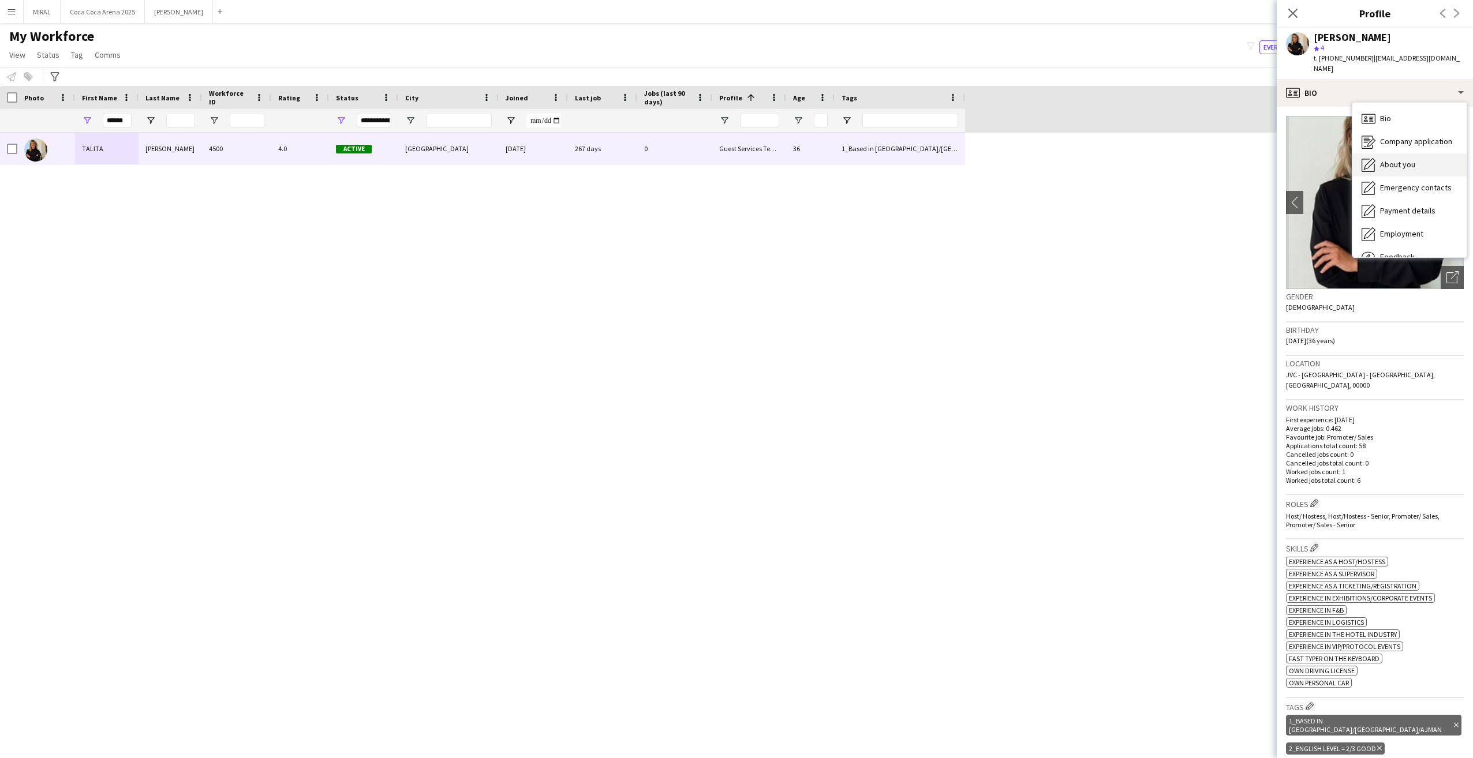
click at [1405, 159] on span "About you" at bounding box center [1397, 164] width 35 height 10
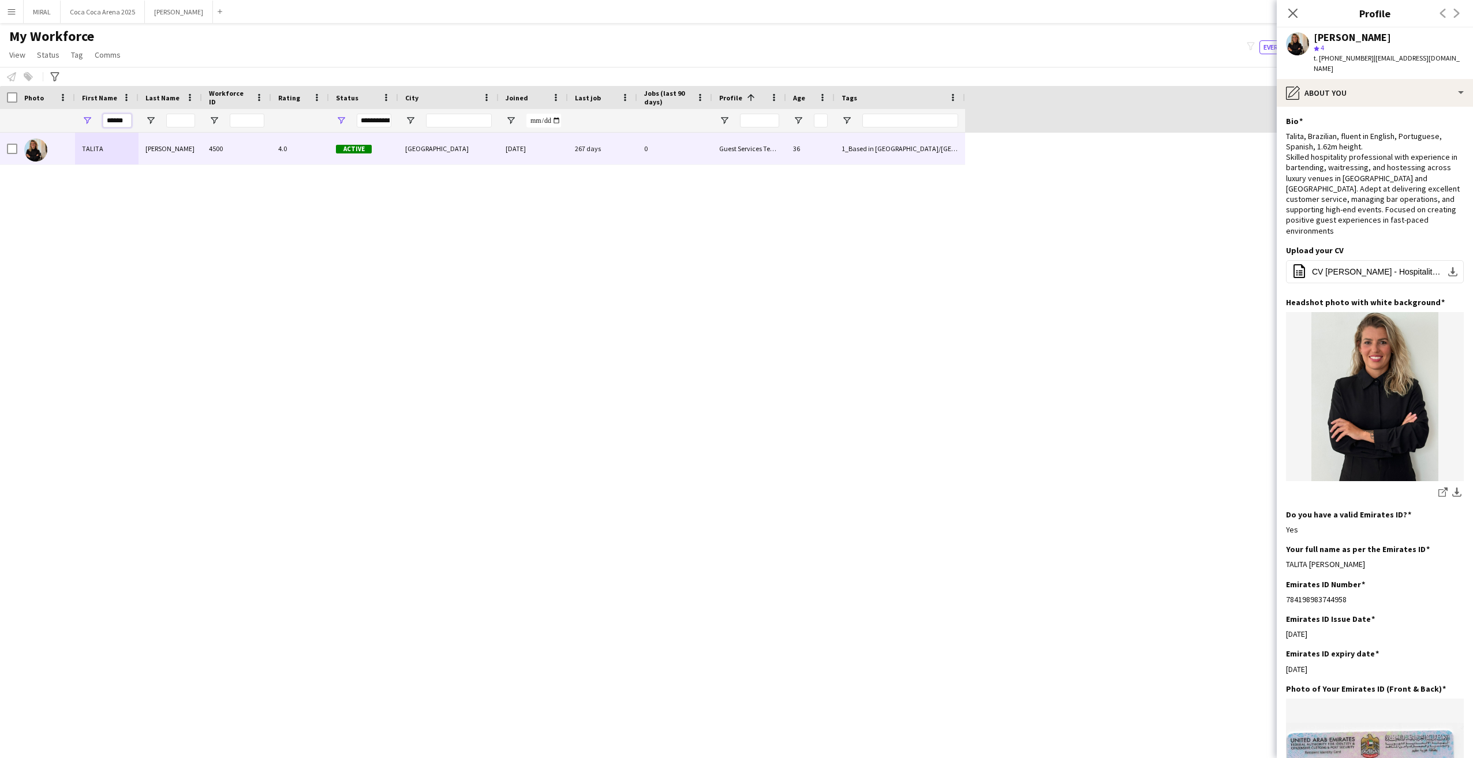
drag, startPoint x: 127, startPoint y: 123, endPoint x: 103, endPoint y: 121, distance: 24.3
click at [103, 121] on input "******" at bounding box center [117, 121] width 29 height 14
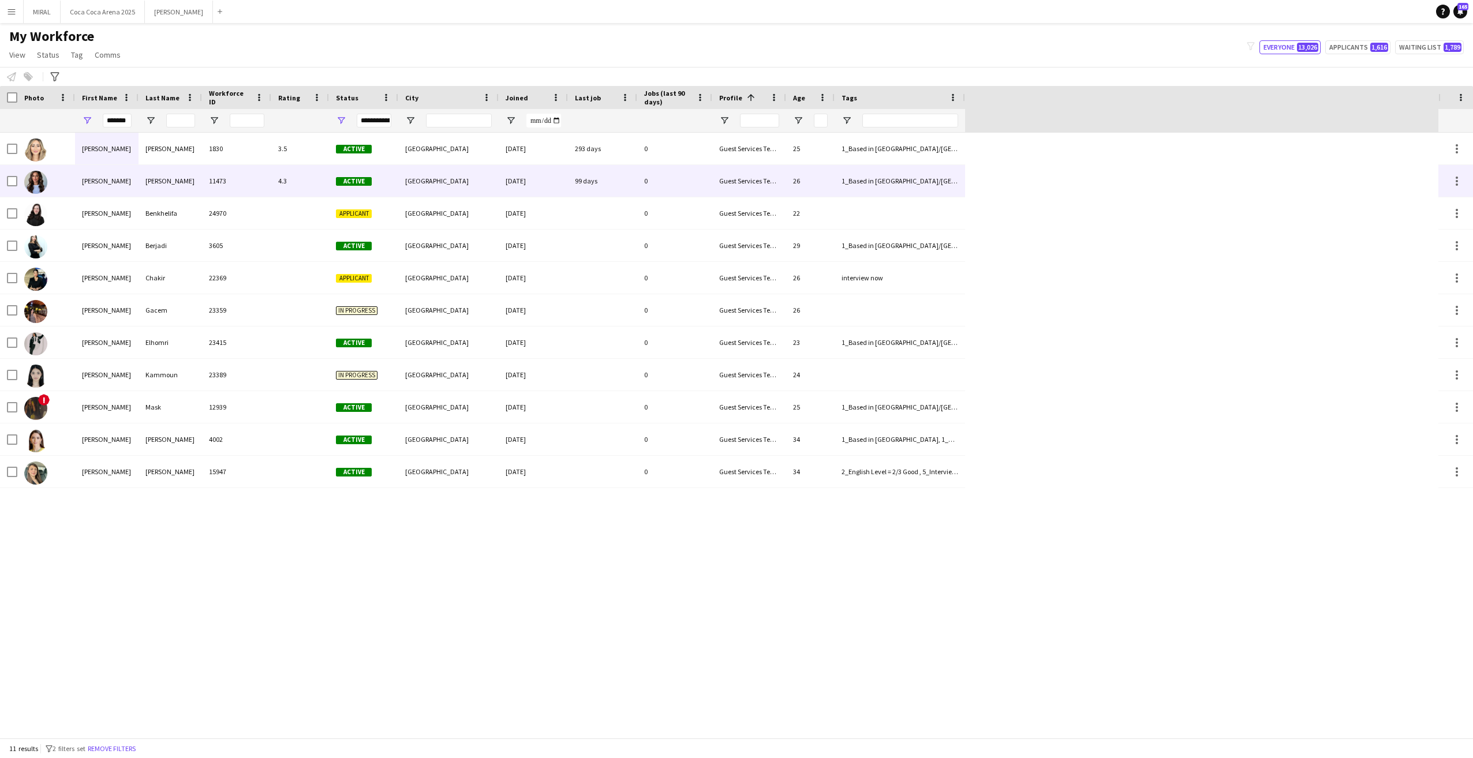
click at [251, 185] on div "11473" at bounding box center [236, 181] width 69 height 32
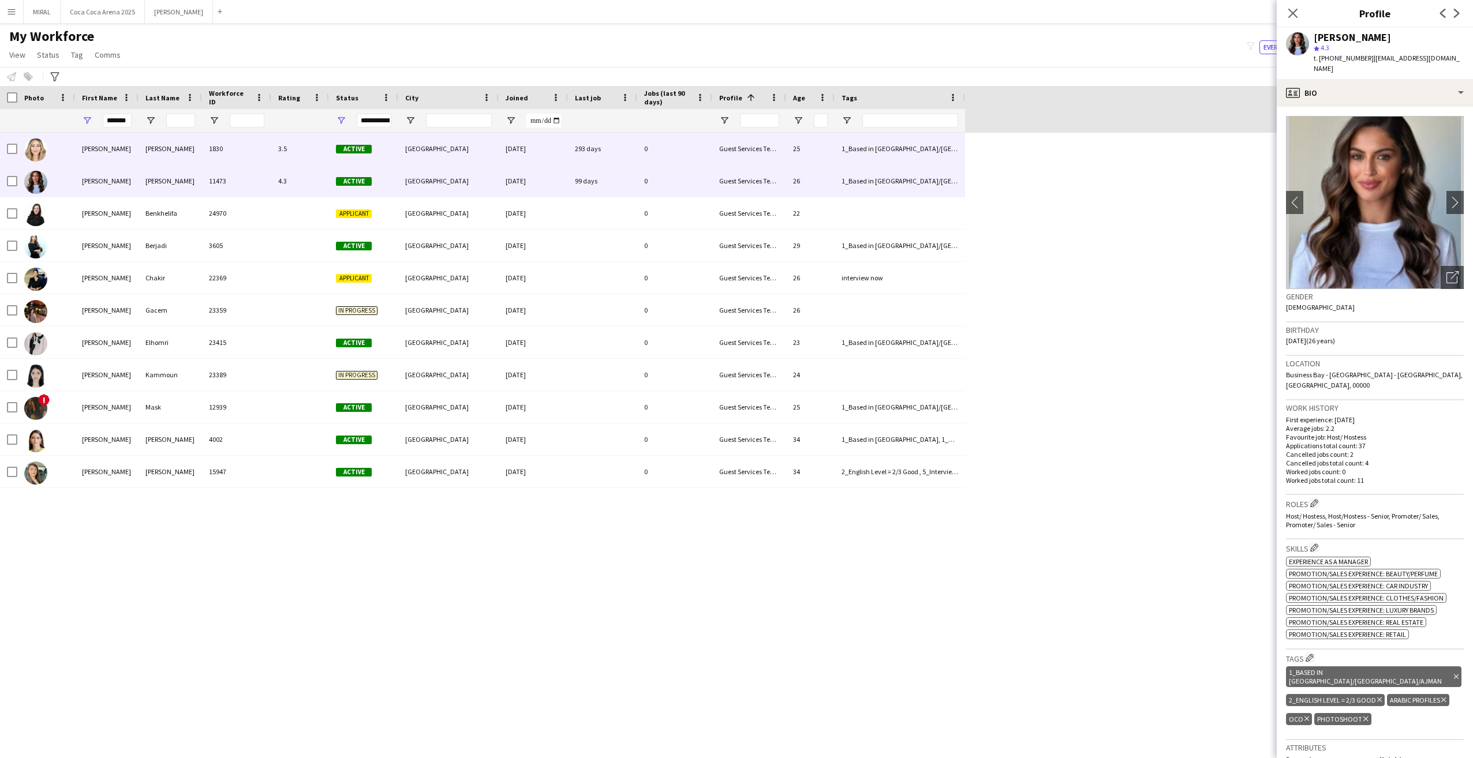
click at [248, 156] on div "1830" at bounding box center [236, 149] width 69 height 32
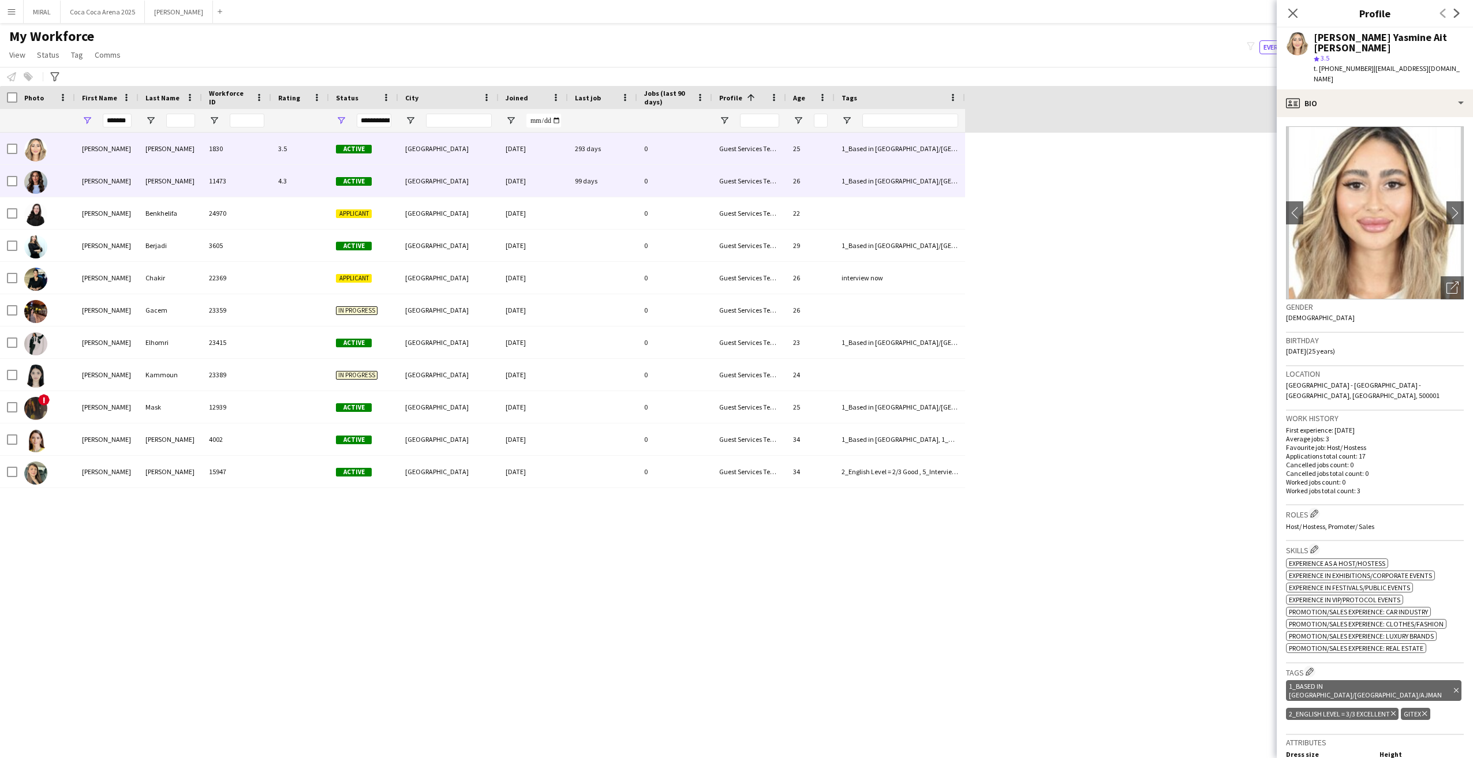
click at [248, 180] on div "11473" at bounding box center [236, 181] width 69 height 32
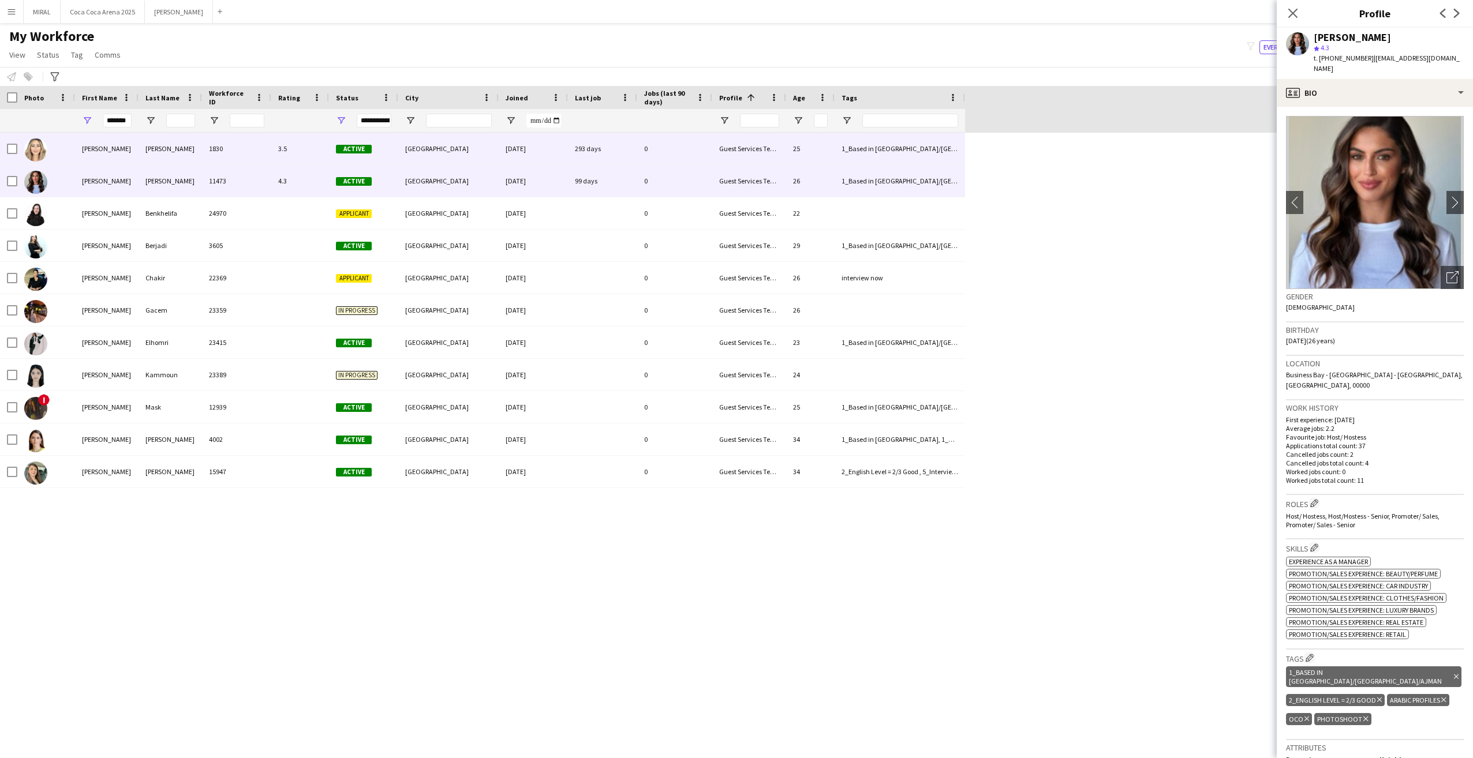
click at [246, 154] on div "1830" at bounding box center [236, 149] width 69 height 32
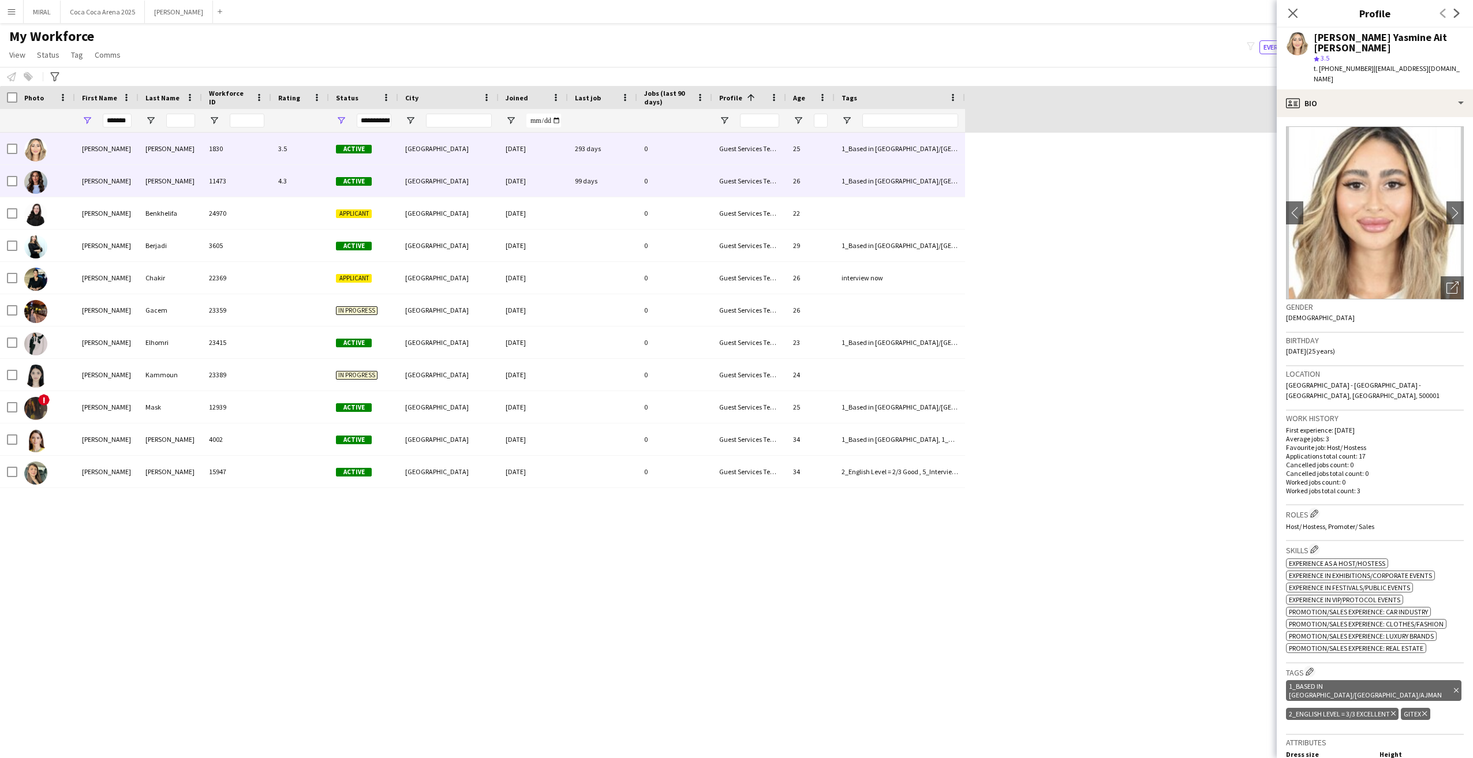
click at [254, 180] on div "11473" at bounding box center [236, 181] width 69 height 32
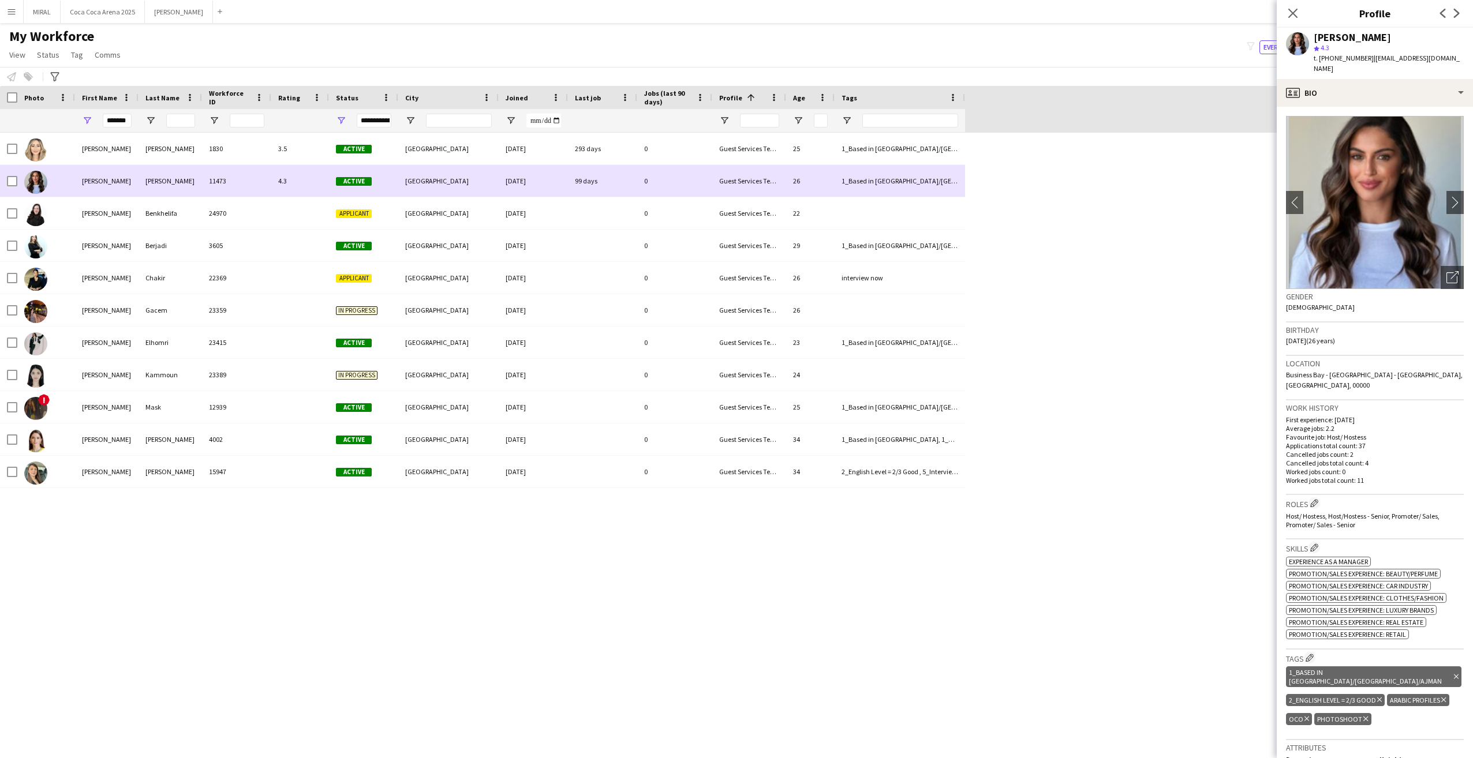
click at [211, 181] on div "11473" at bounding box center [236, 181] width 69 height 32
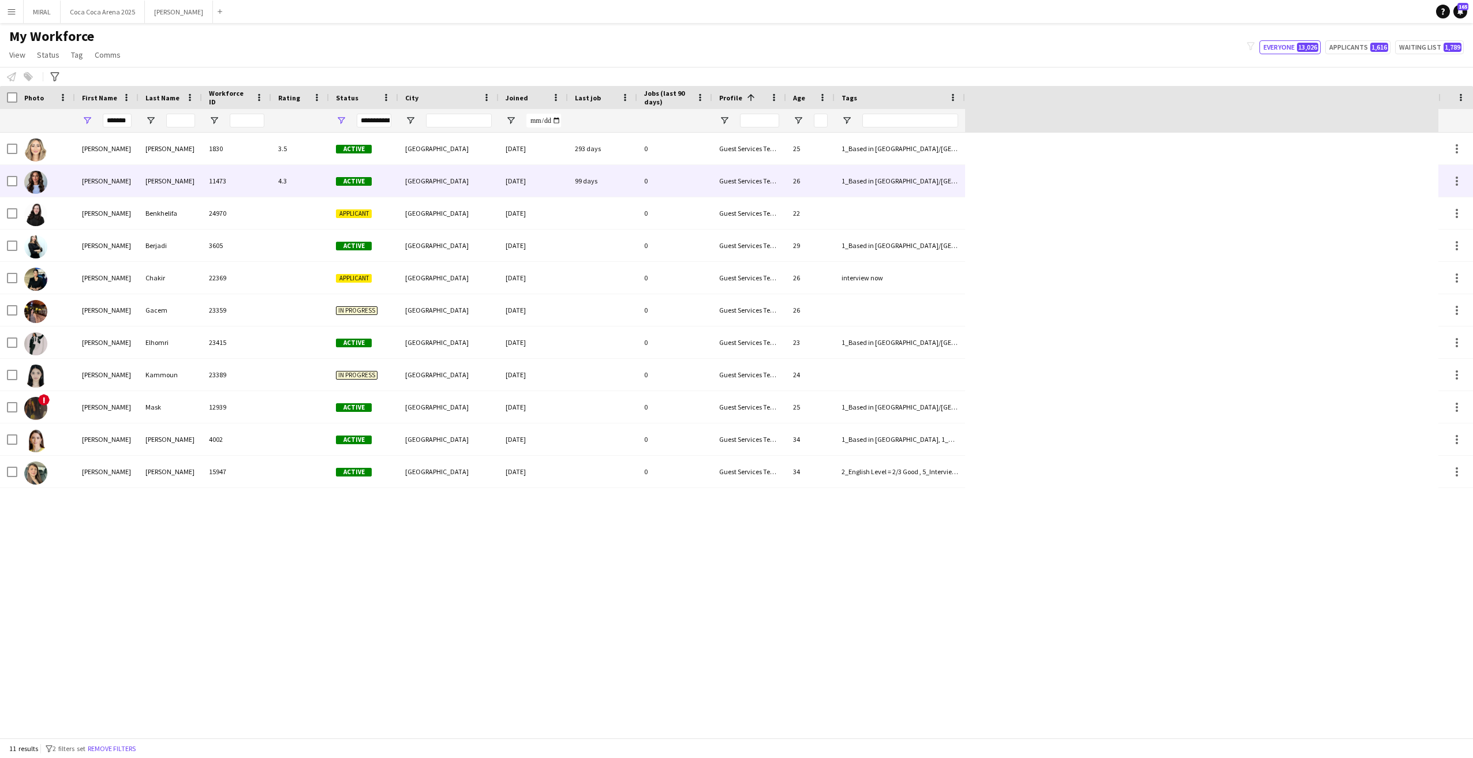
click at [181, 185] on div "[PERSON_NAME]" at bounding box center [170, 181] width 63 height 32
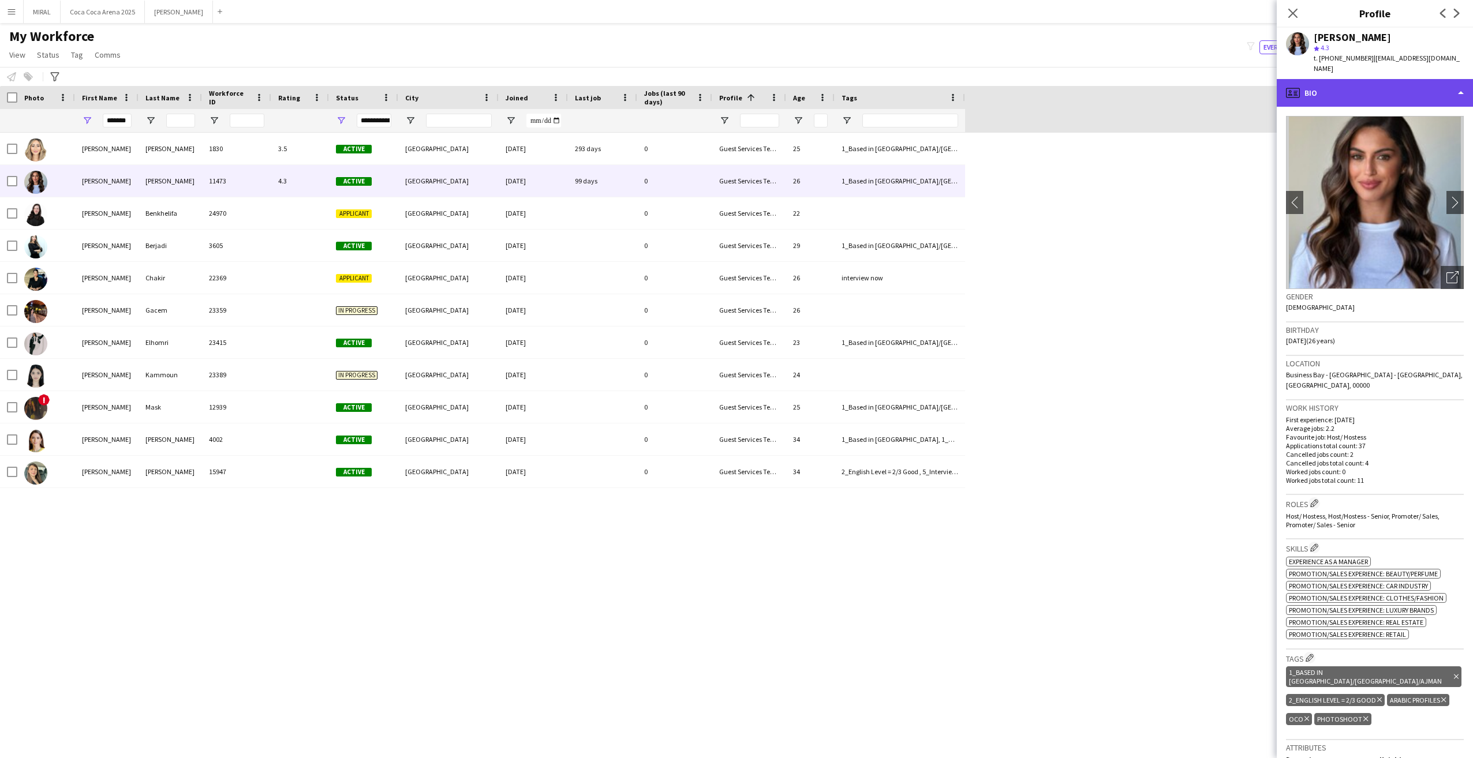
click at [1388, 81] on div "profile Bio" at bounding box center [1375, 93] width 196 height 28
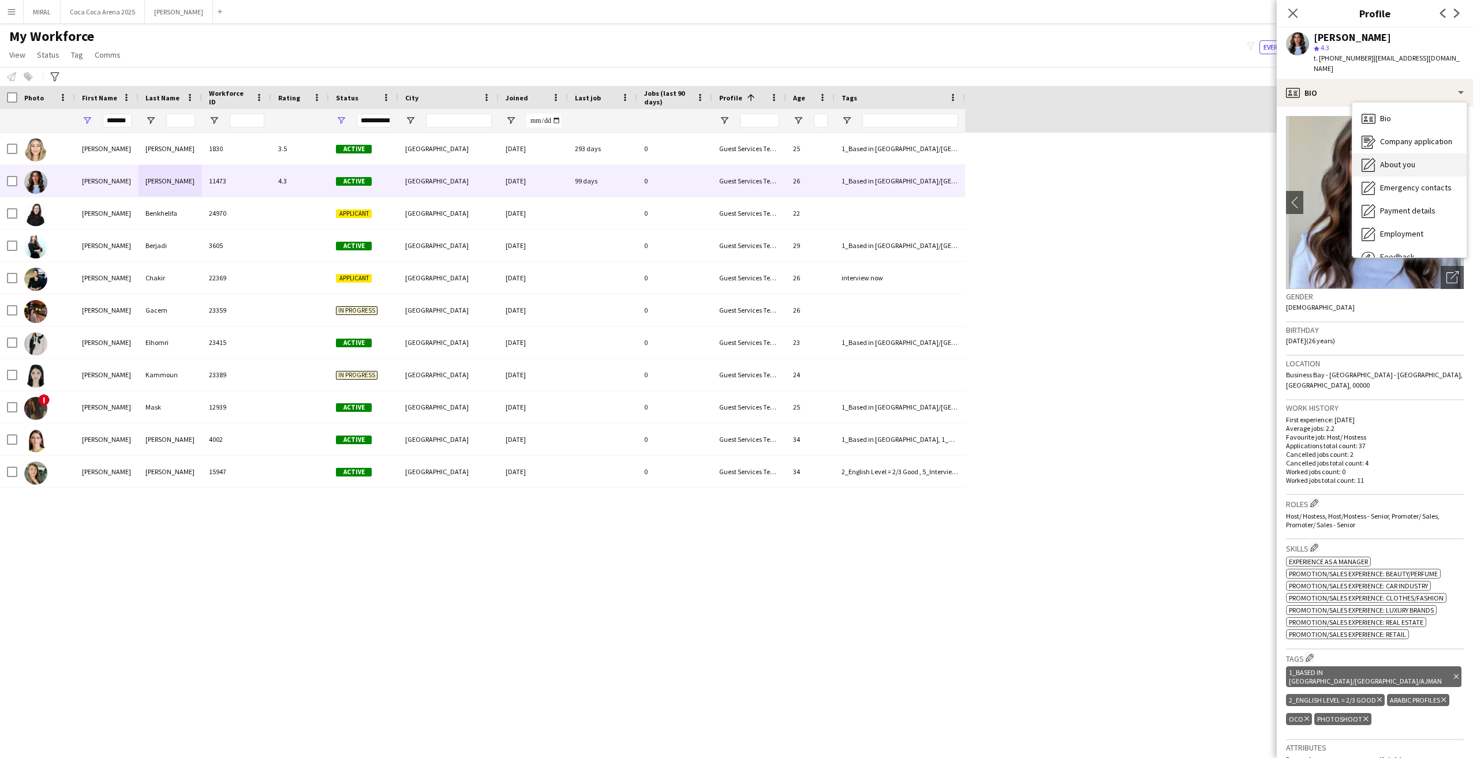
click at [1407, 159] on span "About you" at bounding box center [1397, 164] width 35 height 10
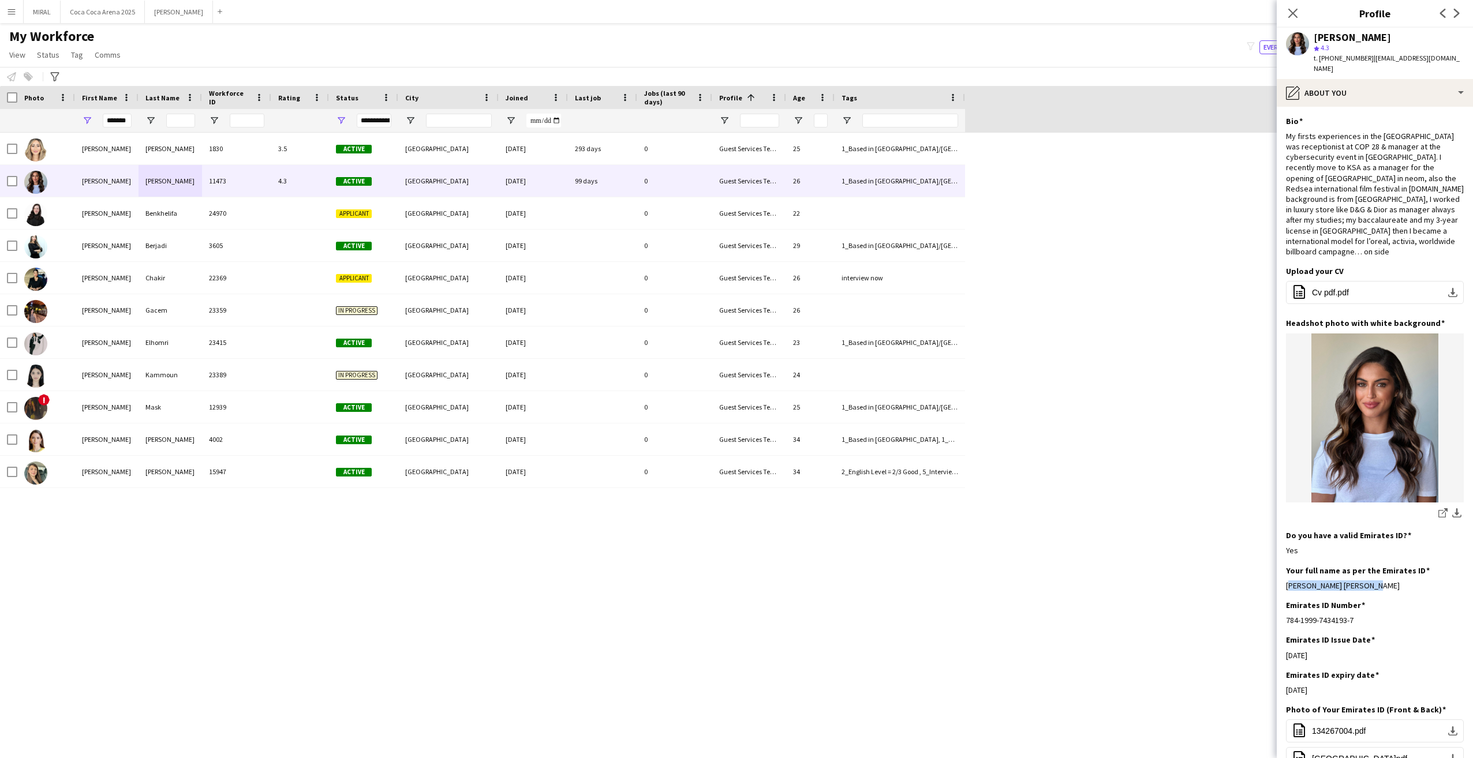
drag, startPoint x: 1369, startPoint y: 565, endPoint x: 1285, endPoint y: 565, distance: 83.7
click at [1285, 565] on app-section-data-types "Bio Edit this field My firsts experiences in the [GEOGRAPHIC_DATA] was receptio…" at bounding box center [1375, 433] width 196 height 652
copy div "[PERSON_NAME] [PERSON_NAME]"
drag, startPoint x: 106, startPoint y: 121, endPoint x: 185, endPoint y: 122, distance: 79.7
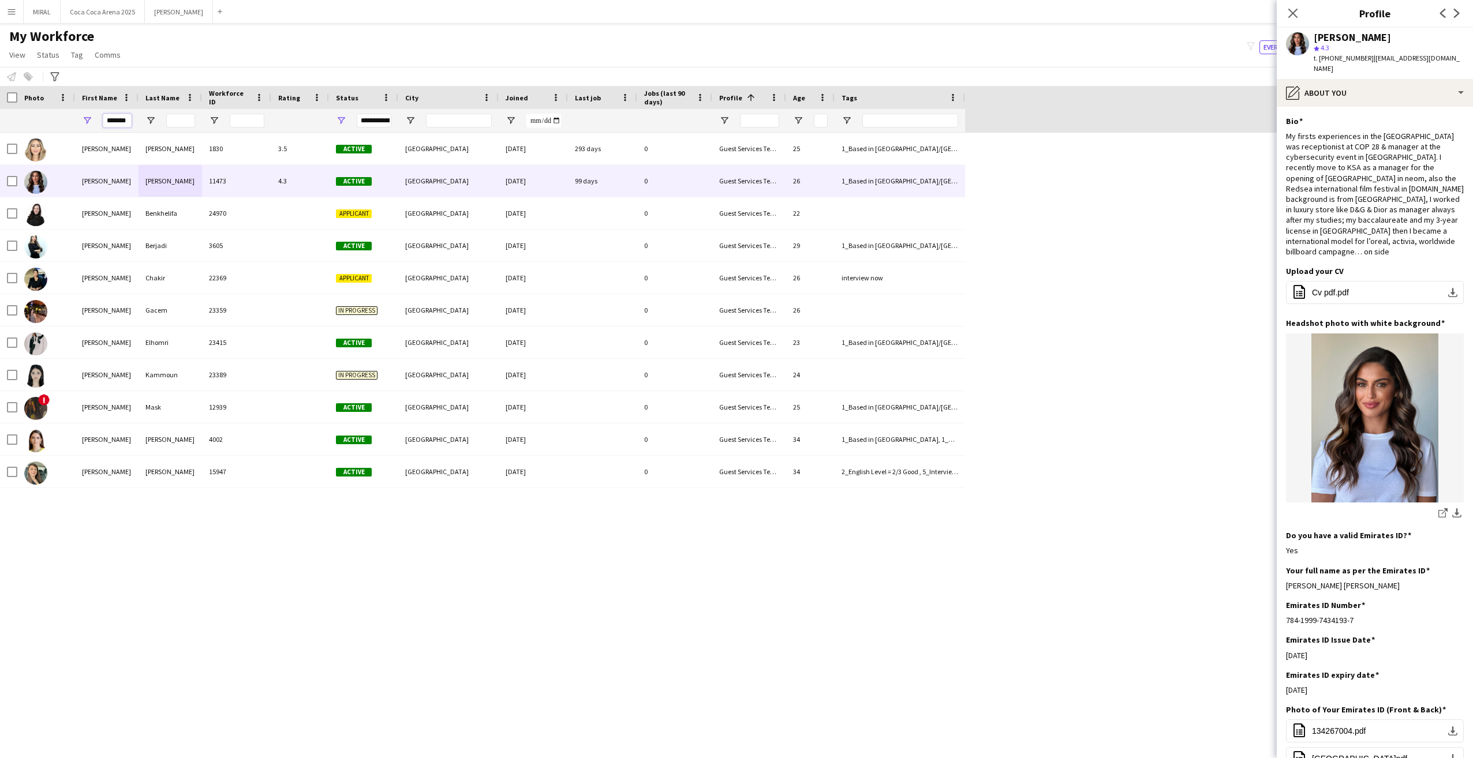
click at [185, 122] on div "*******" at bounding box center [482, 120] width 965 height 23
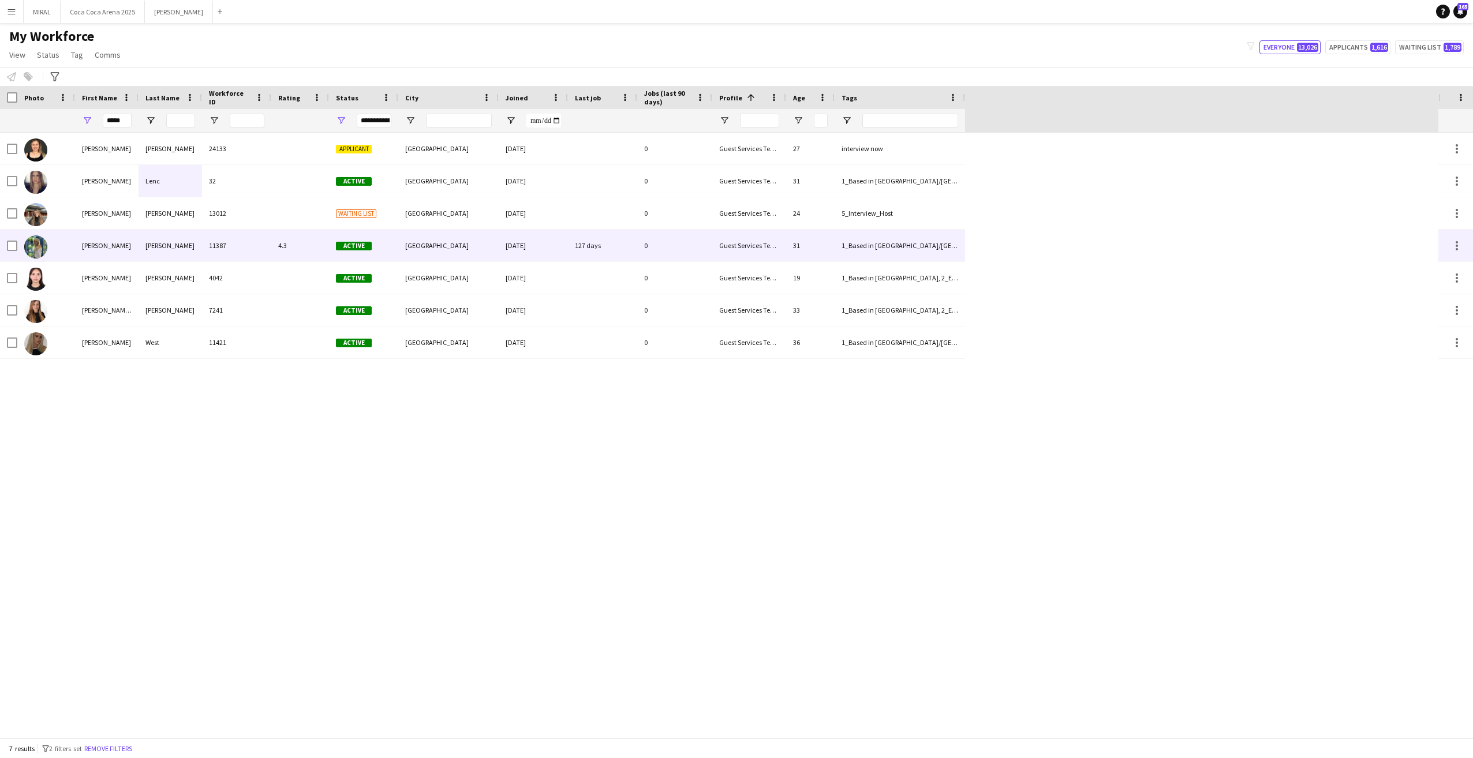
click at [266, 245] on div "11387" at bounding box center [236, 246] width 69 height 32
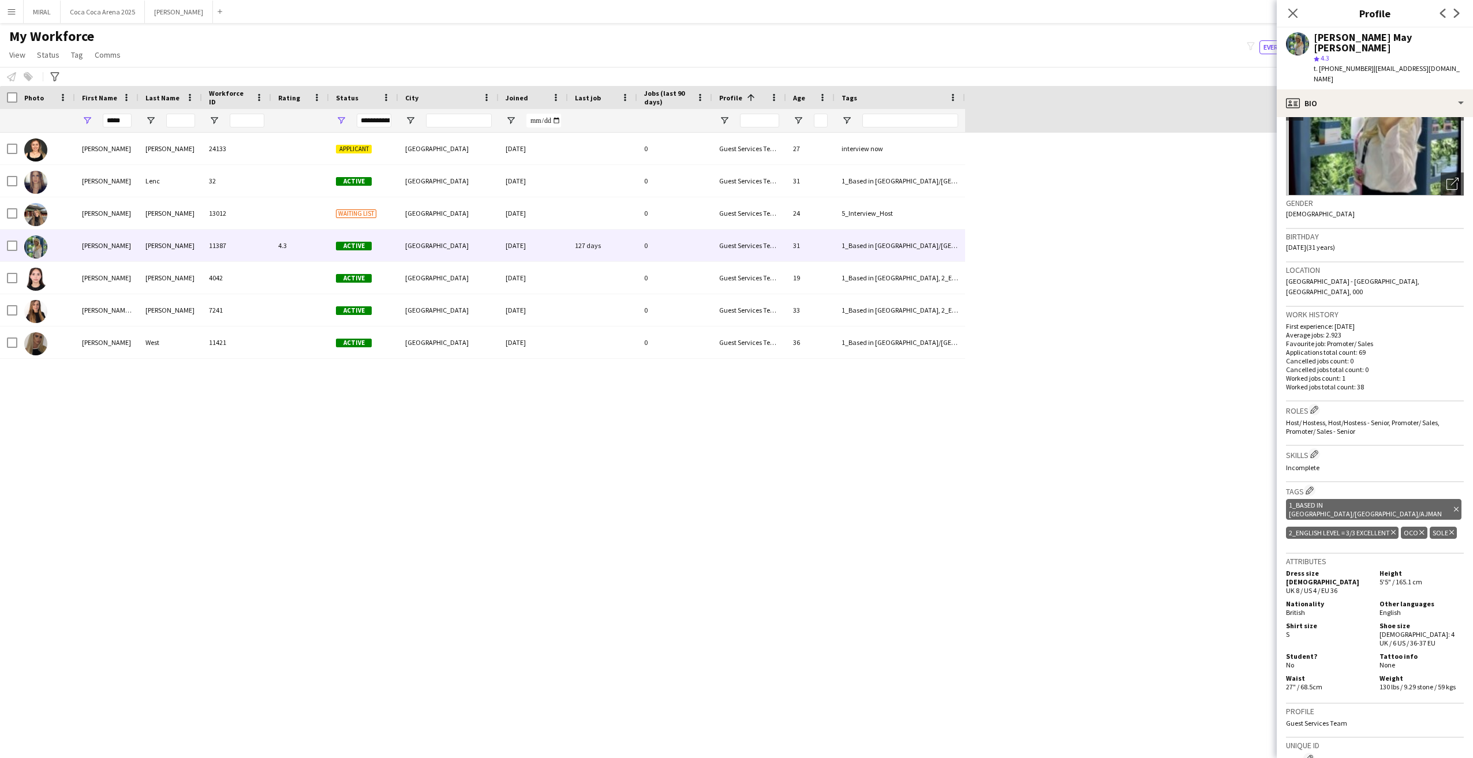
scroll to position [115, 0]
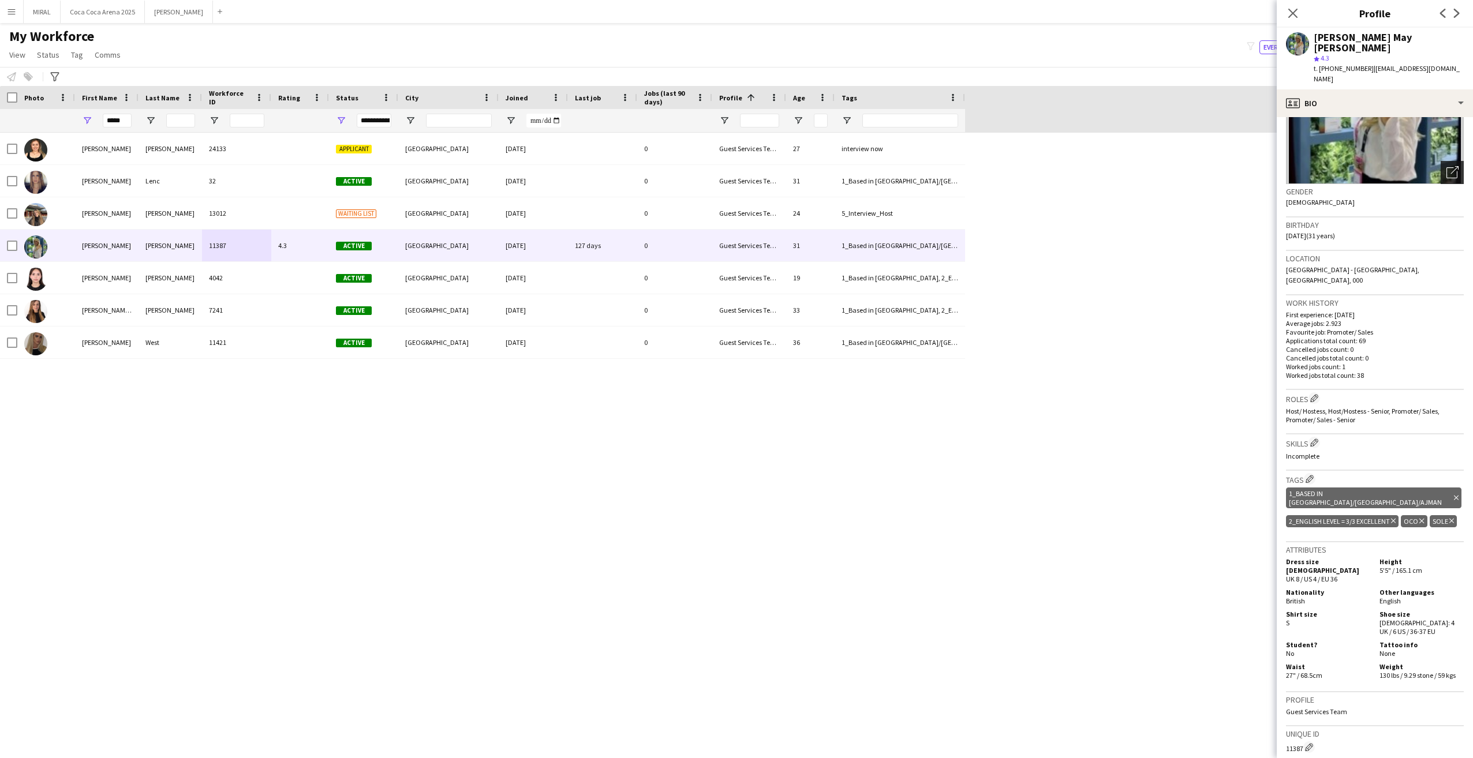
click at [1441, 161] on div "Open photos pop-in" at bounding box center [1452, 172] width 23 height 23
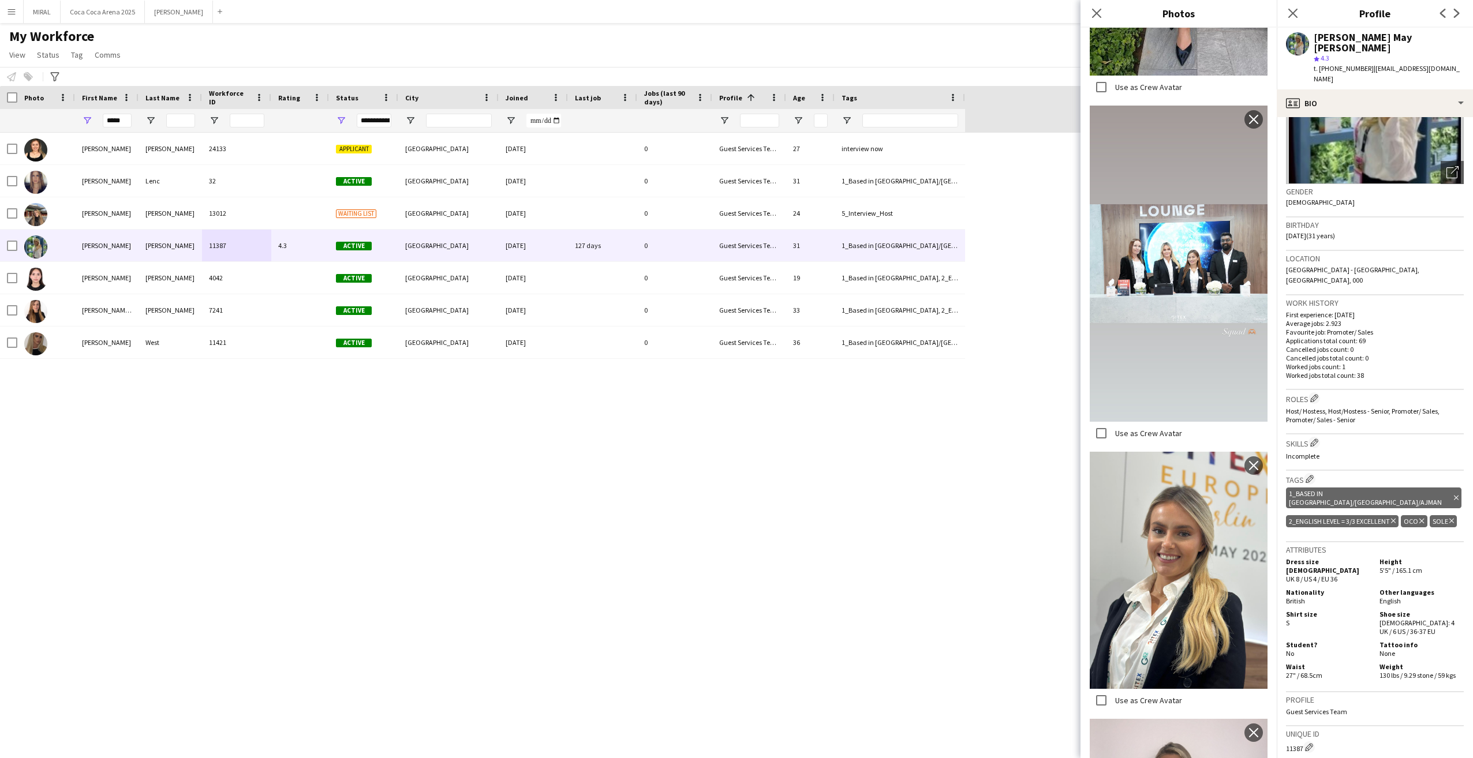
scroll to position [843, 0]
drag, startPoint x: 124, startPoint y: 120, endPoint x: 72, endPoint y: 120, distance: 51.9
click at [72, 120] on div "*****" at bounding box center [482, 120] width 965 height 23
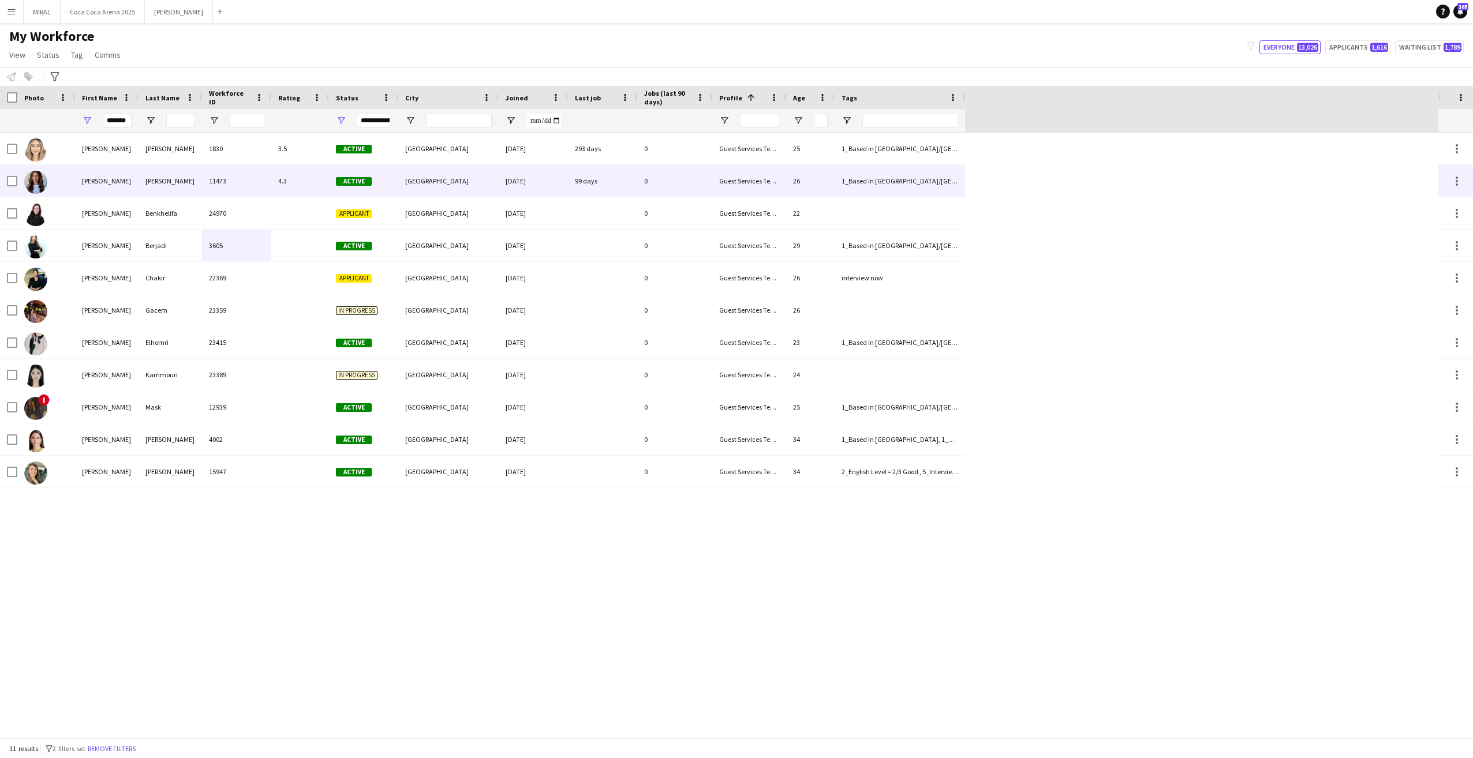
scroll to position [0, 0]
click at [251, 190] on div "11473" at bounding box center [236, 181] width 69 height 32
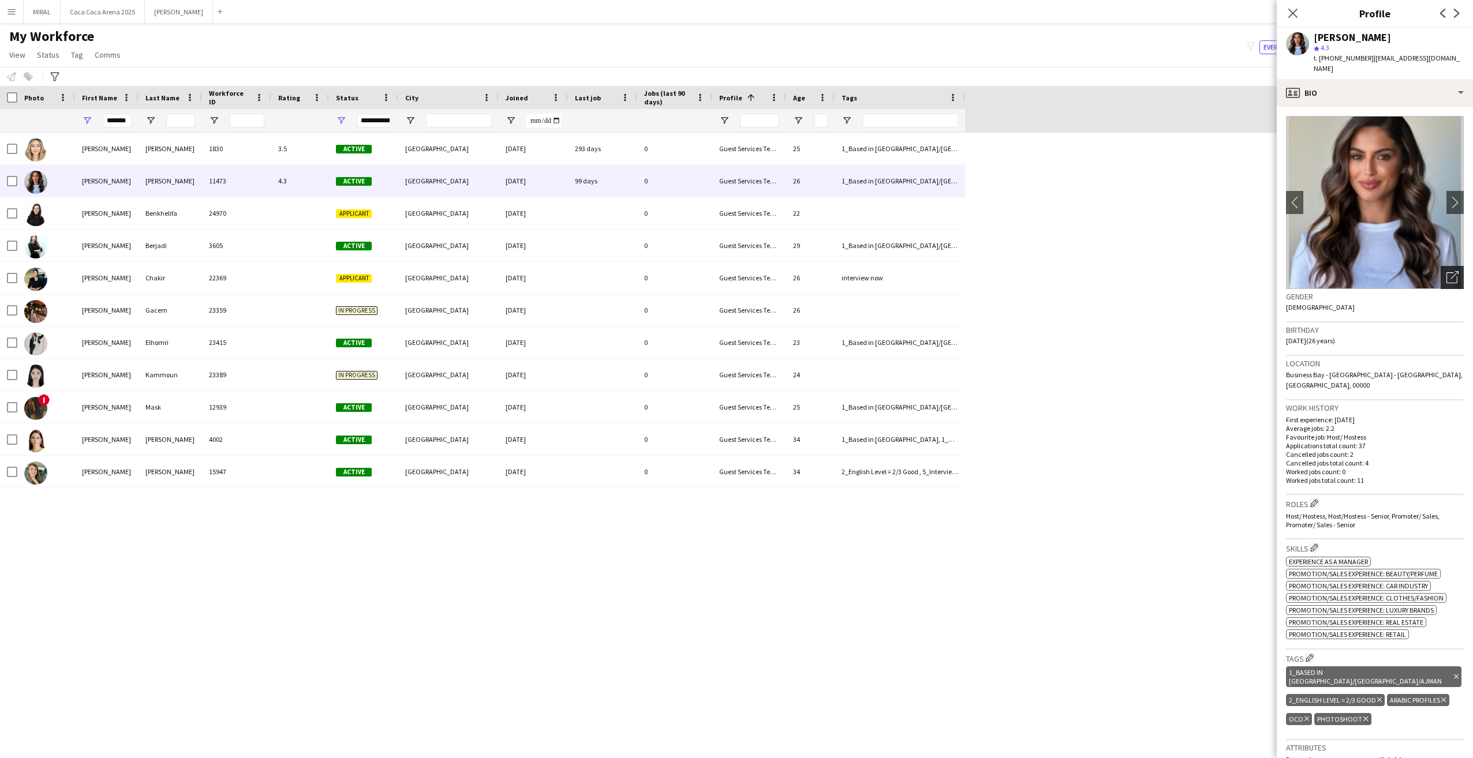
click at [1447, 271] on icon "Open photos pop-in" at bounding box center [1453, 277] width 12 height 12
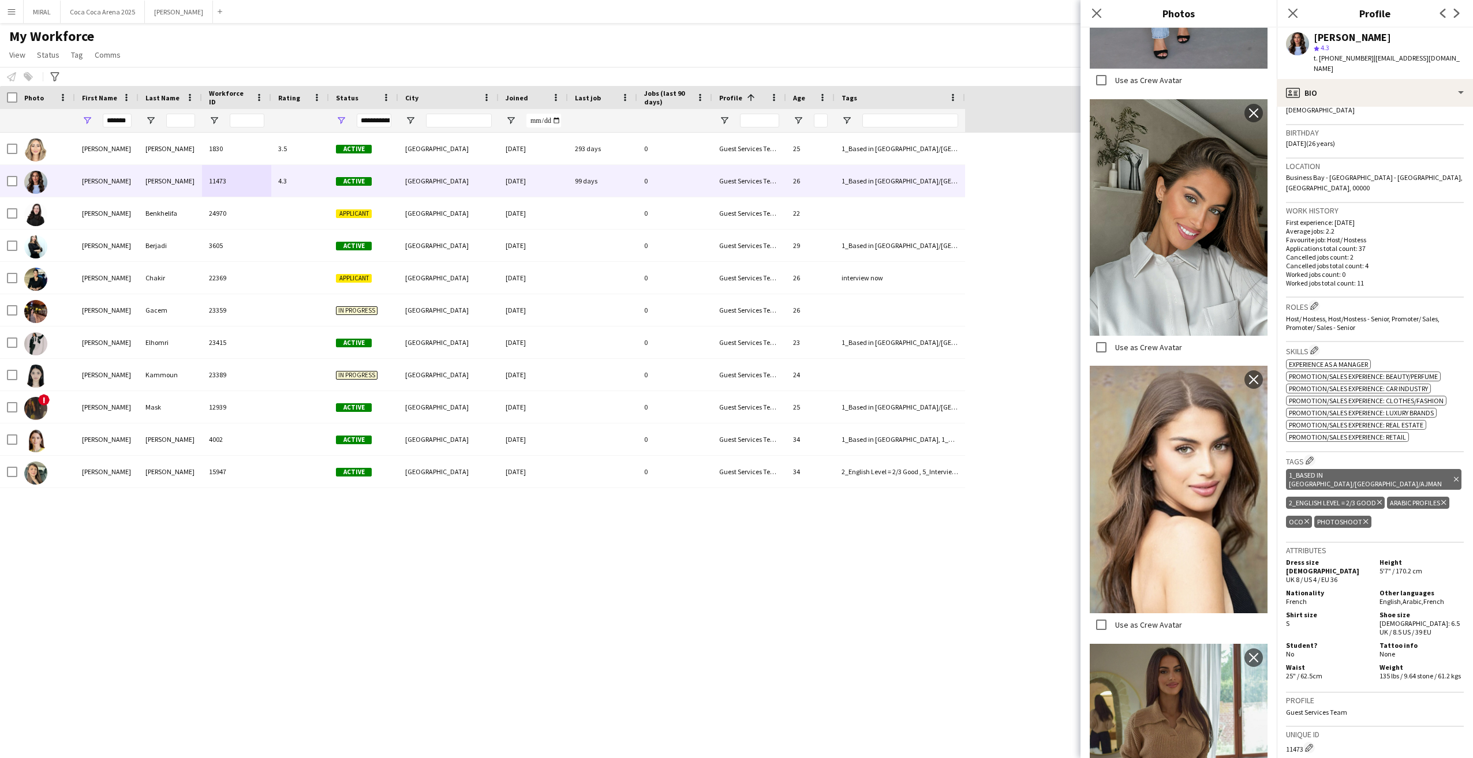
scroll to position [231, 0]
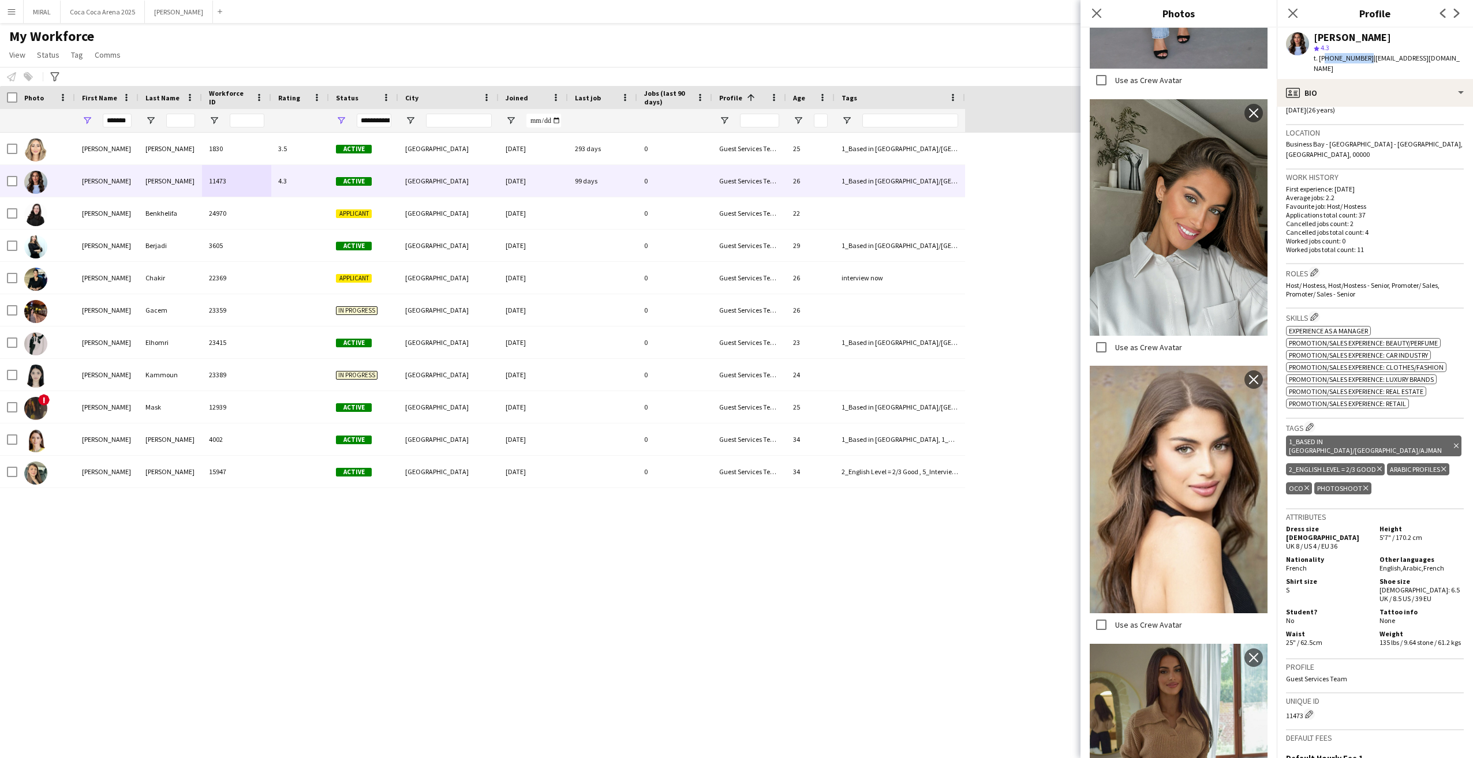
drag, startPoint x: 1322, startPoint y: 59, endPoint x: 1365, endPoint y: 56, distance: 42.2
click at [1365, 56] on span "t. [PHONE_NUMBER]" at bounding box center [1344, 58] width 60 height 9
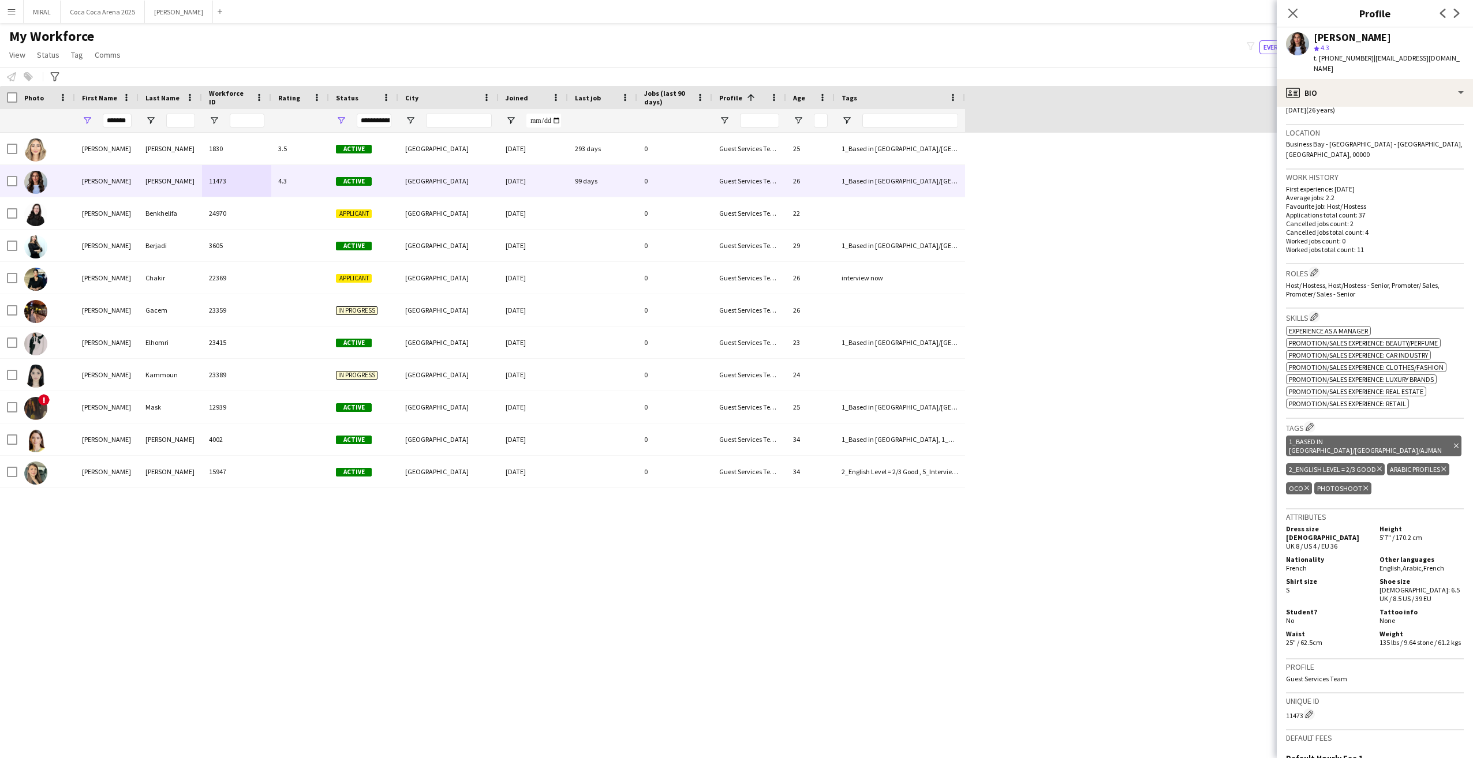
click at [1371, 35] on div "[PERSON_NAME]" at bounding box center [1352, 37] width 77 height 10
click at [1372, 45] on div "star 4.3" at bounding box center [1389, 48] width 150 height 10
click at [1288, 44] on app-user-avatar at bounding box center [1297, 43] width 23 height 23
click at [1296, 43] on app-user-avatar at bounding box center [1297, 43] width 23 height 23
click at [1433, 81] on div "profile Bio" at bounding box center [1375, 93] width 196 height 28
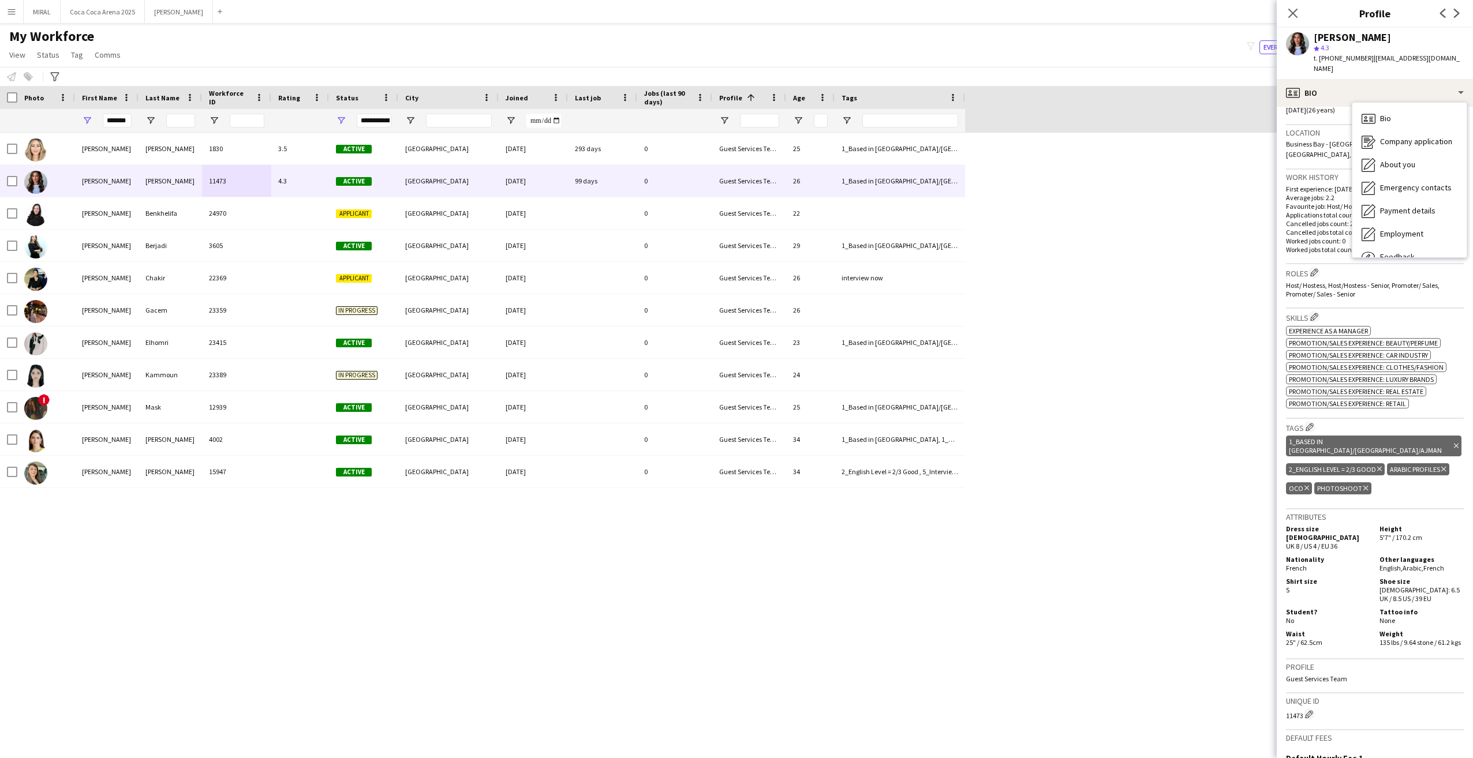
click at [1383, 103] on div "Bio Bio Company application Company application About you About you Emergency c…" at bounding box center [1409, 180] width 114 height 155
click at [1390, 113] on span "Bio" at bounding box center [1385, 118] width 11 height 10
click at [1357, 37] on div "[PERSON_NAME]" at bounding box center [1352, 37] width 77 height 10
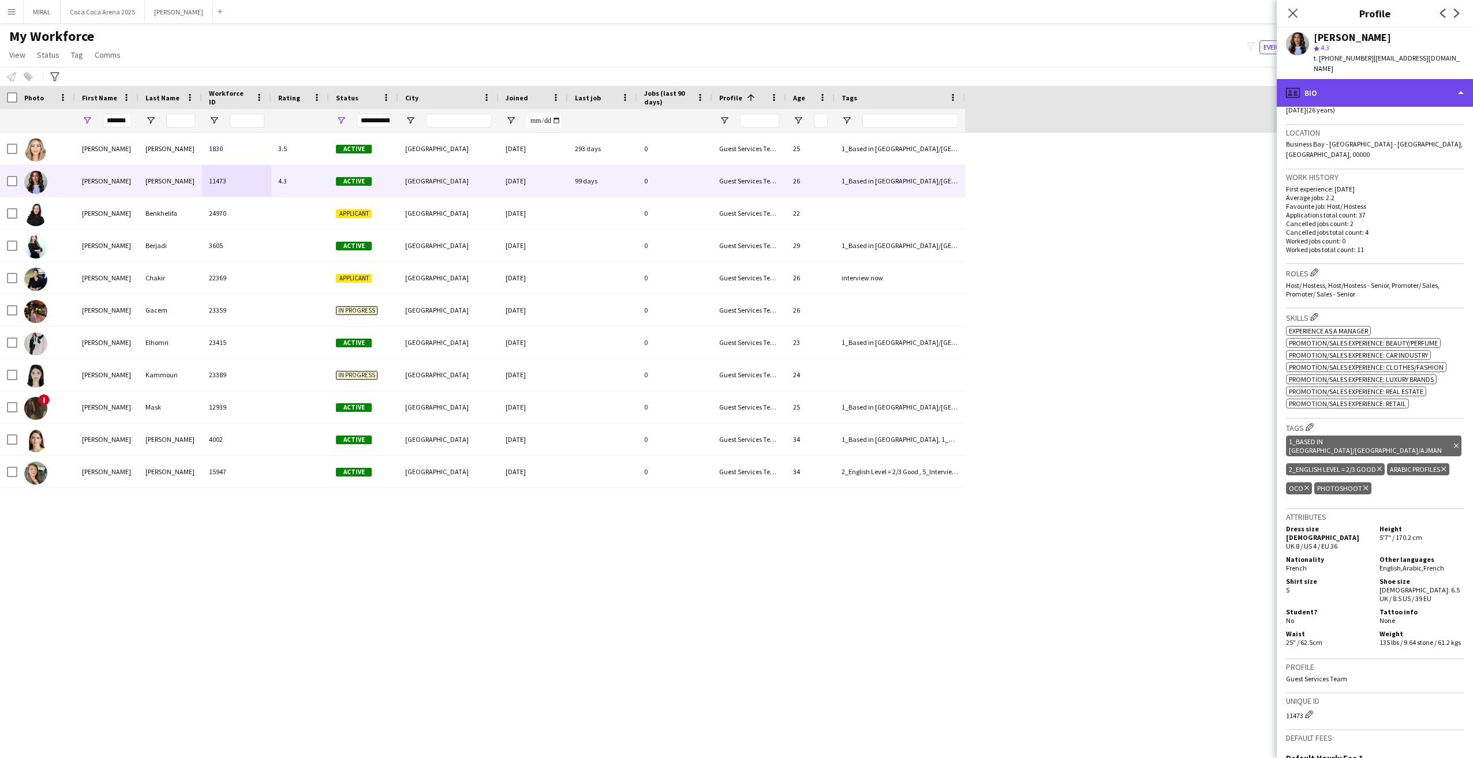
click at [1374, 80] on div "profile Bio" at bounding box center [1375, 93] width 196 height 28
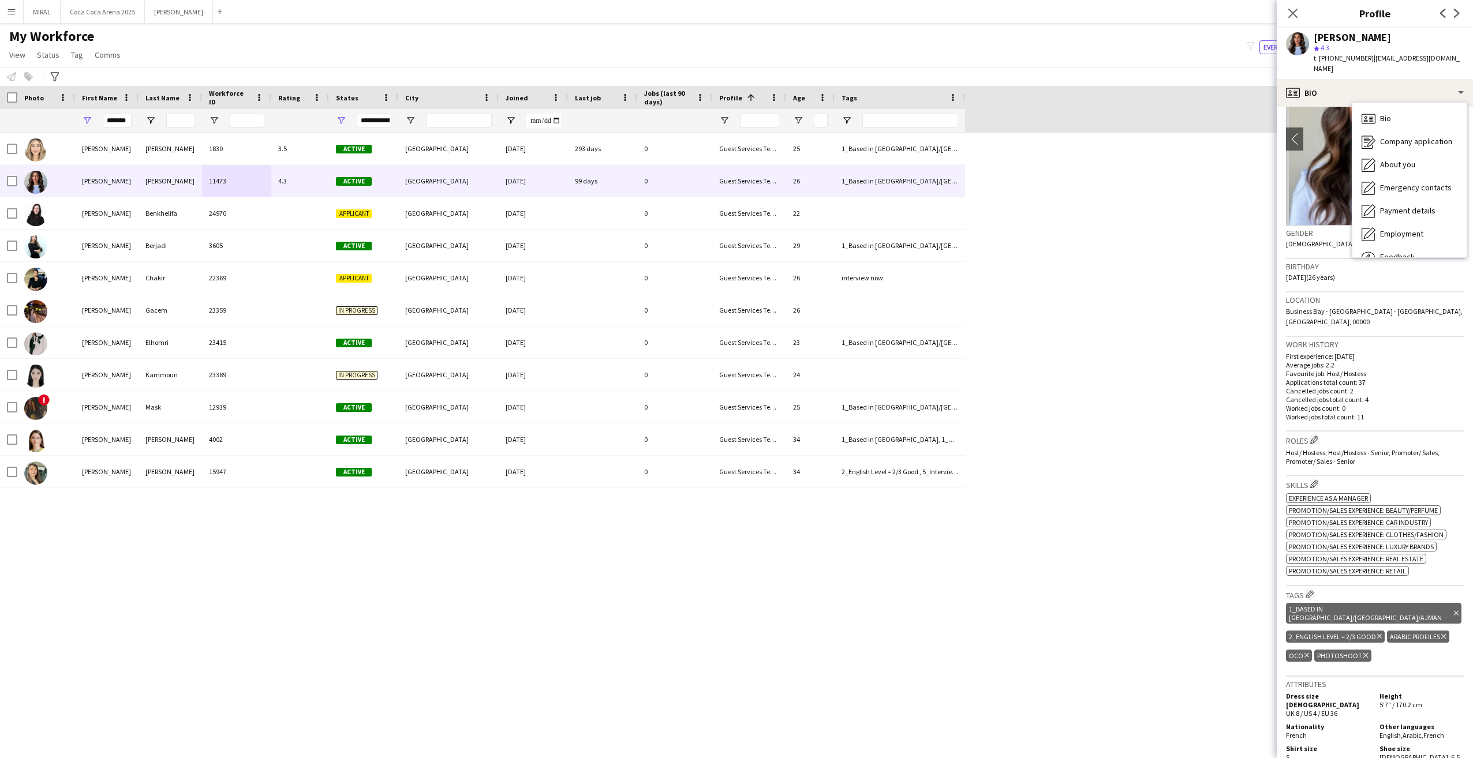
scroll to position [0, 0]
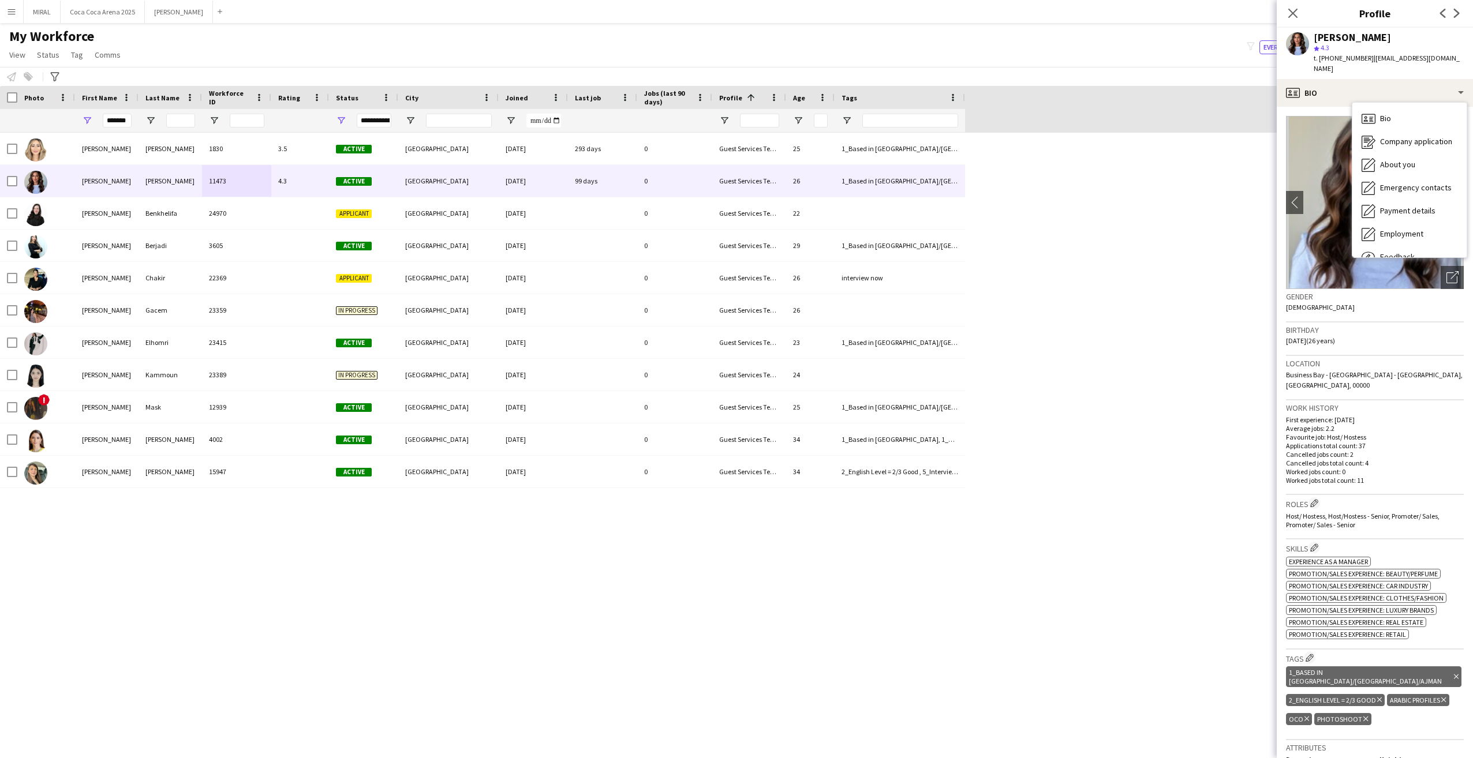
drag, startPoint x: 1295, startPoint y: 180, endPoint x: 1336, endPoint y: 185, distance: 40.7
click at [1451, 271] on icon at bounding box center [1455, 275] width 8 height 8
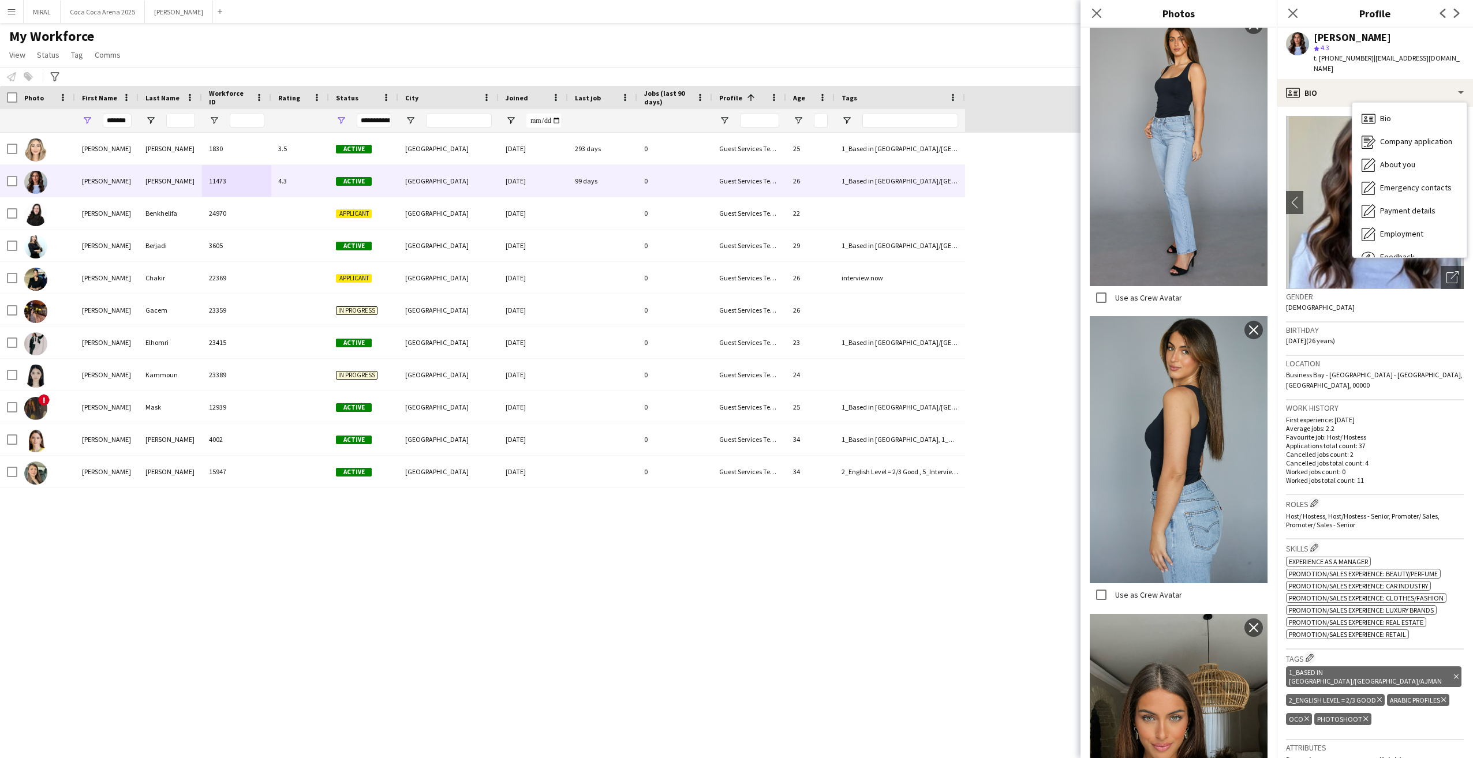
scroll to position [1385, 0]
click at [1335, 79] on div "profile Bio" at bounding box center [1375, 93] width 196 height 28
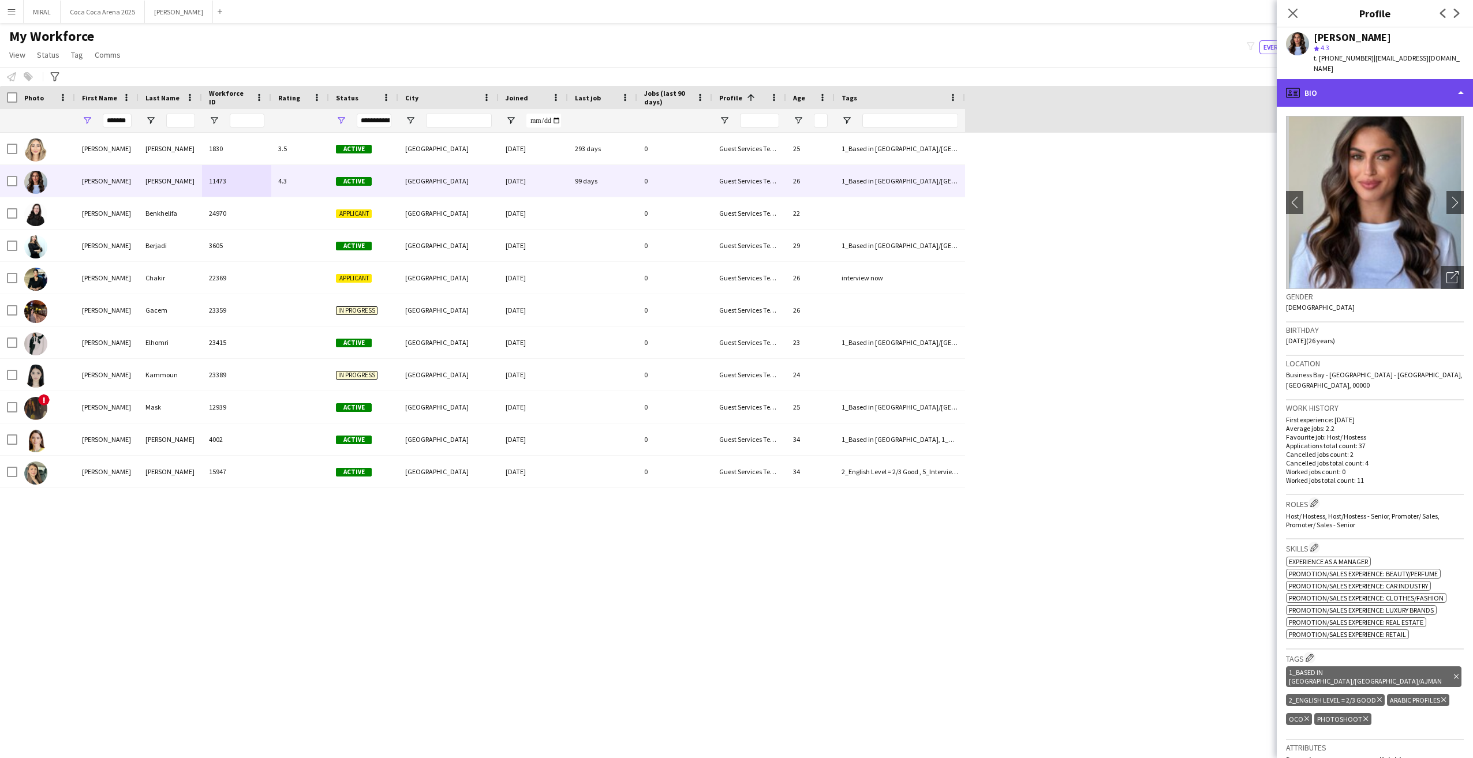
click at [1415, 79] on div "profile Bio" at bounding box center [1375, 93] width 196 height 28
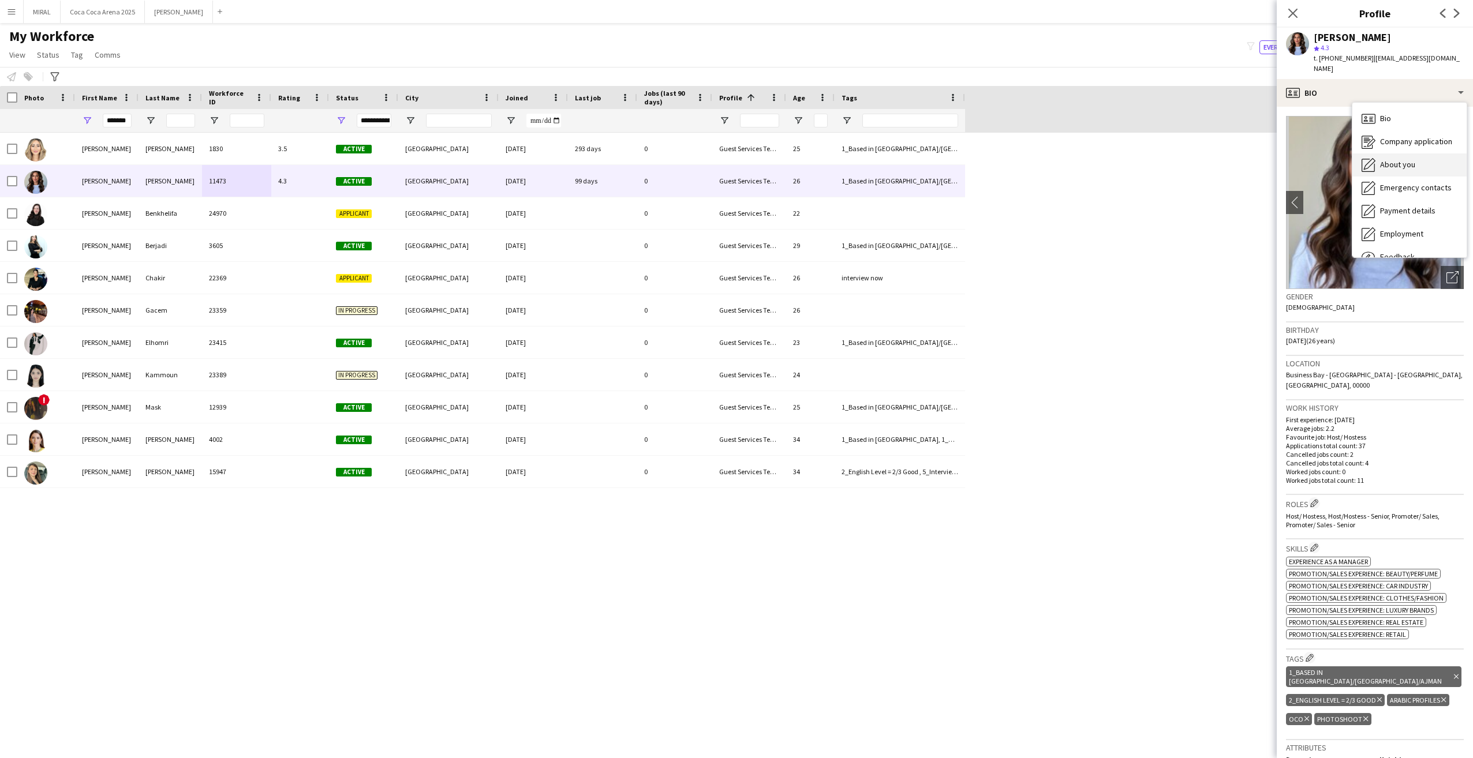
click at [1412, 159] on span "About you" at bounding box center [1397, 164] width 35 height 10
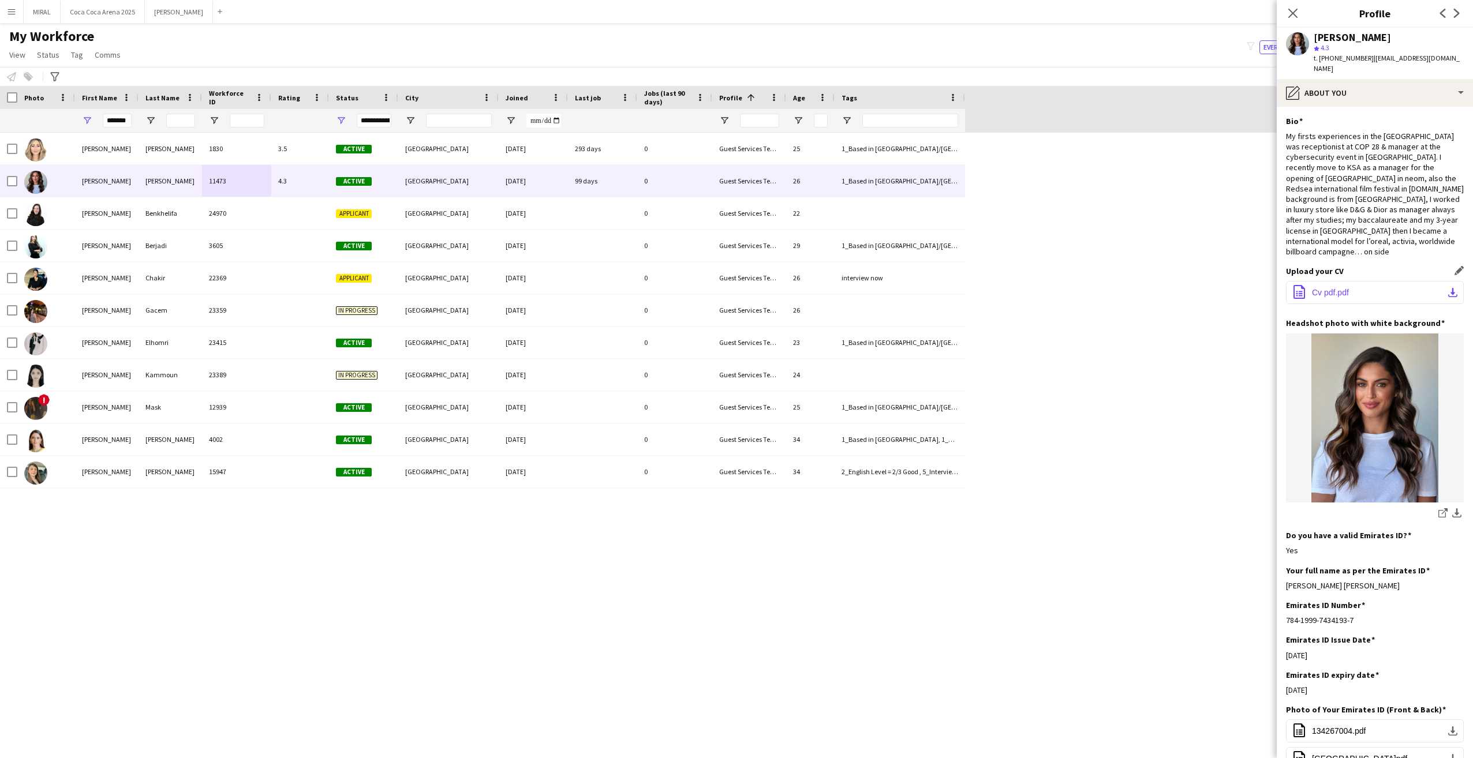
click at [1448, 288] on app-icon "download-bottom" at bounding box center [1452, 292] width 9 height 9
click at [1412, 431] on img at bounding box center [1375, 418] width 178 height 169
click at [1373, 84] on div "pencil4 About you" at bounding box center [1375, 93] width 196 height 28
click at [1416, 107] on div "Bio Bio" at bounding box center [1409, 118] width 114 height 23
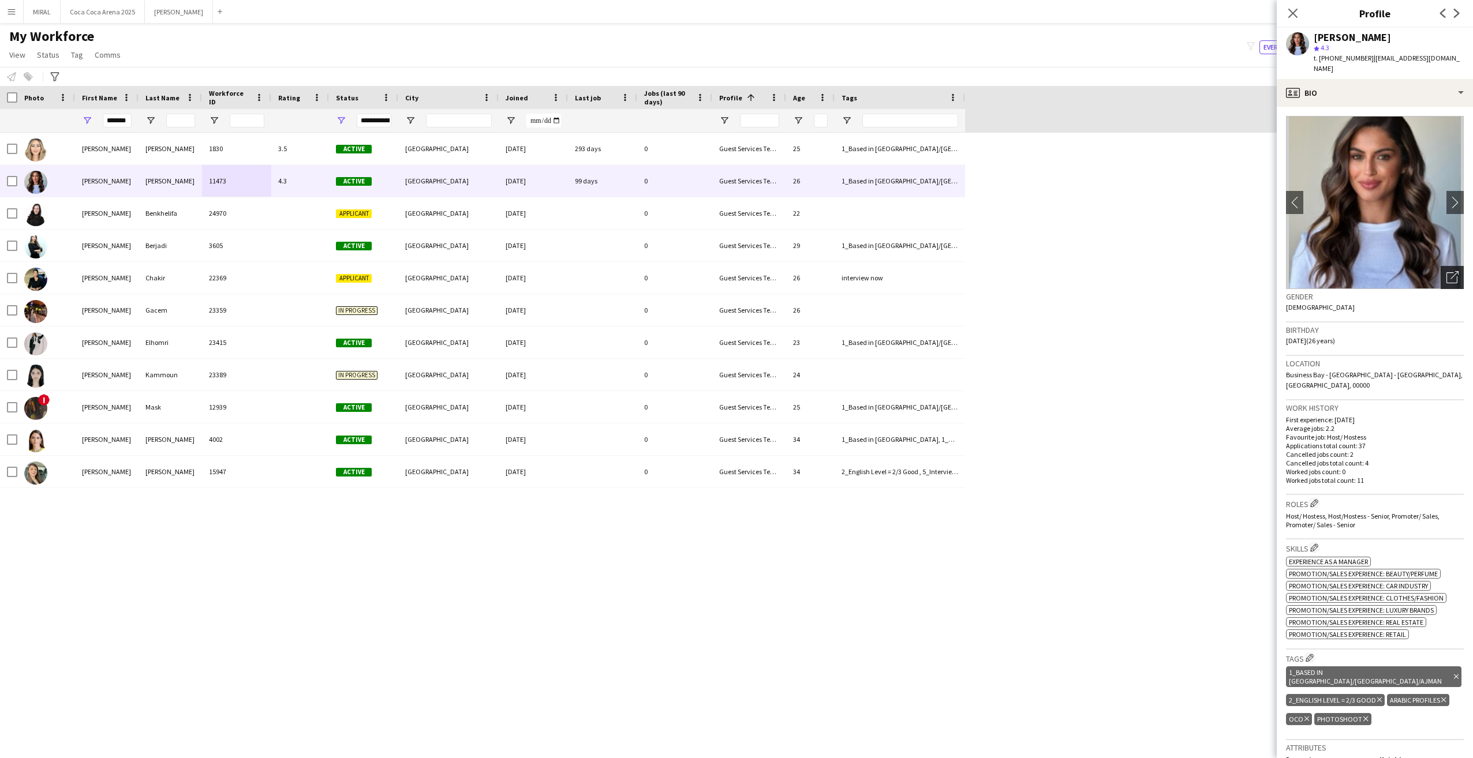
click at [1447, 271] on icon "Open photos pop-in" at bounding box center [1453, 277] width 12 height 12
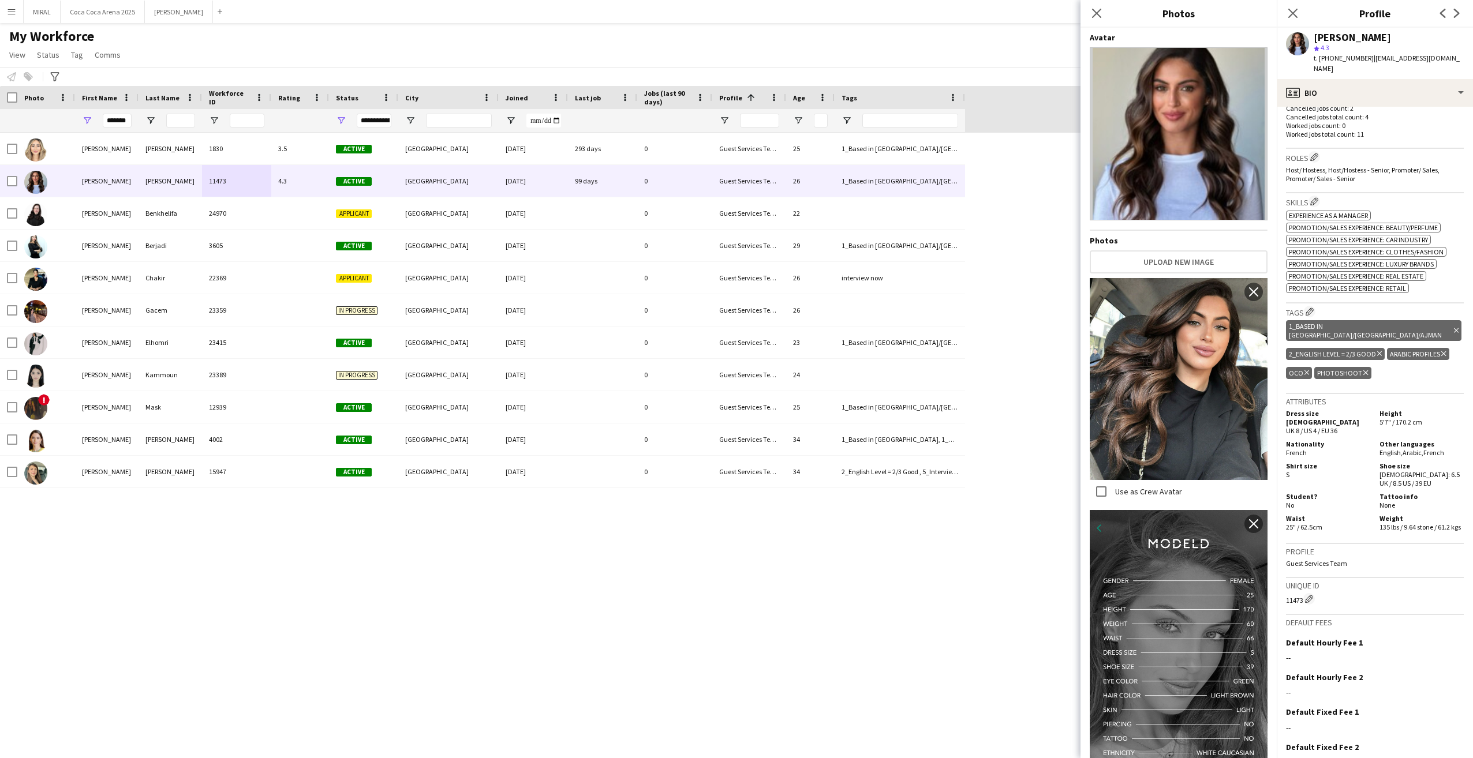
scroll to position [377, 0]
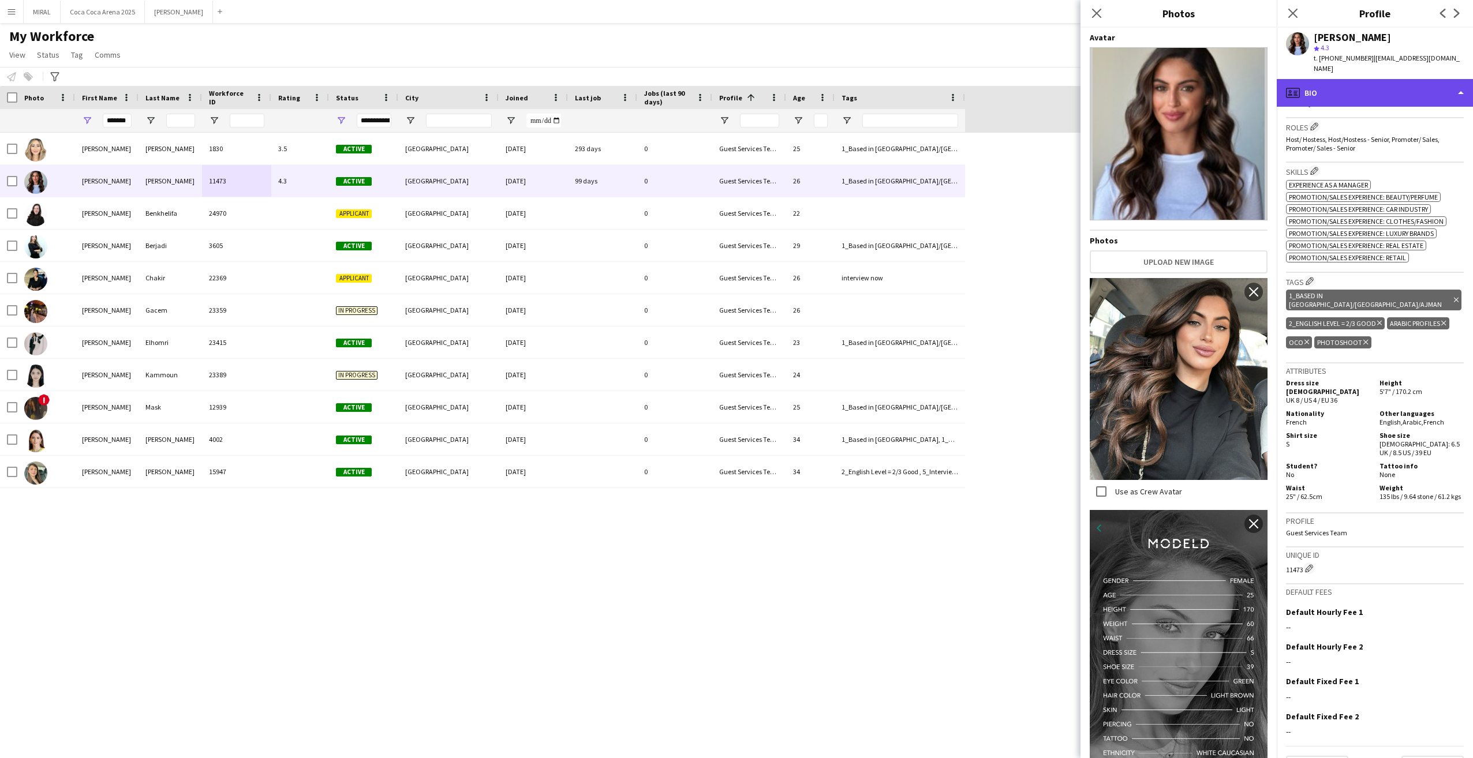
click at [1376, 80] on div "profile Bio" at bounding box center [1375, 93] width 196 height 28
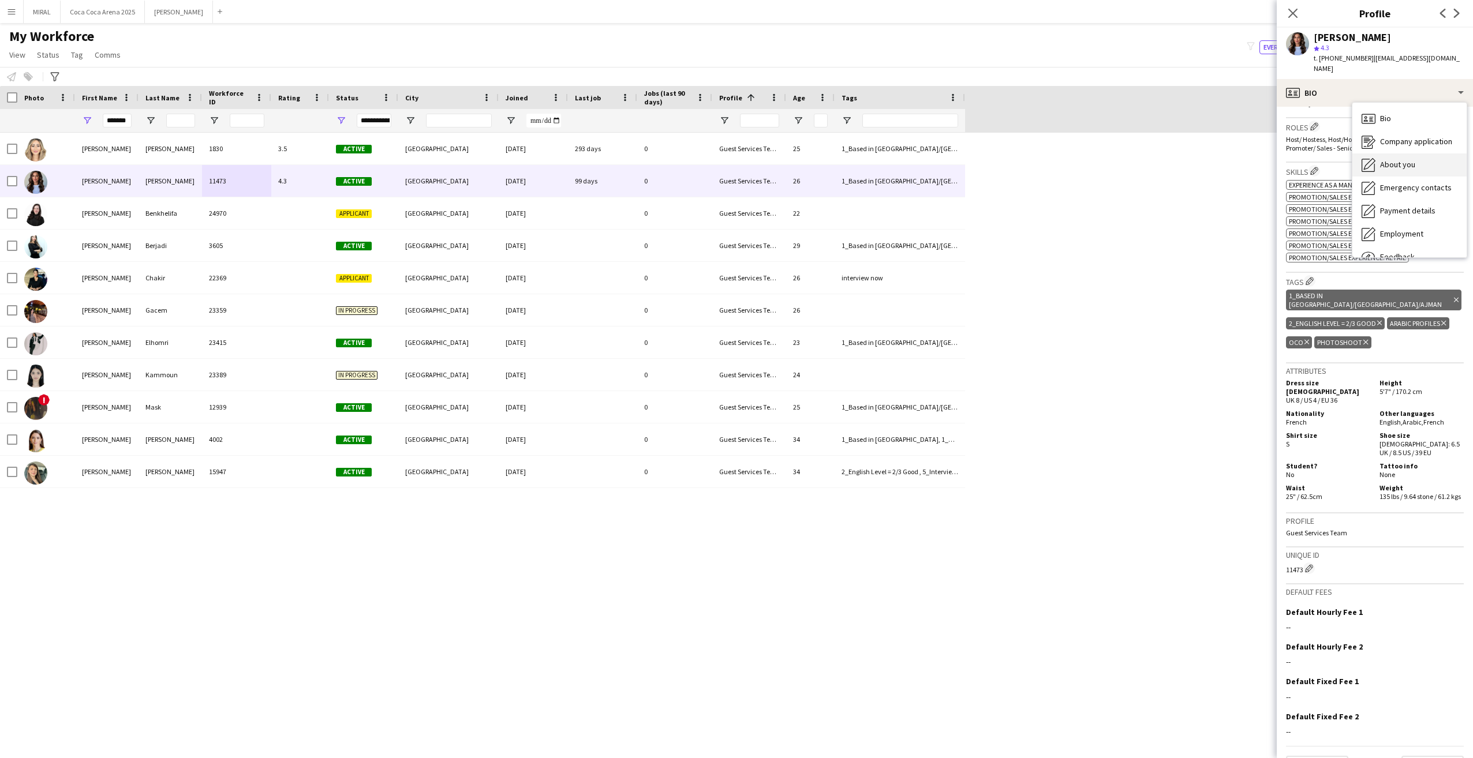
click at [1399, 154] on div "About you About you" at bounding box center [1409, 165] width 114 height 23
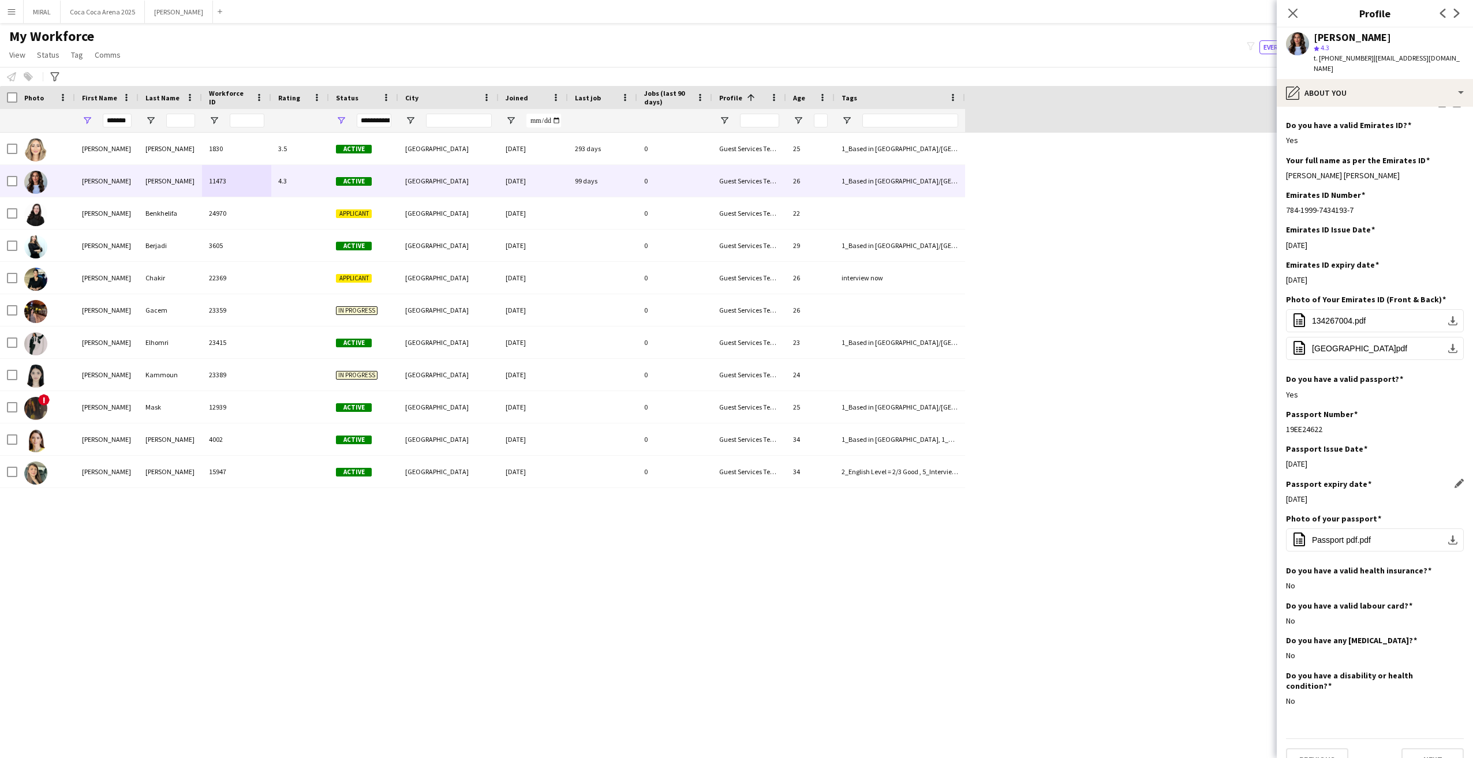
scroll to position [412, 0]
click at [1397, 308] on button "office-file-sheet 134267004.pdf download-bottom" at bounding box center [1375, 319] width 178 height 23
click at [1448, 315] on app-icon "download-bottom" at bounding box center [1452, 319] width 9 height 9
click at [1448, 343] on app-icon "download-bottom" at bounding box center [1452, 347] width 9 height 9
click at [1399, 79] on div "pencil4 About you" at bounding box center [1375, 93] width 196 height 28
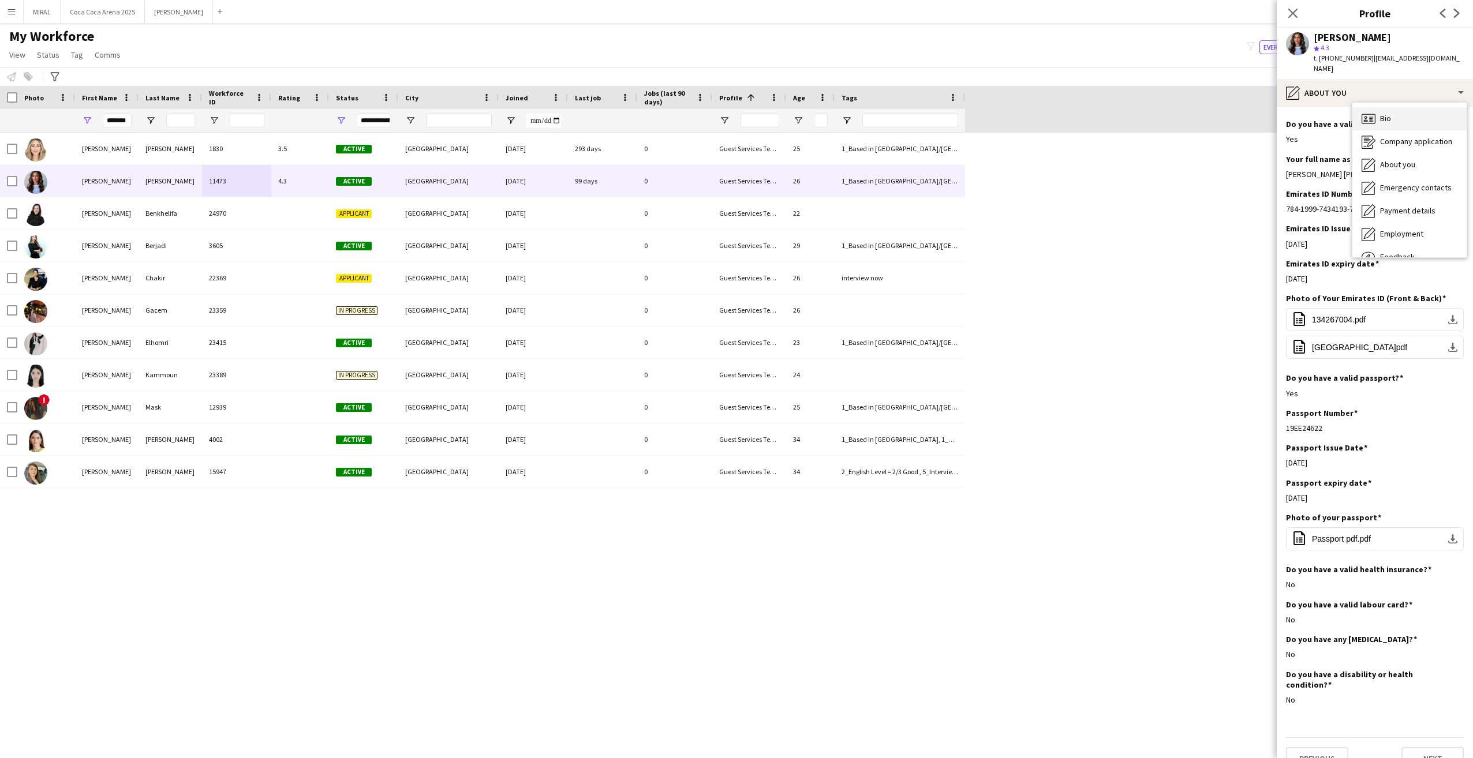
click at [1414, 112] on div "Bio Bio" at bounding box center [1409, 118] width 114 height 23
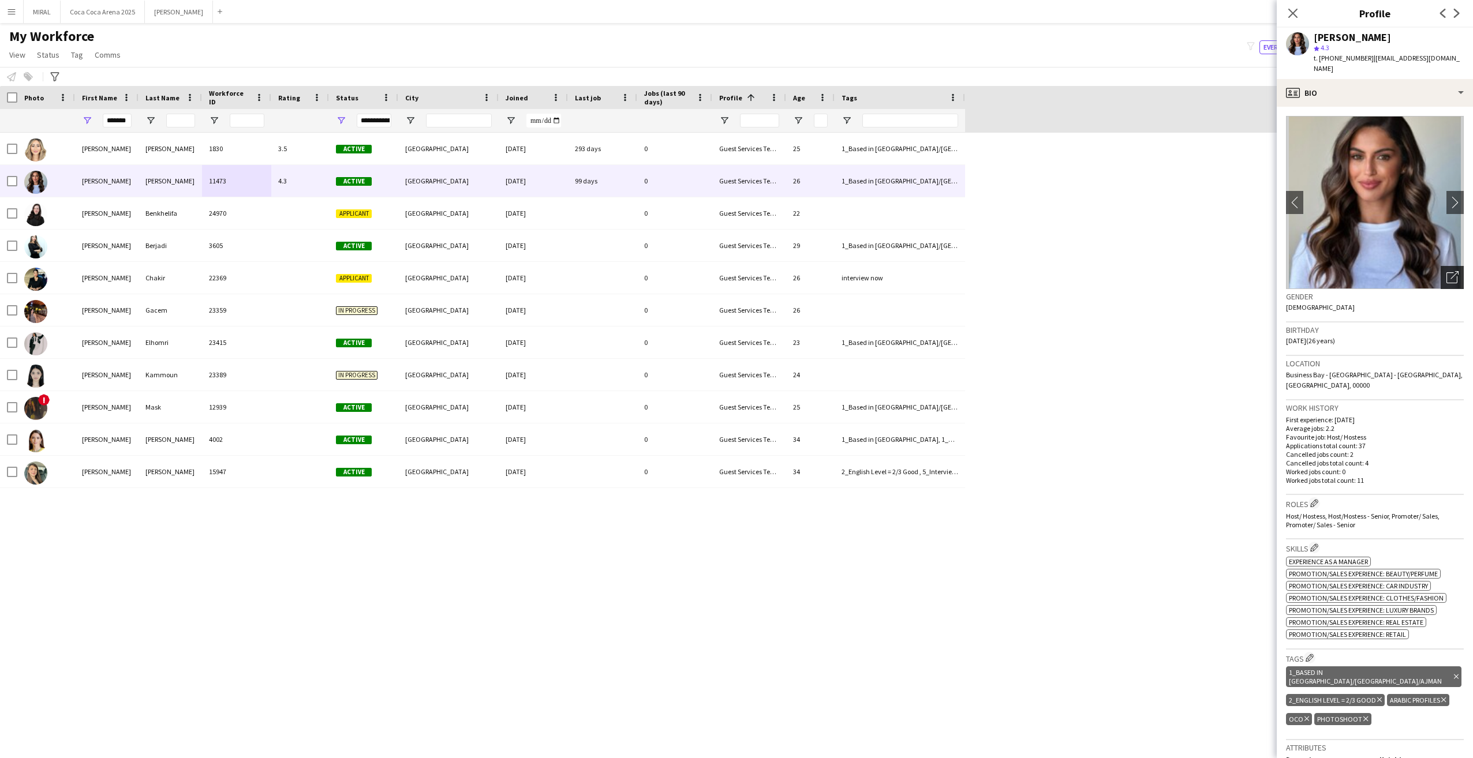
click at [1447, 271] on icon "Open photos pop-in" at bounding box center [1453, 277] width 12 height 12
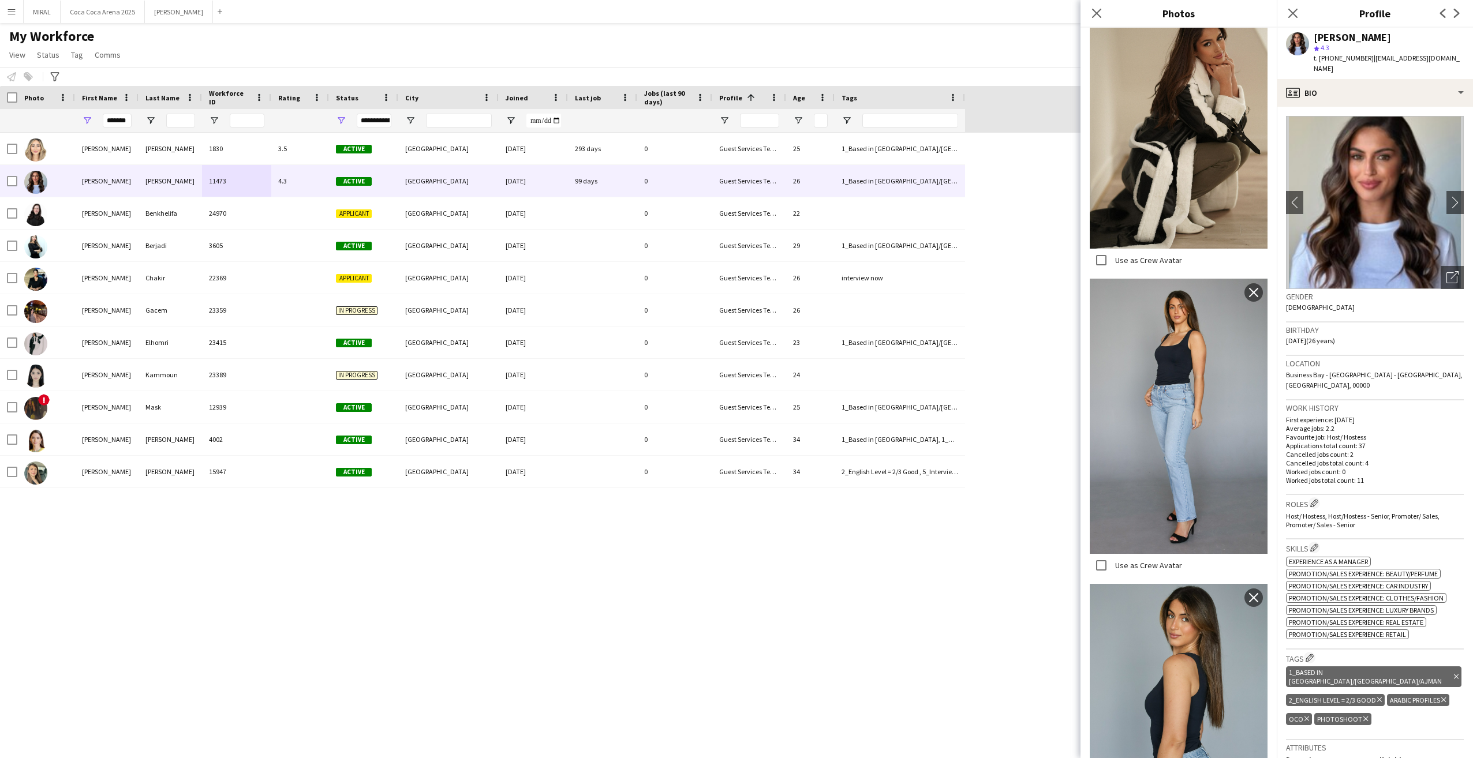
scroll to position [1097, 0]
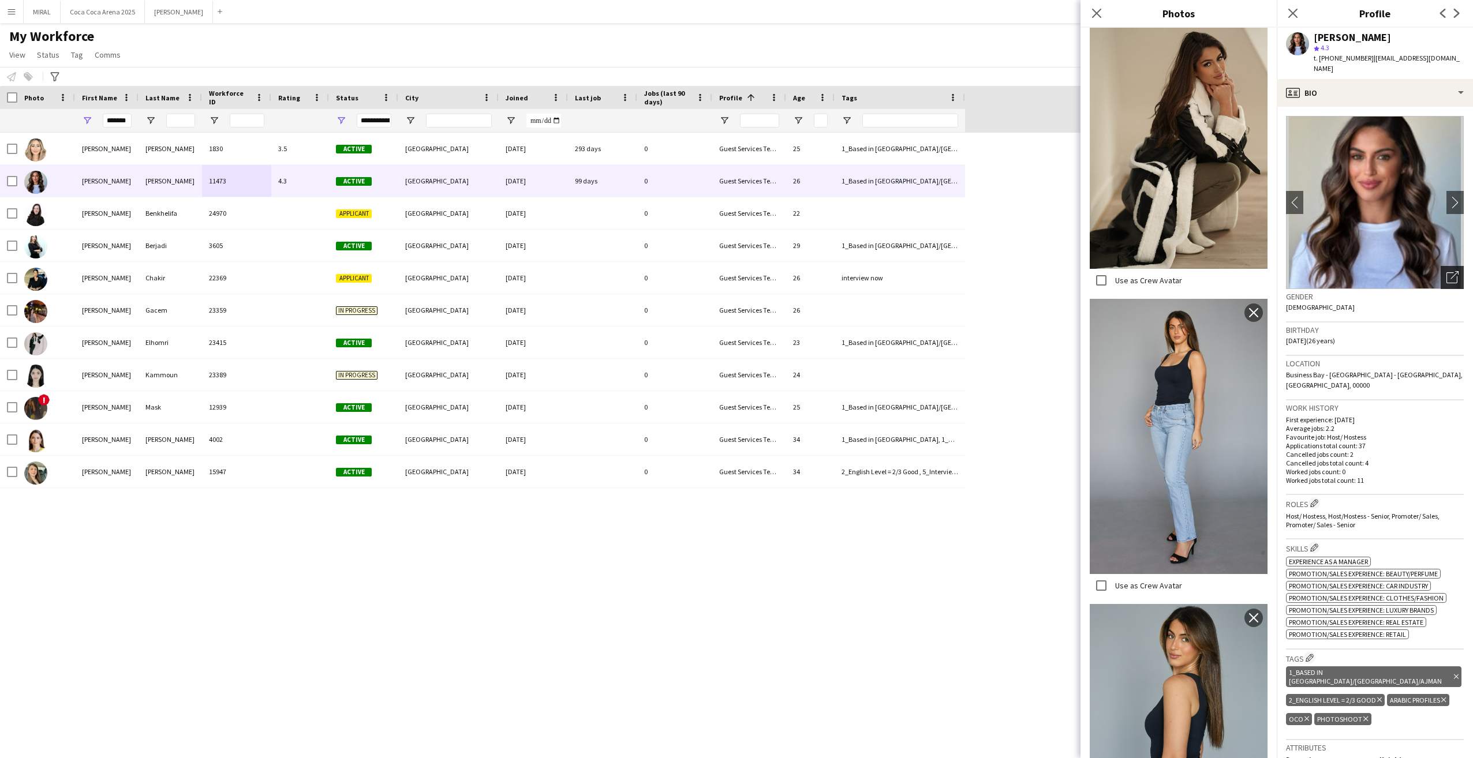
click at [1447, 271] on icon "Open photos pop-in" at bounding box center [1453, 277] width 12 height 12
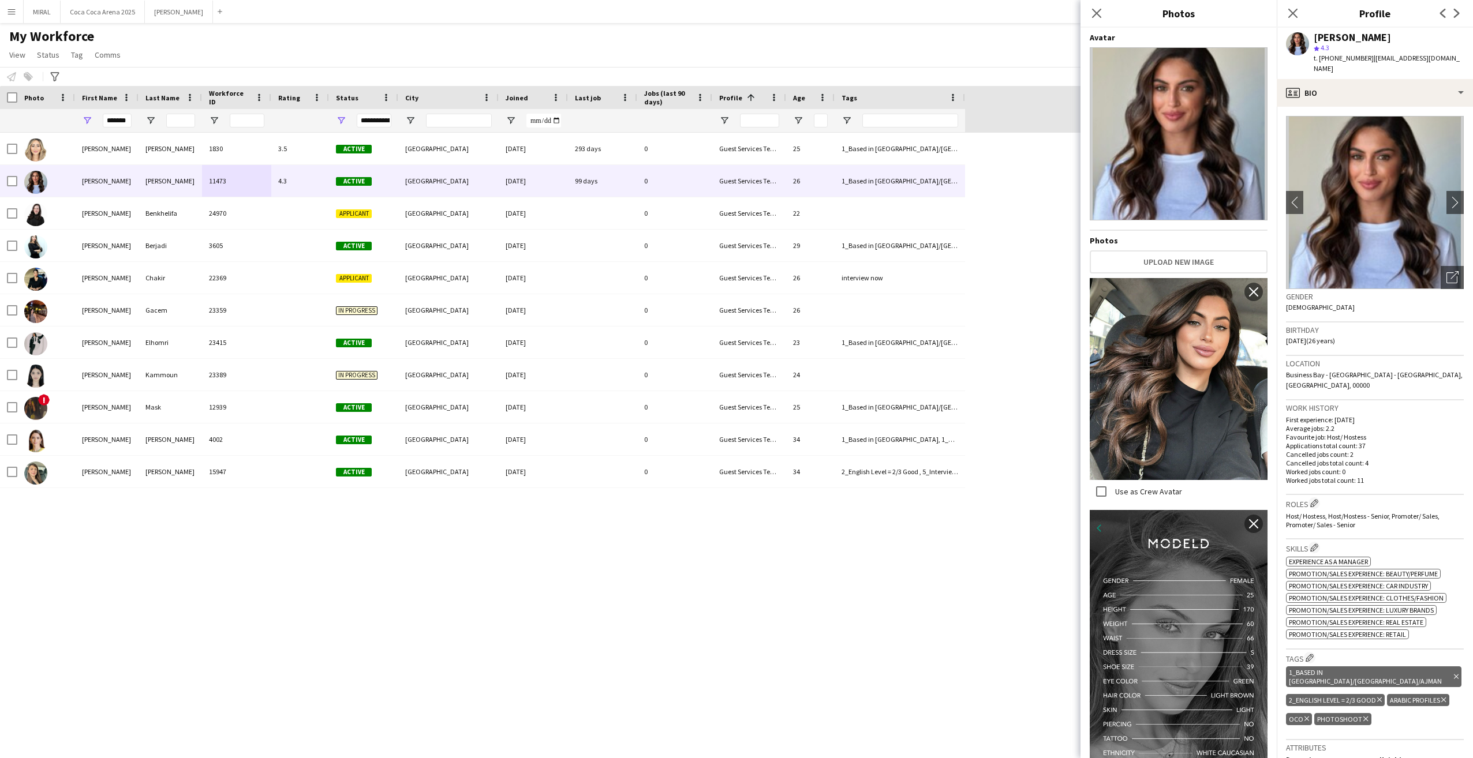
click at [1220, 145] on img at bounding box center [1179, 133] width 178 height 173
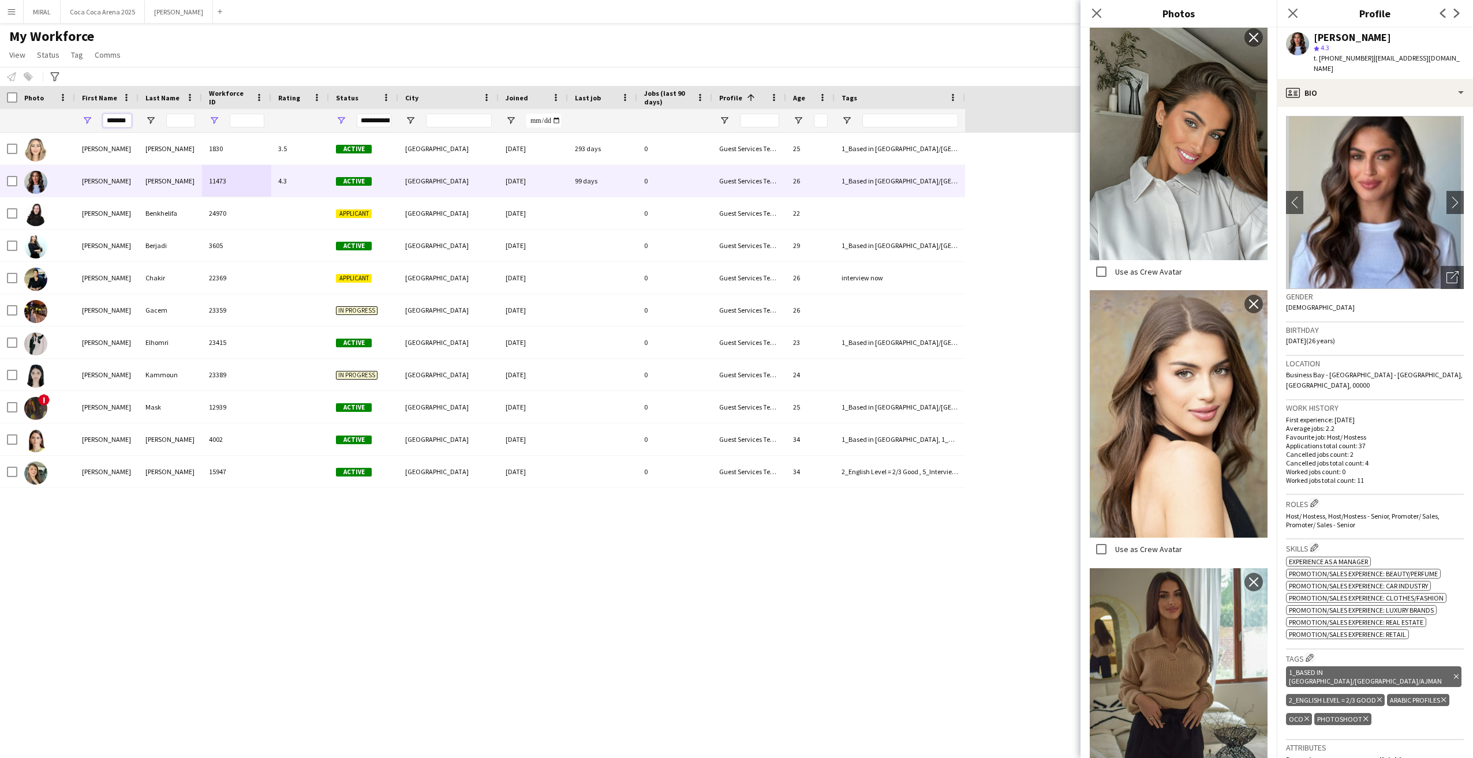
scroll to position [0, 1]
drag, startPoint x: 106, startPoint y: 120, endPoint x: 219, endPoint y: 122, distance: 112.6
click at [219, 122] on div "*******" at bounding box center [482, 120] width 965 height 23
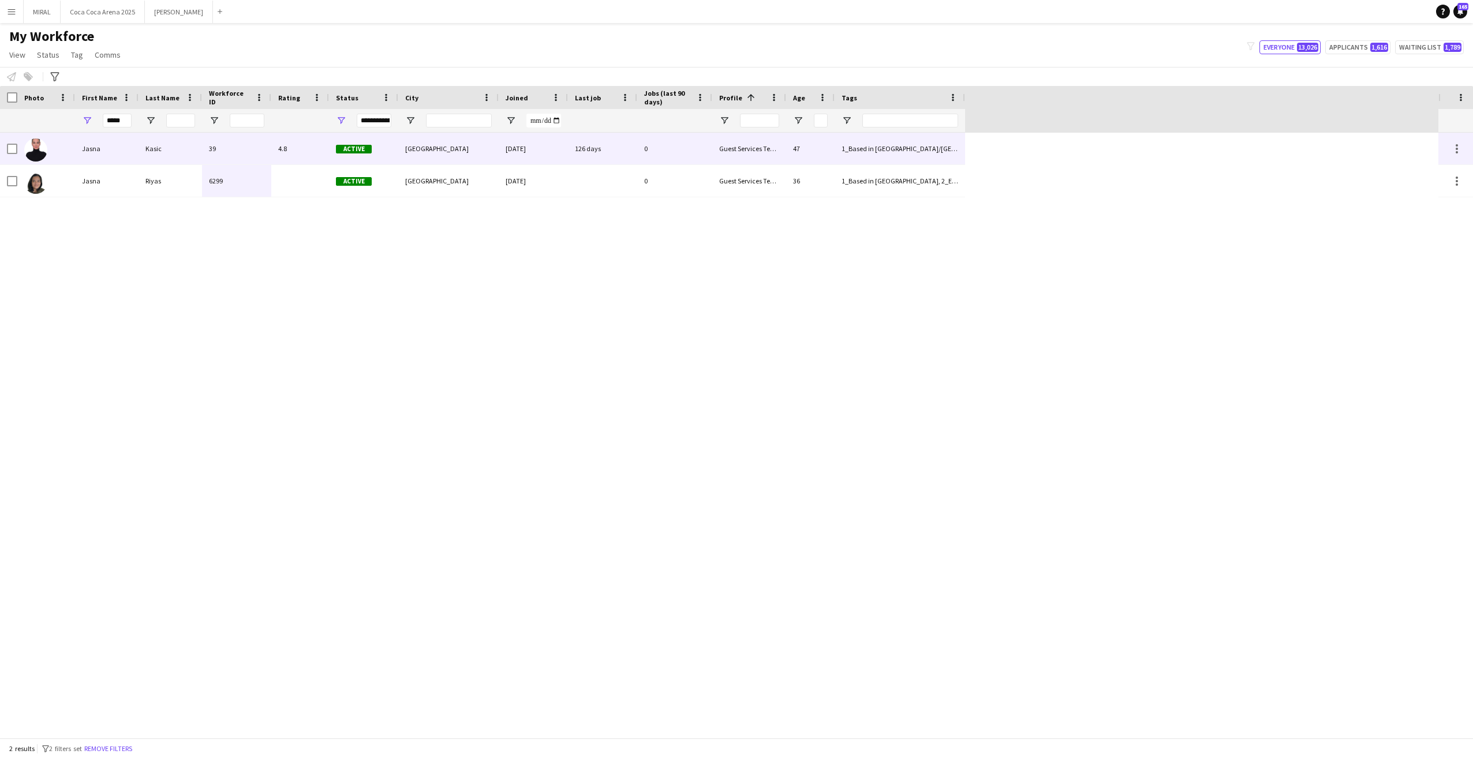
click at [252, 147] on div "39" at bounding box center [236, 149] width 69 height 32
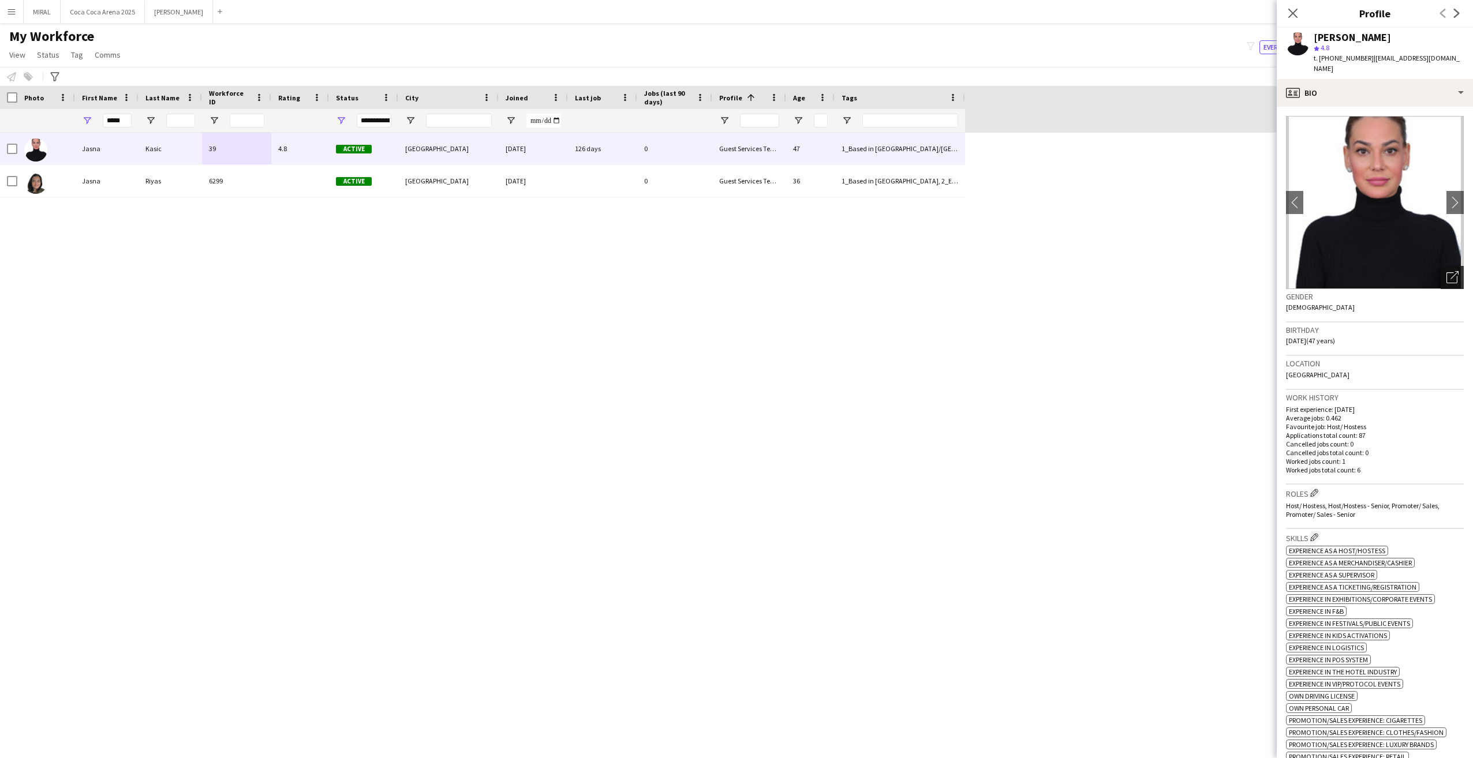
click at [1447, 271] on icon "Open photos pop-in" at bounding box center [1453, 277] width 12 height 12
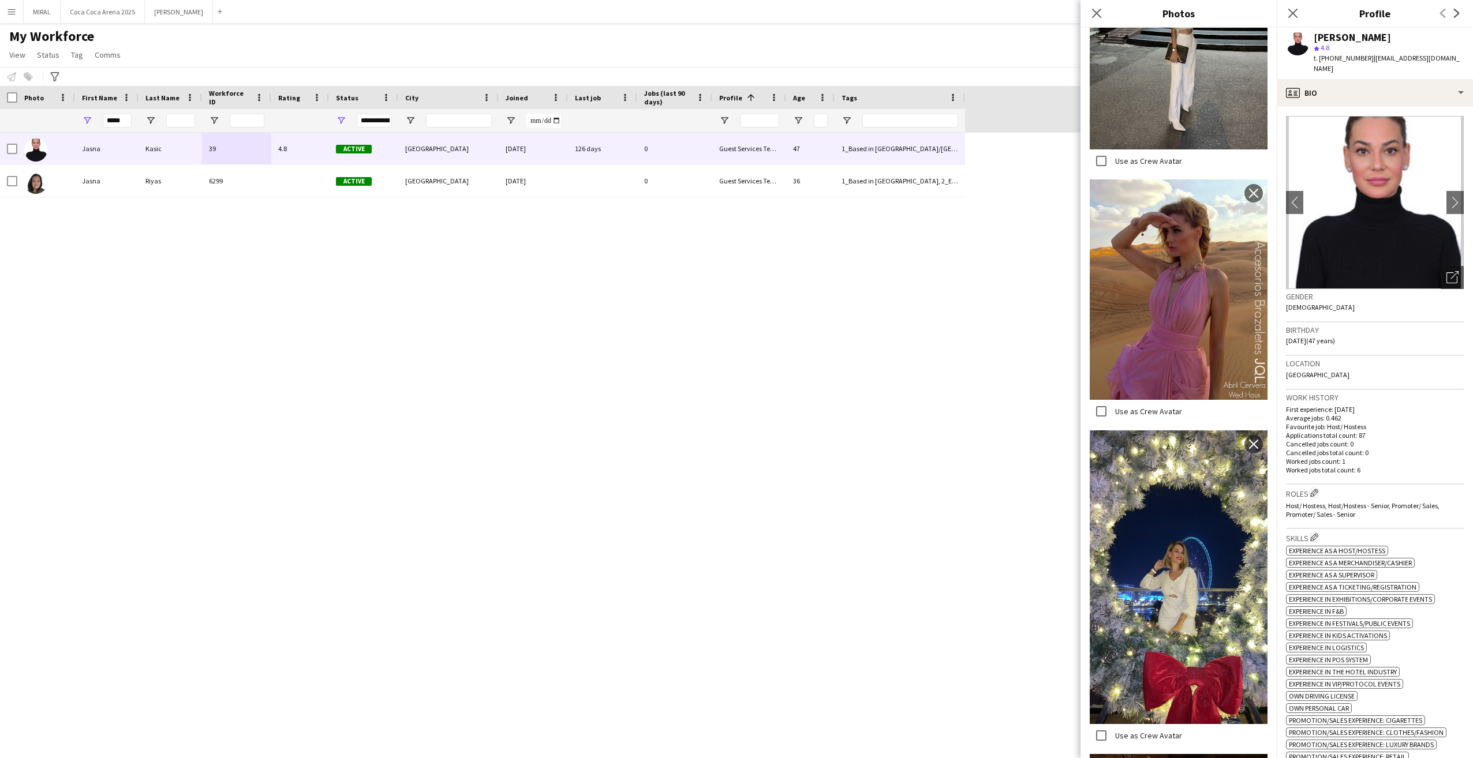
scroll to position [2894, 0]
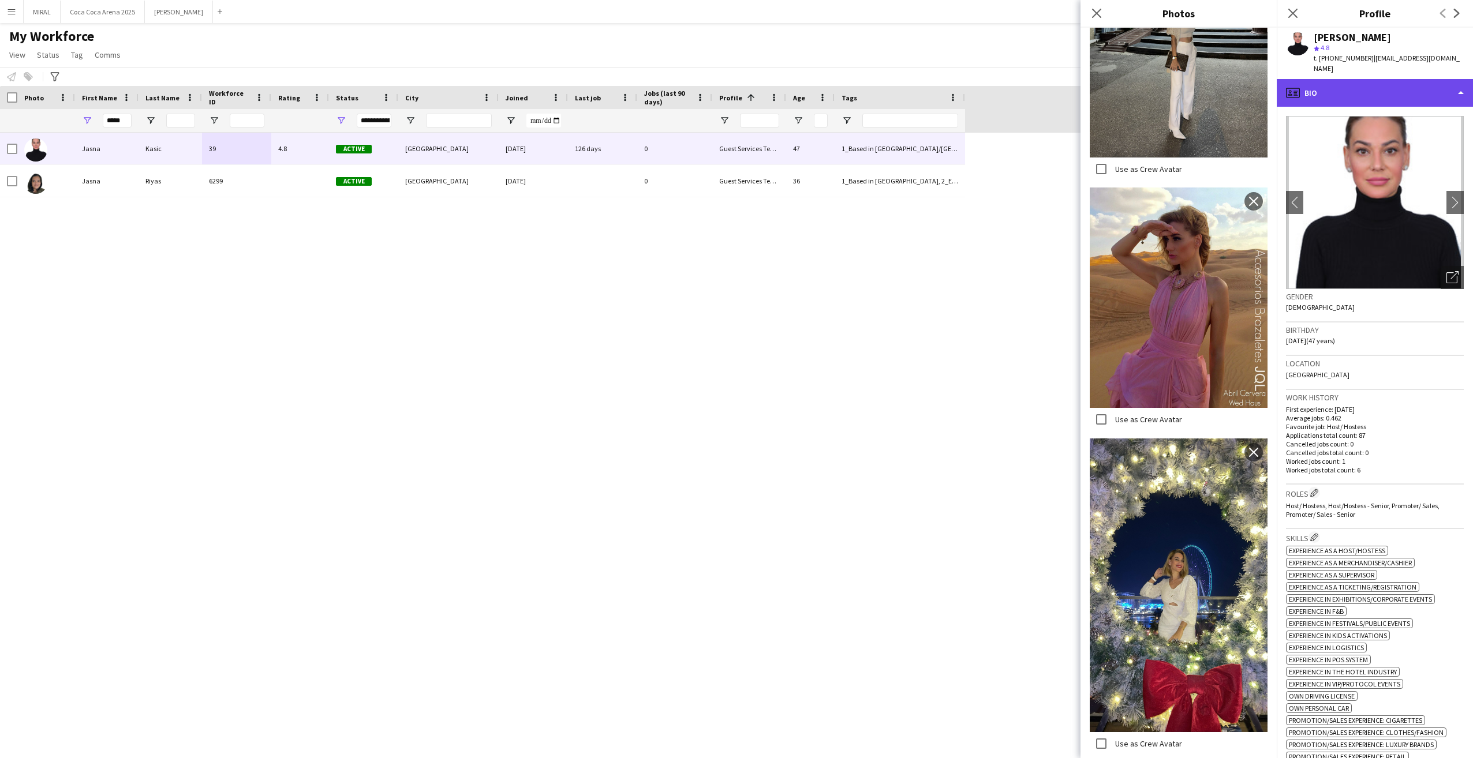
click at [1388, 79] on div "profile Bio" at bounding box center [1375, 93] width 196 height 28
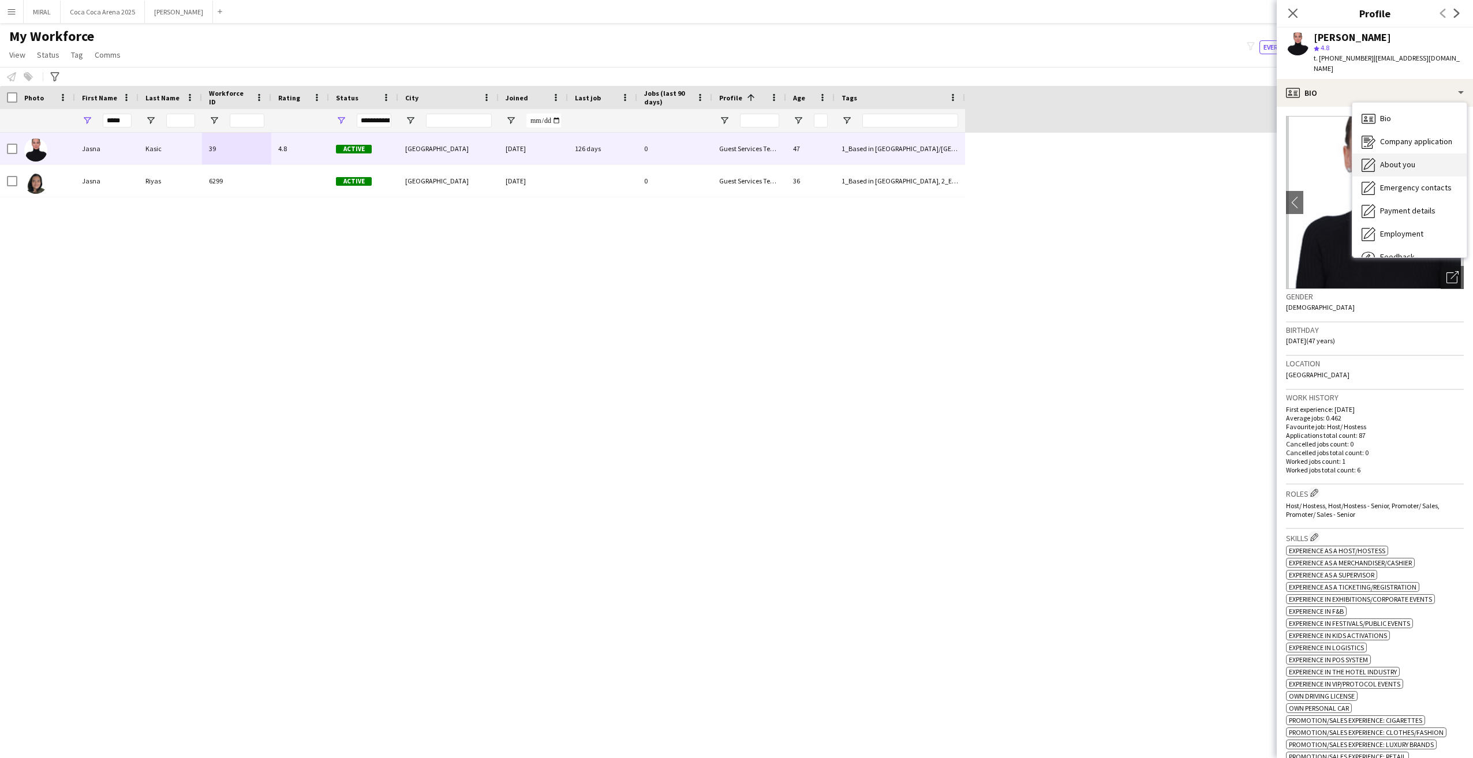
click at [1429, 154] on div "About you About you" at bounding box center [1409, 165] width 114 height 23
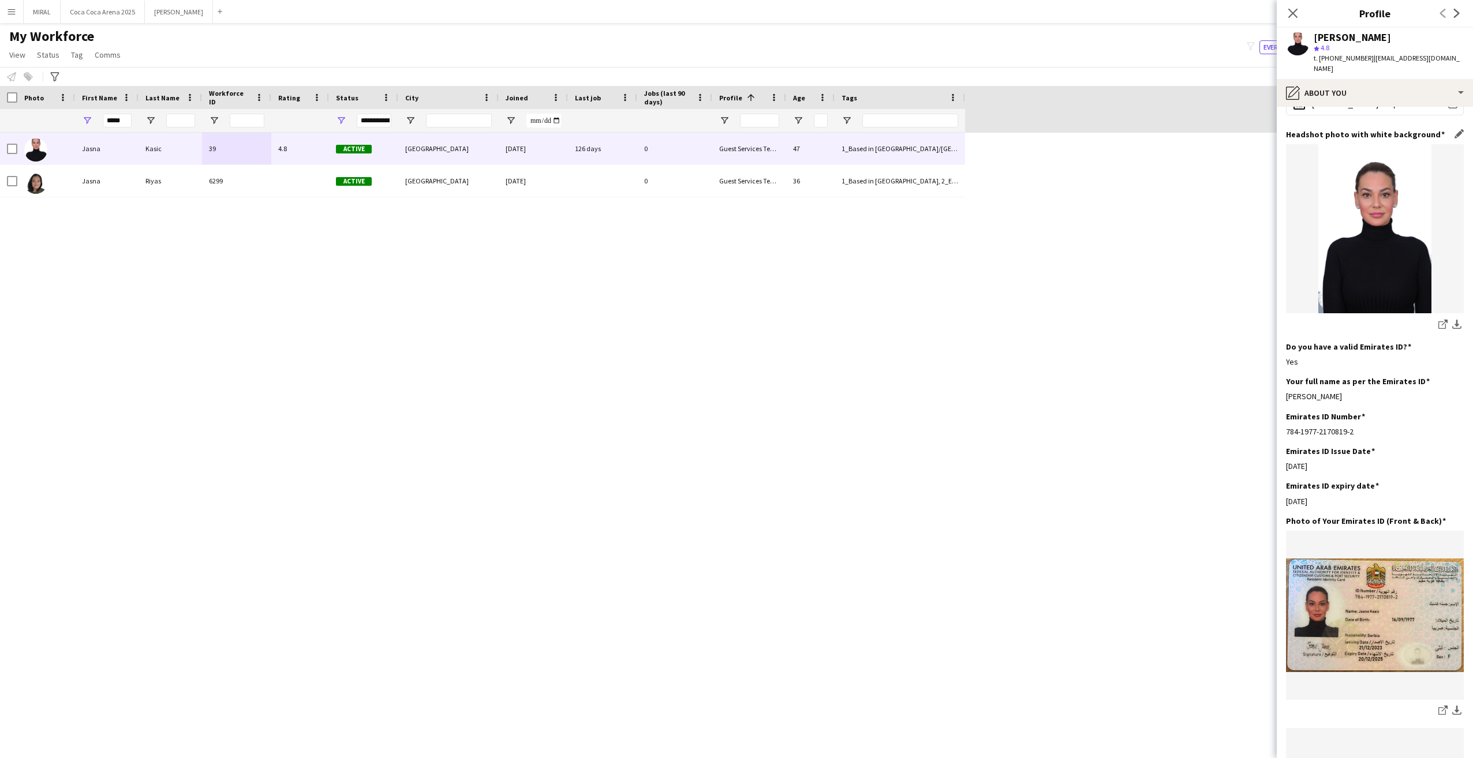
scroll to position [0, 0]
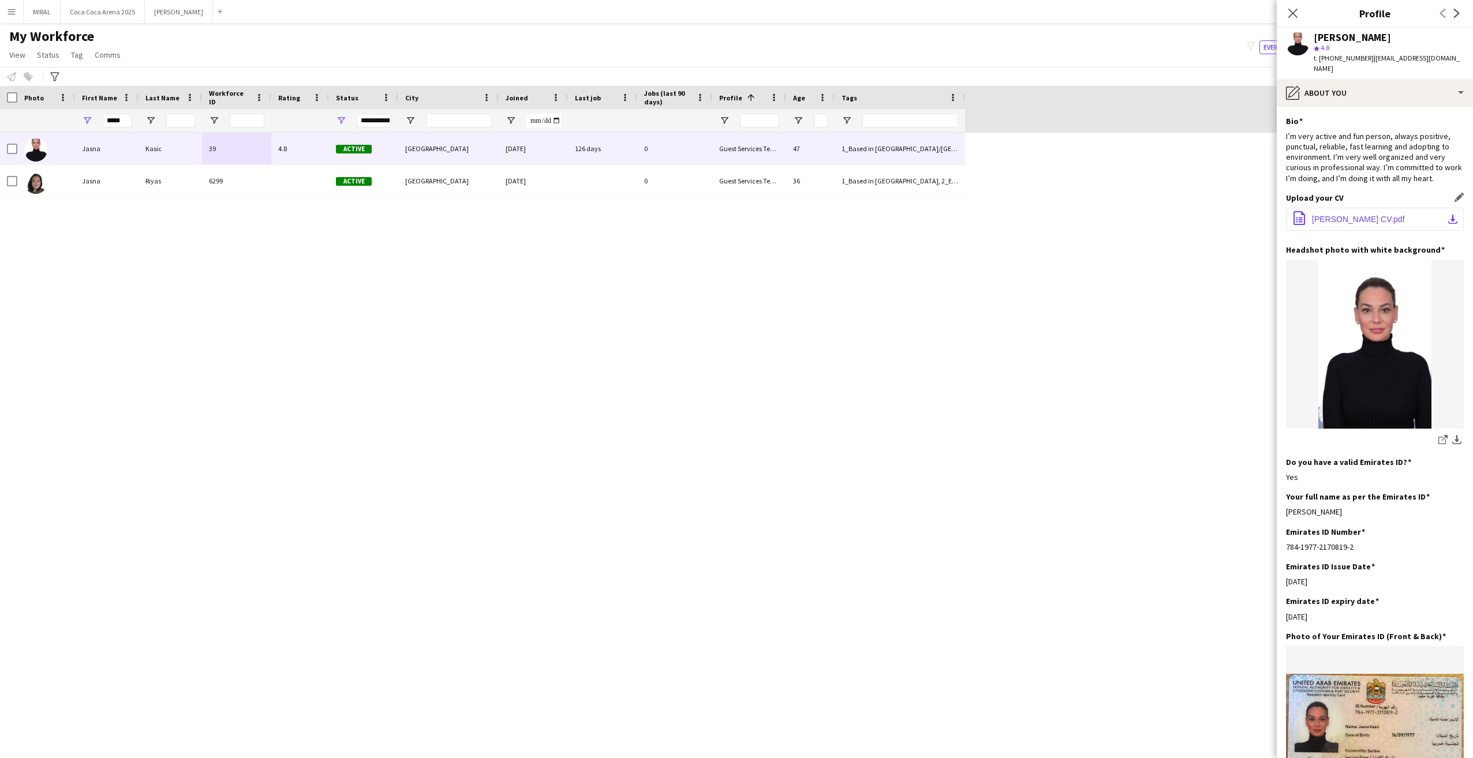
click at [1448, 215] on app-icon "download-bottom" at bounding box center [1452, 219] width 9 height 9
drag, startPoint x: 1384, startPoint y: 336, endPoint x: 1386, endPoint y: 80, distance: 255.7
click at [1384, 80] on div "pencil4 About you" at bounding box center [1375, 93] width 196 height 28
click at [1411, 109] on div "Bio Bio" at bounding box center [1409, 118] width 114 height 23
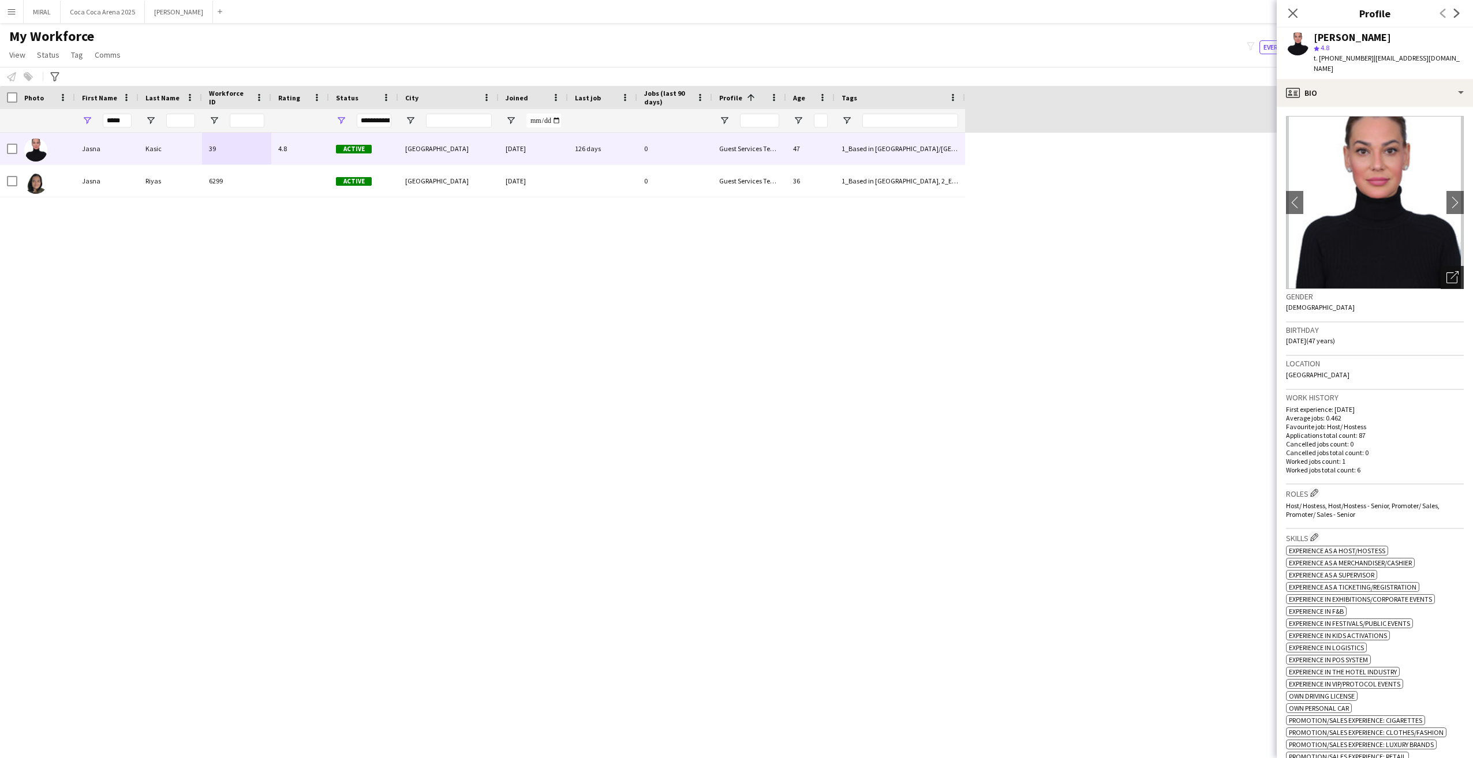
click at [1447, 271] on icon "Open photos pop-in" at bounding box center [1453, 277] width 12 height 12
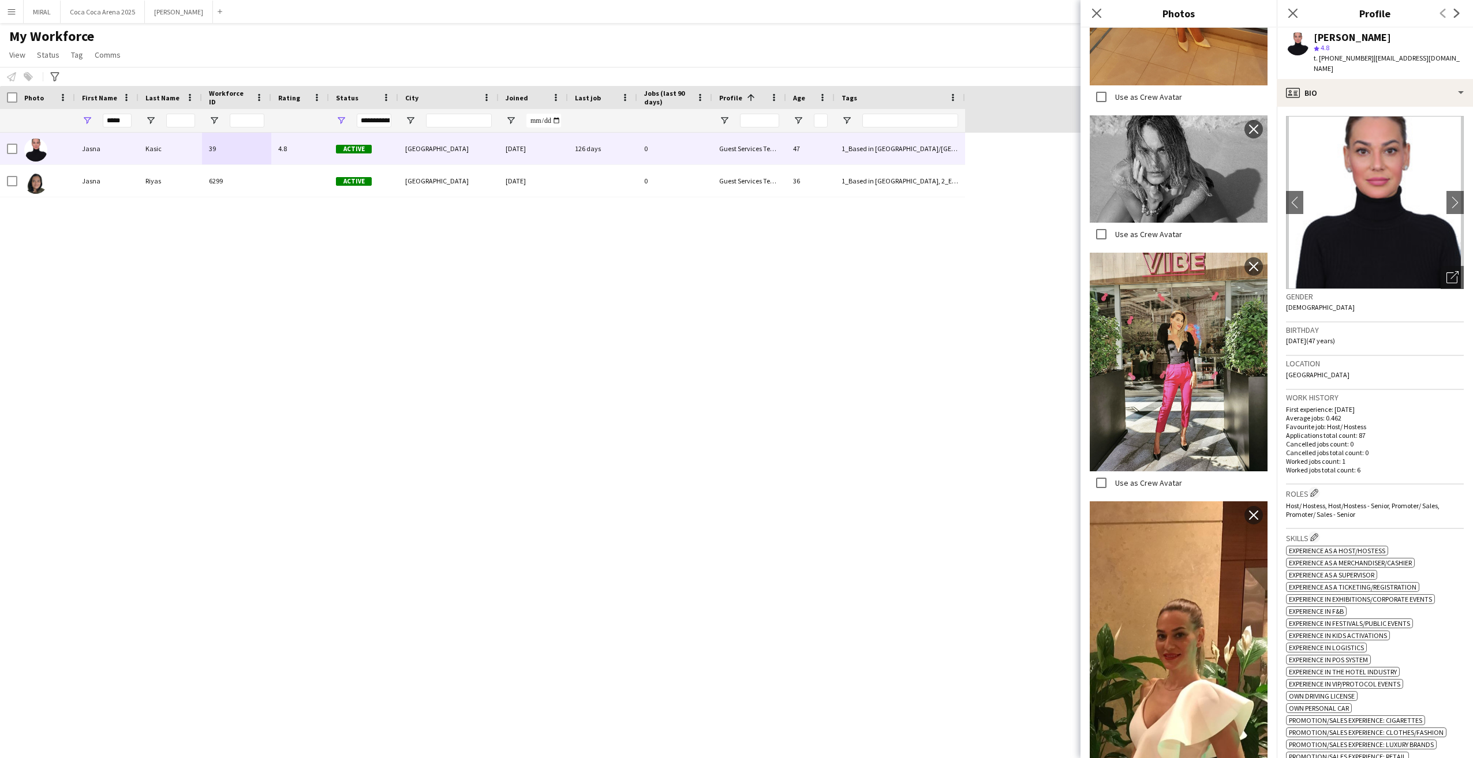
scroll to position [4255, 0]
click at [1184, 501] on img at bounding box center [1179, 726] width 178 height 451
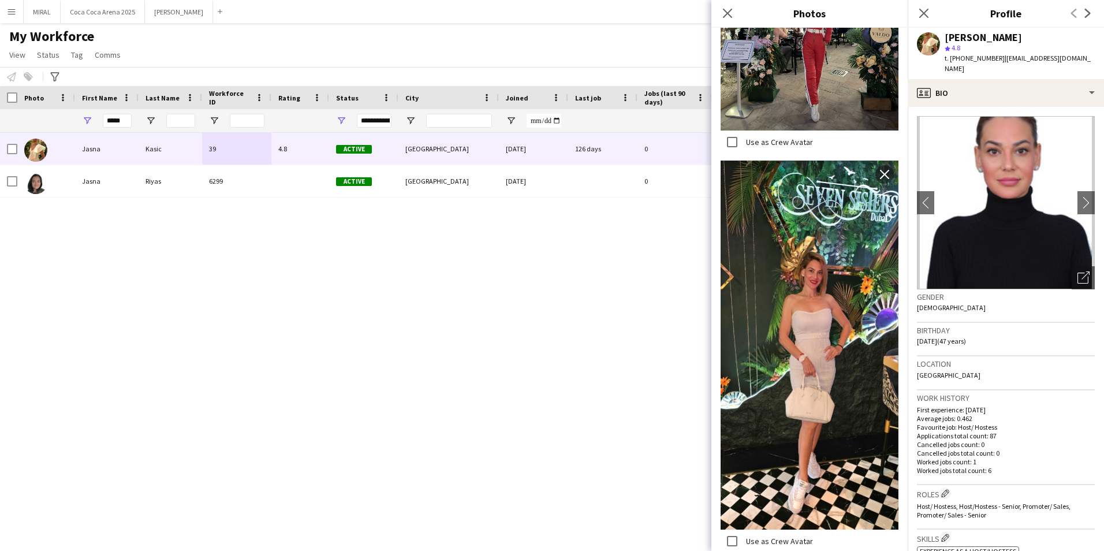
scroll to position [1373, 0]
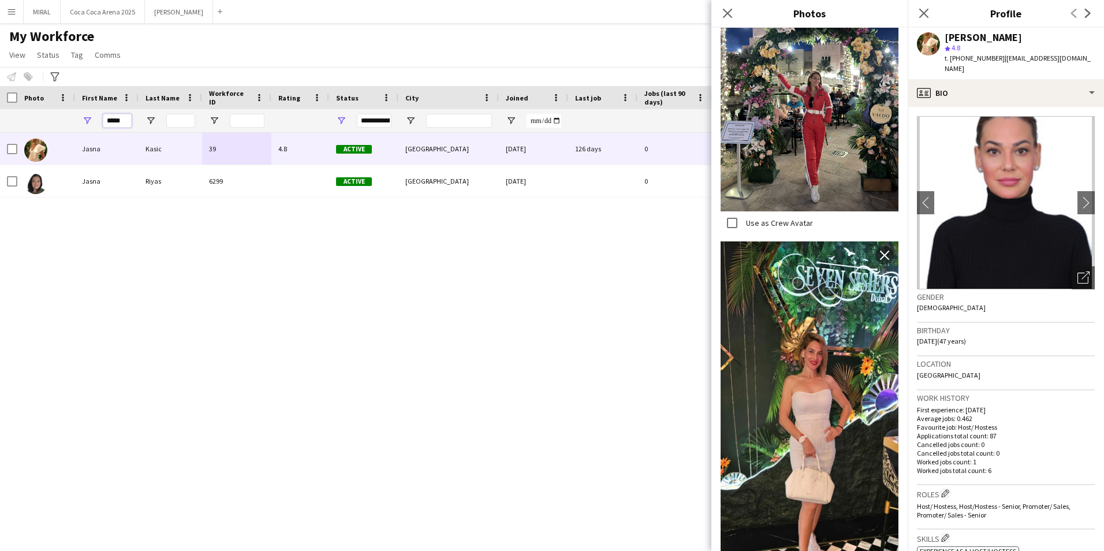
drag, startPoint x: 124, startPoint y: 119, endPoint x: 86, endPoint y: 117, distance: 38.1
click at [86, 117] on div "*****" at bounding box center [106, 120] width 63 height 23
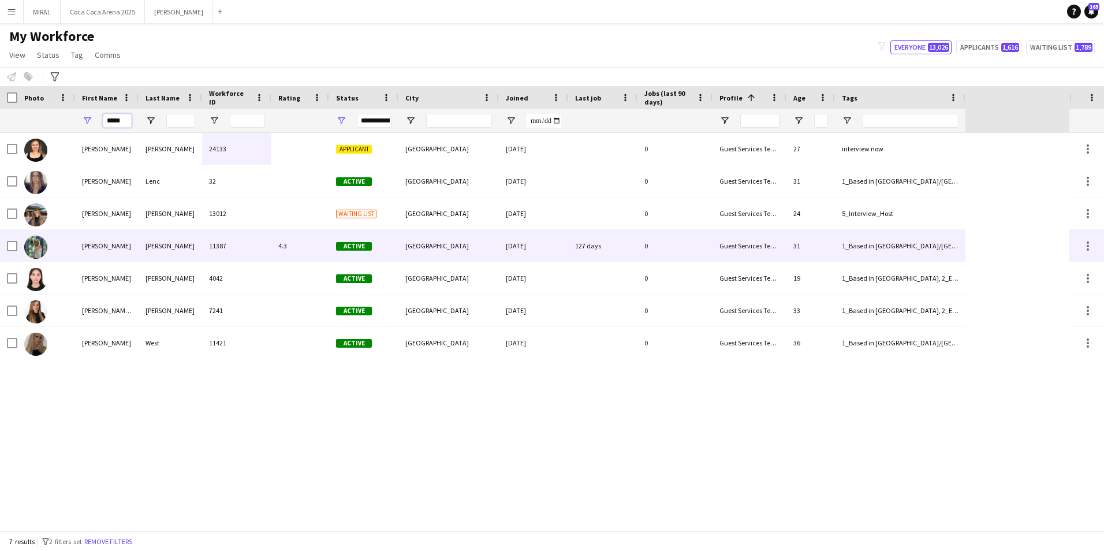
type input "*****"
click at [245, 246] on div "11387" at bounding box center [236, 246] width 69 height 32
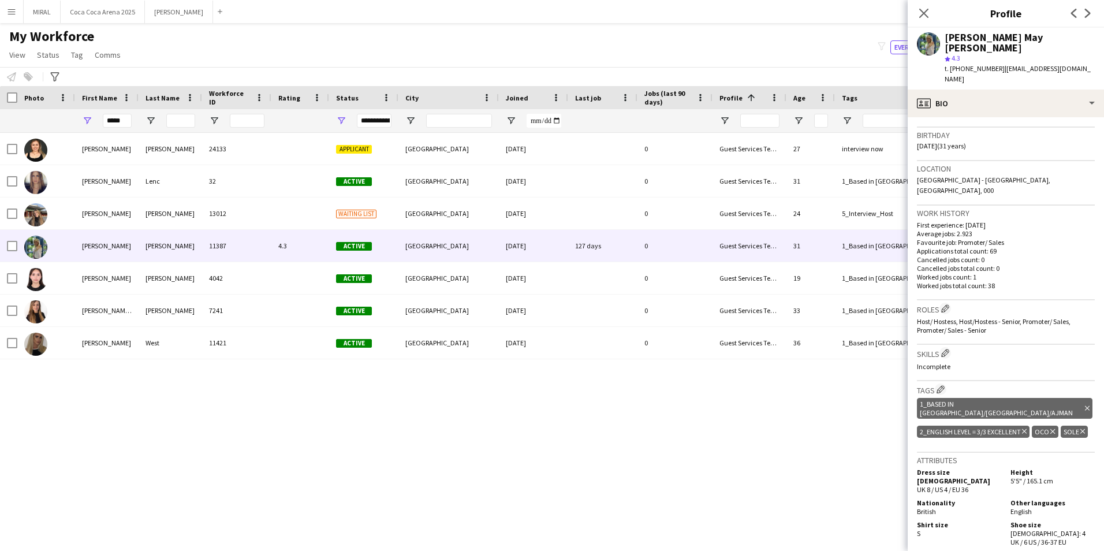
scroll to position [0, 0]
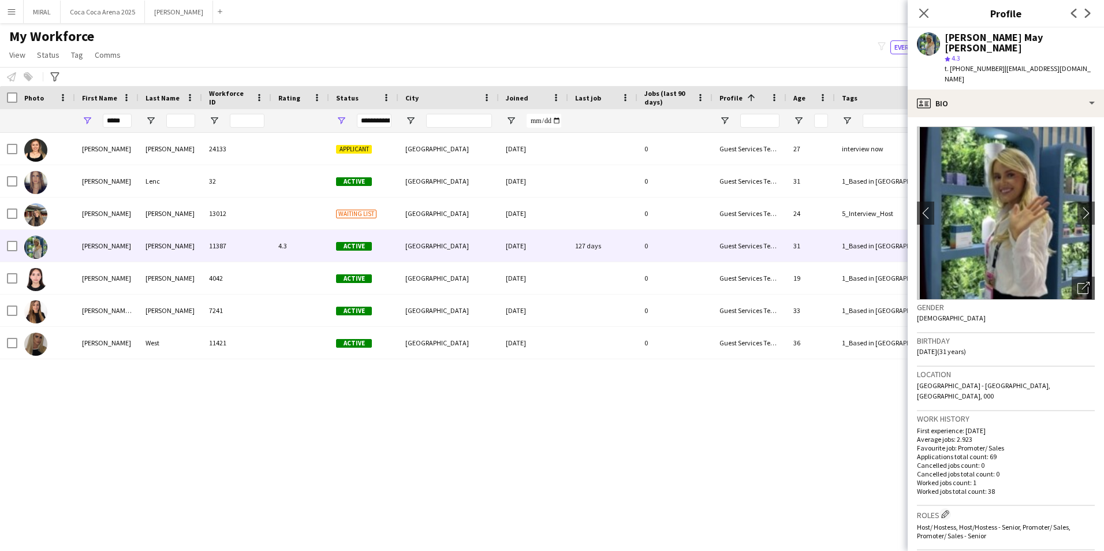
click at [1048, 244] on img at bounding box center [1006, 212] width 178 height 173
click at [1077, 282] on icon "Open photos pop-in" at bounding box center [1083, 288] width 12 height 12
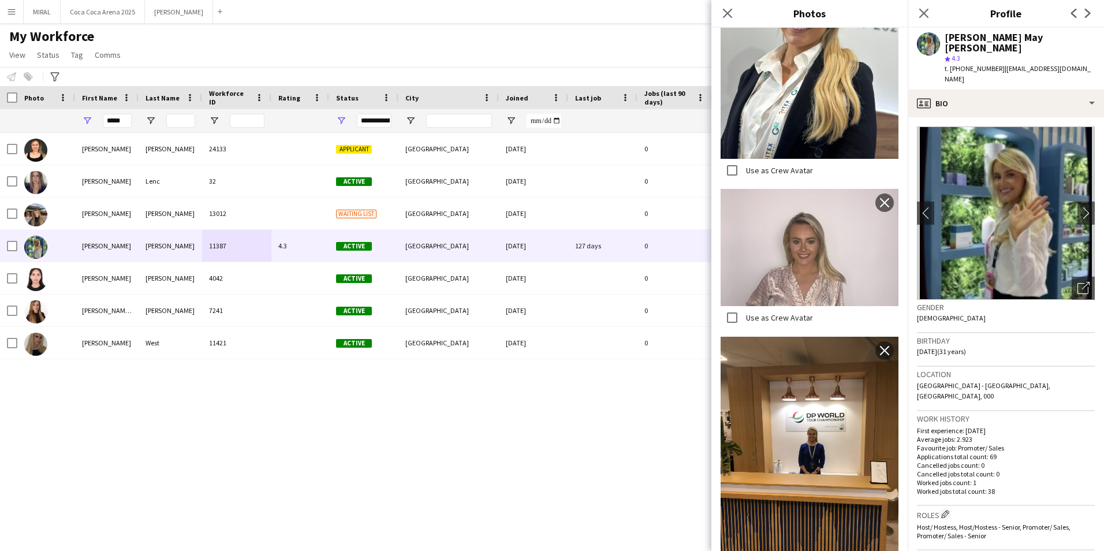
scroll to position [1385, 0]
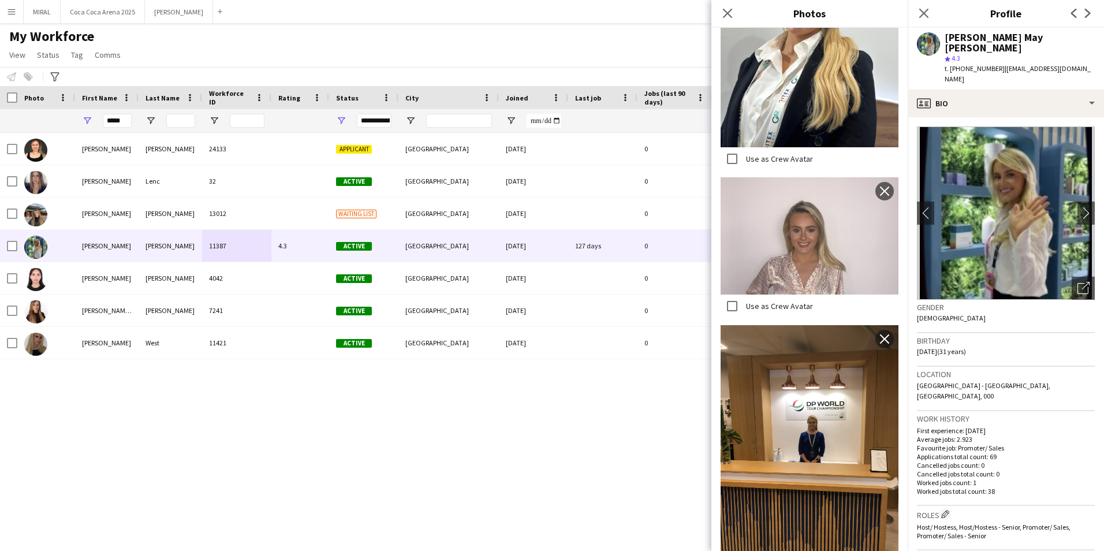
click at [820, 187] on img at bounding box center [809, 236] width 178 height 118
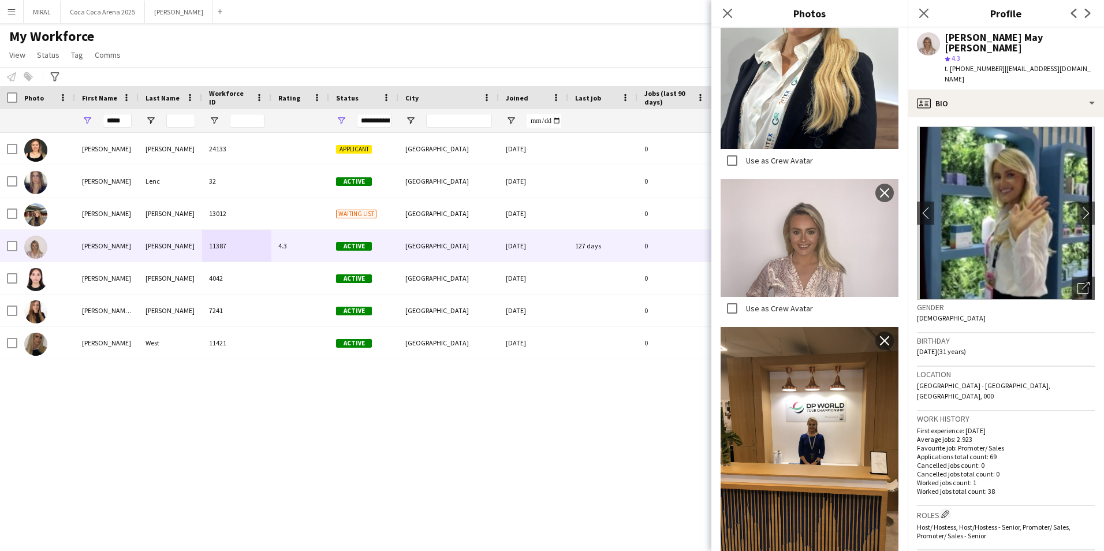
click at [820, 187] on img at bounding box center [809, 238] width 178 height 118
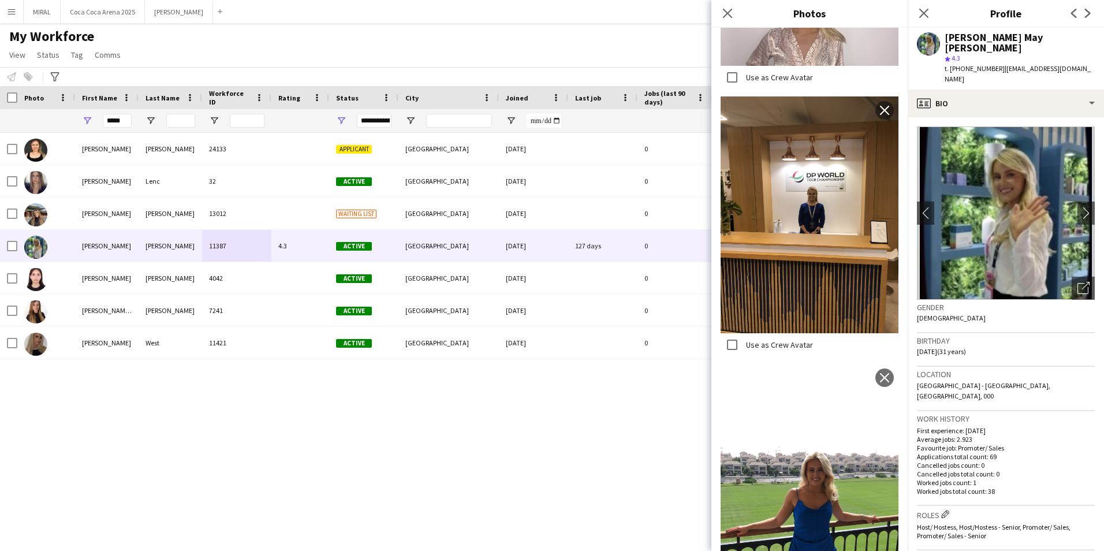
scroll to position [1685, 0]
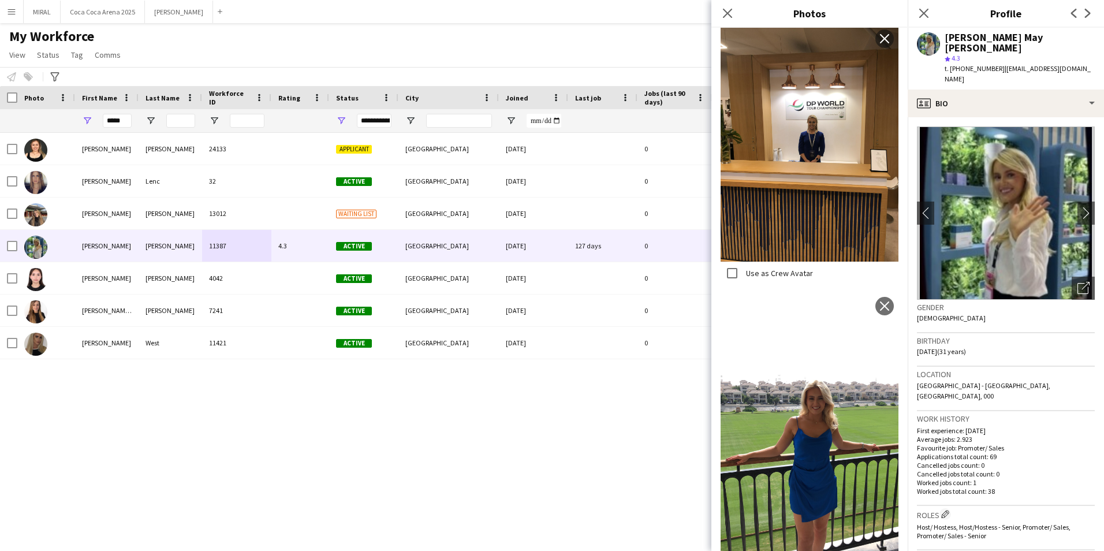
click at [814, 352] on img at bounding box center [809, 455] width 178 height 327
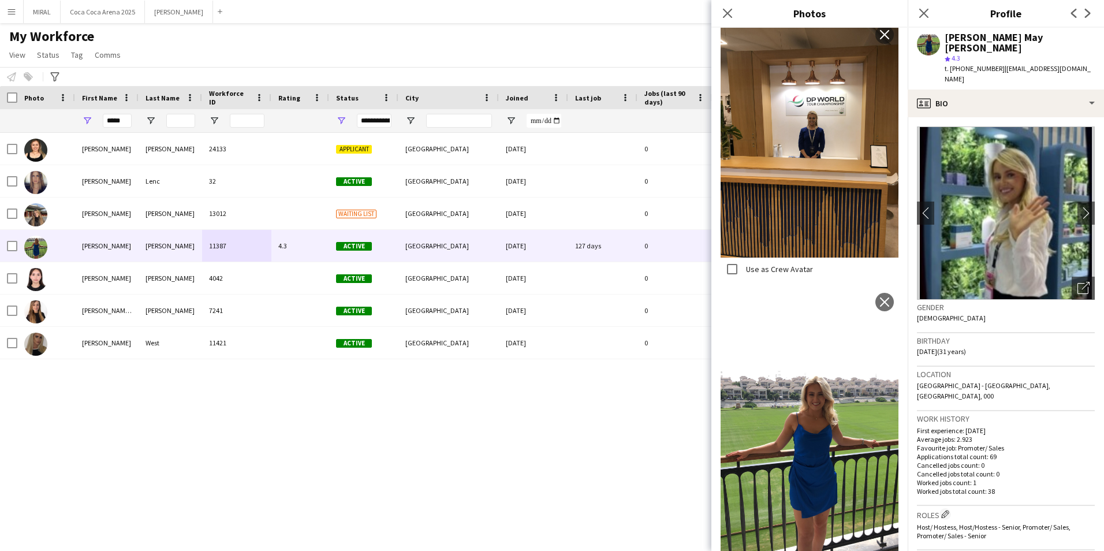
click at [814, 352] on img at bounding box center [809, 451] width 178 height 327
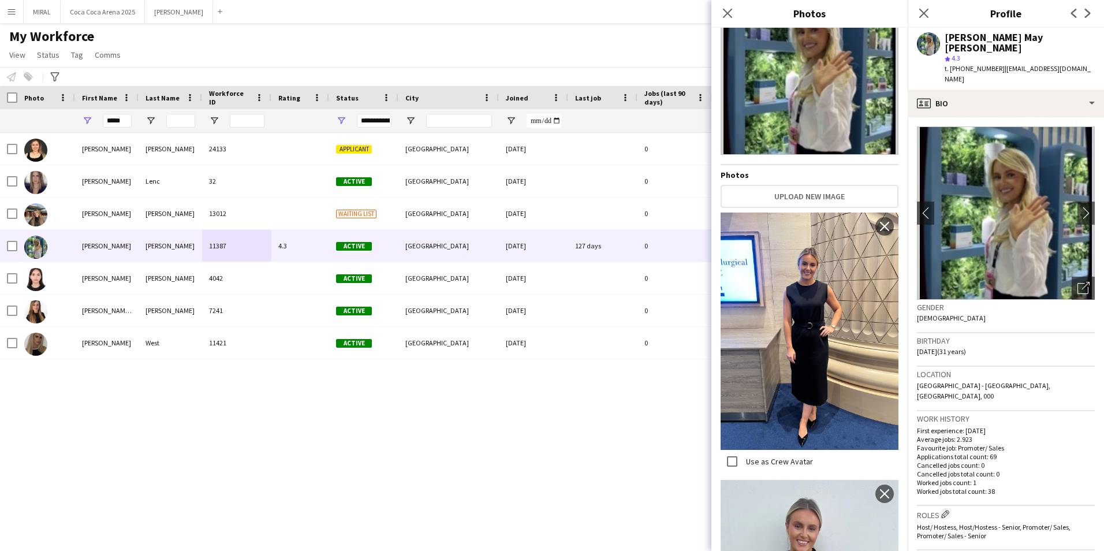
scroll to position [0, 0]
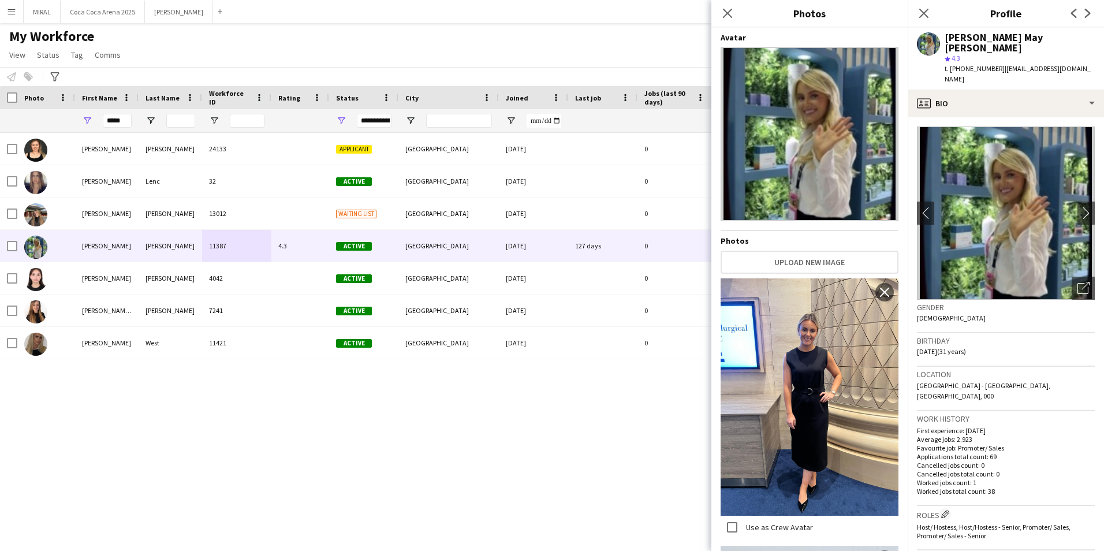
click at [832, 124] on img at bounding box center [809, 133] width 178 height 173
click at [1033, 200] on img at bounding box center [1006, 212] width 178 height 173
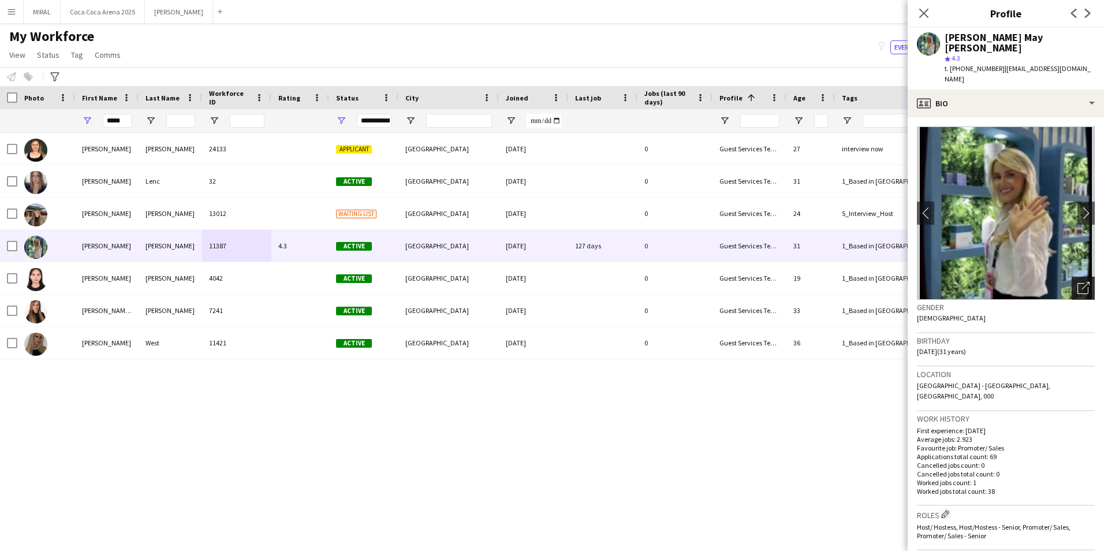
click at [1077, 283] on icon at bounding box center [1082, 288] width 11 height 11
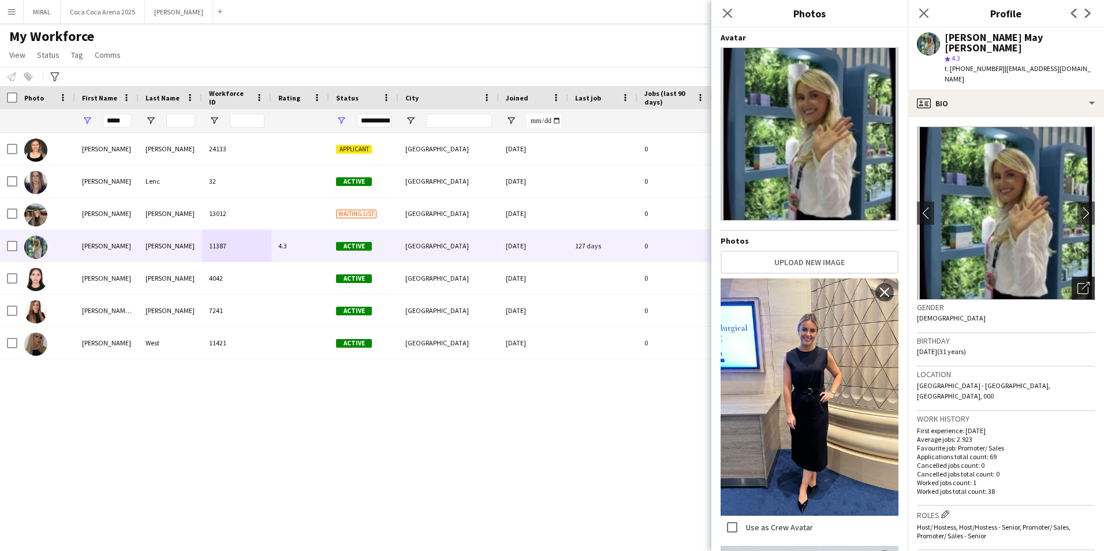
click at [1077, 282] on icon "Open photos pop-in" at bounding box center [1083, 288] width 12 height 12
click at [1057, 236] on img at bounding box center [1006, 212] width 178 height 173
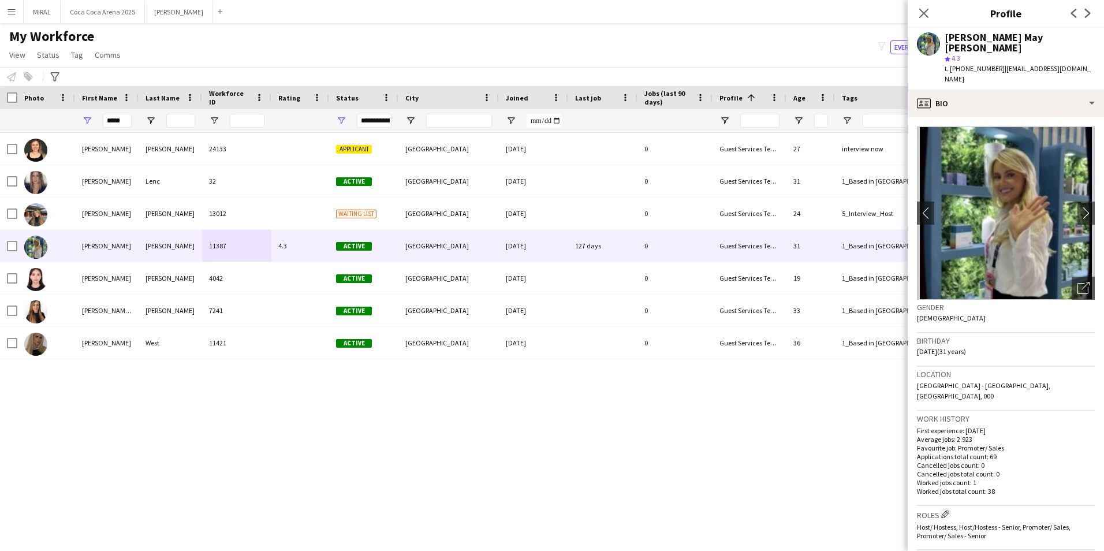
click at [1043, 200] on img at bounding box center [1006, 212] width 178 height 173
click at [1077, 207] on app-icon "chevron-right" at bounding box center [1086, 213] width 18 height 12
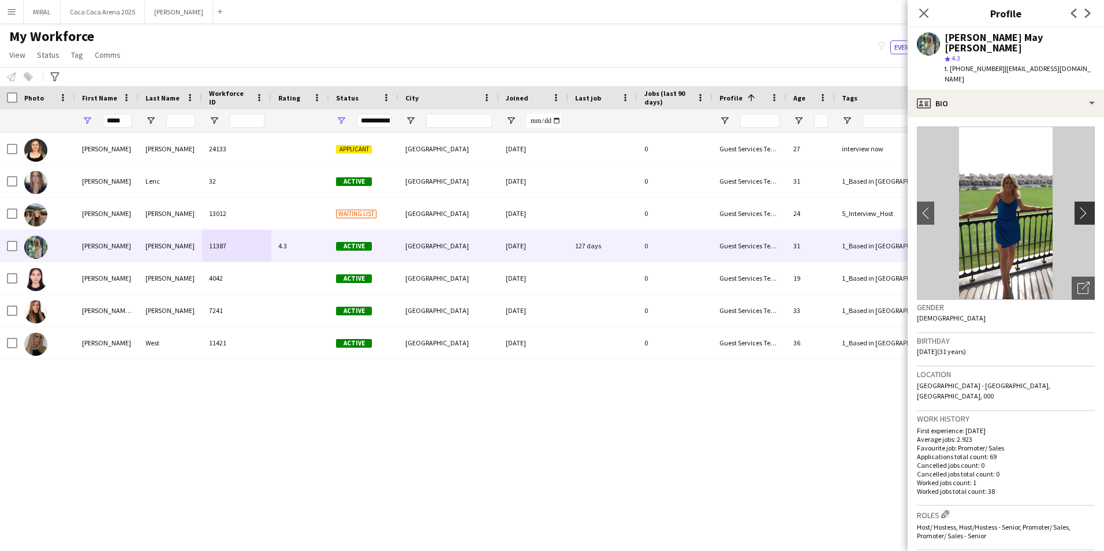
click at [1077, 207] on app-icon "chevron-right" at bounding box center [1086, 213] width 18 height 12
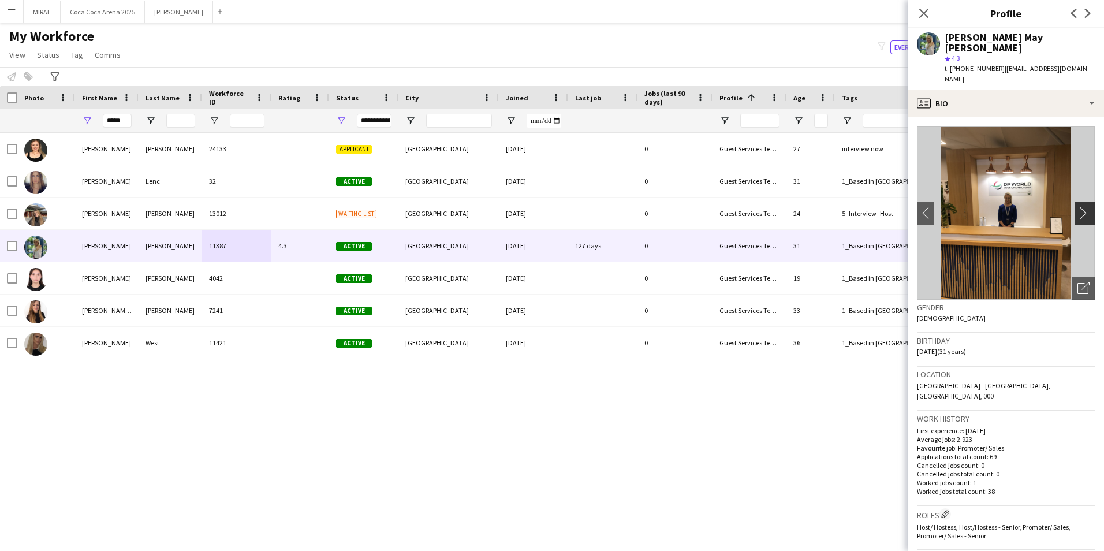
click at [1077, 207] on app-icon "chevron-right" at bounding box center [1086, 213] width 18 height 12
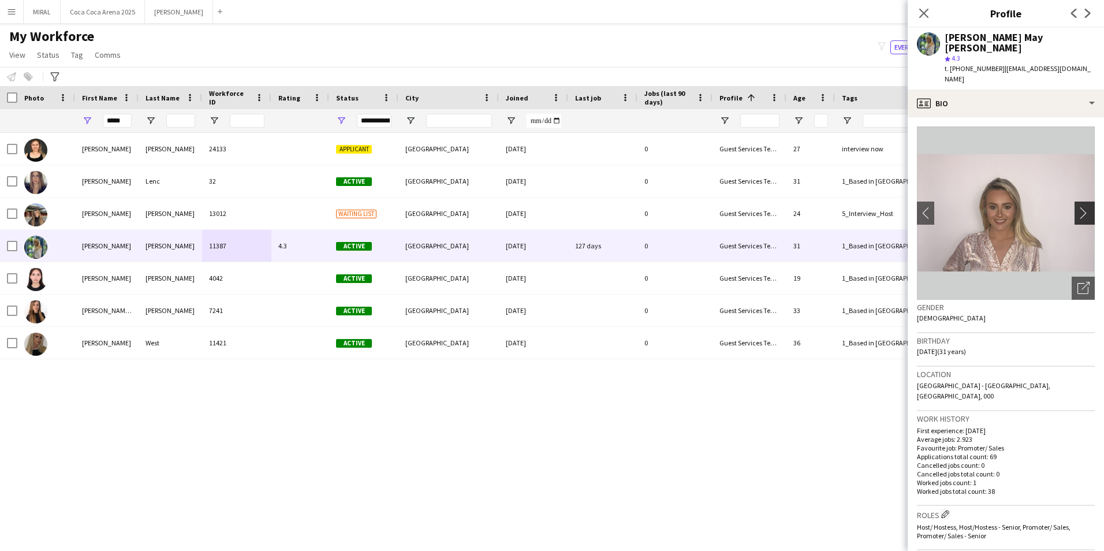
click at [1077, 207] on app-icon "chevron-right" at bounding box center [1086, 213] width 18 height 12
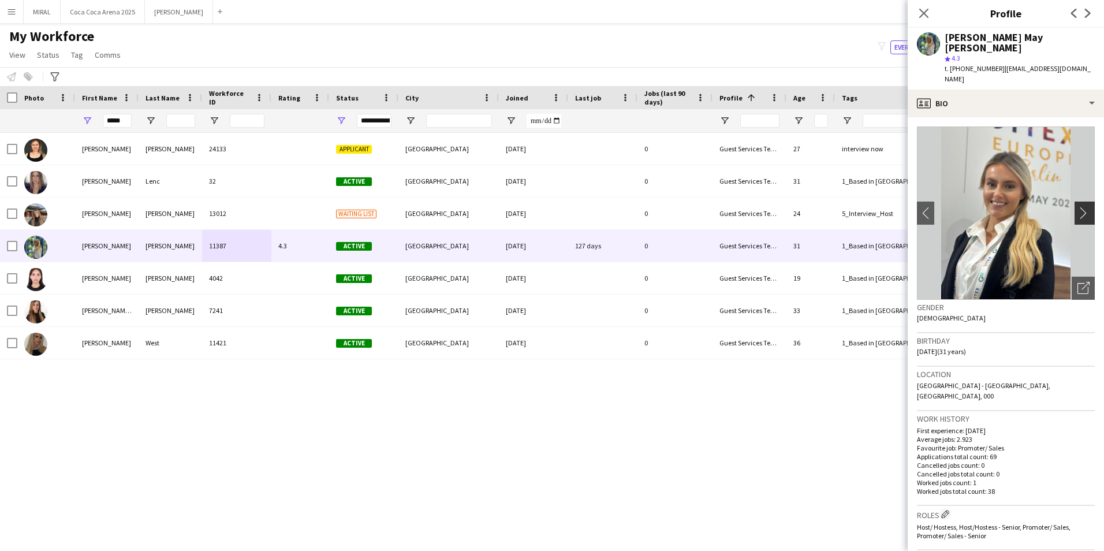
click at [1077, 207] on app-icon "chevron-right" at bounding box center [1086, 213] width 18 height 12
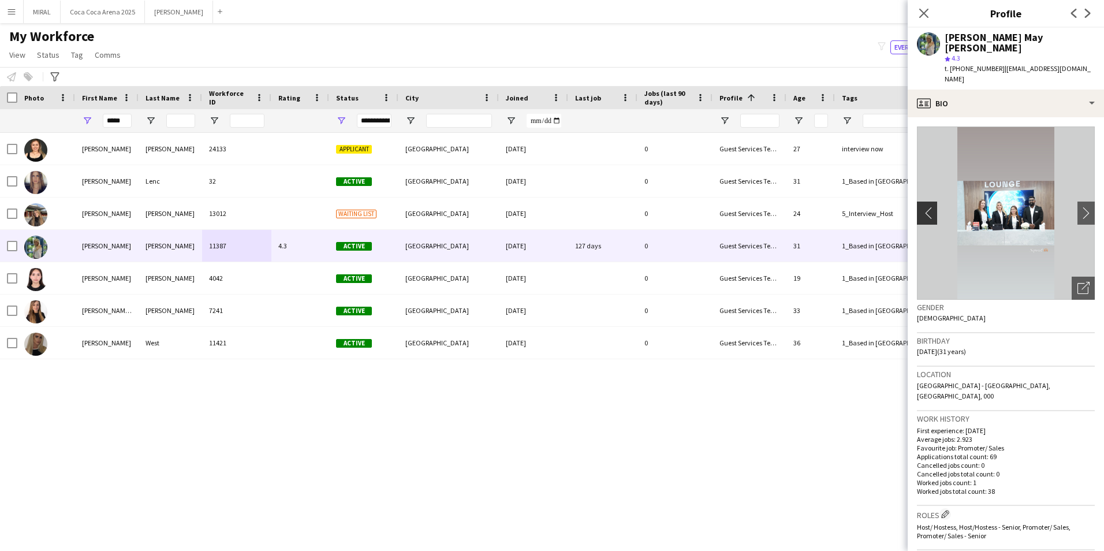
click at [930, 207] on app-icon "chevron-left" at bounding box center [926, 213] width 18 height 12
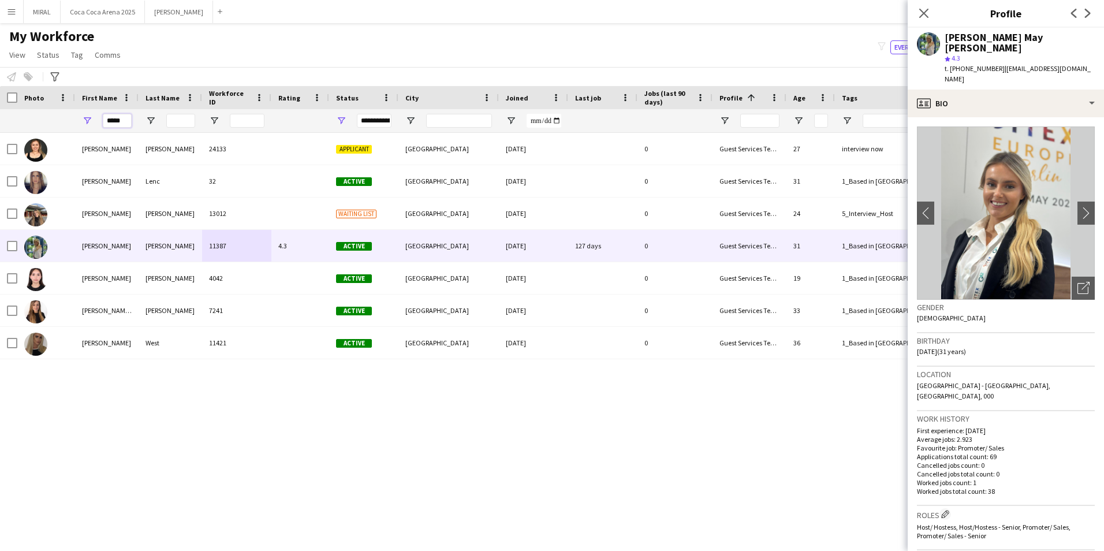
drag, startPoint x: 125, startPoint y: 120, endPoint x: 96, endPoint y: 117, distance: 29.1
click at [96, 117] on div "*****" at bounding box center [106, 120] width 63 height 23
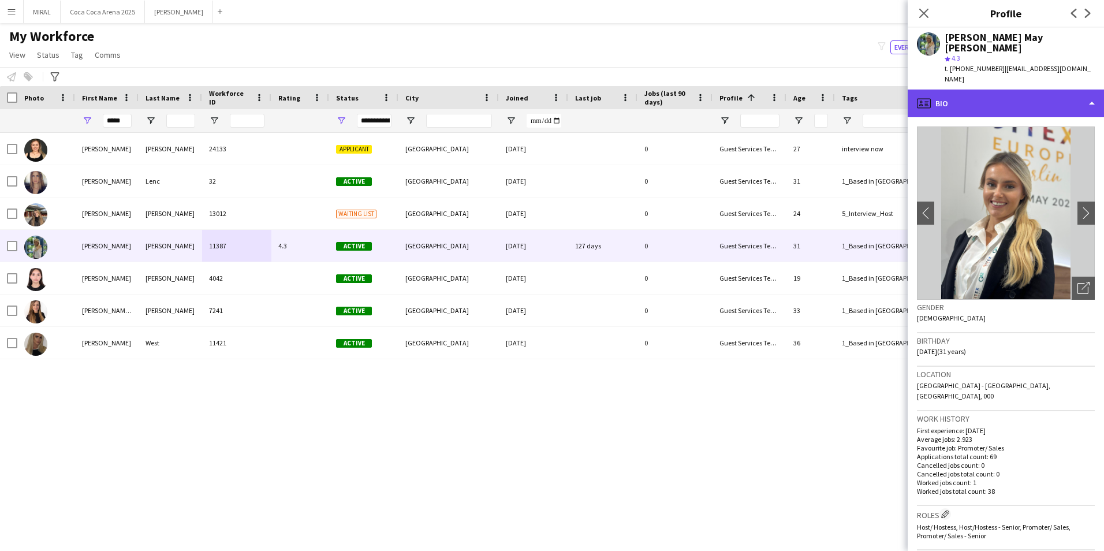
click at [1040, 89] on div "profile Bio" at bounding box center [1005, 103] width 196 height 28
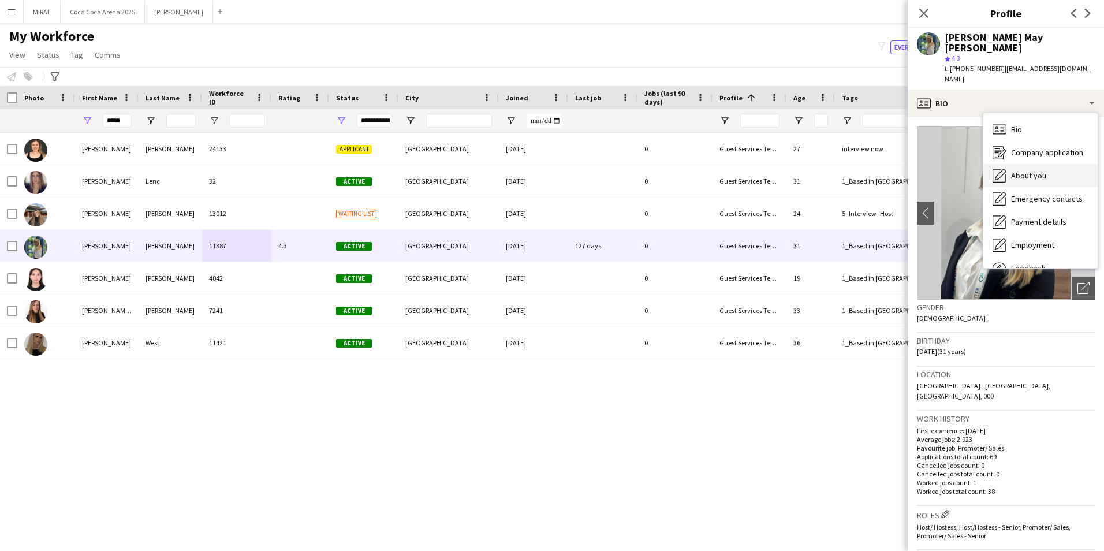
click at [1032, 170] on span "About you" at bounding box center [1028, 175] width 35 height 10
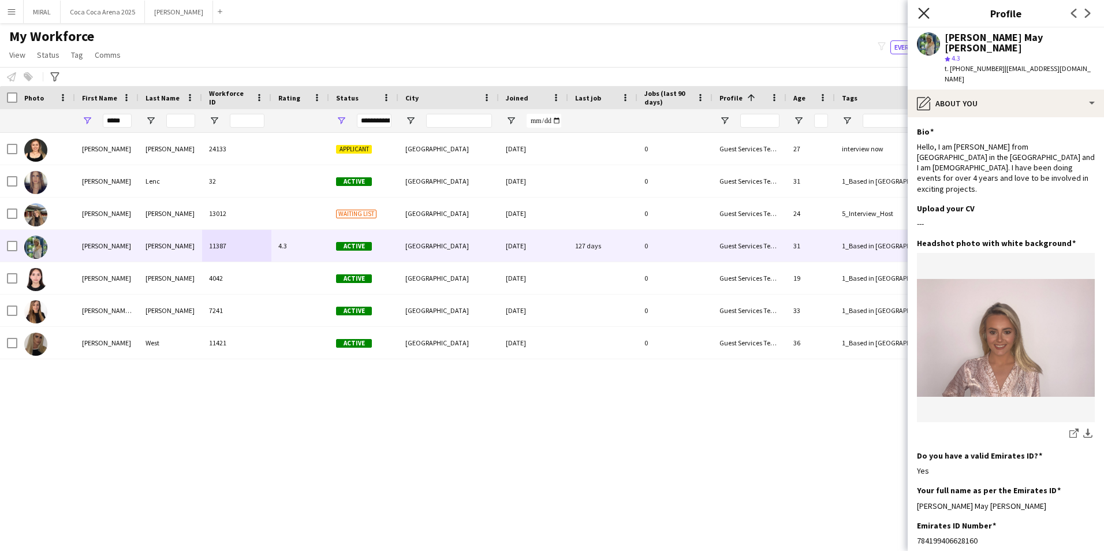
click at [927, 14] on icon "Close pop-in" at bounding box center [923, 13] width 11 height 11
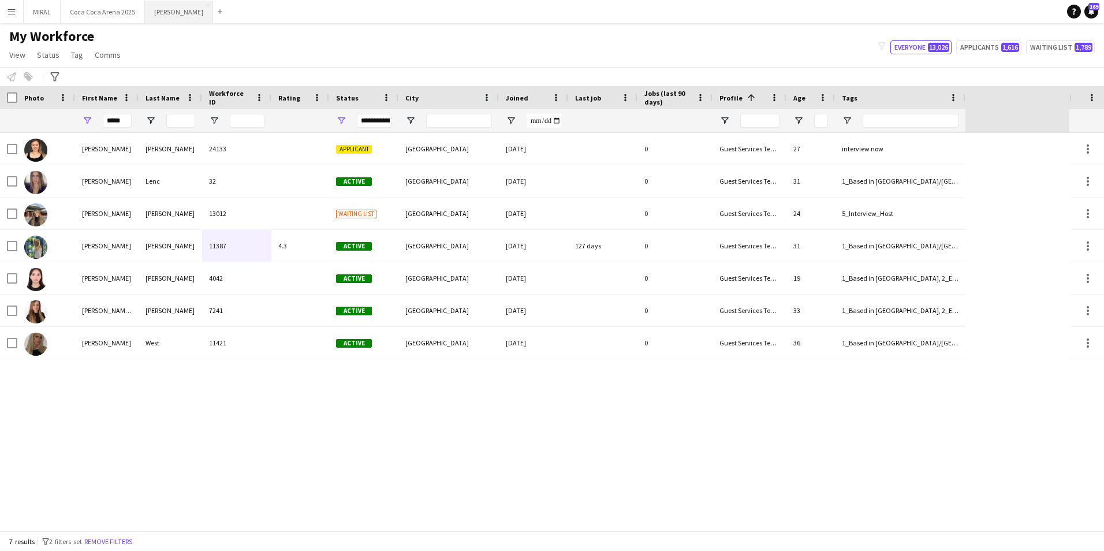
click at [153, 5] on button "[PERSON_NAME]" at bounding box center [179, 12] width 68 height 23
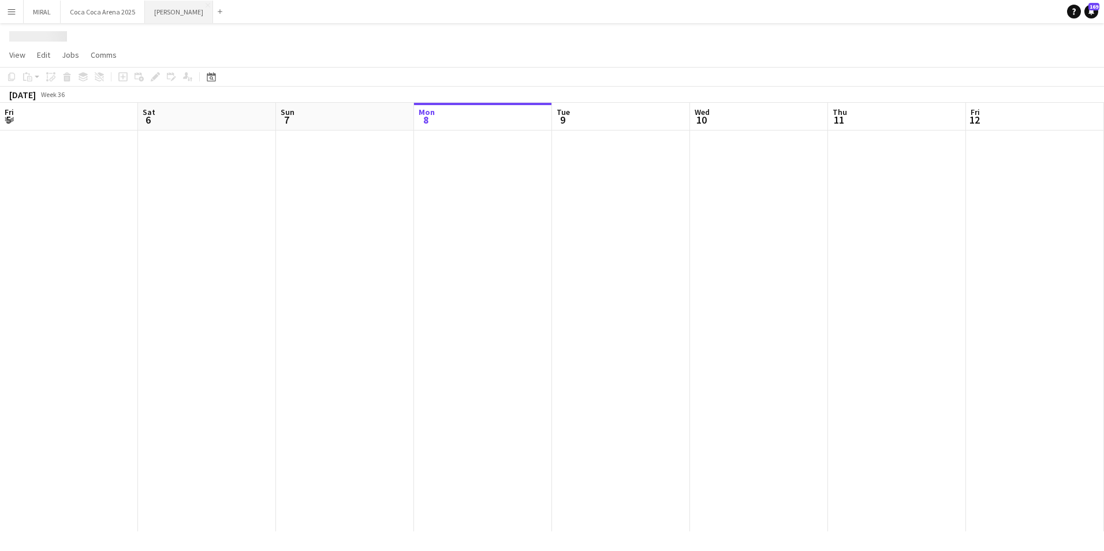
scroll to position [0, 276]
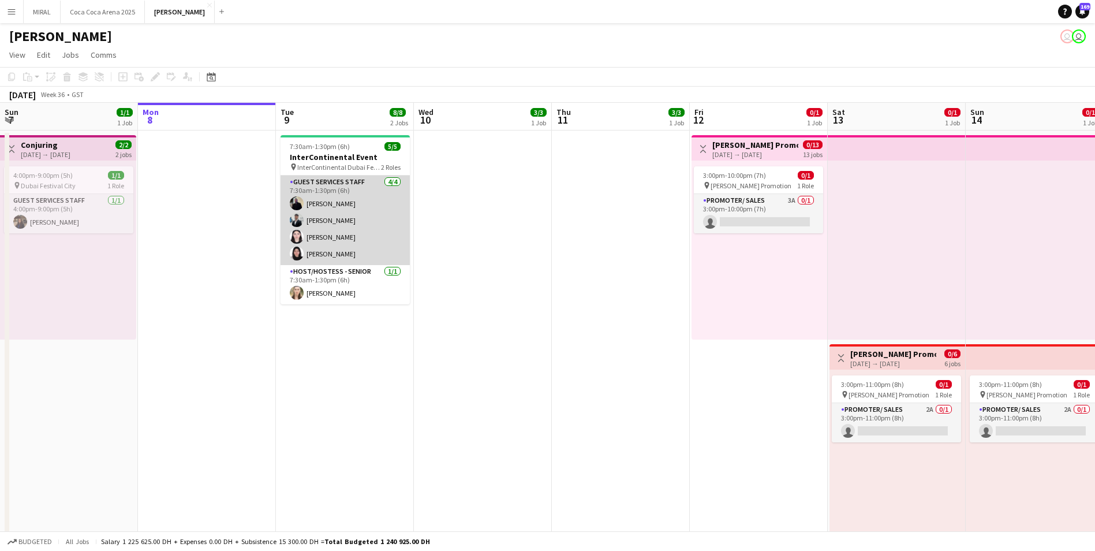
click at [360, 225] on app-card-role "Guest Services Staff [DATE] 7:30am-1:30pm (6h) [PERSON_NAME] [PERSON_NAME] [PER…" at bounding box center [345, 219] width 129 height 89
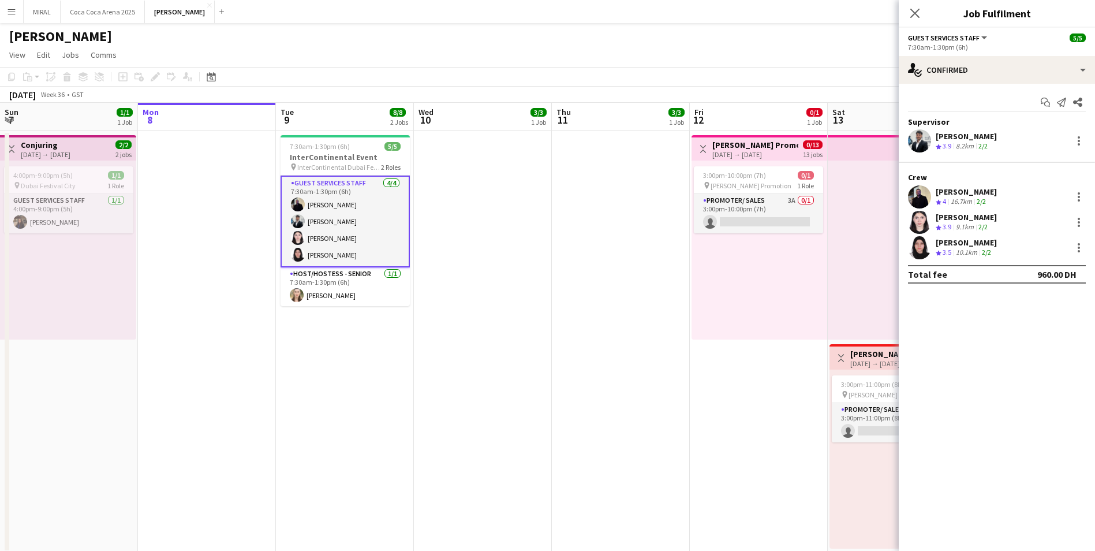
click at [978, 140] on div "[PERSON_NAME]" at bounding box center [966, 136] width 61 height 10
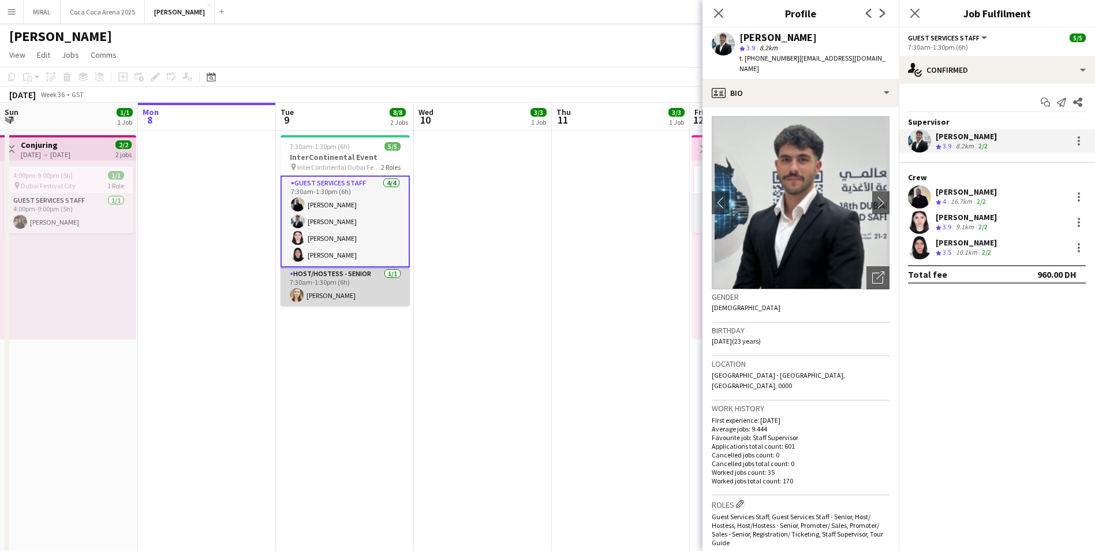
click at [339, 285] on app-card-role "Host/Hostess - Senior [DATE] 7:30am-1:30pm (6h) [PERSON_NAME]" at bounding box center [345, 286] width 129 height 39
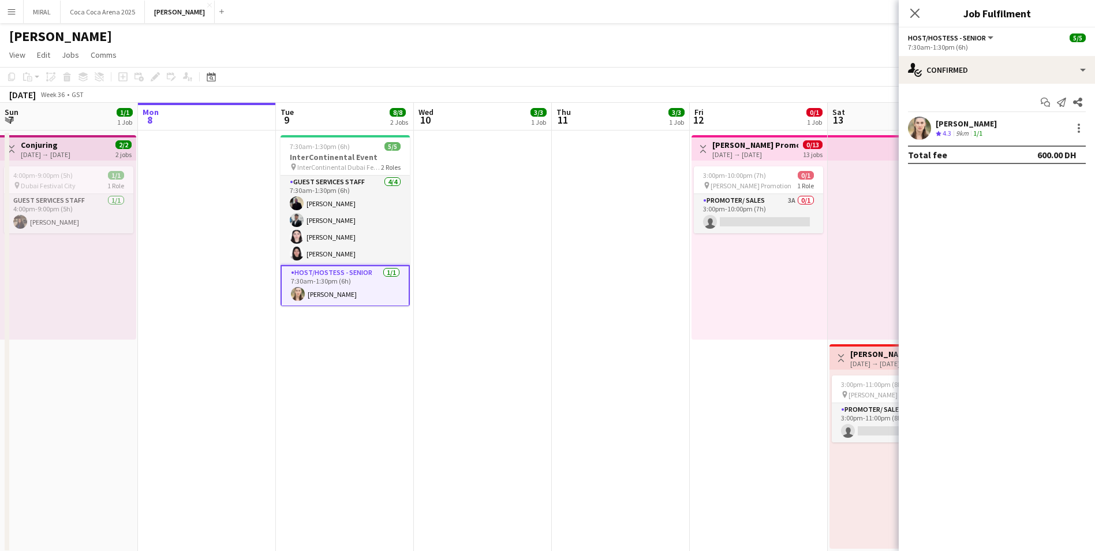
click at [957, 126] on div "[PERSON_NAME]" at bounding box center [966, 123] width 61 height 10
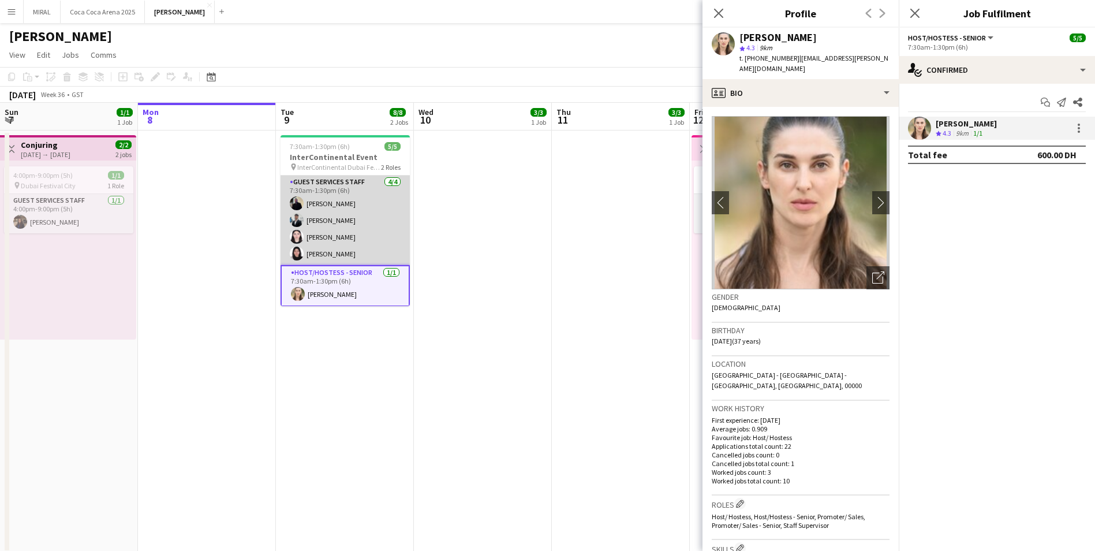
click at [350, 232] on app-card-role "Guest Services Staff [DATE] 7:30am-1:30pm (6h) [PERSON_NAME] [PERSON_NAME] [PER…" at bounding box center [345, 219] width 129 height 89
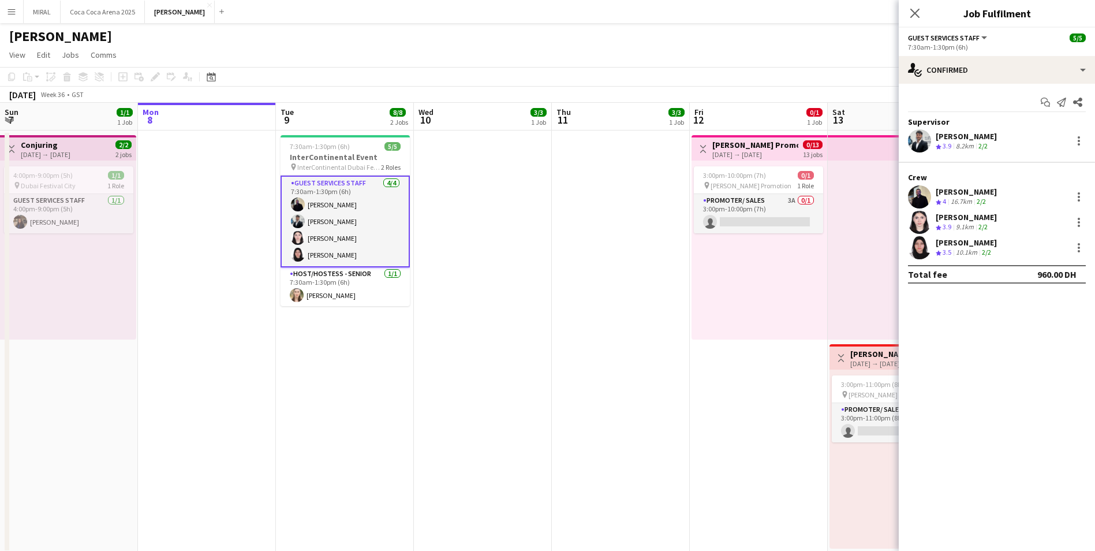
click at [951, 194] on div "[PERSON_NAME]" at bounding box center [966, 191] width 61 height 10
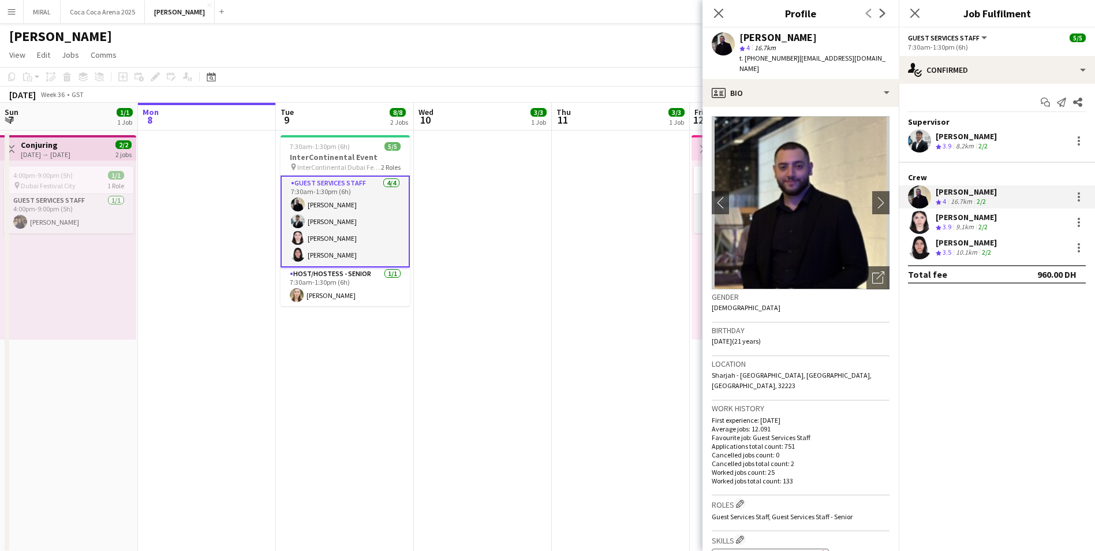
click at [962, 246] on div "[PERSON_NAME]" at bounding box center [966, 242] width 61 height 10
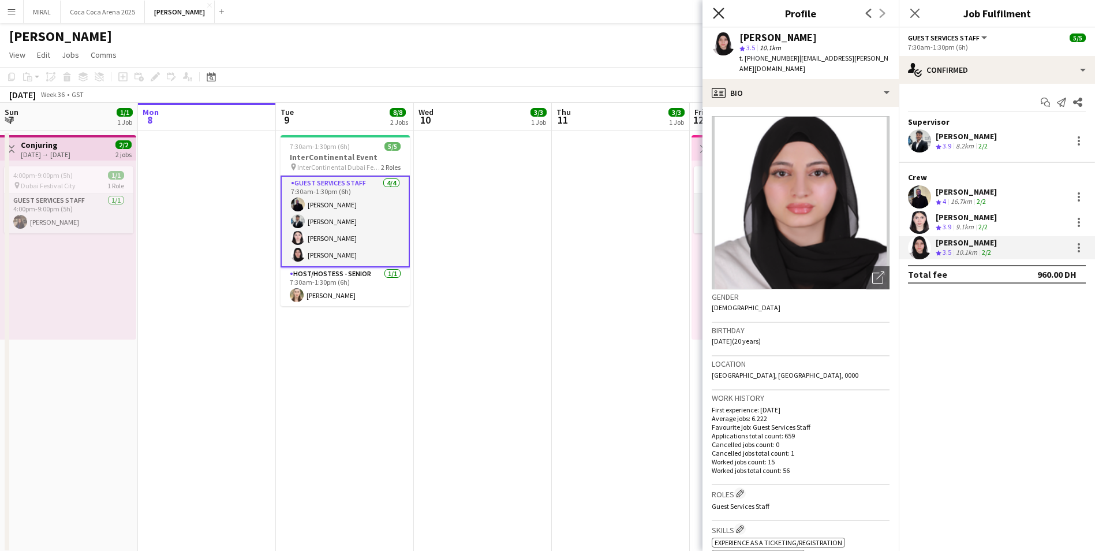
click at [717, 9] on icon "Close pop-in" at bounding box center [718, 13] width 11 height 11
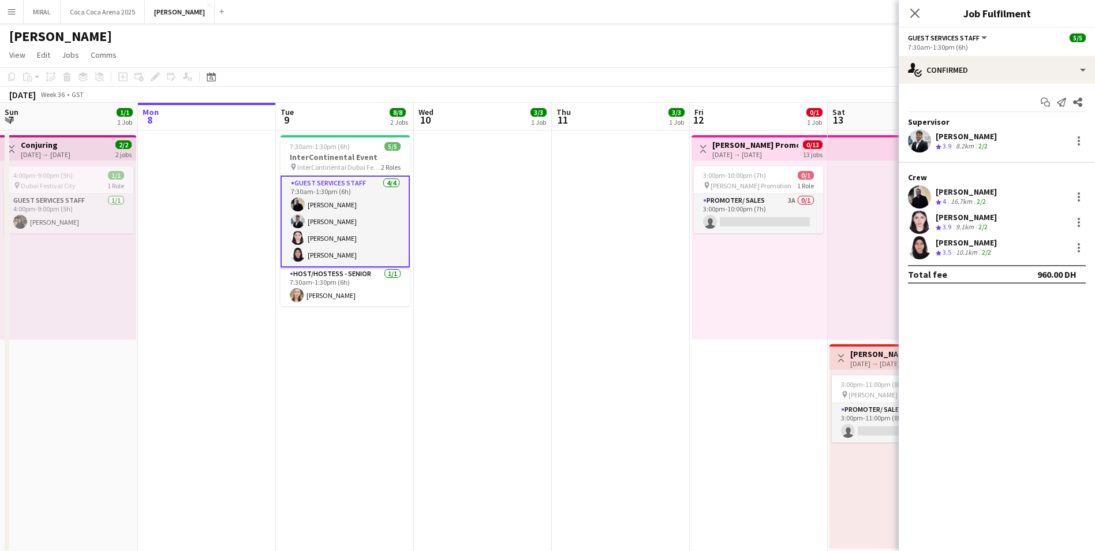
click at [9, 9] on app-icon "Menu" at bounding box center [11, 11] width 9 height 9
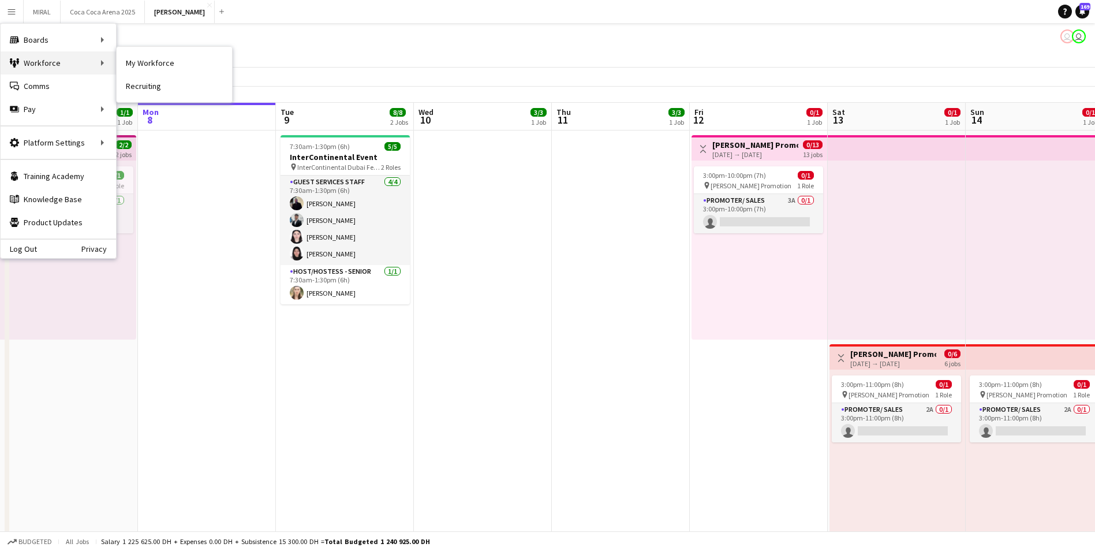
click at [70, 57] on div "Workforce Workforce" at bounding box center [58, 62] width 115 height 23
click at [139, 61] on link "My Workforce" at bounding box center [174, 62] width 115 height 23
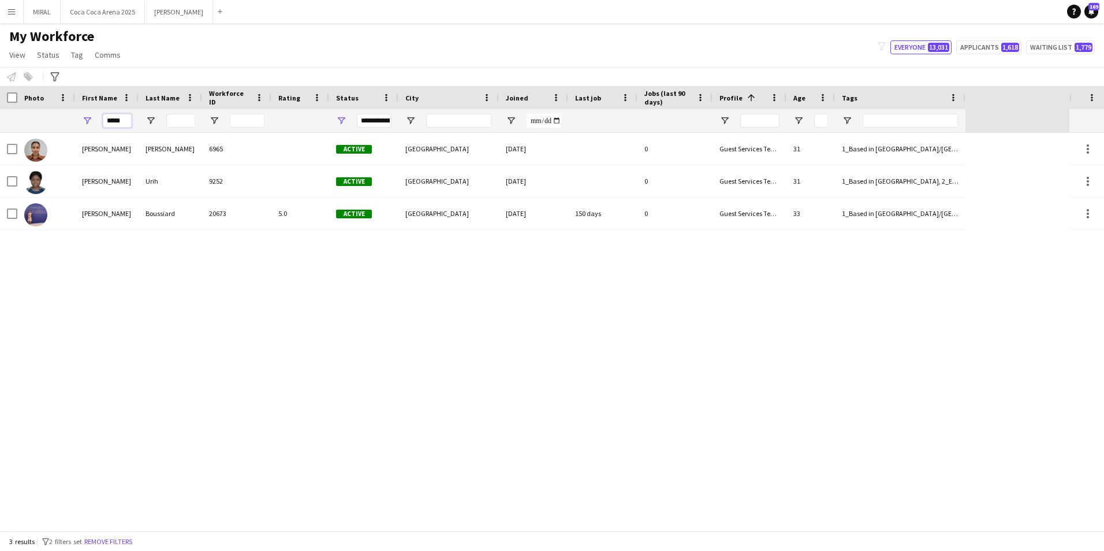
drag, startPoint x: 124, startPoint y: 122, endPoint x: 74, endPoint y: 111, distance: 51.3
click at [74, 111] on div "*****" at bounding box center [482, 120] width 965 height 23
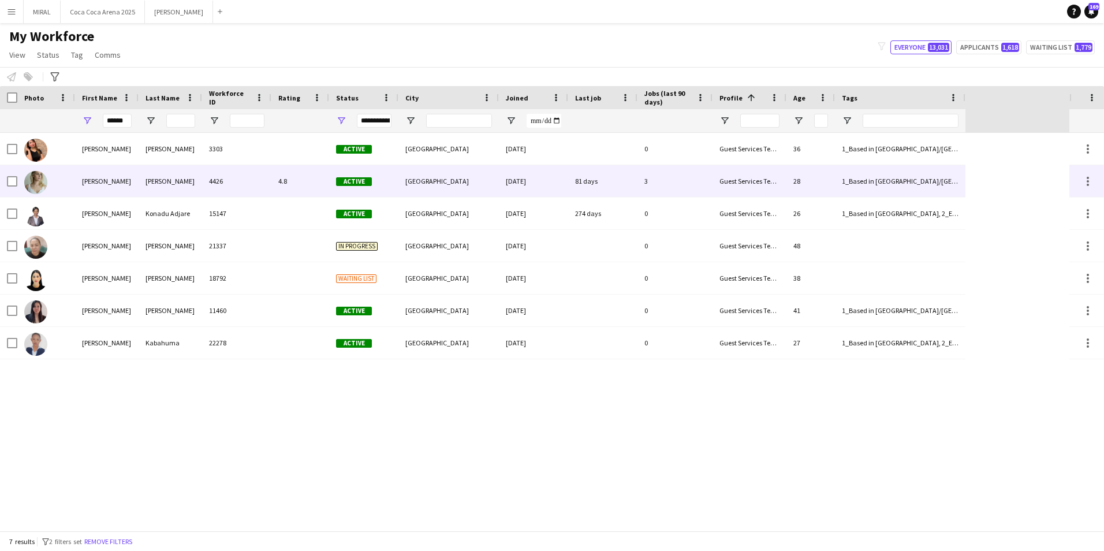
click at [242, 185] on div "4426" at bounding box center [236, 181] width 69 height 32
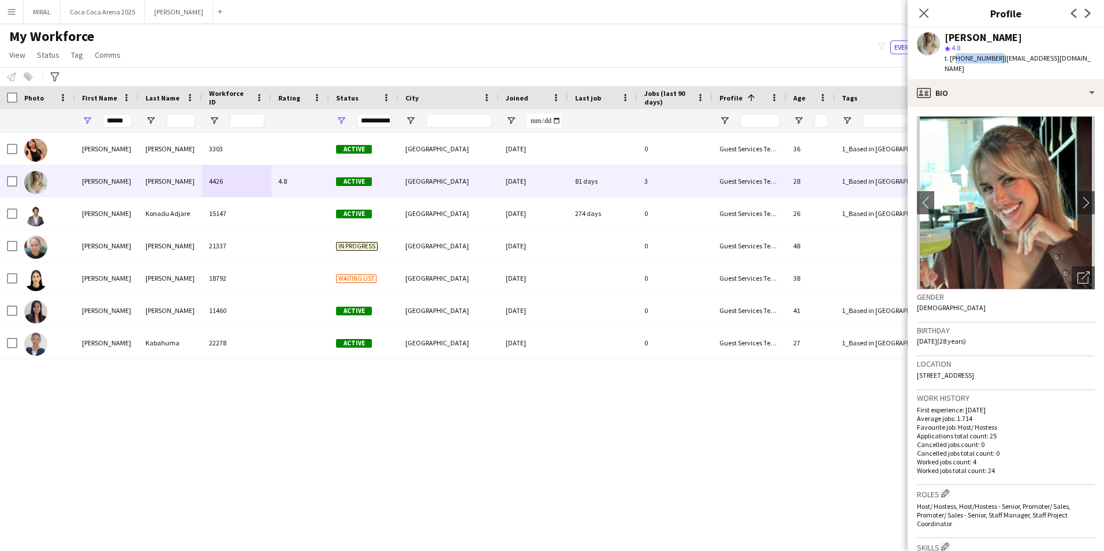
drag, startPoint x: 952, startPoint y: 61, endPoint x: 993, endPoint y: 58, distance: 41.6
click at [993, 58] on span "t. [PHONE_NUMBER]" at bounding box center [974, 58] width 60 height 9
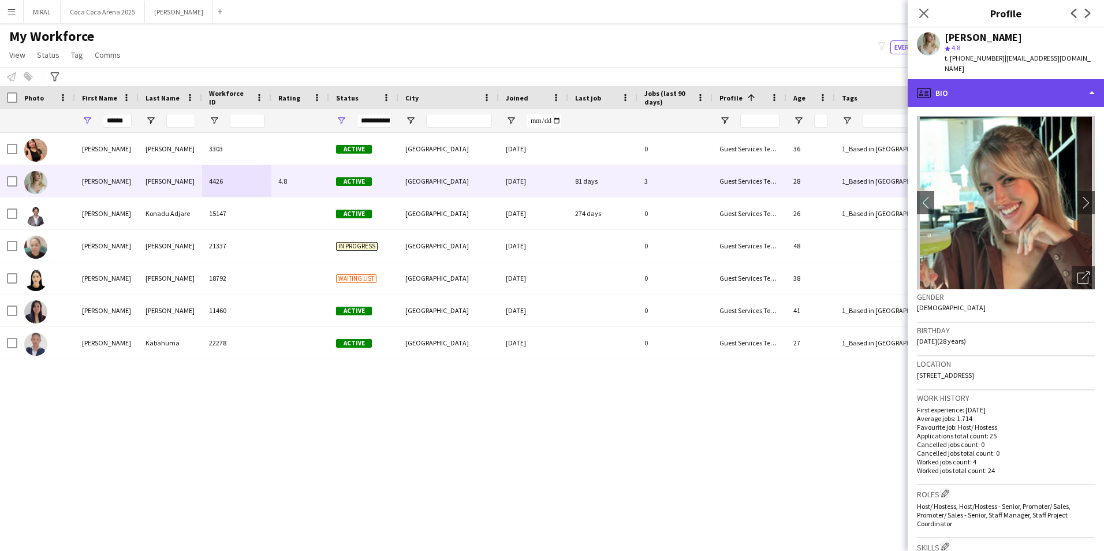
click at [1072, 91] on div "profile Bio" at bounding box center [1005, 93] width 196 height 28
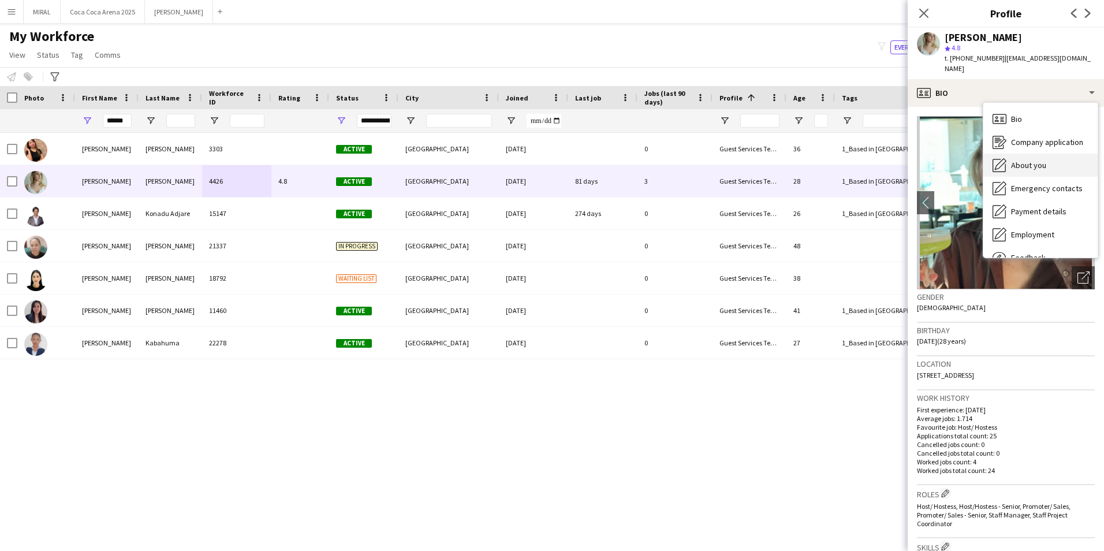
click at [1030, 163] on span "About you" at bounding box center [1028, 165] width 35 height 10
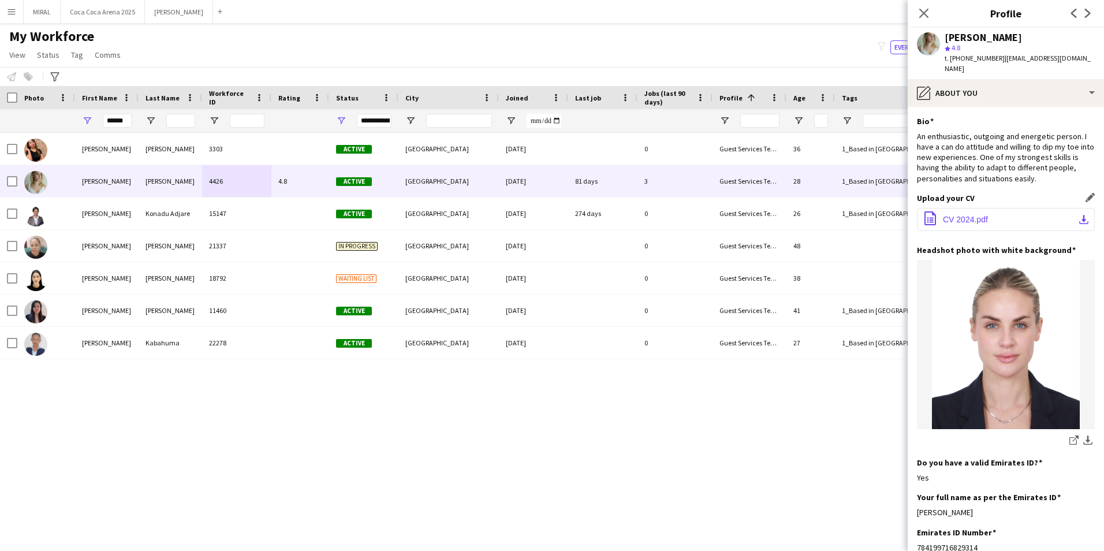
click at [1079, 220] on app-icon "download-bottom" at bounding box center [1083, 219] width 9 height 9
drag, startPoint x: 127, startPoint y: 122, endPoint x: 64, endPoint y: 121, distance: 62.9
click at [64, 121] on div "******" at bounding box center [482, 120] width 965 height 23
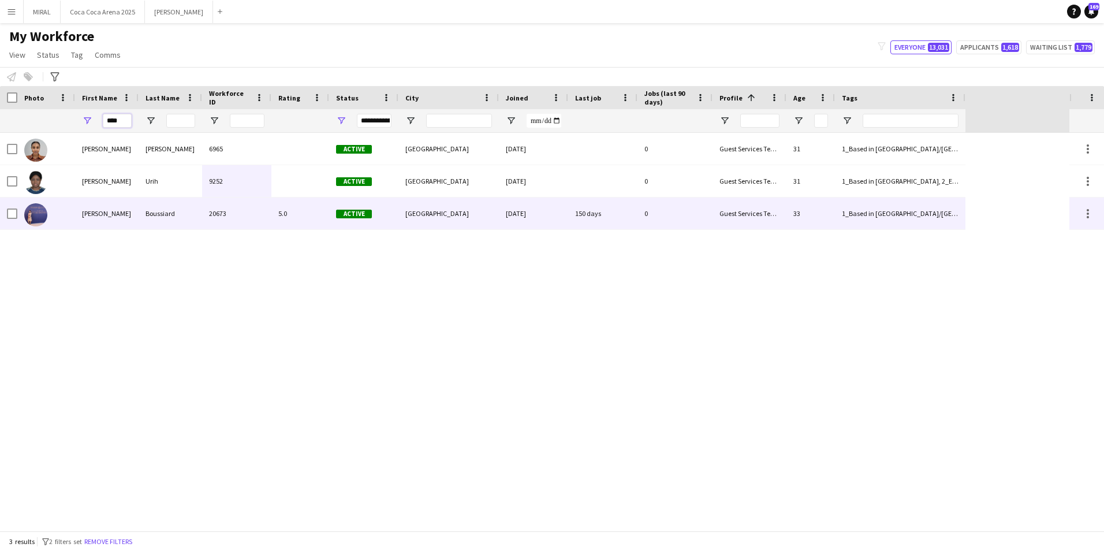
type input "****"
click at [132, 216] on div "[PERSON_NAME]" at bounding box center [106, 213] width 63 height 32
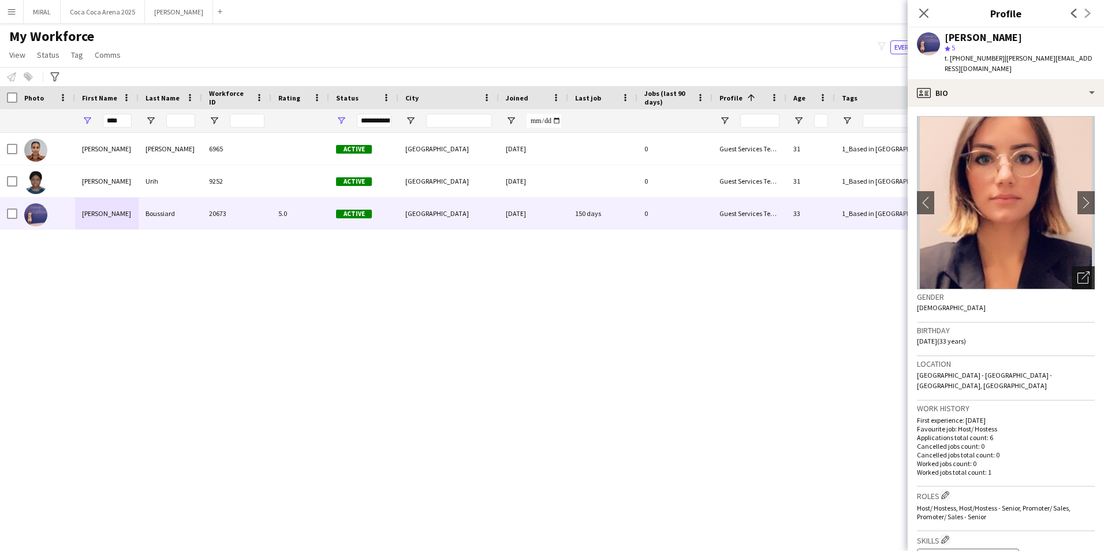
click at [1077, 271] on icon "Open photos pop-in" at bounding box center [1083, 277] width 12 height 12
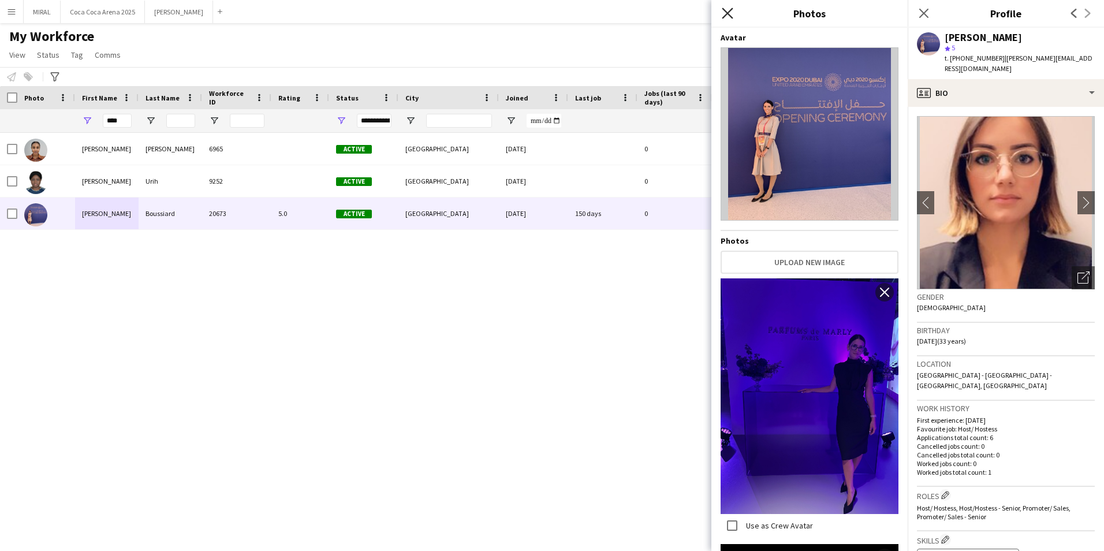
click at [728, 13] on icon "Close pop-in" at bounding box center [727, 13] width 11 height 11
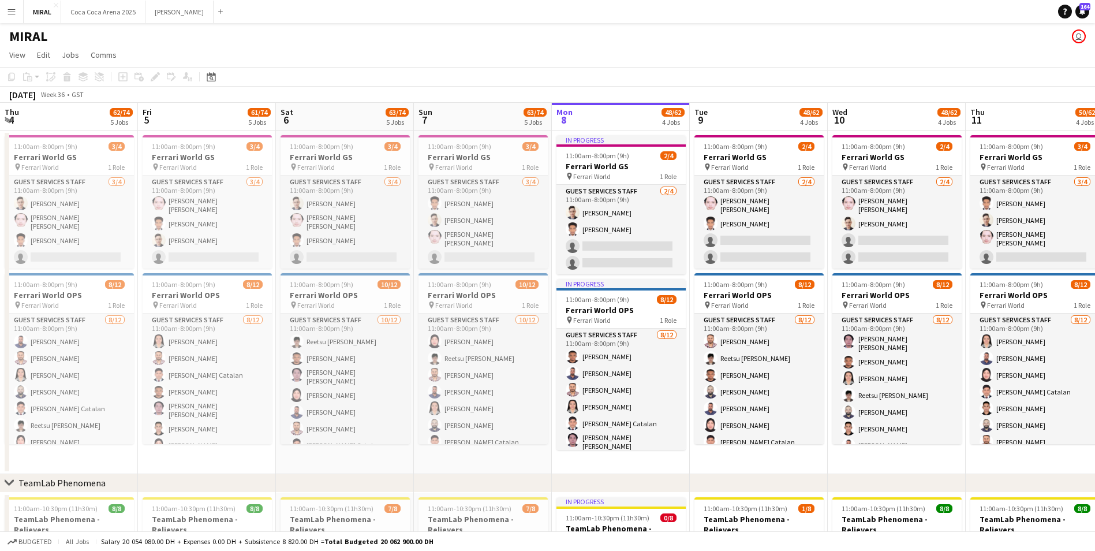
scroll to position [0, 333]
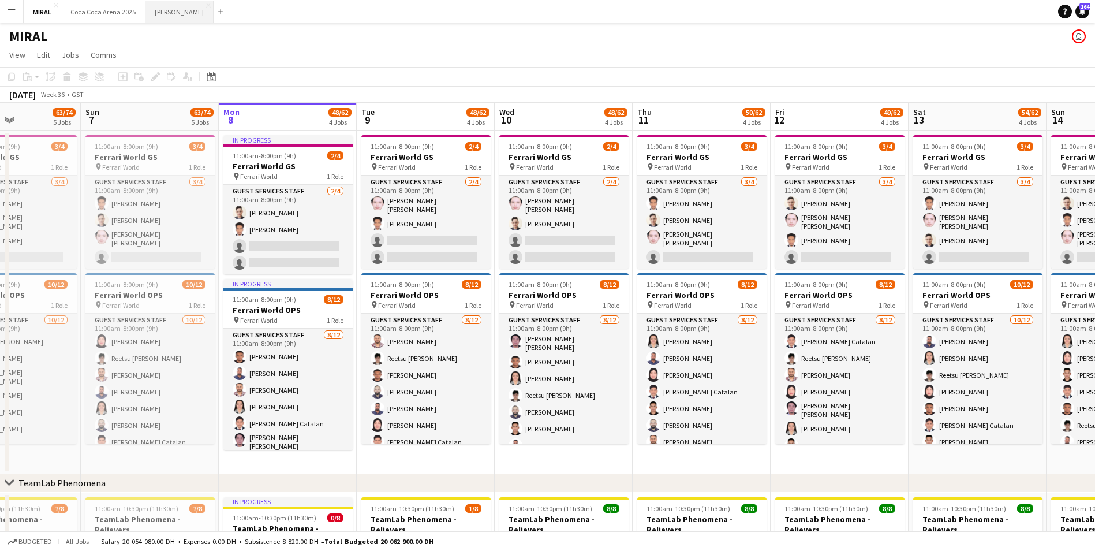
click at [157, 12] on button "[PERSON_NAME]" at bounding box center [179, 12] width 68 height 23
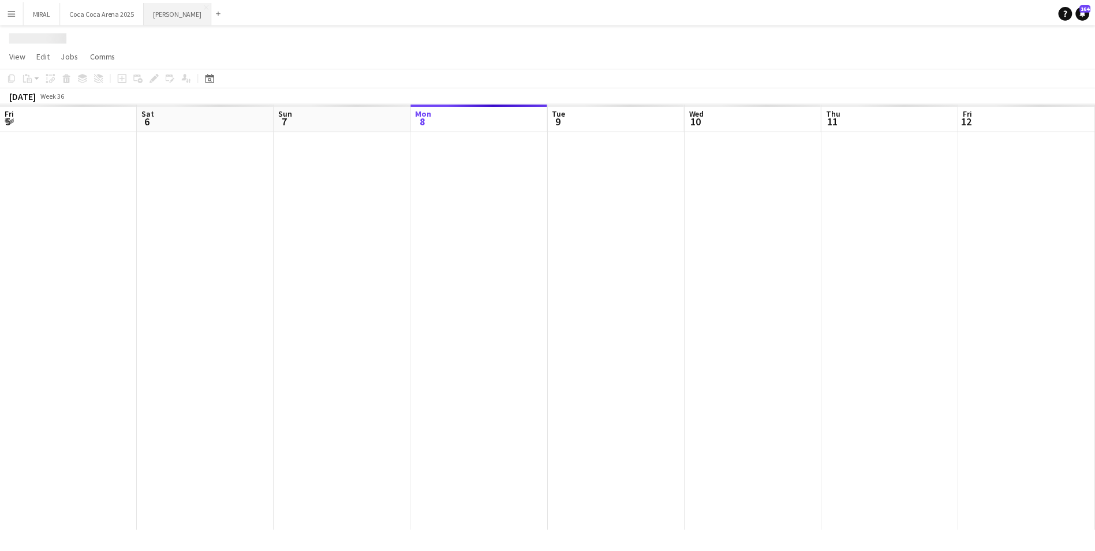
scroll to position [0, 276]
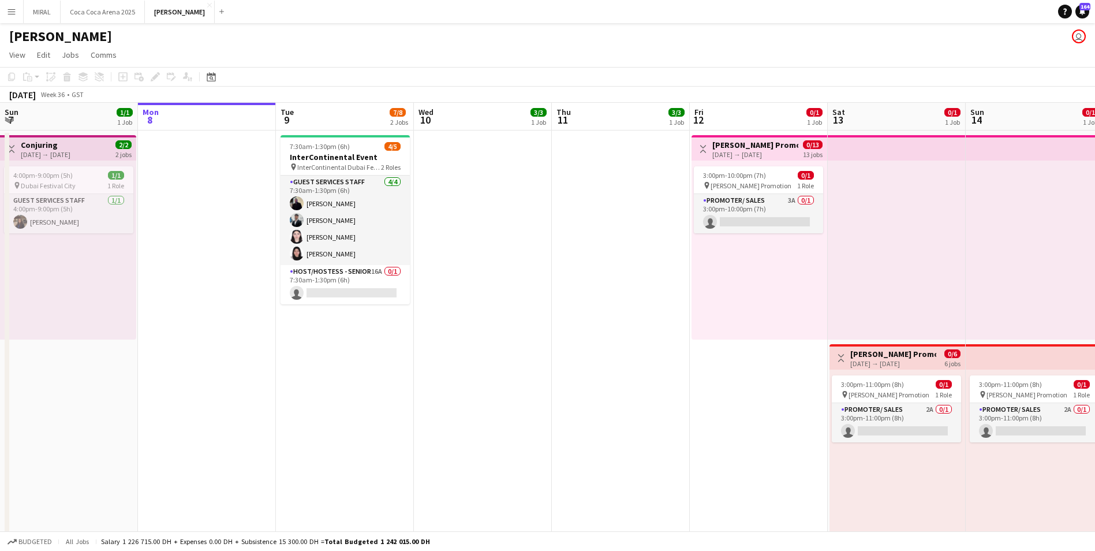
click at [746, 160] on app-top-bar "Toggle View Tamara Promotion 12-09-2025 → 30-09-2025 0/13 13 jobs" at bounding box center [760, 147] width 136 height 25
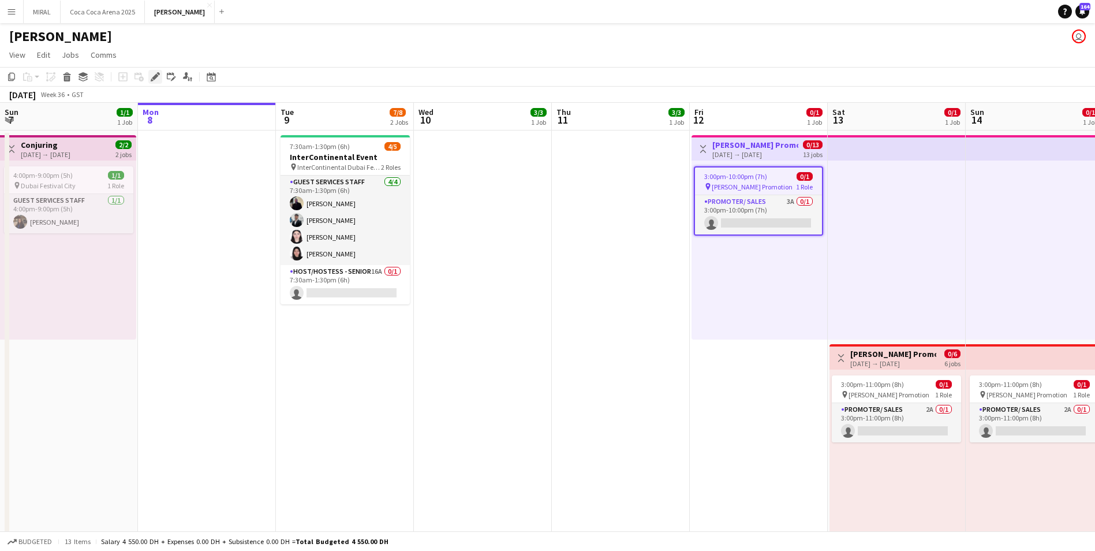
click at [149, 79] on div "Edit" at bounding box center [155, 77] width 14 height 14
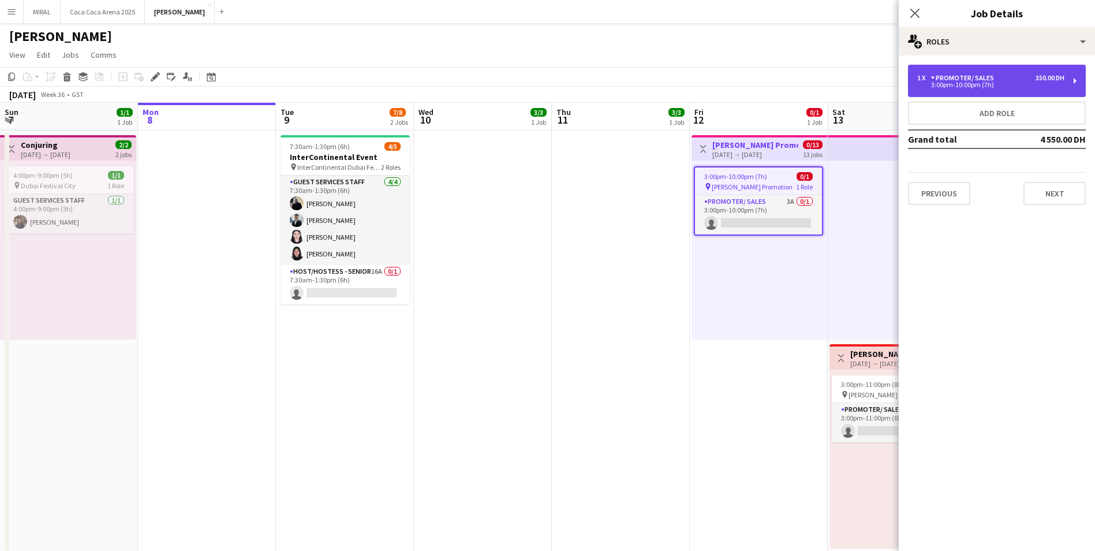
click at [1002, 74] on div "1 x Promoter/ Sales 350.00 DH" at bounding box center [990, 78] width 147 height 8
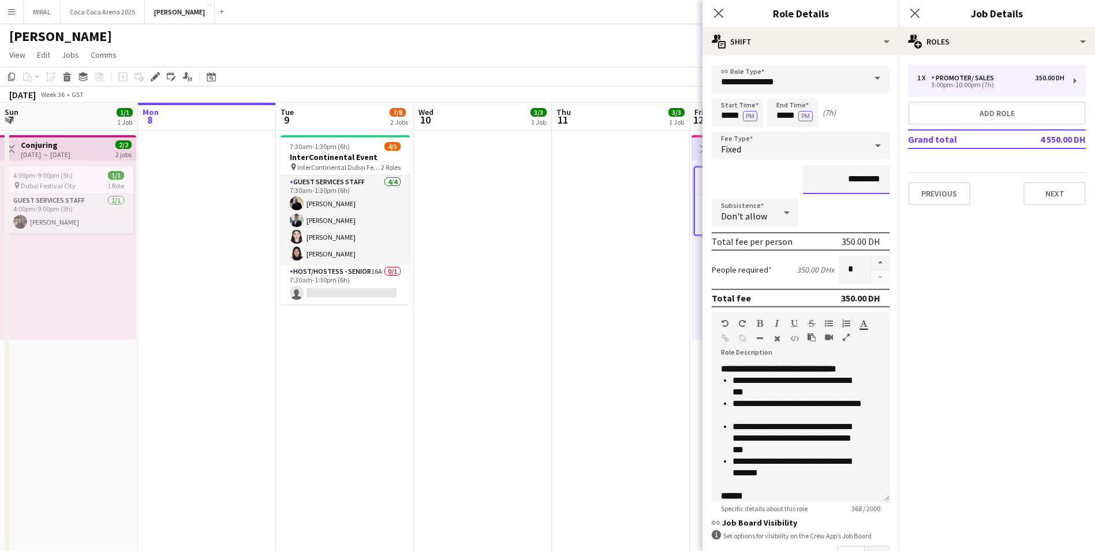
click at [842, 183] on input "*********" at bounding box center [846, 179] width 87 height 29
click at [840, 184] on input "*******" at bounding box center [846, 179] width 87 height 29
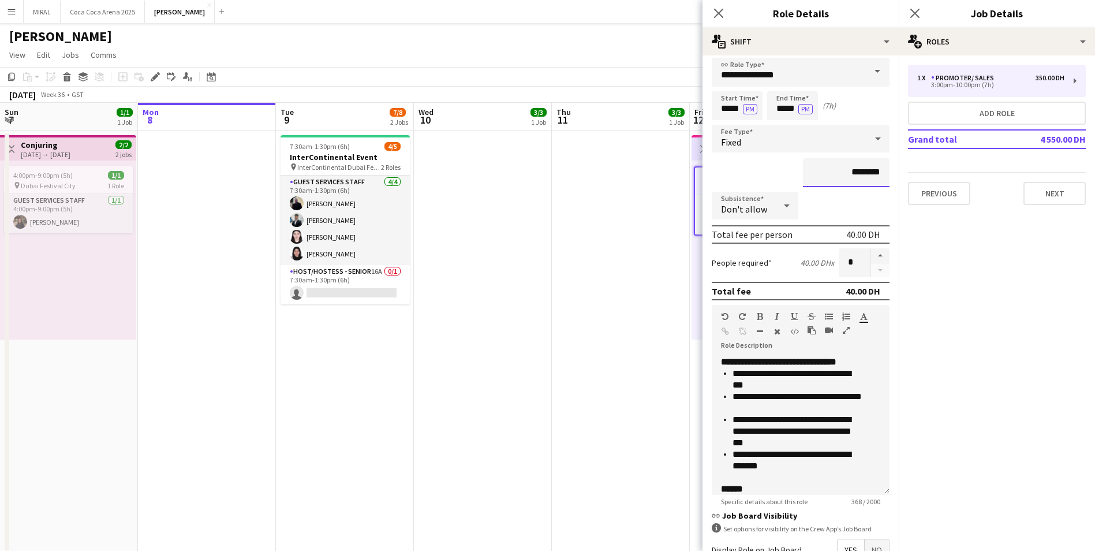
scroll to position [8, 0]
click at [866, 144] on div at bounding box center [877, 137] width 23 height 23
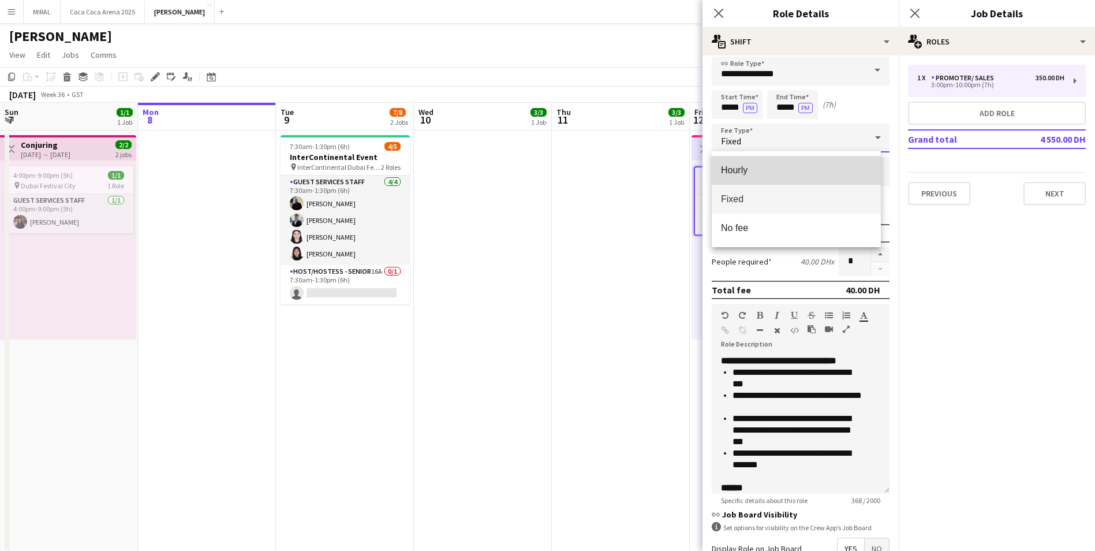
click at [773, 166] on span "Hourly" at bounding box center [796, 170] width 151 height 11
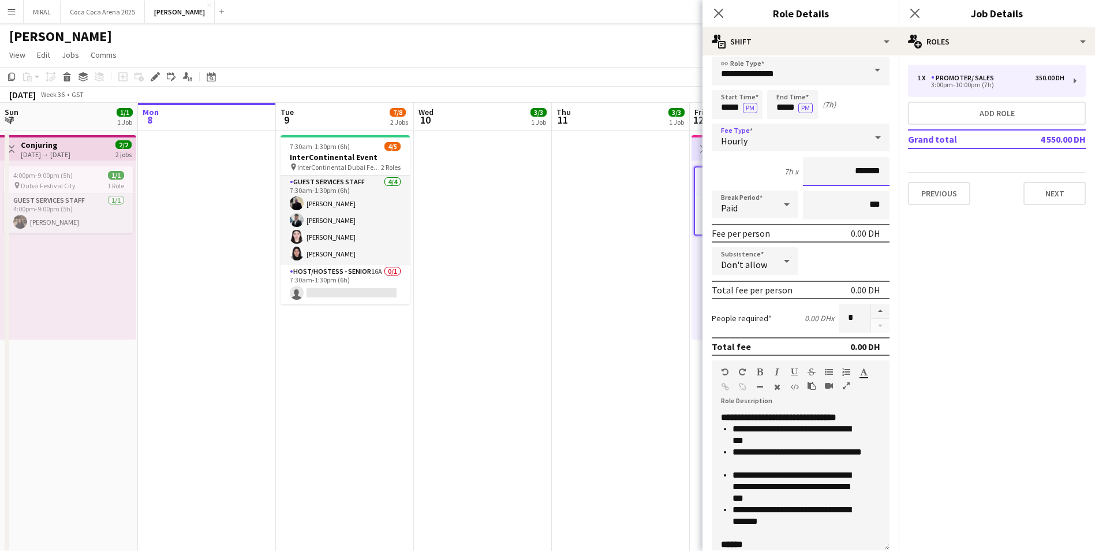
click at [828, 166] on input "*******" at bounding box center [846, 171] width 87 height 29
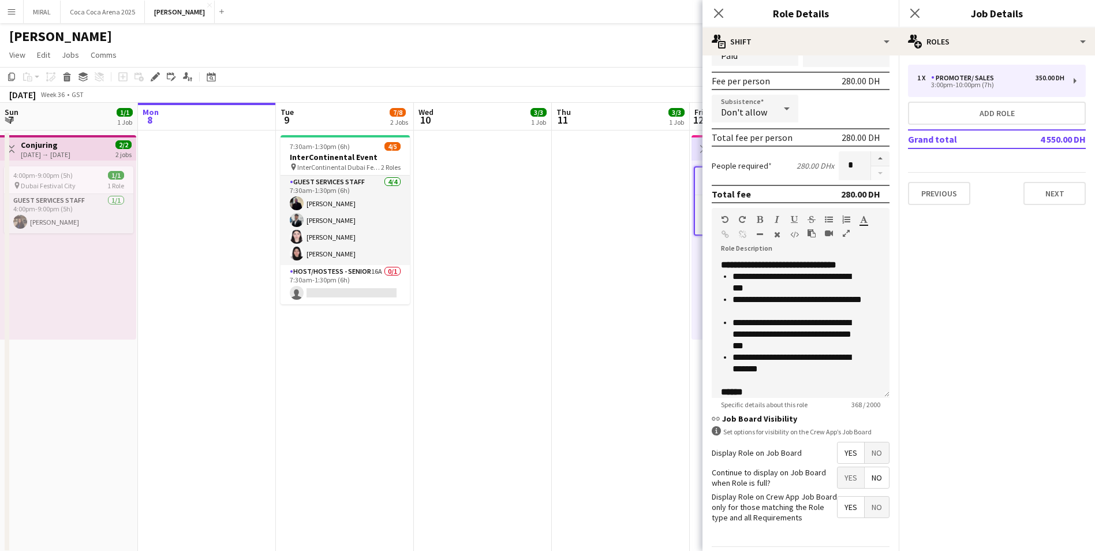
scroll to position [198, 0]
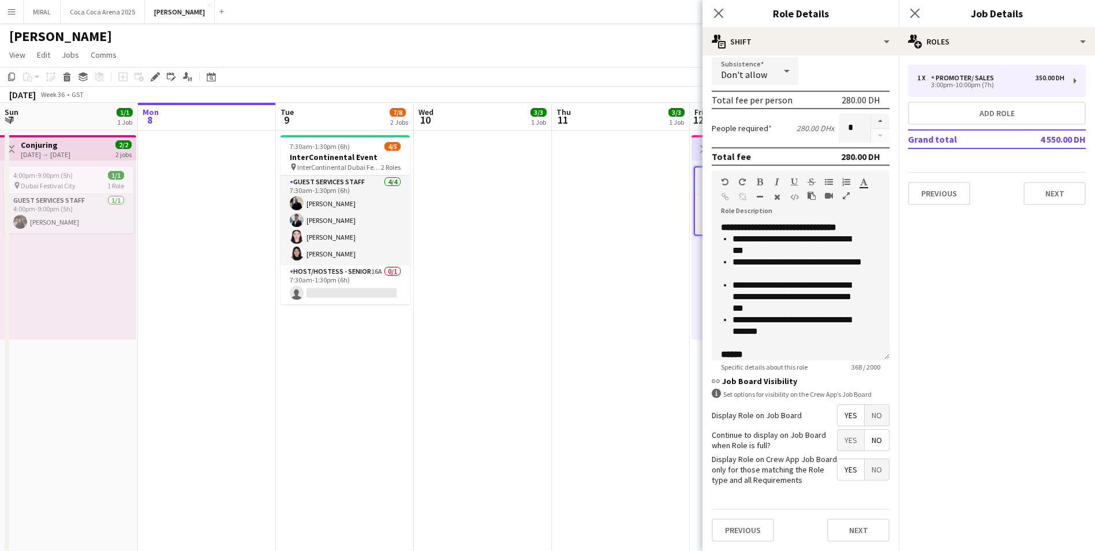
type input "********"
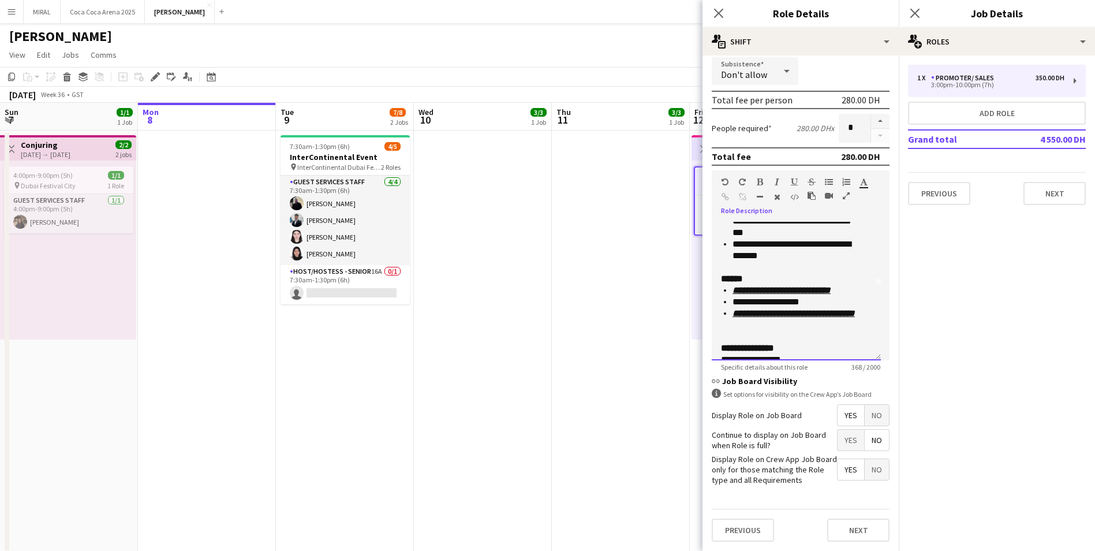
scroll to position [90, 0]
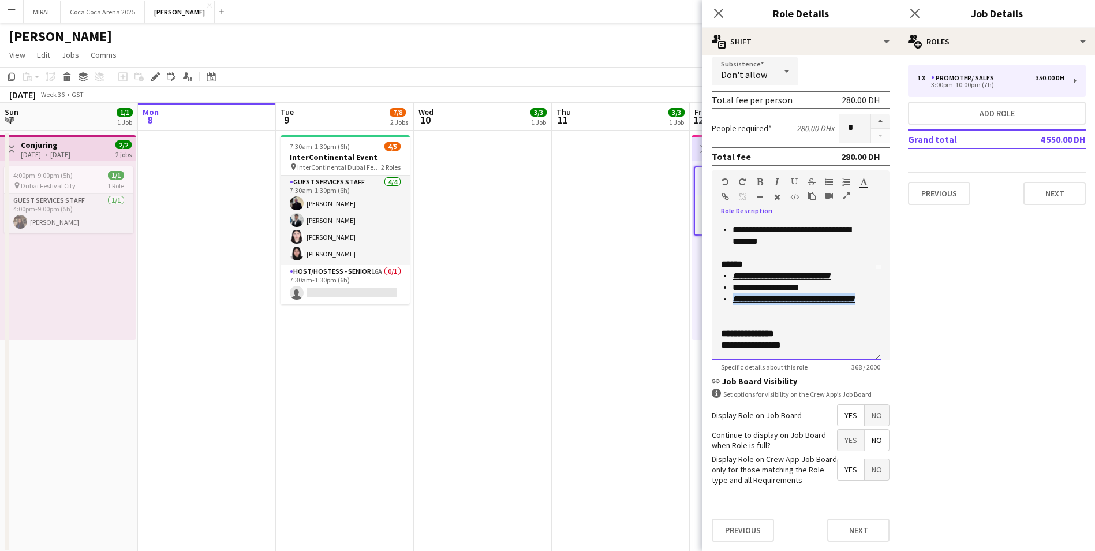
drag, startPoint x: 758, startPoint y: 315, endPoint x: 722, endPoint y: 304, distance: 38.4
click at [722, 304] on ul "**********" at bounding box center [792, 293] width 142 height 46
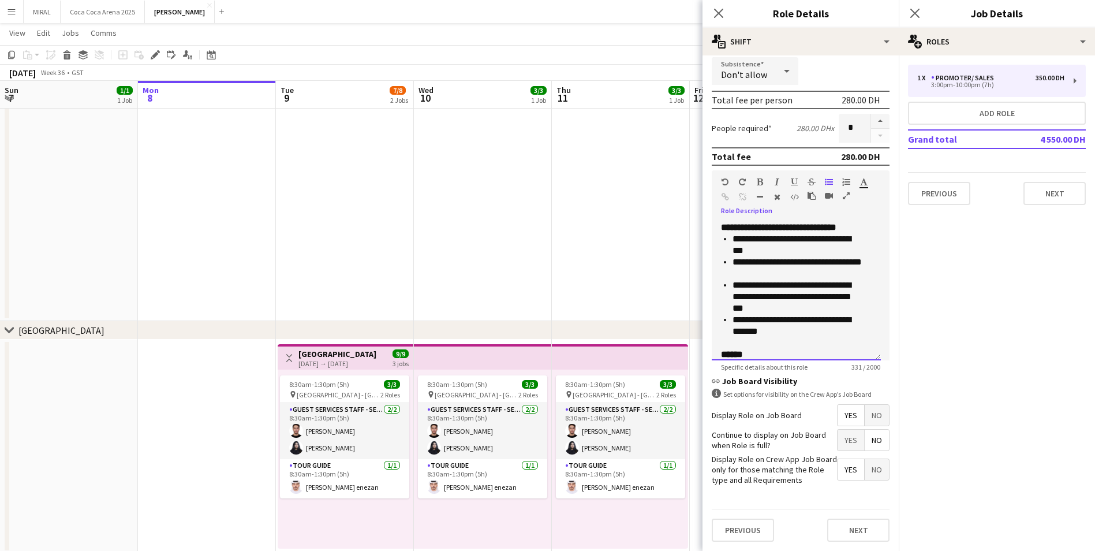
scroll to position [67, 0]
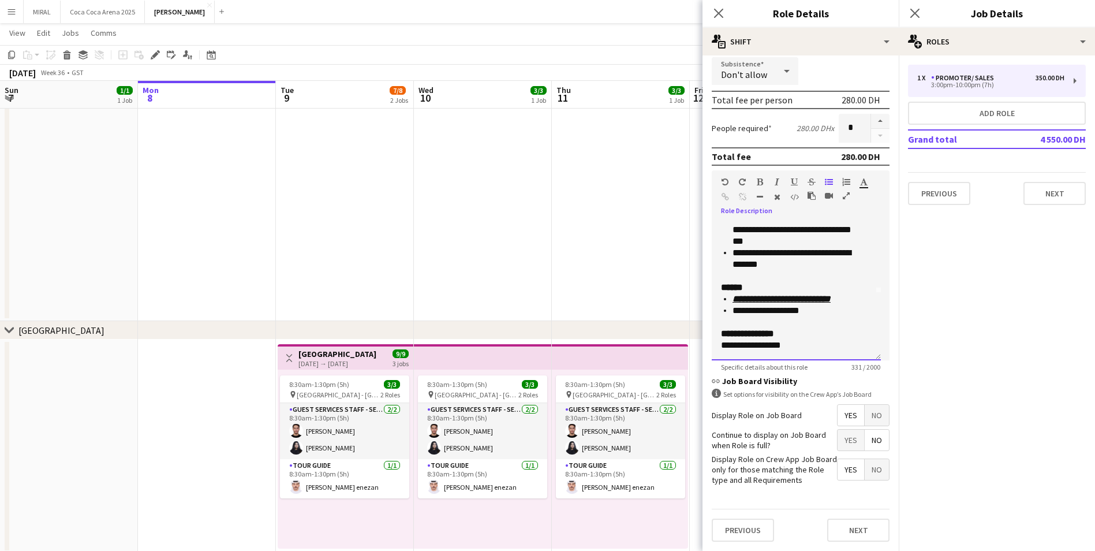
click at [853, 219] on div "**********" at bounding box center [801, 287] width 178 height 147
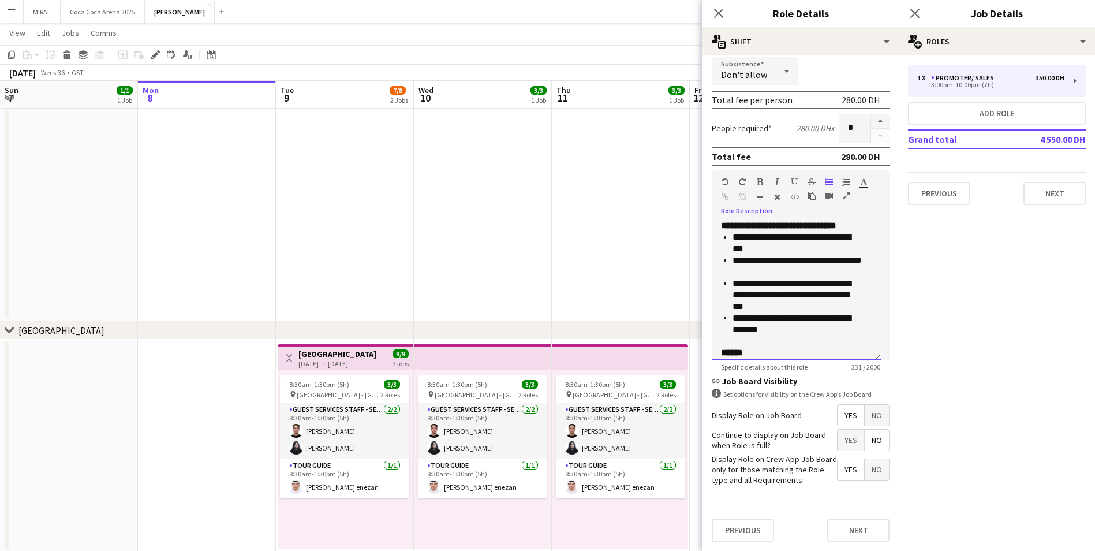
scroll to position [0, 0]
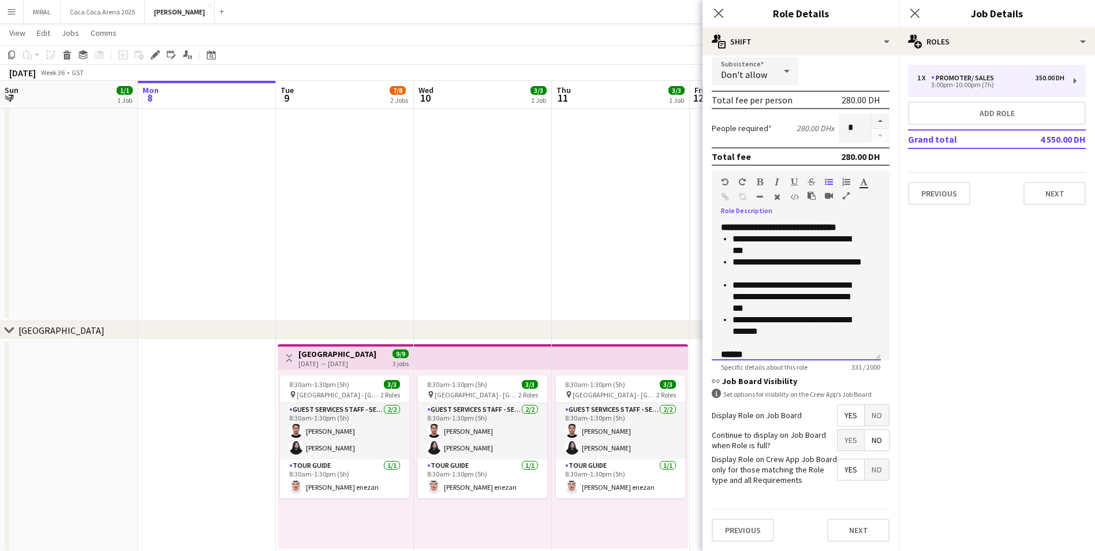
click at [862, 229] on p "**********" at bounding box center [796, 228] width 151 height 12
drag, startPoint x: 862, startPoint y: 229, endPoint x: 784, endPoint y: 227, distance: 77.9
click at [784, 227] on p "**********" at bounding box center [796, 228] width 151 height 12
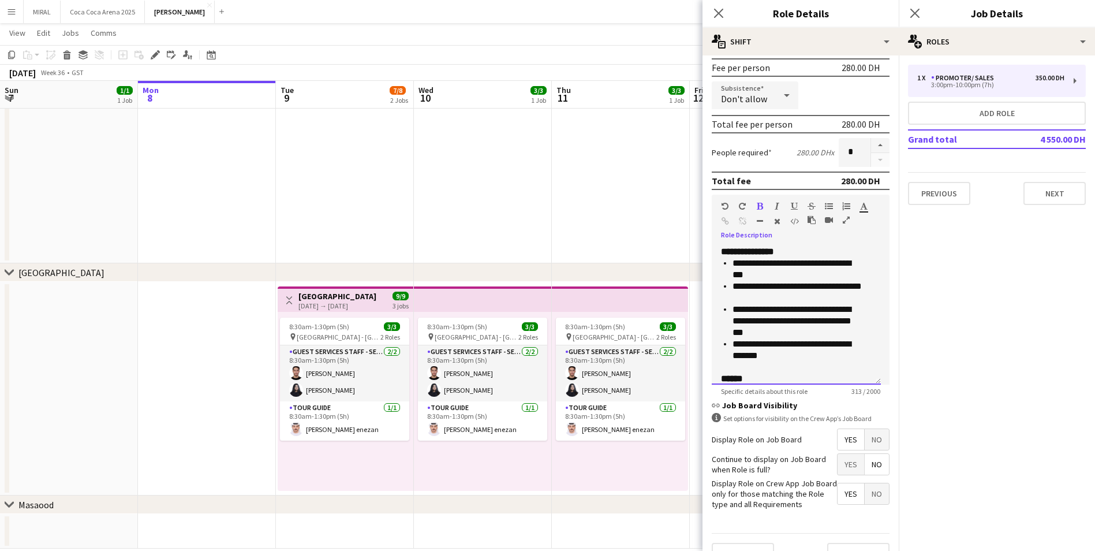
scroll to position [184, 0]
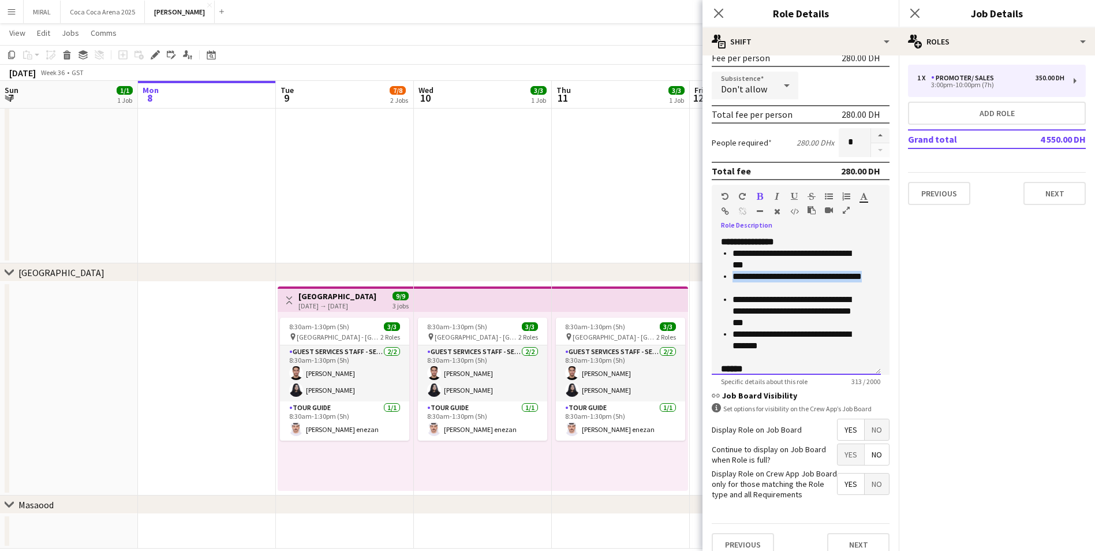
drag, startPoint x: 760, startPoint y: 289, endPoint x: 719, endPoint y: 278, distance: 42.4
click at [719, 278] on div "**********" at bounding box center [796, 305] width 169 height 139
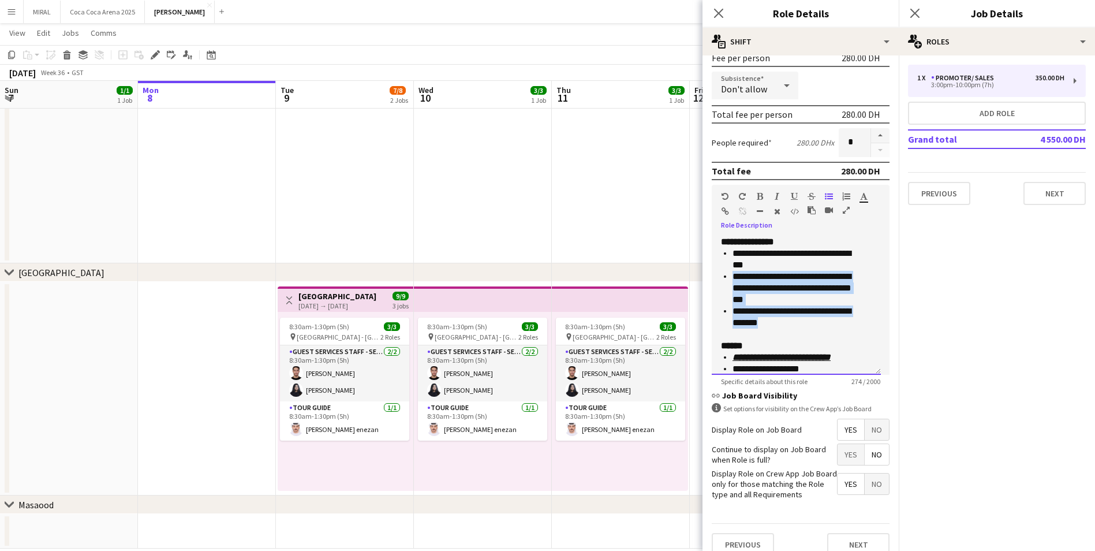
drag, startPoint x: 779, startPoint y: 325, endPoint x: 726, endPoint y: 281, distance: 68.4
click at [726, 281] on ul "**********" at bounding box center [792, 288] width 142 height 81
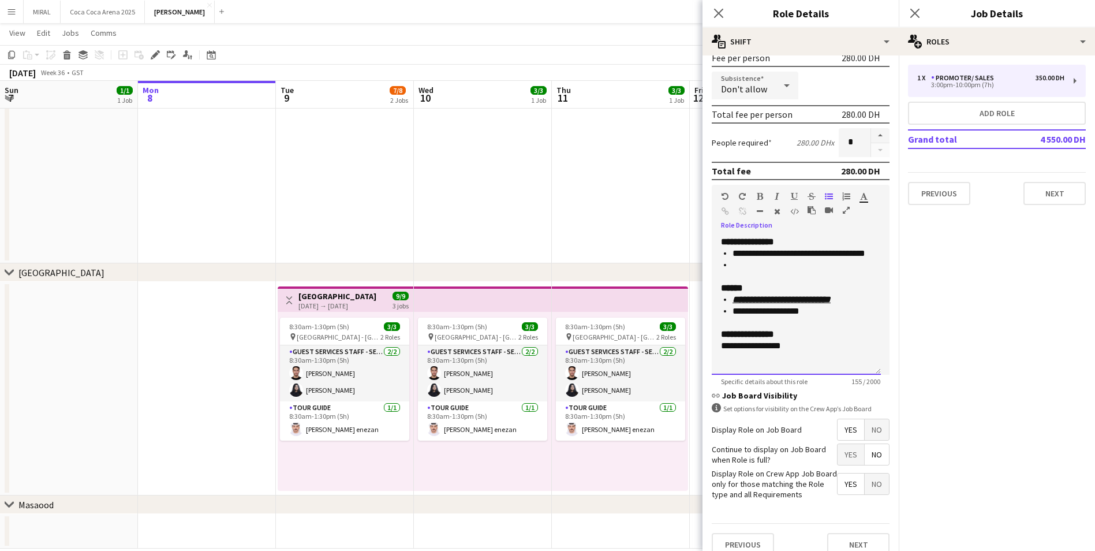
click at [743, 266] on li at bounding box center [801, 265] width 139 height 12
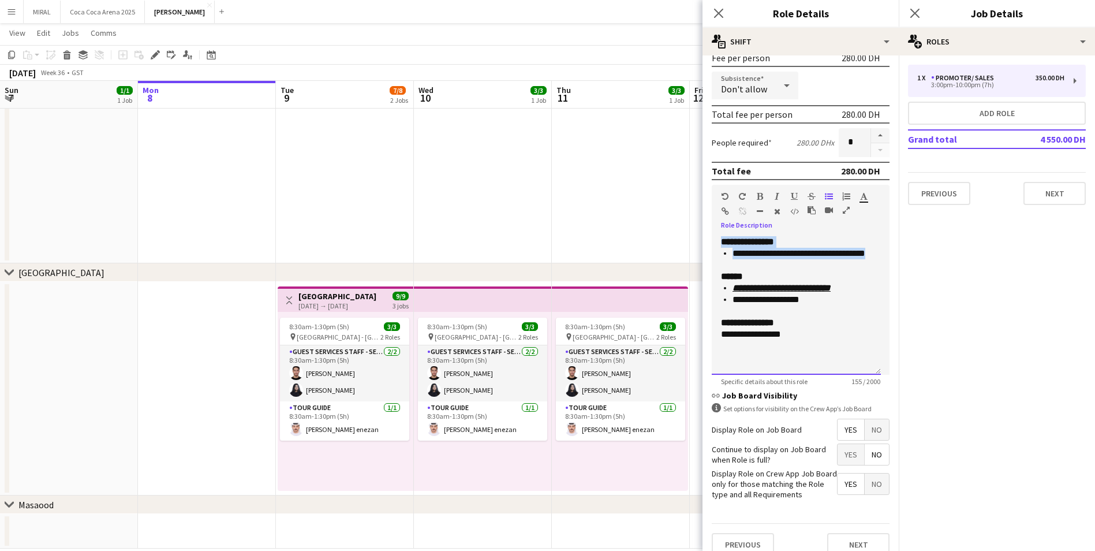
drag, startPoint x: 869, startPoint y: 252, endPoint x: 717, endPoint y: 237, distance: 152.5
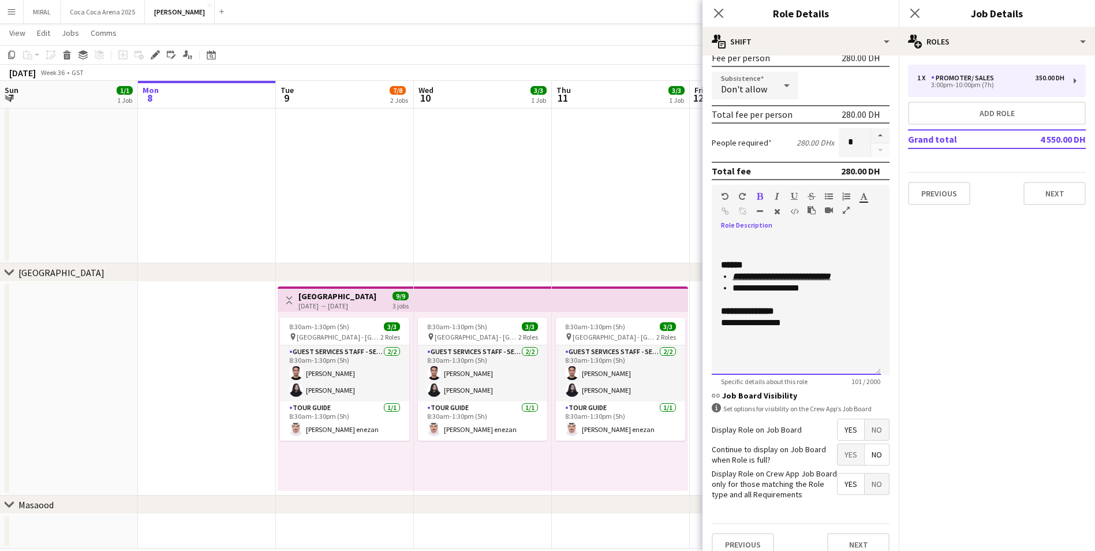
click at [738, 254] on div at bounding box center [796, 254] width 151 height 12
drag, startPoint x: 717, startPoint y: 249, endPoint x: 807, endPoint y: 313, distance: 110.8
click at [807, 313] on div "**********" at bounding box center [796, 305] width 169 height 139
copy div "**********"
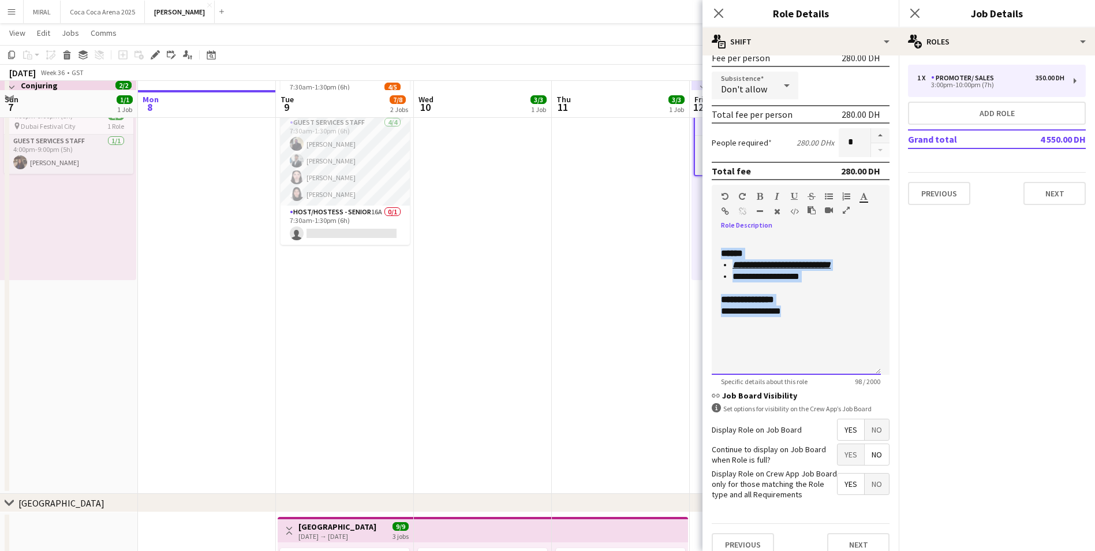
scroll to position [58, 0]
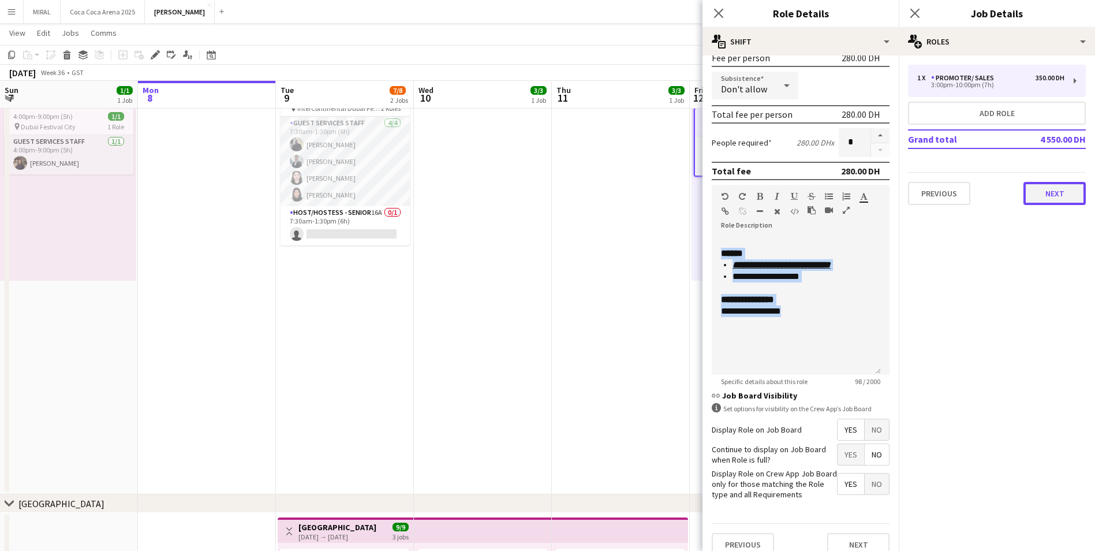
click at [1052, 191] on button "Next" at bounding box center [1054, 193] width 62 height 23
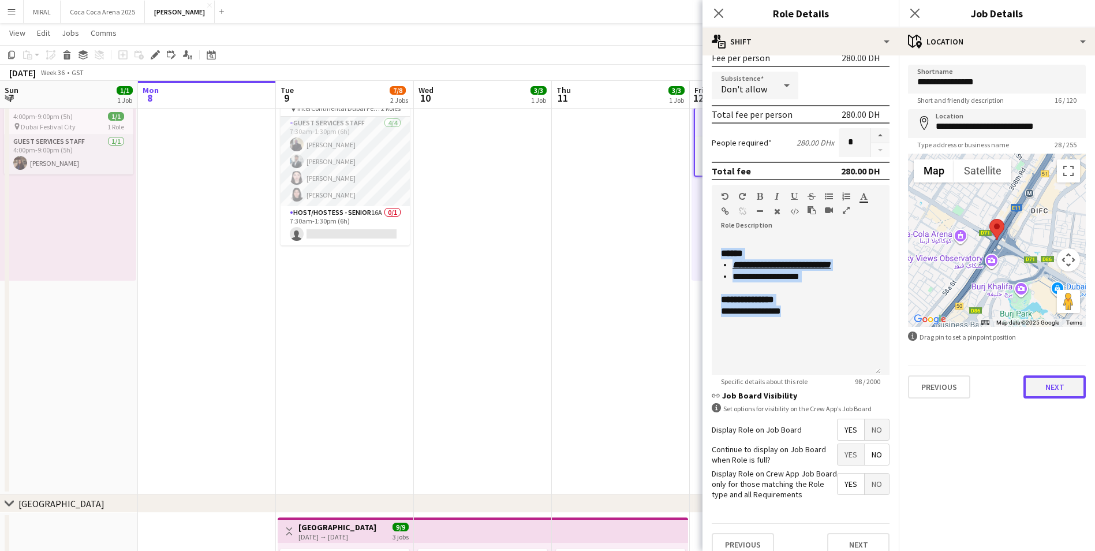
click at [1074, 387] on button "Next" at bounding box center [1054, 386] width 62 height 23
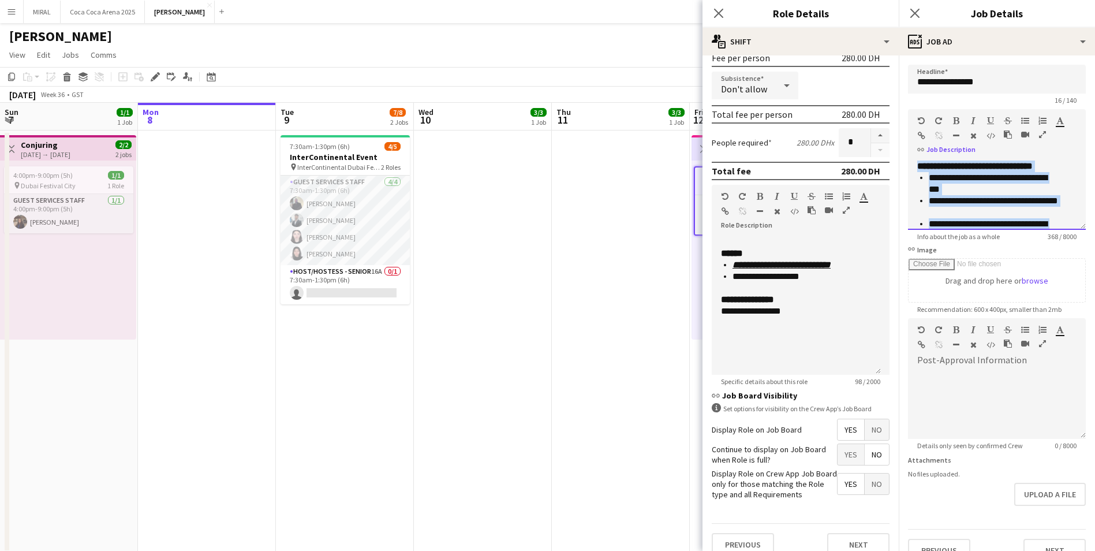
scroll to position [159, 0]
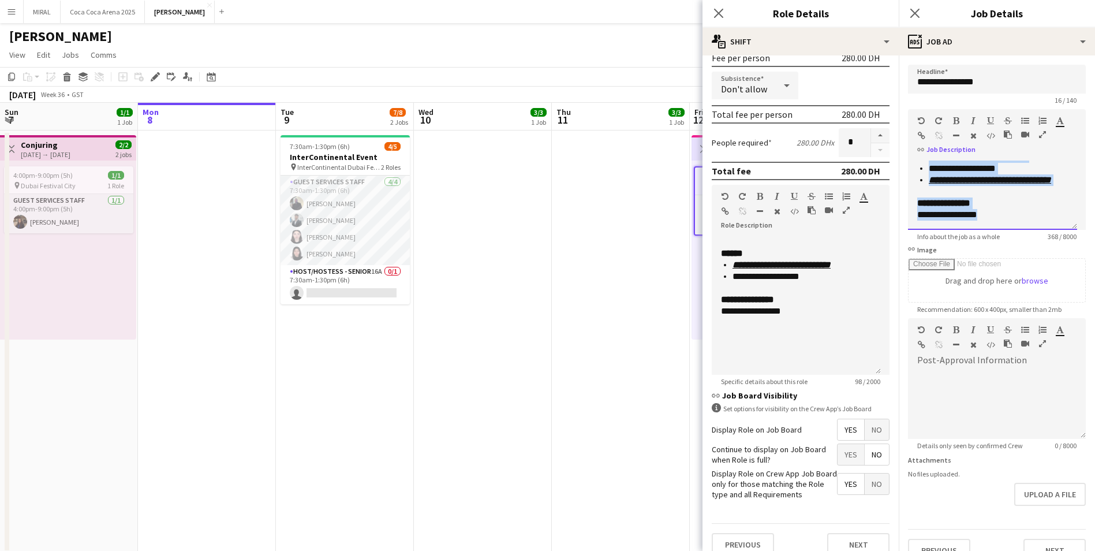
drag, startPoint x: 915, startPoint y: 167, endPoint x: 1023, endPoint y: 244, distance: 131.7
click at [1023, 244] on form "**********" at bounding box center [997, 313] width 196 height 497
paste div
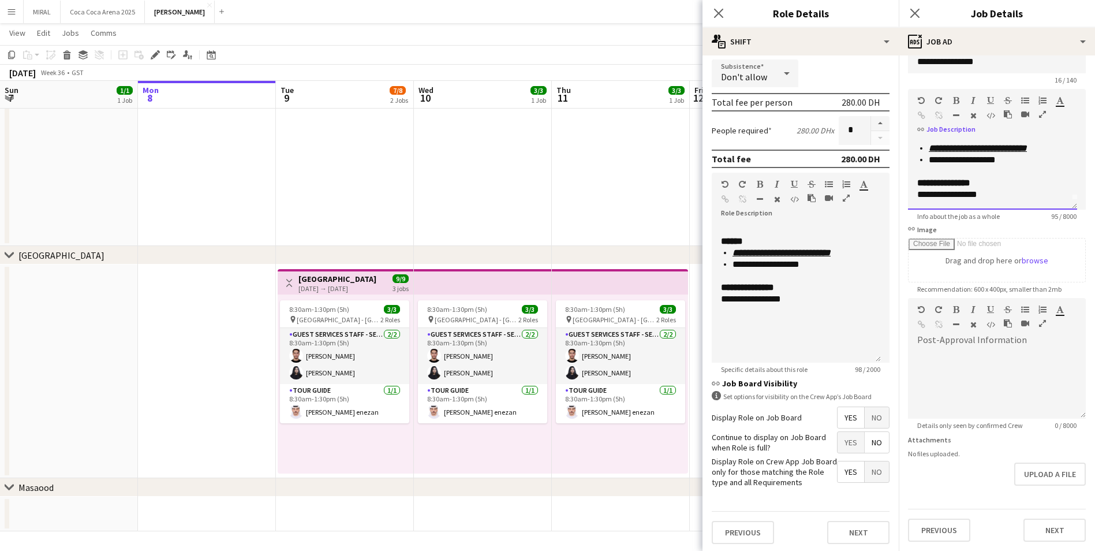
scroll to position [198, 0]
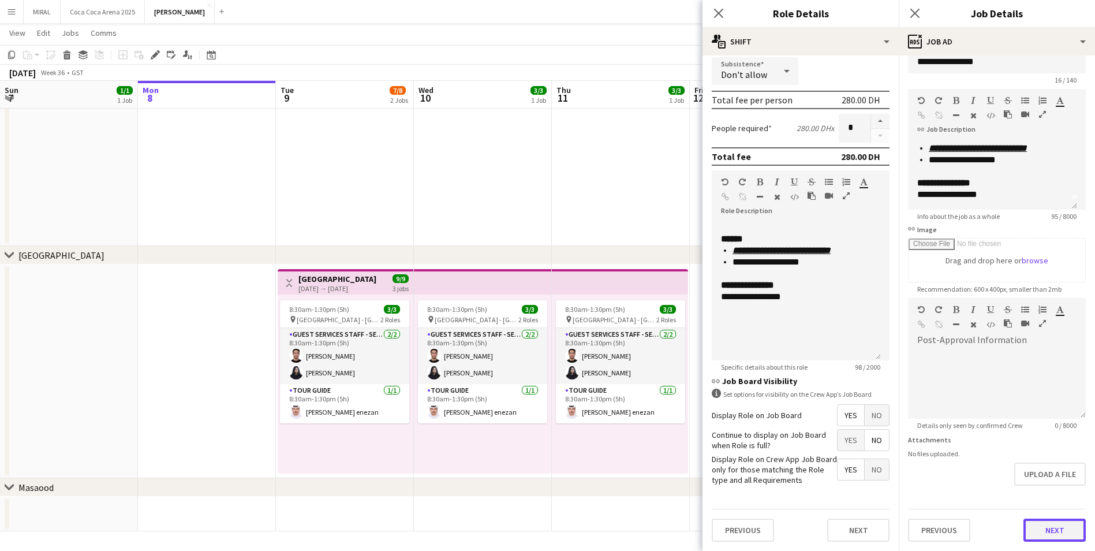
click at [1047, 530] on button "Next" at bounding box center [1054, 529] width 62 height 23
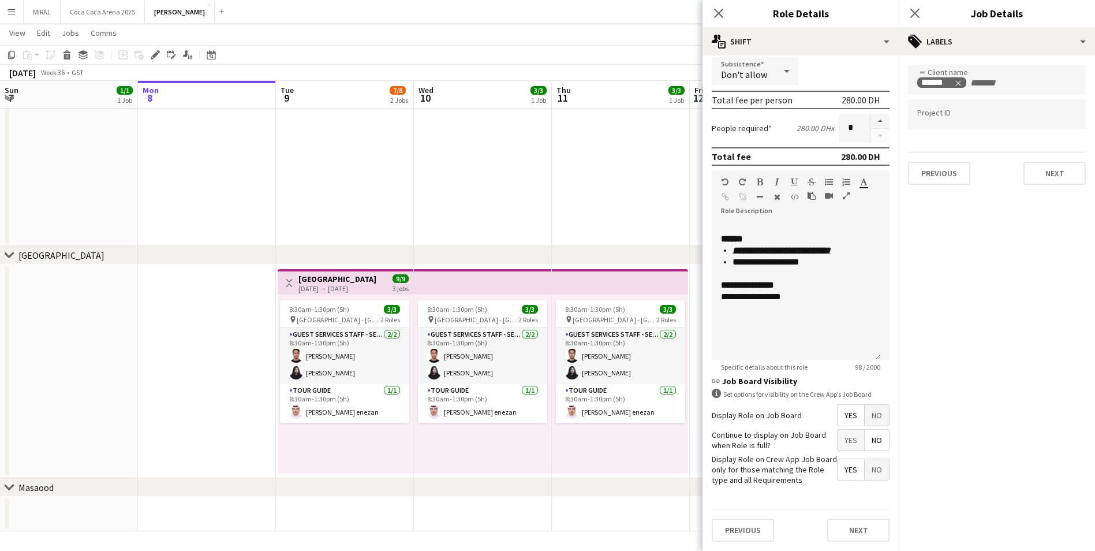
click at [1047, 530] on mat-expansion-panel "tags Labels link Client name ****** Project ID Previous Next" at bounding box center [997, 302] width 196 height 495
click at [1056, 175] on button "Next" at bounding box center [1054, 173] width 62 height 23
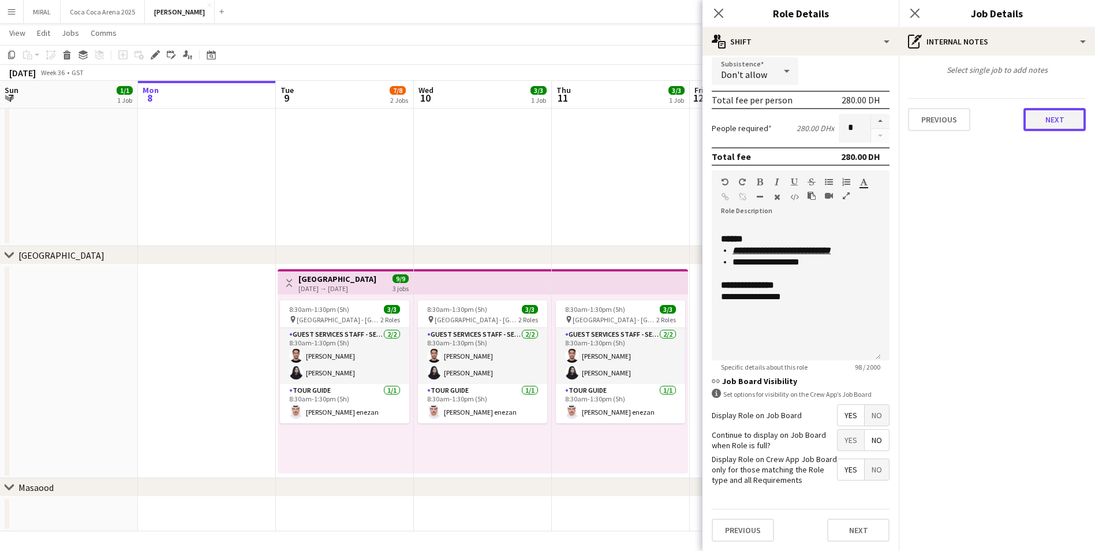
click at [1060, 118] on button "Next" at bounding box center [1054, 119] width 62 height 23
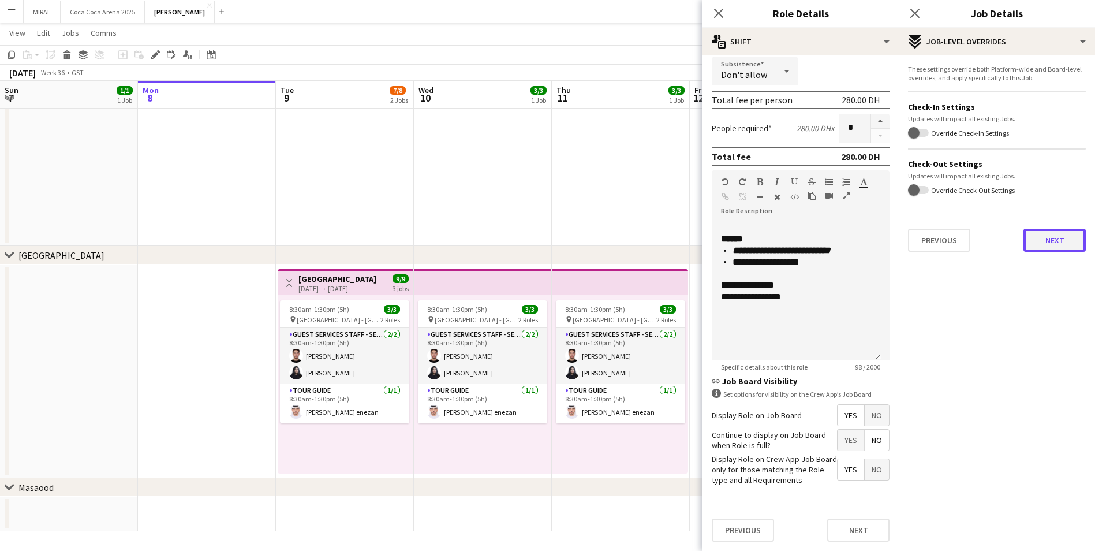
click at [1064, 238] on button "Next" at bounding box center [1054, 240] width 62 height 23
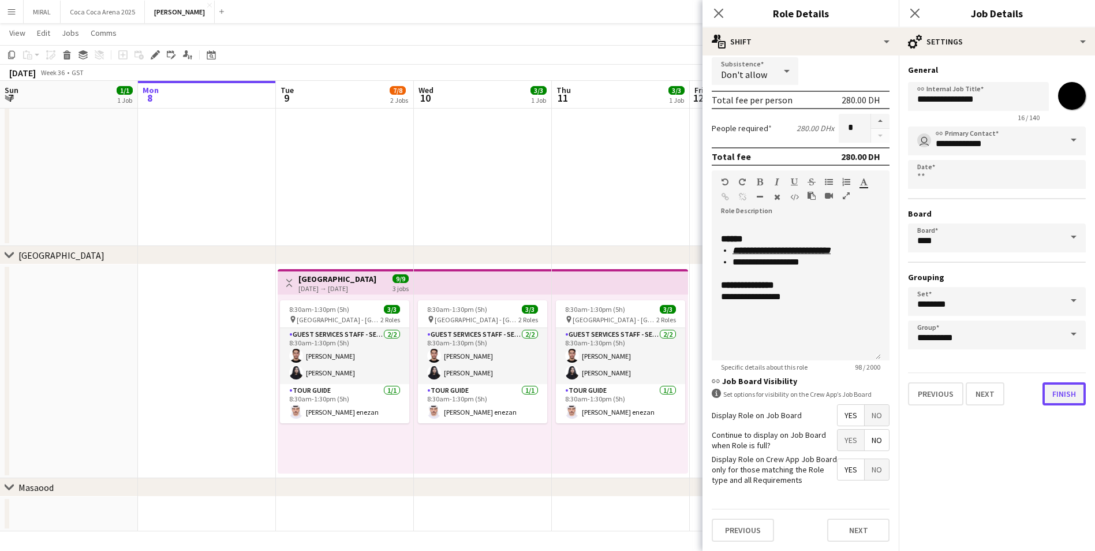
click at [1060, 397] on button "Finish" at bounding box center [1063, 393] width 43 height 23
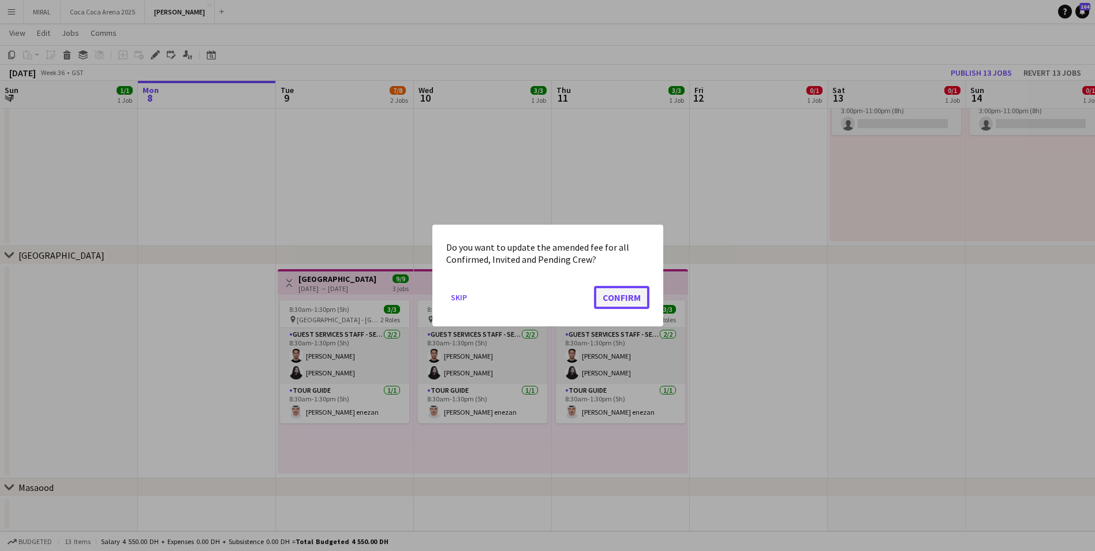
click at [629, 295] on button "Confirm" at bounding box center [621, 297] width 55 height 23
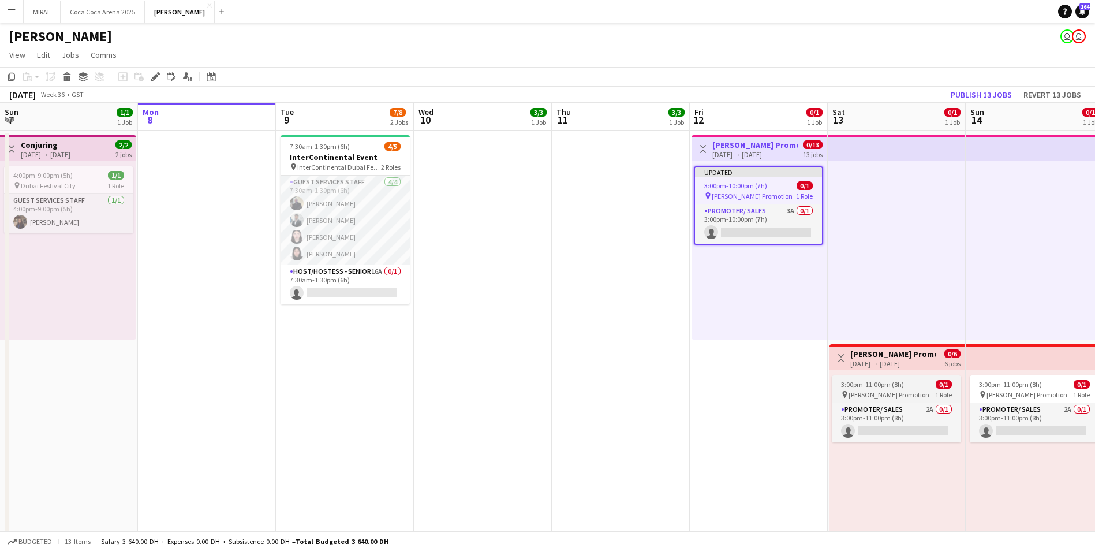
click at [887, 386] on span "3:00pm-11:00pm (8h)" at bounding box center [872, 384] width 63 height 9
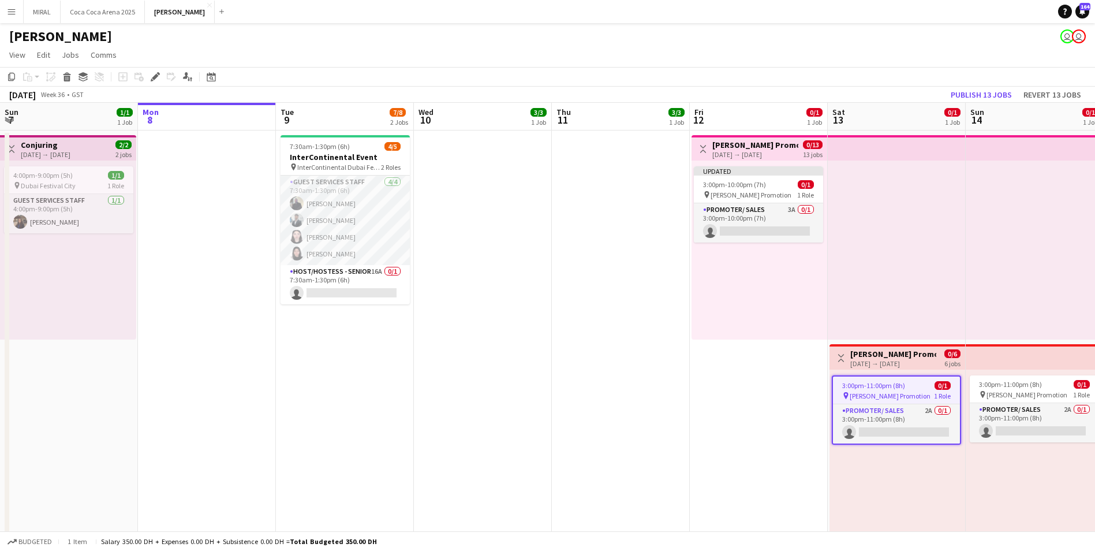
click at [889, 365] on div "[DATE] → [DATE]" at bounding box center [893, 363] width 86 height 9
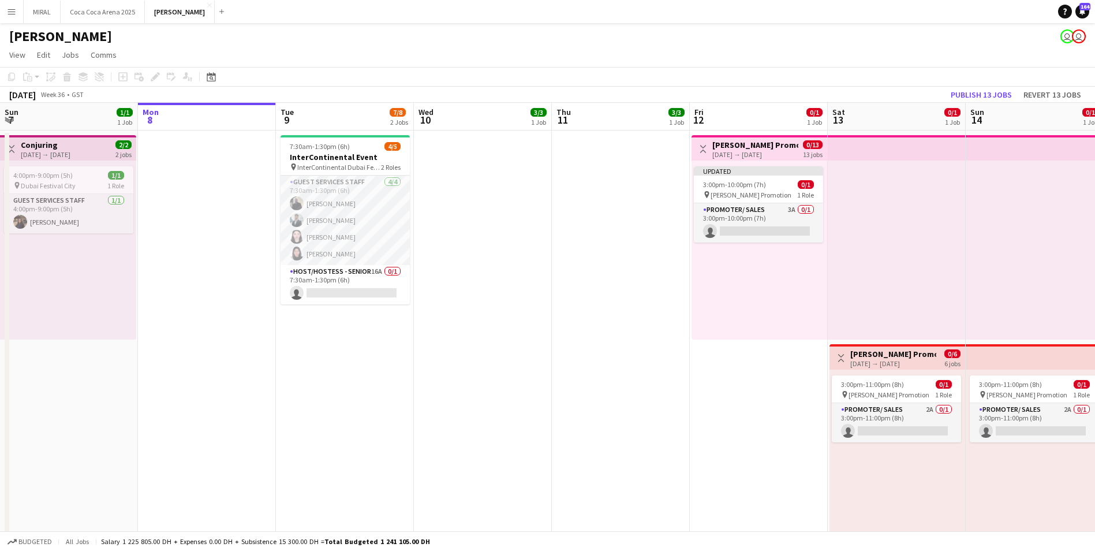
click at [891, 354] on h3 "[PERSON_NAME] Promotion" at bounding box center [893, 354] width 86 height 10
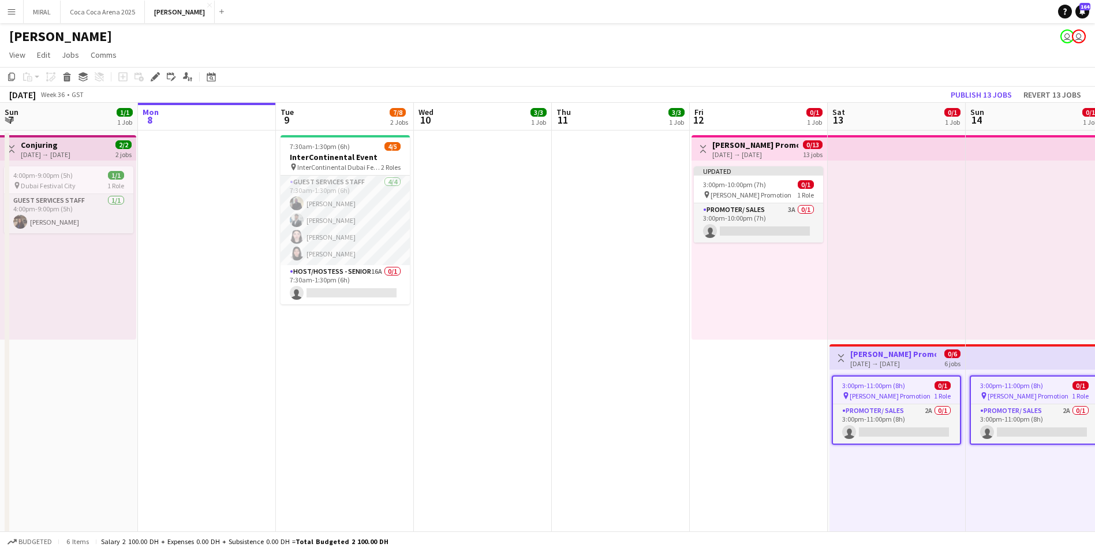
click at [765, 146] on h3 "[PERSON_NAME] Promotion" at bounding box center [755, 145] width 86 height 10
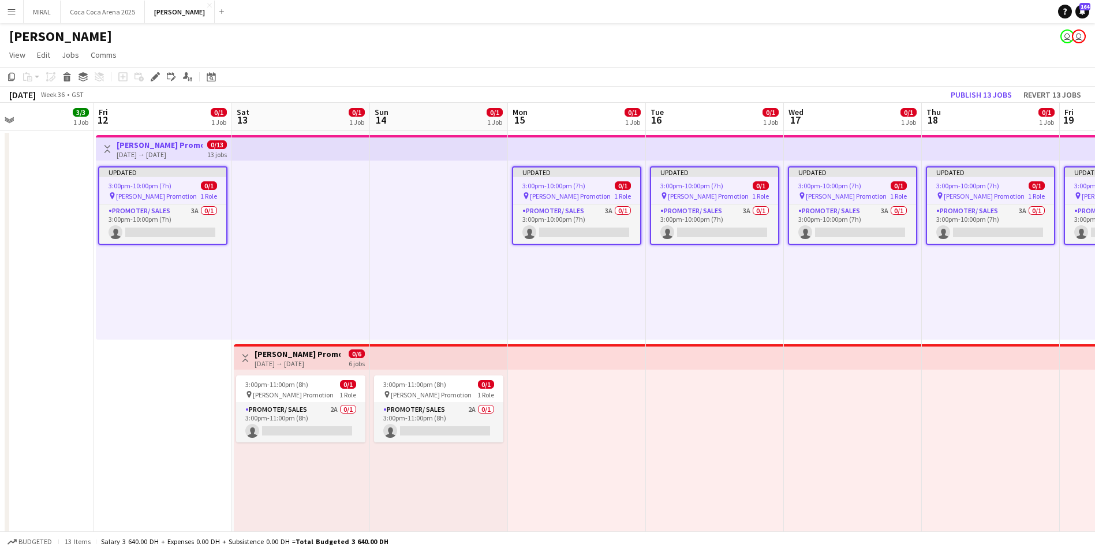
scroll to position [0, 411]
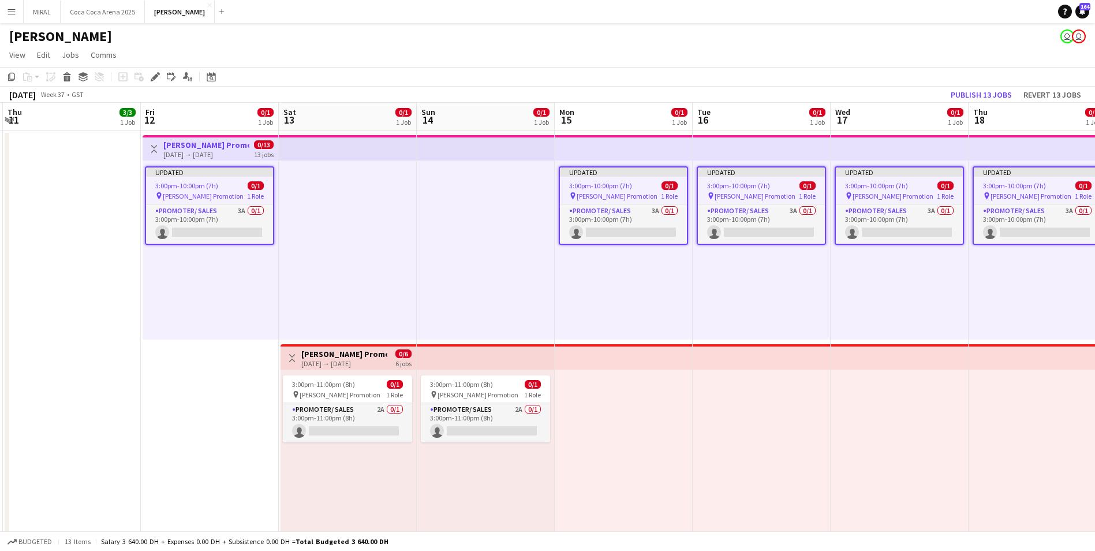
drag, startPoint x: 913, startPoint y: 230, endPoint x: 364, endPoint y: 214, distance: 549.2
click at [364, 214] on app-calendar-viewport "Mon 8 Tue 9 7/8 2 Jobs Wed 10 3/3 1 Job Thu 11 3/3 1 Job Fri 12 0/1 1 Job Sat 1…" at bounding box center [547, 470] width 1095 height 735
click at [158, 75] on icon "Edit" at bounding box center [155, 76] width 9 height 9
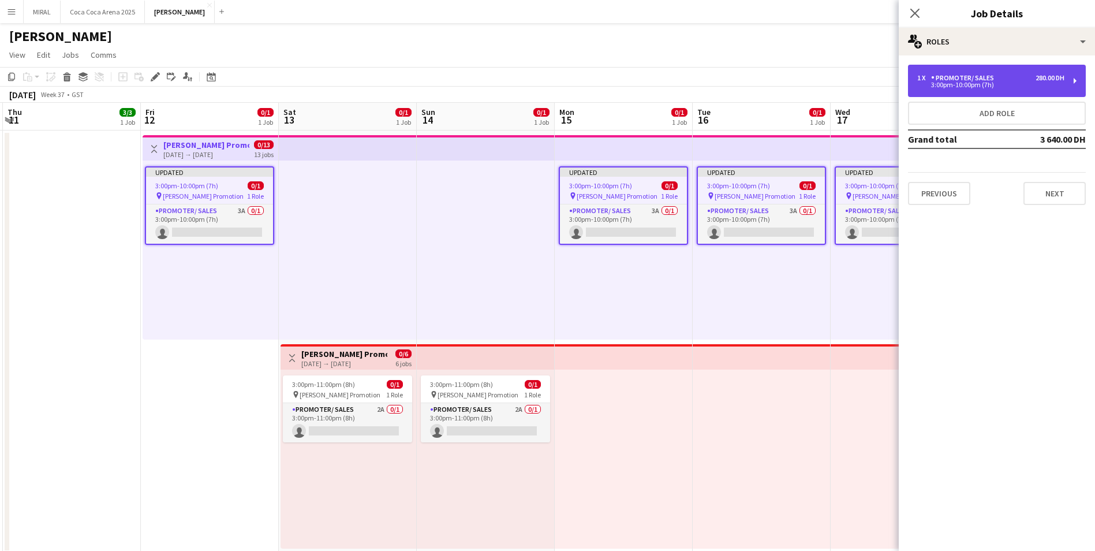
click at [1046, 69] on div "1 x Promoter/ Sales 280.00 DH 3:00pm-10:00pm (7h)" at bounding box center [997, 81] width 178 height 32
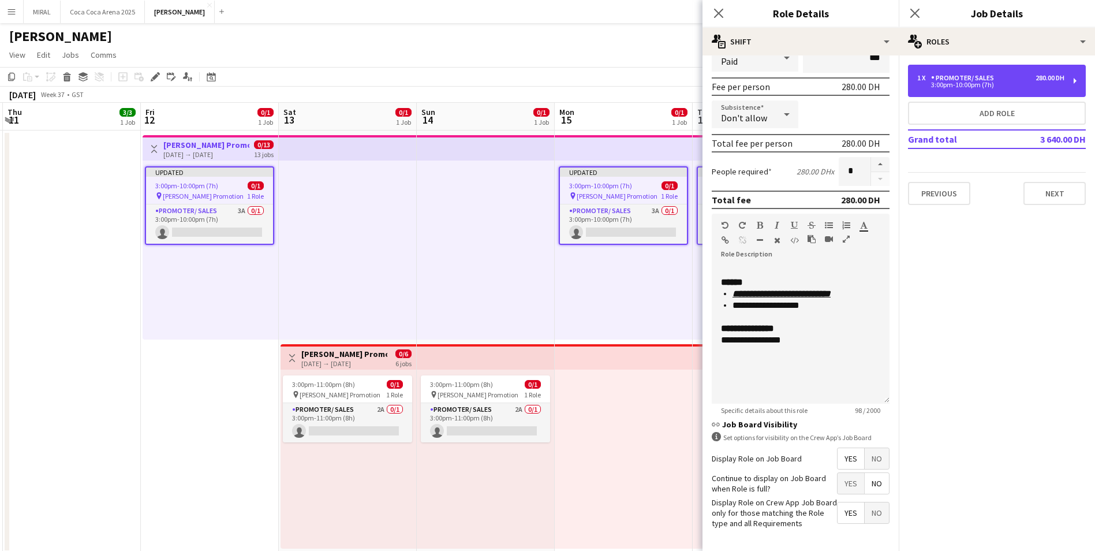
scroll to position [173, 0]
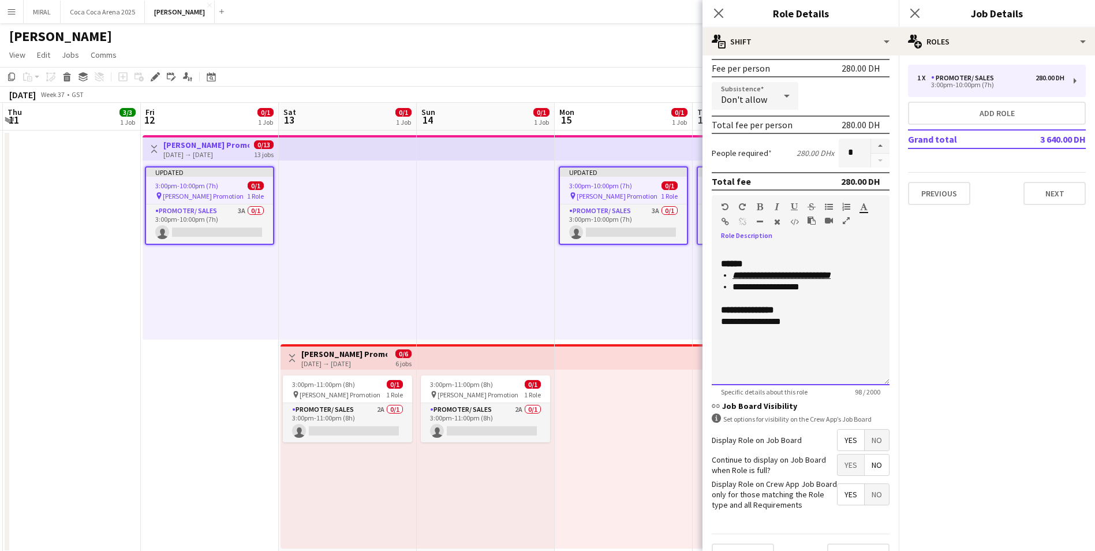
drag, startPoint x: 718, startPoint y: 263, endPoint x: 809, endPoint y: 323, distance: 108.7
click at [809, 323] on div "**********" at bounding box center [801, 315] width 178 height 139
copy div "**********"
click at [1060, 195] on button "Next" at bounding box center [1054, 193] width 62 height 23
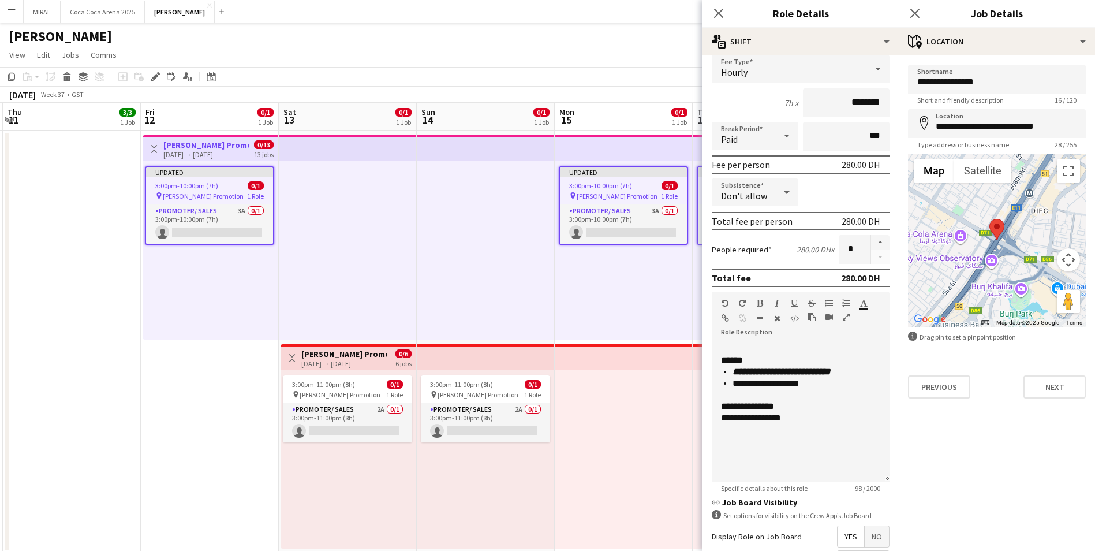
scroll to position [58, 0]
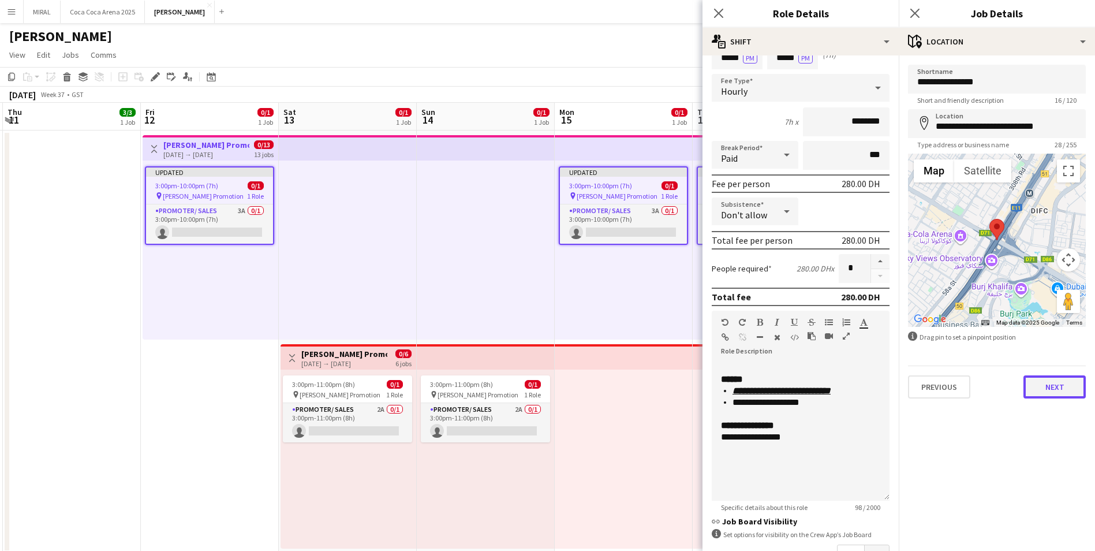
click at [1057, 387] on button "Next" at bounding box center [1054, 386] width 62 height 23
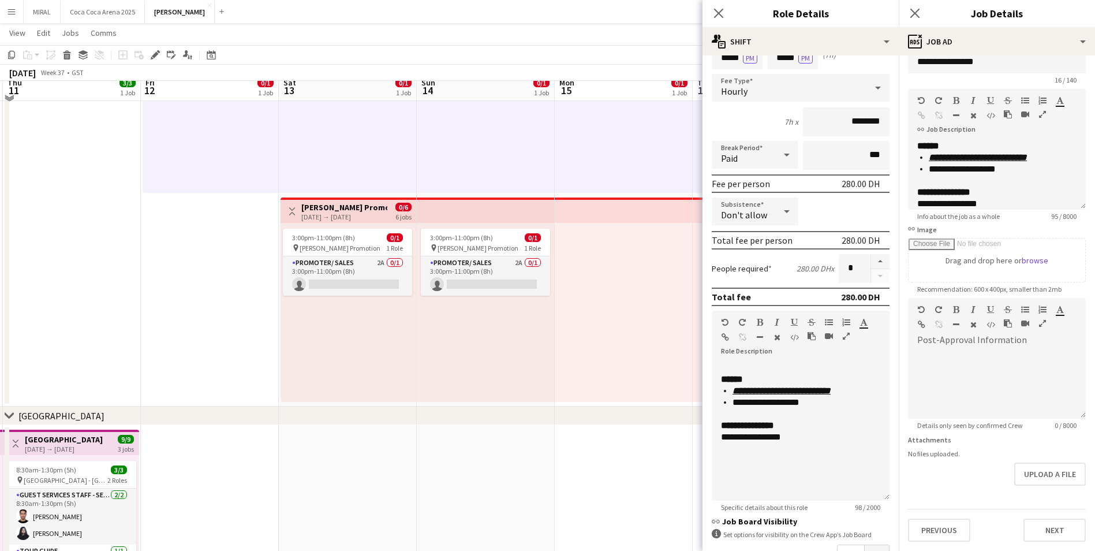
scroll to position [173, 0]
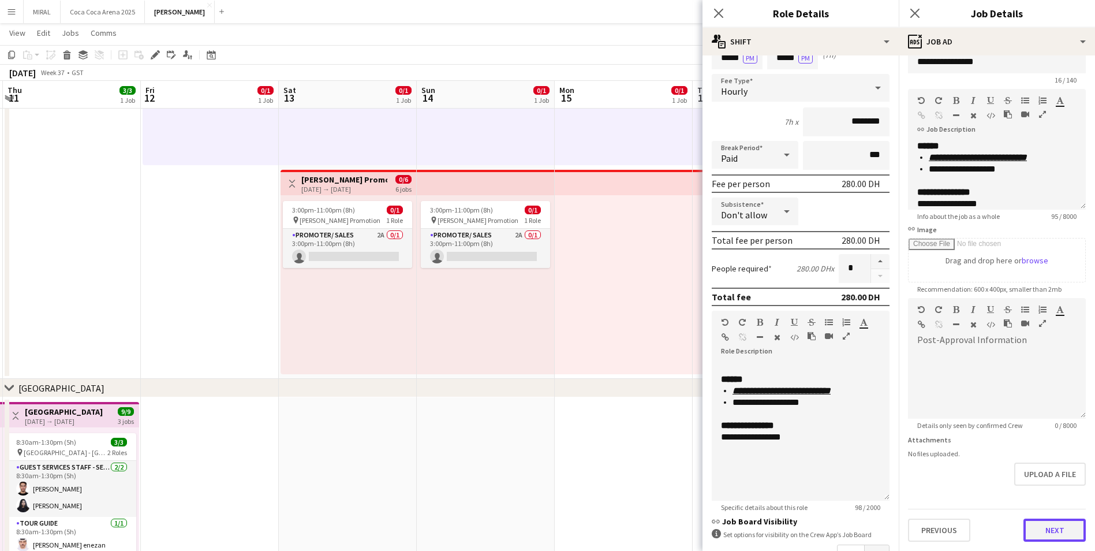
click at [1049, 533] on button "Next" at bounding box center [1054, 529] width 62 height 23
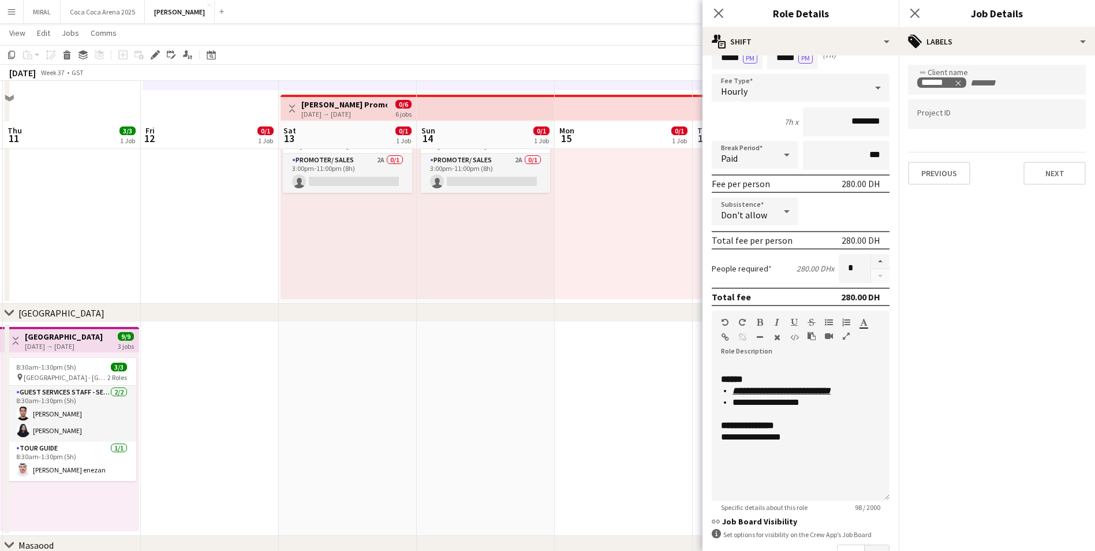
scroll to position [231, 0]
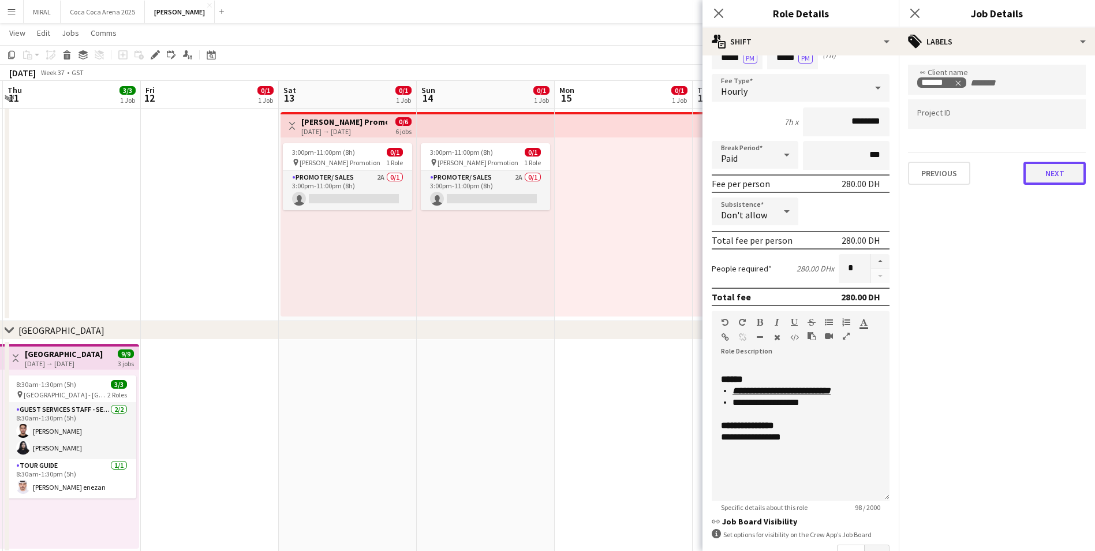
click at [1049, 166] on button "Next" at bounding box center [1054, 173] width 62 height 23
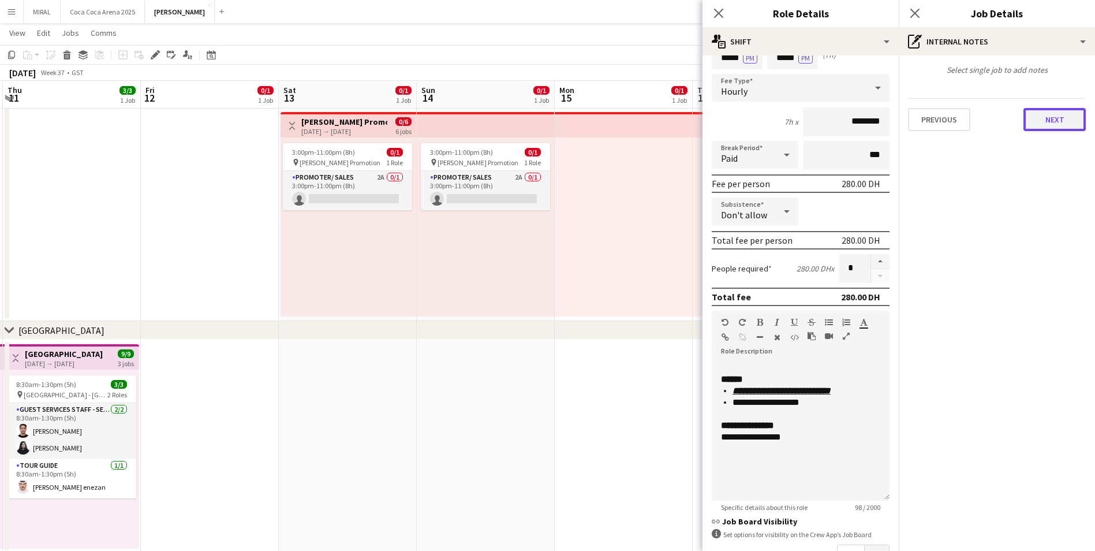
click at [1052, 115] on button "Next" at bounding box center [1054, 119] width 62 height 23
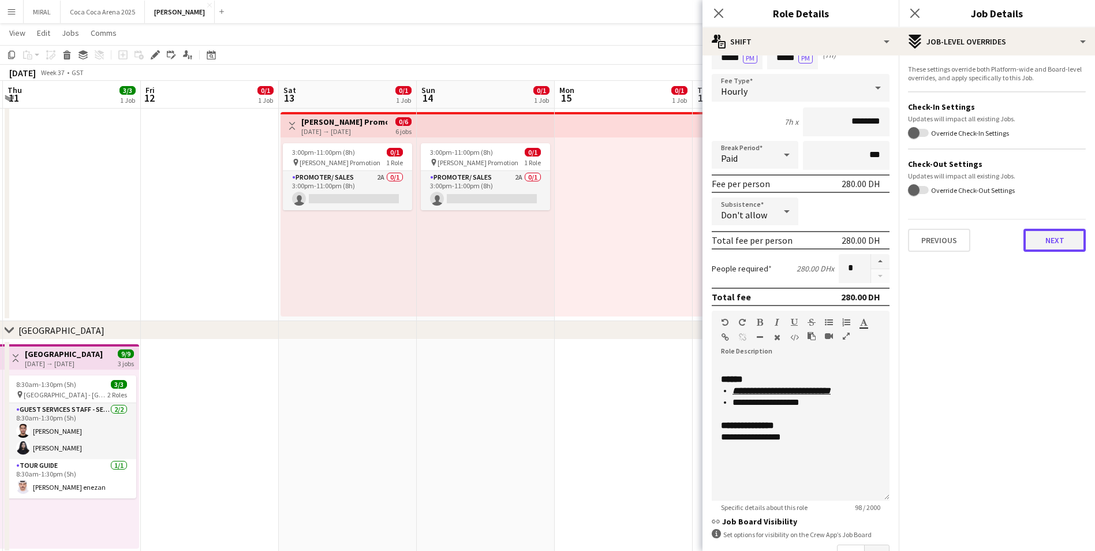
click at [1054, 240] on button "Next" at bounding box center [1054, 240] width 62 height 23
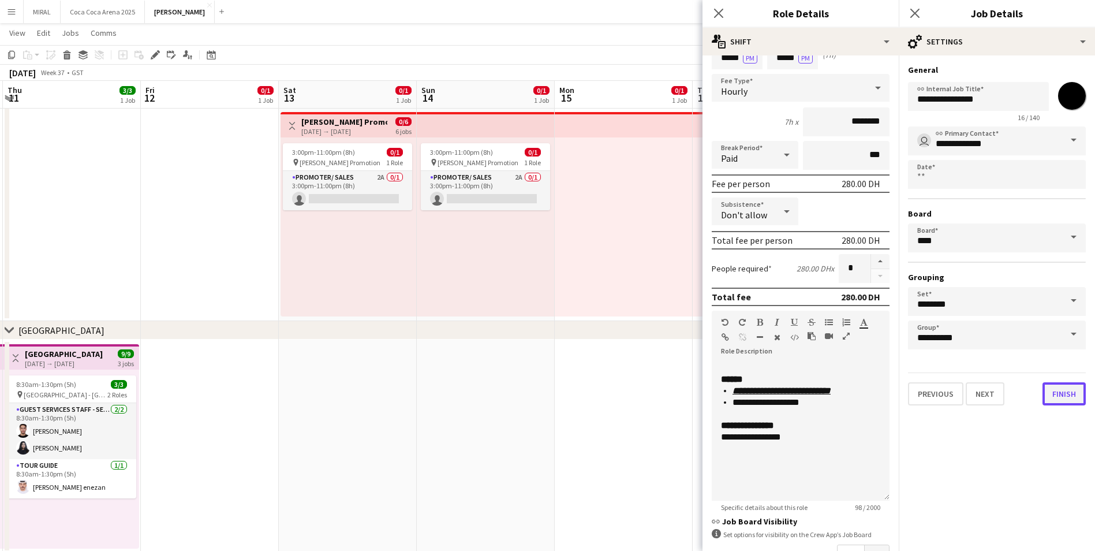
click at [1065, 395] on button "Finish" at bounding box center [1063, 393] width 43 height 23
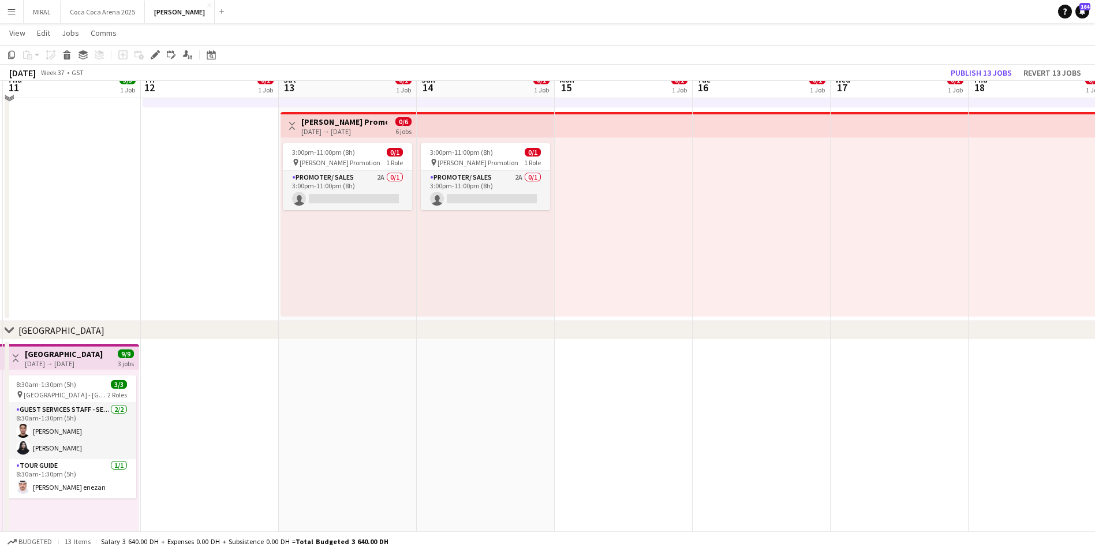
scroll to position [115, 0]
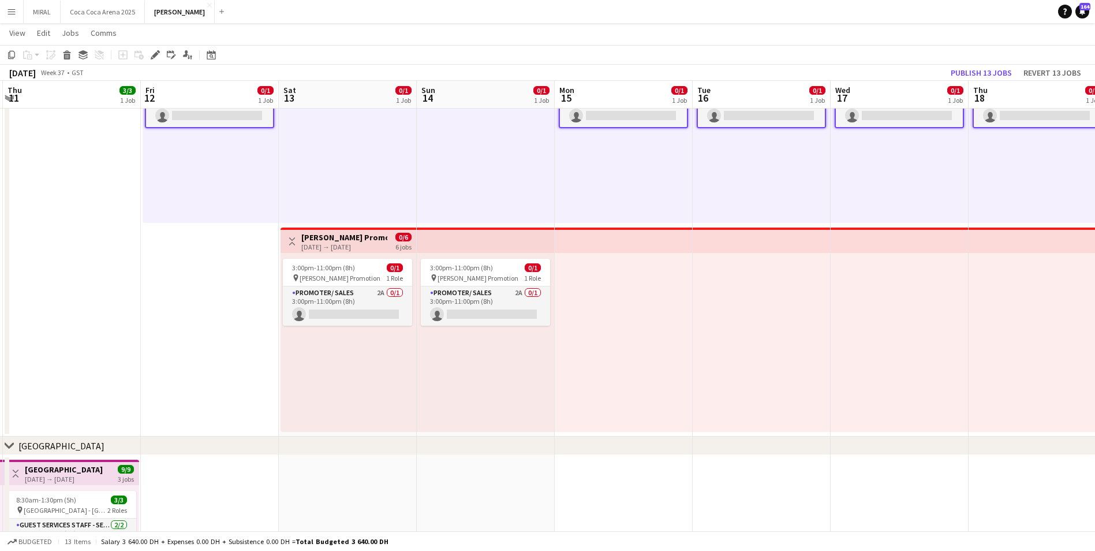
click at [351, 240] on h3 "[PERSON_NAME] Promotion" at bounding box center [344, 237] width 86 height 10
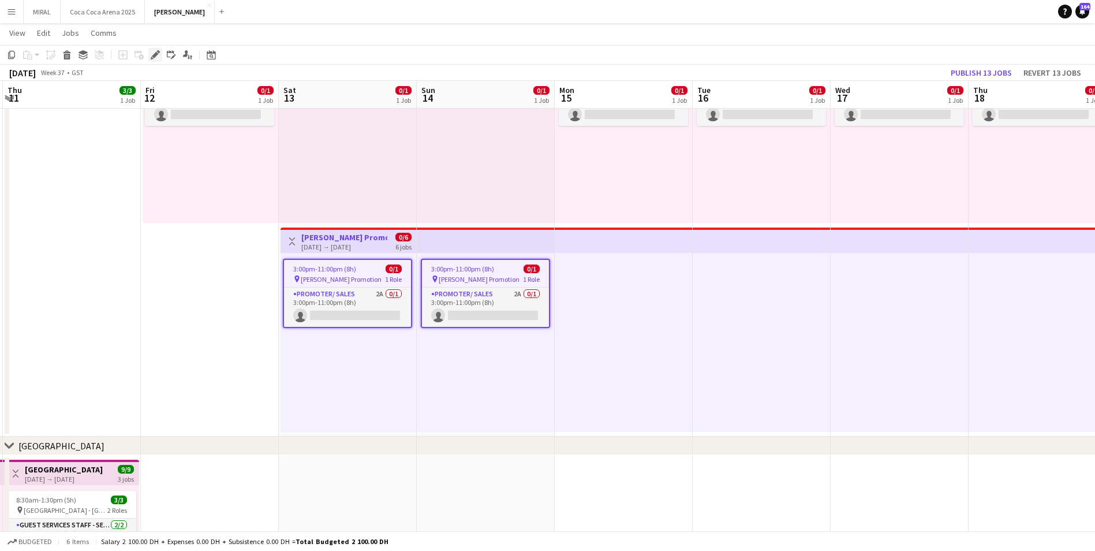
click at [158, 55] on icon "Edit" at bounding box center [155, 54] width 9 height 9
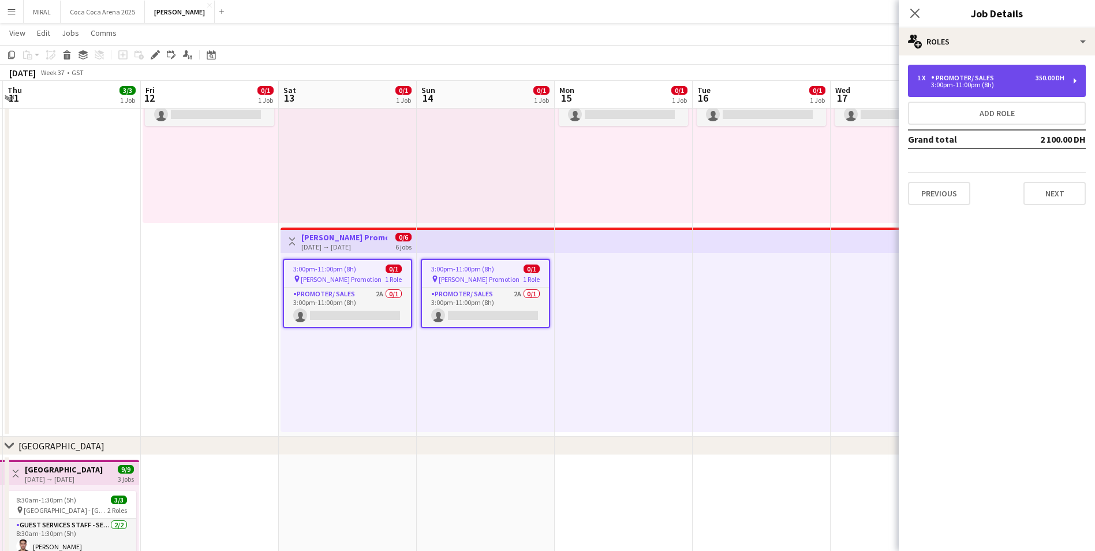
click at [1009, 83] on div "3:00pm-11:00pm (8h)" at bounding box center [990, 85] width 147 height 6
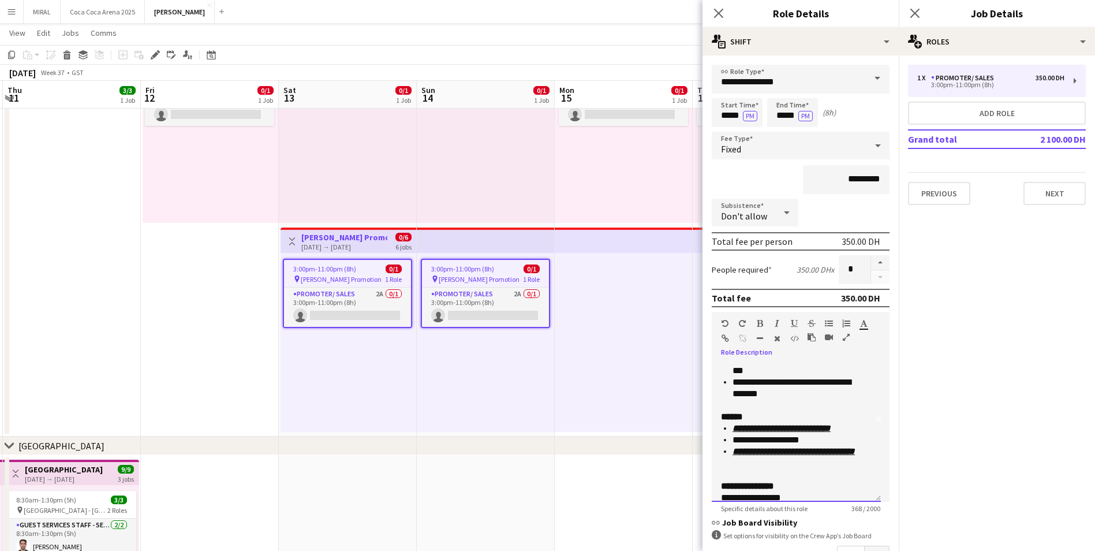
scroll to position [90, 0]
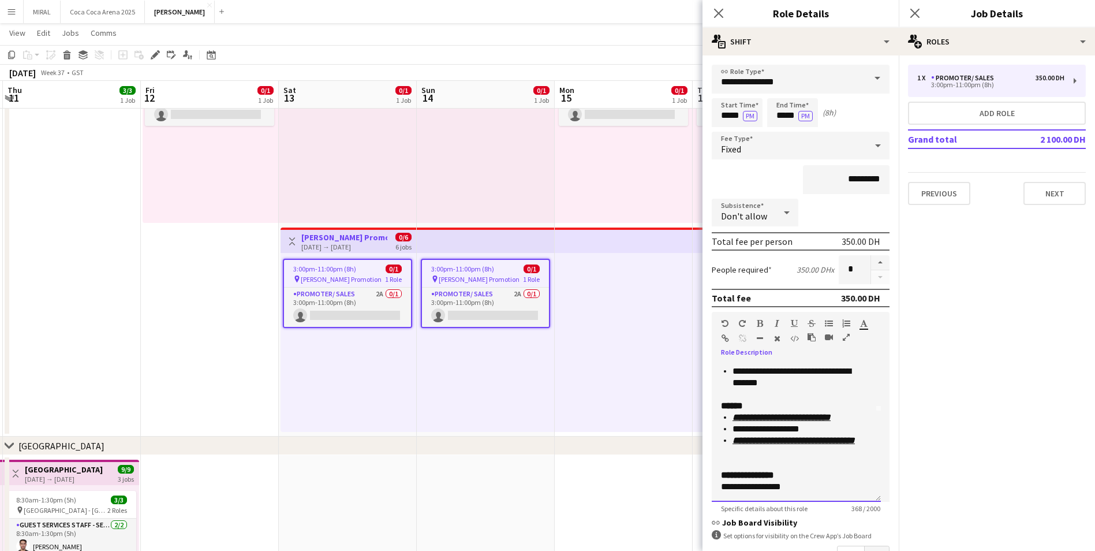
drag, startPoint x: 834, startPoint y: 375, endPoint x: 851, endPoint y: 530, distance: 156.2
click at [851, 530] on form "**********" at bounding box center [800, 378] width 196 height 627
paste div
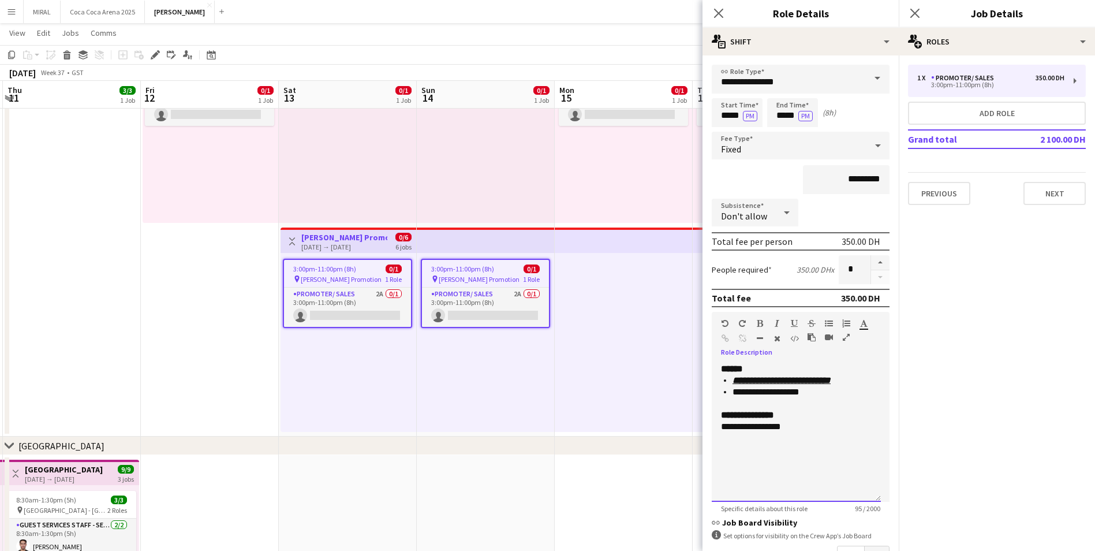
scroll to position [58, 0]
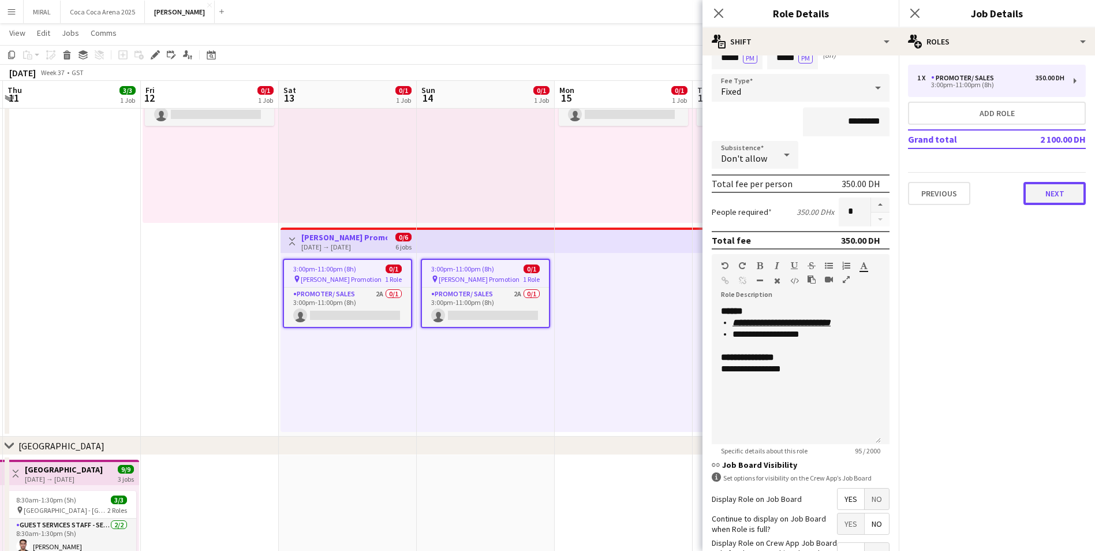
click at [1053, 193] on button "Next" at bounding box center [1054, 193] width 62 height 23
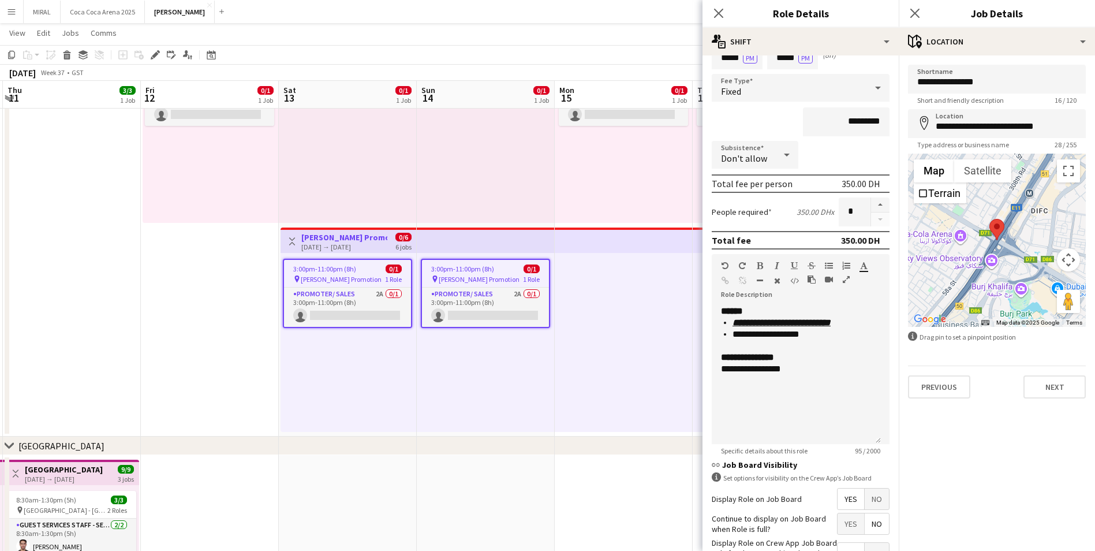
scroll to position [0, 0]
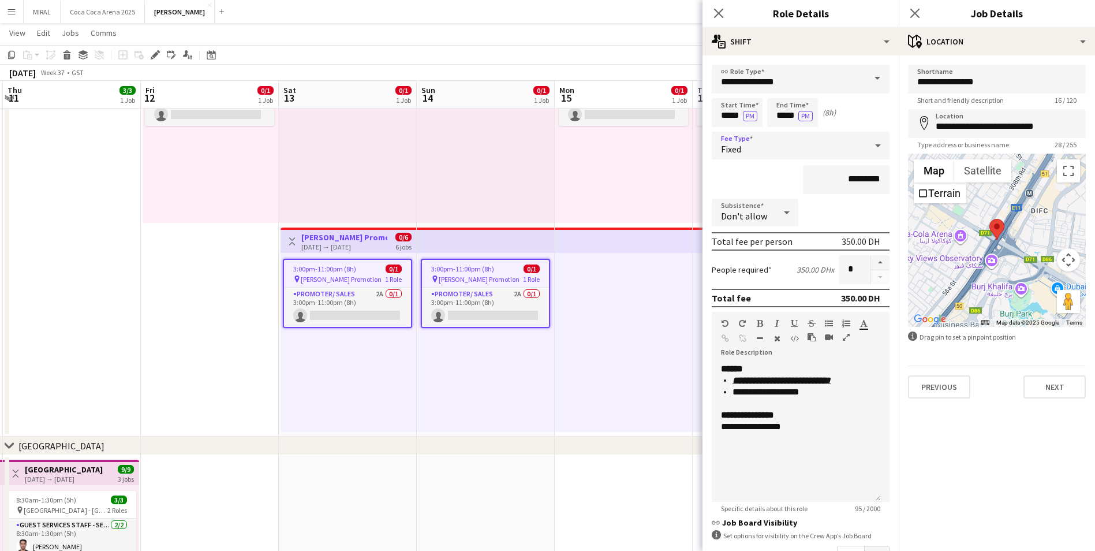
click at [871, 148] on icon at bounding box center [878, 145] width 14 height 23
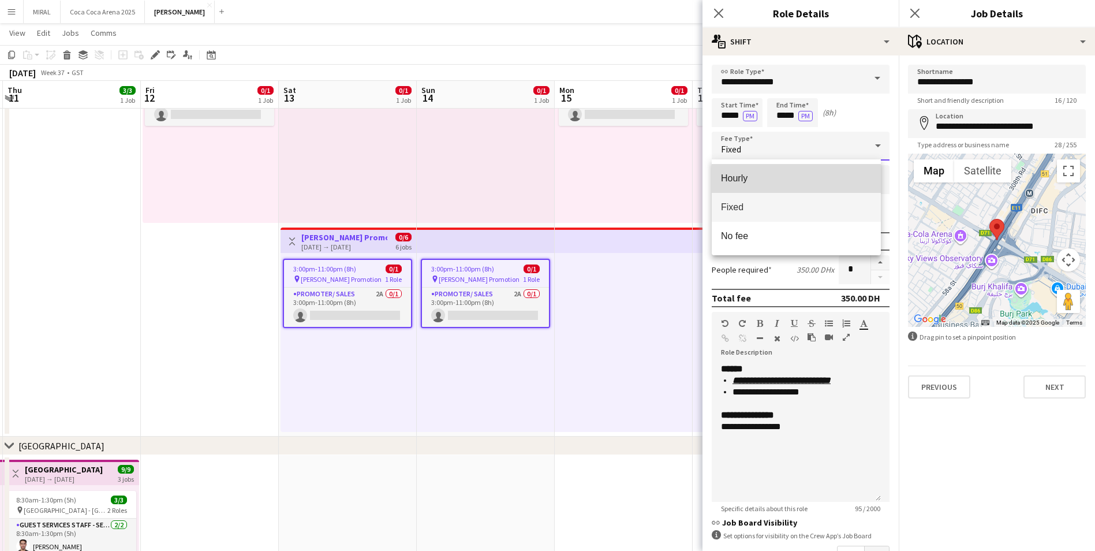
click at [765, 180] on span "Hourly" at bounding box center [796, 178] width 151 height 11
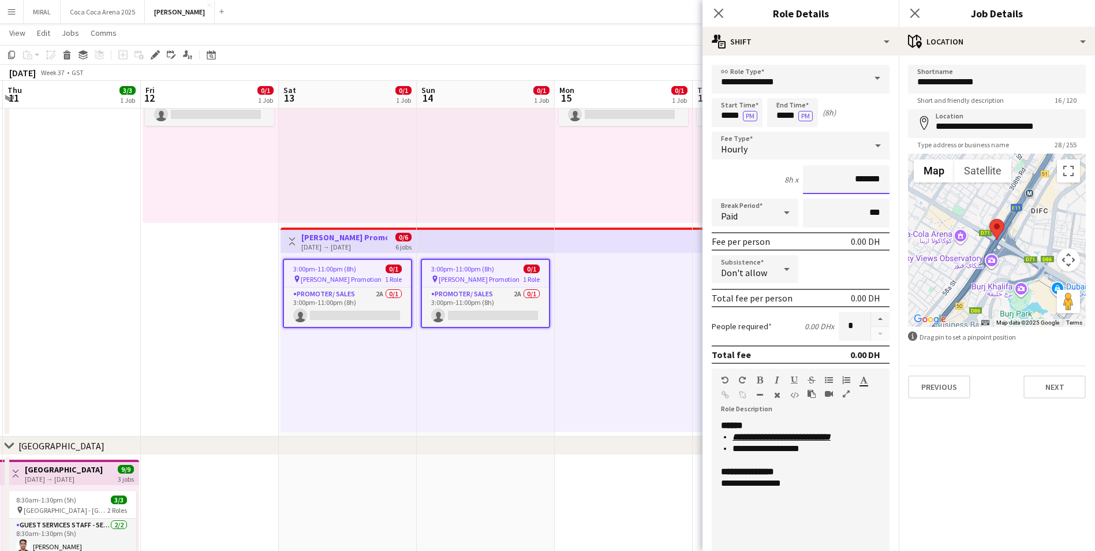
click at [839, 183] on input "*******" at bounding box center [846, 179] width 87 height 29
type input "********"
click at [1057, 386] on button "Next" at bounding box center [1054, 386] width 62 height 23
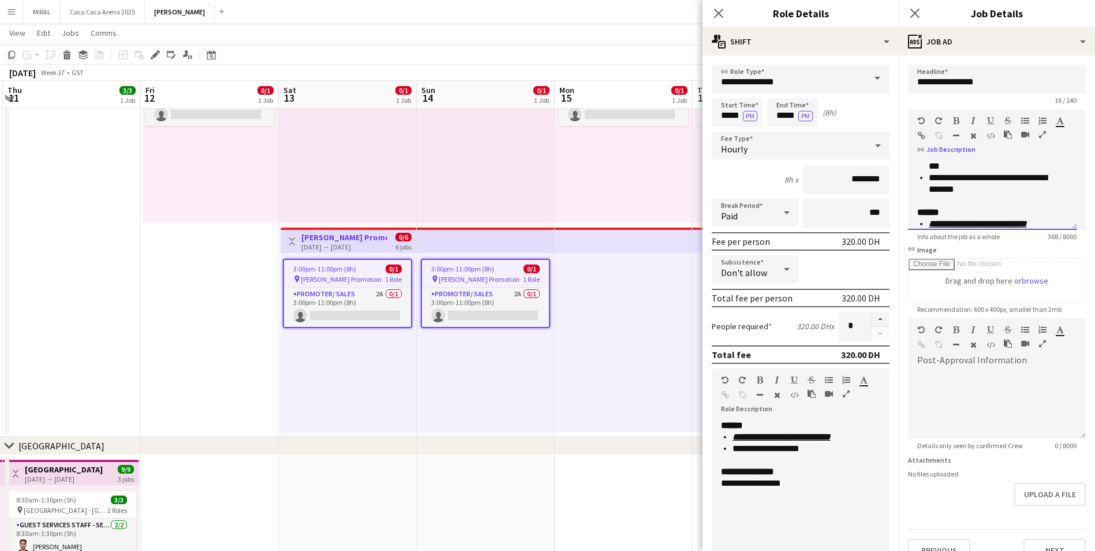
scroll to position [159, 0]
drag, startPoint x: 914, startPoint y: 179, endPoint x: 1007, endPoint y: 253, distance: 118.6
click at [1007, 253] on form "**********" at bounding box center [997, 313] width 196 height 497
paste div
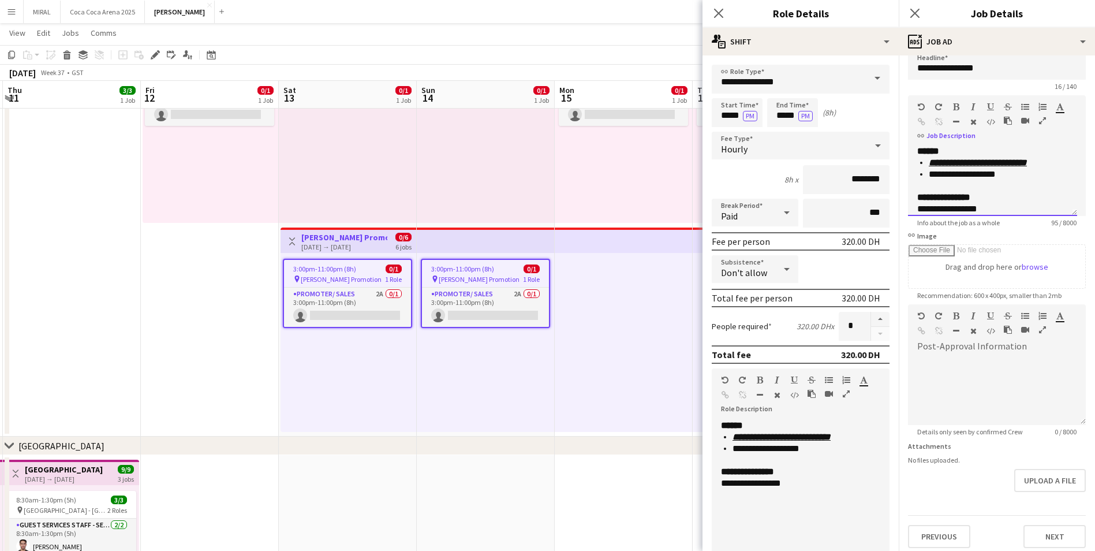
scroll to position [20, 0]
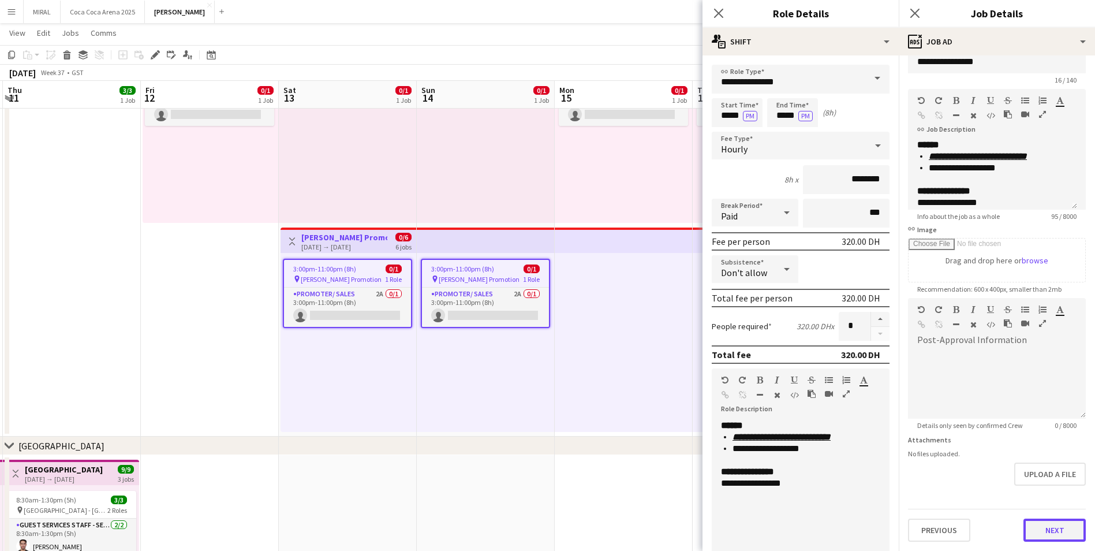
click at [1054, 536] on button "Next" at bounding box center [1054, 529] width 62 height 23
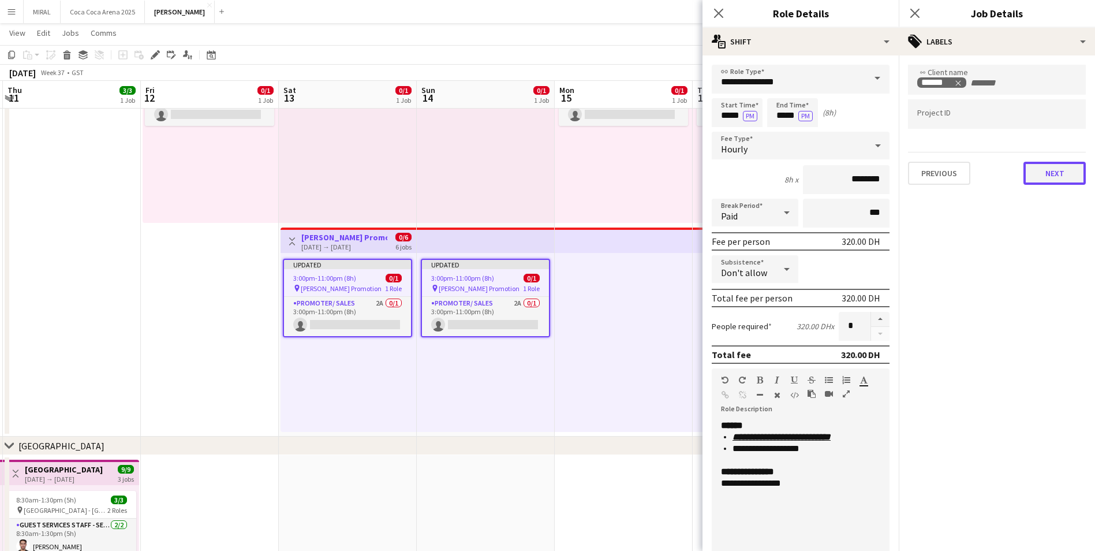
click at [1056, 176] on button "Next" at bounding box center [1054, 173] width 62 height 23
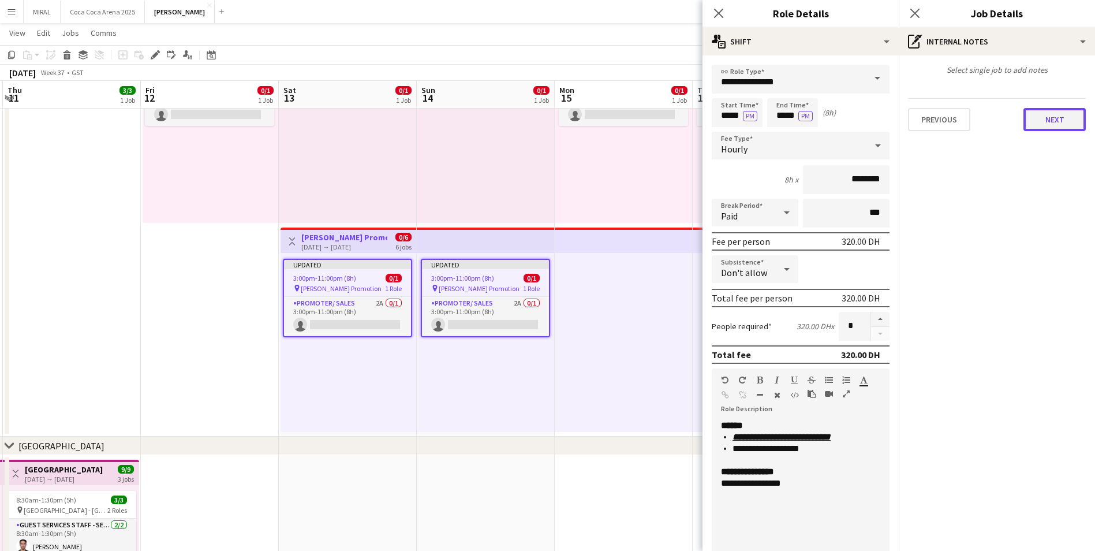
click at [1061, 123] on button "Next" at bounding box center [1054, 119] width 62 height 23
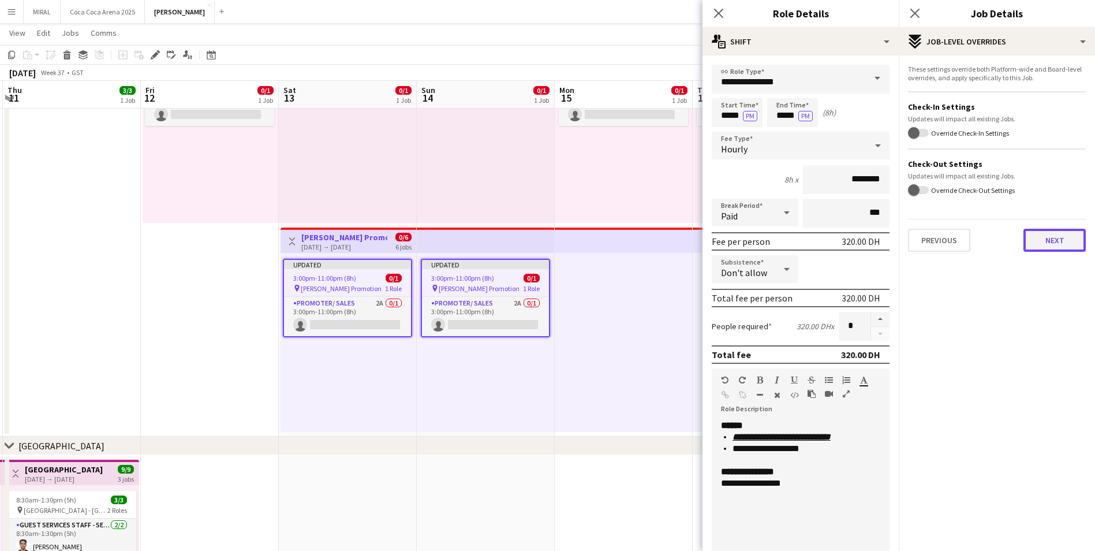
click at [1048, 243] on button "Next" at bounding box center [1054, 240] width 62 height 23
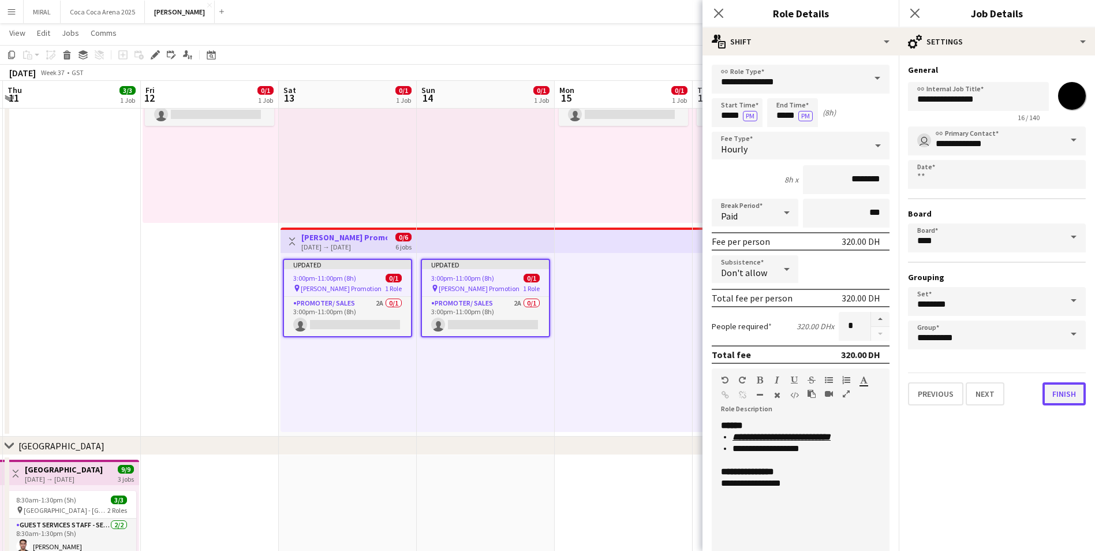
click at [1070, 393] on button "Finish" at bounding box center [1063, 393] width 43 height 23
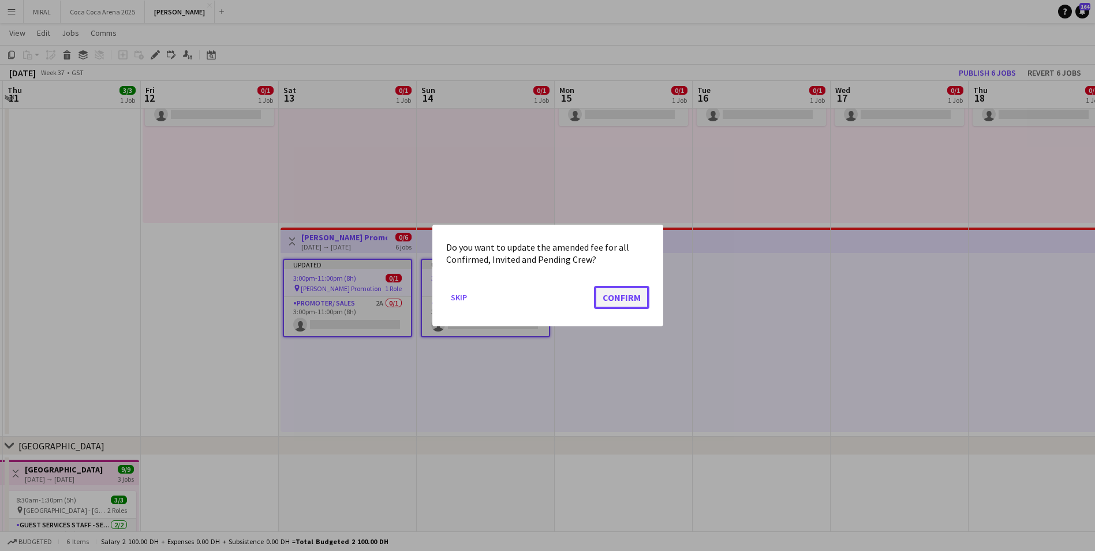
click at [626, 291] on button "Confirm" at bounding box center [621, 297] width 55 height 23
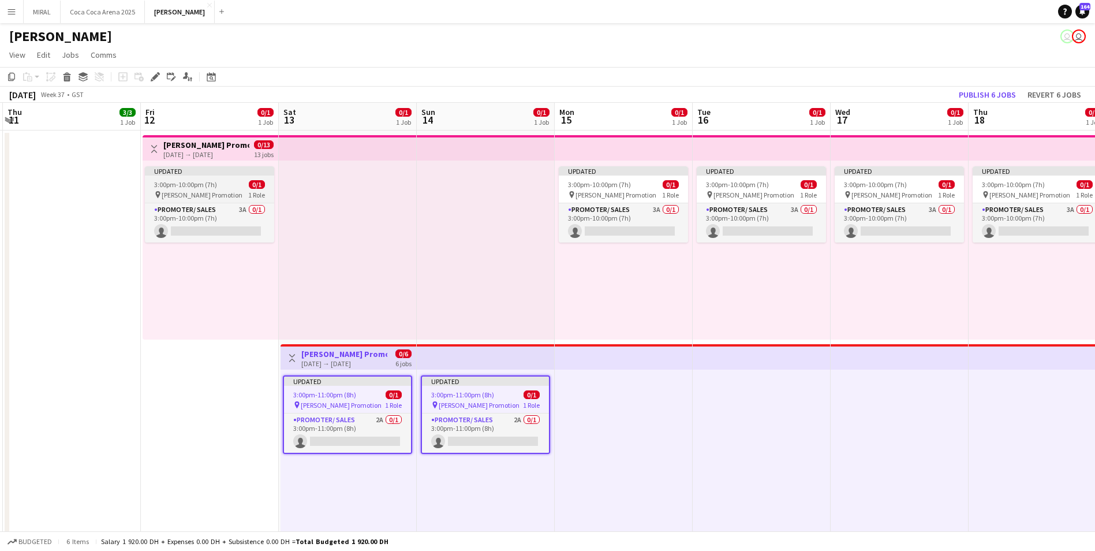
click at [195, 192] on span "[PERSON_NAME] Promotion" at bounding box center [202, 194] width 81 height 9
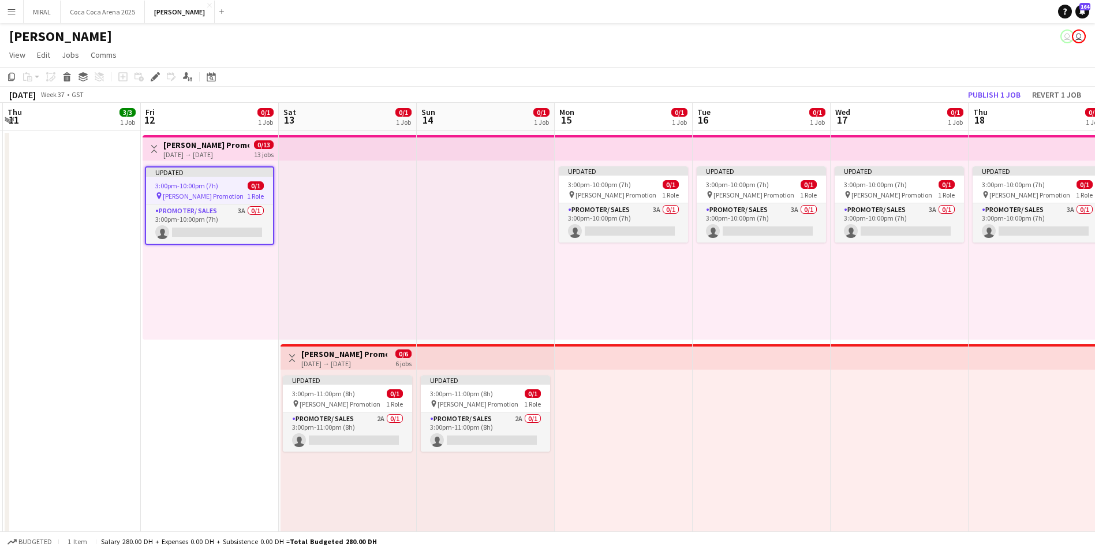
click at [195, 192] on span "[PERSON_NAME] Promotion" at bounding box center [203, 196] width 81 height 9
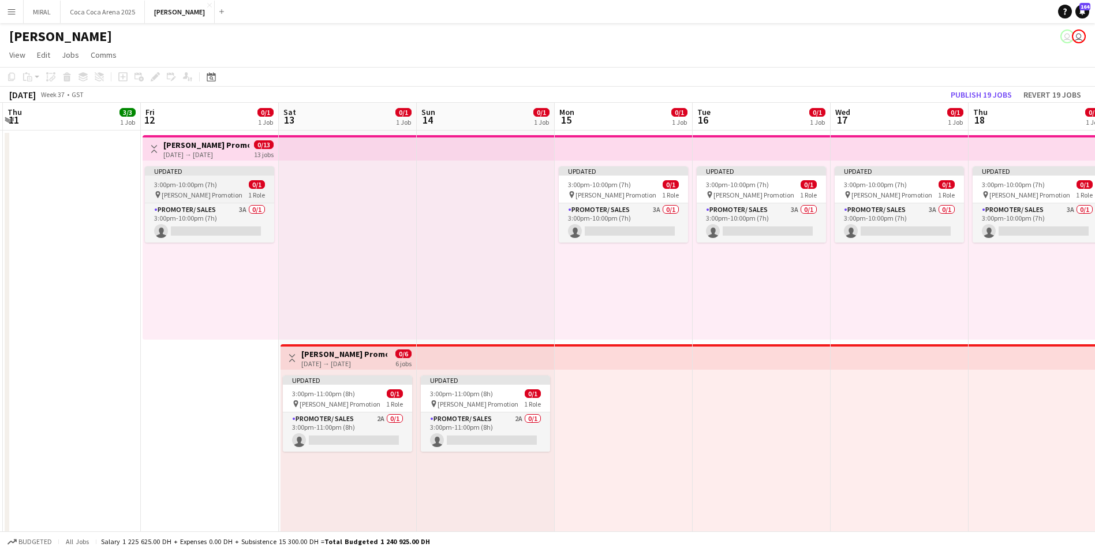
click at [195, 192] on span "[PERSON_NAME] Promotion" at bounding box center [202, 194] width 81 height 9
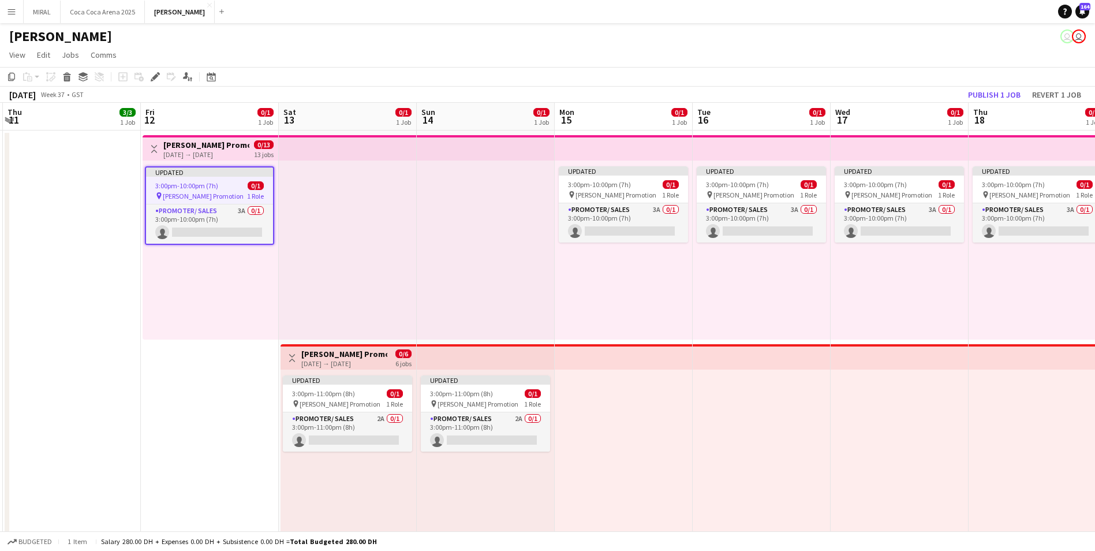
click at [200, 151] on div "[DATE] → [DATE]" at bounding box center [206, 154] width 86 height 9
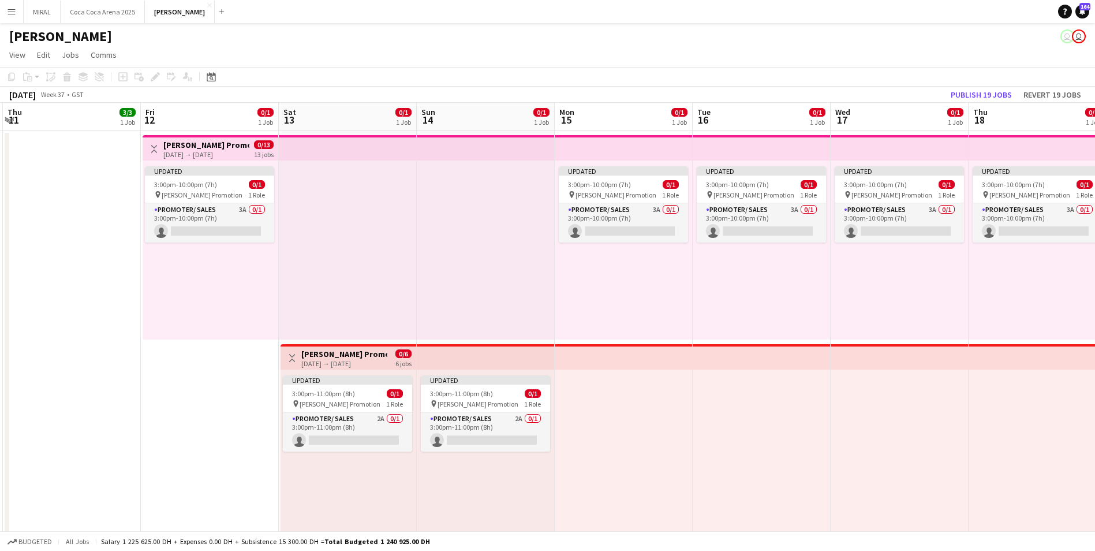
click at [200, 151] on div "[DATE] → [DATE]" at bounding box center [206, 154] width 86 height 9
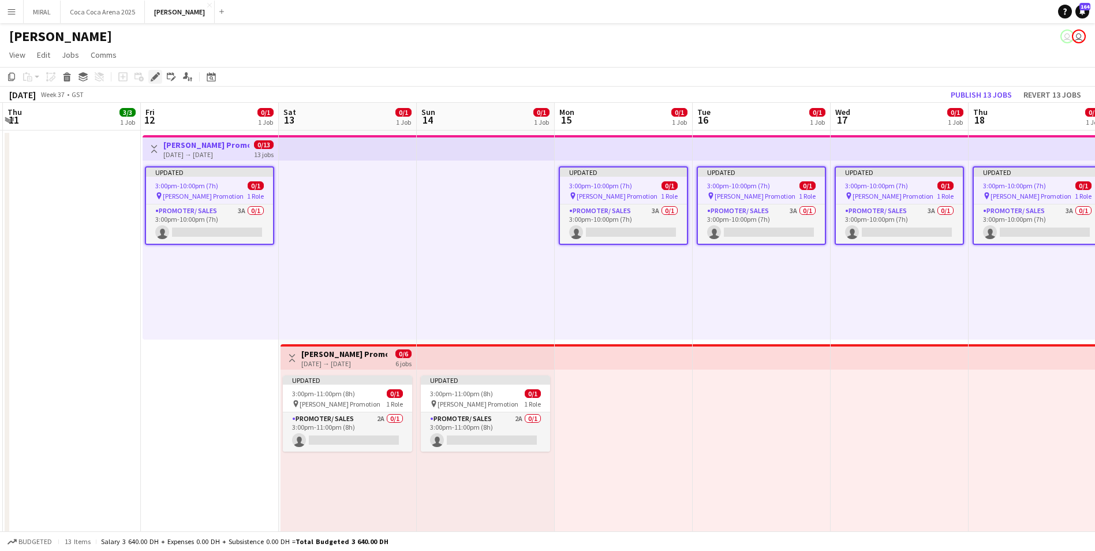
click at [158, 76] on icon at bounding box center [155, 77] width 6 height 6
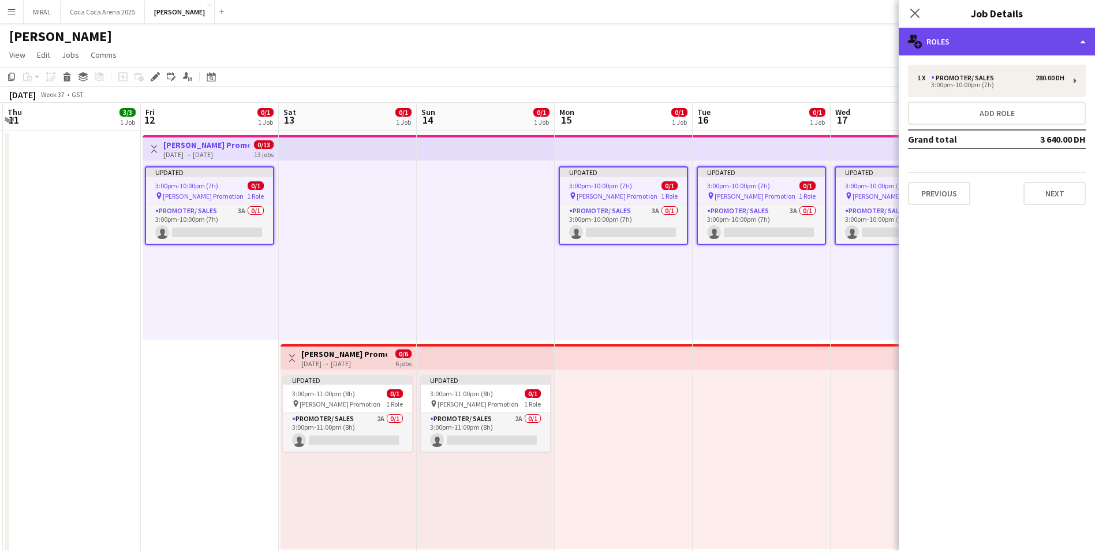
click at [931, 38] on div "multiple-users-add Roles" at bounding box center [997, 42] width 196 height 28
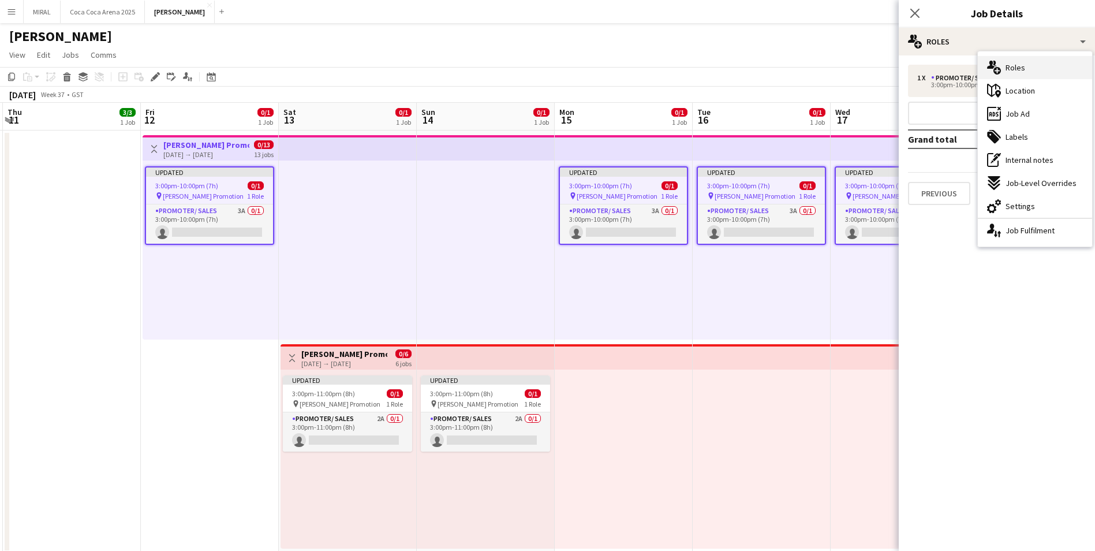
click at [1023, 73] on span "Roles" at bounding box center [1016, 67] width 20 height 10
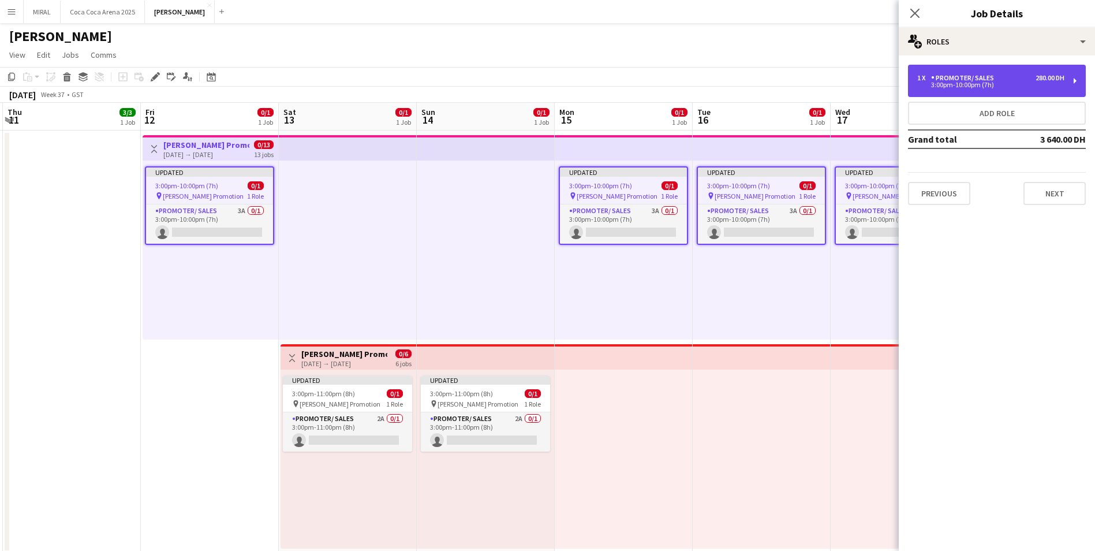
click at [952, 82] on div "3:00pm-10:00pm (7h)" at bounding box center [990, 85] width 147 height 6
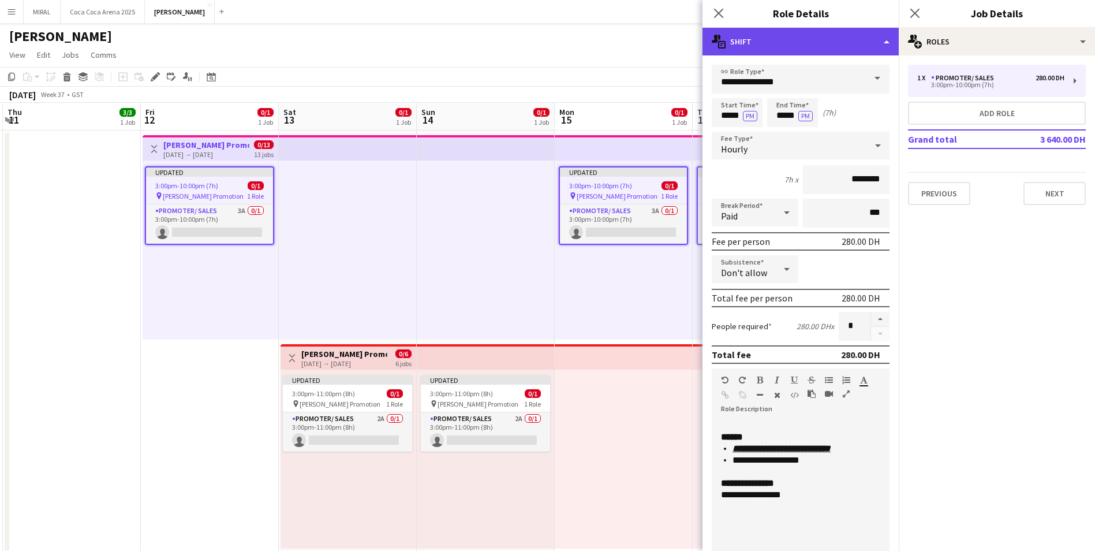
click at [851, 46] on div "multiple-actions-text Shift" at bounding box center [800, 42] width 196 height 28
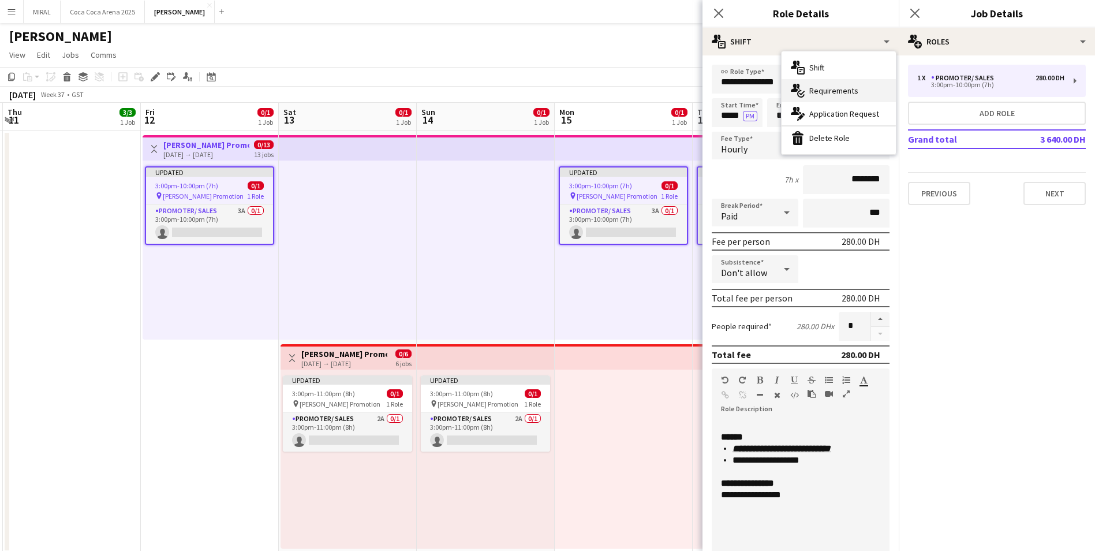
click at [848, 92] on span "Requirements" at bounding box center [833, 90] width 49 height 10
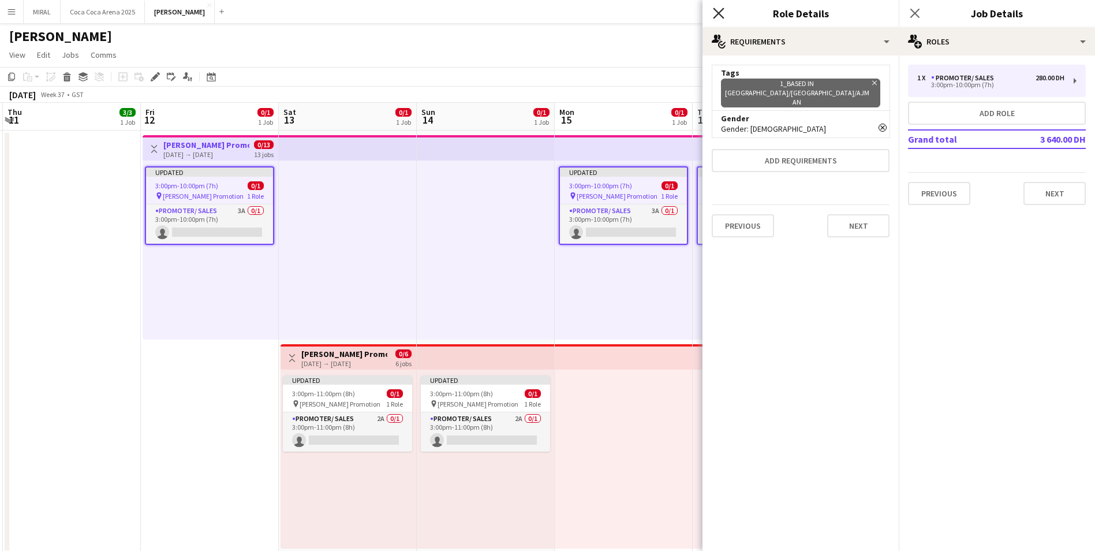
click at [718, 11] on icon "Close pop-in" at bounding box center [718, 13] width 11 height 11
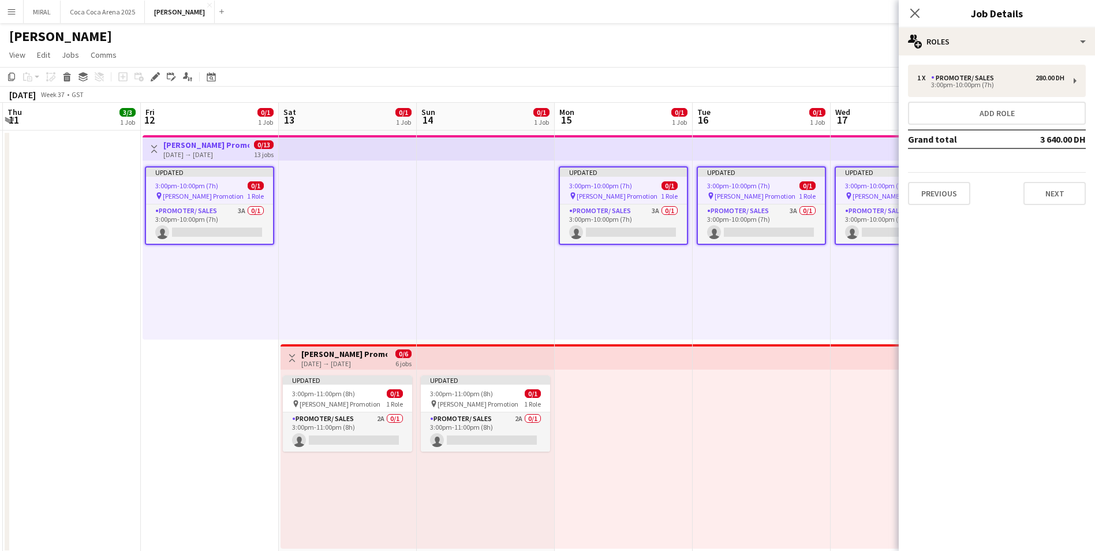
click at [783, 61] on app-page-menu "View Day view expanded Day view collapsed Month view Date picker Jump to today …" at bounding box center [547, 56] width 1095 height 22
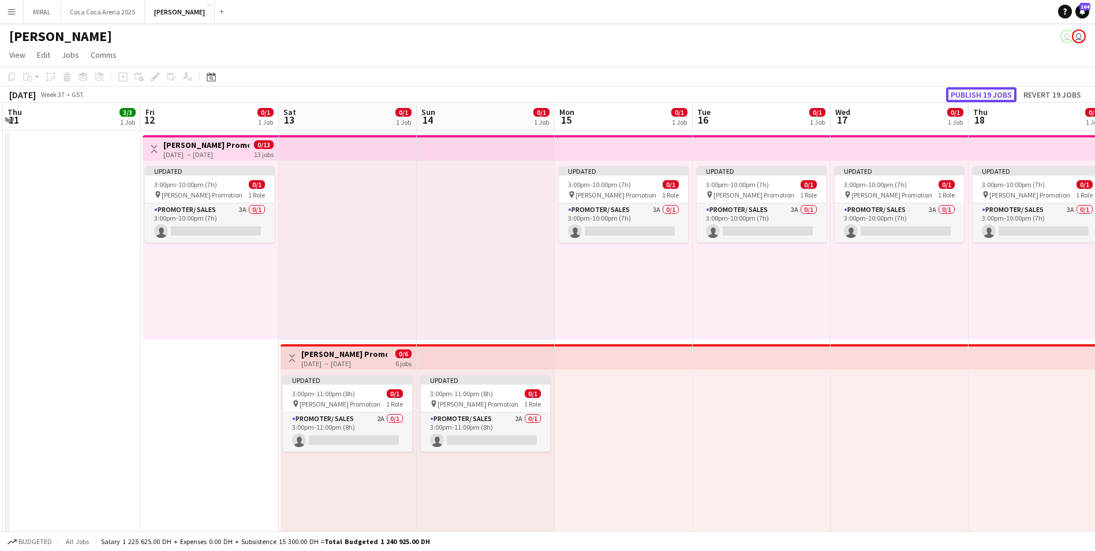
click at [979, 95] on button "Publish 19 jobs" at bounding box center [981, 94] width 70 height 15
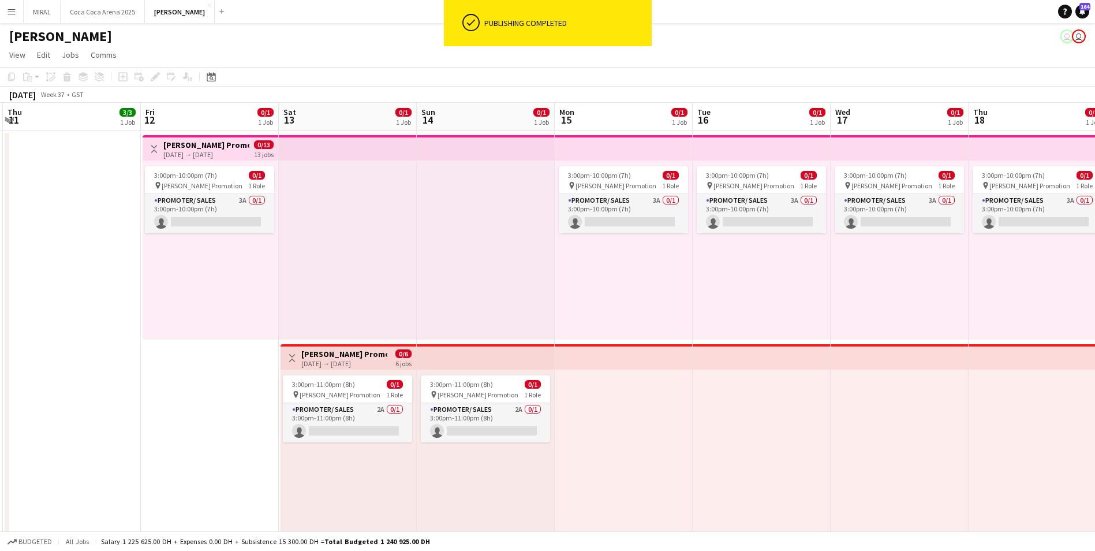
click at [221, 147] on h3 "[PERSON_NAME] Promotion" at bounding box center [206, 145] width 86 height 10
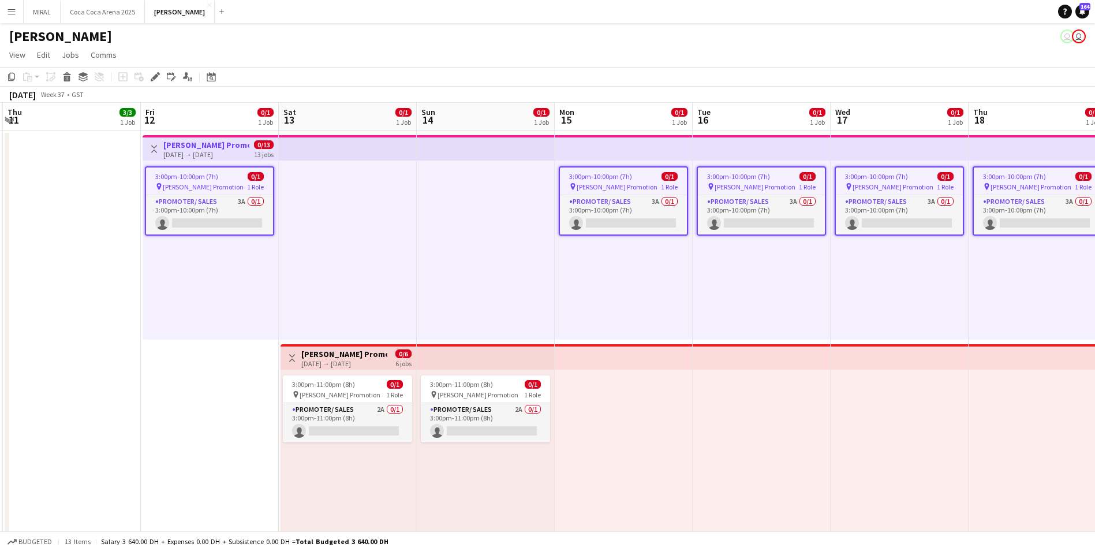
click at [195, 185] on span "[PERSON_NAME] Promotion" at bounding box center [203, 186] width 81 height 9
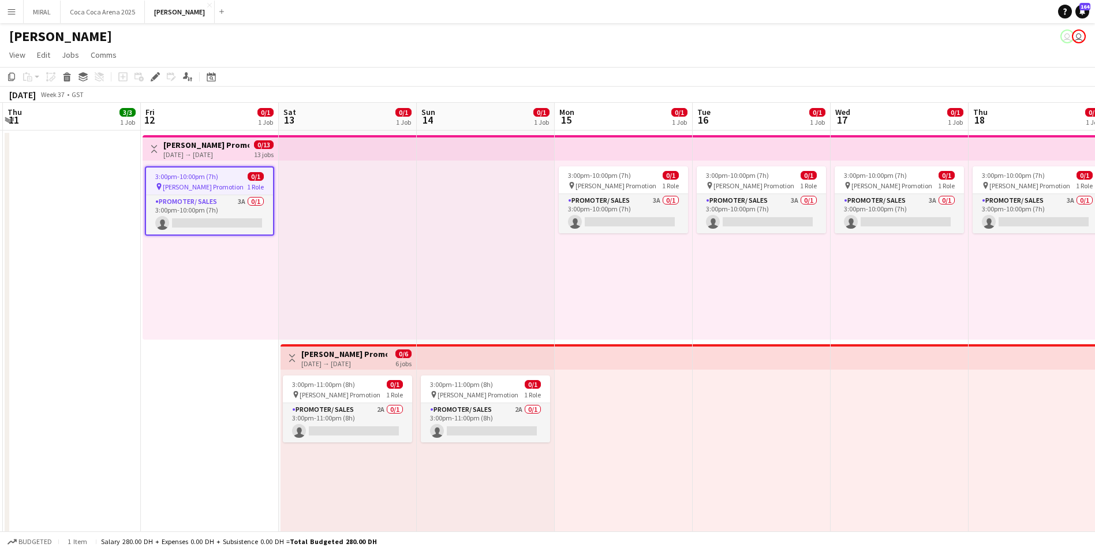
click at [203, 147] on h3 "[PERSON_NAME] Promotion" at bounding box center [206, 145] width 86 height 10
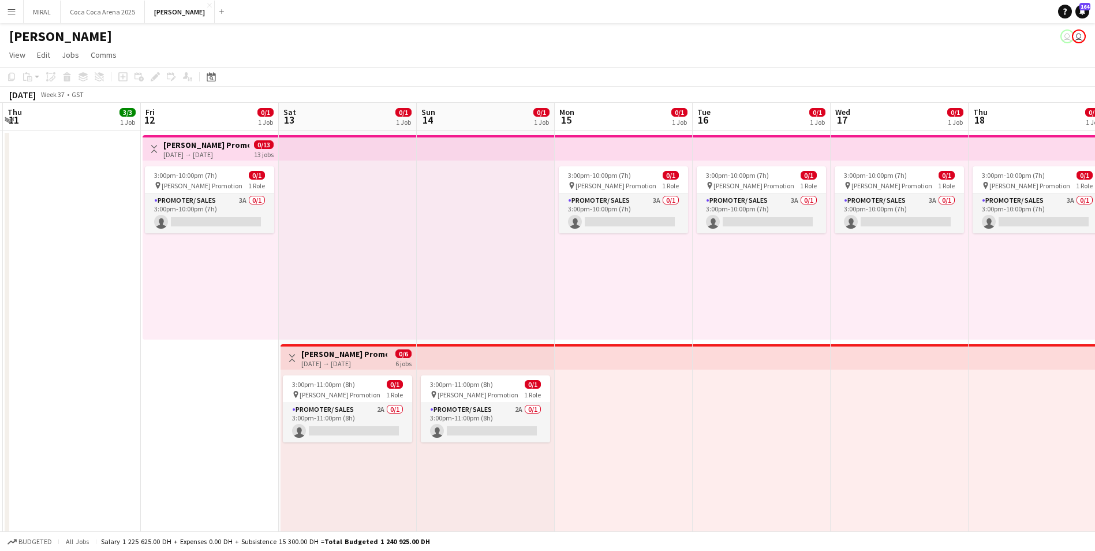
click at [203, 147] on h3 "[PERSON_NAME] Promotion" at bounding box center [206, 145] width 86 height 10
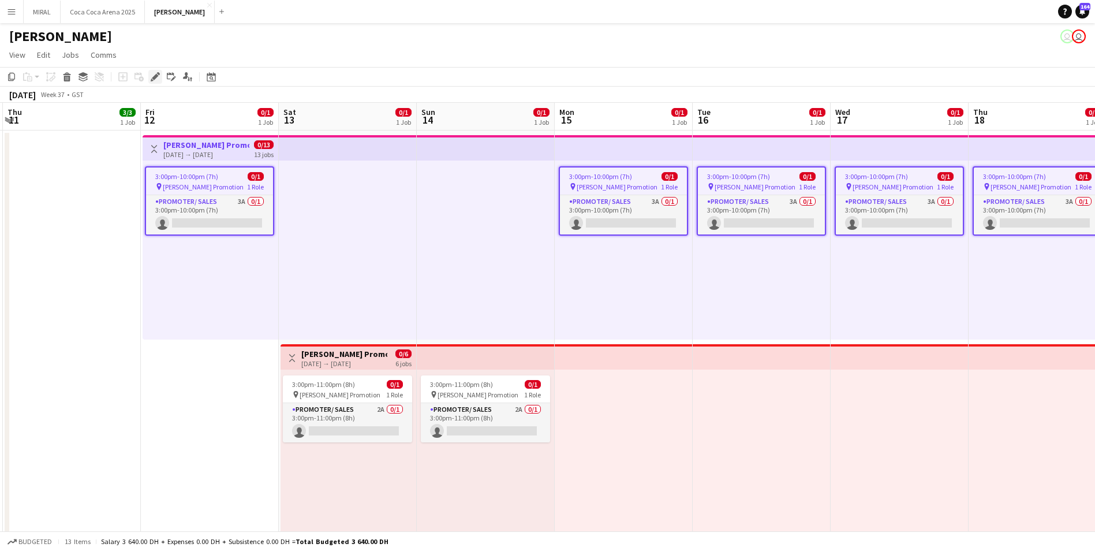
click at [156, 77] on icon at bounding box center [155, 77] width 6 height 6
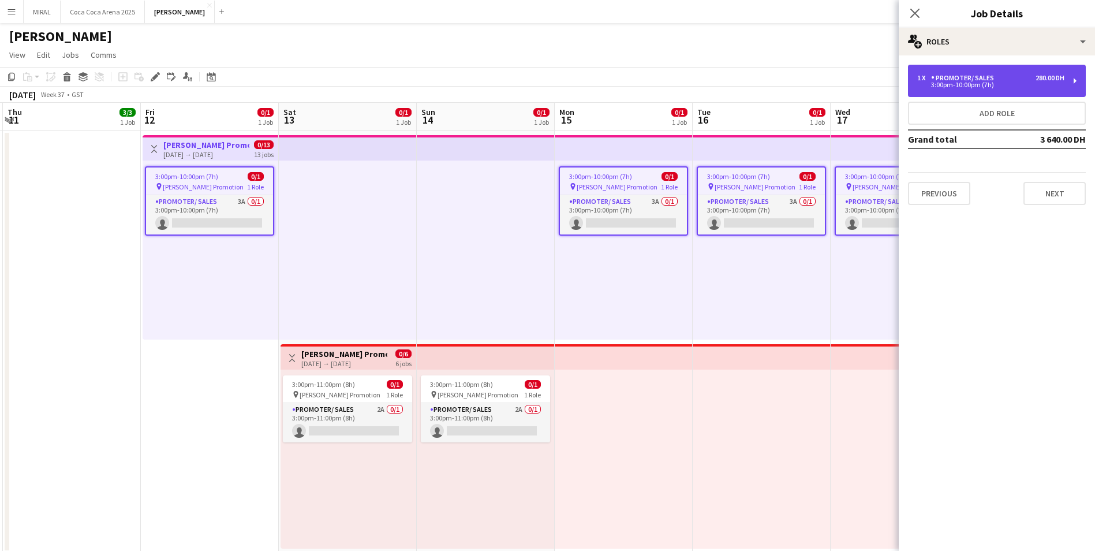
click at [1059, 79] on div "280.00 DH" at bounding box center [1050, 78] width 29 height 8
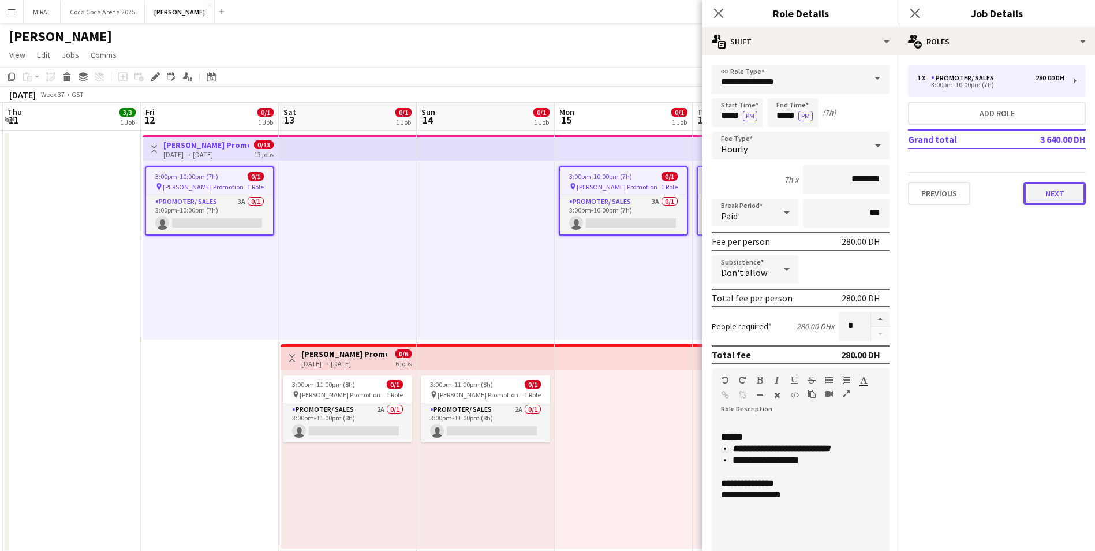
click at [1069, 191] on button "Next" at bounding box center [1054, 193] width 62 height 23
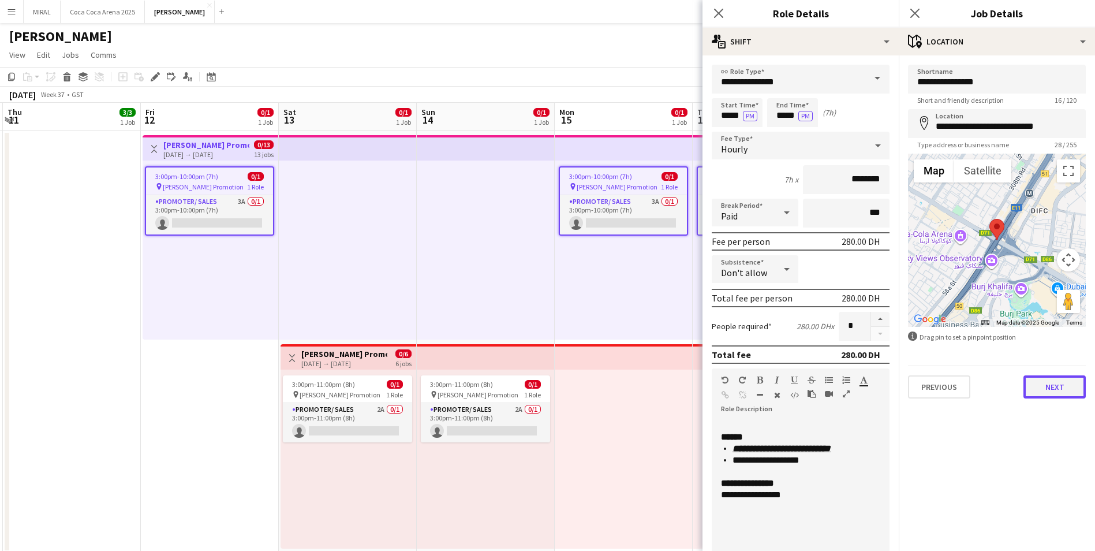
click at [1056, 394] on button "Next" at bounding box center [1054, 386] width 62 height 23
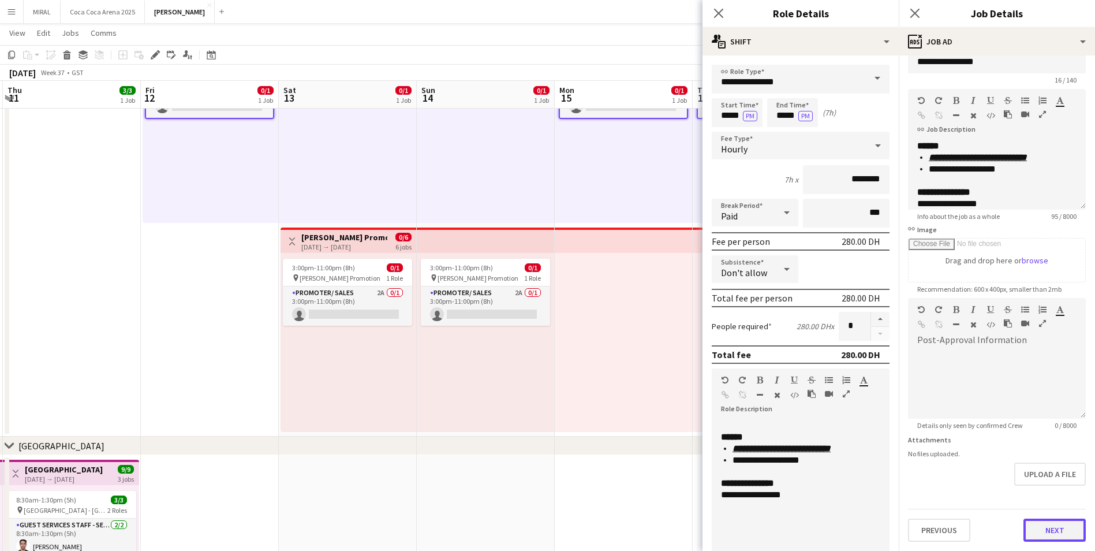
click at [1042, 533] on button "Next" at bounding box center [1054, 529] width 62 height 23
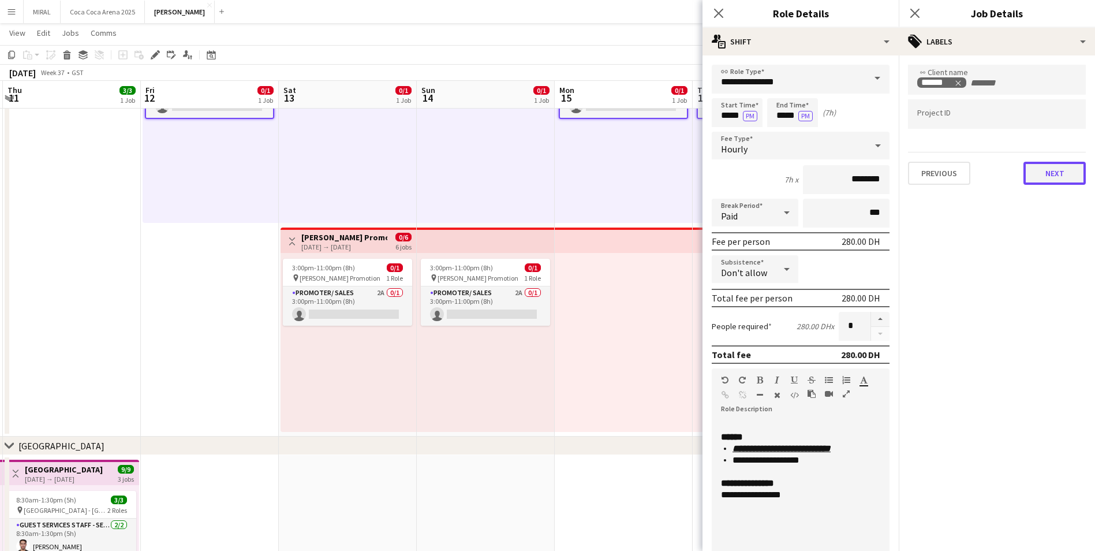
click at [1055, 179] on button "Next" at bounding box center [1054, 173] width 62 height 23
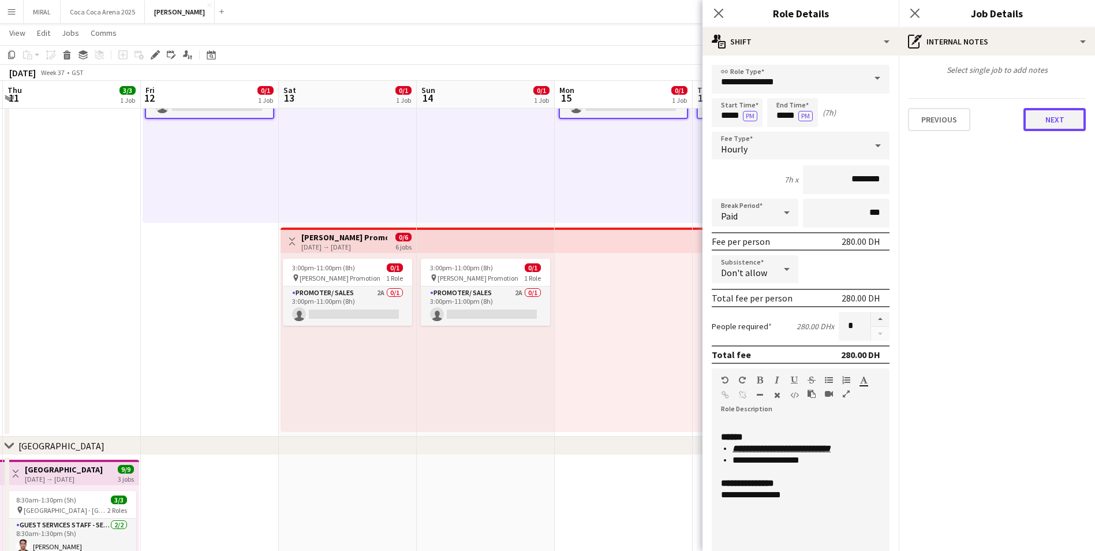
click at [1073, 114] on button "Next" at bounding box center [1054, 119] width 62 height 23
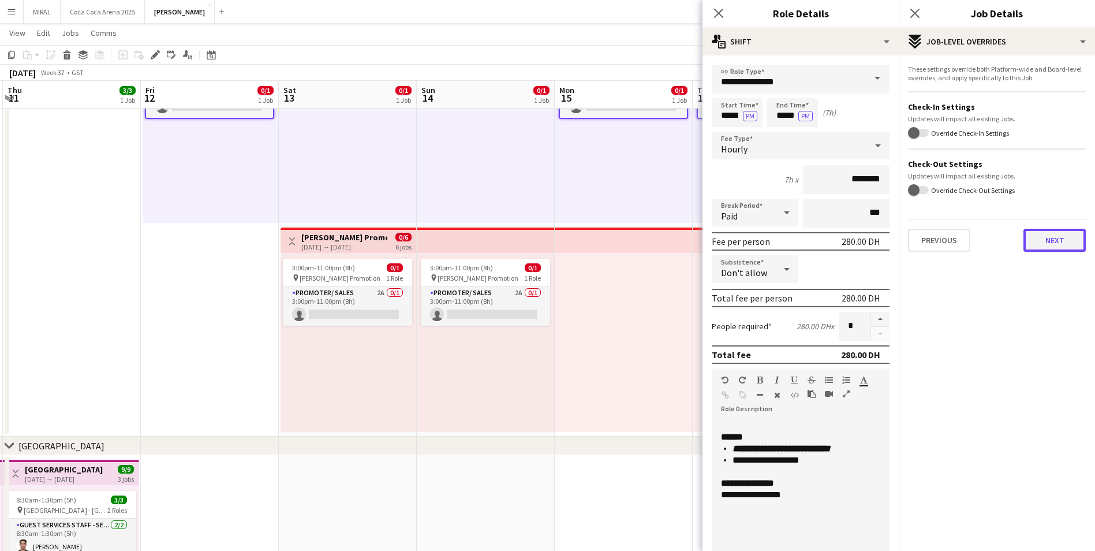
click at [1053, 242] on button "Next" at bounding box center [1054, 240] width 62 height 23
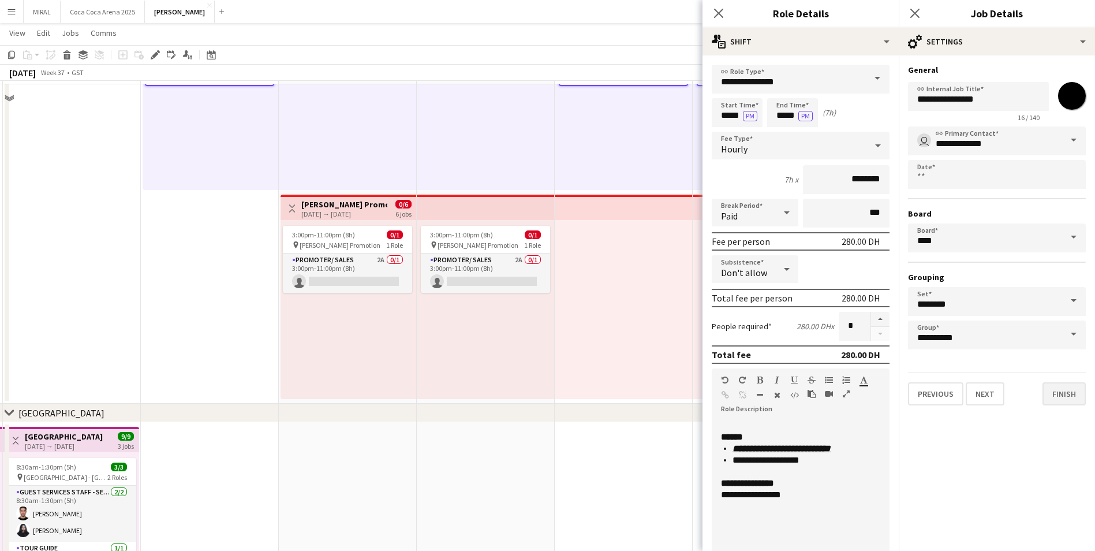
scroll to position [173, 0]
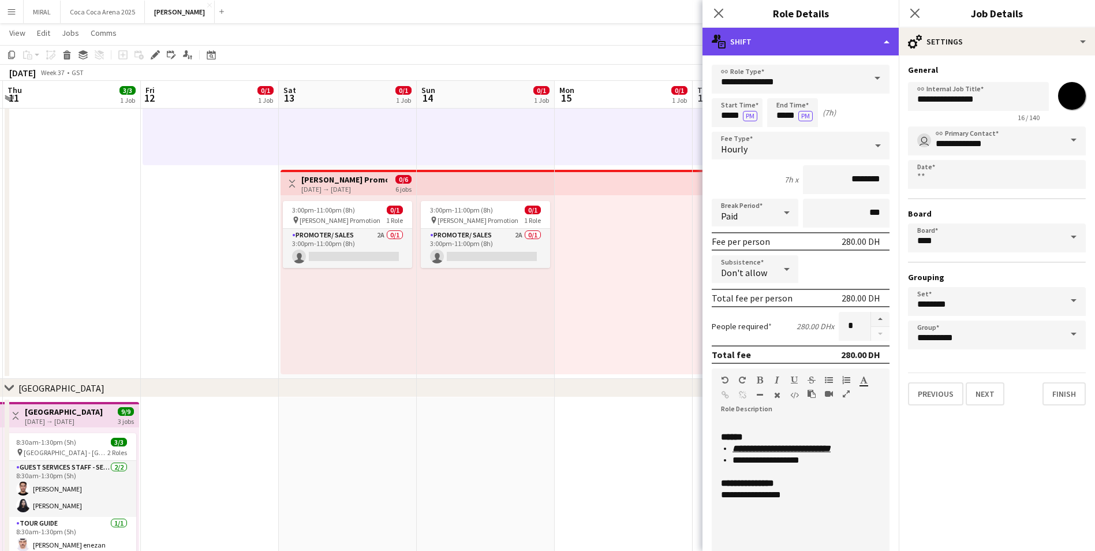
click at [869, 39] on div "multiple-actions-text Shift" at bounding box center [800, 42] width 196 height 28
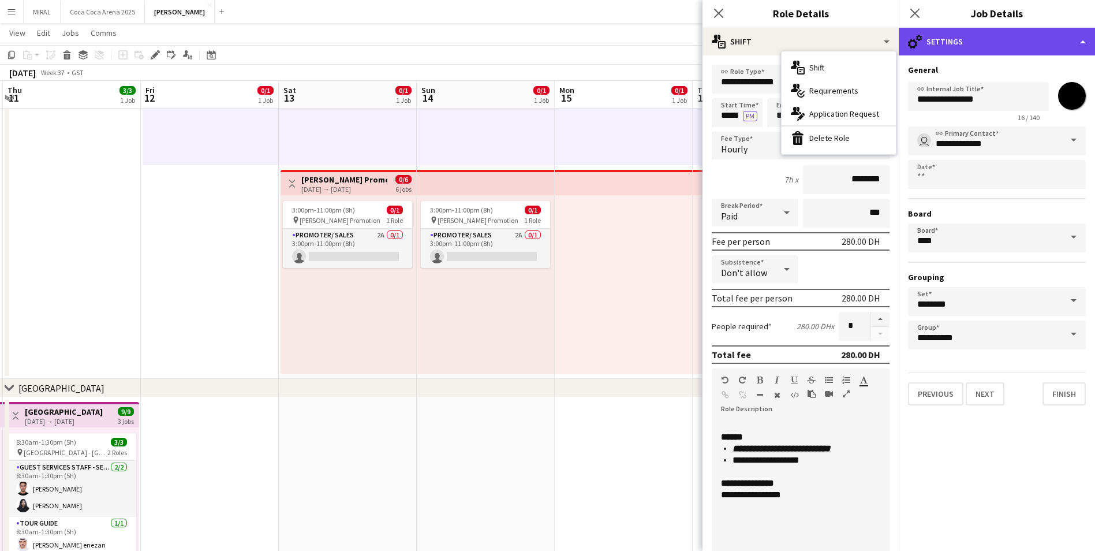
click at [973, 42] on div "cog-double-3 Settings" at bounding box center [997, 42] width 196 height 28
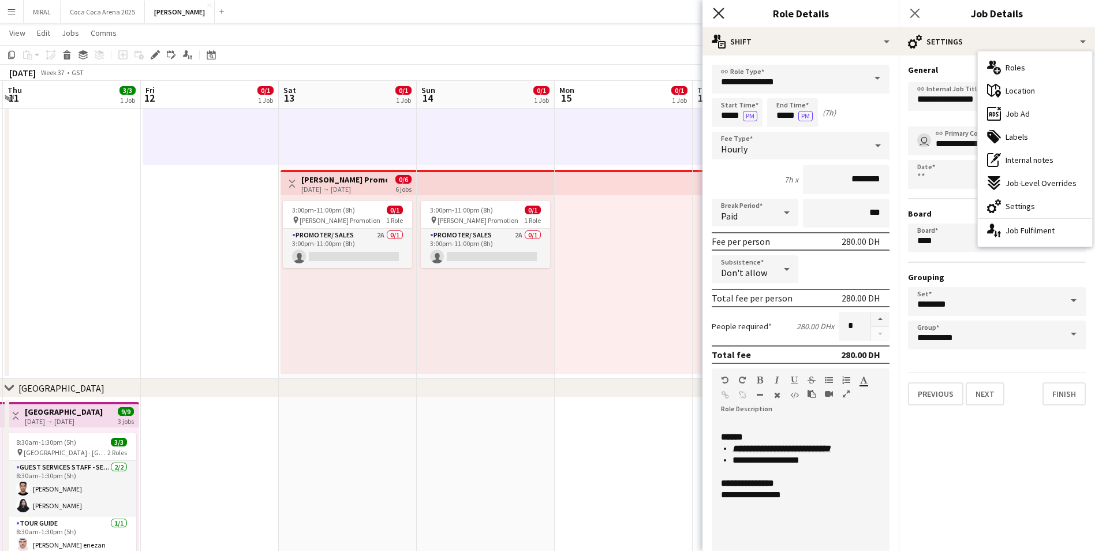
click at [716, 10] on icon at bounding box center [718, 13] width 11 height 11
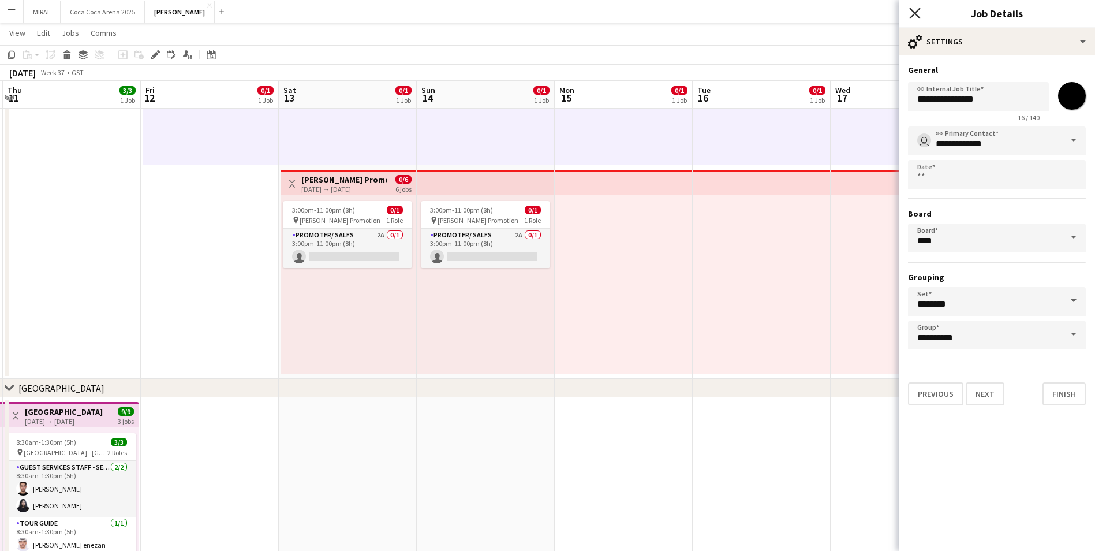
click at [917, 16] on icon "Close pop-in" at bounding box center [914, 13] width 11 height 11
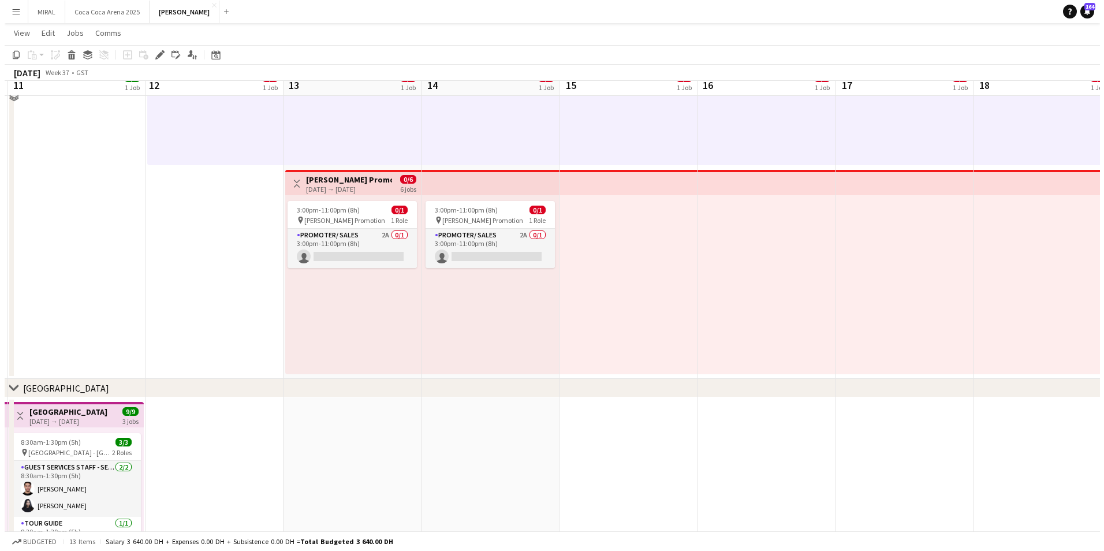
scroll to position [0, 0]
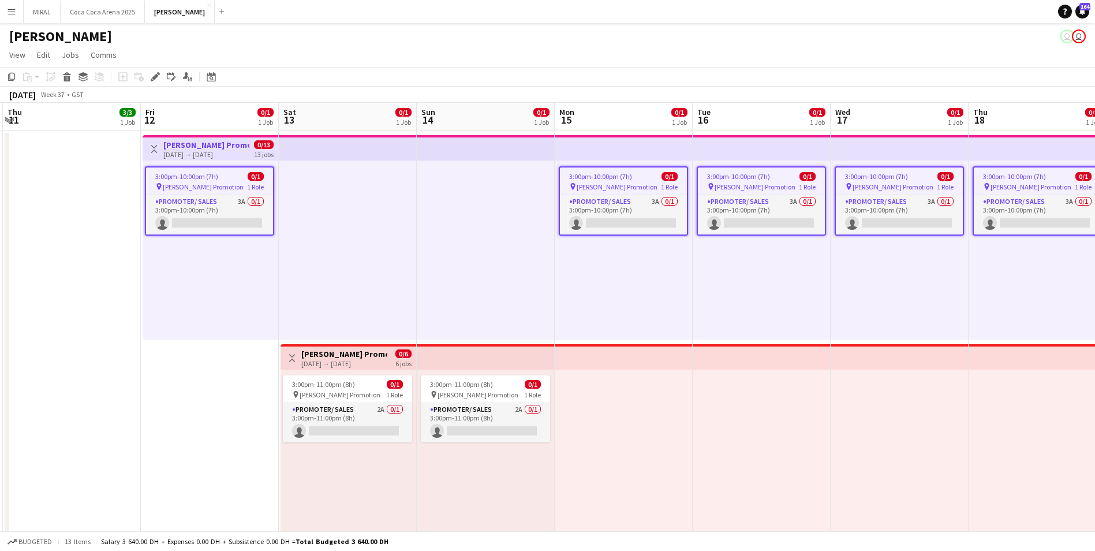
click at [221, 184] on div "pin Tamara Promotion 1 Role" at bounding box center [209, 186] width 127 height 9
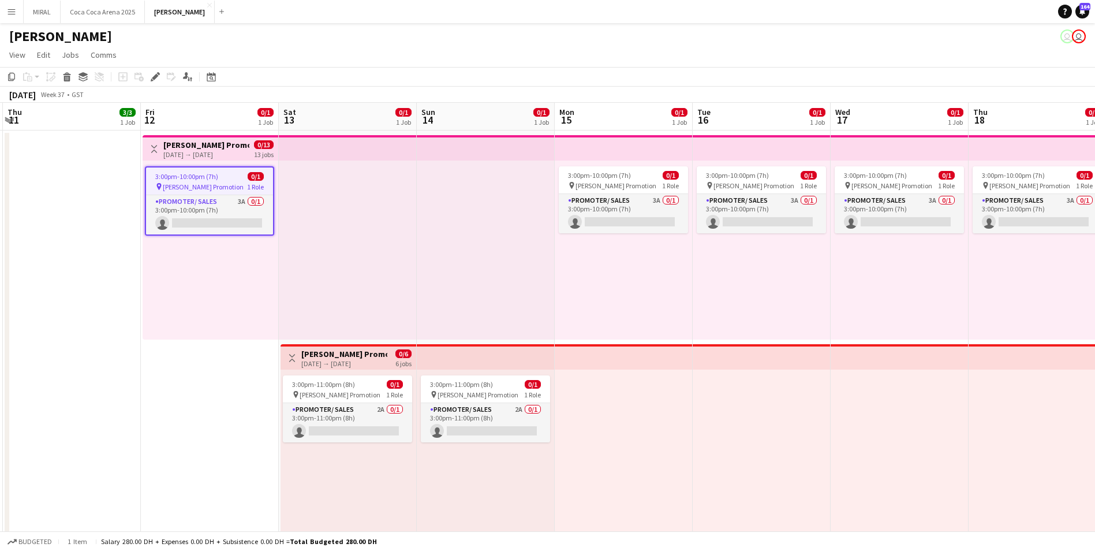
click at [221, 178] on div "3:00pm-10:00pm (7h) 0/1" at bounding box center [209, 176] width 127 height 9
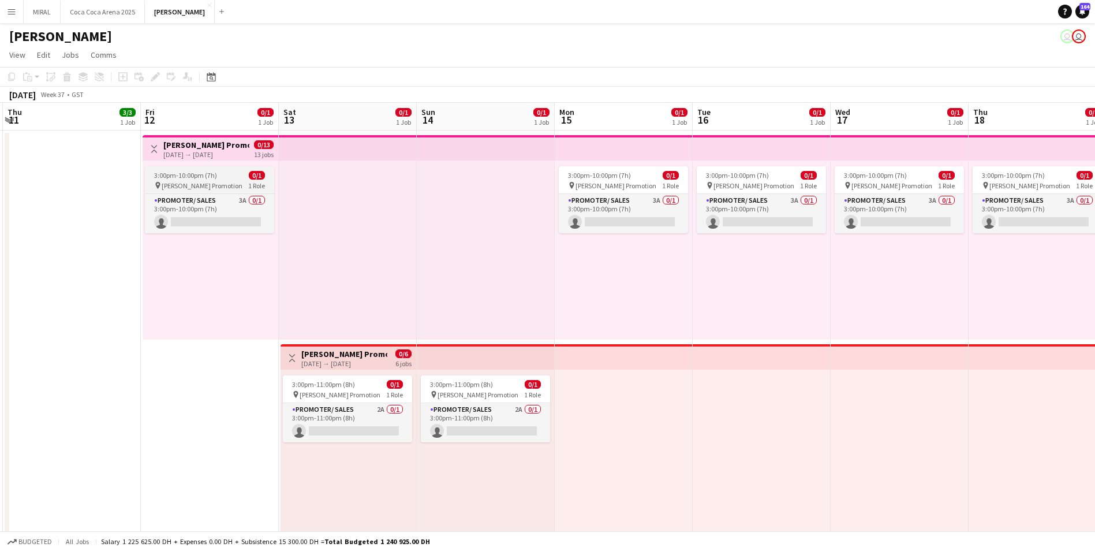
click at [221, 178] on div "3:00pm-10:00pm (7h) 0/1" at bounding box center [209, 175] width 129 height 9
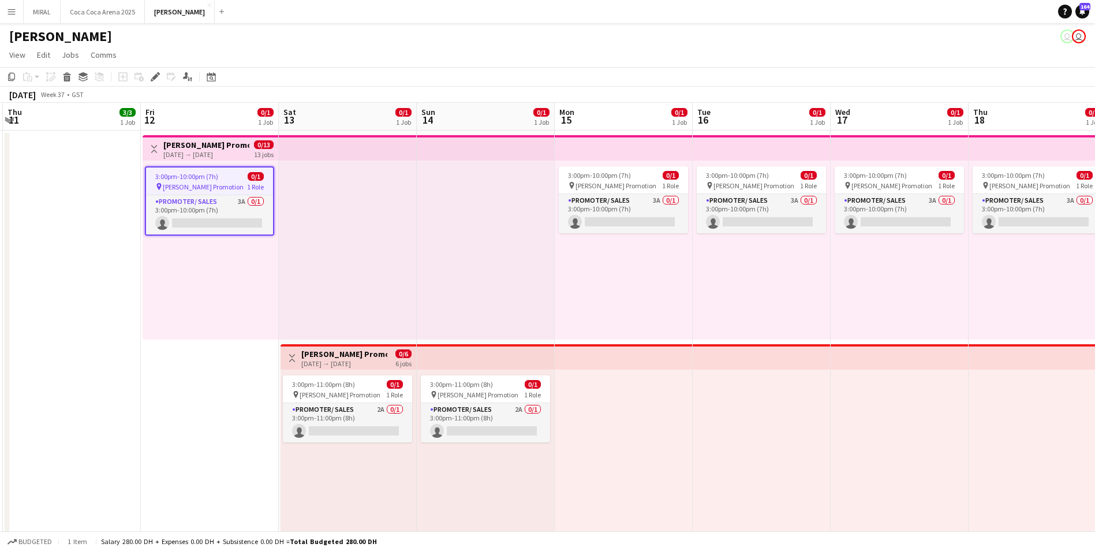
click at [222, 146] on h3 "[PERSON_NAME] Promotion" at bounding box center [206, 145] width 86 height 10
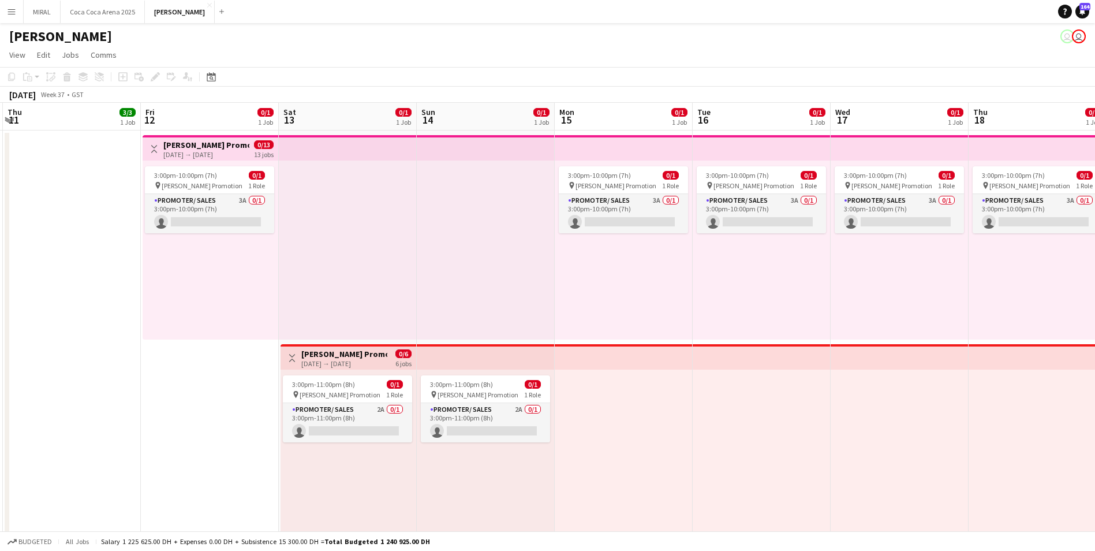
click at [223, 145] on h3 "[PERSON_NAME] Promotion" at bounding box center [206, 145] width 86 height 10
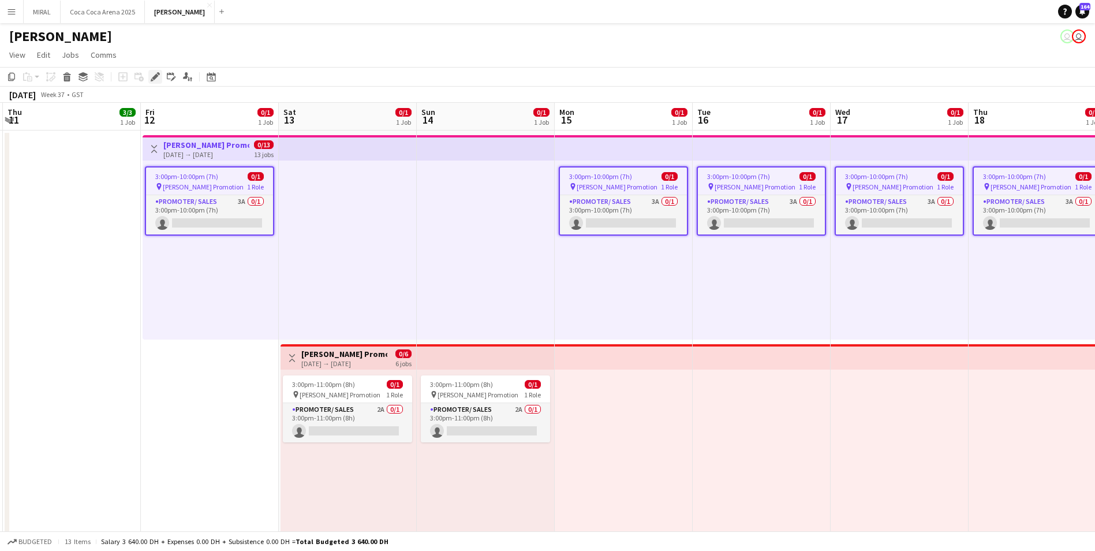
click at [149, 80] on div "Edit" at bounding box center [155, 77] width 14 height 14
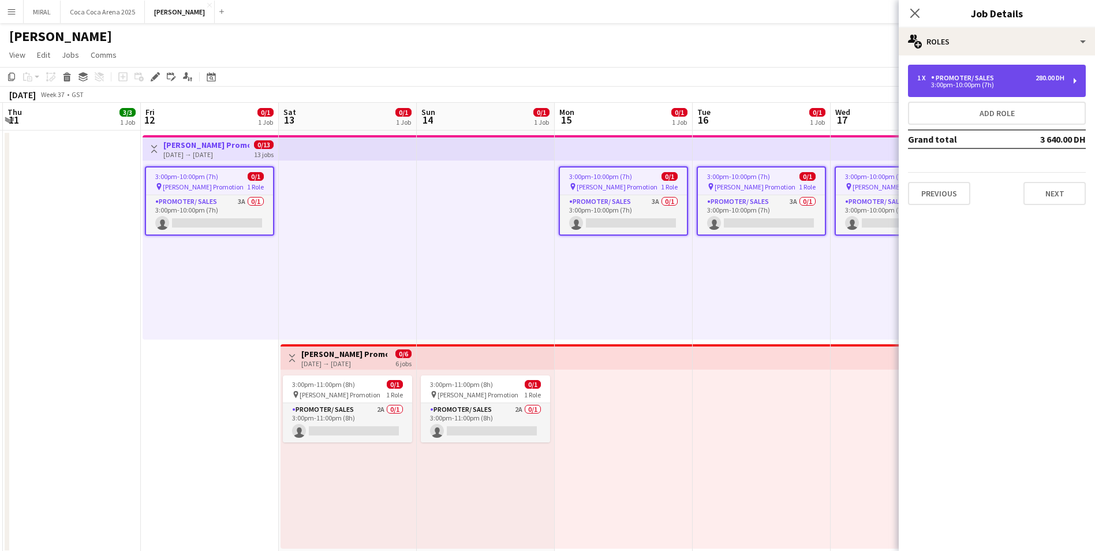
click at [993, 81] on div "Promoter/ Sales" at bounding box center [965, 78] width 68 height 8
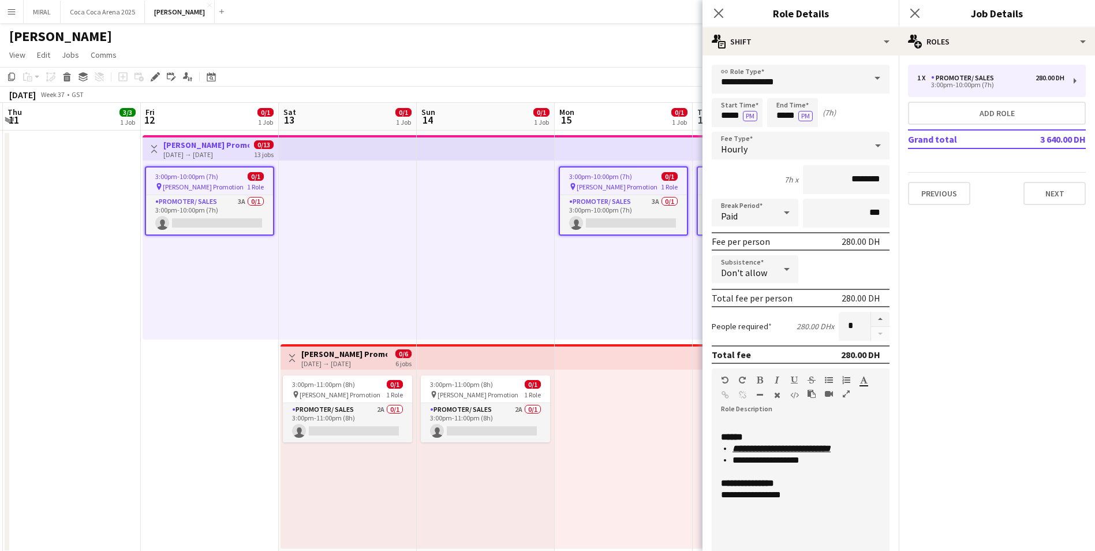
click at [362, 362] on div "[DATE] → [DATE]" at bounding box center [344, 363] width 86 height 9
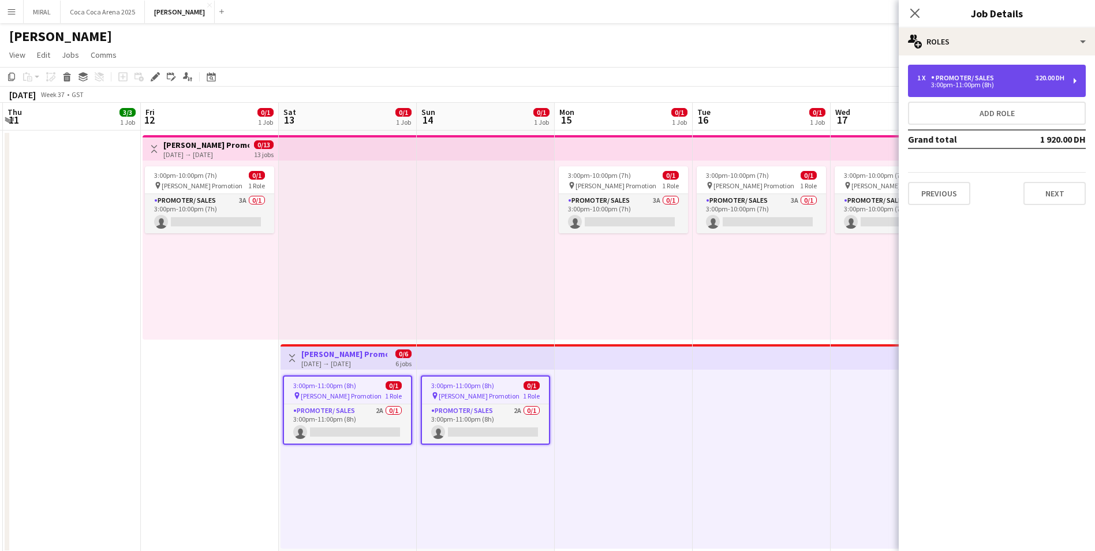
click at [1040, 76] on div "320.00 DH" at bounding box center [1050, 78] width 29 height 8
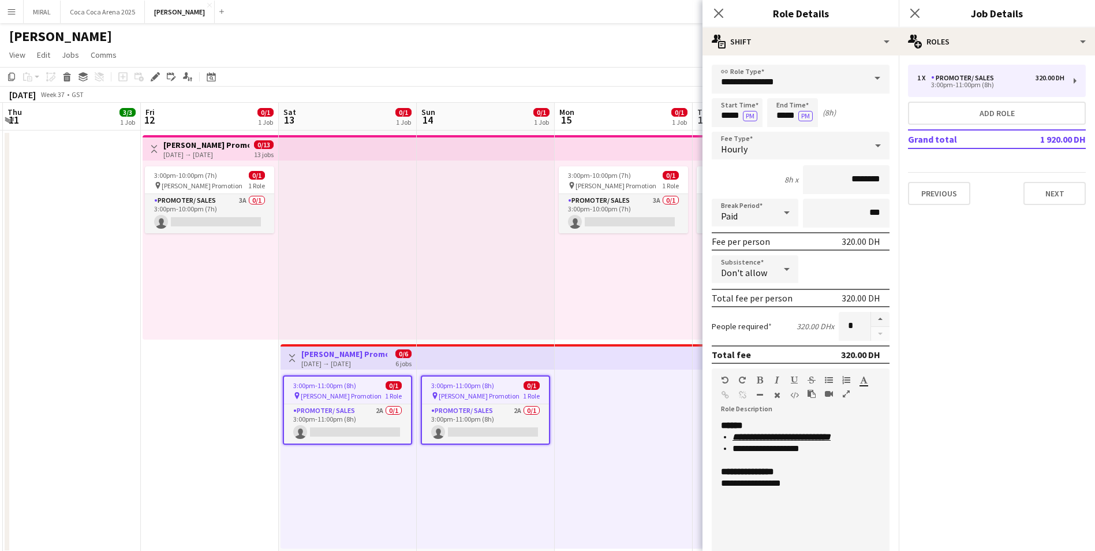
click at [0, 7] on button "Menu" at bounding box center [11, 11] width 23 height 23
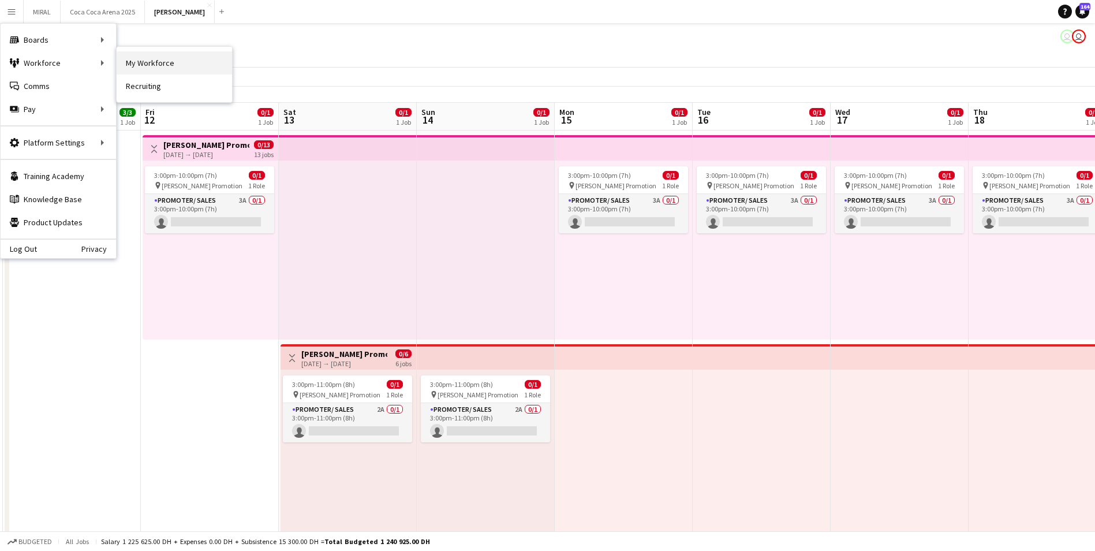
click at [141, 63] on link "My Workforce" at bounding box center [174, 62] width 115 height 23
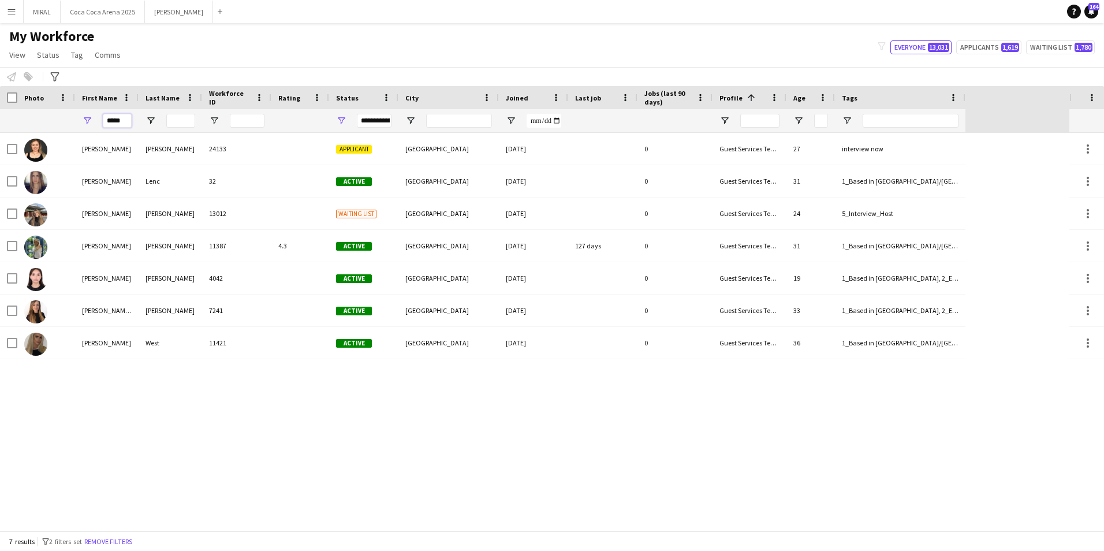
drag, startPoint x: 121, startPoint y: 124, endPoint x: 84, endPoint y: 114, distance: 38.4
click at [84, 114] on div "*****" at bounding box center [106, 120] width 63 height 23
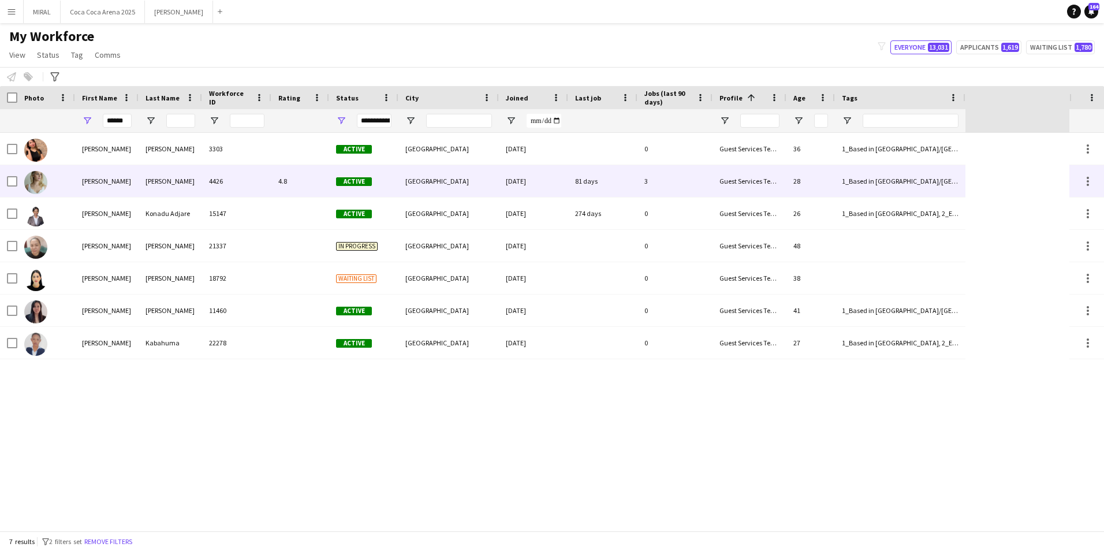
click at [256, 183] on div "4426" at bounding box center [236, 181] width 69 height 32
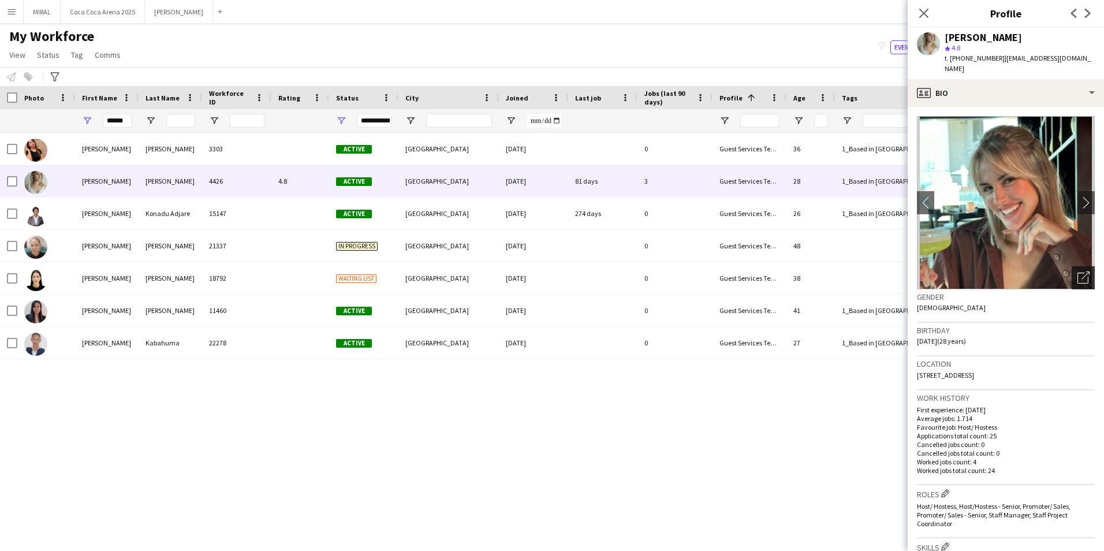
click at [1077, 274] on icon "Open photos pop-in" at bounding box center [1083, 277] width 12 height 12
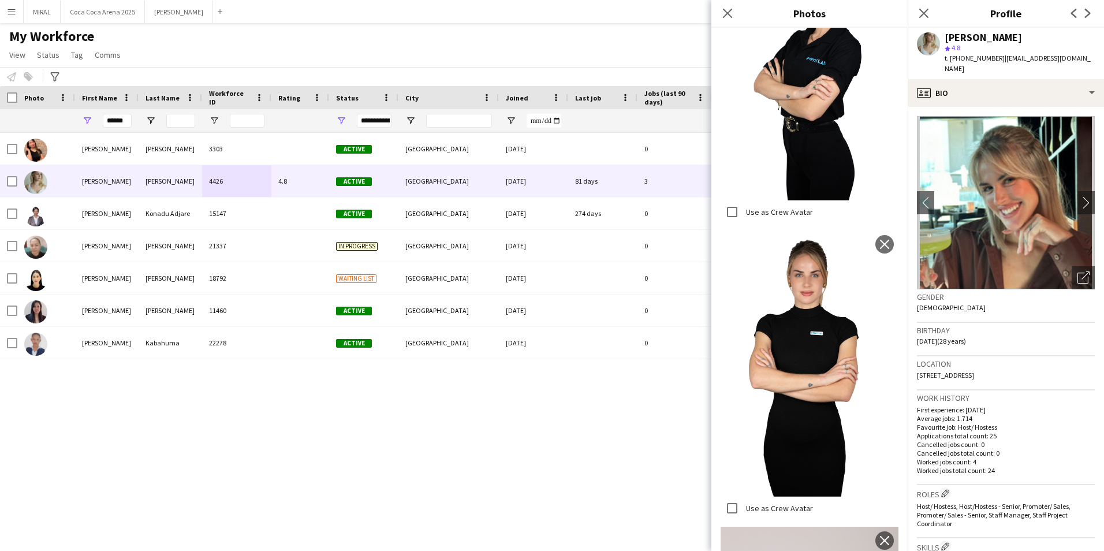
scroll to position [332, 0]
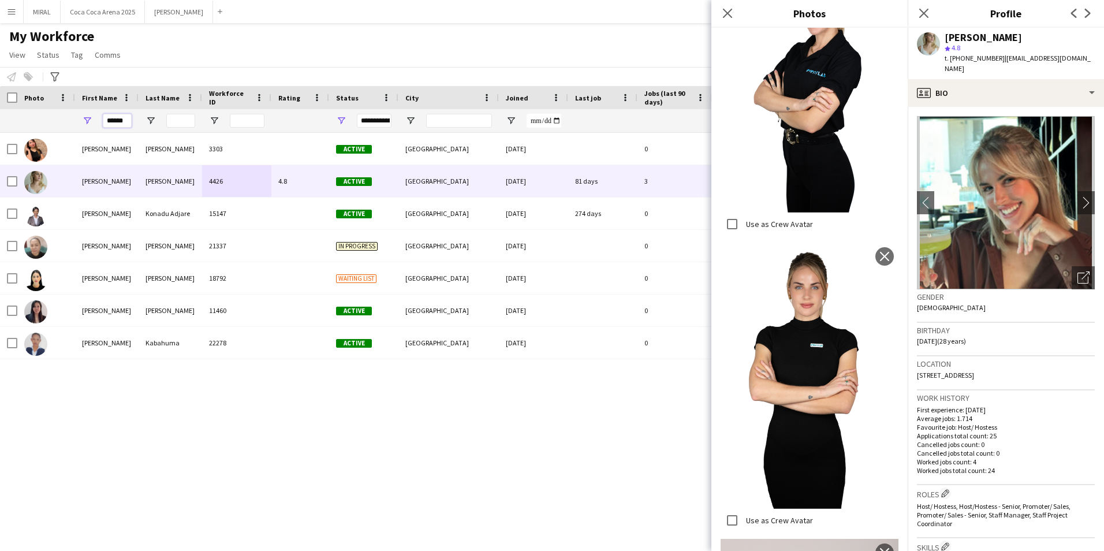
drag, startPoint x: 105, startPoint y: 117, endPoint x: 140, endPoint y: 121, distance: 35.4
click at [140, 121] on div "******" at bounding box center [482, 120] width 965 height 23
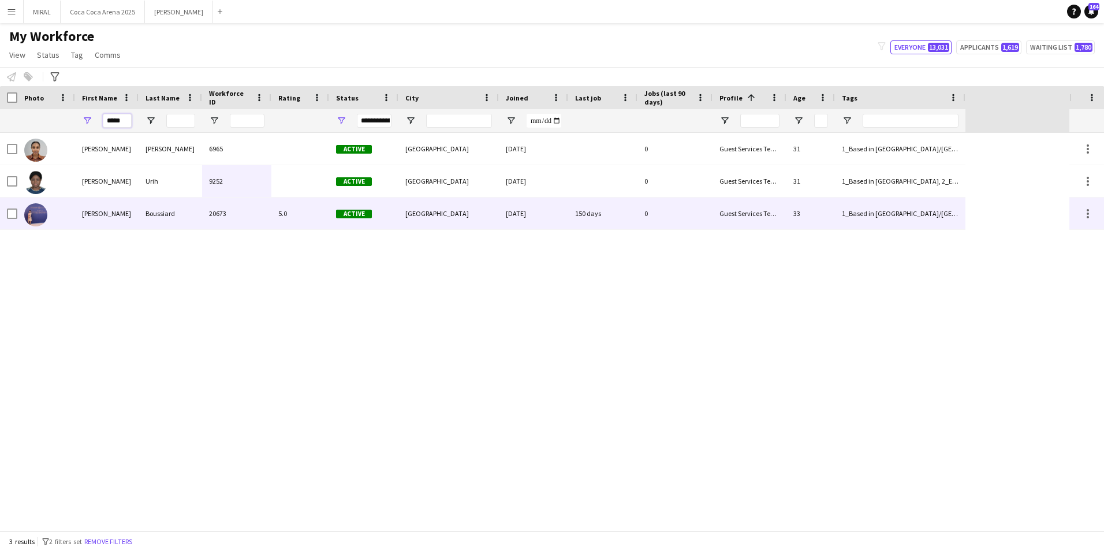
type input "*****"
click at [273, 221] on div "5.0" at bounding box center [300, 213] width 58 height 32
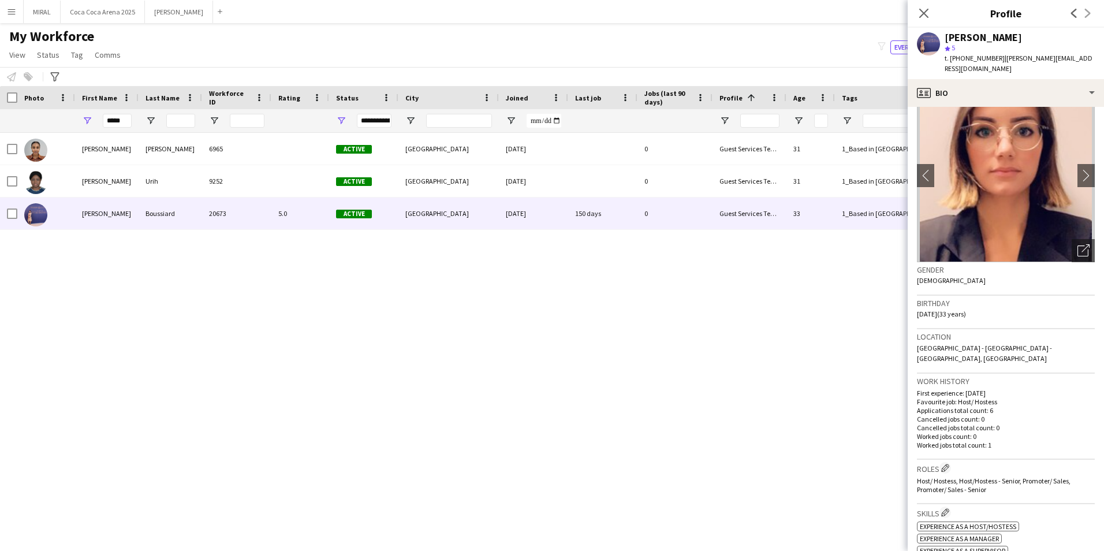
scroll to position [0, 0]
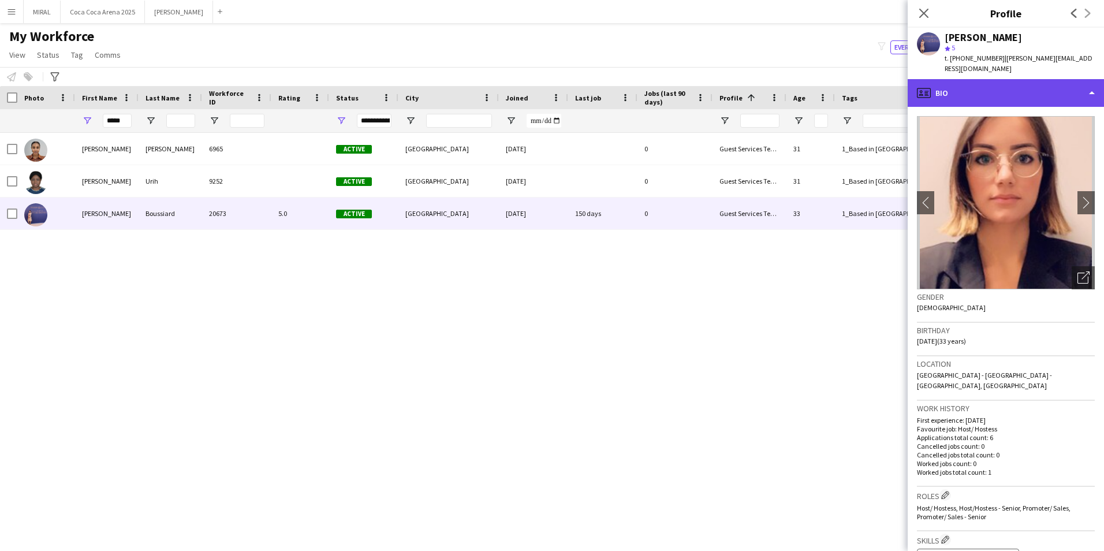
click at [1065, 81] on div "profile Bio" at bounding box center [1005, 93] width 196 height 28
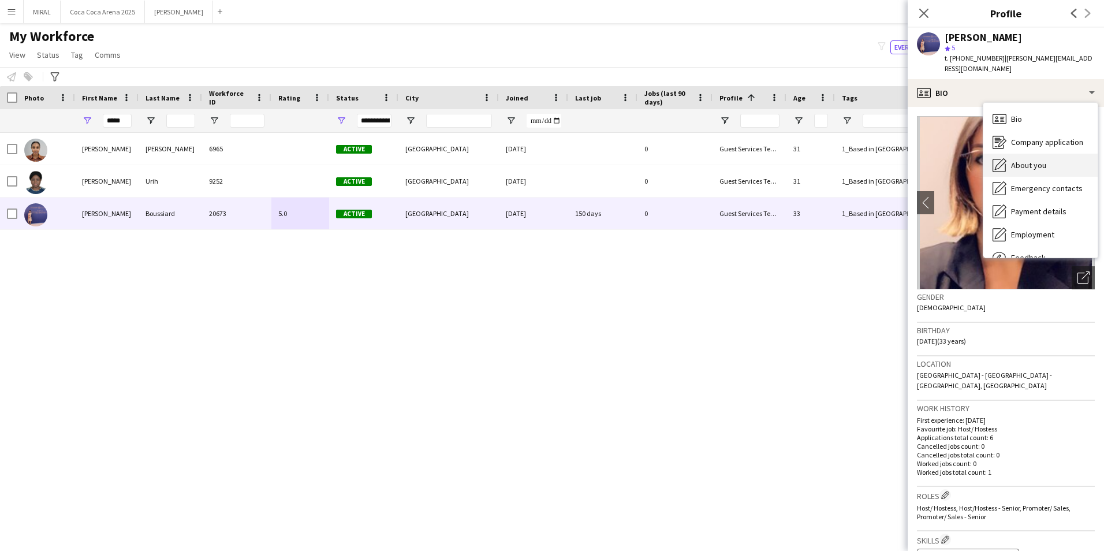
click at [1041, 160] on span "About you" at bounding box center [1028, 165] width 35 height 10
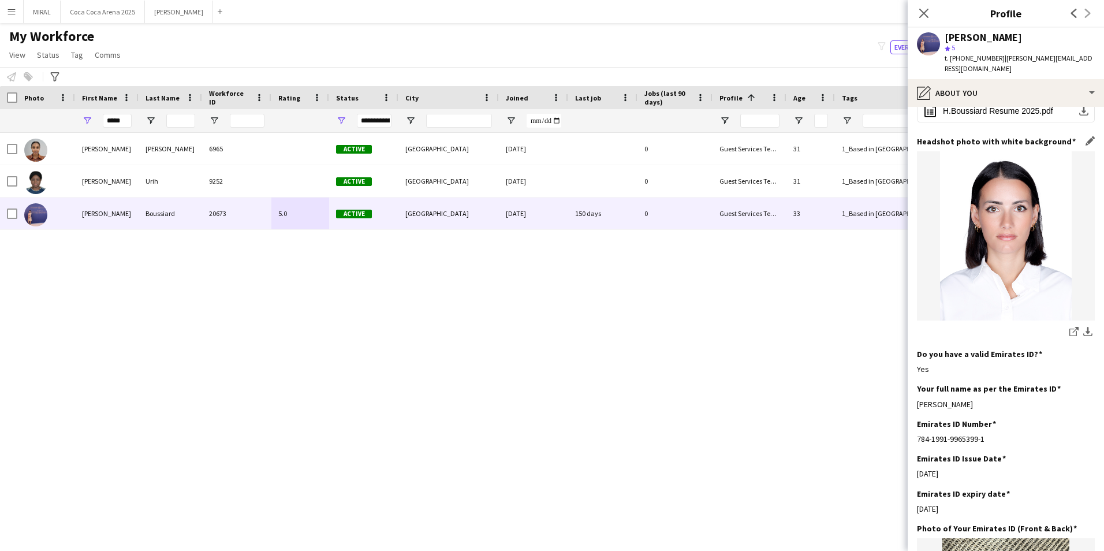
scroll to position [58, 0]
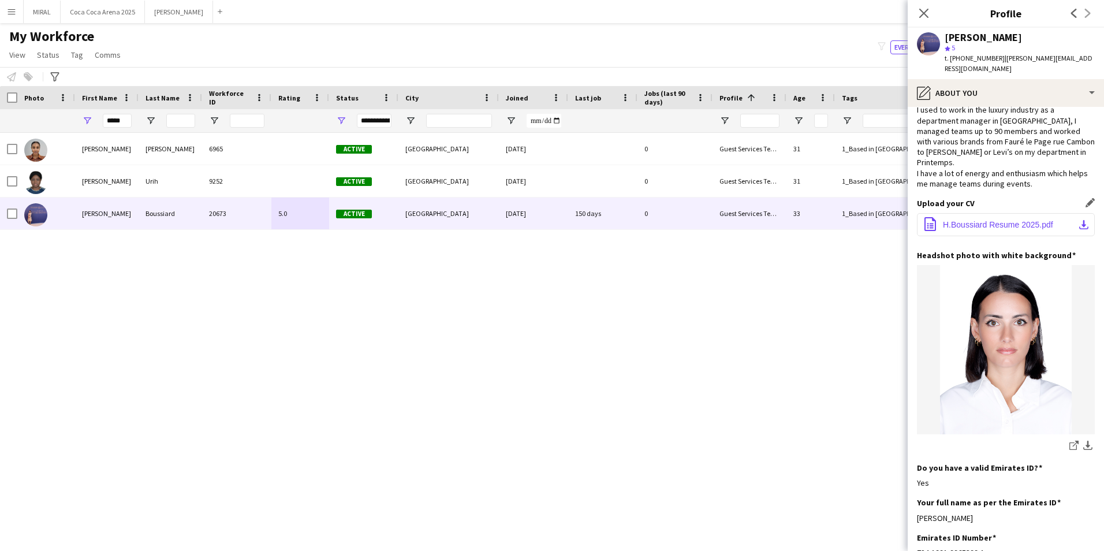
click at [1079, 220] on app-icon "download-bottom" at bounding box center [1083, 224] width 9 height 9
click at [98, 9] on button "Coca Coca Arena 2025 Close" at bounding box center [103, 12] width 84 height 23
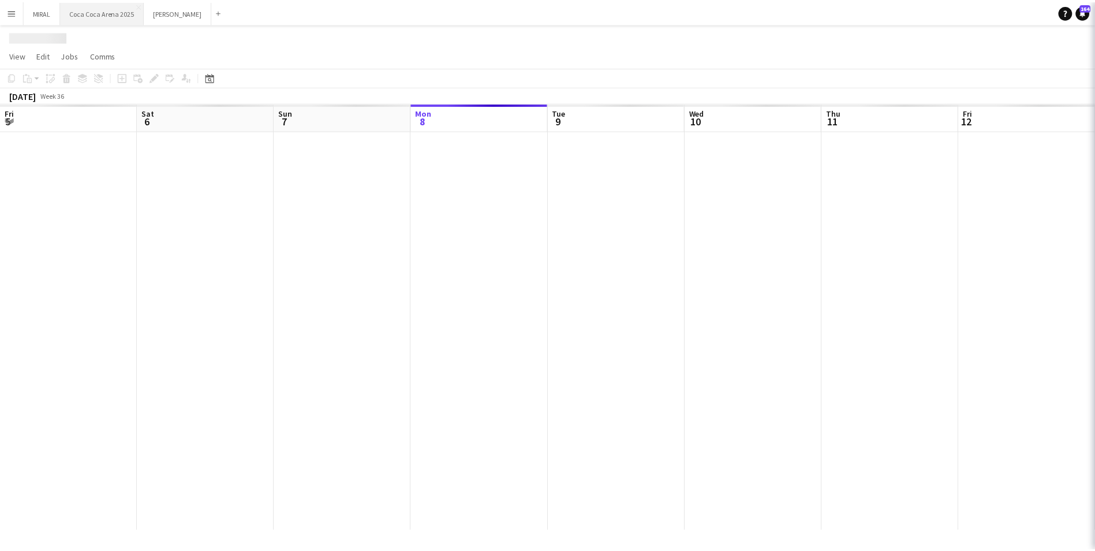
scroll to position [0, 276]
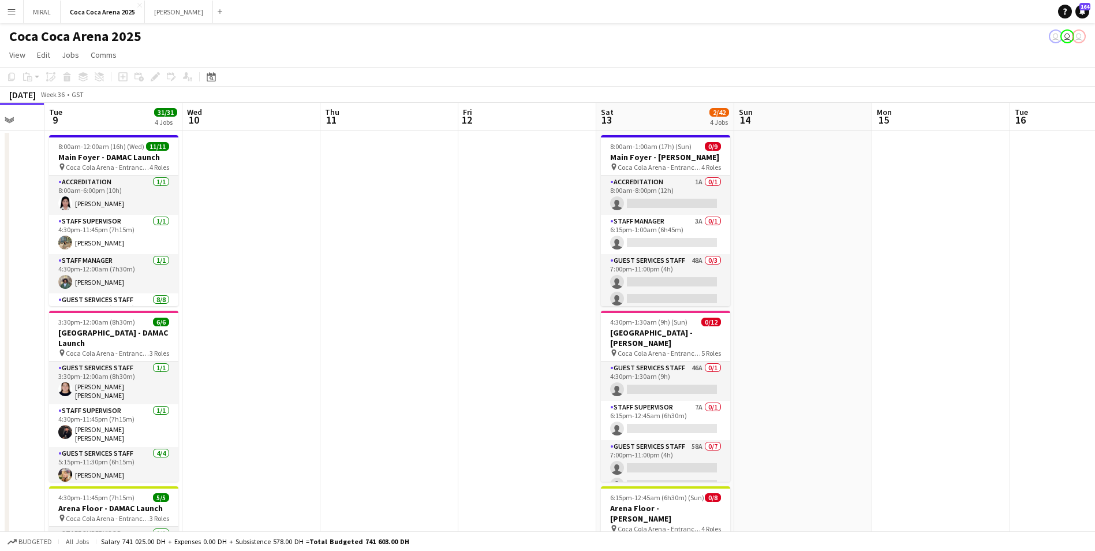
drag, startPoint x: 728, startPoint y: 267, endPoint x: 461, endPoint y: 237, distance: 268.3
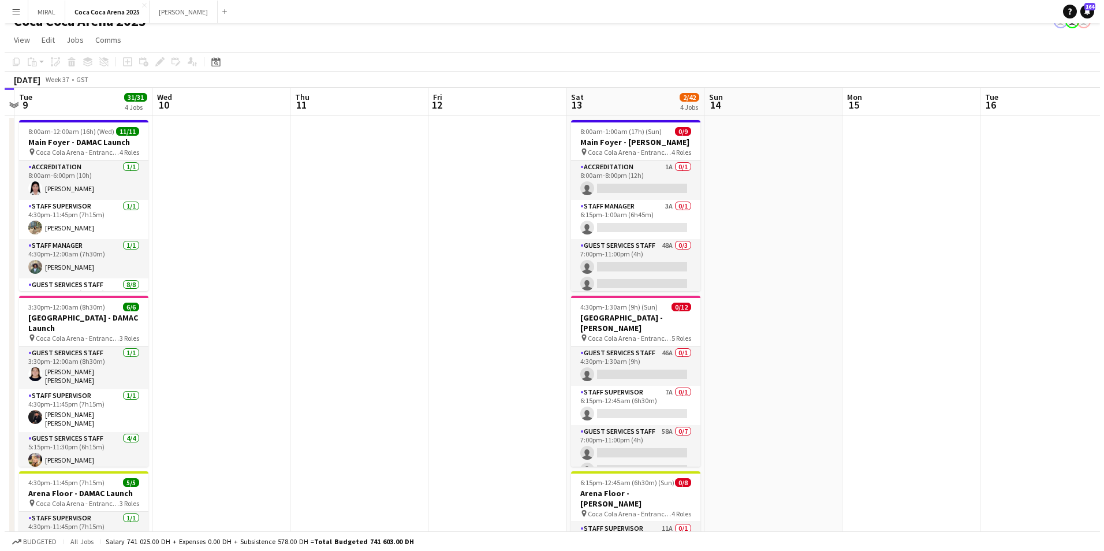
scroll to position [0, 0]
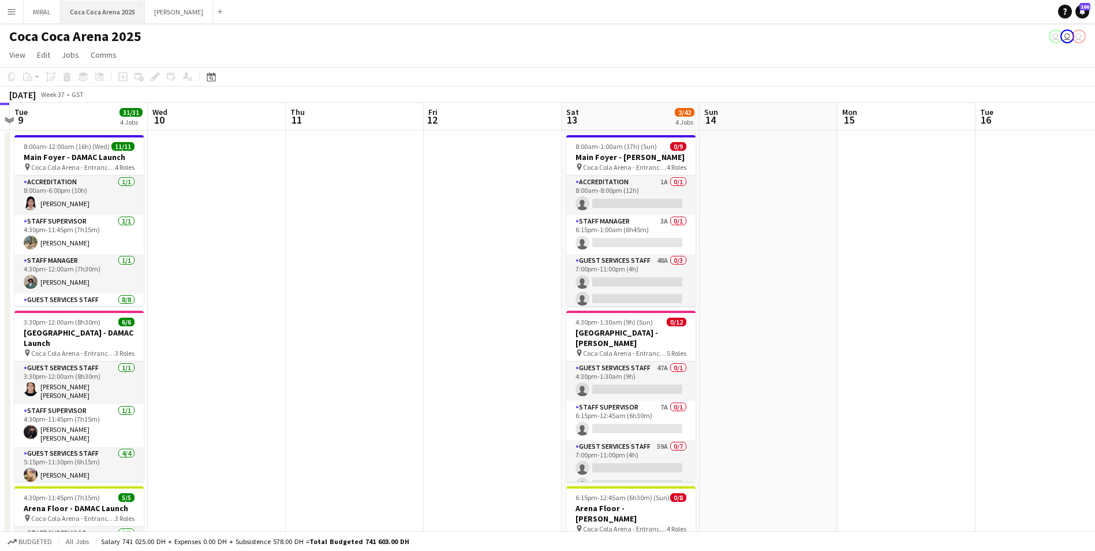
click at [107, 16] on button "Coca Coca Arena 2025 Close" at bounding box center [103, 12] width 84 height 23
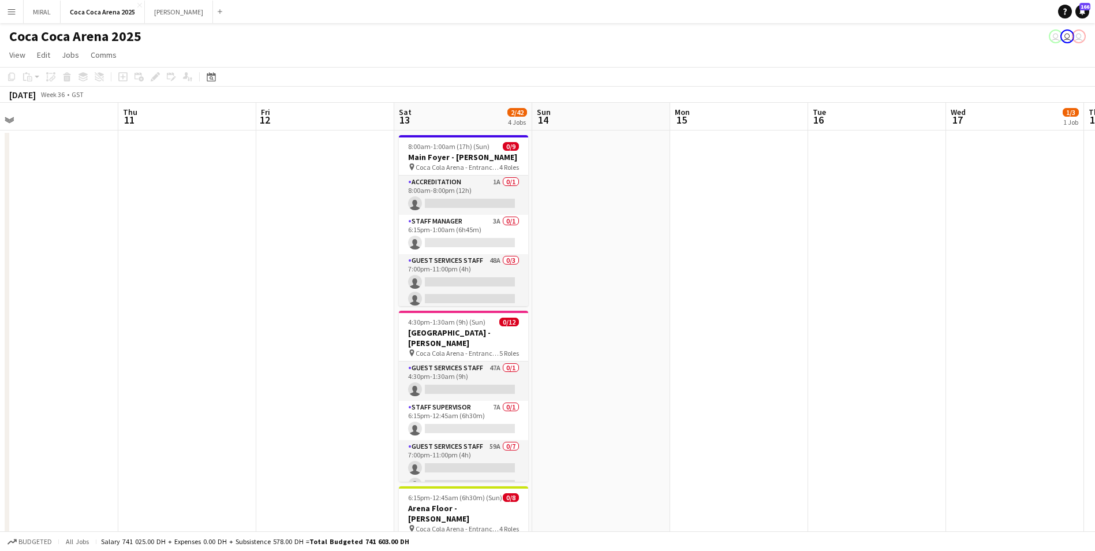
scroll to position [0, 440]
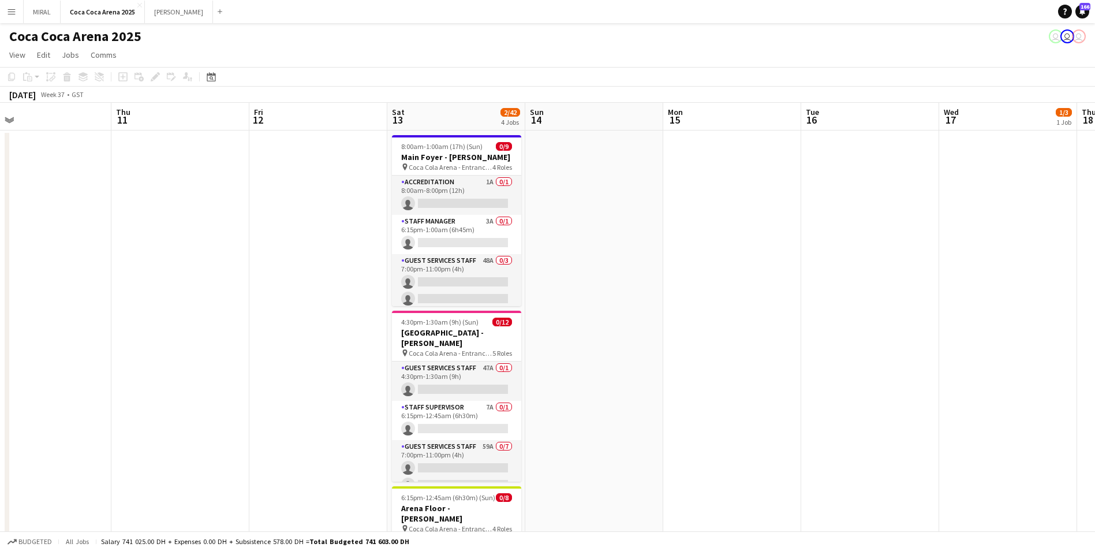
drag, startPoint x: 756, startPoint y: 305, endPoint x: 315, endPoint y: 298, distance: 440.5
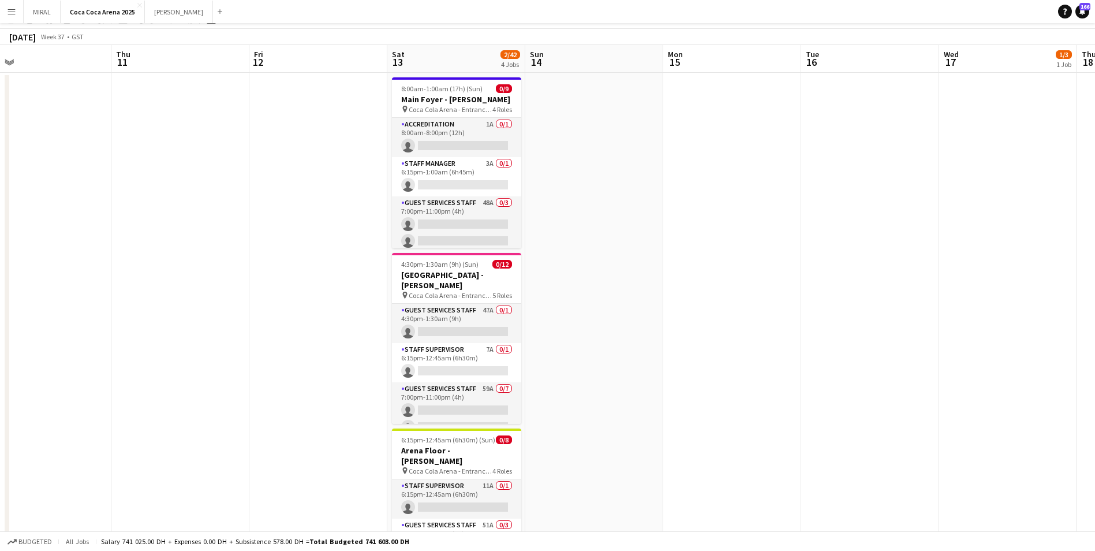
scroll to position [0, 0]
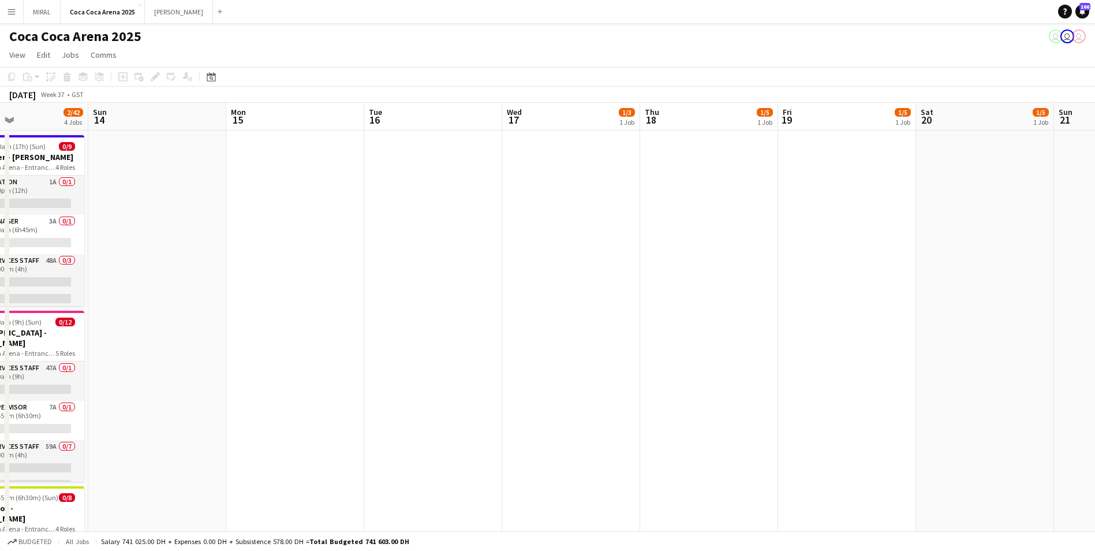
drag, startPoint x: 844, startPoint y: 289, endPoint x: 408, endPoint y: 283, distance: 437.0
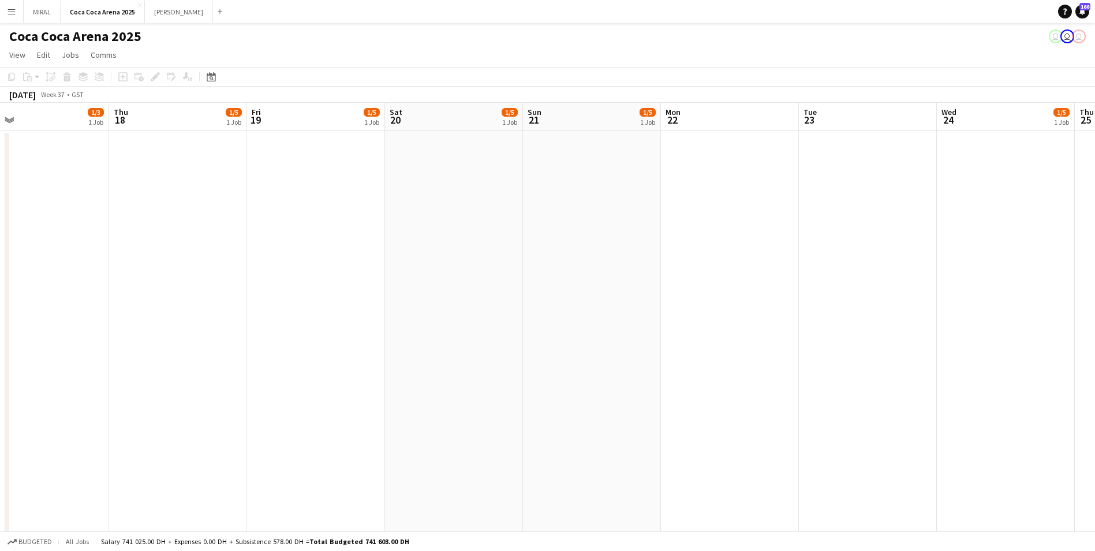
scroll to position [0, 447]
drag, startPoint x: 860, startPoint y: 281, endPoint x: 331, endPoint y: 274, distance: 528.8
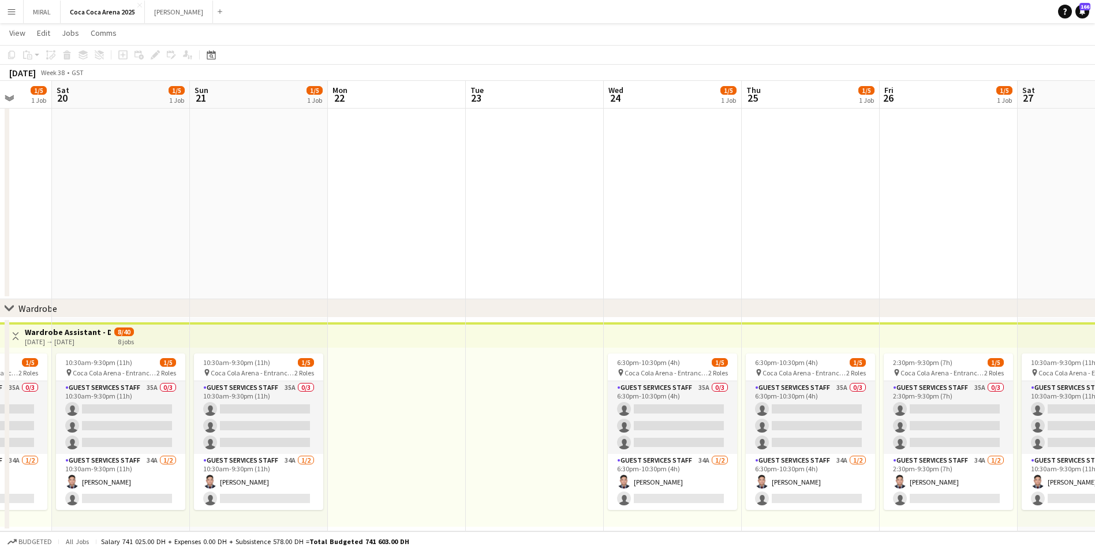
scroll to position [0, 365]
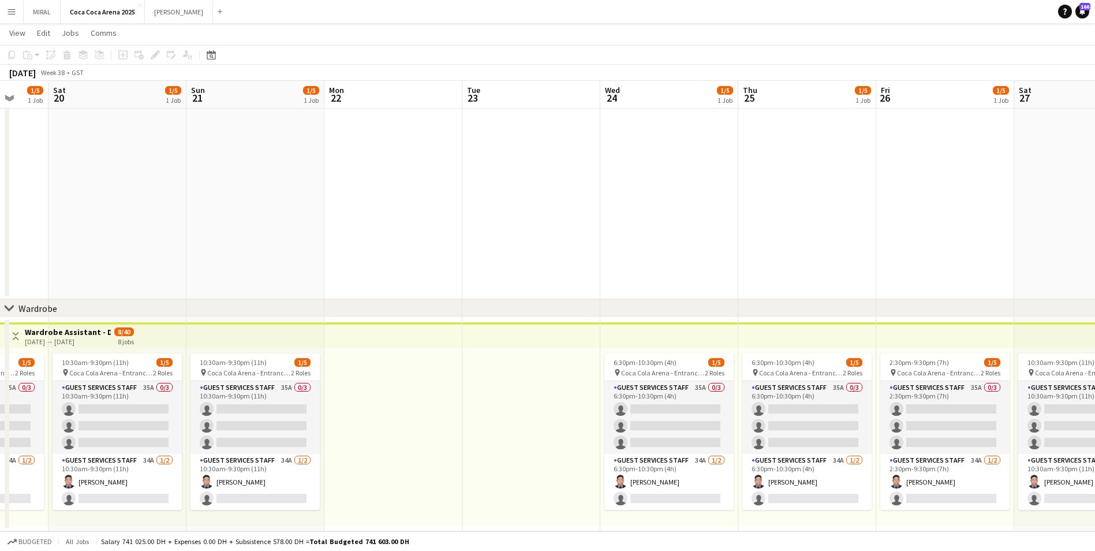
drag, startPoint x: 811, startPoint y: 359, endPoint x: 479, endPoint y: 384, distance: 332.8
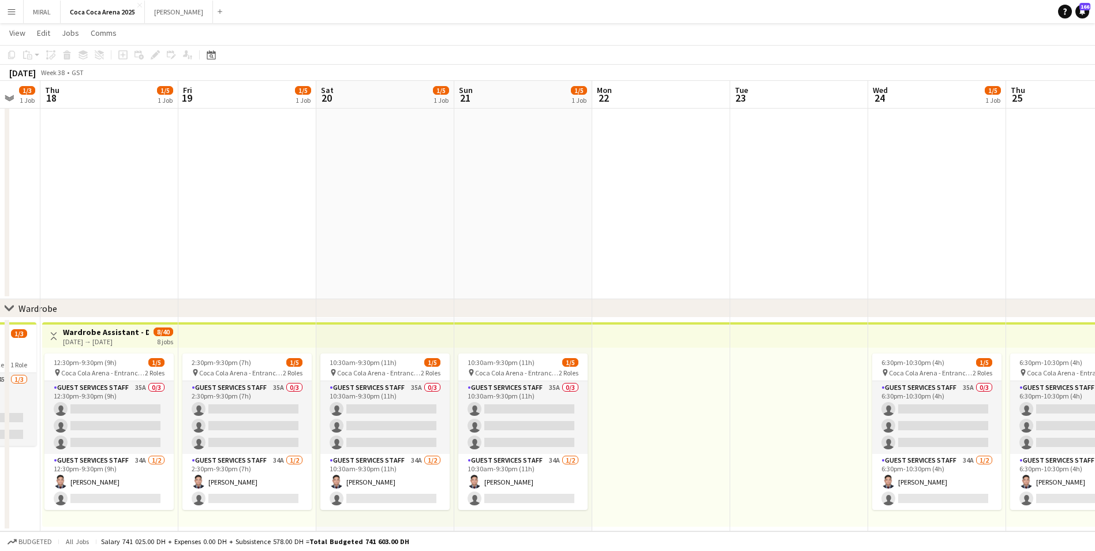
scroll to position [0, 234]
drag, startPoint x: 469, startPoint y: 408, endPoint x: 739, endPoint y: 411, distance: 270.7
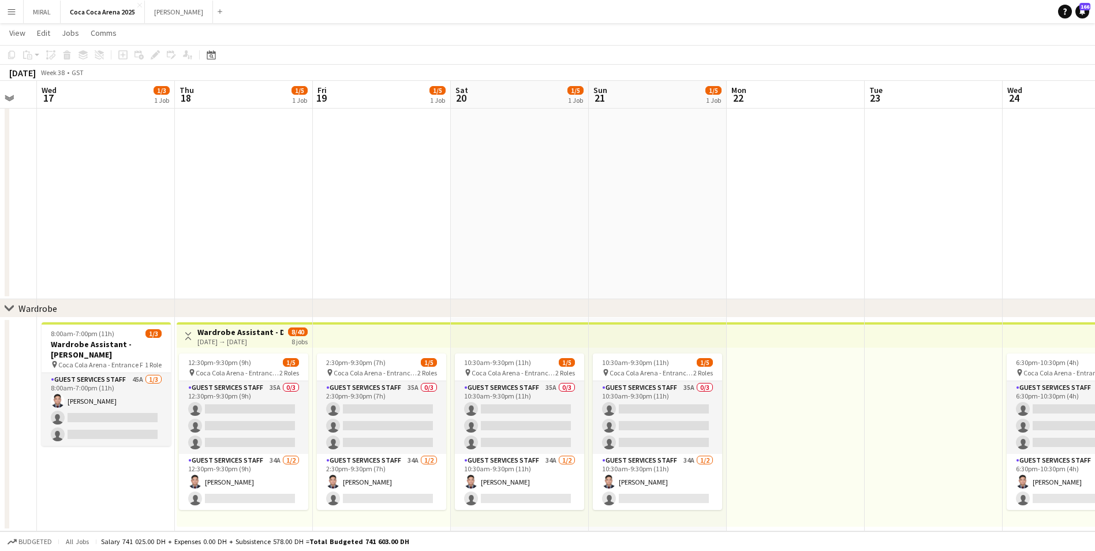
scroll to position [0, 231]
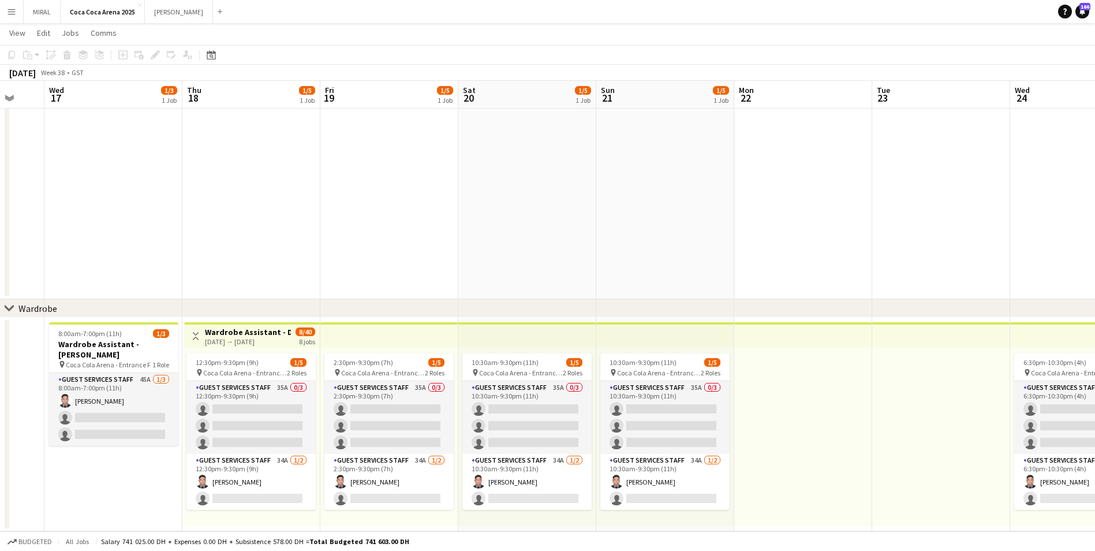
drag, startPoint x: 692, startPoint y: 413, endPoint x: 833, endPoint y: 414, distance: 140.8
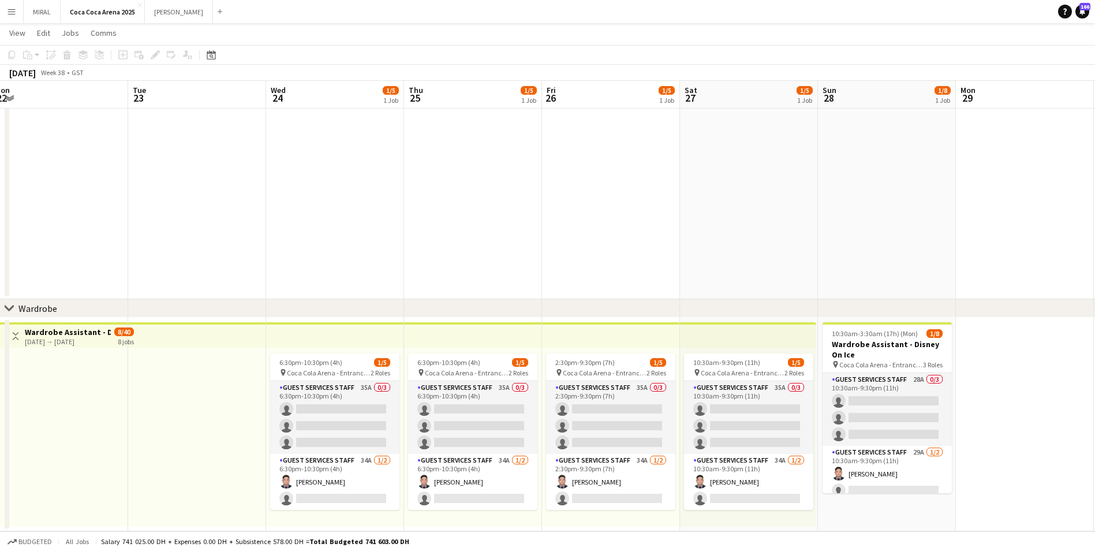
drag, startPoint x: 814, startPoint y: 438, endPoint x: 134, endPoint y: 438, distance: 680.5
drag, startPoint x: 951, startPoint y: 409, endPoint x: 952, endPoint y: 440, distance: 31.8
click at [952, 440] on app-date-cell "10:30am-3:30am (17h) (Mon) 1/8 Wardrobe Assistant - Disney On Ice pin Coca Cola…" at bounding box center [886, 424] width 138 height 214
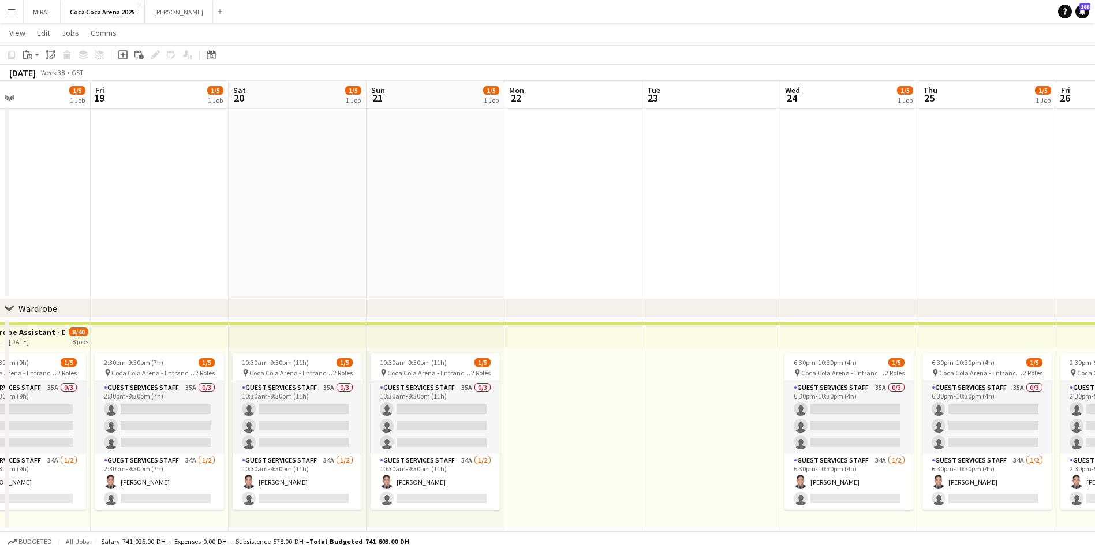
scroll to position [0, 290]
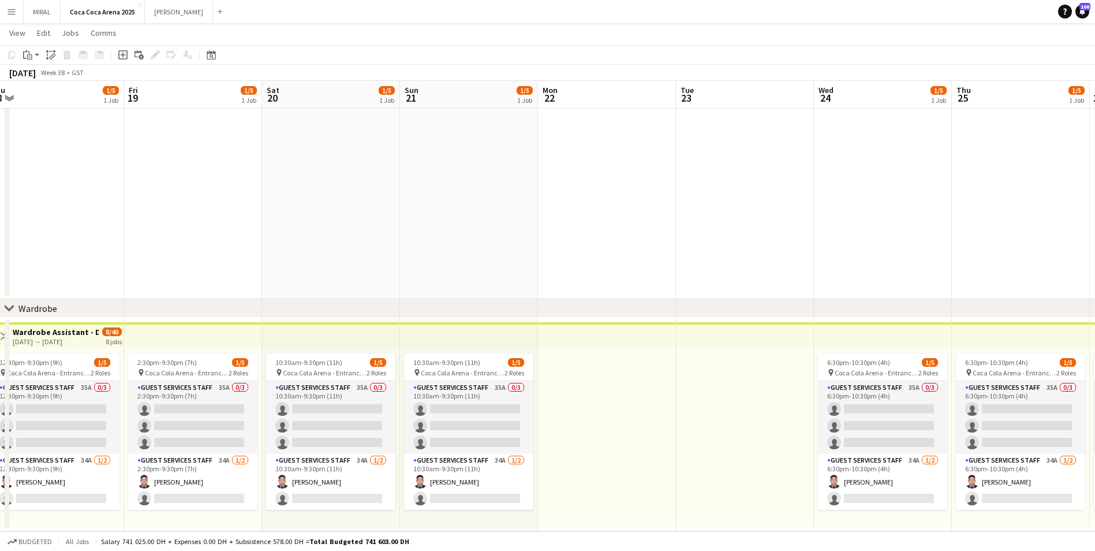
drag, startPoint x: 417, startPoint y: 262, endPoint x: 965, endPoint y: 266, distance: 547.8
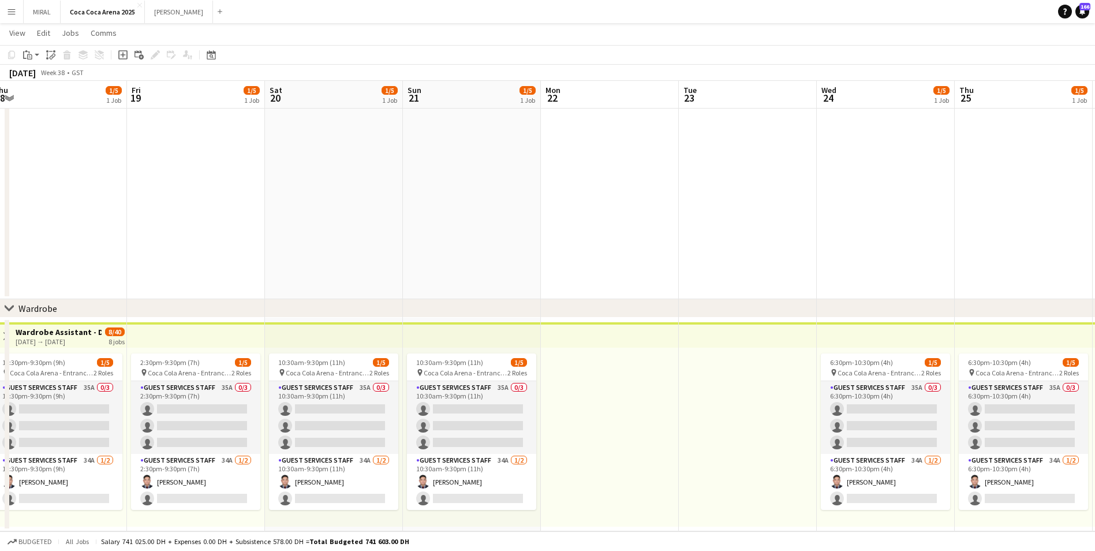
scroll to position [0, 274]
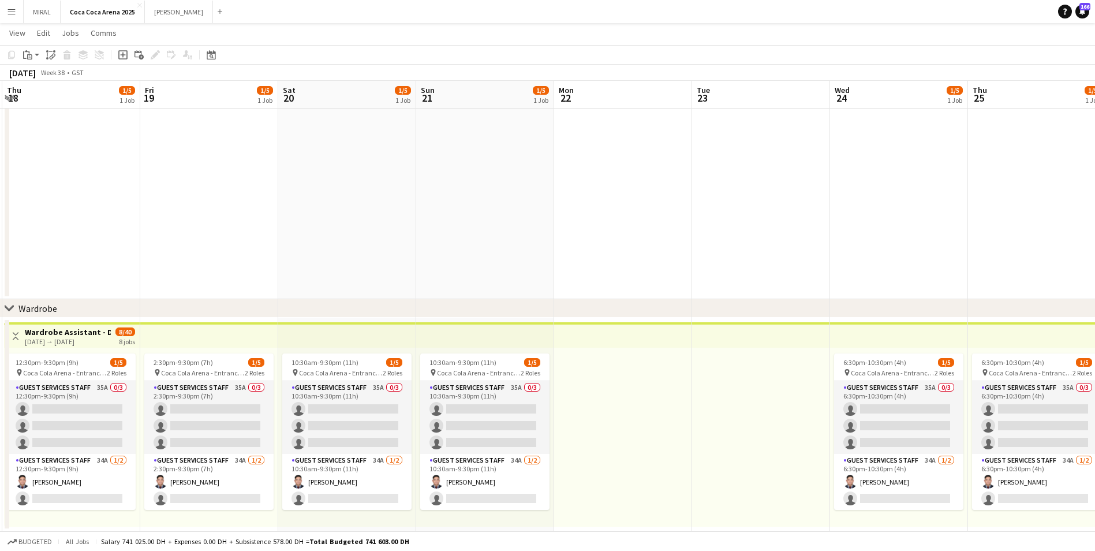
drag, startPoint x: 545, startPoint y: 294, endPoint x: 782, endPoint y: 316, distance: 237.2
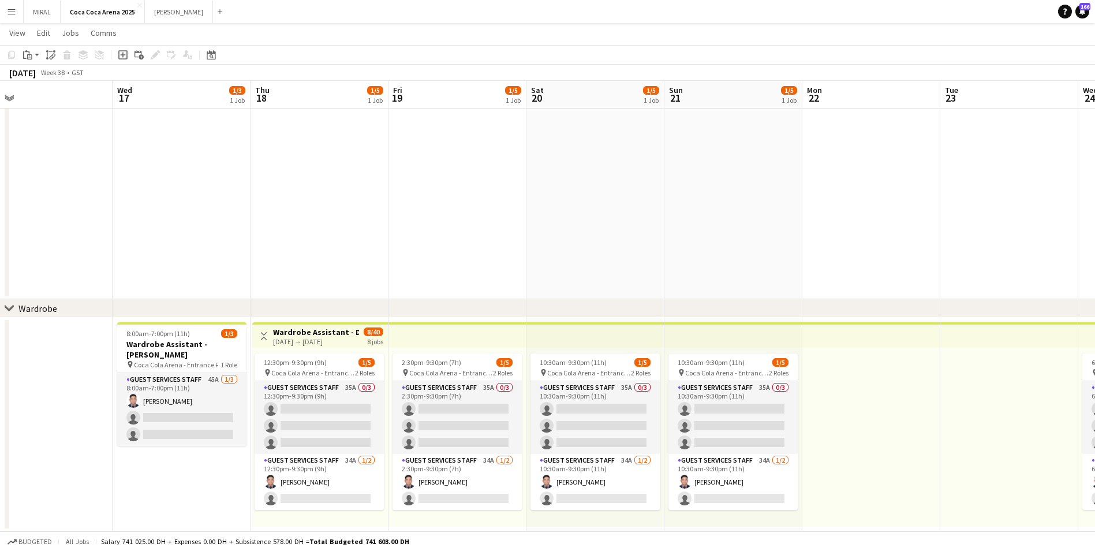
scroll to position [0, 440]
drag, startPoint x: 446, startPoint y: 273, endPoint x: 694, endPoint y: 274, distance: 247.6
click at [318, 373] on span "Coca Cola Arena - Entrance F" at bounding box center [313, 372] width 84 height 9
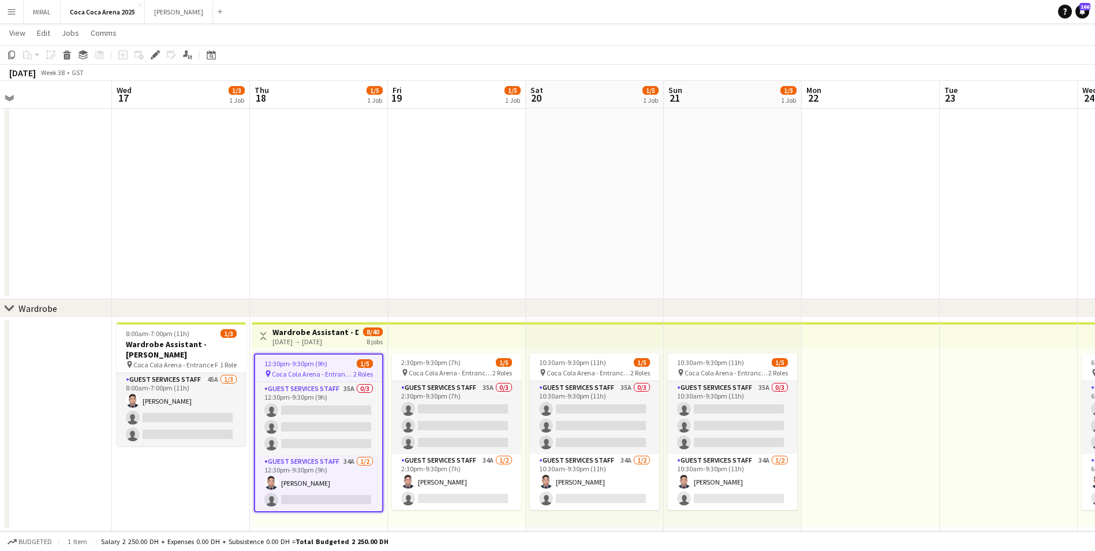
click at [316, 347] on div "12:30pm-9:30pm (9h) 1/5 pin Coca Cola Arena - Entrance F 2 Roles Guest Services…" at bounding box center [320, 436] width 136 height 179
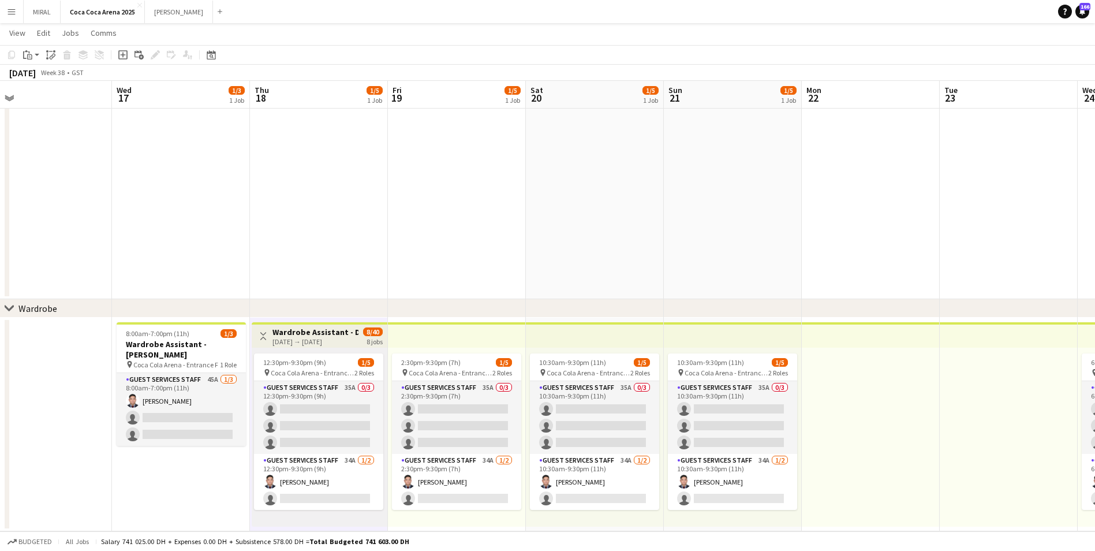
click at [316, 340] on div "18-09-2025 → 27-09-2025" at bounding box center [315, 341] width 86 height 9
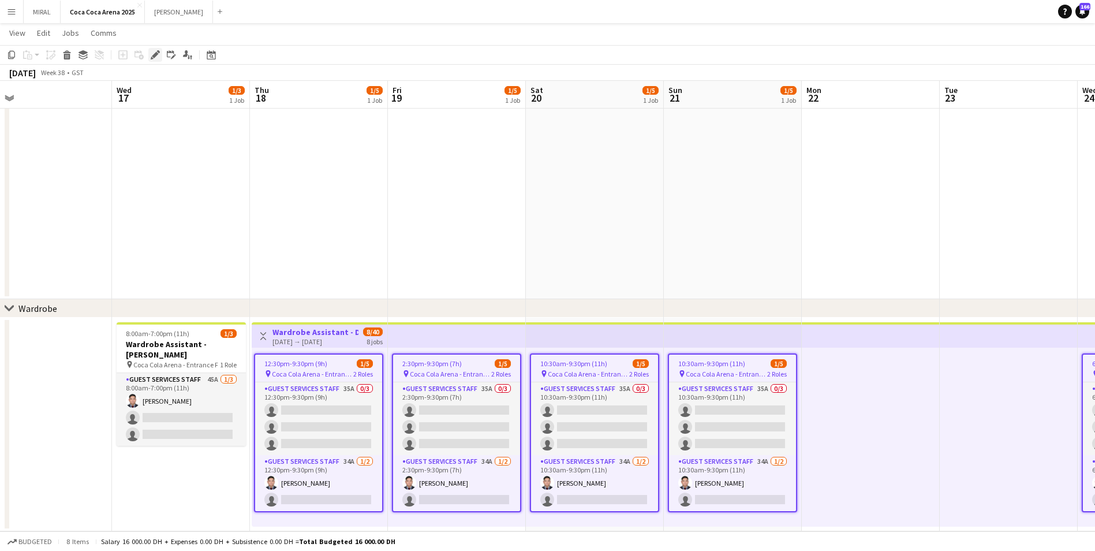
click at [158, 57] on icon "Edit" at bounding box center [155, 54] width 9 height 9
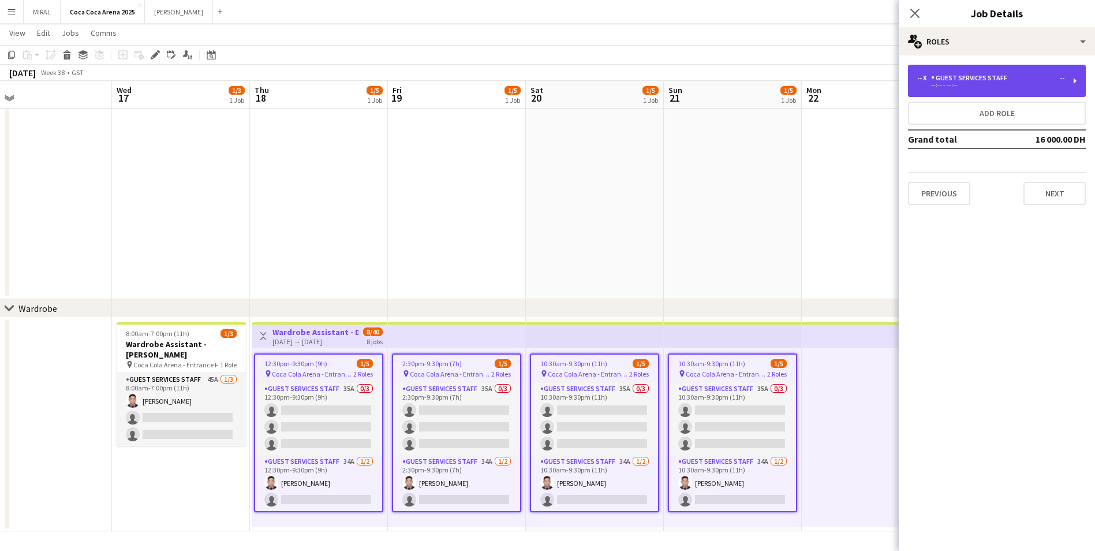
click at [1030, 84] on div "--:-- - --:--" at bounding box center [990, 85] width 147 height 6
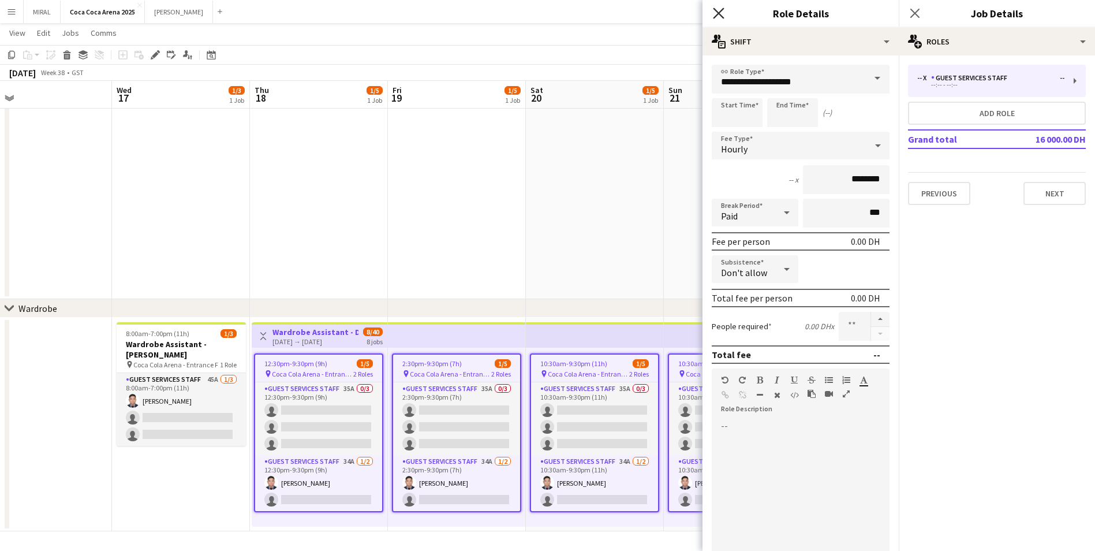
click at [716, 15] on icon "Close pop-in" at bounding box center [718, 13] width 11 height 11
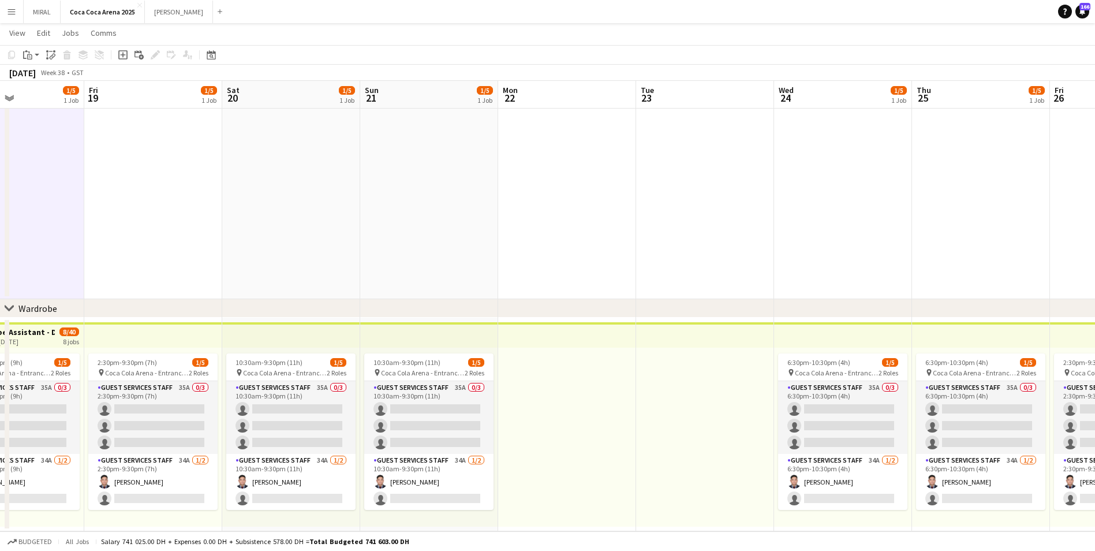
scroll to position [0, 330]
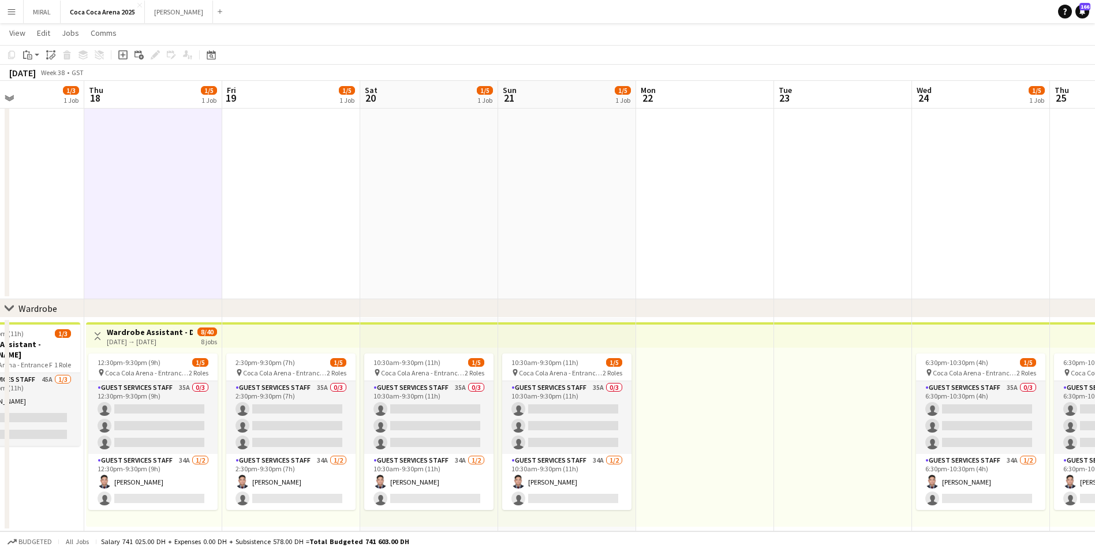
drag, startPoint x: 628, startPoint y: 233, endPoint x: 462, endPoint y: 212, distance: 167.0
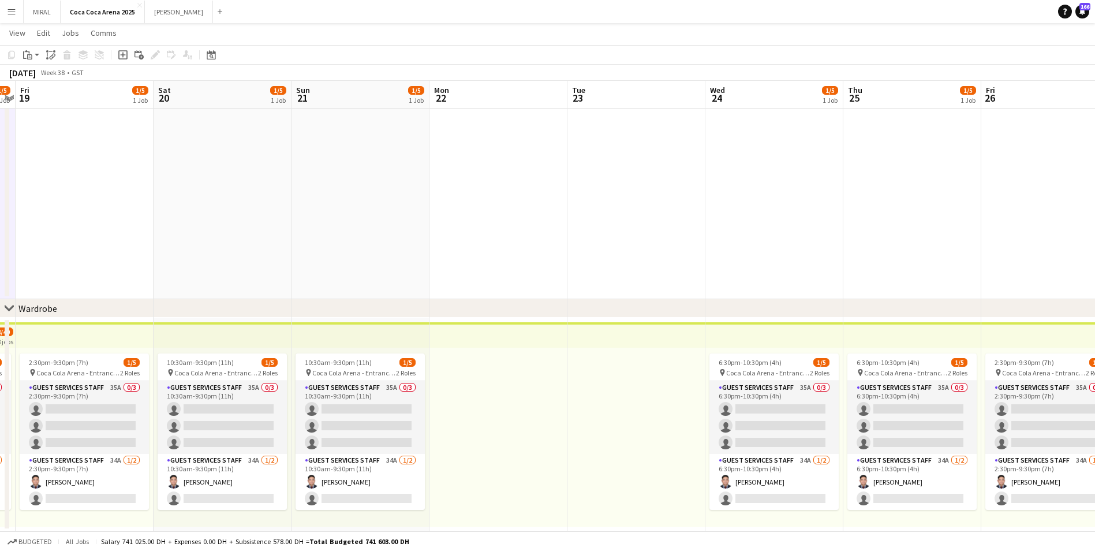
scroll to position [0, 399]
drag, startPoint x: 799, startPoint y: 387, endPoint x: 592, endPoint y: 399, distance: 207.5
click at [15, 14] on app-icon "Menu" at bounding box center [11, 11] width 9 height 9
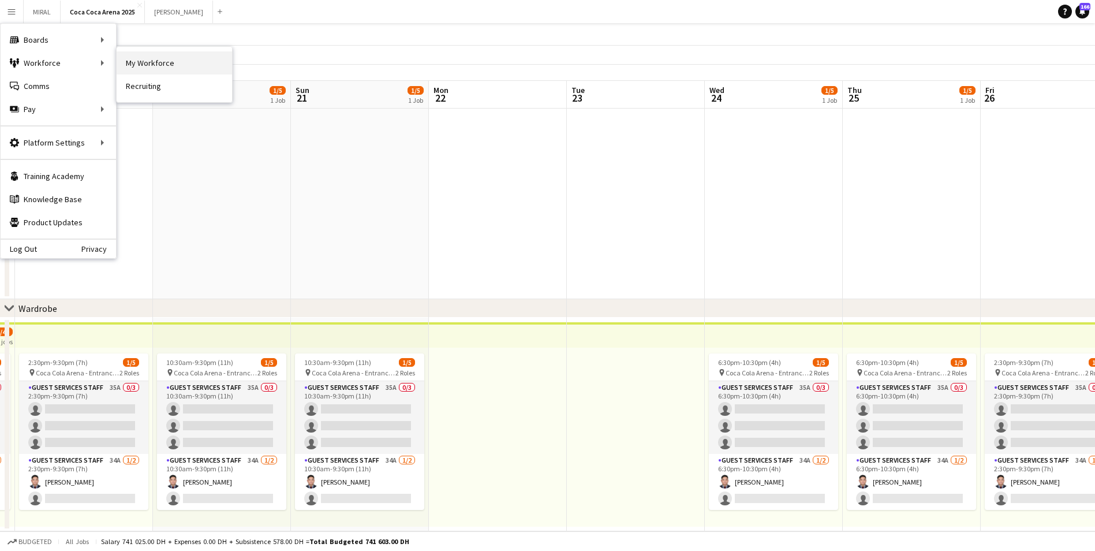
click at [175, 62] on link "My Workforce" at bounding box center [174, 62] width 115 height 23
